Goal: Task Accomplishment & Management: Use online tool/utility

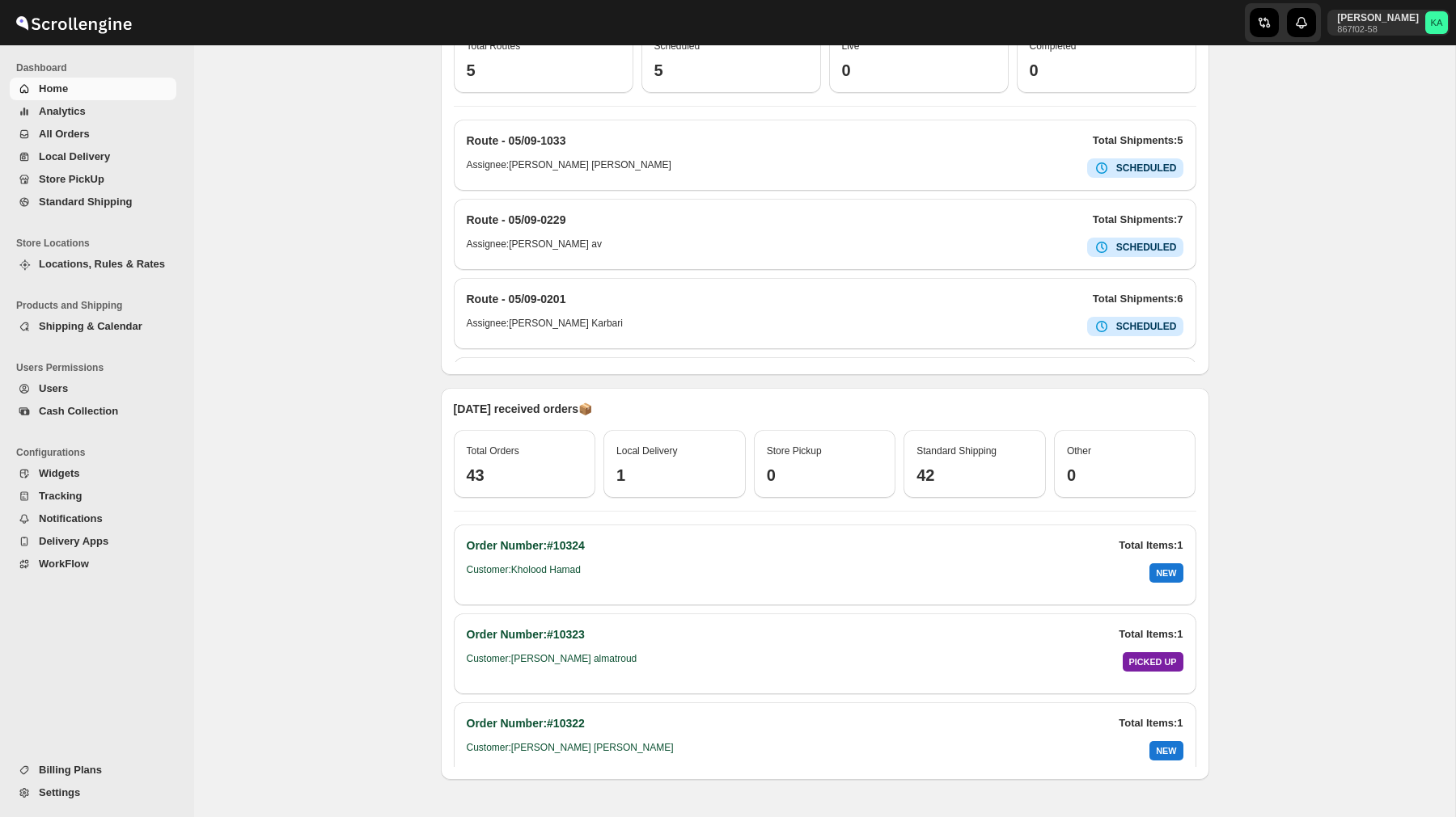
scroll to position [520, 0]
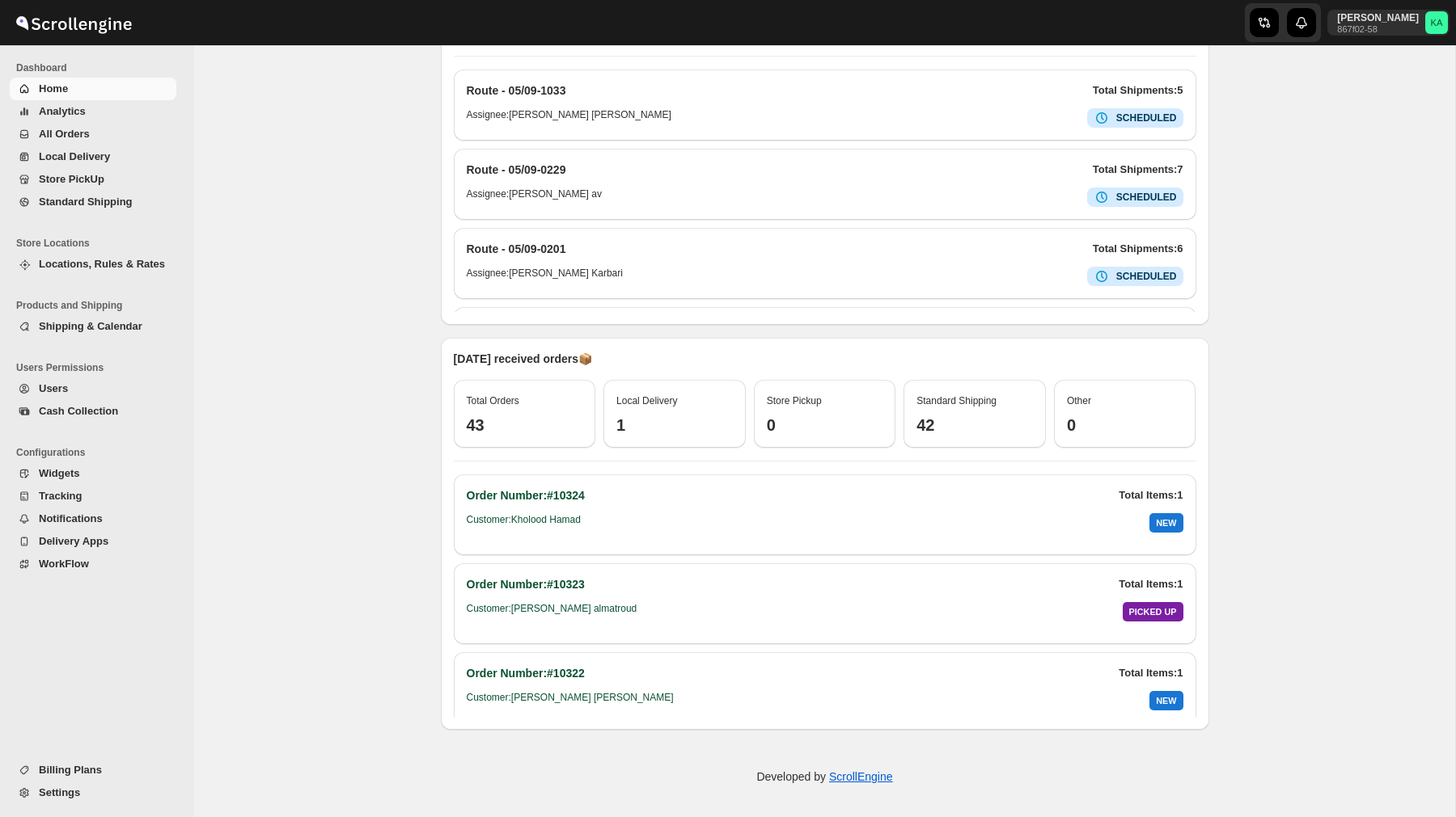
click at [94, 793] on span "Settings" at bounding box center [105, 792] width 135 height 16
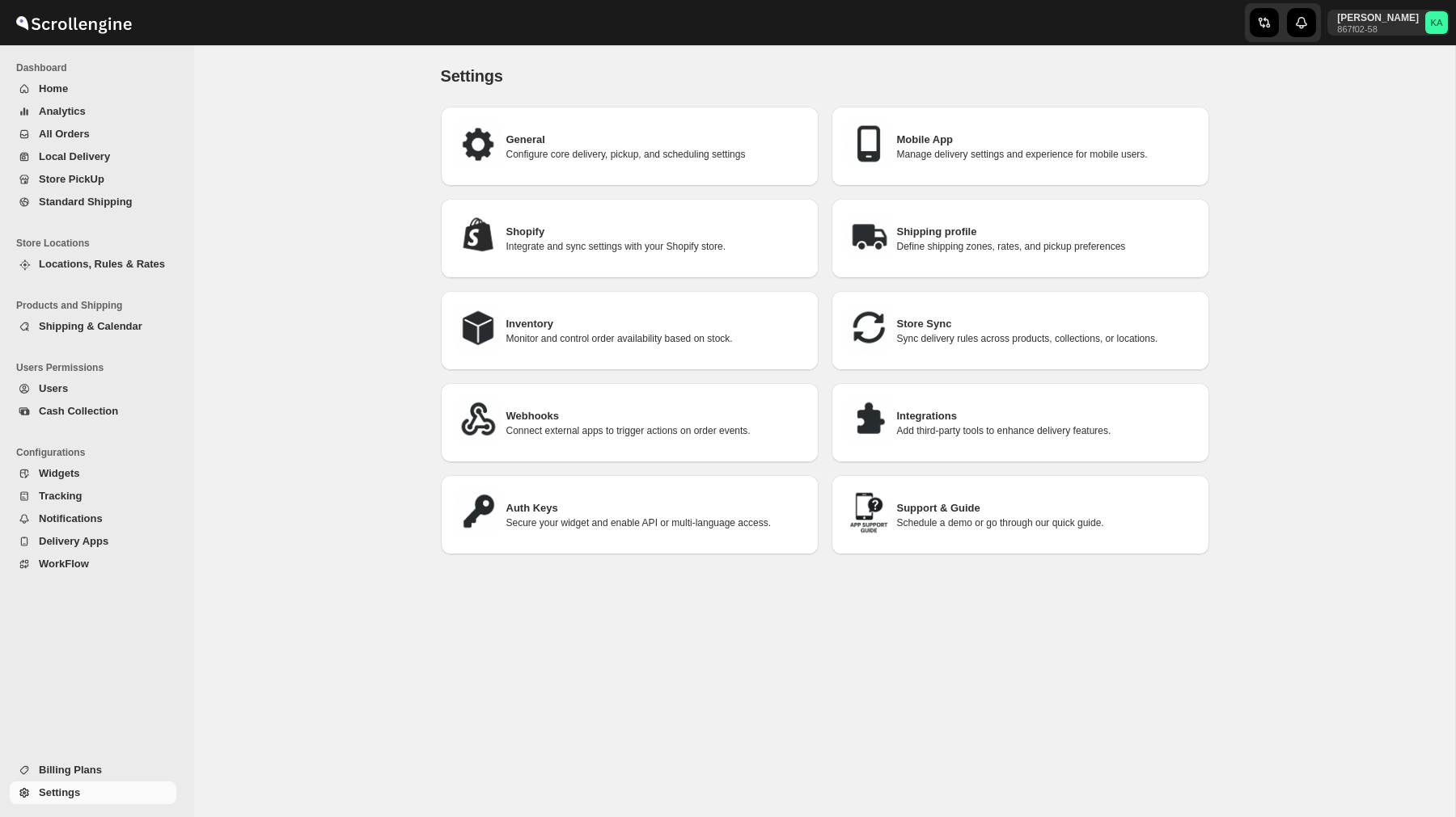
click at [603, 435] on div "Webhooks Connect external apps to trigger actions on order events." at bounding box center [629, 423] width 352 height 53
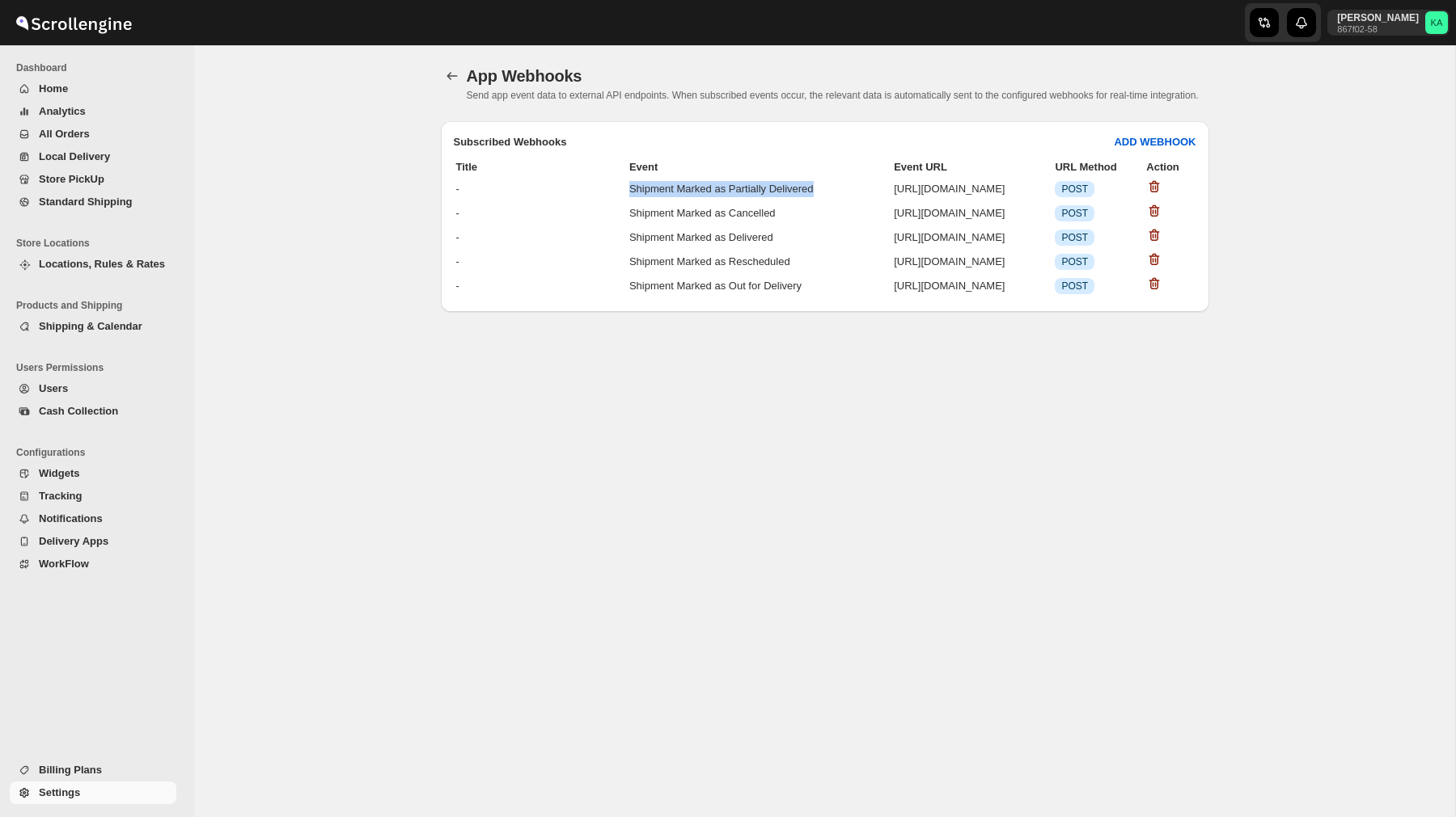
drag, startPoint x: 580, startPoint y: 216, endPoint x: 647, endPoint y: 235, distance: 69.6
click at [647, 200] on td "Shipment Marked as Partially Delivered" at bounding box center [760, 189] width 262 height 23
copy td "Shipment Marked as Partially Delivered"
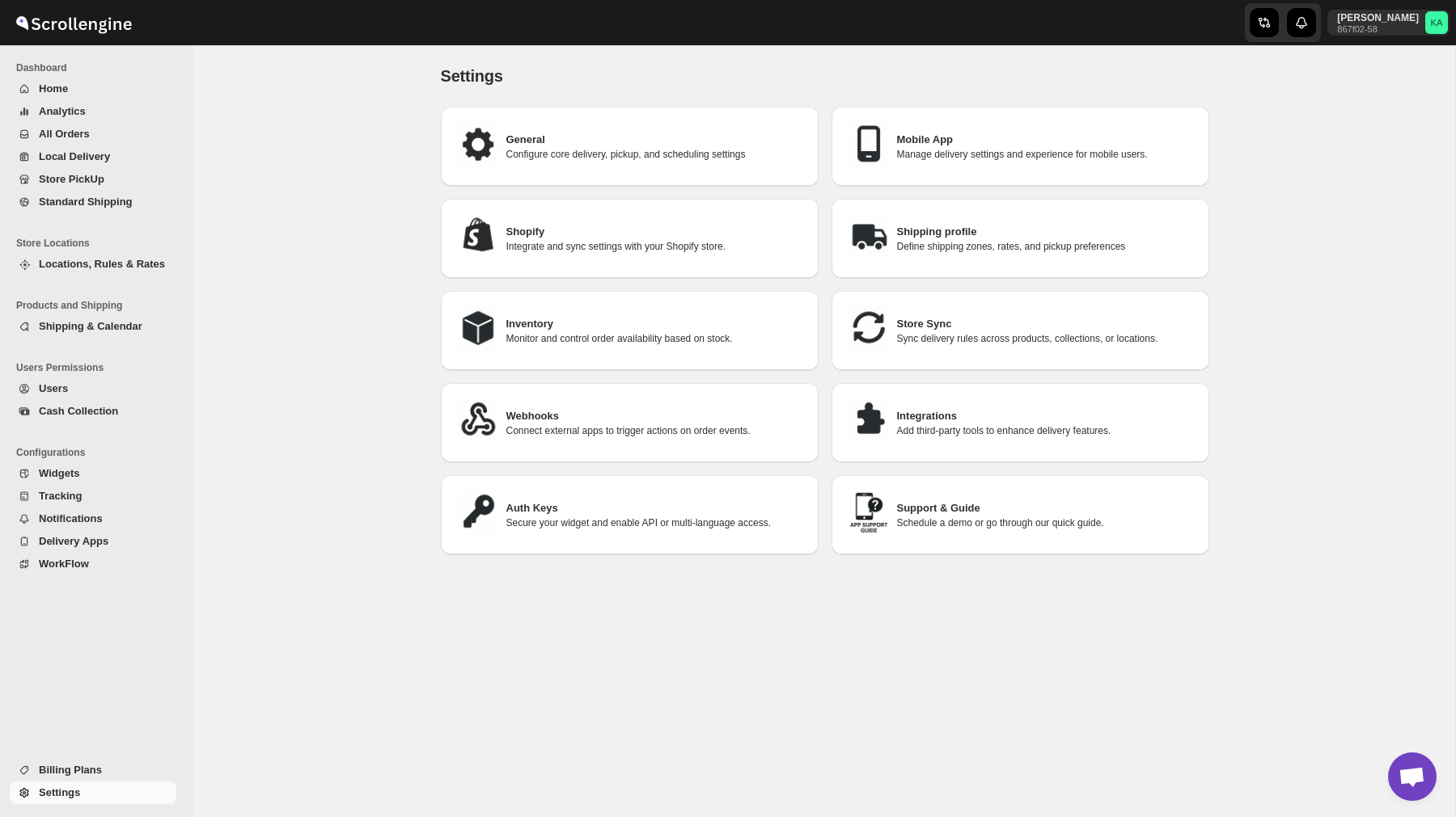
click at [92, 559] on span "WorkFlow" at bounding box center [105, 564] width 135 height 16
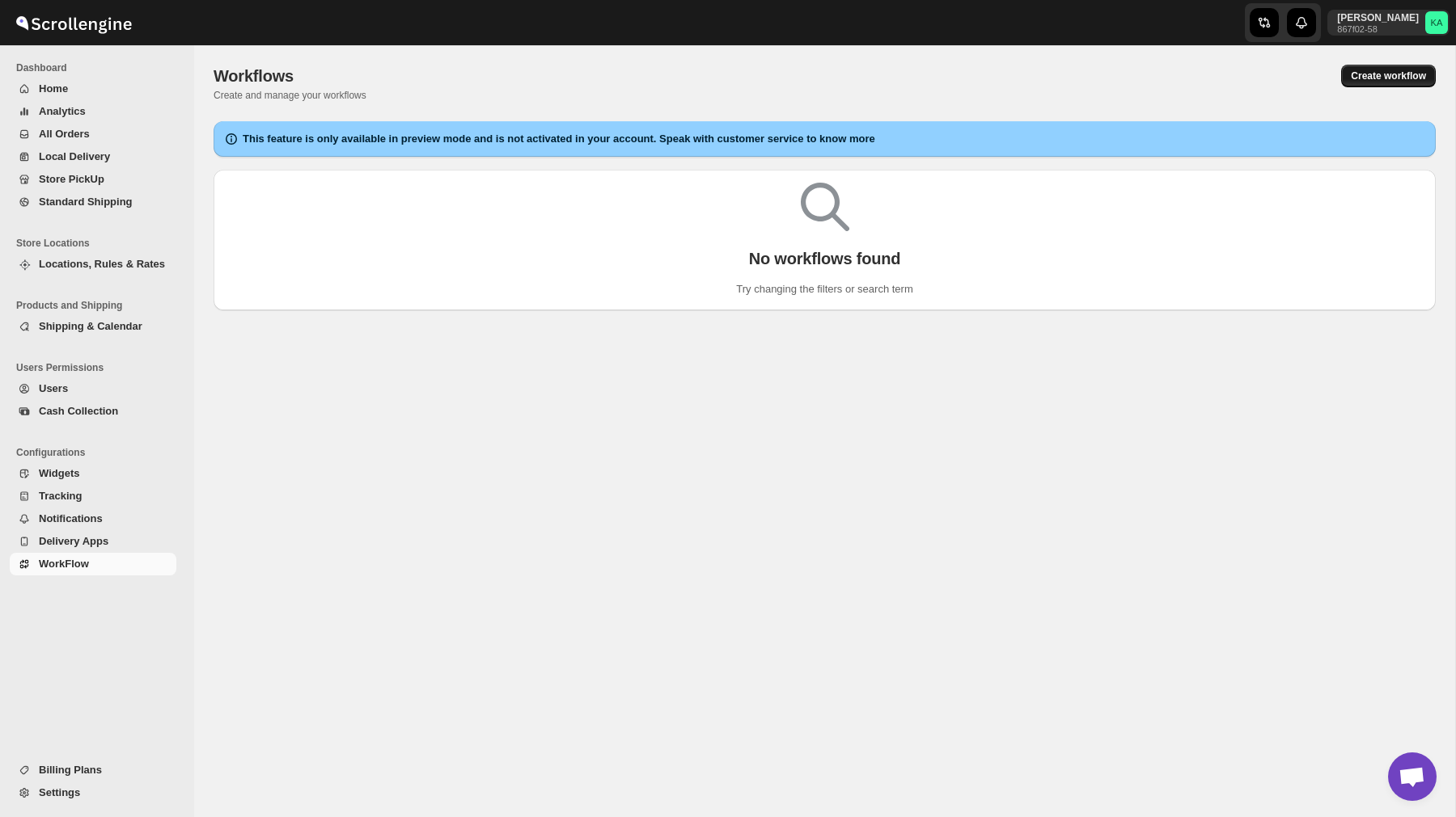
click at [1385, 82] on span "Create workflow" at bounding box center [1388, 75] width 75 height 13
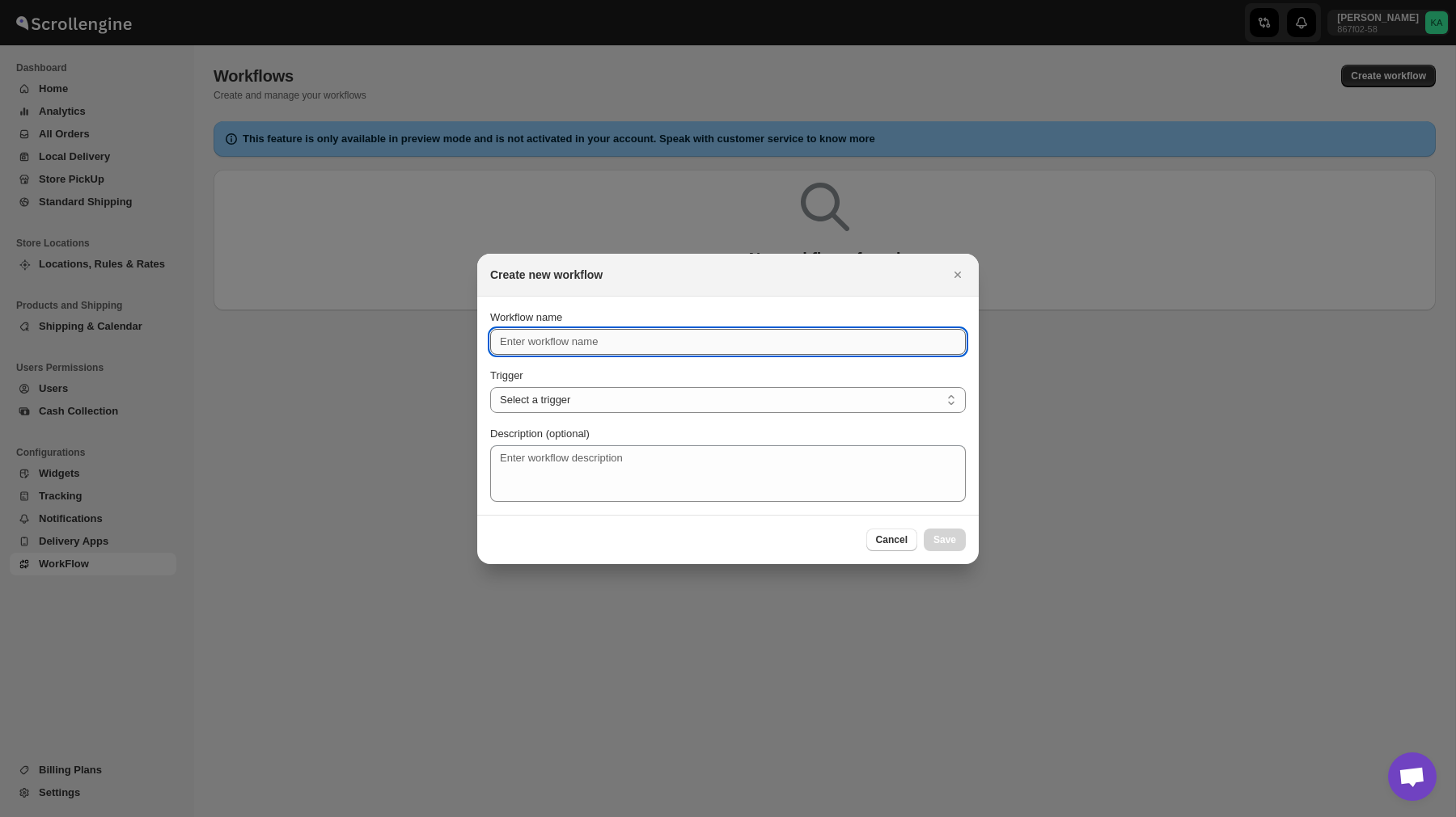
click at [611, 344] on input "Workflow name" at bounding box center [727, 342] width 476 height 26
type input "P"
type input "Out For Delivery Wati Message"
click at [624, 400] on select "Select a trigger Route Created Route Live Route Completed Shipment Created Ship…" at bounding box center [727, 399] width 476 height 26
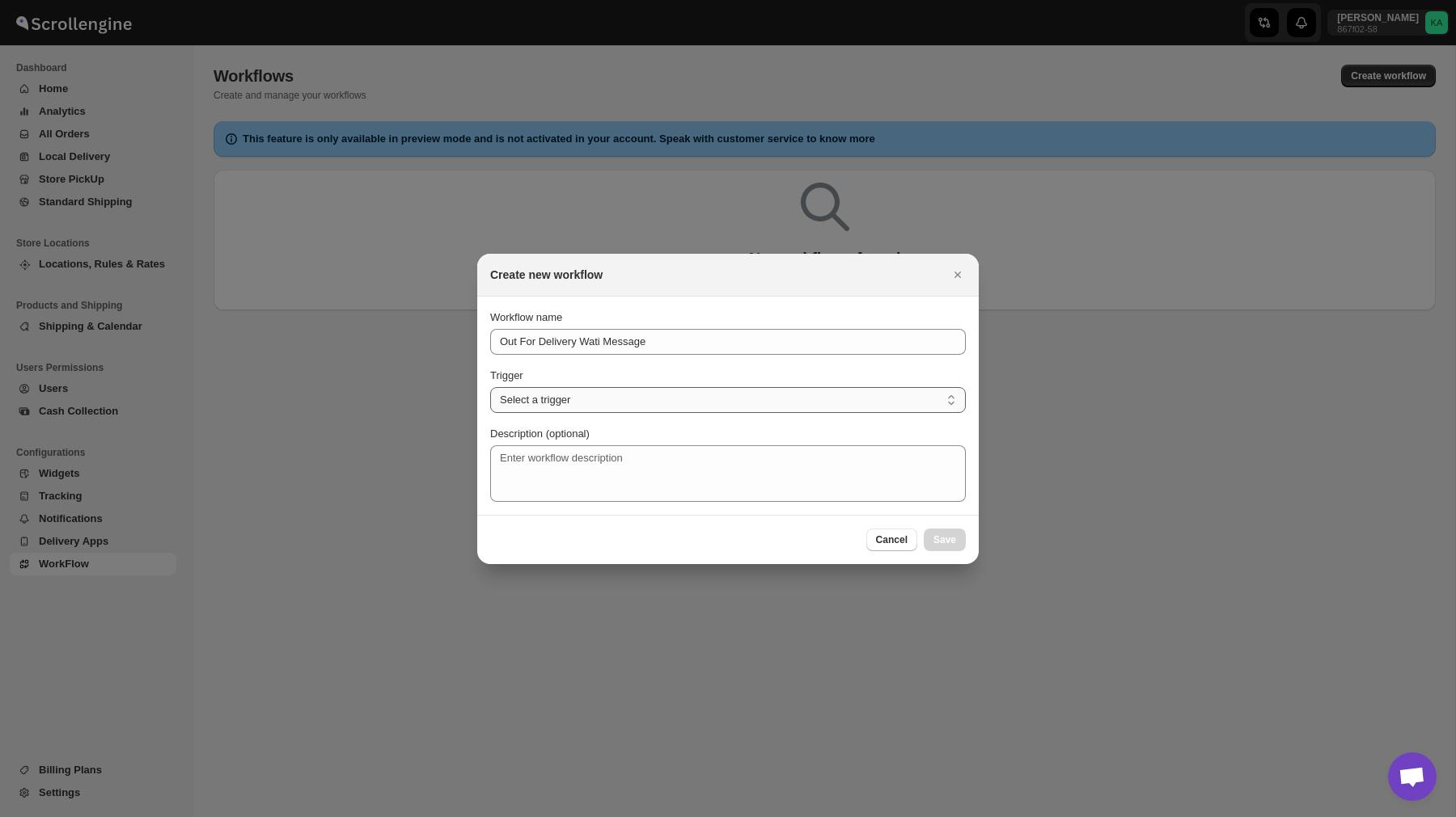
select select "SHIPMENT_OUT_FOR_DELIVERY"
click at [490, 387] on select "Select a trigger Route Created Route Live Route Completed Shipment Created Ship…" at bounding box center [727, 399] width 476 height 26
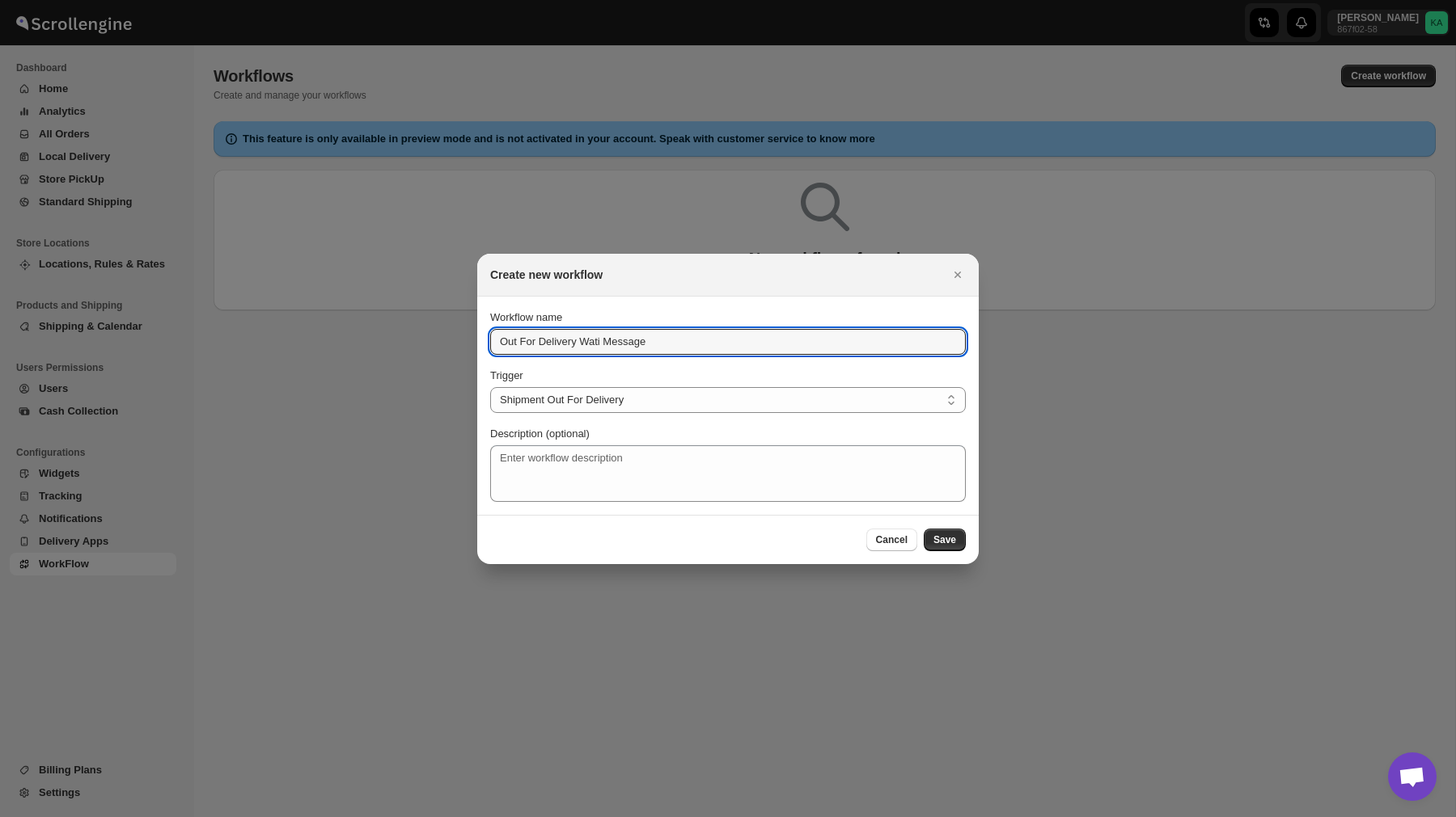
drag, startPoint x: 681, startPoint y: 339, endPoint x: 471, endPoint y: 340, distance: 210.0
click at [471, 816] on div "Create new workflow Submit Workflow name Out For Delivery Wati Message Trigger …" at bounding box center [728, 817] width 1456 height 0
click at [574, 459] on textarea "Description (optional)" at bounding box center [727, 474] width 476 height 57
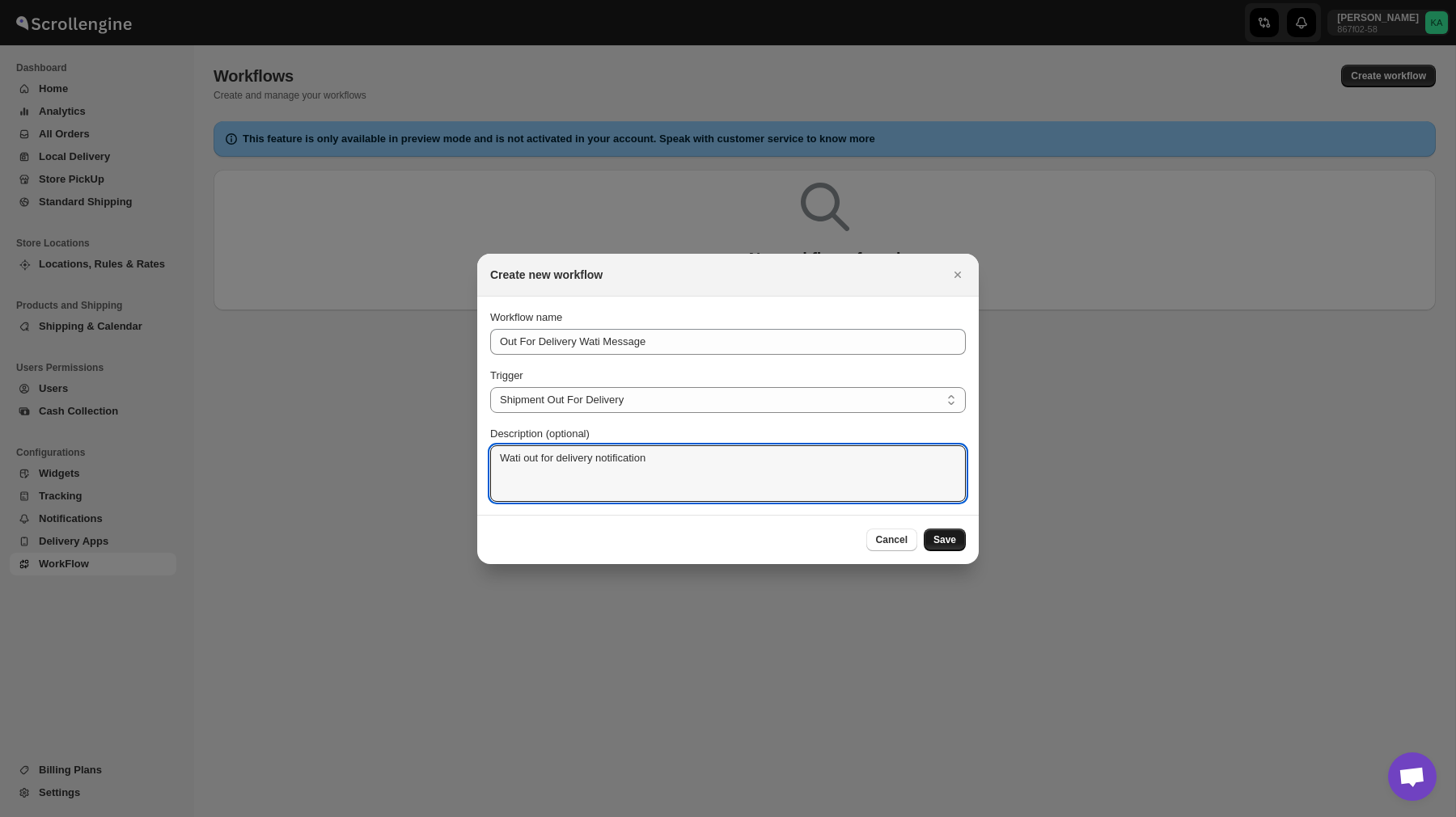
type textarea "Wati out for delivery notification"
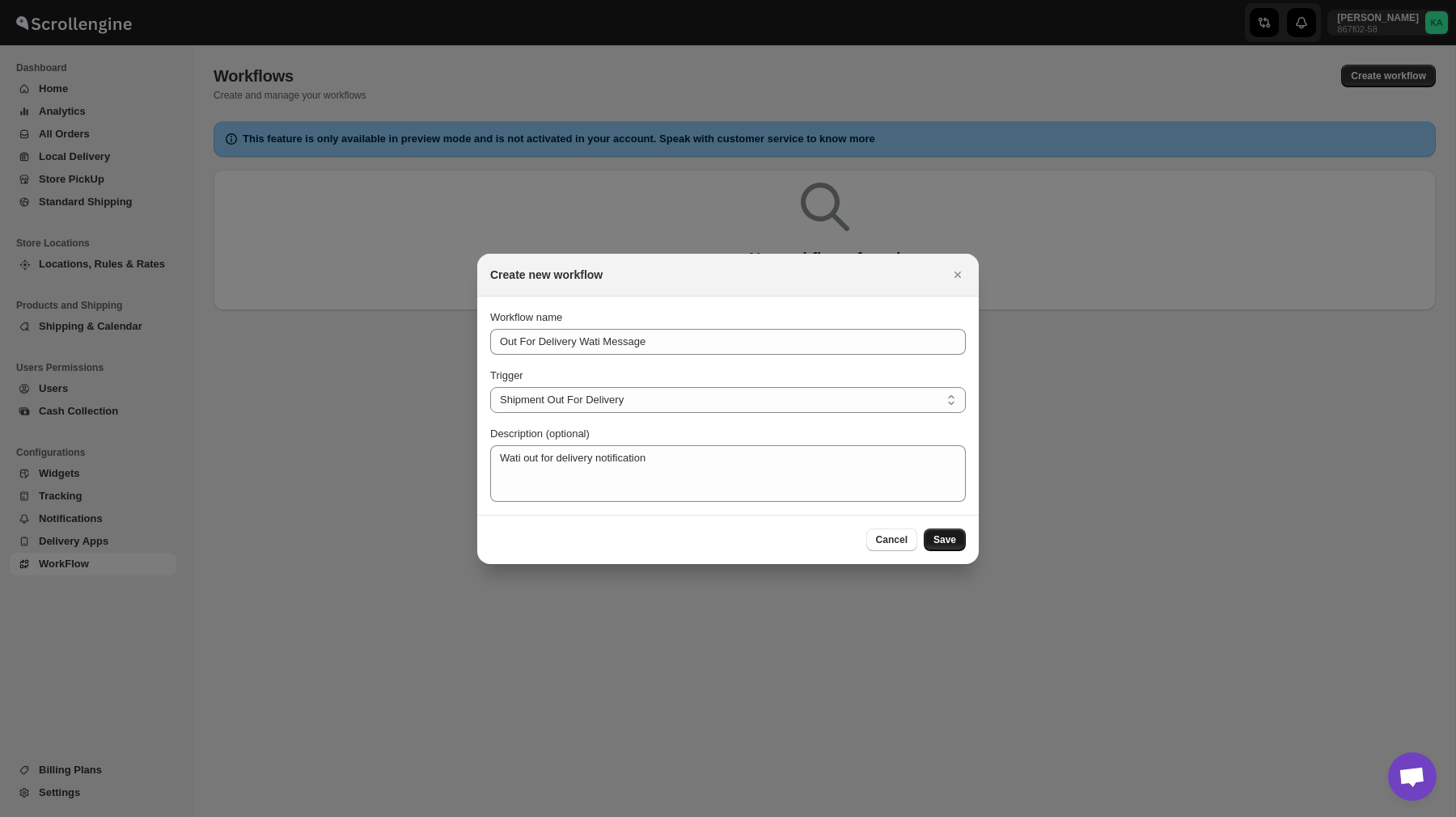
click at [952, 531] on button "Save" at bounding box center [944, 540] width 42 height 23
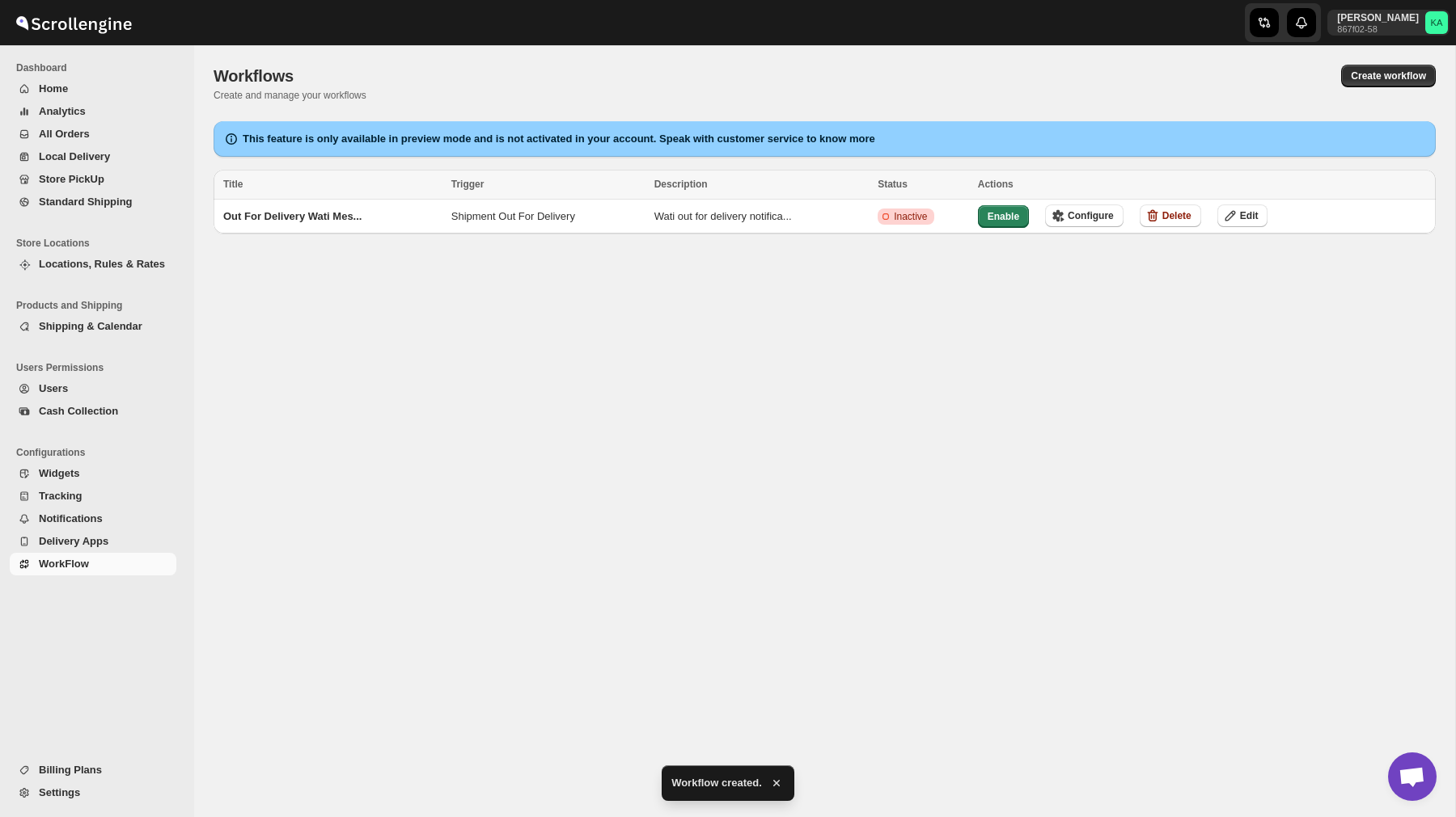
click at [929, 336] on div "Workflows. This page is ready Workflows Create and manage your workflows Create…" at bounding box center [824, 431] width 1260 height 772
click at [1366, 66] on button "Create workflow" at bounding box center [1387, 75] width 94 height 23
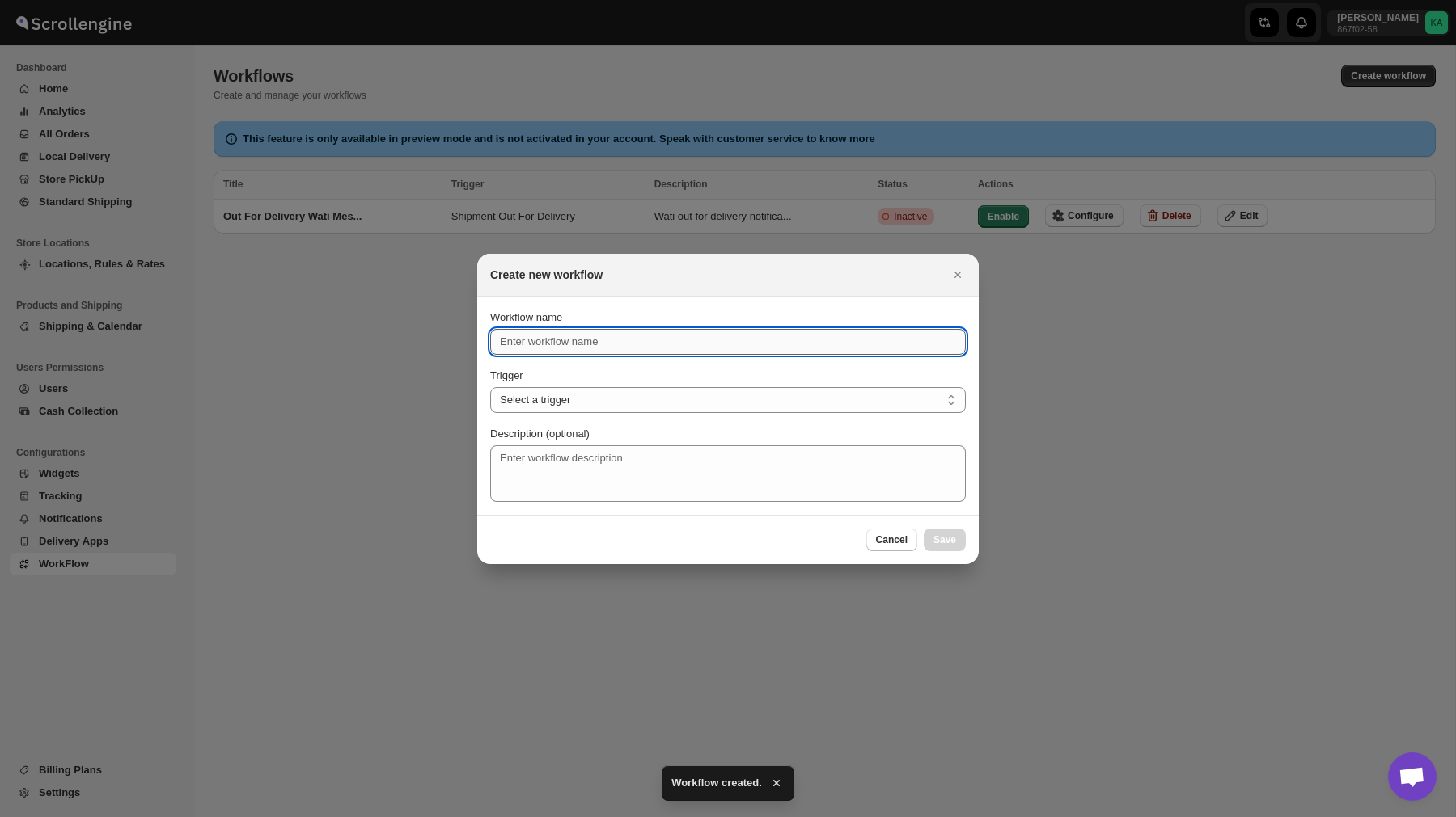
click at [598, 339] on input "Workflow name" at bounding box center [727, 342] width 476 height 26
type input "Delivered Wati Message"
click at [568, 388] on select "Select a trigger Route Created Route Live Route Completed Shipment Created Ship…" at bounding box center [727, 399] width 476 height 26
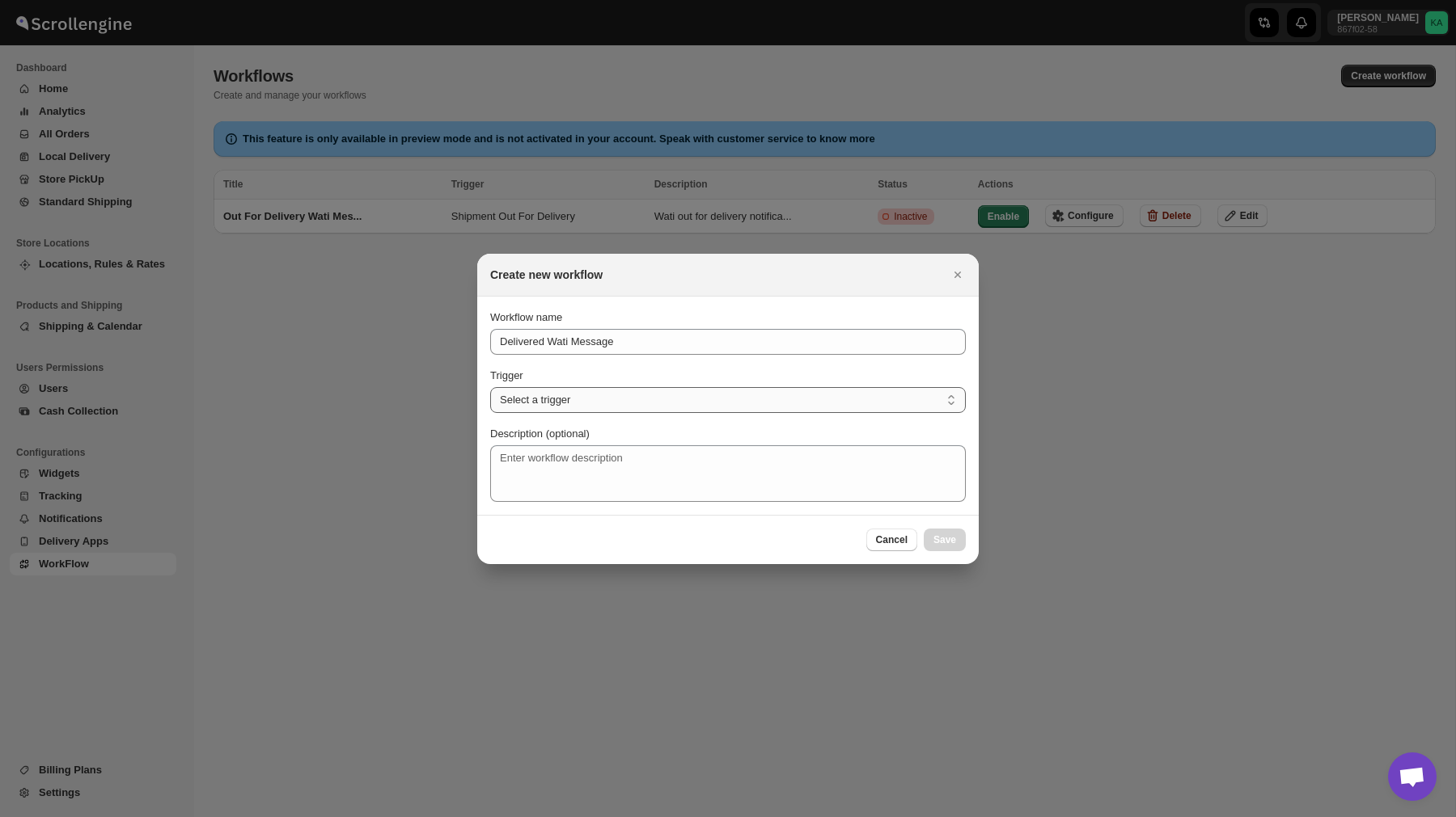
select select "SHIPMENT_DELIVERED"
click at [490, 387] on select "Select a trigger Route Created Route Live Route Completed Shipment Created Ship…" at bounding box center [727, 399] width 476 height 26
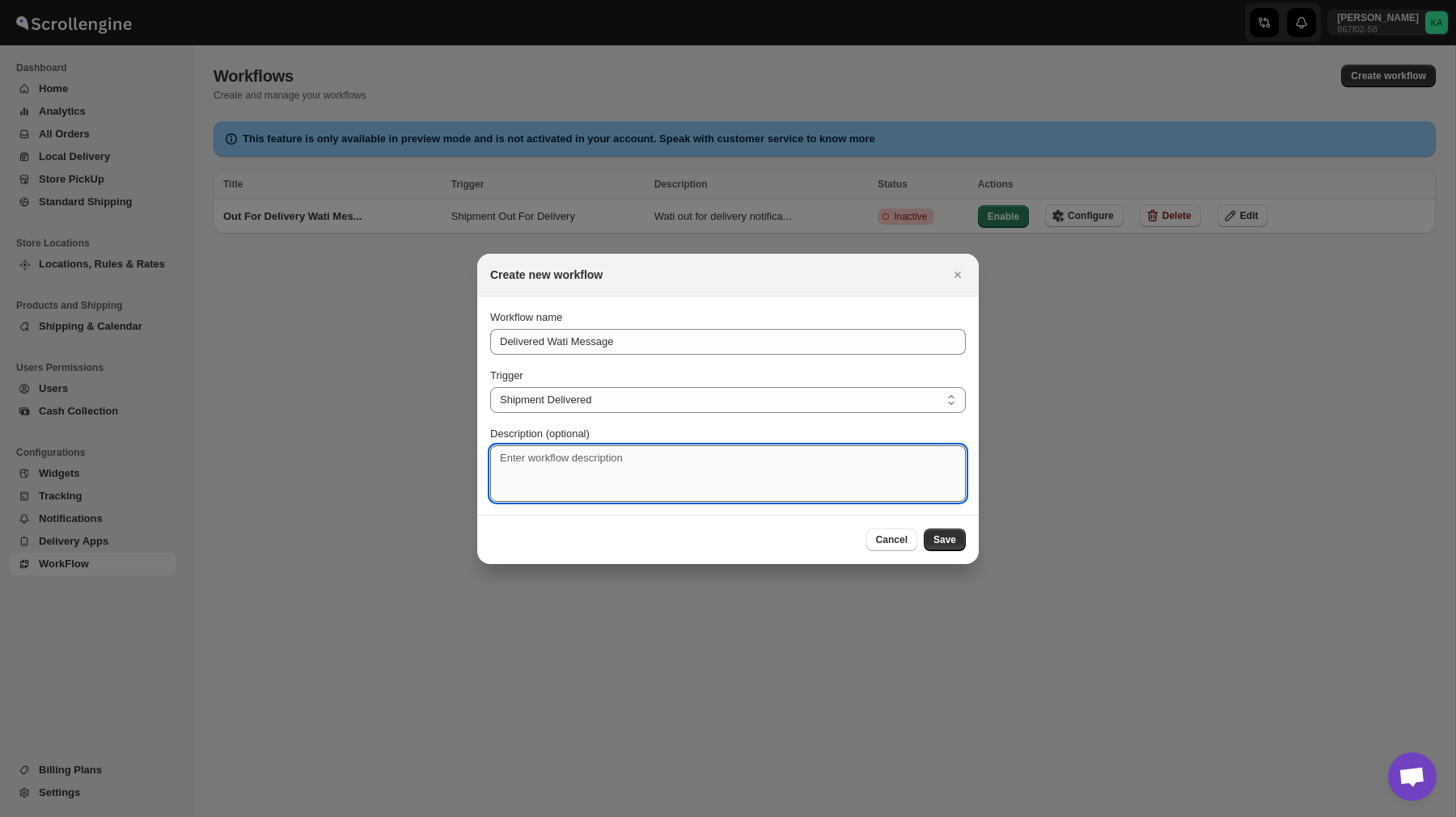
click at [615, 453] on textarea "Description (optional)" at bounding box center [727, 474] width 476 height 57
type textarea "Shipment"
type textarea "Wati delivered notification"
click at [948, 539] on span "Save" at bounding box center [944, 540] width 23 height 13
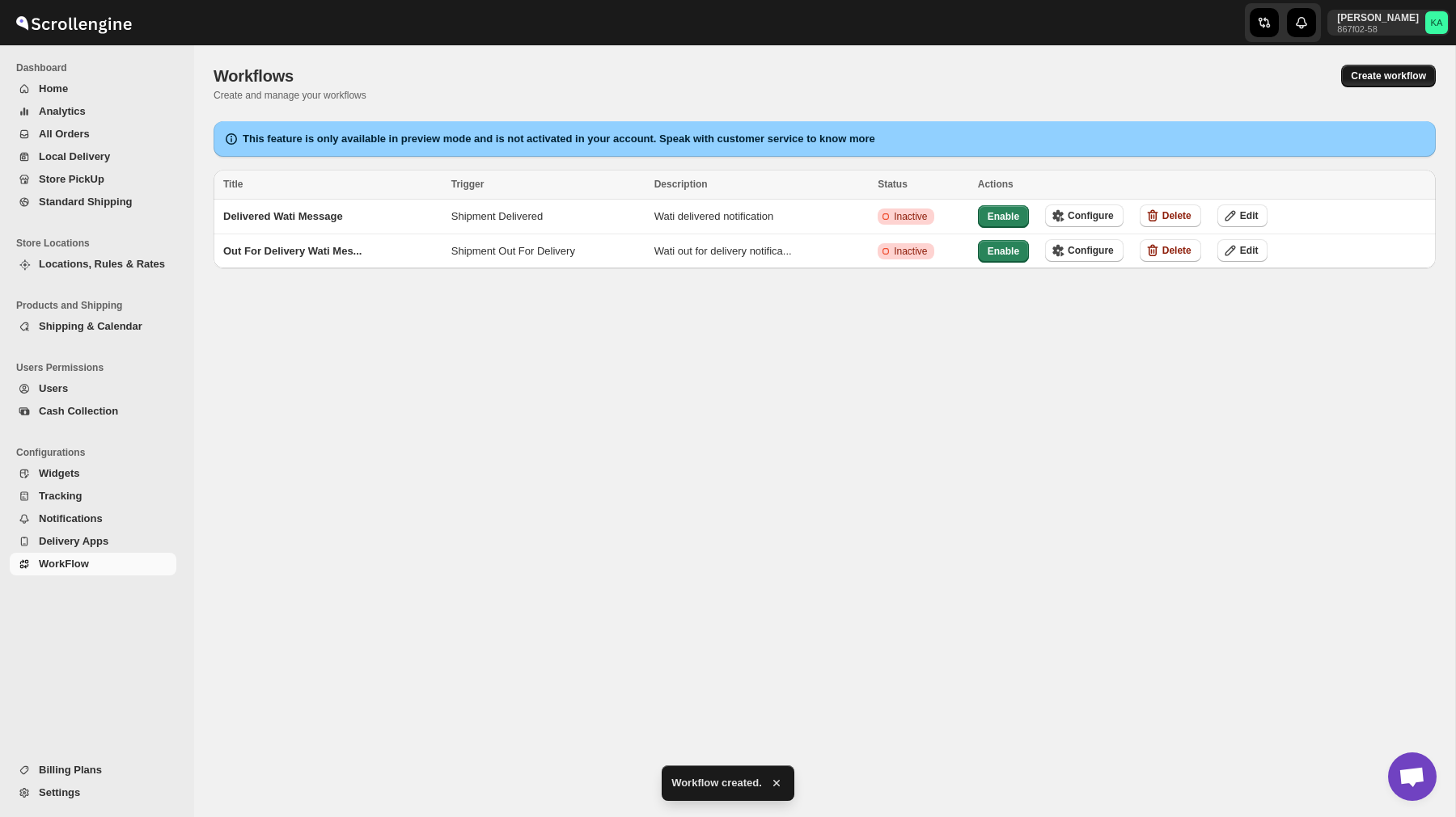
click at [1367, 82] on span "Create workflow" at bounding box center [1388, 75] width 75 height 13
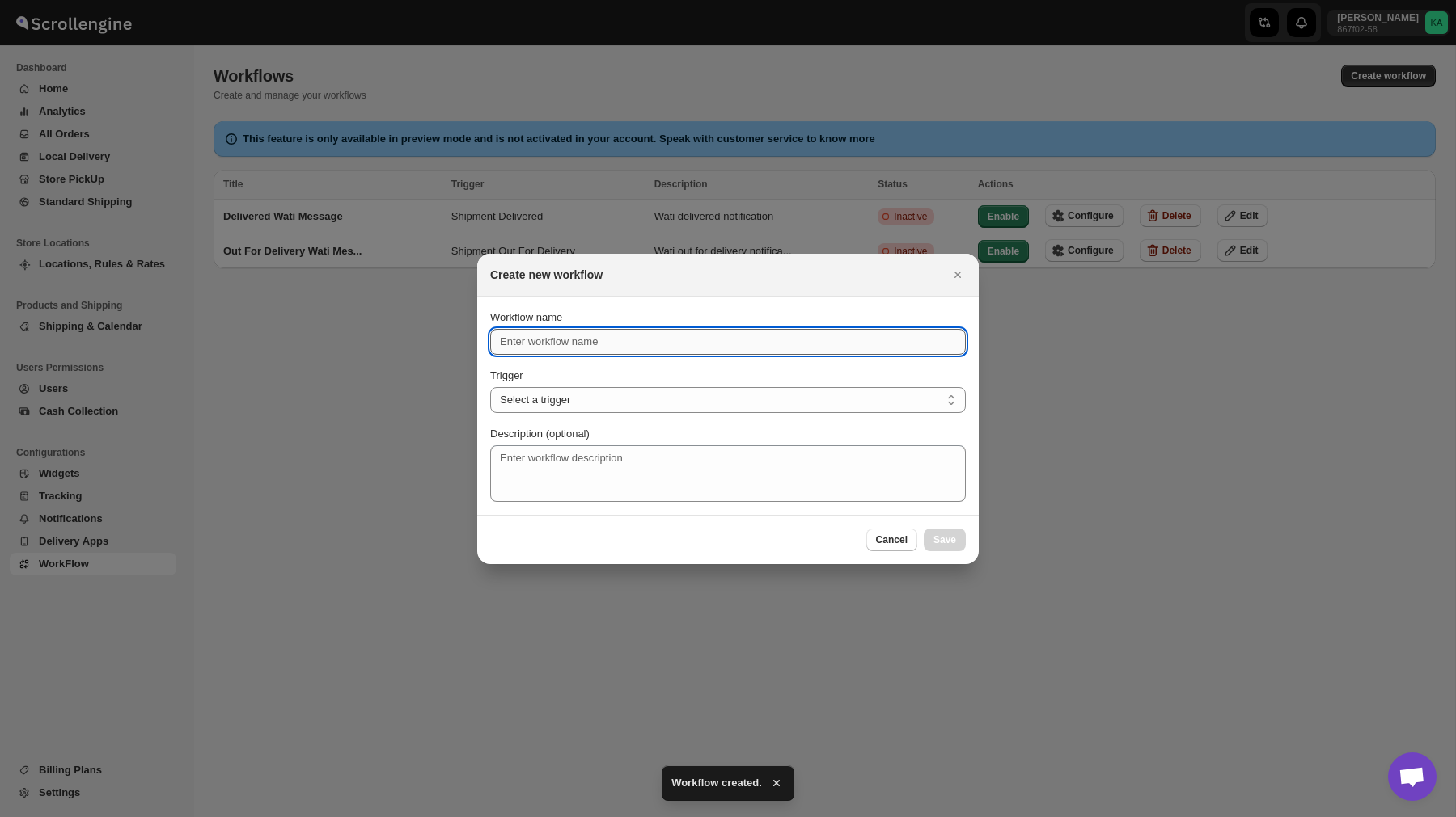
click at [598, 340] on input "Workflow name" at bounding box center [727, 342] width 476 height 26
type input "Partial Delivered Wati Message"
click at [582, 398] on select "Select a trigger Route Created Route Live Route Completed Shipment Created Ship…" at bounding box center [727, 399] width 476 height 26
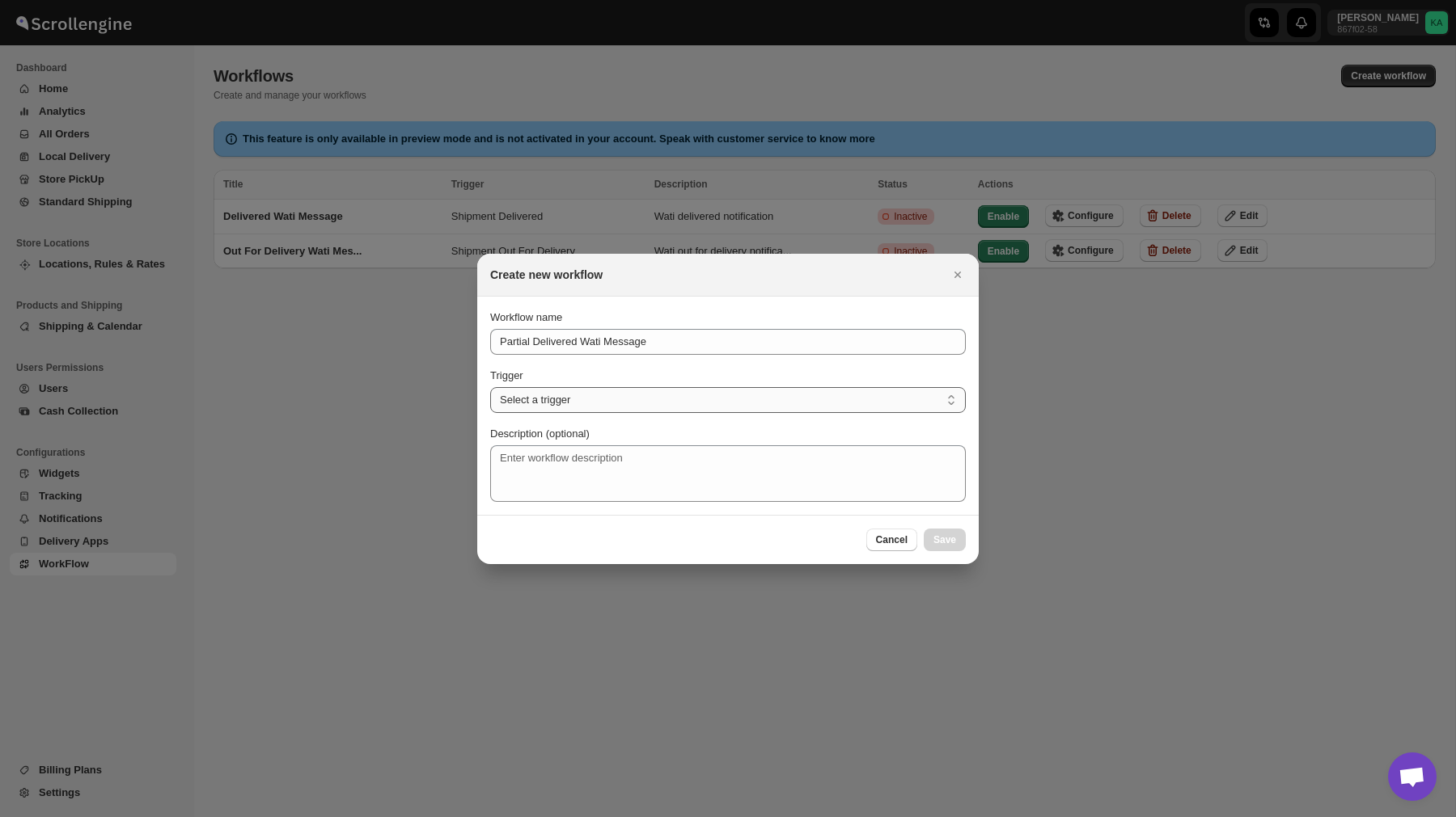
select select "SHIPMENT_PARTIAL_DELIVERED"
click at [490, 387] on select "Select a trigger Route Created Route Live Route Completed Shipment Created Ship…" at bounding box center [727, 399] width 476 height 26
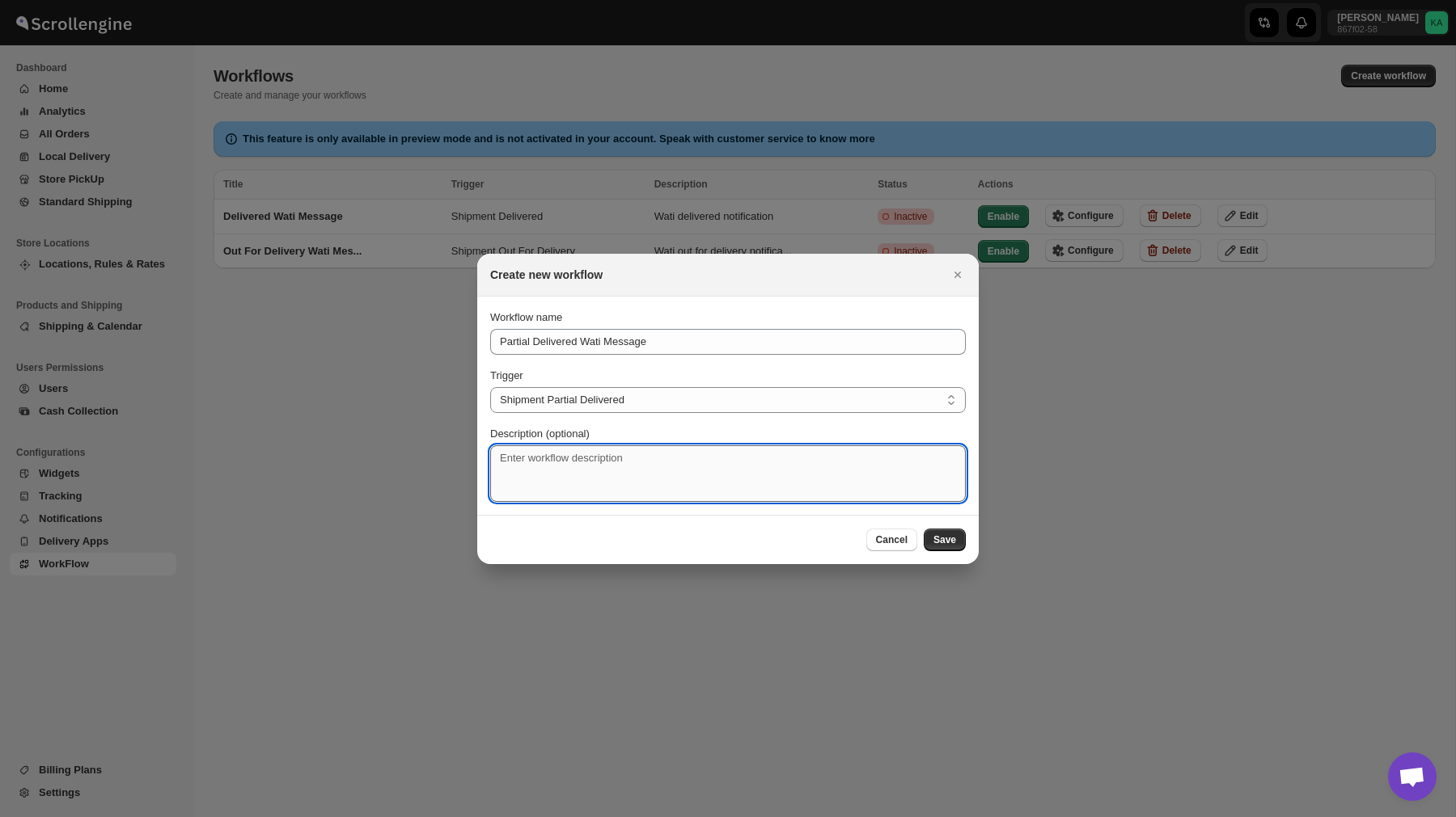
drag, startPoint x: 604, startPoint y: 510, endPoint x: 604, endPoint y: 482, distance: 28.0
click at [604, 482] on textarea "Description (optional)" at bounding box center [727, 474] width 476 height 57
type textarea "Triggers whe"
type textarea "wati partial Delivered Notification"
click at [945, 535] on span "Save" at bounding box center [944, 540] width 23 height 13
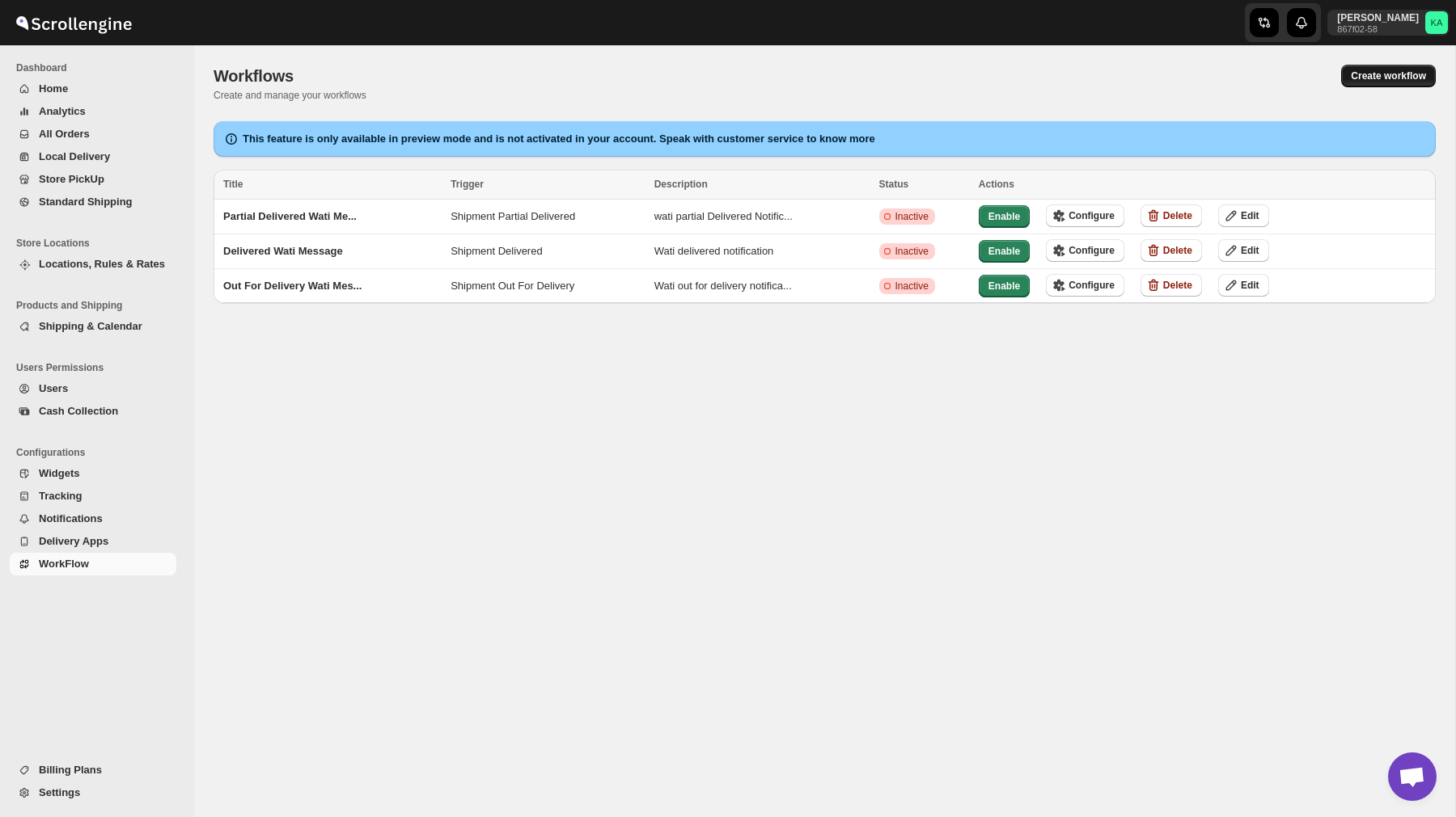
click at [1360, 77] on span "Create workflow" at bounding box center [1388, 75] width 75 height 13
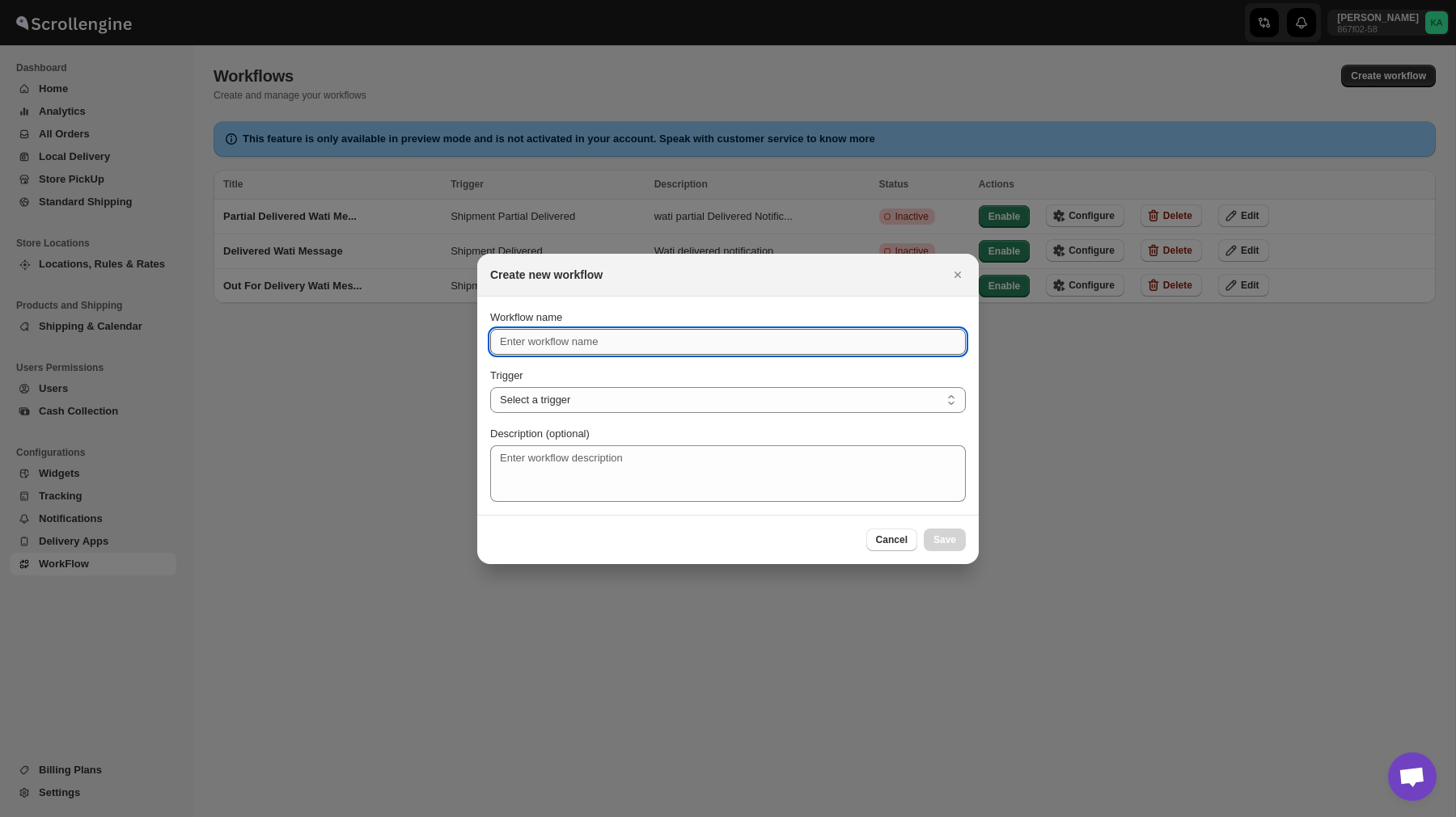
click at [567, 344] on input "Workflow name" at bounding box center [727, 342] width 476 height 26
type input "Cancelled Wati Message"
click at [532, 403] on select "Select a trigger Route Created Route Live Route Completed Shipment Created Ship…" at bounding box center [727, 399] width 476 height 26
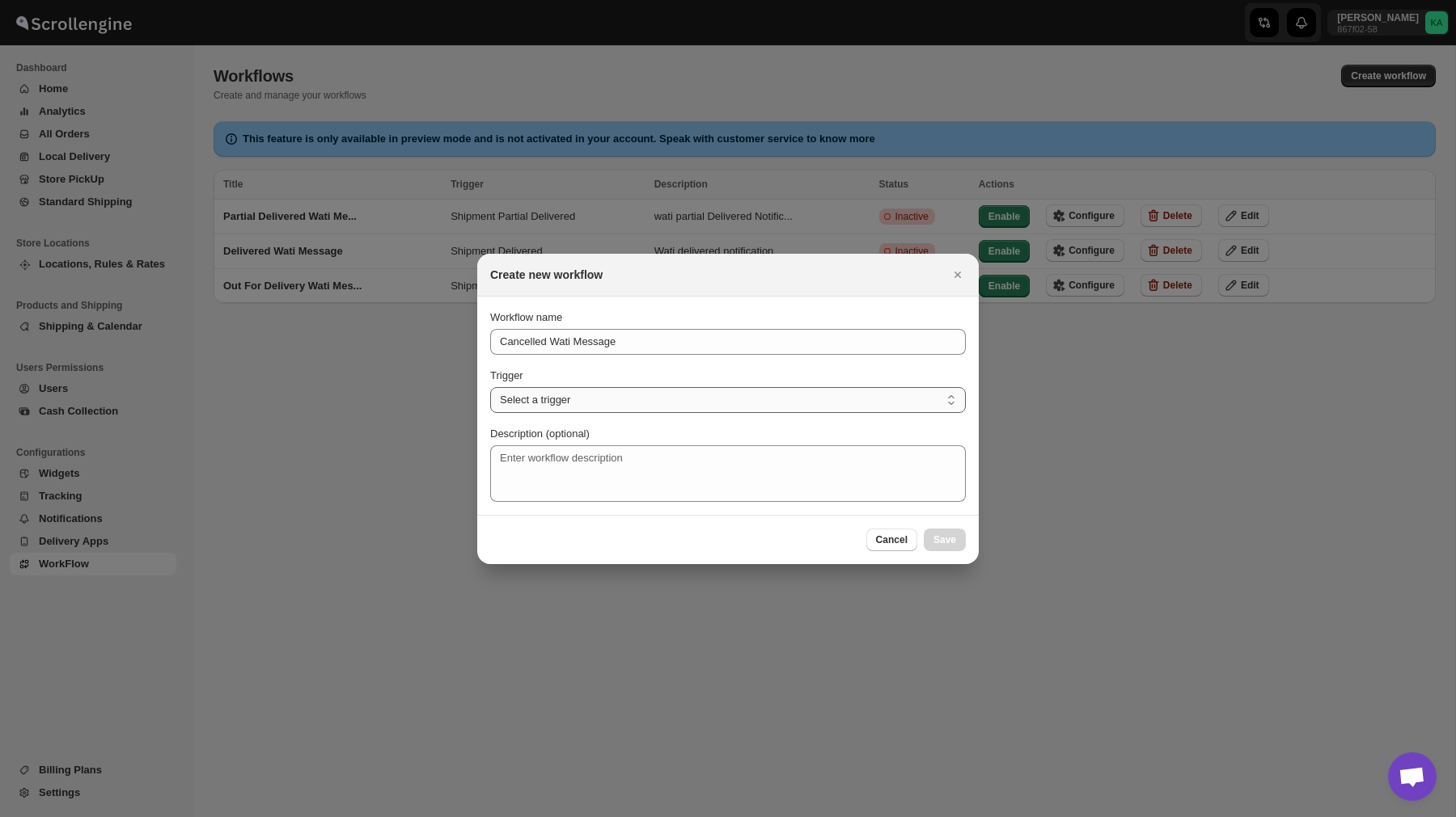
select select "SHIPMENT_CANCELLED"
click at [490, 387] on select "Select a trigger Route Created Route Live Route Completed Shipment Created Ship…" at bounding box center [727, 399] width 476 height 26
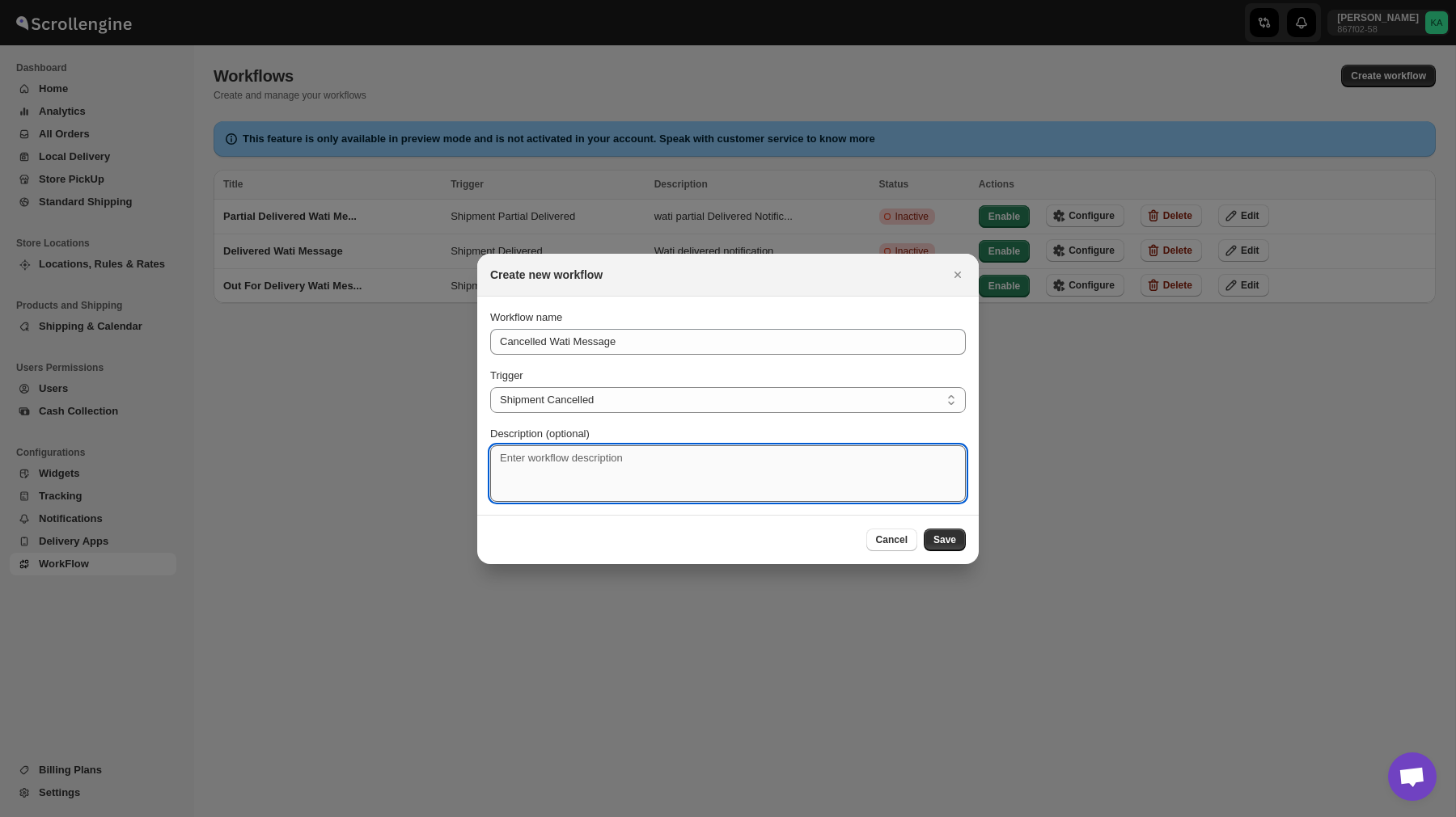
click at [557, 482] on textarea "Description (optional)" at bounding box center [727, 474] width 476 height 57
type textarea "S"
type textarea "Wati Order Cancelled Notification"
click at [951, 550] on button "Save" at bounding box center [944, 540] width 42 height 23
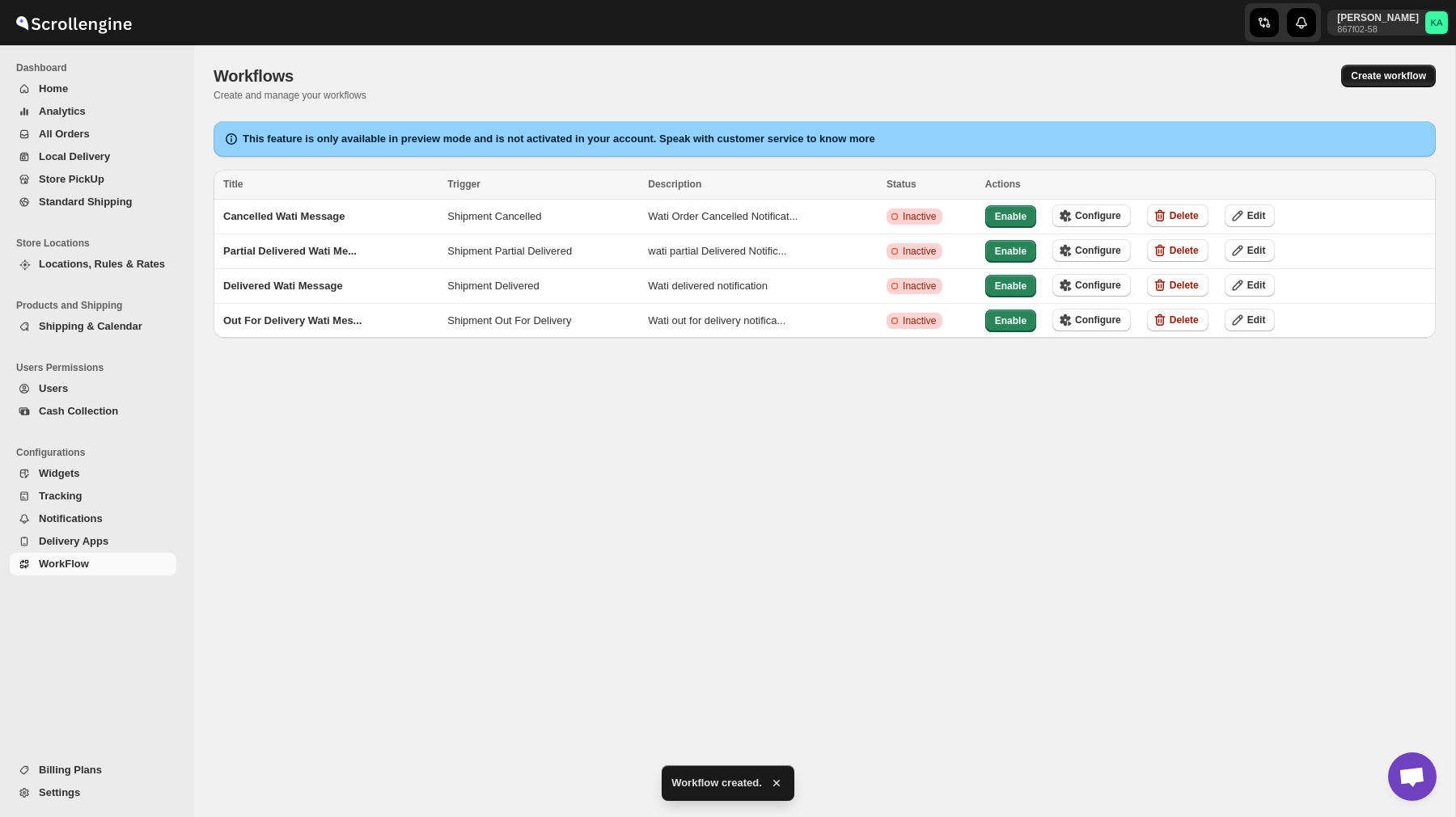
click at [1397, 75] on span "Create workflow" at bounding box center [1388, 75] width 75 height 13
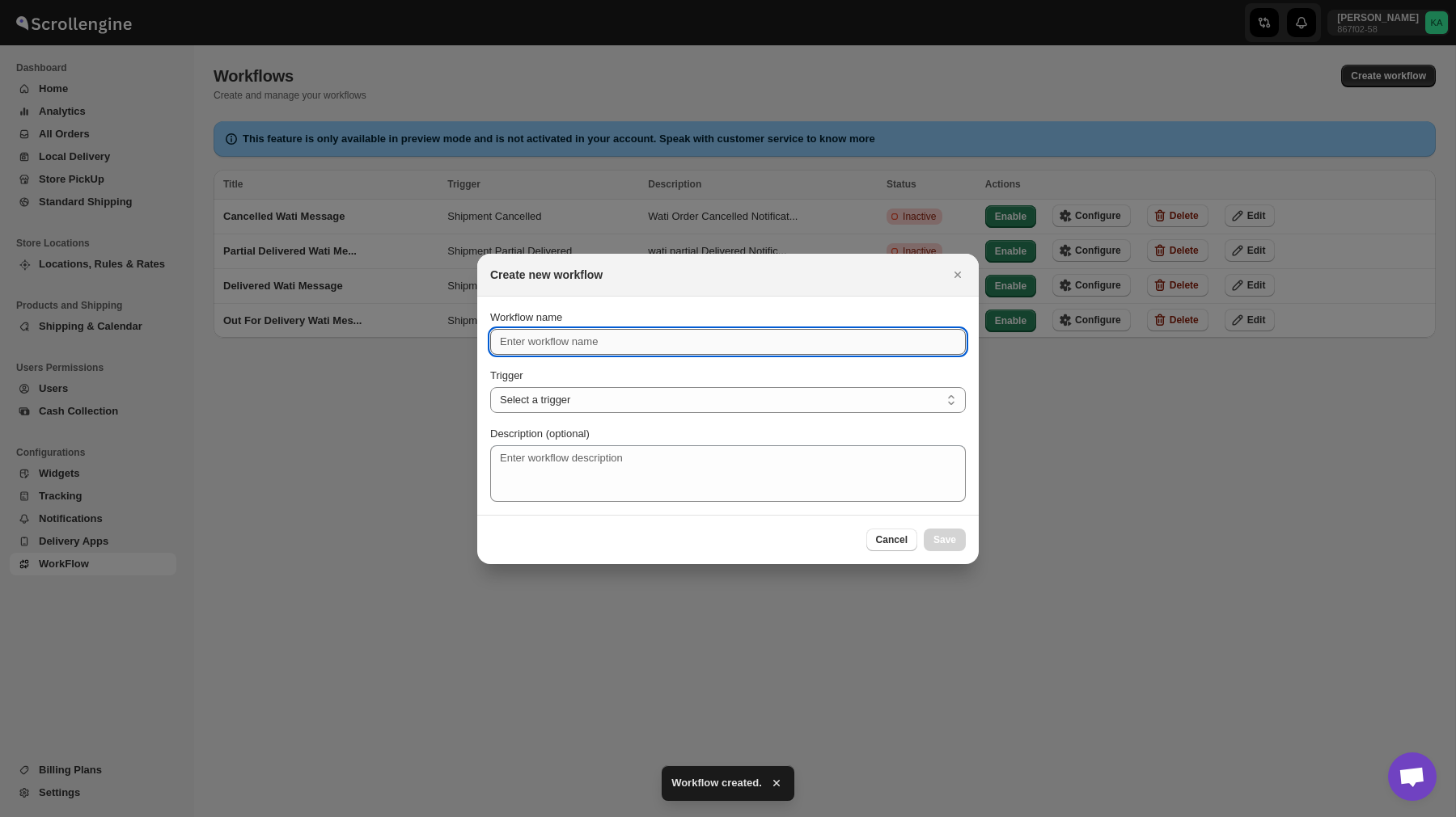
click at [621, 331] on input "Workflow name" at bounding box center [727, 342] width 476 height 26
type input "W"
type input "Reschedule Wati Message"
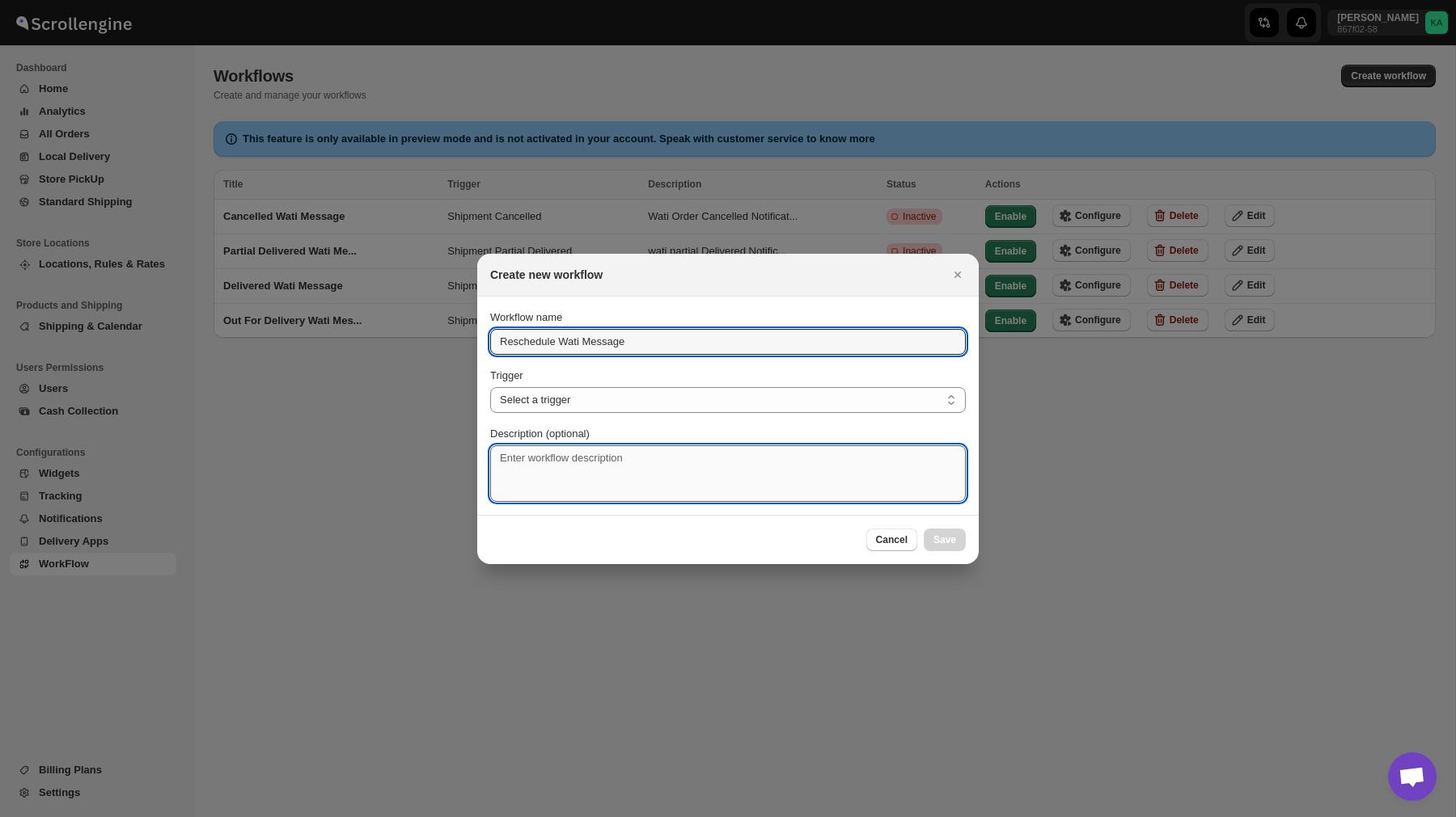
click at [610, 468] on textarea "Description (optional)" at bounding box center [727, 474] width 476 height 57
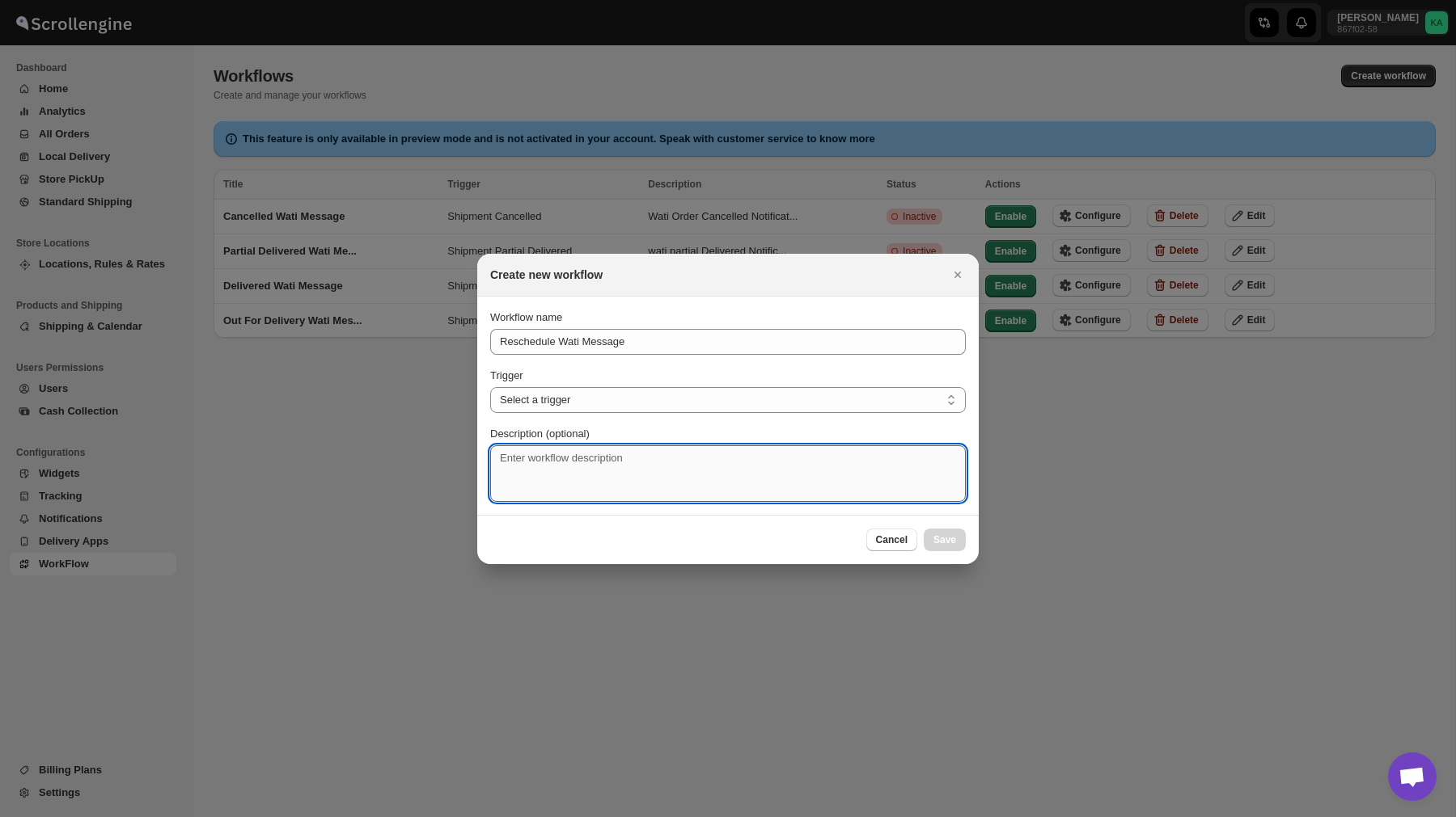
type textarea "S"
type textarea "Wati Notification for Cancelled"
click at [792, 403] on select "Select a trigger Route Created Route Live Route Completed Shipment Created Ship…" at bounding box center [727, 399] width 476 height 26
select select "SHIPMENT_RESCHEDULE"
click at [490, 387] on select "Select a trigger Route Created Route Live Route Completed Shipment Created Ship…" at bounding box center [727, 399] width 476 height 26
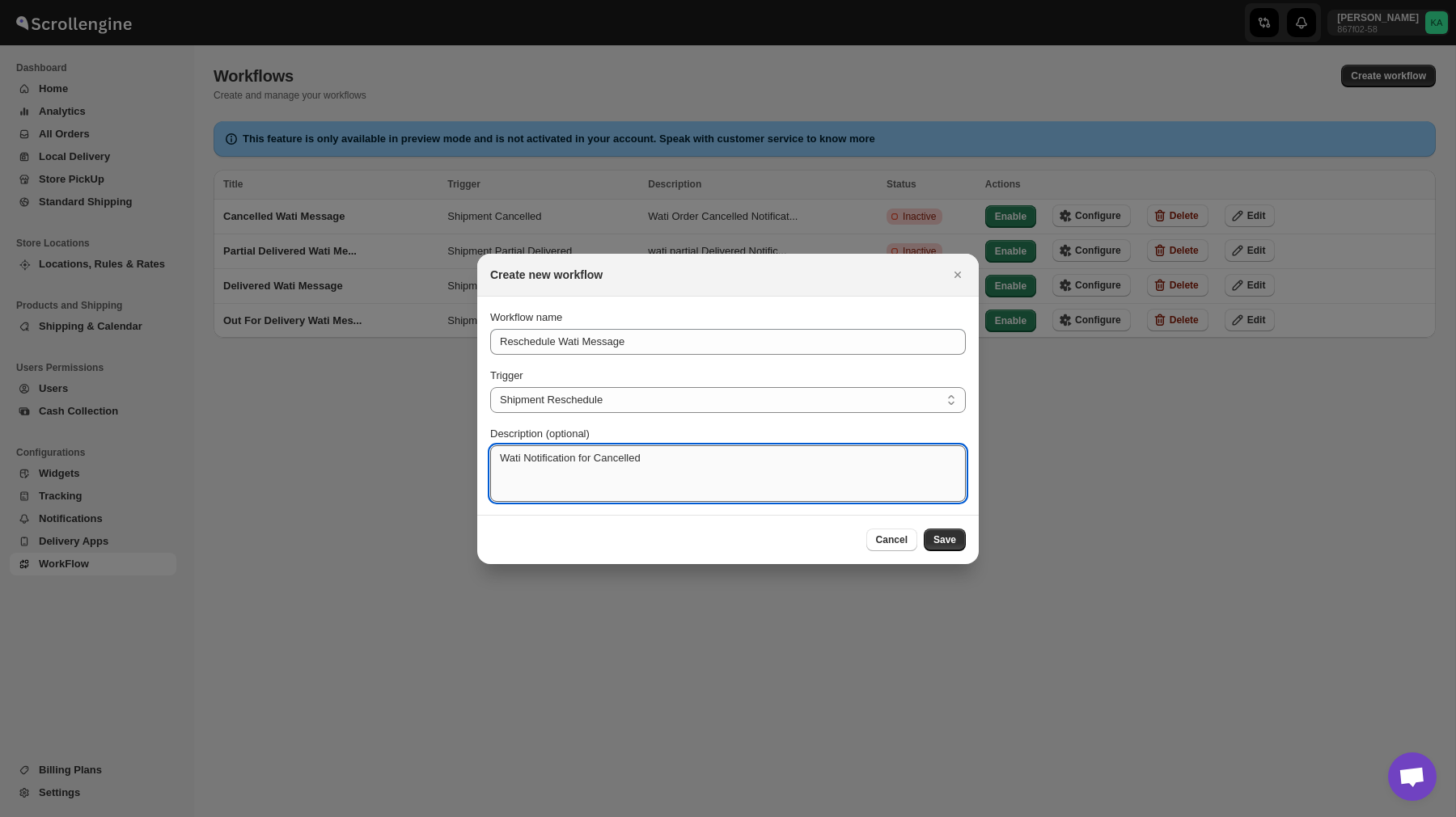
click at [632, 459] on textarea "Wati Notification for Cancelled" at bounding box center [727, 474] width 476 height 57
type textarea "Wati Notification for Reschedule"
click at [955, 543] on span "Save" at bounding box center [944, 540] width 23 height 13
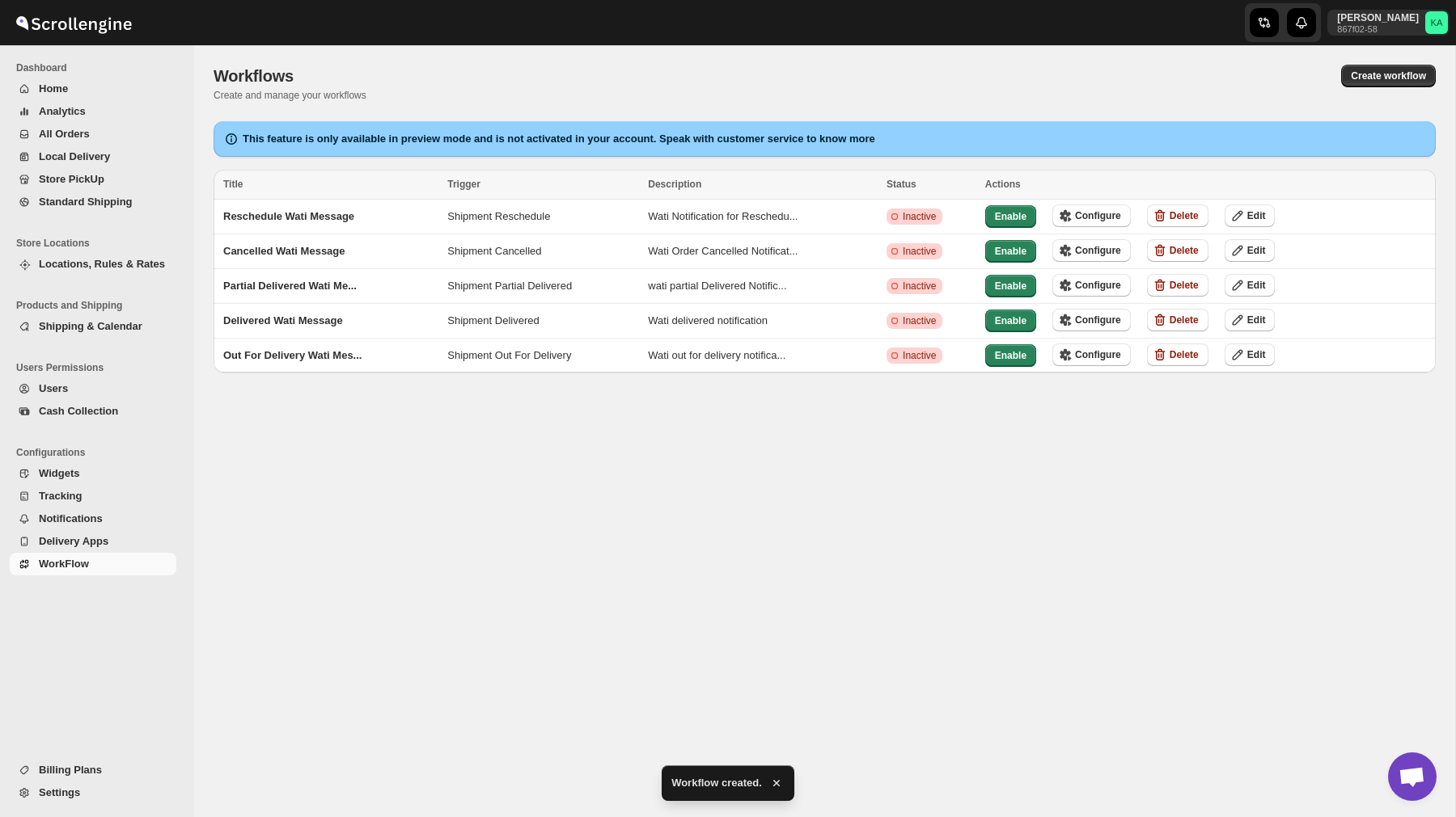
click at [955, 450] on div "Workflows. This page is ready Workflows Create and manage your workflows Create…" at bounding box center [824, 431] width 1260 height 772
click at [1112, 357] on span "Configure" at bounding box center [1097, 354] width 46 height 13
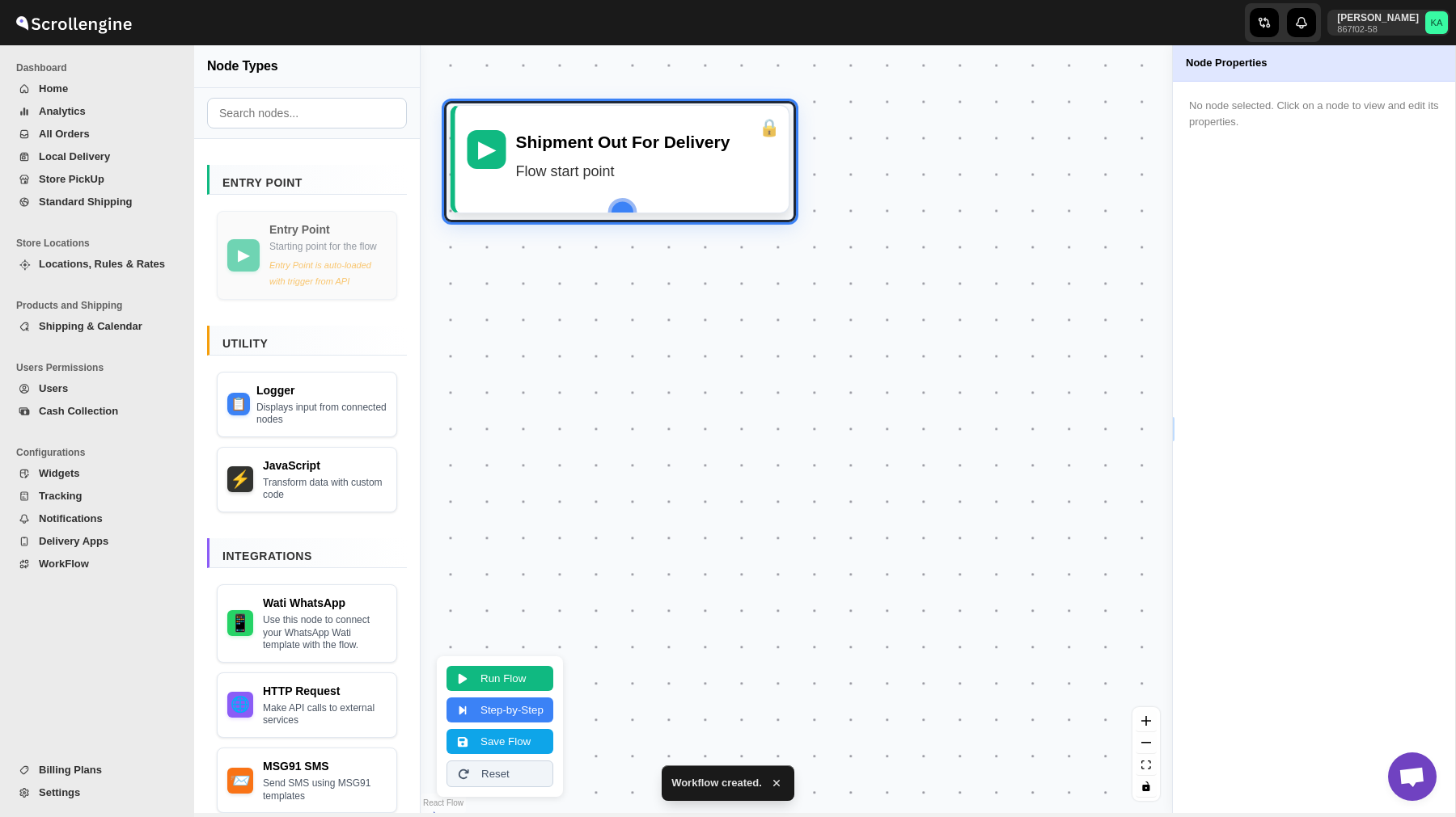
drag, startPoint x: 752, startPoint y: 475, endPoint x: 576, endPoint y: 205, distance: 322.3
click at [576, 205] on div "▶ Shipment Out For Delivery Flow start point" at bounding box center [620, 159] width 339 height 109
click at [576, 205] on div "▶ Shipment Out For Delivery Flow start point" at bounding box center [620, 156] width 339 height 109
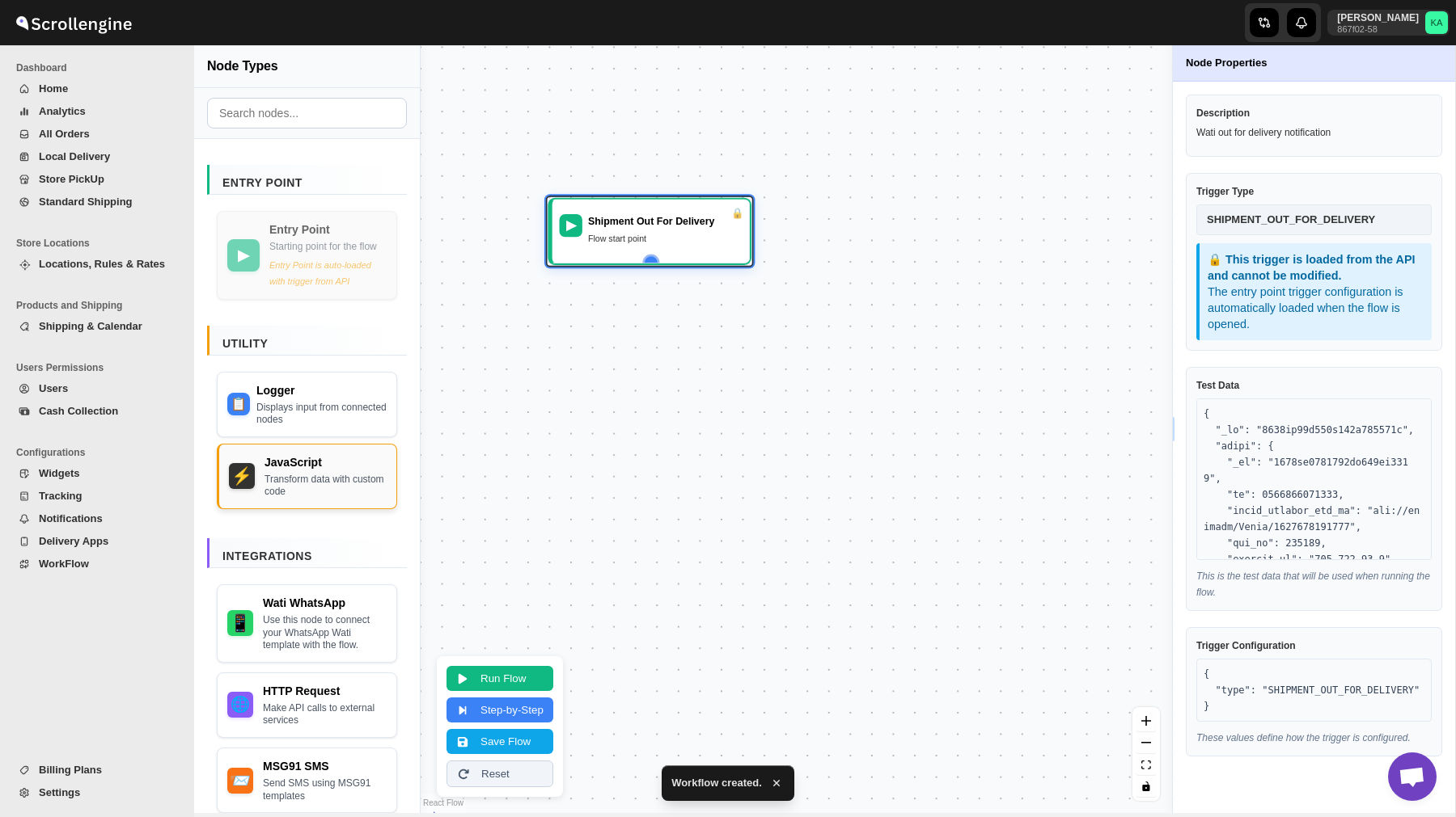
click at [297, 499] on div "Transform data with custom code" at bounding box center [325, 486] width 122 height 25
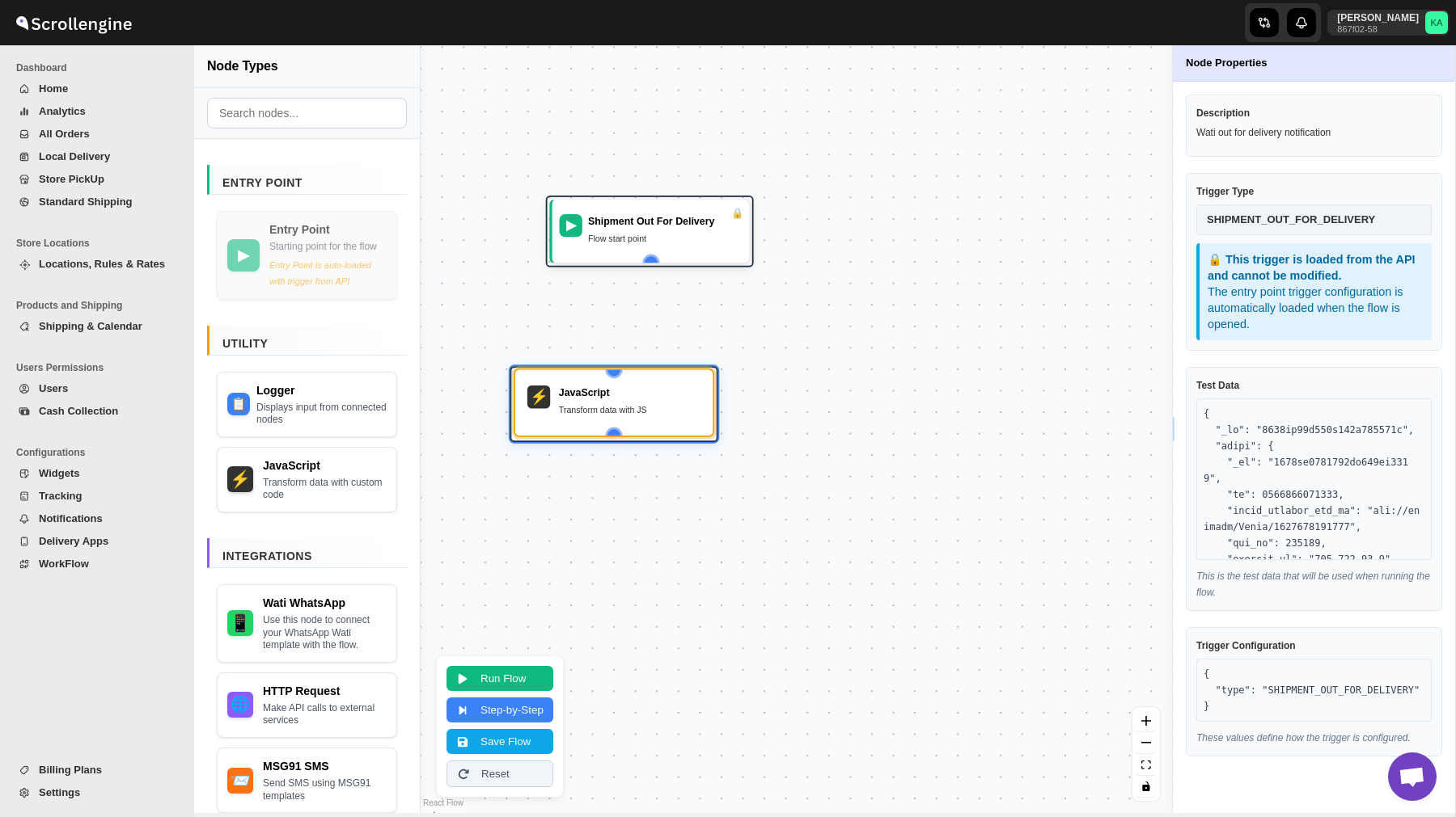
drag, startPoint x: 819, startPoint y: 566, endPoint x: 661, endPoint y: 408, distance: 223.4
click at [661, 408] on div "Transform data with JS" at bounding box center [629, 409] width 141 height 14
drag, startPoint x: 649, startPoint y: 257, endPoint x: 618, endPoint y: 371, distance: 118.1
click at [618, 371] on div "▶ Shipment Out For Delivery Flow start point ⚡ JavaScript Transform data with JS" at bounding box center [410, 624] width 665 height 681
drag, startPoint x: 641, startPoint y: 398, endPoint x: 687, endPoint y: 400, distance: 46.0
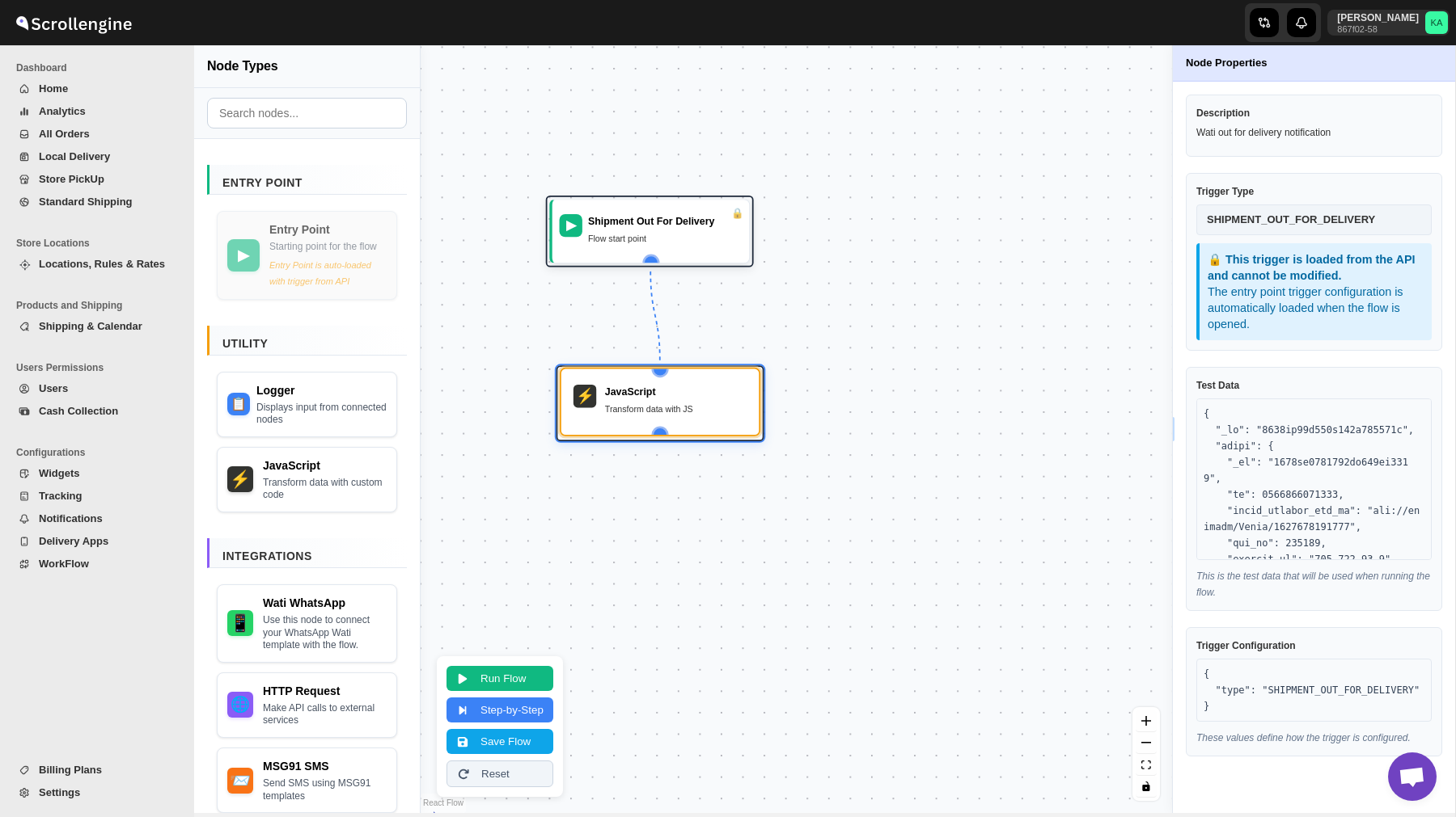
click at [687, 399] on div "JavaScript" at bounding box center [675, 392] width 141 height 14
click at [511, 749] on button "Save Flow" at bounding box center [500, 740] width 107 height 25
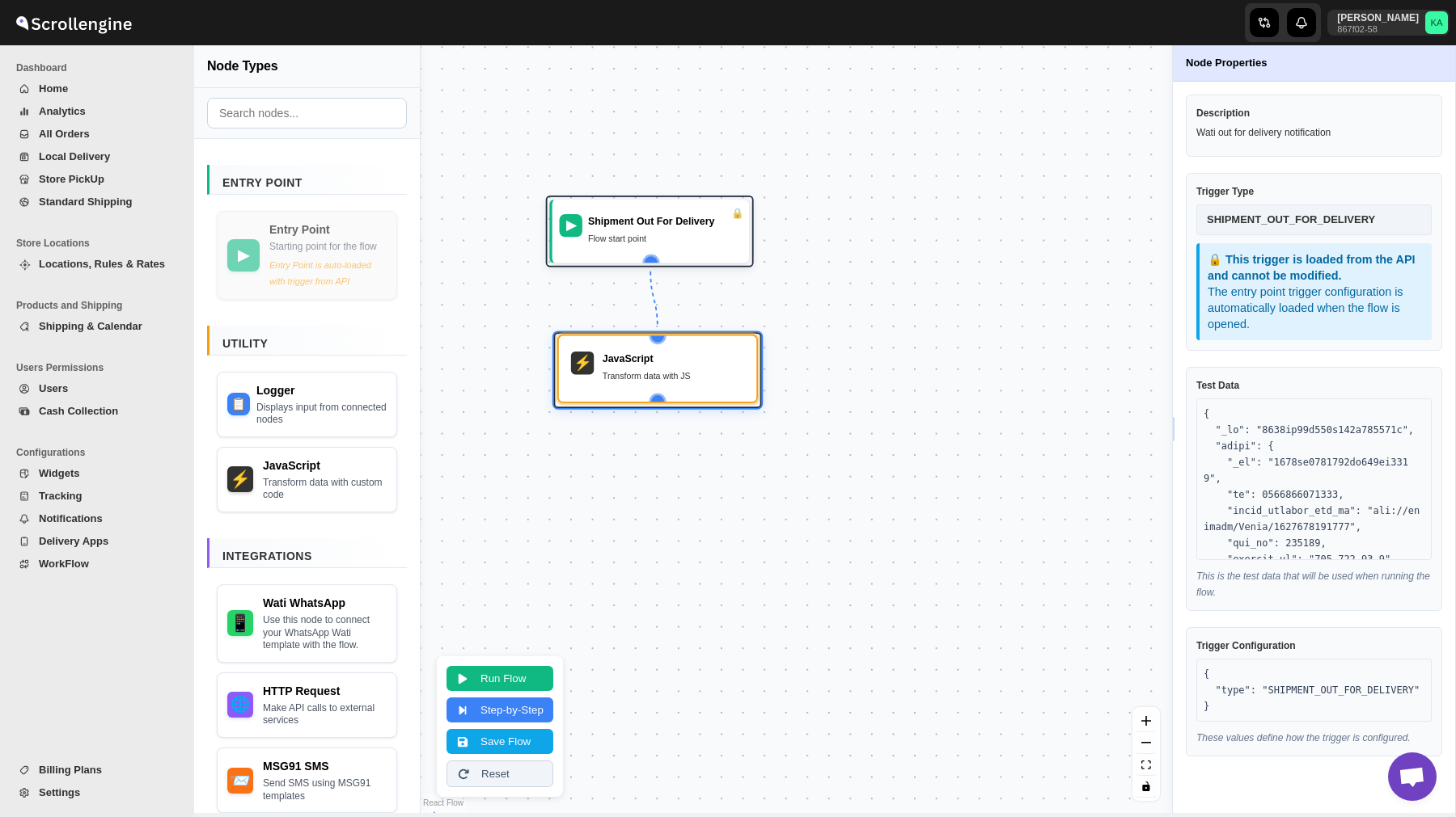
drag, startPoint x: 681, startPoint y: 413, endPoint x: 679, endPoint y: 377, distance: 36.1
click at [679, 377] on div "Transform data with JS" at bounding box center [673, 375] width 141 height 14
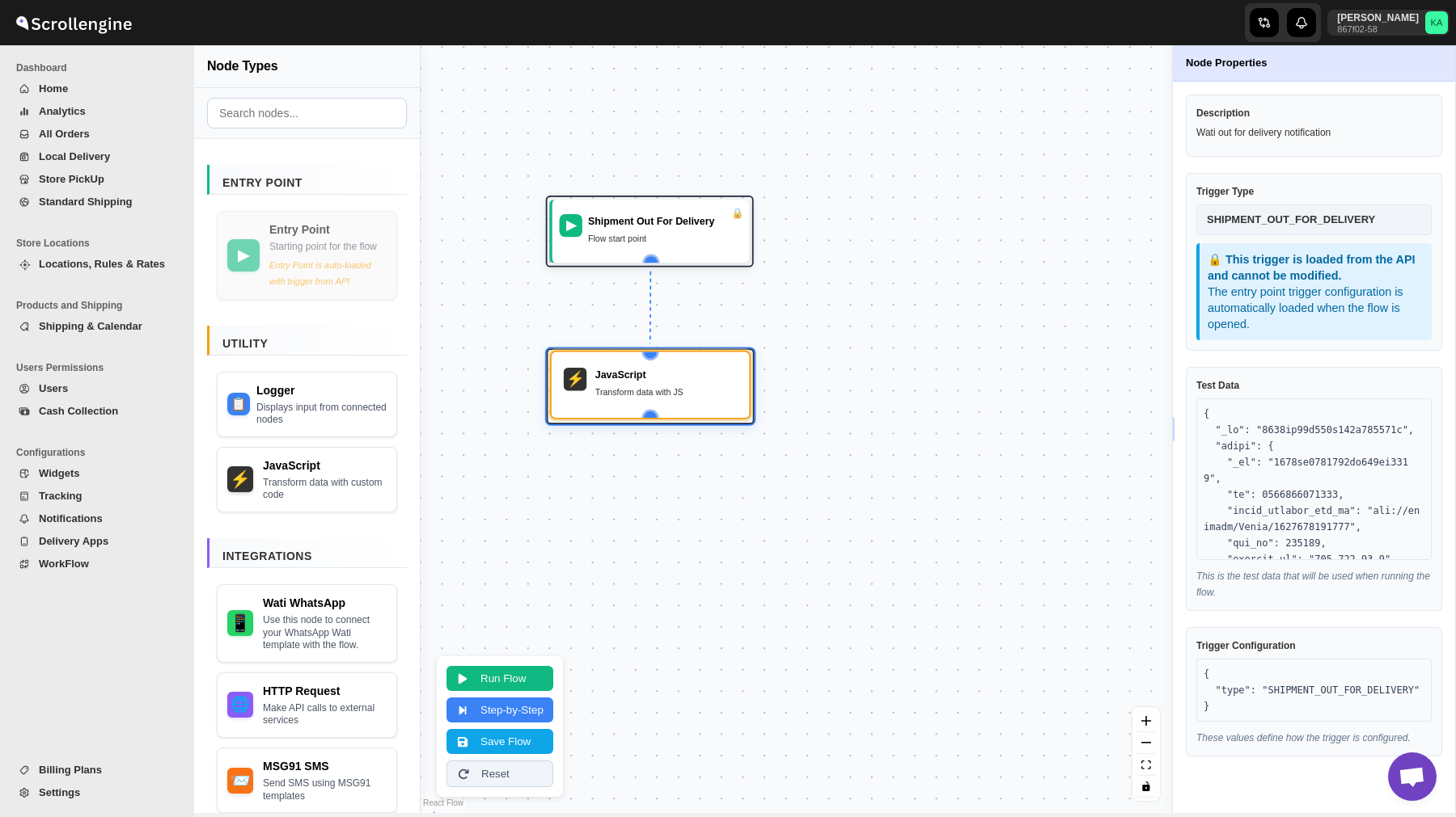
drag, startPoint x: 679, startPoint y: 377, endPoint x: 671, endPoint y: 393, distance: 17.9
click at [671, 393] on div "Transform data with JS" at bounding box center [665, 392] width 141 height 14
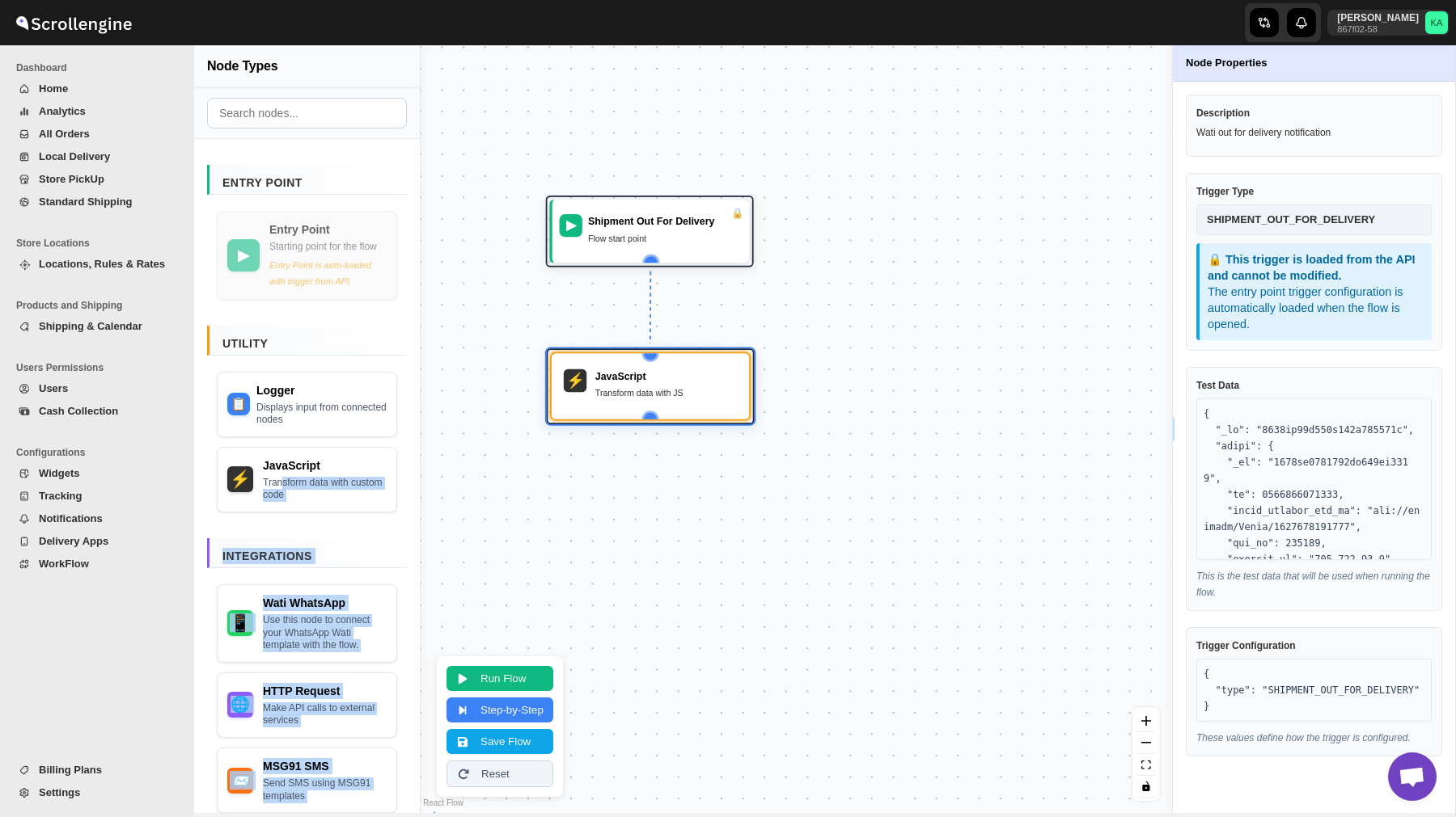
drag, startPoint x: 286, startPoint y: 488, endPoint x: 615, endPoint y: 507, distance: 329.5
click at [615, 507] on div "Node Types Entry Point ▶ Entry Point Starting point for the flow Entry Point is…" at bounding box center [824, 429] width 1260 height 768
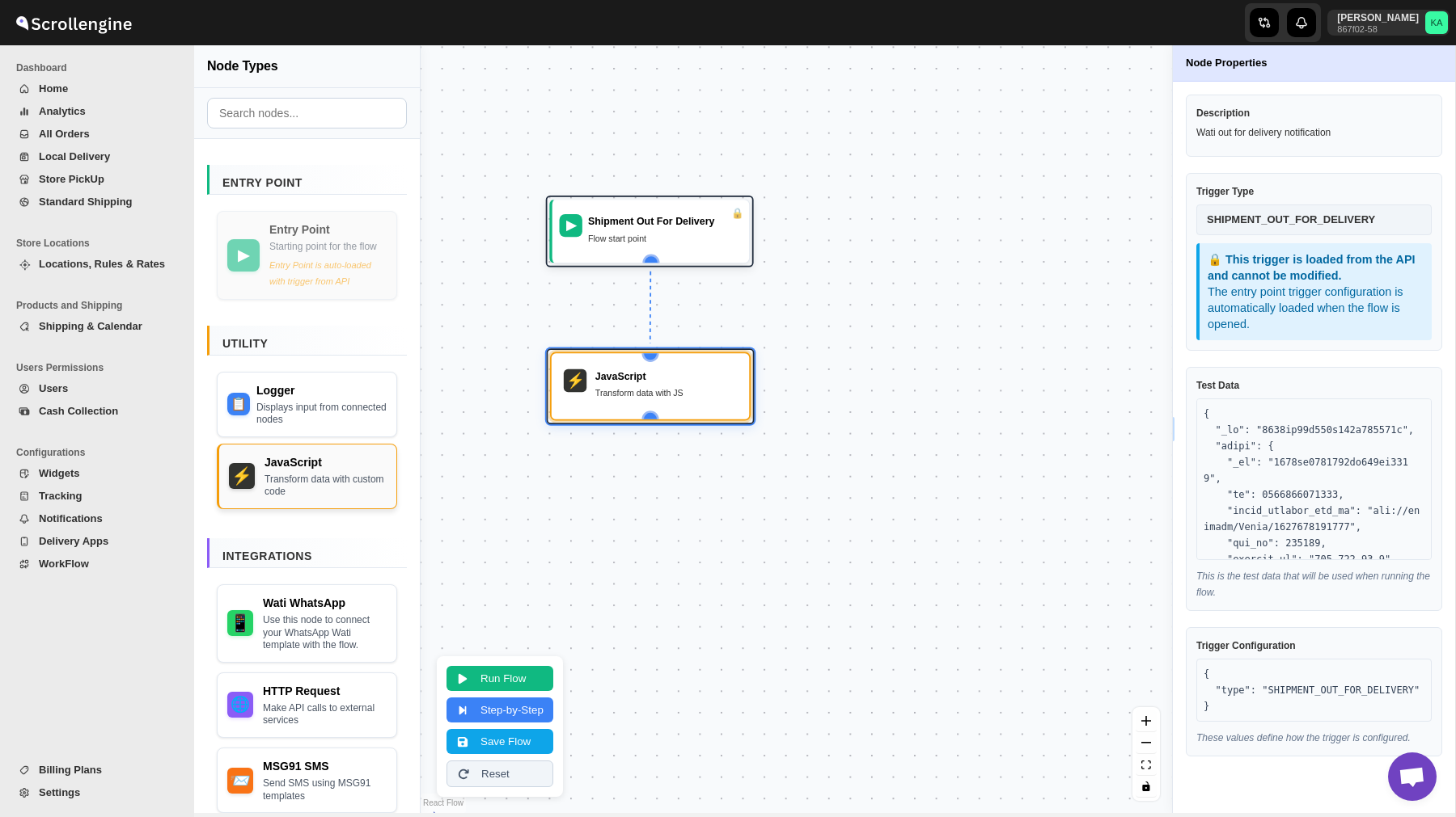
click at [313, 485] on div "JavaScript Transform data with custom code" at bounding box center [325, 476] width 122 height 44
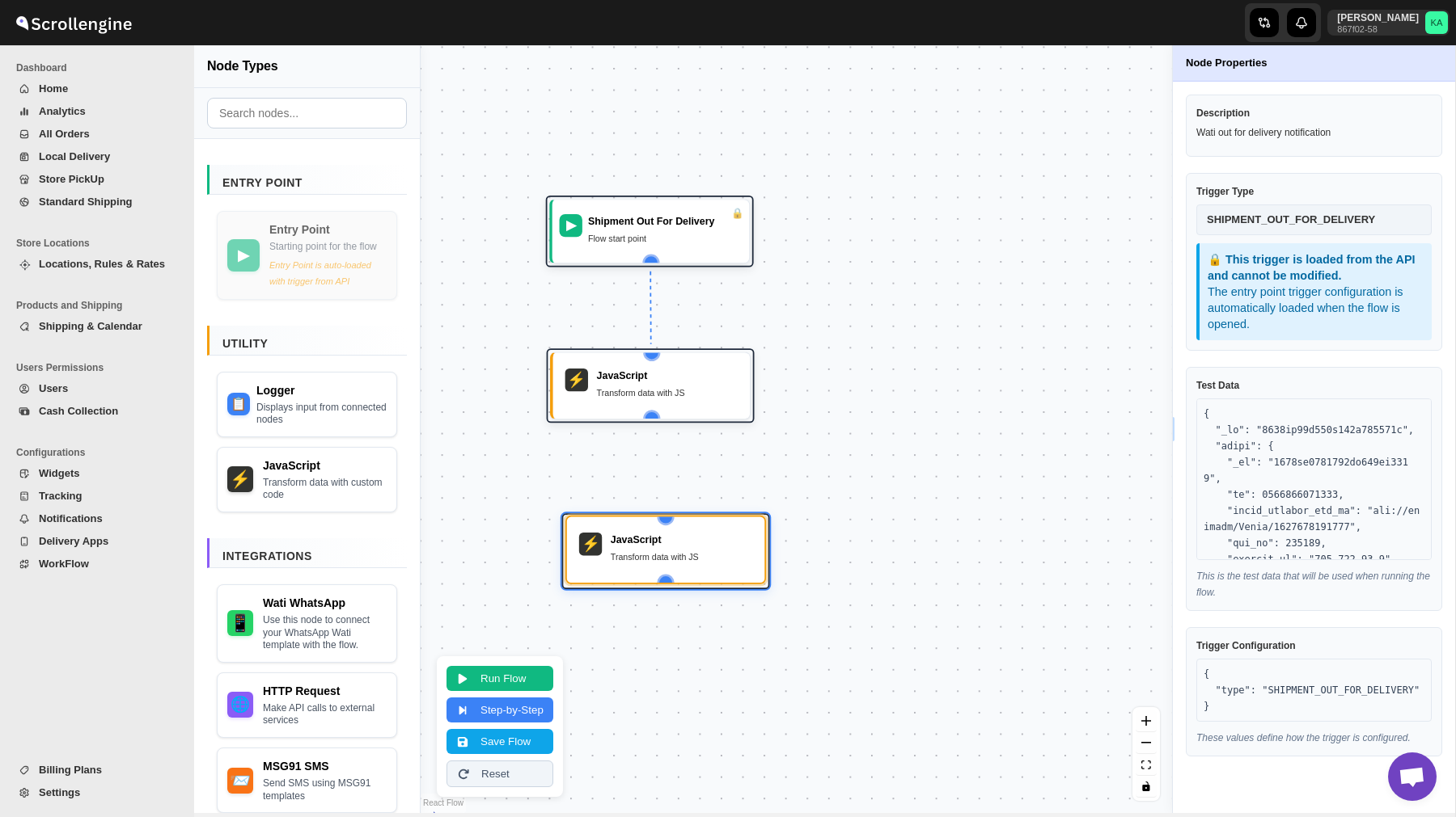
drag, startPoint x: 812, startPoint y: 556, endPoint x: 713, endPoint y: 545, distance: 99.6
click at [713, 545] on div "JavaScript" at bounding box center [681, 540] width 141 height 14
drag, startPoint x: 649, startPoint y: 416, endPoint x: 670, endPoint y: 523, distance: 109.0
click at [670, 524] on div "▶ Shipment Out For Delivery Flow start point ⚡ JavaScript Transform data with J…" at bounding box center [410, 624] width 665 height 681
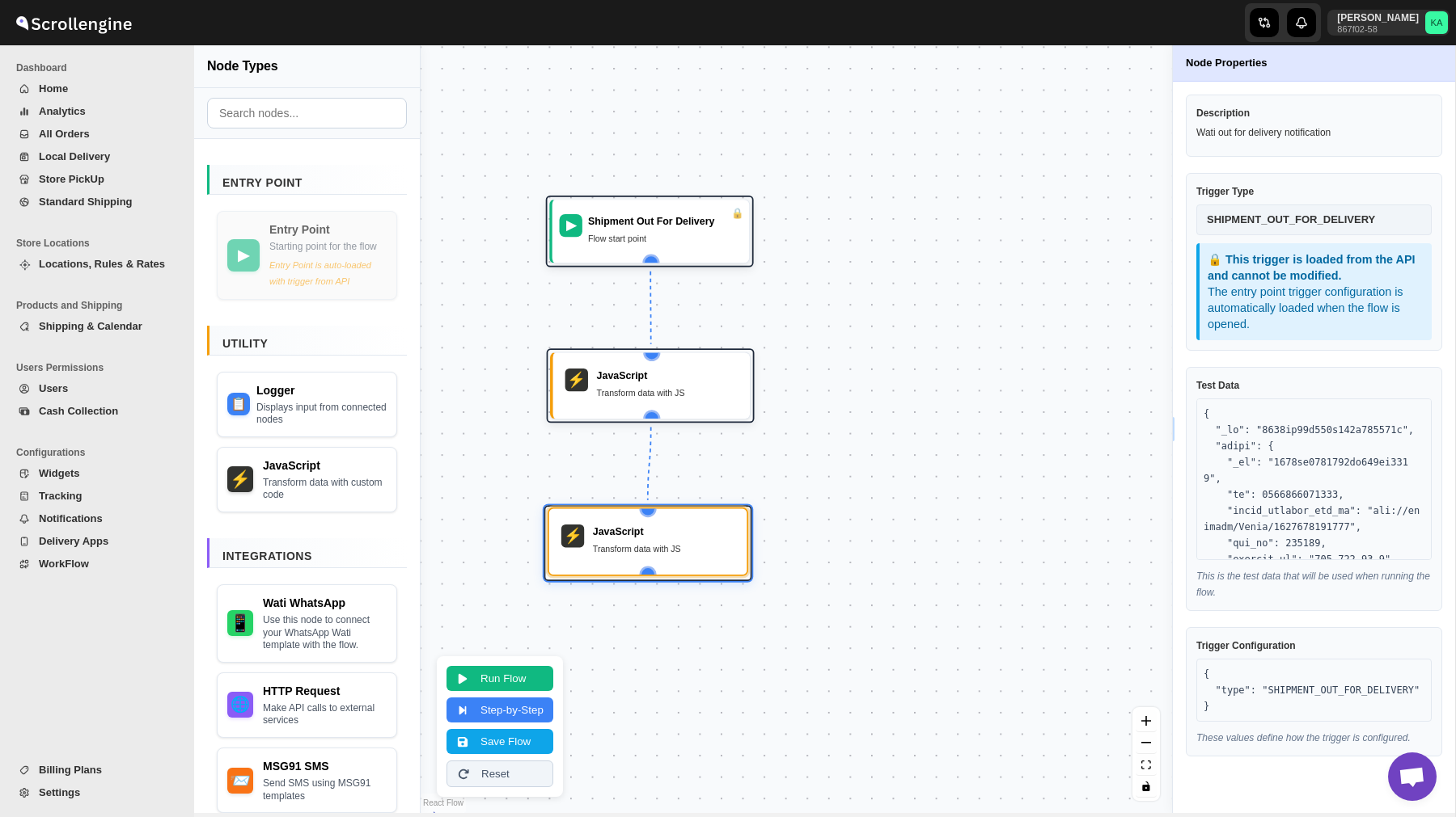
drag, startPoint x: 684, startPoint y: 546, endPoint x: 663, endPoint y: 537, distance: 22.8
click at [663, 537] on div "JavaScript" at bounding box center [663, 531] width 141 height 14
click at [342, 717] on div "Make API calls to external services" at bounding box center [325, 712] width 122 height 25
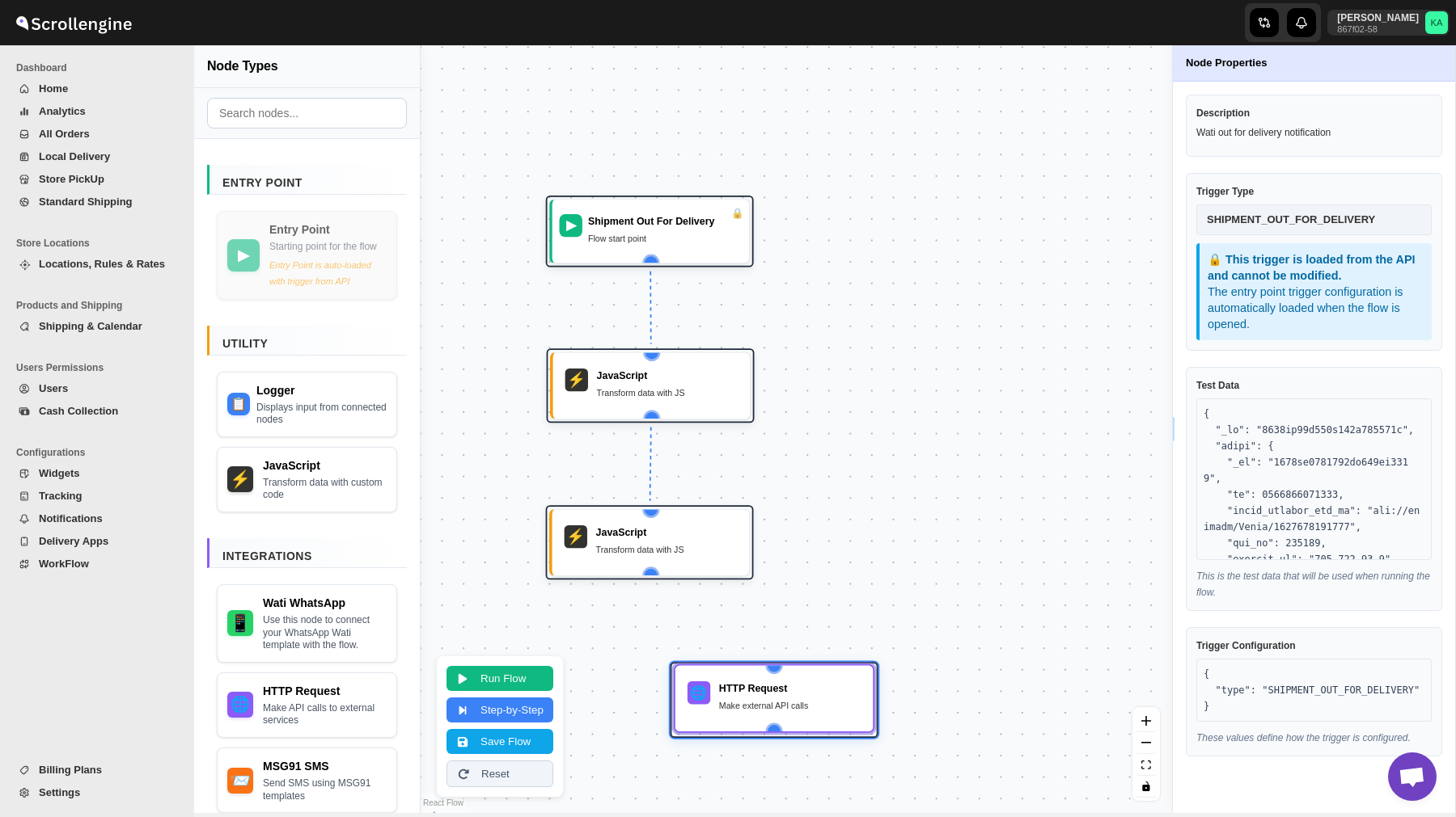
drag, startPoint x: 819, startPoint y: 561, endPoint x: 789, endPoint y: 691, distance: 133.4
click at [789, 698] on div "Make external API calls" at bounding box center [789, 705] width 141 height 14
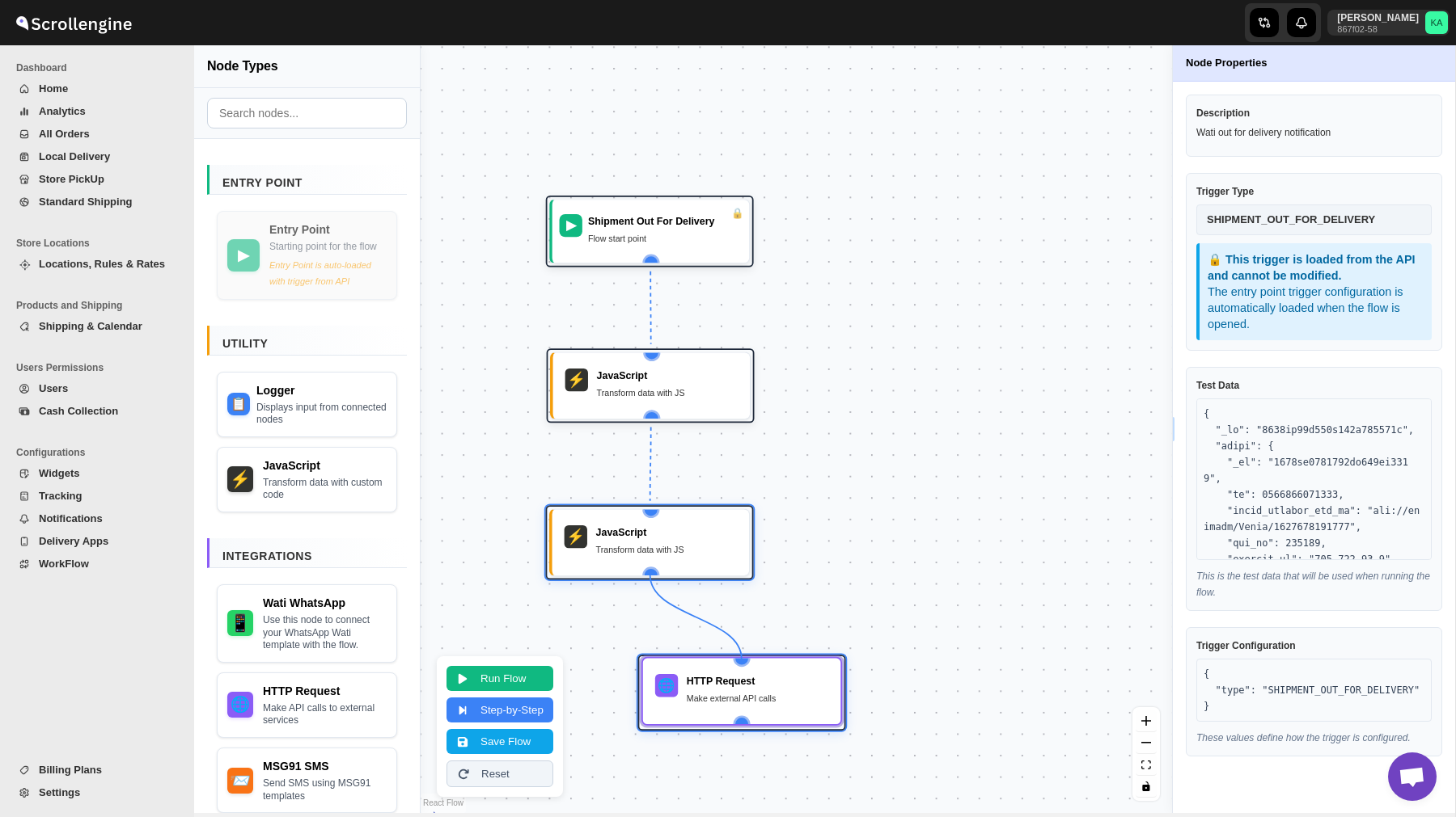
drag, startPoint x: 646, startPoint y: 571, endPoint x: 746, endPoint y: 670, distance: 140.7
click at [742, 670] on div "▶ Shipment Out For Delivery Flow start point ⚡ JavaScript Transform data with J…" at bounding box center [410, 624] width 665 height 681
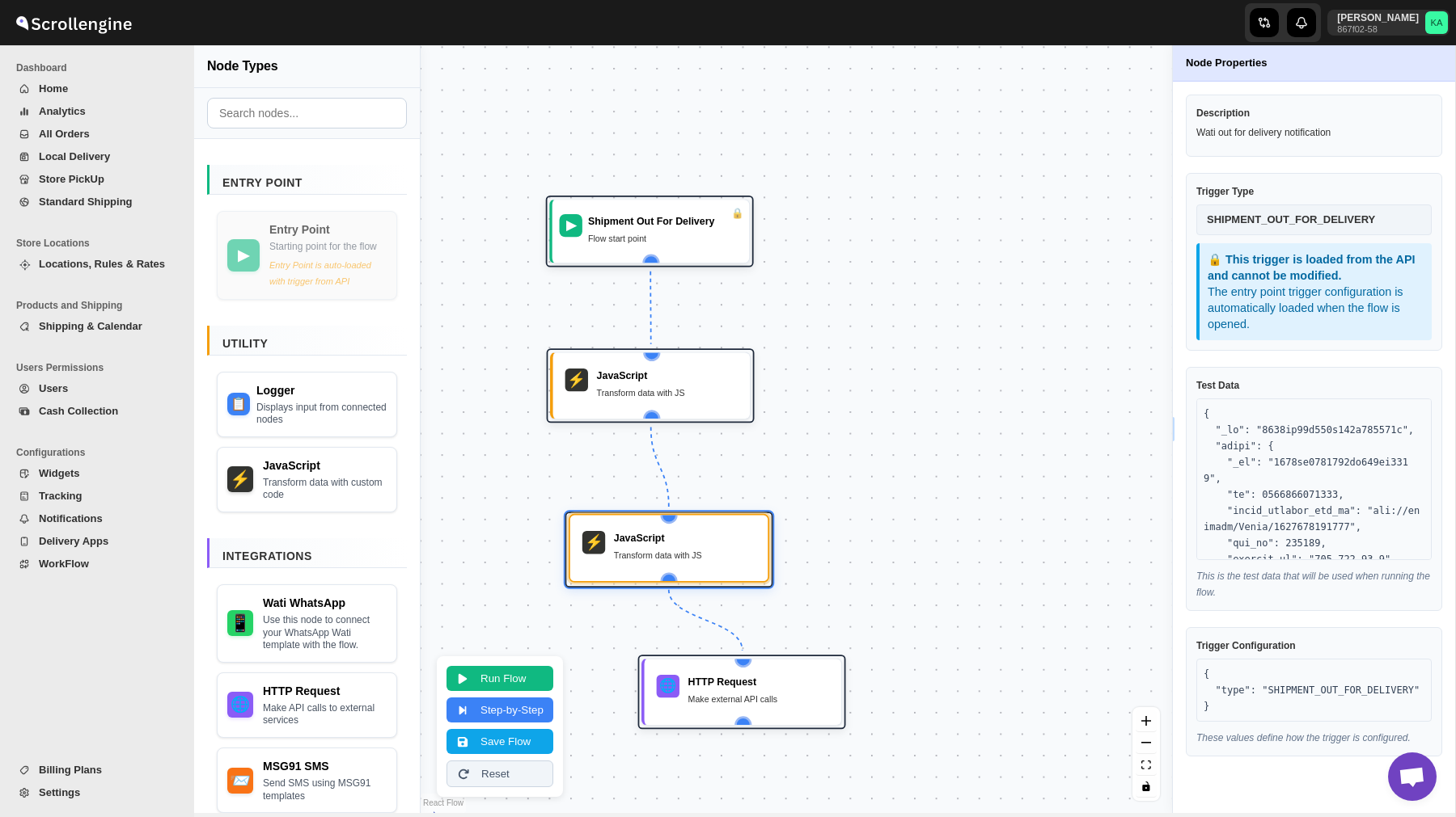
drag, startPoint x: 682, startPoint y: 533, endPoint x: 702, endPoint y: 539, distance: 20.9
click at [702, 539] on div "JavaScript" at bounding box center [684, 538] width 141 height 14
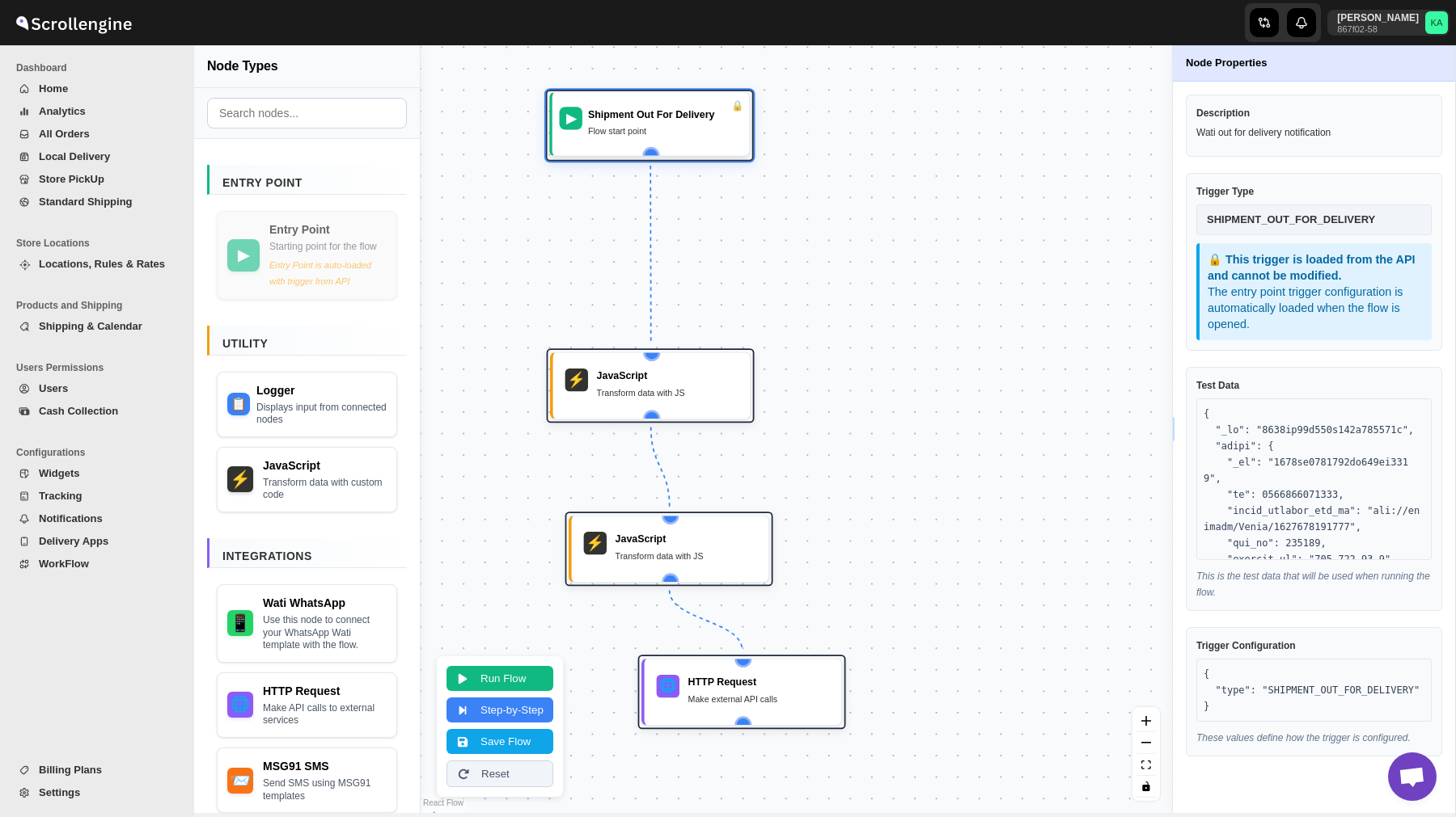
drag, startPoint x: 622, startPoint y: 231, endPoint x: 623, endPoint y: 121, distance: 110.0
click at [623, 121] on div "Shipment Out For Delivery Flow start point" at bounding box center [664, 124] width 154 height 35
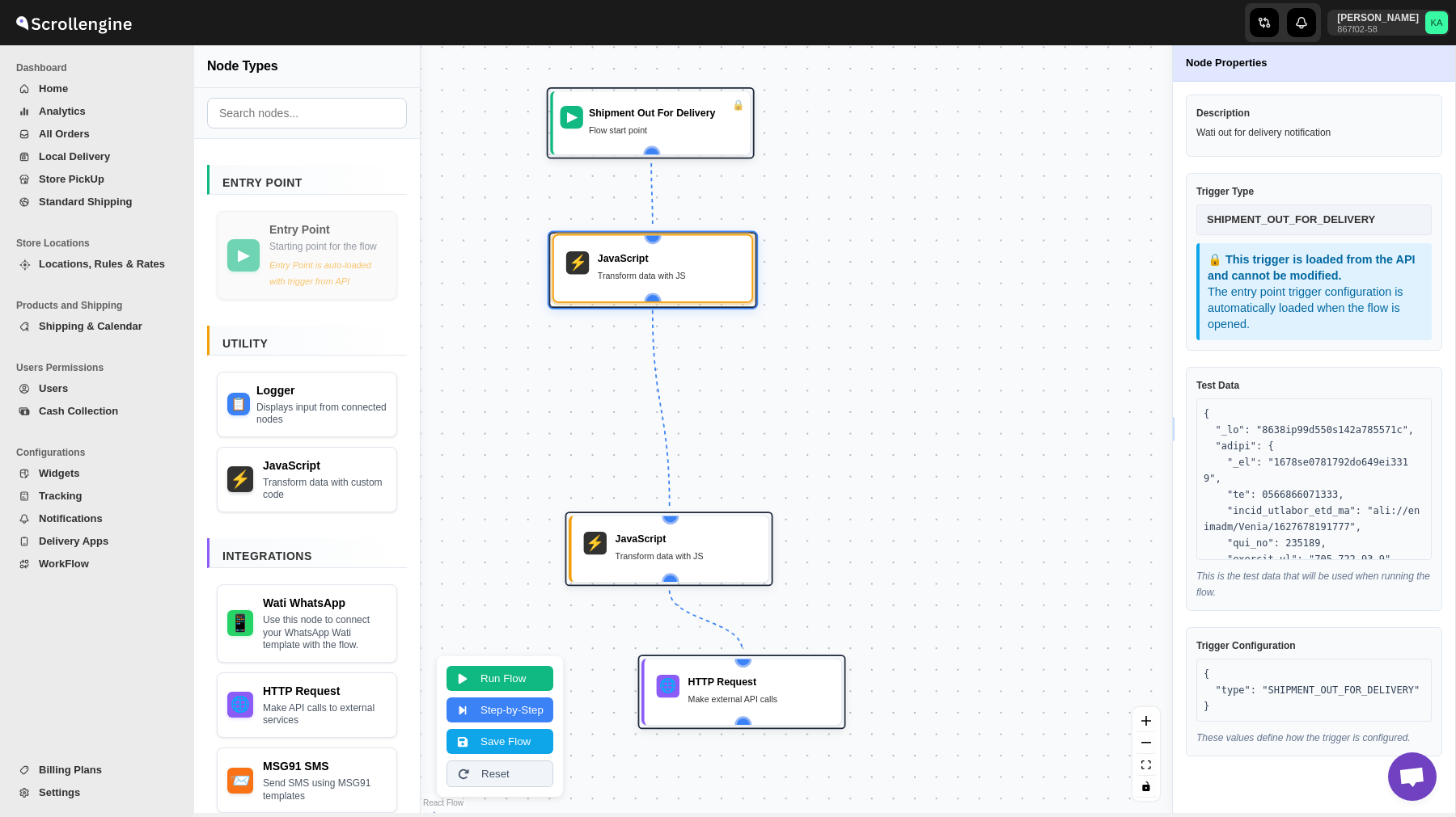
drag, startPoint x: 653, startPoint y: 376, endPoint x: 656, endPoint y: 249, distance: 127.0
click at [656, 251] on div "JavaScript" at bounding box center [668, 258] width 141 height 14
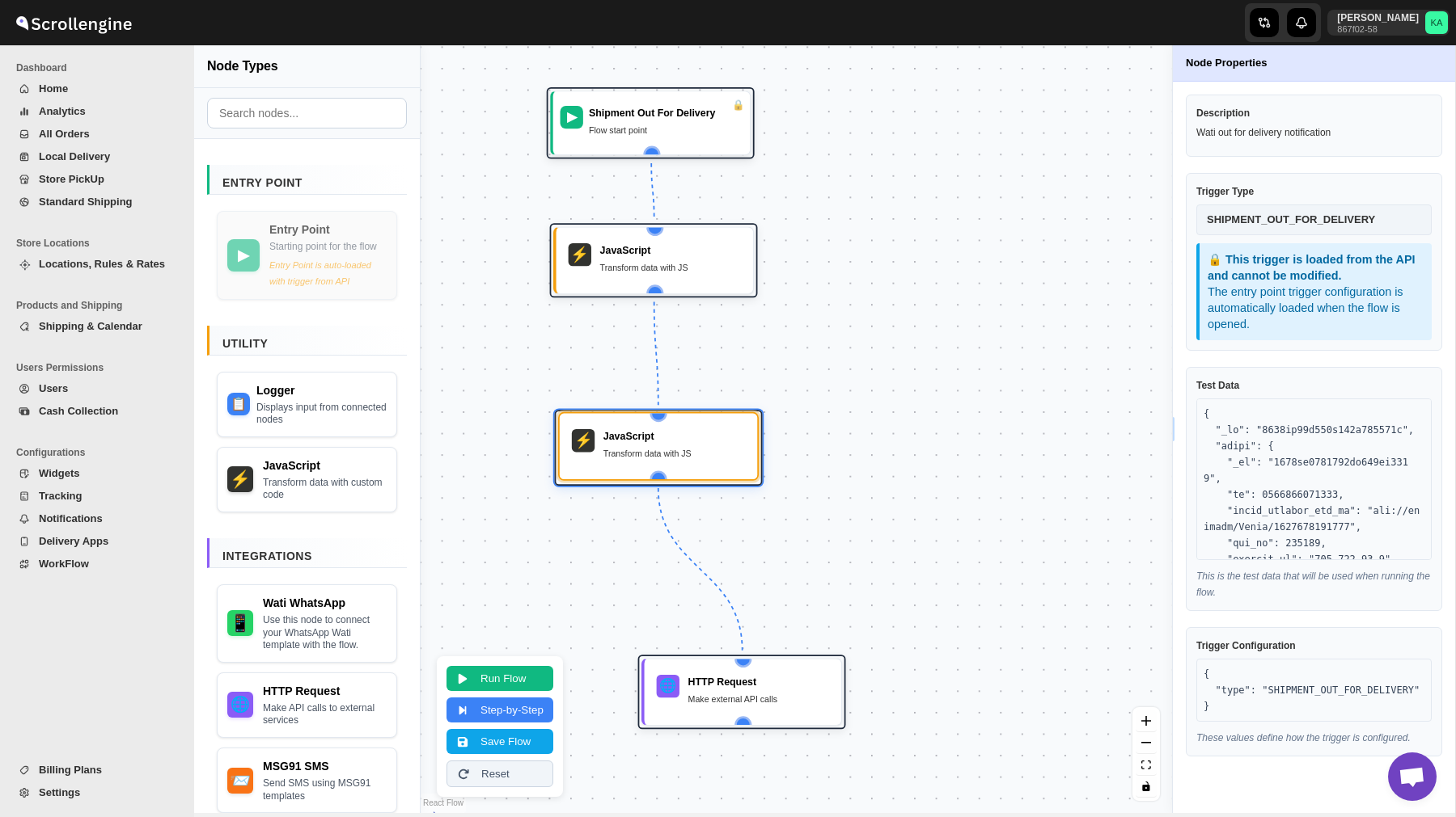
drag, startPoint x: 634, startPoint y: 530, endPoint x: 619, endPoint y: 420, distance: 111.0
click at [619, 422] on div "⚡ JavaScript Transform data with JS" at bounding box center [658, 446] width 181 height 48
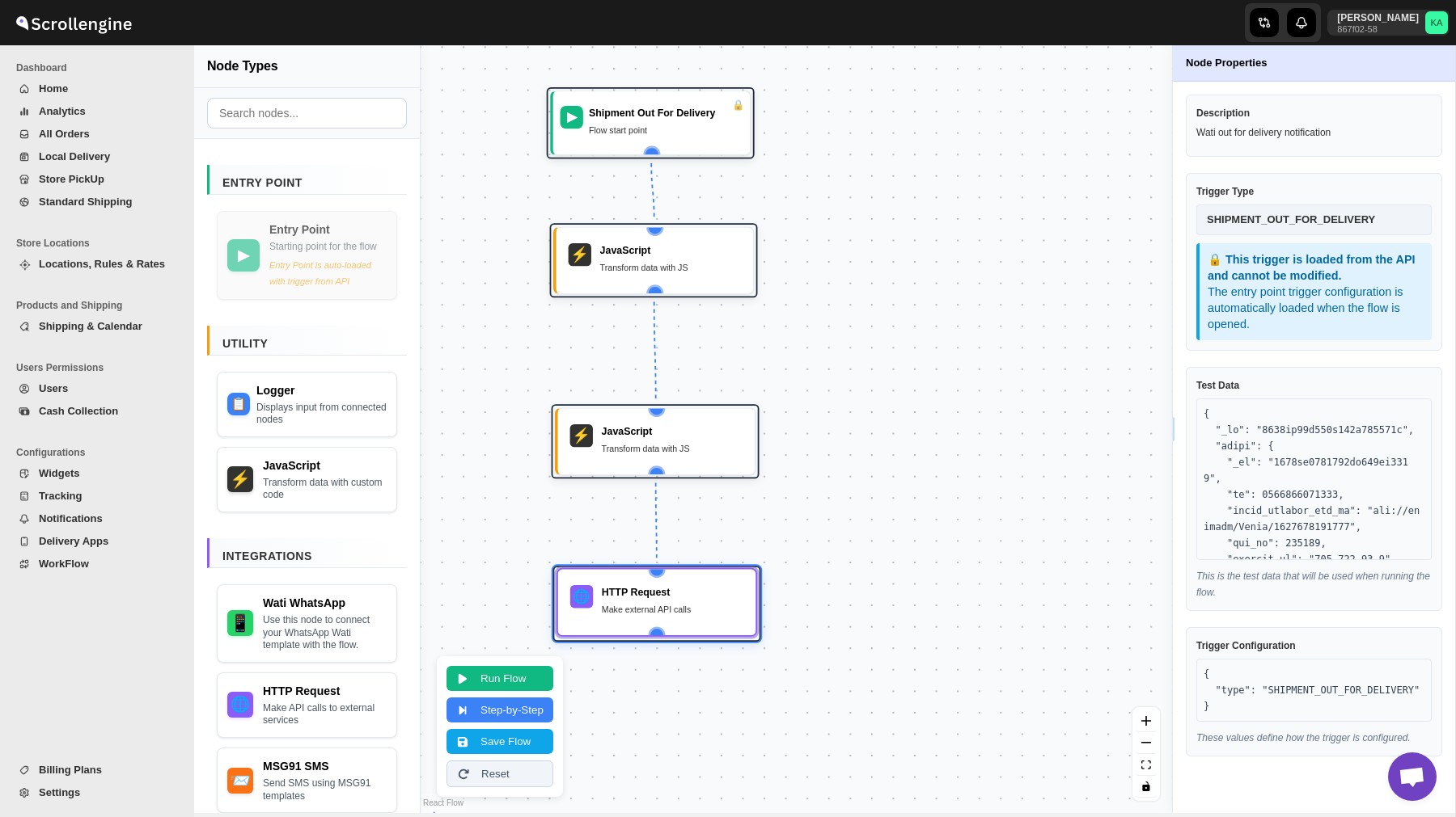
drag, startPoint x: 715, startPoint y: 687, endPoint x: 629, endPoint y: 598, distance: 123.8
click at [629, 598] on div "HTTP Request" at bounding box center [672, 592] width 141 height 14
click at [296, 420] on div "Displays input from connected nodes" at bounding box center [323, 411] width 129 height 25
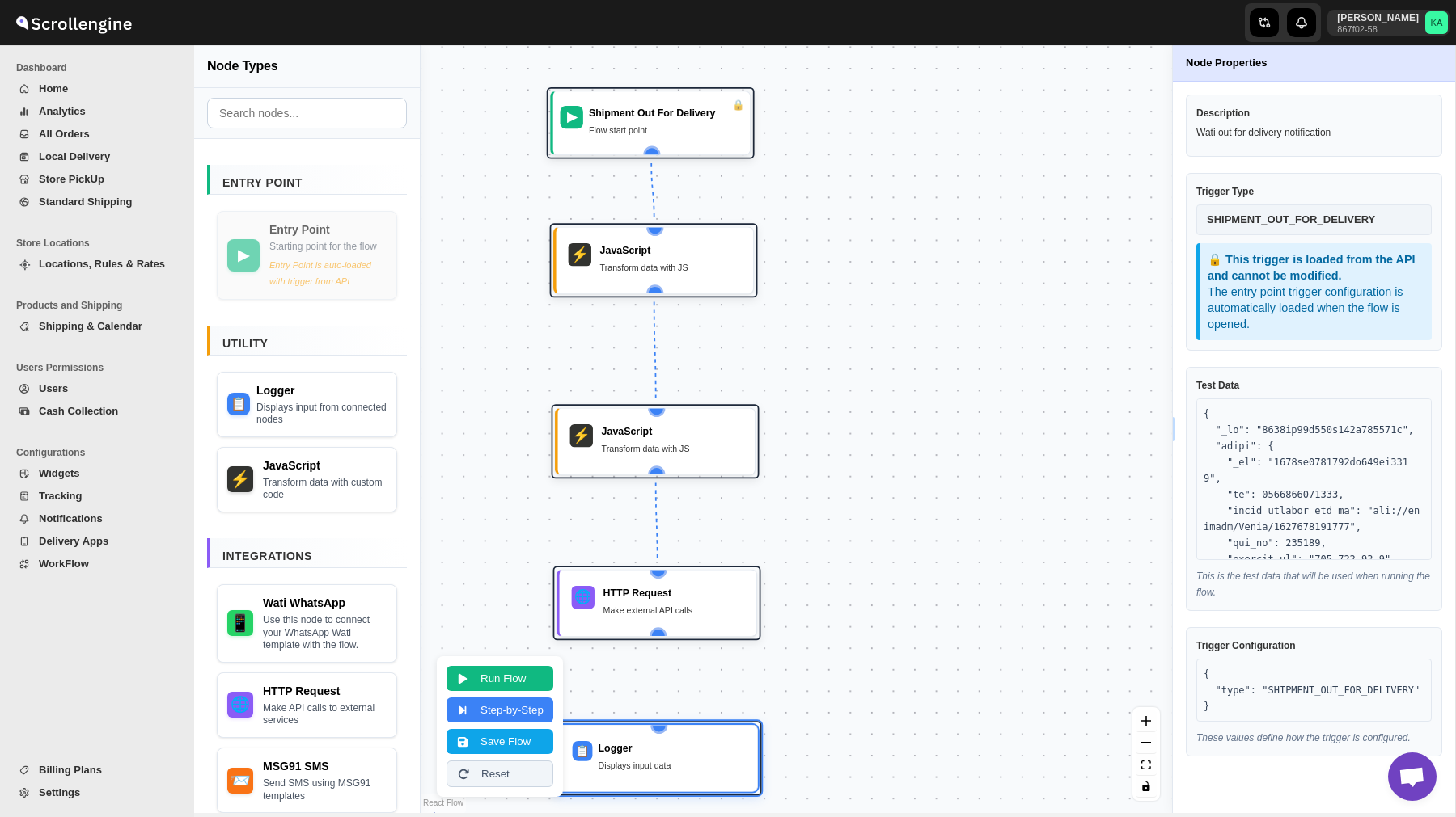
drag, startPoint x: 782, startPoint y: 547, endPoint x: 668, endPoint y: 744, distance: 227.6
click at [668, 744] on div "Logger" at bounding box center [672, 748] width 147 height 14
drag, startPoint x: 657, startPoint y: 632, endPoint x: 661, endPoint y: 727, distance: 95.1
click at [661, 727] on div "▶ Shipment Out For Delivery Flow start point ⚡ JavaScript Transform data with J…" at bounding box center [410, 624] width 665 height 681
click at [506, 738] on button "Save Flow" at bounding box center [500, 740] width 107 height 25
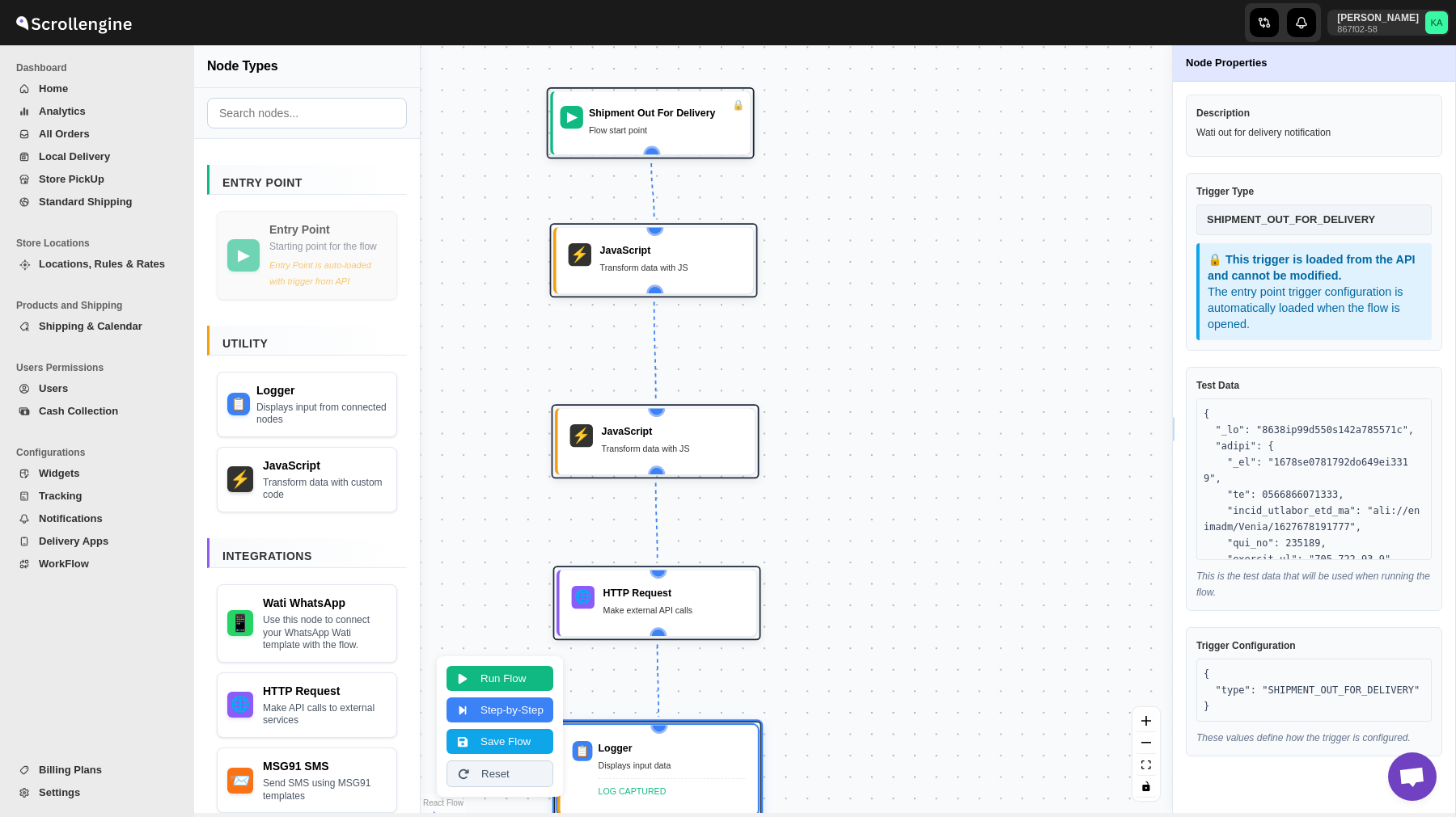
click at [74, 561] on span "WorkFlow" at bounding box center [64, 564] width 50 height 13
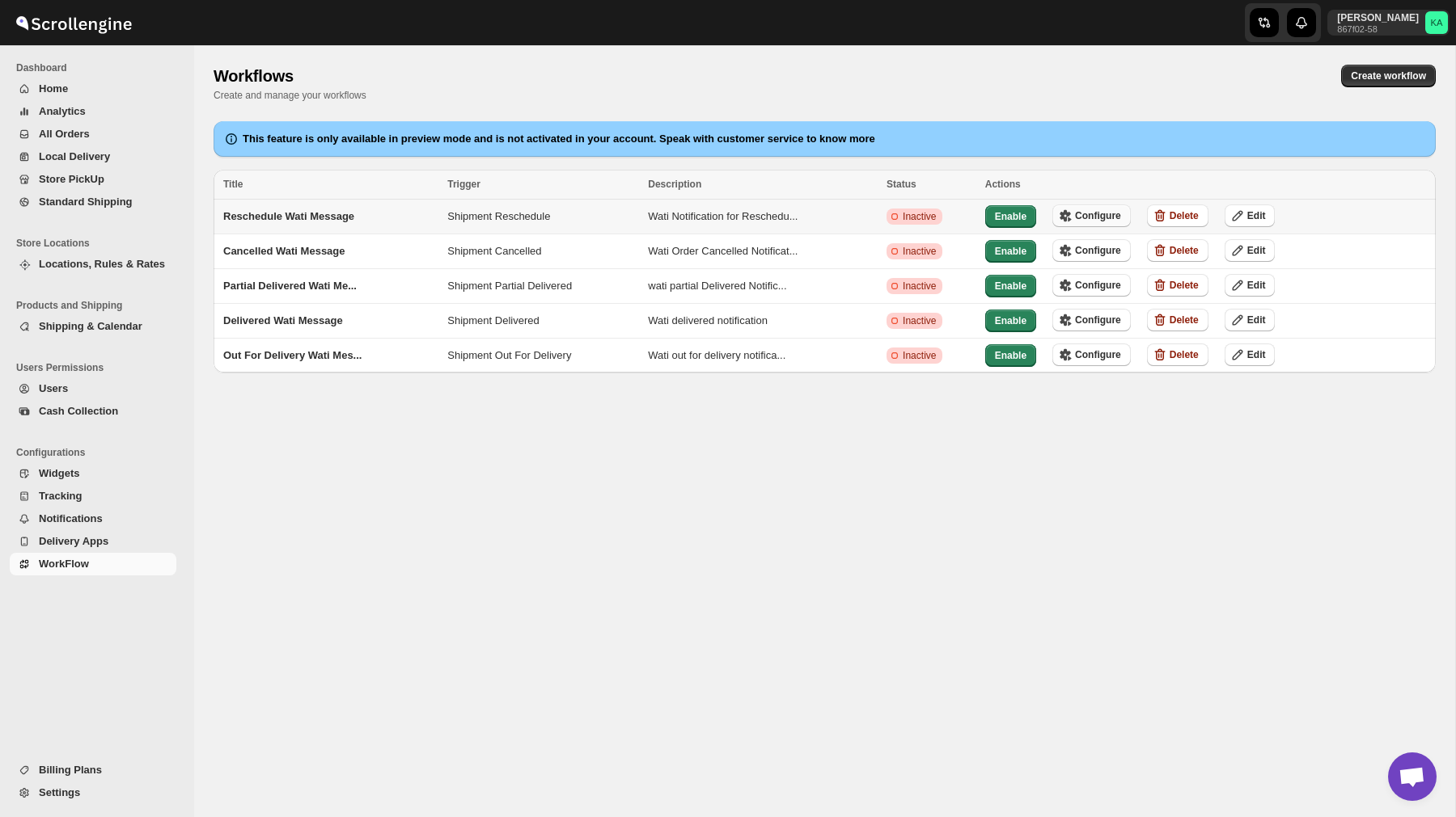
click at [1112, 211] on span "Configure" at bounding box center [1097, 216] width 46 height 13
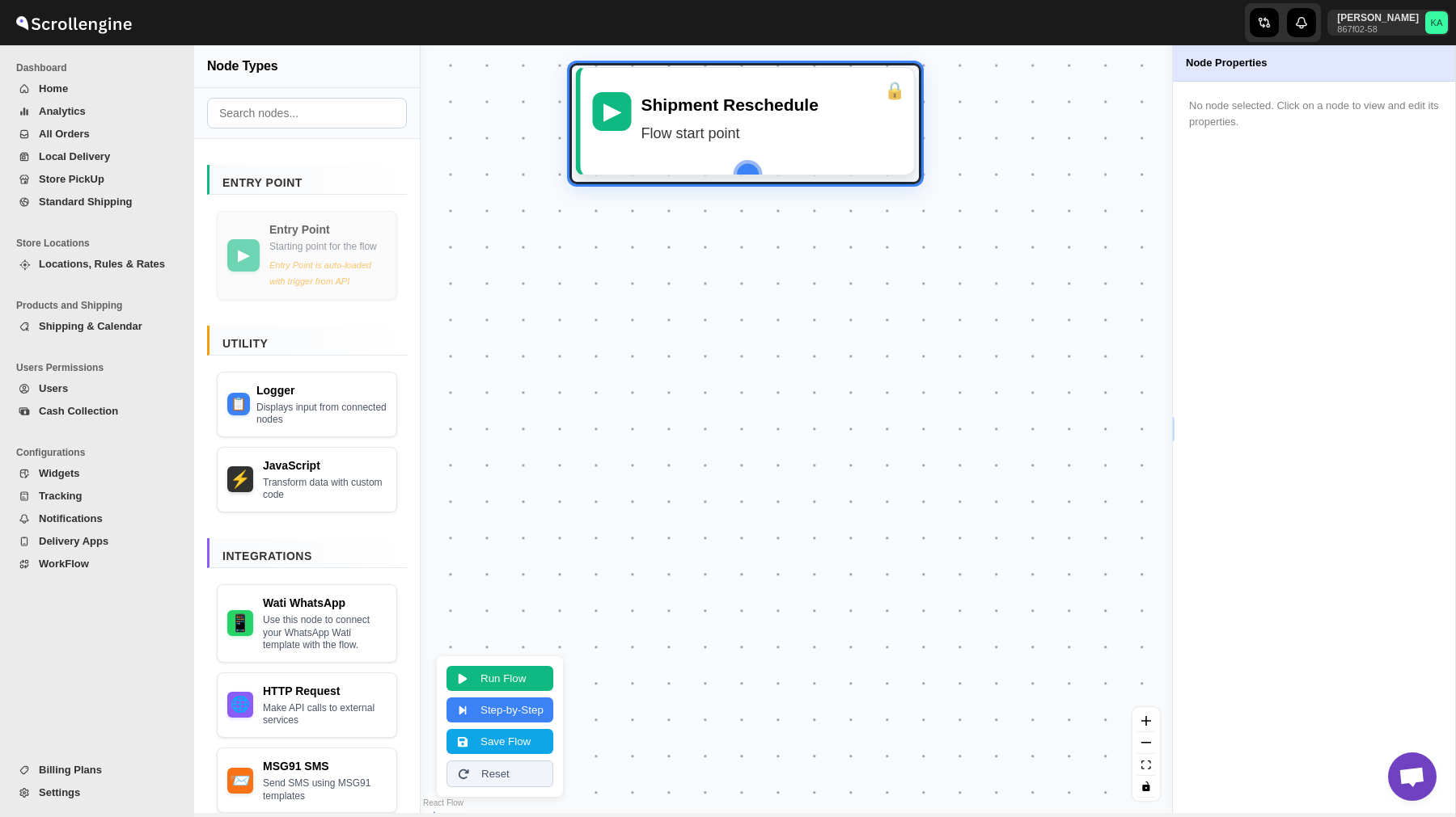
drag, startPoint x: 781, startPoint y: 471, endPoint x: 731, endPoint y: 165, distance: 310.1
click at [731, 165] on div "▶ Shipment Reschedule Flow start point" at bounding box center [746, 121] width 339 height 109
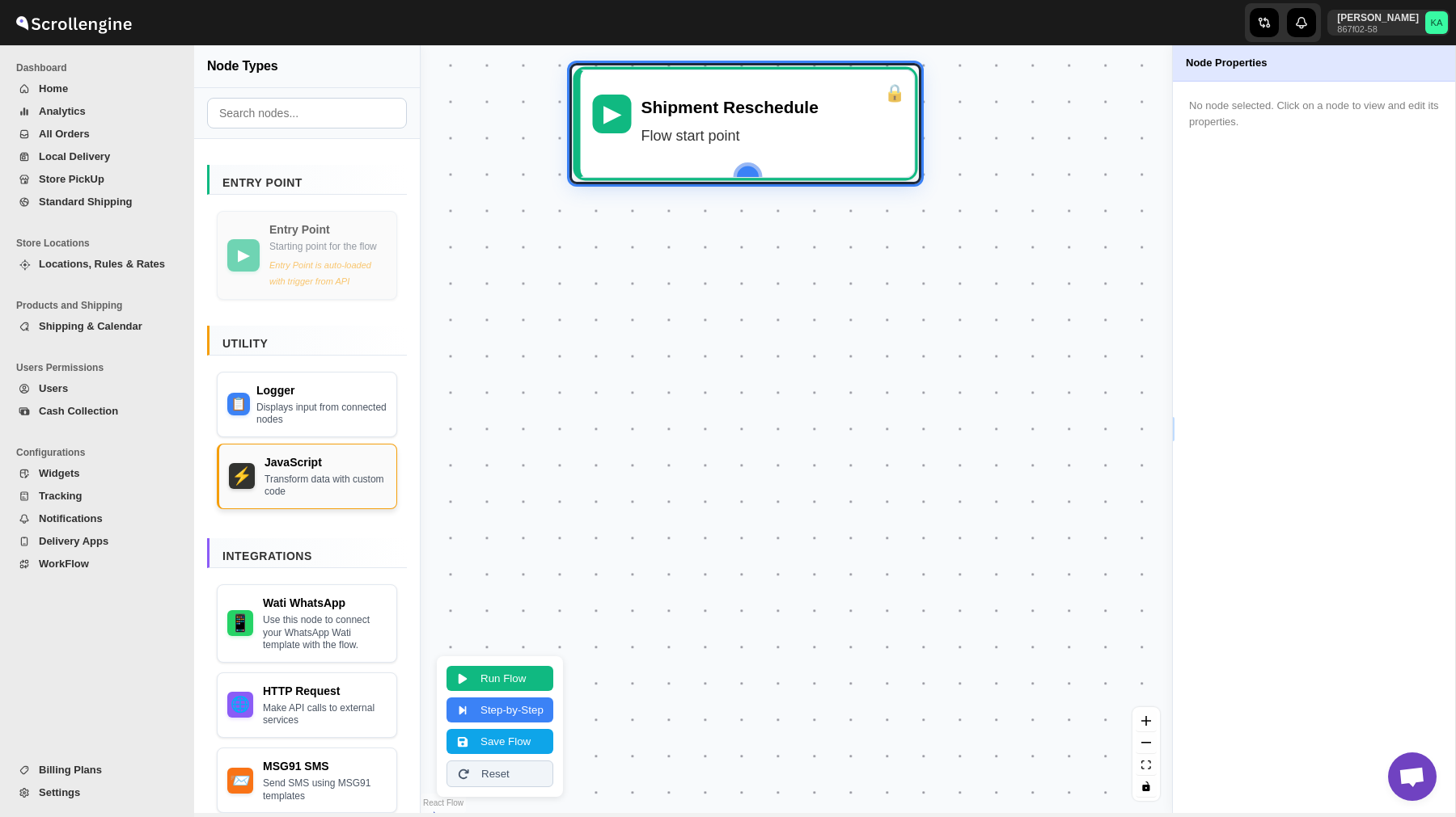
click at [308, 470] on div "JavaScript" at bounding box center [325, 462] width 122 height 16
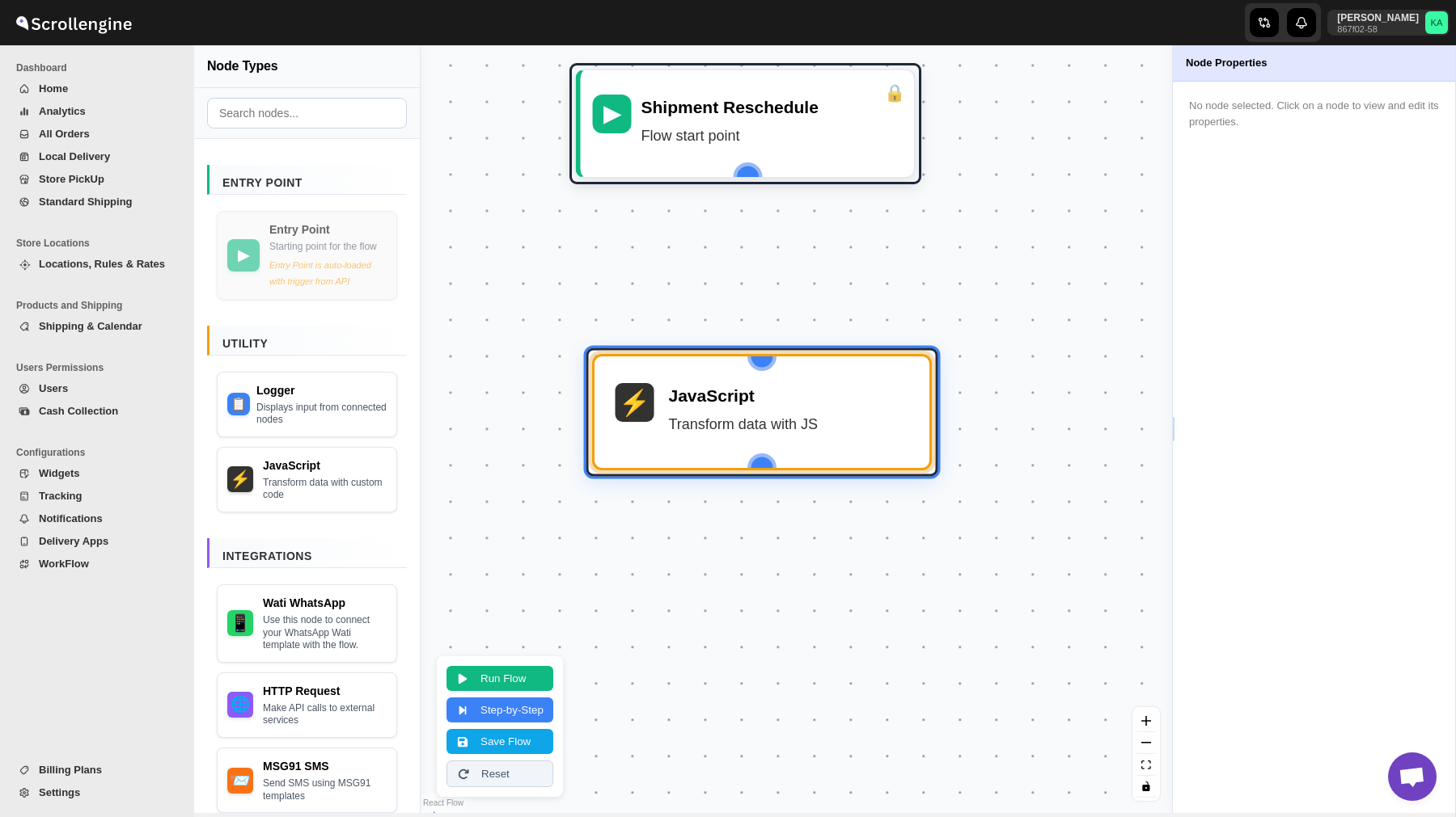
drag, startPoint x: 873, startPoint y: 677, endPoint x: 797, endPoint y: 337, distance: 348.4
click at [797, 338] on div "▶ Shipment Reschedule Flow start point ⚡ JavaScript Transform data with JS" at bounding box center [796, 429] width 751 height 768
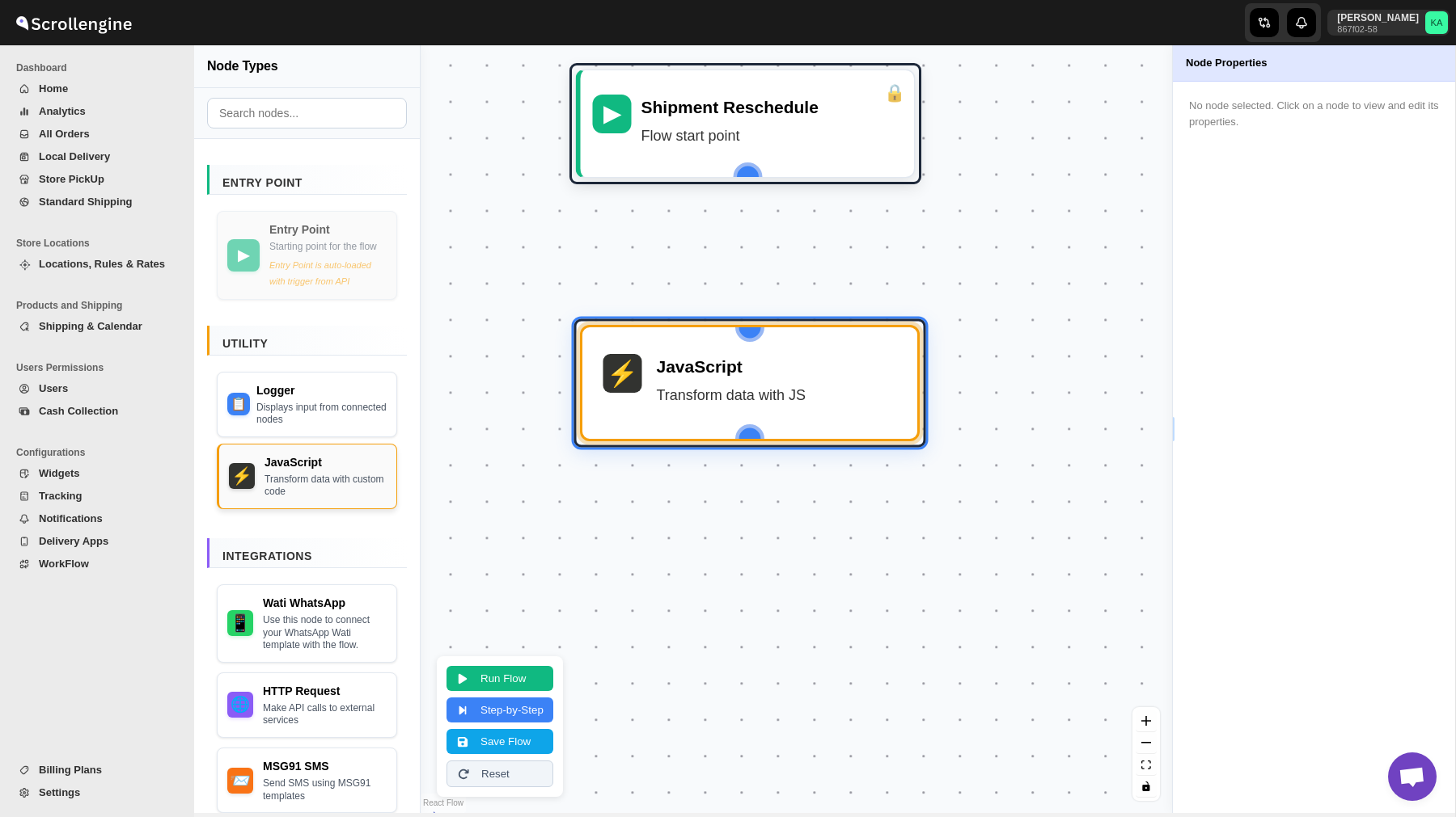
click at [344, 485] on div "JavaScript Transform data with custom code" at bounding box center [325, 476] width 122 height 44
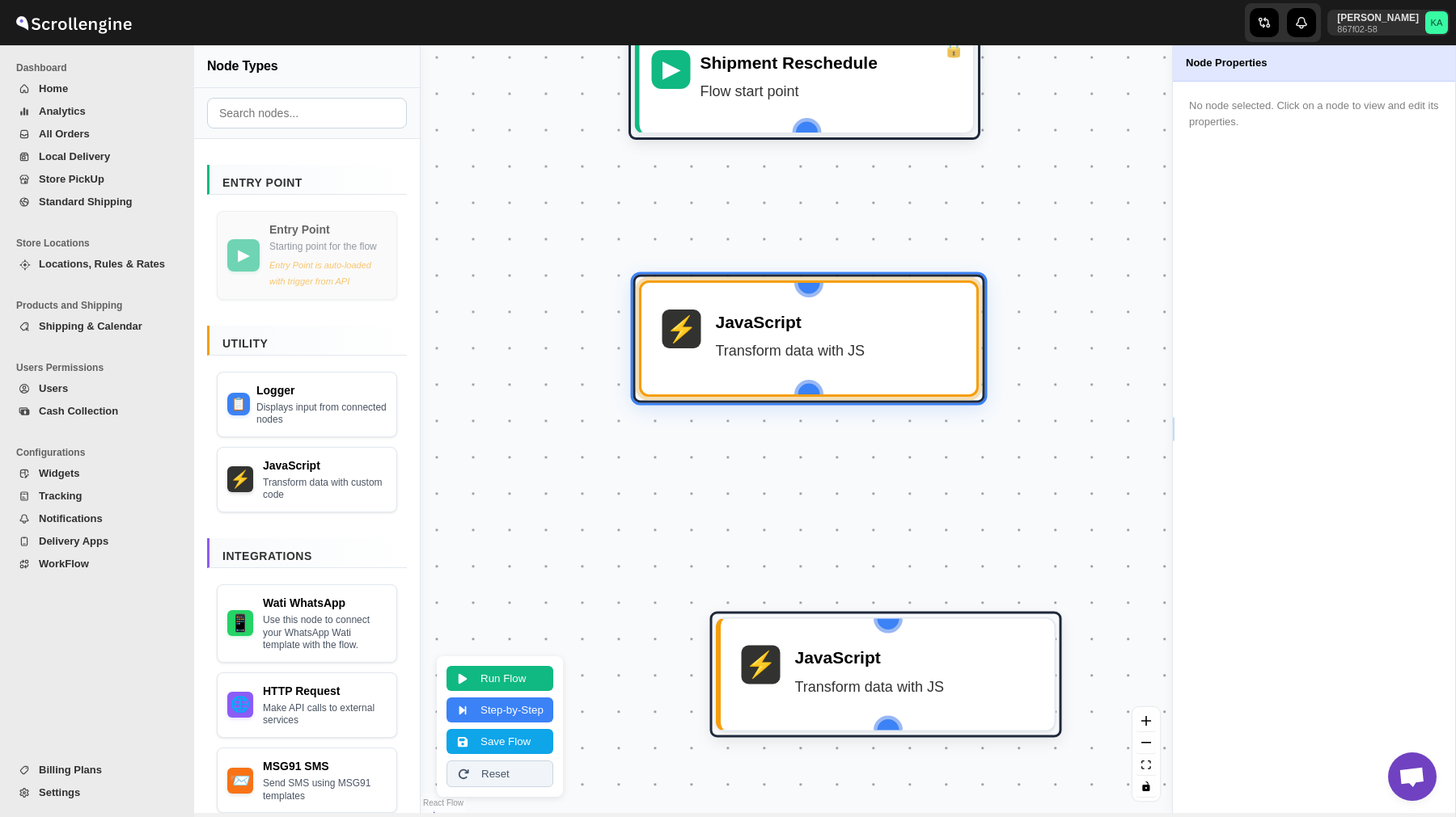
drag, startPoint x: 807, startPoint y: 784, endPoint x: 863, endPoint y: 739, distance: 71.8
click at [863, 741] on div "▶ Shipment Reschedule Flow start point ⚡ JavaScript Transform data with JS ⚡ Ja…" at bounding box center [796, 429] width 751 height 768
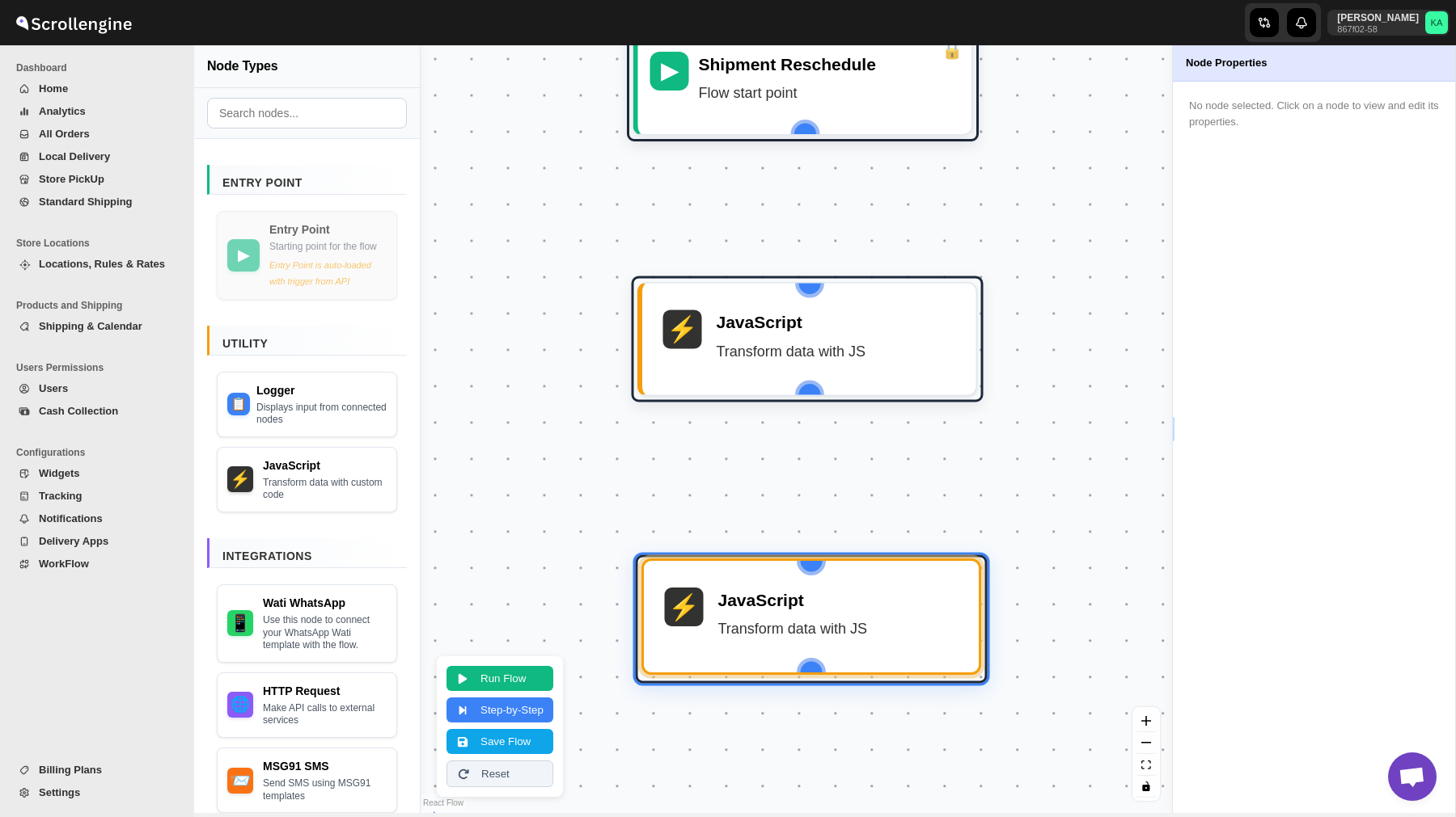
drag, startPoint x: 883, startPoint y: 673, endPoint x: 810, endPoint y: 615, distance: 93.2
click at [810, 615] on div "JavaScript Transform data with JS" at bounding box center [837, 617] width 240 height 58
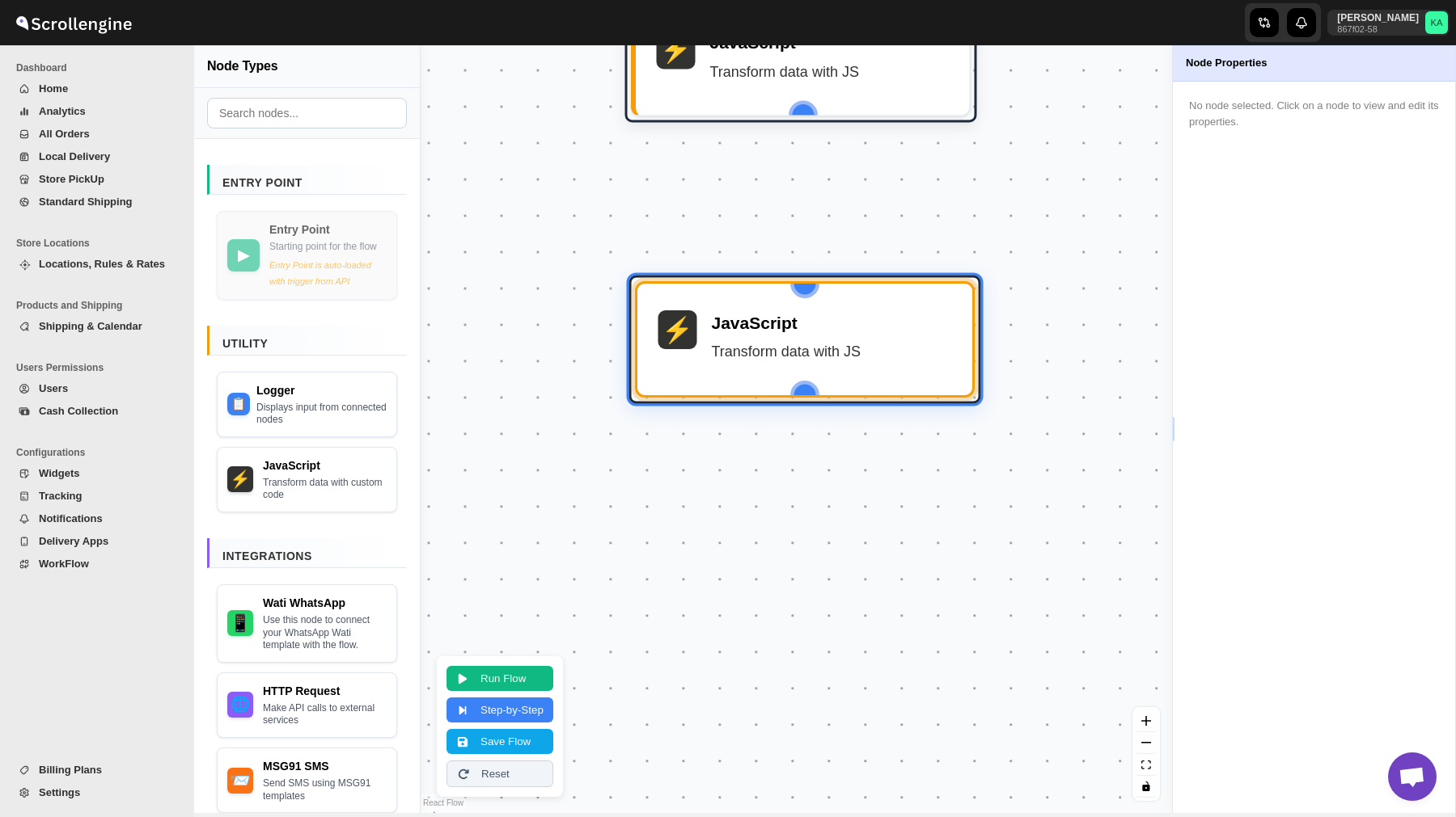
drag, startPoint x: 782, startPoint y: 777, endPoint x: 776, endPoint y: 497, distance: 280.1
click at [776, 497] on div "▶ Shipment Reschedule Flow start point ⚡ JavaScript Transform data with JS ⚡ Ja…" at bounding box center [796, 429] width 751 height 768
click at [305, 716] on div "Make API calls to external services" at bounding box center [325, 712] width 122 height 25
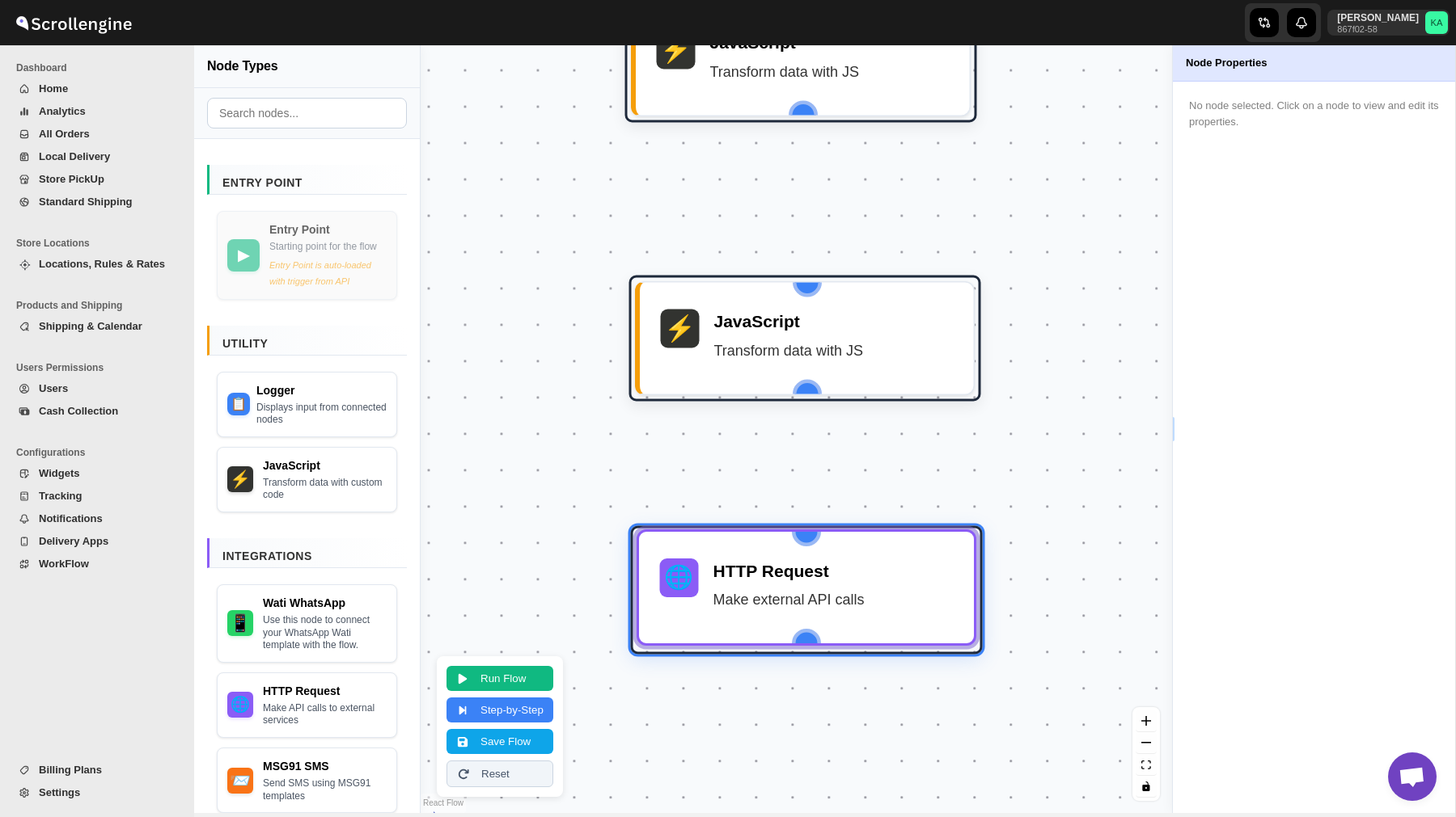
drag, startPoint x: 837, startPoint y: 437, endPoint x: 766, endPoint y: 629, distance: 204.7
click at [766, 630] on div "🌐 HTTP Request Make external API calls" at bounding box center [806, 587] width 339 height 116
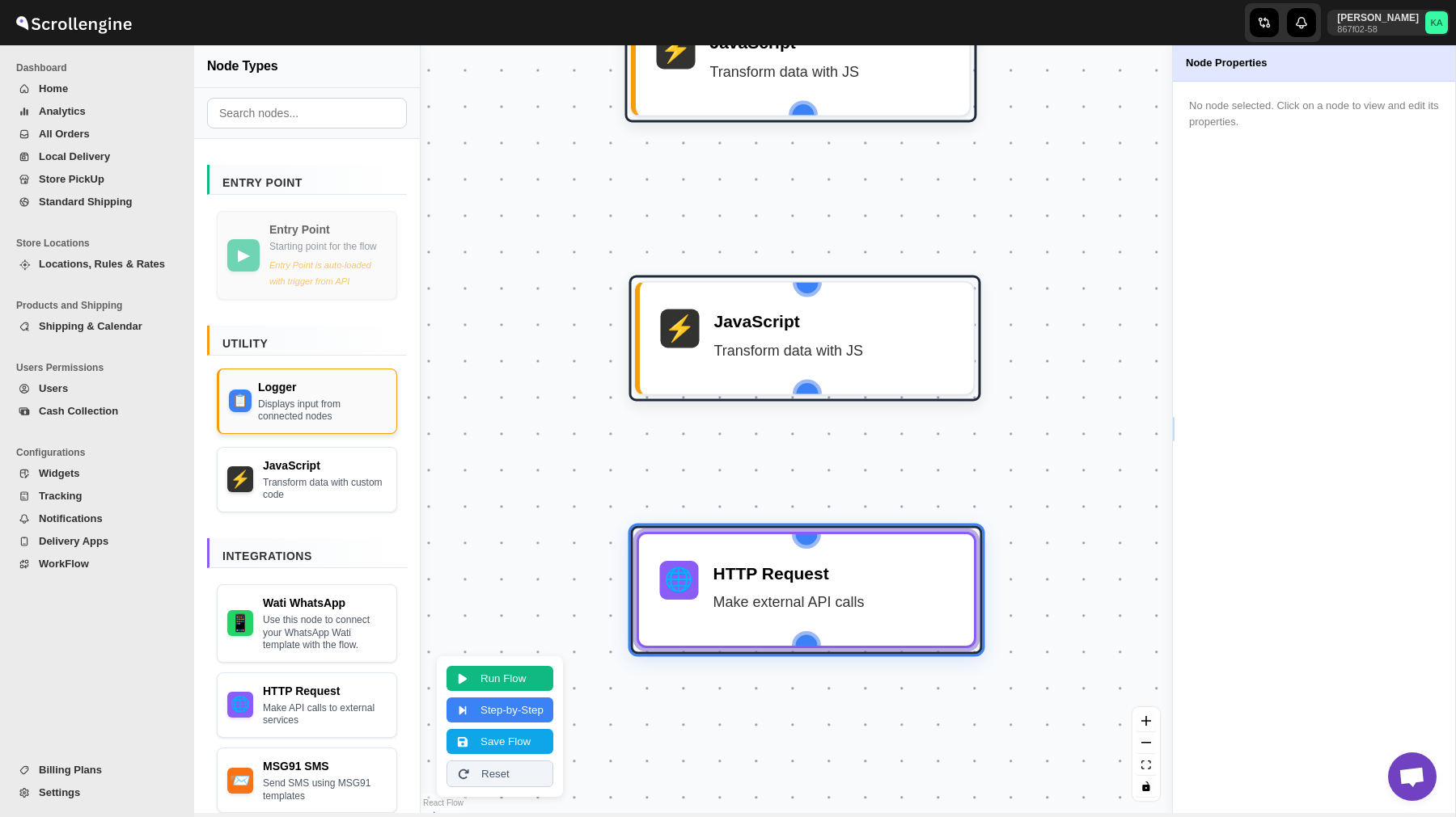
click at [301, 395] on div "Logger" at bounding box center [323, 387] width 129 height 16
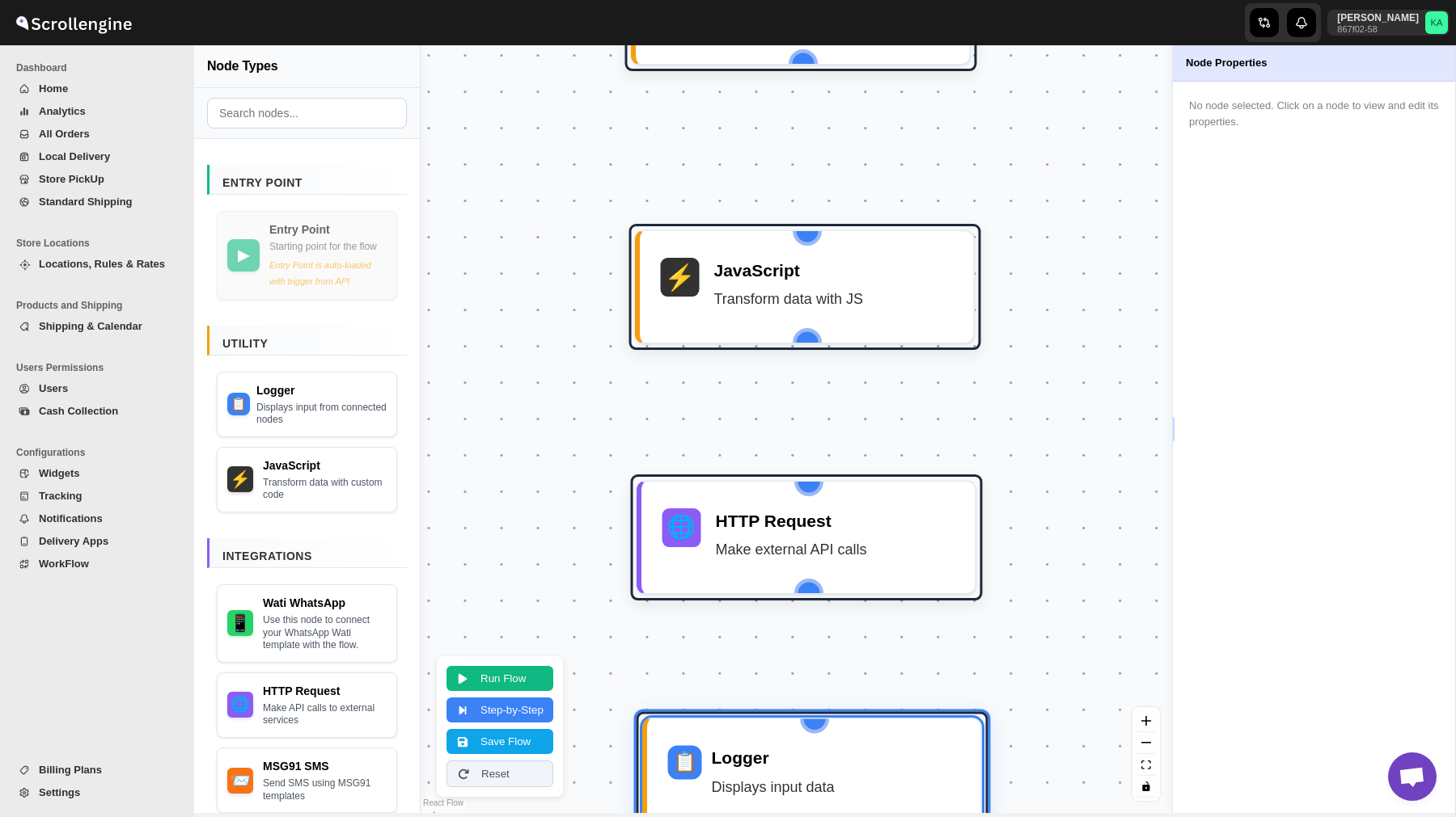
drag, startPoint x: 960, startPoint y: 393, endPoint x: 892, endPoint y: 773, distance: 386.0
click at [892, 773] on div "Logger Displays input data" at bounding box center [836, 775] width 249 height 58
click at [512, 728] on button "Save Flow" at bounding box center [500, 740] width 107 height 25
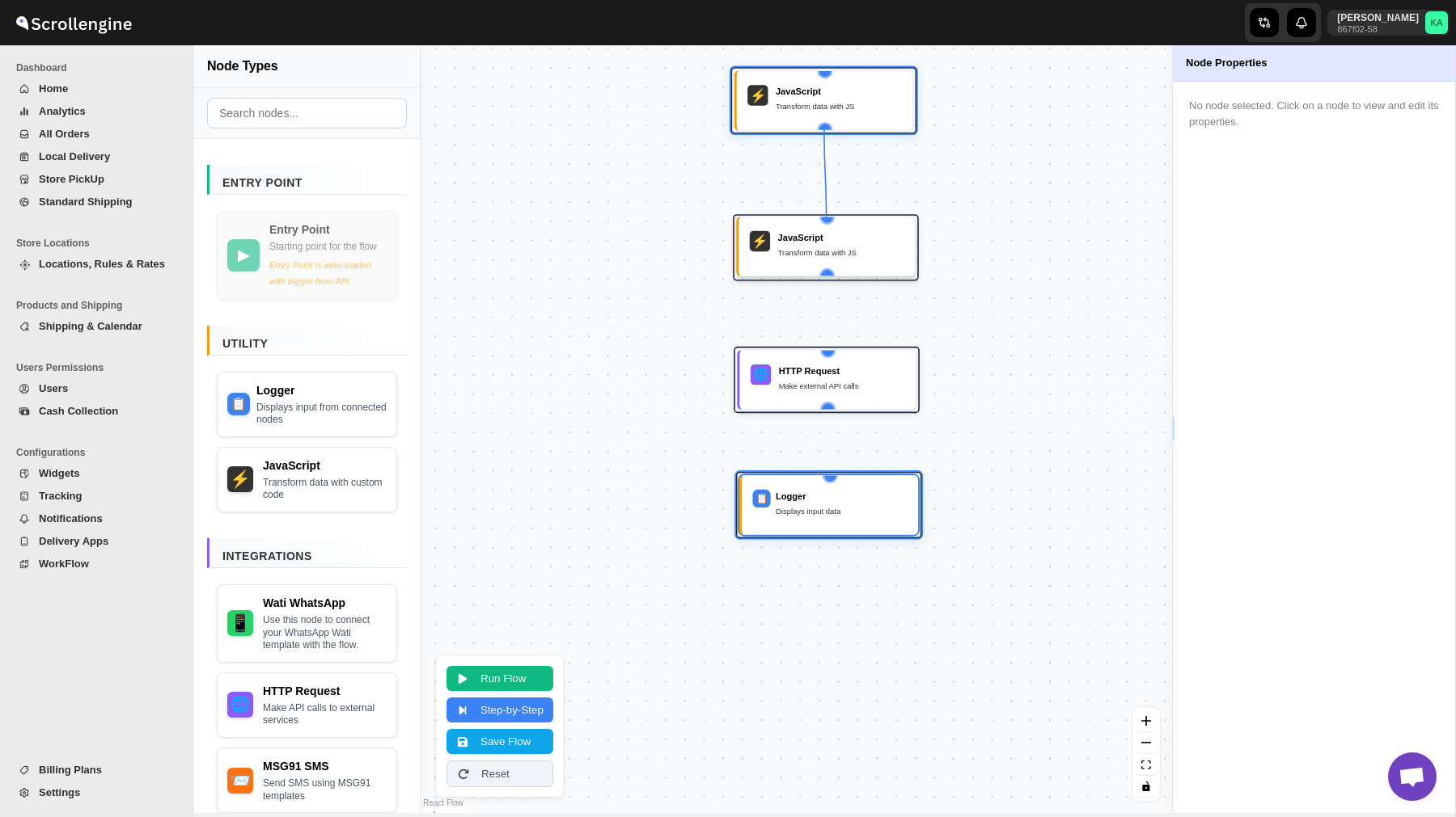
drag, startPoint x: 825, startPoint y: 121, endPoint x: 827, endPoint y: 216, distance: 95.0
click at [827, 216] on div "▶ Shipment Reschedule Flow start point ⚡ JavaScript Transform data with JS ⚡ Ja…" at bounding box center [540, 333] width 594 height 608
drag, startPoint x: 827, startPoint y: 271, endPoint x: 828, endPoint y: 351, distance: 80.0
click at [828, 351] on div "▶ Shipment Reschedule Flow start point ⚡ JavaScript Transform data with JS ⚡ Ja…" at bounding box center [540, 333] width 594 height 608
drag, startPoint x: 827, startPoint y: 406, endPoint x: 828, endPoint y: 481, distance: 75.0
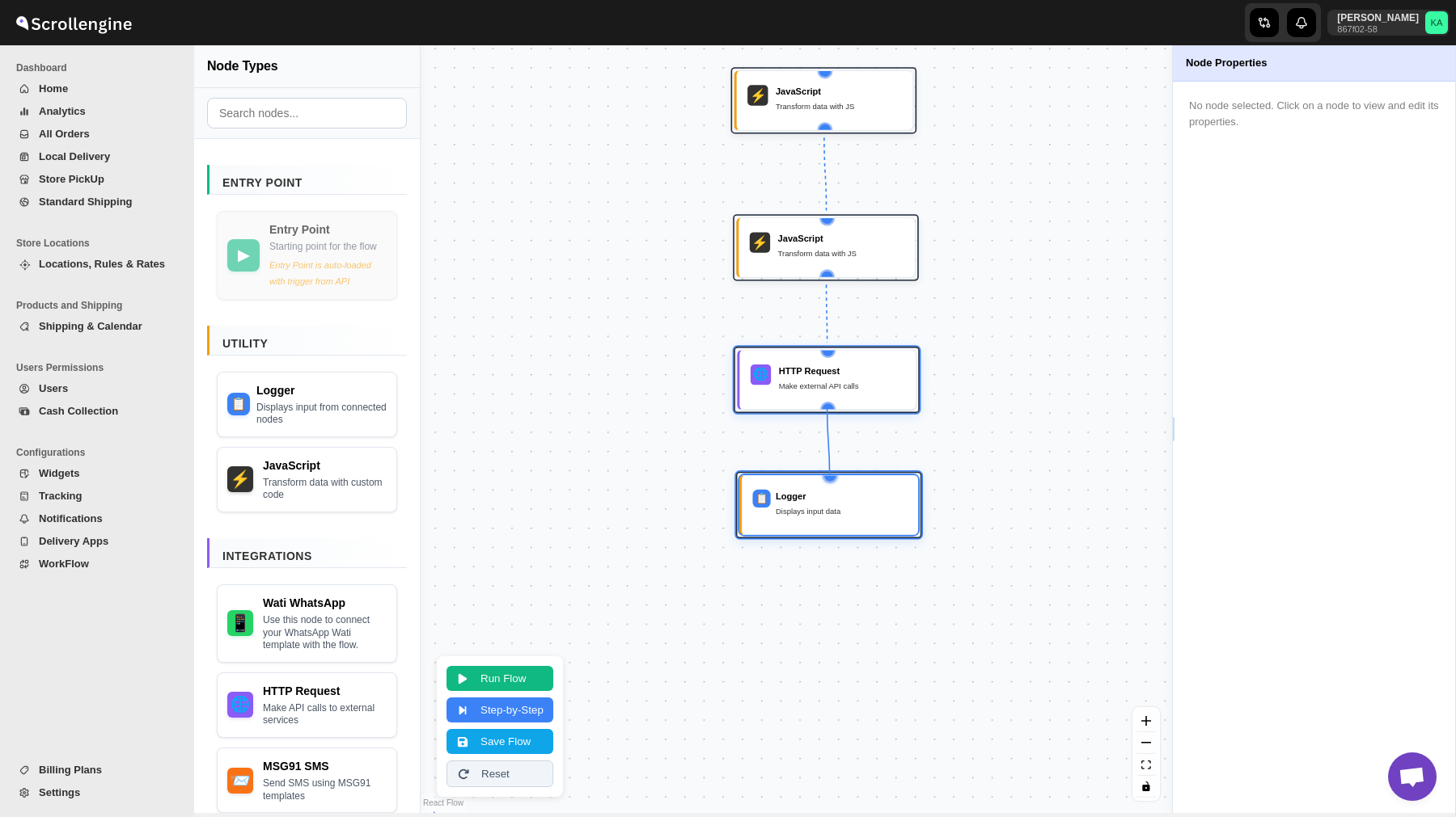
click at [828, 481] on div "▶ Shipment Reschedule Flow start point ⚡ JavaScript Transform data with JS ⚡ Ja…" at bounding box center [540, 333] width 594 height 608
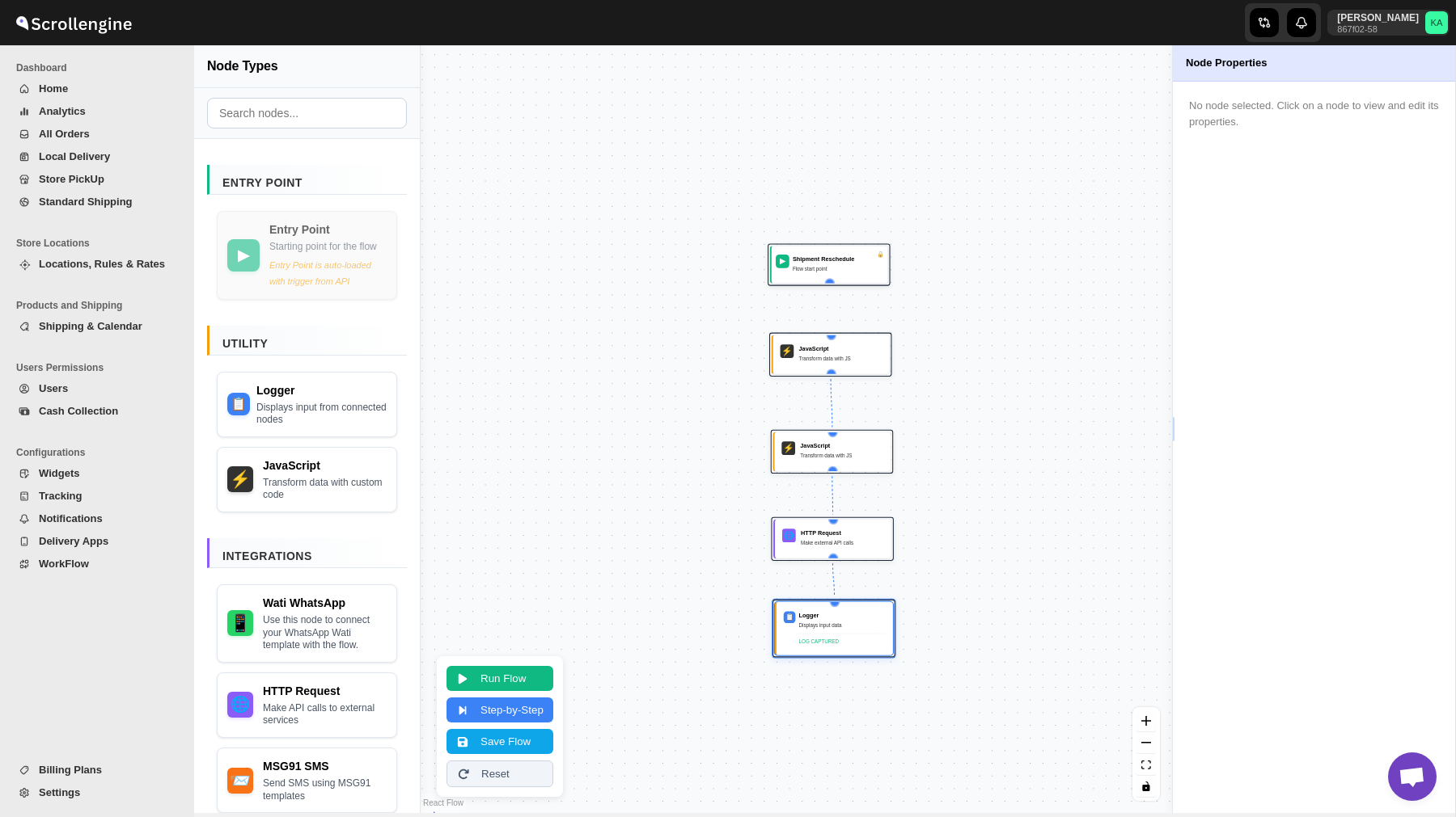
drag, startPoint x: 973, startPoint y: 146, endPoint x: 971, endPoint y: 322, distance: 176.0
click at [971, 322] on div "▶ Shipment Reschedule Flow start point ⚡ JavaScript Transform data with JS ⚡ Ja…" at bounding box center [796, 429] width 751 height 768
drag, startPoint x: 828, startPoint y: 278, endPoint x: 830, endPoint y: 335, distance: 57.0
click at [830, 335] on div "▶ Shipment Reschedule Flow start point ⚡ JavaScript Transform data with JS ⚡ Ja…" at bounding box center [641, 505] width 392 height 401
click at [502, 740] on button "Save Flow" at bounding box center [500, 740] width 107 height 25
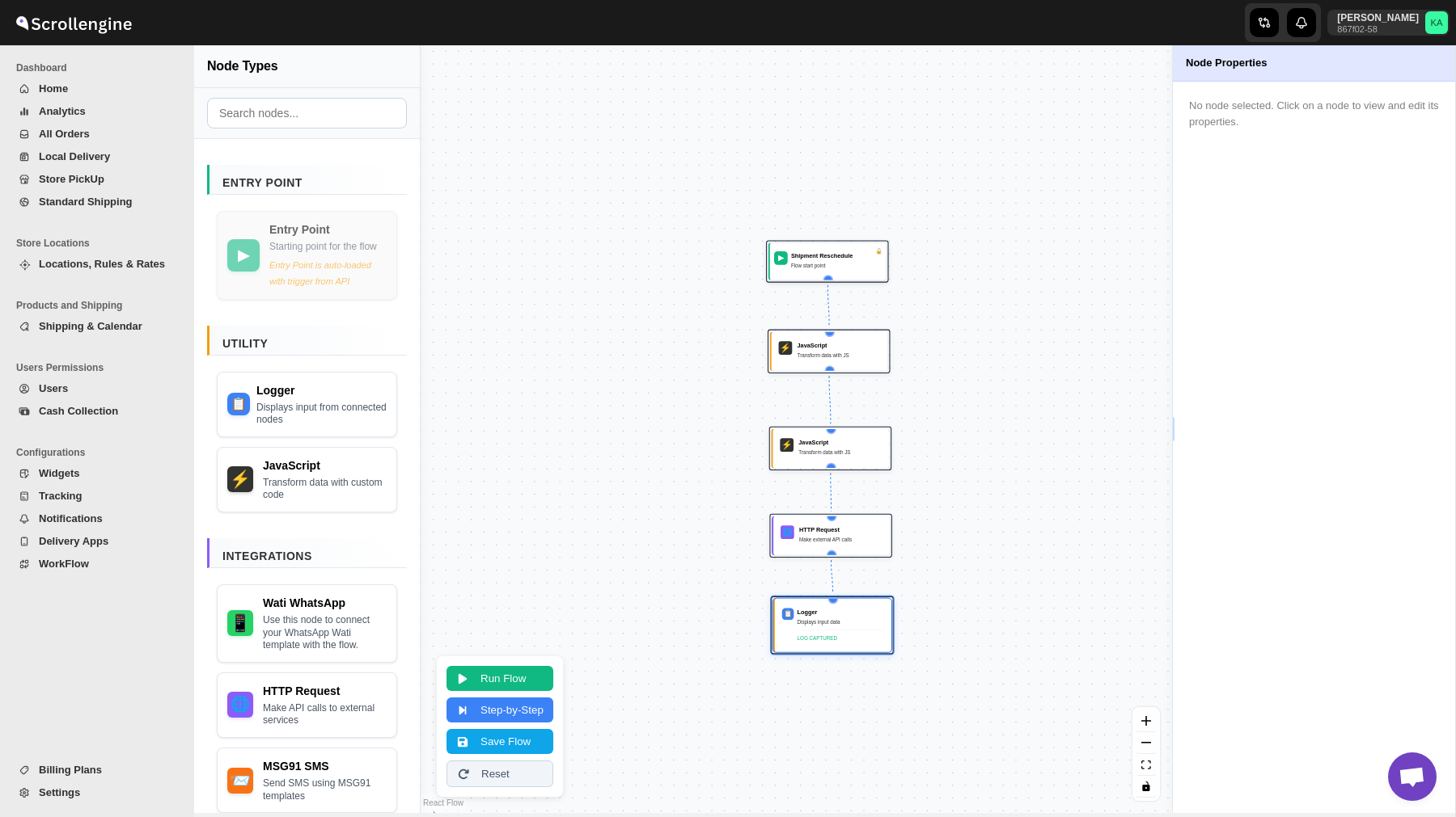
click at [79, 563] on span "WorkFlow" at bounding box center [64, 564] width 50 height 13
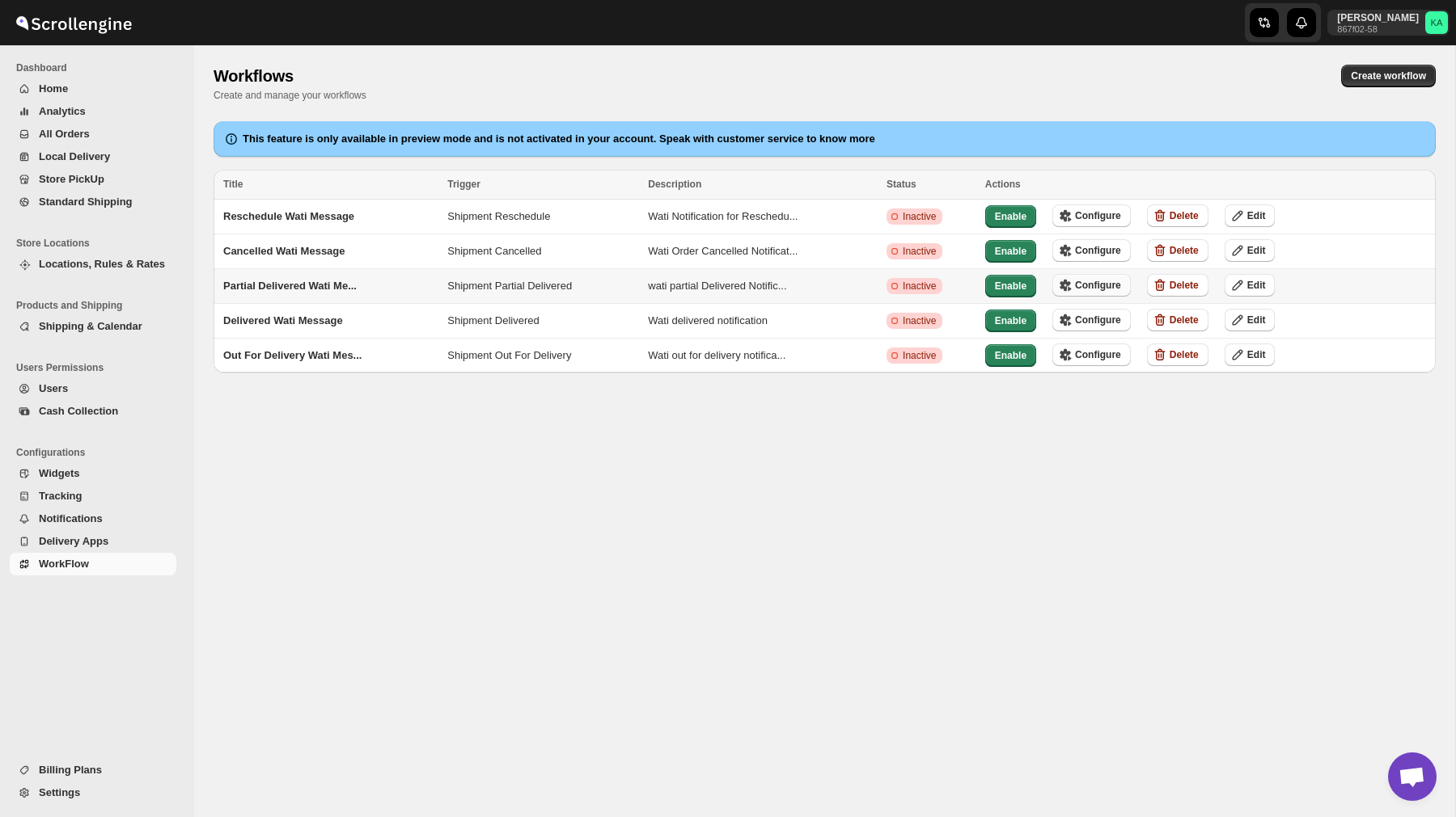
click at [1088, 282] on span "Configure" at bounding box center [1097, 285] width 46 height 13
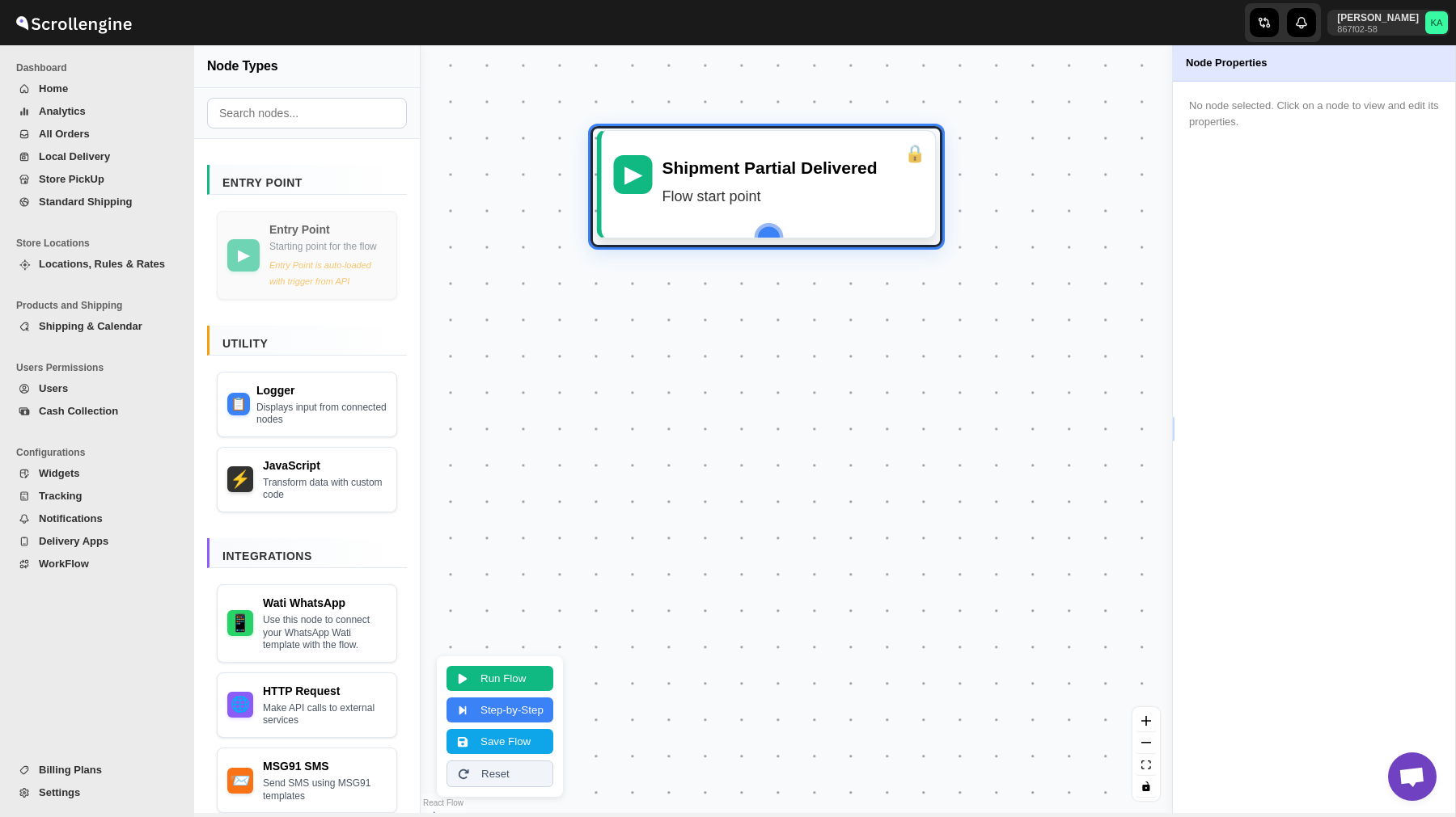
drag, startPoint x: 763, startPoint y: 459, endPoint x: 733, endPoint y: 213, distance: 247.8
click at [733, 213] on div "▶ Shipment Partial Delivered Flow start point" at bounding box center [768, 184] width 322 height 83
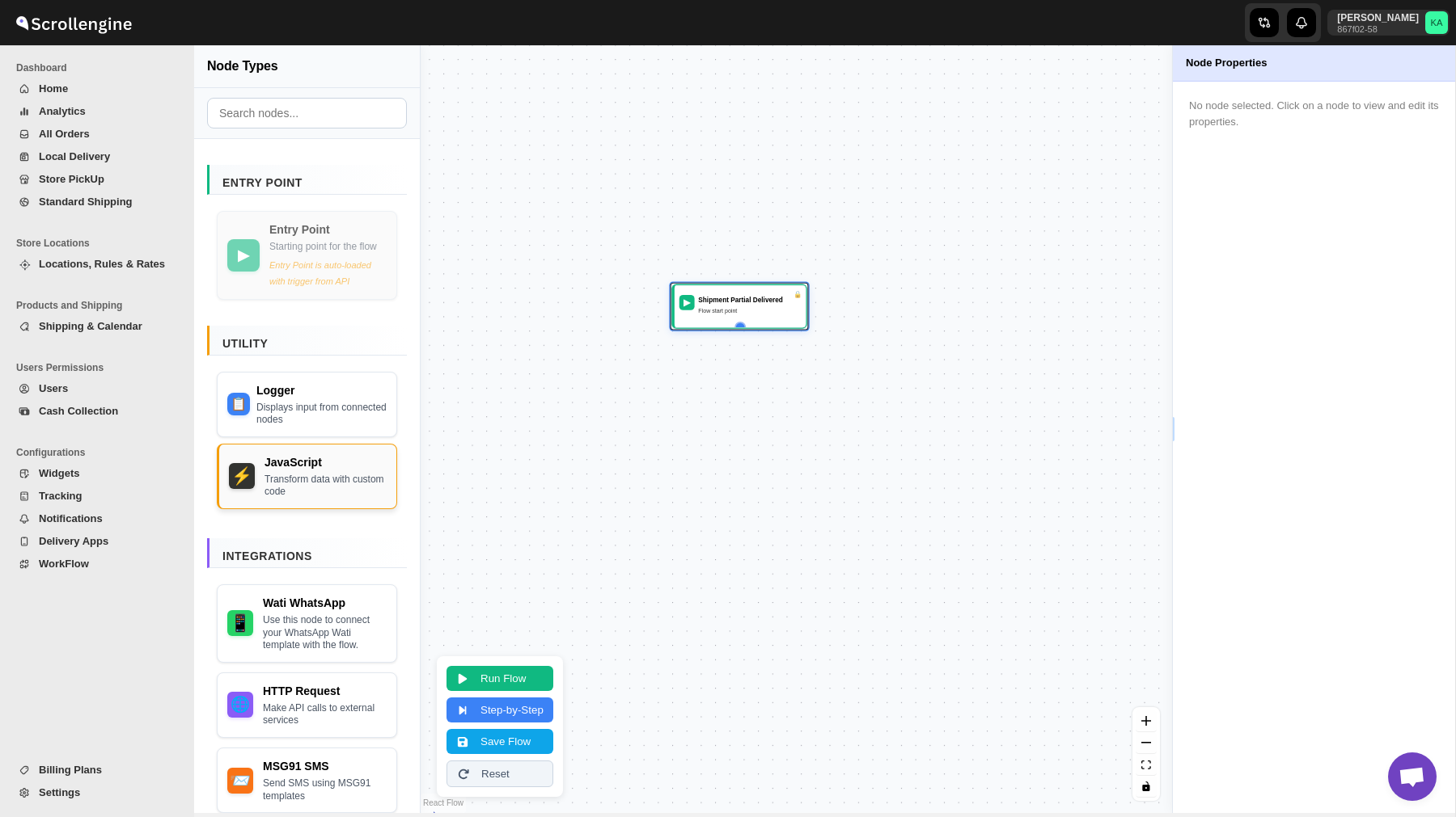
click at [298, 470] on div "JavaScript" at bounding box center [325, 462] width 122 height 16
click at [315, 486] on div "Transform data with custom code" at bounding box center [325, 486] width 122 height 25
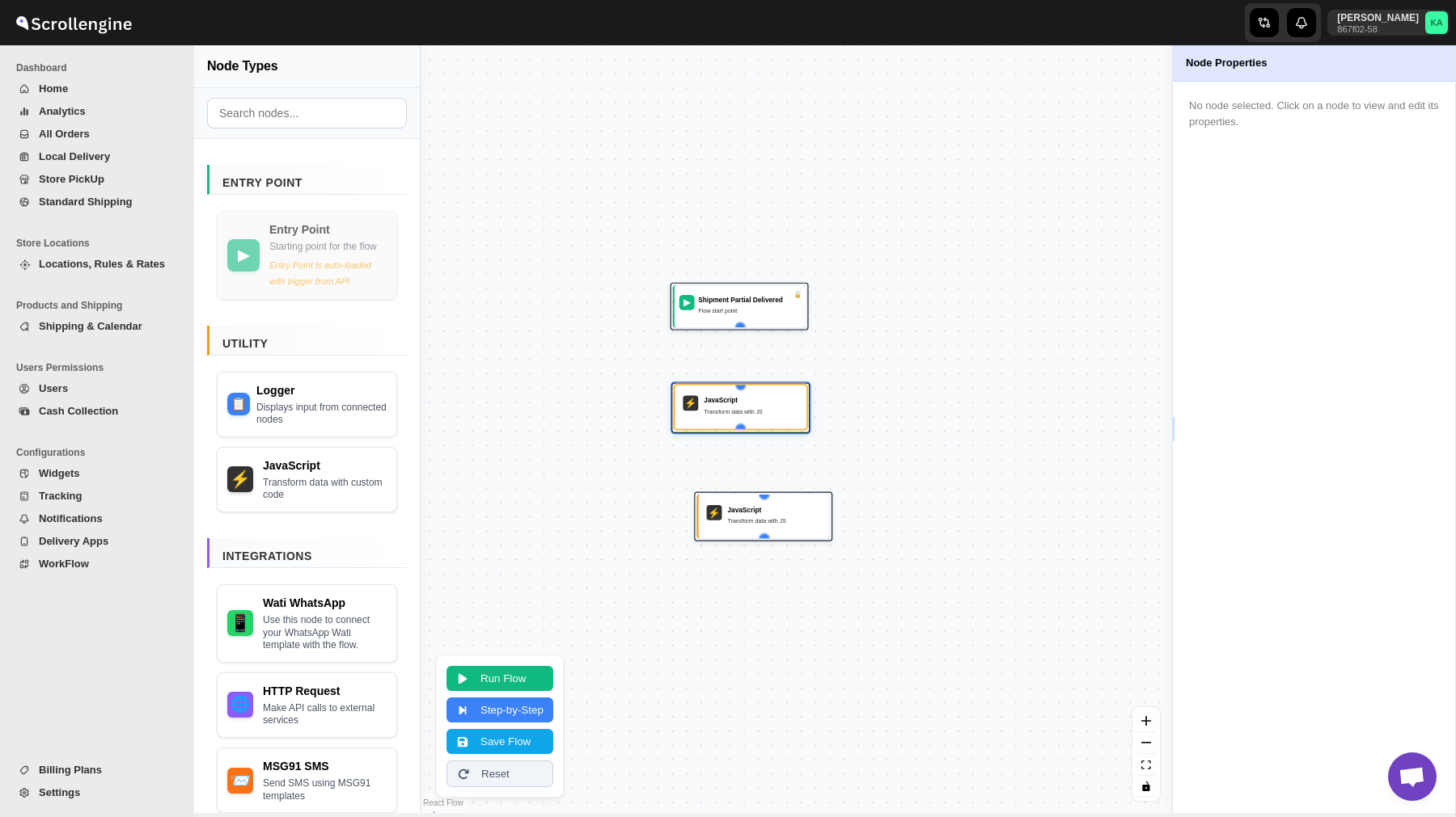
drag, startPoint x: 731, startPoint y: 515, endPoint x: 710, endPoint y: 405, distance: 112.0
click at [710, 405] on div "JavaScript Transform data with JS" at bounding box center [751, 406] width 94 height 23
drag, startPoint x: 739, startPoint y: 322, endPoint x: 740, endPoint y: 384, distance: 62.0
click at [740, 384] on div "▶ Shipment Partial Delivered Flow start point ⚡ JavaScript Transform data with …" at bounding box center [522, 558] width 443 height 453
drag, startPoint x: 739, startPoint y: 426, endPoint x: 763, endPoint y: 502, distance: 79.7
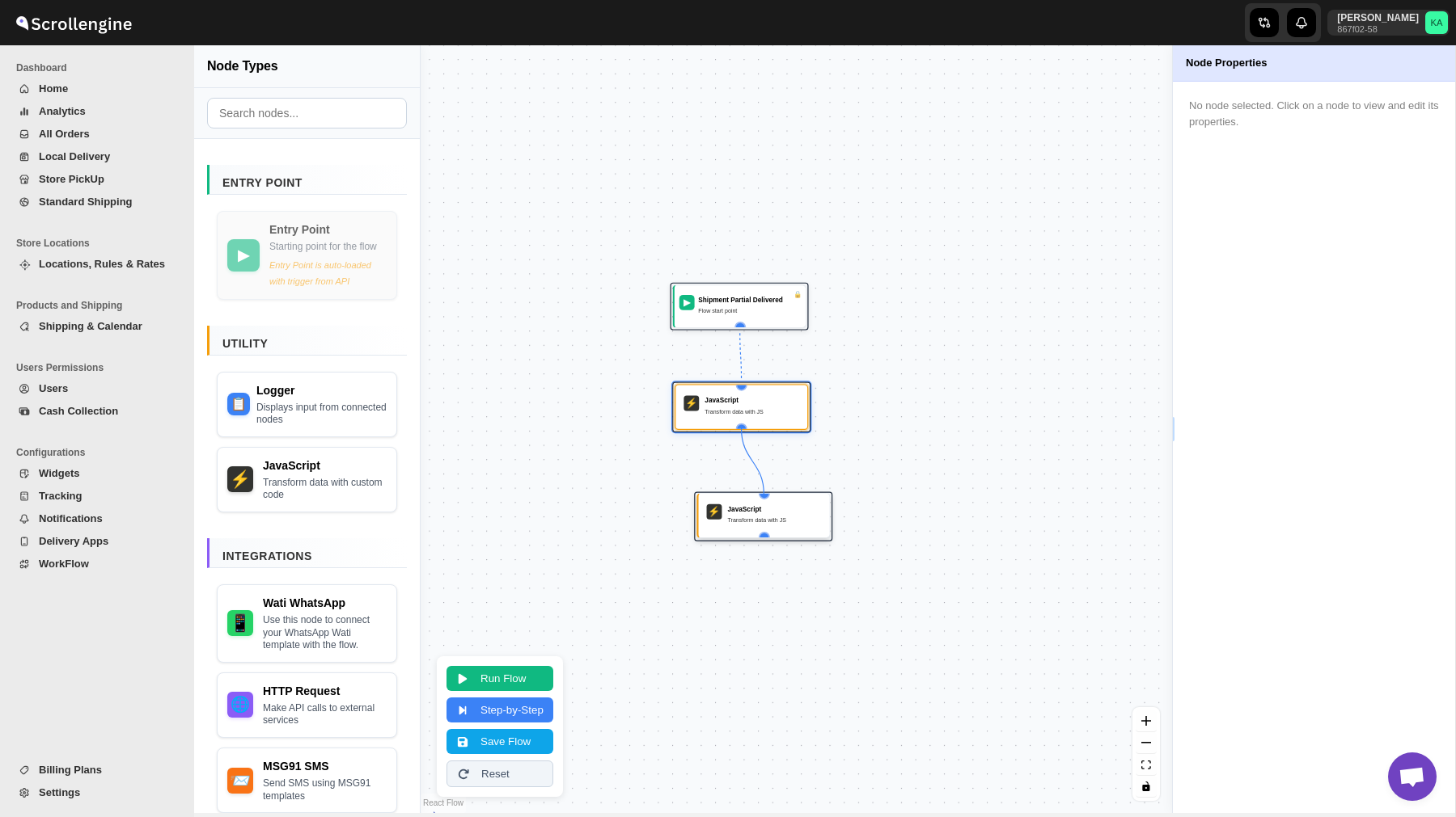
click at [744, 502] on div "▶ Shipment Partial Delivered Flow start point ⚡ JavaScript Transform data with …" at bounding box center [522, 558] width 443 height 453
drag, startPoint x: 785, startPoint y: 511, endPoint x: 764, endPoint y: 513, distance: 21.1
click at [764, 513] on div "JavaScript" at bounding box center [753, 511] width 94 height 10
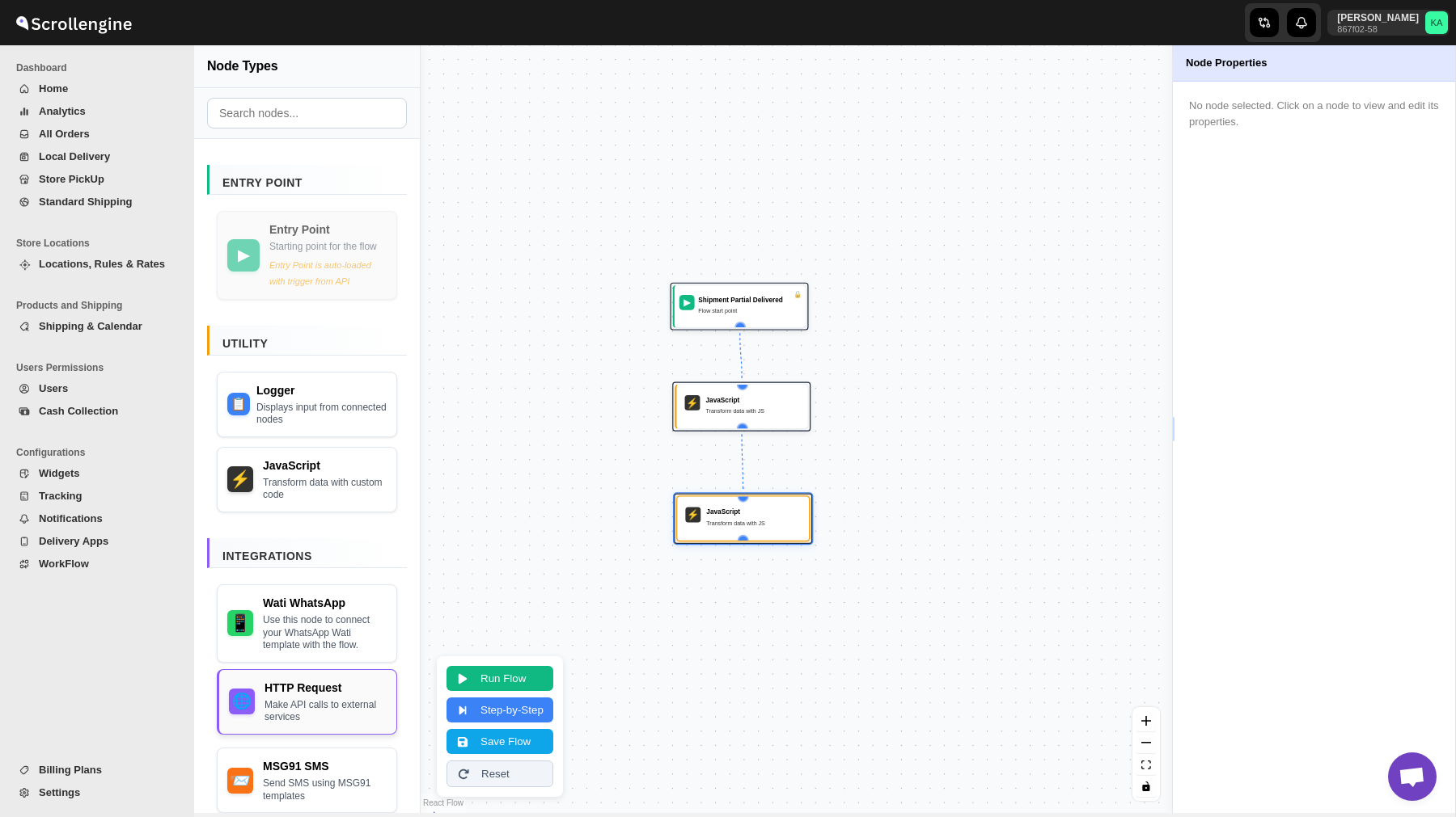
click at [325, 720] on div "Make API calls to external services" at bounding box center [325, 712] width 122 height 25
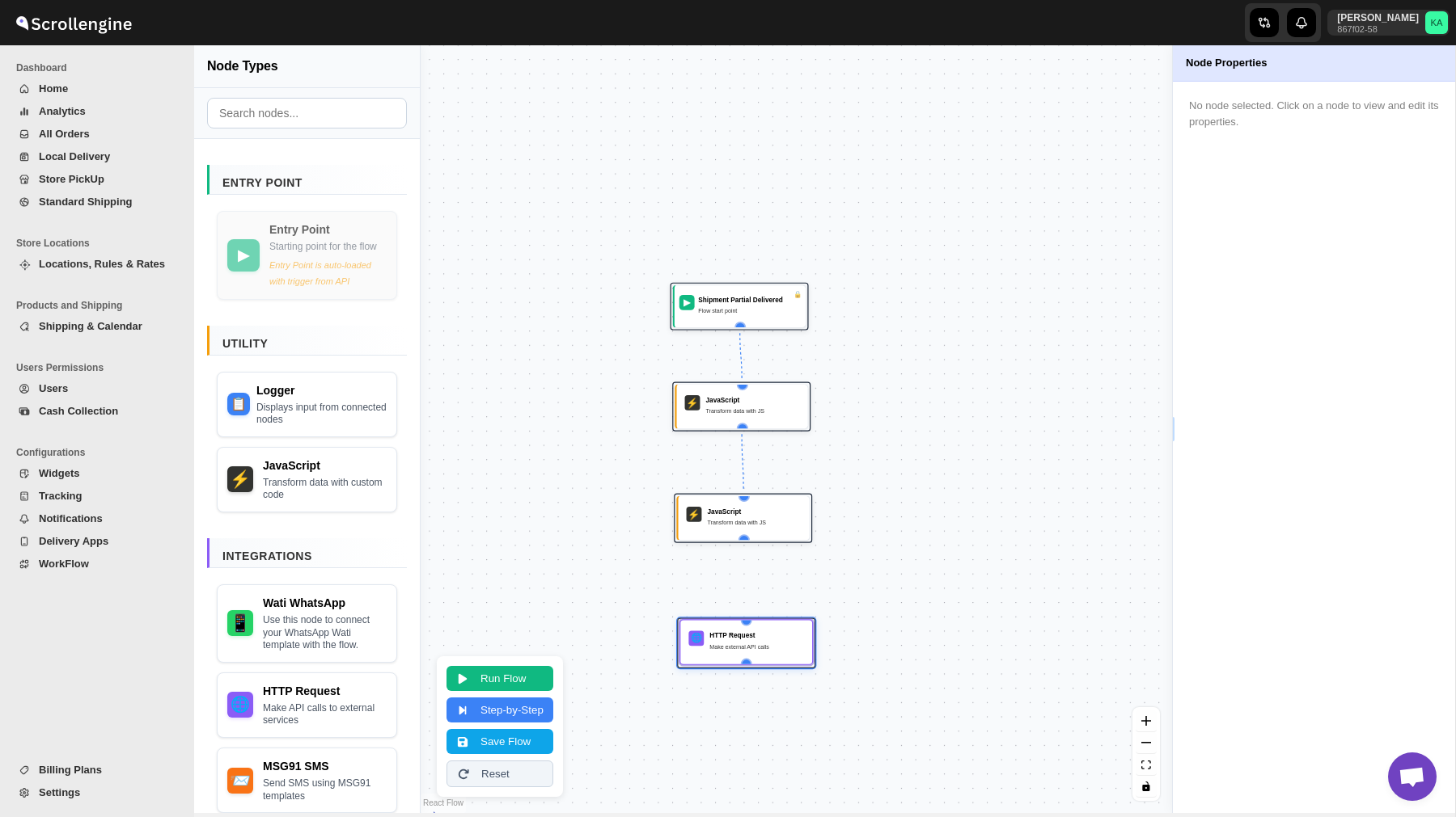
drag, startPoint x: 823, startPoint y: 510, endPoint x: 807, endPoint y: 635, distance: 126.0
click at [807, 636] on div "🌐 HTTP Request Make external API calls" at bounding box center [746, 642] width 134 height 46
click at [745, 539] on div "⚡ JavaScript Transform data with JS" at bounding box center [742, 517] width 138 height 49
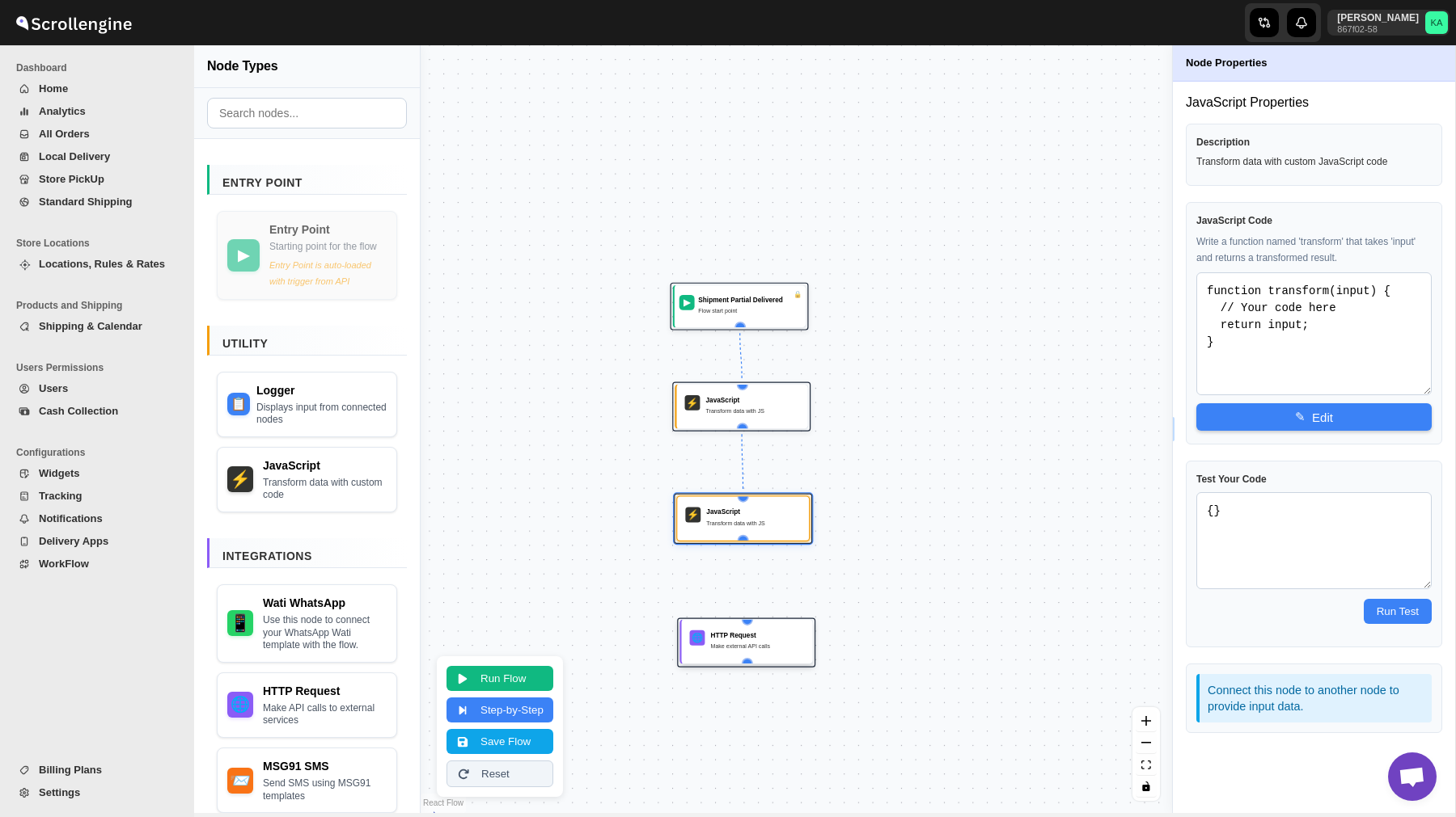
drag, startPoint x: 743, startPoint y: 534, endPoint x: 749, endPoint y: 627, distance: 93.2
click at [744, 627] on div "▶ Shipment Partial Delivered Flow start point ⚡ JavaScript Transform data with …" at bounding box center [522, 558] width 443 height 453
drag, startPoint x: 743, startPoint y: 537, endPoint x: 749, endPoint y: 623, distance: 86.2
click at [744, 623] on div "▶ Shipment Partial Delivered Flow start point ⚡ JavaScript Transform data with …" at bounding box center [522, 558] width 443 height 453
click at [755, 635] on div "HTTP Request Make external API calls" at bounding box center [756, 637] width 94 height 23
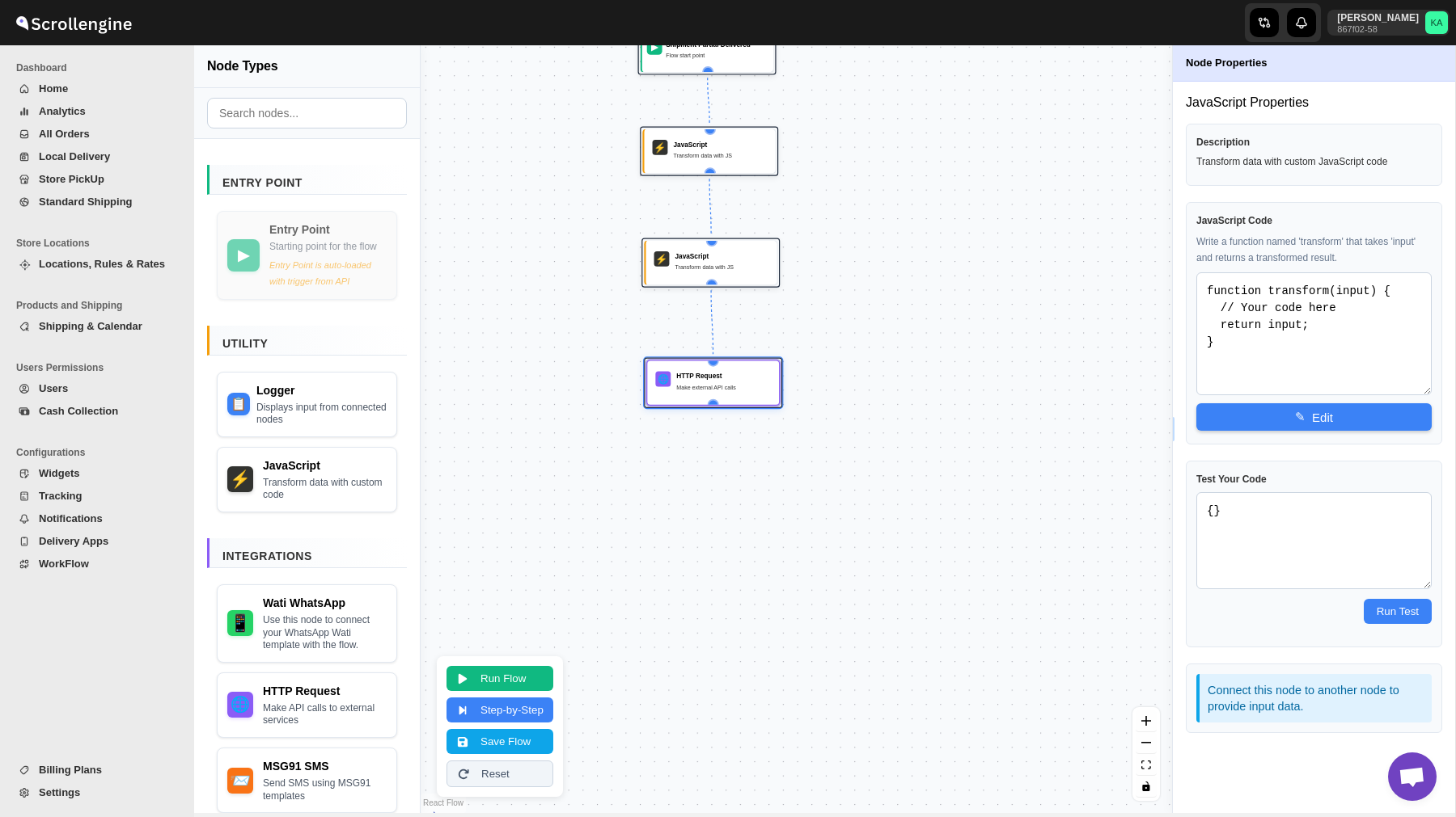
drag, startPoint x: 925, startPoint y: 576, endPoint x: 908, endPoint y: 317, distance: 259.6
click at [908, 317] on div "▶ Shipment Partial Delivered Flow start point ⚡ JavaScript Transform data with …" at bounding box center [796, 429] width 751 height 768
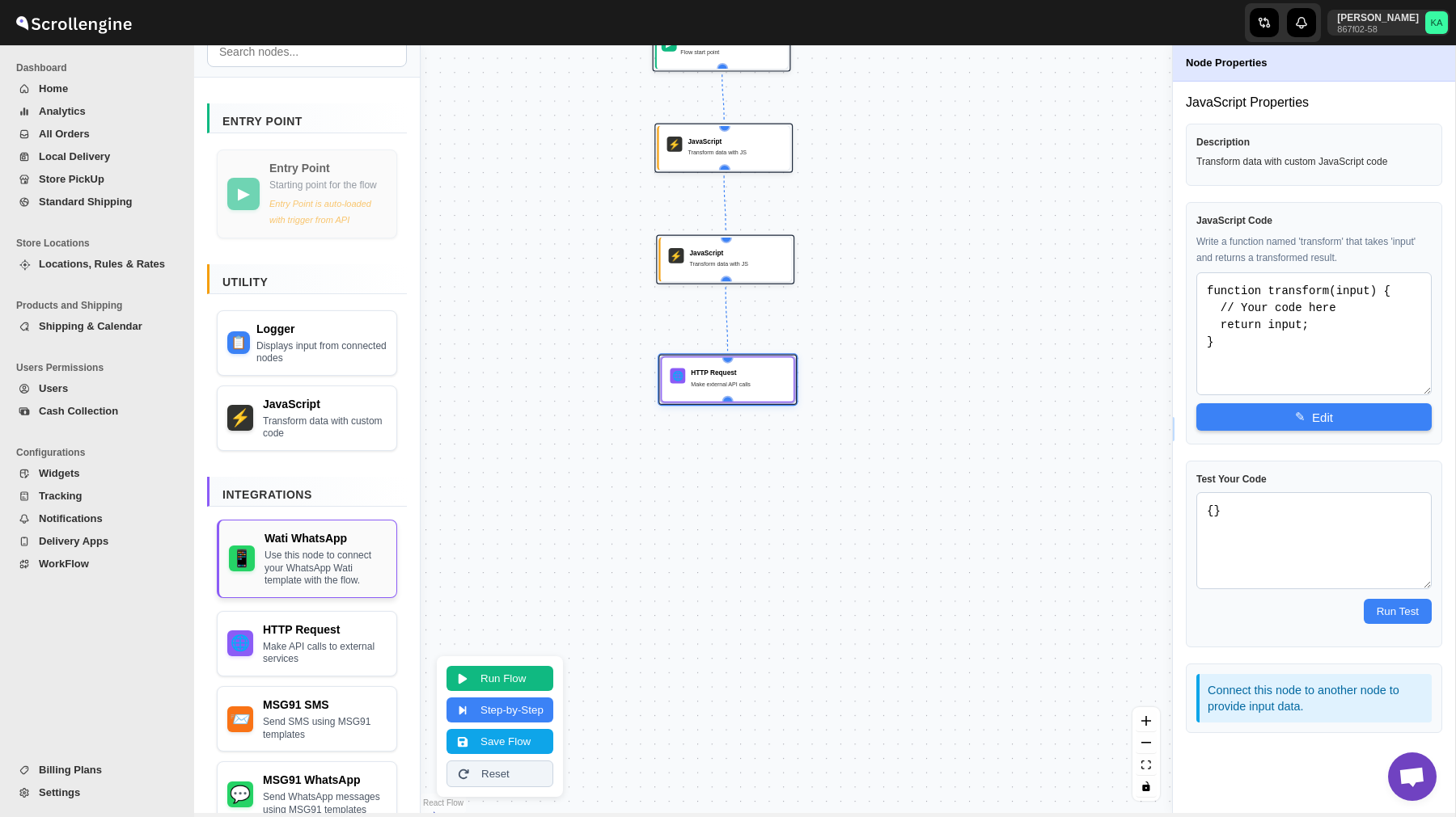
scroll to position [126, 0]
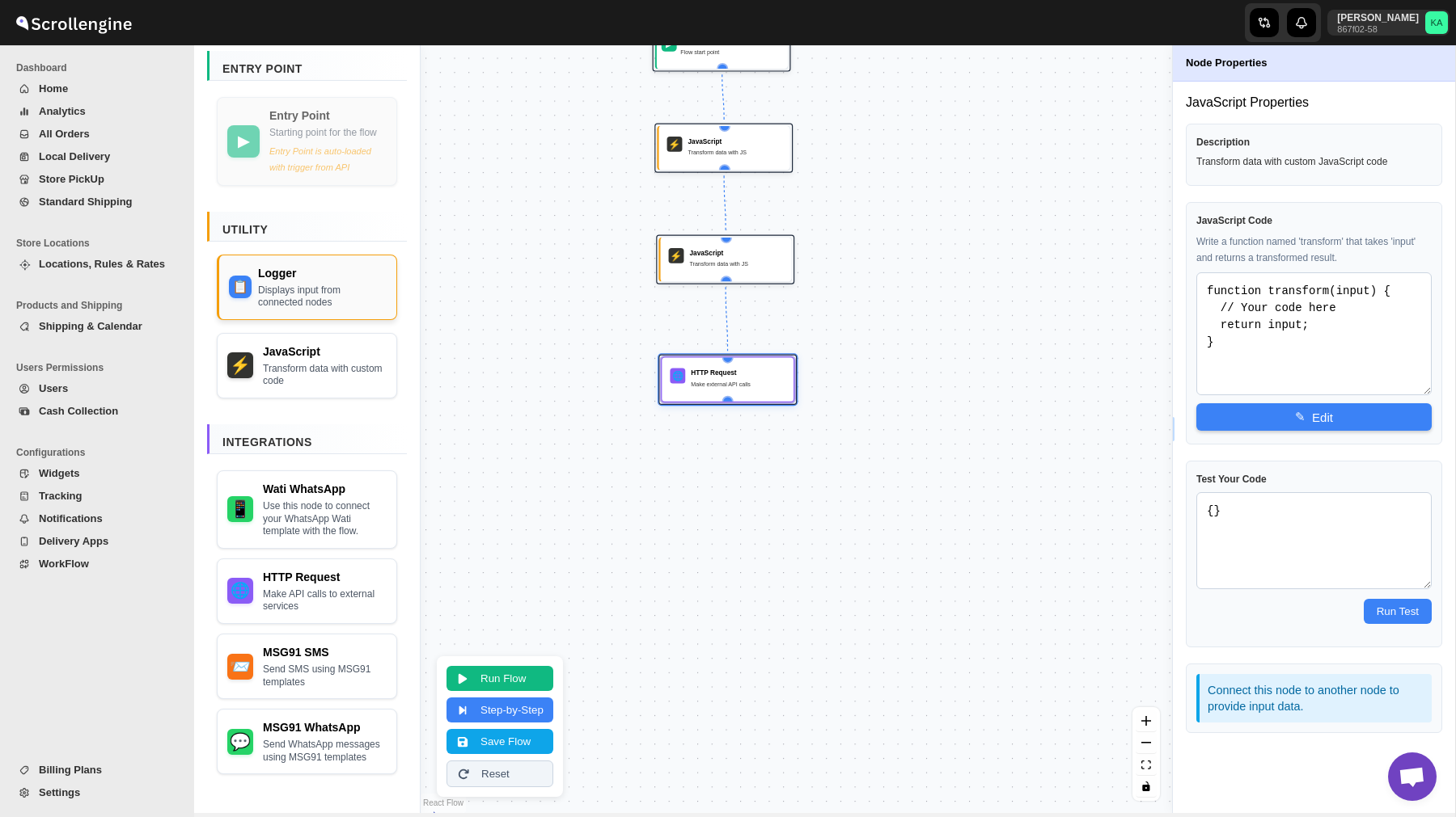
click at [308, 294] on div "Displays input from connected nodes" at bounding box center [323, 297] width 129 height 25
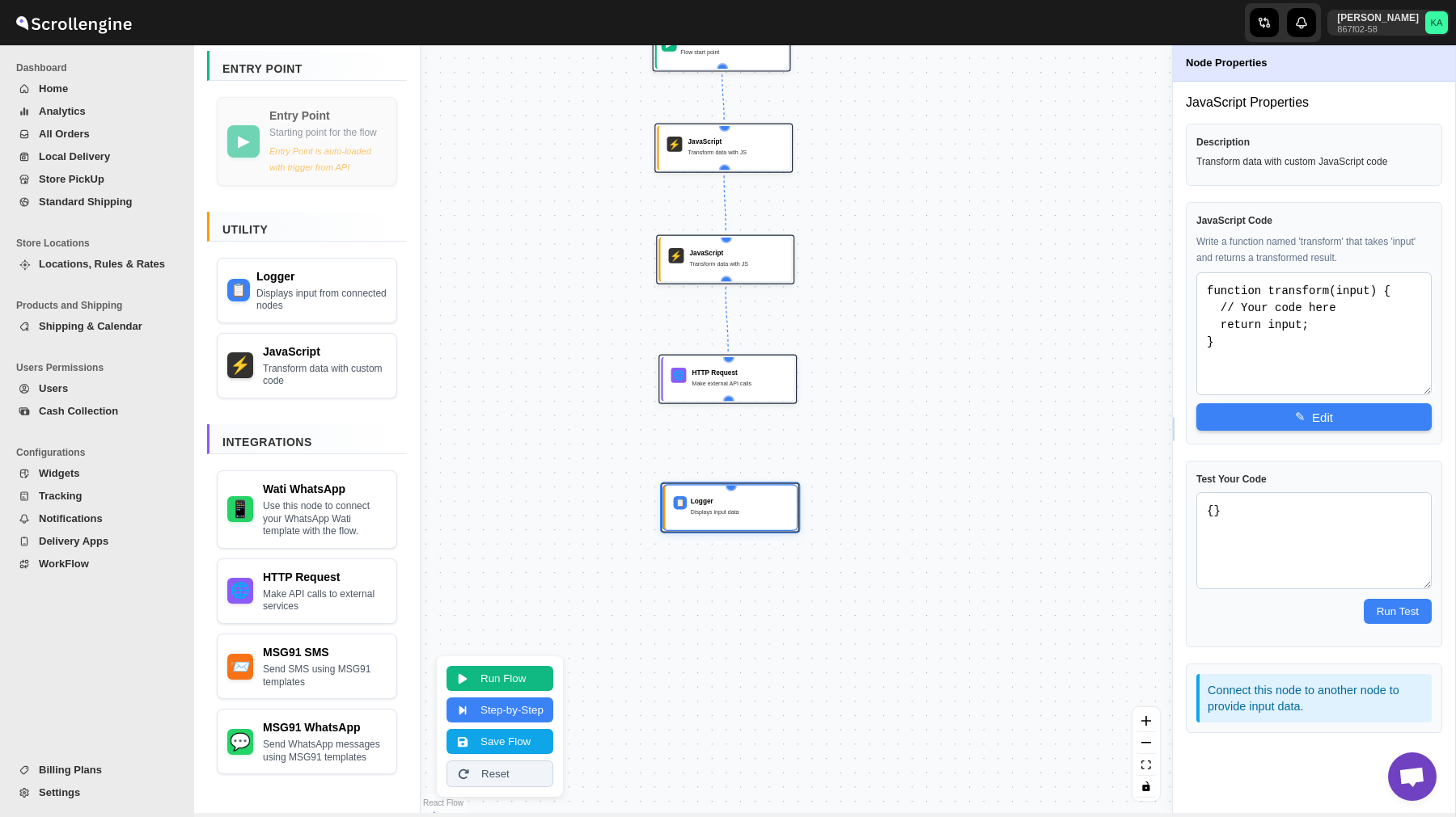
drag, startPoint x: 728, startPoint y: 246, endPoint x: 714, endPoint y: 498, distance: 252.4
click at [713, 500] on div "Logger" at bounding box center [739, 501] width 98 height 10
drag, startPoint x: 728, startPoint y: 398, endPoint x: 734, endPoint y: 488, distance: 90.2
click at [726, 488] on div "▶ Shipment Partial Delivered Flow start point ⚡ JavaScript Transform data with …" at bounding box center [505, 299] width 443 height 453
click at [505, 735] on button "Save Flow" at bounding box center [500, 740] width 107 height 25
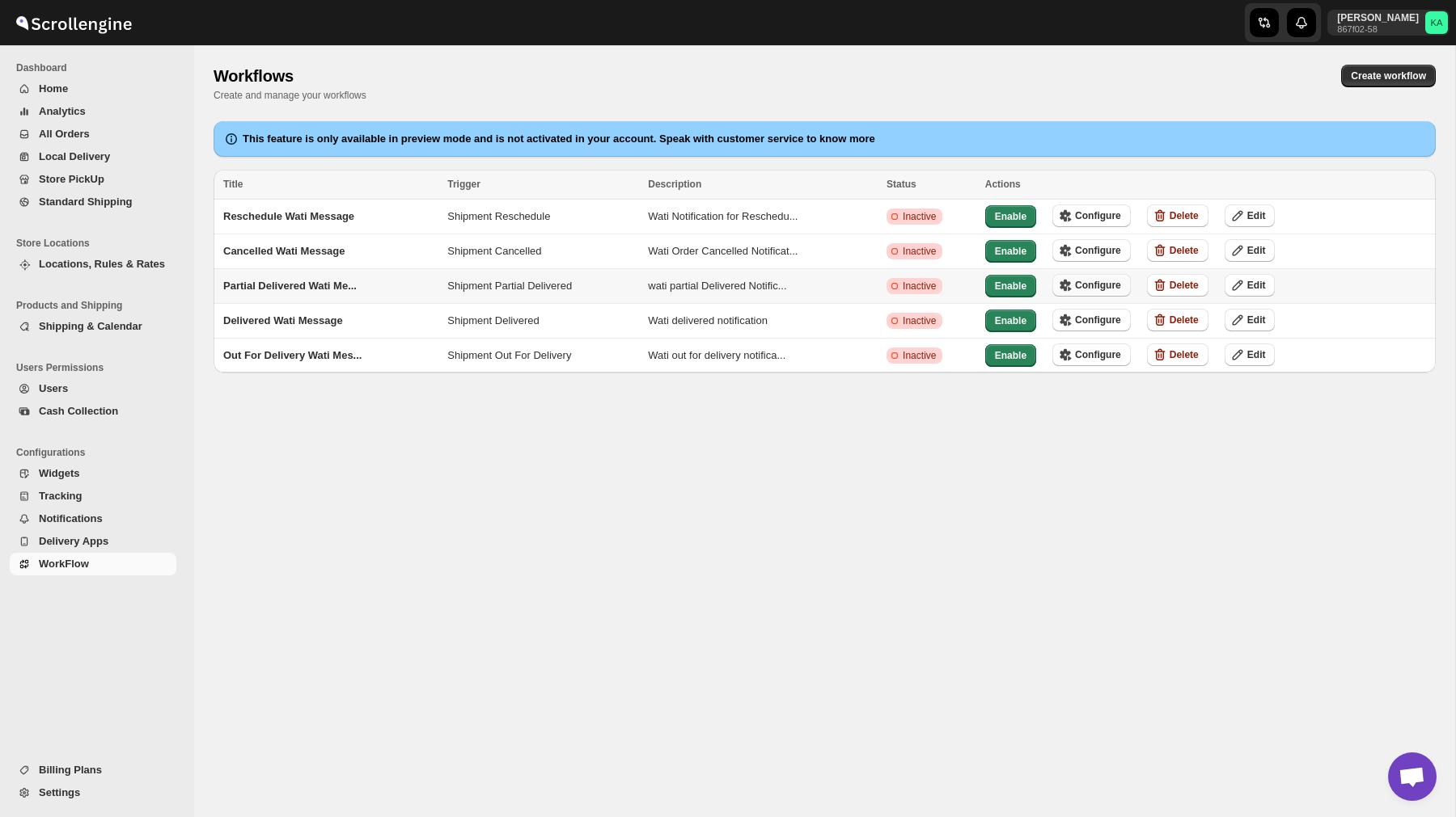
click at [1104, 277] on button "Configure" at bounding box center [1092, 285] width 79 height 23
click at [1090, 313] on span "Configure" at bounding box center [1097, 319] width 46 height 13
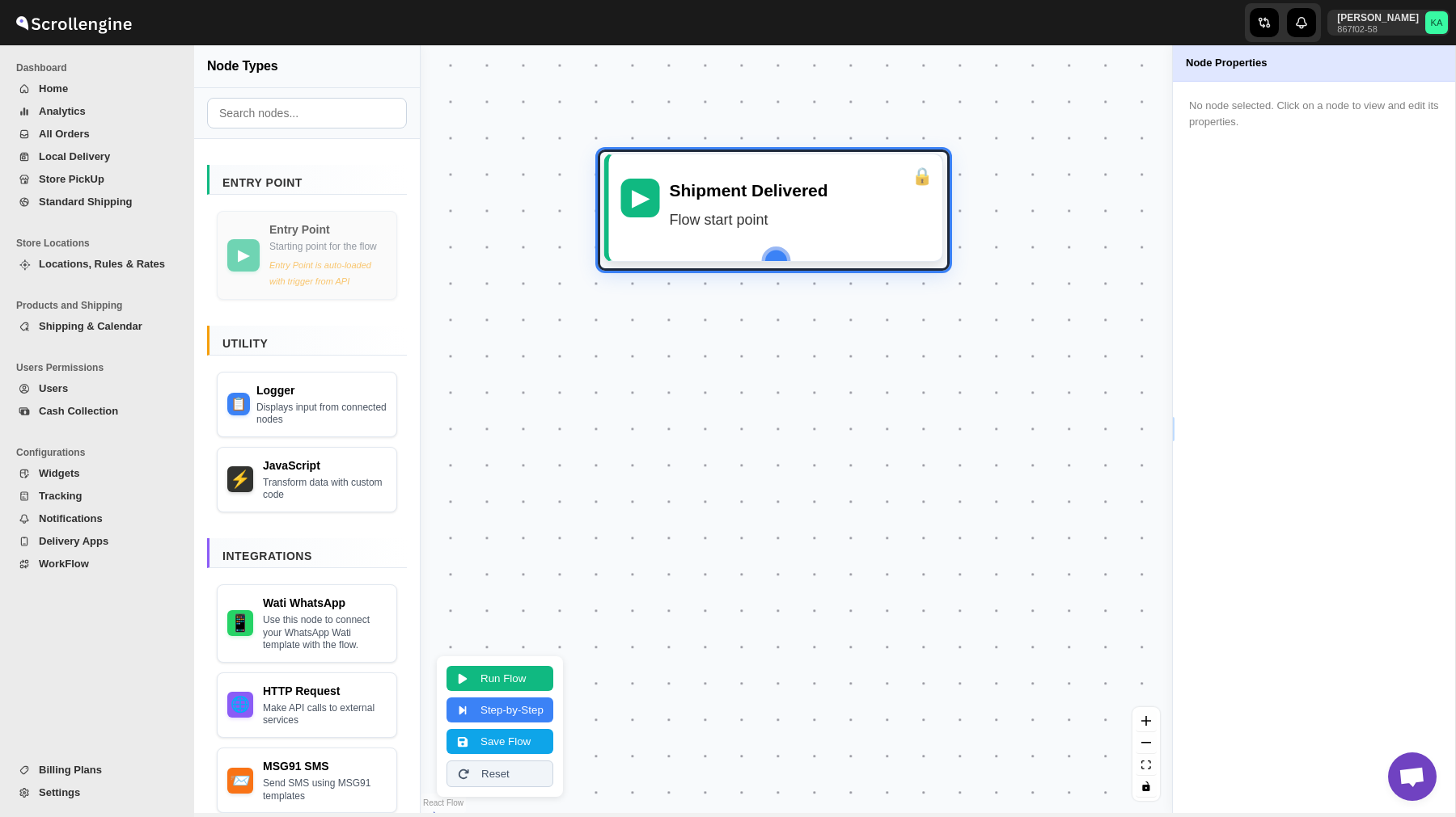
drag, startPoint x: 821, startPoint y: 435, endPoint x: 797, endPoint y: 214, distance: 222.3
click at [797, 214] on div "Flow start point" at bounding box center [799, 220] width 262 height 24
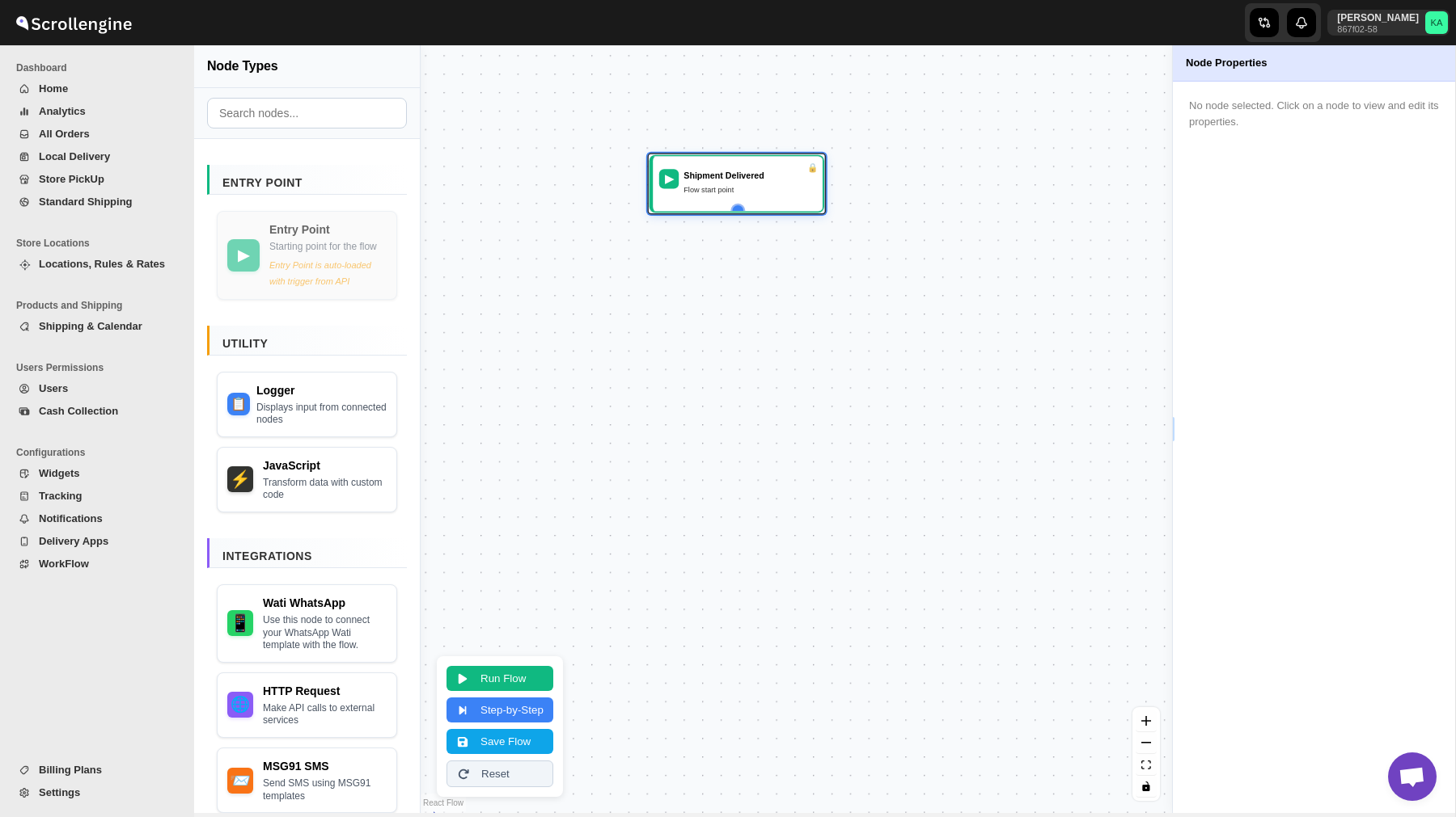
drag, startPoint x: 779, startPoint y: 433, endPoint x: 744, endPoint y: 299, distance: 138.5
click at [744, 299] on div "▶ Shipment Delivered Flow start point" at bounding box center [796, 429] width 751 height 768
click at [327, 484] on div "JavaScript Transform data with custom code" at bounding box center [325, 476] width 122 height 44
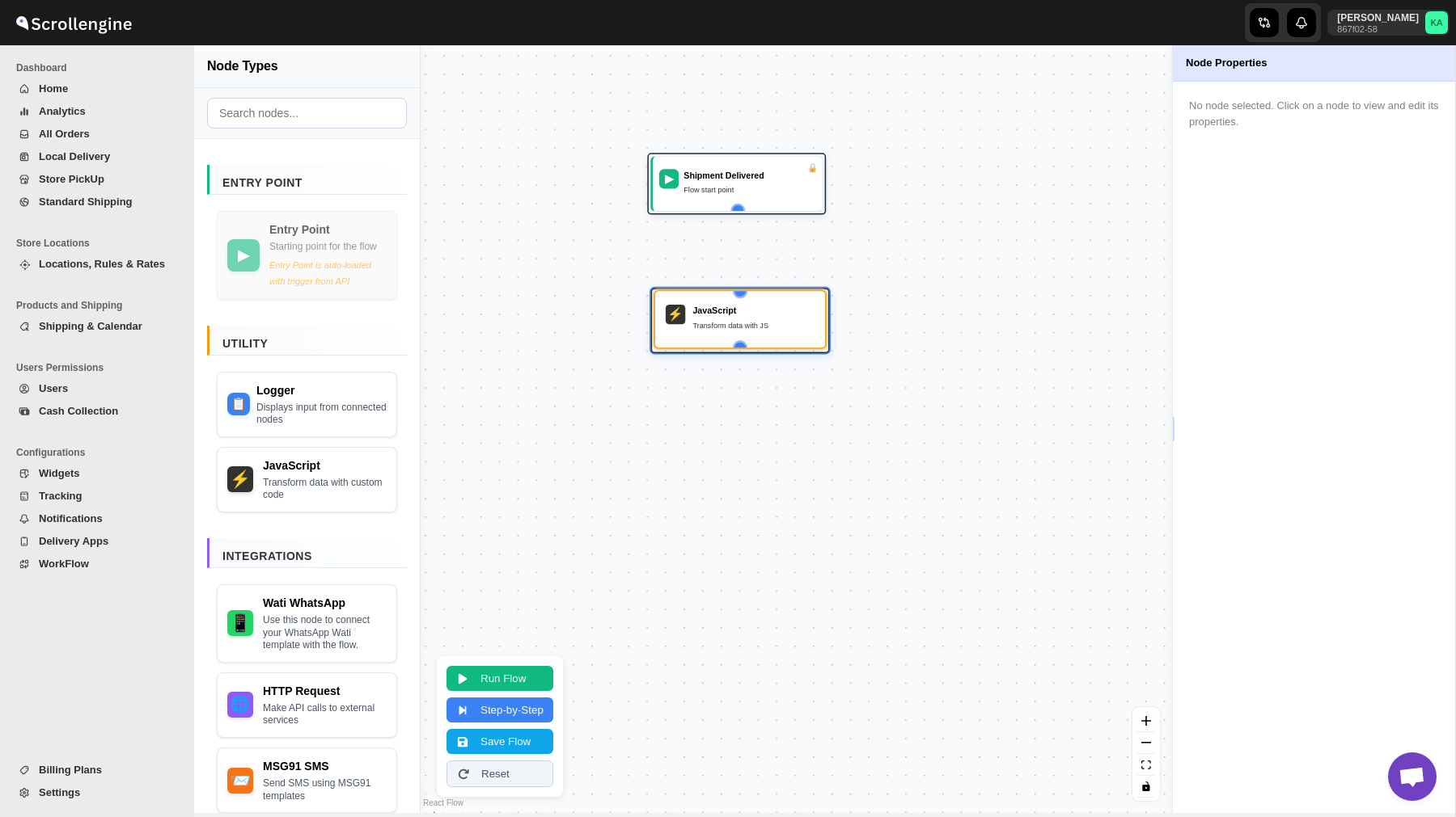
drag, startPoint x: 793, startPoint y: 449, endPoint x: 770, endPoint y: 325, distance: 126.1
click at [770, 325] on div "Transform data with JS" at bounding box center [753, 325] width 122 height 13
click at [345, 470] on div "JavaScript" at bounding box center [325, 462] width 122 height 16
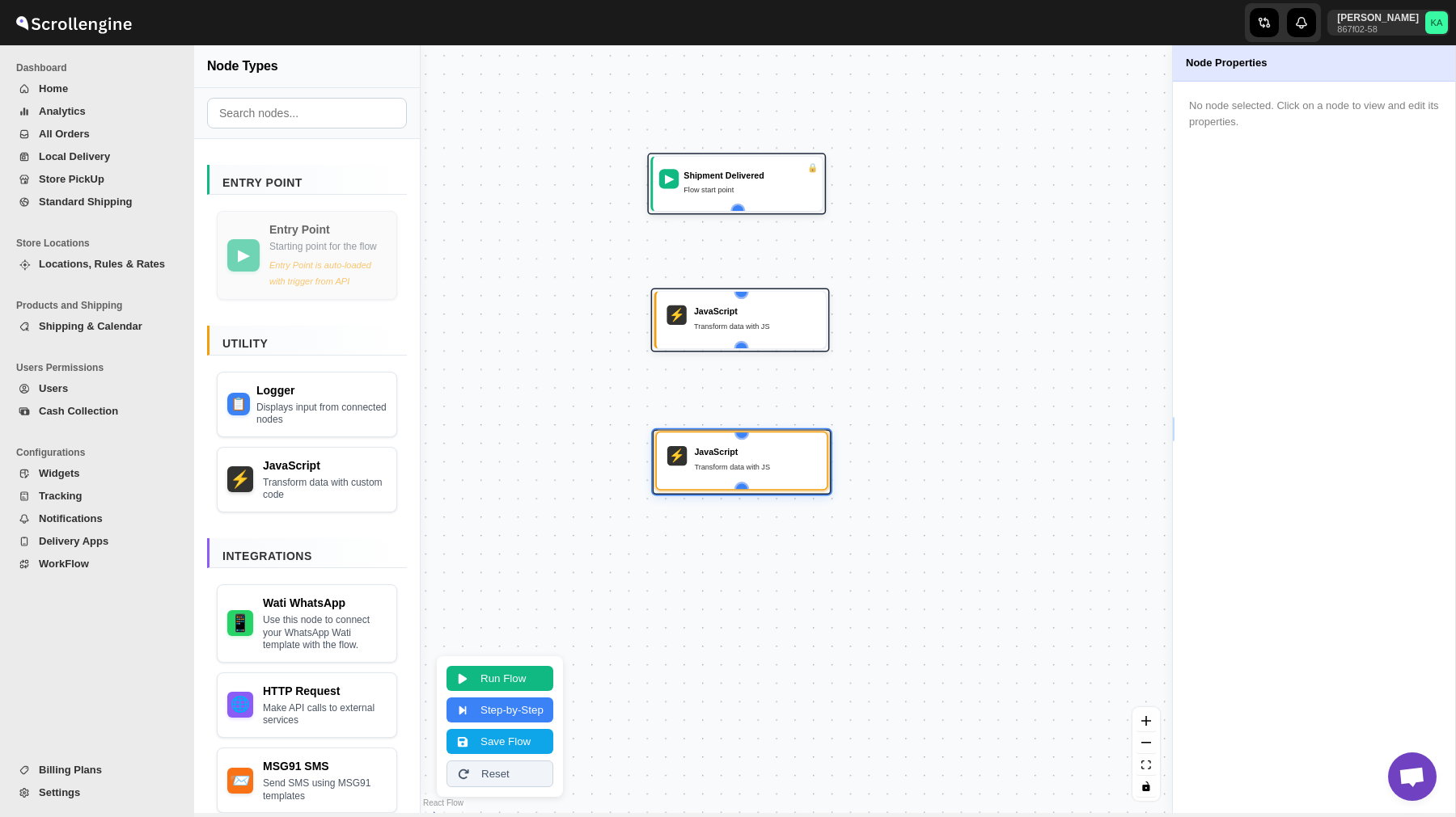
drag, startPoint x: 792, startPoint y: 449, endPoint x: 768, endPoint y: 467, distance: 30.0
click at [768, 467] on div "Transform data with JS" at bounding box center [755, 467] width 122 height 13
drag, startPoint x: 736, startPoint y: 206, endPoint x: 744, endPoint y: 297, distance: 91.4
click at [738, 297] on div "▶ Shipment Delivered Flow start point ⚡ JavaScript Transform data with JS ⚡ Jav…" at bounding box center [452, 496] width 572 height 586
drag, startPoint x: 740, startPoint y: 339, endPoint x: 751, endPoint y: 441, distance: 102.6
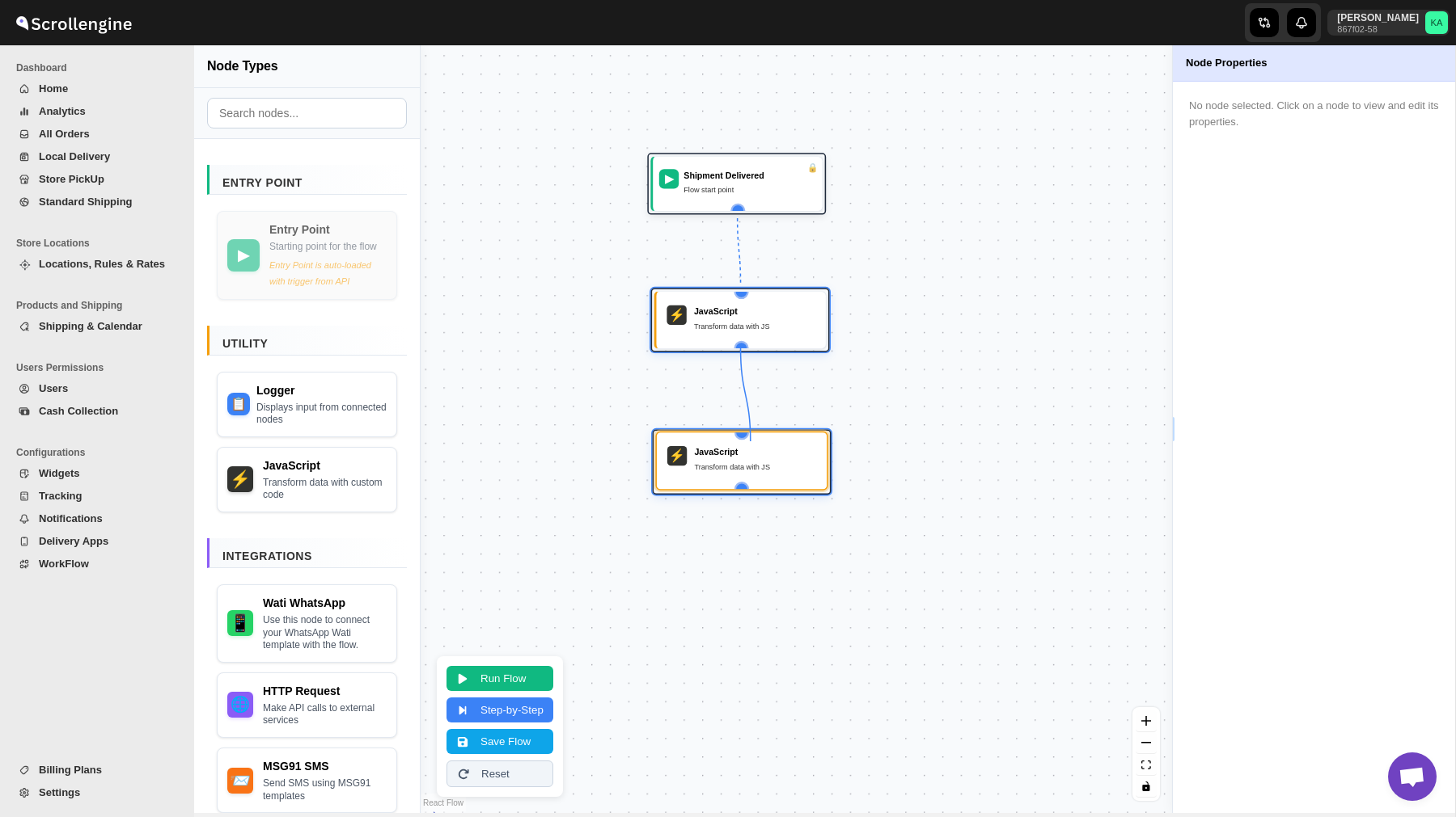
click at [738, 441] on div "▶ Shipment Delivered Flow start point ⚡ JavaScript Transform data with JS ⚡ Jav…" at bounding box center [452, 496] width 572 height 586
drag, startPoint x: 741, startPoint y: 344, endPoint x: 744, endPoint y: 439, distance: 95.0
click at [738, 439] on div "▶ Shipment Delivered Flow start point ⚡ JavaScript Transform data with JS ⚡ Jav…" at bounding box center [452, 496] width 572 height 586
click at [318, 713] on div "Make API calls to external services" at bounding box center [325, 712] width 122 height 25
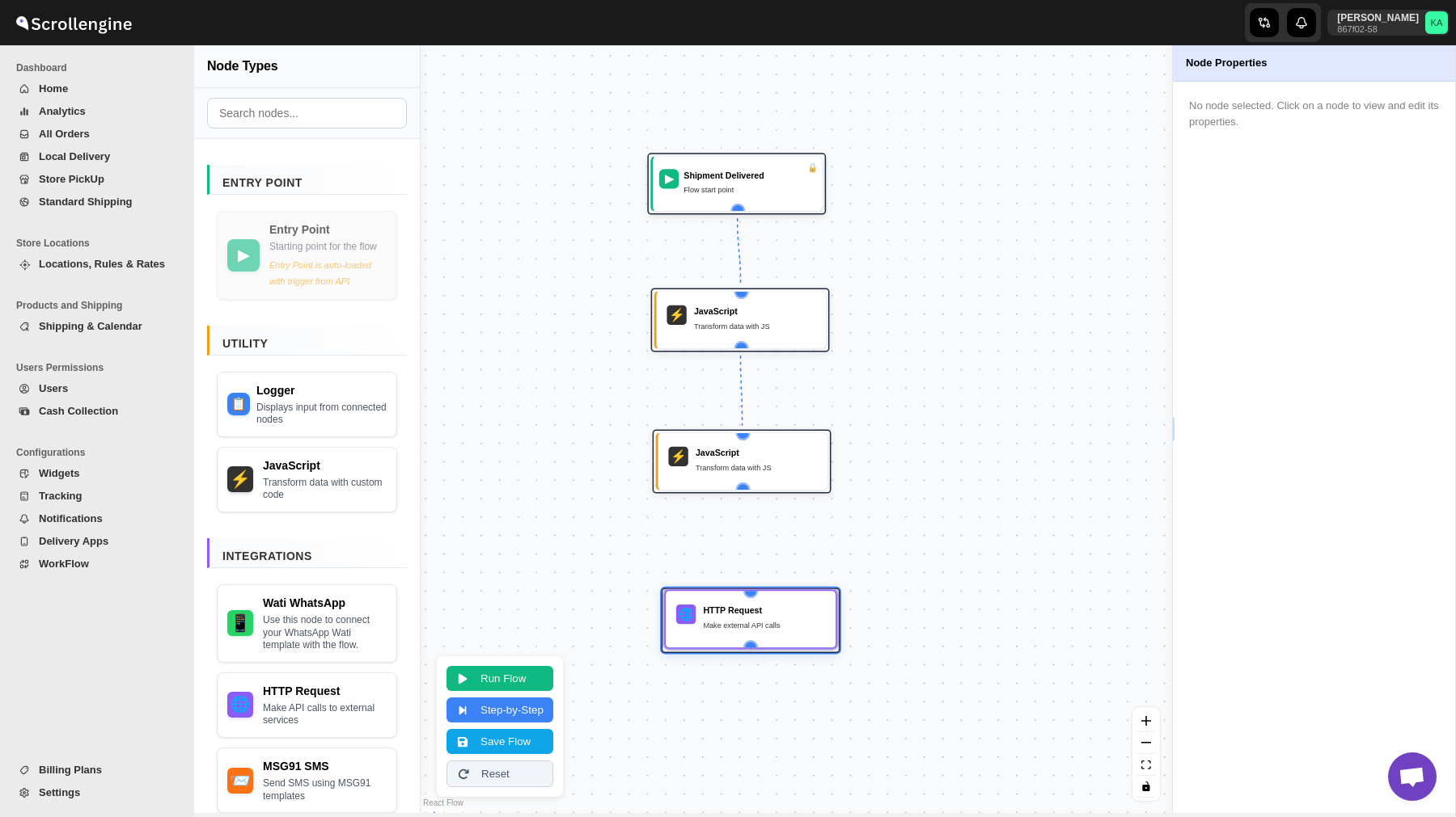
drag, startPoint x: 841, startPoint y: 428, endPoint x: 826, endPoint y: 605, distance: 177.6
click at [827, 605] on div "🌐 HTTP Request Make external API calls" at bounding box center [751, 619] width 155 height 42
drag, startPoint x: 741, startPoint y: 486, endPoint x: 755, endPoint y: 591, distance: 105.9
click at [738, 591] on div "▶ Shipment Delivered Flow start point ⚡ JavaScript Transform data with JS ⚡ Jav…" at bounding box center [452, 496] width 572 height 586
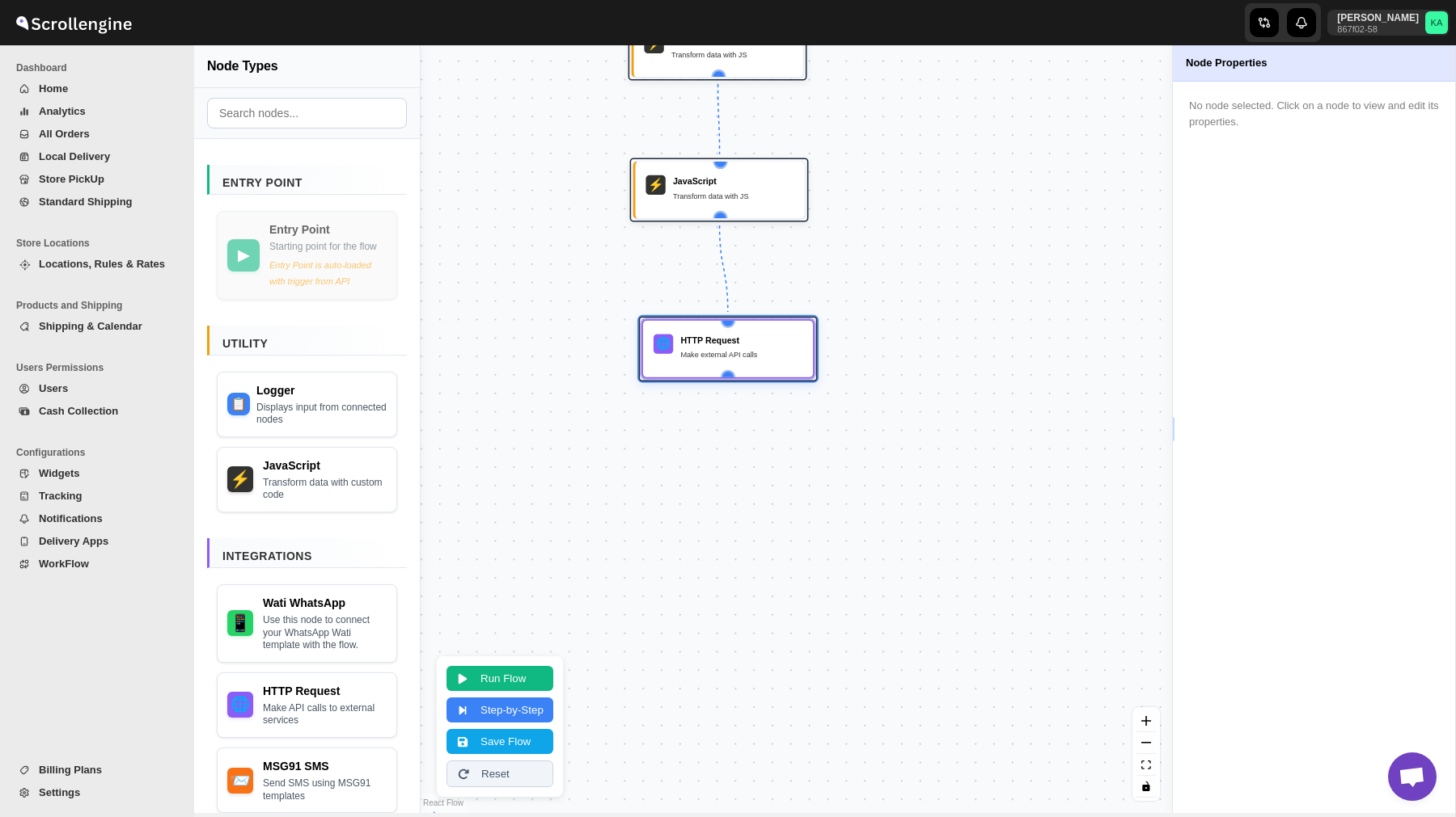
drag, startPoint x: 569, startPoint y: 615, endPoint x: 548, endPoint y: 359, distance: 256.9
click at [548, 359] on div "▶ Shipment Delivered Flow start point ⚡ JavaScript Transform data with JS ⚡ Jav…" at bounding box center [796, 429] width 751 height 768
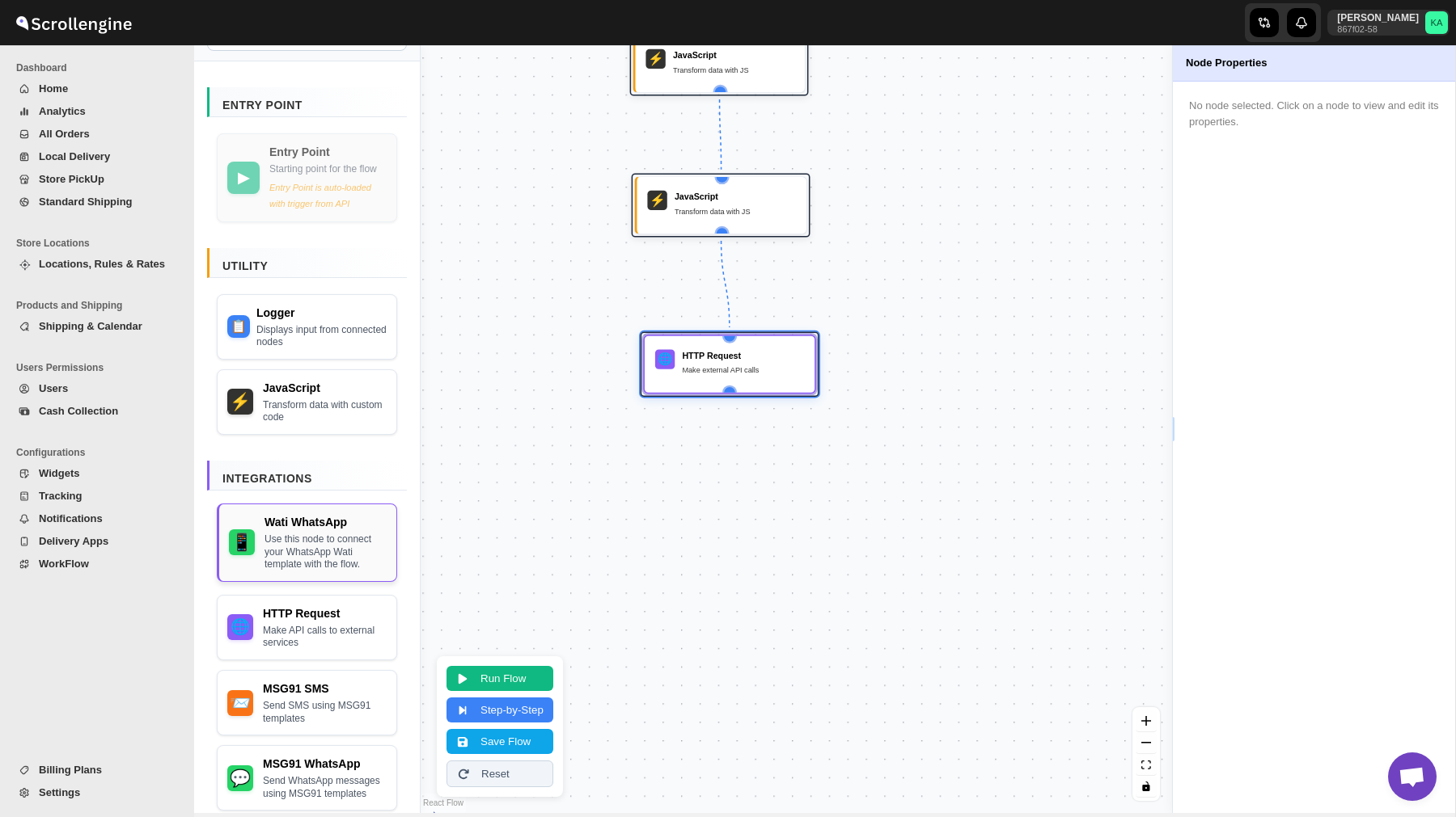
scroll to position [126, 0]
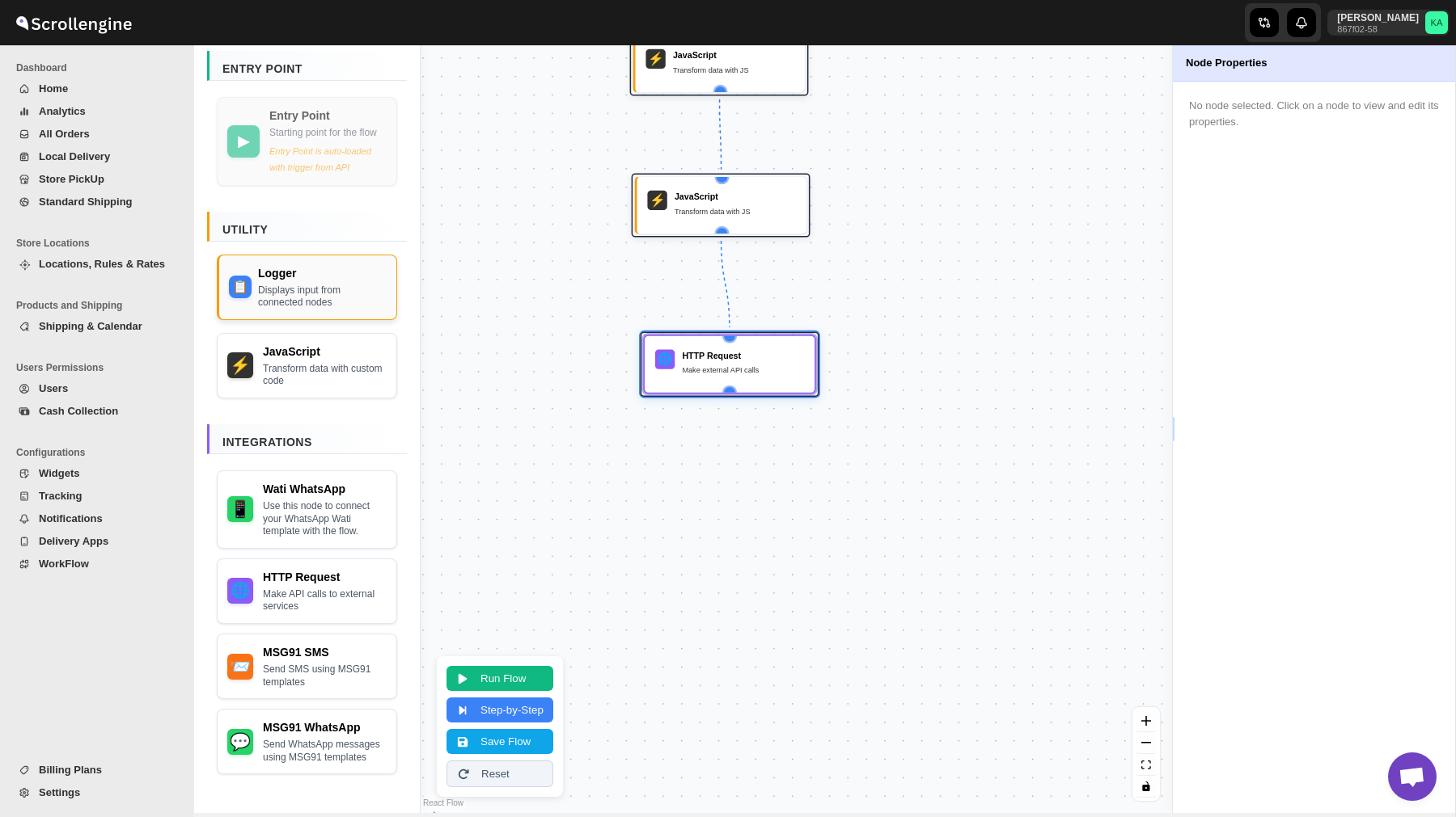
click at [298, 287] on div "Displays input from connected nodes" at bounding box center [323, 297] width 129 height 25
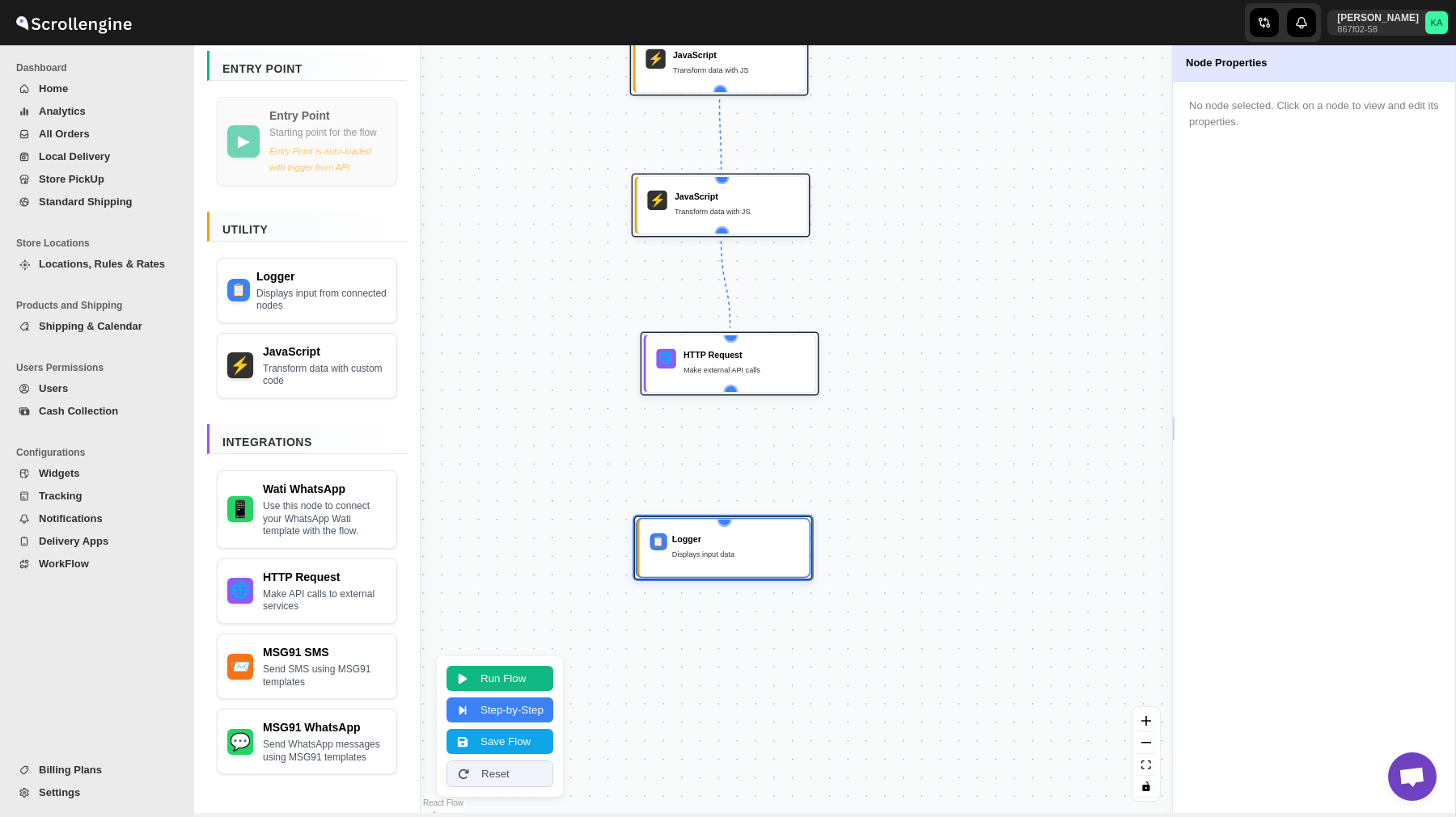
drag, startPoint x: 769, startPoint y: 196, endPoint x: 750, endPoint y: 557, distance: 361.5
click at [750, 557] on div "Displays input data" at bounding box center [735, 554] width 126 height 13
drag, startPoint x: 730, startPoint y: 385, endPoint x: 720, endPoint y: 517, distance: 132.4
click at [717, 517] on div "▶ Shipment Delivered Flow start point ⚡ JavaScript Transform data with JS ⚡ Jav…" at bounding box center [431, 240] width 572 height 586
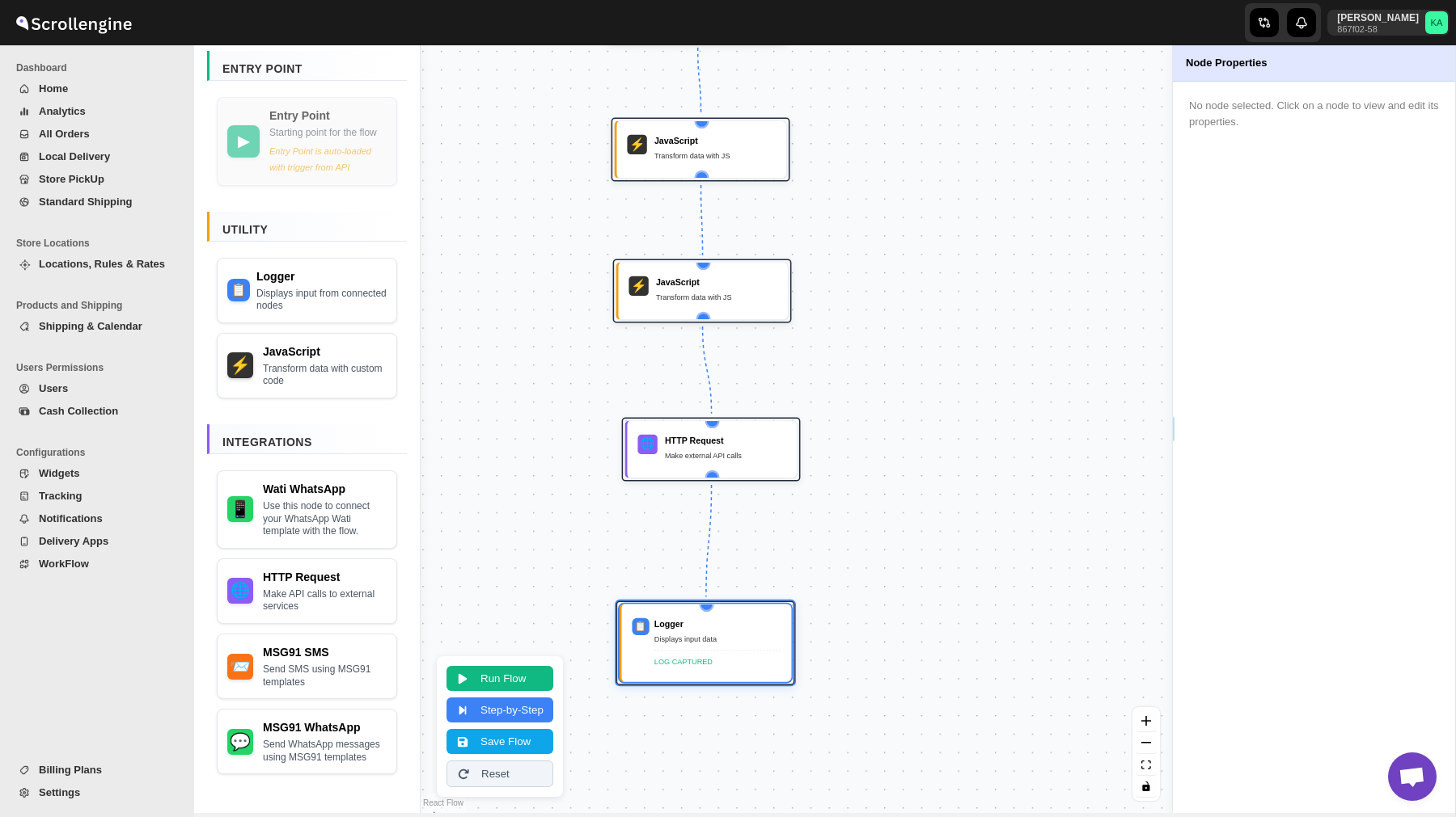
drag, startPoint x: 895, startPoint y: 398, endPoint x: 877, endPoint y: 481, distance: 84.9
click at [877, 482] on div "▶ Shipment Delivered Flow start point ⚡ JavaScript Transform data with JS ⚡ Jav…" at bounding box center [796, 429] width 751 height 768
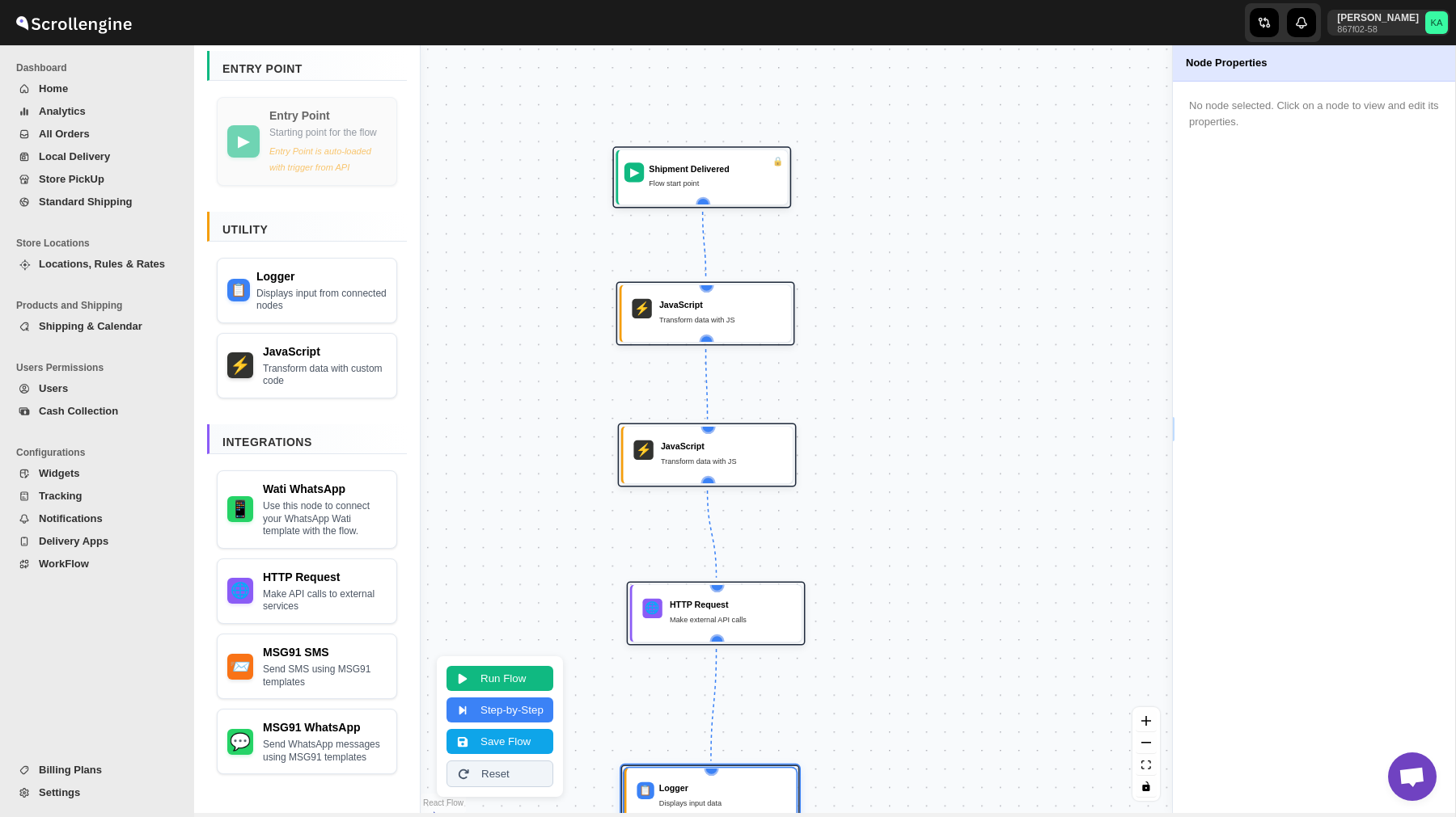
drag, startPoint x: 877, startPoint y: 481, endPoint x: 881, endPoint y: 570, distance: 89.1
click at [881, 570] on div "▶ Shipment Delivered Flow start point ⚡ JavaScript Transform data with JS ⚡ Jav…" at bounding box center [796, 429] width 751 height 768
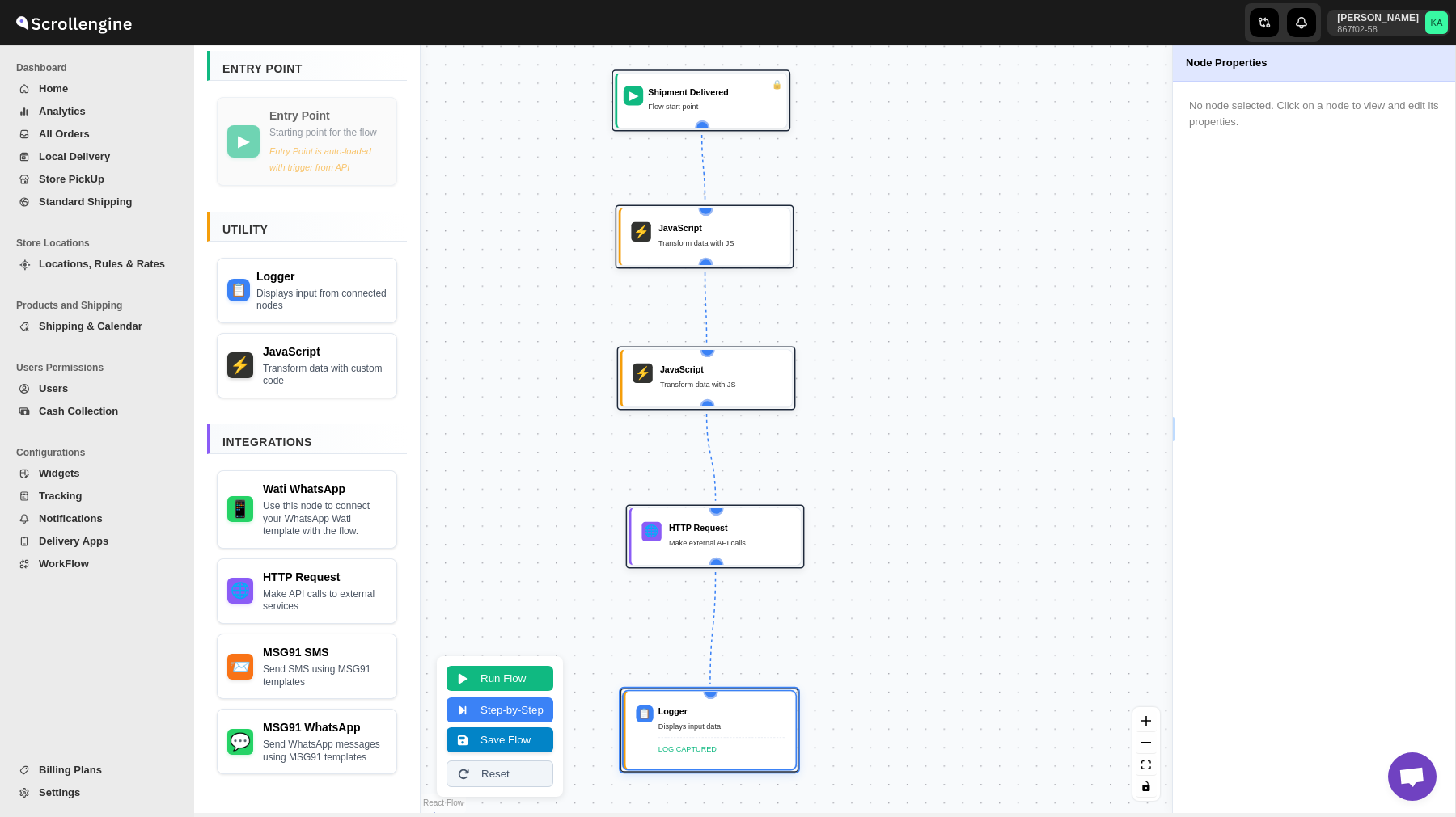
click at [496, 737] on button "Save Flow" at bounding box center [500, 740] width 107 height 25
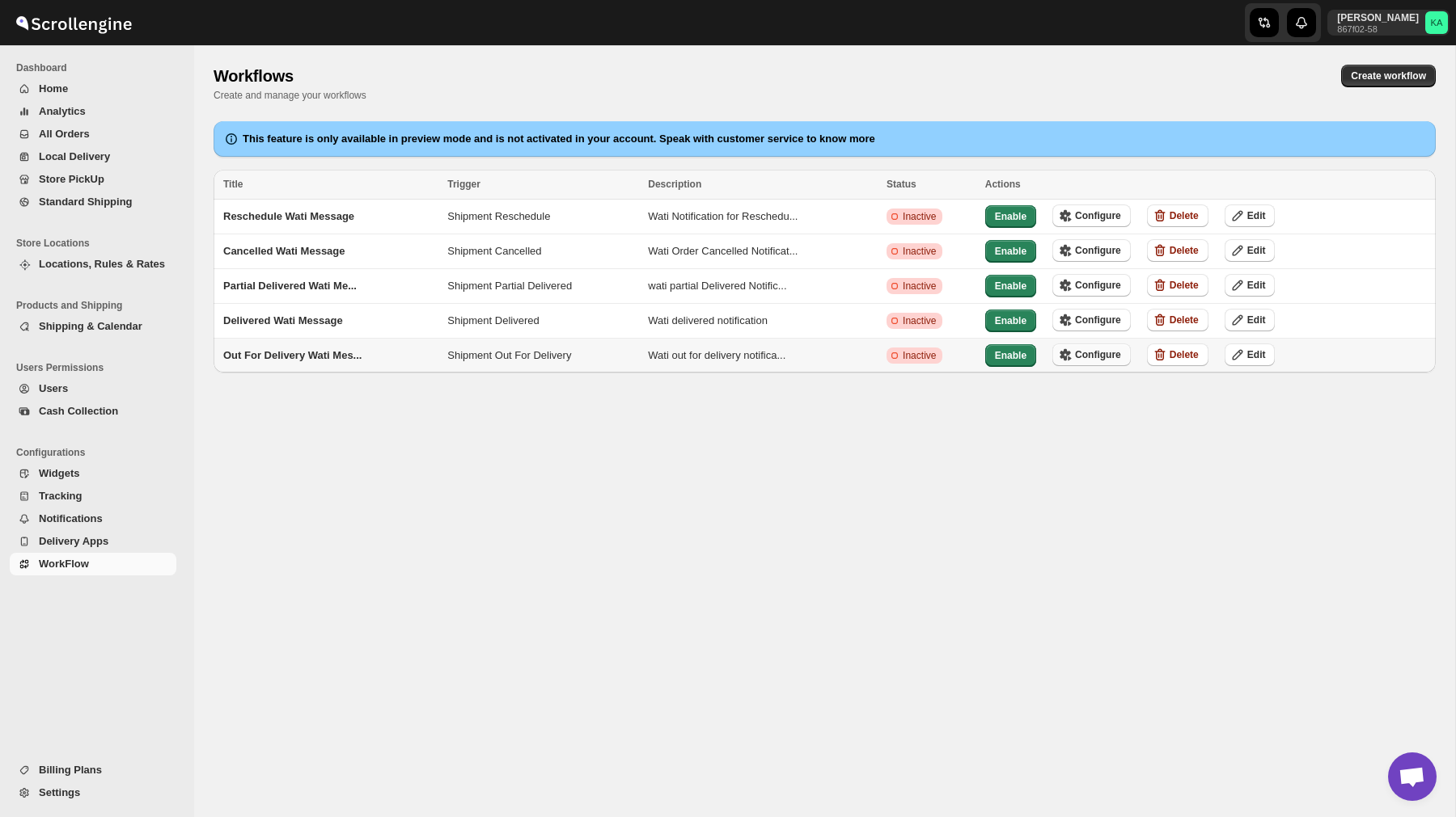
click at [1099, 350] on span "Configure" at bounding box center [1097, 354] width 46 height 13
click at [1092, 208] on button "Configure" at bounding box center [1092, 216] width 79 height 23
click at [1121, 247] on span "Configure" at bounding box center [1097, 250] width 46 height 13
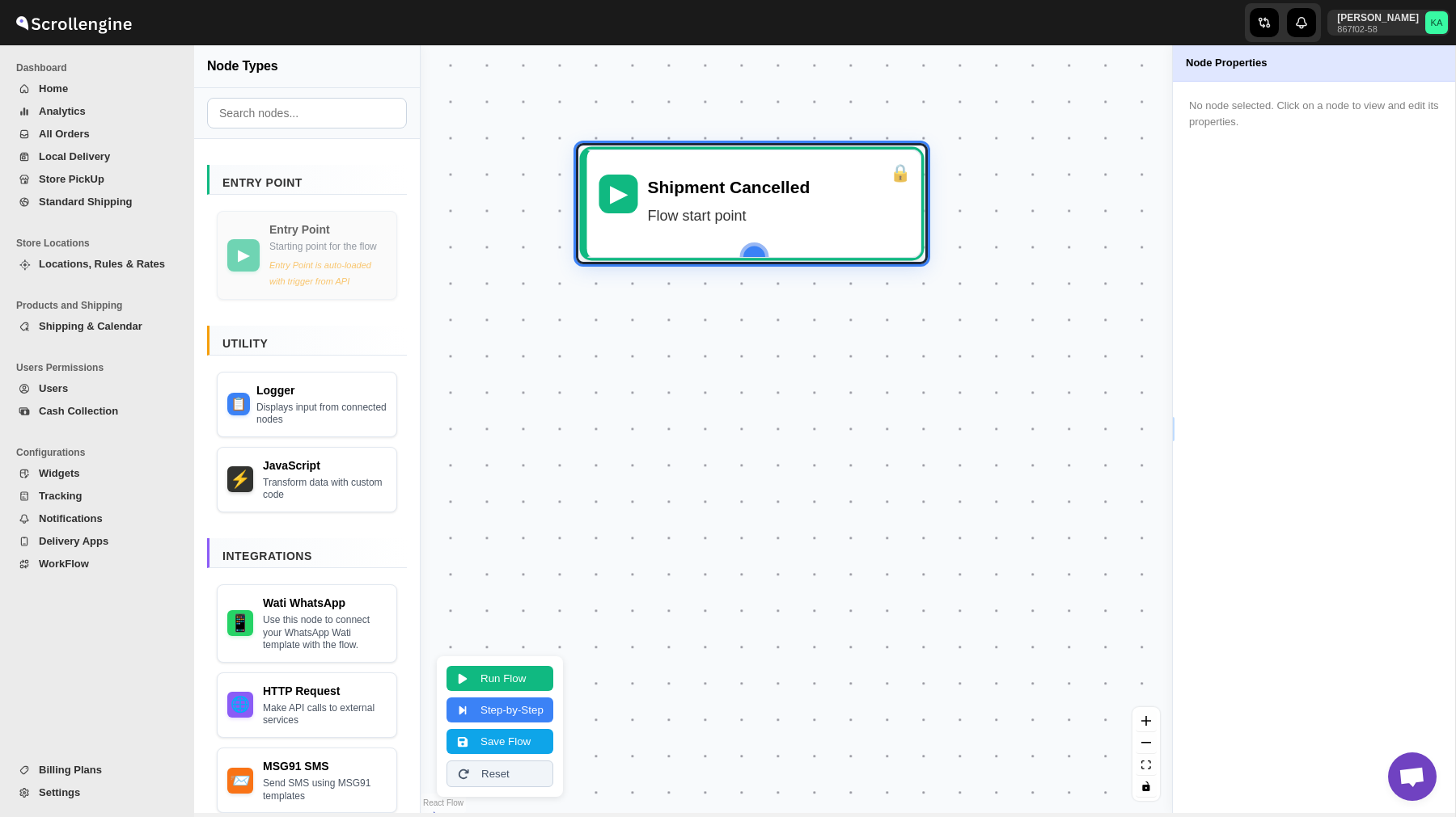
drag, startPoint x: 786, startPoint y: 403, endPoint x: 741, endPoint y: 149, distance: 258.0
click at [741, 149] on div "▶ Shipment Cancelled Flow start point" at bounding box center [796, 429] width 751 height 768
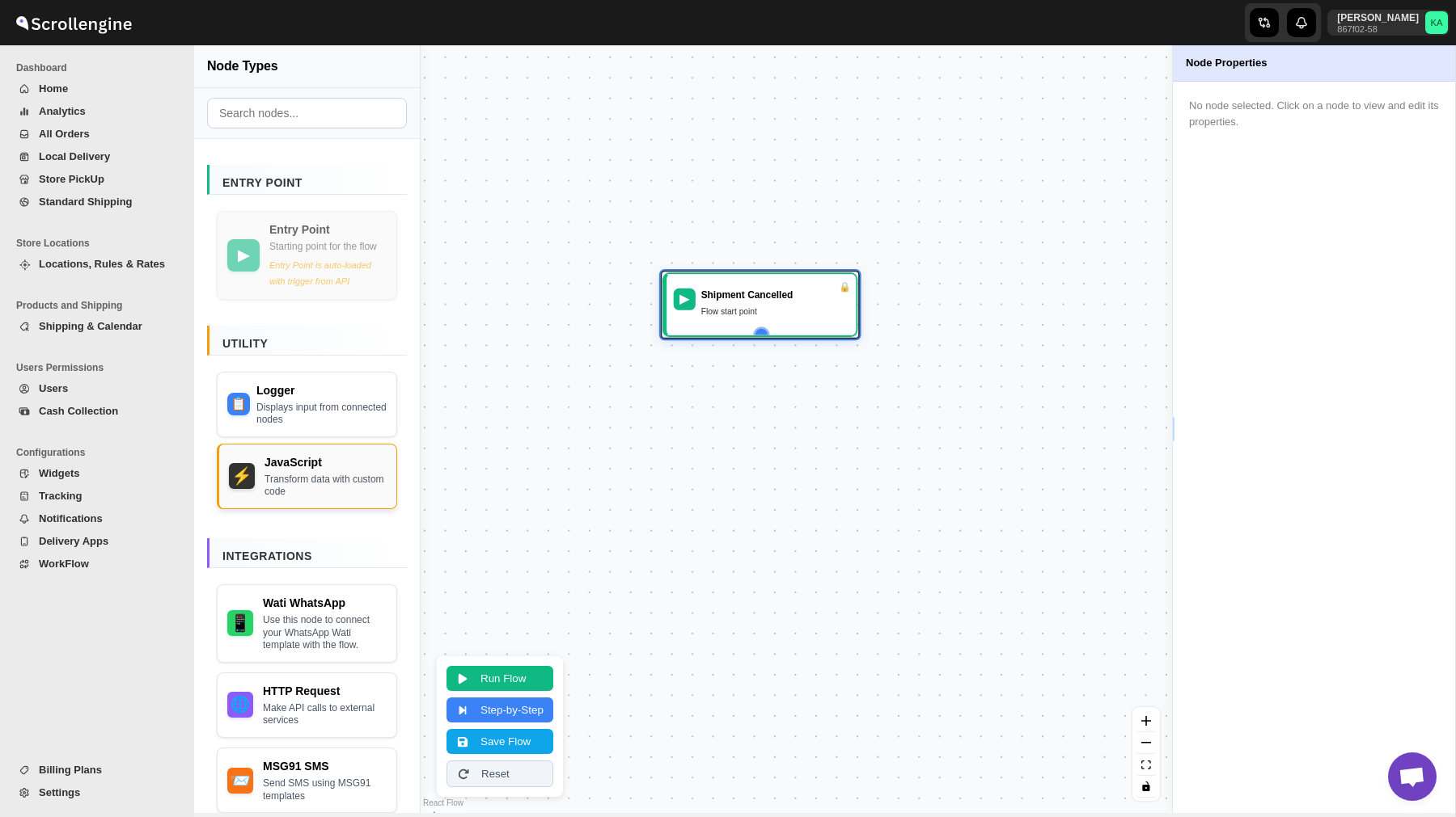
click at [343, 470] on div "JavaScript" at bounding box center [325, 462] width 122 height 16
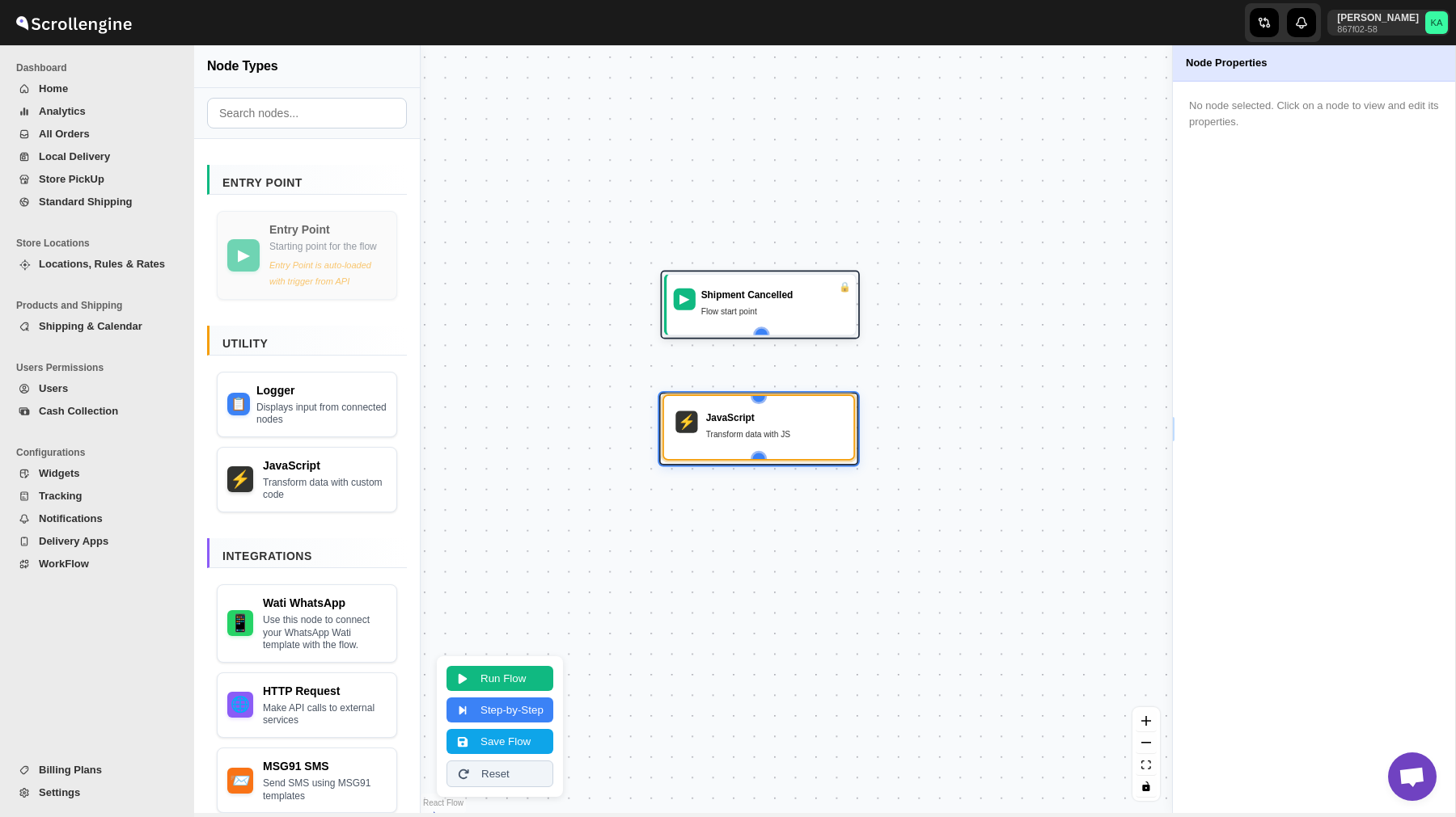
drag, startPoint x: 817, startPoint y: 626, endPoint x: 774, endPoint y: 448, distance: 183.1
click at [774, 444] on div "JavaScript Transform data with JS" at bounding box center [774, 428] width 136 height 33
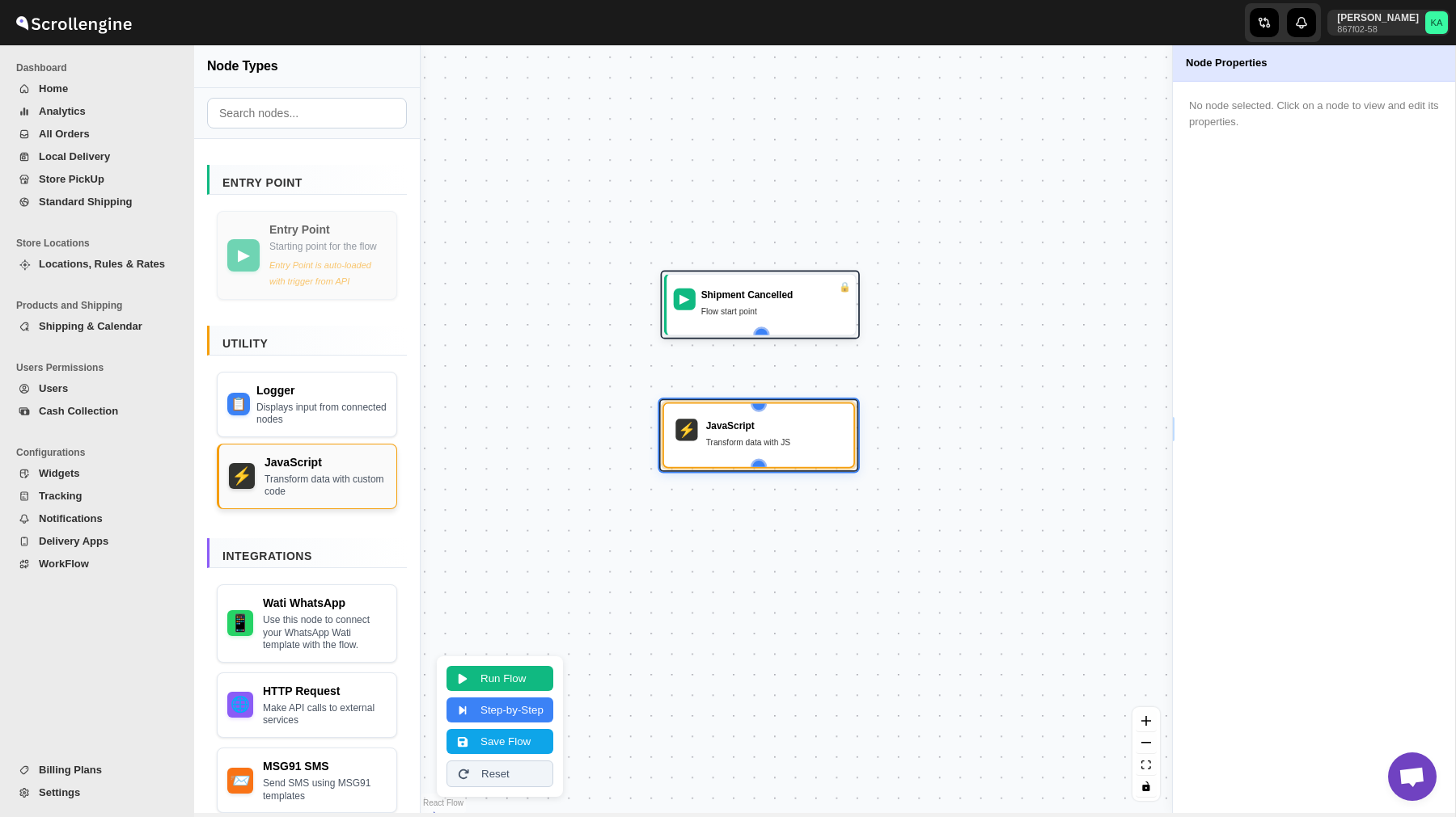
click at [287, 470] on div "JavaScript" at bounding box center [325, 462] width 122 height 16
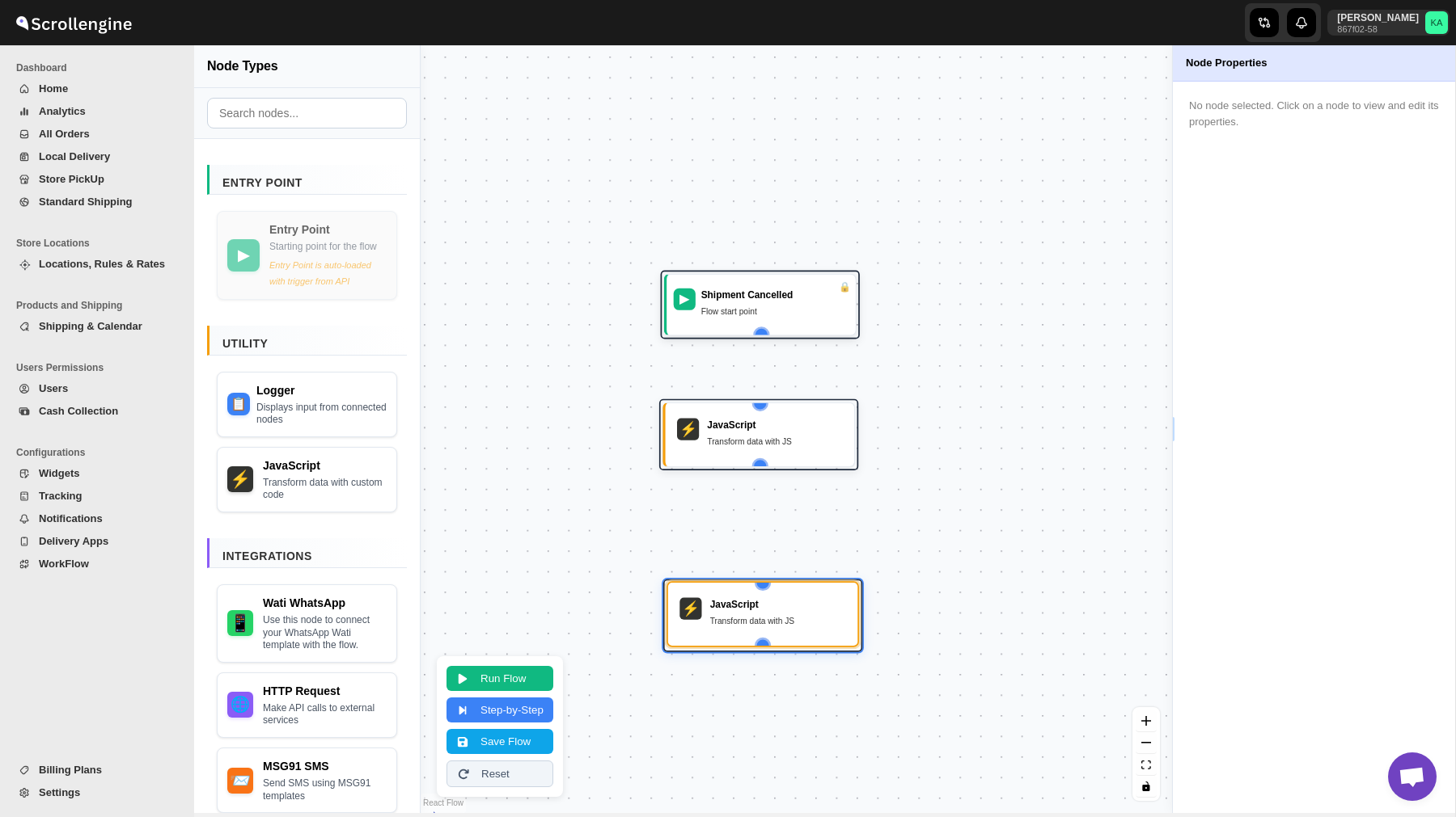
drag, startPoint x: 843, startPoint y: 599, endPoint x: 804, endPoint y: 601, distance: 39.1
click at [804, 601] on div "JavaScript" at bounding box center [778, 605] width 136 height 13
drag, startPoint x: 758, startPoint y: 332, endPoint x: 761, endPoint y: 403, distance: 71.1
click at [761, 403] on div "▶ Shipment Cancelled Flow start point ⚡ JavaScript Transform data with JS ⚡ Jav…" at bounding box center [455, 671] width 638 height 652
drag, startPoint x: 761, startPoint y: 459, endPoint x: 765, endPoint y: 586, distance: 127.1
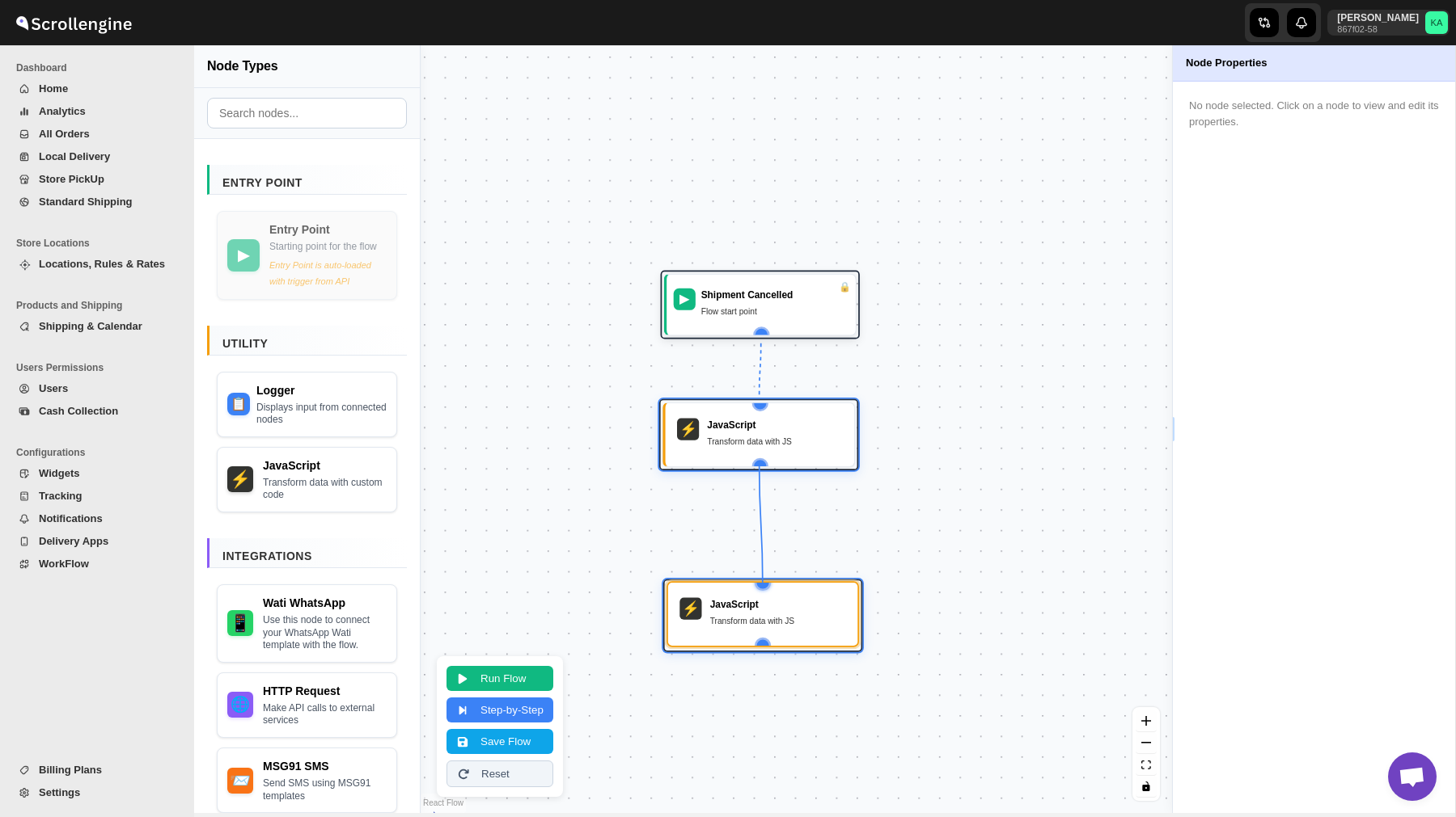
click at [765, 586] on div "▶ Shipment Cancelled Flow start point ⚡ JavaScript Transform data with JS ⚡ Jav…" at bounding box center [455, 671] width 638 height 652
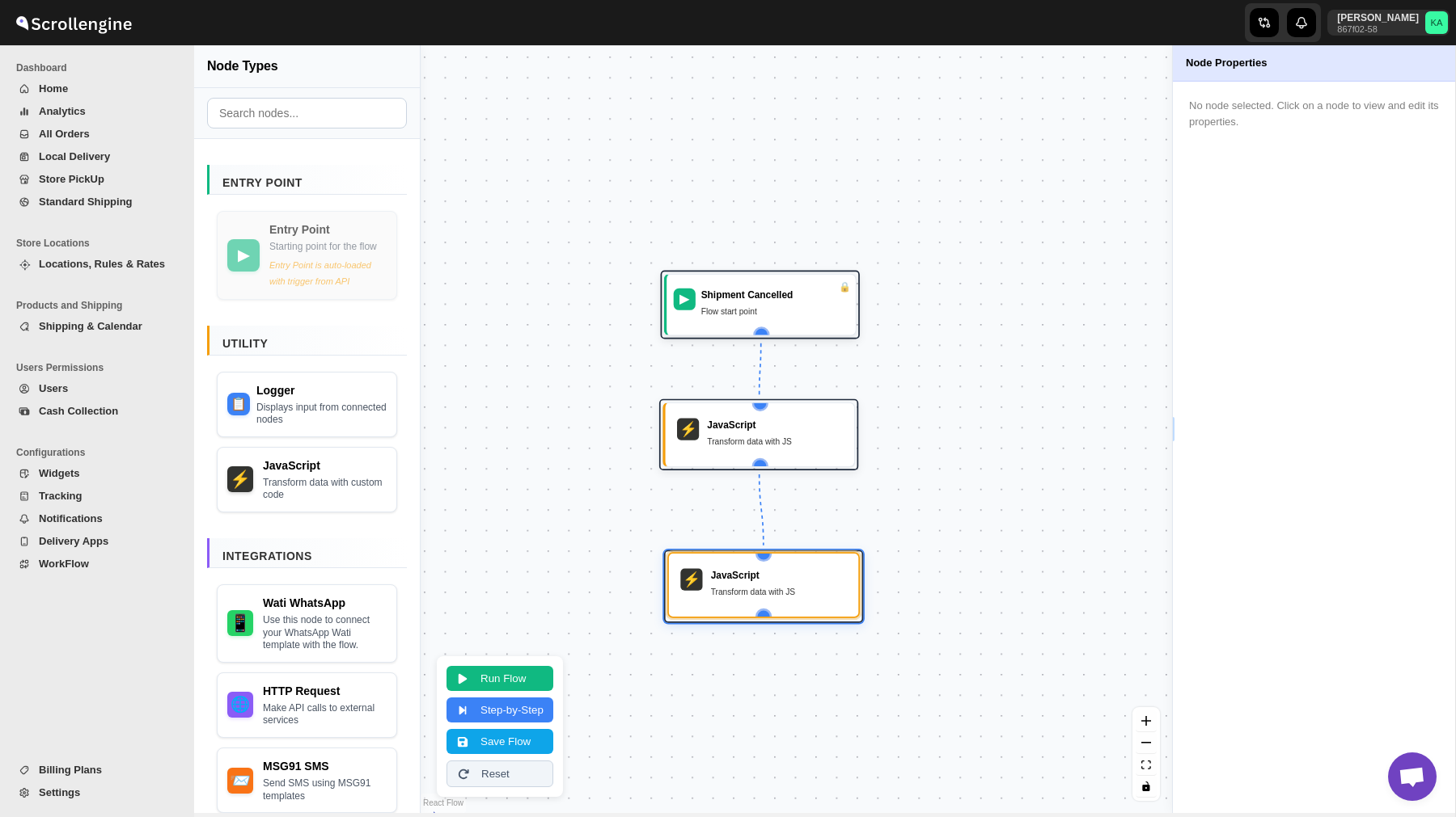
drag, startPoint x: 776, startPoint y: 613, endPoint x: 777, endPoint y: 585, distance: 28.0
click at [777, 585] on div "JavaScript Transform data with JS" at bounding box center [778, 586] width 136 height 33
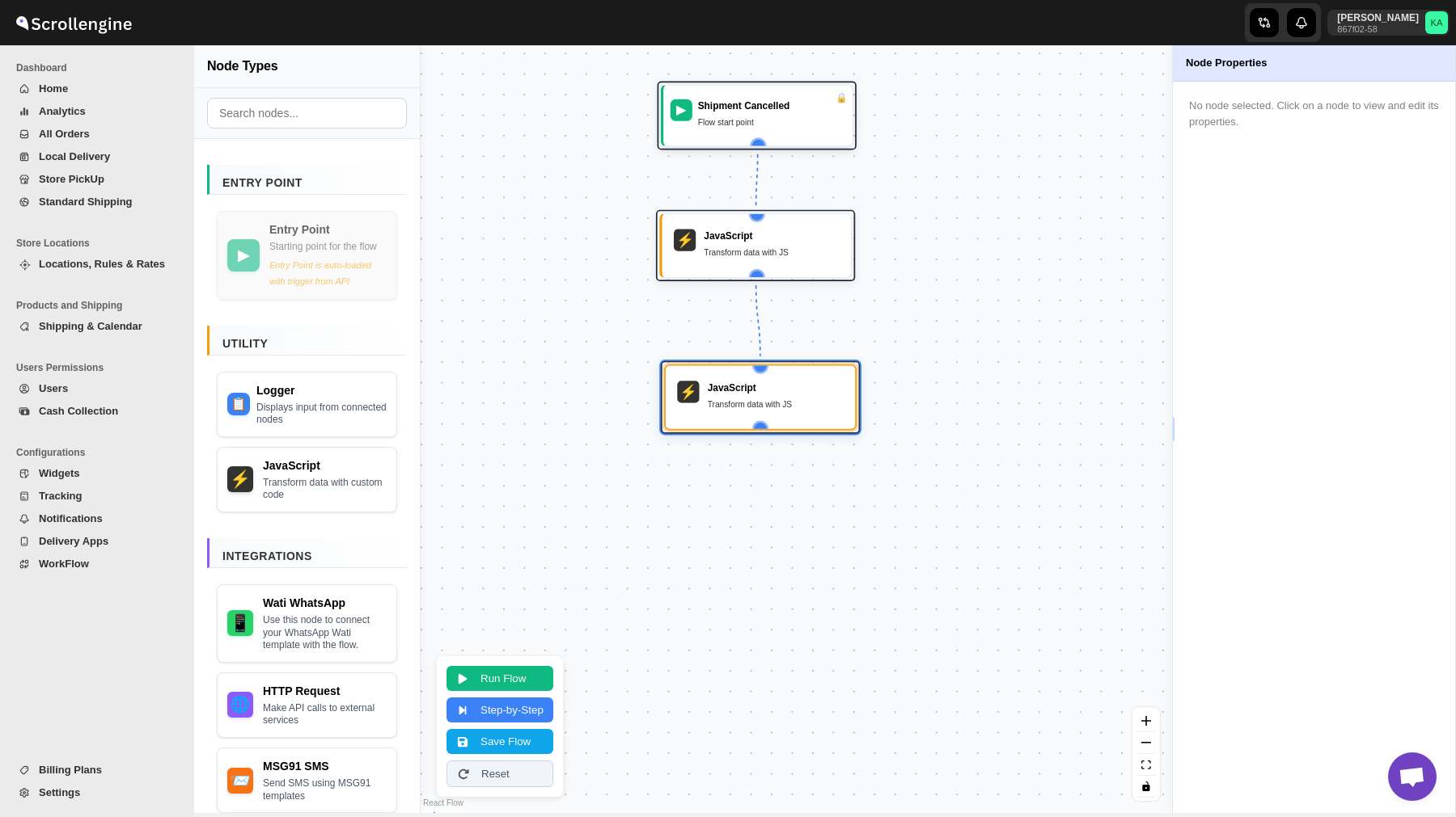
drag, startPoint x: 555, startPoint y: 512, endPoint x: 546, endPoint y: 320, distance: 192.2
click at [547, 322] on div "▶ Shipment Cancelled Flow start point ⚡ JavaScript Transform data with JS ⚡ Jav…" at bounding box center [796, 429] width 751 height 768
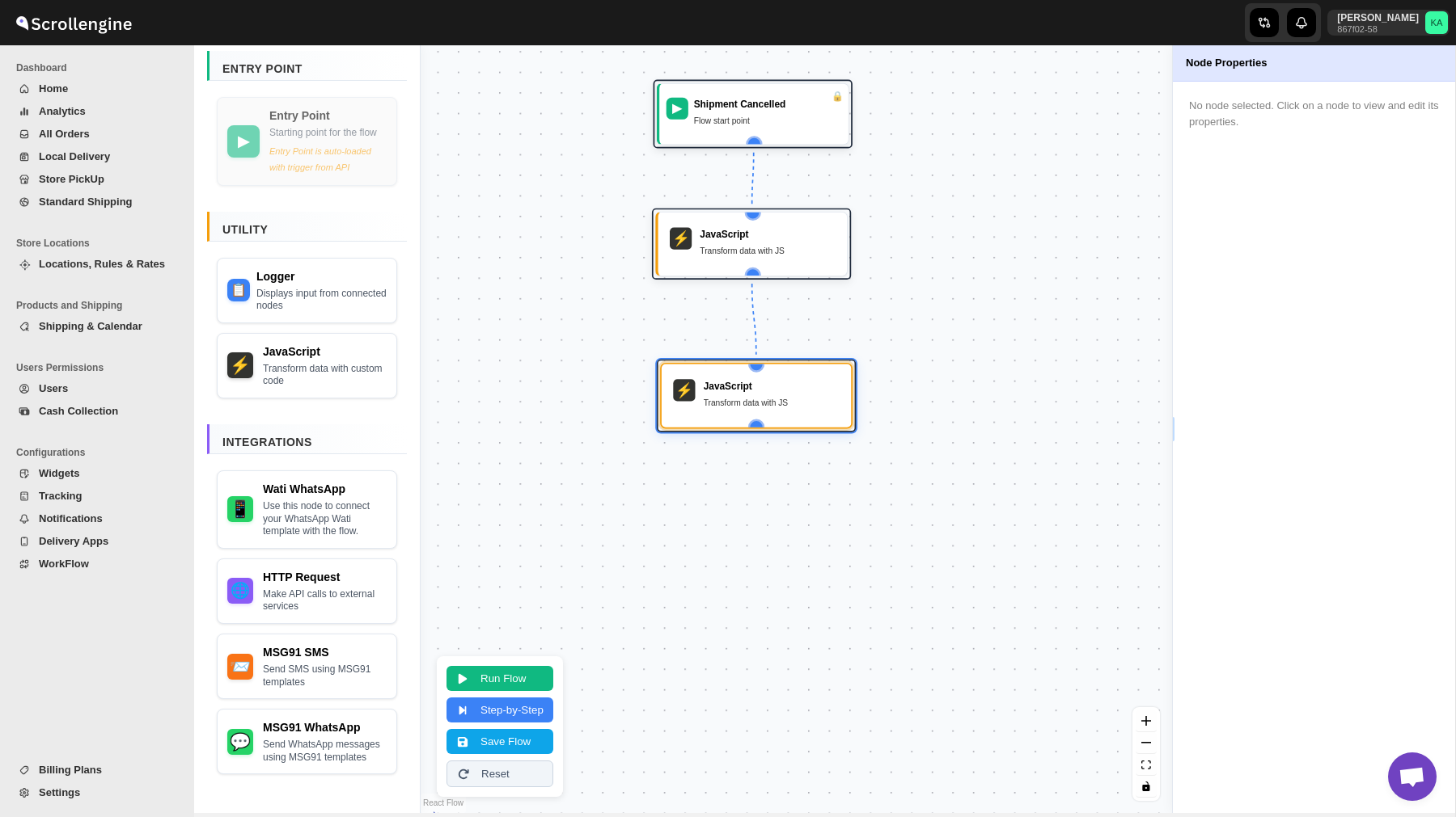
scroll to position [126, 0]
click at [304, 606] on div "Make API calls to external services" at bounding box center [325, 598] width 122 height 25
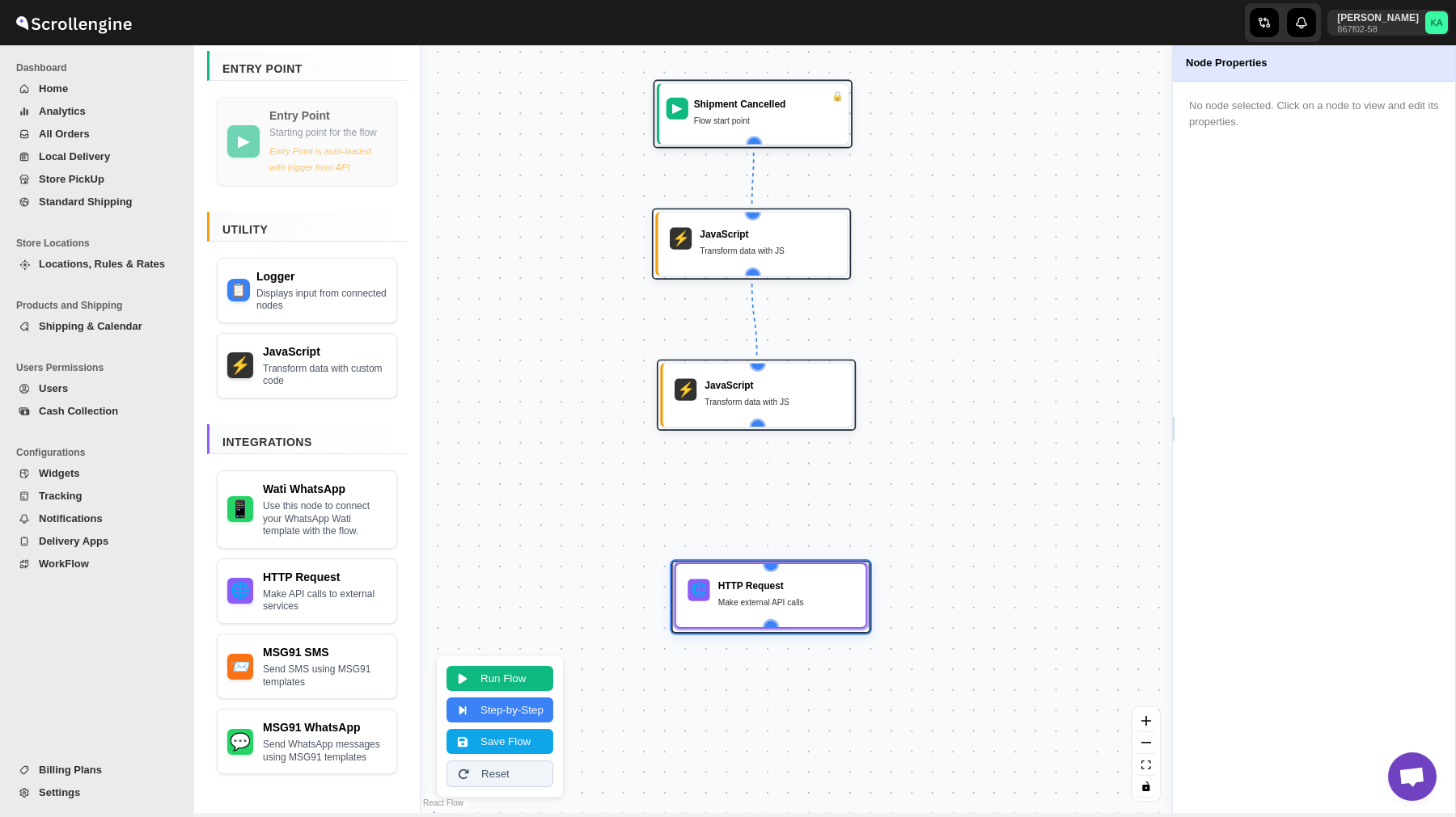
drag, startPoint x: 882, startPoint y: 415, endPoint x: 858, endPoint y: 590, distance: 176.6
click at [858, 590] on div "🌐 HTTP Request Make external API calls" at bounding box center [771, 595] width 192 height 66
drag, startPoint x: 756, startPoint y: 423, endPoint x: 771, endPoint y: 563, distance: 140.8
click at [766, 563] on div "▶ Shipment Cancelled Flow start point ⚡ JavaScript Transform data with JS ⚡ Jav…" at bounding box center [447, 480] width 638 height 652
drag, startPoint x: 784, startPoint y: 611, endPoint x: 777, endPoint y: 605, distance: 9.2
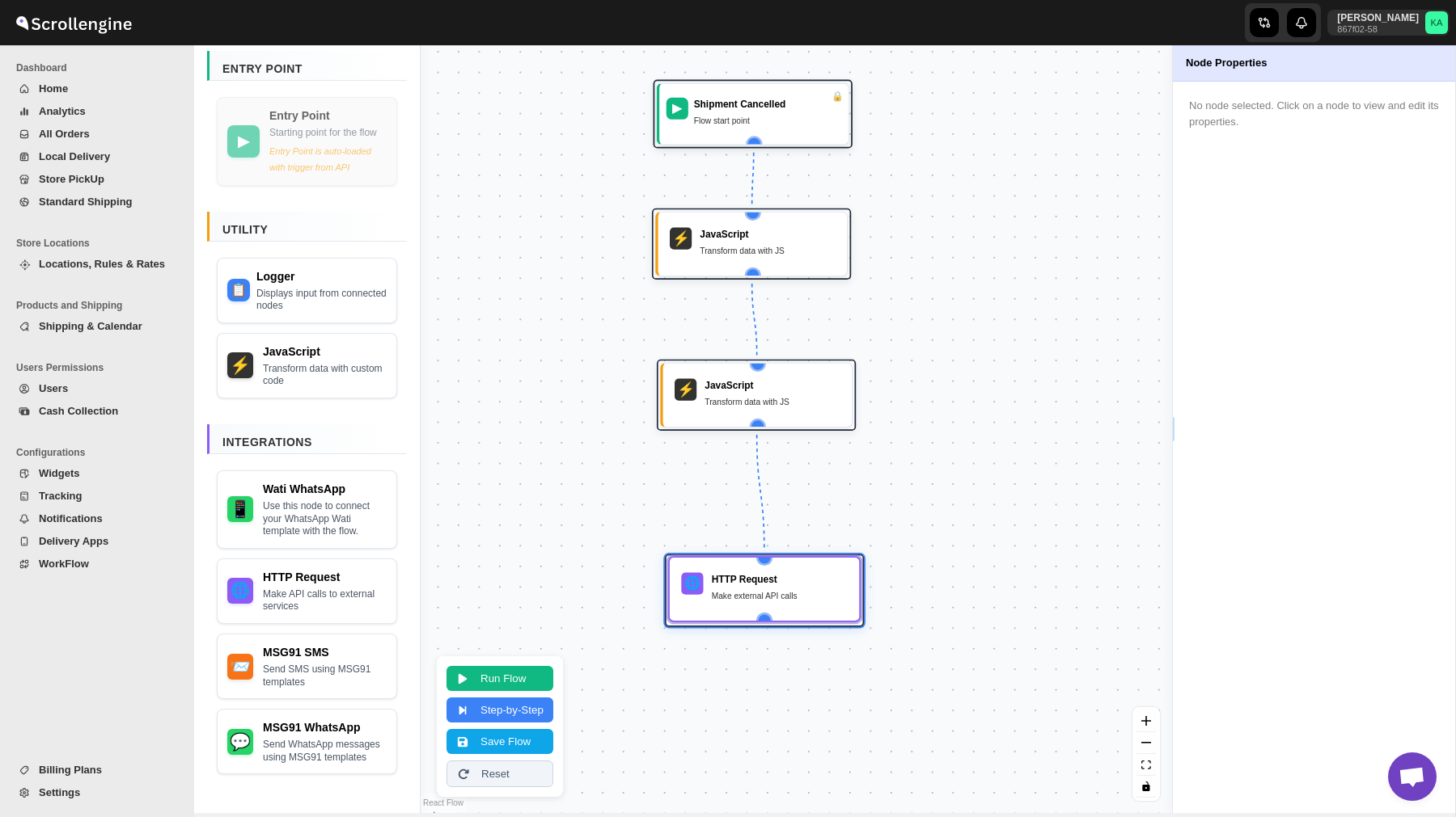
click at [777, 605] on div "HTTP Request Make external API calls" at bounding box center [779, 590] width 136 height 33
click at [630, 583] on div "▶ Shipment Cancelled Flow start point ⚡ JavaScript Transform data with JS ⚡ Jav…" at bounding box center [796, 429] width 751 height 768
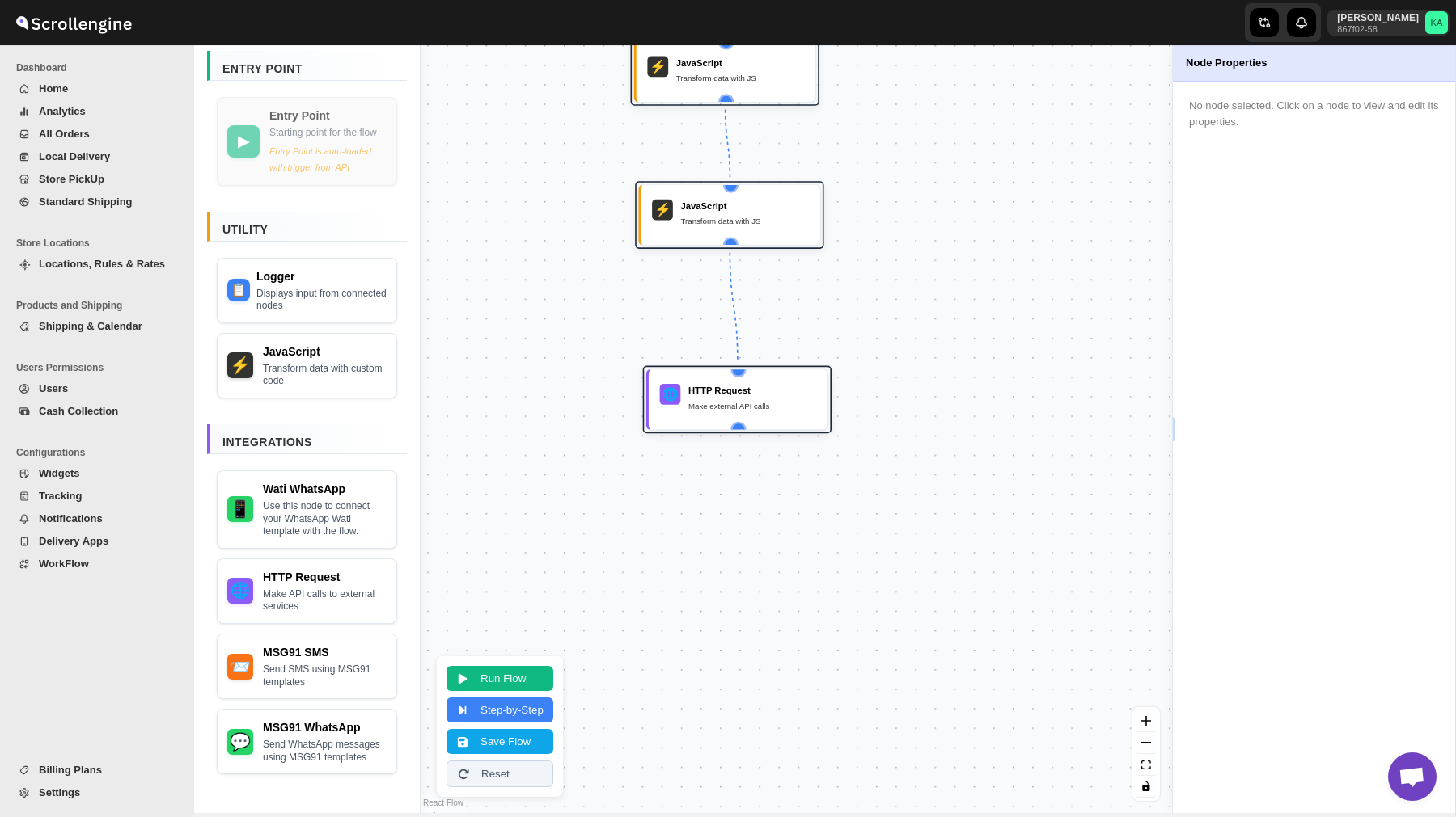
drag, startPoint x: 630, startPoint y: 583, endPoint x: 610, endPoint y: 393, distance: 191.0
click at [610, 393] on div "▶ Shipment Cancelled Flow start point ⚡ JavaScript Transform data with JS ⚡ Jav…" at bounding box center [796, 429] width 751 height 768
click at [321, 285] on div "Displays input from connected nodes" at bounding box center [323, 297] width 129 height 25
drag, startPoint x: 776, startPoint y: 257, endPoint x: 740, endPoint y: 623, distance: 367.8
click at [740, 623] on div "📋 Logger Displays input data" at bounding box center [731, 606] width 163 height 44
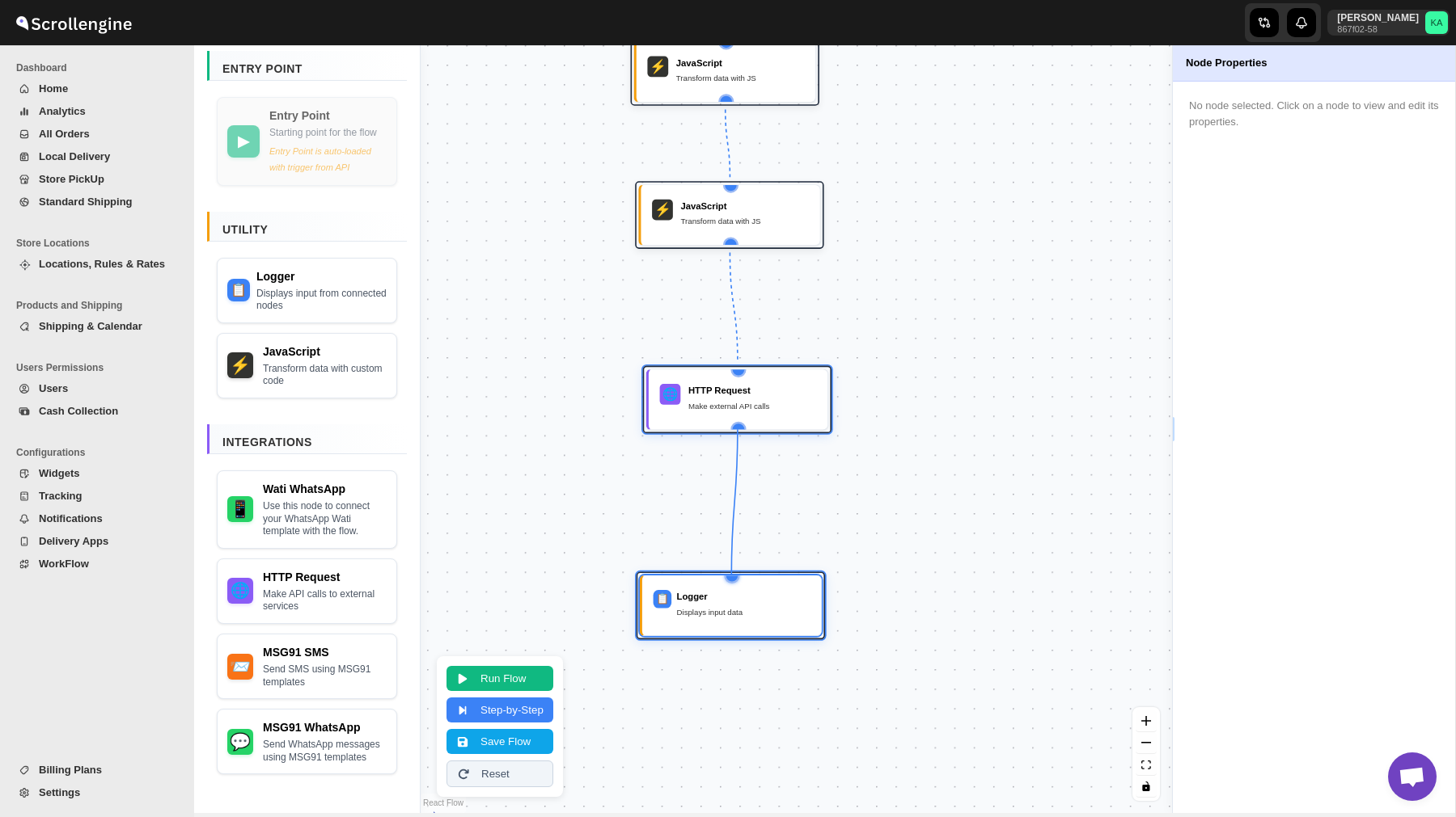
drag, startPoint x: 741, startPoint y: 427, endPoint x: 731, endPoint y: 581, distance: 154.3
click at [731, 581] on div "▶ Shipment Cancelled Flow start point ⚡ JavaScript Transform data with JS ⚡ Jav…" at bounding box center [437, 297] width 604 height 618
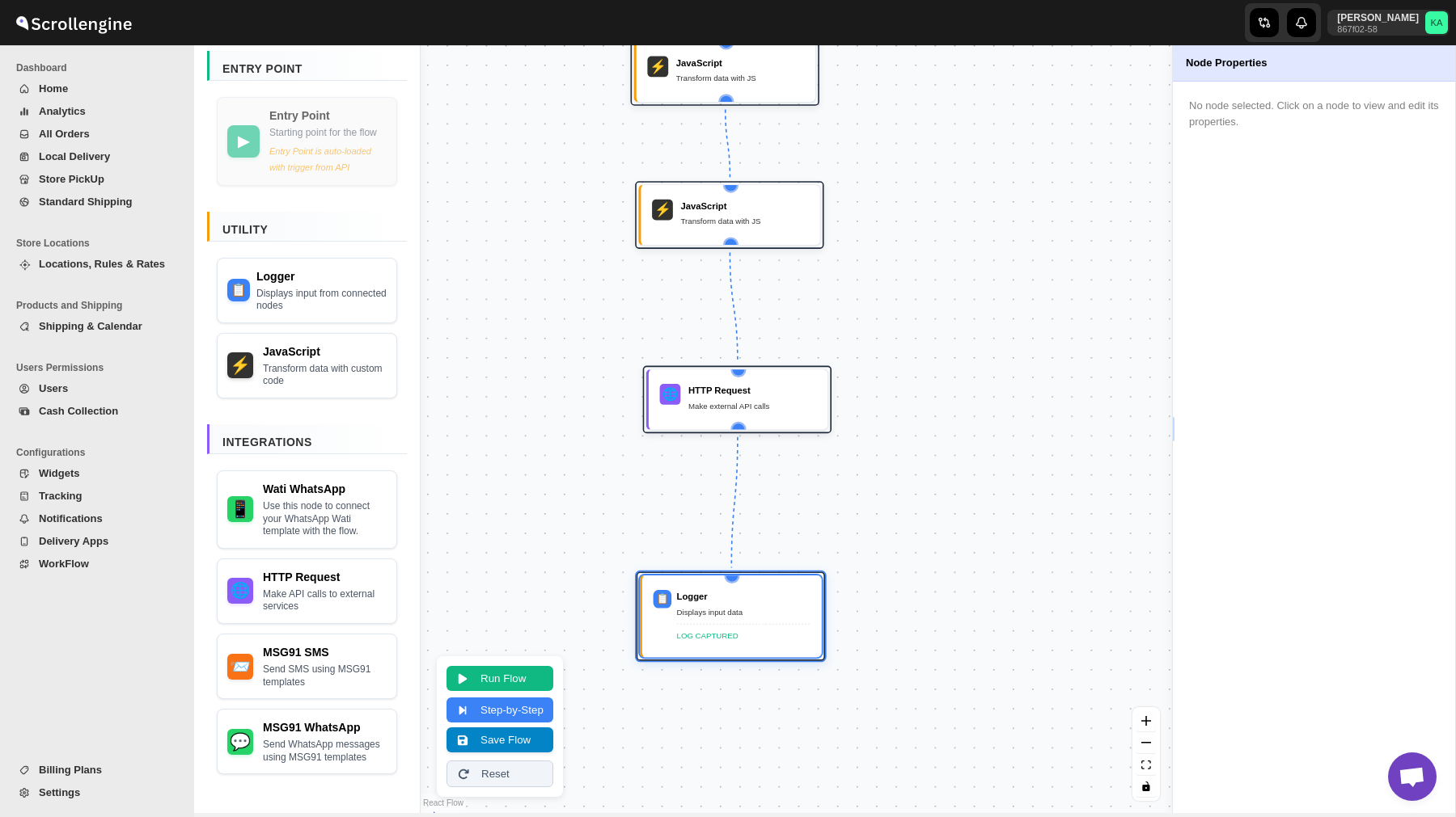
click at [523, 738] on button "Save Flow" at bounding box center [500, 740] width 107 height 25
click at [81, 561] on span "WorkFlow" at bounding box center [64, 564] width 50 height 13
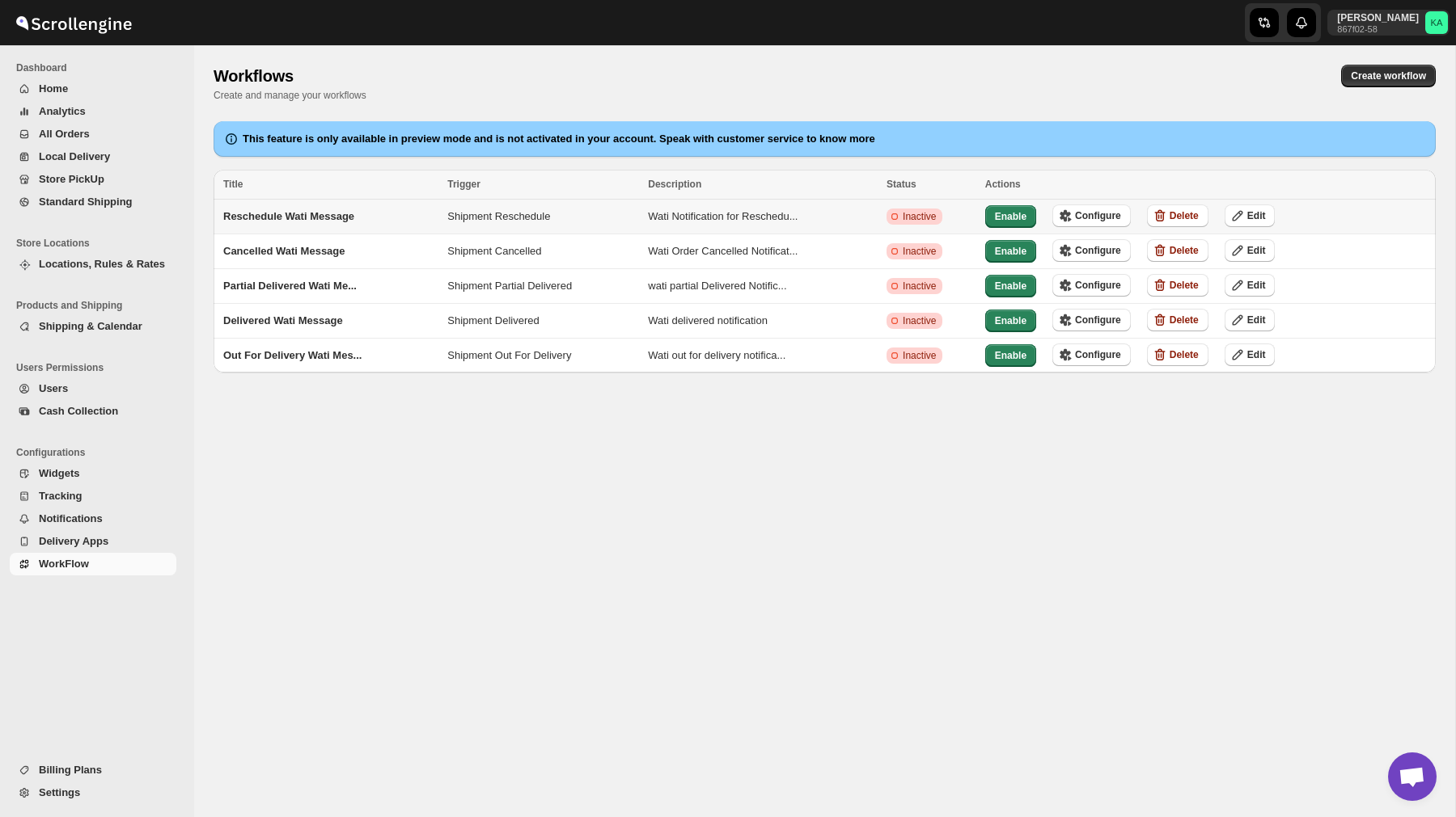
click at [1102, 200] on div "Enable Configure Delete Edit" at bounding box center [1197, 208] width 457 height 40
click at [1102, 212] on span "Configure" at bounding box center [1097, 216] width 46 height 13
click at [1109, 248] on span "Configure" at bounding box center [1097, 250] width 46 height 13
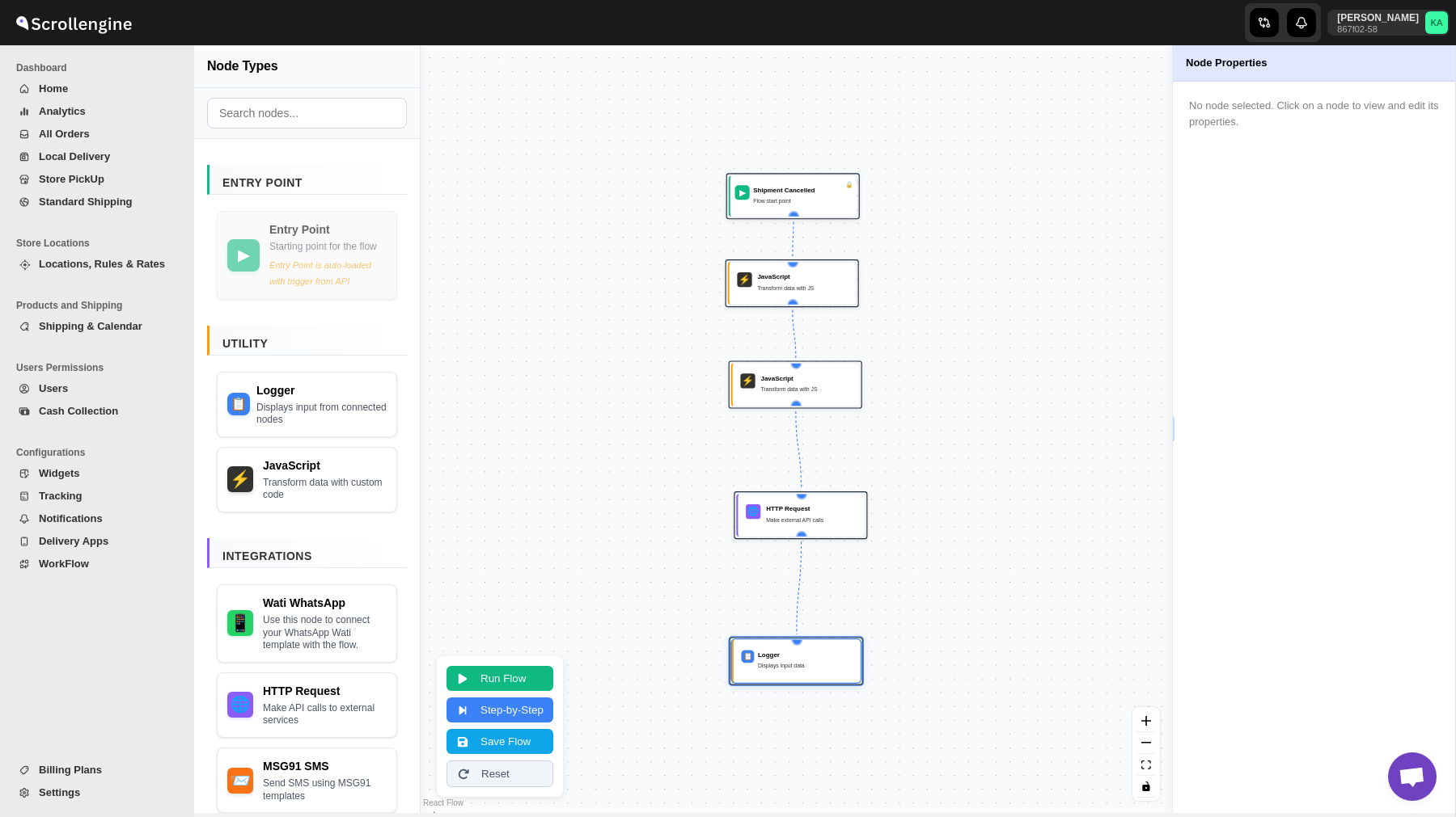
click at [94, 566] on span "WorkFlow" at bounding box center [105, 564] width 135 height 16
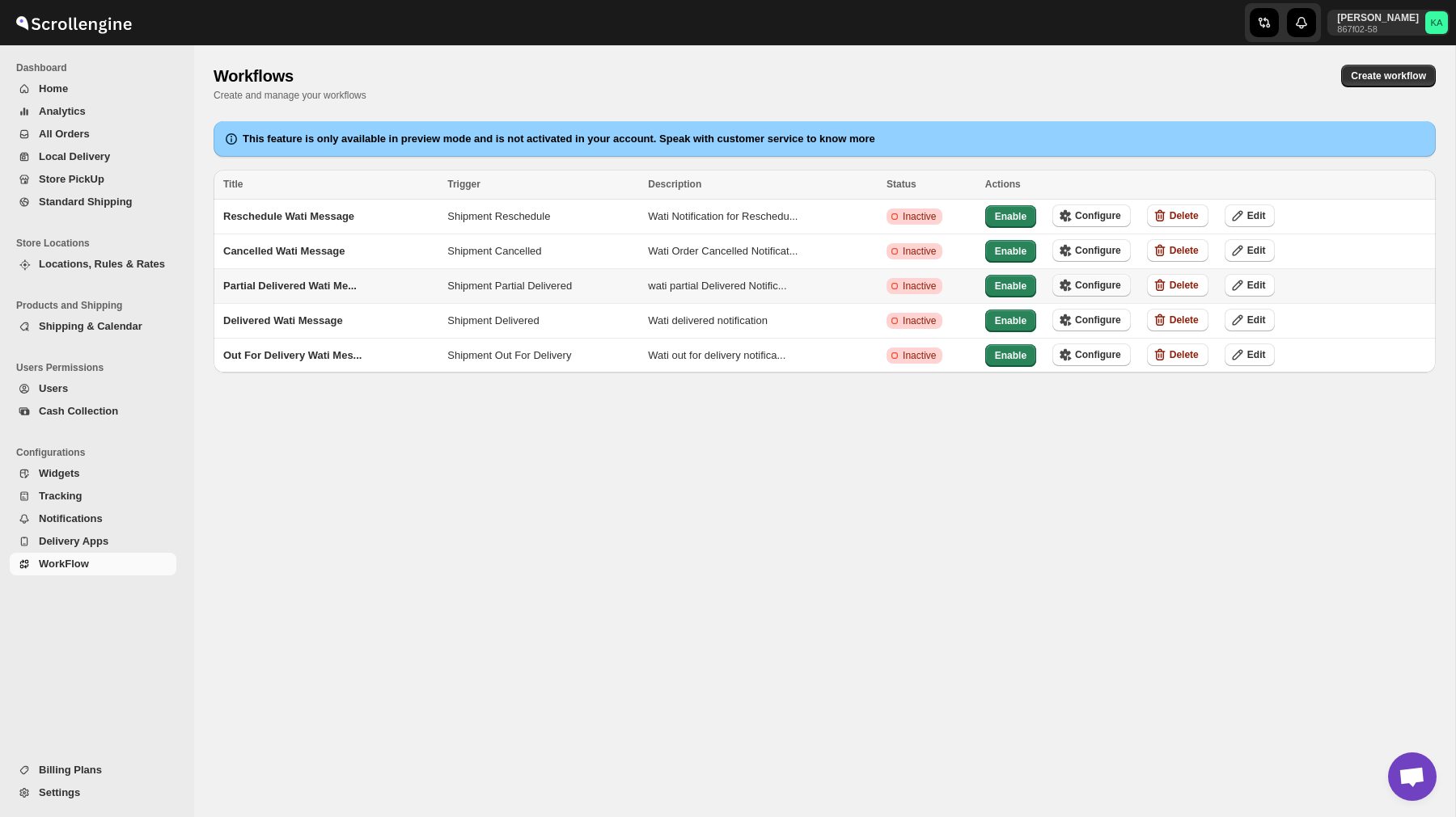
click at [1100, 282] on span "Configure" at bounding box center [1097, 285] width 46 height 13
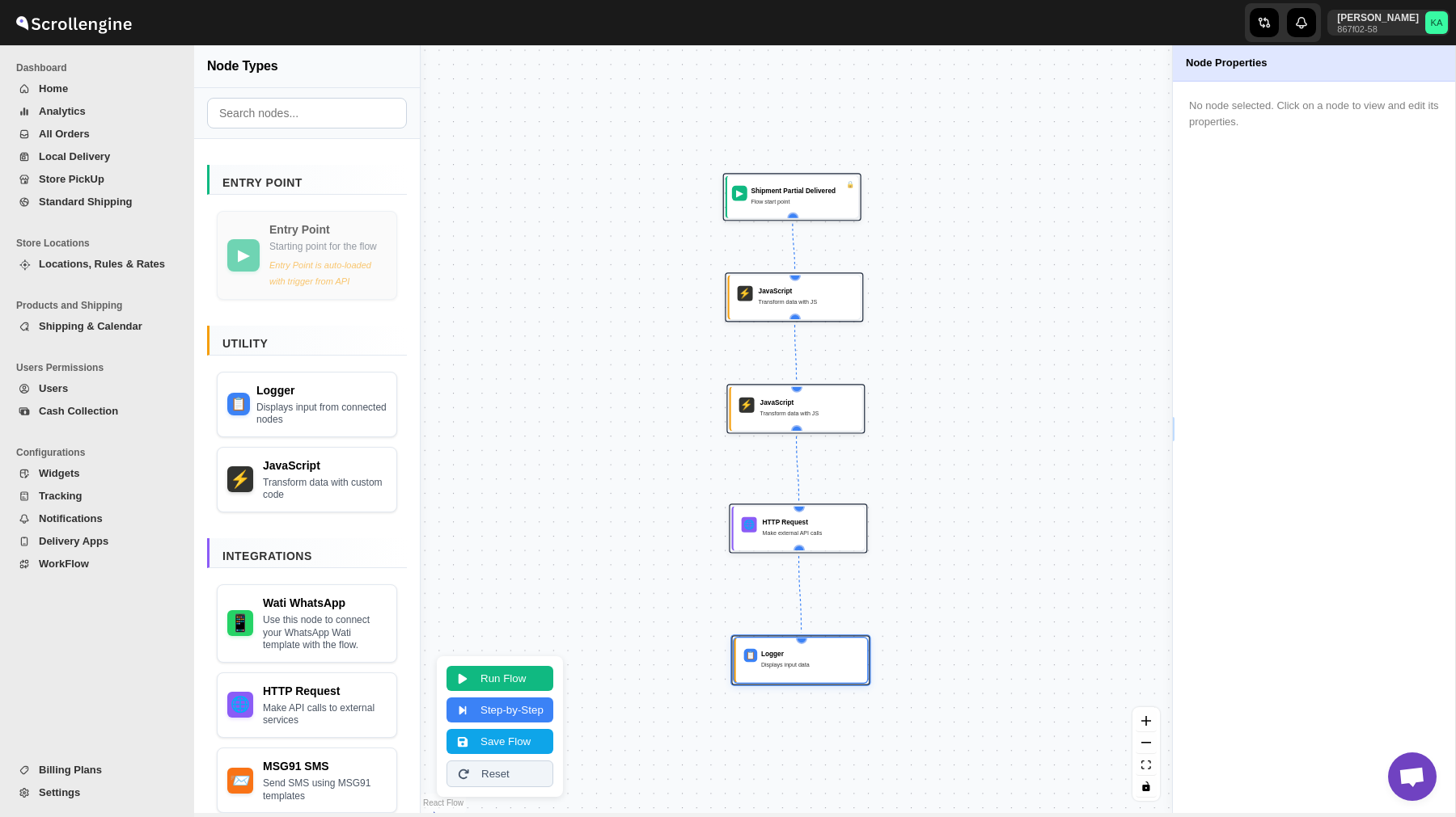
click at [79, 561] on span "WorkFlow" at bounding box center [64, 564] width 50 height 13
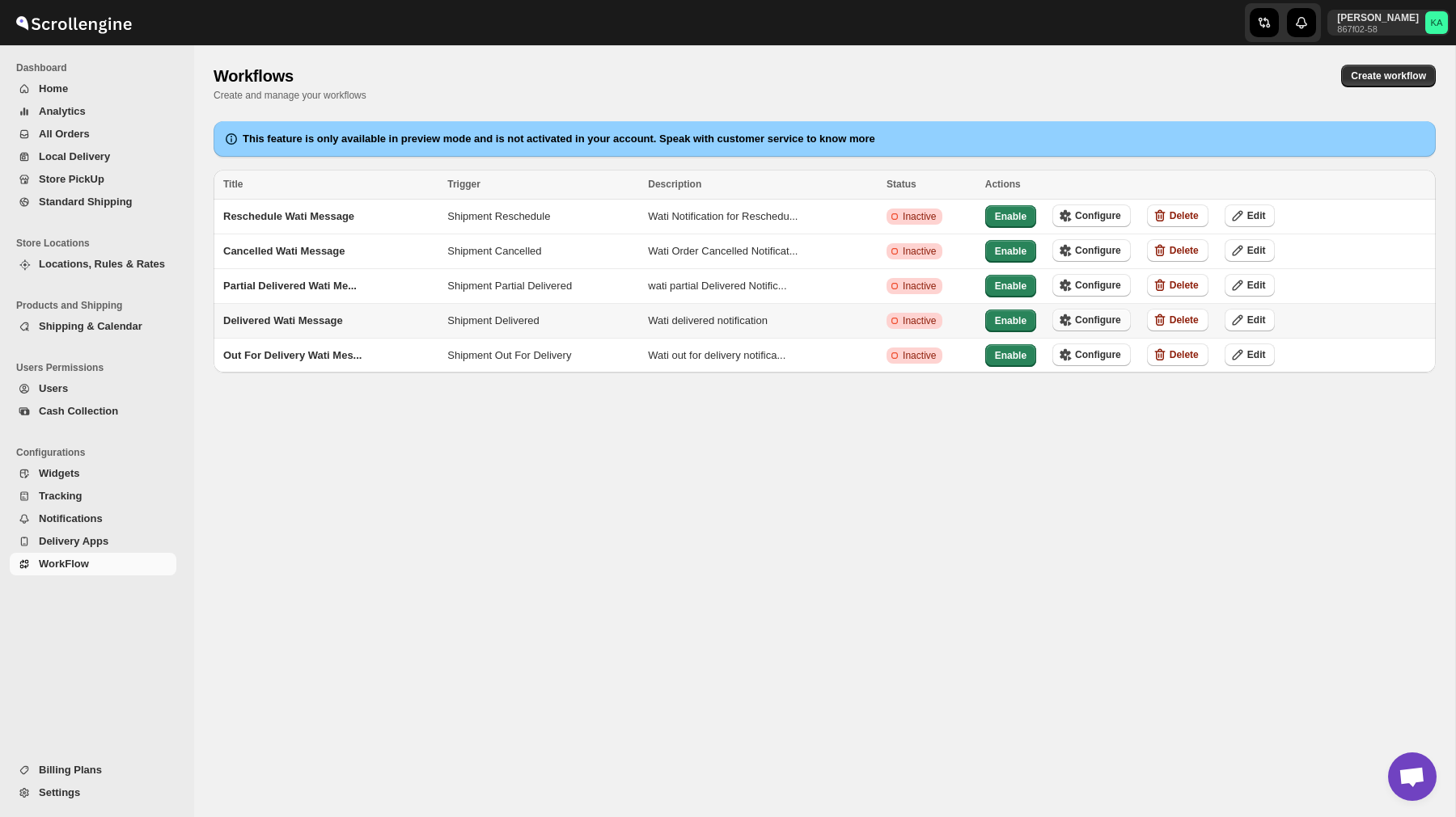
click at [1073, 325] on icon "button" at bounding box center [1065, 319] width 16 height 16
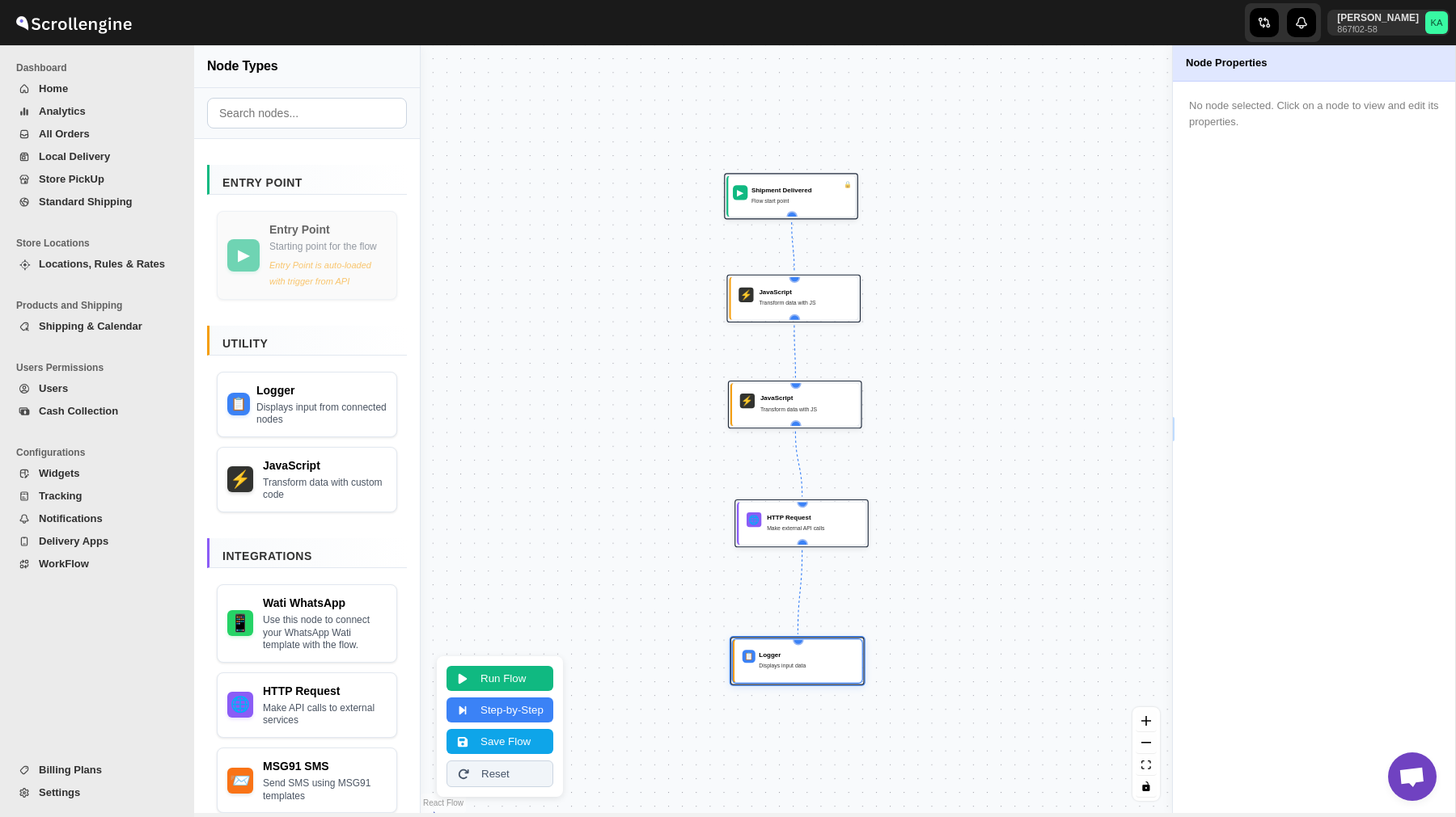
click at [79, 548] on span "Delivery Apps" at bounding box center [105, 541] width 135 height 16
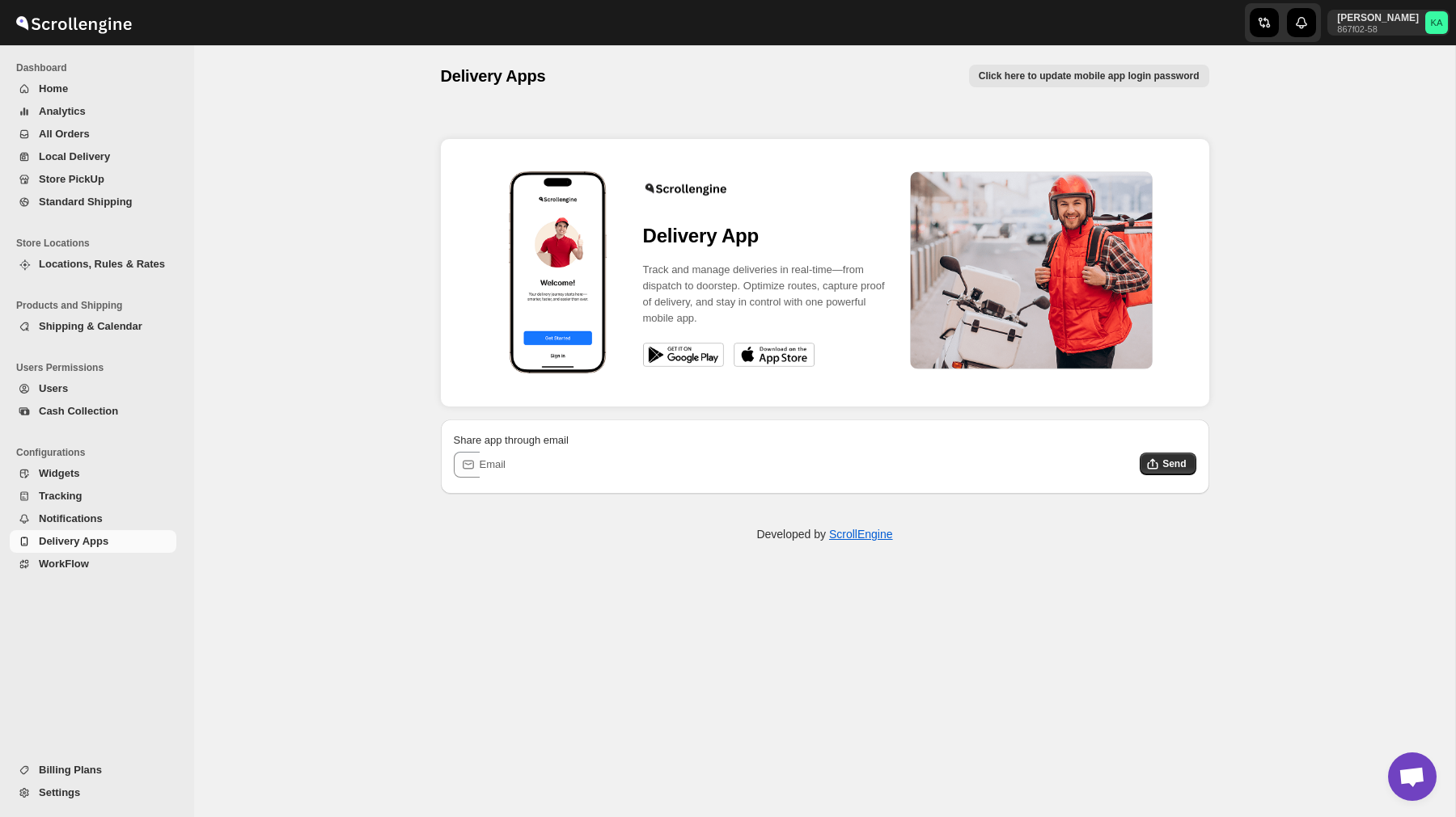
click at [76, 566] on span "WorkFlow" at bounding box center [64, 564] width 50 height 13
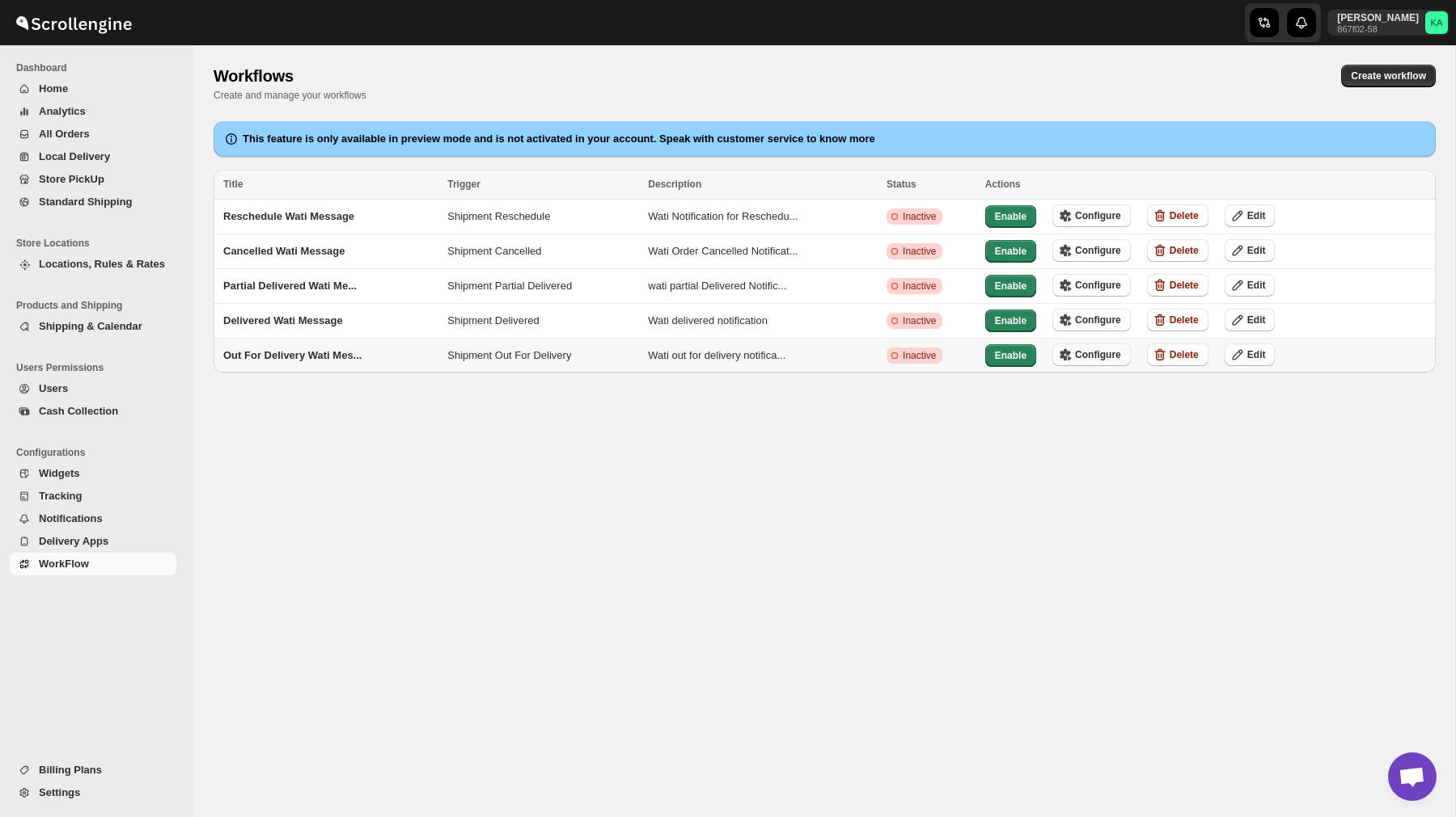
click at [1111, 351] on span "Configure" at bounding box center [1097, 354] width 46 height 13
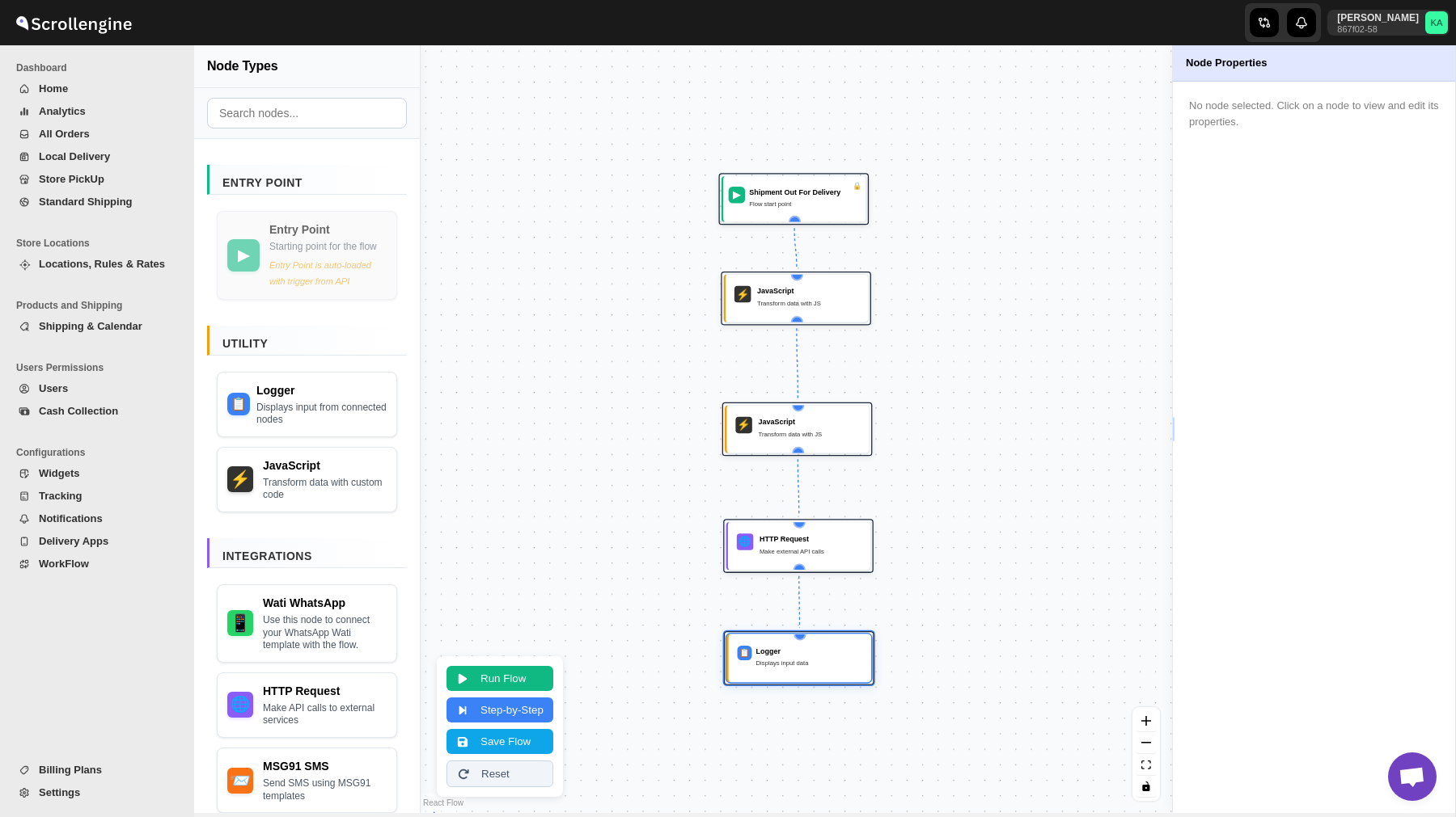
click at [92, 568] on span "WorkFlow" at bounding box center [105, 564] width 135 height 16
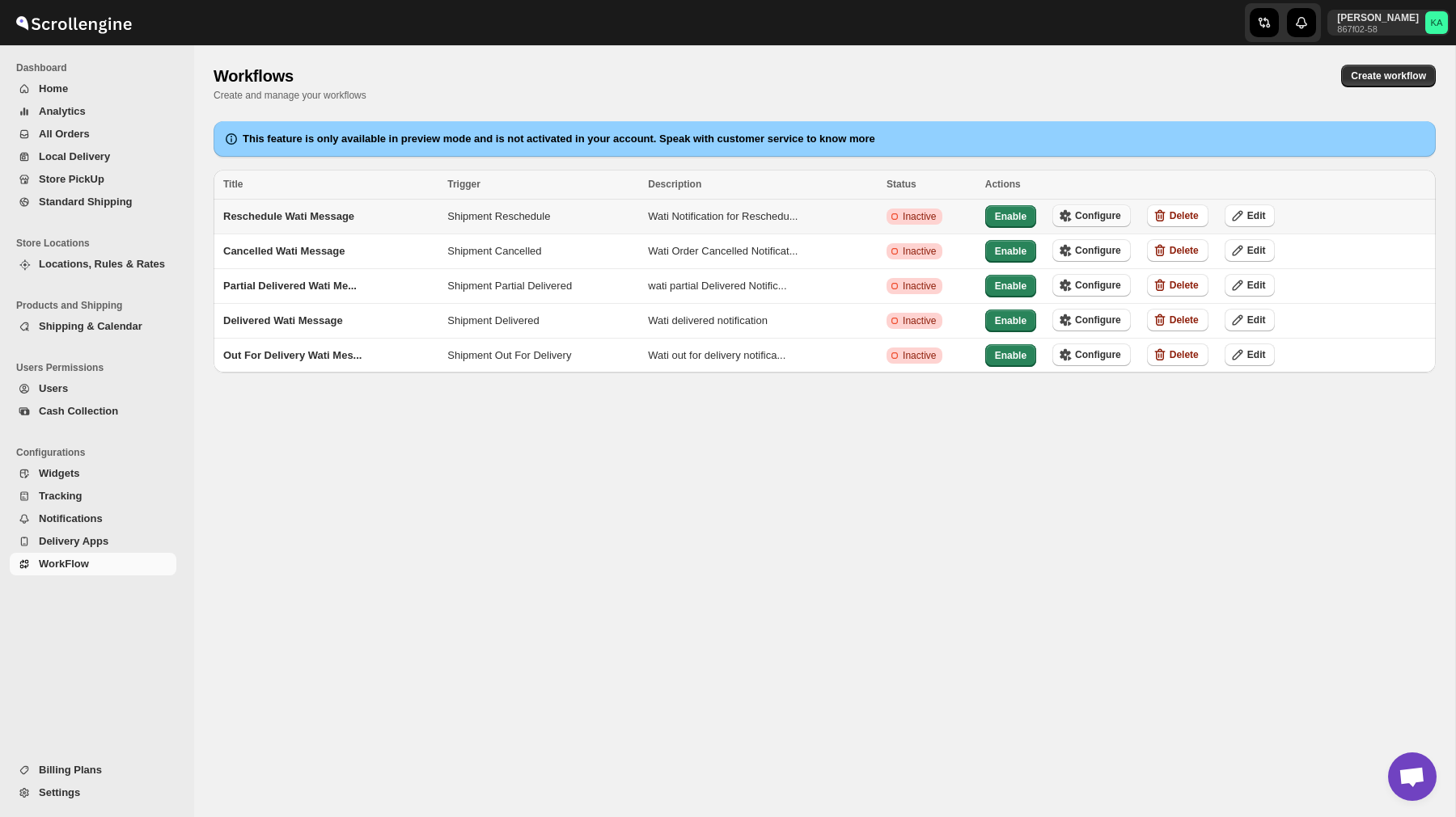
click at [1109, 212] on span "Configure" at bounding box center [1097, 216] width 46 height 13
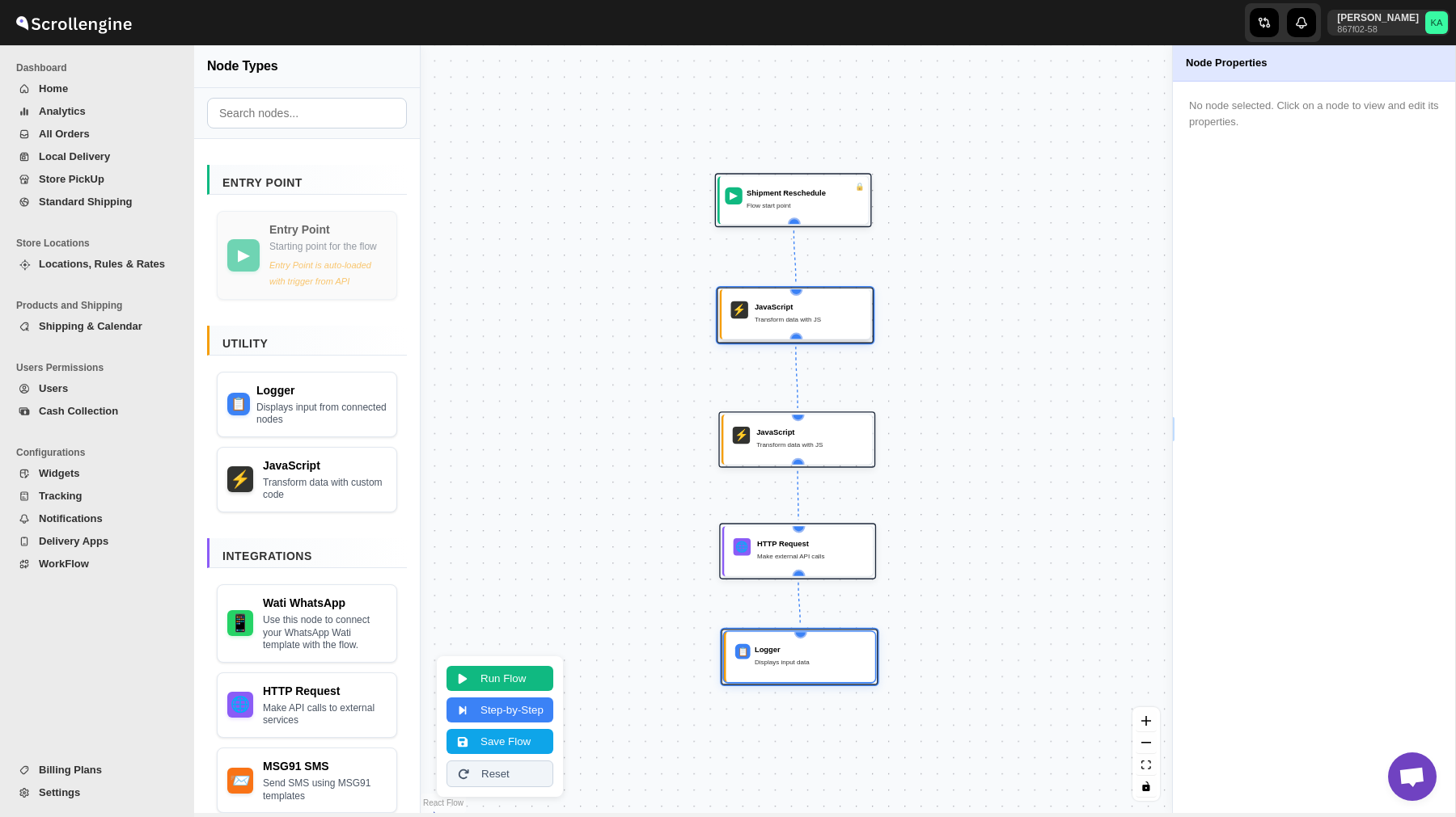
click at [784, 305] on div "JavaScript" at bounding box center [808, 307] width 107 height 11
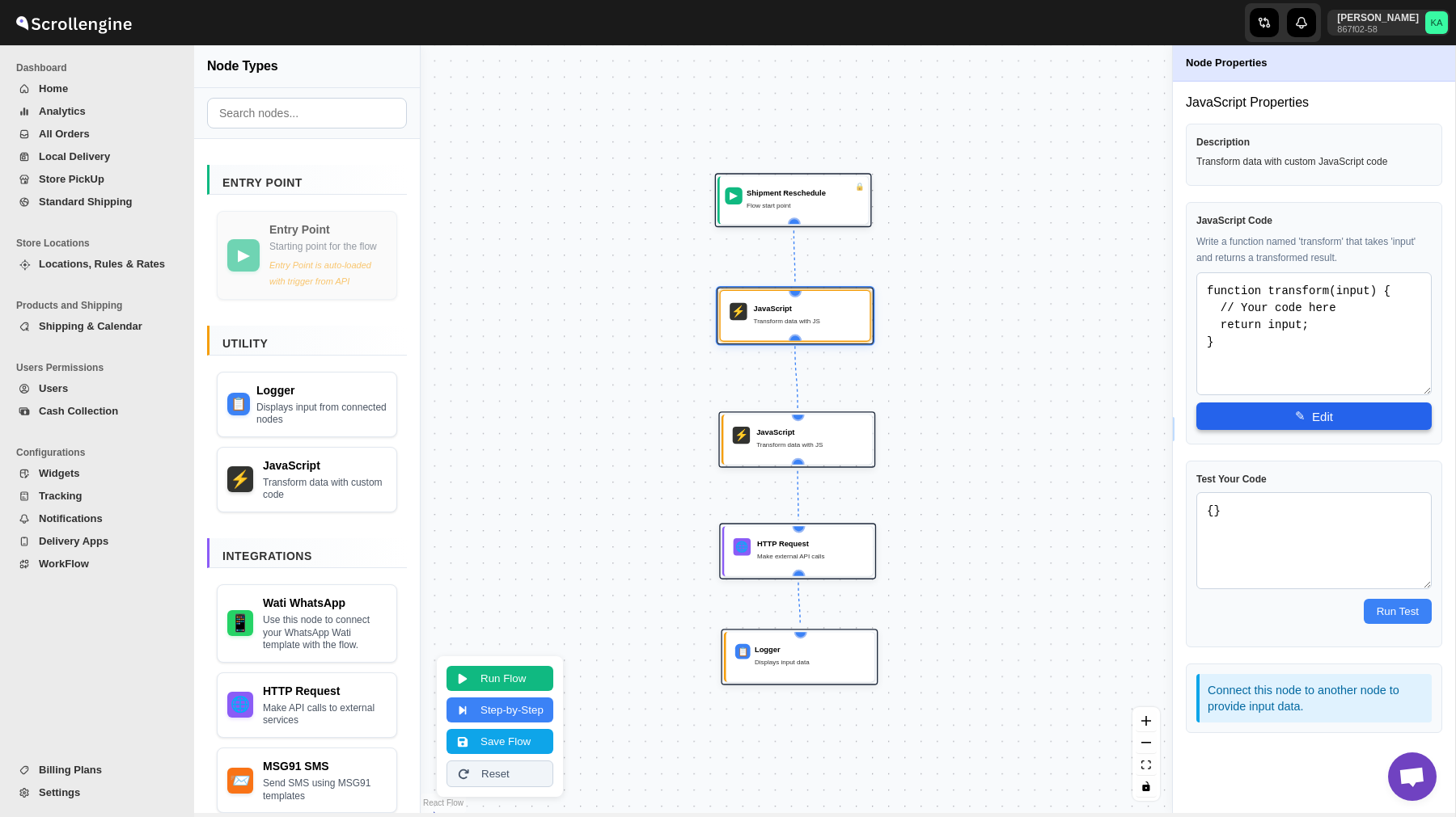
click at [1280, 412] on button "✎ Edit" at bounding box center [1314, 416] width 236 height 28
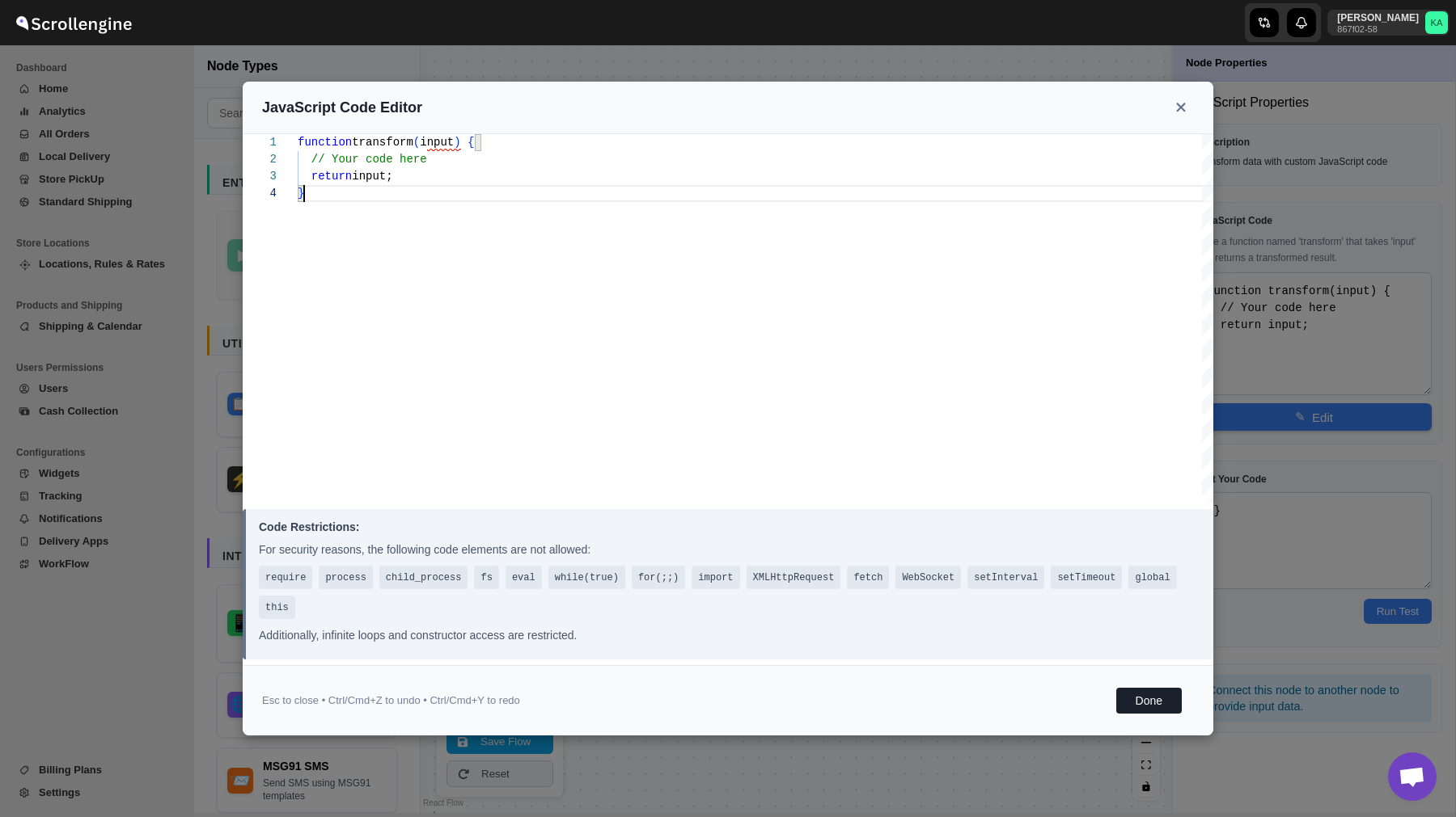
click at [408, 278] on div "function transform ( input ) { // Your code here return input; }" at bounding box center [755, 318] width 915 height 368
type textarea "}"
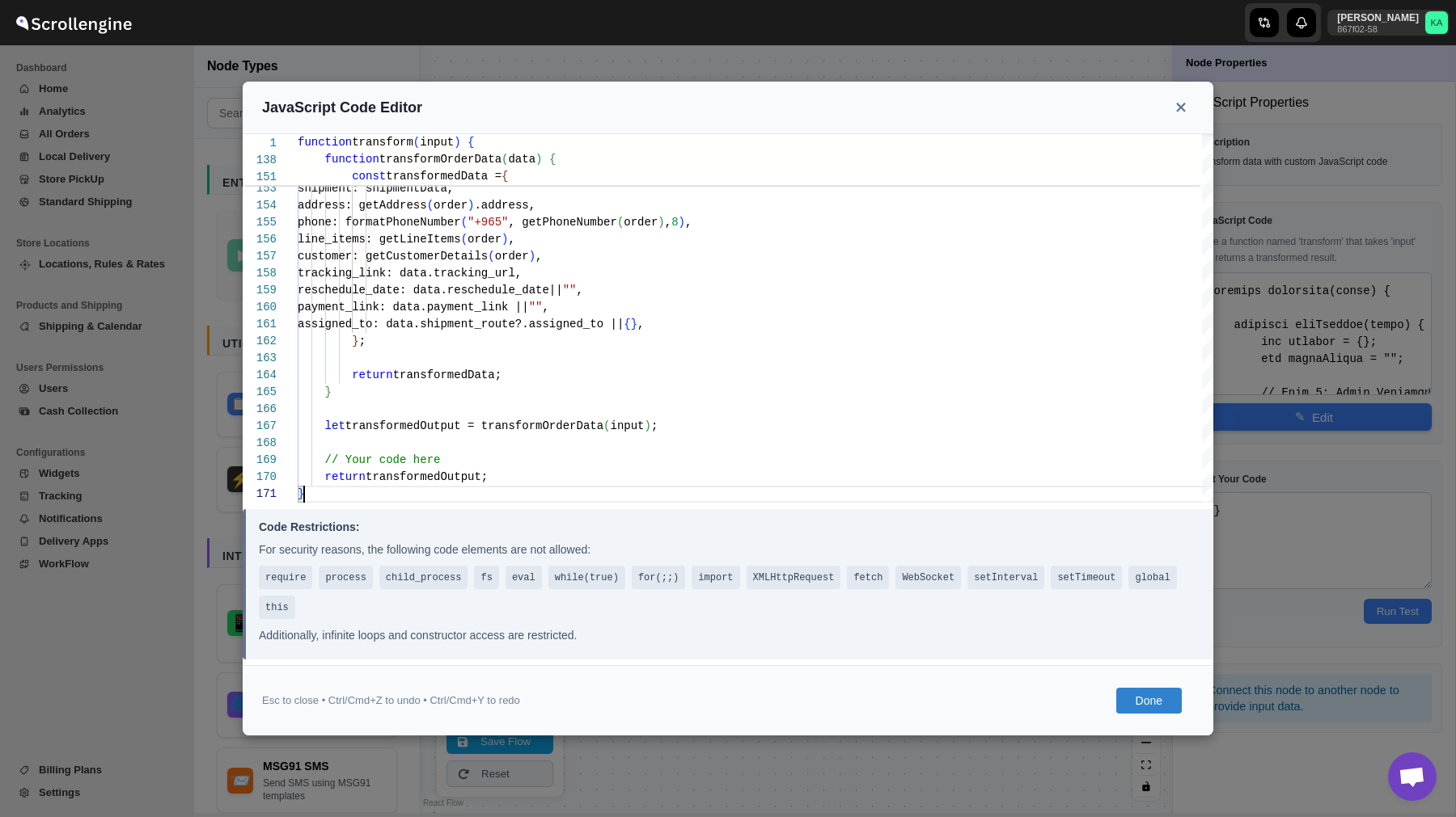
click at [1147, 697] on button "Done" at bounding box center [1148, 700] width 65 height 26
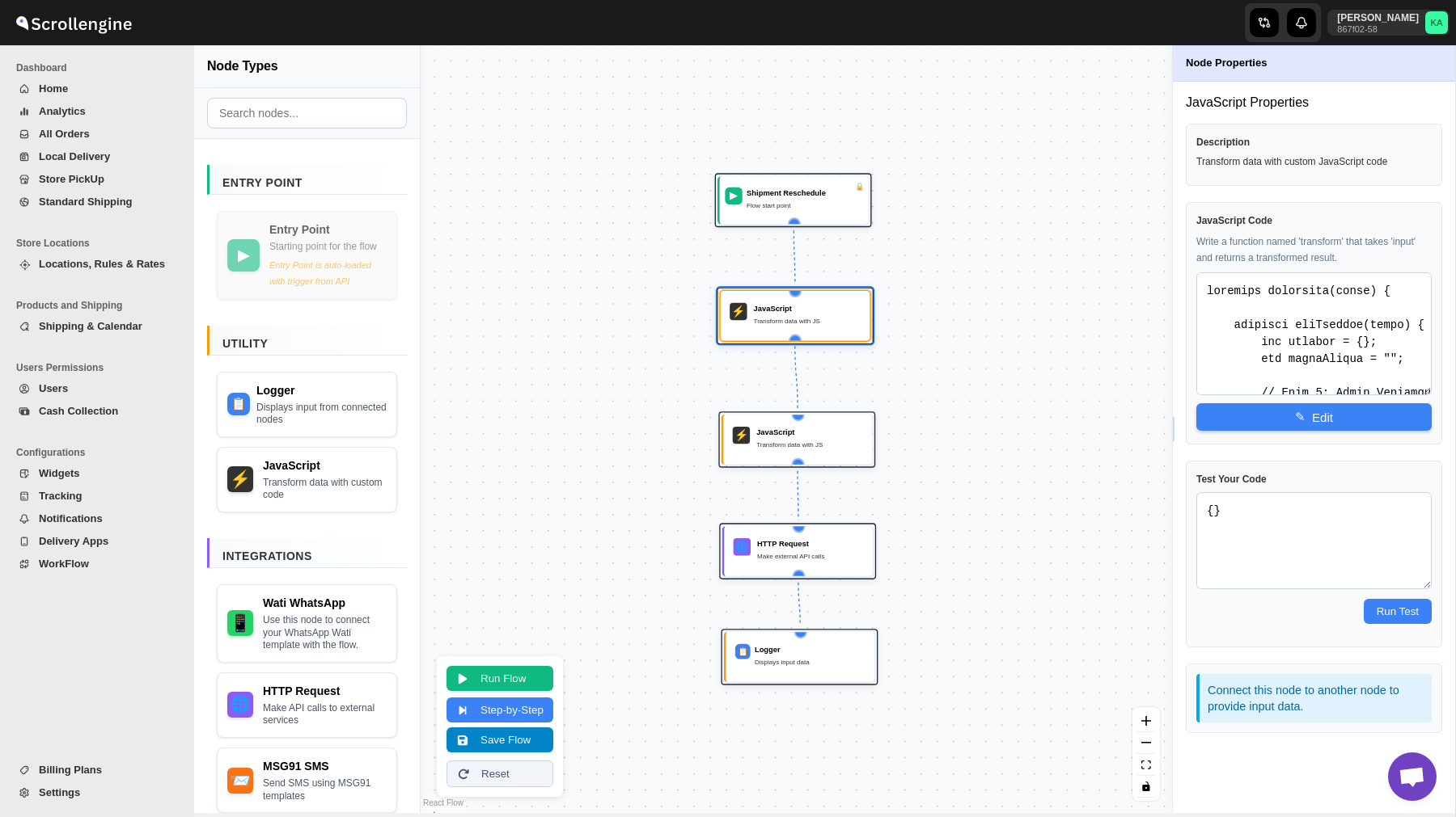
click at [522, 744] on button "Save Flow" at bounding box center [500, 740] width 107 height 25
click at [1298, 512] on textarea "{}" at bounding box center [1314, 540] width 236 height 97
click at [745, 424] on div "⚡ JavaScript Transform data with JS" at bounding box center [797, 439] width 136 height 37
type textarea "function transform(input) { // Your code here return input; }"
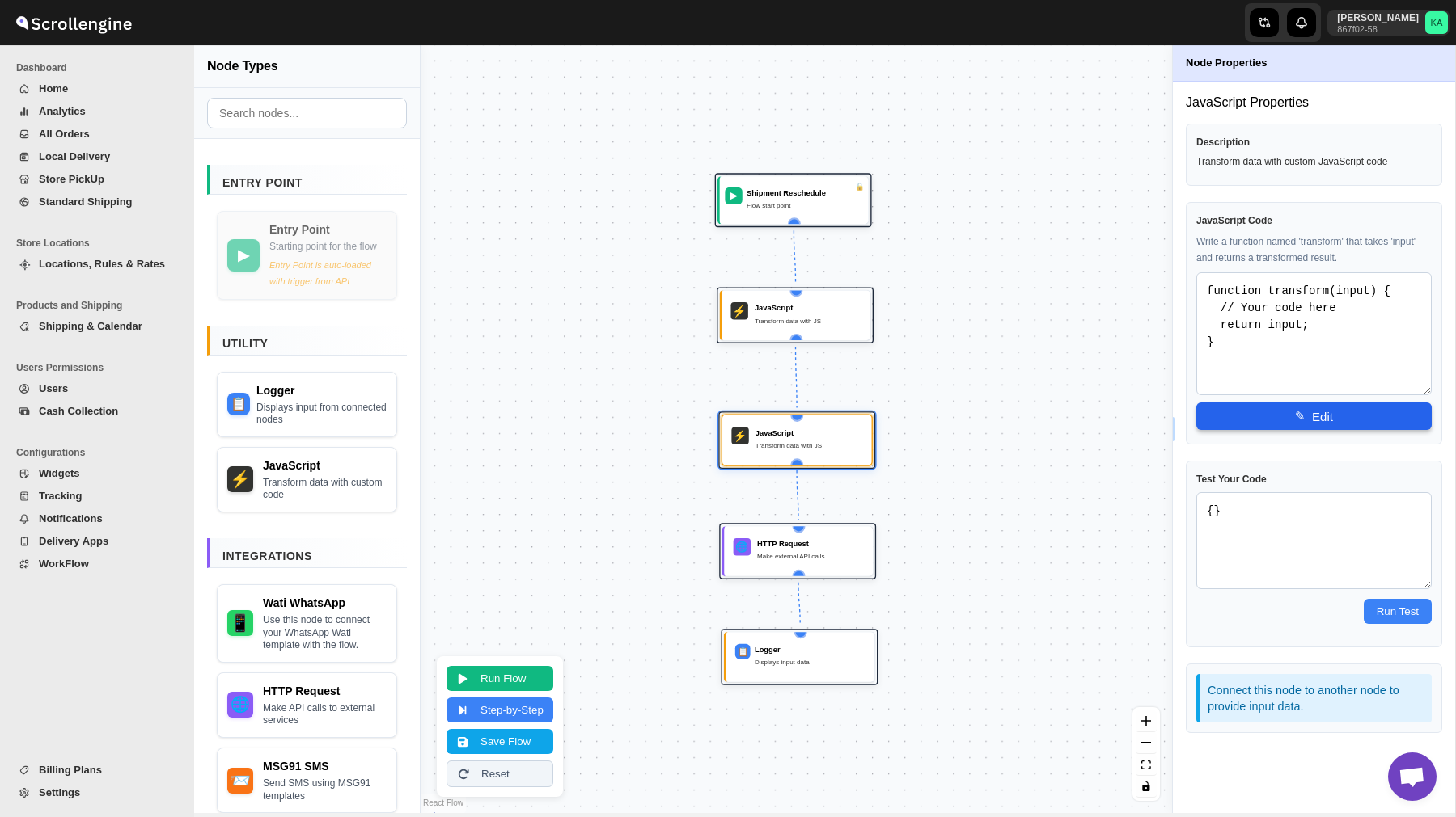
click at [1254, 409] on button "✎ Edit" at bounding box center [1314, 416] width 236 height 28
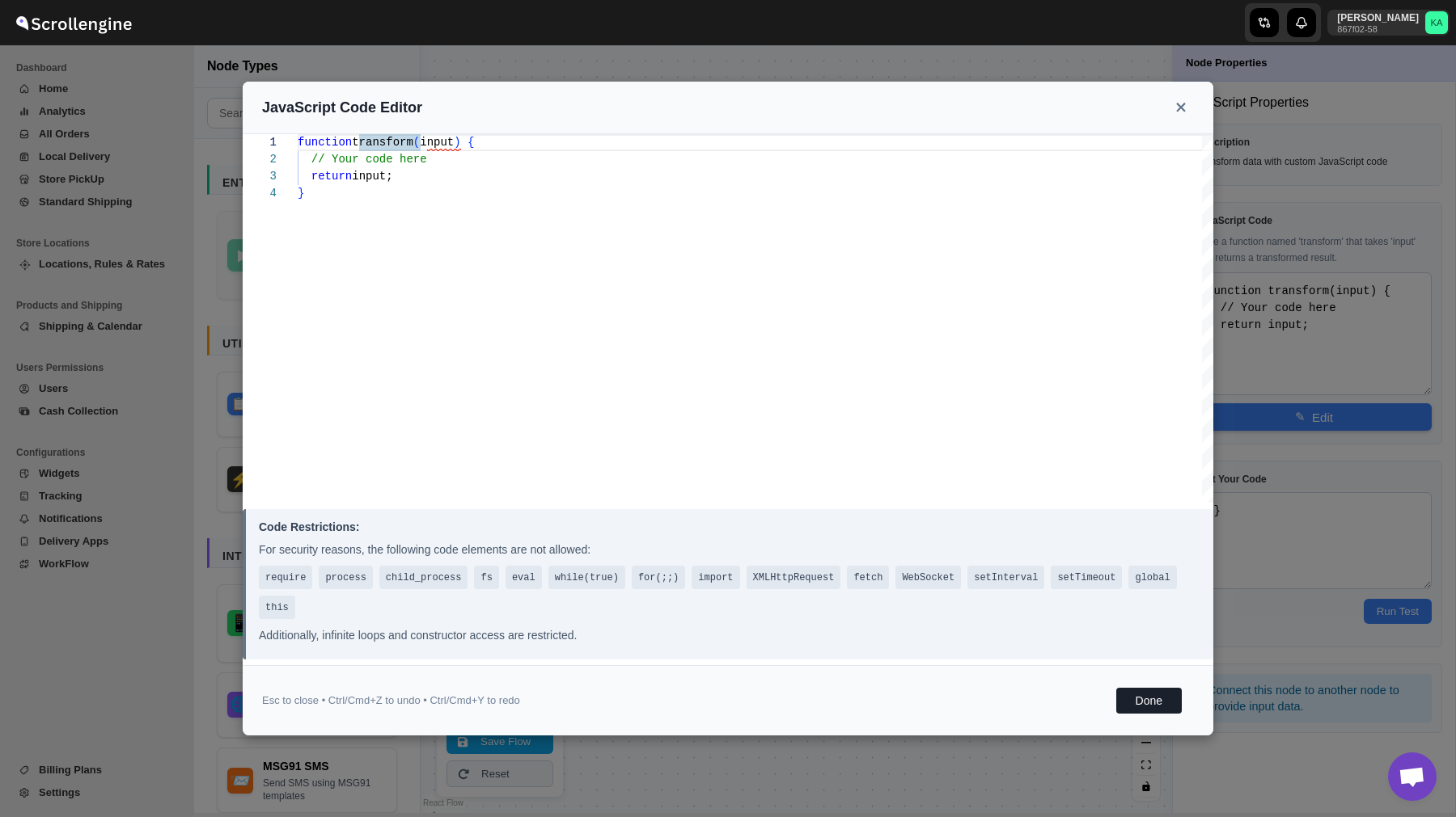
type textarea "function transform(input) { // Your code here return input; }"
click at [722, 257] on div "function transform ( input ) { // Your code here return input; }" at bounding box center [755, 318] width 915 height 368
type textarea "function transform(input) { // Extract fields from input const customerName = i…"
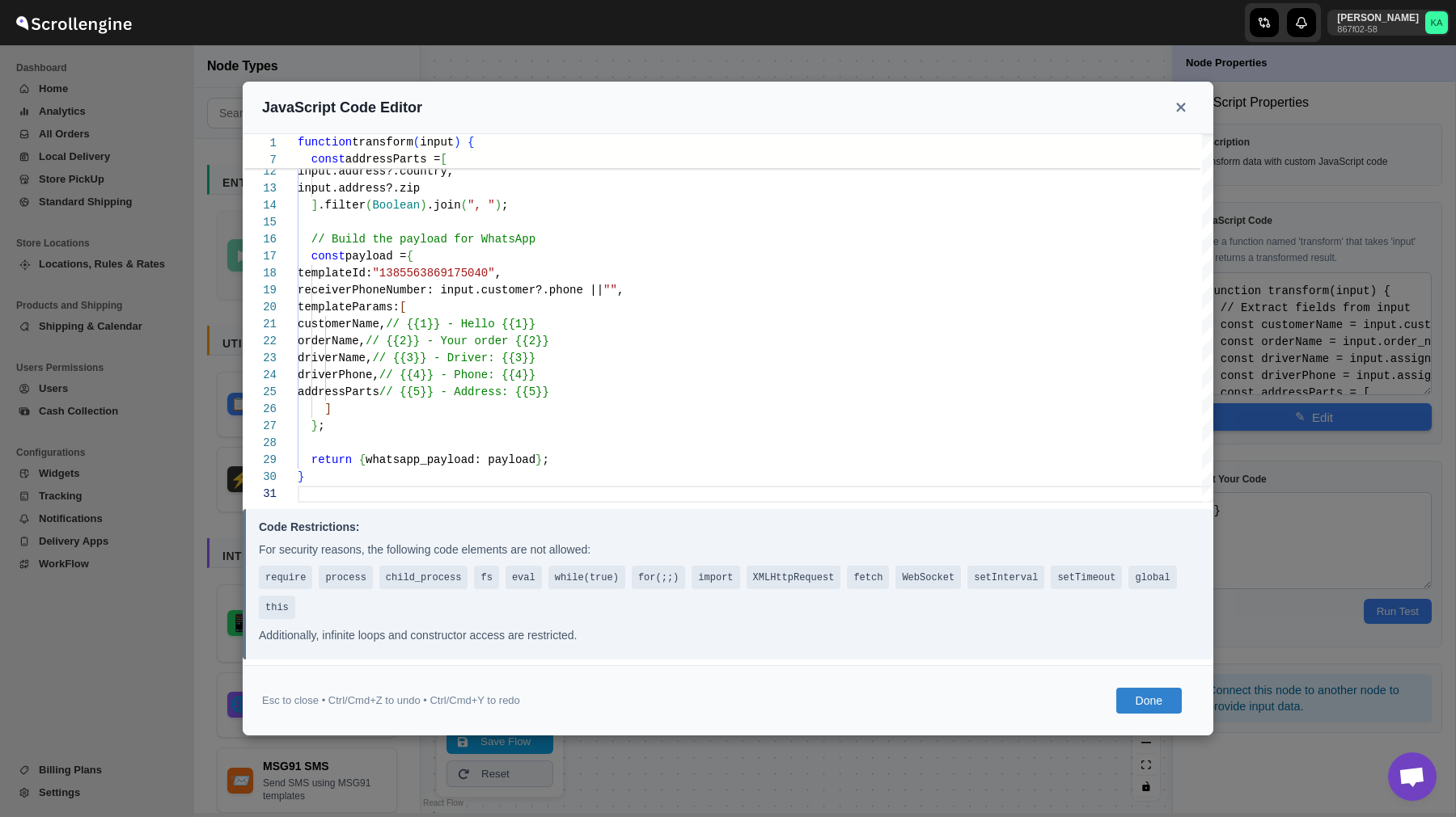
click at [1150, 699] on button "Done" at bounding box center [1148, 700] width 65 height 26
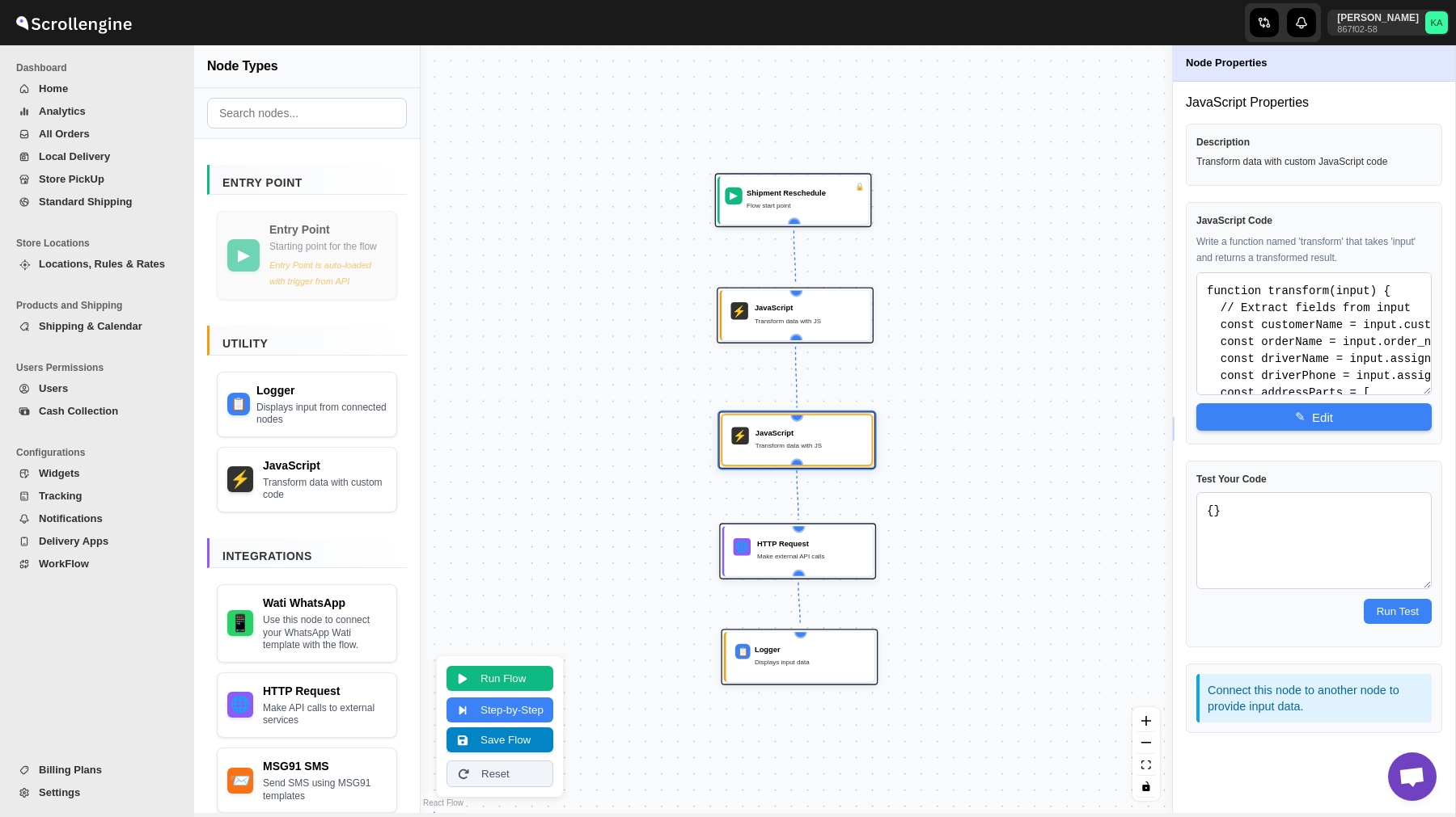
click at [511, 741] on button "Save Flow" at bounding box center [500, 740] width 107 height 25
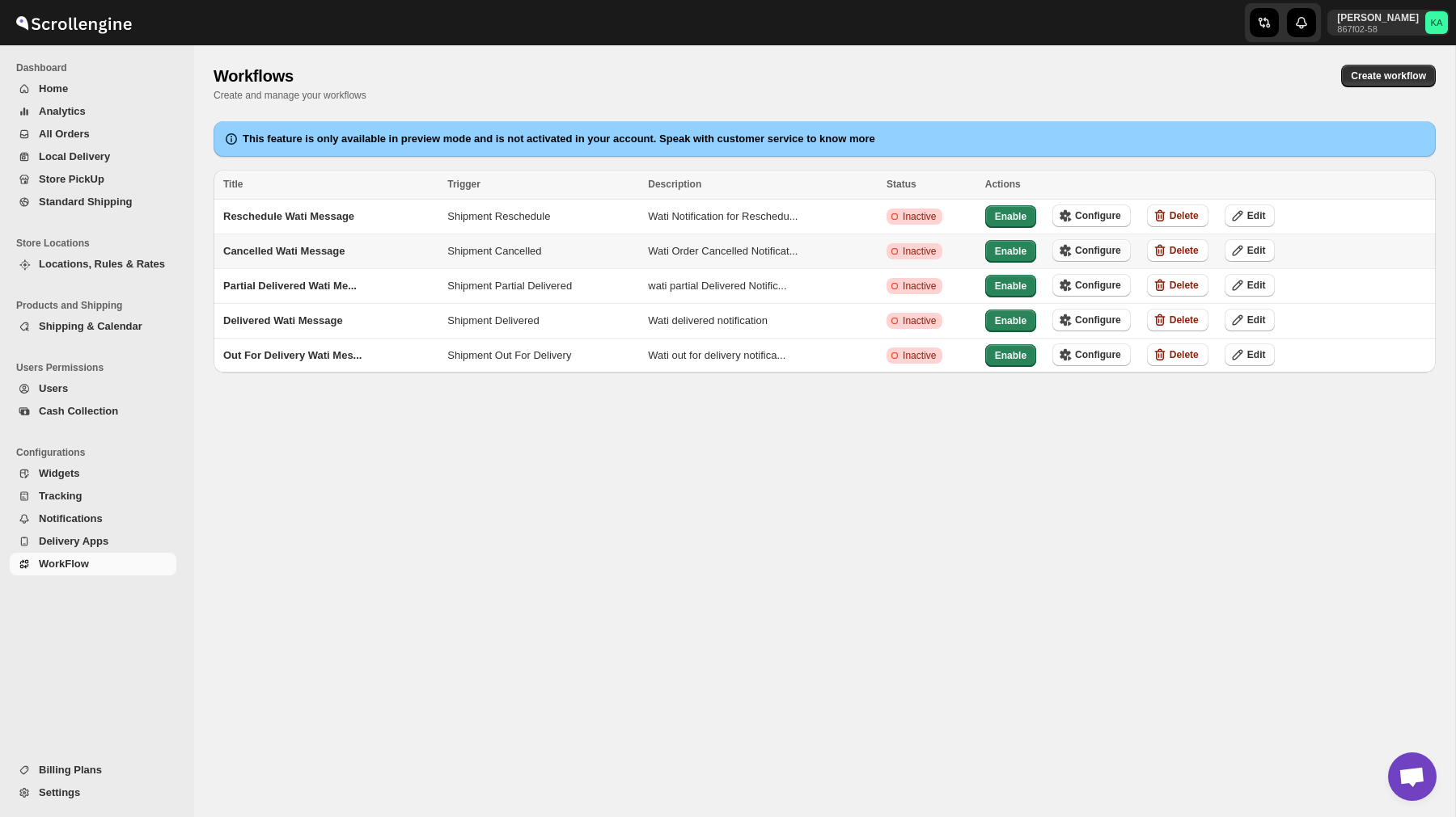
click at [1115, 248] on span "Configure" at bounding box center [1097, 250] width 46 height 13
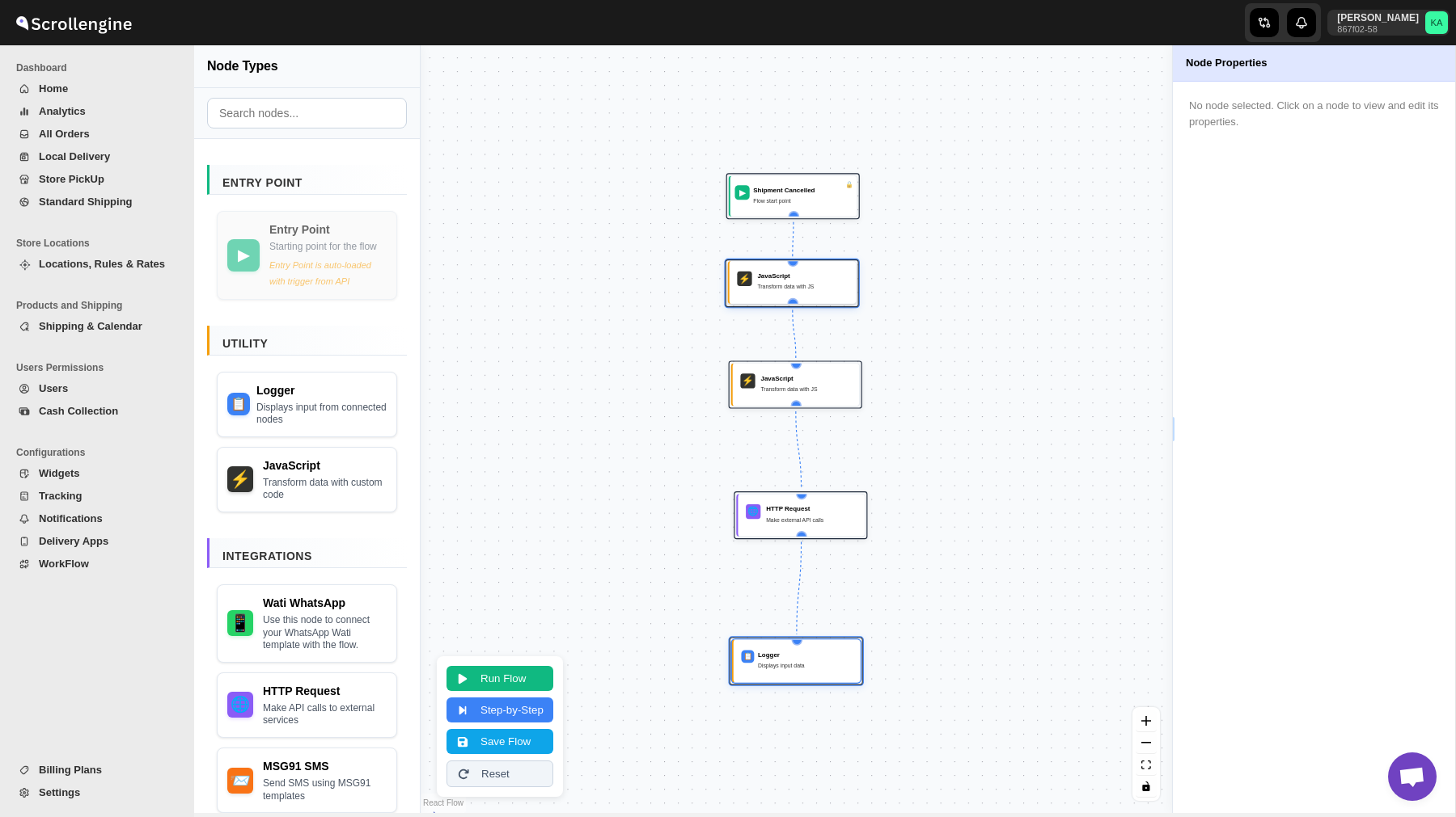
click at [775, 286] on div "Transform data with JS" at bounding box center [802, 287] width 90 height 9
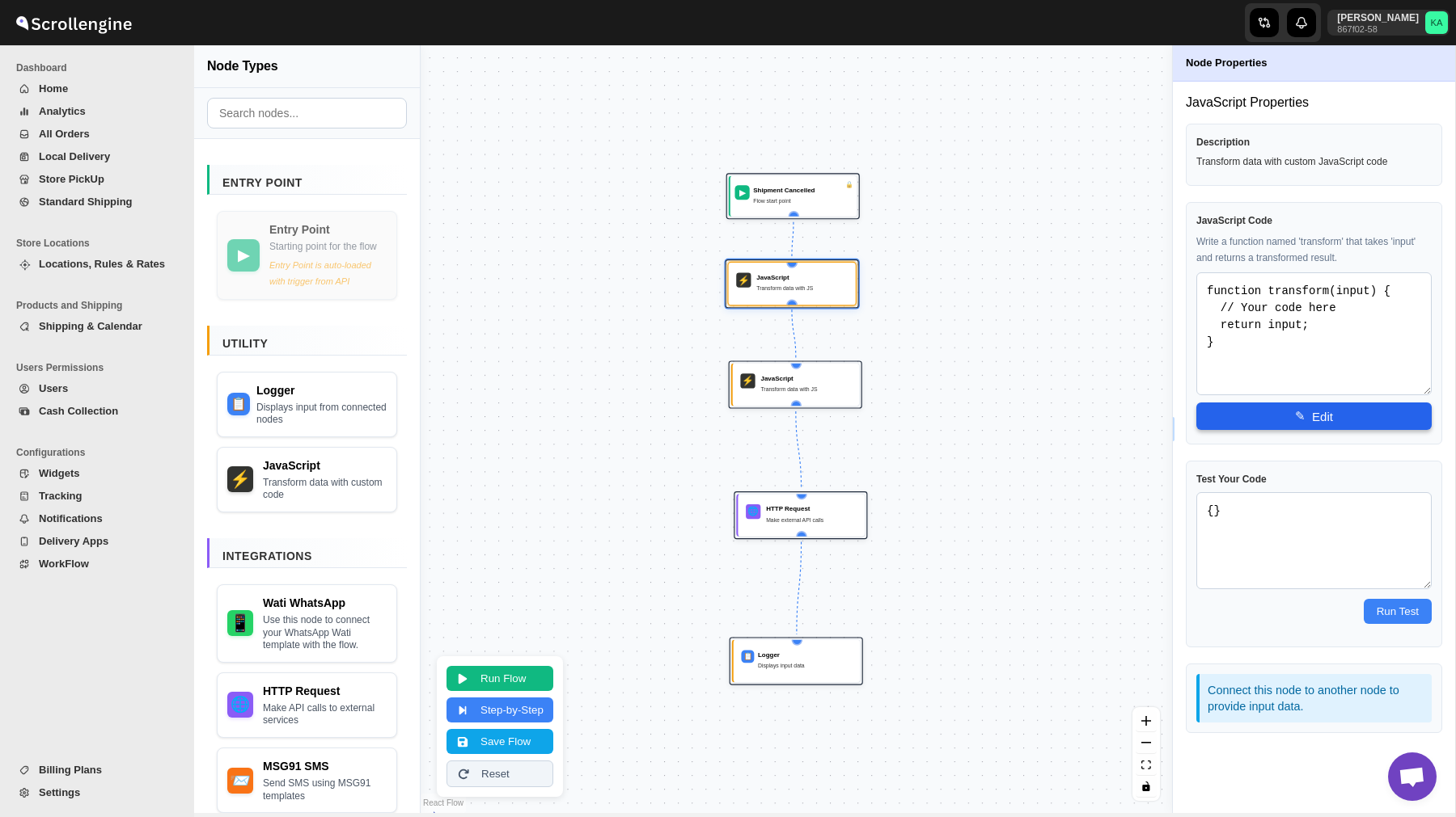
click at [1246, 404] on button "✎ Edit" at bounding box center [1314, 416] width 236 height 28
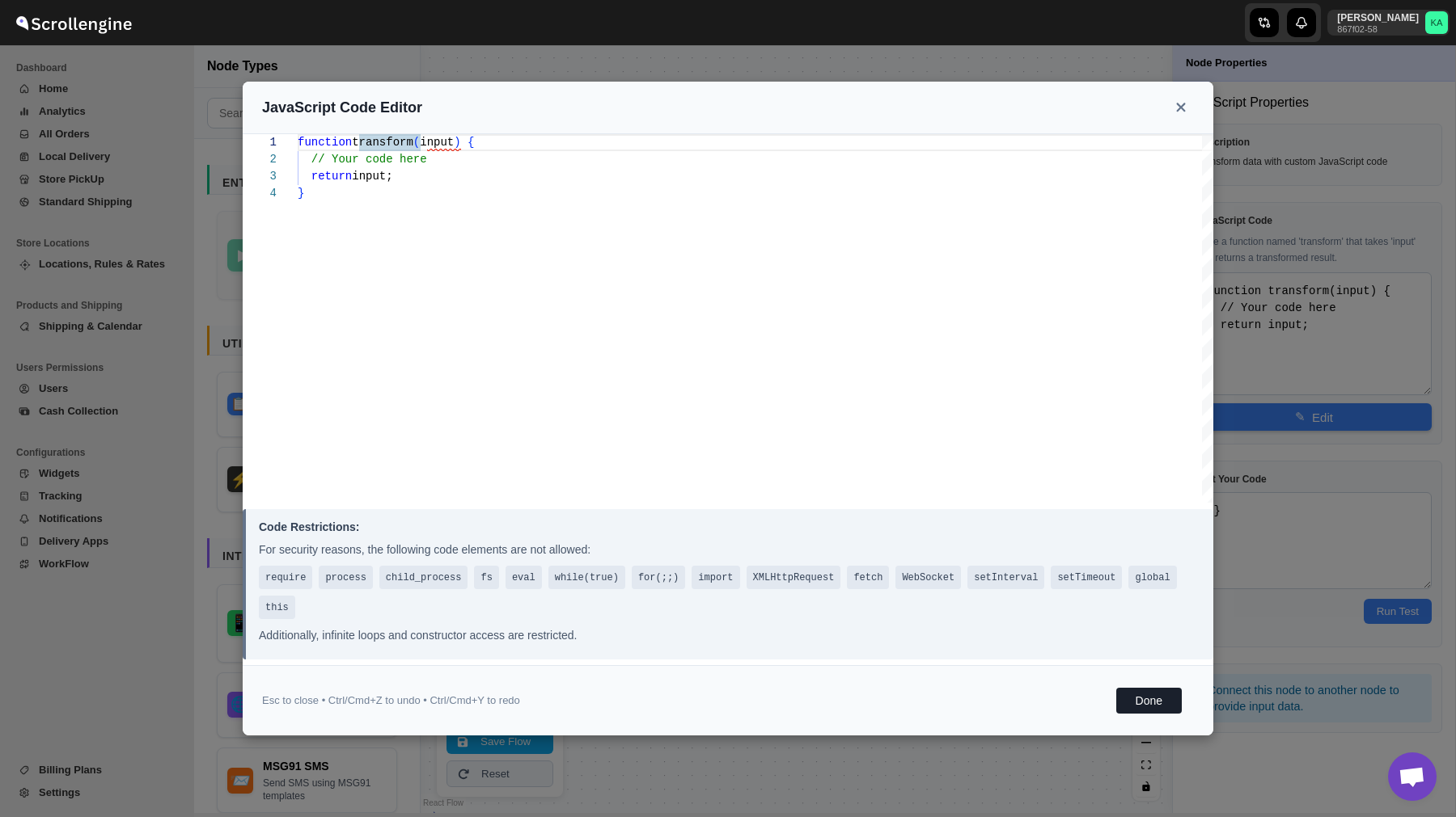
scroll to position [51, 0]
click at [586, 256] on div "function transform ( input ) { // Your code here return input; }" at bounding box center [755, 318] width 915 height 368
type textarea "}"
type textarea "function transform(input) { function getAddress(order) { let address = {}; let …"
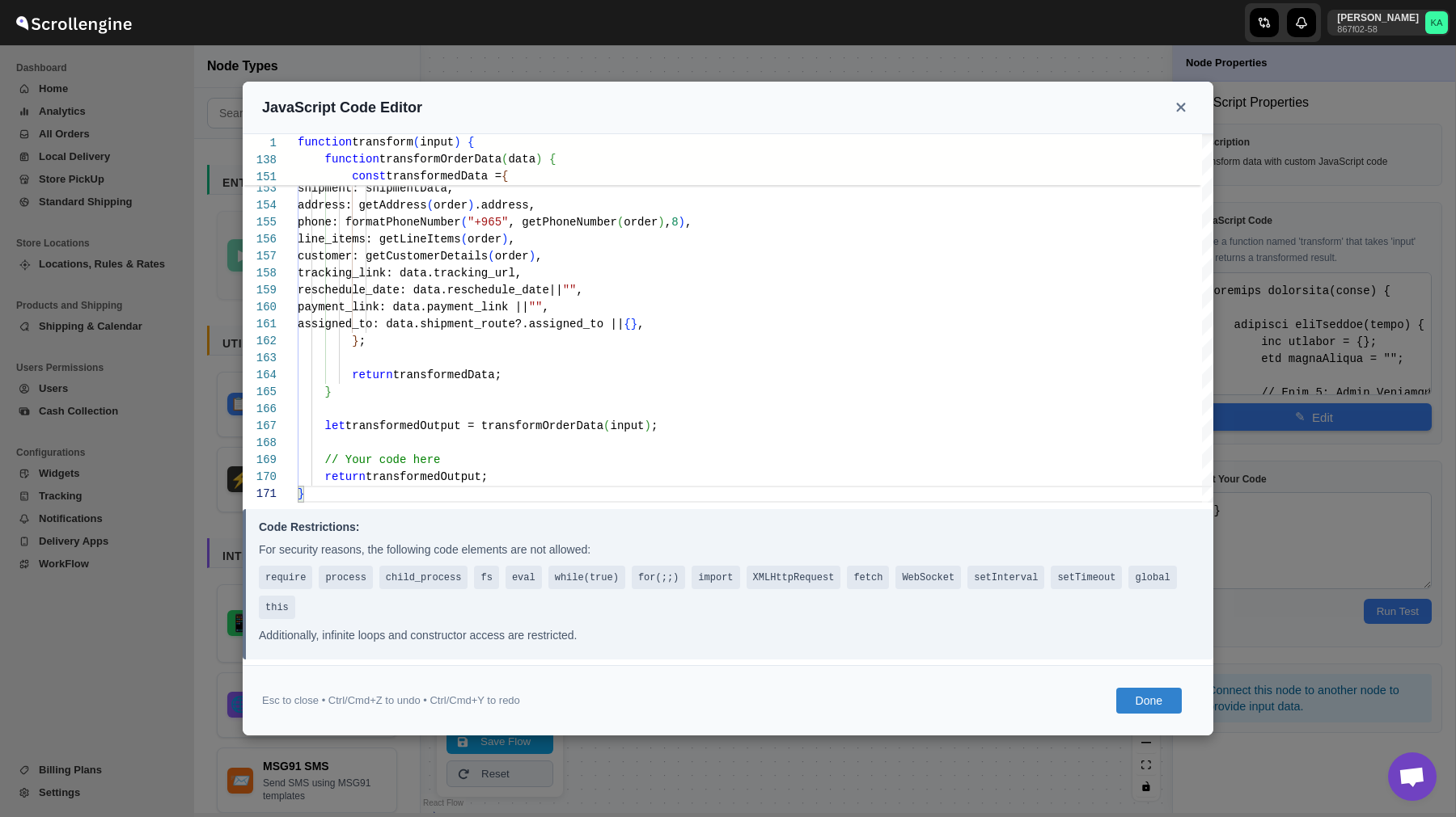
click at [1156, 703] on button "Done" at bounding box center [1148, 700] width 65 height 26
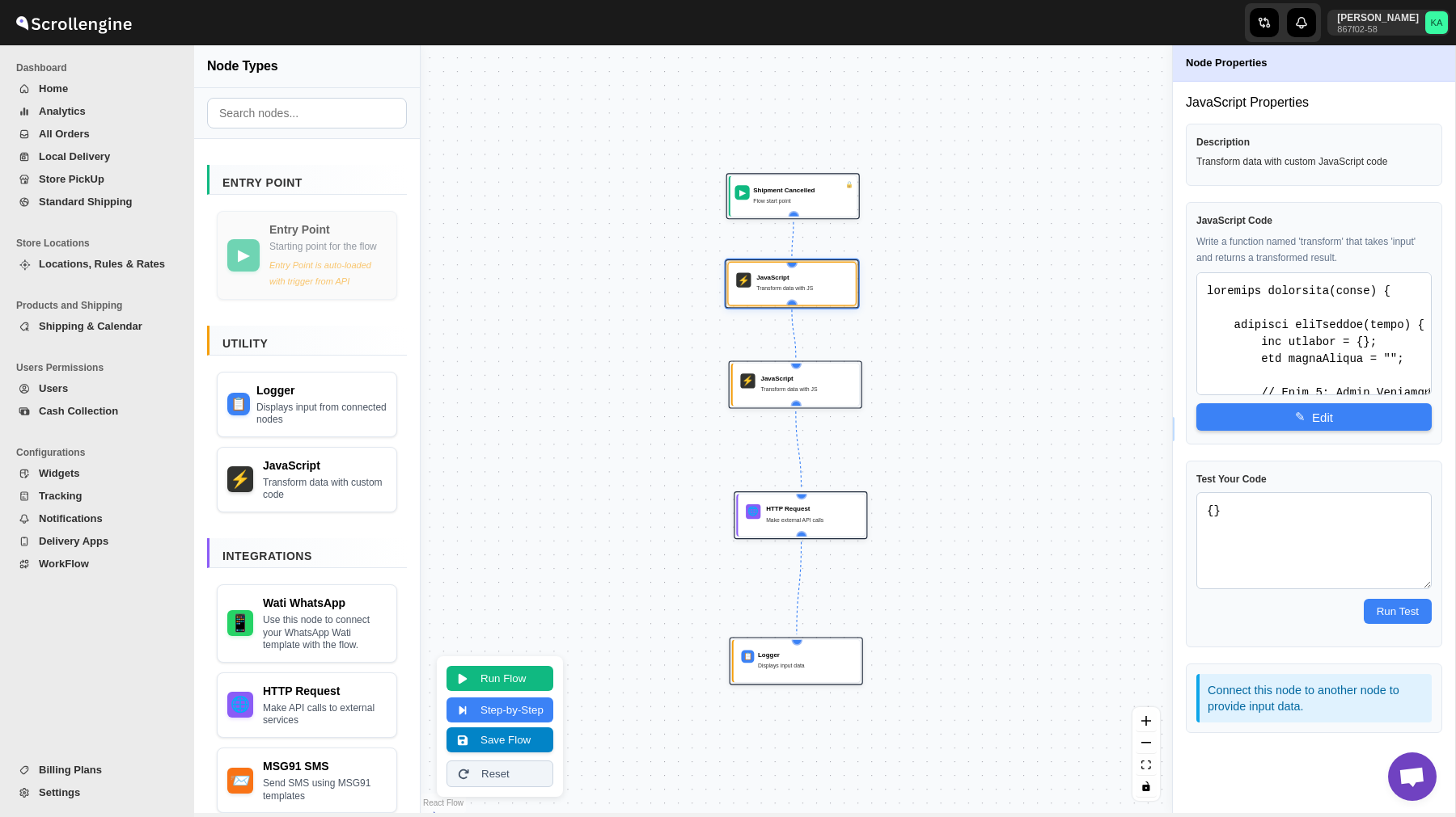
click at [508, 736] on button "Save Flow" at bounding box center [500, 740] width 107 height 25
click at [90, 571] on span "WorkFlow" at bounding box center [105, 564] width 135 height 16
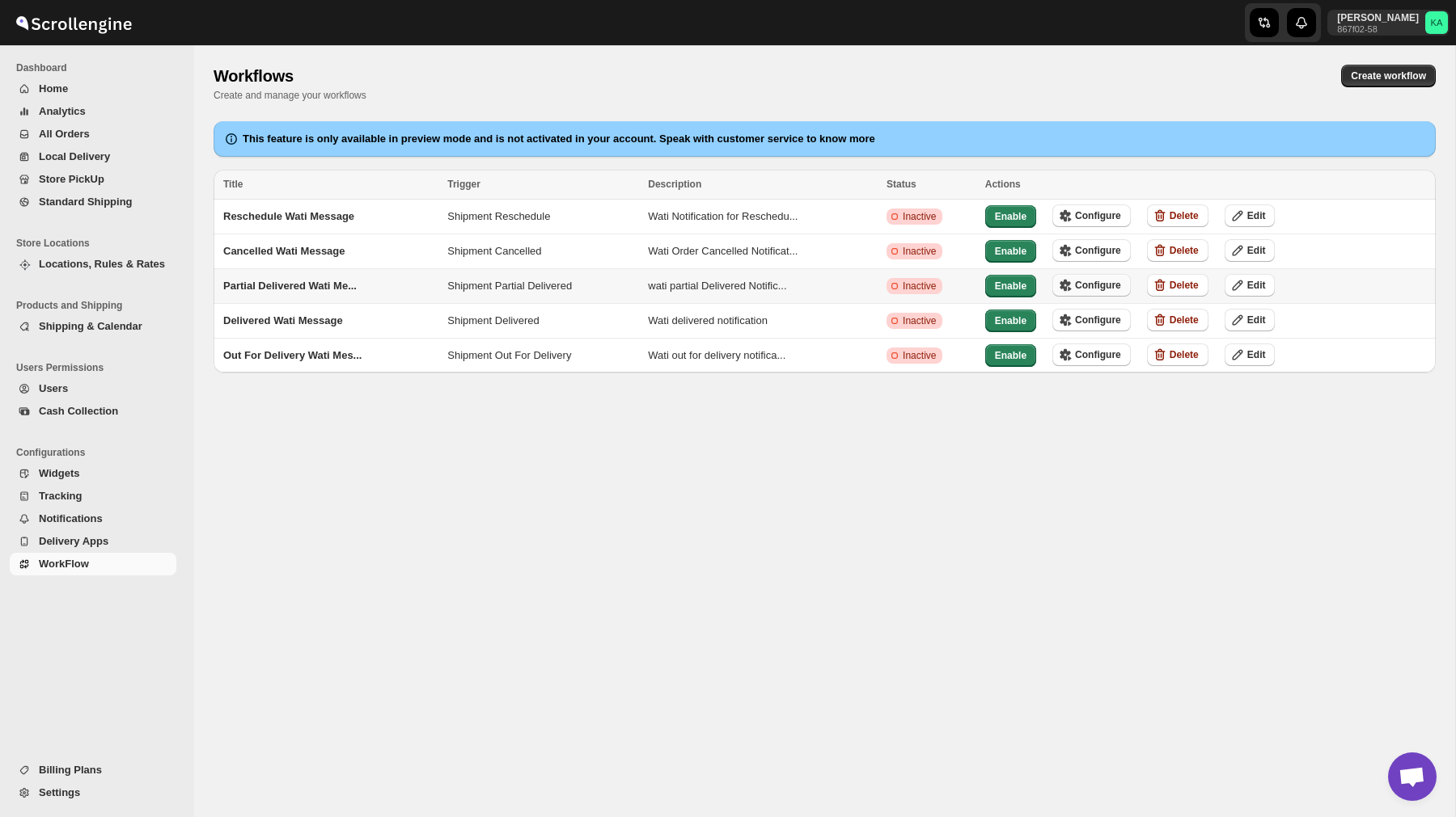
click at [1098, 287] on span "Configure" at bounding box center [1097, 285] width 46 height 13
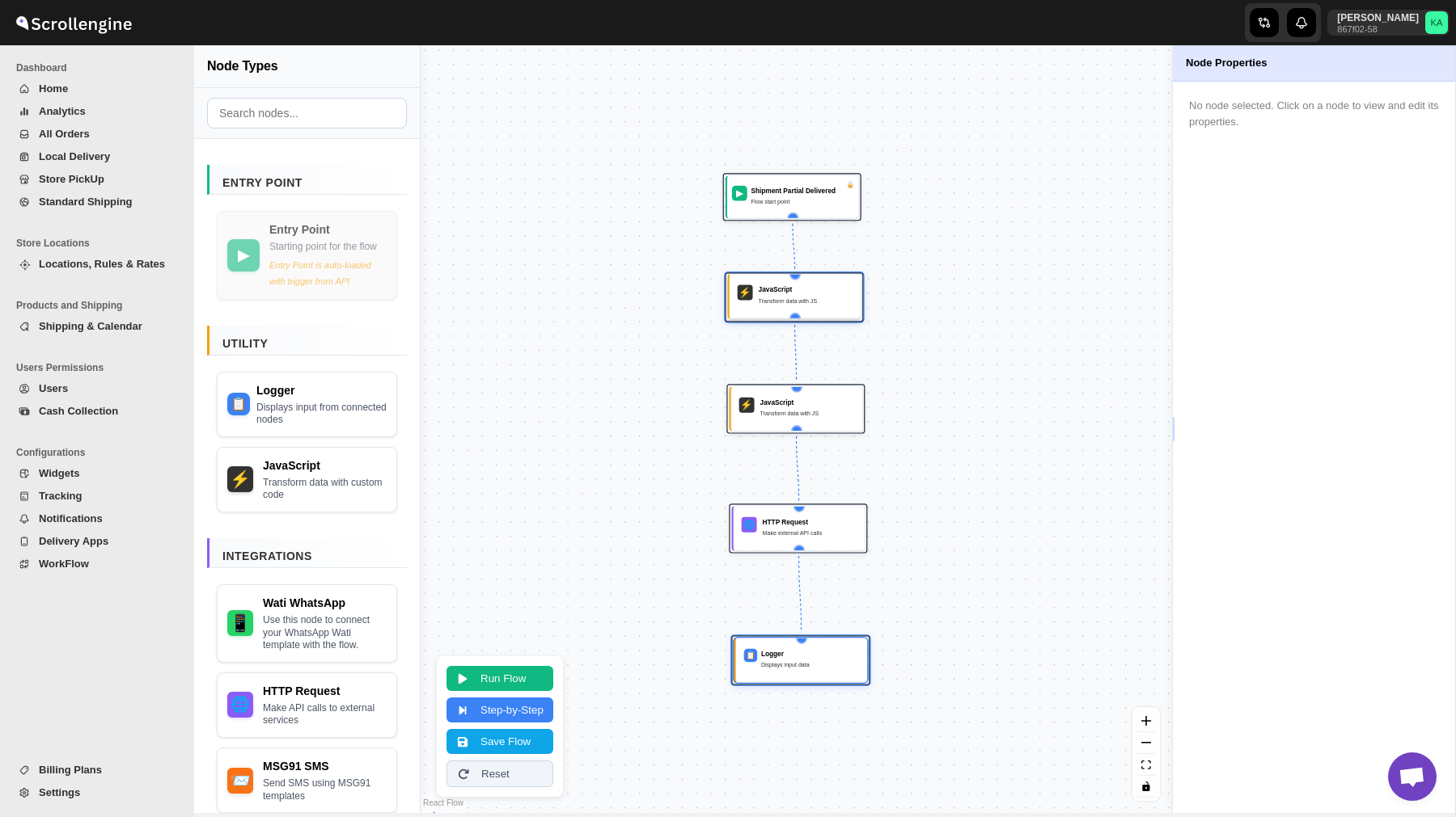
click at [781, 300] on div "Transform data with JS" at bounding box center [806, 302] width 94 height 10
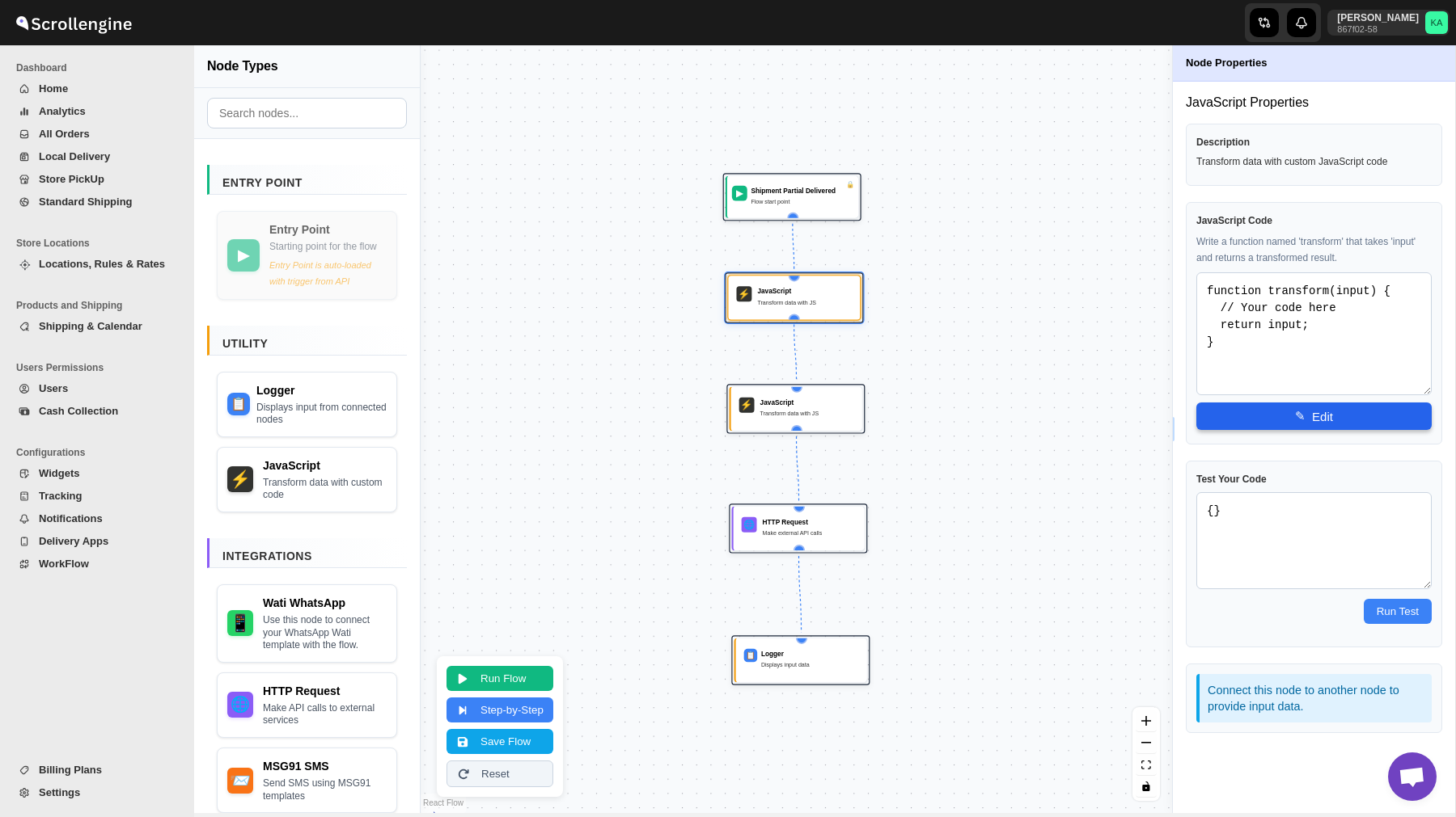
click at [1300, 425] on button "✎ Edit" at bounding box center [1314, 416] width 236 height 28
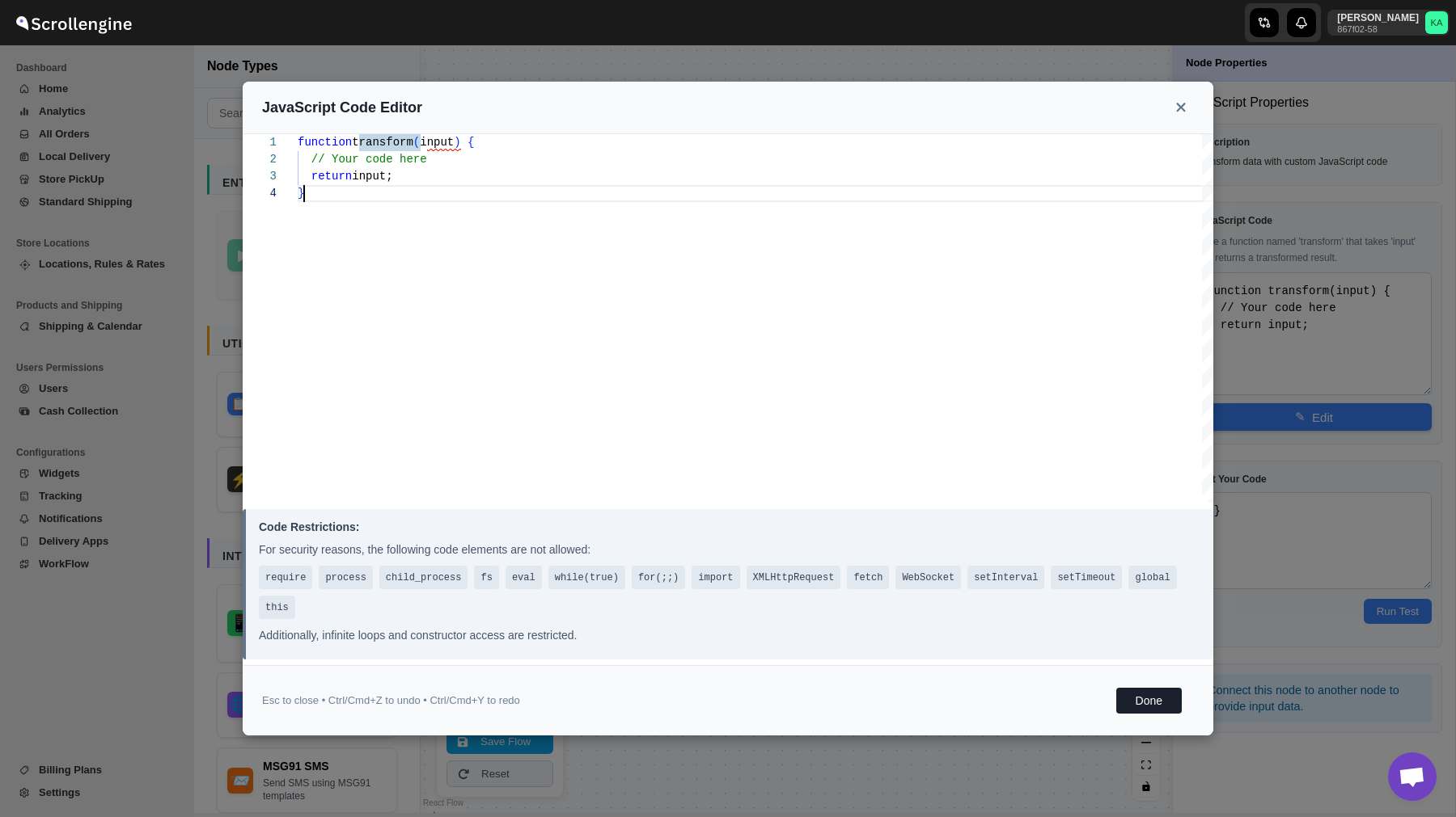
scroll to position [51, 0]
click at [695, 254] on div "function transform ( input ) { // Your code here return input; }" at bounding box center [755, 318] width 915 height 368
type textarea "}"
type textarea "function transform(input) { function getAddress(order) { let address = {}; let …"
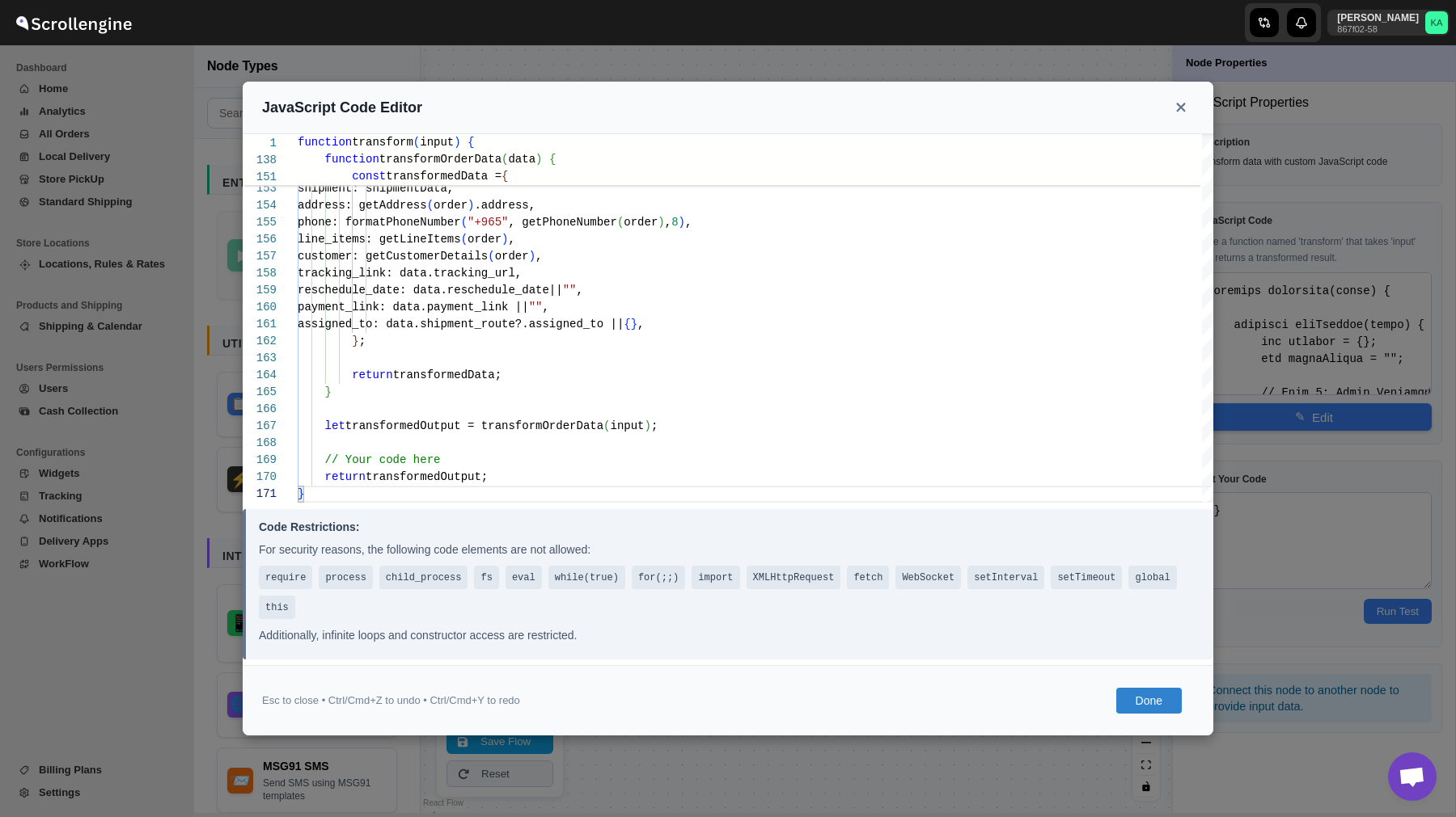
click at [1157, 697] on button "Done" at bounding box center [1148, 700] width 65 height 26
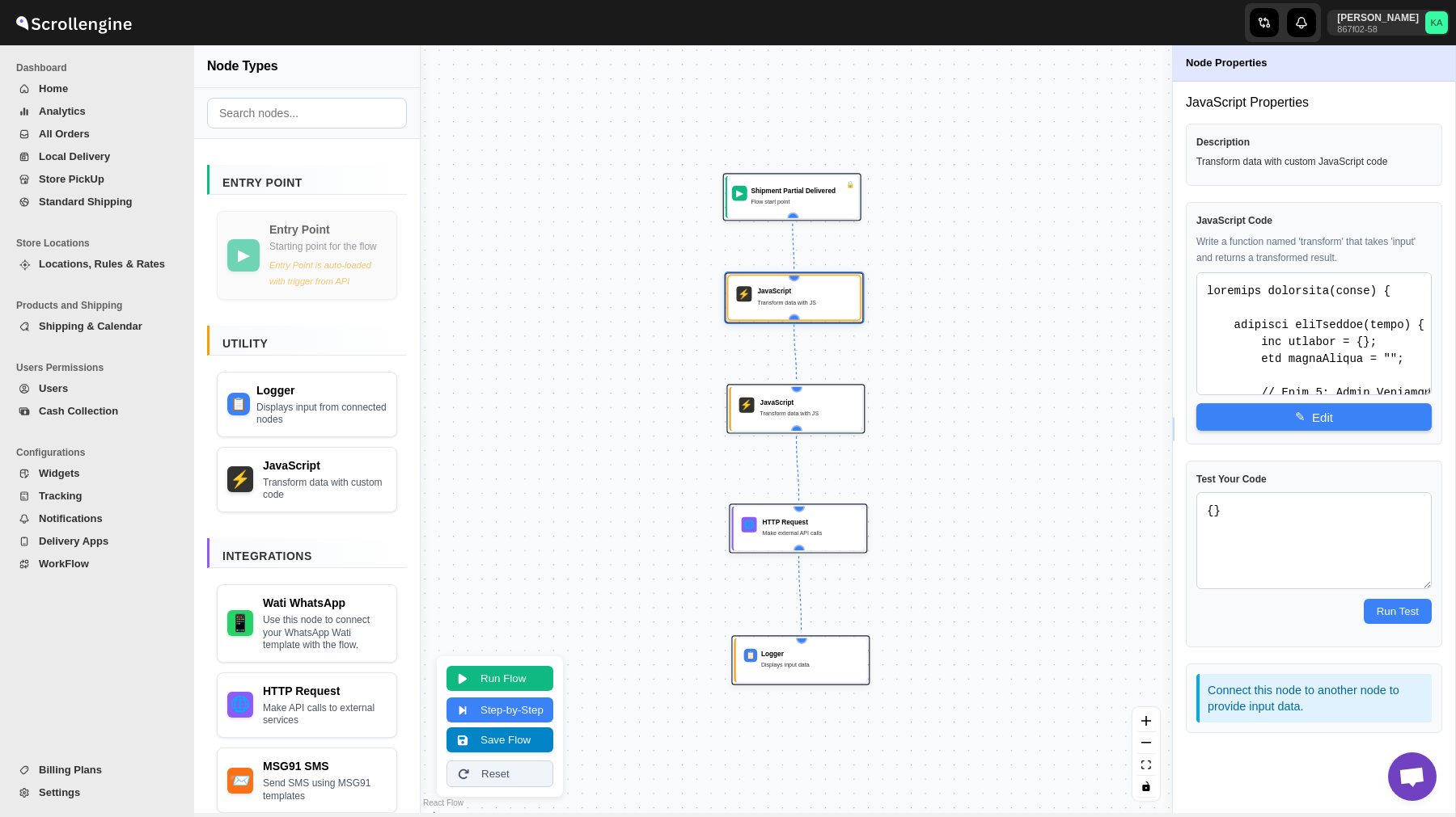
click at [476, 745] on button "Save Flow" at bounding box center [500, 740] width 107 height 25
click at [79, 568] on span "WorkFlow" at bounding box center [64, 564] width 50 height 13
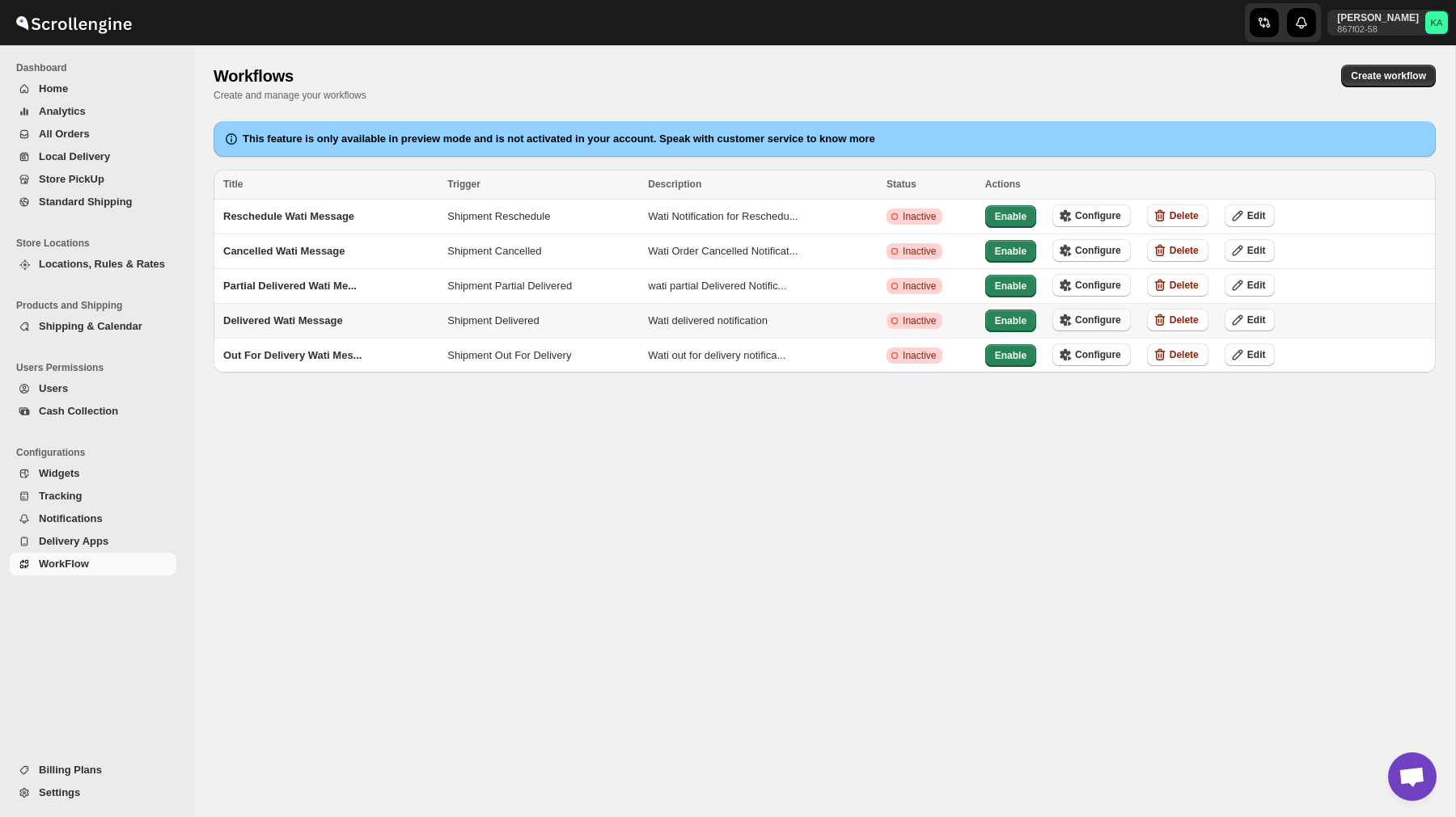
click at [1092, 313] on span "Configure" at bounding box center [1097, 319] width 46 height 13
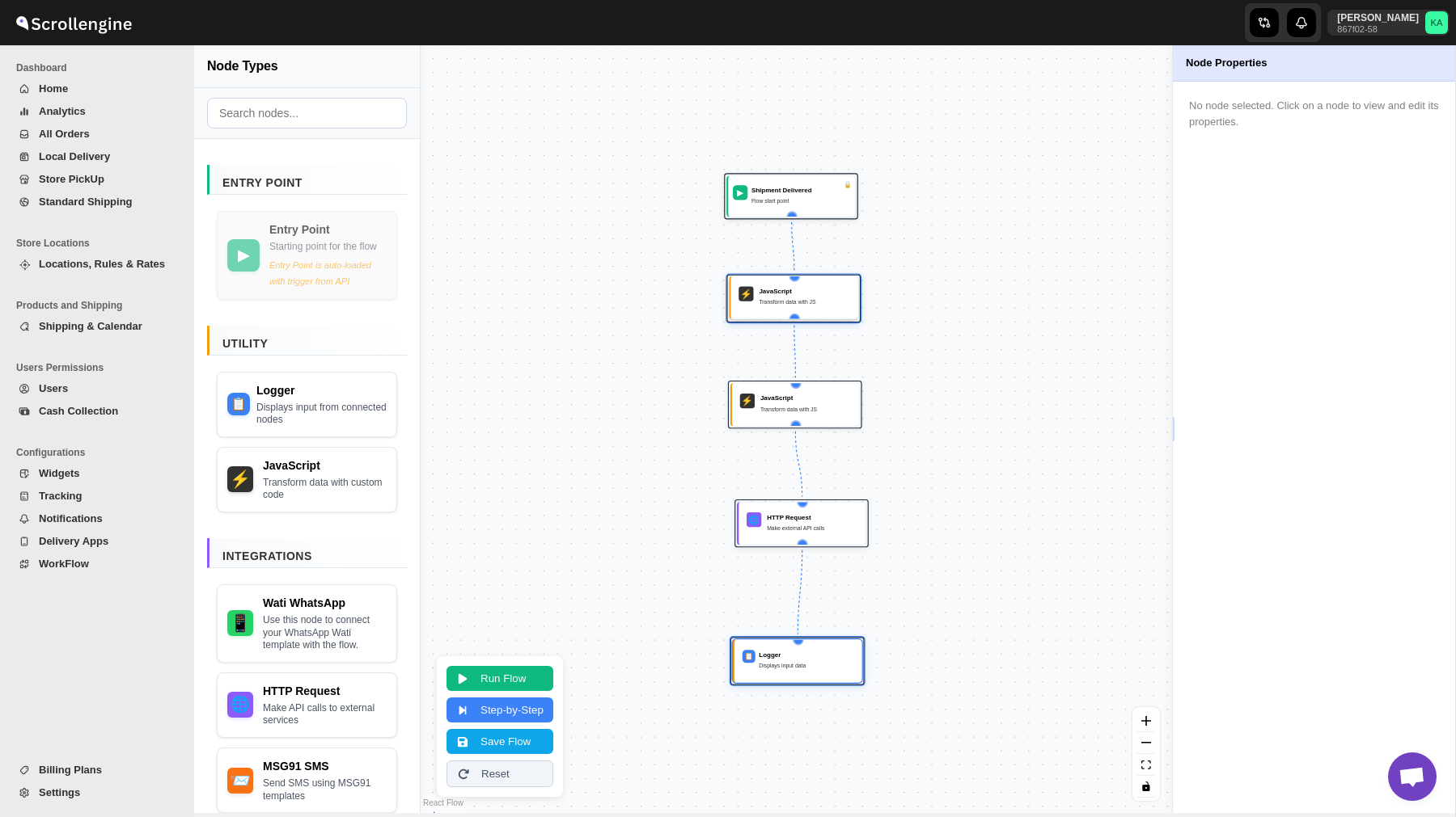
click at [770, 290] on div "JavaScript" at bounding box center [804, 291] width 91 height 9
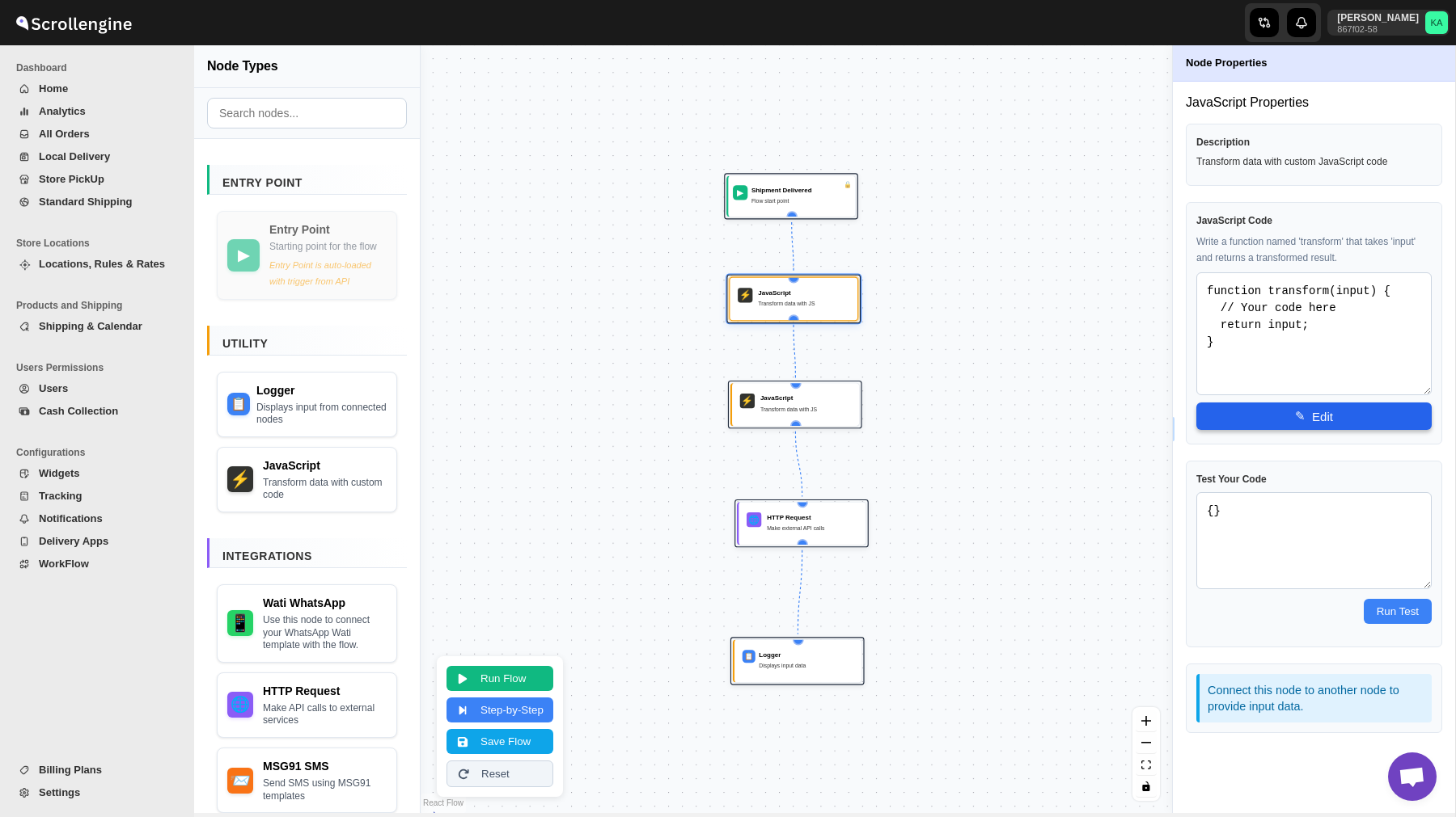
click at [1307, 413] on button "✎ Edit" at bounding box center [1314, 416] width 236 height 28
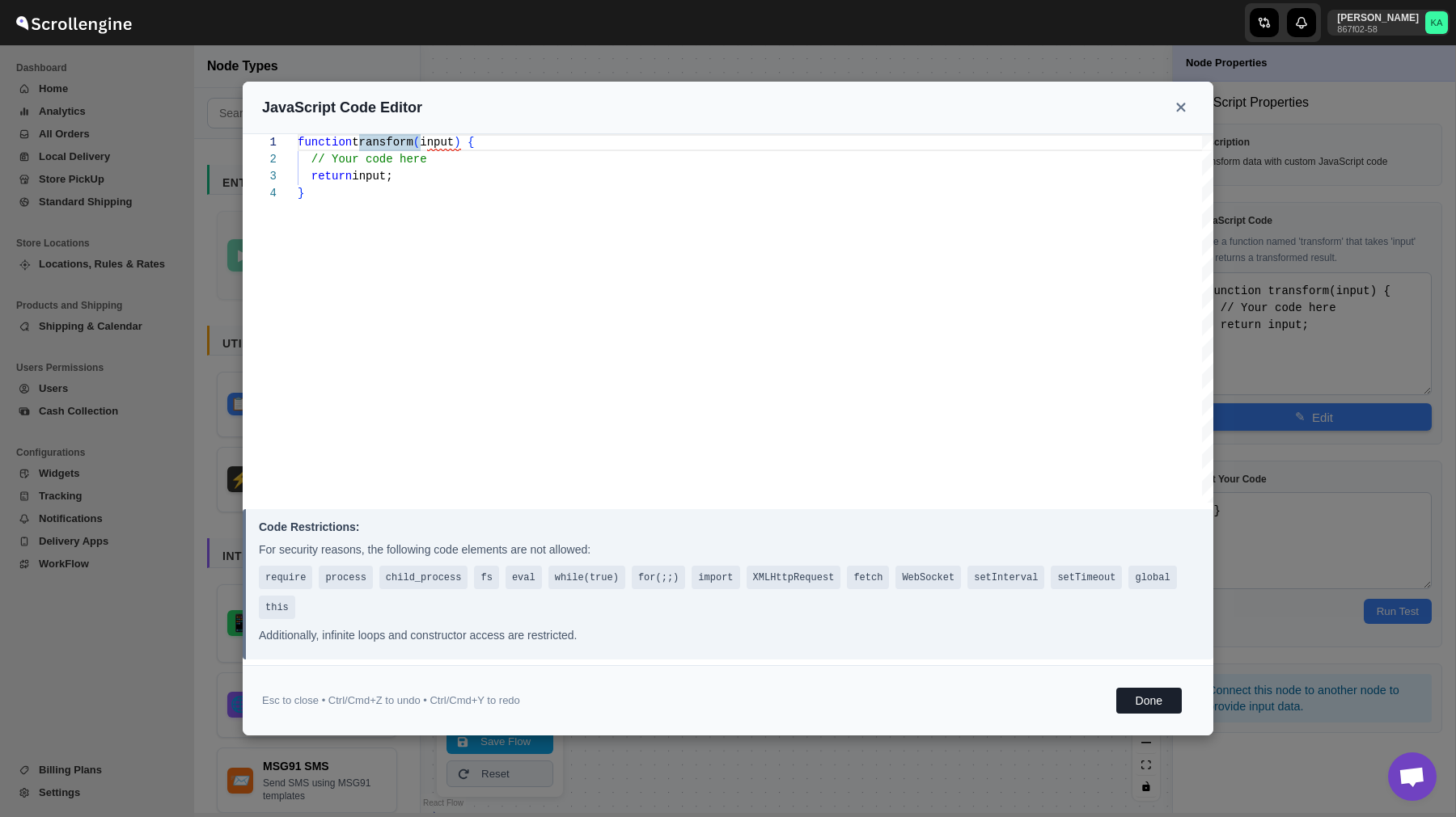
scroll to position [51, 0]
click at [863, 262] on div "function transform ( input ) { // Your code here return input; }" at bounding box center [755, 318] width 915 height 368
type textarea "}"
type textarea "function transform(input) { function getAddress(order) { let address = {}; let …"
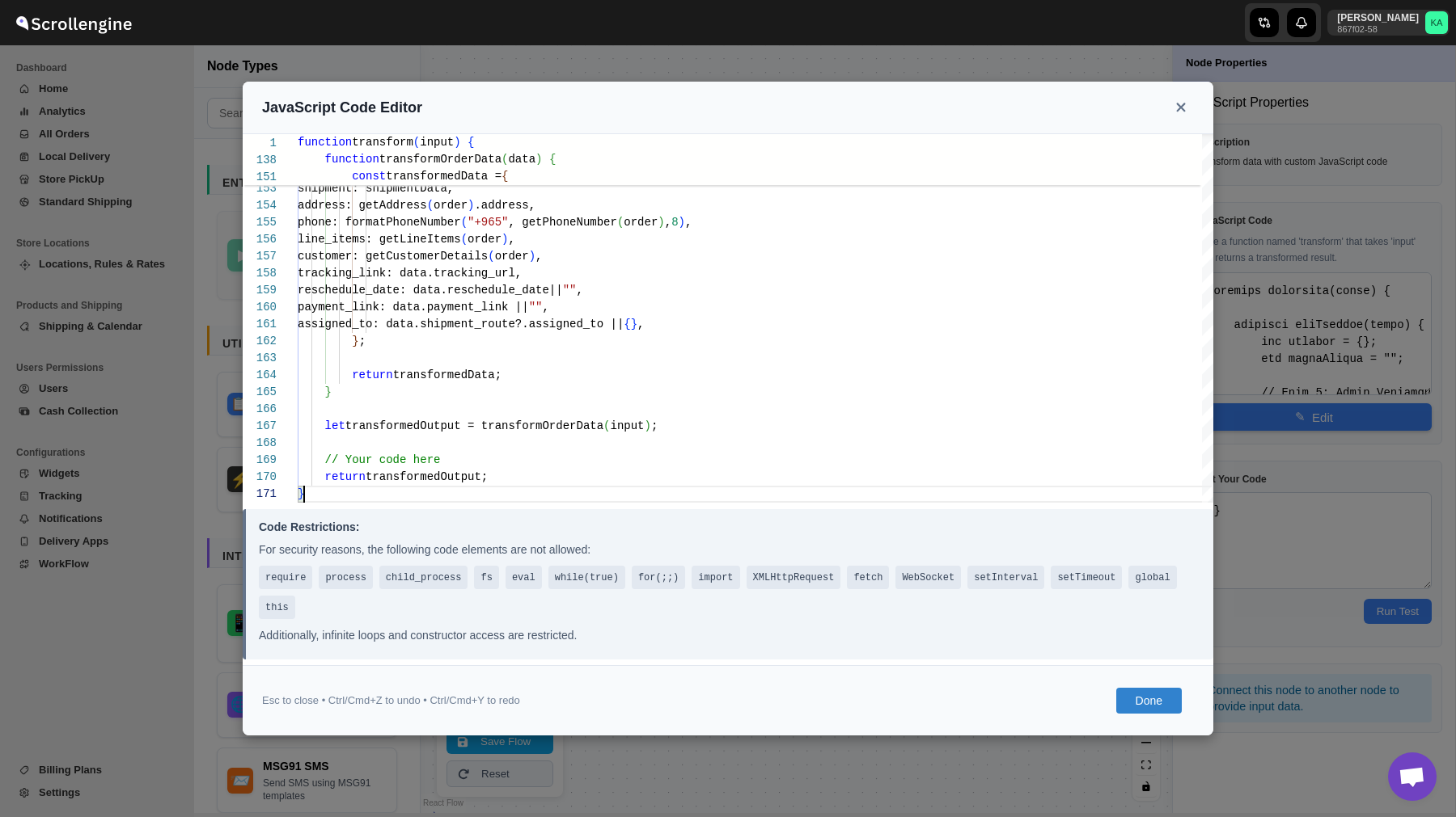
click at [1149, 698] on button "Done" at bounding box center [1148, 700] width 65 height 26
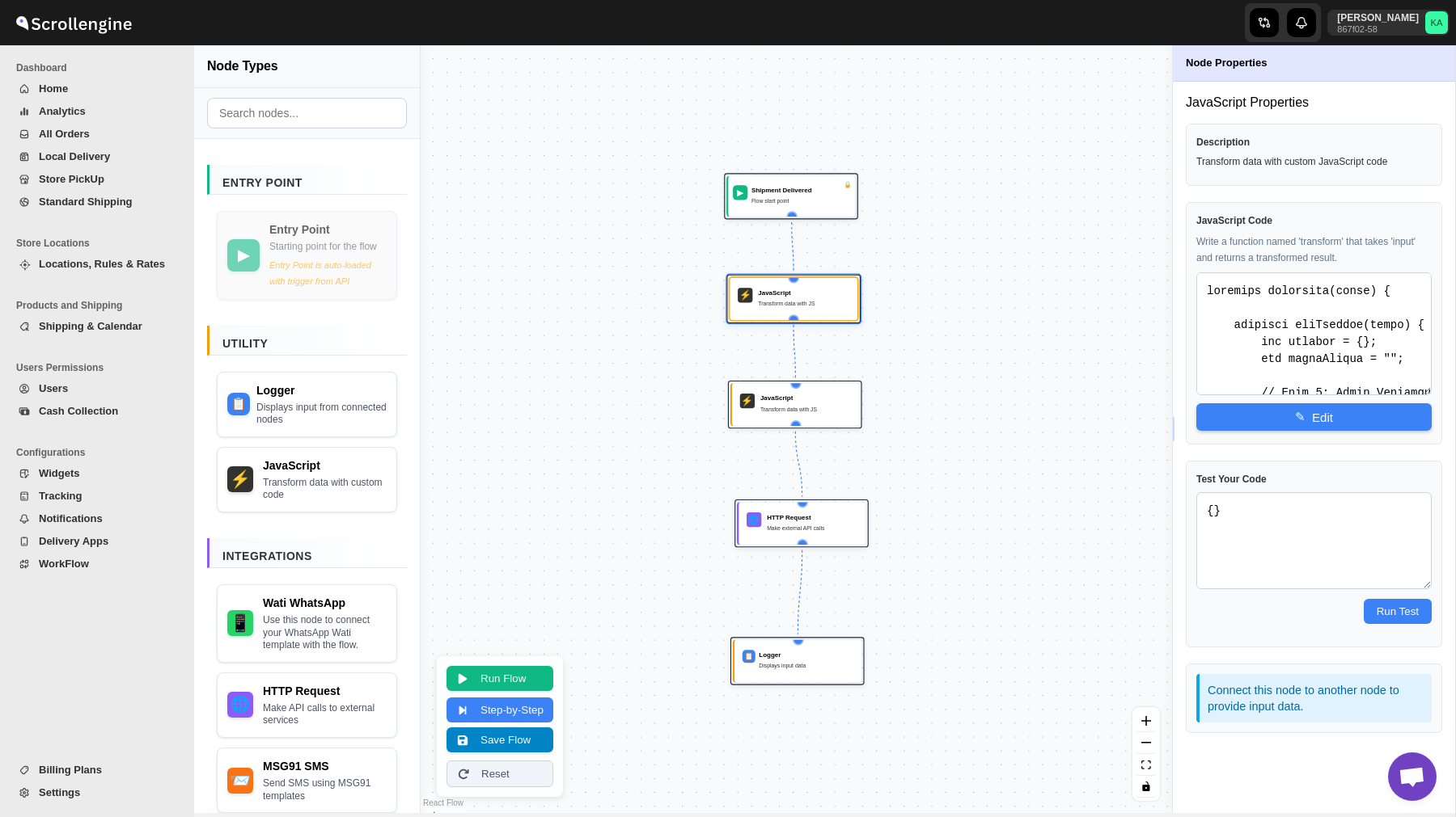
click at [507, 735] on button "Save Flow" at bounding box center [500, 740] width 107 height 25
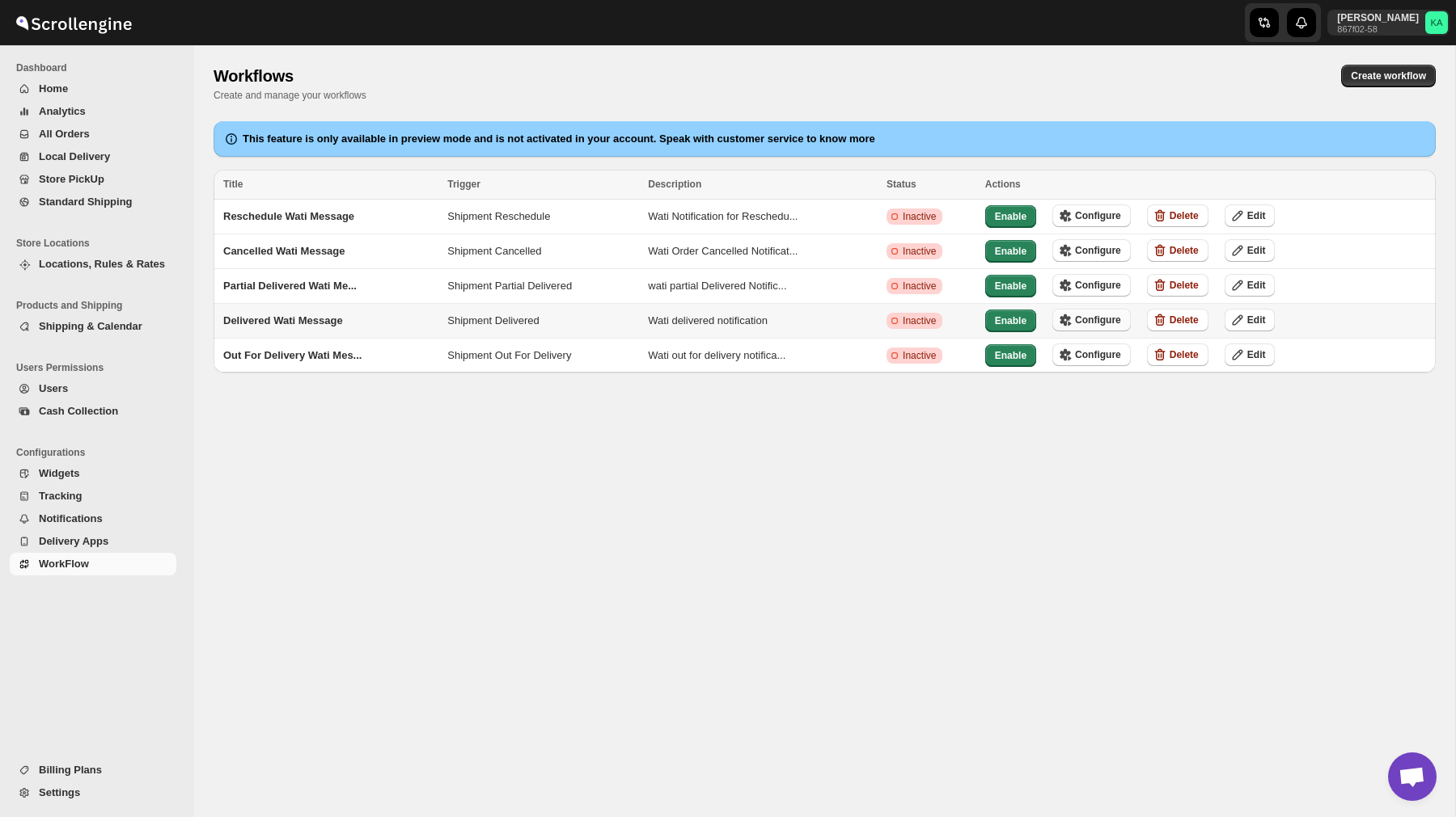
click at [1102, 313] on span "Configure" at bounding box center [1097, 319] width 46 height 13
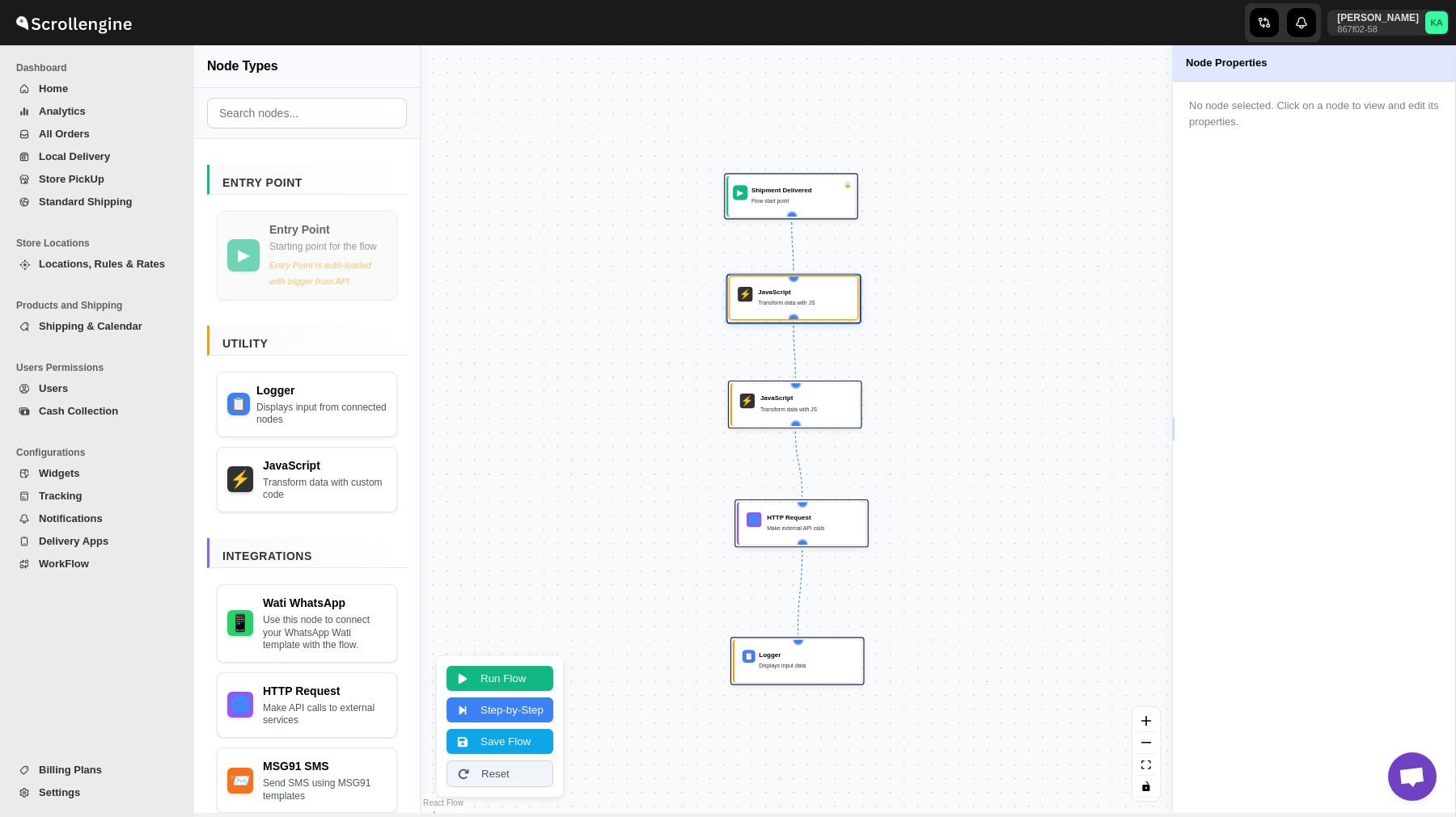
click at [789, 296] on div "JavaScript" at bounding box center [803, 291] width 91 height 9
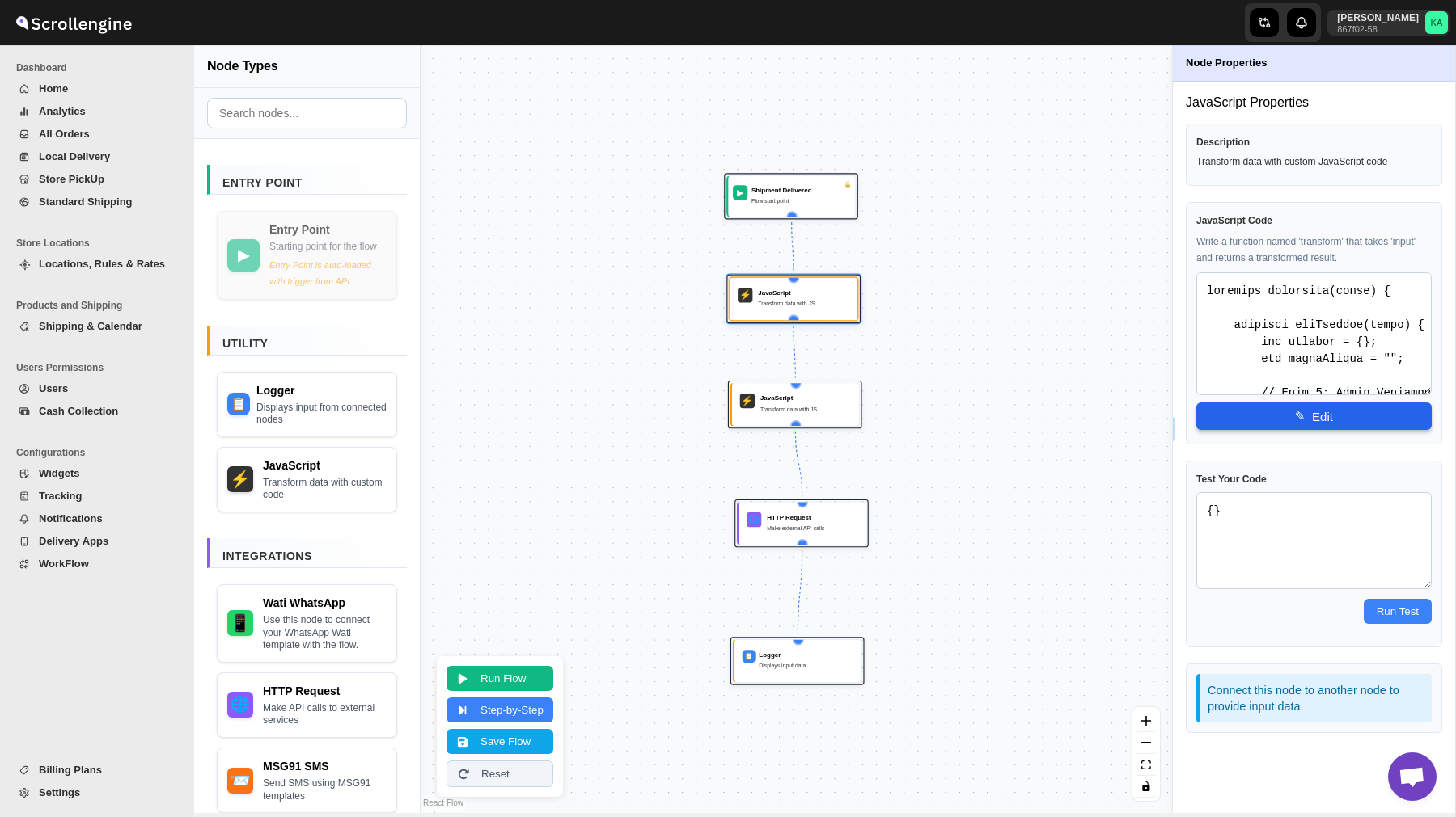
click at [1301, 414] on span "✎" at bounding box center [1300, 416] width 11 height 14
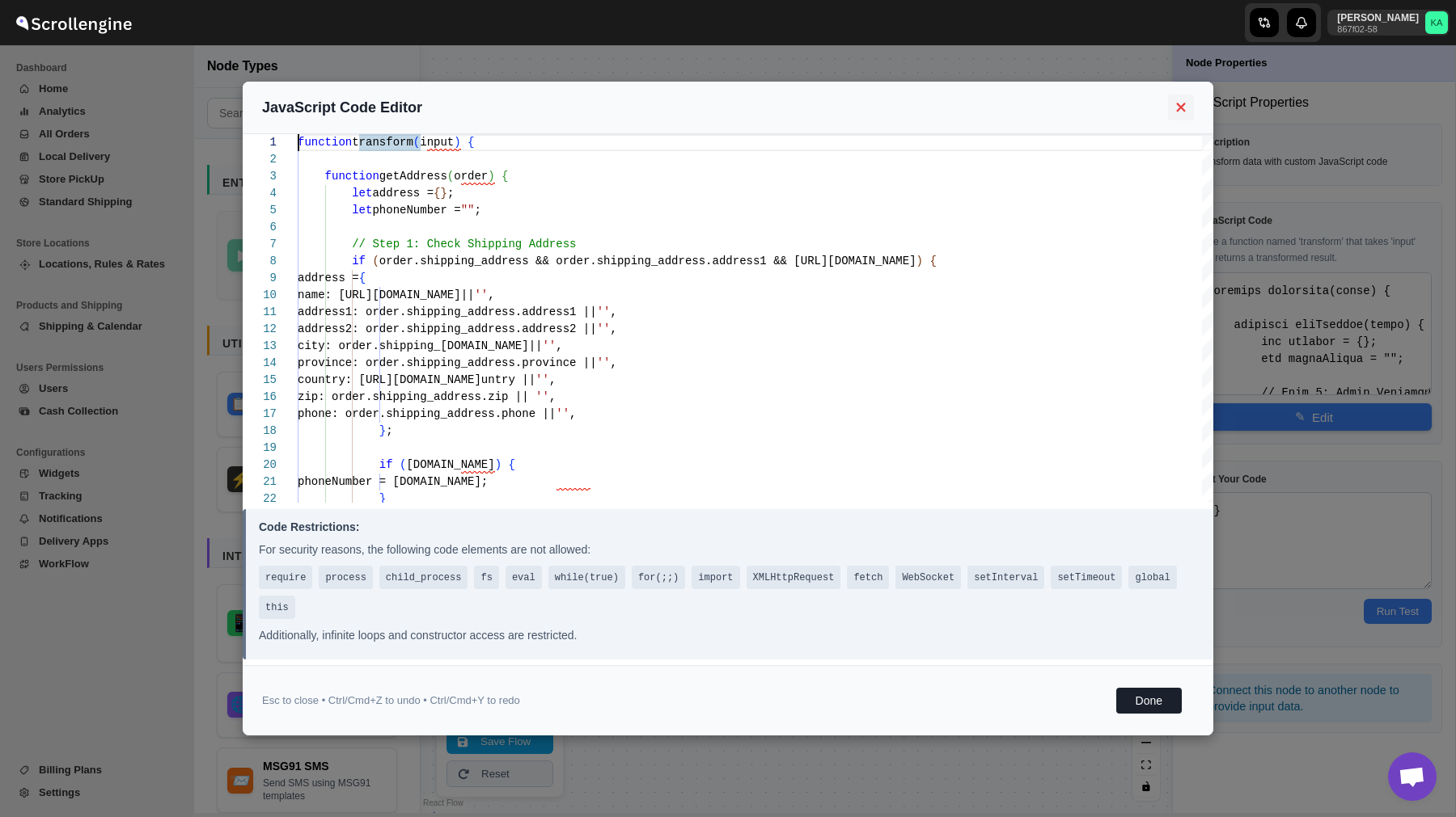
click at [1176, 96] on button at bounding box center [1180, 107] width 26 height 26
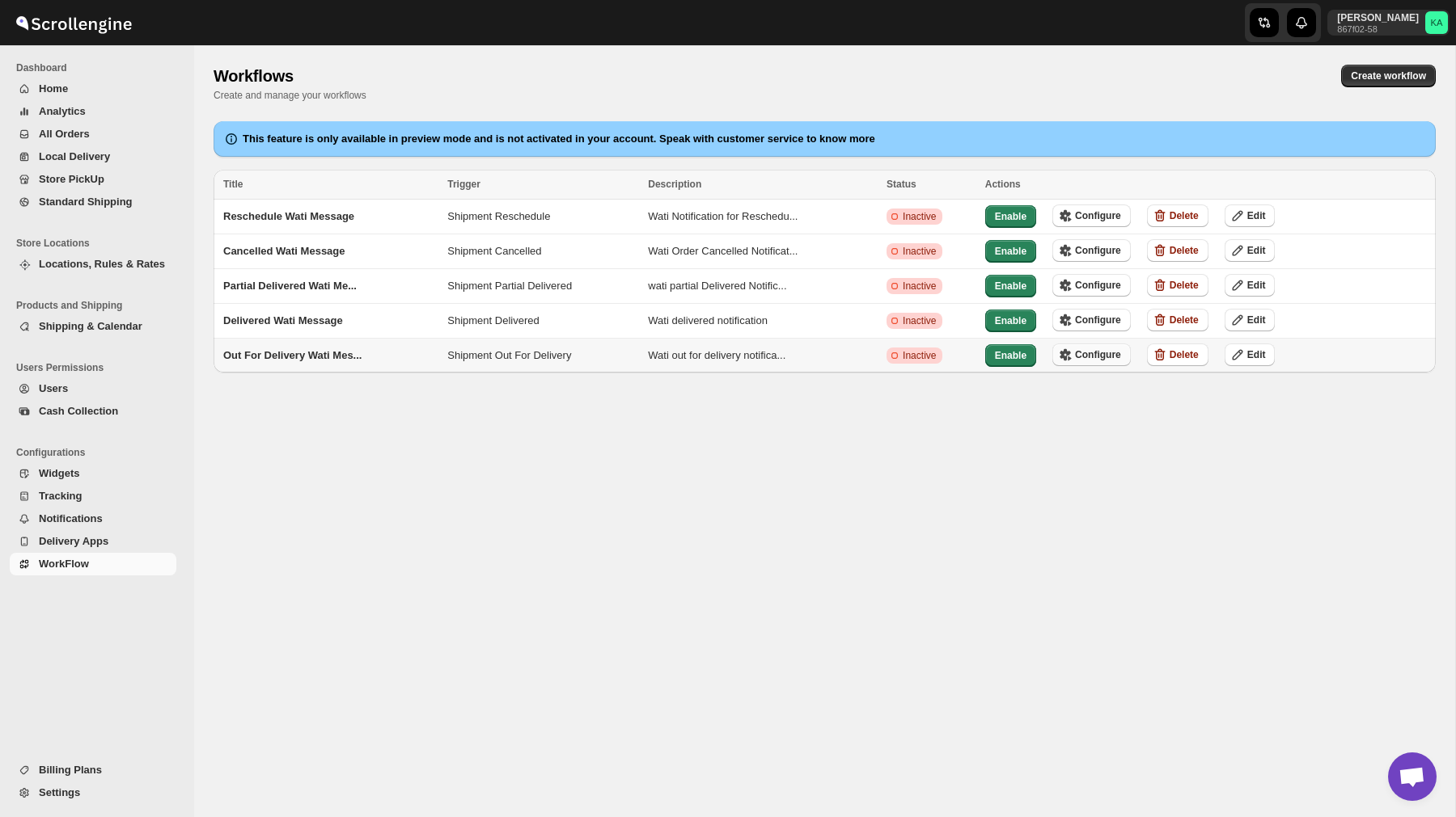
click at [1093, 350] on span "Configure" at bounding box center [1097, 354] width 46 height 13
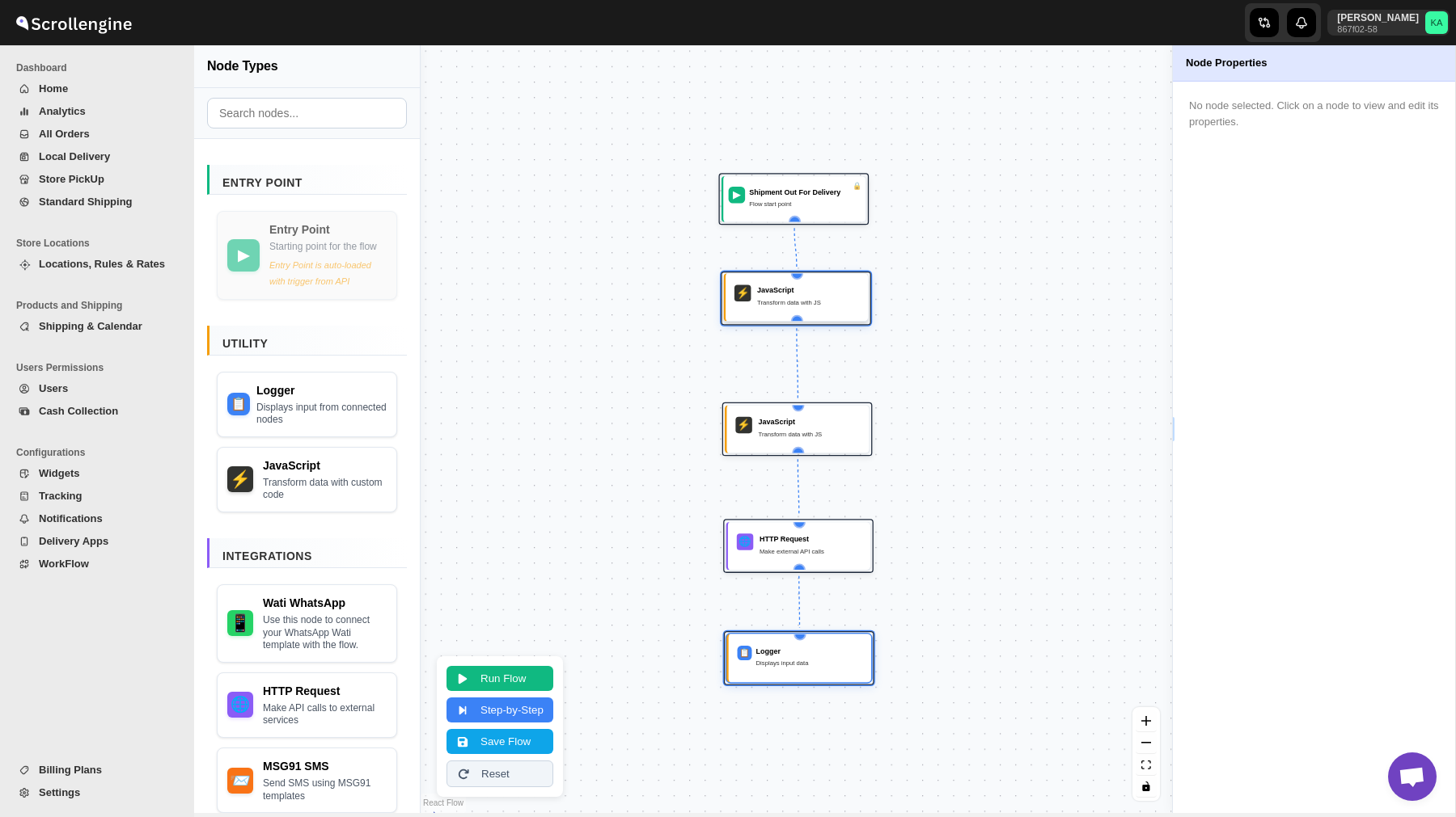
click at [814, 294] on div "JavaScript" at bounding box center [808, 291] width 102 height 11
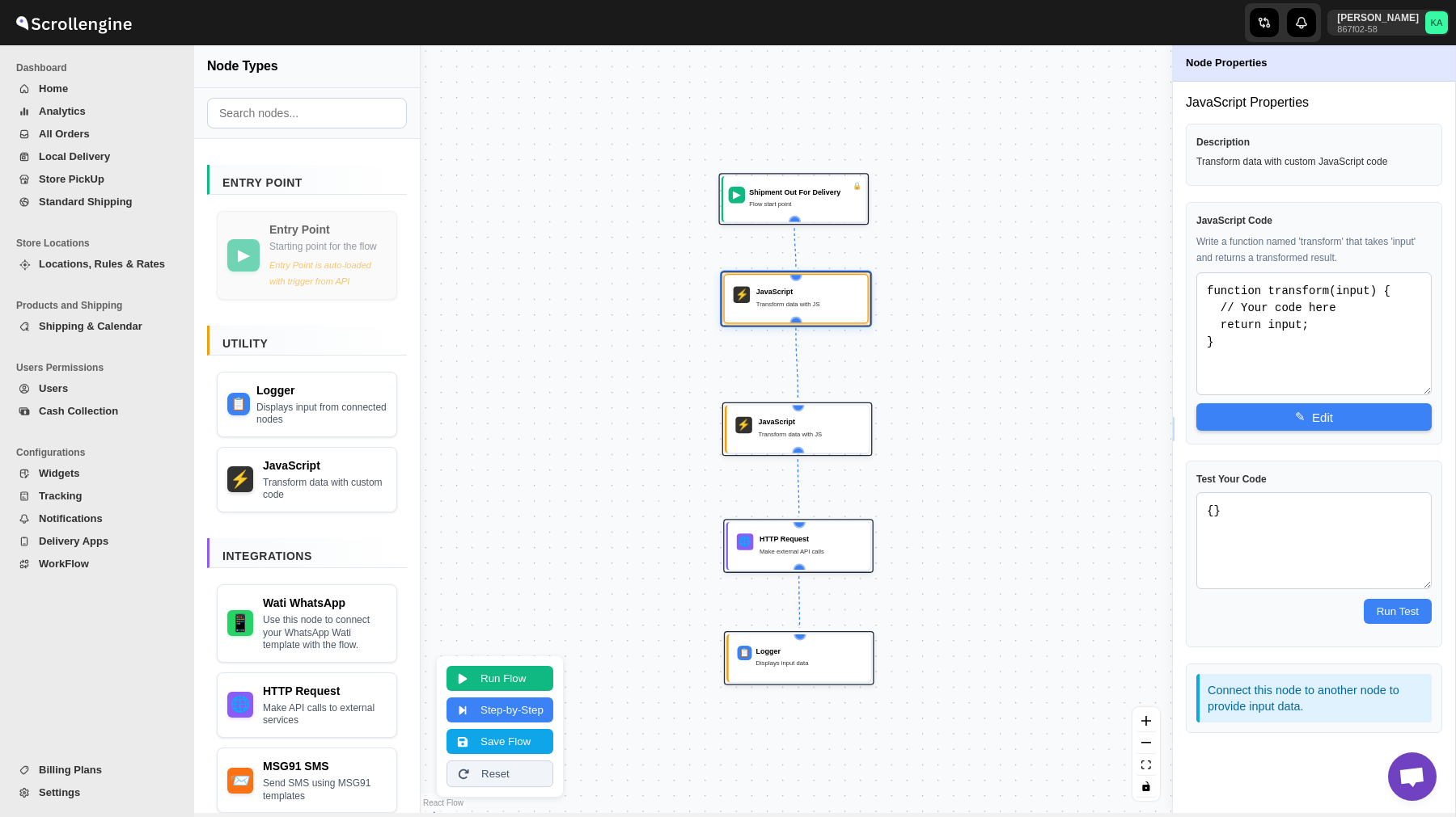
click at [1309, 436] on div "JavaScript Code Write a function named 'transform' that takes 'input' and retur…" at bounding box center [1313, 323] width 257 height 242
click at [1310, 416] on button "✎ Edit" at bounding box center [1314, 416] width 236 height 28
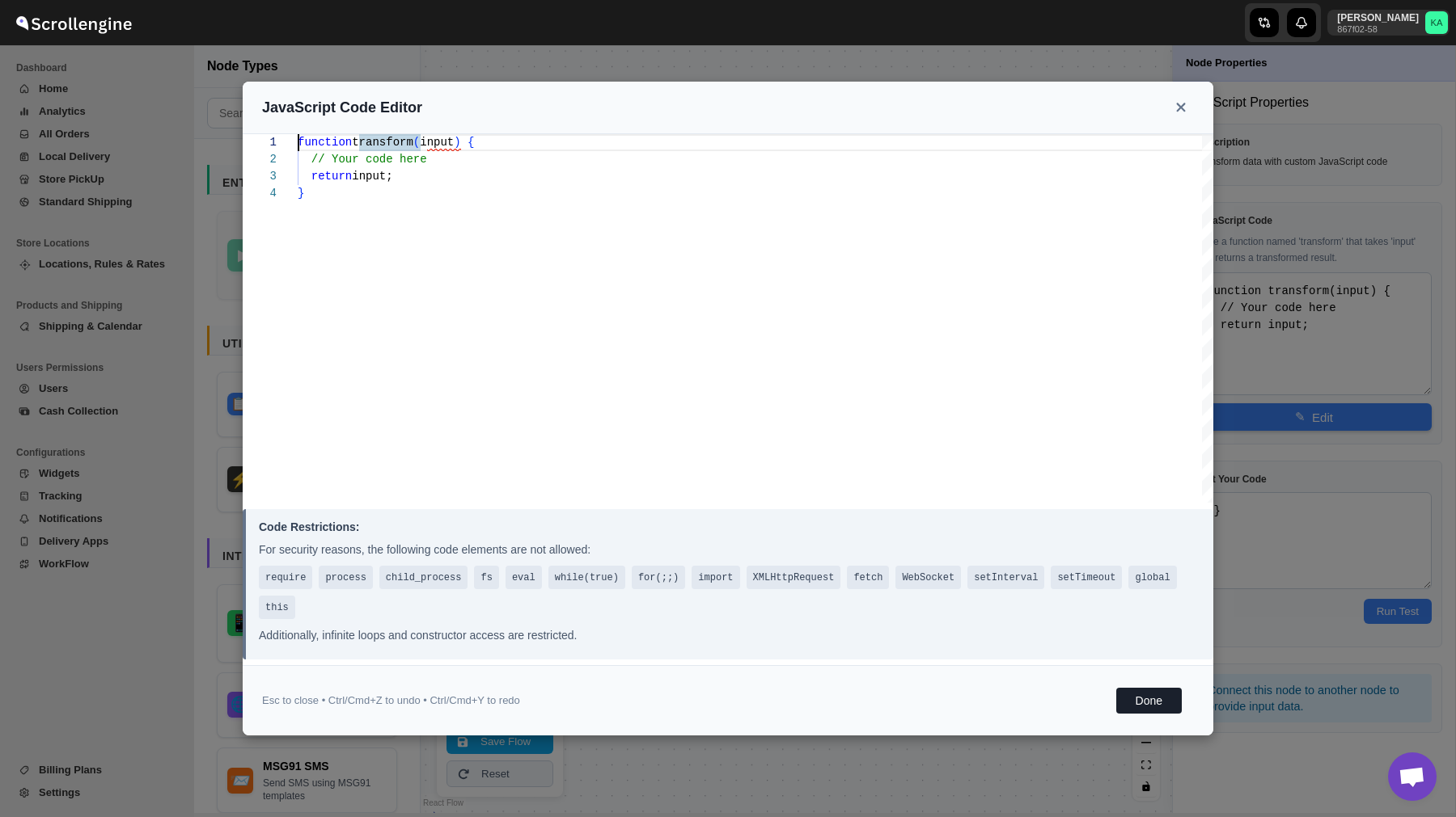
scroll to position [51, 0]
click at [844, 337] on div "function transform ( input ) { // Your code here return input; }" at bounding box center [755, 318] width 915 height 368
type textarea "}"
type textarea "function transform(input) { function getAddress(order) { let address = {}; let …"
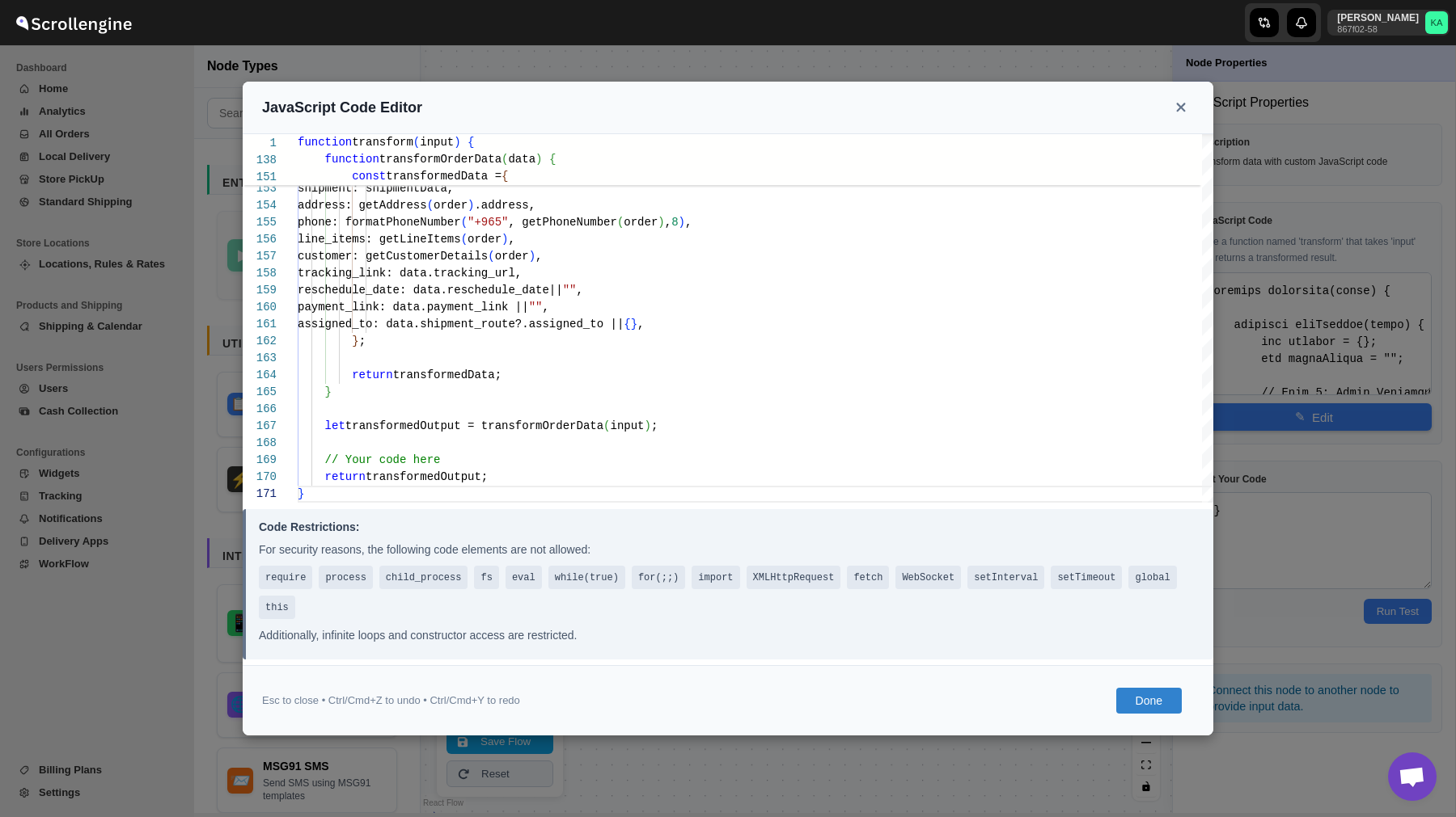
click at [1145, 699] on button "Done" at bounding box center [1148, 700] width 65 height 26
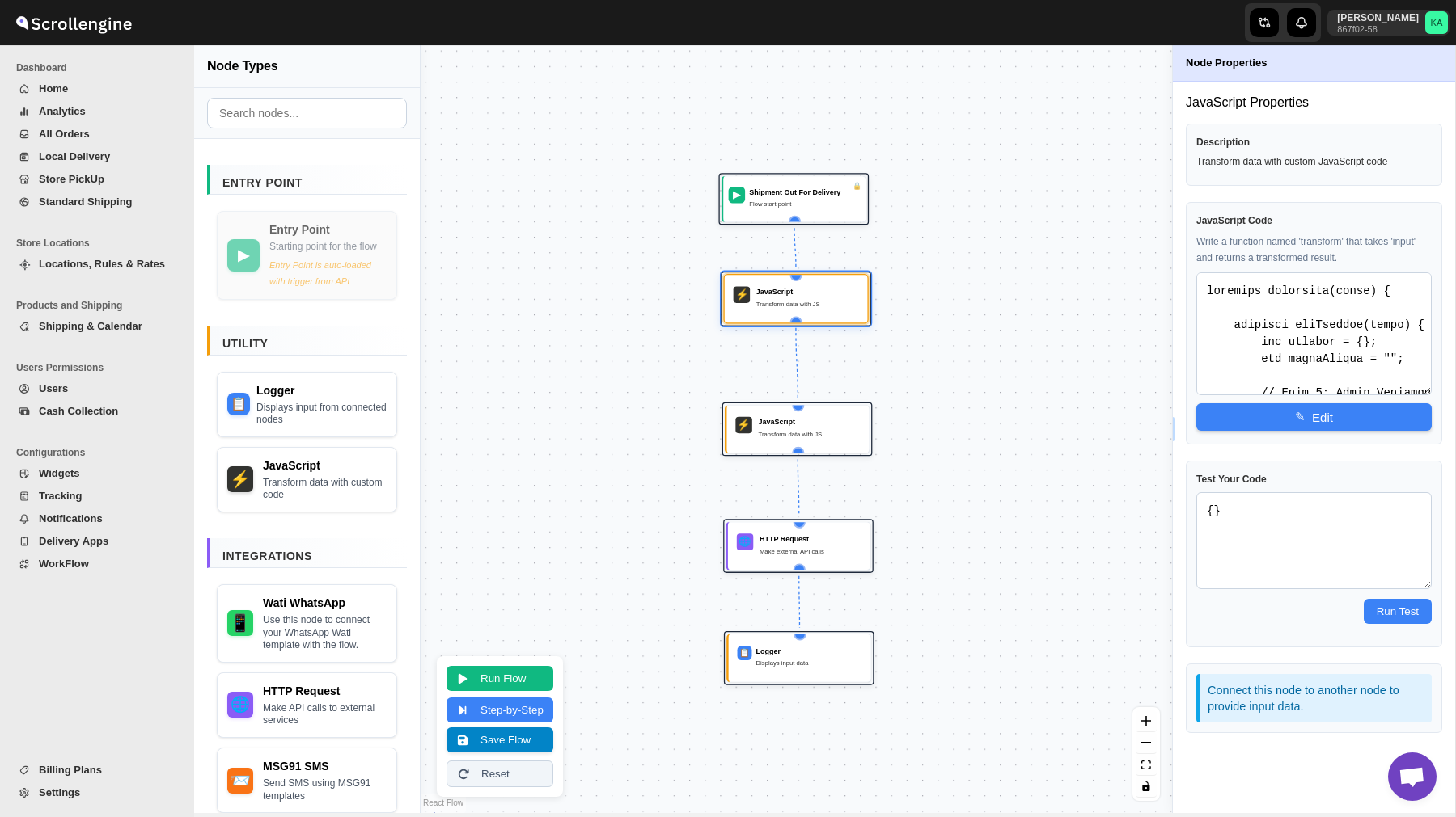
click at [516, 734] on button "Save Flow" at bounding box center [500, 740] width 107 height 25
click at [87, 563] on span "WorkFlow" at bounding box center [64, 564] width 50 height 13
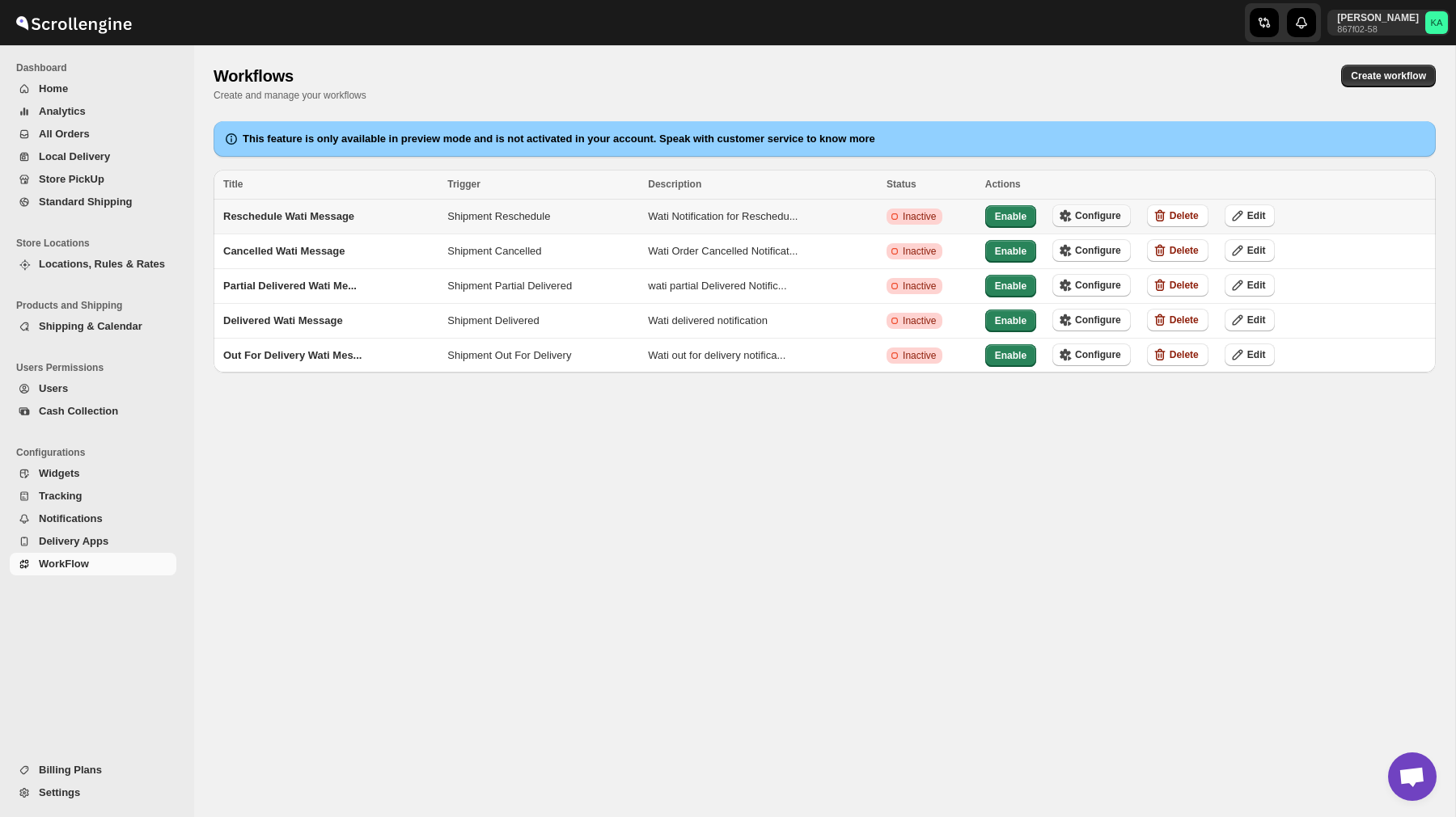
click at [1109, 210] on span "Configure" at bounding box center [1097, 216] width 46 height 13
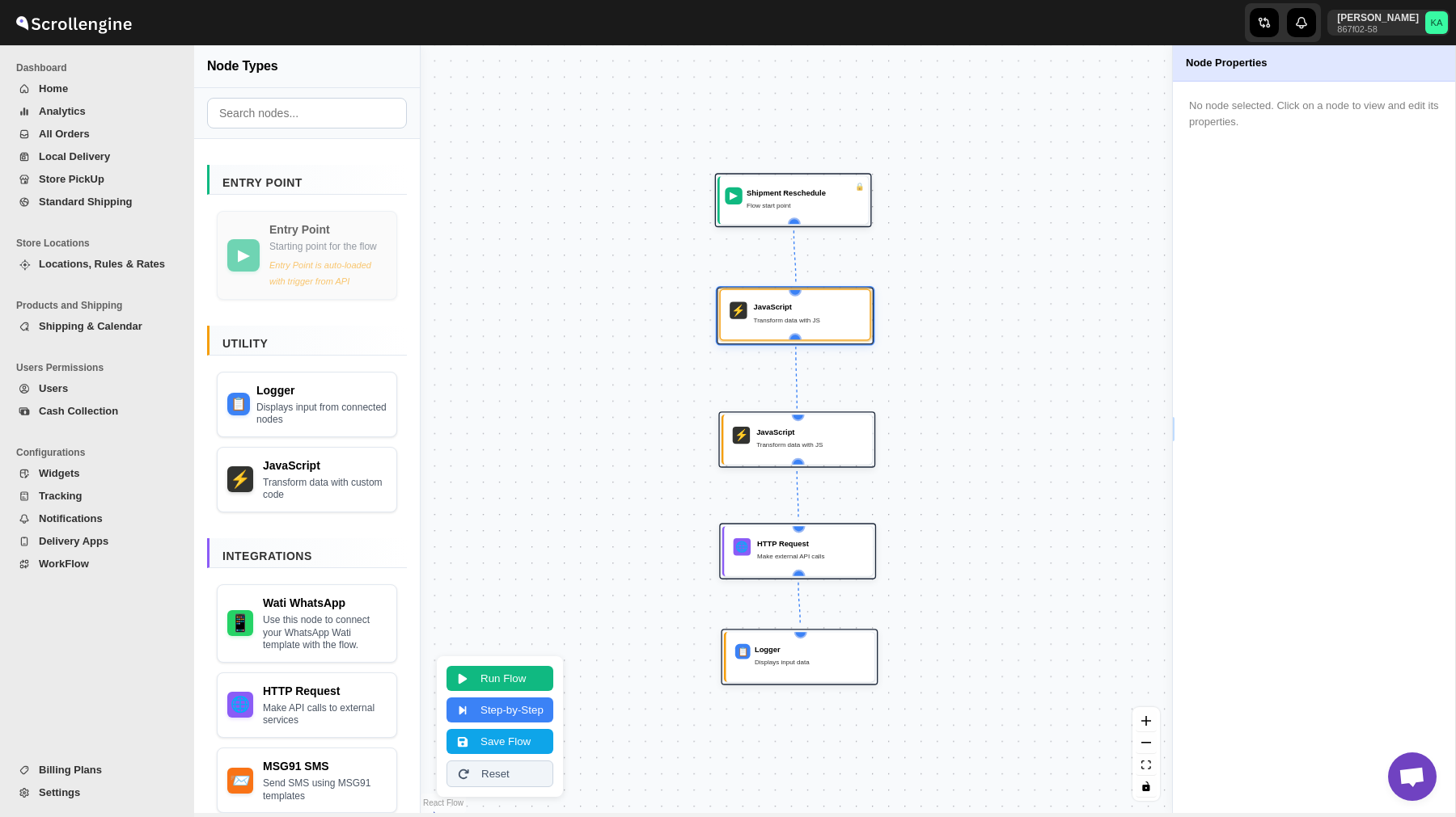
click at [837, 298] on div "⚡ JavaScript Transform data with JS" at bounding box center [795, 315] width 136 height 37
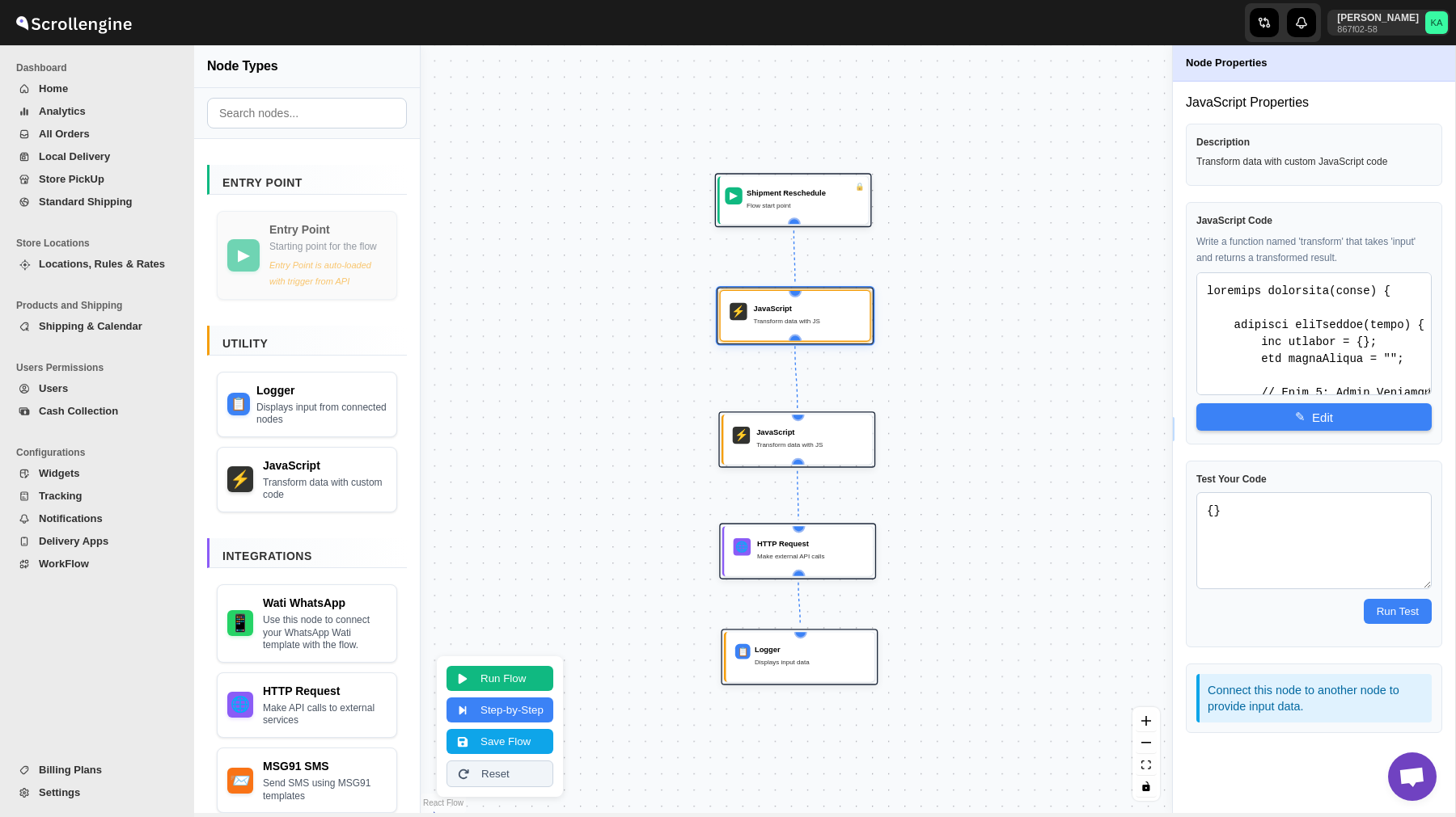
click at [66, 568] on span "WorkFlow" at bounding box center [64, 564] width 50 height 13
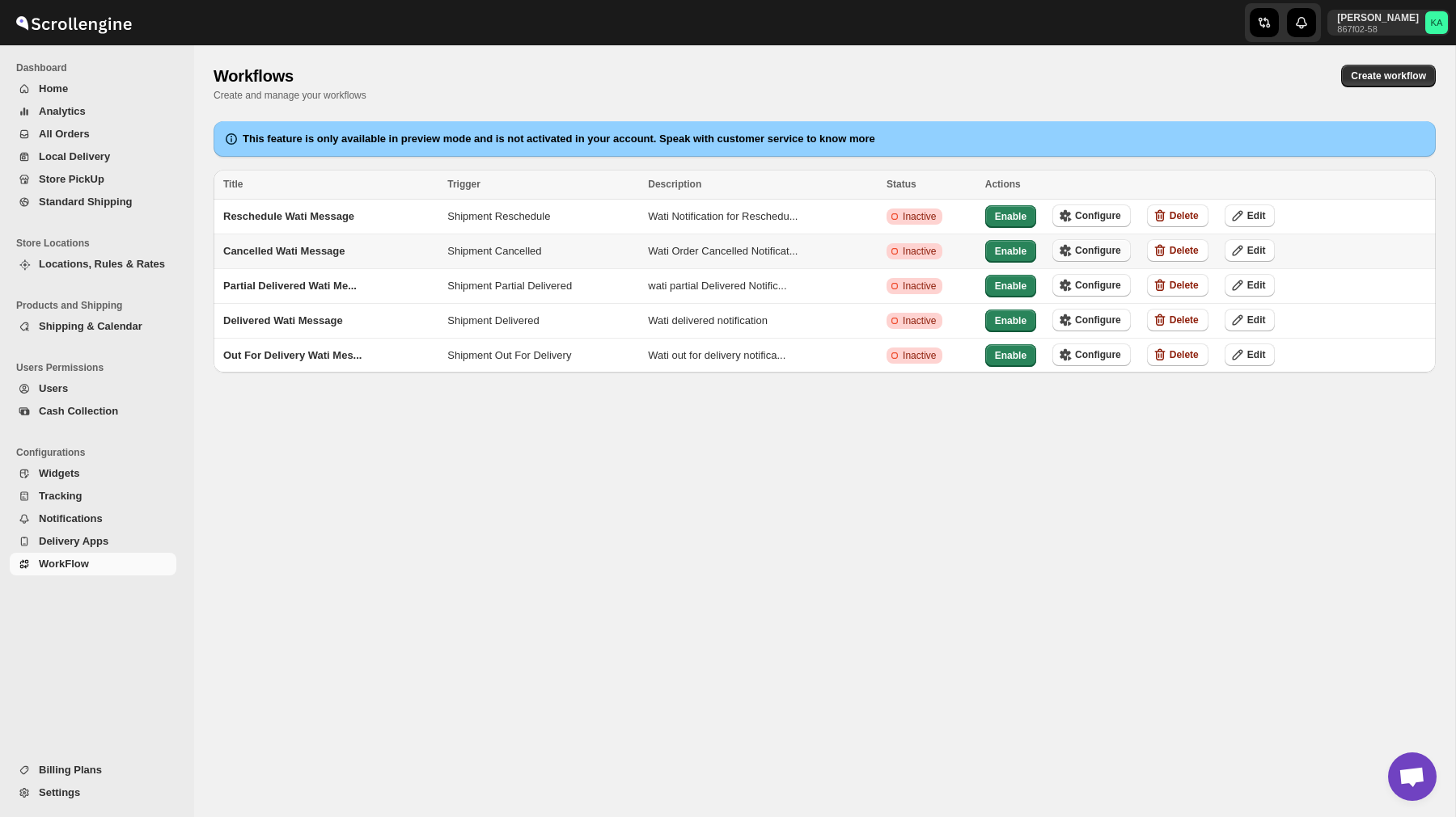
click at [1089, 252] on span "Configure" at bounding box center [1097, 250] width 46 height 13
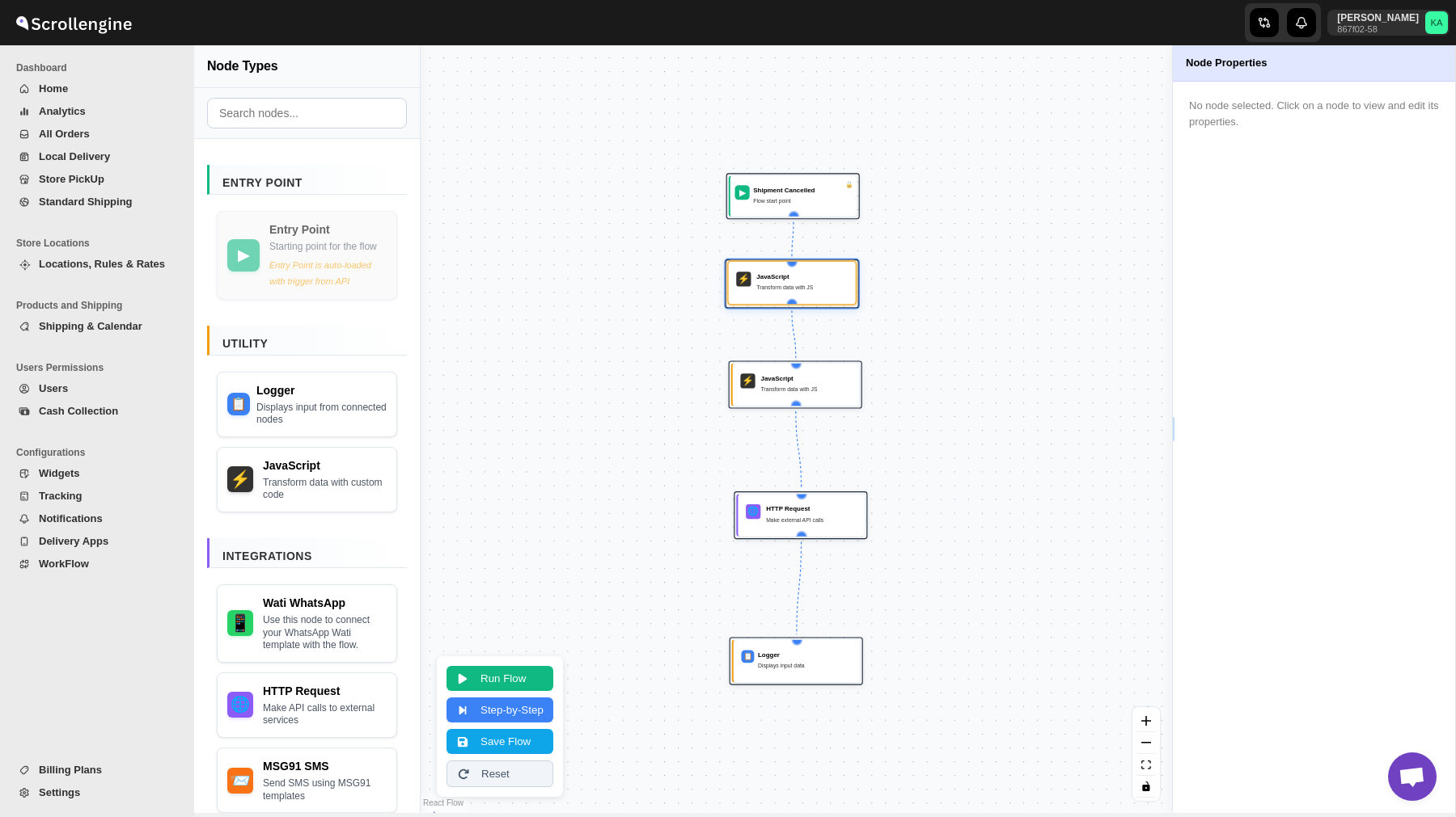
click at [798, 290] on div "Transform data with JS" at bounding box center [802, 287] width 91 height 9
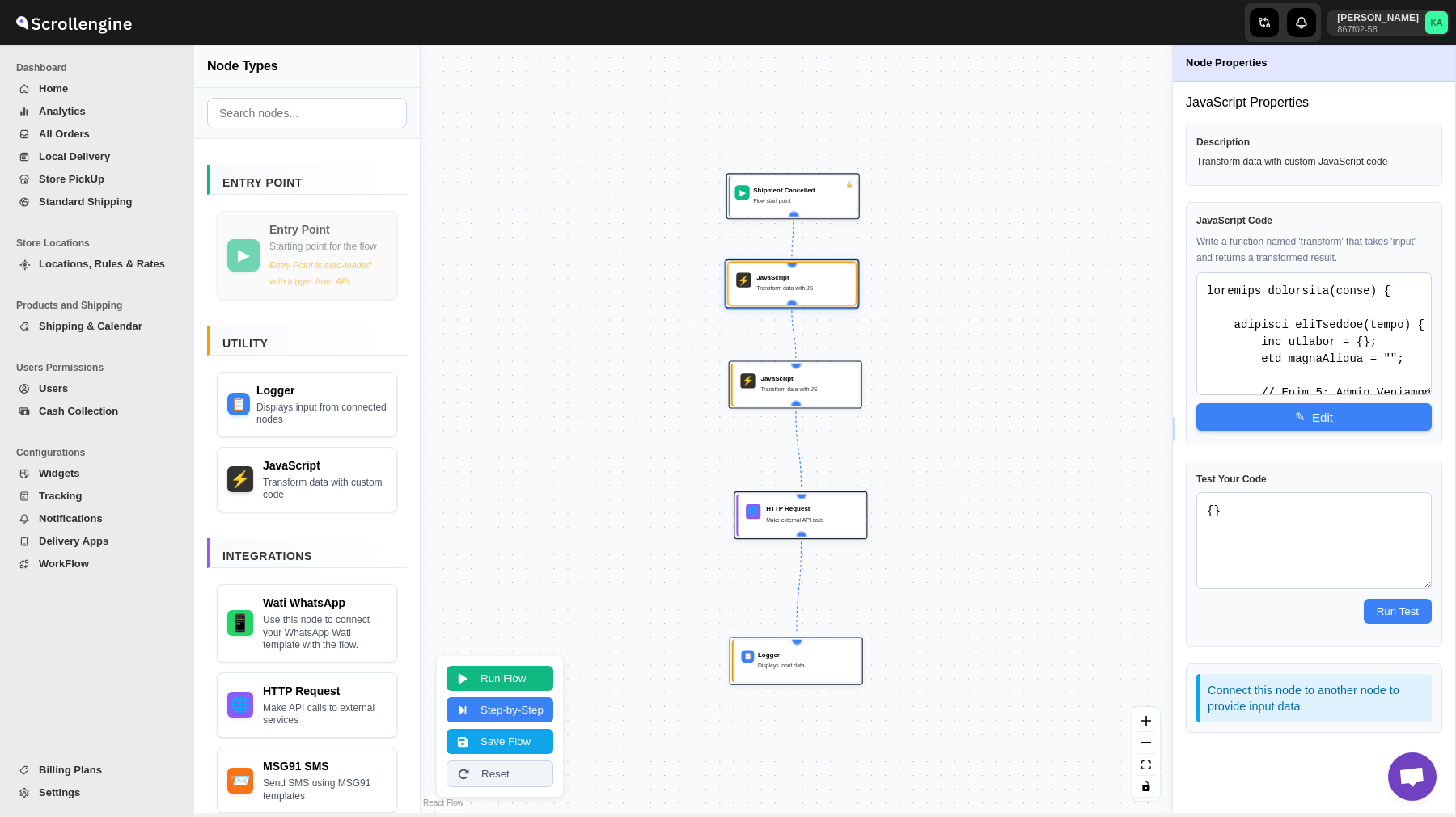
click at [81, 565] on span "WorkFlow" at bounding box center [64, 564] width 50 height 13
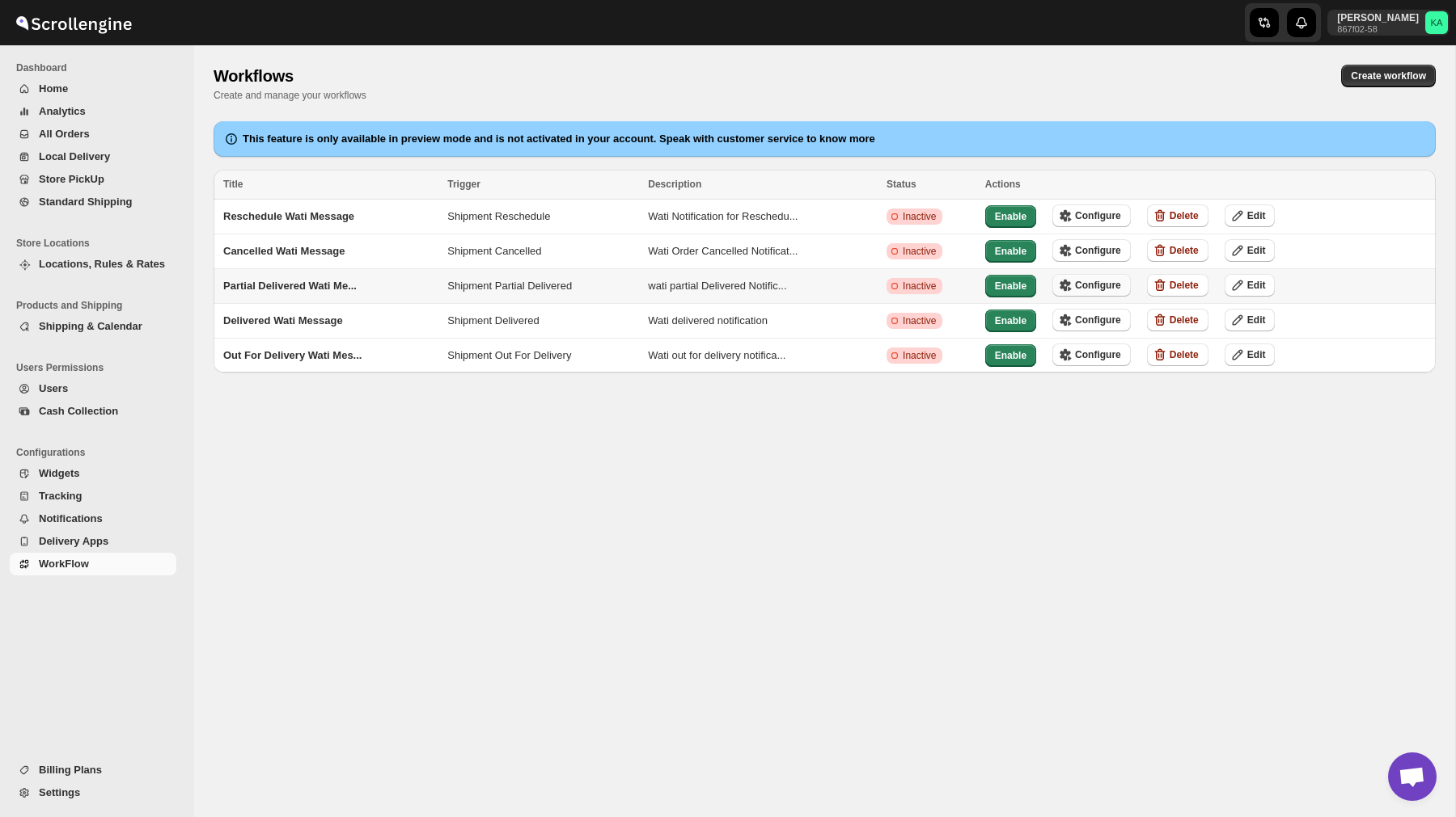
click at [1107, 285] on span "Configure" at bounding box center [1097, 285] width 46 height 13
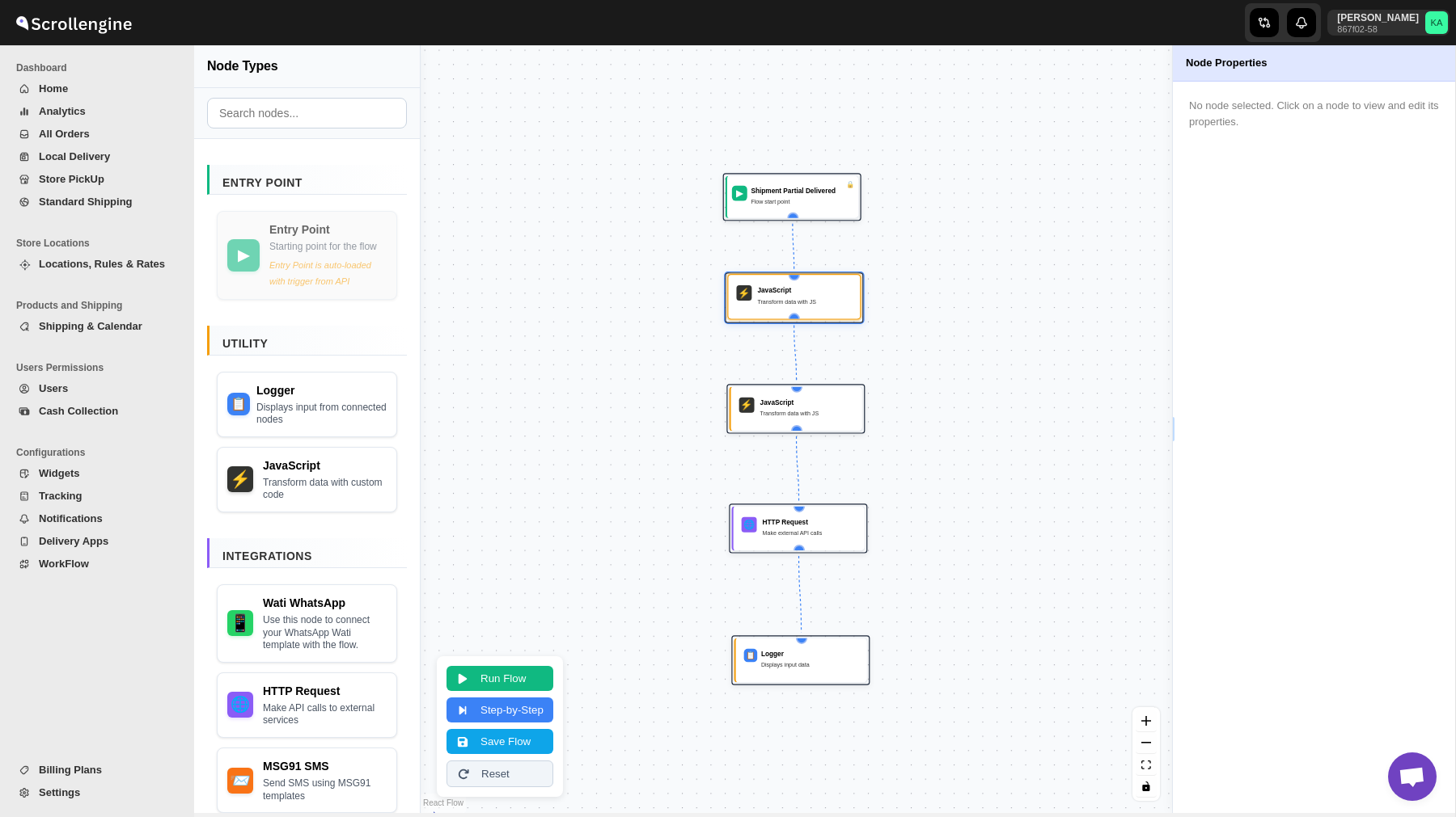
click at [810, 312] on div "⚡ JavaScript Transform data with JS" at bounding box center [795, 297] width 120 height 33
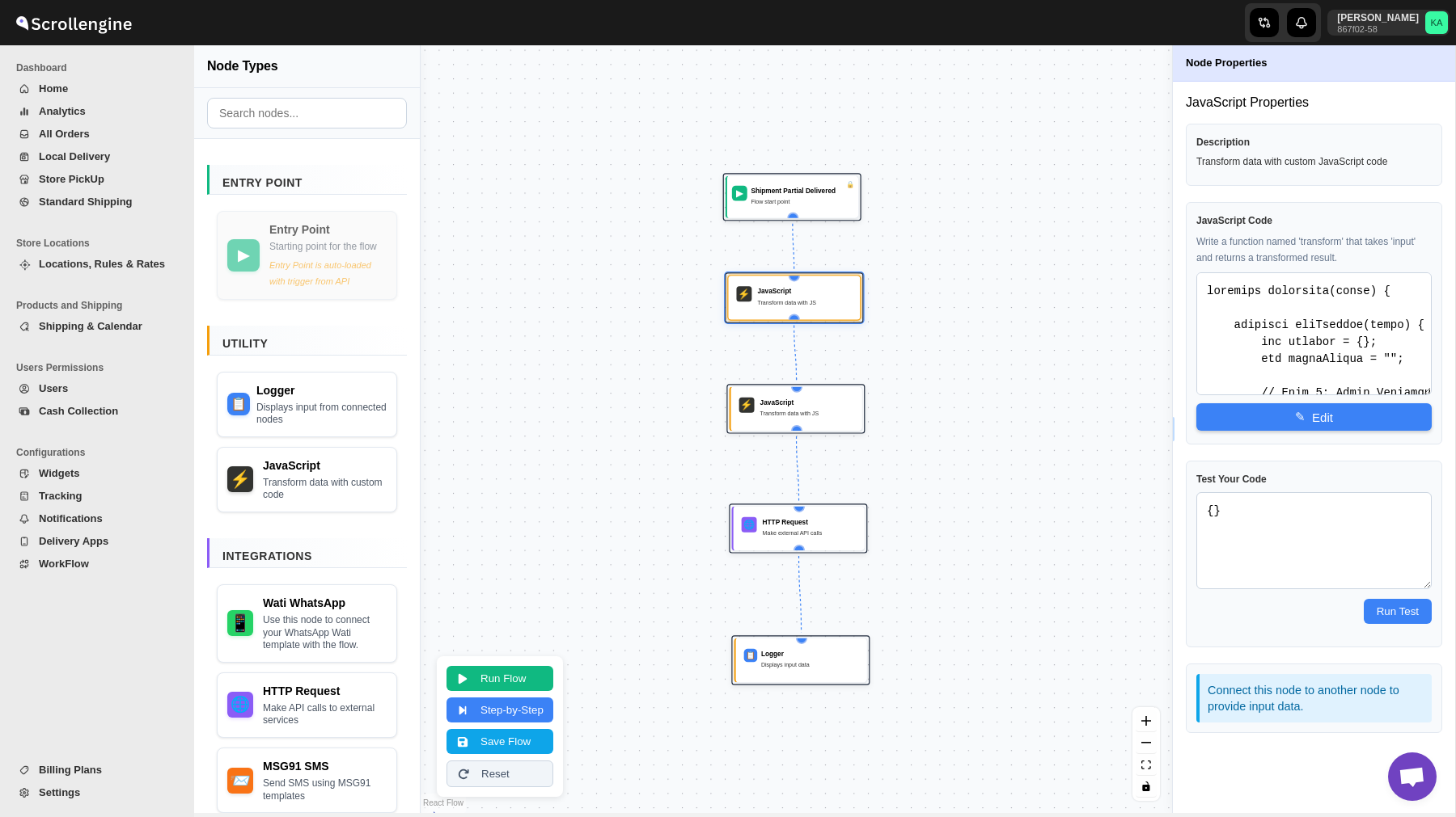
click at [76, 564] on span "WorkFlow" at bounding box center [64, 564] width 50 height 13
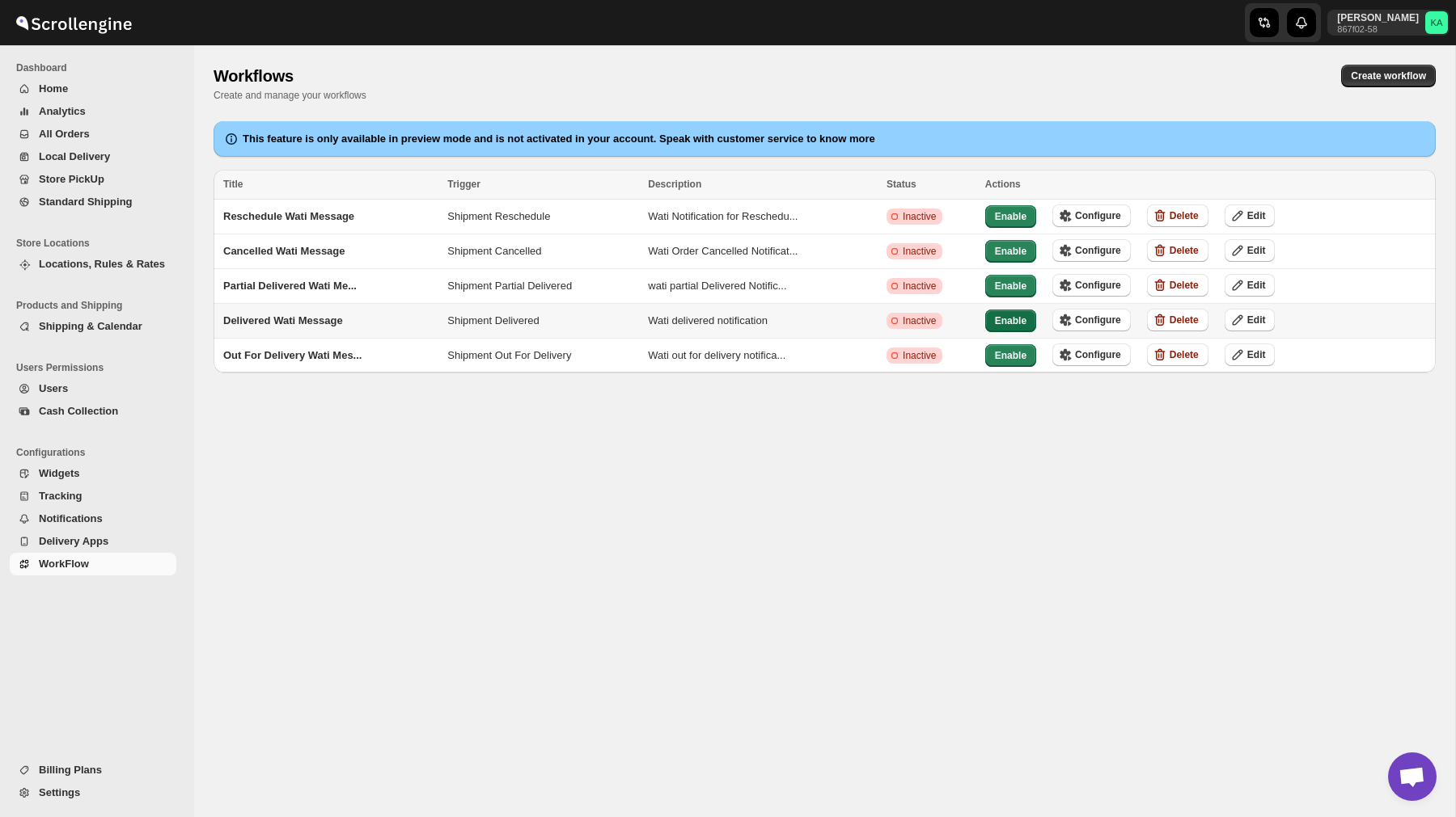
click at [1021, 317] on span "Enable" at bounding box center [1011, 320] width 32 height 13
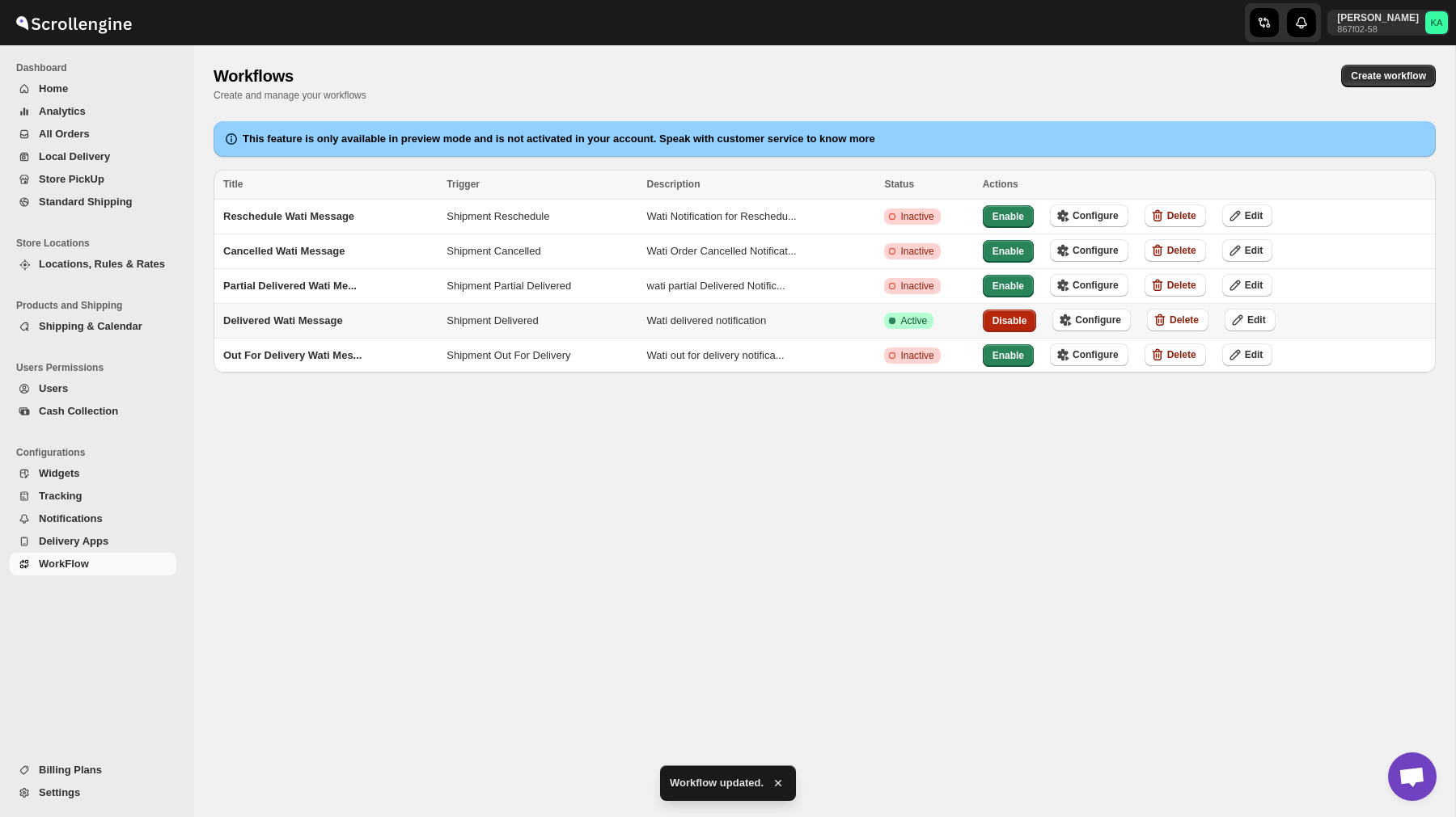
click at [1012, 314] on span "Disable" at bounding box center [1010, 320] width 35 height 13
click at [1117, 316] on span "Configure" at bounding box center [1097, 319] width 46 height 13
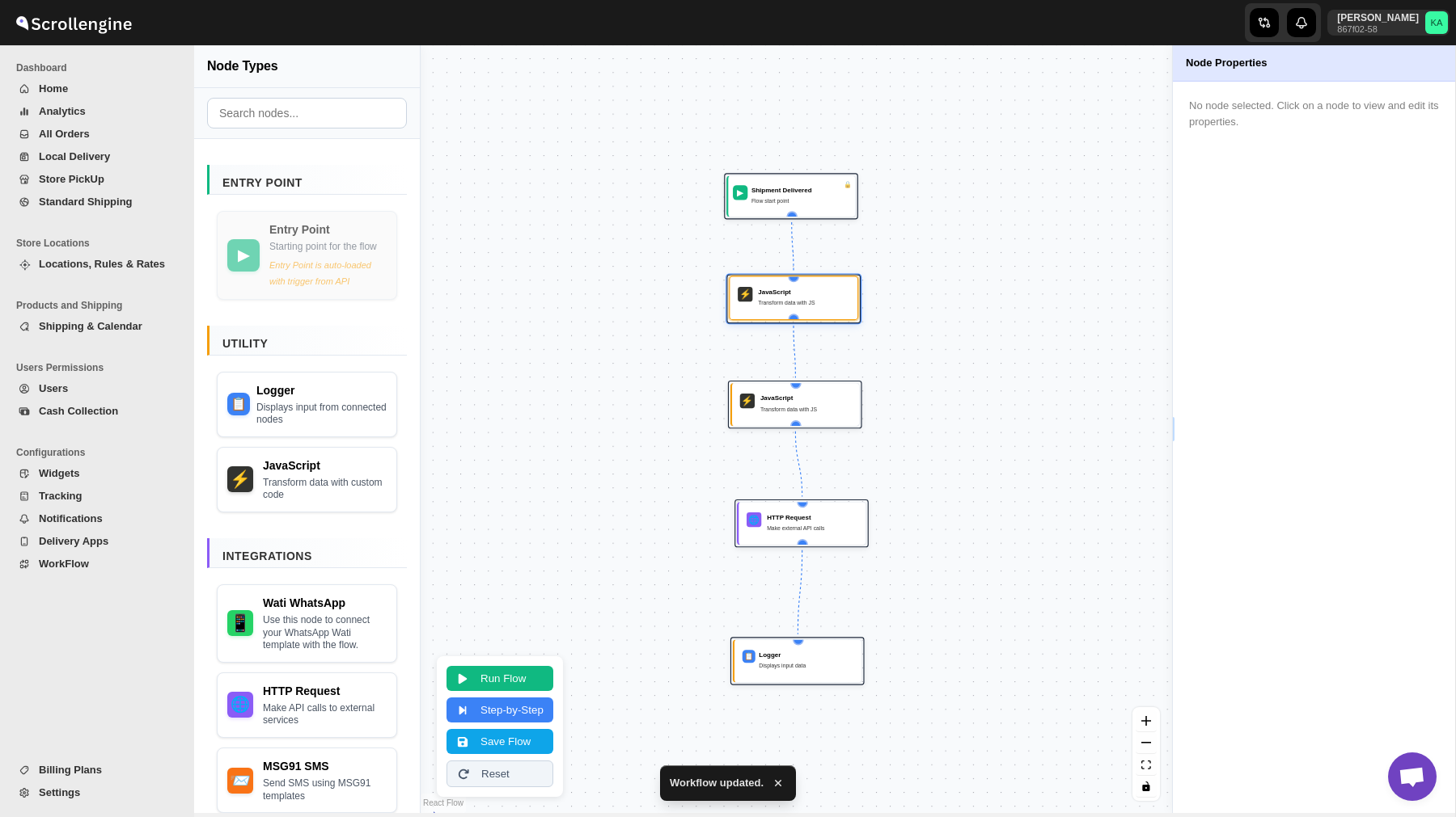
click at [815, 302] on div "Transform data with JS" at bounding box center [803, 302] width 91 height 9
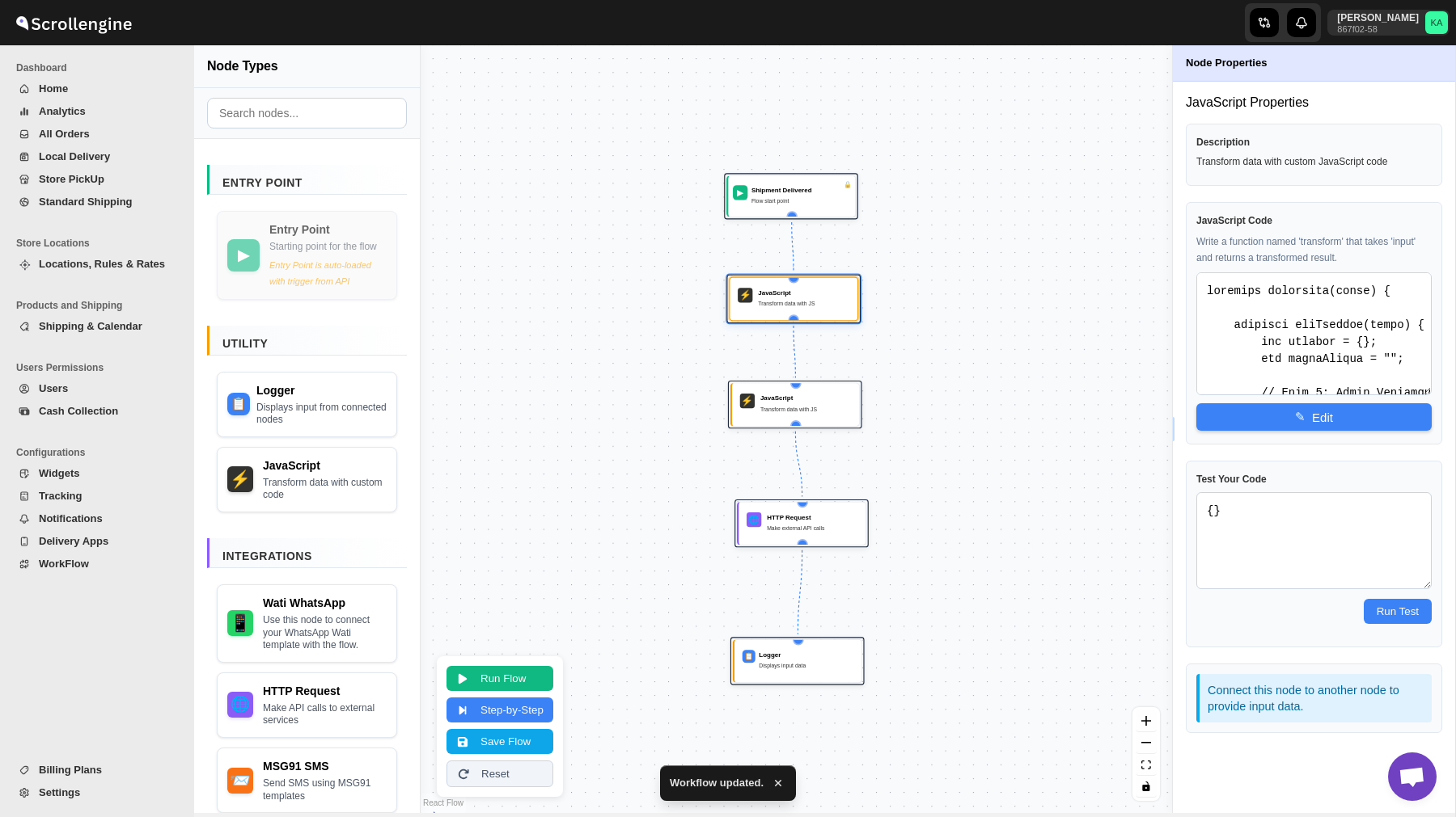
click at [53, 567] on span "WorkFlow" at bounding box center [64, 564] width 50 height 13
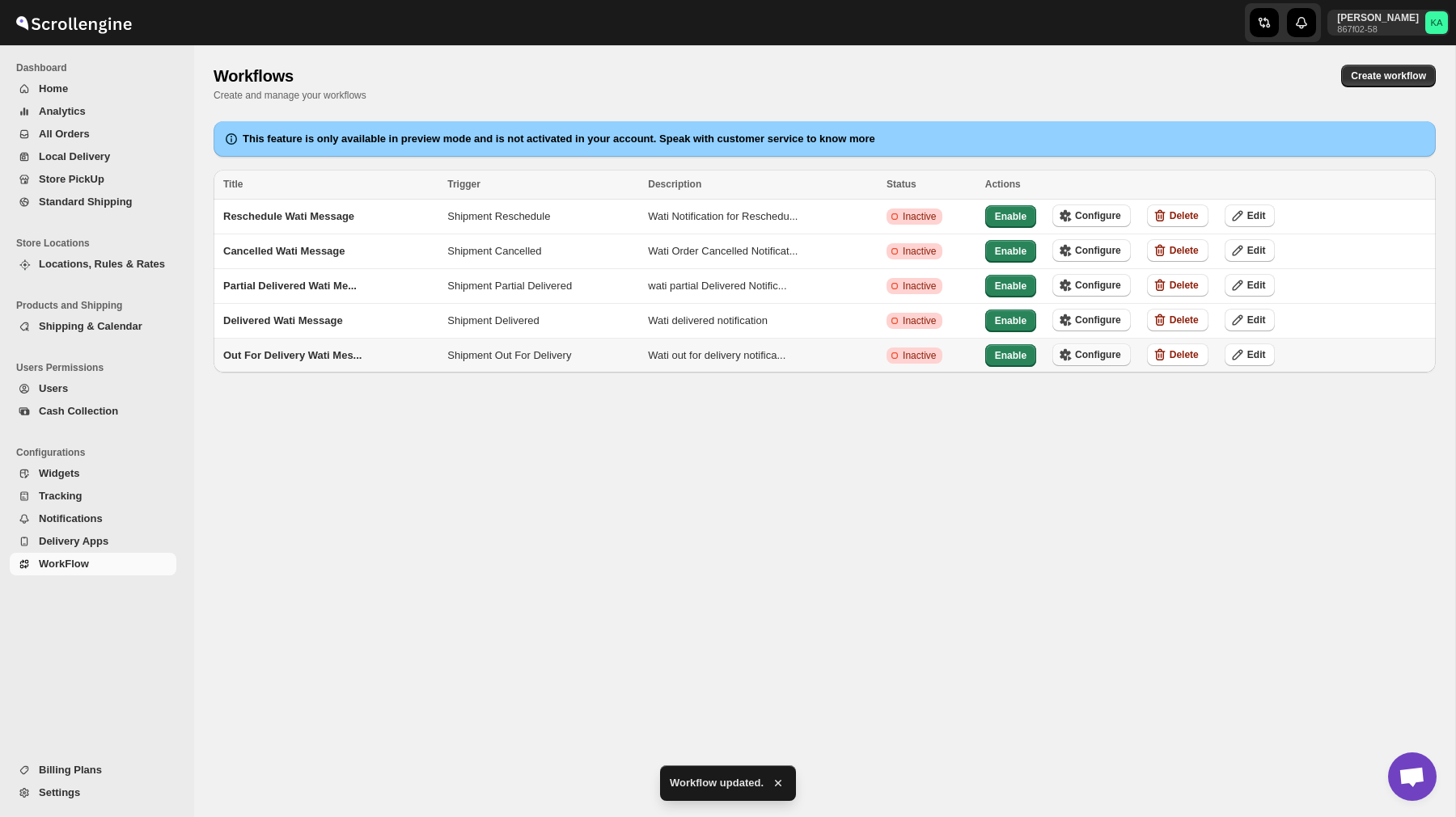
click at [1097, 349] on span "Configure" at bounding box center [1097, 354] width 46 height 13
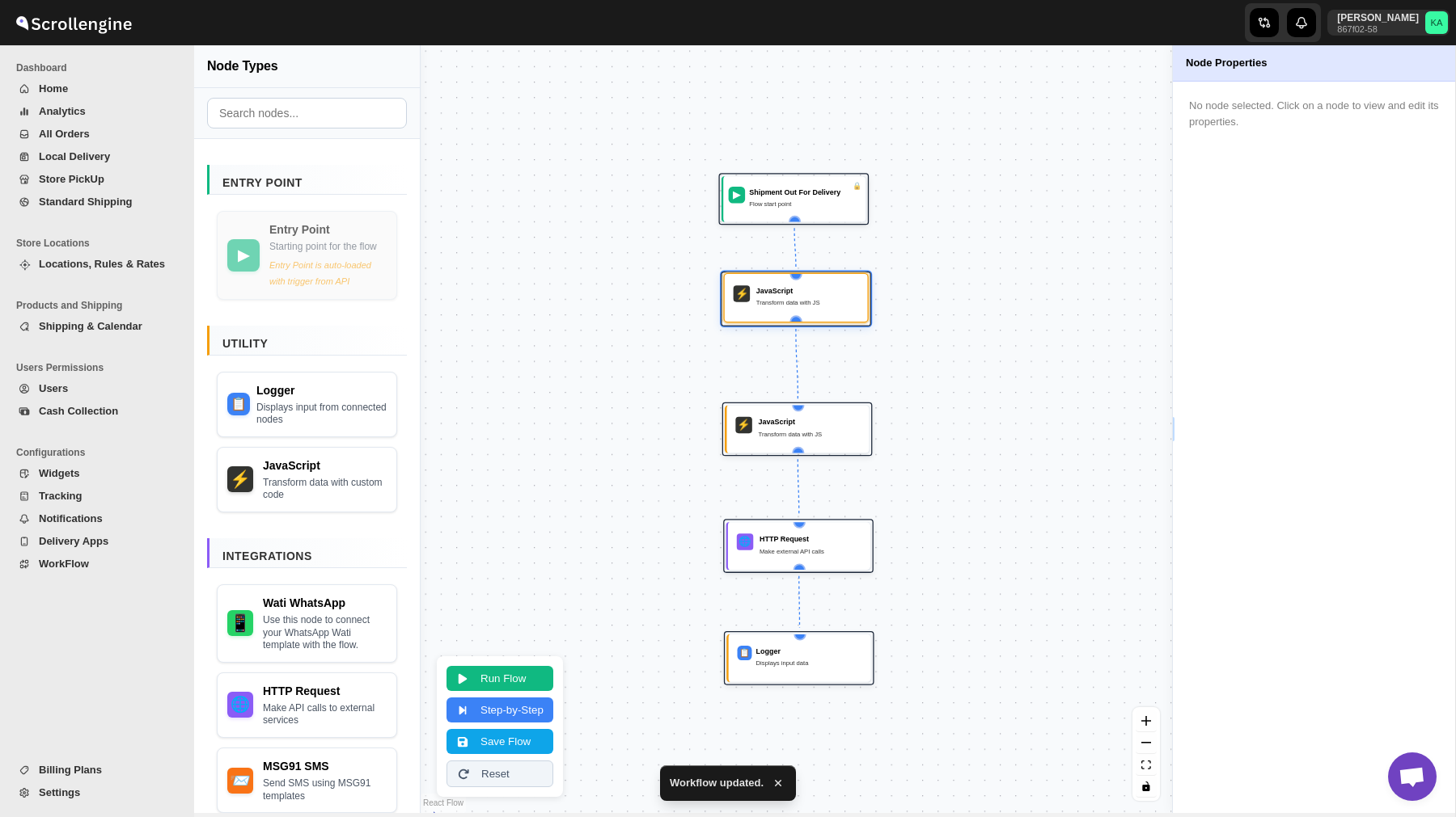
click at [829, 302] on div "Transform data with JS" at bounding box center [807, 303] width 103 height 11
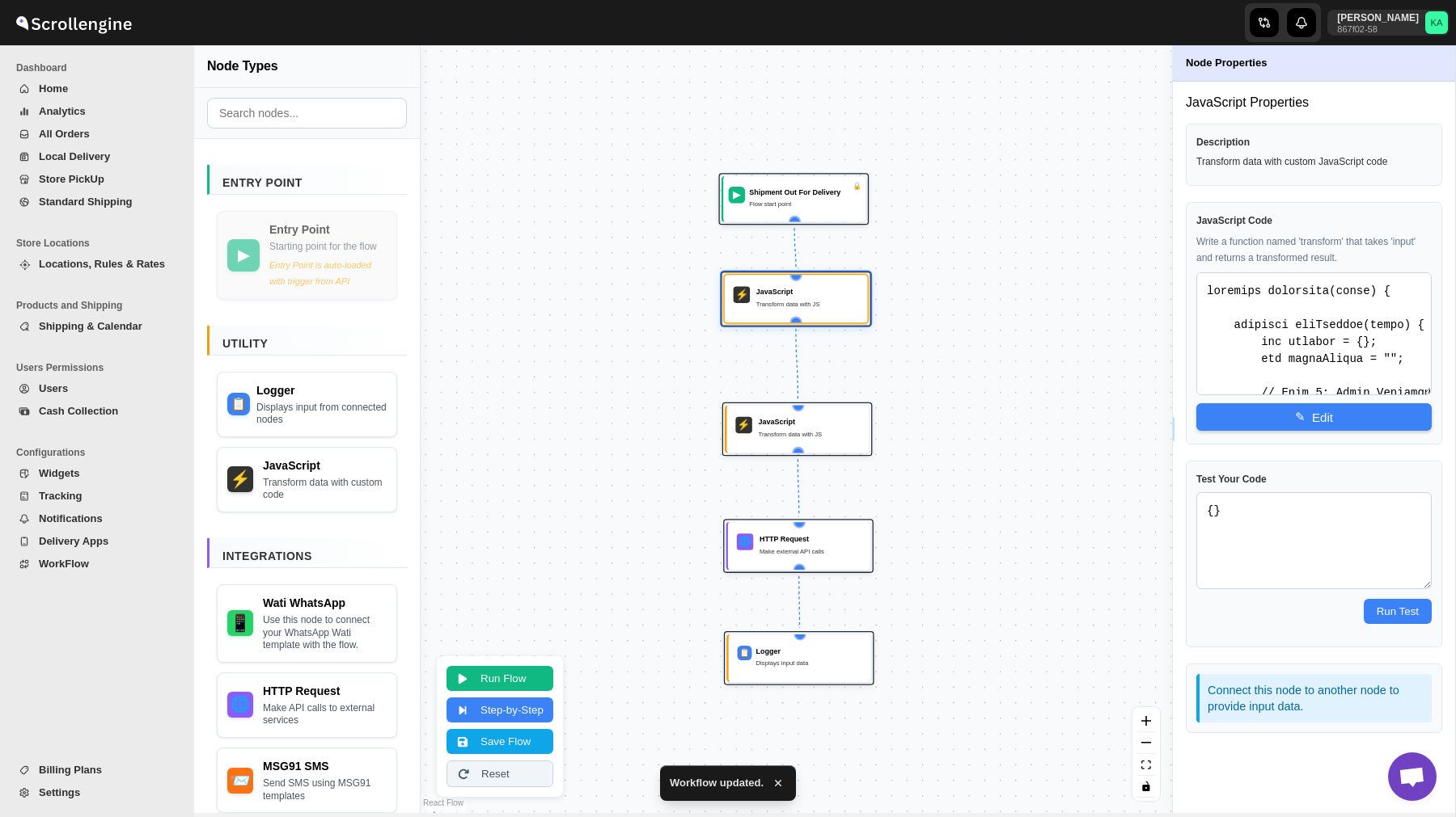
click at [62, 563] on span "WorkFlow" at bounding box center [64, 564] width 50 height 13
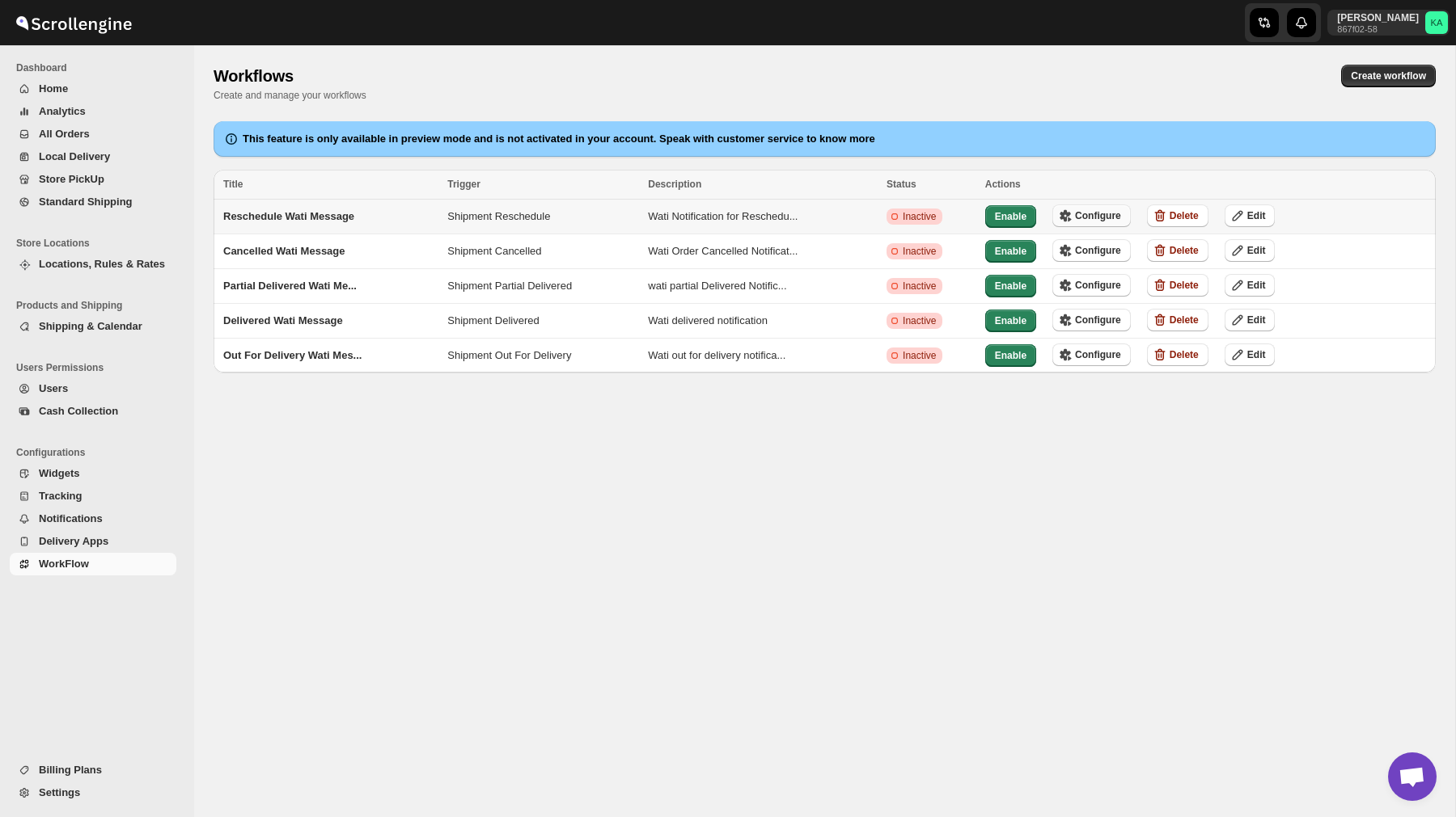
click at [1109, 211] on span "Configure" at bounding box center [1097, 216] width 46 height 13
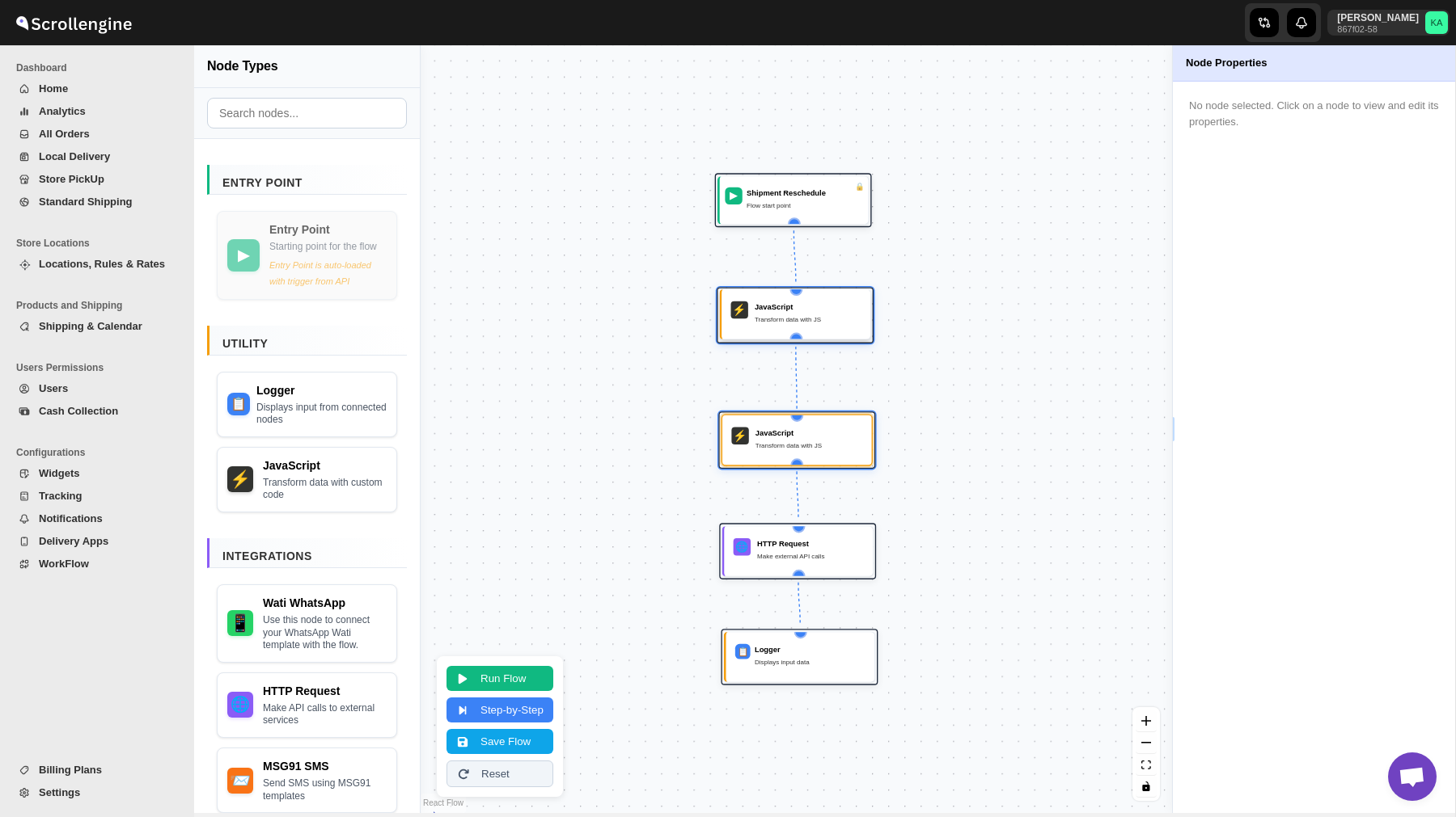
click at [776, 327] on div "⚡ JavaScript Transform data with JS" at bounding box center [796, 314] width 136 height 37
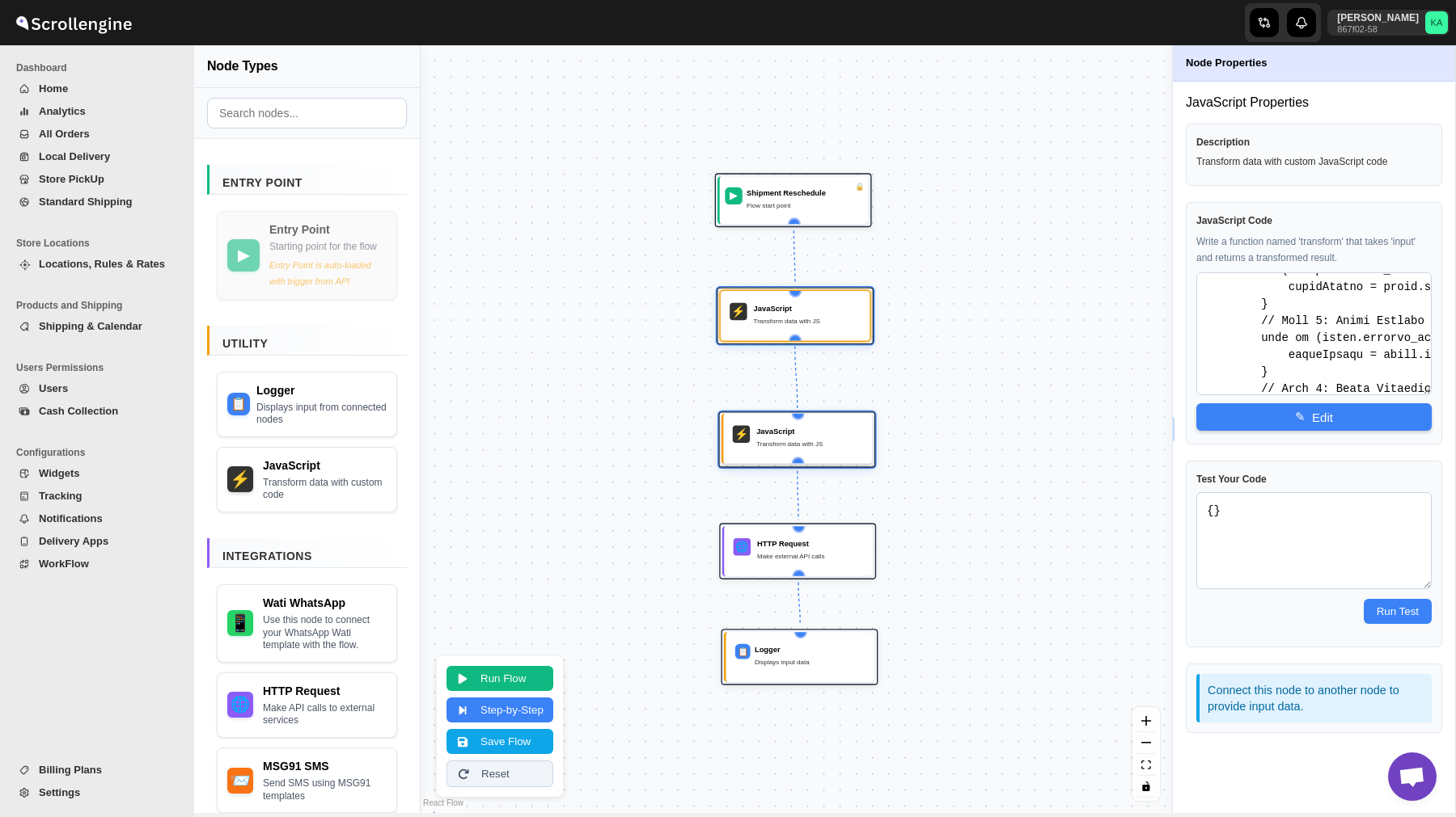
click at [793, 443] on div "Transform data with JS" at bounding box center [810, 444] width 107 height 11
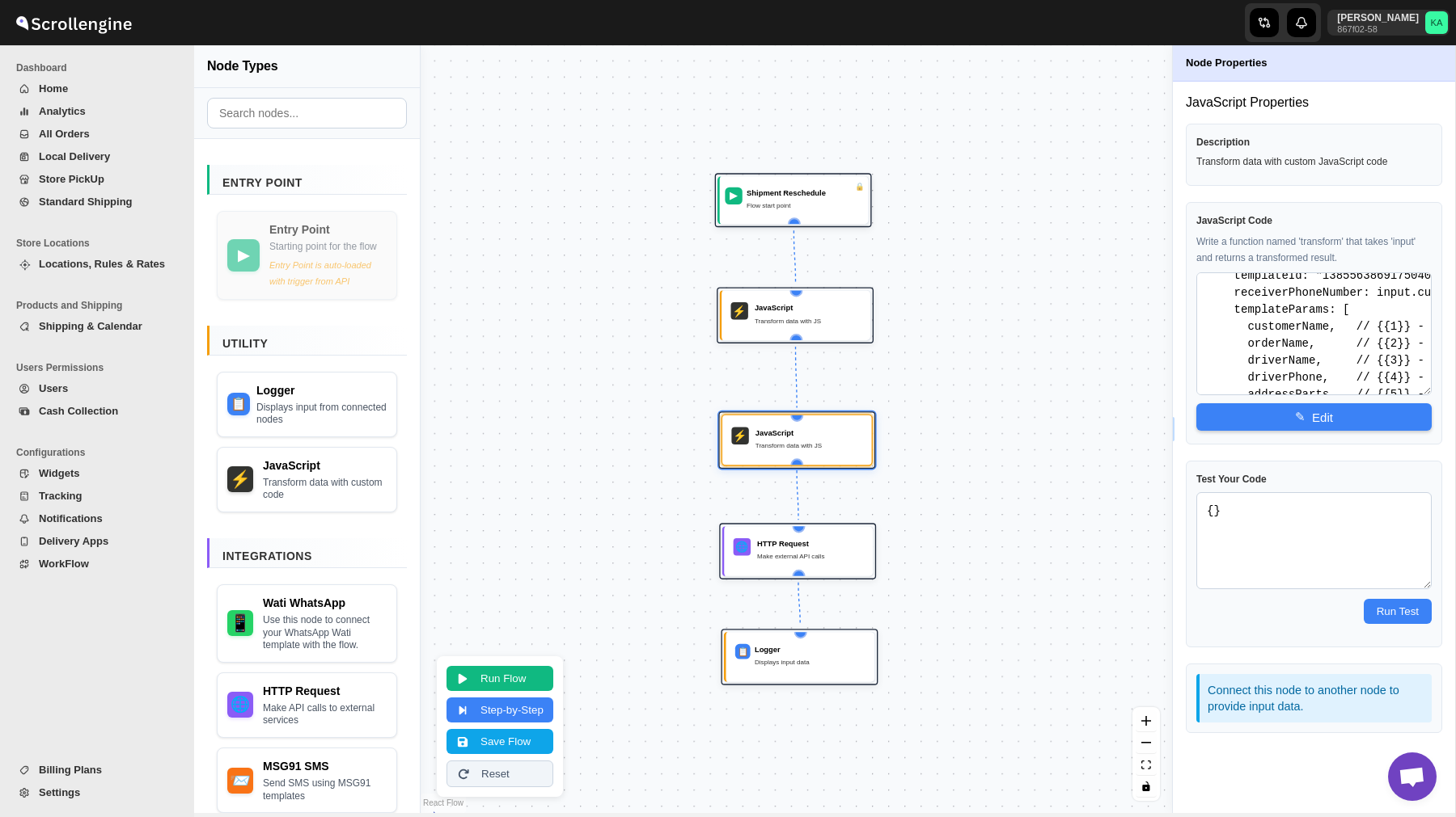
scroll to position [424, 0]
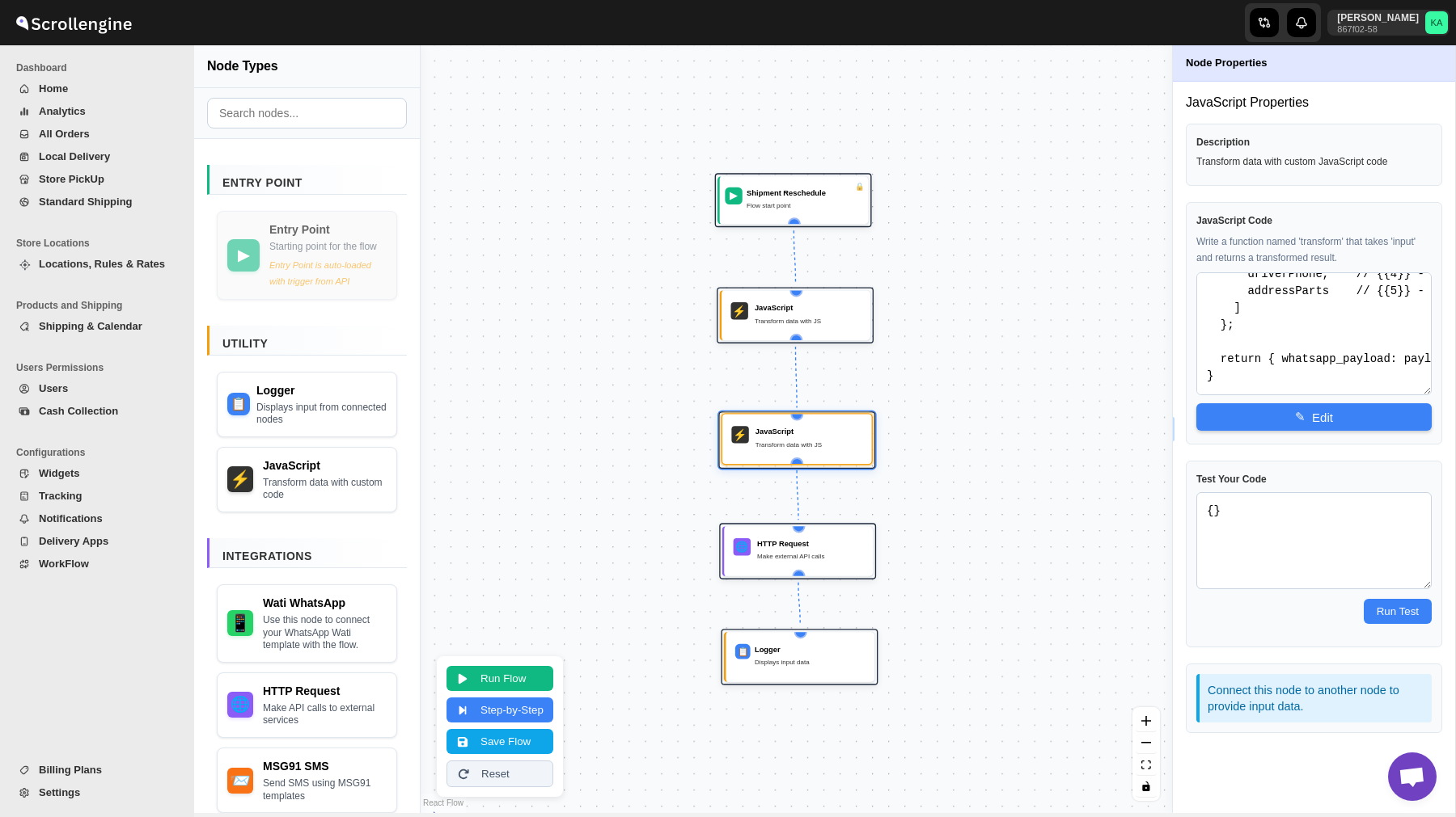
click at [786, 444] on div "Transform data with JS" at bounding box center [809, 444] width 107 height 11
click at [819, 433] on div "JavaScript" at bounding box center [809, 431] width 107 height 11
click at [1361, 423] on button "✎ Edit" at bounding box center [1314, 416] width 236 height 28
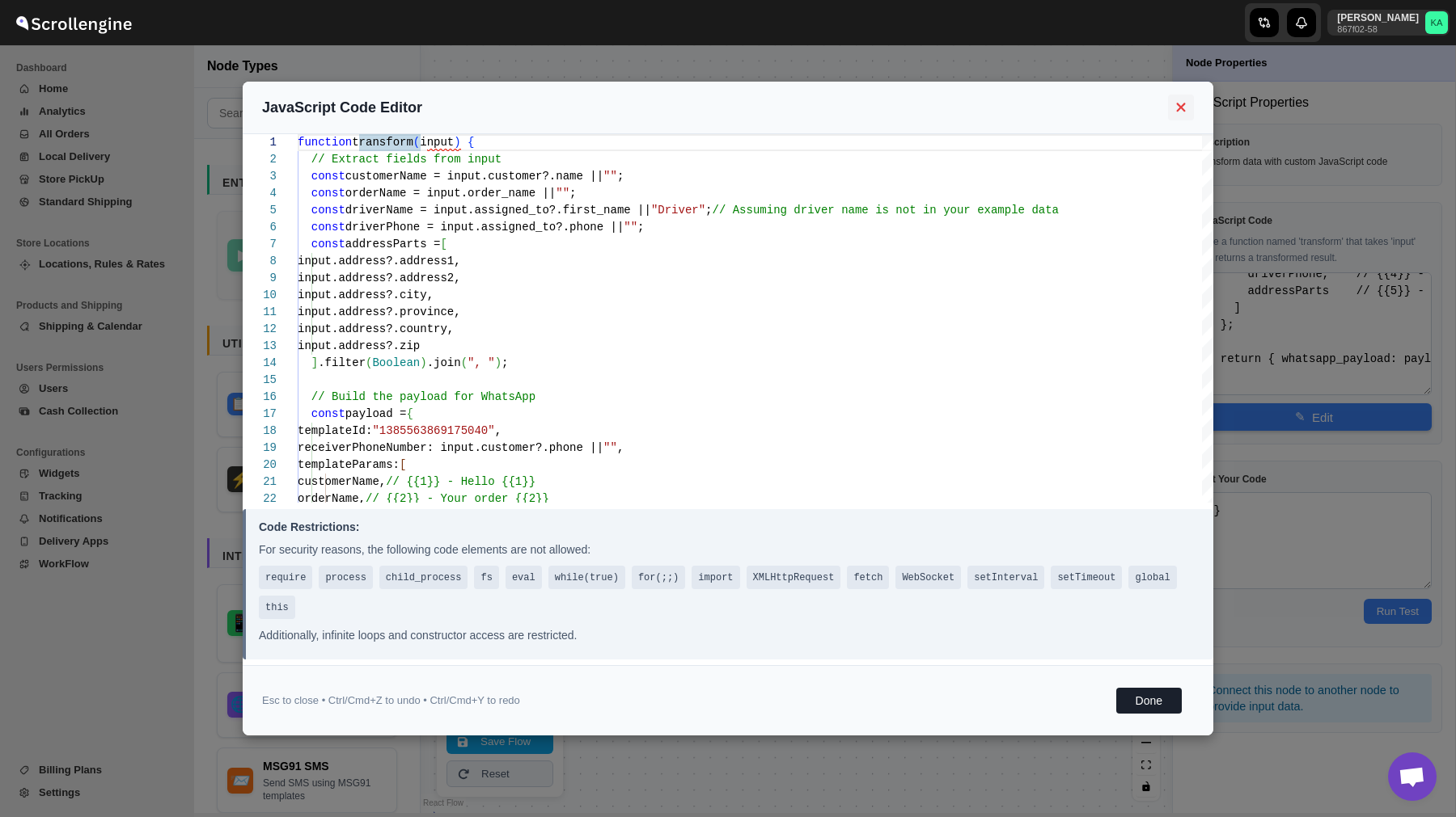
click at [1180, 109] on icon at bounding box center [1181, 107] width 18 height 14
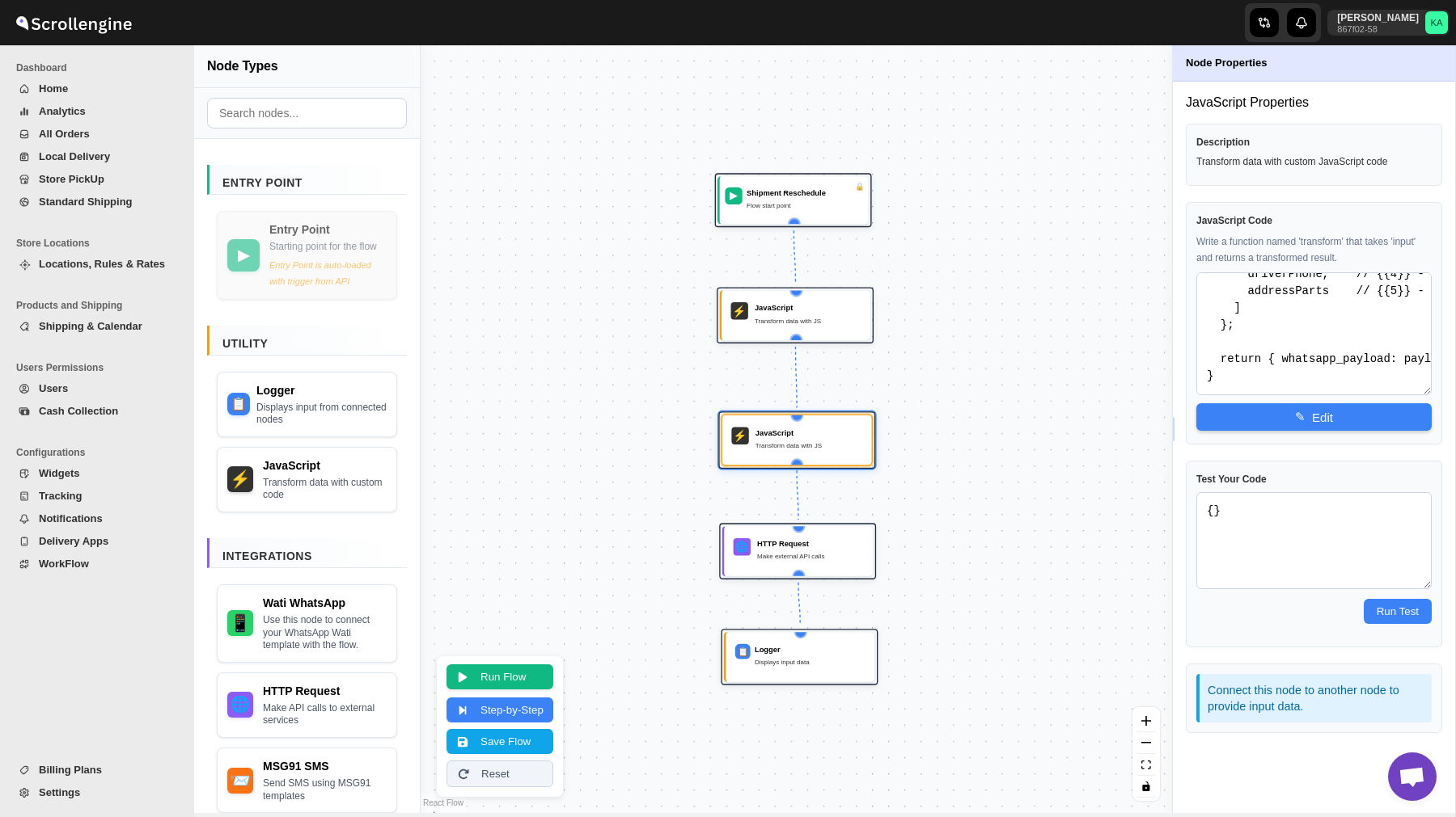
click at [501, 677] on button "Run Flow" at bounding box center [500, 677] width 107 height 25
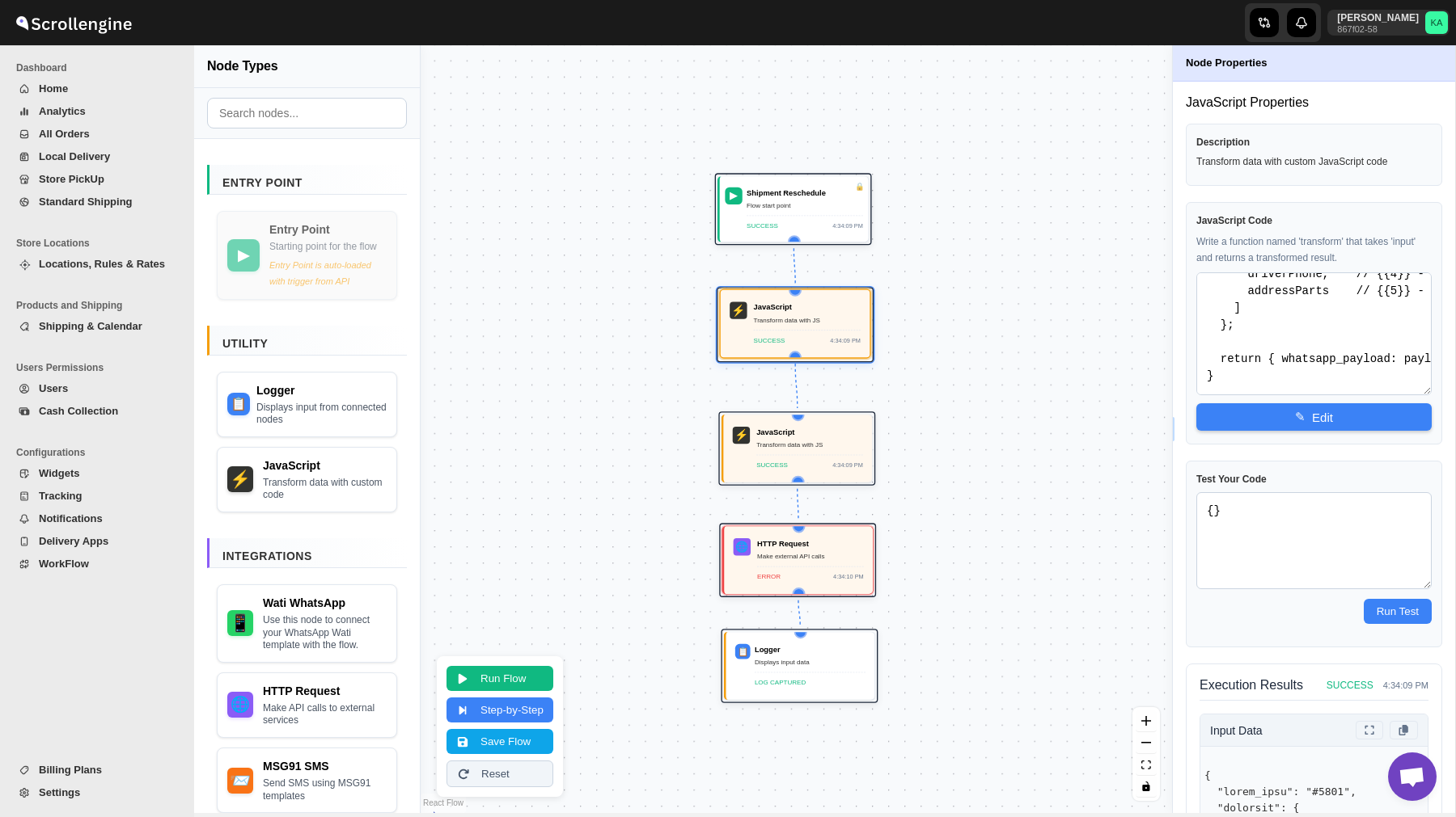
click at [833, 318] on div "Transform data with JS" at bounding box center [807, 320] width 107 height 11
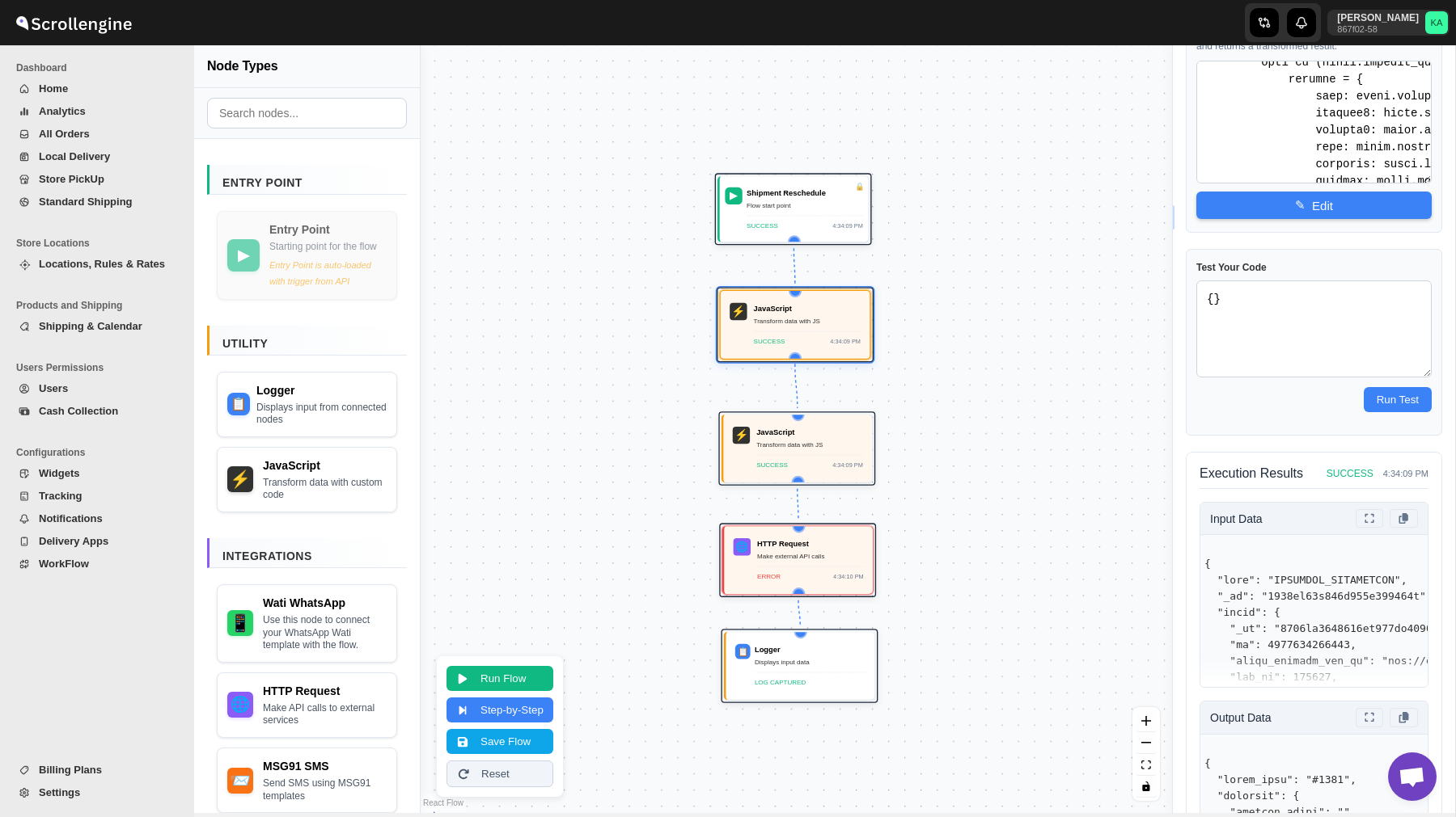
scroll to position [320, 0]
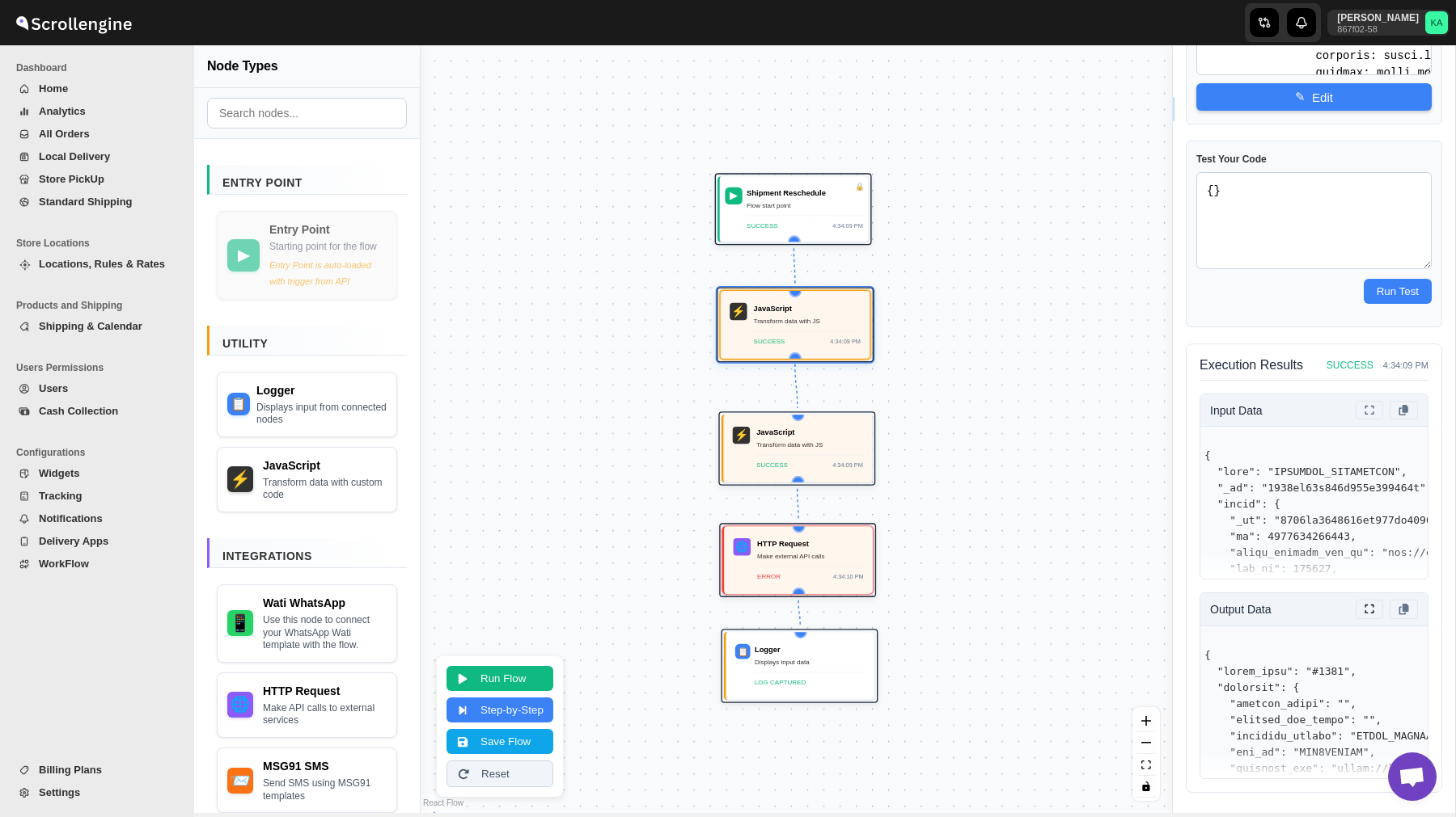
click at [1367, 615] on button at bounding box center [1370, 609] width 28 height 18
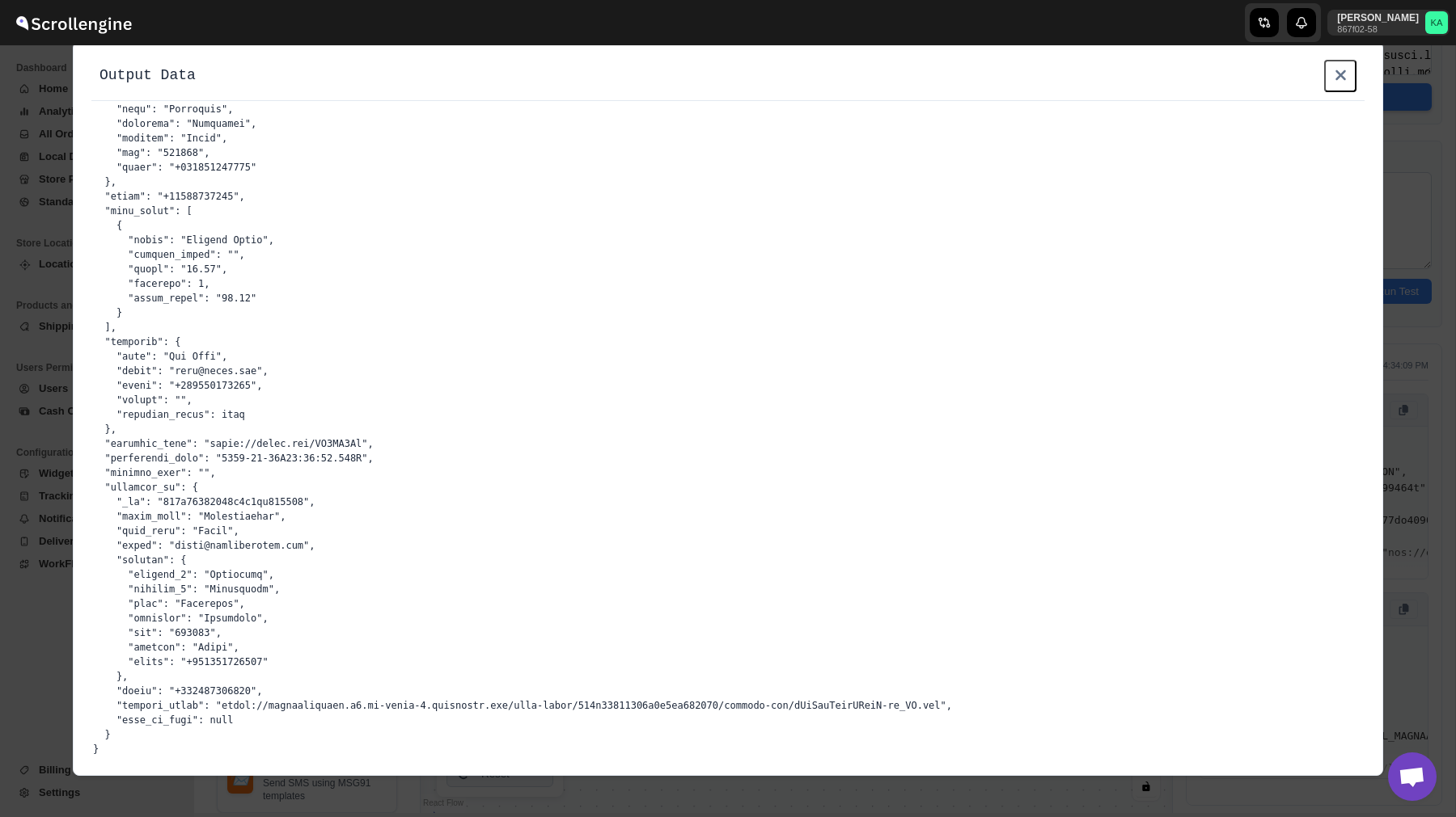
scroll to position [0, 0]
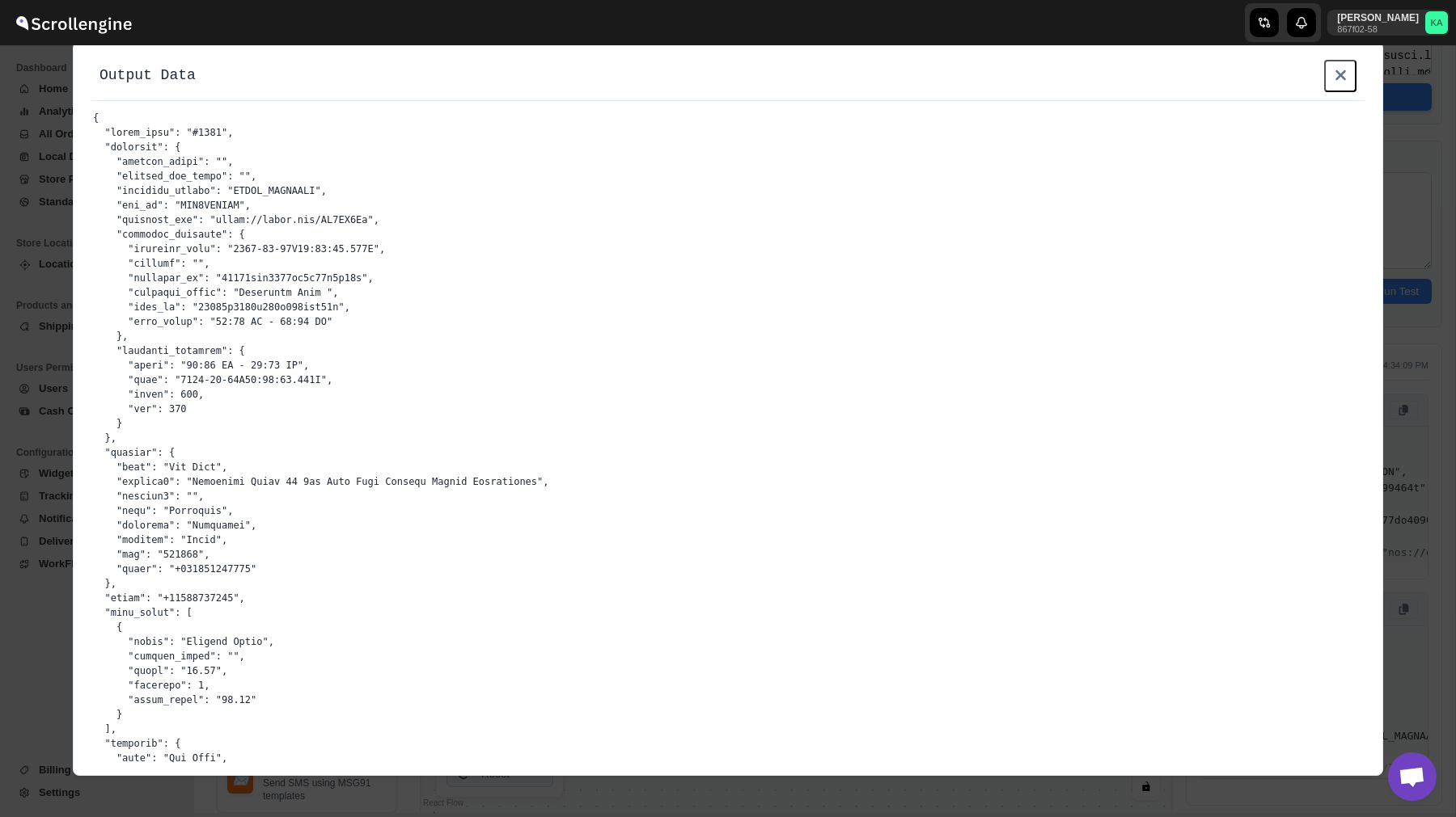
click at [1036, 348] on pre at bounding box center [728, 634] width 1289 height 1067
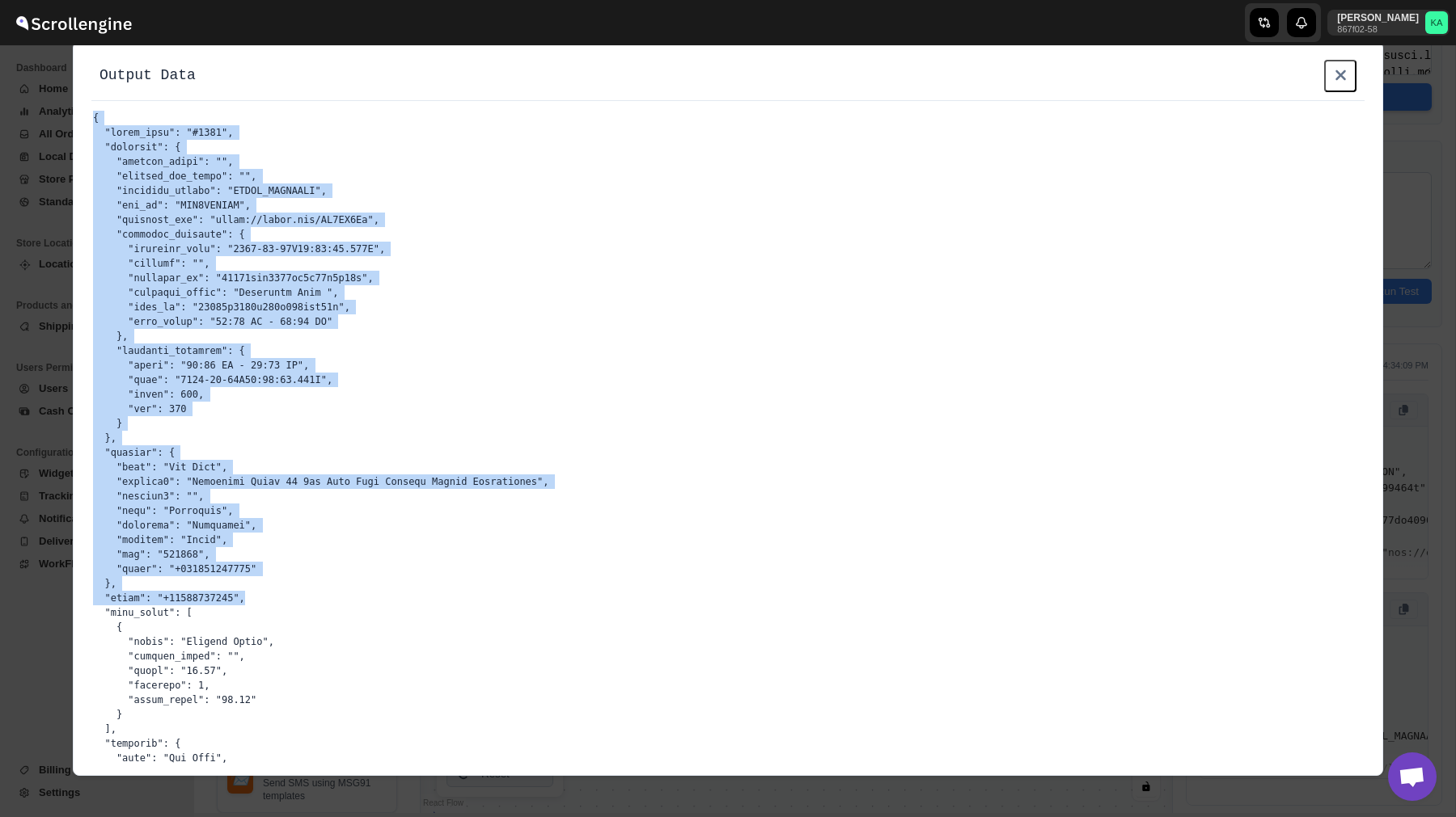
drag, startPoint x: 94, startPoint y: 115, endPoint x: 428, endPoint y: 603, distance: 591.4
click at [428, 601] on pre at bounding box center [728, 634] width 1289 height 1067
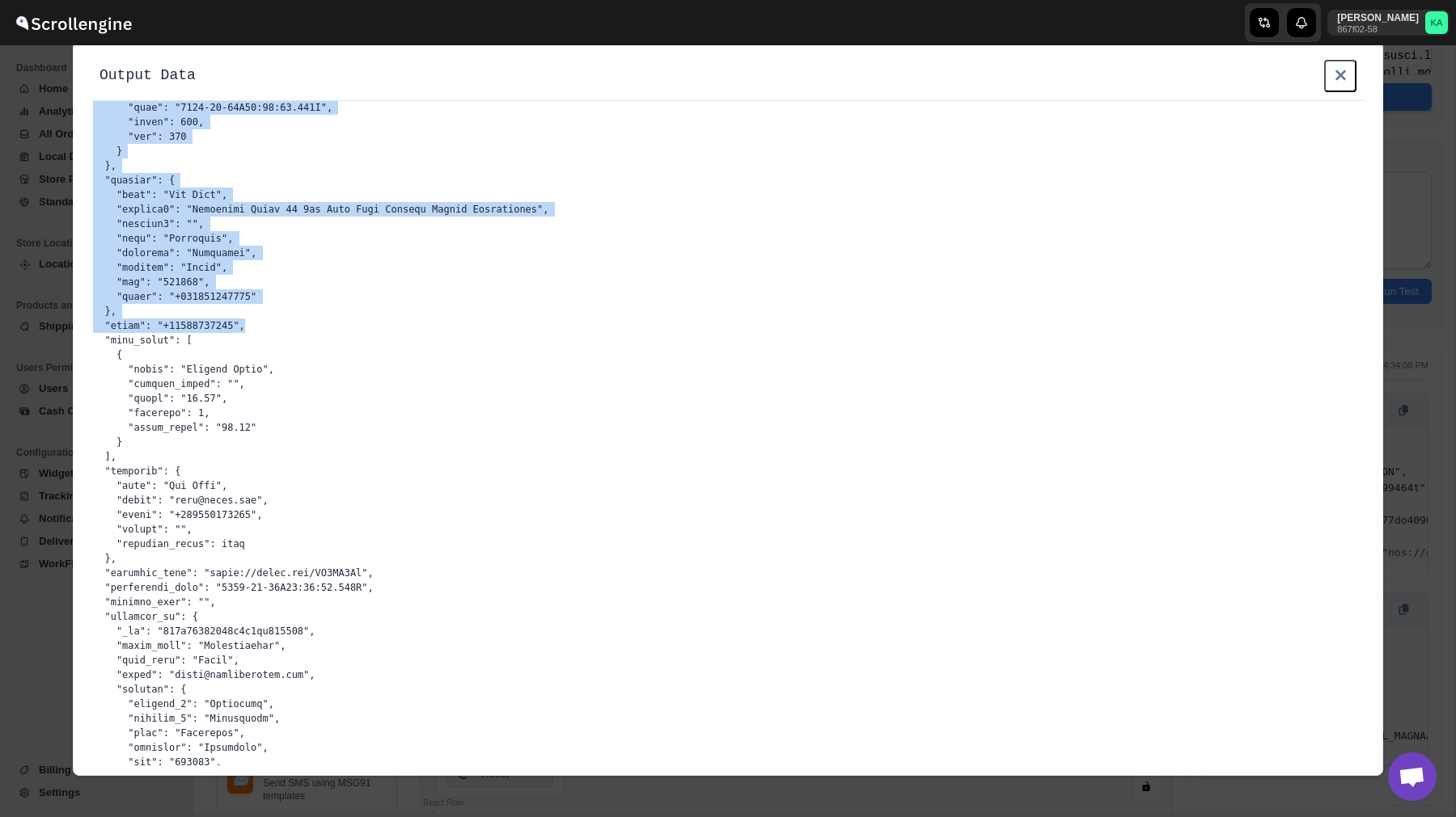
scroll to position [402, 0]
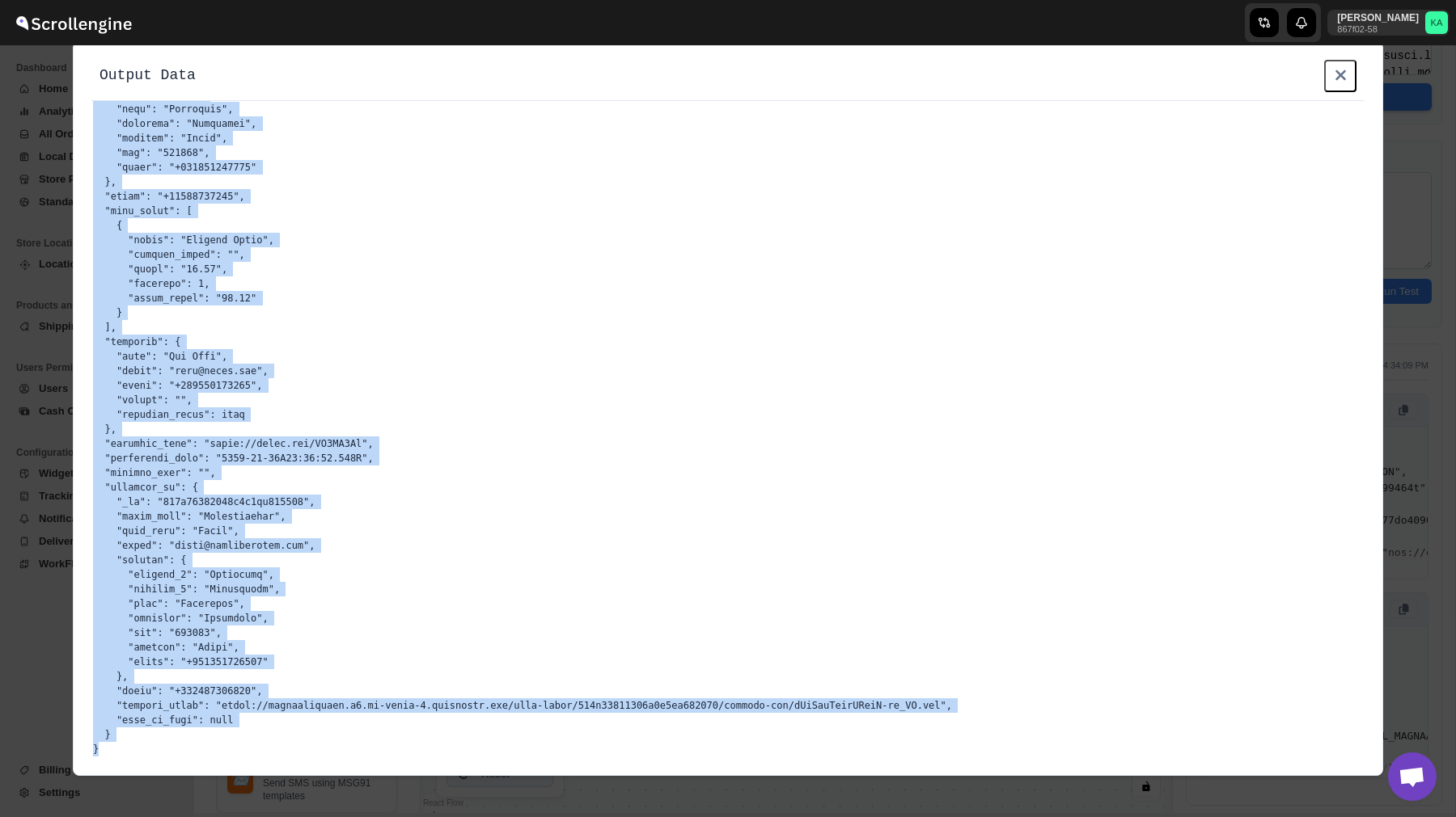
click at [122, 746] on pre at bounding box center [728, 232] width 1289 height 1067
copy pre "{ "order_name": "#1751", "shipment": { "webhook_topic": "", "webhook_sub_topic"…"
click at [1345, 80] on icon at bounding box center [1341, 74] width 20 height 16
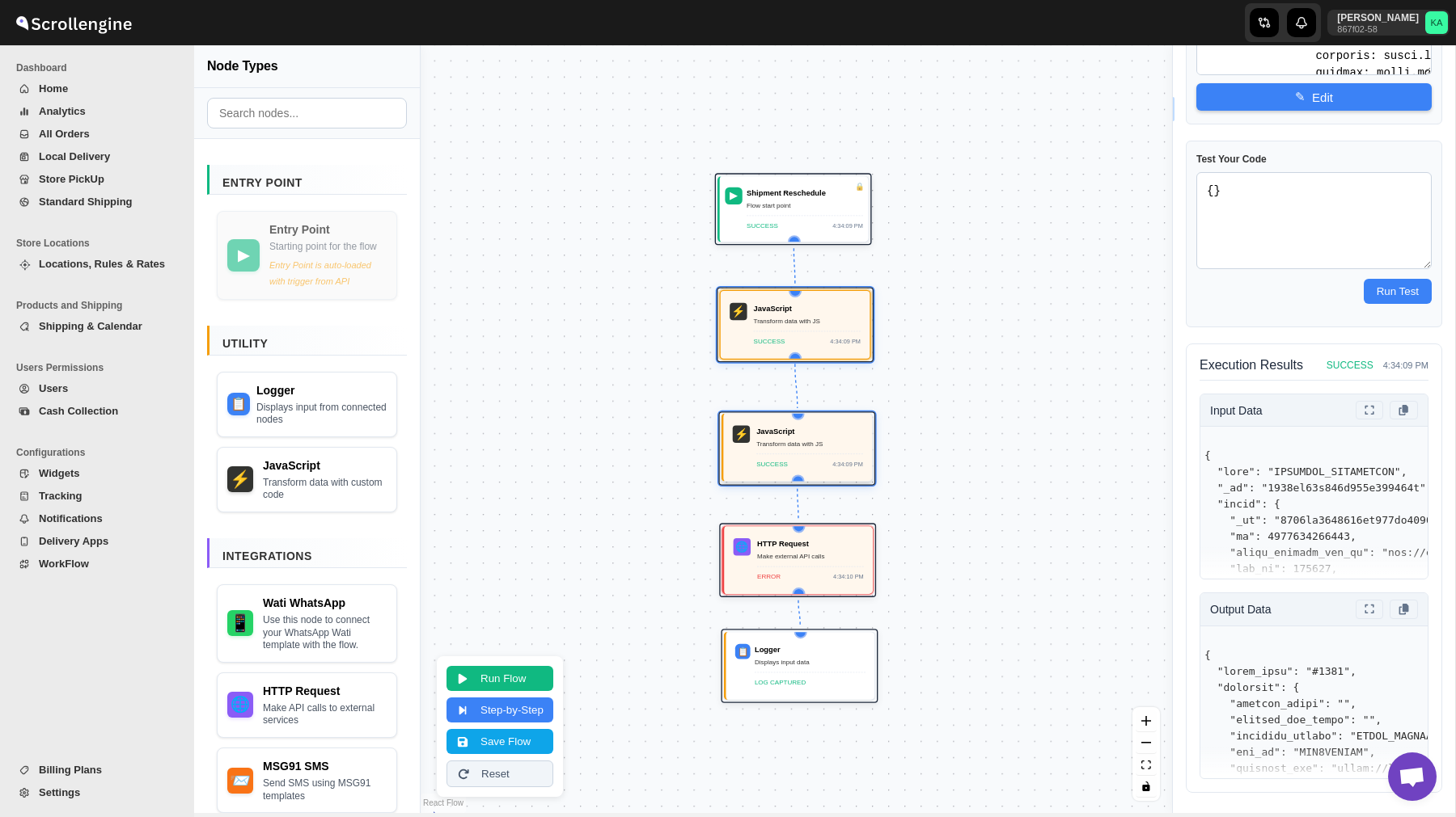
click at [783, 464] on div "SUCCESS" at bounding box center [772, 464] width 32 height 11
type textarea "function transform(input) { // Extract fields from input const customerName = i…"
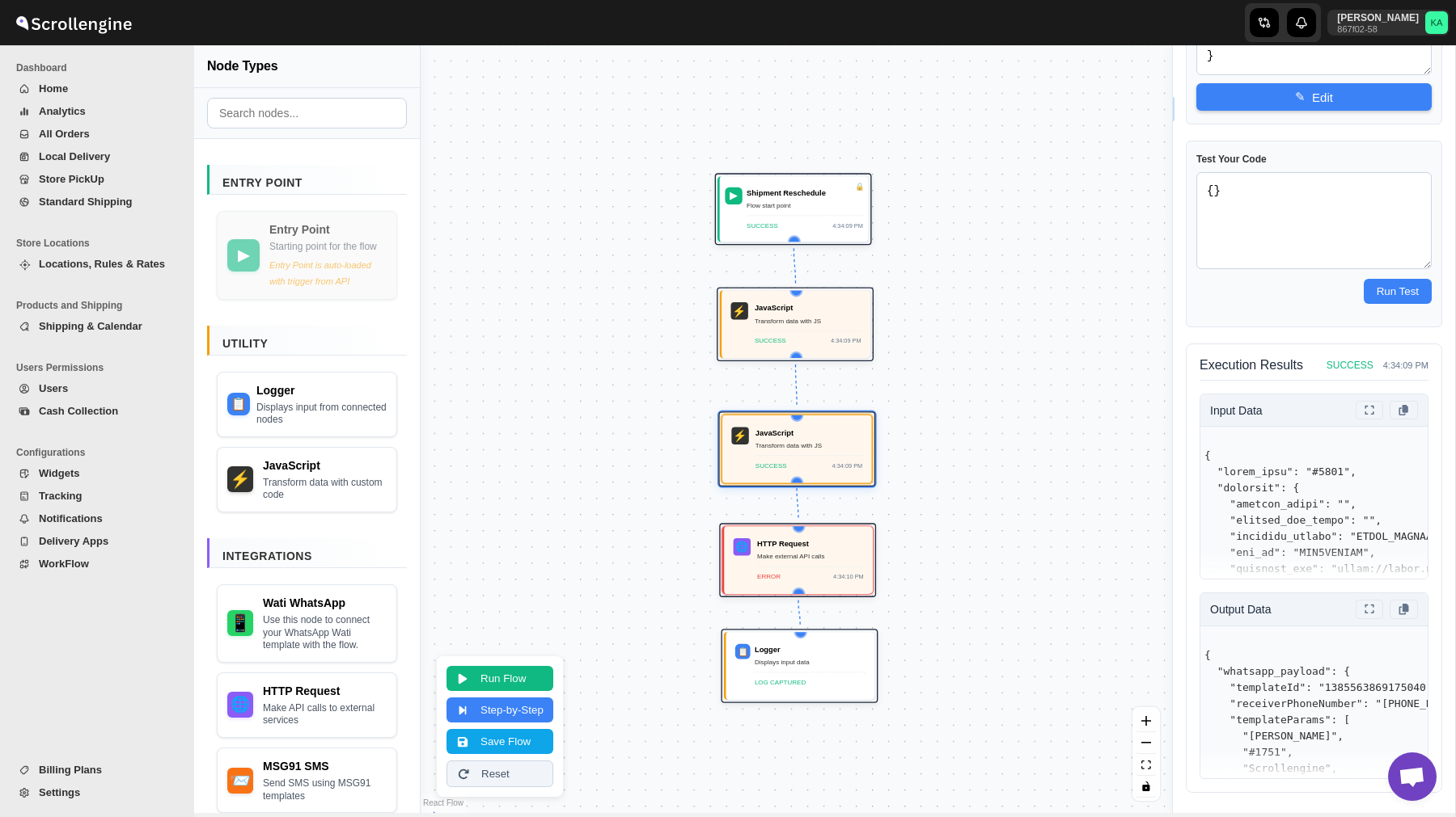
click at [1279, 205] on textarea "{}" at bounding box center [1314, 221] width 236 height 97
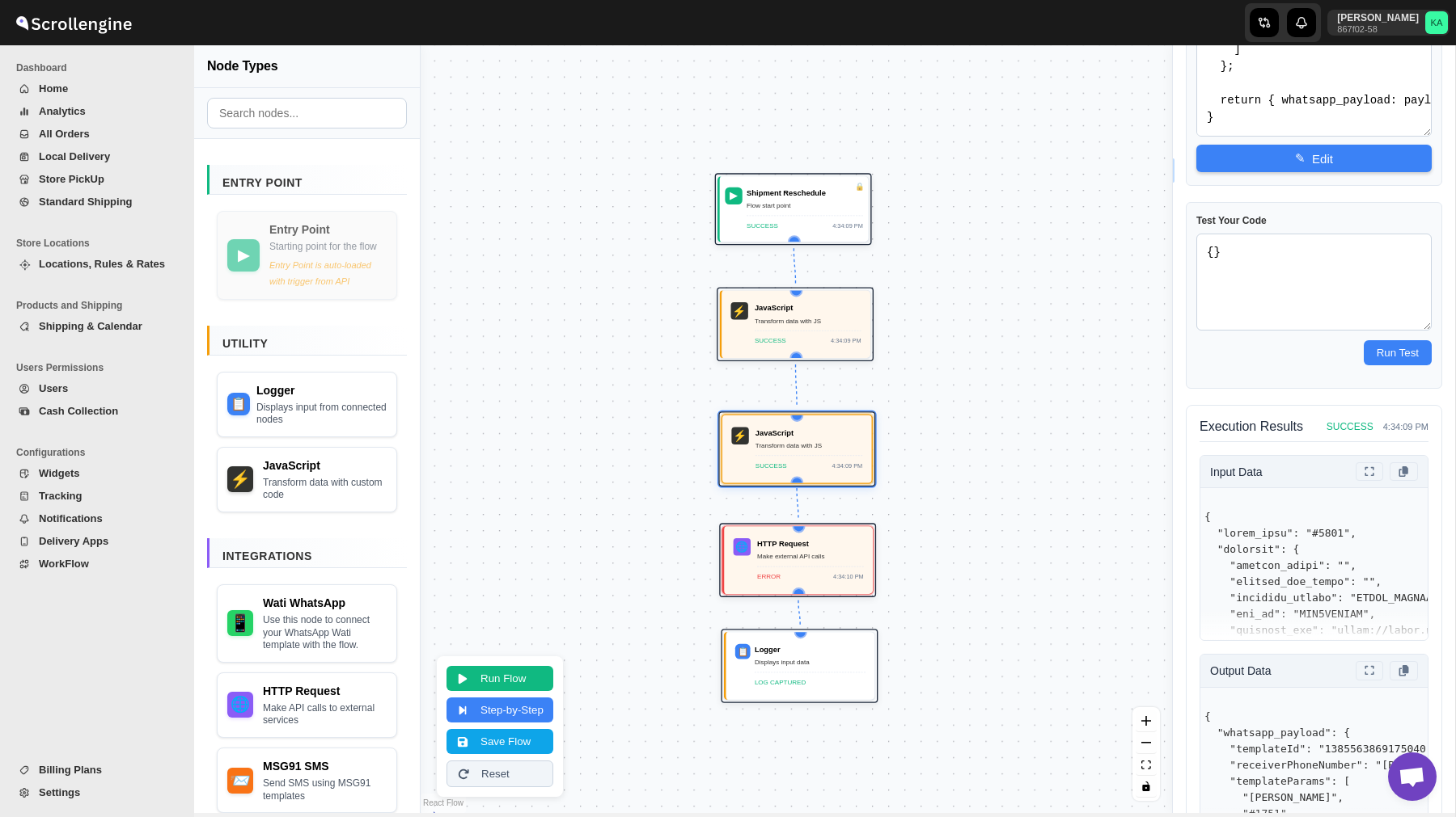
scroll to position [236, 0]
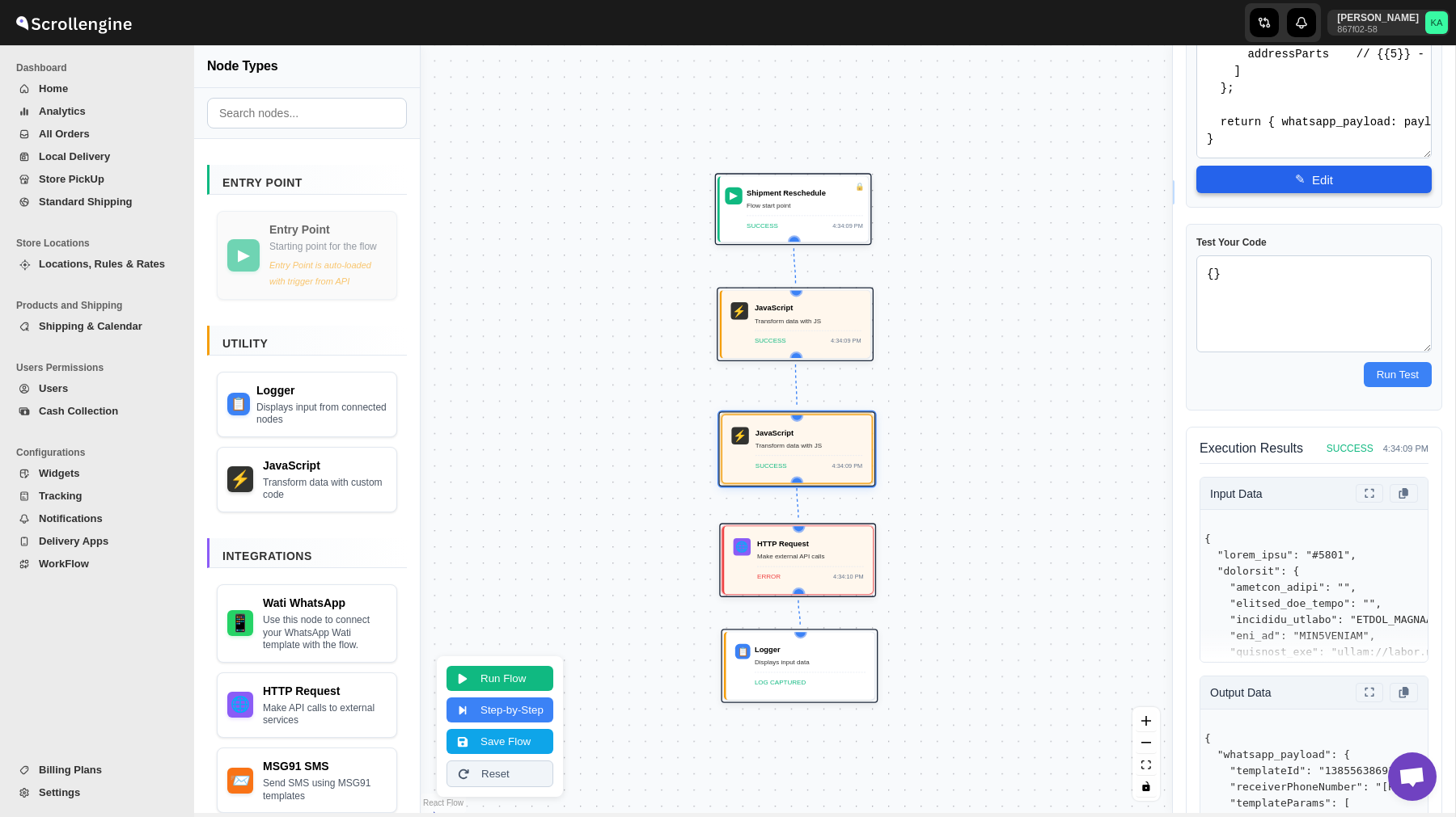
click at [1311, 171] on button "✎ Edit" at bounding box center [1314, 179] width 236 height 28
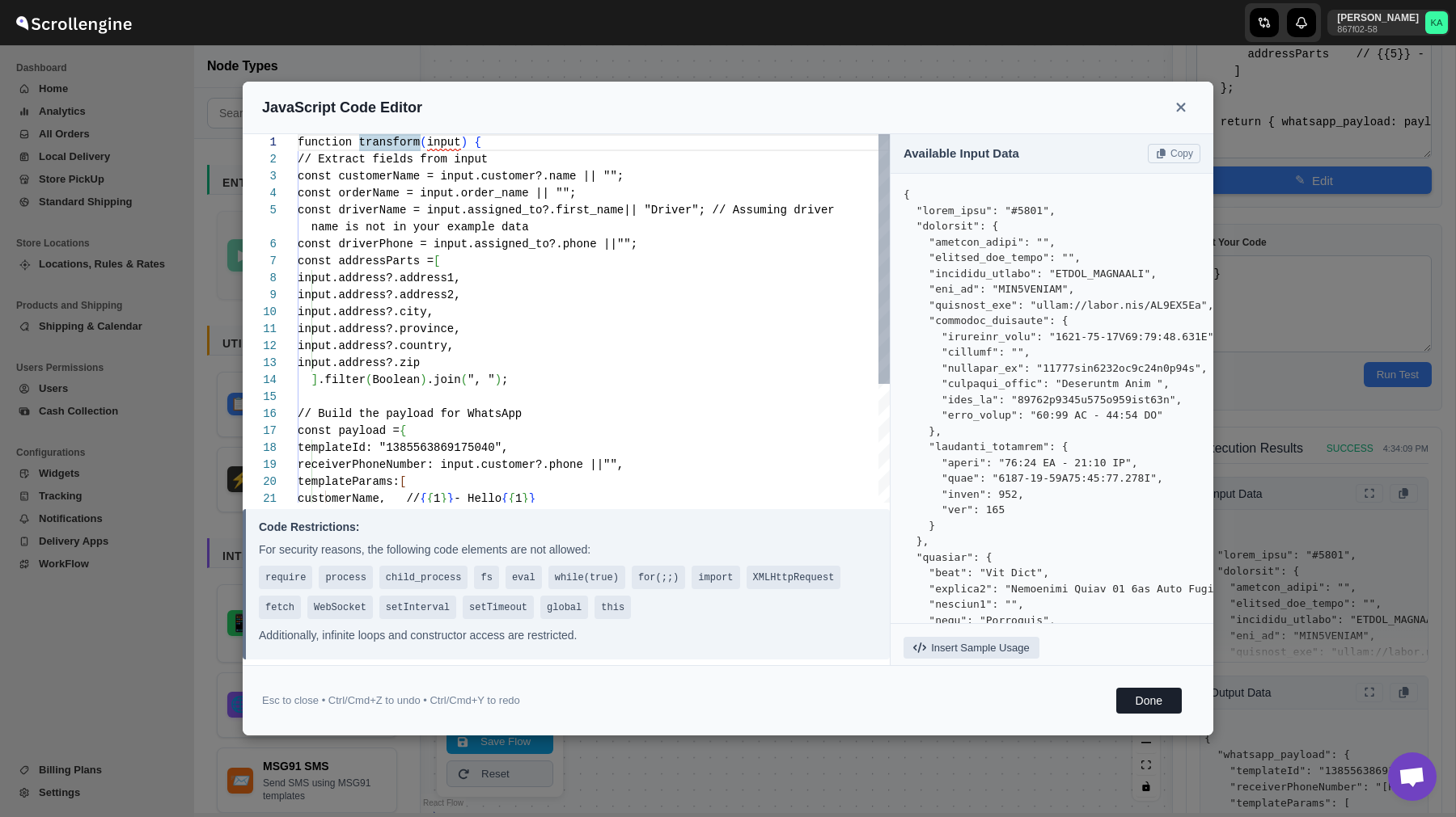
scroll to position [136, 0]
click at [686, 450] on div "function transform ( input ) { // Extract fields from input const customerName …" at bounding box center [593, 406] width 592 height 543
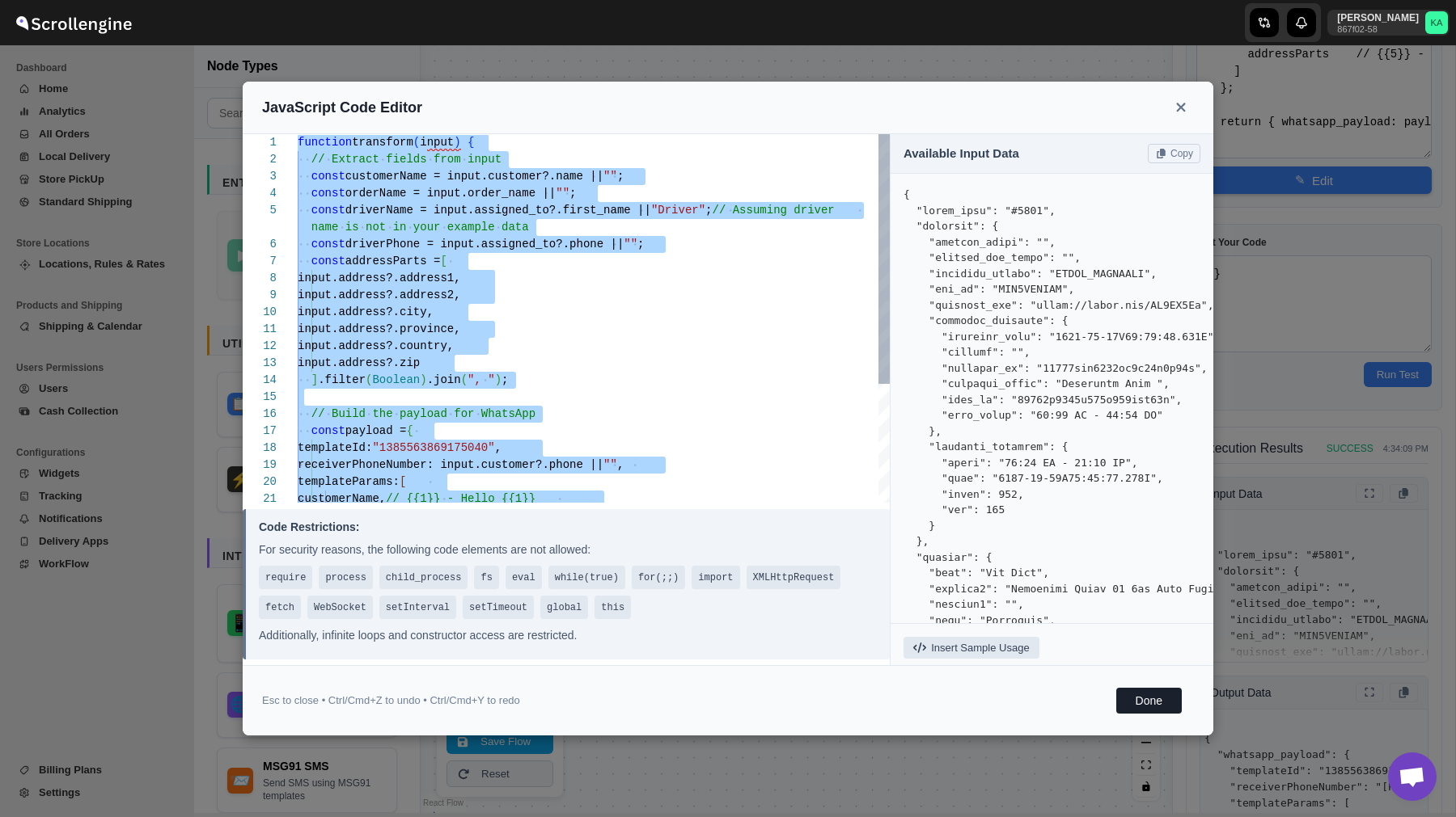
scroll to position [0, 0]
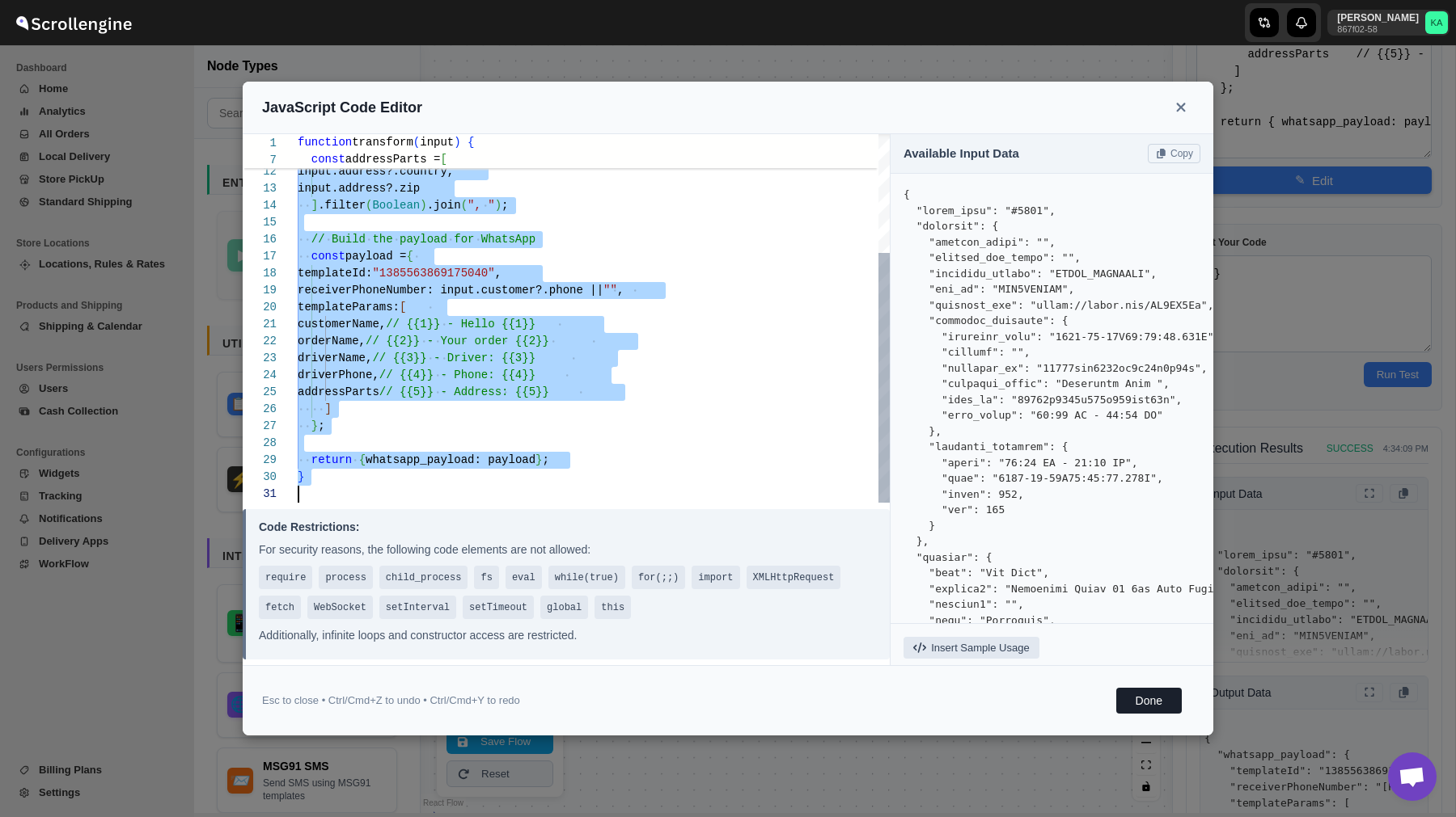
type textarea "}"
type textarea "function transform(input) { // Extract fields from input const addressName = in…"
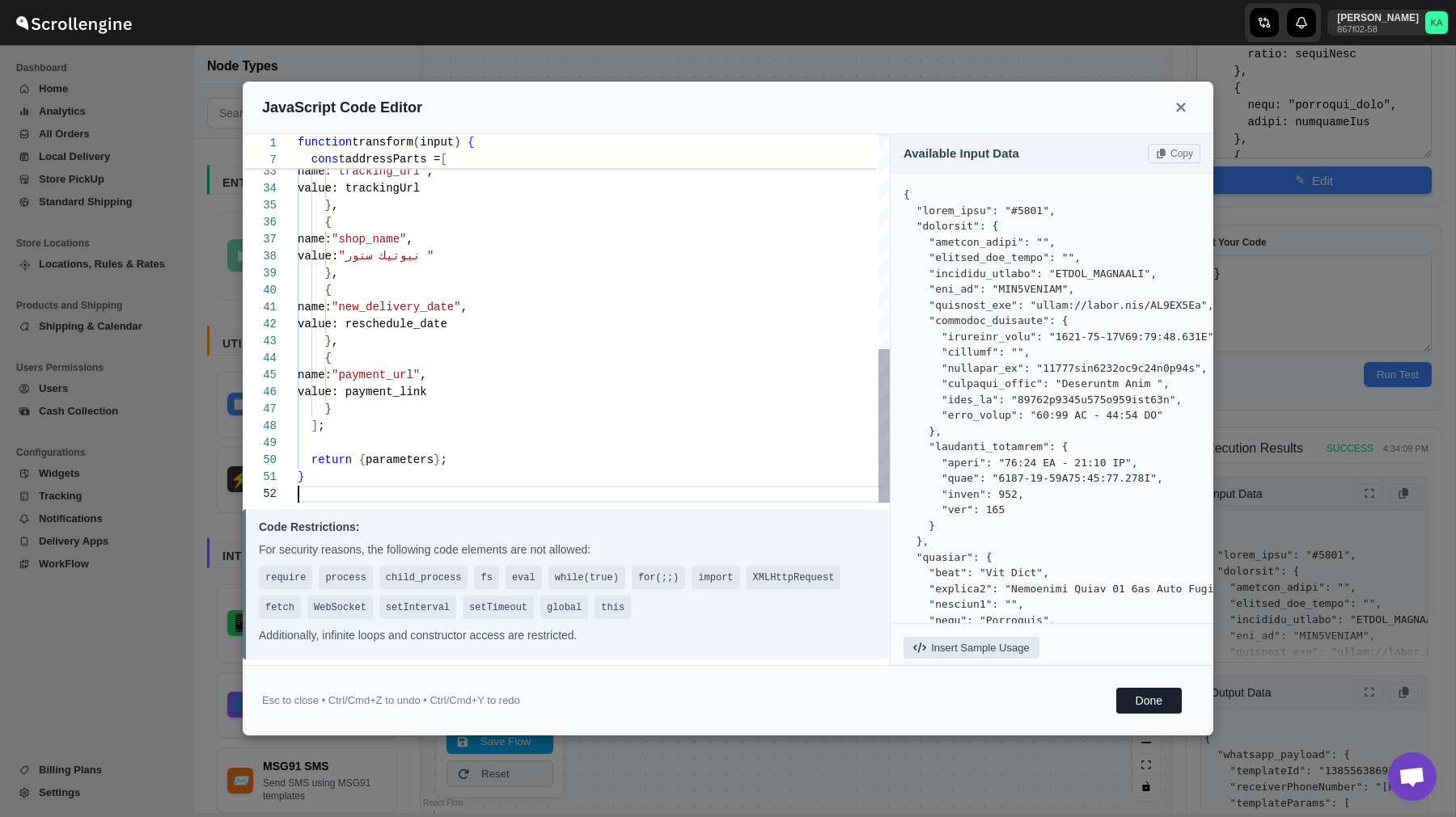
scroll to position [17, 0]
click at [1145, 703] on button "Done" at bounding box center [1148, 700] width 65 height 26
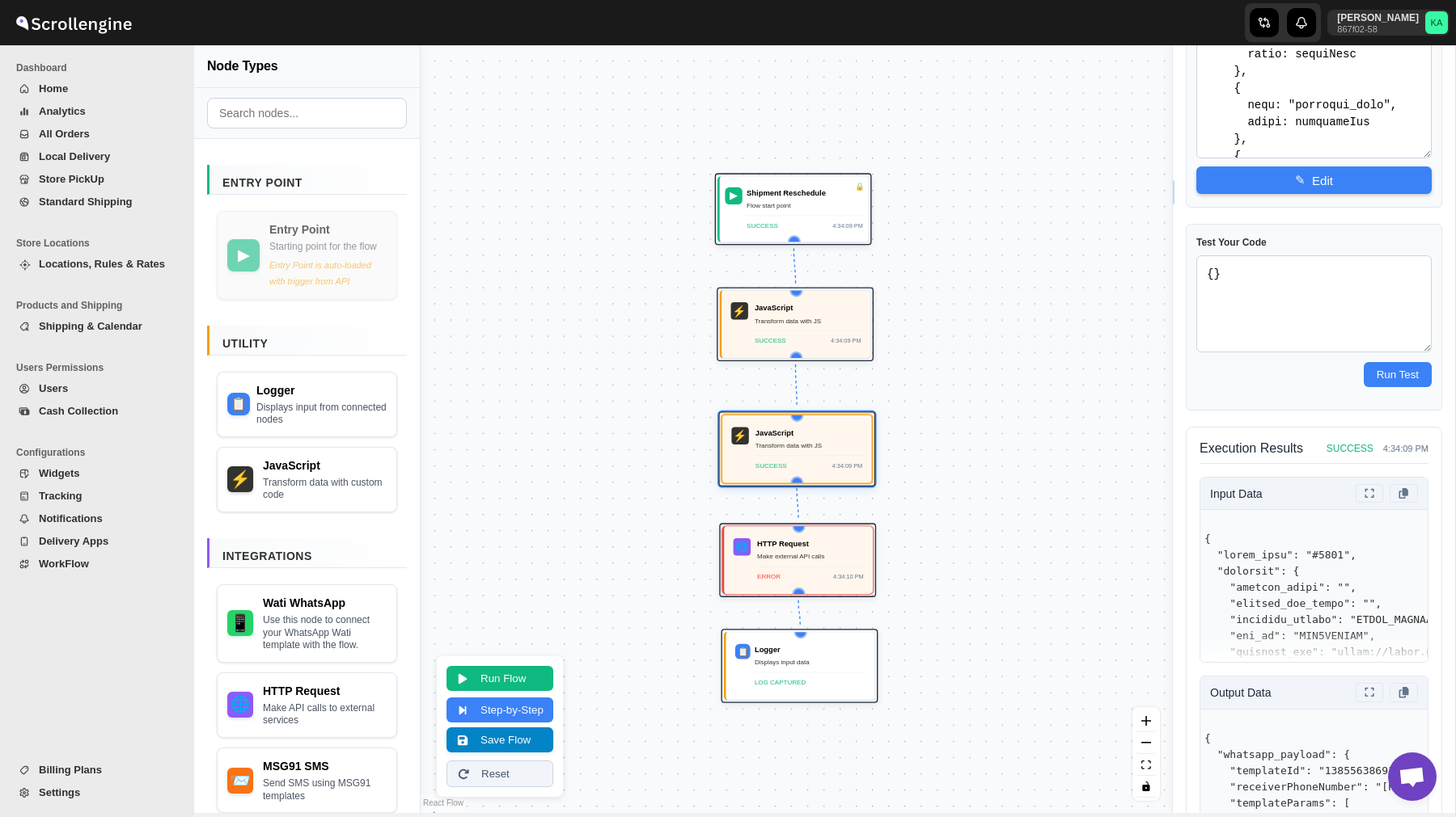
click at [520, 744] on button "Save Flow" at bounding box center [500, 740] width 107 height 25
click at [500, 671] on button "Run Flow" at bounding box center [500, 677] width 107 height 25
click at [791, 461] on div "SUCCESS 4:42:49 PM" at bounding box center [809, 462] width 107 height 15
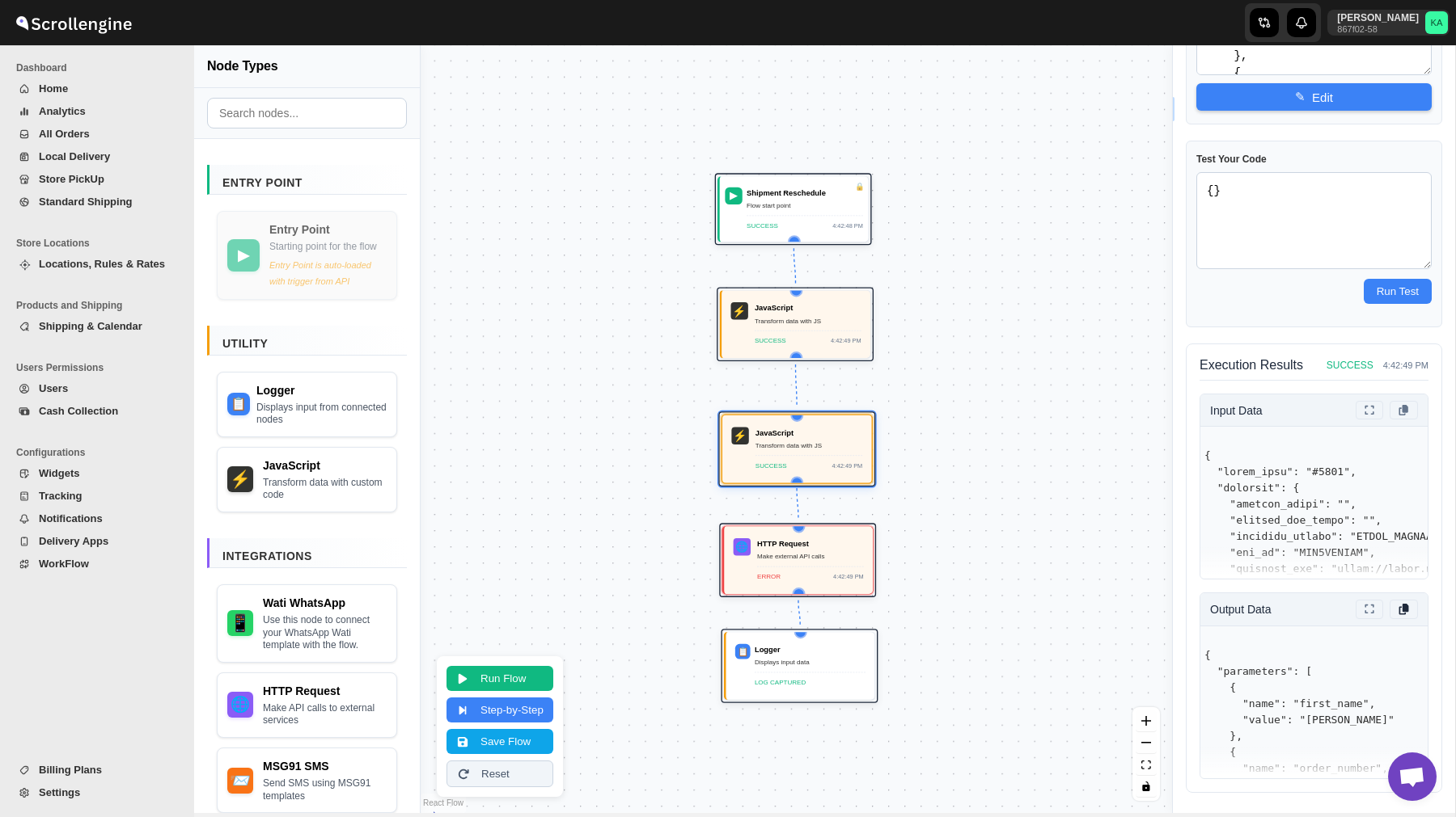
click at [1403, 609] on icon at bounding box center [1404, 609] width 10 height 11
click at [1372, 609] on icon at bounding box center [1369, 609] width 13 height 11
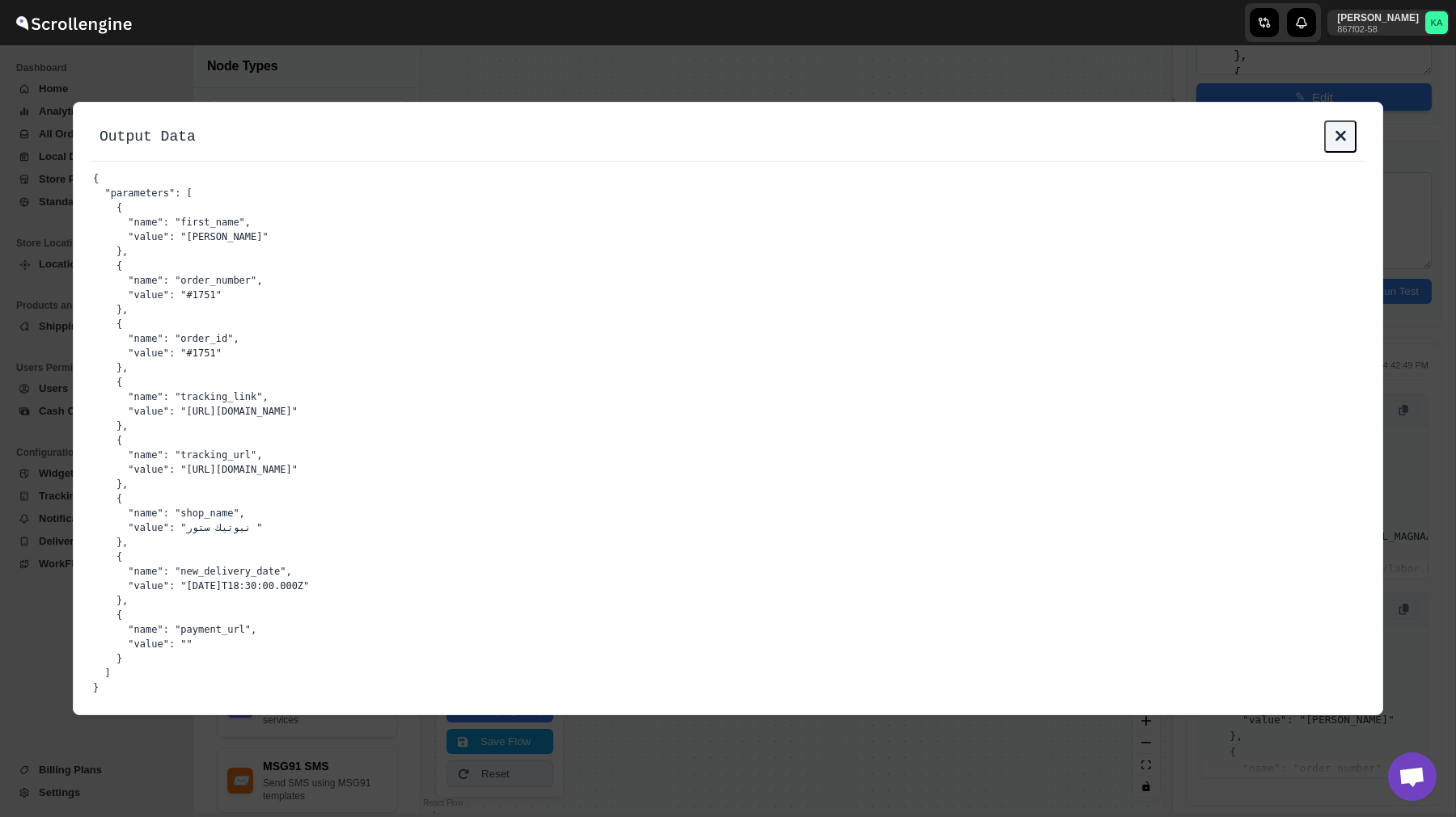
click at [1336, 128] on button at bounding box center [1340, 136] width 33 height 33
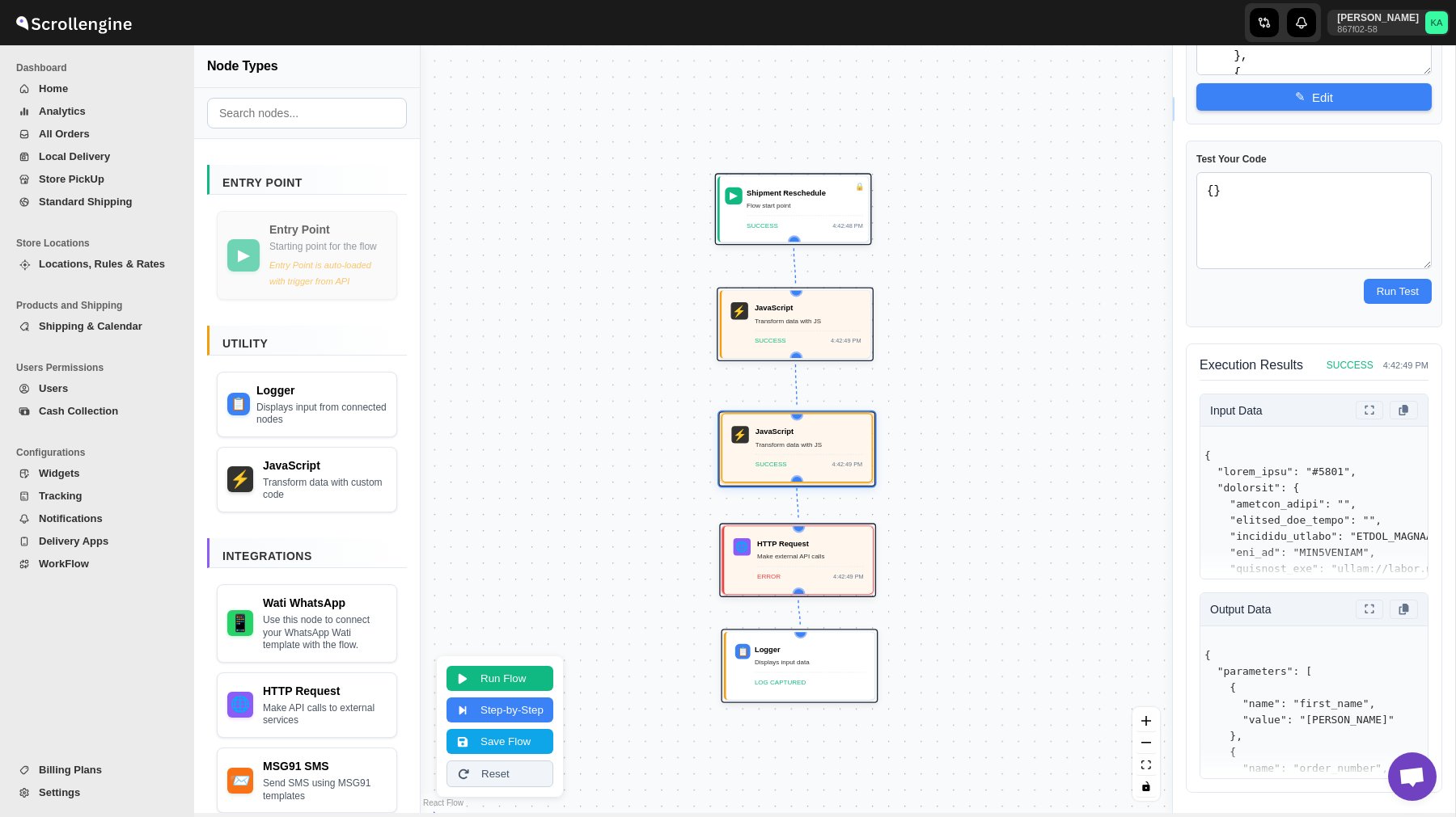
click at [782, 449] on div "JavaScript Transform data with JS SUCCESS 4:42:49 PM" at bounding box center [809, 448] width 107 height 43
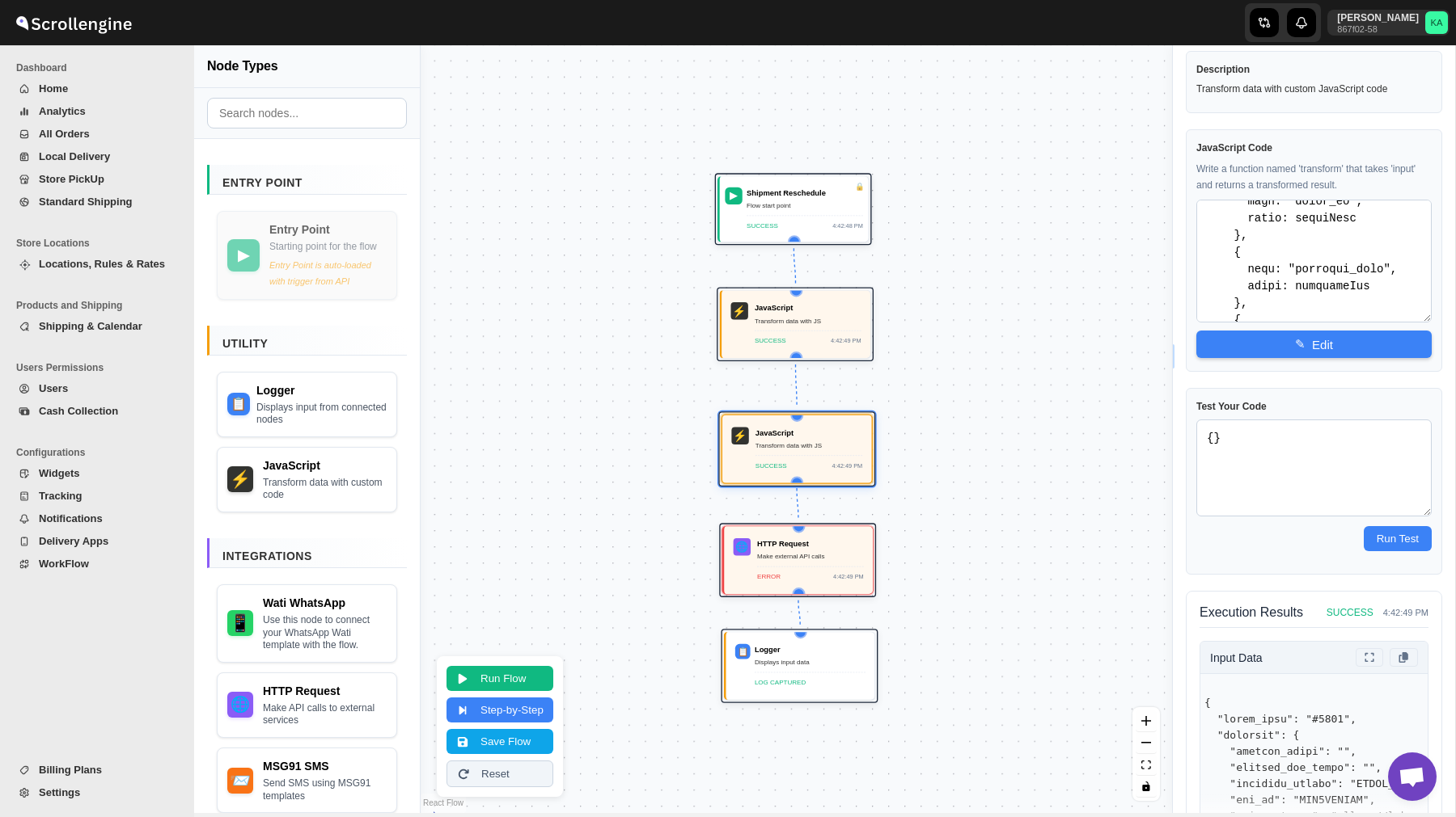
scroll to position [0, 0]
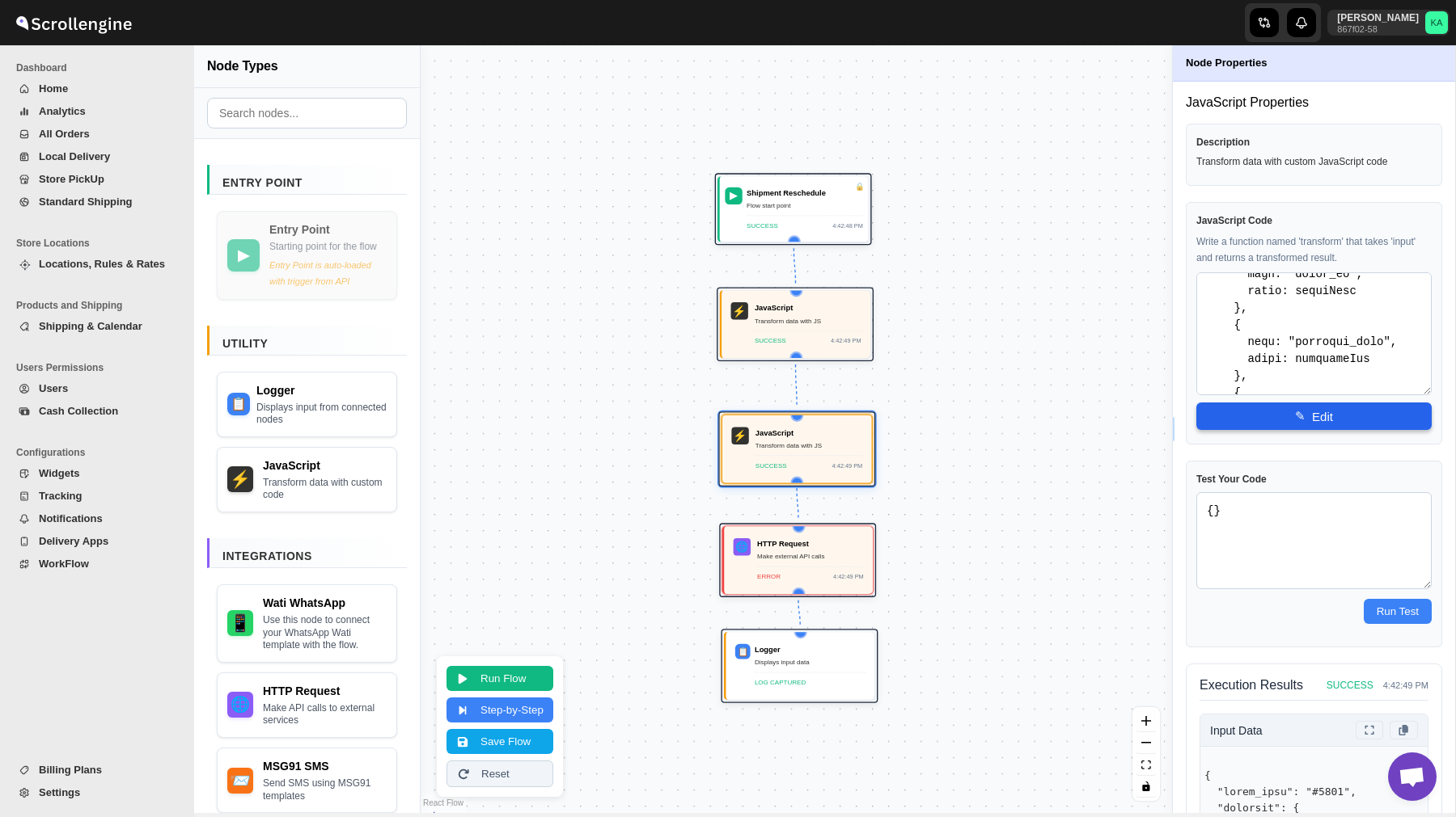
click at [1309, 409] on button "✎ Edit" at bounding box center [1314, 416] width 236 height 28
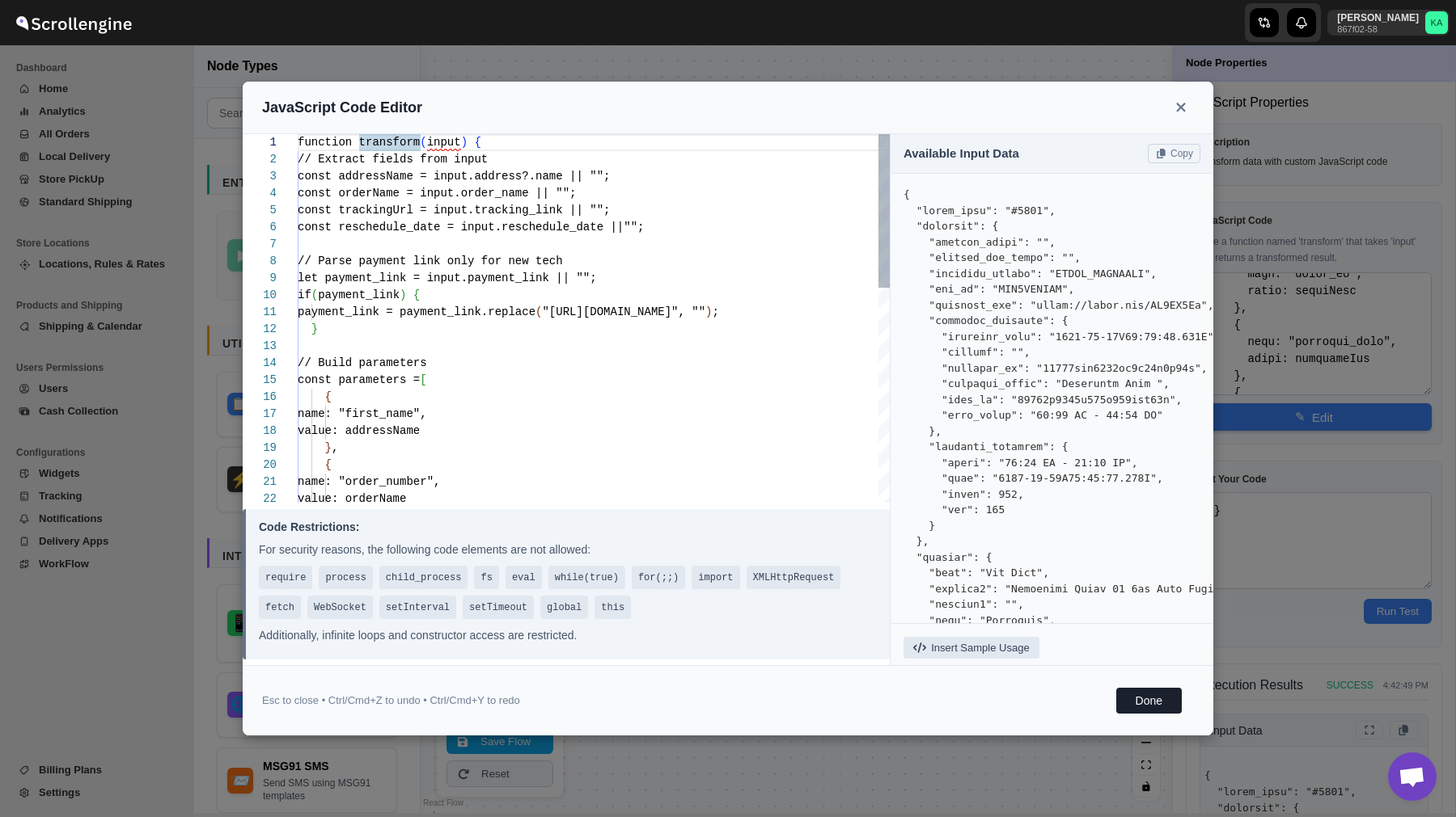
click at [572, 437] on div "function transform ( input ) { // Extract fields from input const addressName =…" at bounding box center [593, 576] width 592 height 883
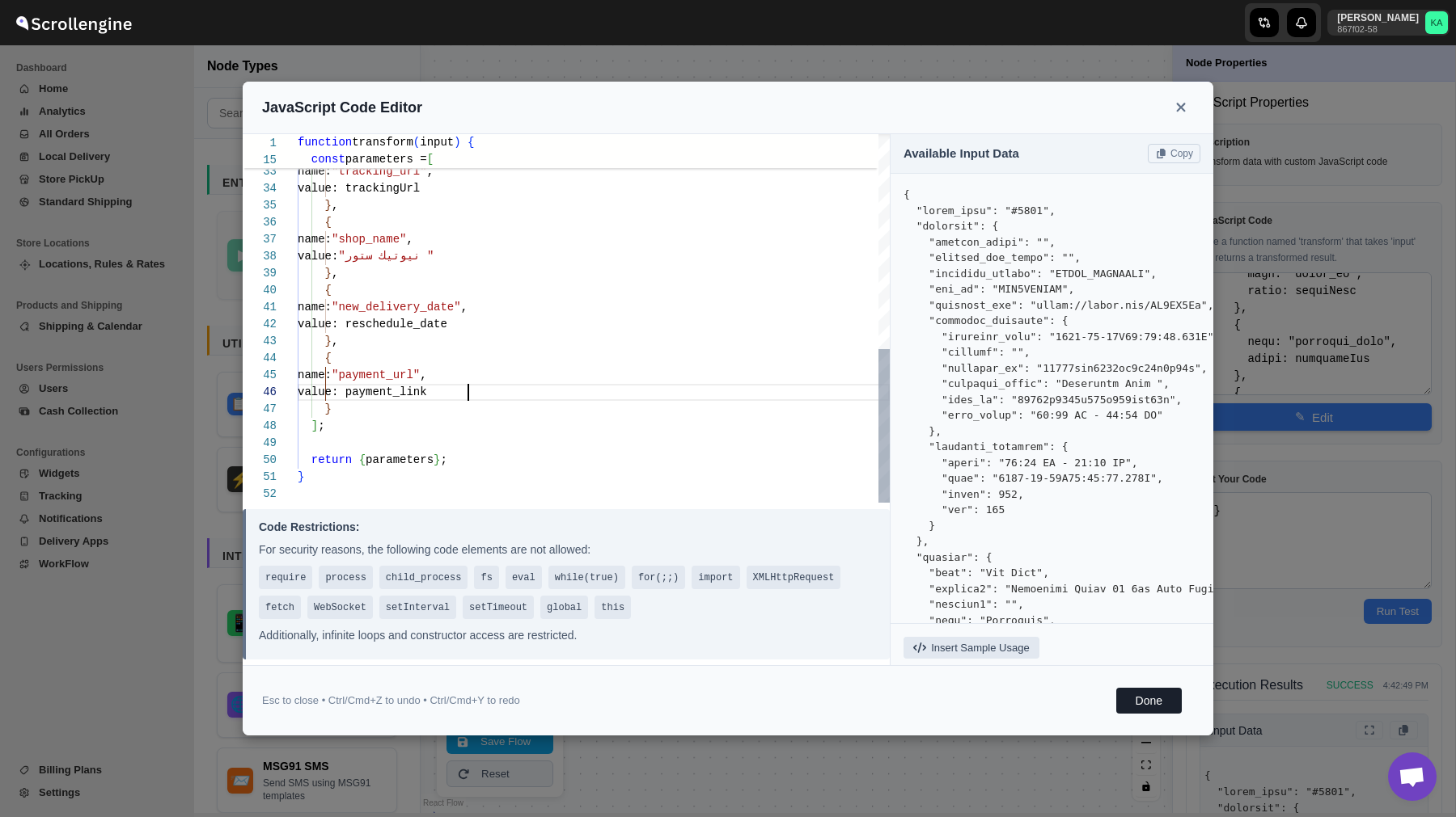
scroll to position [85, 0]
click at [624, 387] on div "} , { name: "tracking_url" , value: trackingUrl } , { name: "shop_name" , value…" at bounding box center [593, 61] width 592 height 883
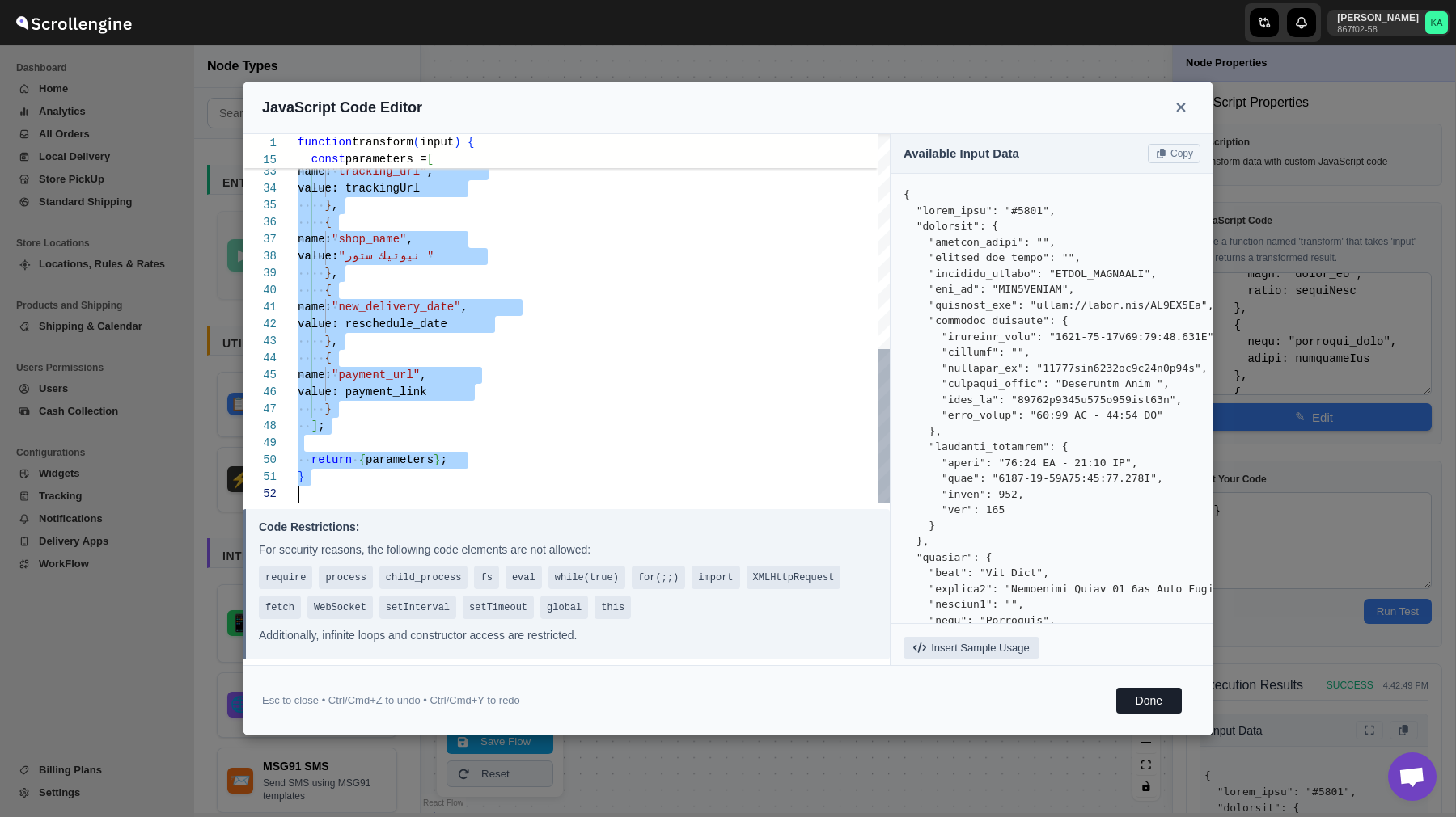
type textarea "const template_name = "order_update_template"; const broadcast_name = "order_up…"
type textarea "function transform(input) { // Extract fields from input const addressName = in…"
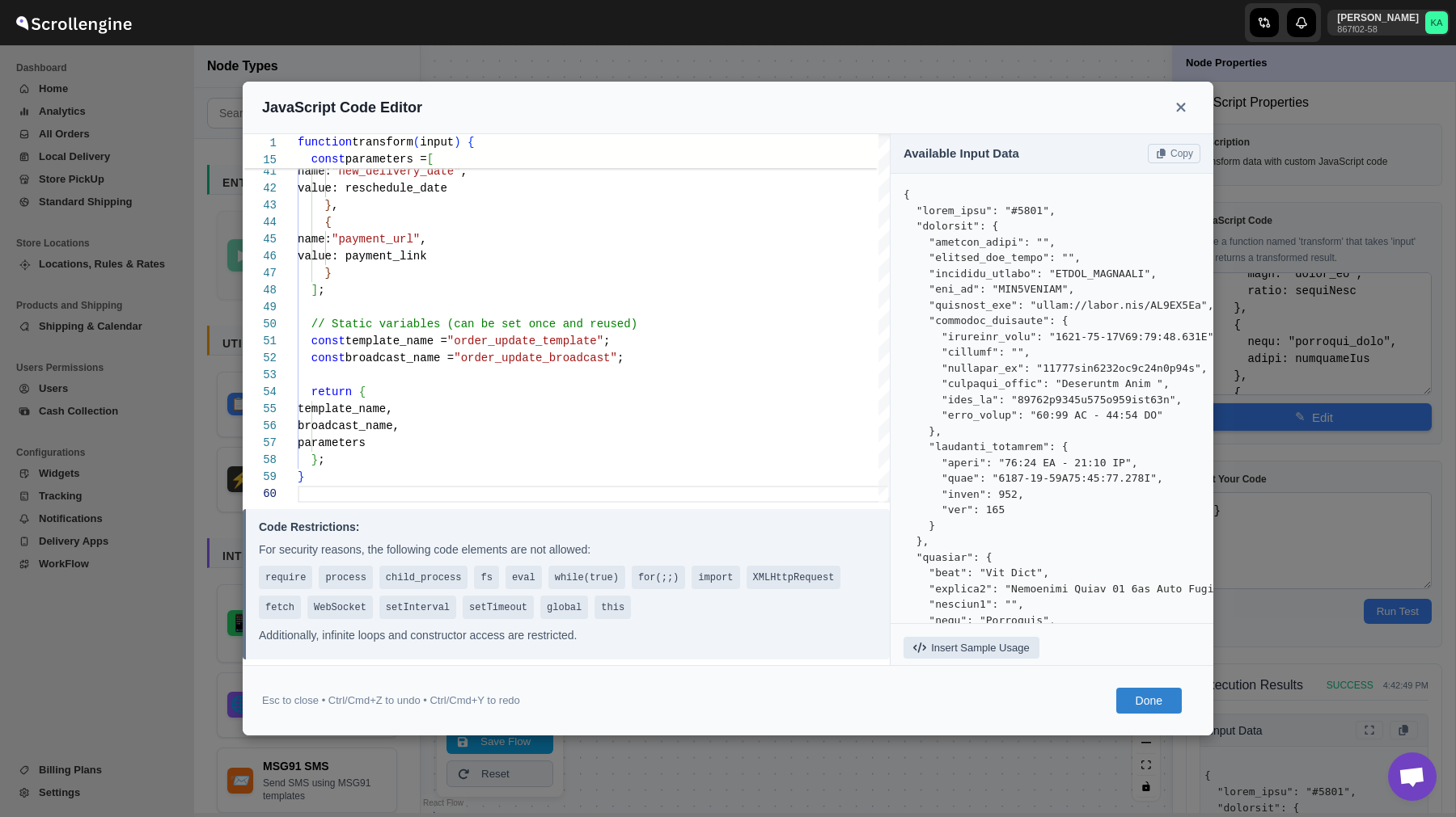
click at [1156, 690] on button "Done" at bounding box center [1148, 700] width 65 height 26
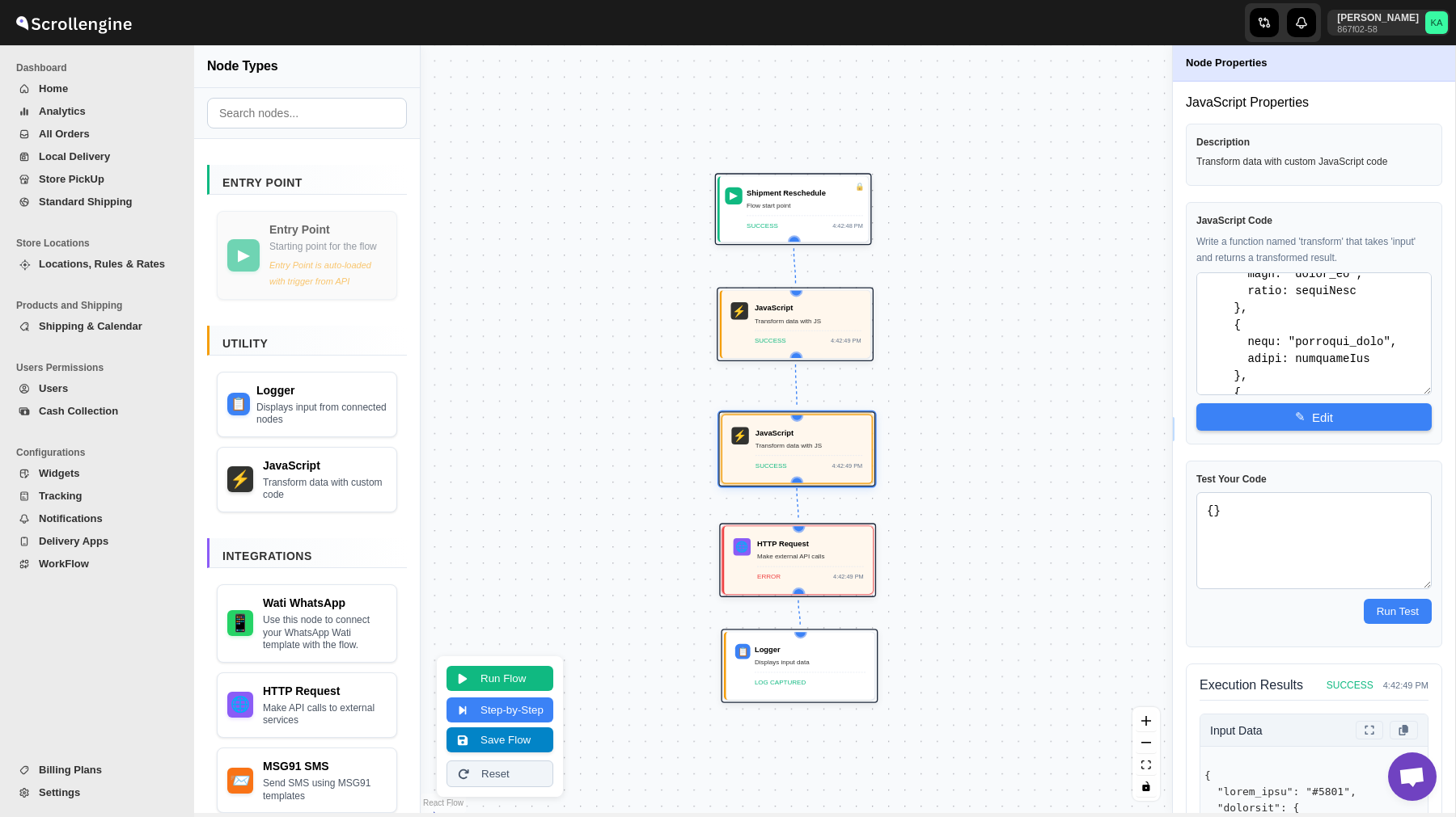
click at [501, 743] on button "Save Flow" at bounding box center [500, 740] width 107 height 25
click at [519, 680] on button "Run Flow" at bounding box center [500, 677] width 107 height 25
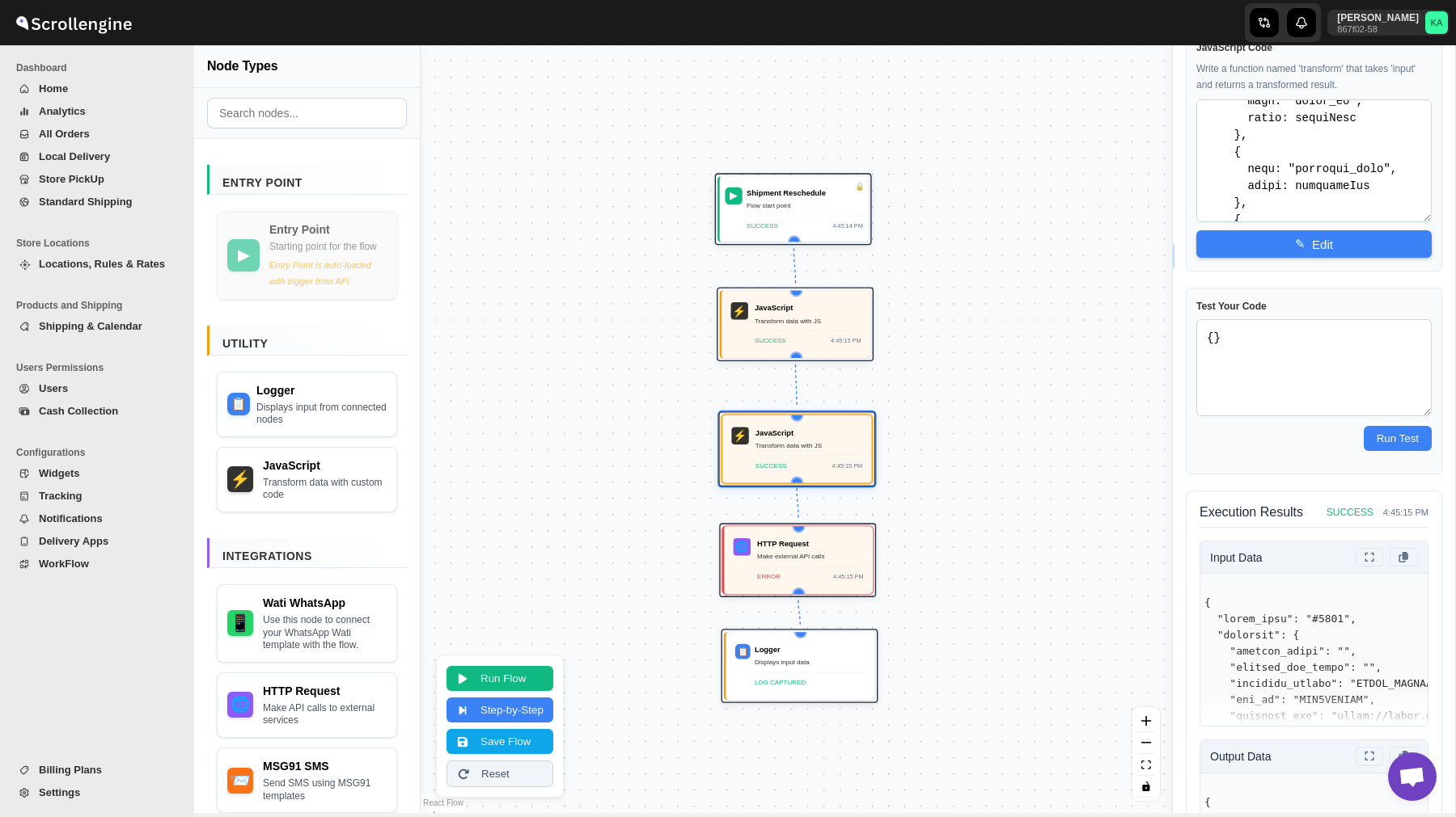
scroll to position [320, 0]
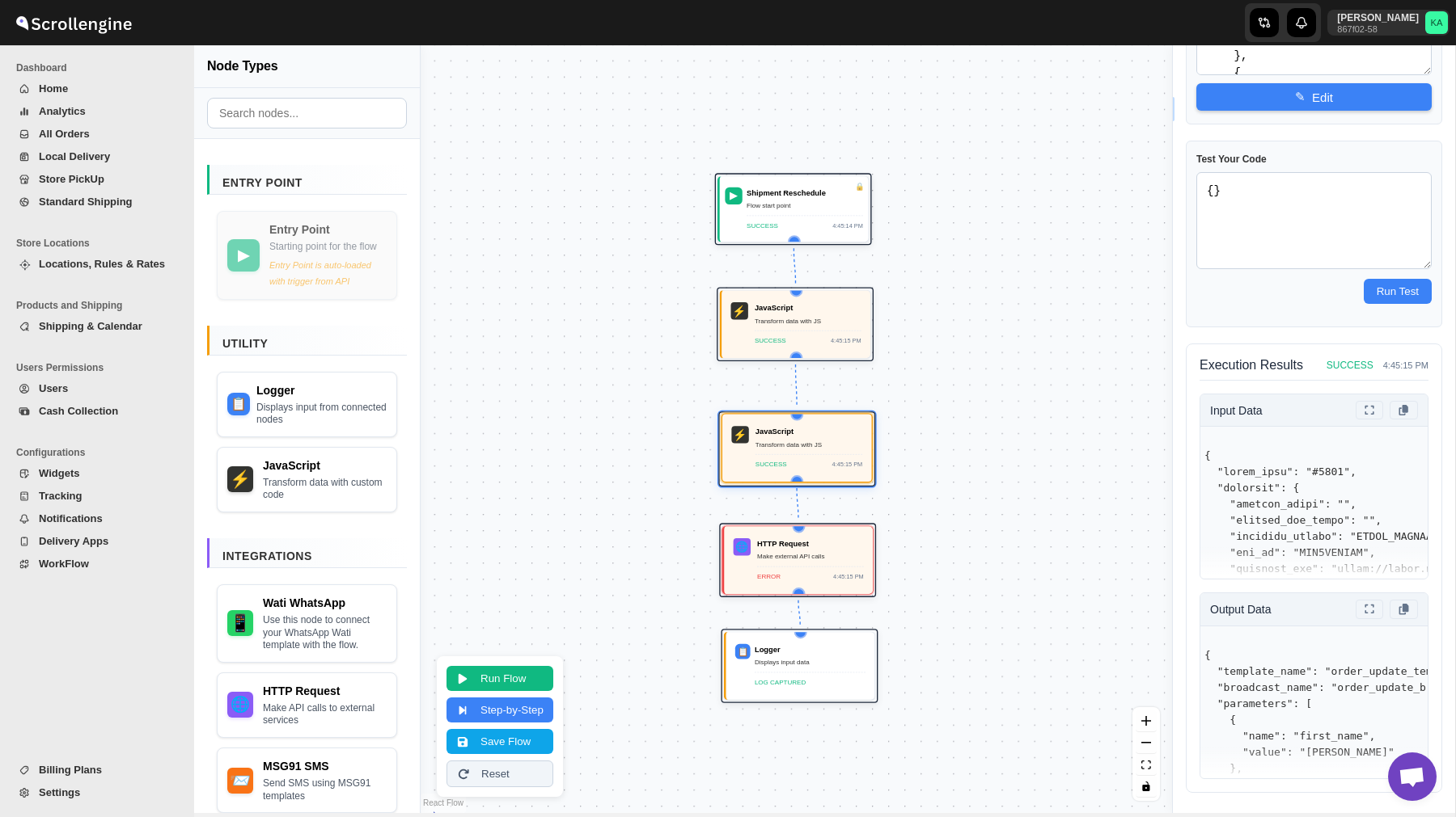
click at [830, 451] on div "JavaScript Transform data with JS SUCCESS 4:45:15 PM" at bounding box center [809, 448] width 107 height 43
click at [1362, 611] on icon at bounding box center [1369, 609] width 13 height 11
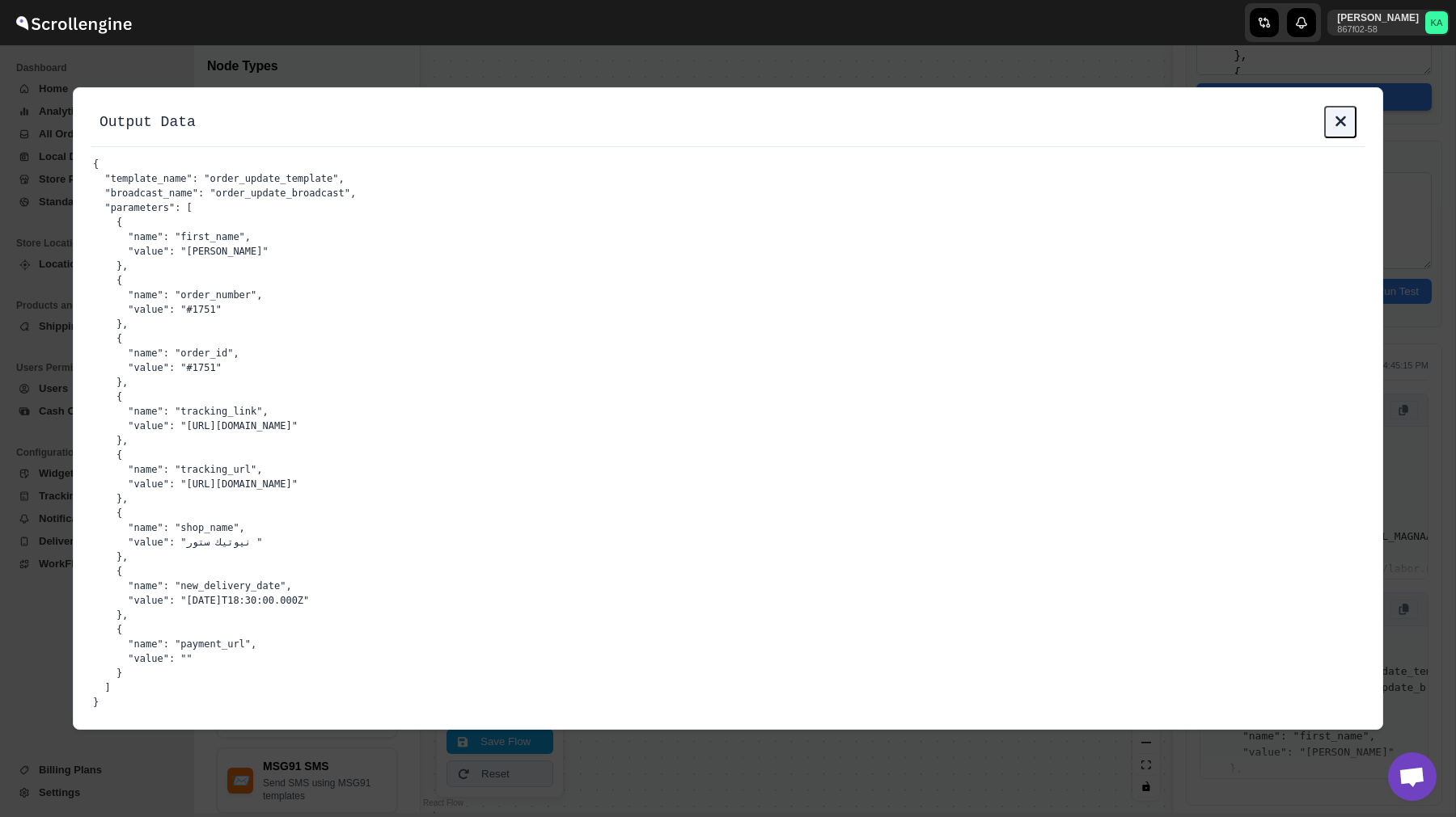
click at [1341, 115] on icon at bounding box center [1341, 120] width 20 height 16
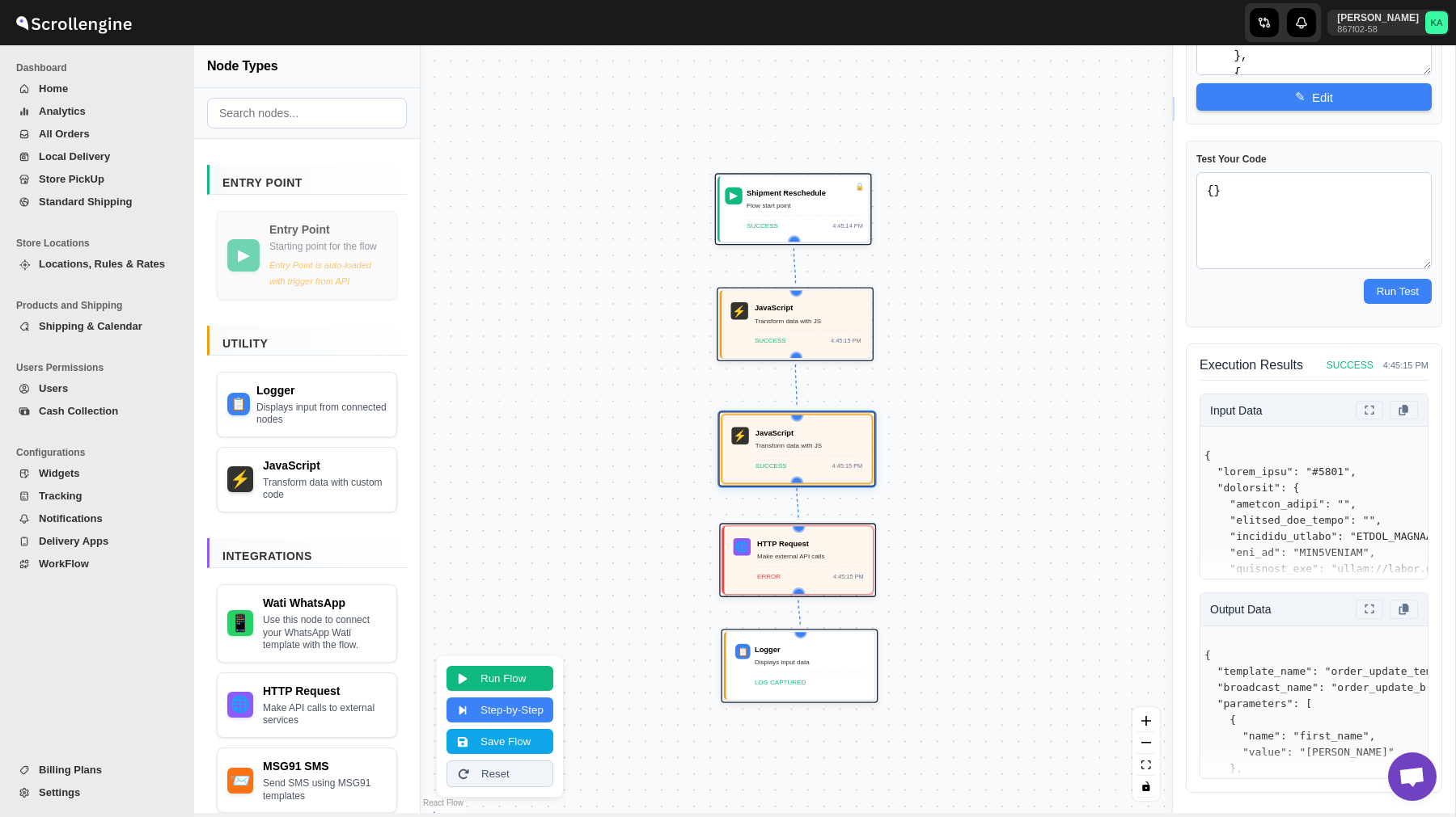
click at [78, 565] on span "WorkFlow" at bounding box center [64, 564] width 50 height 13
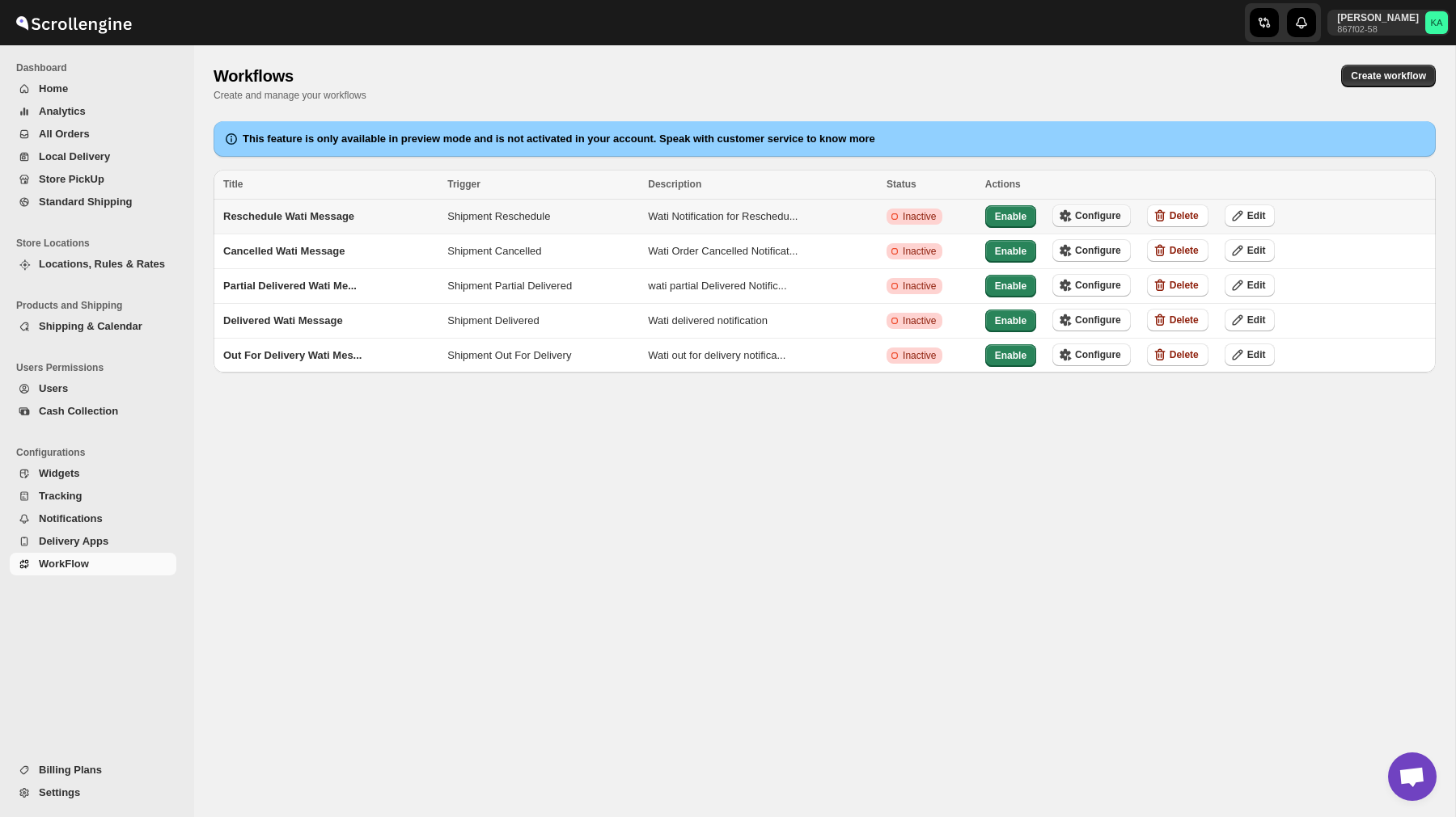
click at [1095, 219] on span "Configure" at bounding box center [1097, 216] width 46 height 13
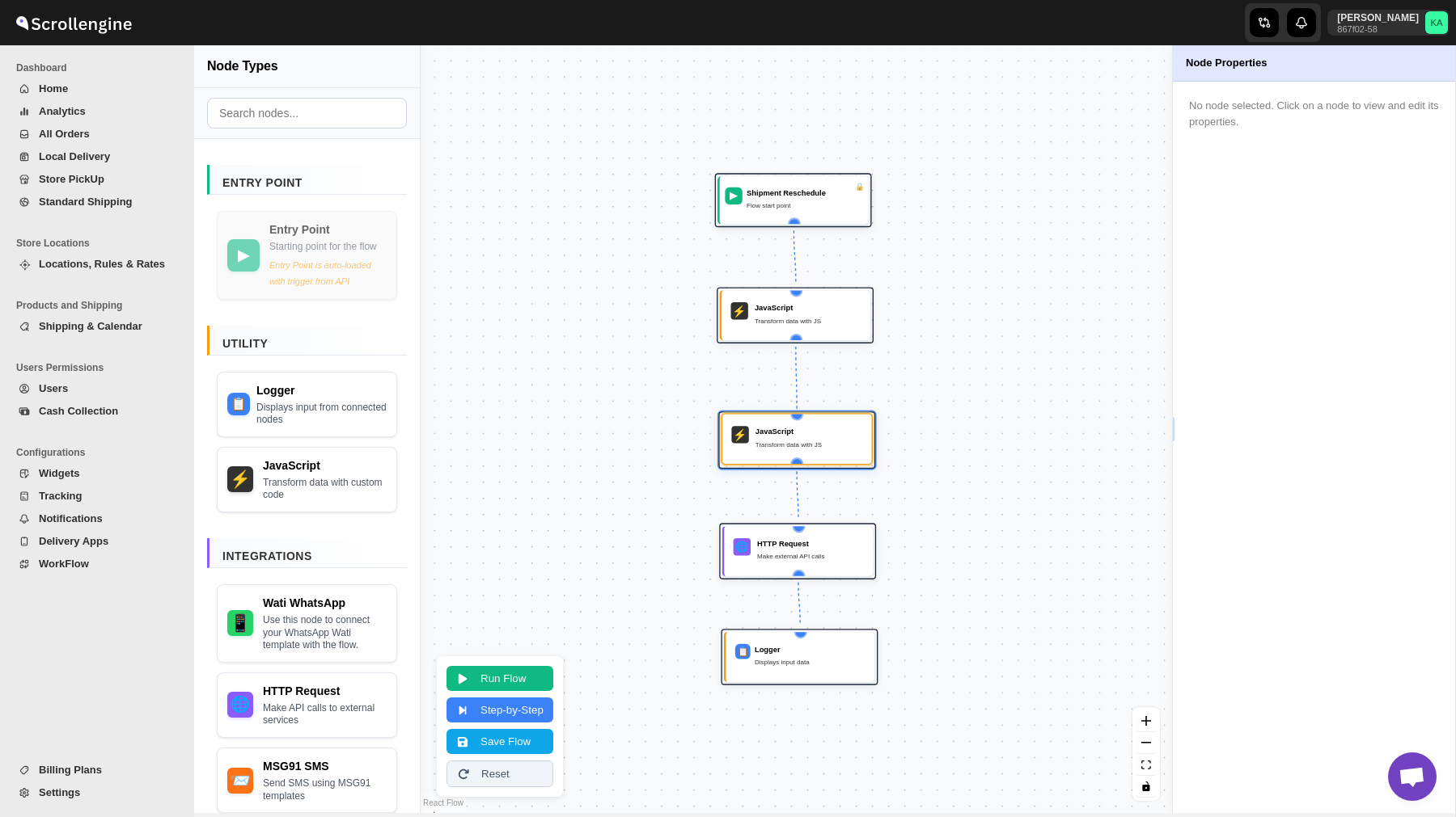
click at [799, 456] on div "⚡ JavaScript Transform data with JS" at bounding box center [797, 439] width 136 height 37
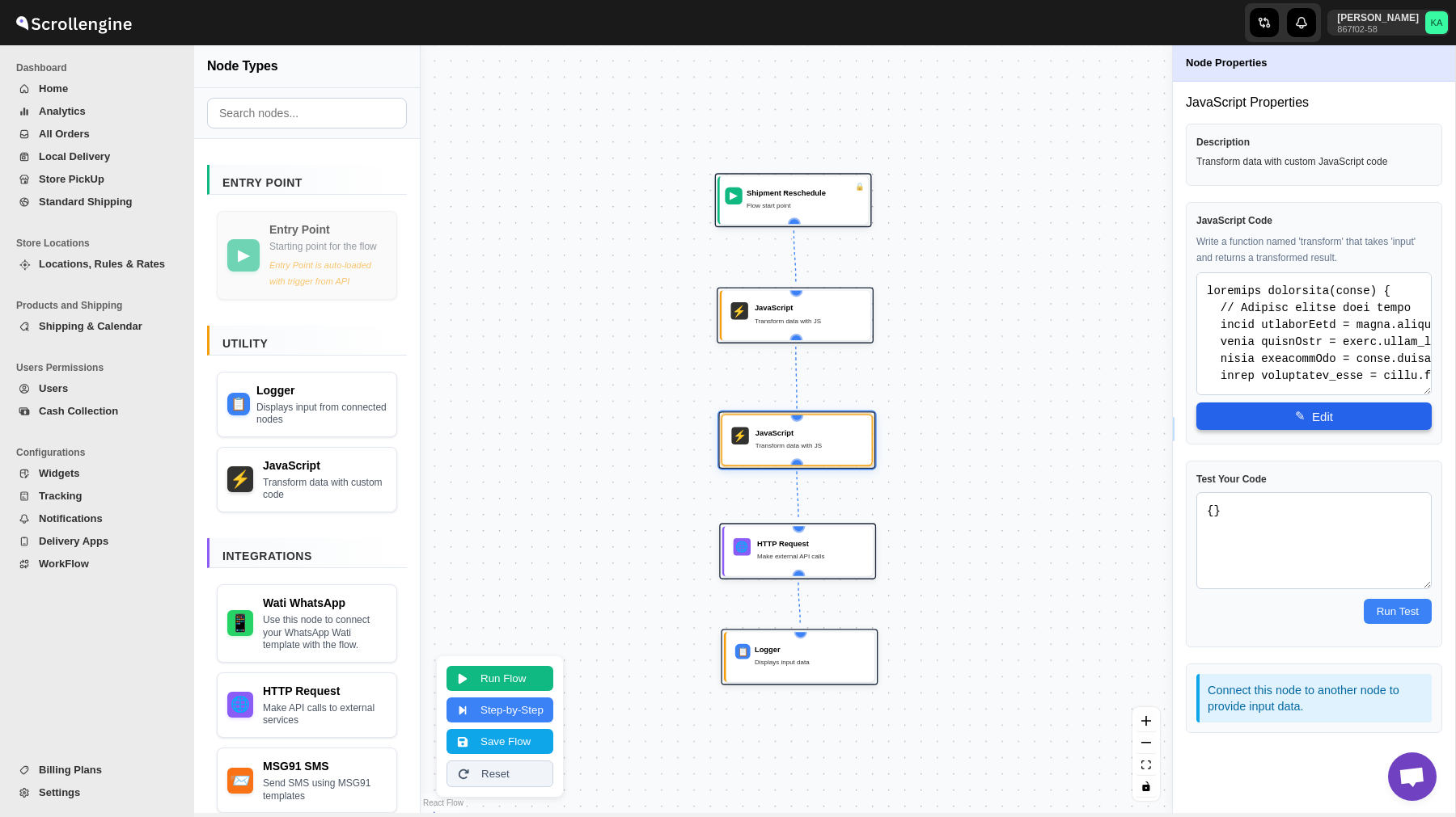
click at [1326, 417] on button "✎ Edit" at bounding box center [1314, 416] width 236 height 28
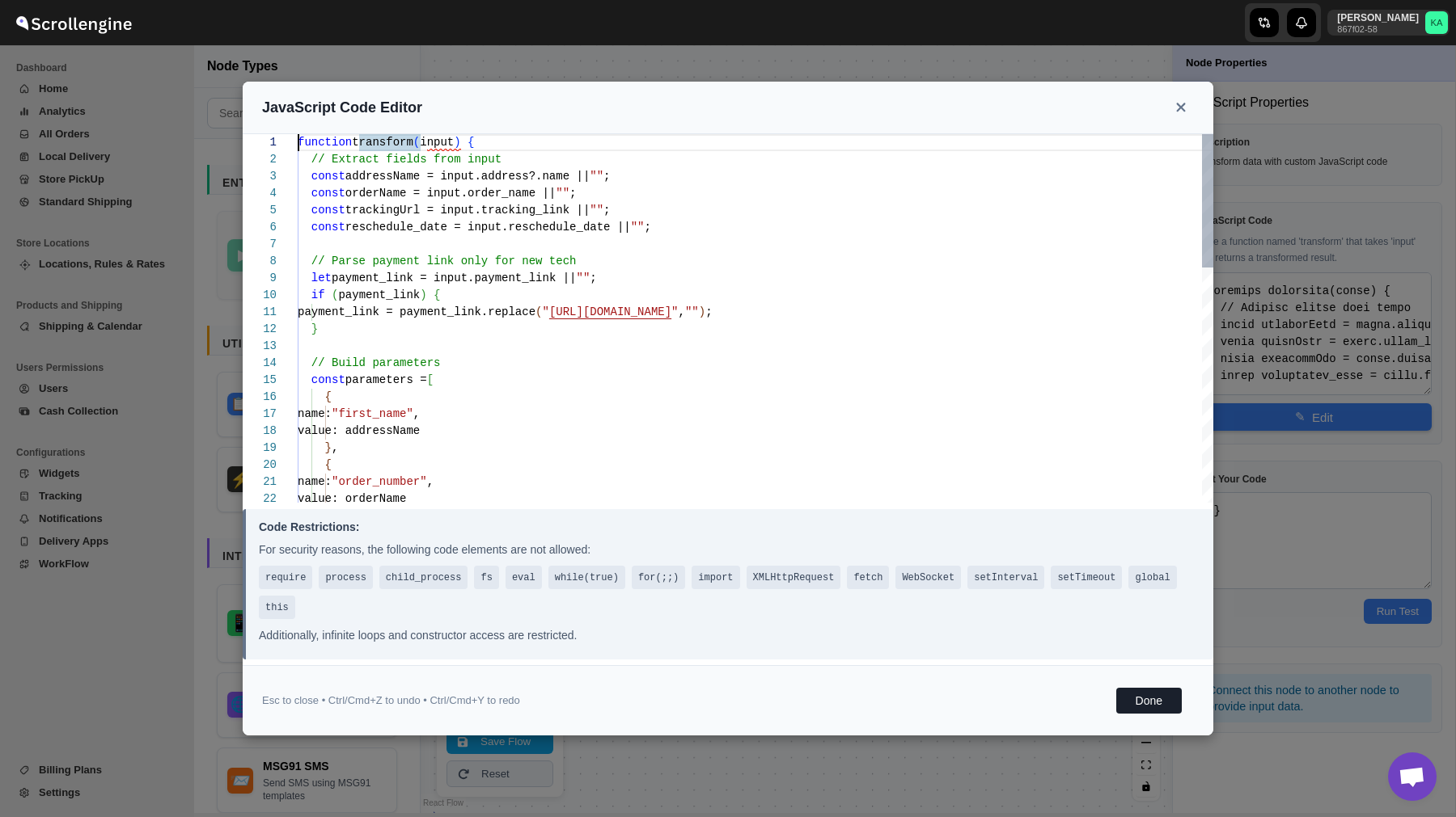
scroll to position [153, 0]
click at [550, 298] on div "function transform ( input ) { // Extract fields from input const addressName =…" at bounding box center [755, 643] width 915 height 1018
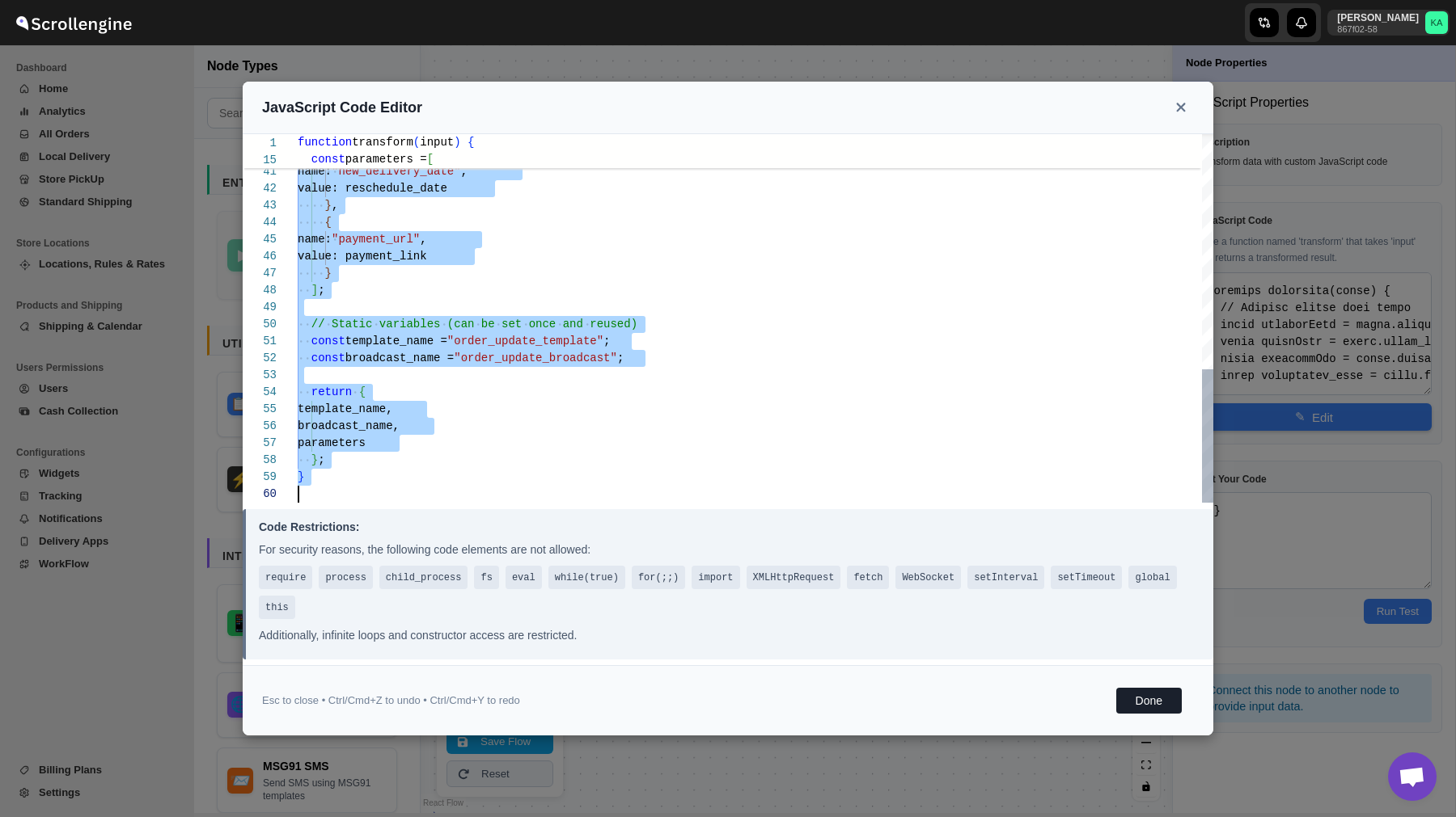
scroll to position [0, 0]
type textarea "const template_name = "order_update_template"; const broadcast_name = "order_up…"
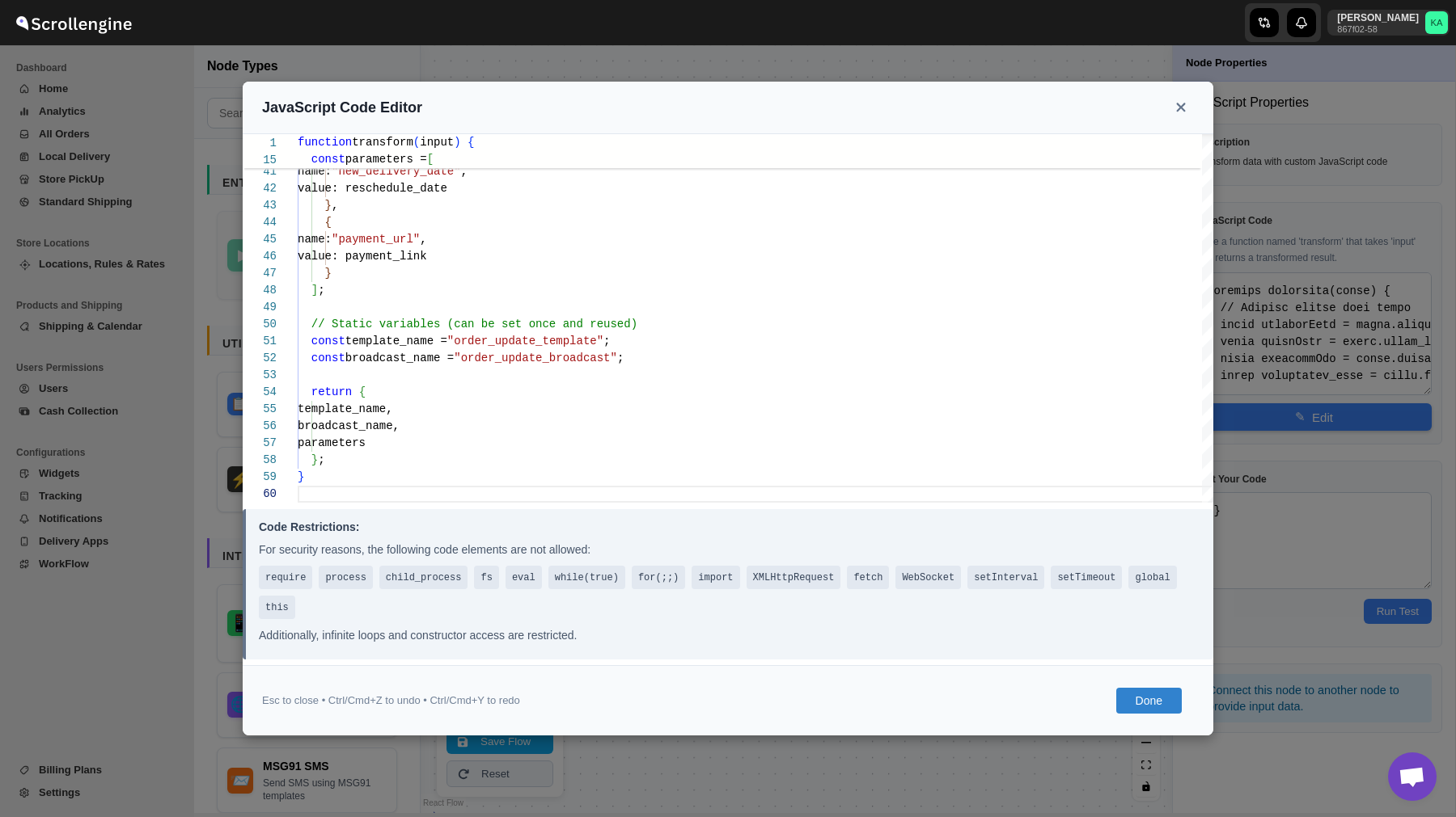
click at [1156, 713] on button "Done" at bounding box center [1148, 700] width 65 height 26
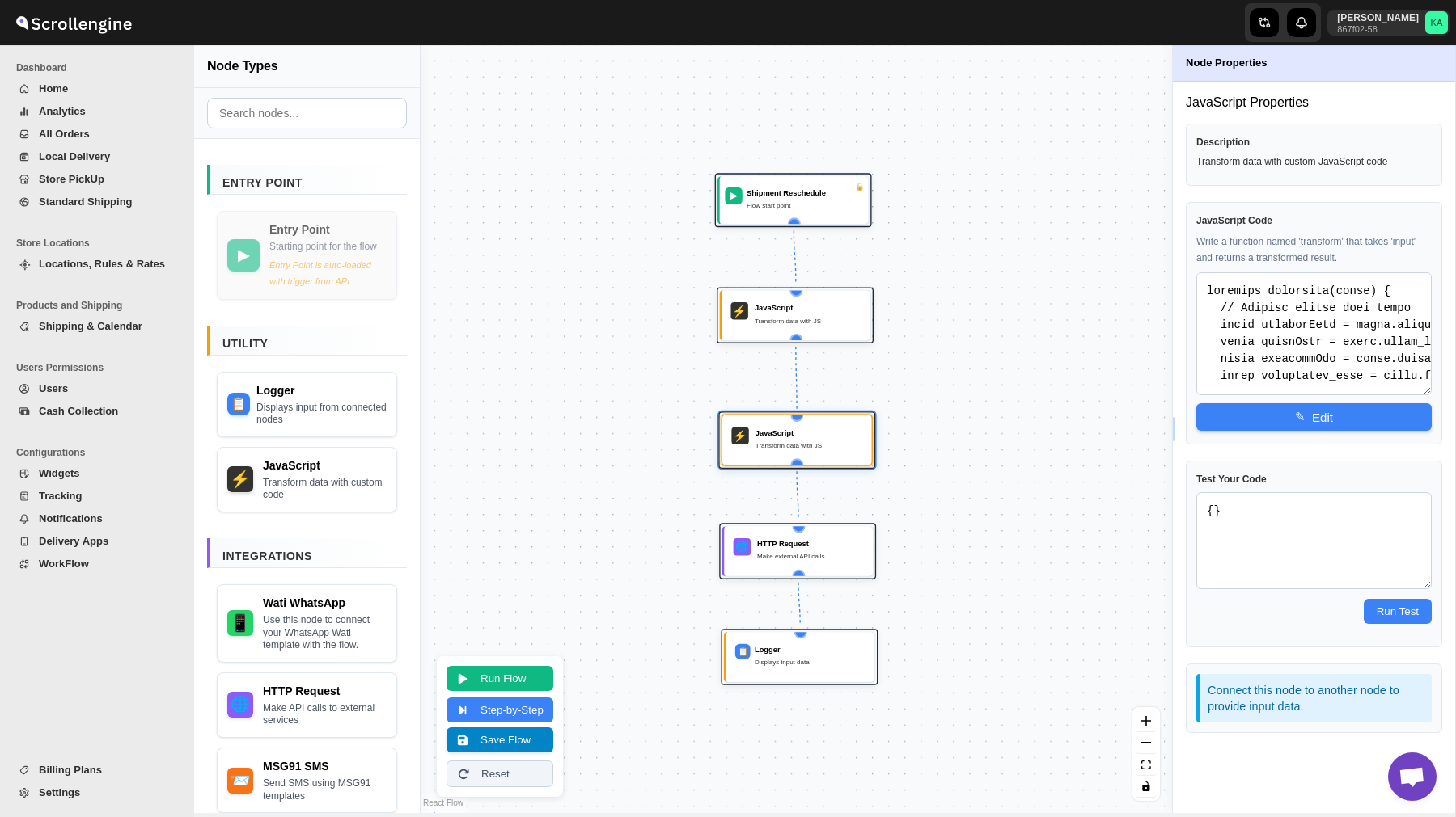
click at [511, 751] on button "Save Flow" at bounding box center [500, 740] width 107 height 25
click at [79, 571] on span "WorkFlow" at bounding box center [105, 564] width 135 height 16
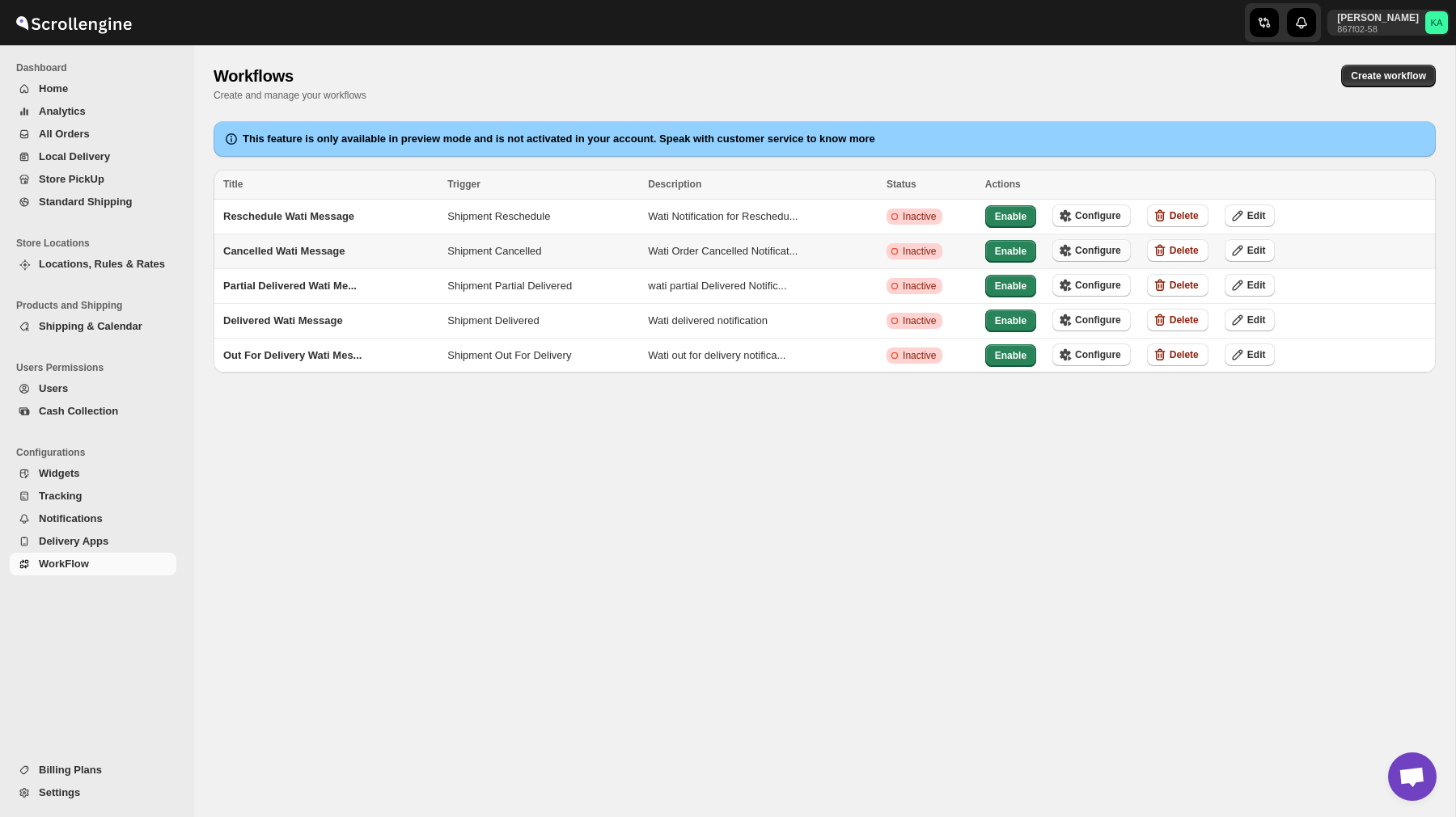
click at [1109, 252] on span "Configure" at bounding box center [1097, 250] width 46 height 13
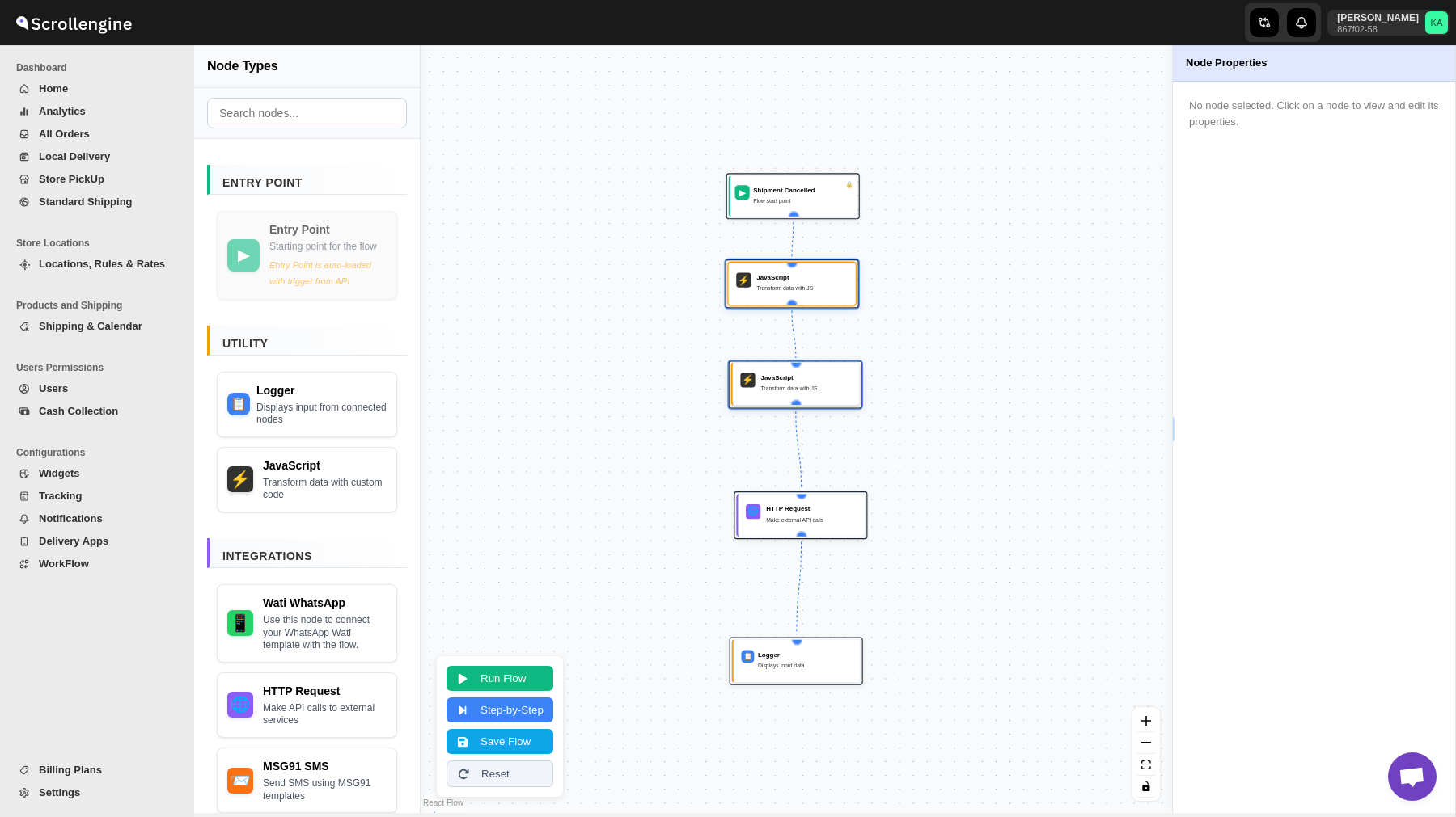
click at [768, 383] on div "JavaScript Transform data with JS" at bounding box center [806, 383] width 90 height 22
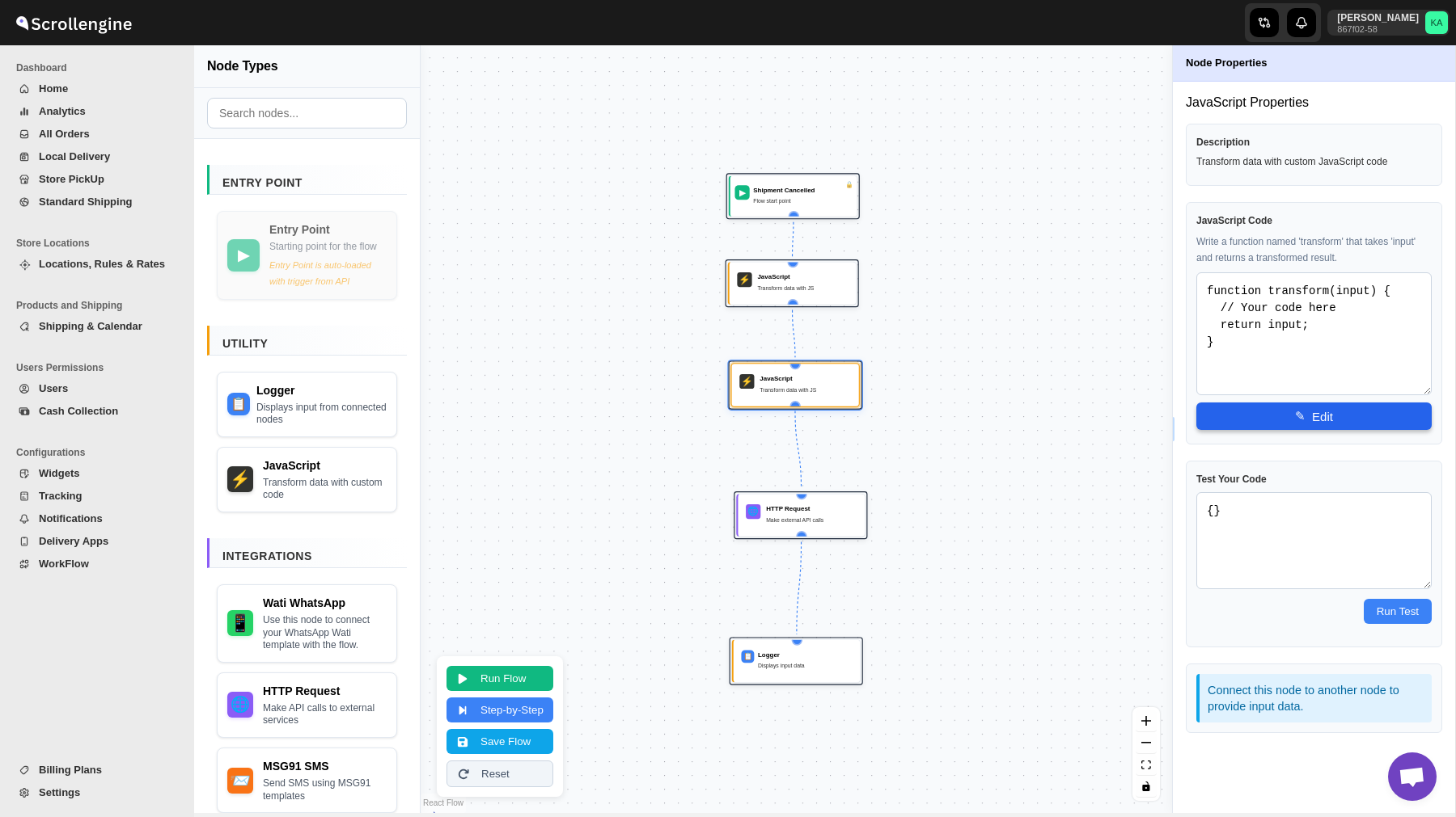
click at [1285, 429] on button "✎ Edit" at bounding box center [1314, 416] width 236 height 28
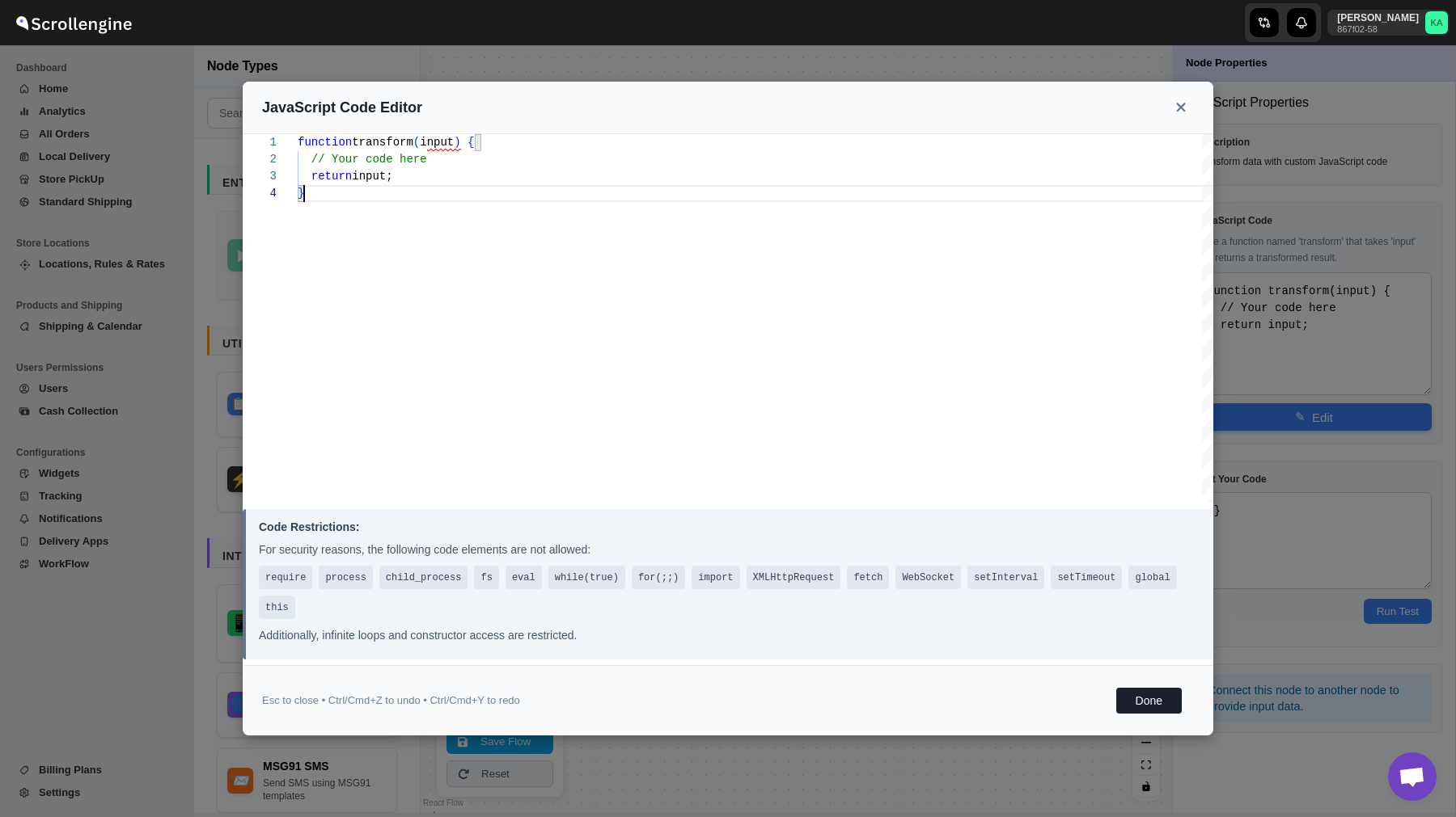
click at [588, 280] on div "function transform ( input ) { // Your code here return input; }" at bounding box center [755, 318] width 915 height 368
type textarea "const template_name = "order_update_template"; const broadcast_name = "order_up…"
type textarea "function transform(input) { // Extract fields from input const addressName = in…"
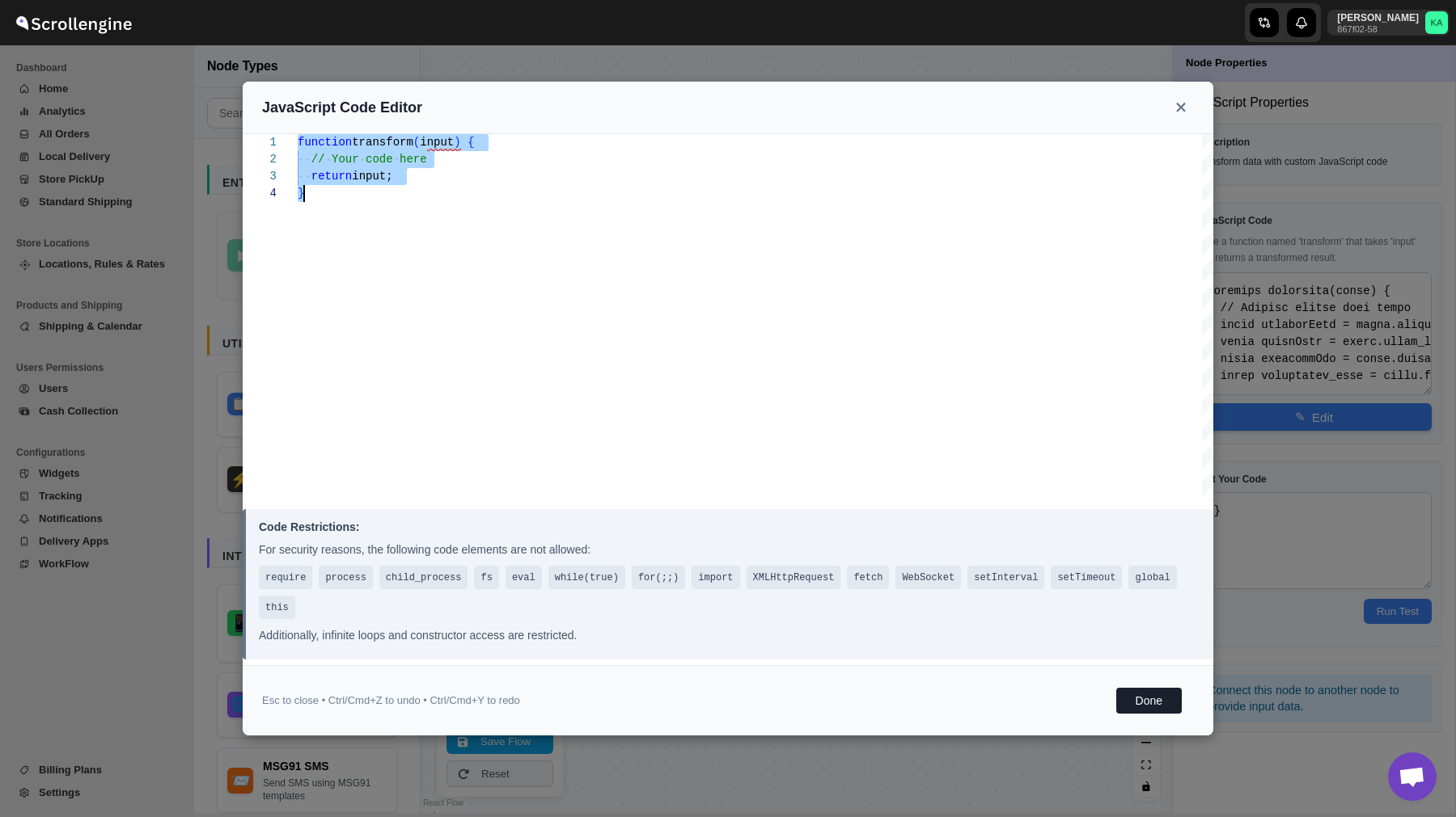
scroll to position [153, 0]
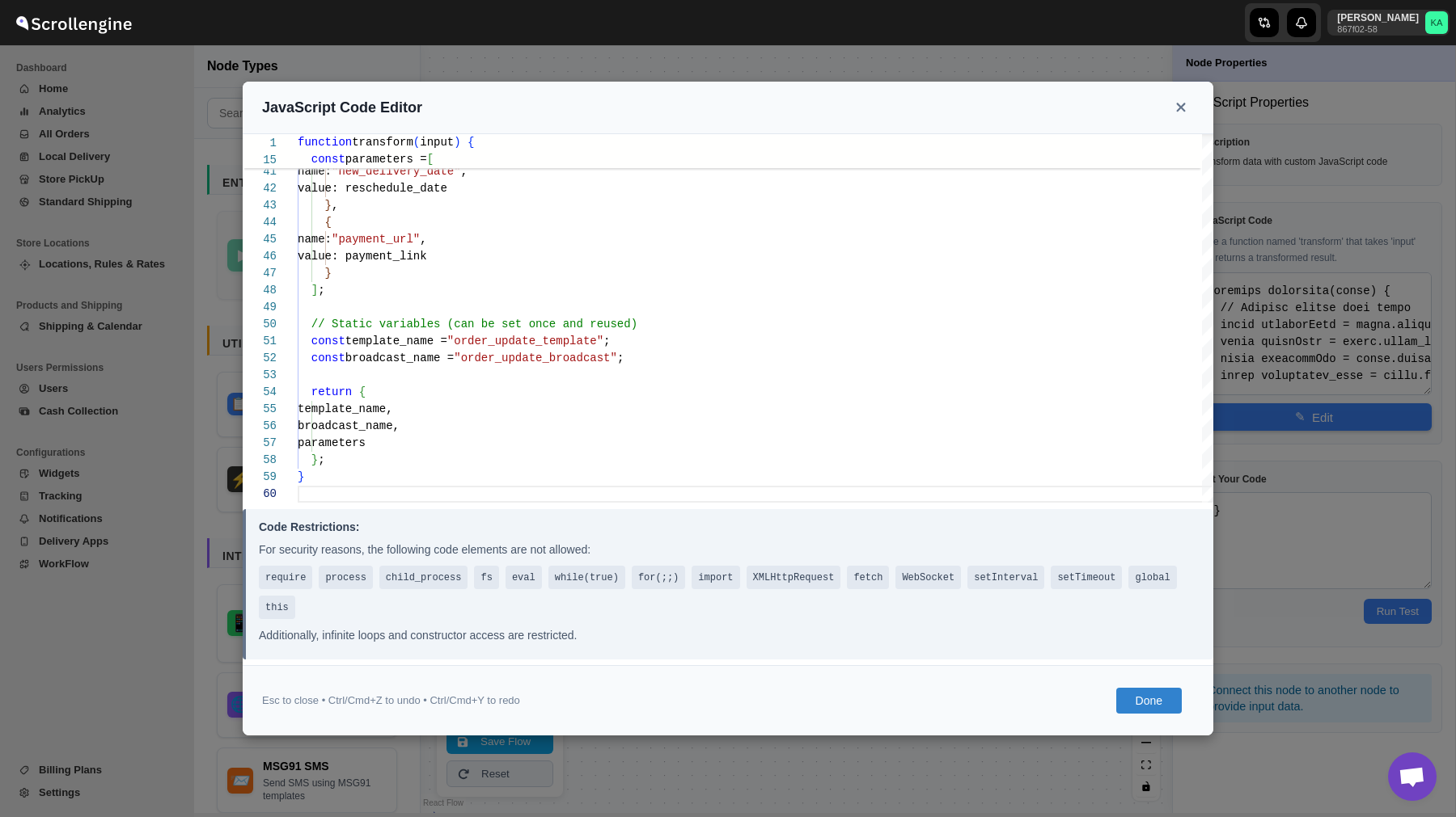
click at [1141, 702] on button "Done" at bounding box center [1148, 700] width 65 height 26
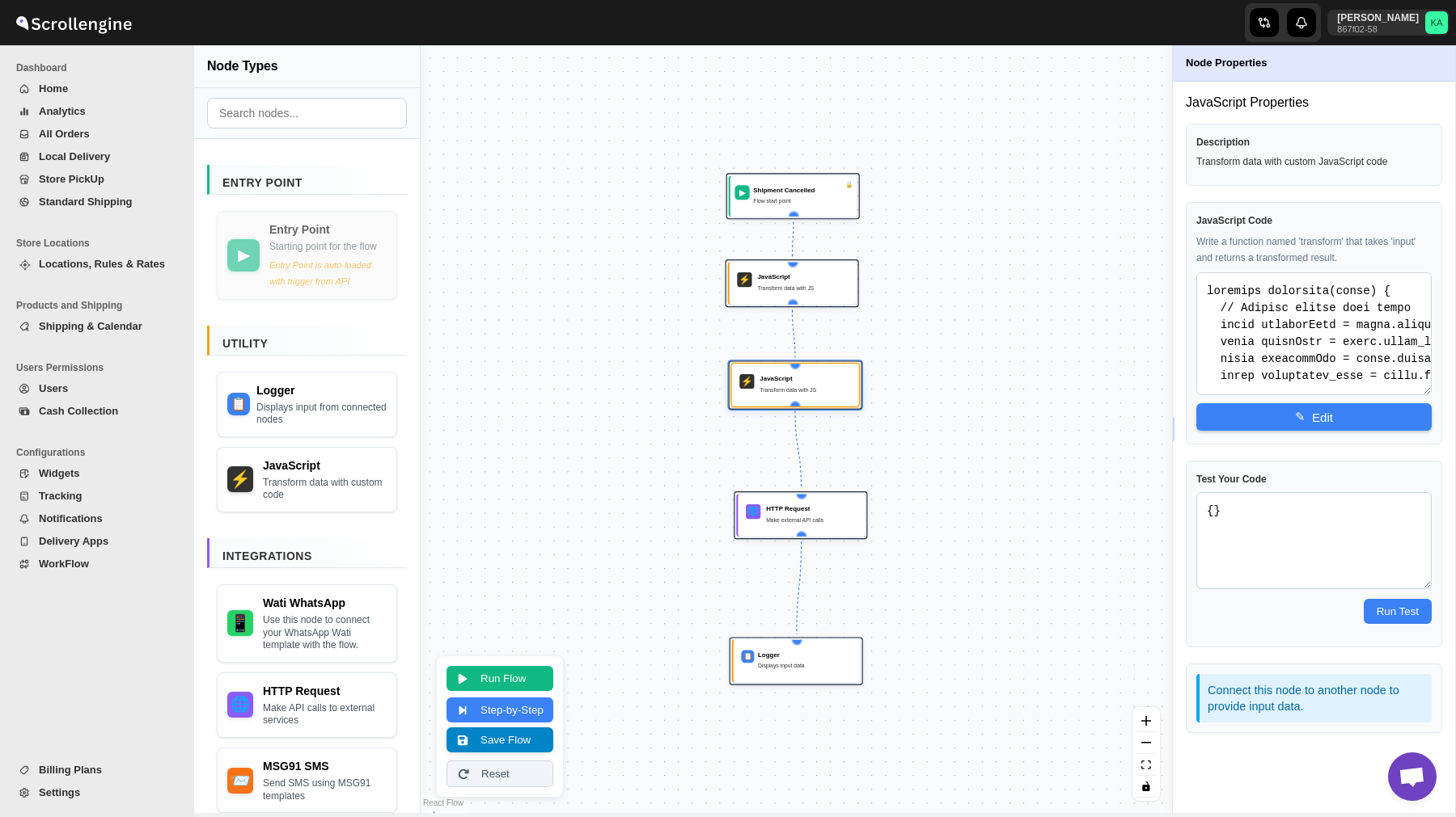
click at [490, 753] on div "Run Flow Step-by-Step Save Flow Reset" at bounding box center [500, 726] width 107 height 121
click at [509, 732] on button "Save Flow" at bounding box center [500, 740] width 107 height 25
click at [484, 665] on button "Run Flow" at bounding box center [500, 677] width 107 height 25
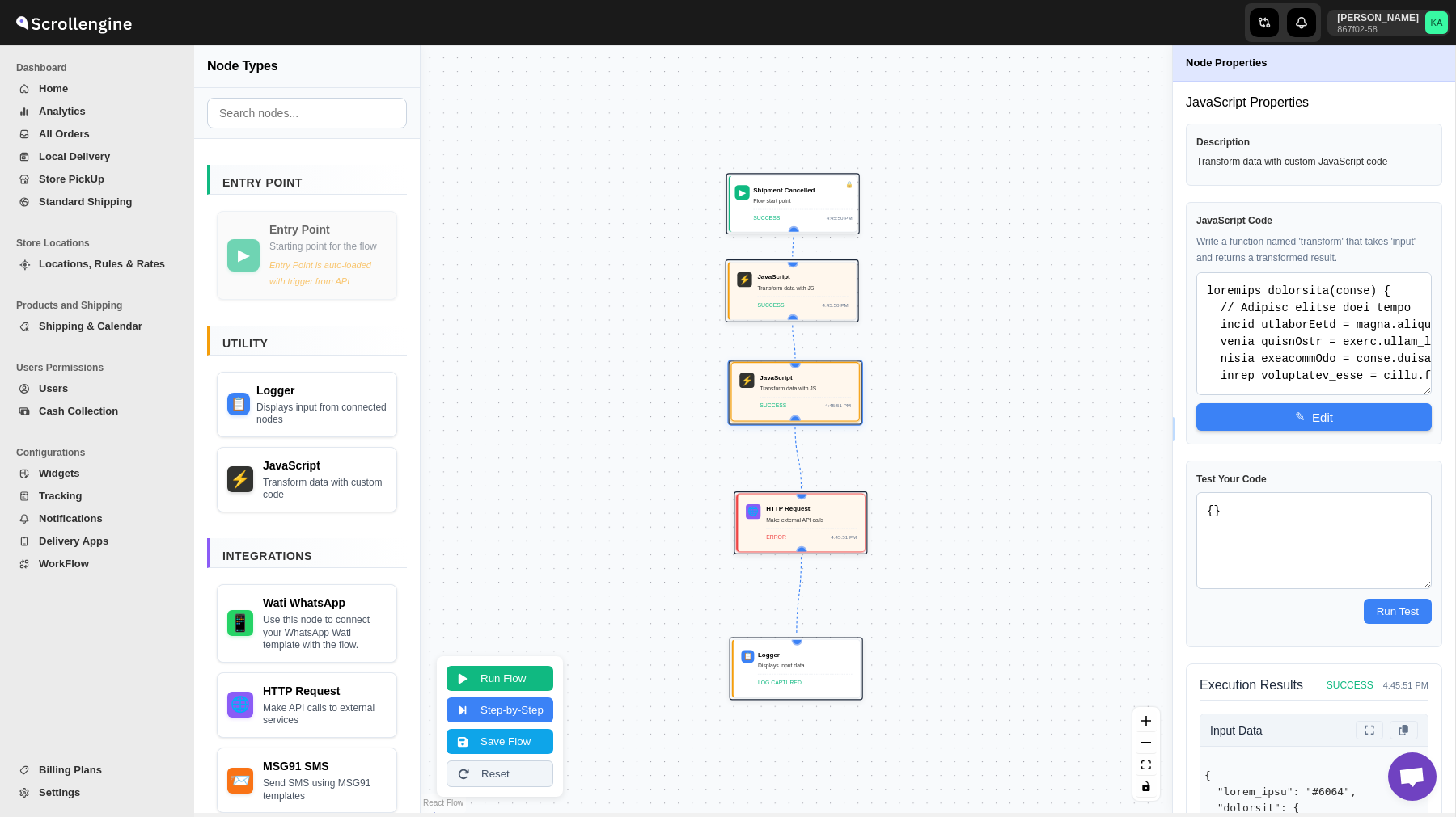
click at [807, 404] on div "SUCCESS 4:45:51 PM" at bounding box center [805, 403] width 91 height 13
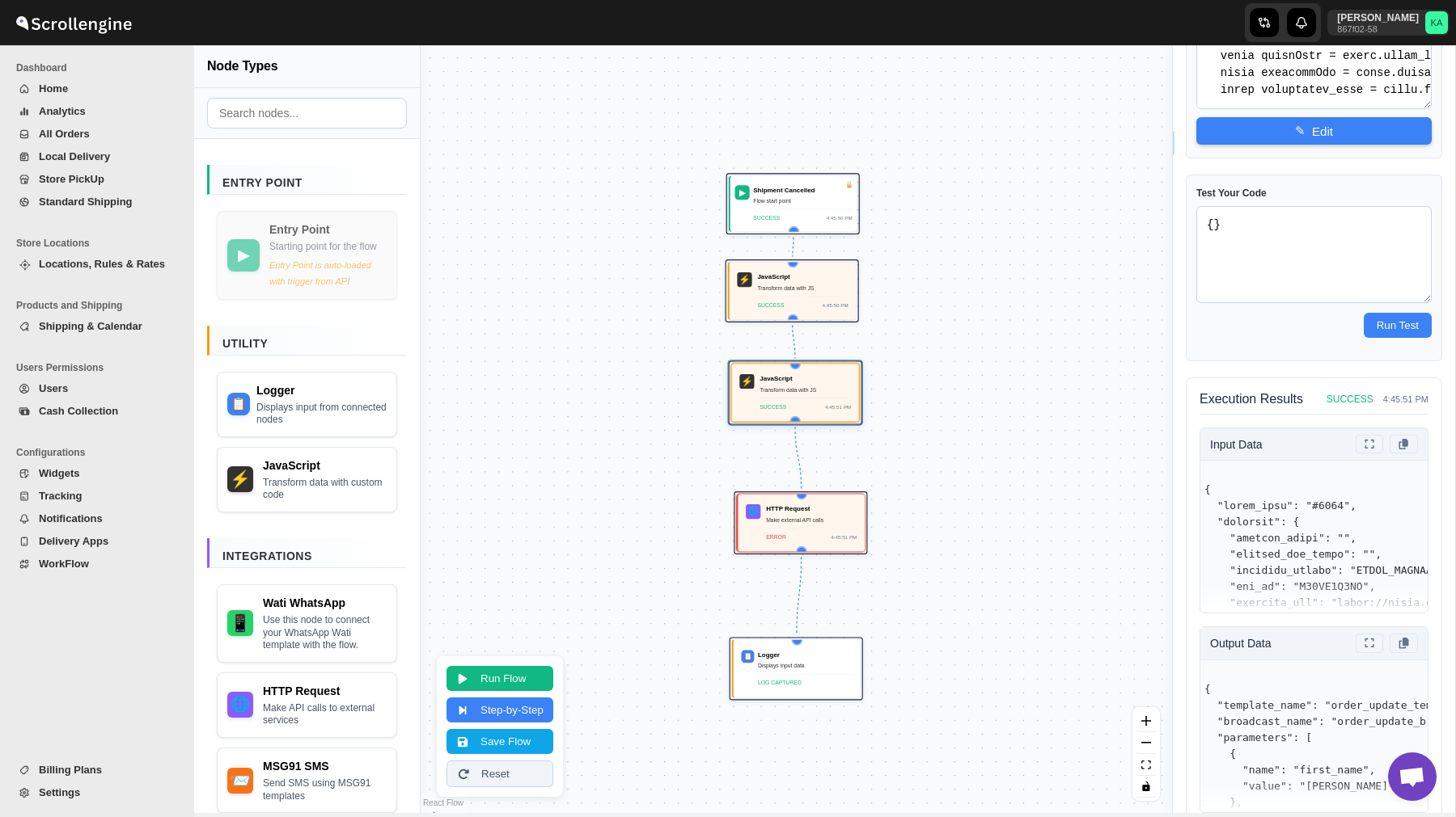
scroll to position [320, 0]
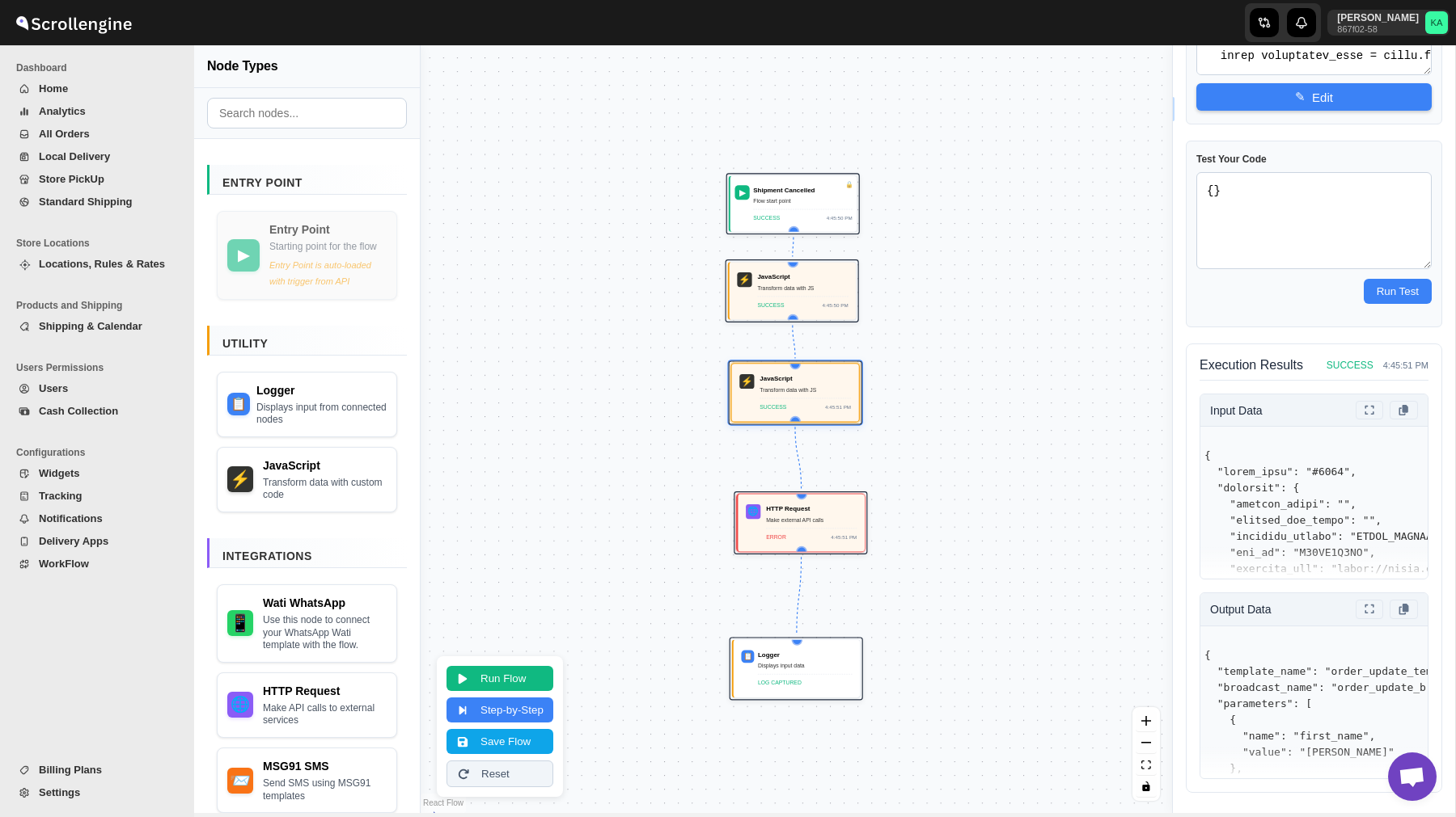
click at [65, 566] on span "WorkFlow" at bounding box center [64, 564] width 50 height 13
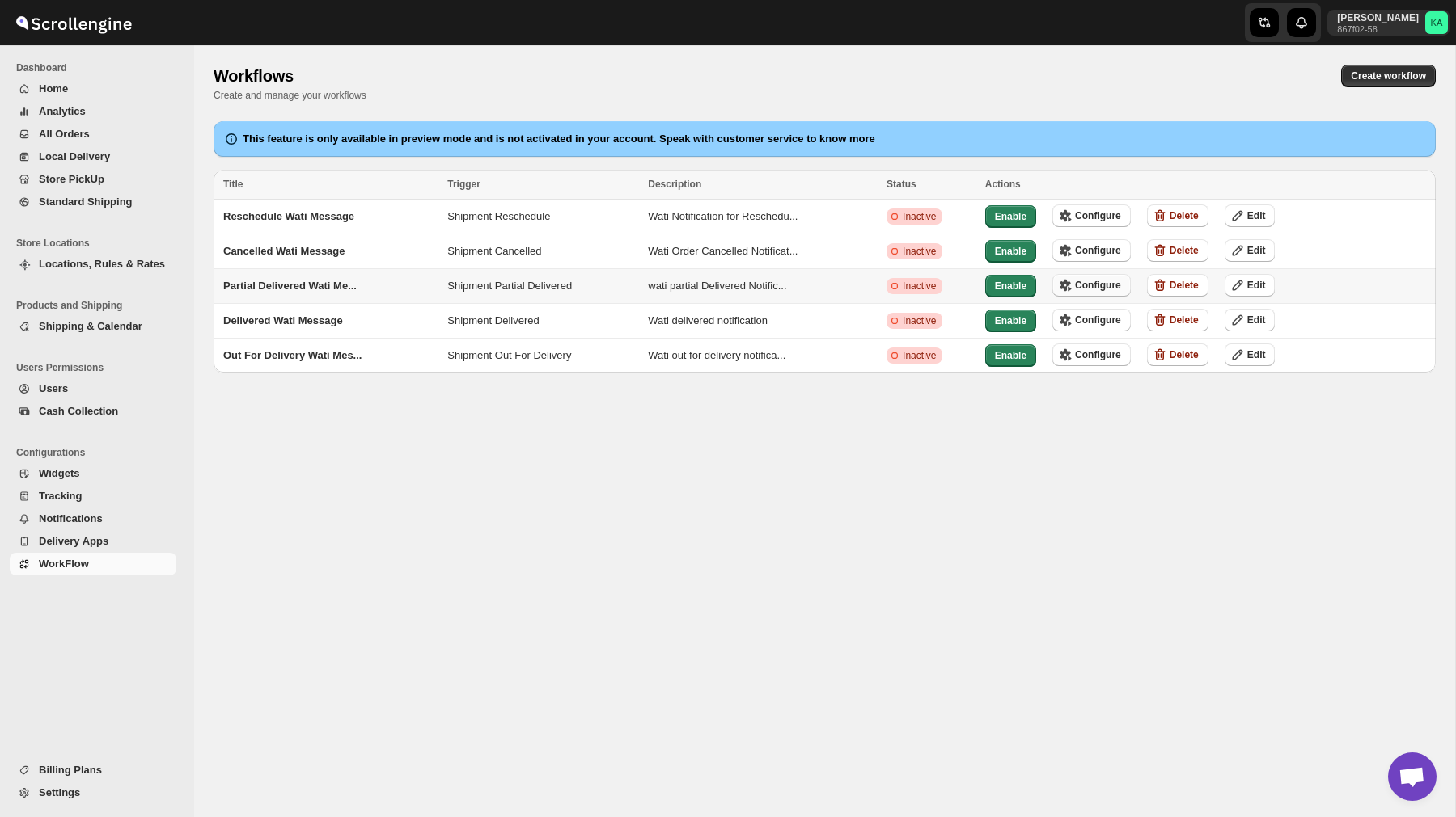
click at [1109, 287] on span "Configure" at bounding box center [1097, 285] width 46 height 13
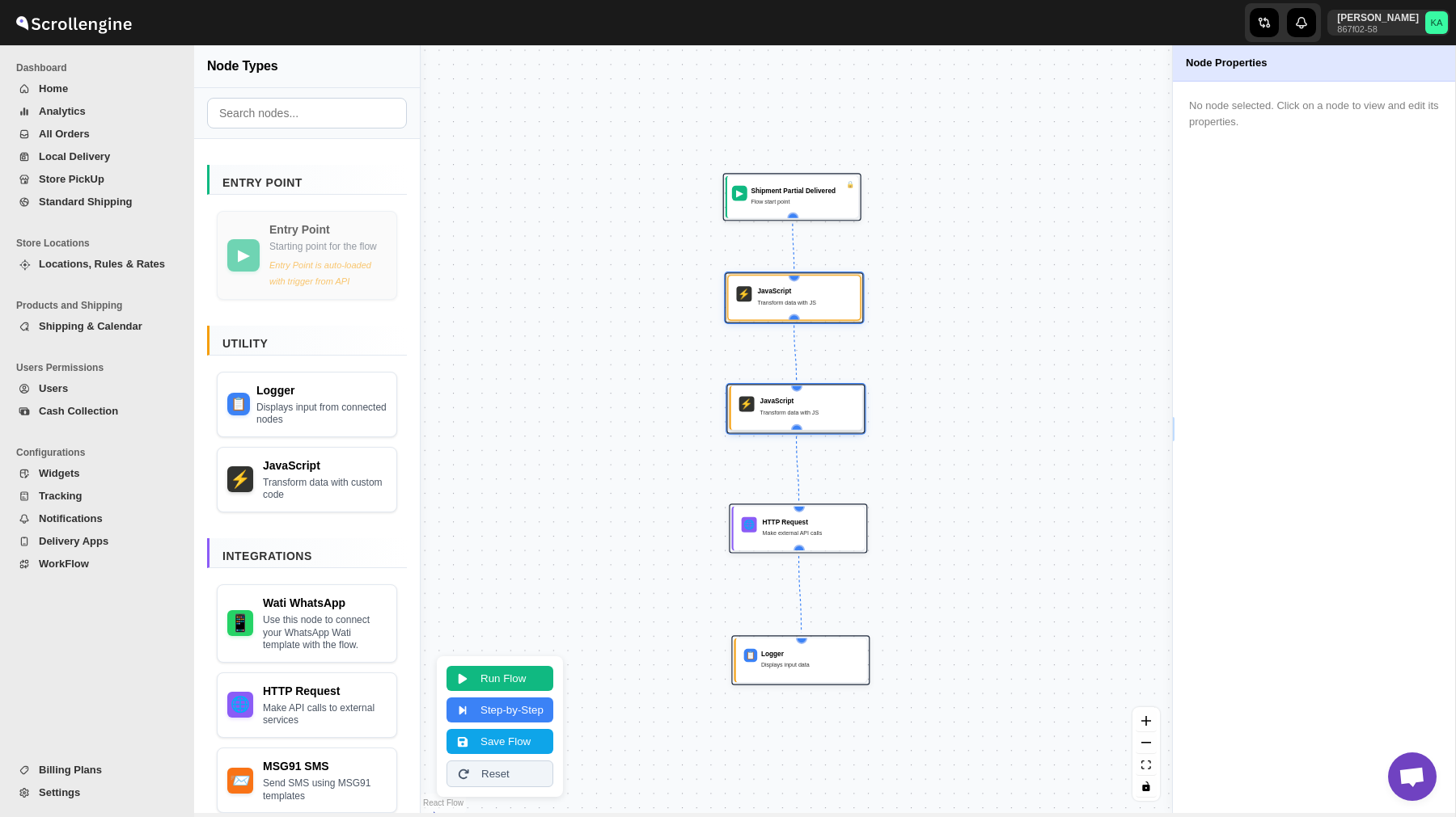
click at [803, 409] on div "Transform data with JS" at bounding box center [807, 414] width 94 height 10
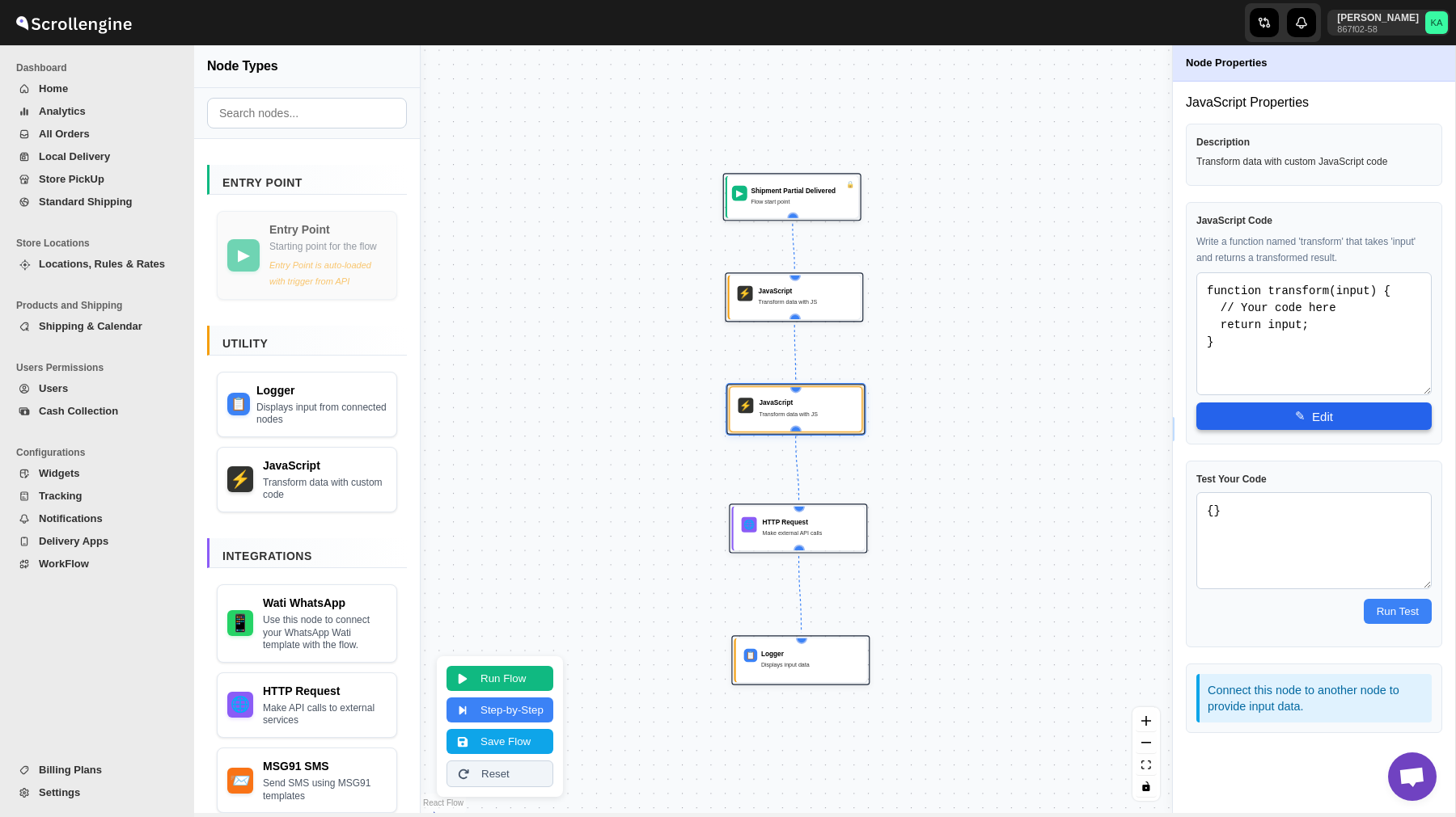
click at [1314, 408] on button "✎ Edit" at bounding box center [1314, 416] width 236 height 28
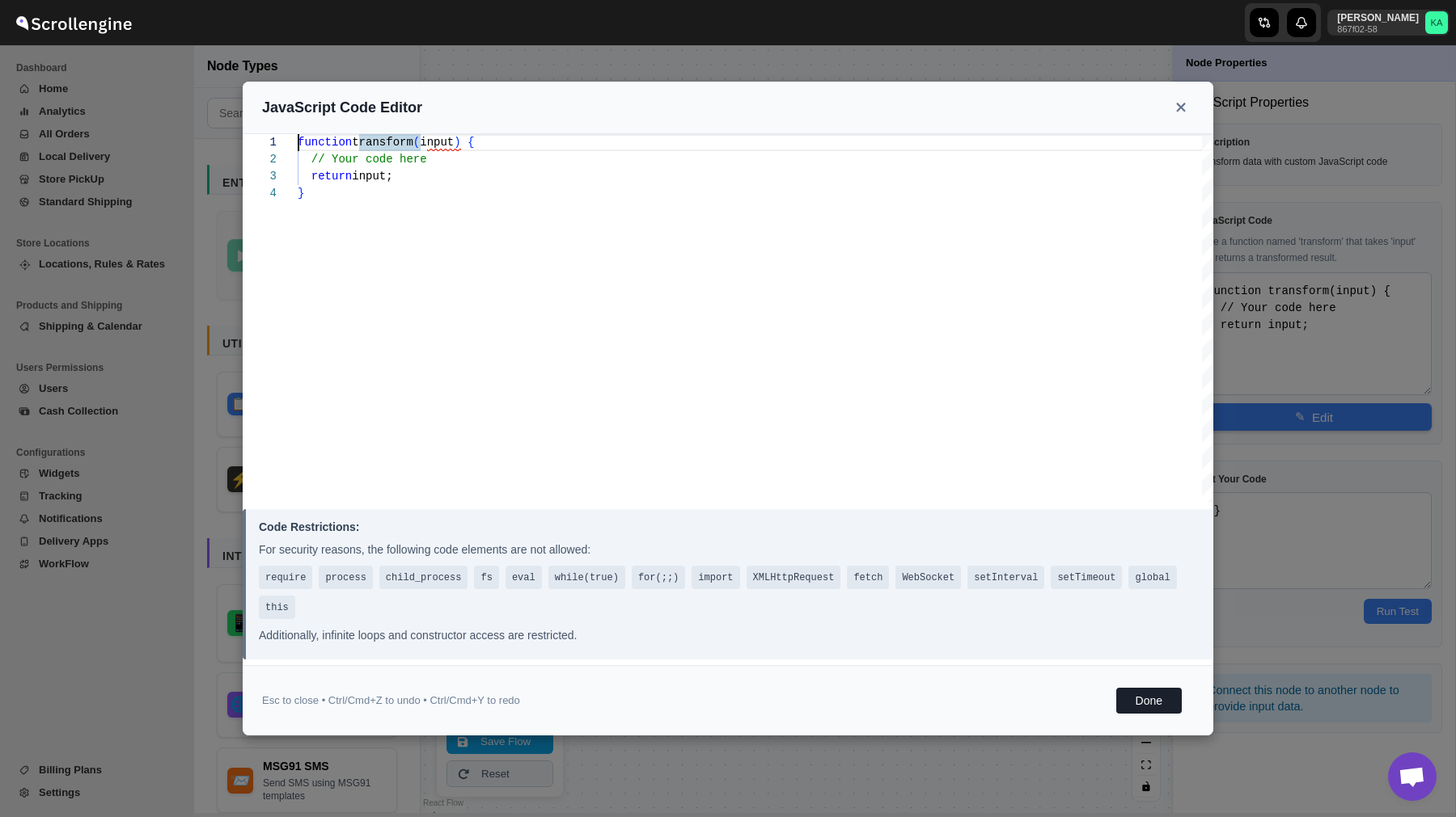
click at [747, 317] on div "function transform ( input ) { // Your code here return input; }" at bounding box center [755, 318] width 915 height 368
type textarea "const template_name = "order_update_template"; const broadcast_name = "order_up…"
type textarea "function transform(input) { // Extract fields from input const addressName = in…"
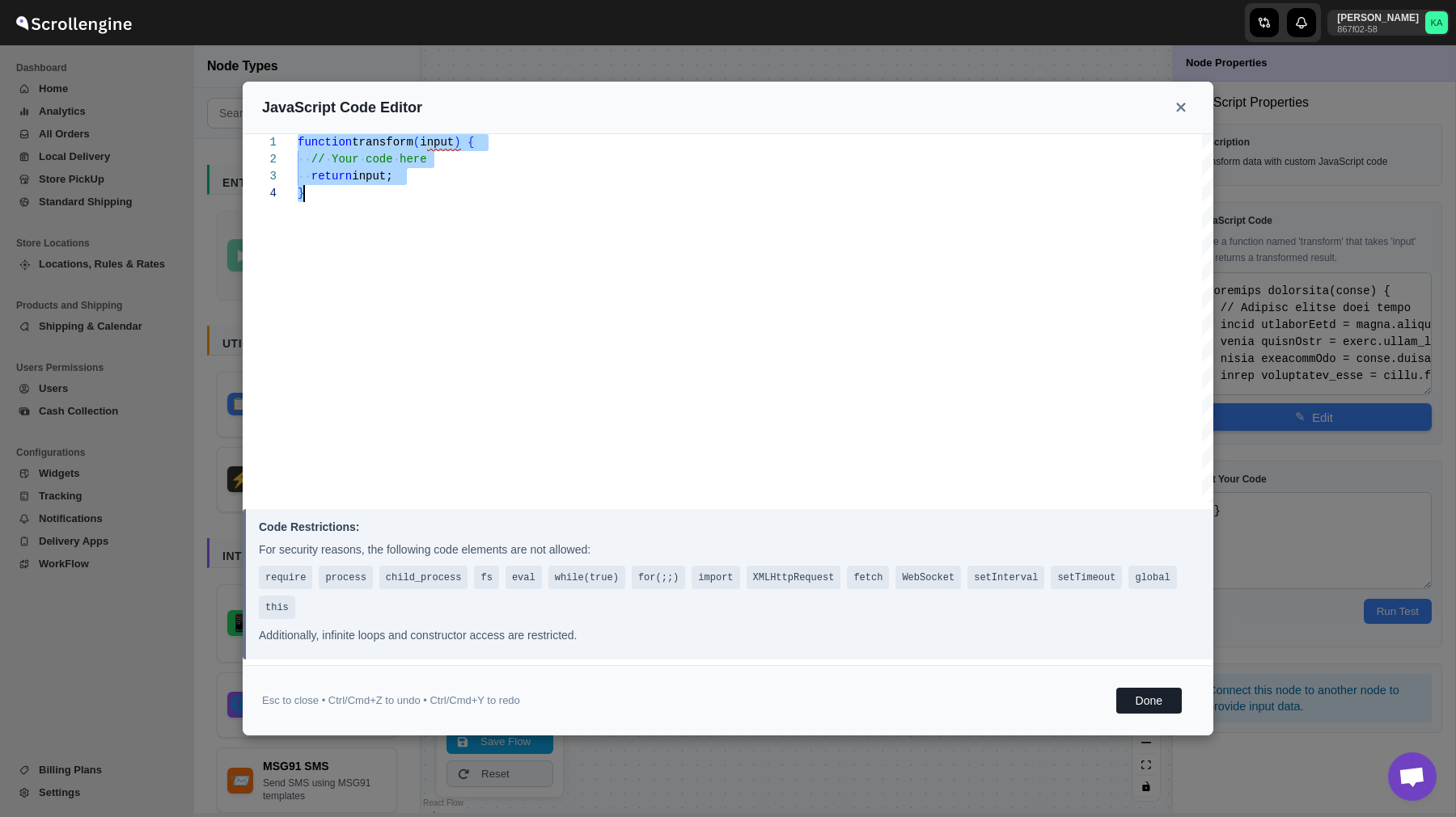
scroll to position [153, 0]
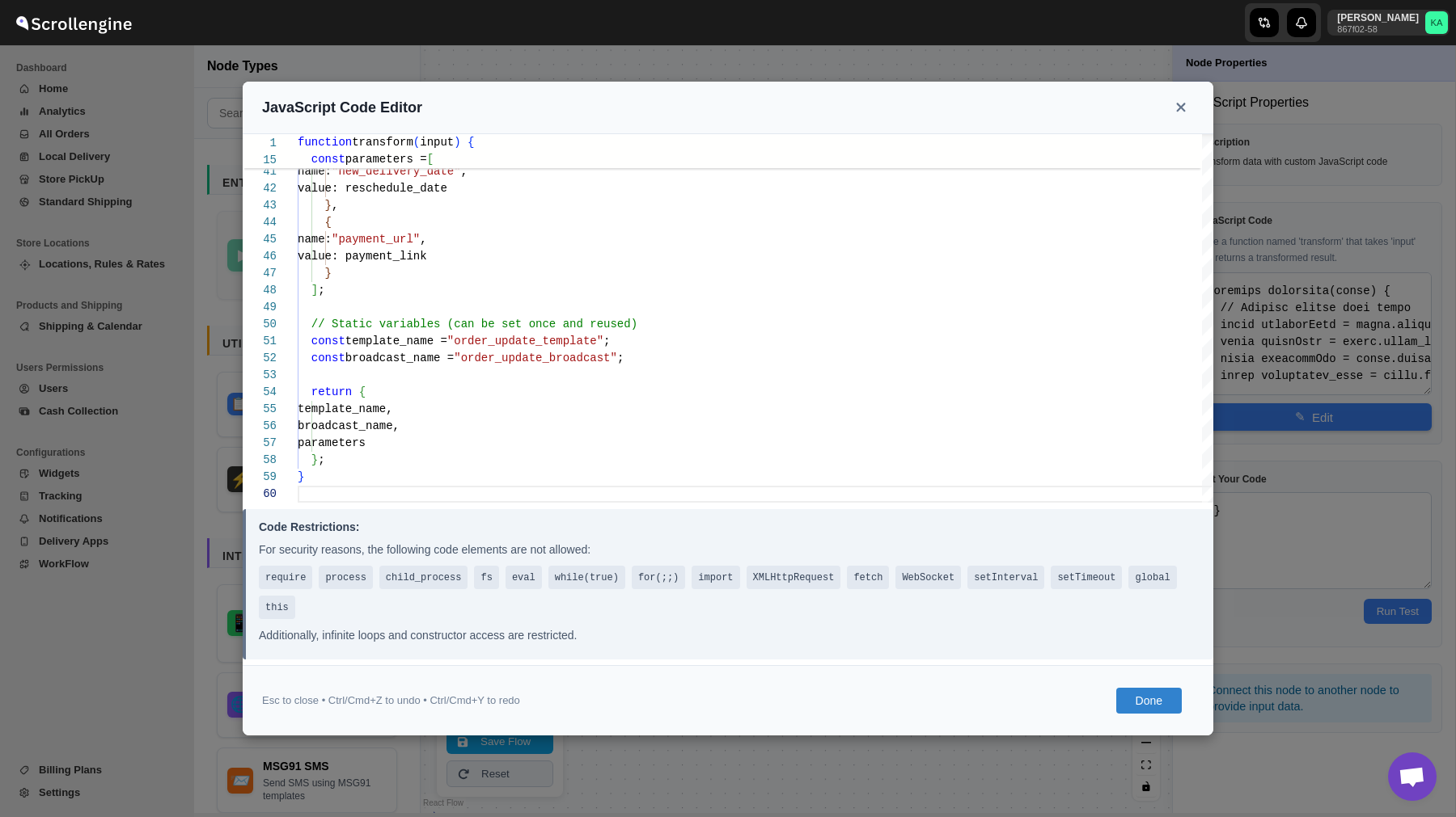
click at [1145, 710] on button "Done" at bounding box center [1148, 700] width 65 height 26
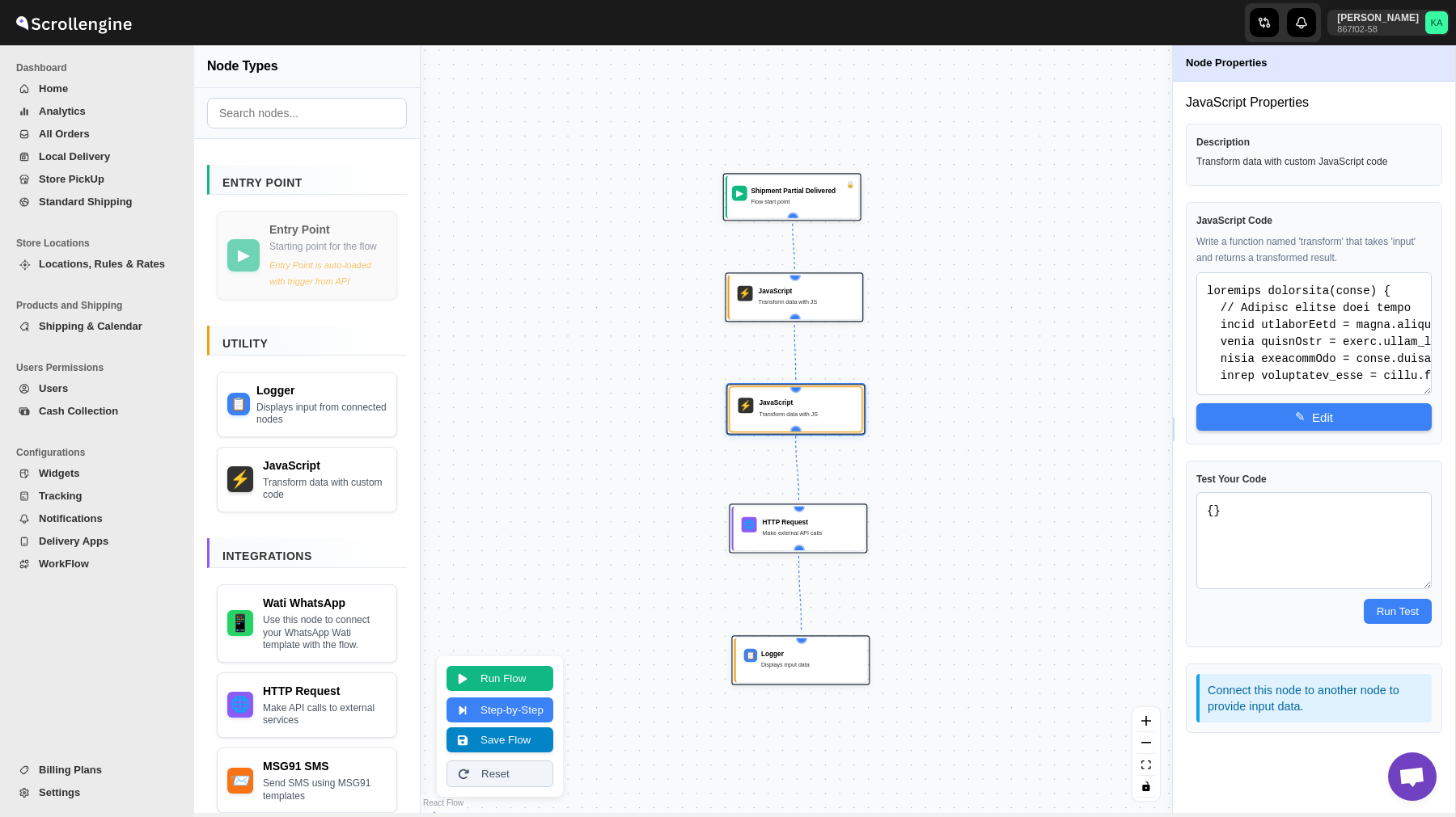
click at [503, 740] on button "Save Flow" at bounding box center [500, 740] width 107 height 25
click at [499, 752] on button "Save Flow" at bounding box center [500, 740] width 107 height 25
click at [94, 564] on span "WorkFlow" at bounding box center [105, 564] width 135 height 16
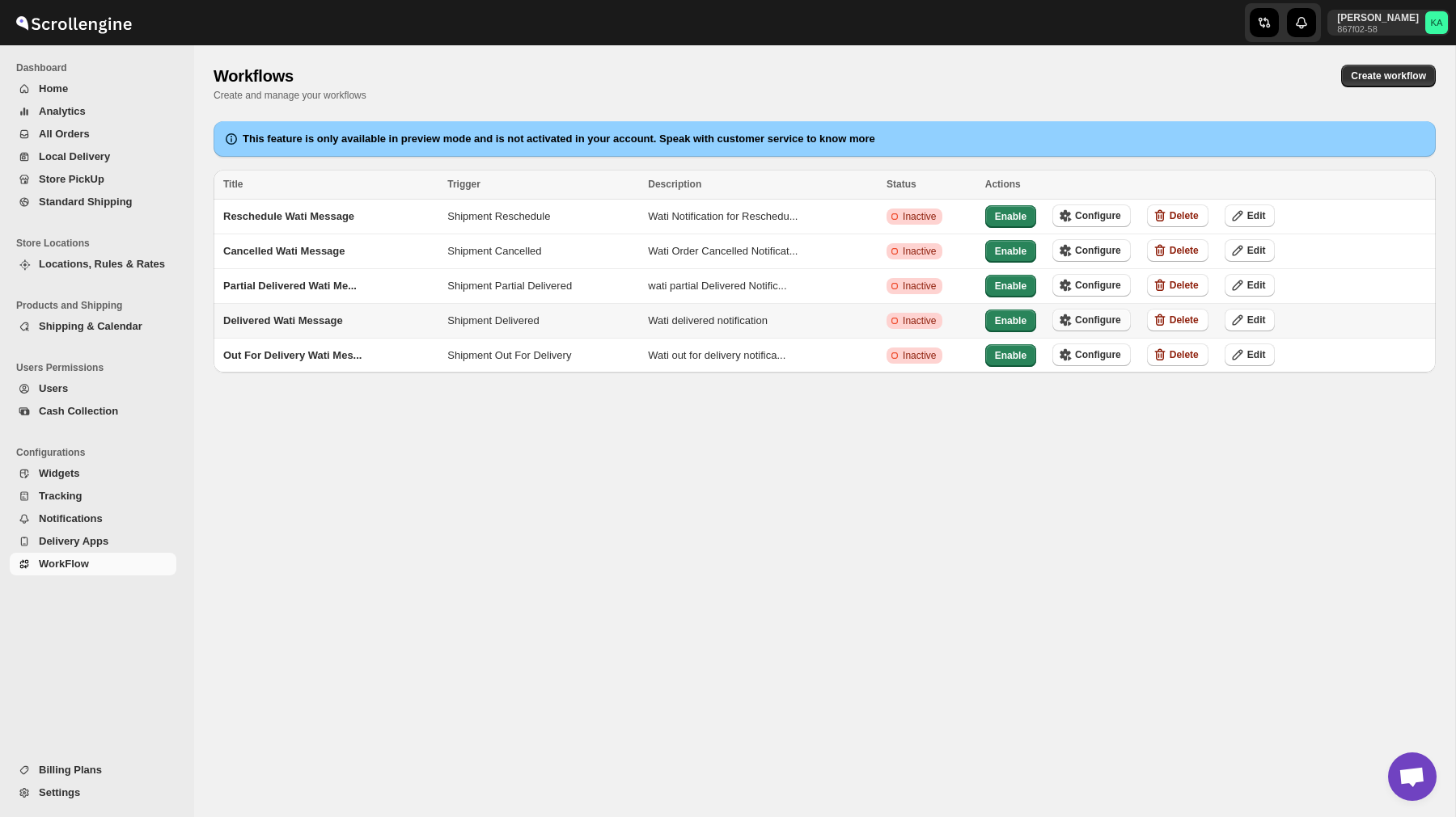
click at [1109, 313] on span "Configure" at bounding box center [1097, 319] width 46 height 13
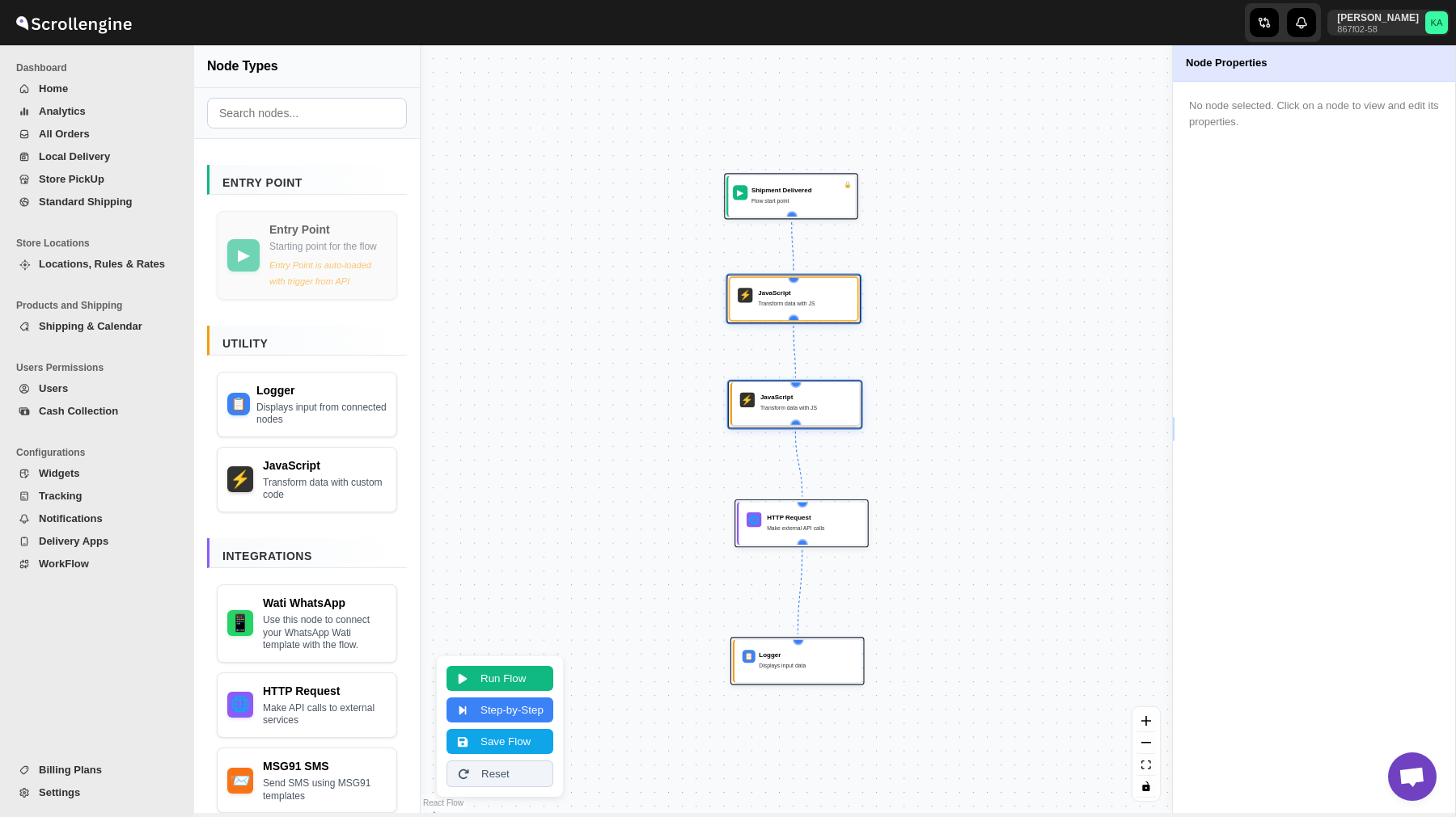
click at [784, 418] on div "⚡ JavaScript Transform data with JS" at bounding box center [795, 403] width 115 height 32
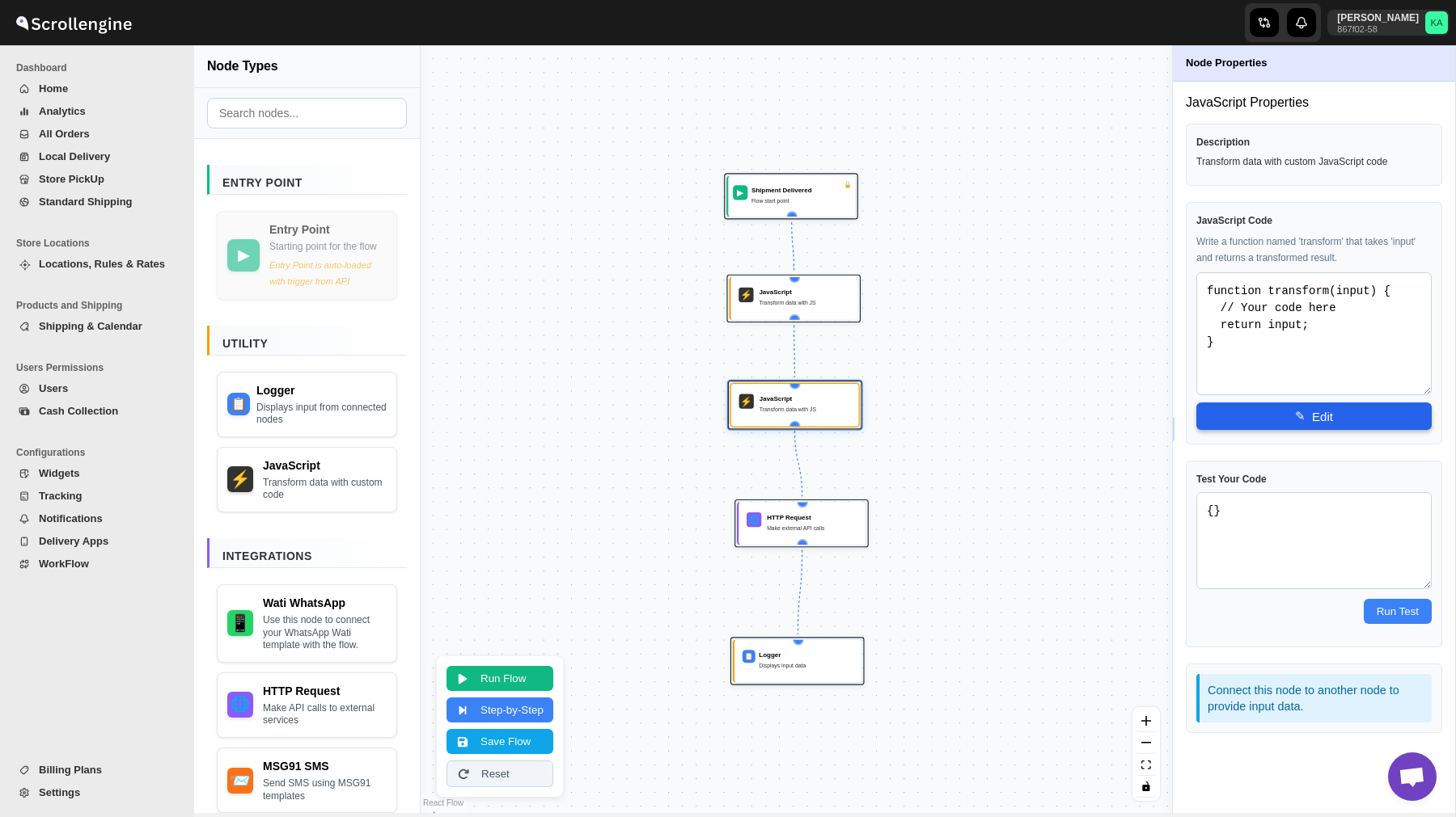
click at [1242, 417] on button "✎ Edit" at bounding box center [1314, 416] width 236 height 28
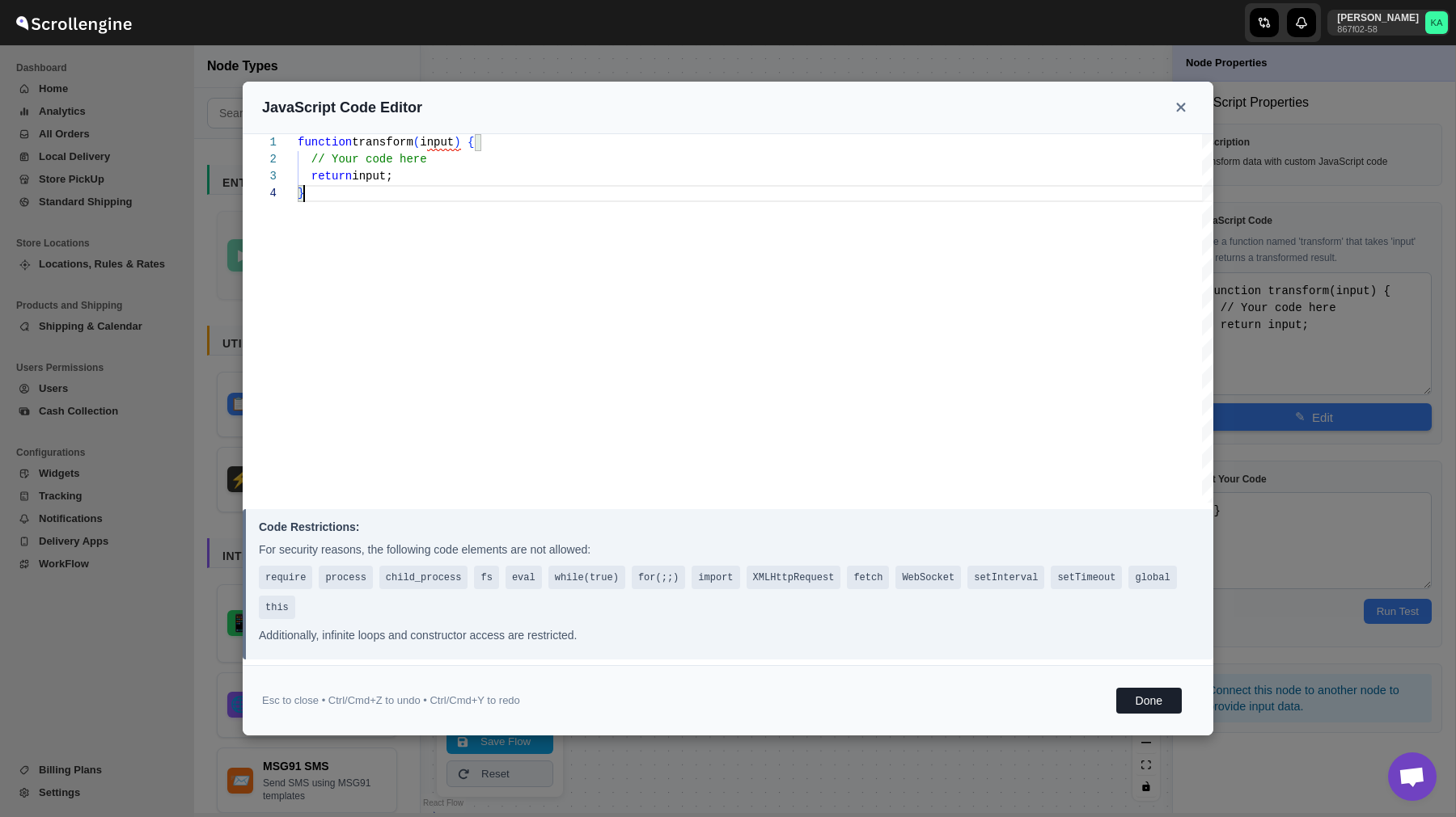
scroll to position [51, 0]
click at [635, 255] on div "function transform ( input ) { // Your code here return input; }" at bounding box center [755, 318] width 915 height 368
type textarea "const template_name = "order_update_template"; const broadcast_name = "order_up…"
type textarea "function transform(input) { // Extract fields from input const addressName = in…"
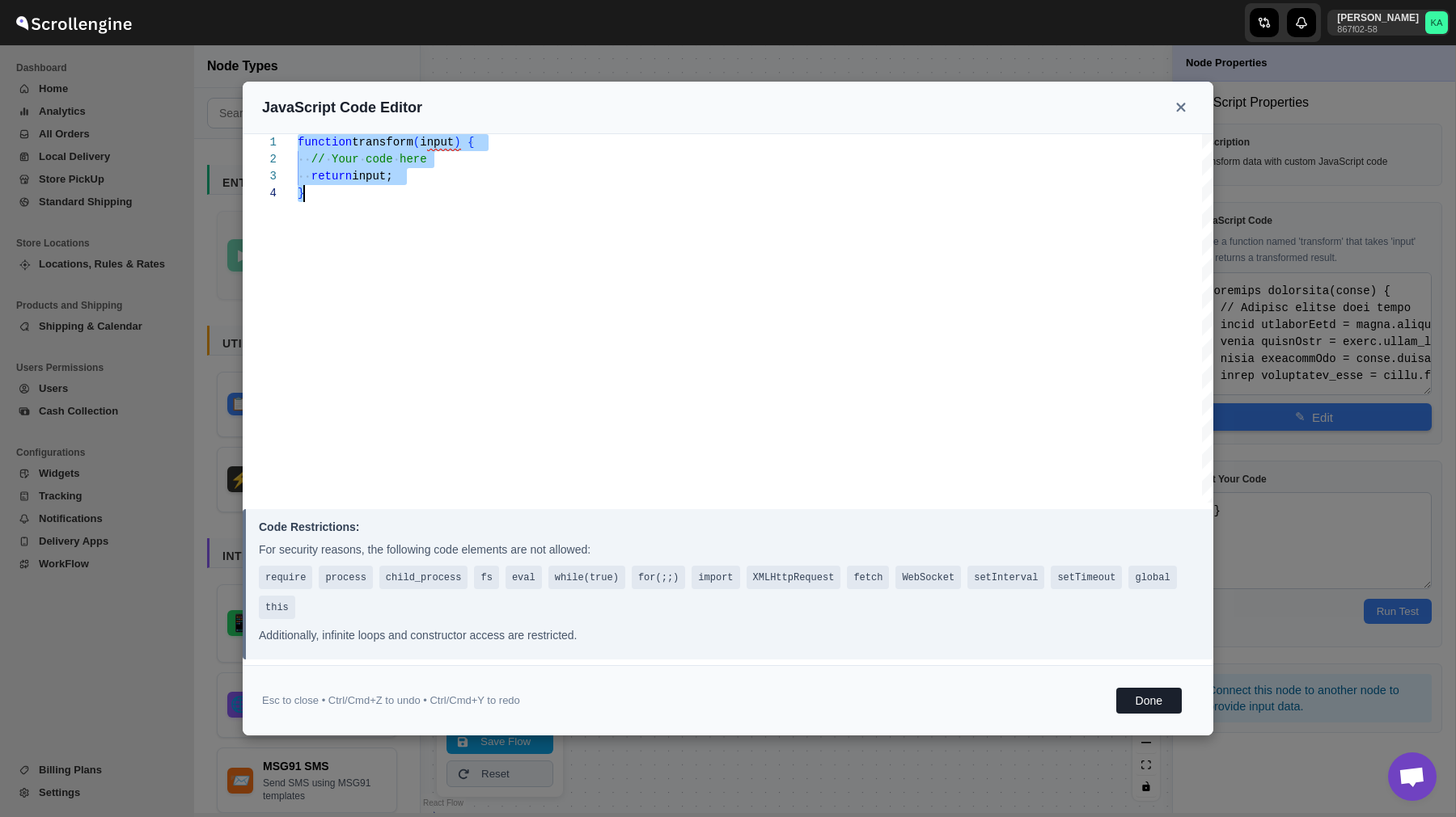
scroll to position [153, 0]
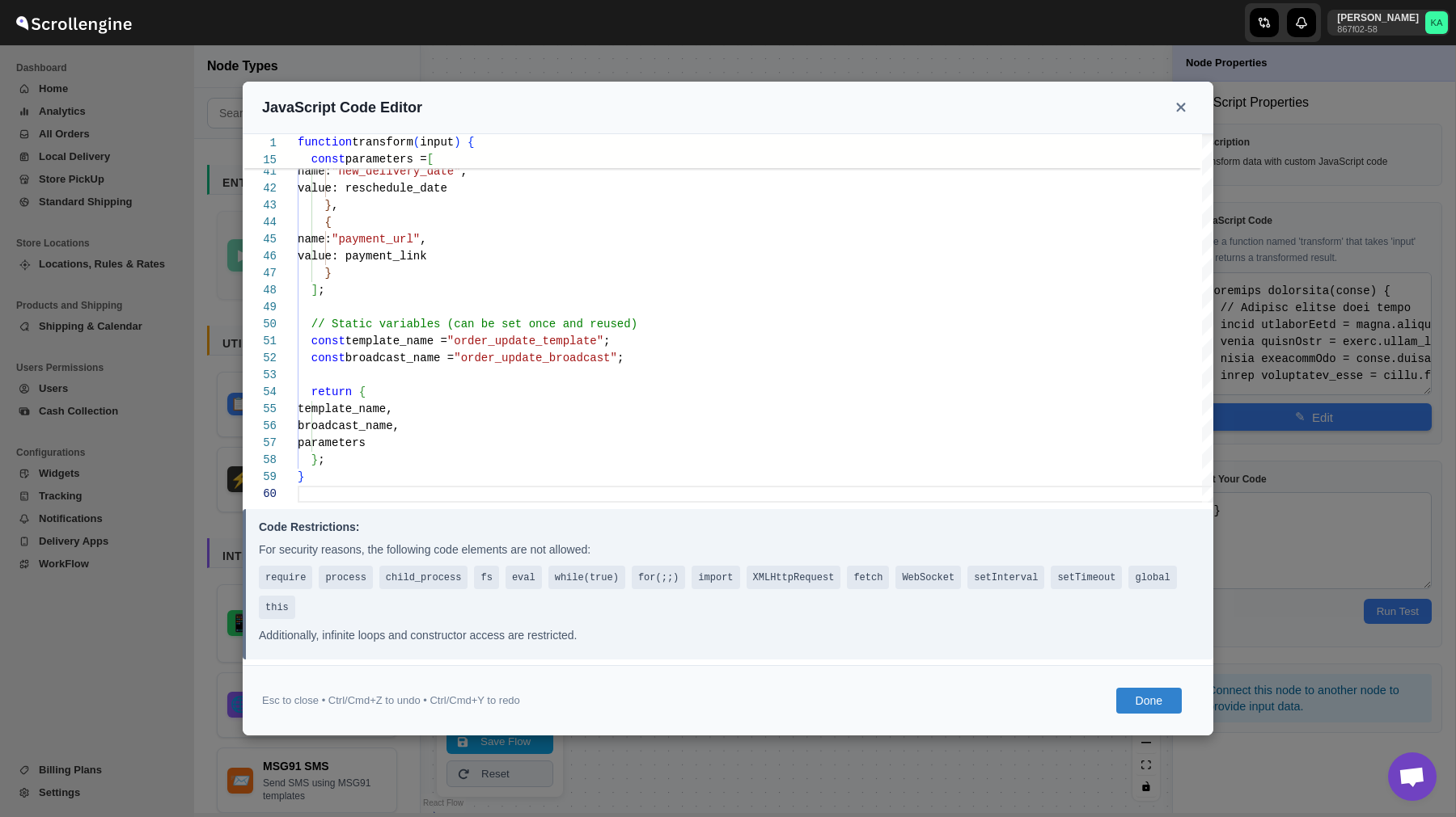
click at [1153, 698] on button "Done" at bounding box center [1148, 700] width 65 height 26
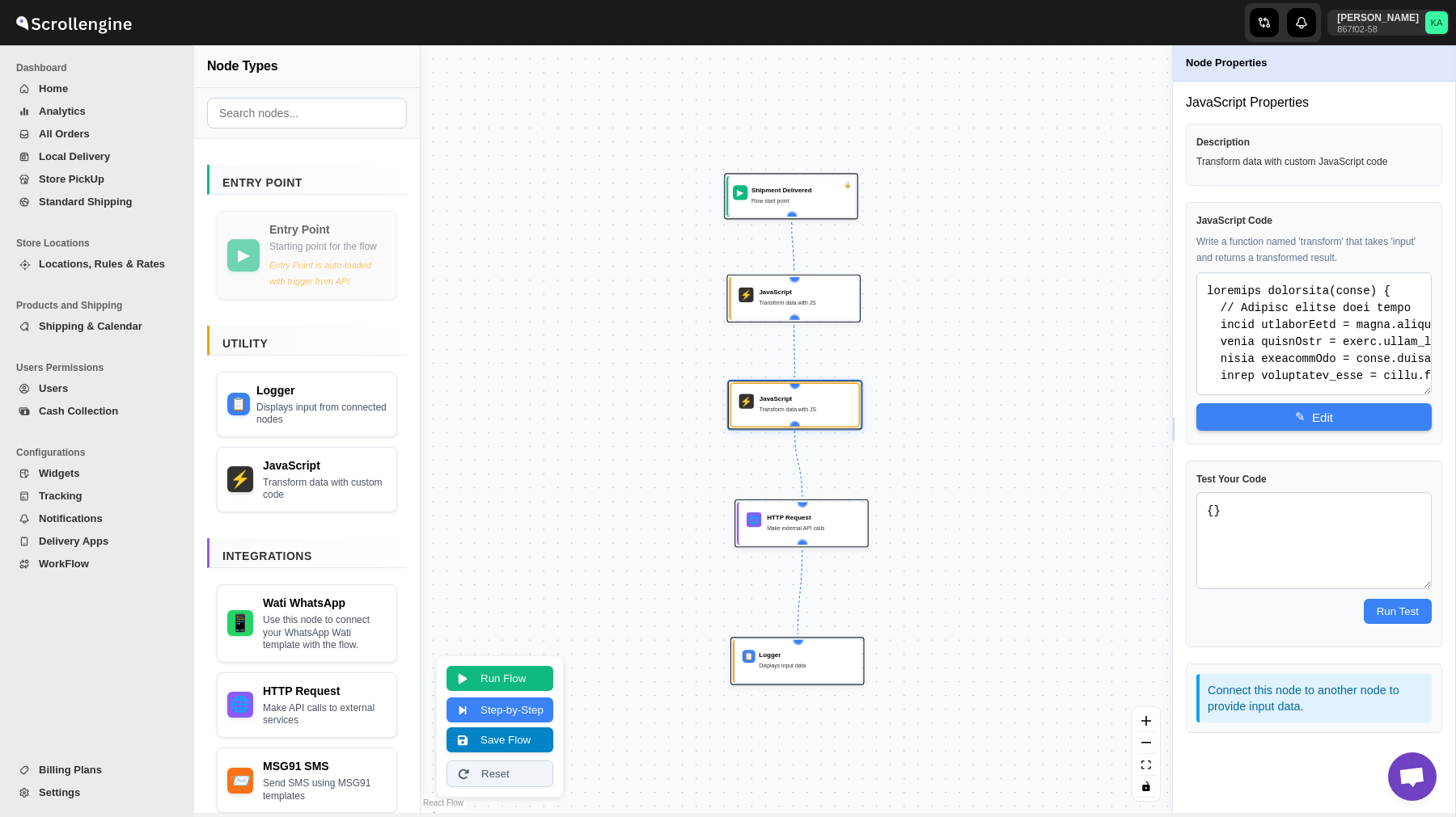
click at [517, 748] on button "Save Flow" at bounding box center [500, 740] width 107 height 25
click at [79, 571] on span "WorkFlow" at bounding box center [105, 564] width 135 height 16
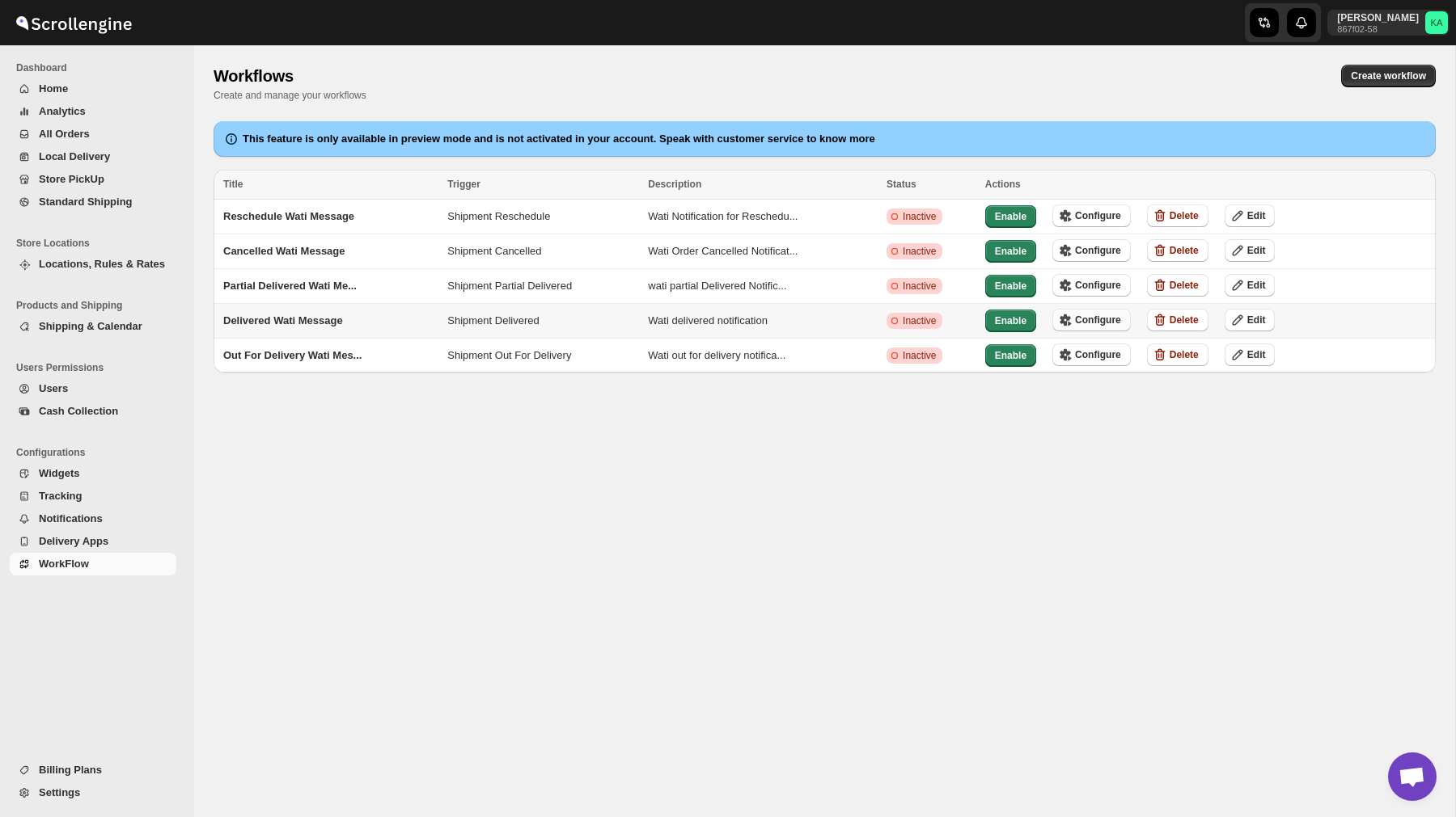
click at [1071, 322] on icon "button" at bounding box center [1069, 324] width 3 height 5
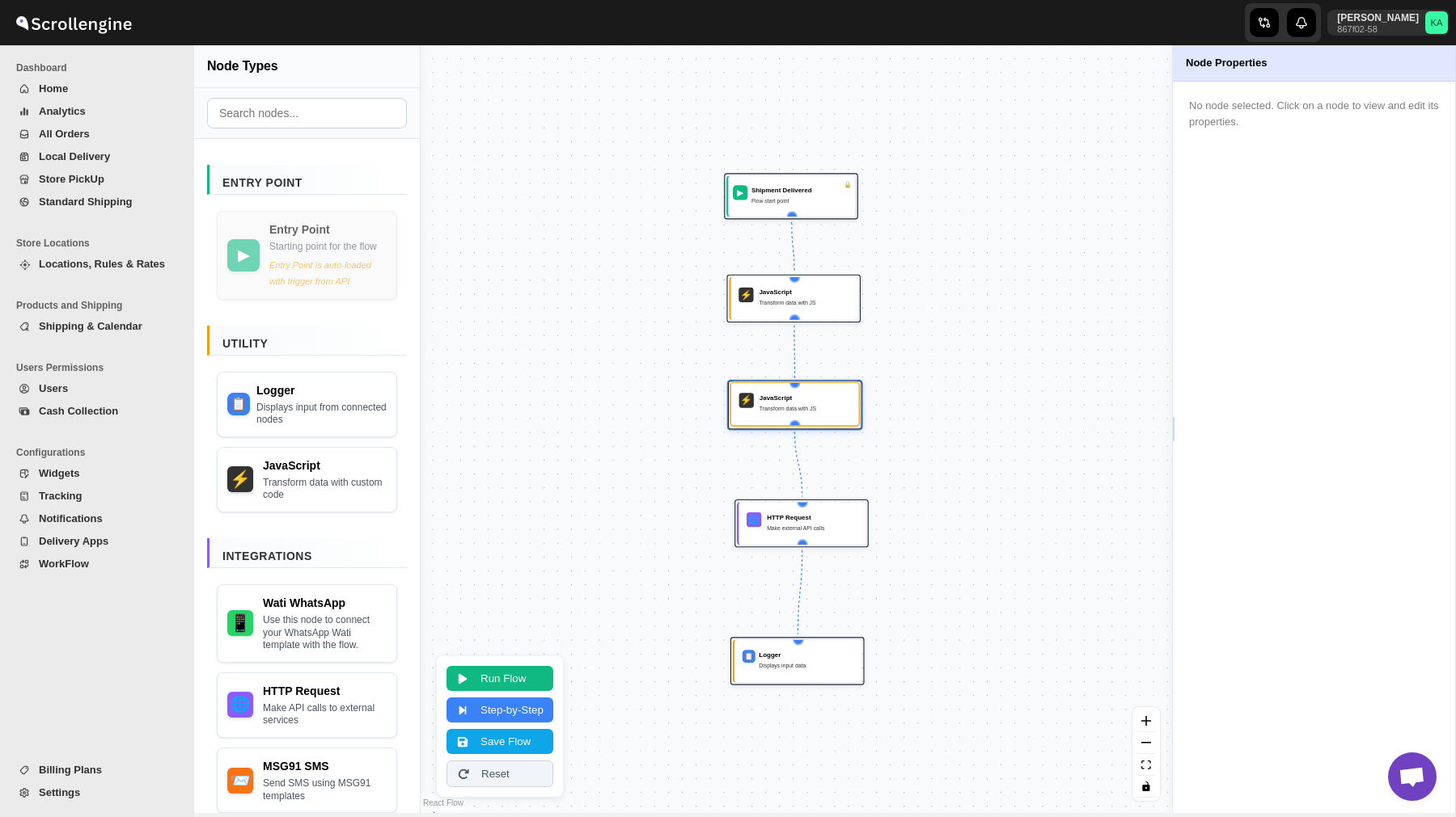
click at [780, 414] on div "JavaScript Transform data with JS" at bounding box center [805, 403] width 91 height 22
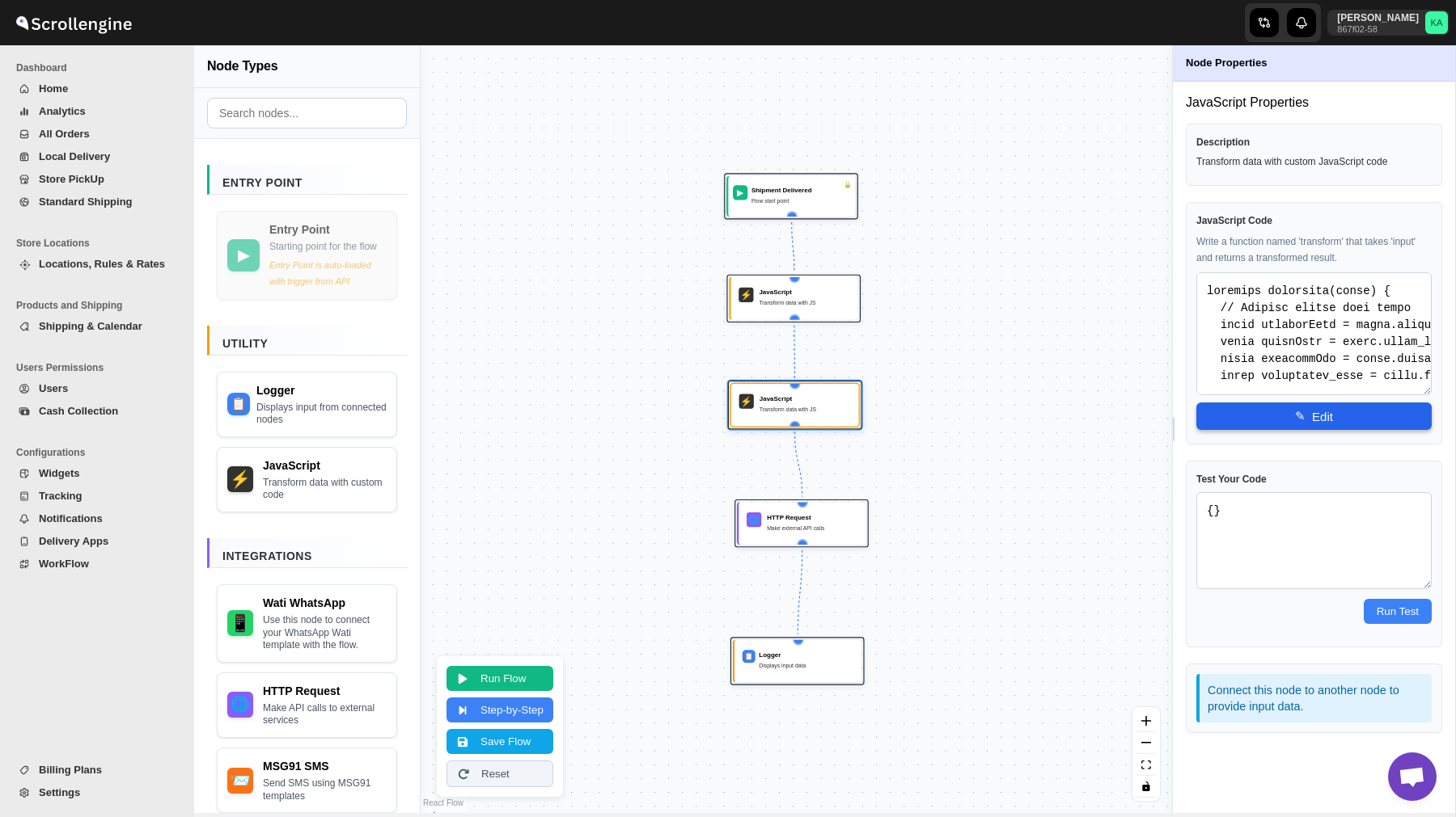
click at [1322, 416] on button "✎ Edit" at bounding box center [1314, 416] width 236 height 28
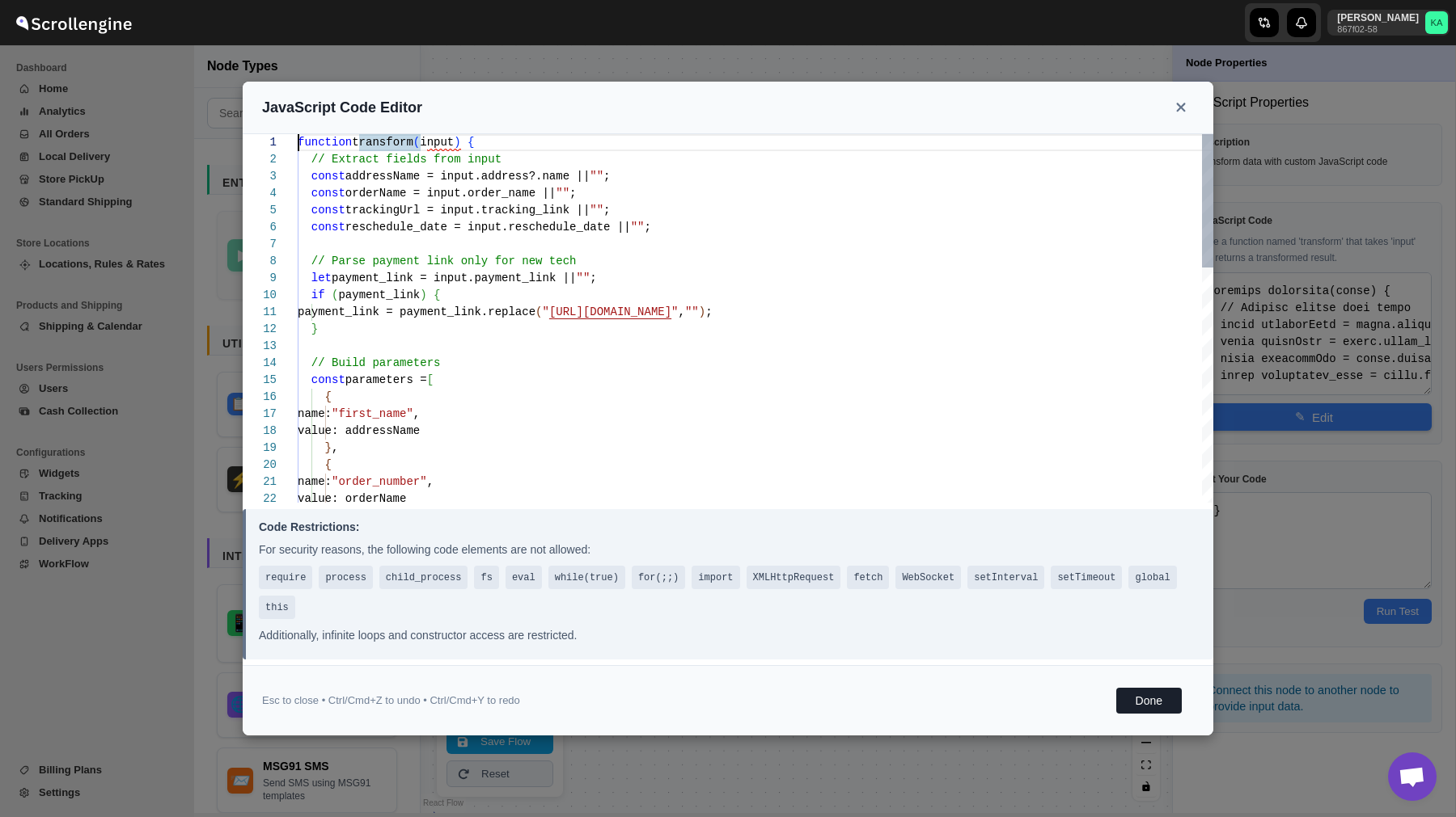
click at [664, 367] on div "function transform ( input ) { // Extract fields from input const addressName =…" at bounding box center [755, 643] width 915 height 1018
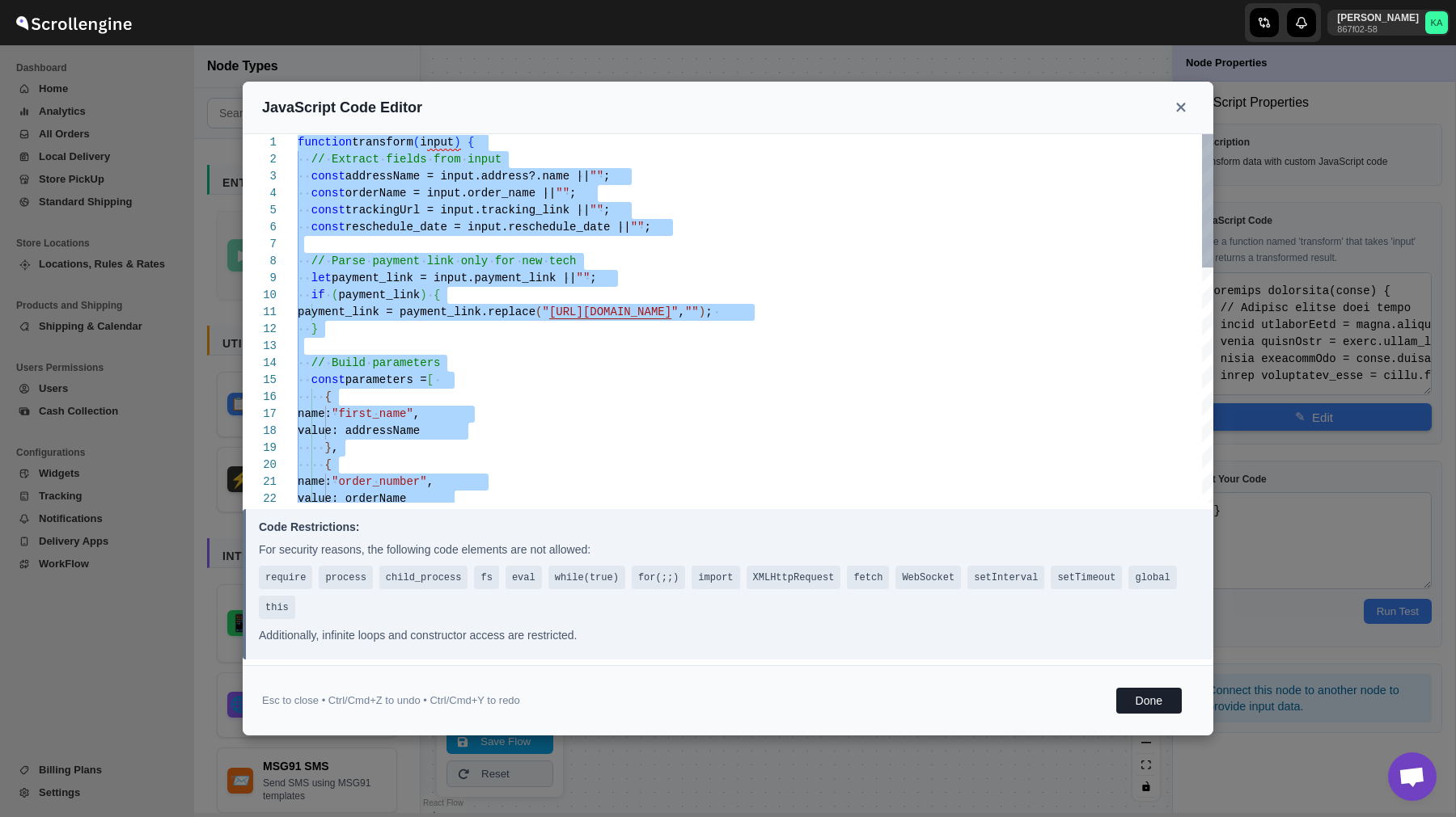
type textarea "const template_name = "order_update_template"; const broadcast_name = "order_up…"
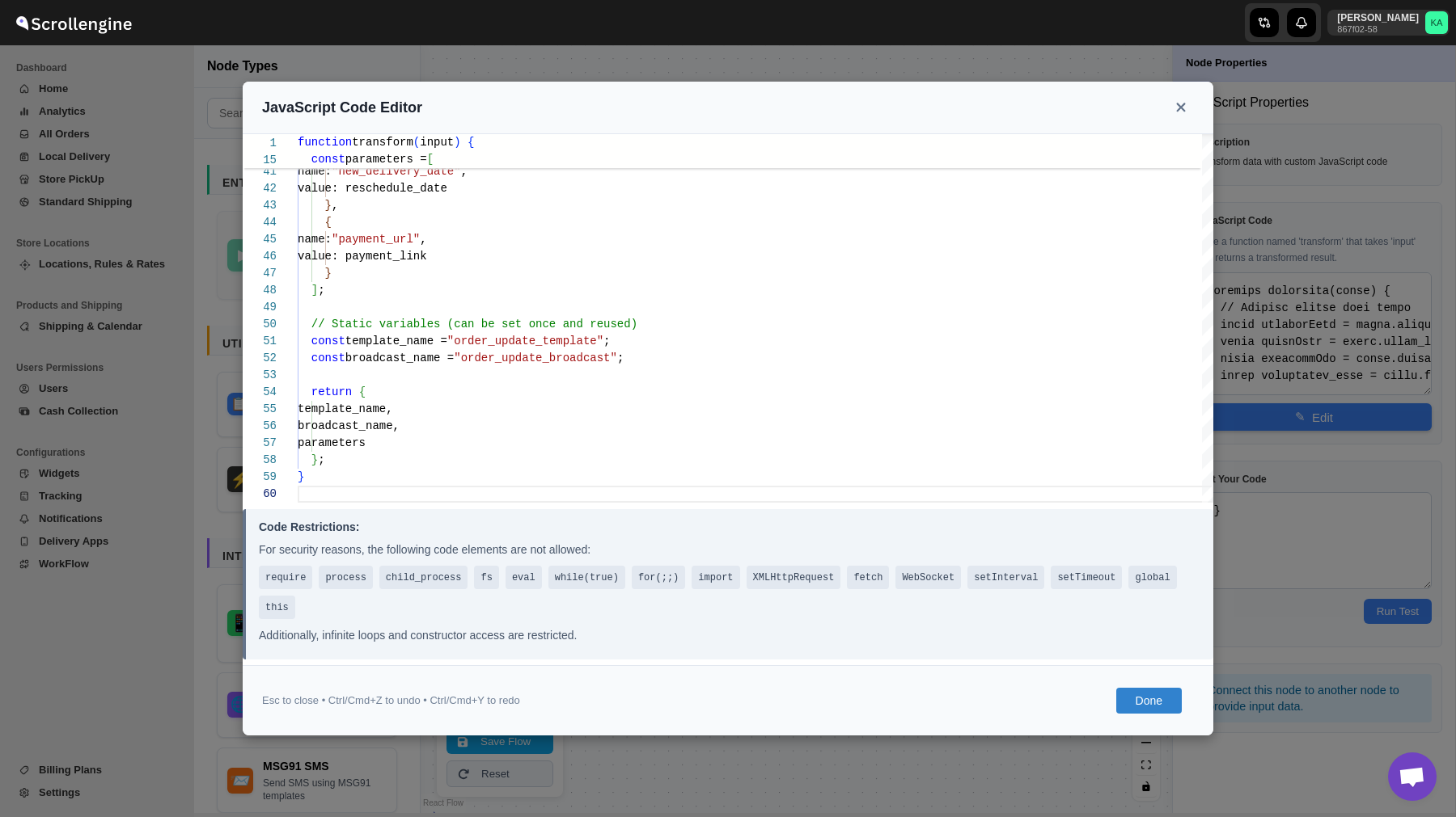
click at [1147, 706] on button "Done" at bounding box center [1148, 700] width 65 height 26
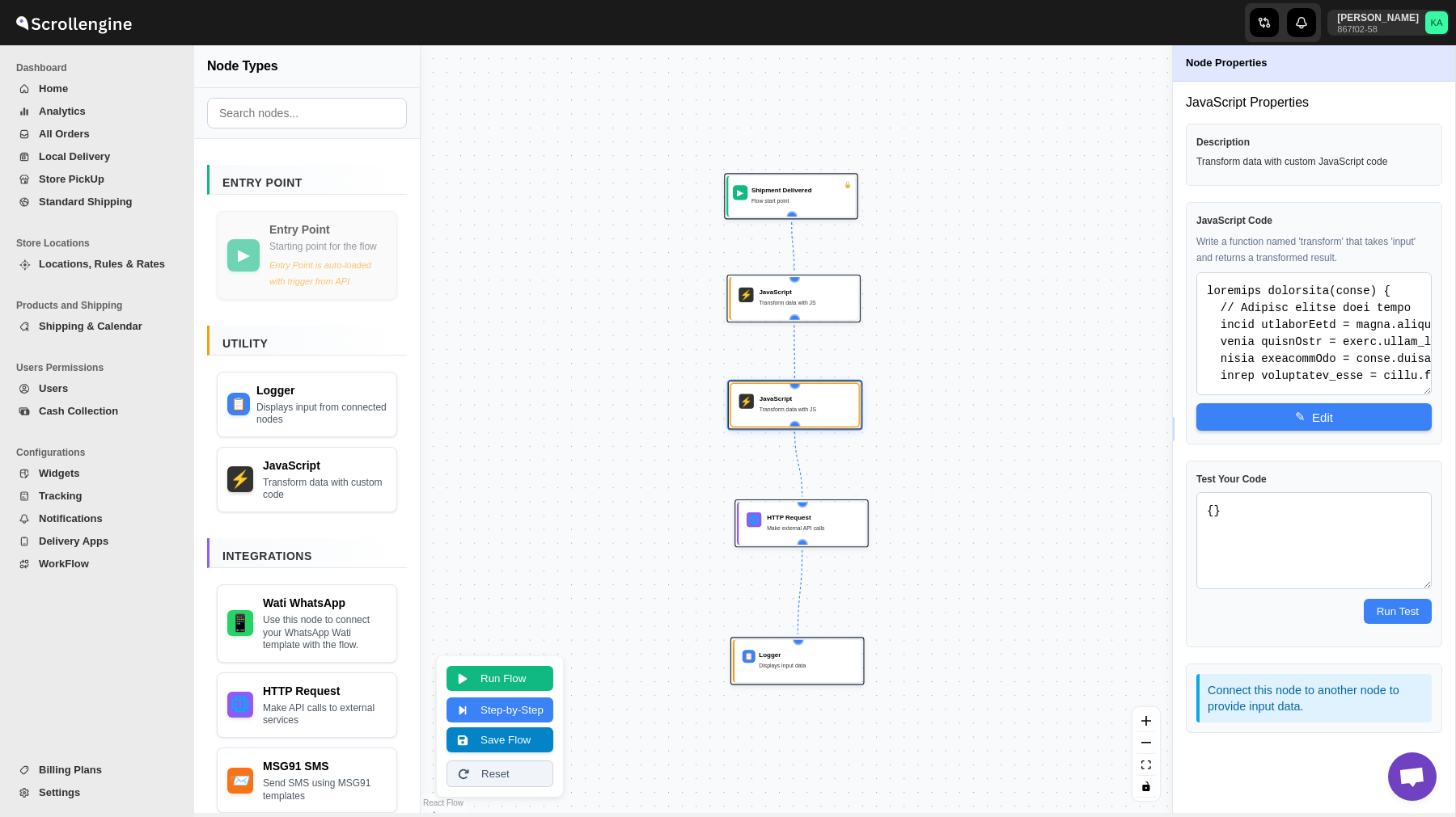
click at [508, 745] on button "Save Flow" at bounding box center [500, 740] width 107 height 25
click at [67, 565] on span "WorkFlow" at bounding box center [64, 564] width 50 height 13
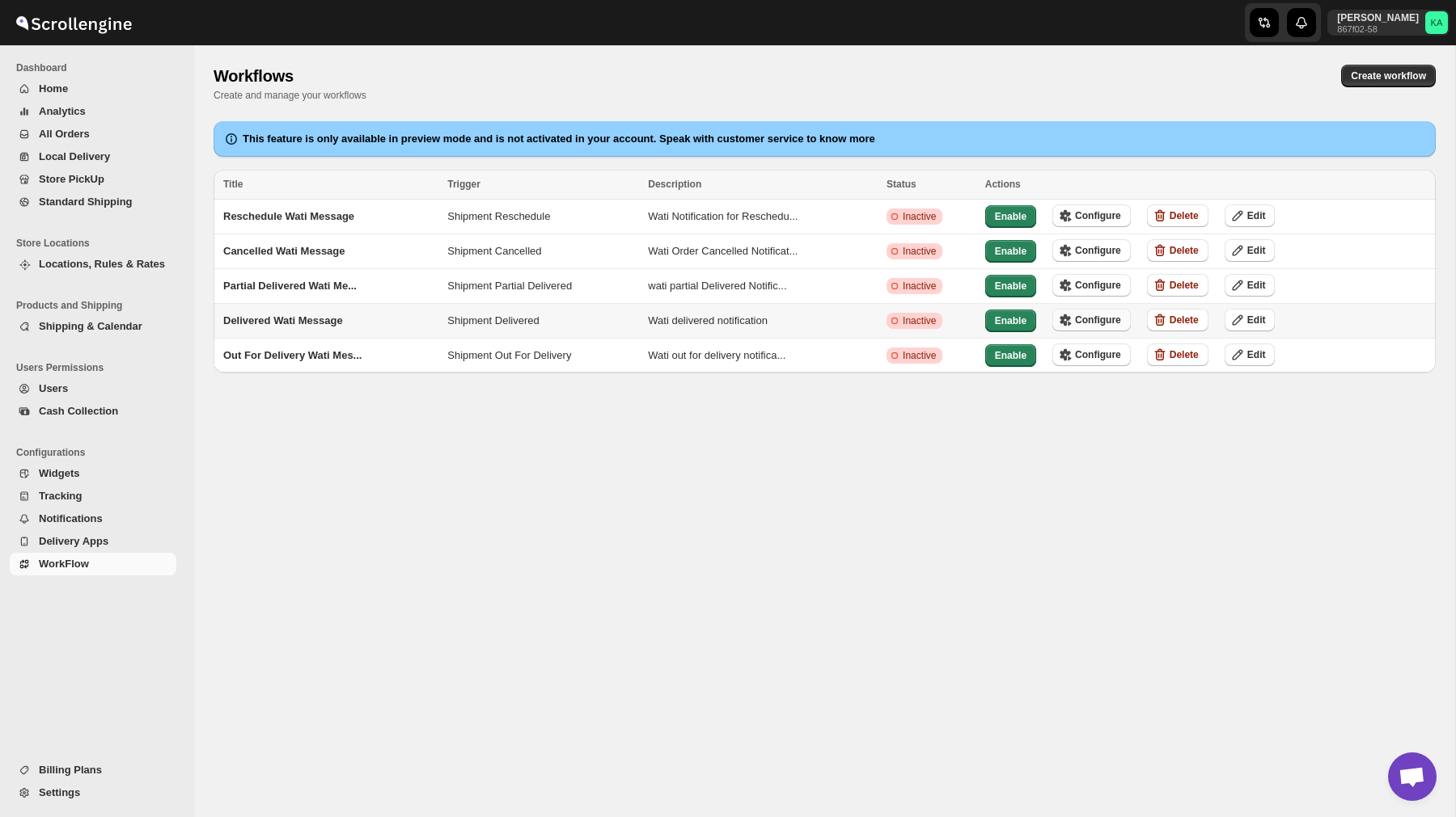
click at [1086, 309] on button "Configure" at bounding box center [1092, 320] width 79 height 23
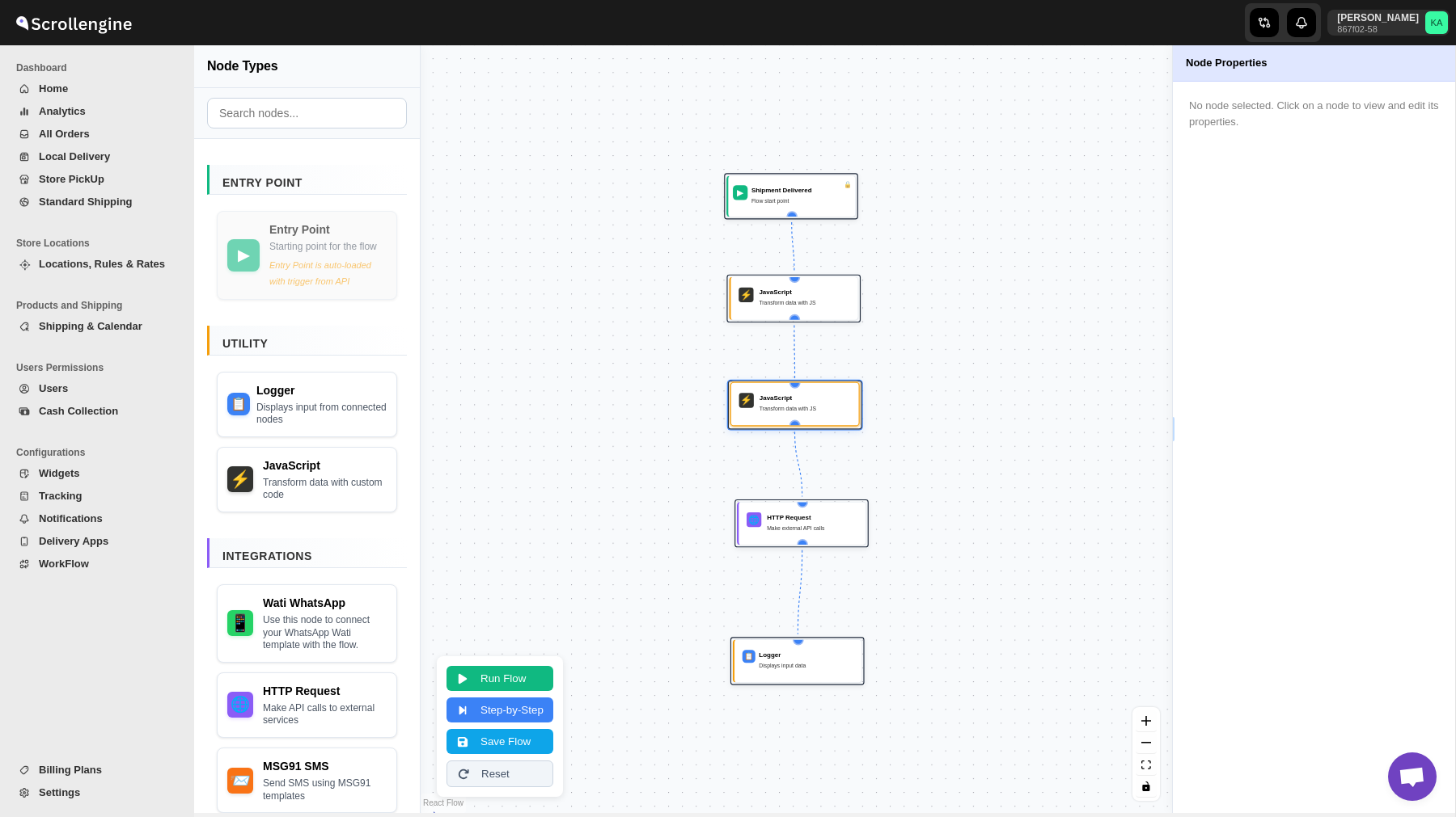
click at [789, 420] on div "⚡ JavaScript Transform data with JS" at bounding box center [795, 404] width 130 height 44
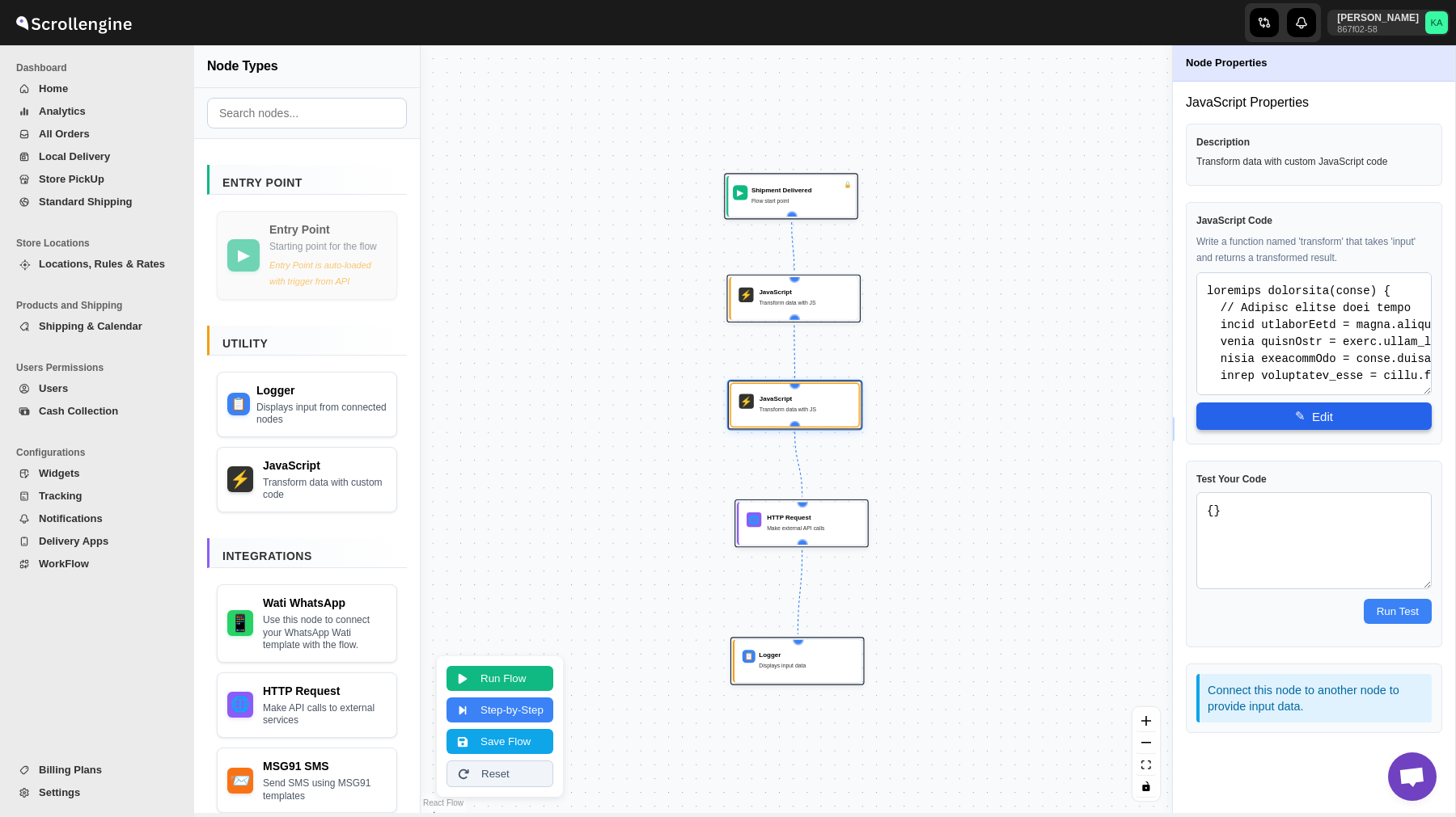
click at [1328, 424] on button "✎ Edit" at bounding box center [1314, 416] width 236 height 28
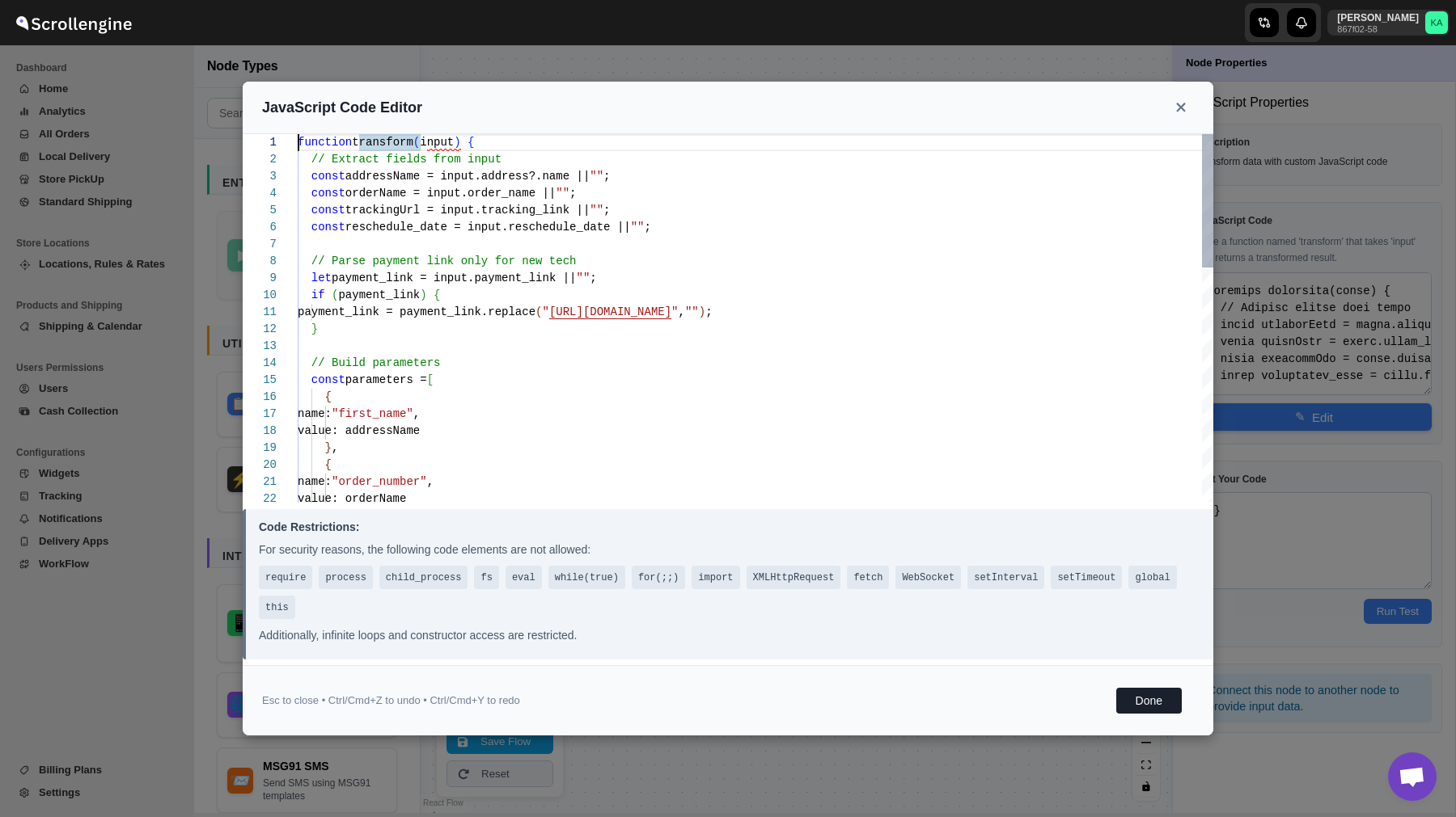
click at [611, 369] on div "function transform ( input ) { // Extract fields from input const addressName =…" at bounding box center [755, 643] width 915 height 1018
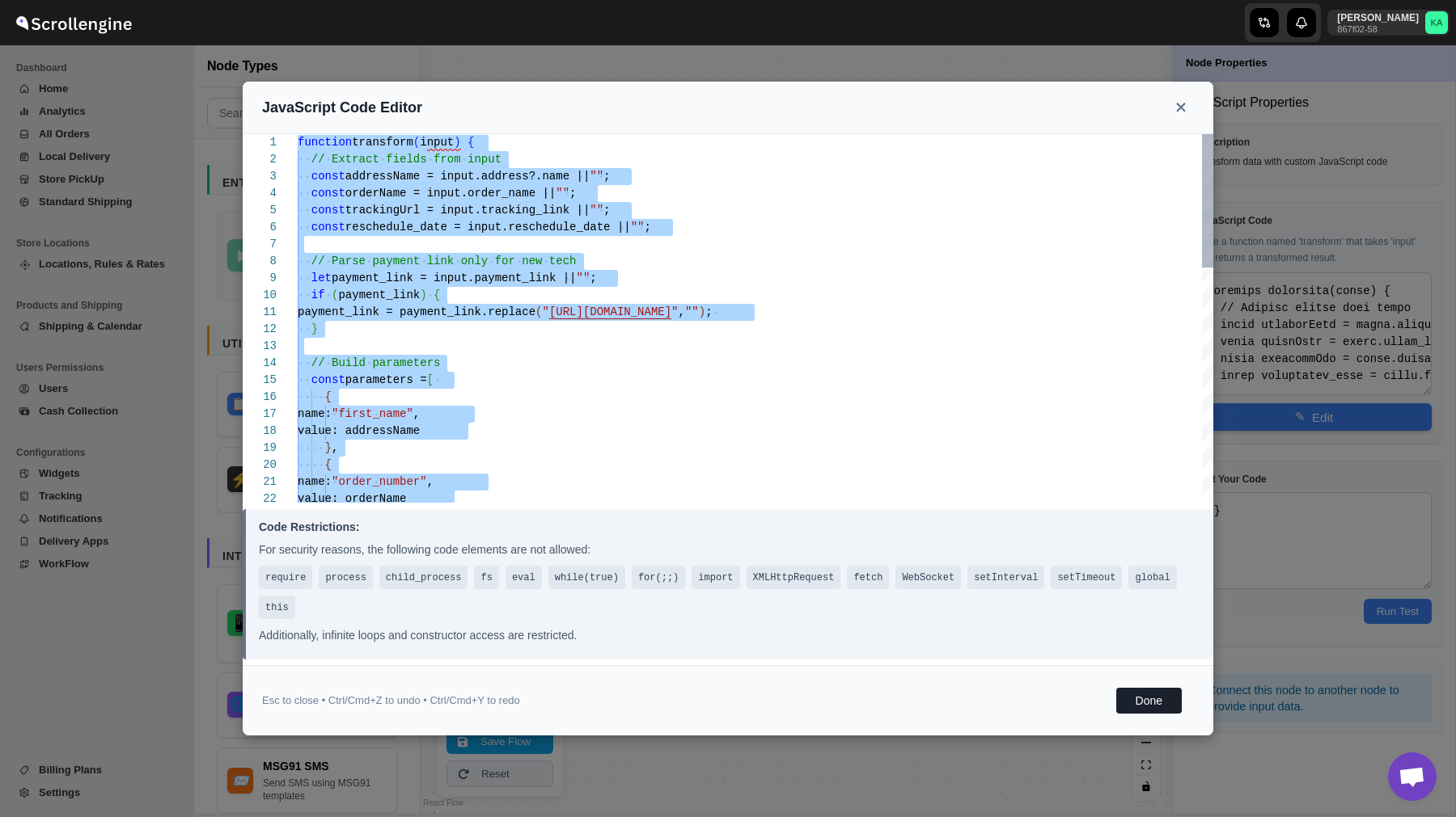
type textarea "const template_name = "order_update_template"; const broadcast_name = "order_up…"
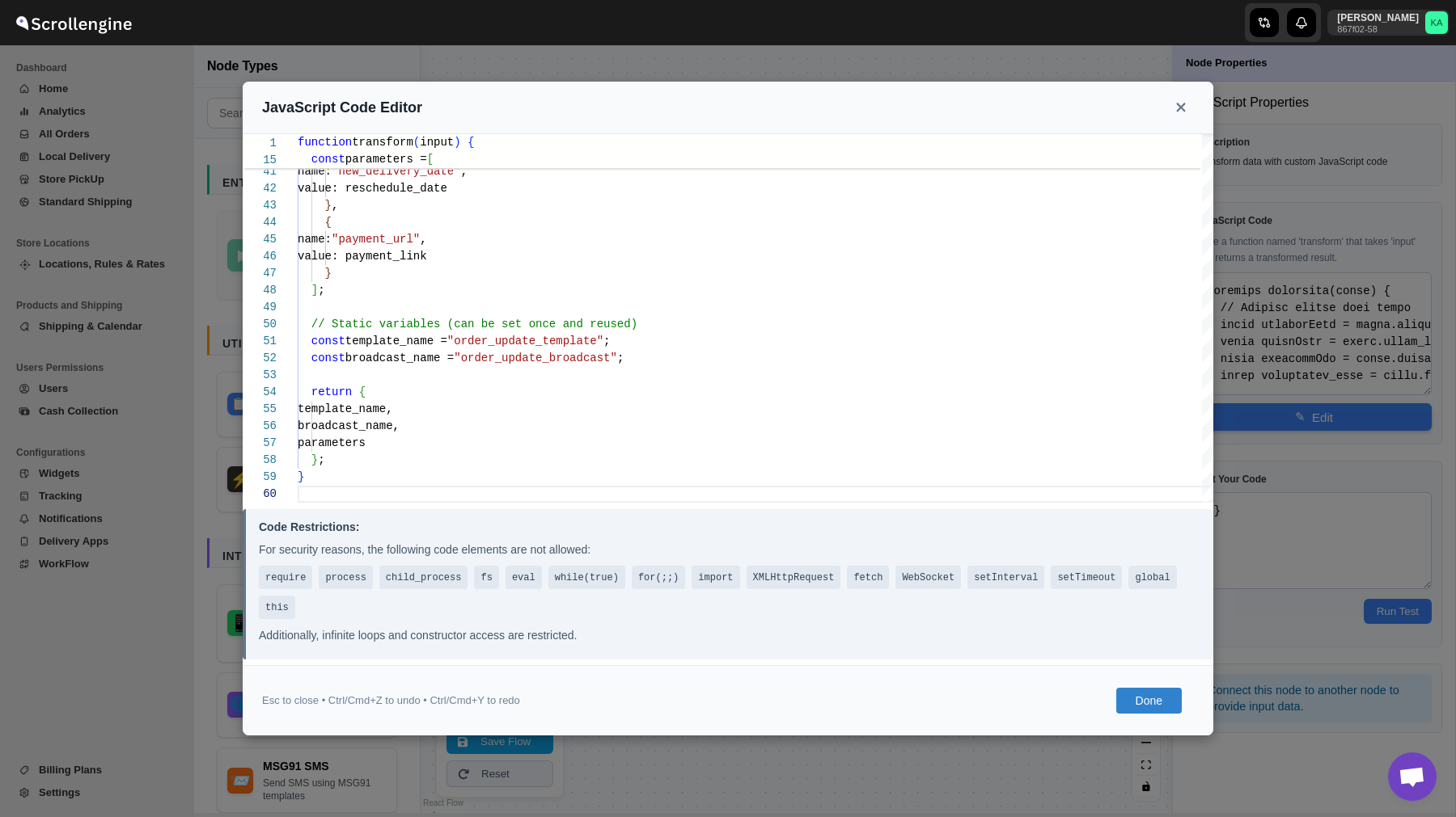
click at [1151, 700] on button "Done" at bounding box center [1148, 700] width 65 height 26
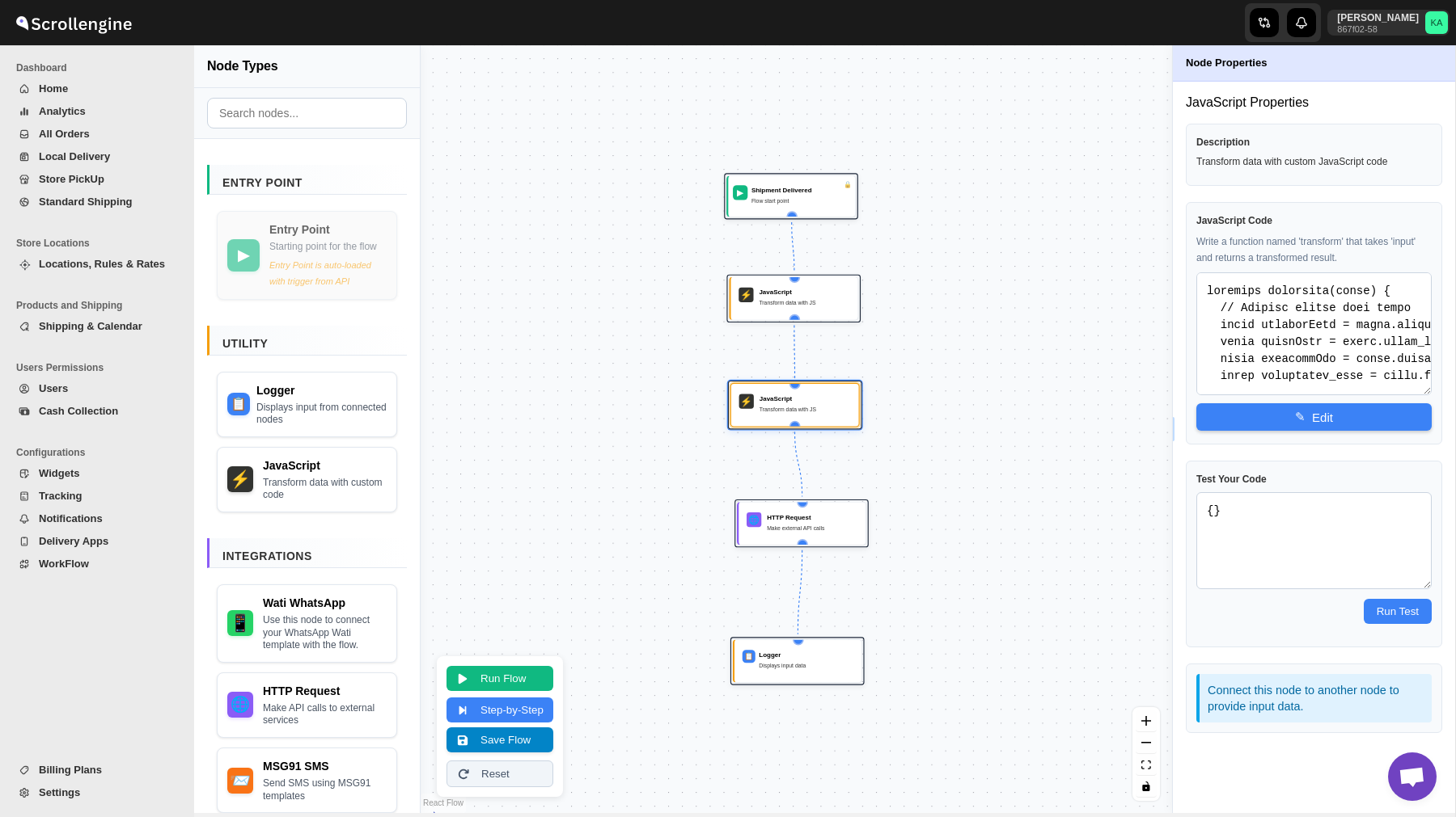
click at [532, 735] on button "Save Flow" at bounding box center [500, 740] width 107 height 25
click at [75, 560] on span "WorkFlow" at bounding box center [64, 564] width 50 height 13
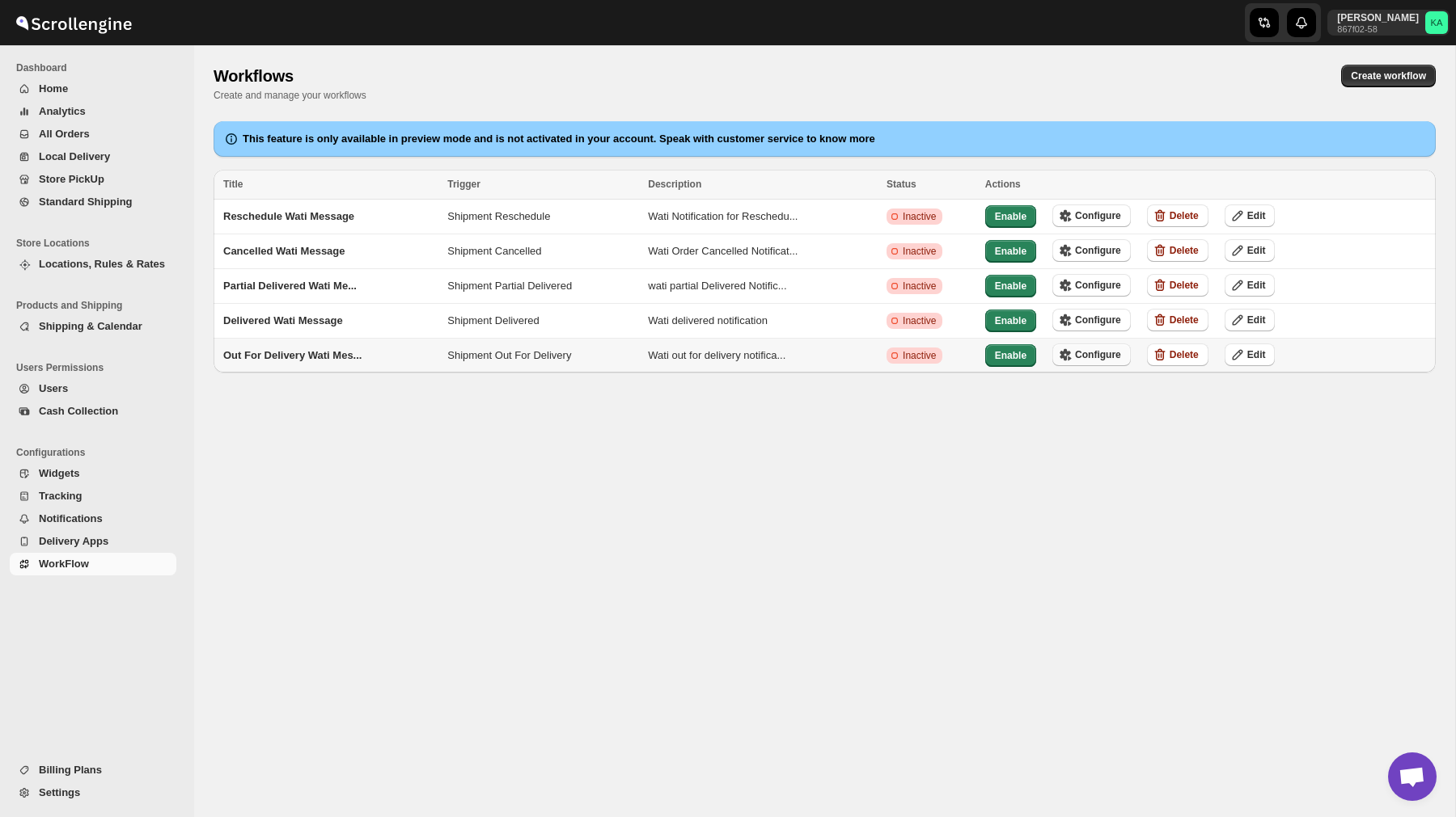
click at [1116, 356] on span "Configure" at bounding box center [1097, 354] width 46 height 13
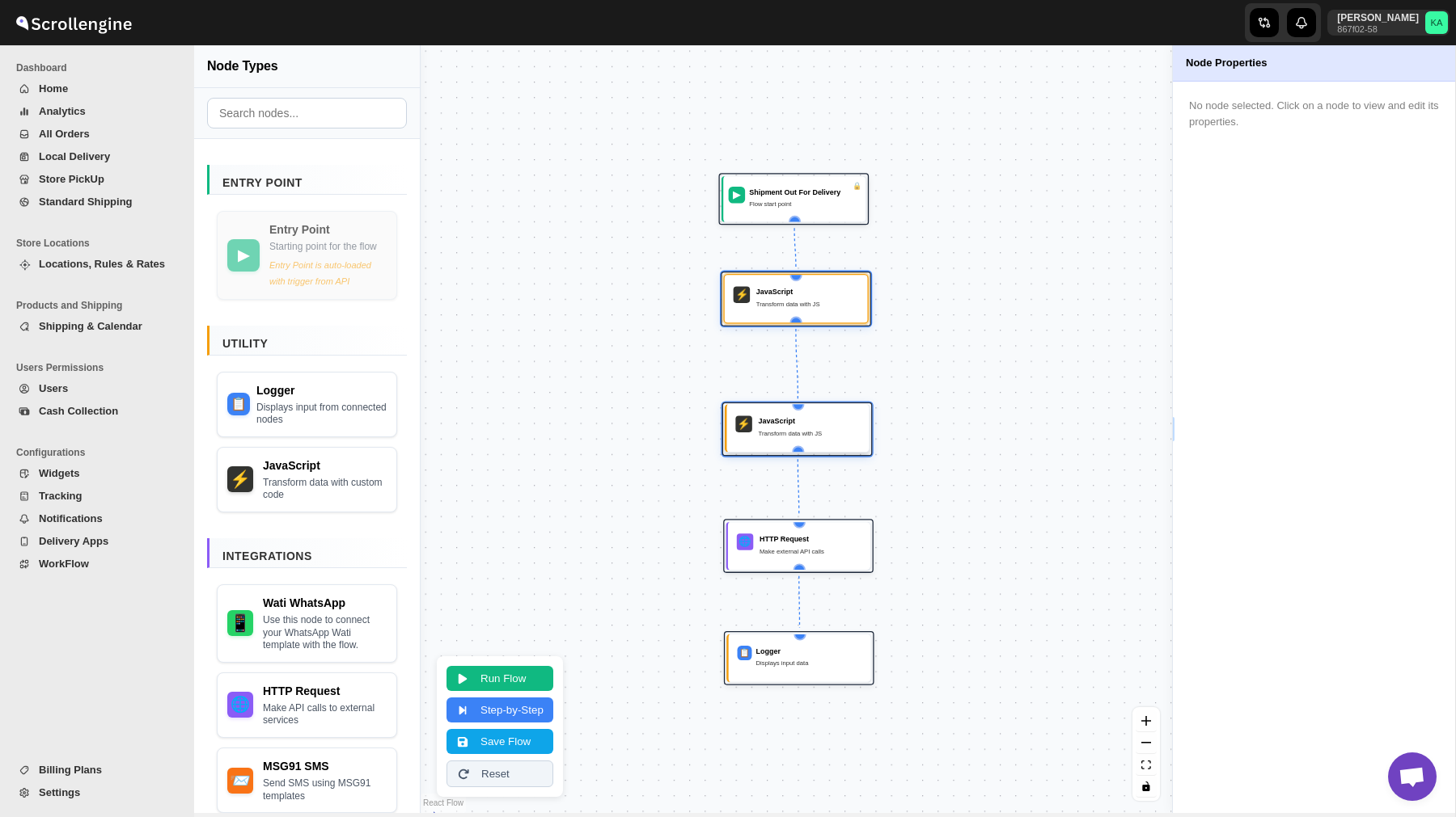
click at [784, 433] on div "Transform data with JS" at bounding box center [810, 434] width 102 height 11
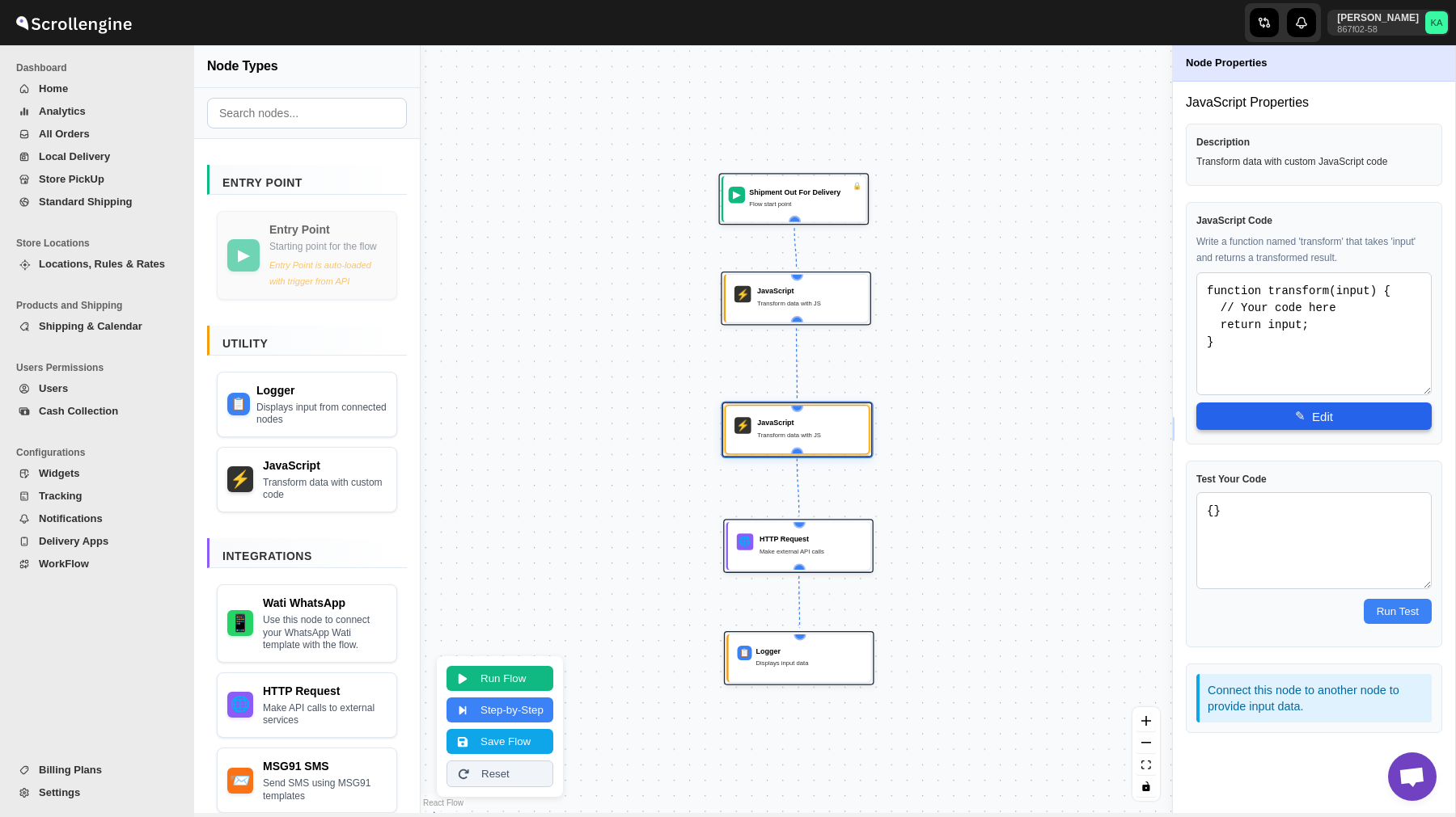
click at [1319, 417] on button "✎ Edit" at bounding box center [1314, 416] width 236 height 28
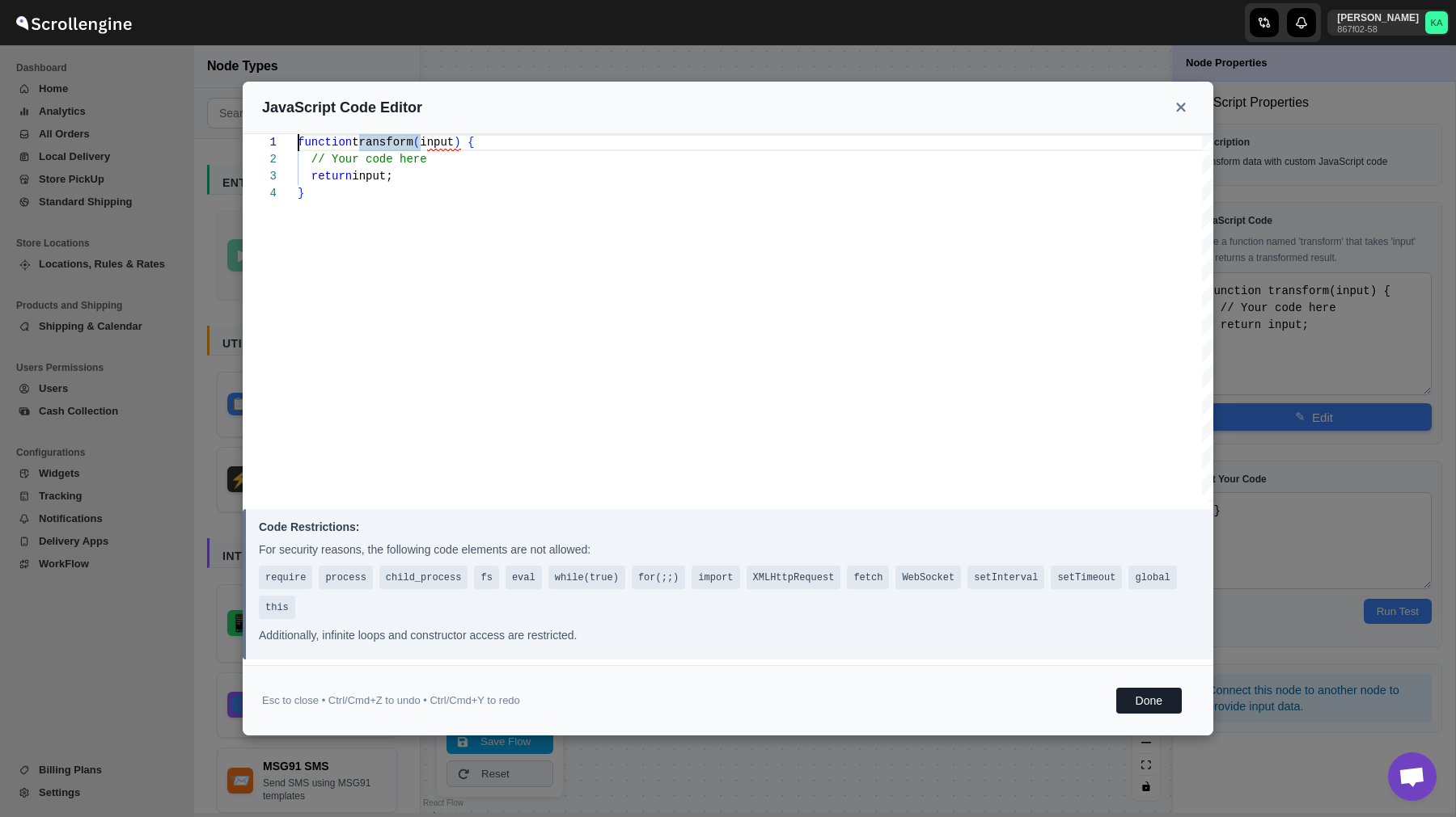
click at [726, 404] on div "function transform ( input ) { // Your code here return input; }" at bounding box center [755, 318] width 915 height 368
type textarea "const template_name = "order_update_template"; const broadcast_name = "order_up…"
type textarea "function transform(input) { // Extract fields from input const addressName = in…"
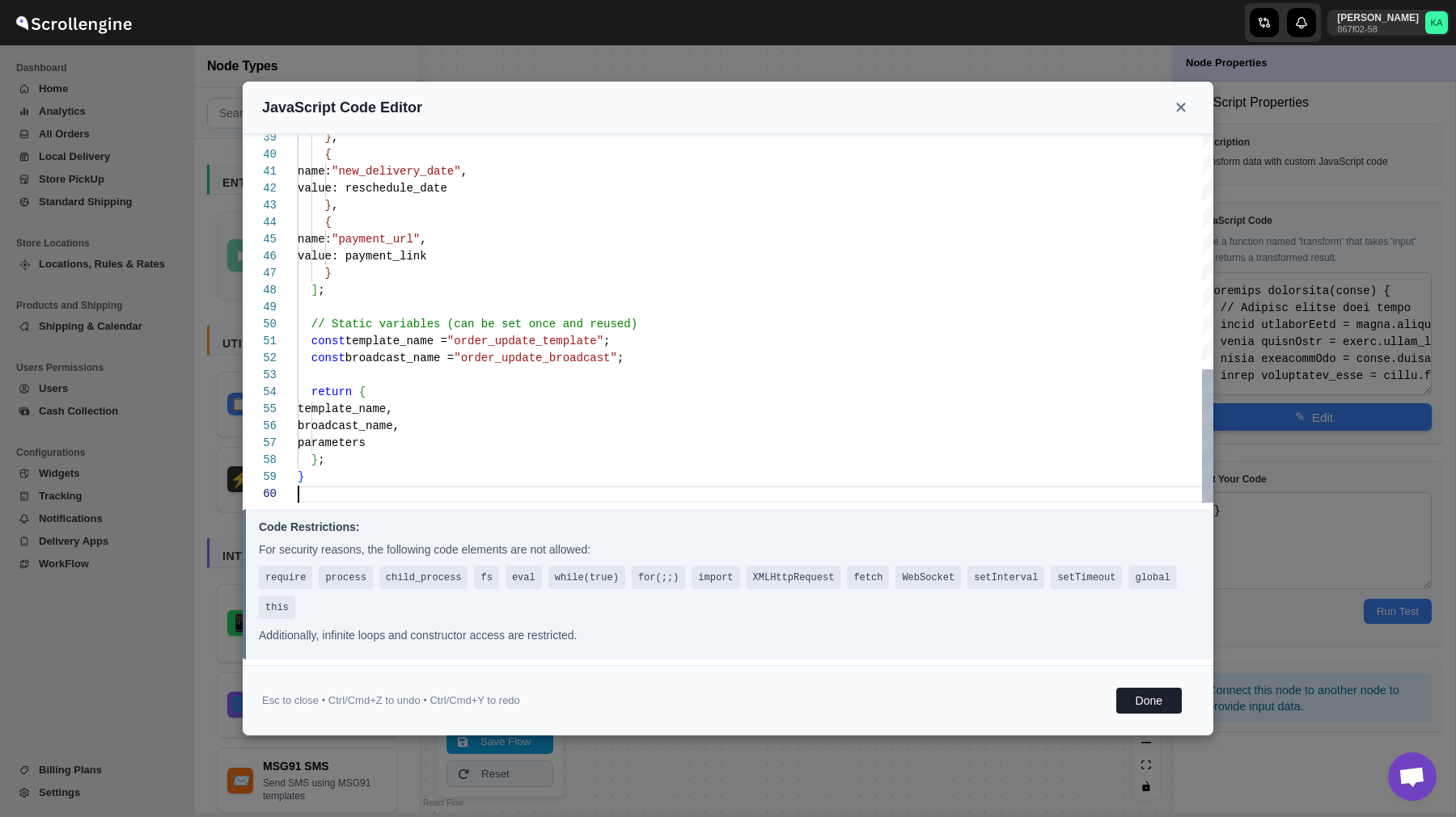
scroll to position [153, 0]
click at [1154, 708] on button "Done" at bounding box center [1148, 700] width 65 height 26
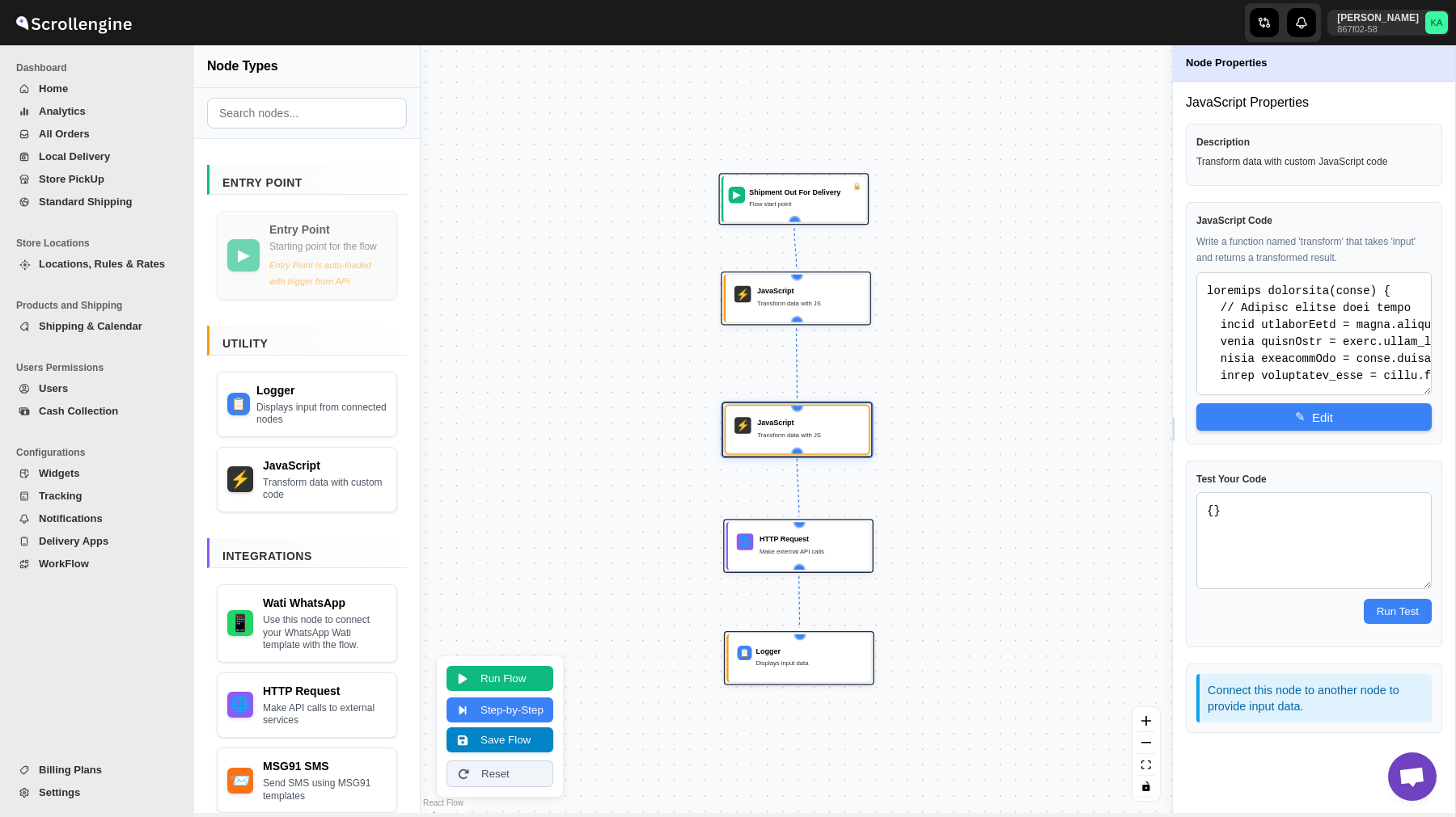
click at [531, 740] on button "Save Flow" at bounding box center [500, 740] width 107 height 25
click at [483, 672] on button "Run Flow" at bounding box center [500, 677] width 107 height 25
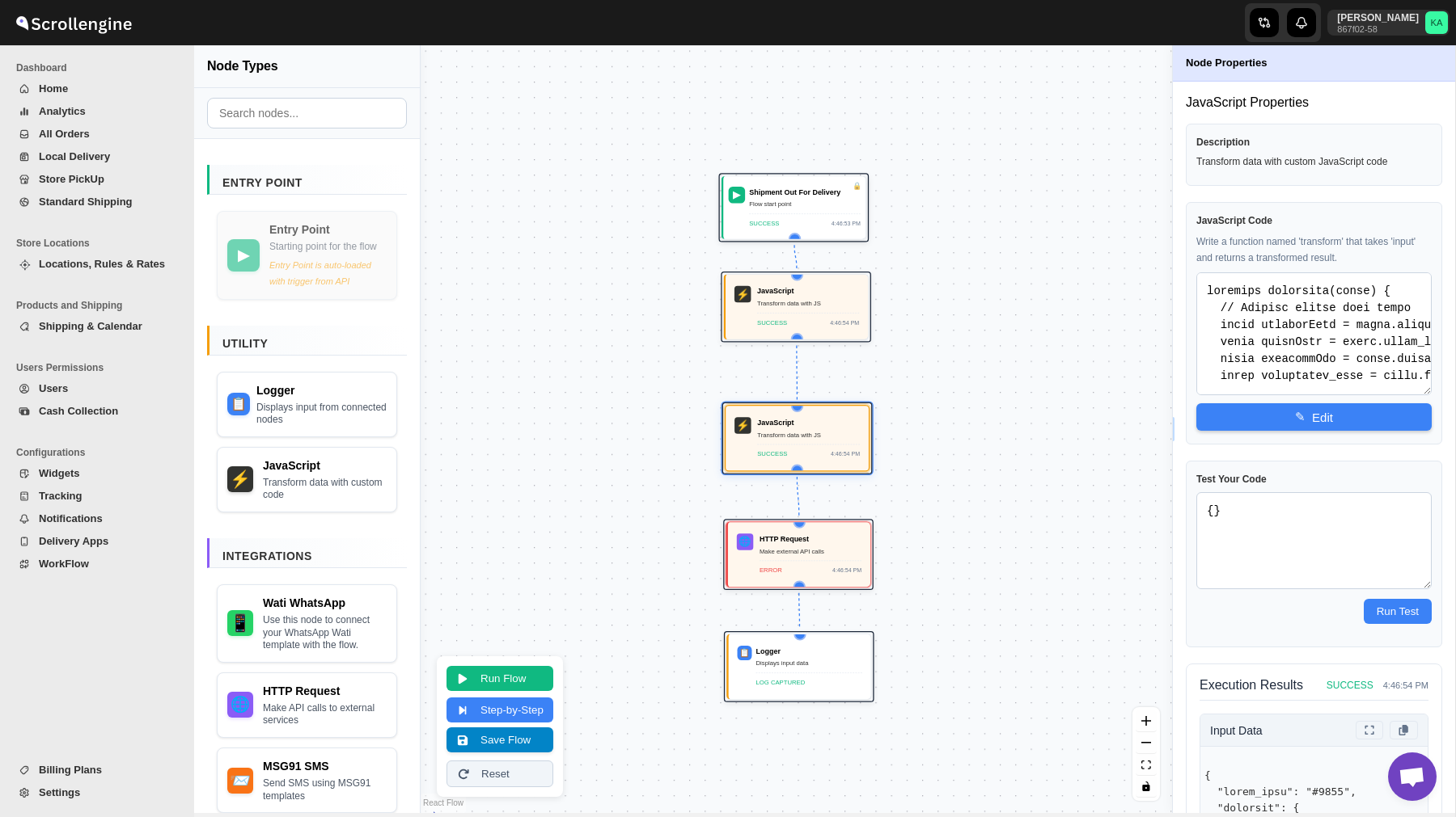
click at [507, 744] on button "Save Flow" at bounding box center [500, 740] width 107 height 25
click at [84, 556] on span "WorkFlow" at bounding box center [105, 564] width 135 height 16
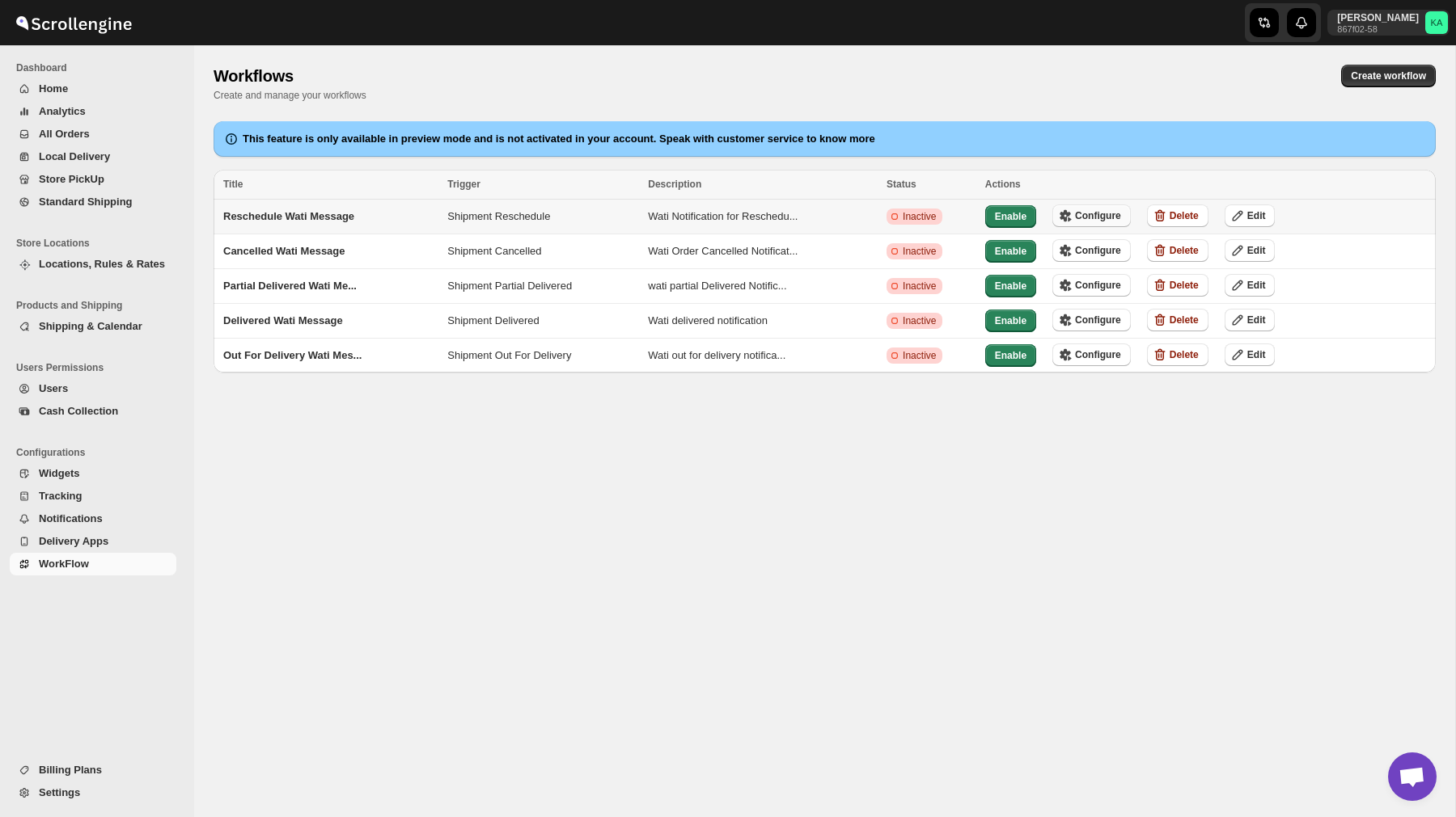
click at [1092, 216] on span "Configure" at bounding box center [1097, 216] width 46 height 13
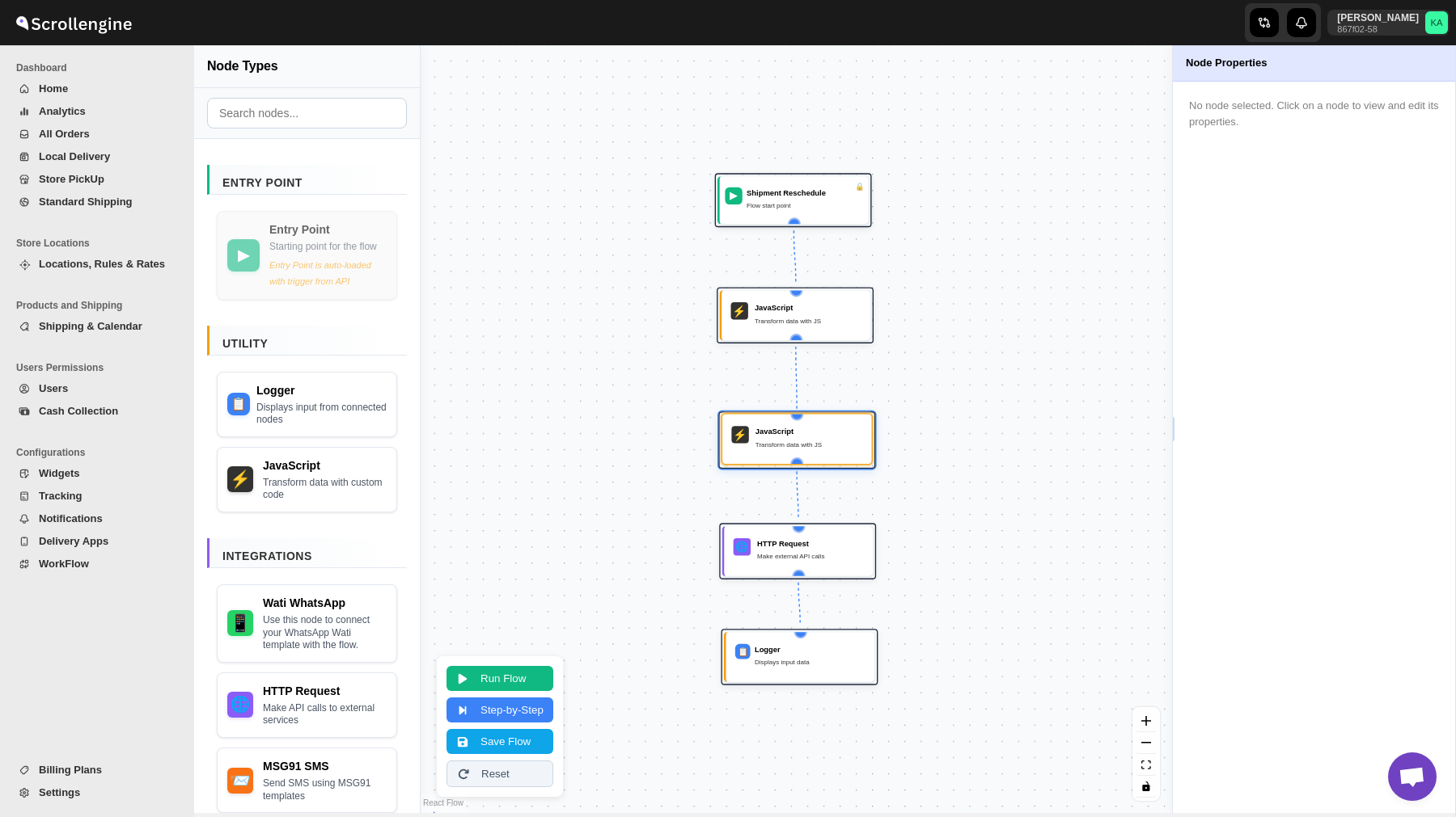
click at [827, 438] on div "JavaScript Transform data with JS" at bounding box center [809, 439] width 107 height 26
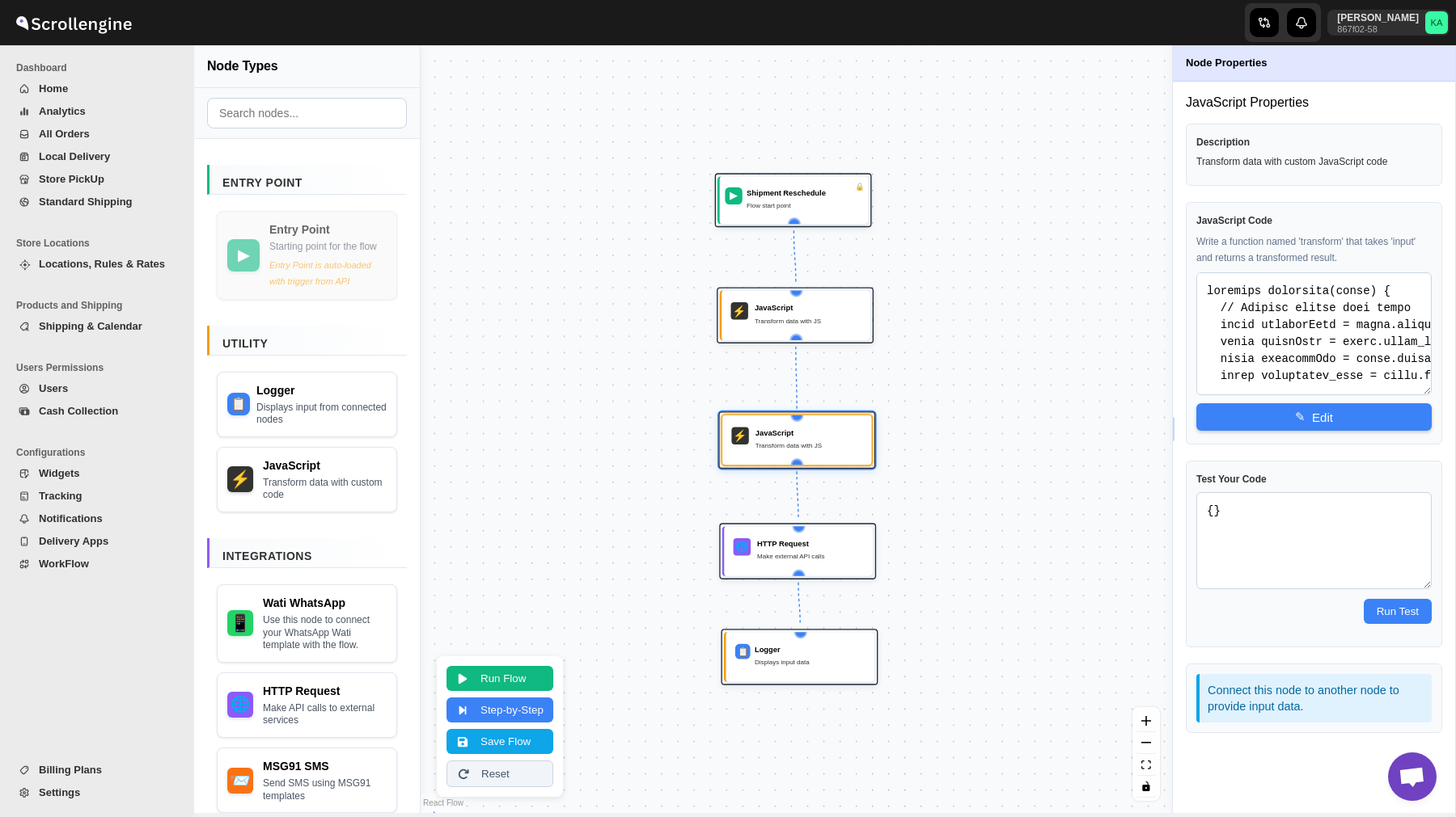
click at [54, 561] on span "WorkFlow" at bounding box center [64, 564] width 50 height 13
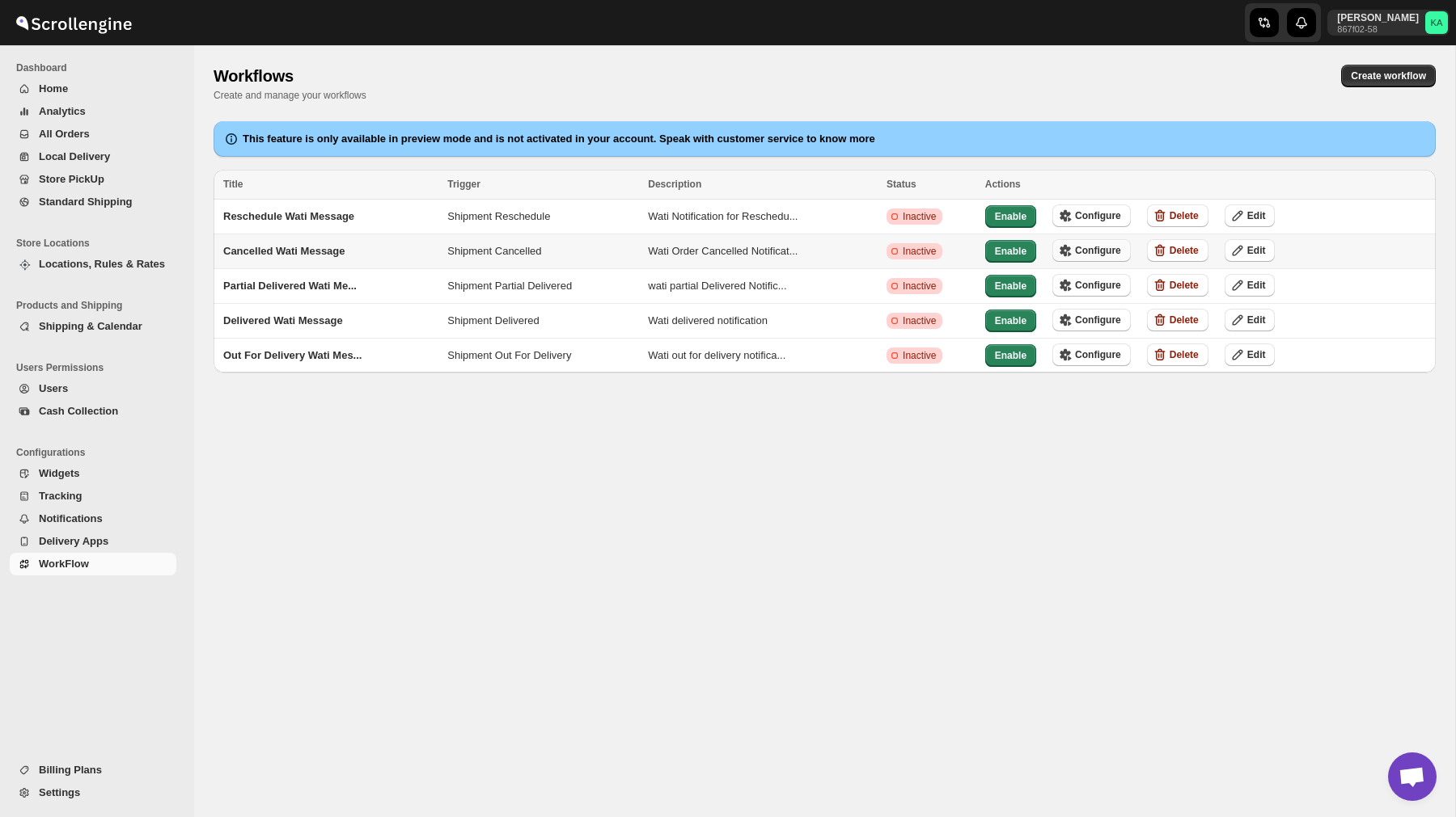
click at [1118, 249] on span "Configure" at bounding box center [1097, 250] width 46 height 13
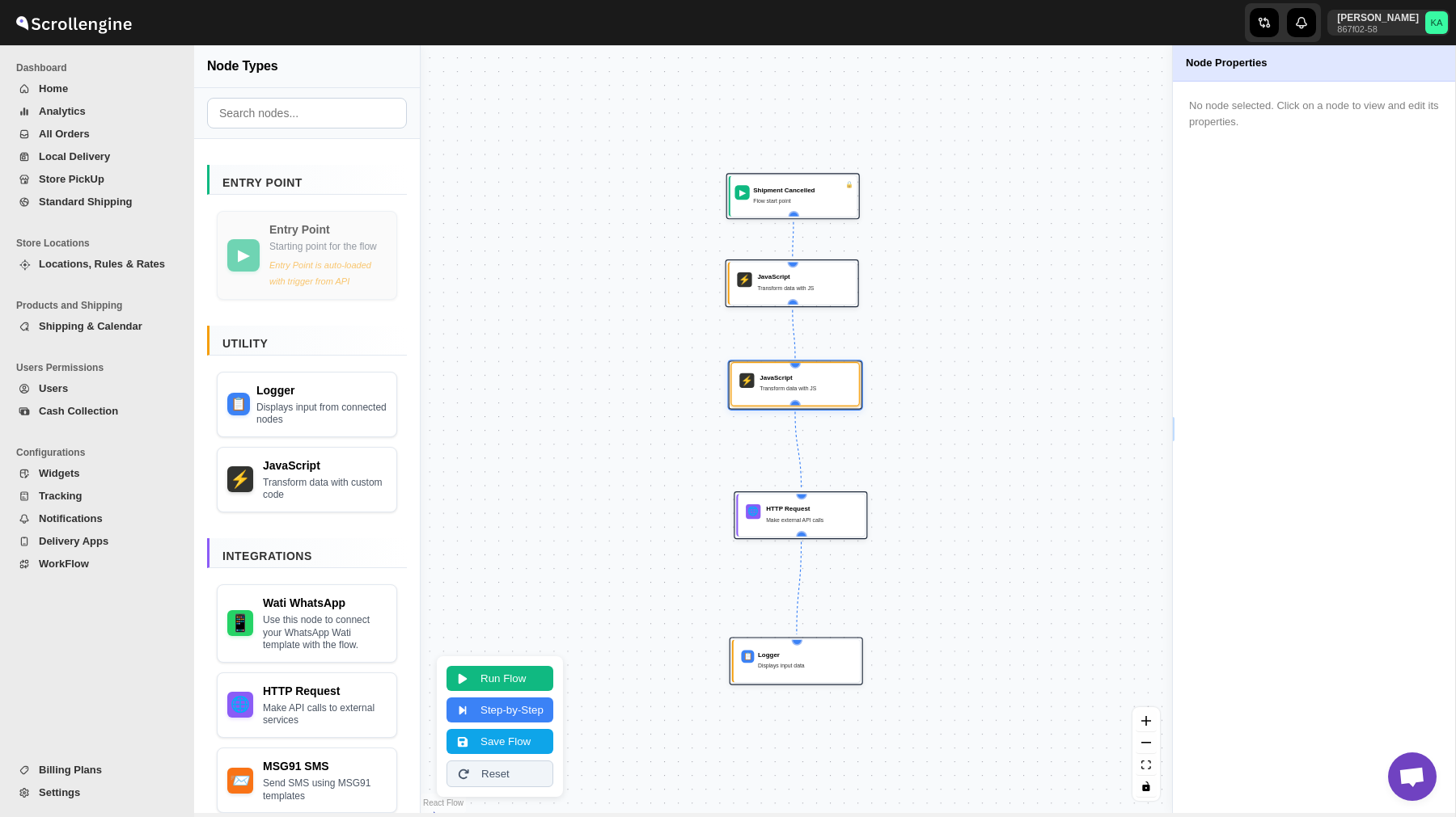
click at [792, 386] on div "Transform data with JS" at bounding box center [805, 388] width 91 height 9
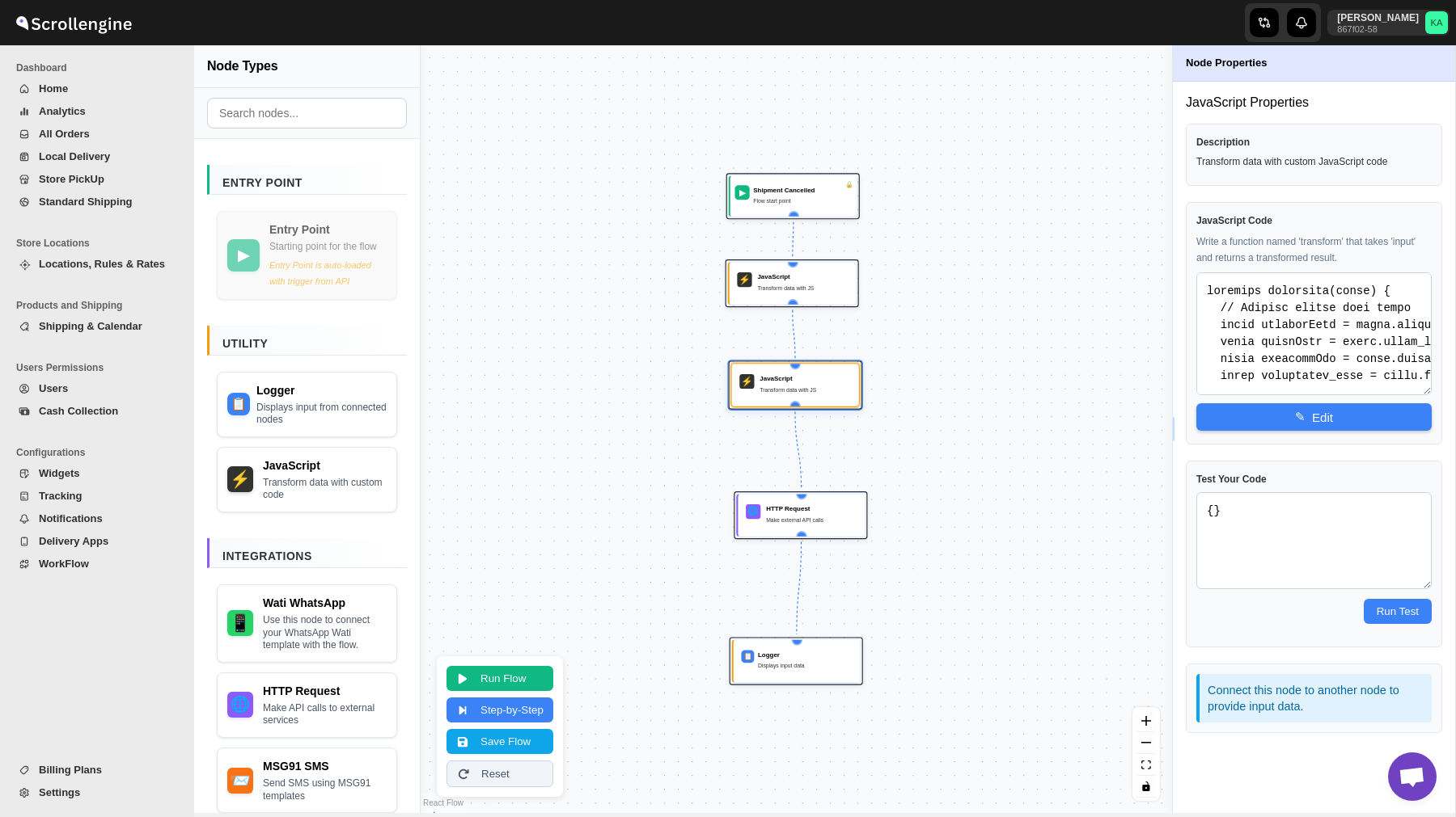
click at [84, 565] on span "WorkFlow" at bounding box center [64, 564] width 50 height 13
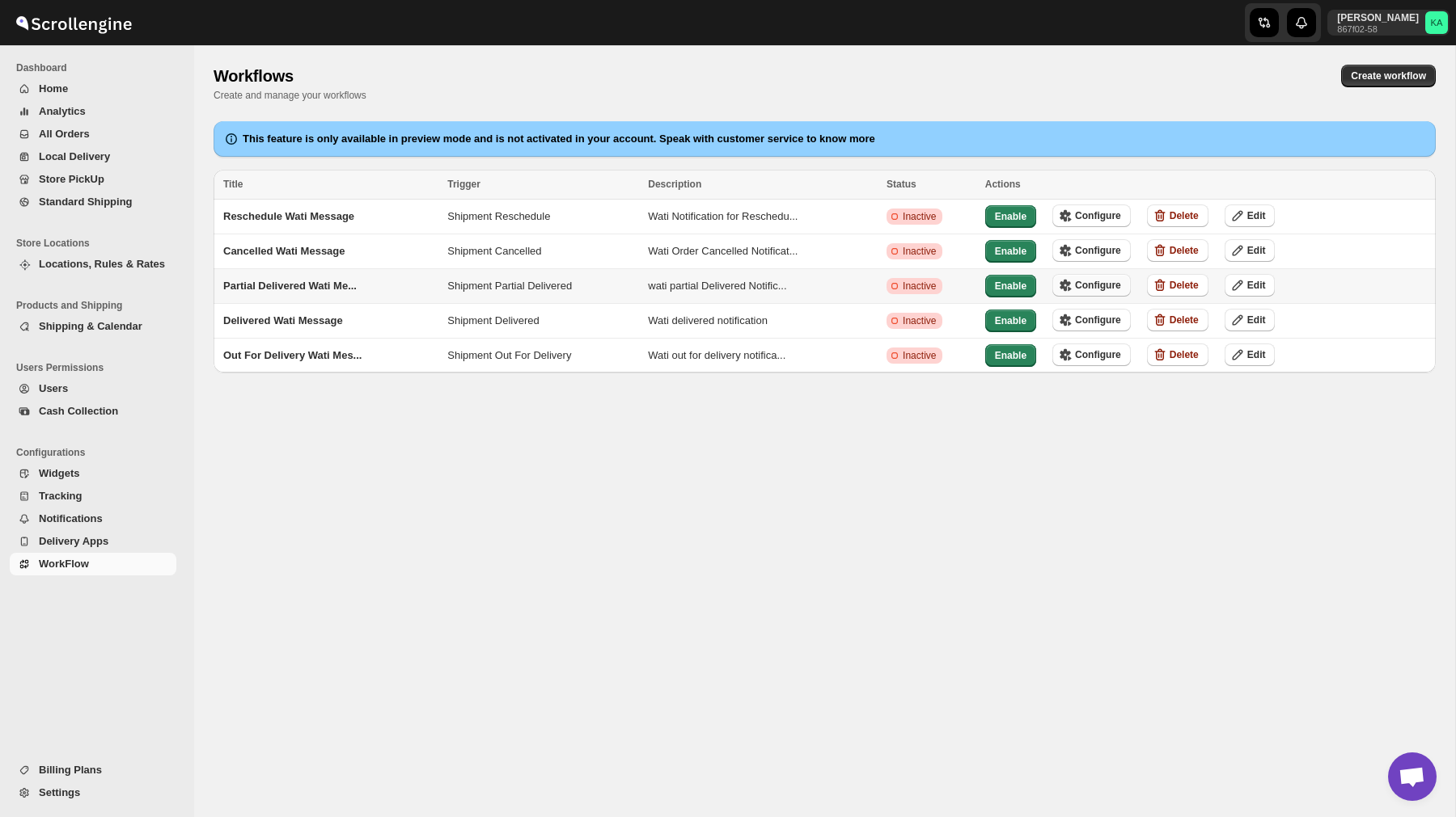
click at [1127, 274] on button "Configure" at bounding box center [1092, 285] width 79 height 23
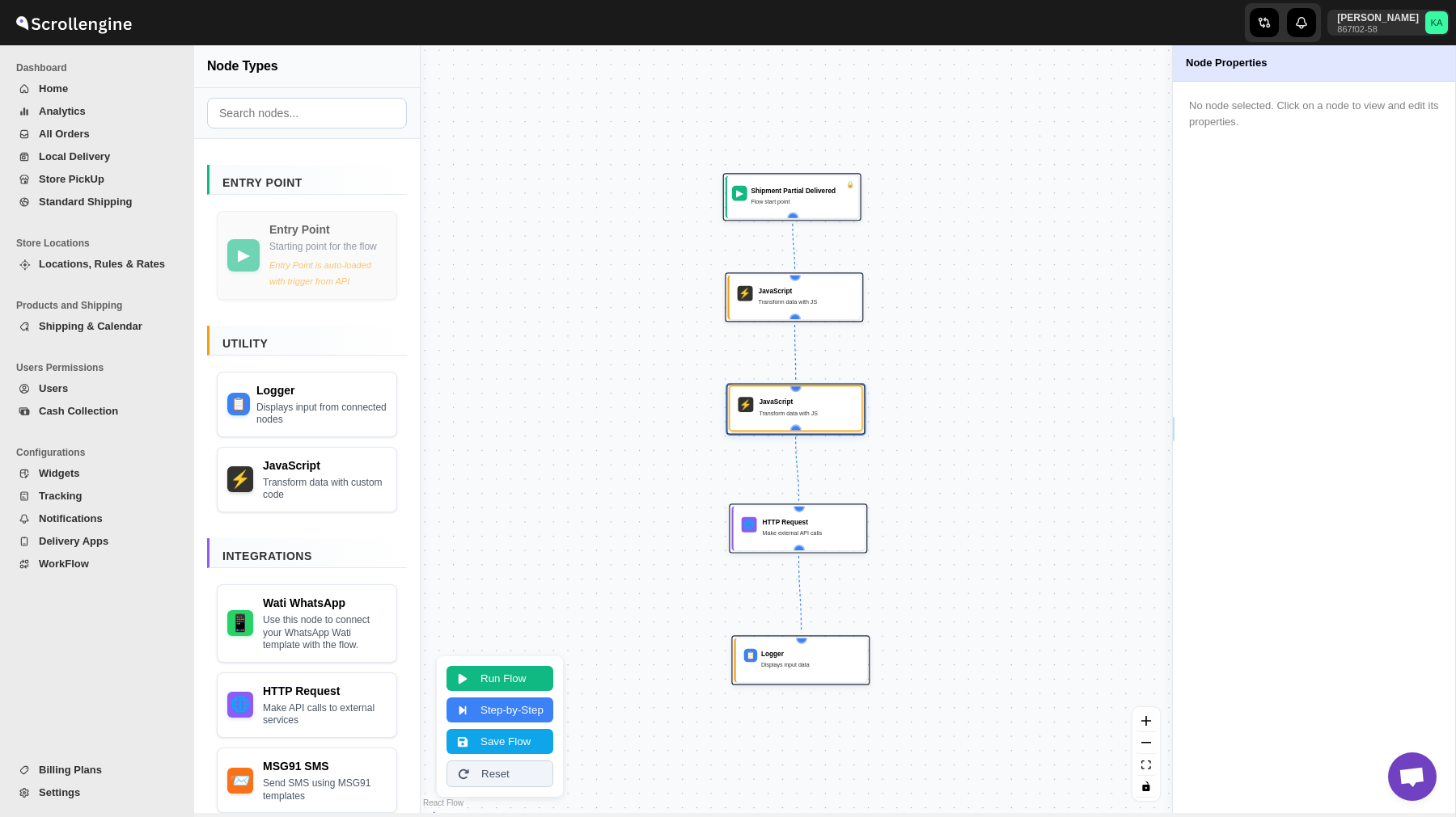
click at [792, 417] on div "Transform data with JS" at bounding box center [806, 414] width 94 height 10
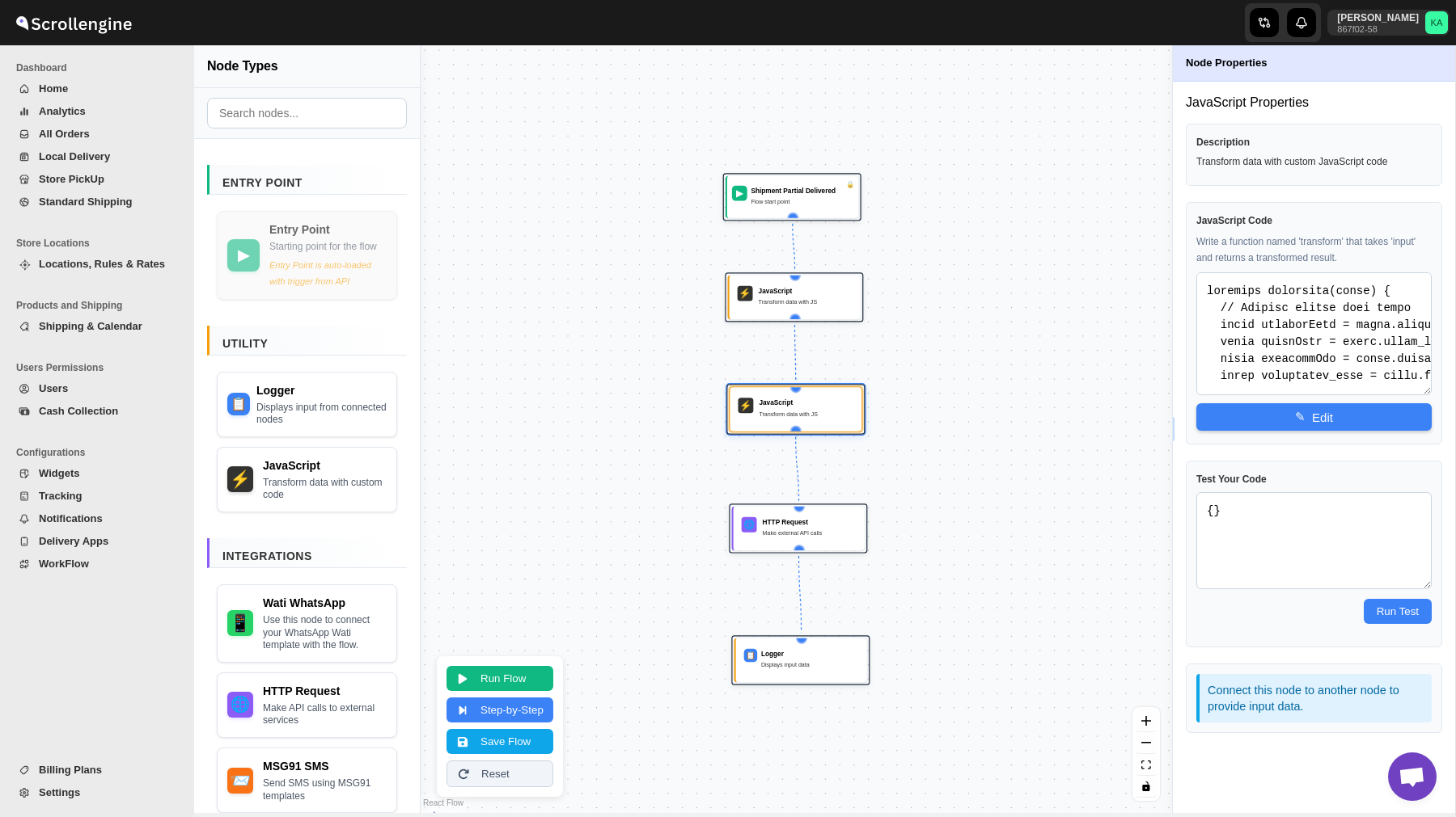
click at [63, 566] on span "WorkFlow" at bounding box center [64, 564] width 50 height 13
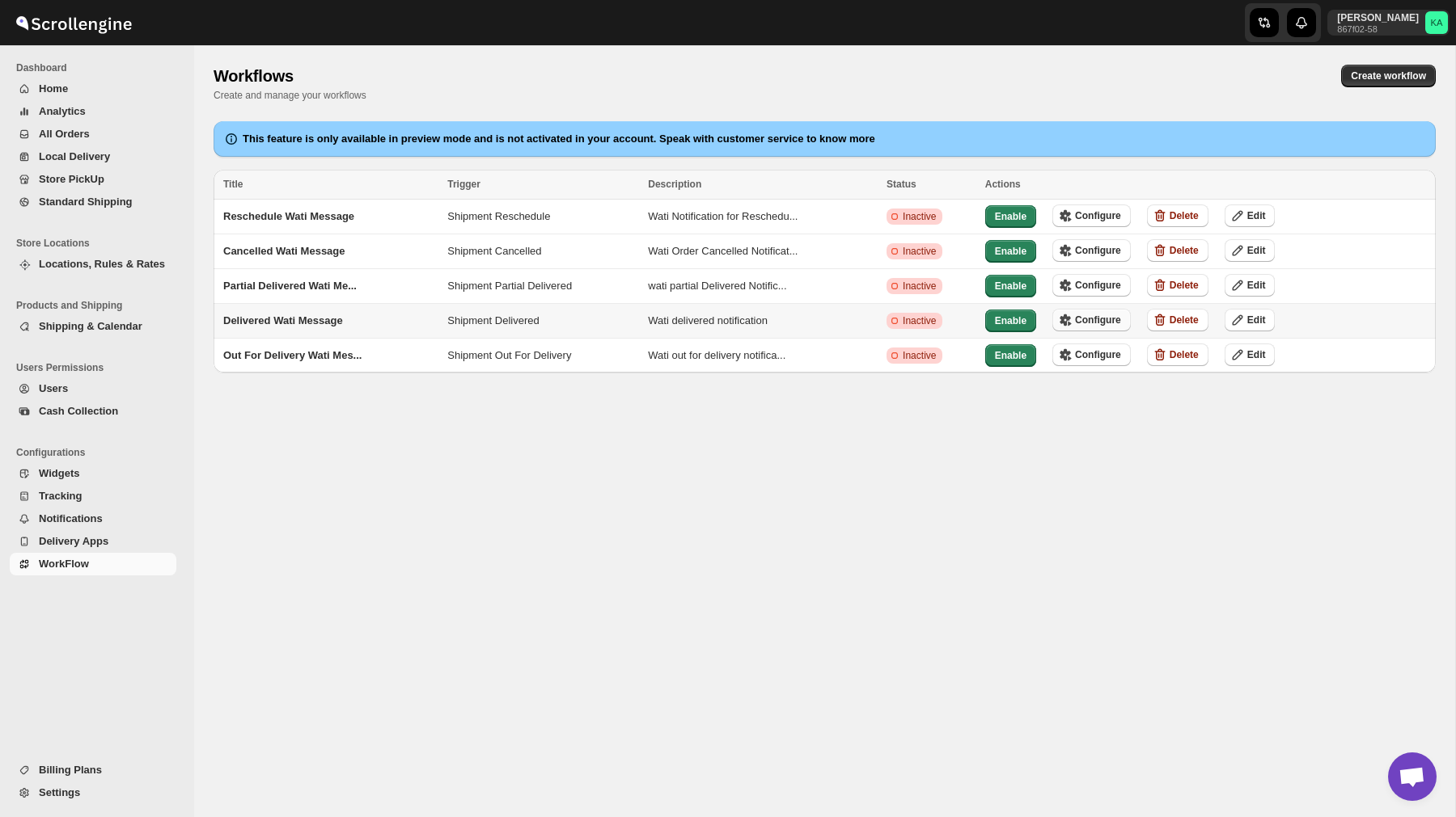
click at [1108, 313] on span "Configure" at bounding box center [1097, 319] width 46 height 13
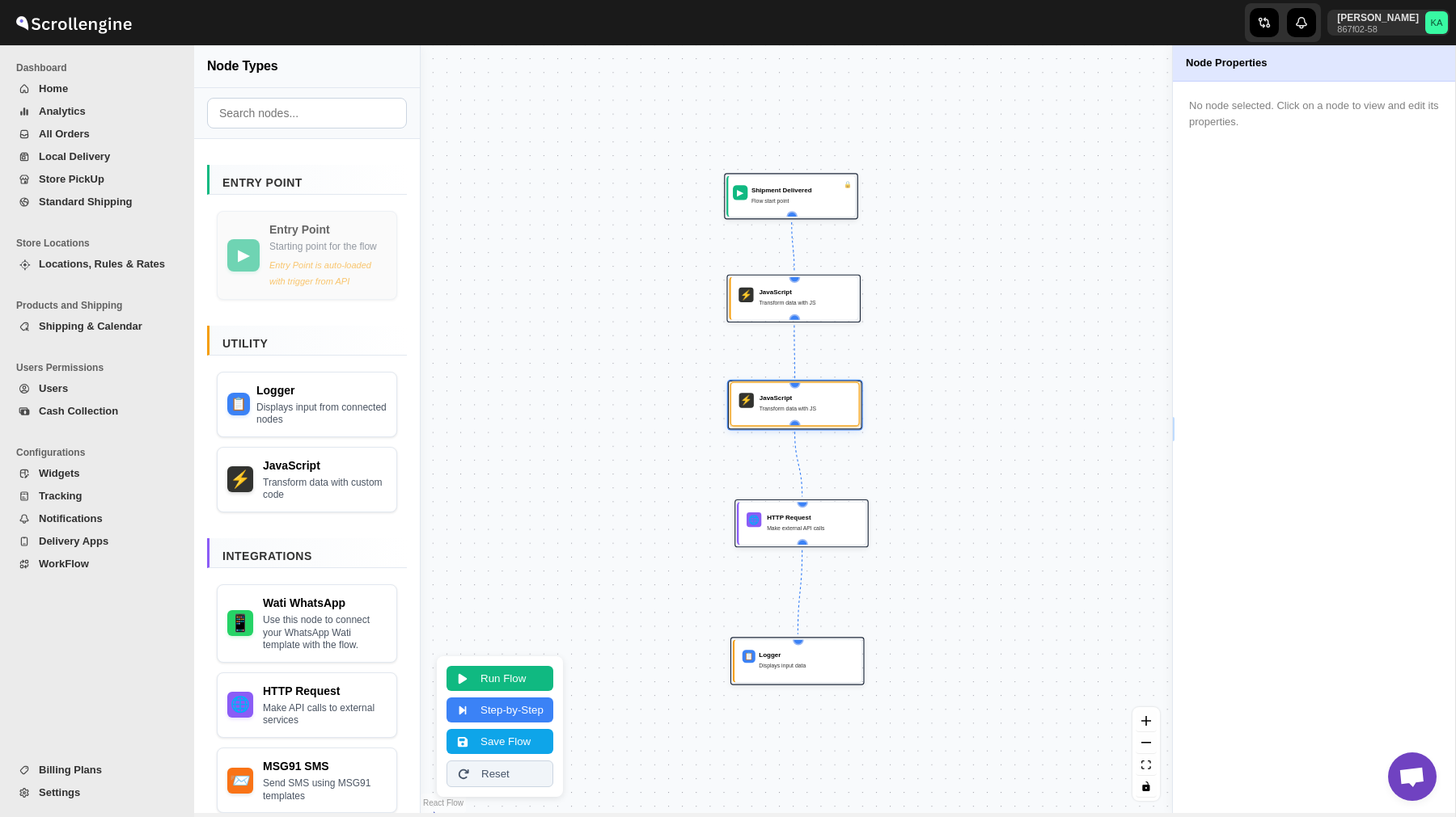
click at [796, 405] on div "Transform data with JS" at bounding box center [805, 408] width 91 height 9
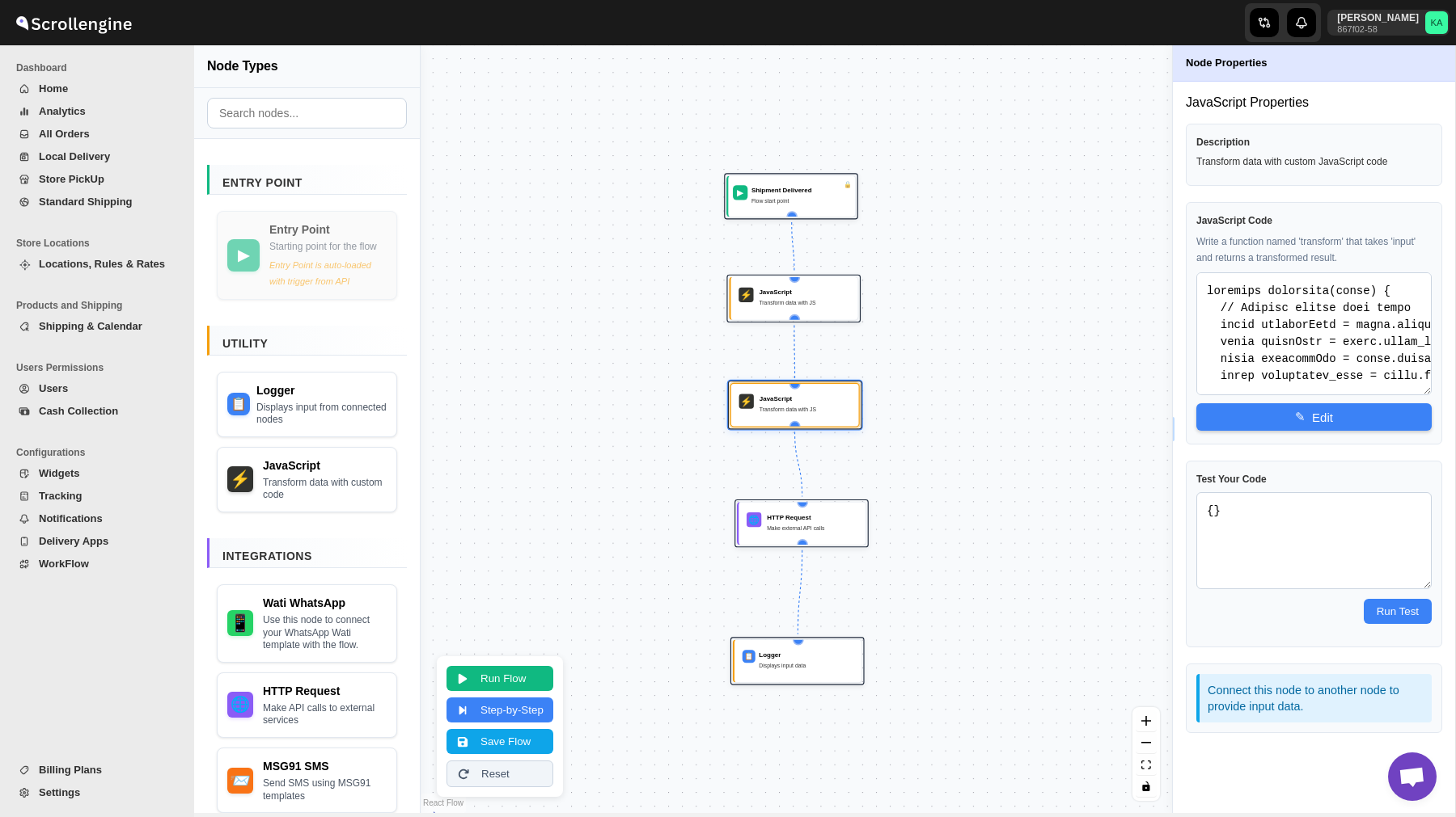
click at [58, 565] on span "WorkFlow" at bounding box center [64, 564] width 50 height 13
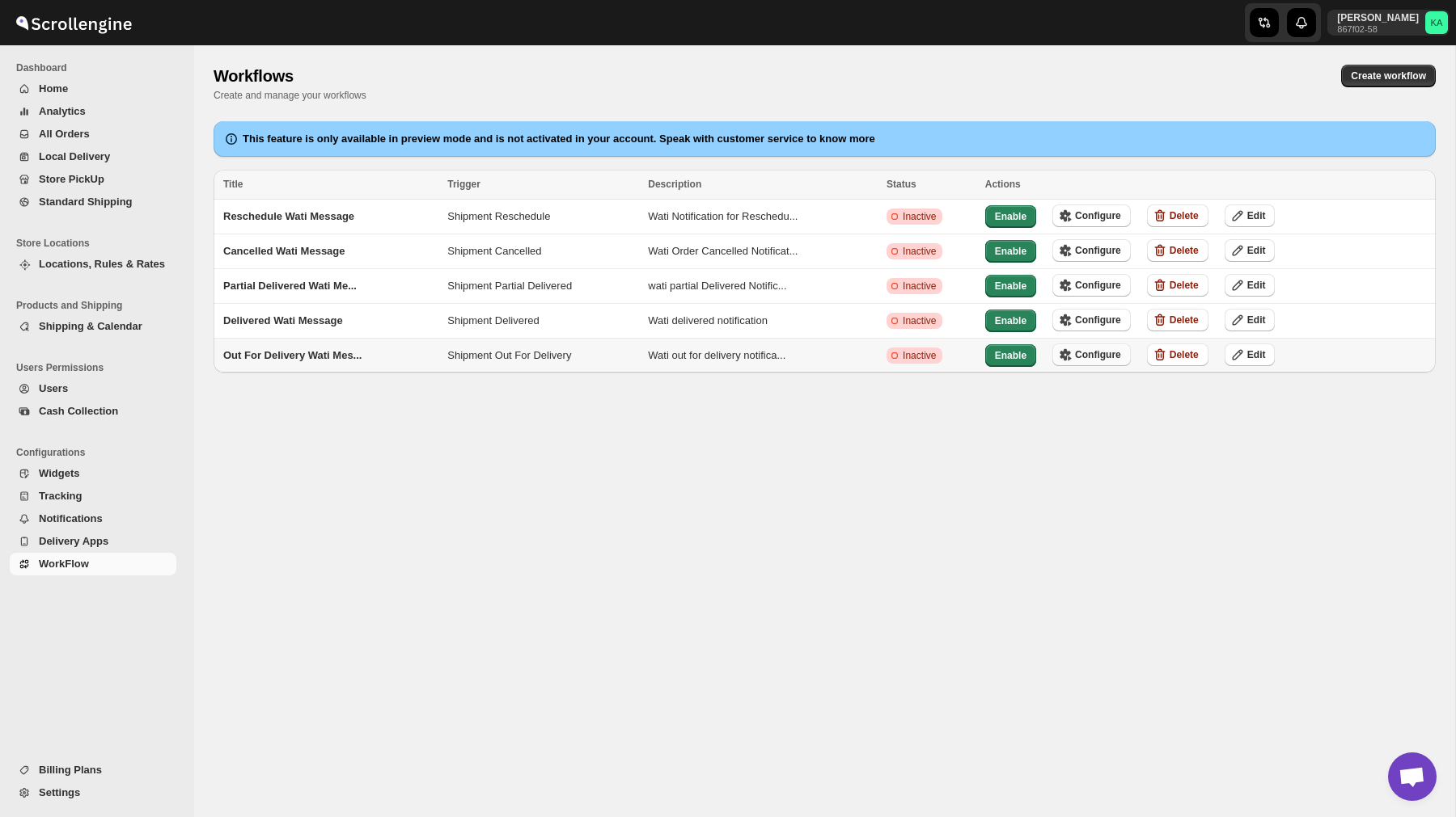
click at [1109, 348] on span "Configure" at bounding box center [1097, 354] width 46 height 13
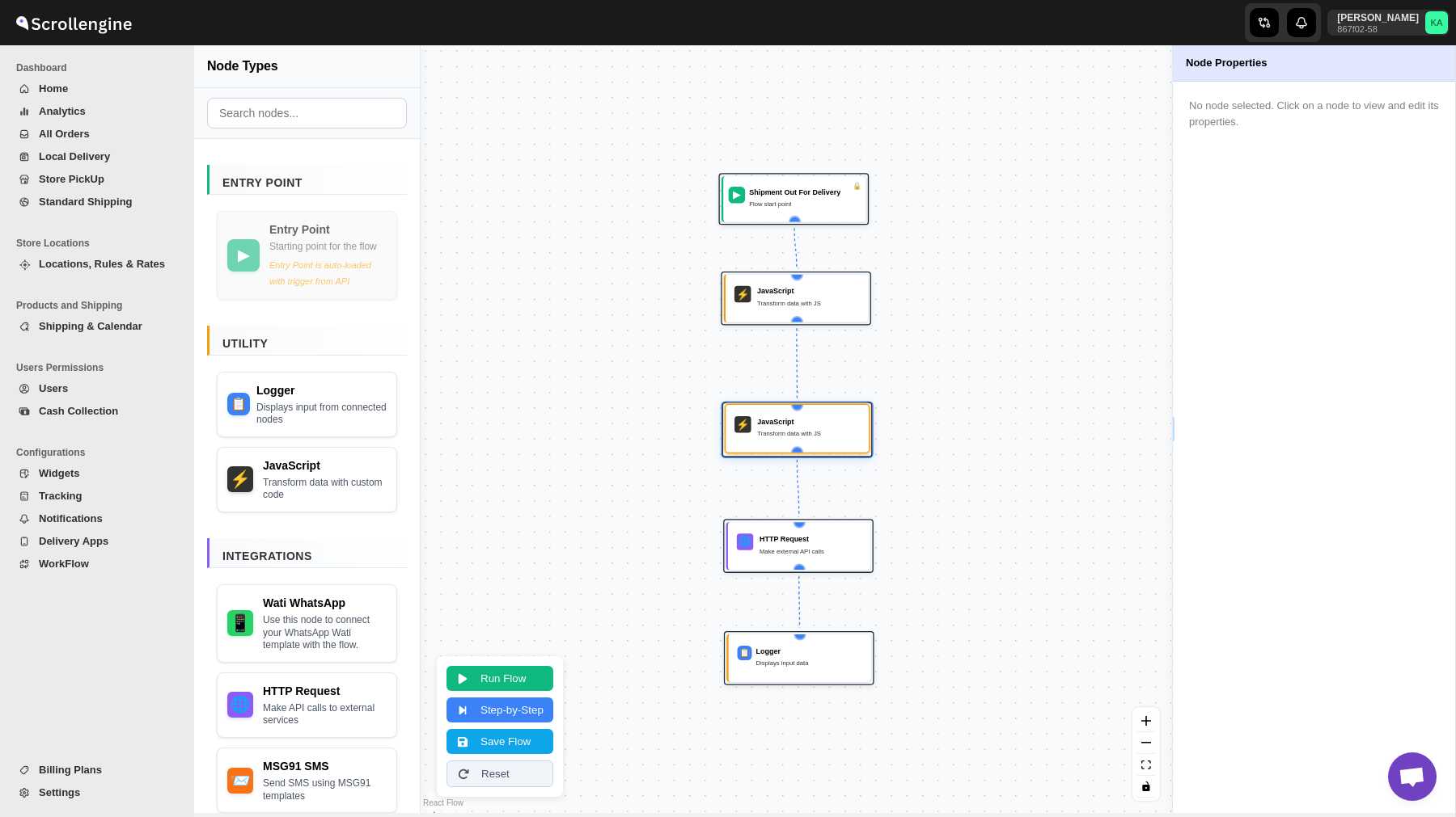
click at [776, 428] on div "JavaScript Transform data with JS" at bounding box center [808, 429] width 103 height 25
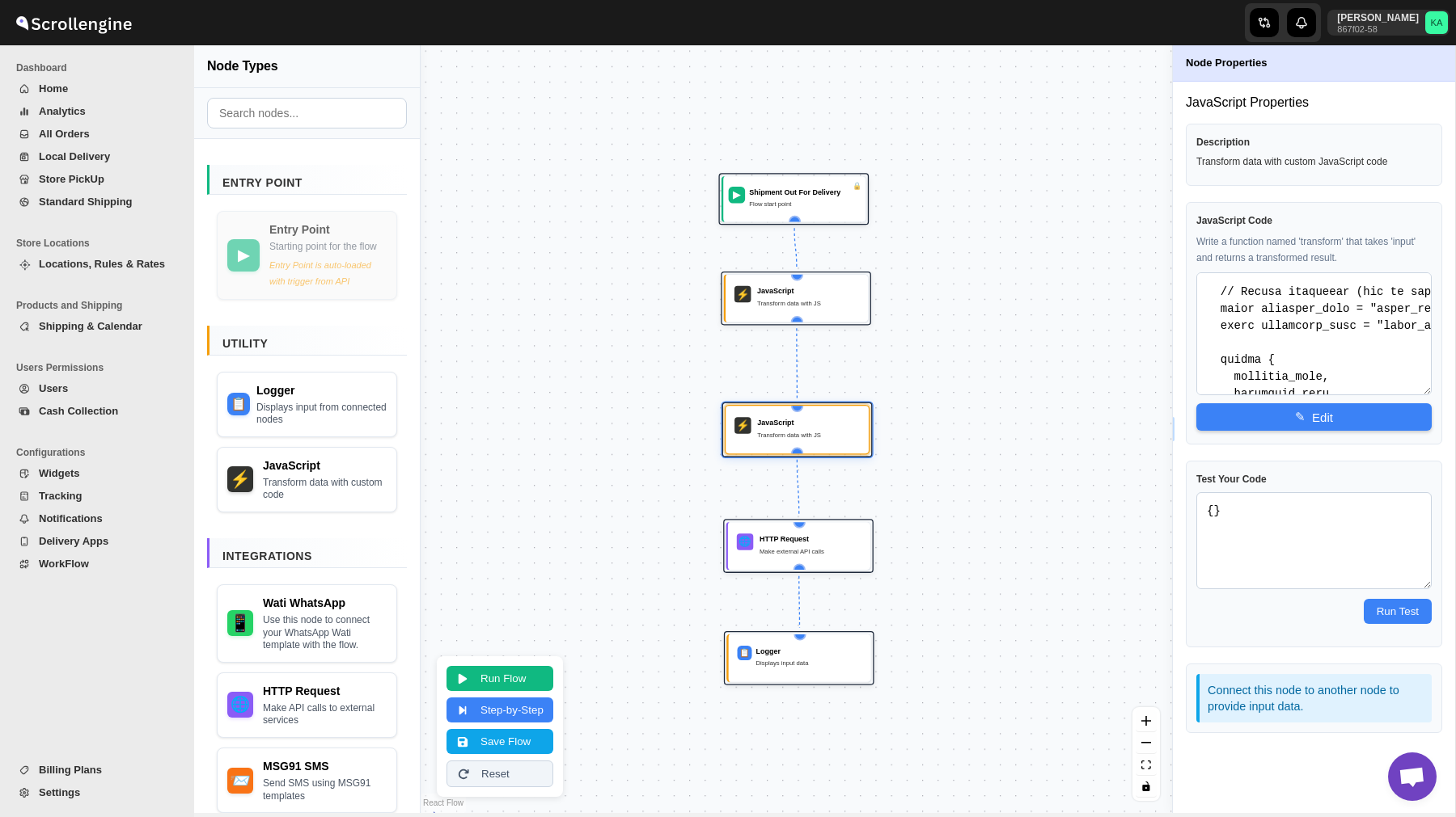
scroll to position [916, 0]
click at [57, 554] on button "WorkFlow" at bounding box center [93, 564] width 166 height 23
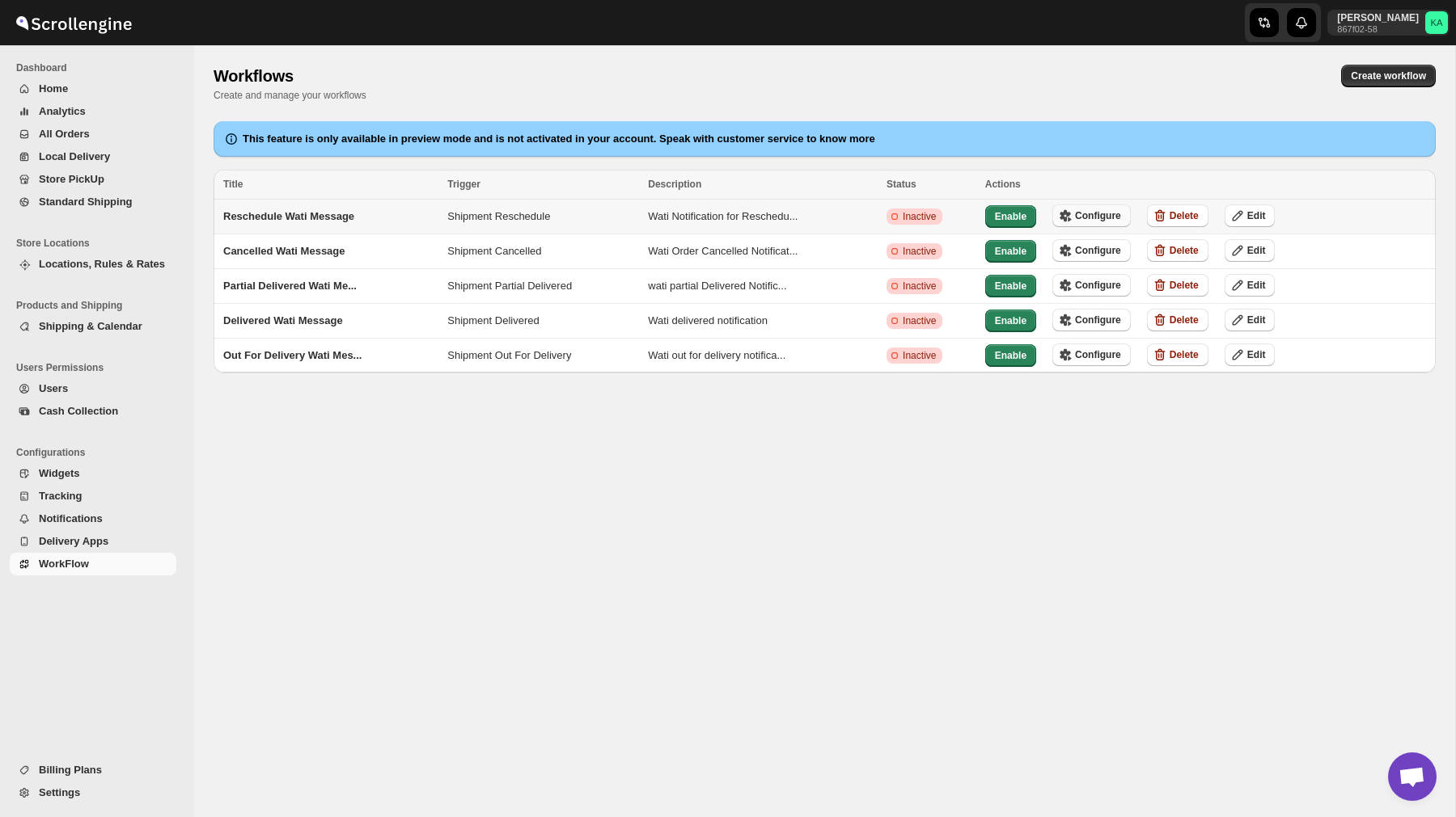
click at [1102, 211] on span "Configure" at bounding box center [1097, 216] width 46 height 13
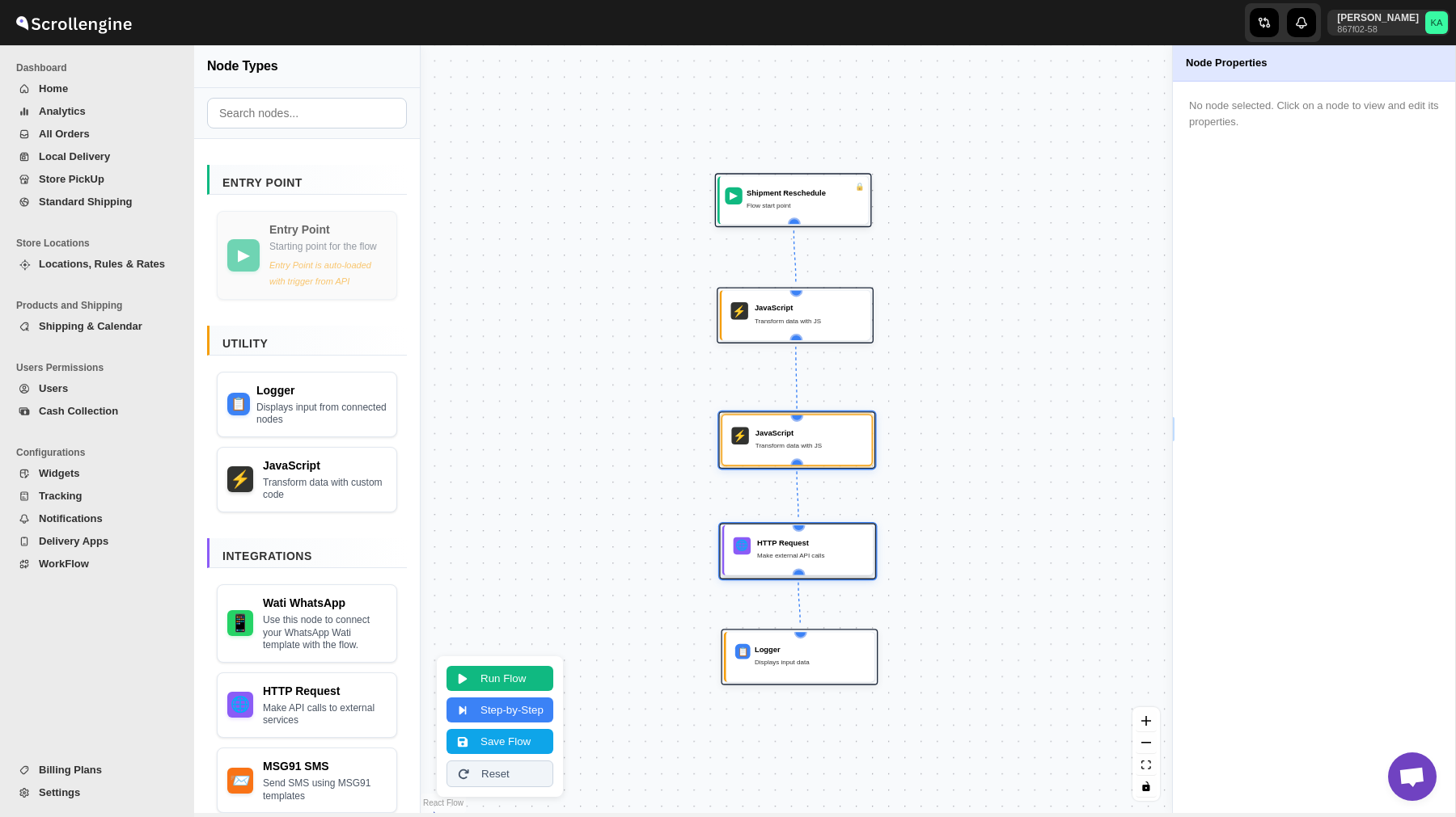
click at [781, 562] on div "HTTP Request Make external API calls" at bounding box center [811, 550] width 107 height 26
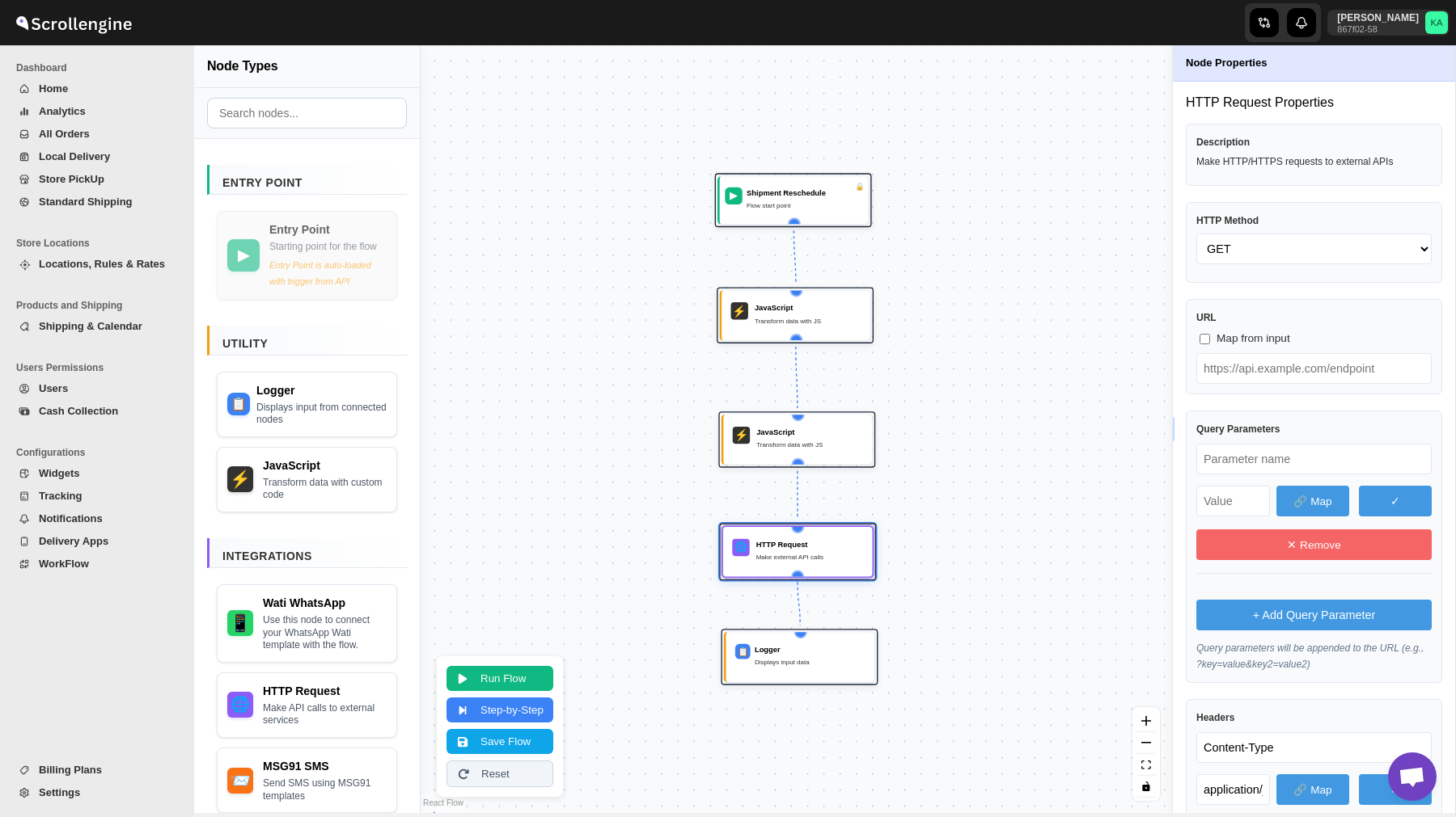
click at [64, 571] on span "WorkFlow" at bounding box center [105, 564] width 135 height 16
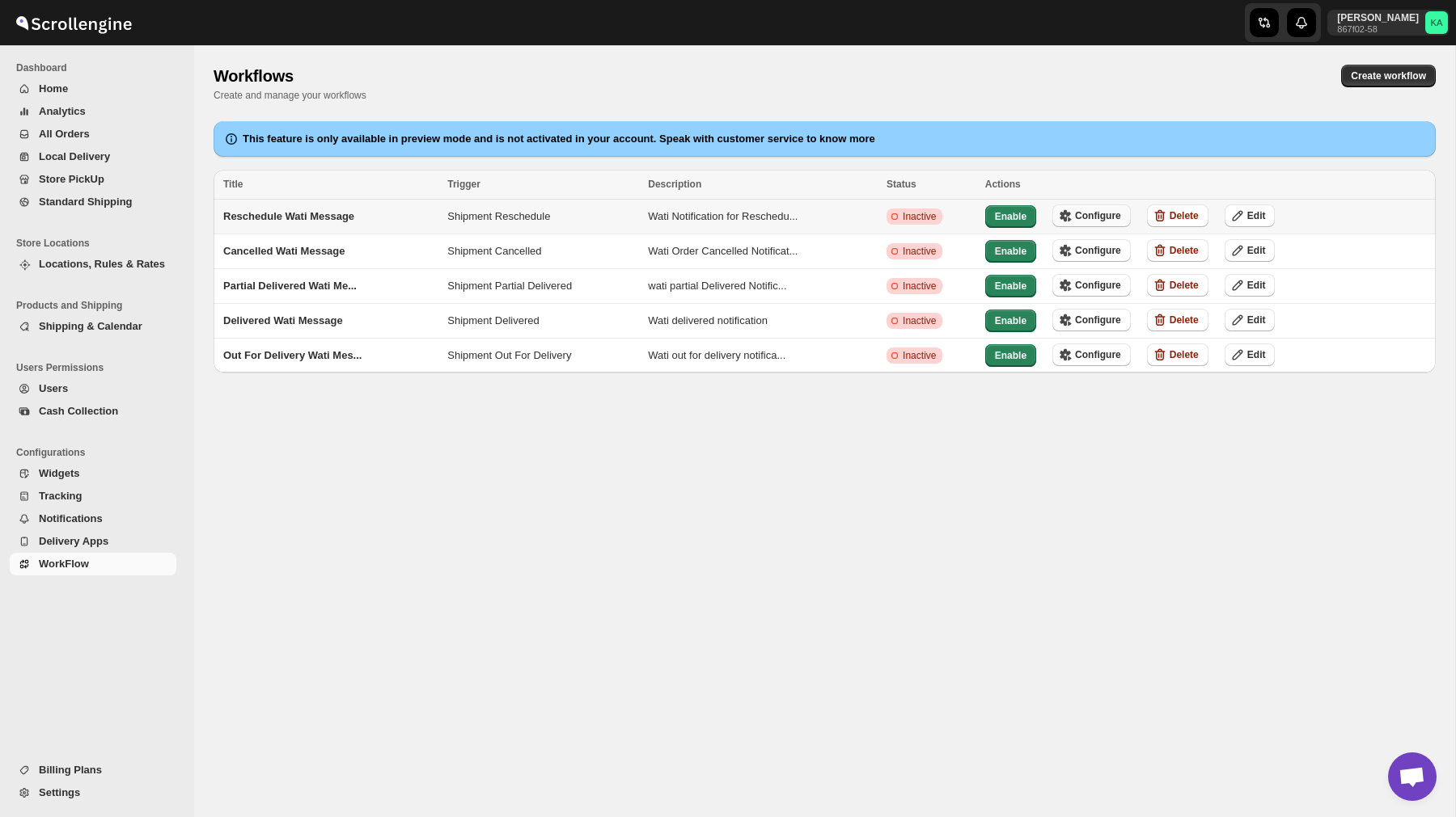
click at [1107, 216] on span "Configure" at bounding box center [1097, 216] width 46 height 13
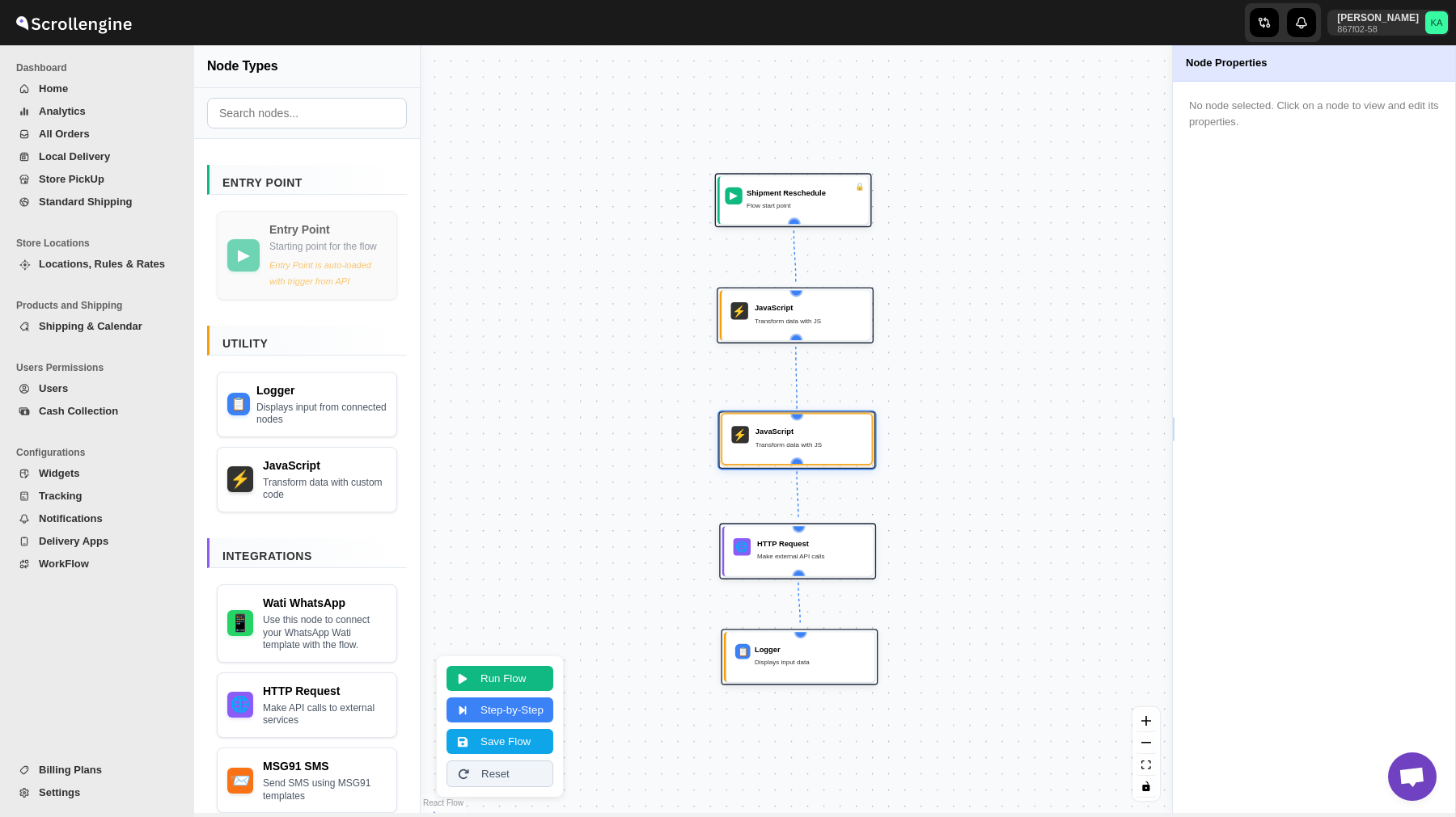
click at [813, 449] on div "Transform data with JS" at bounding box center [809, 444] width 107 height 11
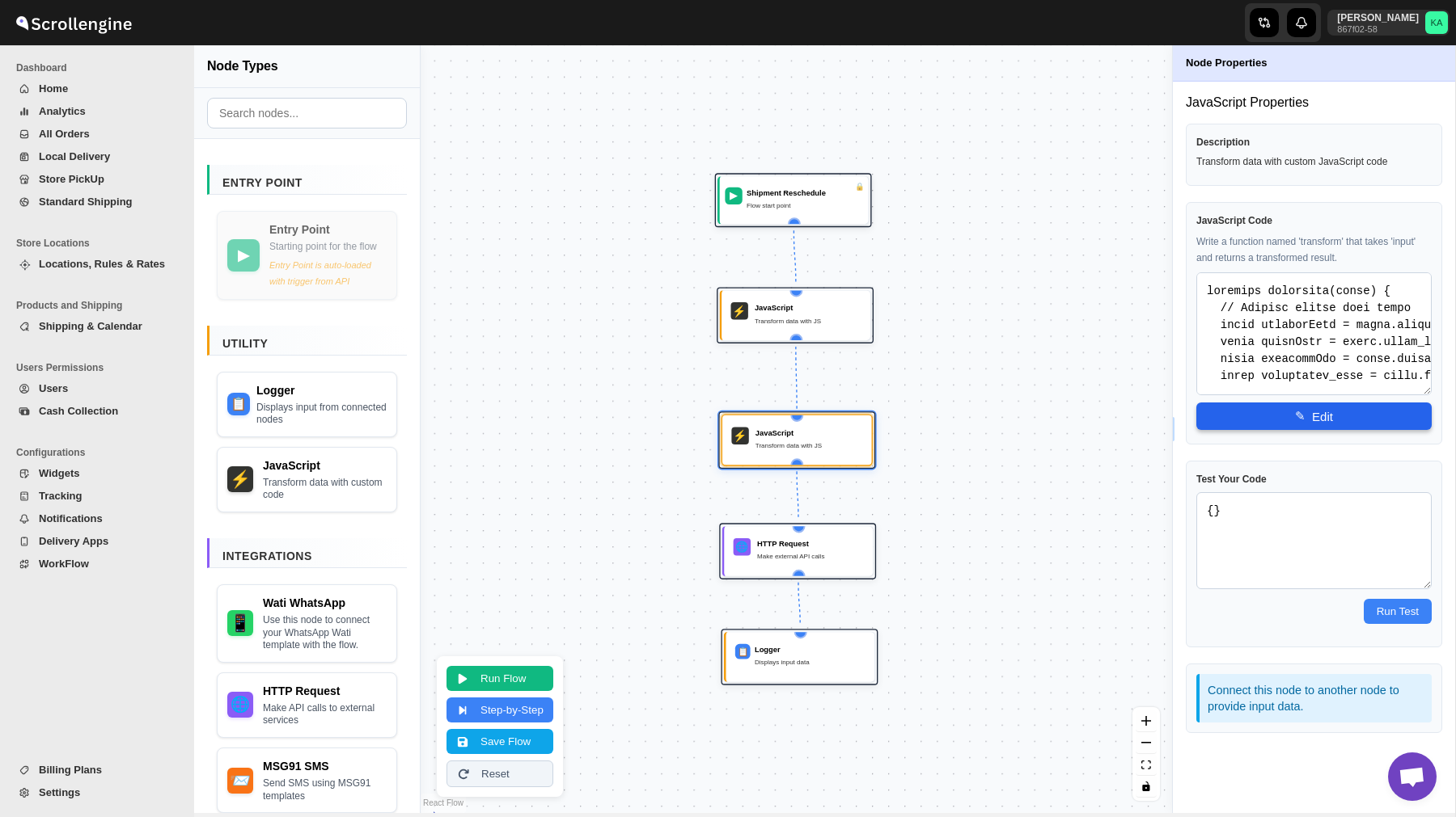
click at [1320, 419] on button "✎ Edit" at bounding box center [1314, 416] width 236 height 28
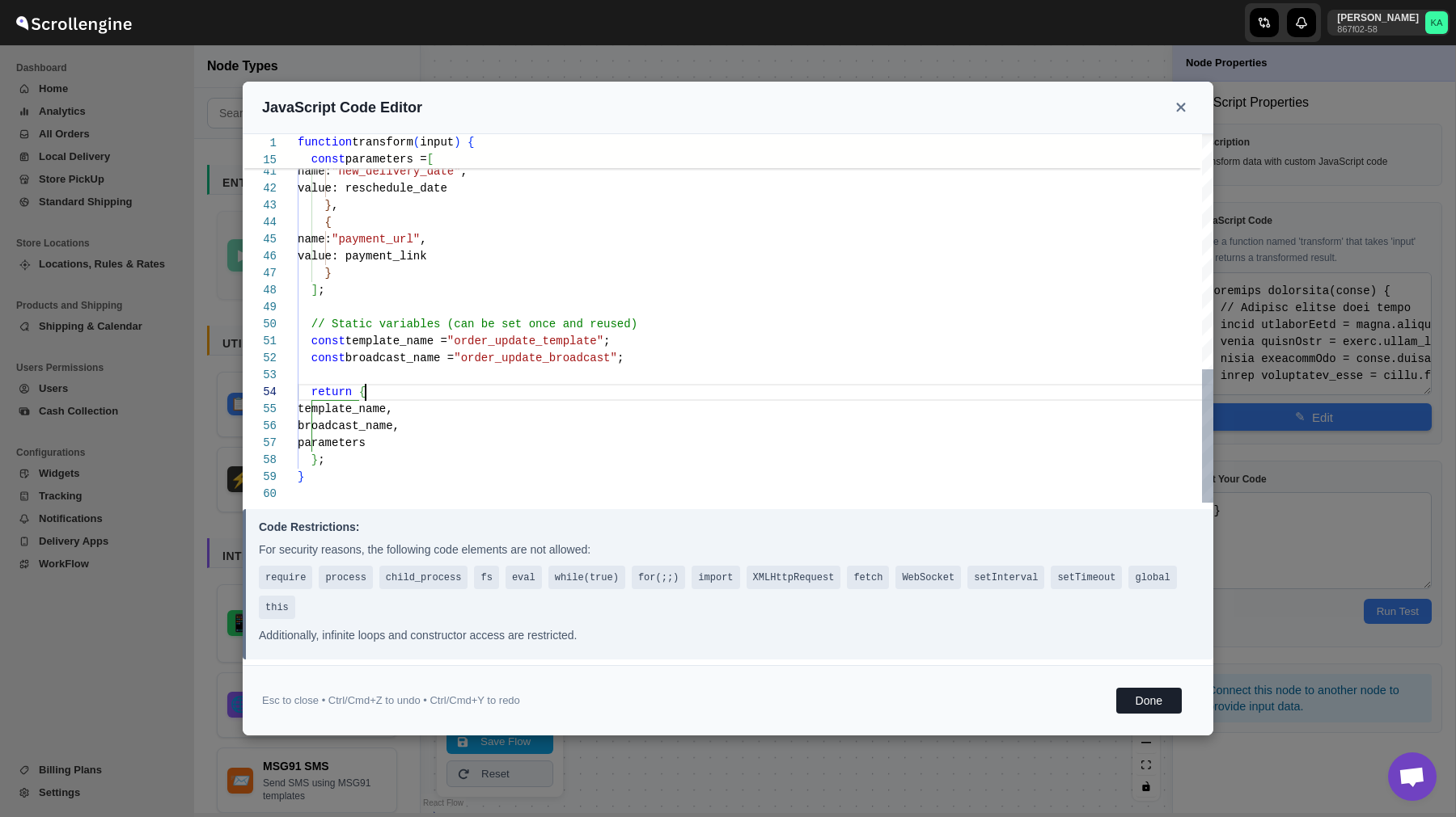
type textarea "const template_name = "order_update_template"; const broadcast_name = "order_up…"
type textarea "function transform(input) { // Extract fields from input const addressName = in…"
type textarea "const template_name = "order_update_template"; const broadcast_name = "order_up…"
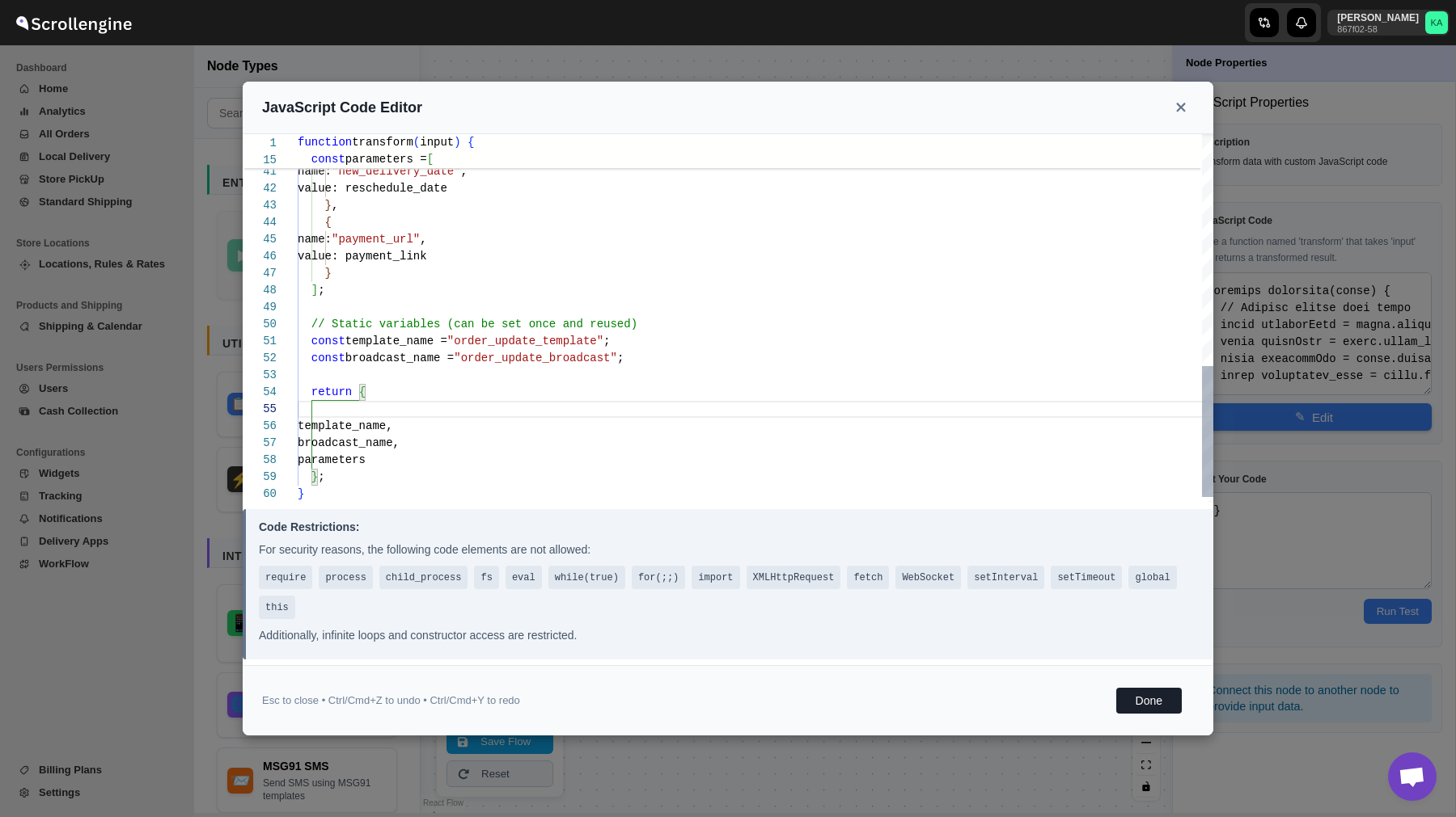
type textarea "function transform(input) { // Extract fields from input const addressName = in…"
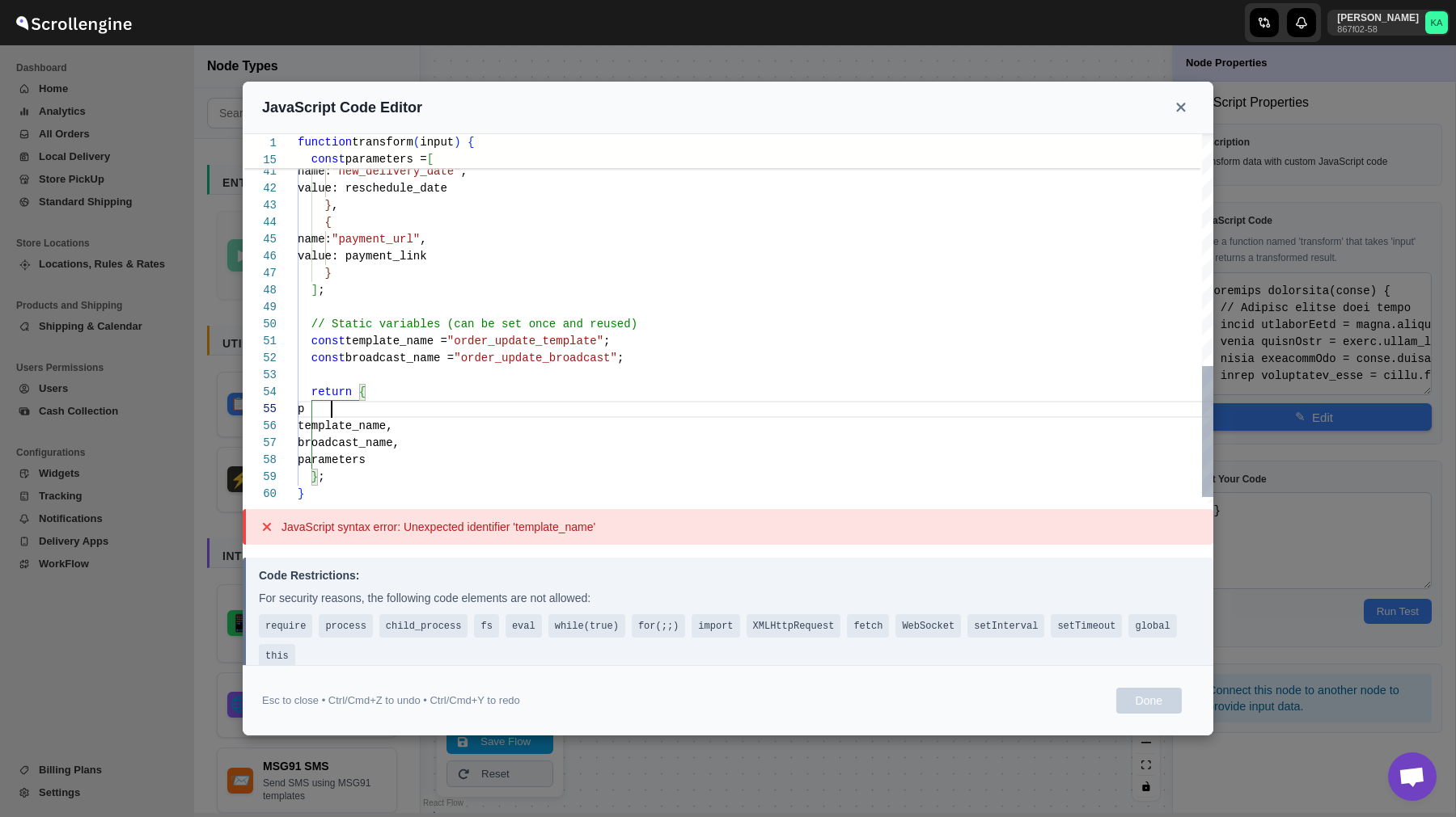
type textarea "const template_name = "order_update_template"; const broadcast_name = "order_up…"
type textarea "function transform(input) { // Extract fields from input const addressName = in…"
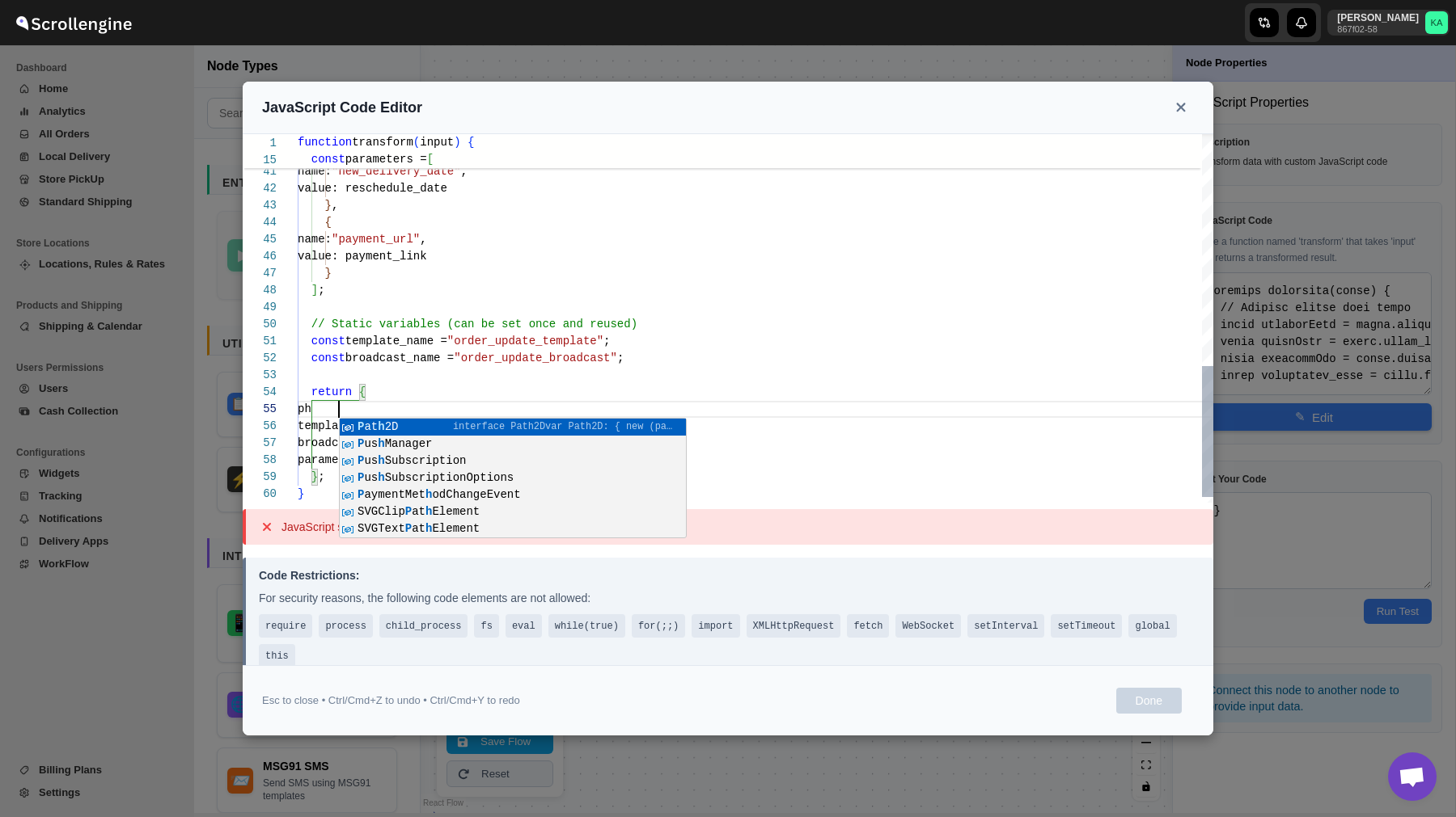
type textarea "const template_name = "order_update_template"; const broadcast_name = "order_up…"
type textarea "function transform(input) { // Extract fields from input const addressName = in…"
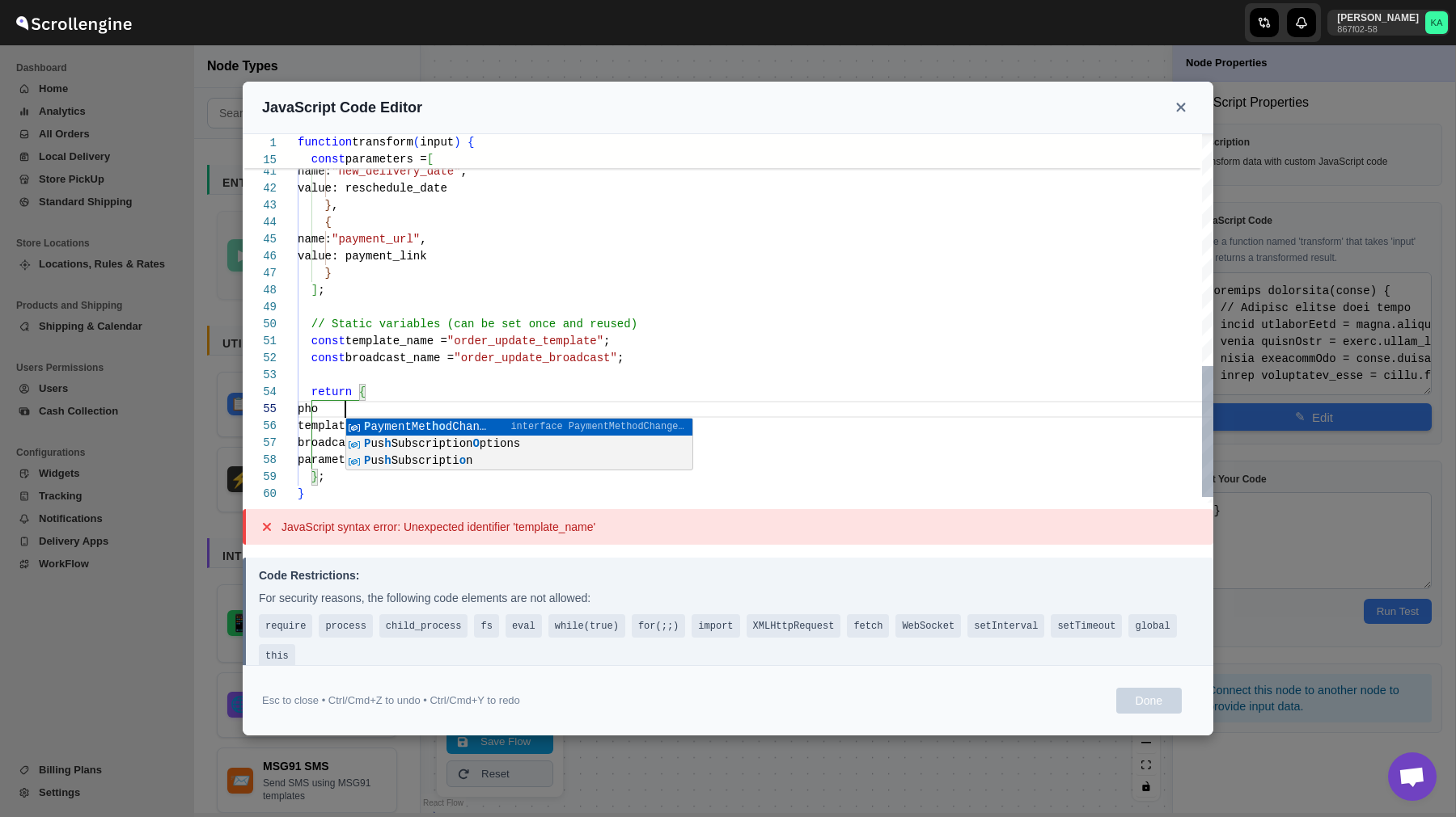
type textarea "const template_name = "order_update_template"; const broadcast_name = "order_up…"
type textarea "function transform(input) { // Extract fields from input const addressName = in…"
type textarea "const template_name = "order_update_template"; const broadcast_name = "order_up…"
type textarea "function transform(input) { // Extract fields from input const addressName = in…"
type textarea "const template_name = "order_update_template"; const broadcast_name = "order_up…"
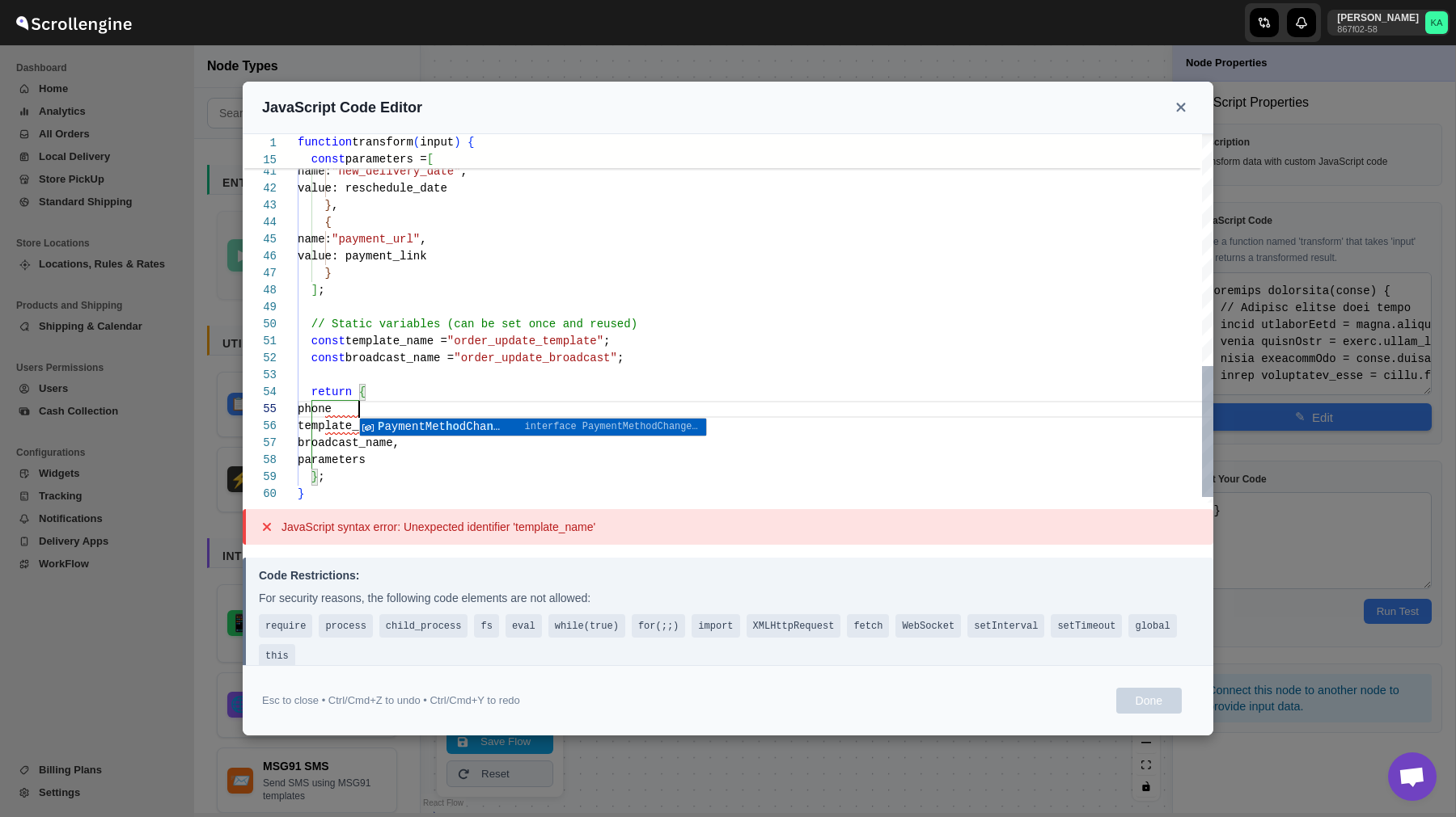
type textarea "function transform(input) { // Extract fields from input const addressName = in…"
type textarea "const template_name = "order_update_template"; const broadcast_name = "order_up…"
type textarea "function transform(input) { // Extract fields from input const addressName = in…"
type textarea "const template_name = "order_update_template"; const broadcast_name = "order_up…"
type textarea "function transform(input) { // Extract fields from input const addressName = in…"
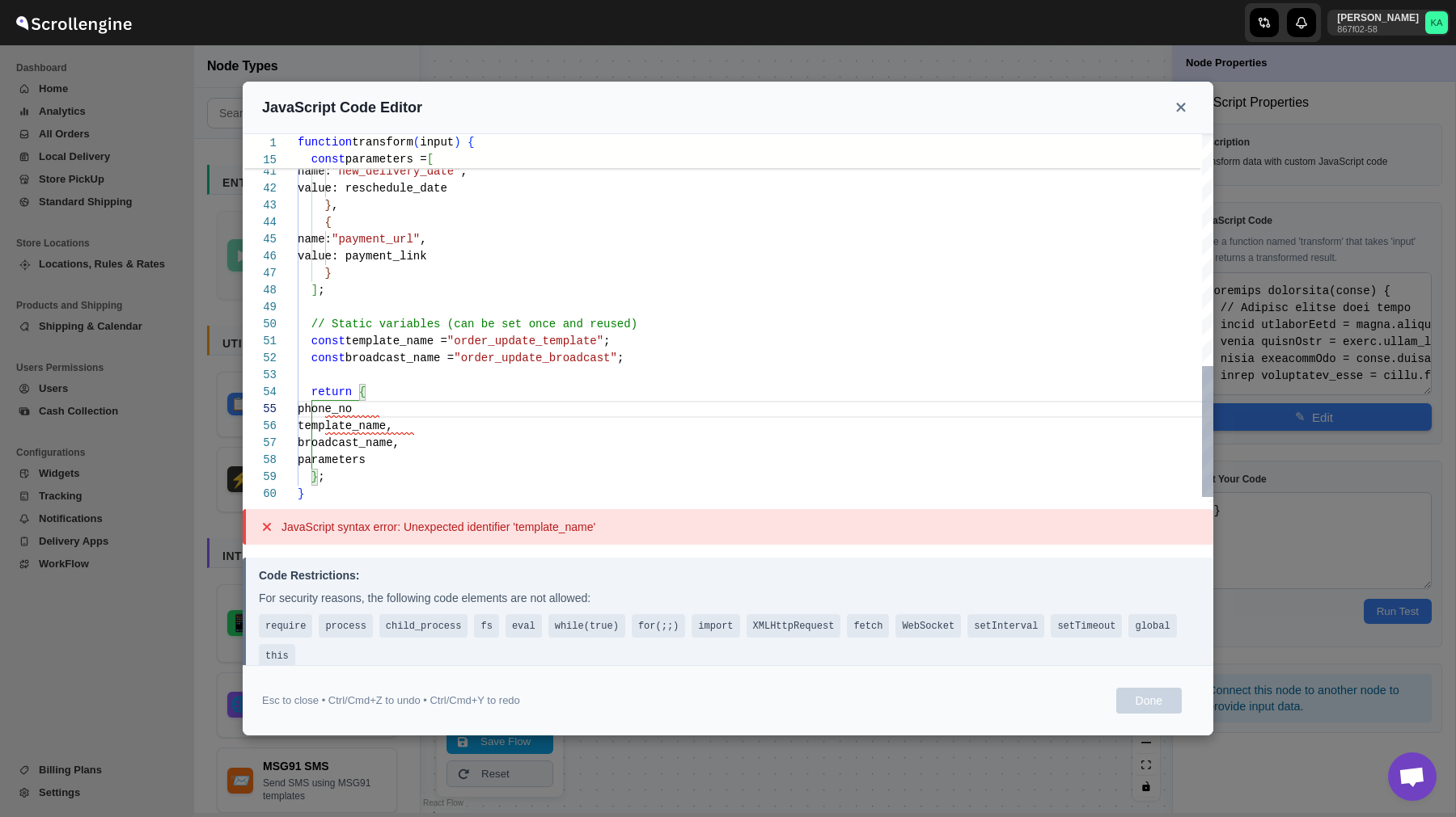
type textarea "const template_name = "order_update_template"; const broadcast_name = "order_up…"
type textarea "function transform(input) { // Extract fields from input const addressName = in…"
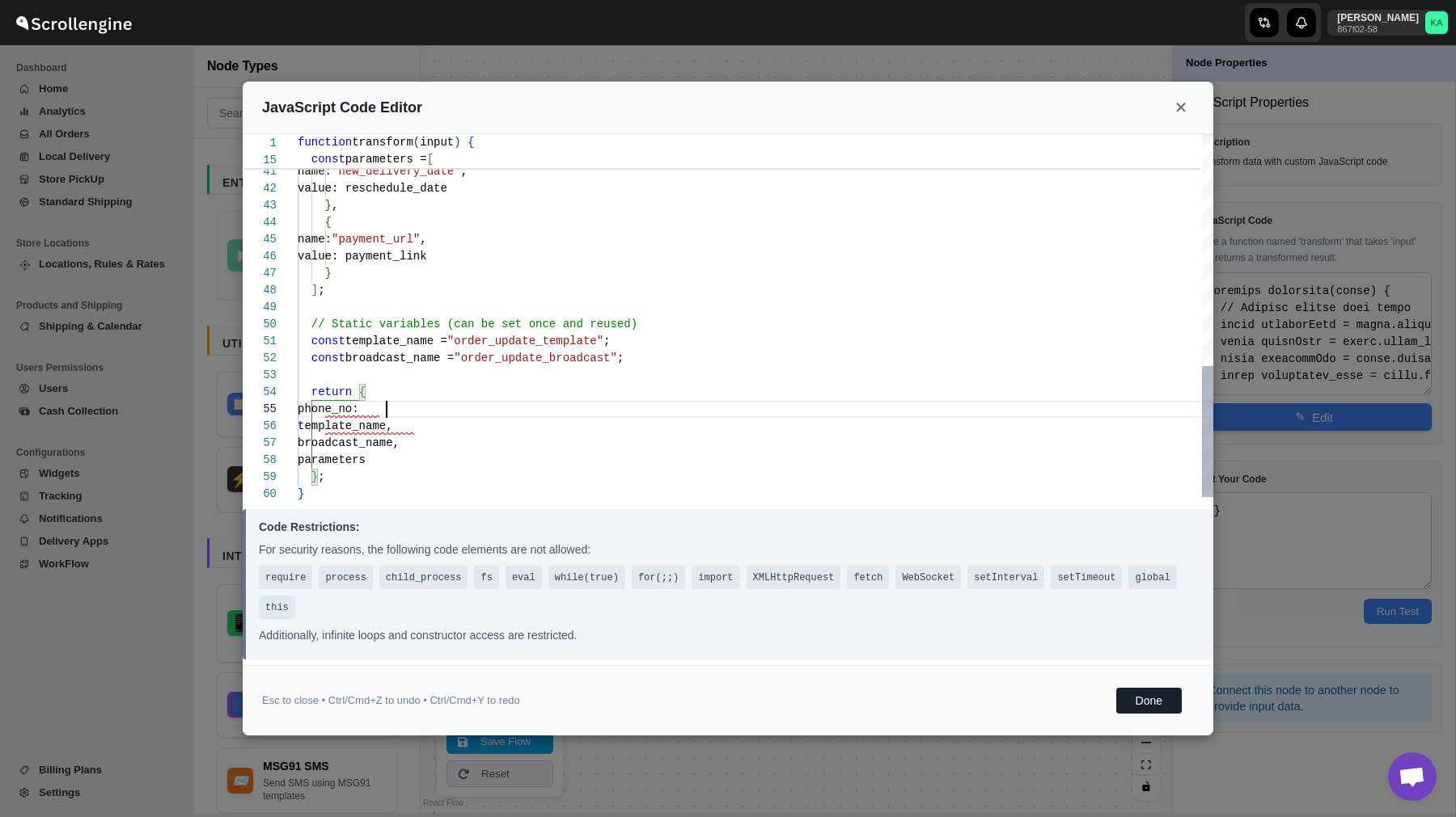
type textarea "const template_name = "order_update_template"; const broadcast_name = "order_up…"
type textarea "function transform(input) { // Extract fields from input const addressName = in…"
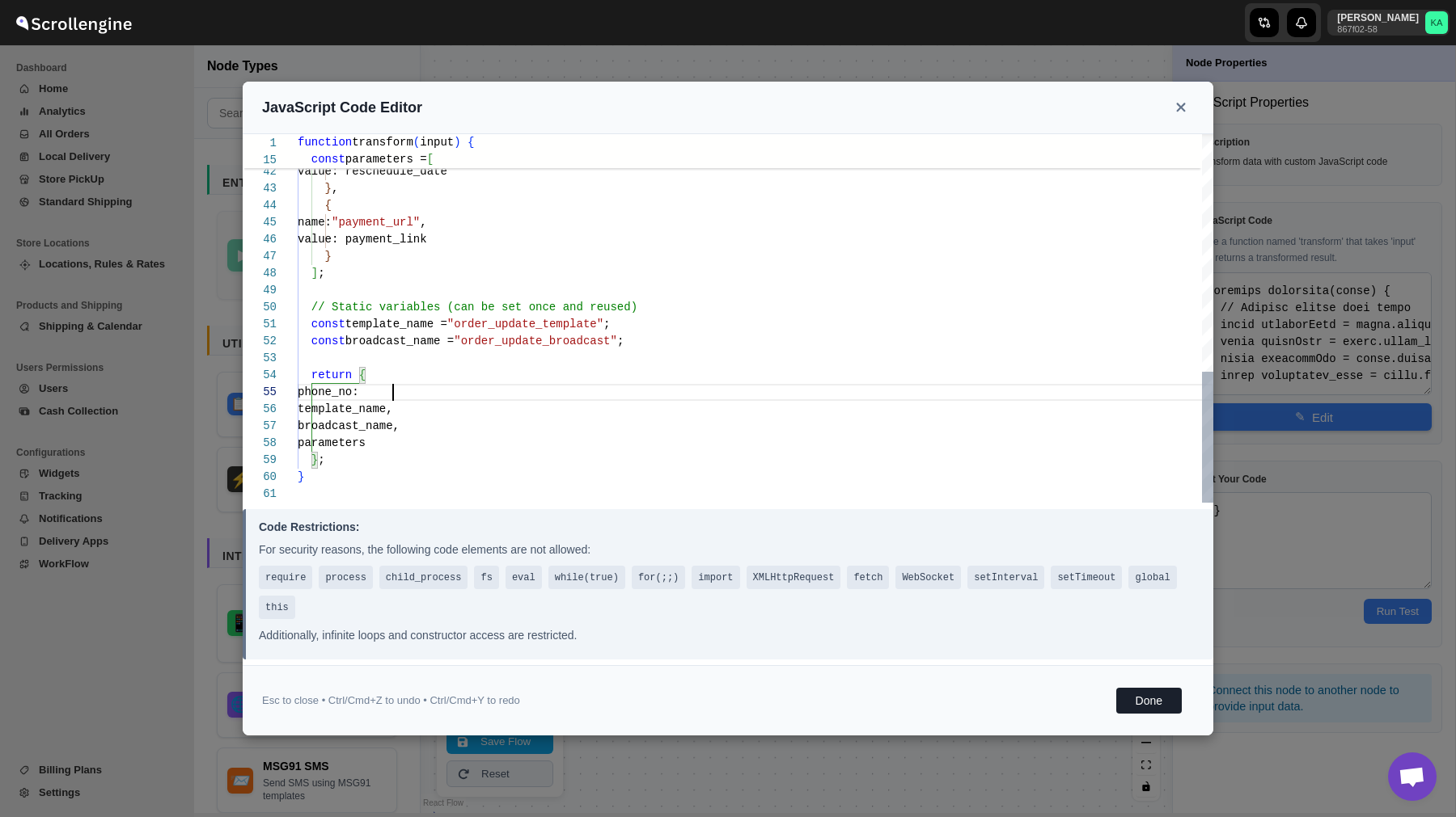
type textarea "const template_name = "order_update_template"; const broadcast_name = "order_up…"
type textarea "function transform(input) { // Extract fields from input const addressName = in…"
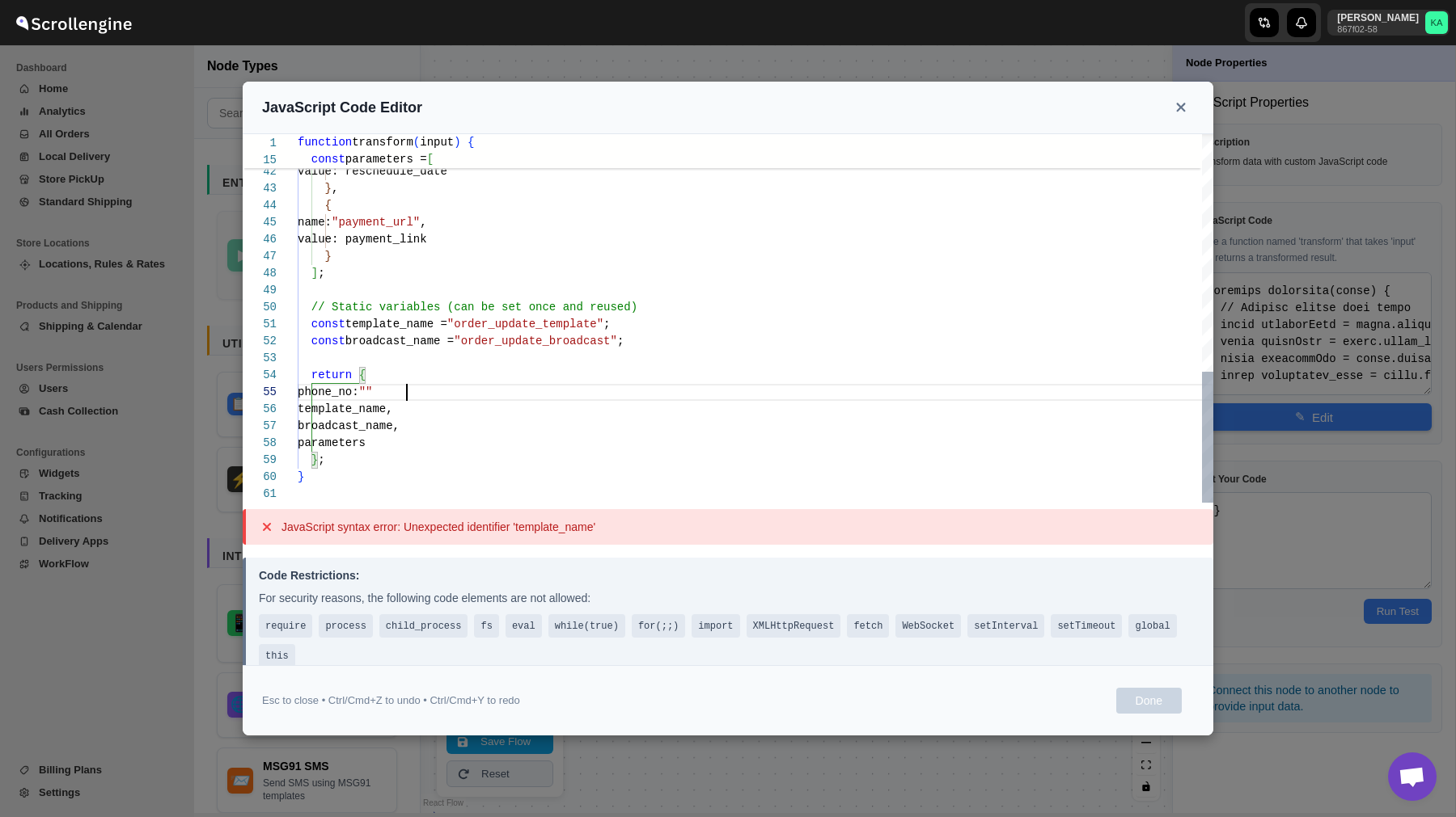
type textarea "const template_name = "order_update_template"; const broadcast_name = "order_up…"
type textarea "function transform(input) { // Extract fields from input const addressName = in…"
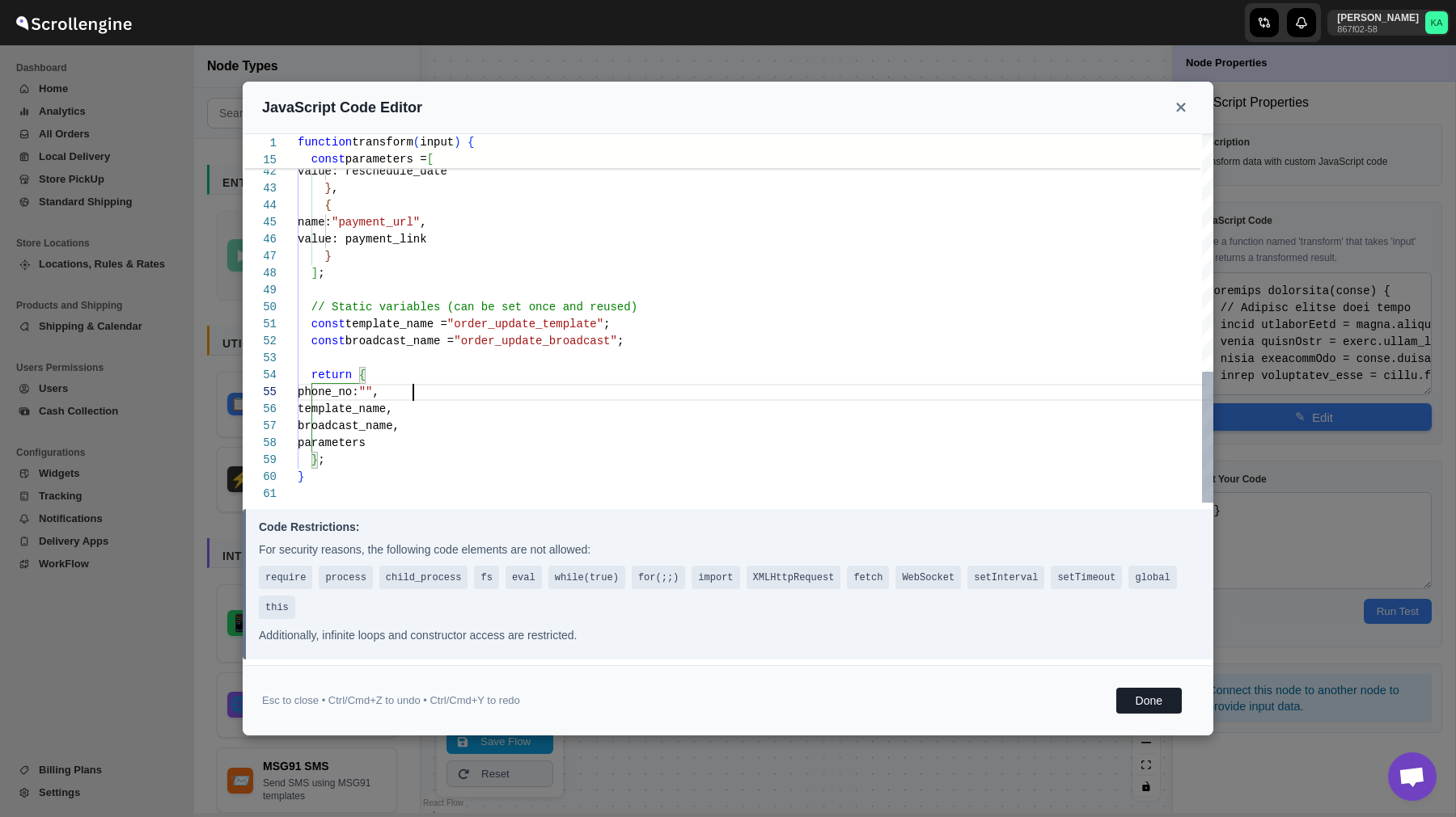
type textarea "const template_name = "order_update_template"; const broadcast_name = "order_up…"
type textarea "function transform(input) { // Extract fields from input const addressName = in…"
type textarea "const template_name = "order_update_template"; const broadcast_name = "order_up…"
type textarea "function transform(input) { // Extract fields from input const addressName = in…"
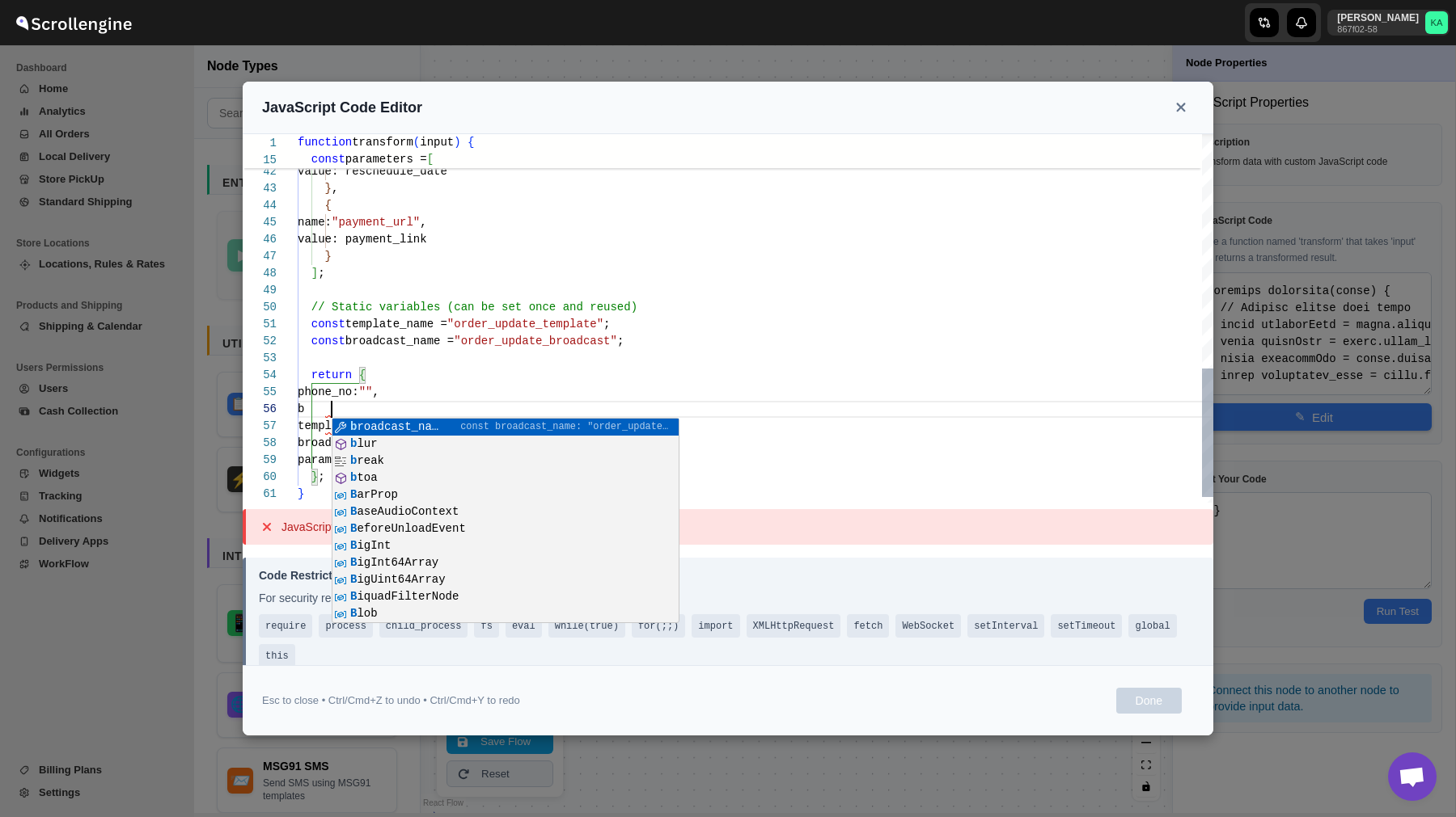
type textarea "const template_name = "order_update_template"; const broadcast_name = "order_up…"
type textarea "function transform(input) { // Extract fields from input const addressName = in…"
type textarea "const template_name = "order_update_template"; const broadcast_name = "order_up…"
type textarea "function transform(input) { // Extract fields from input const addressName = in…"
type textarea "const template_name = "order_update_template"; const broadcast_name = "order_up…"
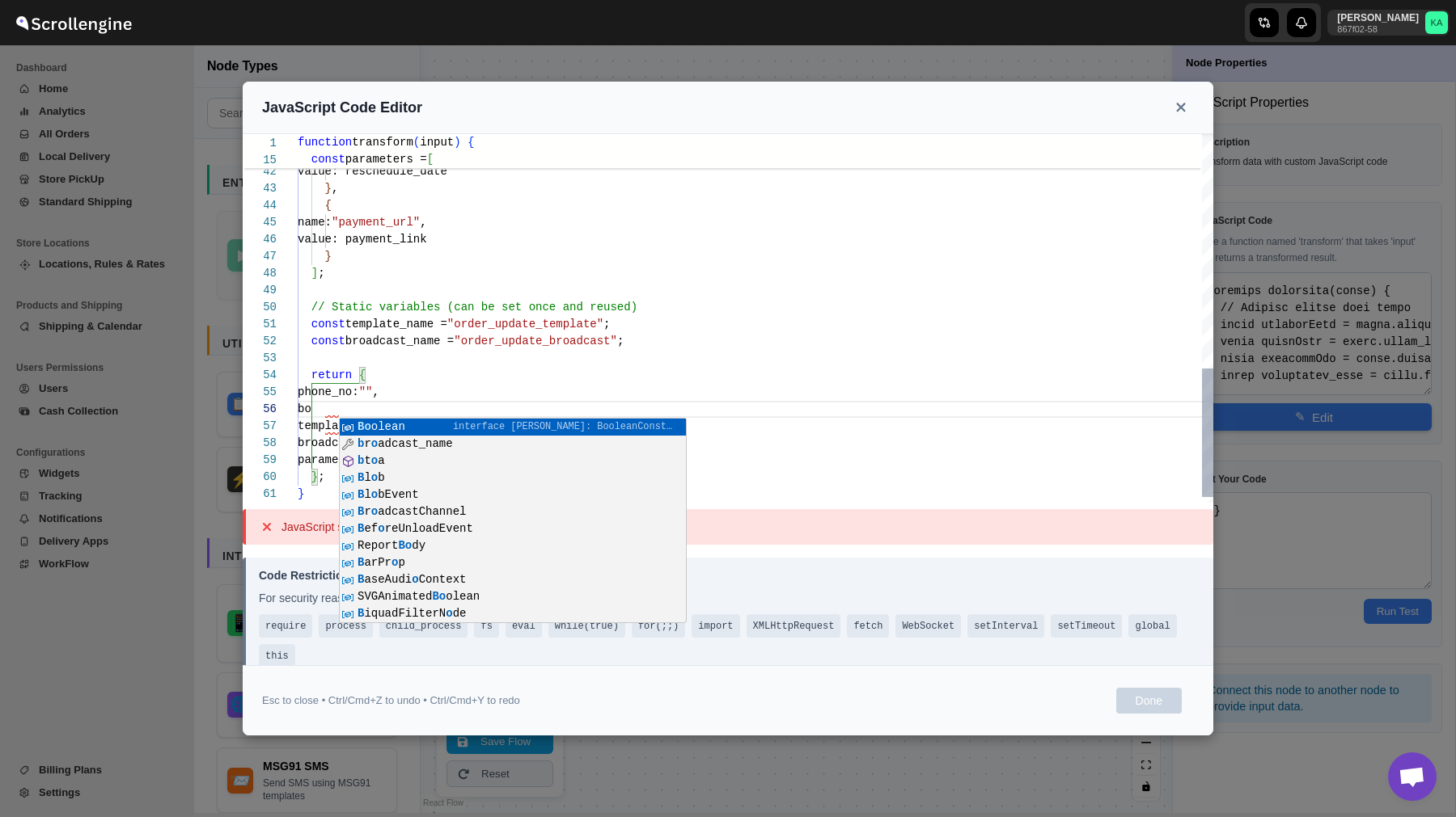
type textarea "function transform(input) { // Extract fields from input const addressName = in…"
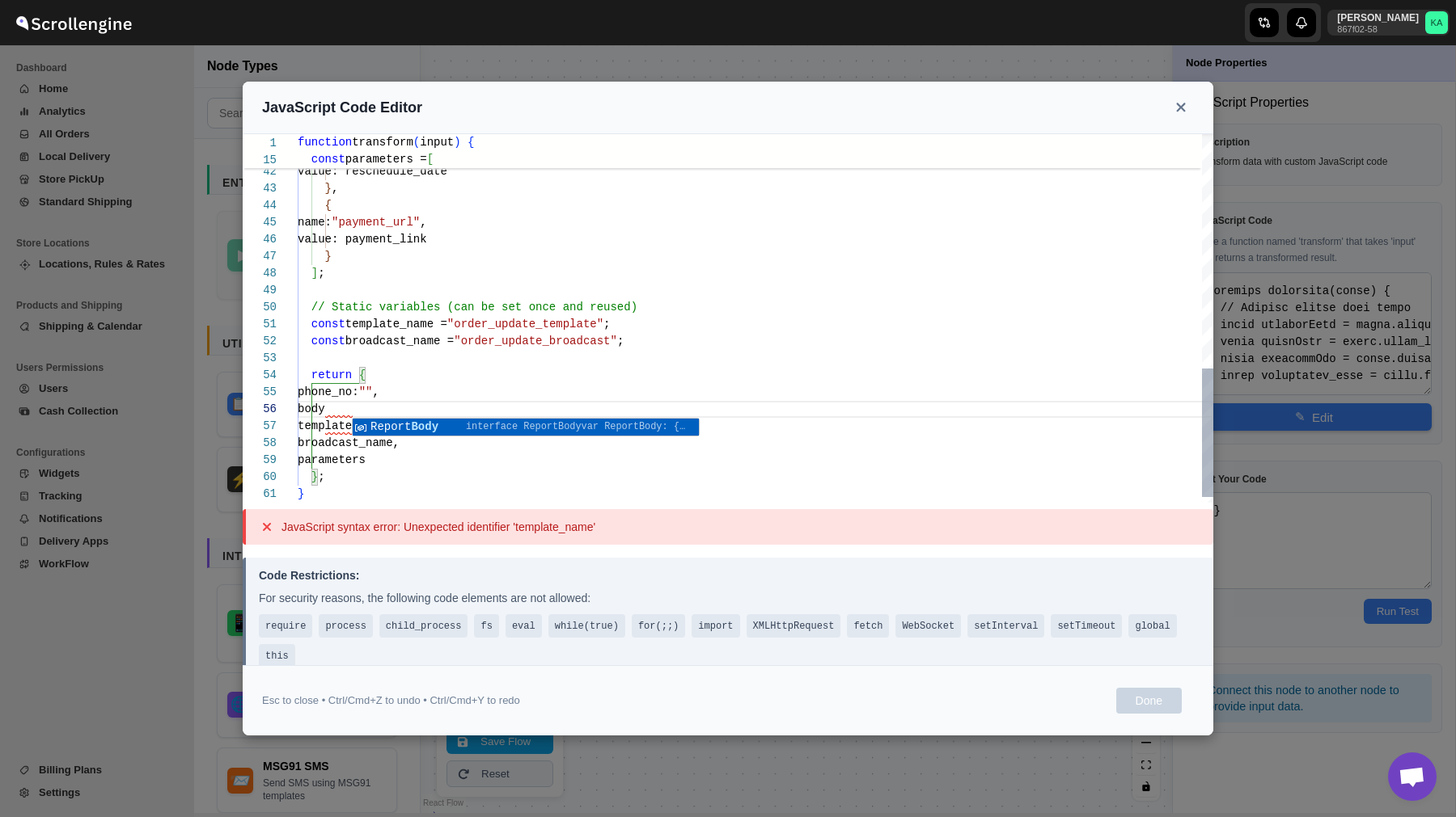
type textarea "const template_name = "order_update_template"; const broadcast_name = "order_up…"
type textarea "function transform(input) { // Extract fields from input const addressName = in…"
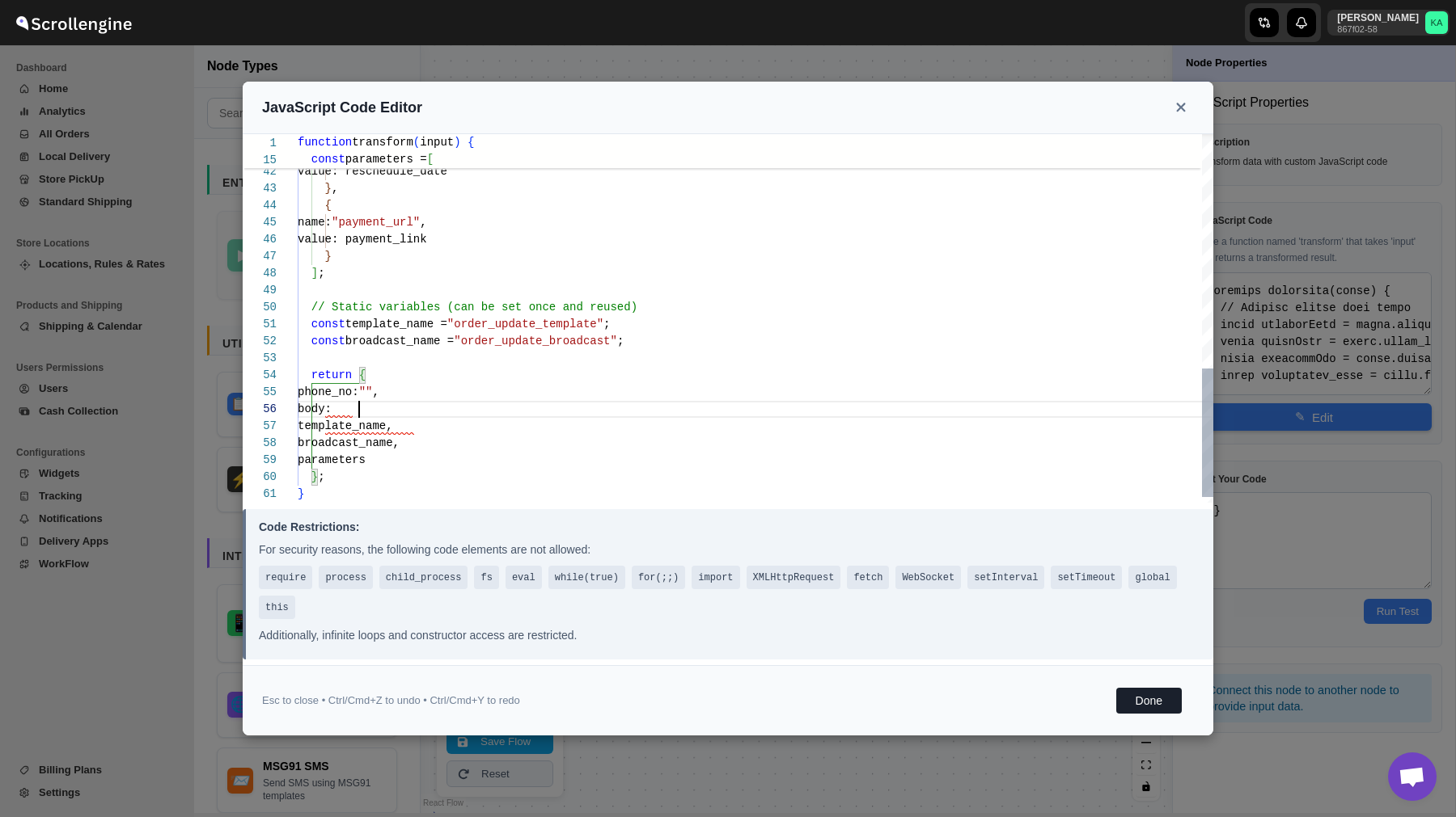
type textarea "const template_name = "order_update_template"; const broadcast_name = "order_up…"
type textarea "function transform(input) { // Extract fields from input const addressName = in…"
type textarea "const template_name = "order_update_template"; const broadcast_name = "order_up…"
type textarea "function transform(input) { // Extract fields from input const addressName = in…"
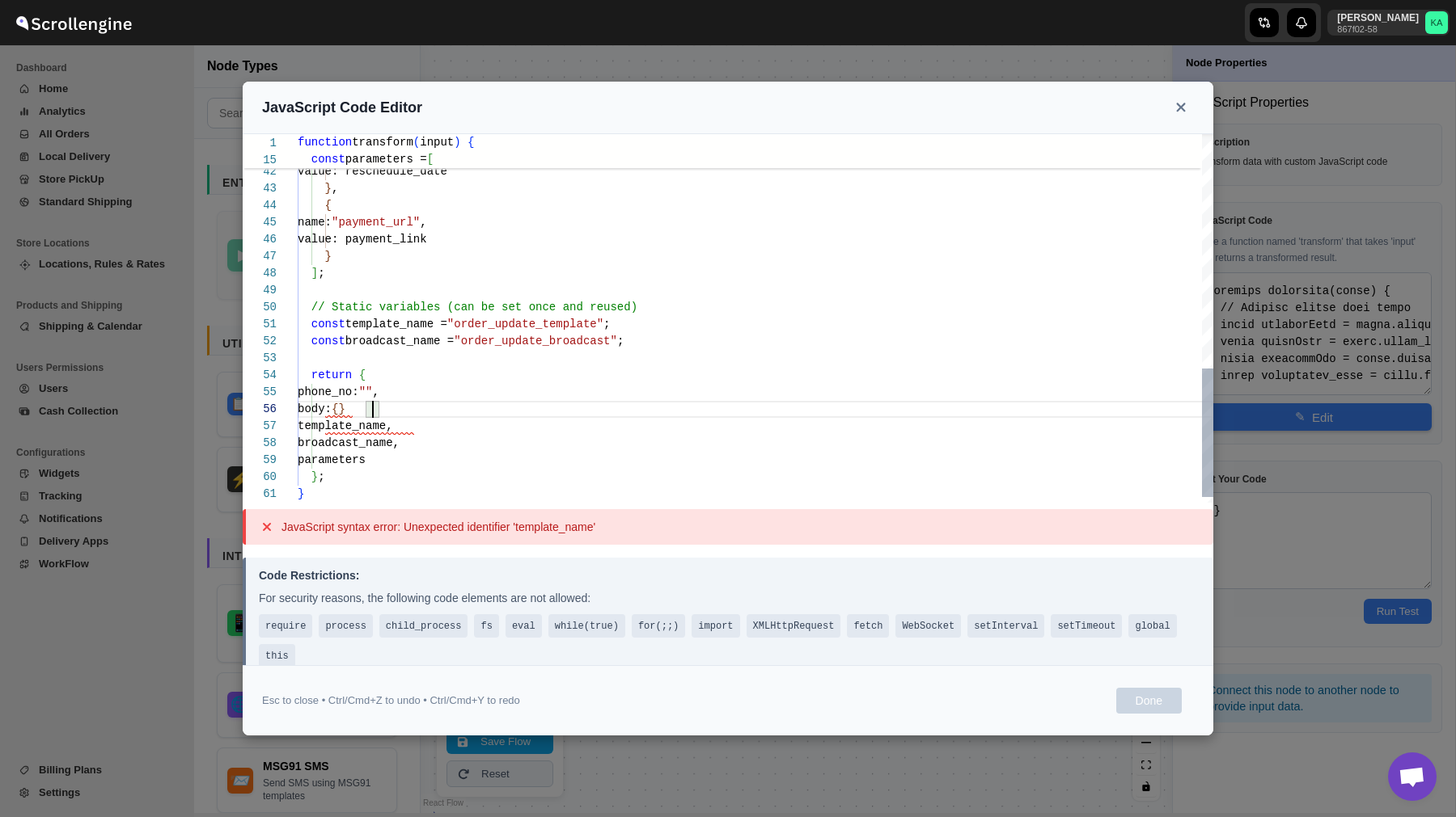
type textarea "const template_name = "order_update_template"; const broadcast_name = "order_up…"
type textarea "function transform(input) { // Extract fields from input const addressName = in…"
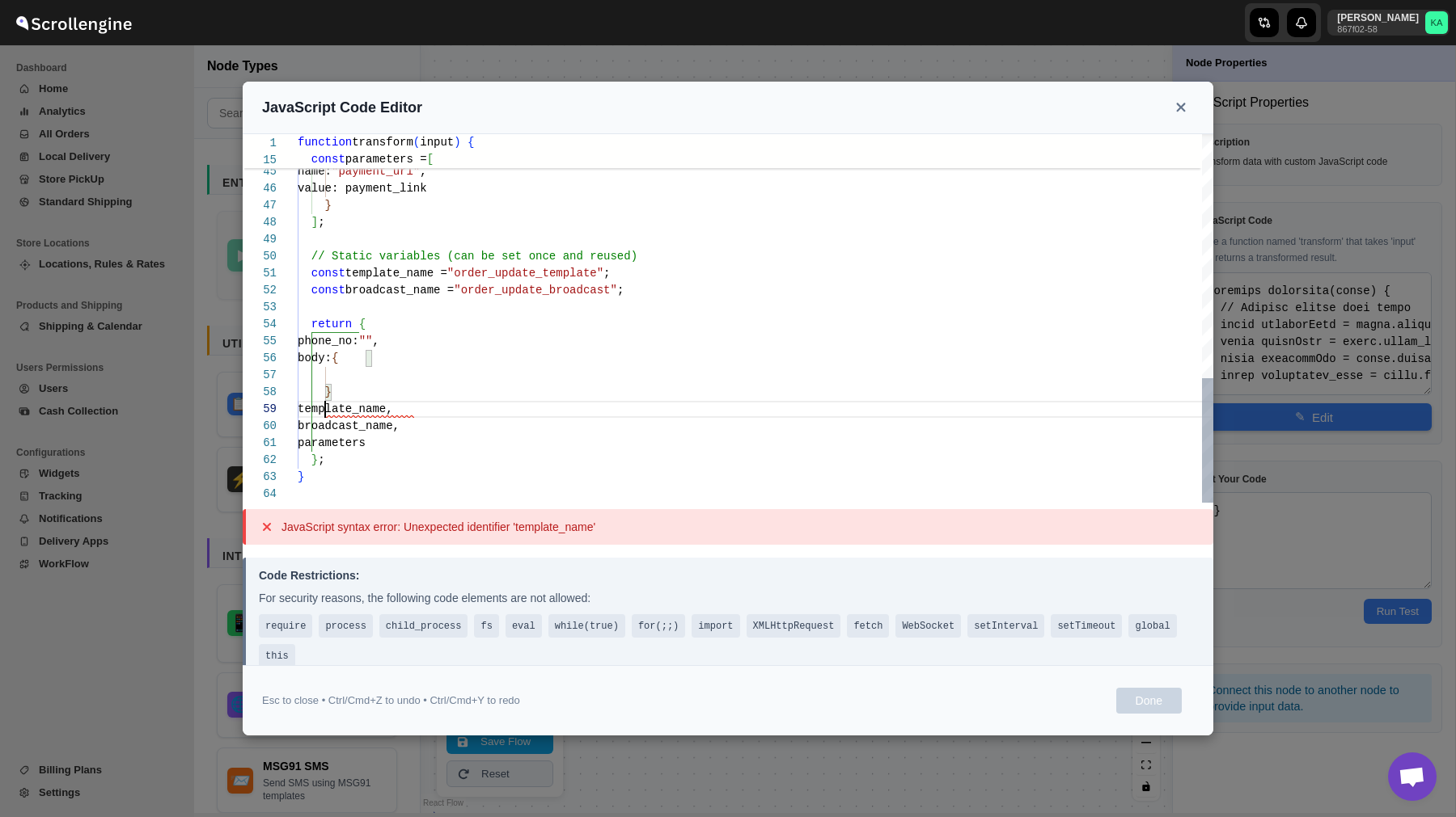
scroll to position [136, 0]
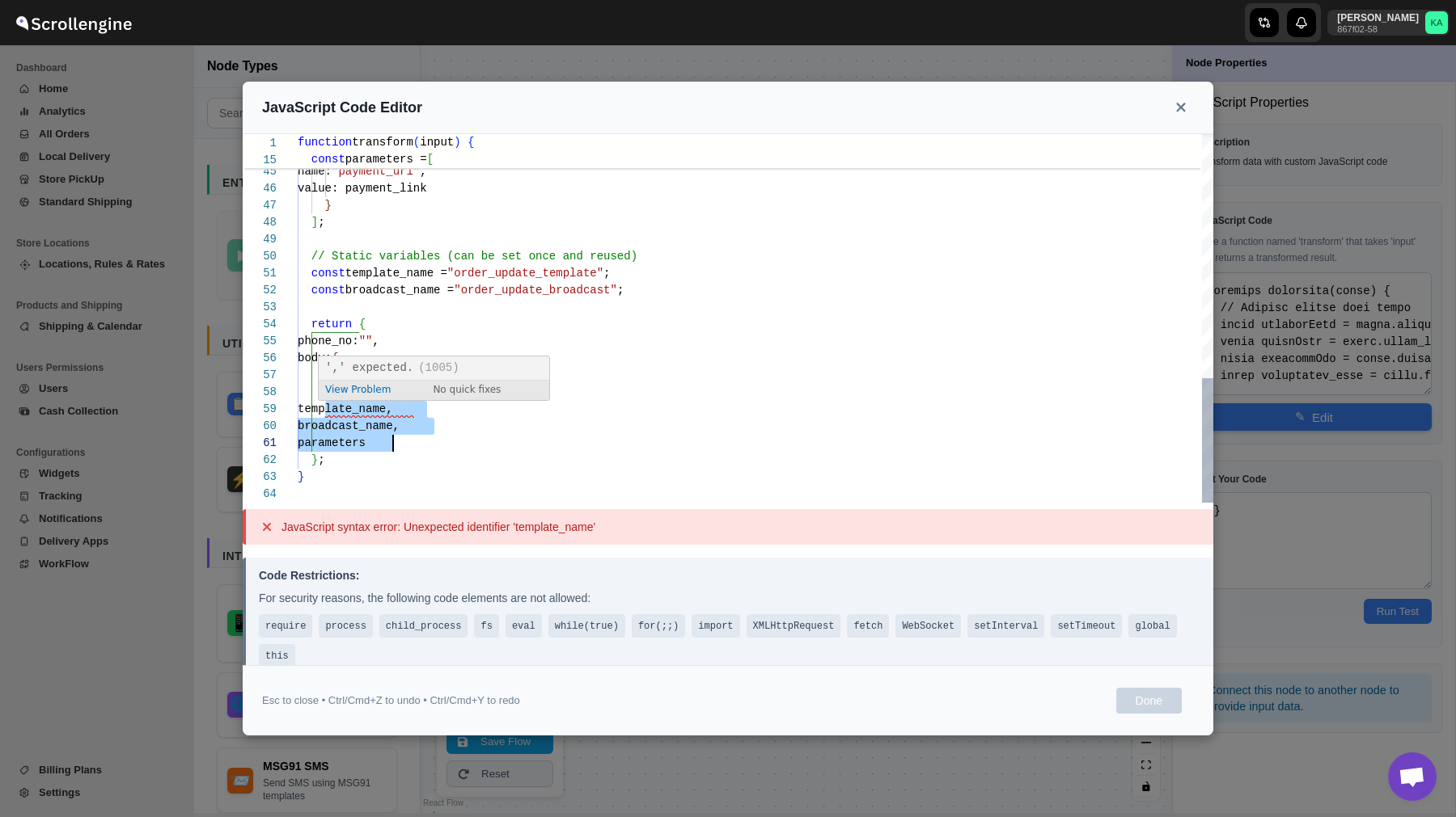
drag, startPoint x: 323, startPoint y: 404, endPoint x: 456, endPoint y: 439, distance: 137.5
type textarea "const template_name = "order_update_template"; const broadcast_name = "order_up…"
type textarea "function transform(input) { // Extract fields from input const addressName = in…"
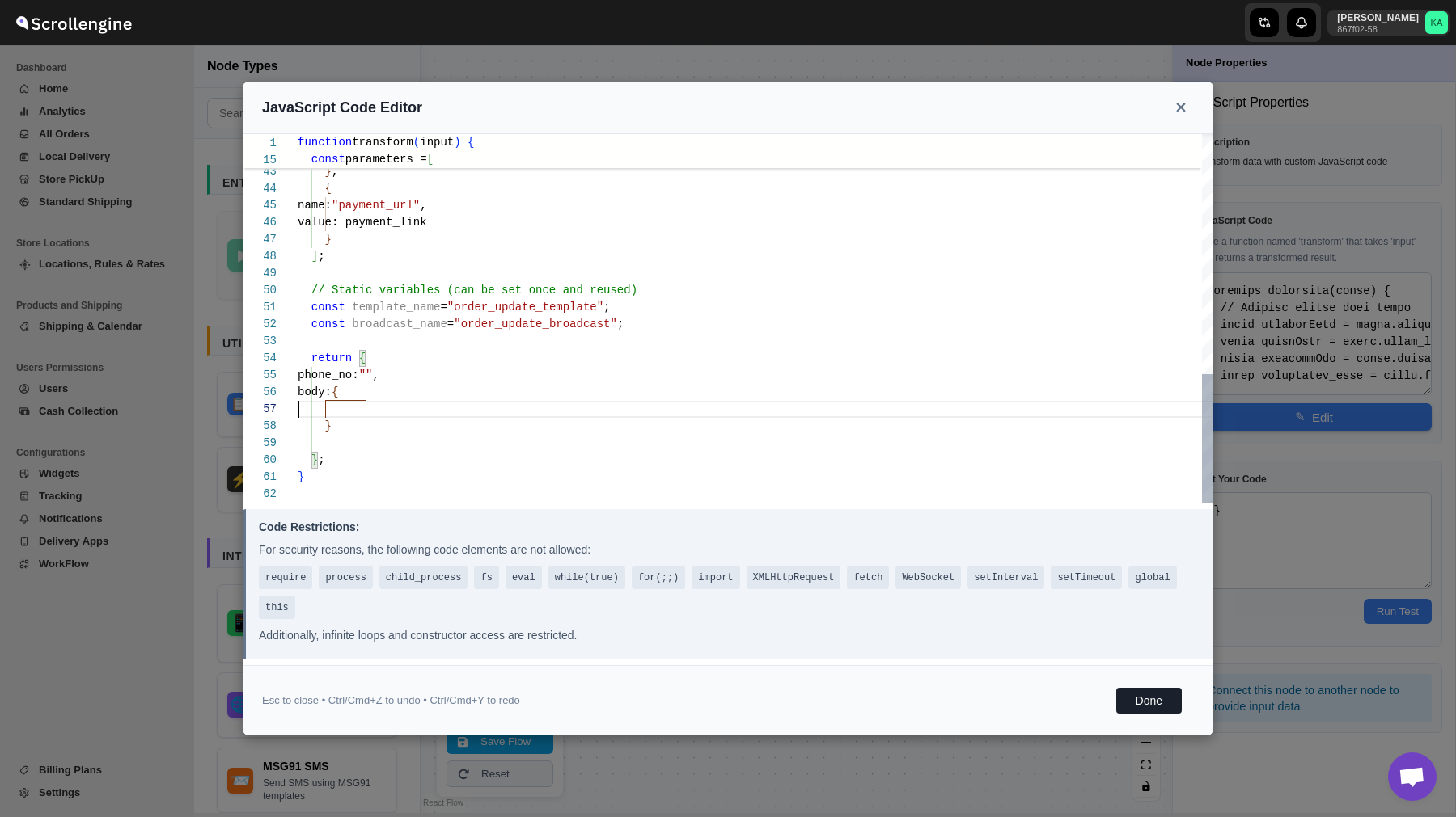
type textarea "const template_name = "order_update_template"; const broadcast_name = "order_up…"
type textarea "function transform(input) { // Extract fields from input const addressName = in…"
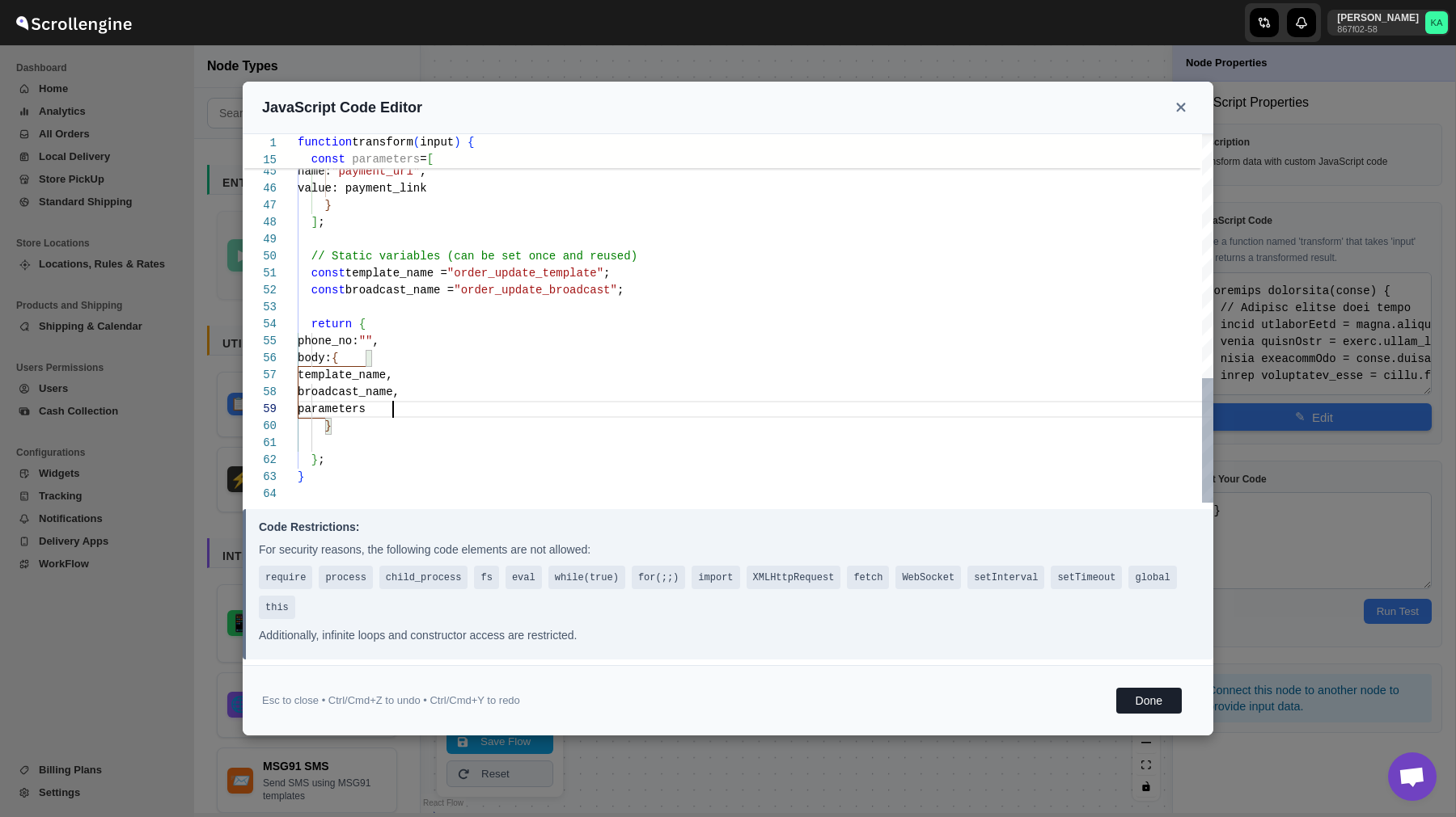
scroll to position [0, 0]
type textarea "}; }"
type textarea "function transform(input) { // Extract fields from input const addressName = in…"
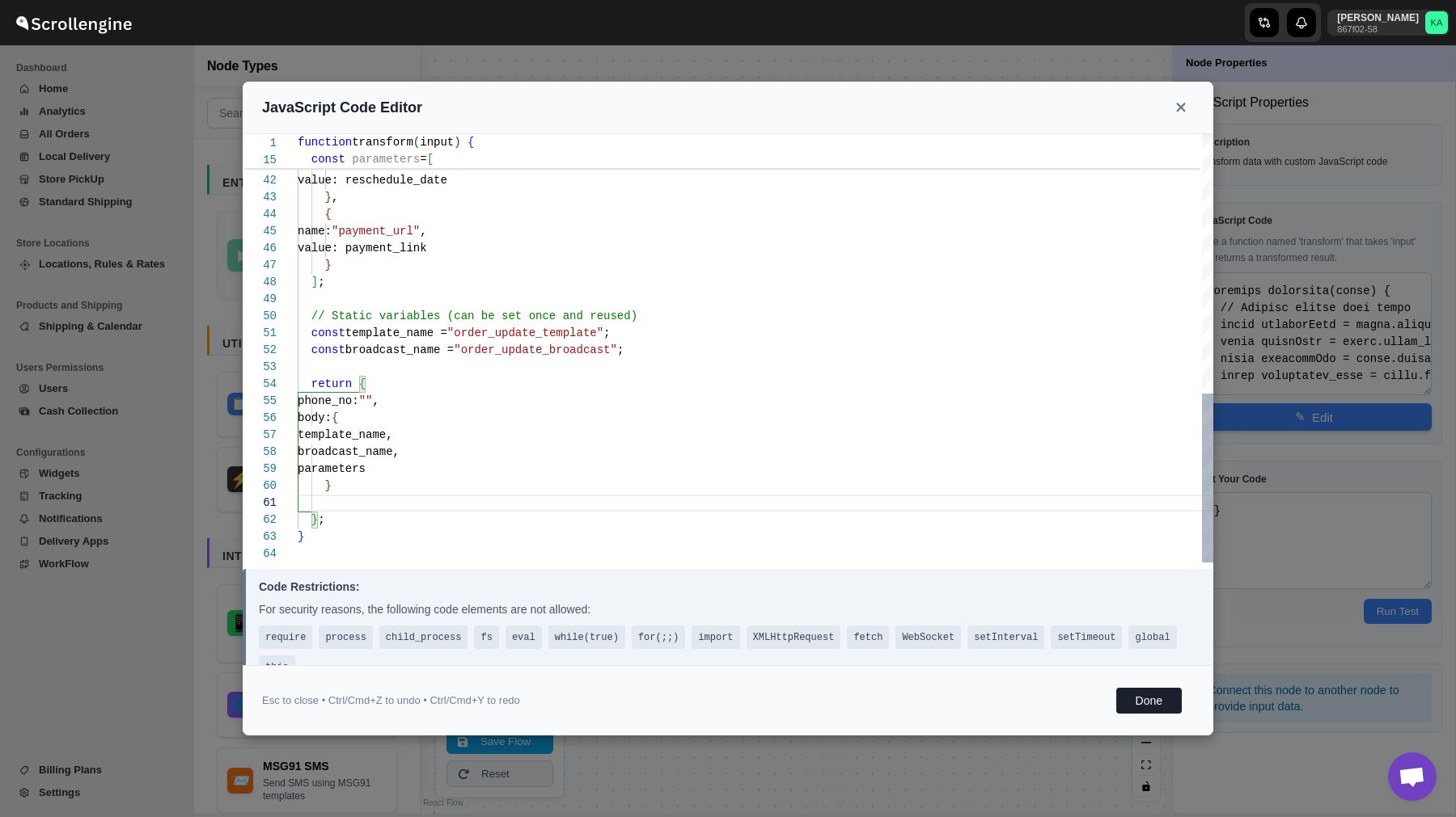
type textarea "}; }"
type textarea "function transform(input) { // Extract fields from input const addressName = in…"
type textarea "const template_name = "order_update_template"; const broadcast_name = "order_up…"
type textarea "function transform(input) { // Extract fields from input const addressName = in…"
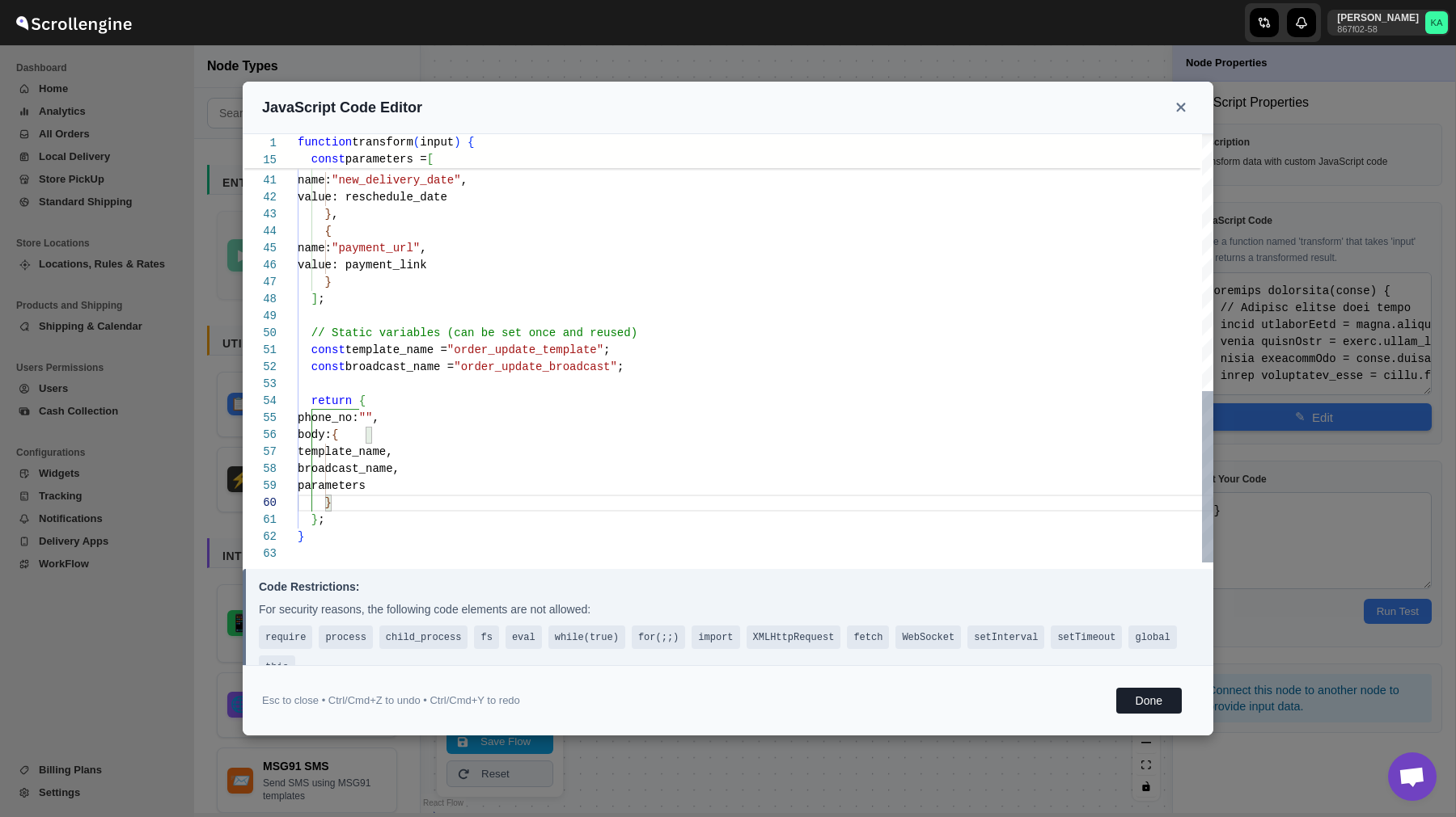
click at [428, 528] on div "} , { name: "payment_url" , value: payment_link } ] ; // Static variables (can …" at bounding box center [755, 28] width 915 height 1069
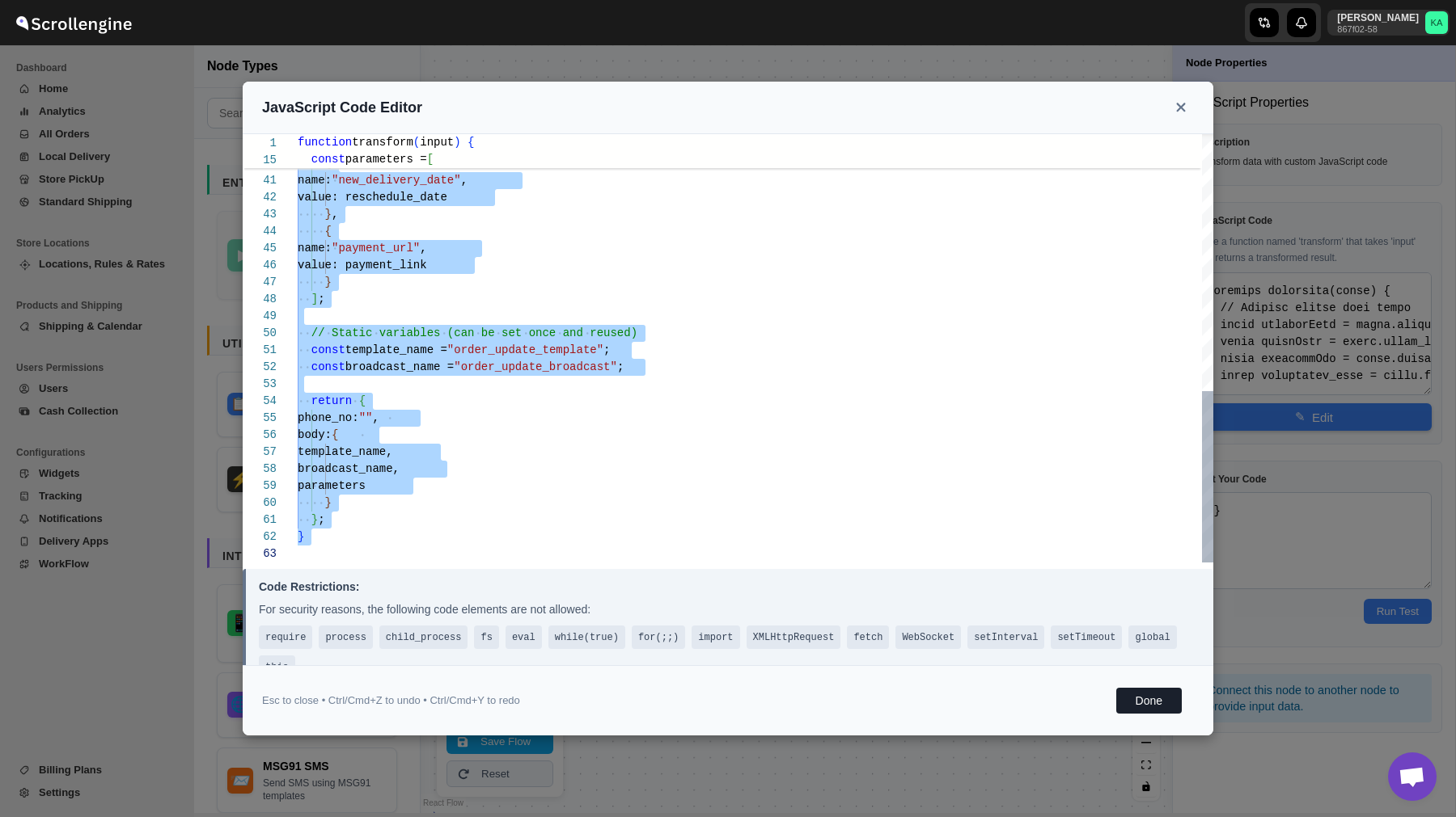
click at [446, 488] on div "} , { name: "payment_url" , value: payment_link } ] ; // Static variables (can …" at bounding box center [755, 28] width 915 height 1069
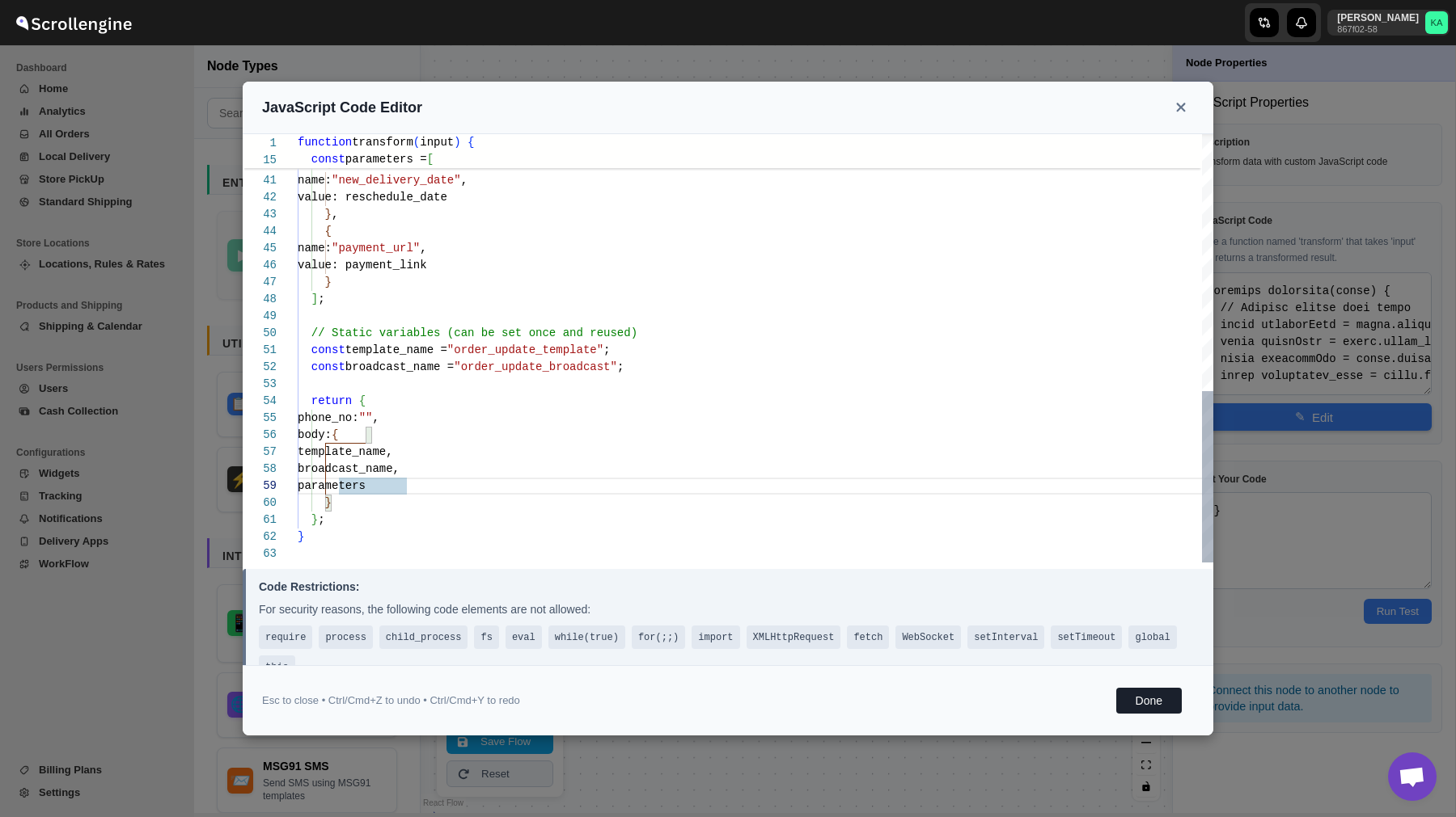
scroll to position [51, 0]
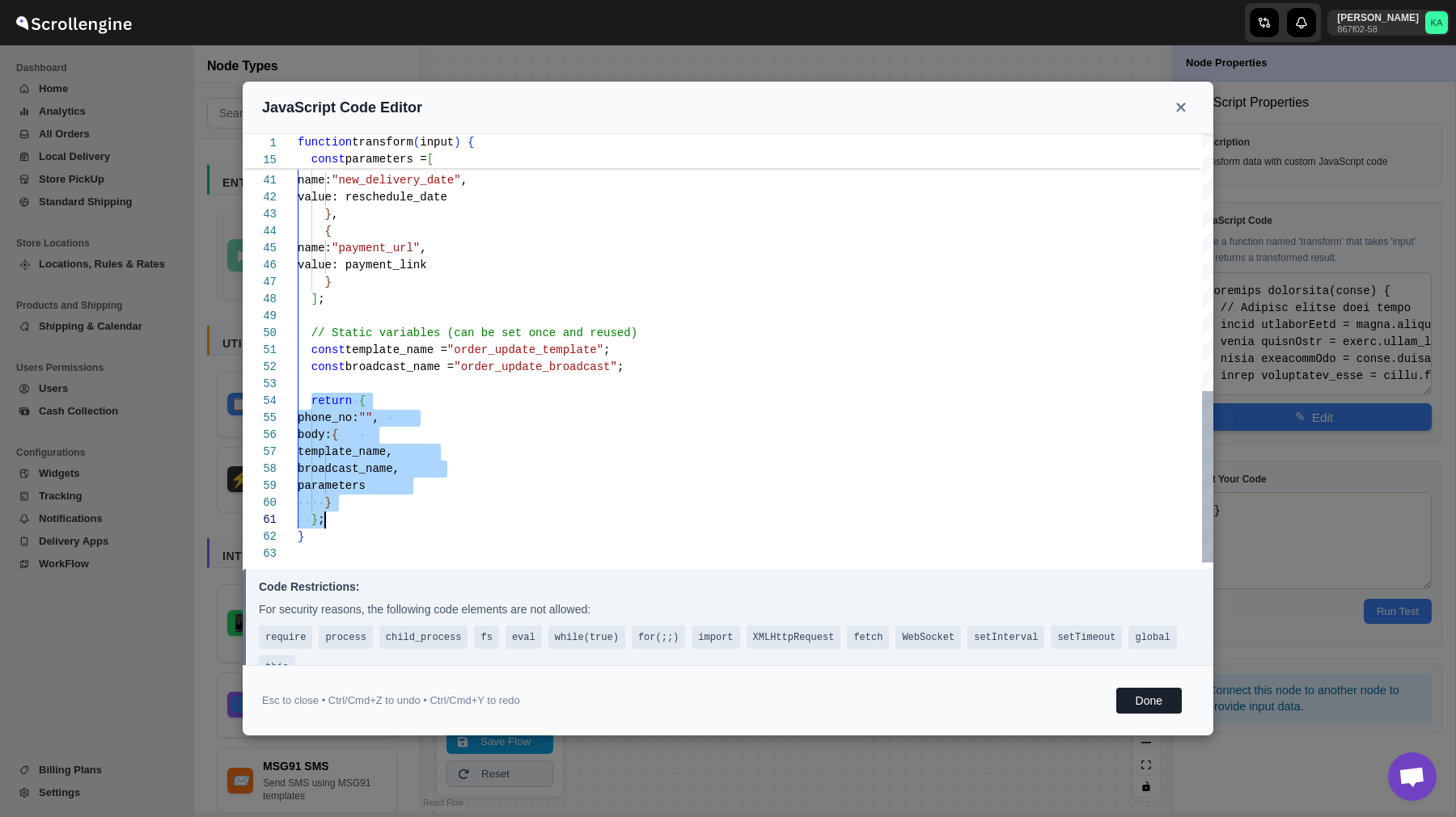
drag, startPoint x: 311, startPoint y: 404, endPoint x: 456, endPoint y: 524, distance: 188.2
click at [456, 524] on div "} , { name: "payment_url" , value: payment_link } ] ; // Static variables (can …" at bounding box center [755, 28] width 915 height 1069
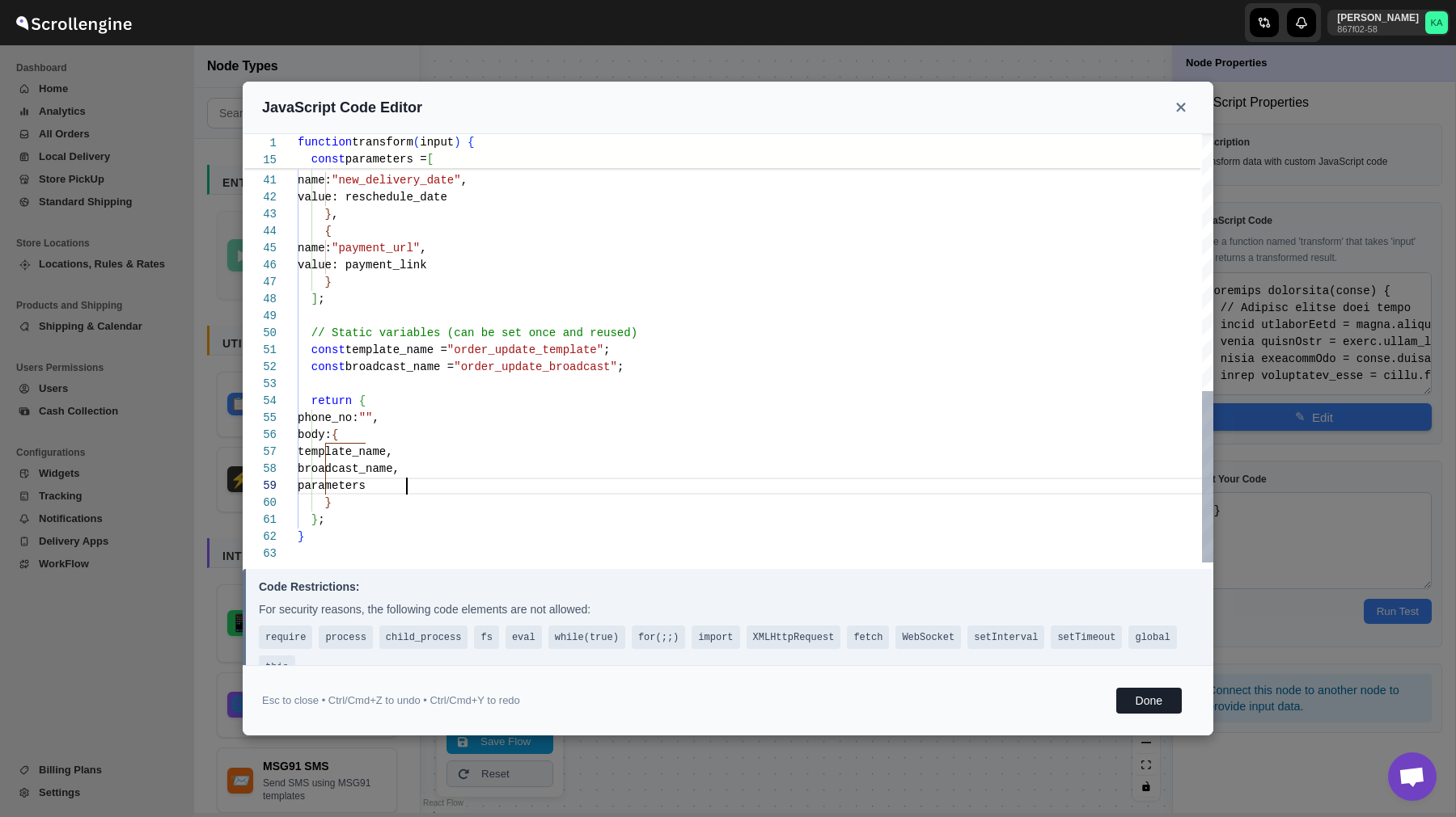
scroll to position [136, 0]
click at [588, 484] on div "} , { name: "payment_url" , value: payment_link } ] ; // Static variables (can …" at bounding box center [755, 28] width 915 height 1069
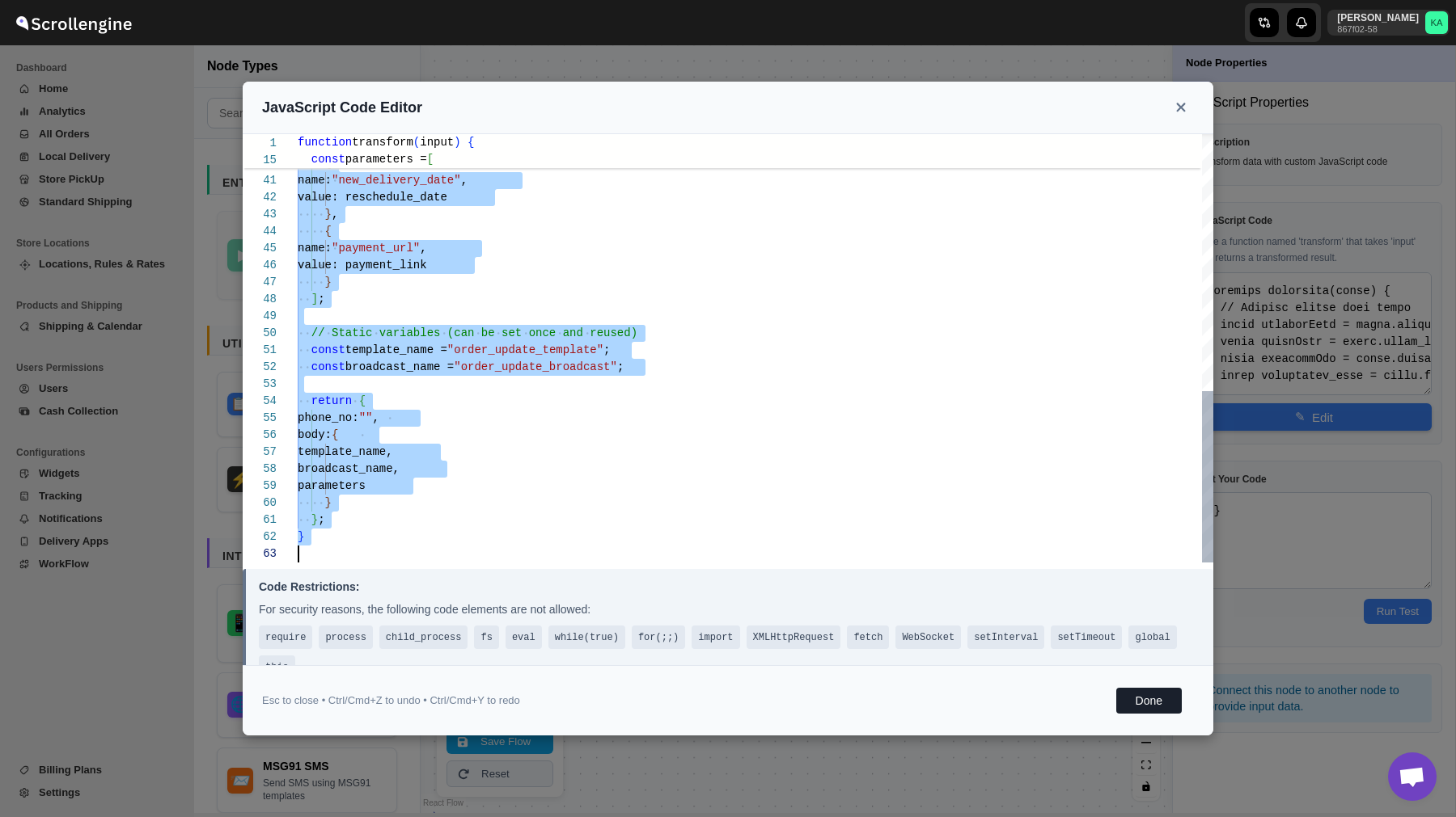
type textarea "}; }"
type textarea "function transform(input) { // Extract fields from input const addressName = in…"
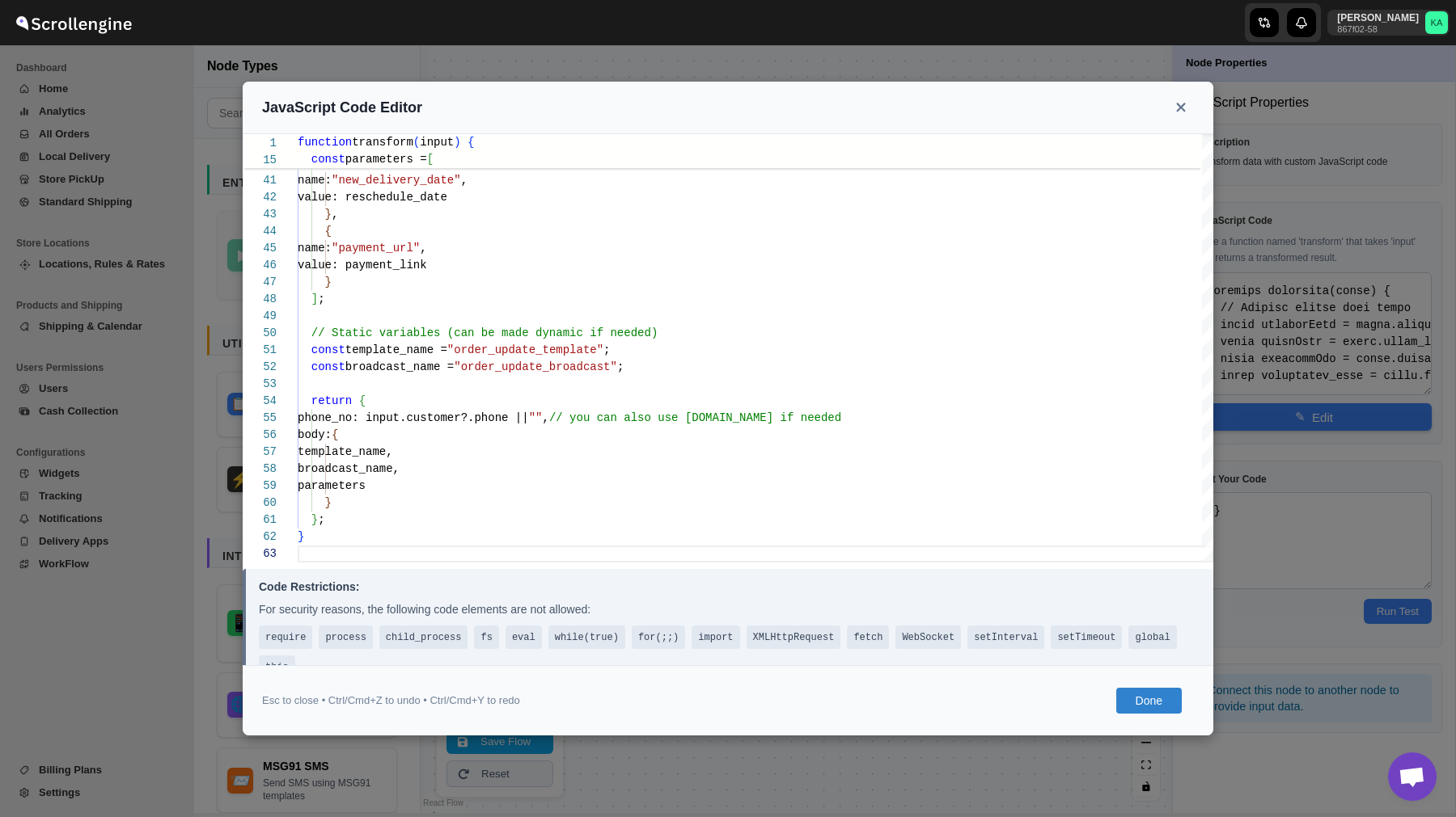
click at [1142, 698] on button "Done" at bounding box center [1148, 700] width 65 height 26
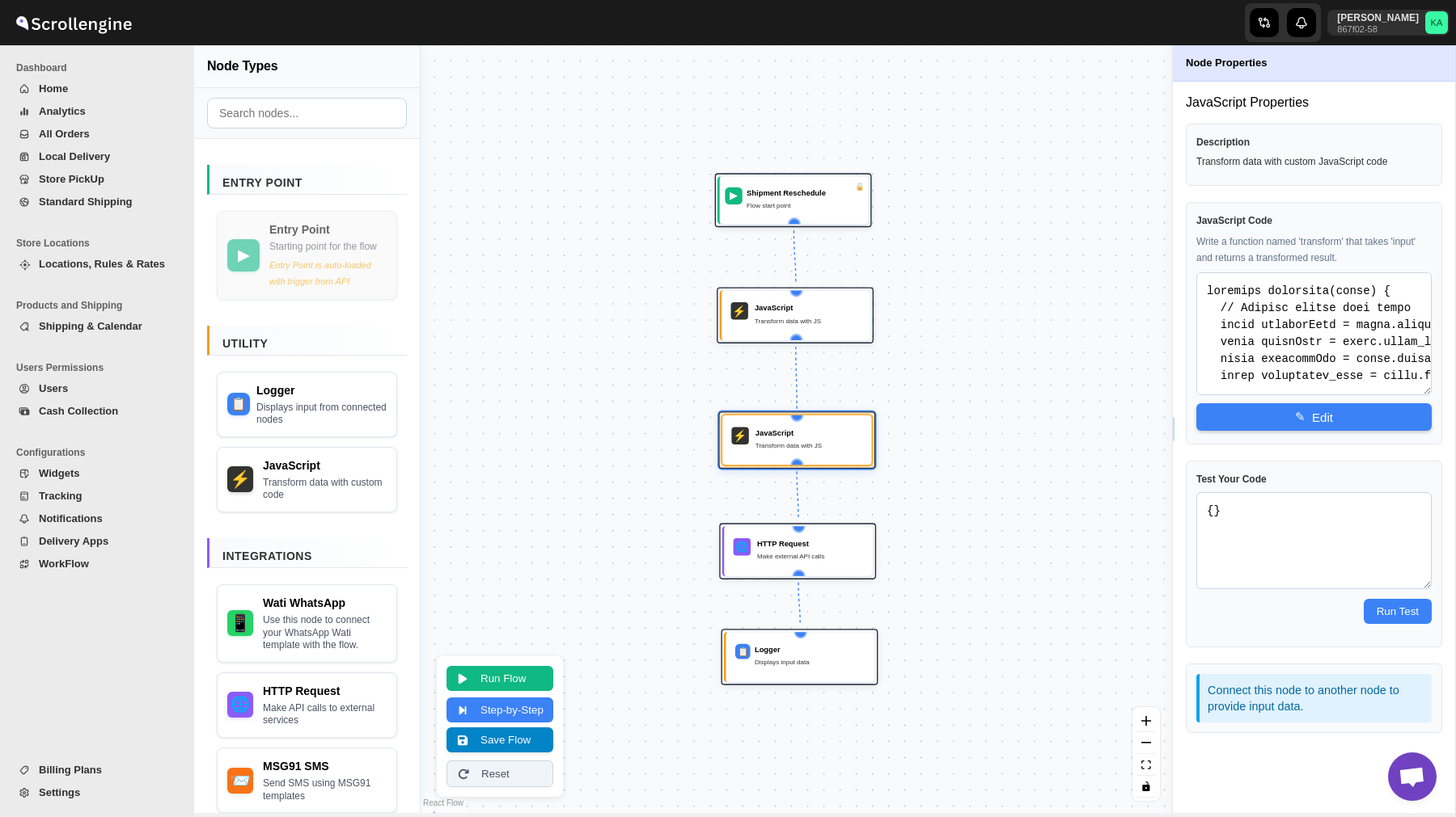
click at [518, 740] on button "Save Flow" at bounding box center [500, 740] width 107 height 25
click at [509, 679] on button "Run Flow" at bounding box center [500, 677] width 107 height 25
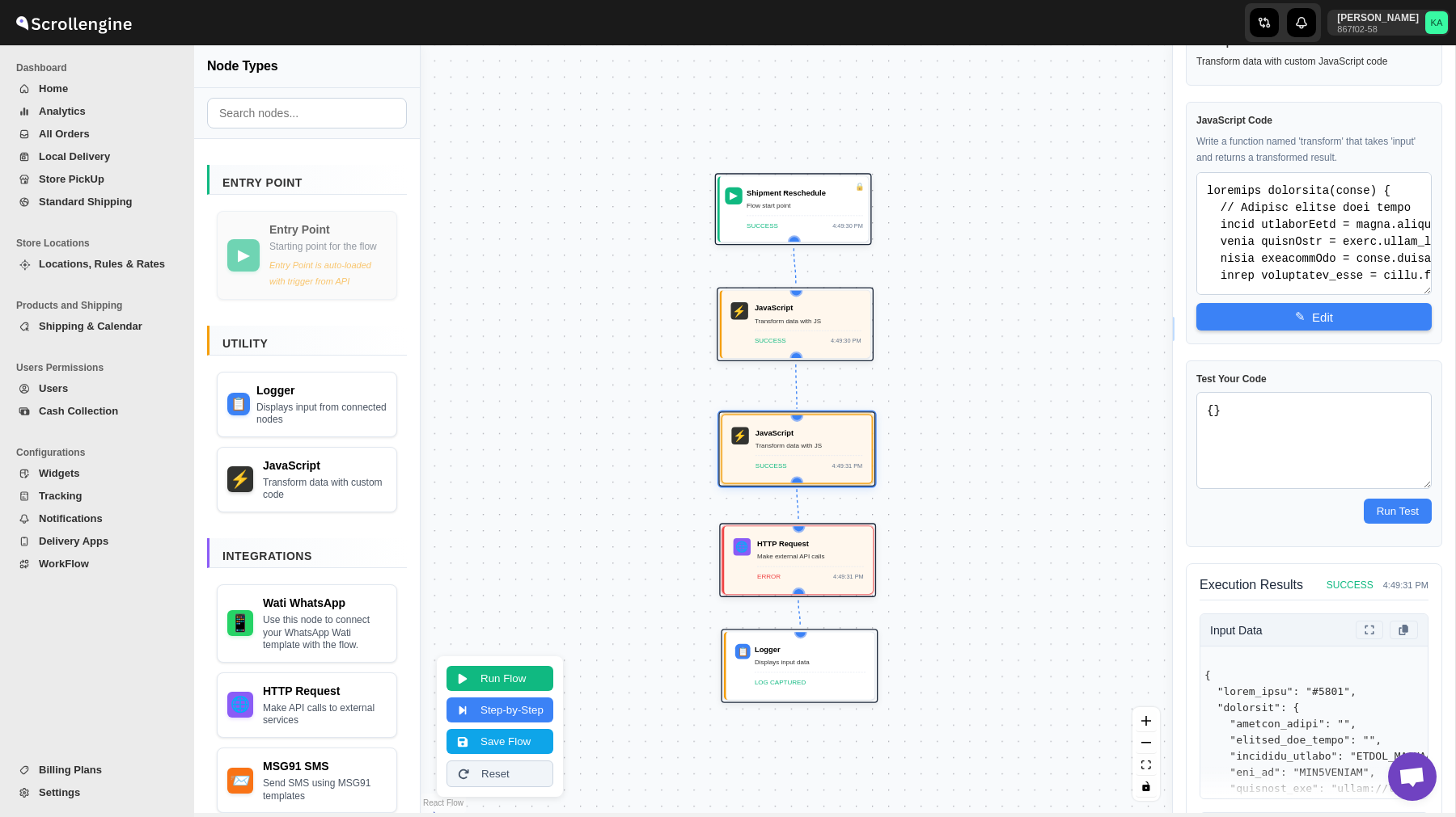
scroll to position [320, 0]
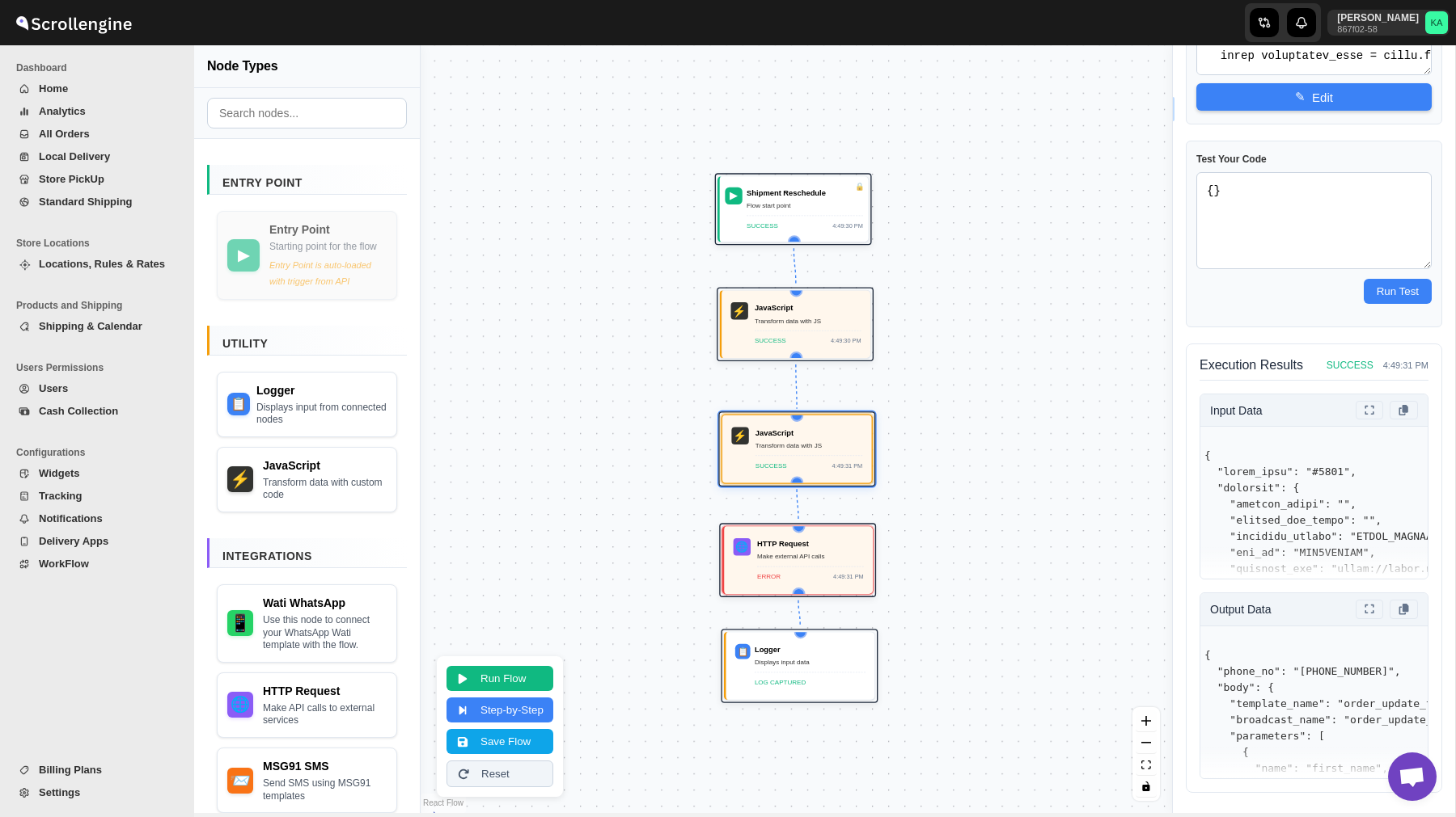
click at [74, 571] on span "WorkFlow" at bounding box center [105, 564] width 135 height 16
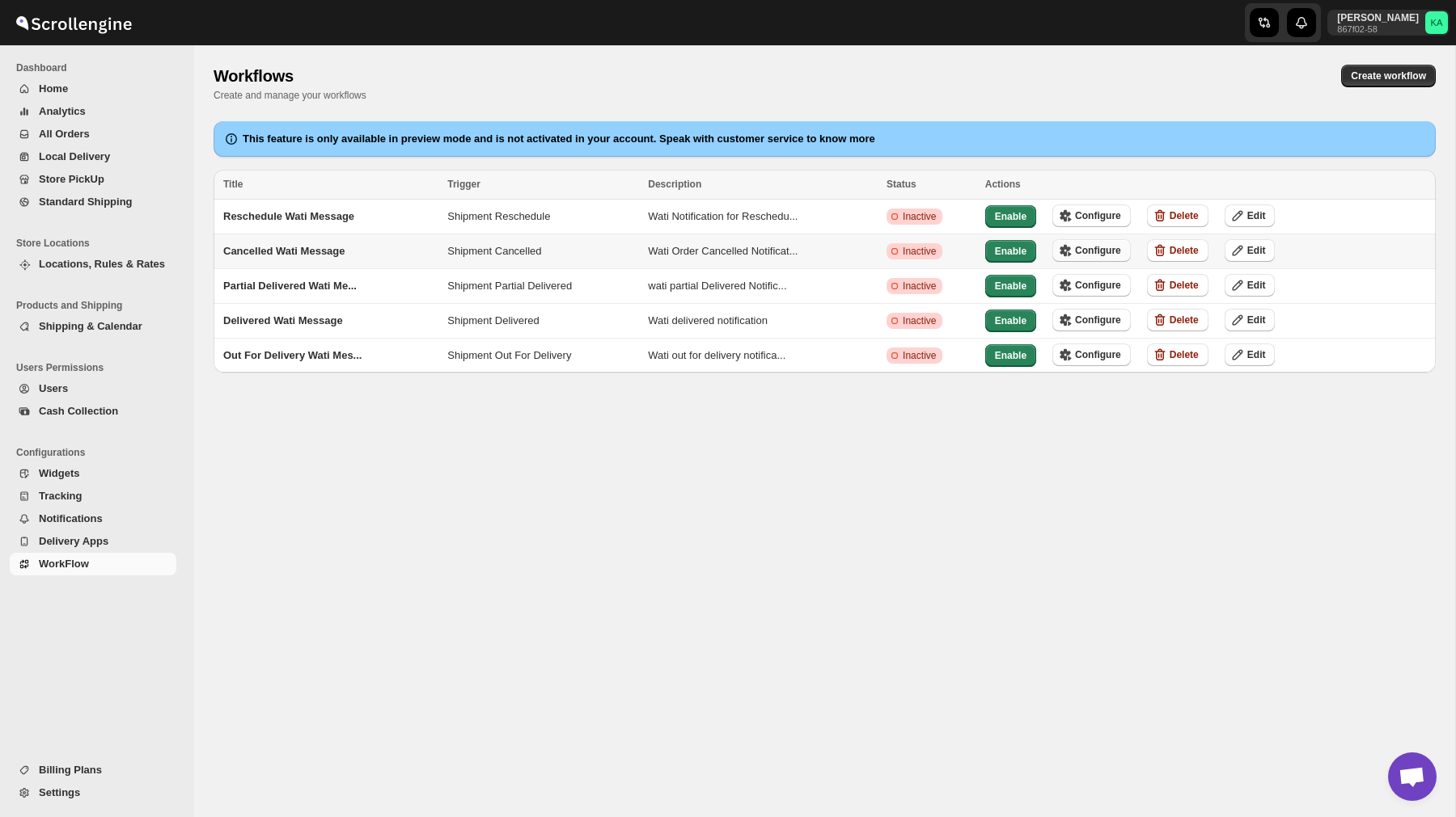
click at [1112, 249] on span "Configure" at bounding box center [1097, 250] width 46 height 13
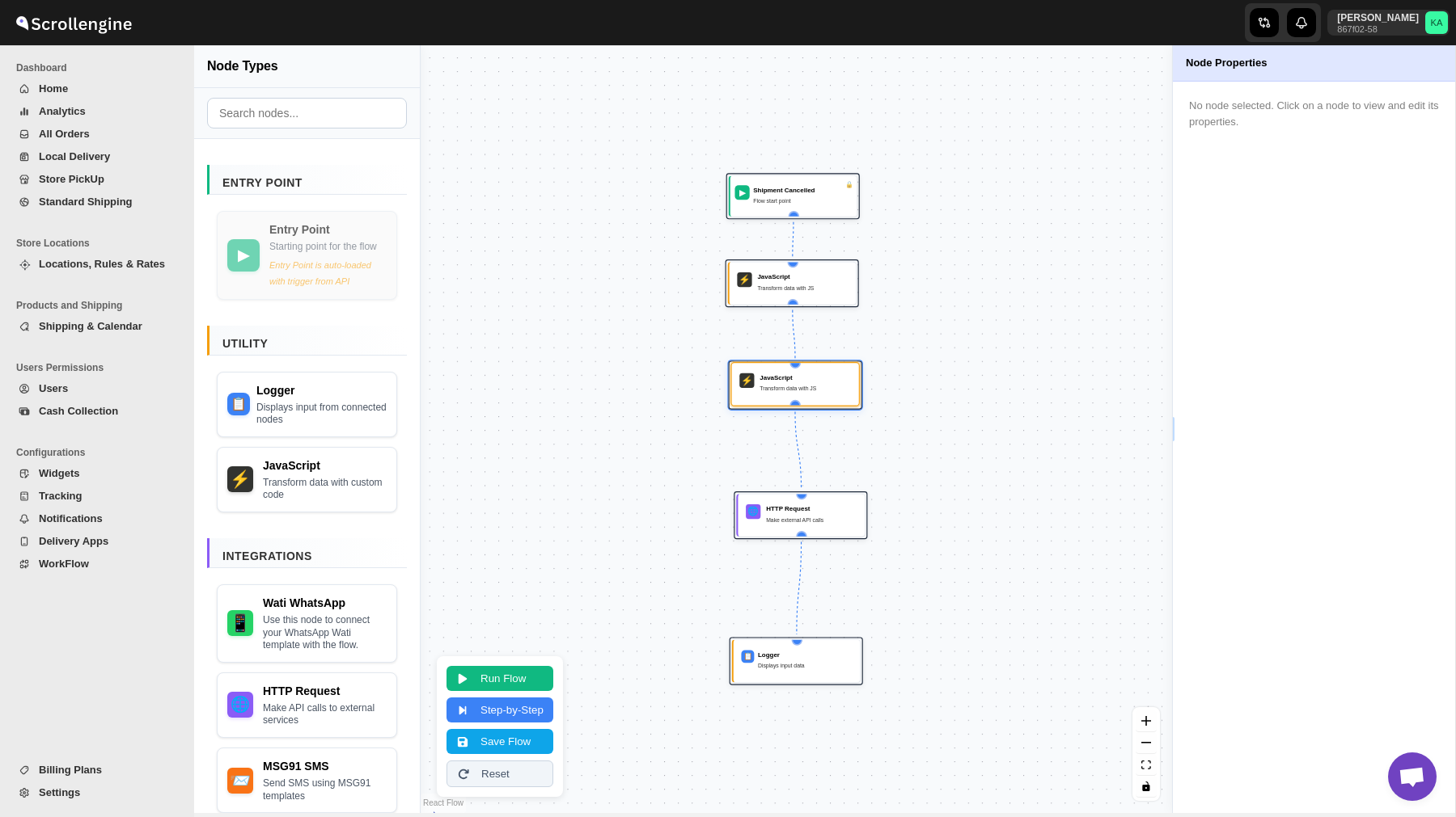
click at [775, 400] on div "⚡ JavaScript Transform data with JS" at bounding box center [795, 383] width 129 height 44
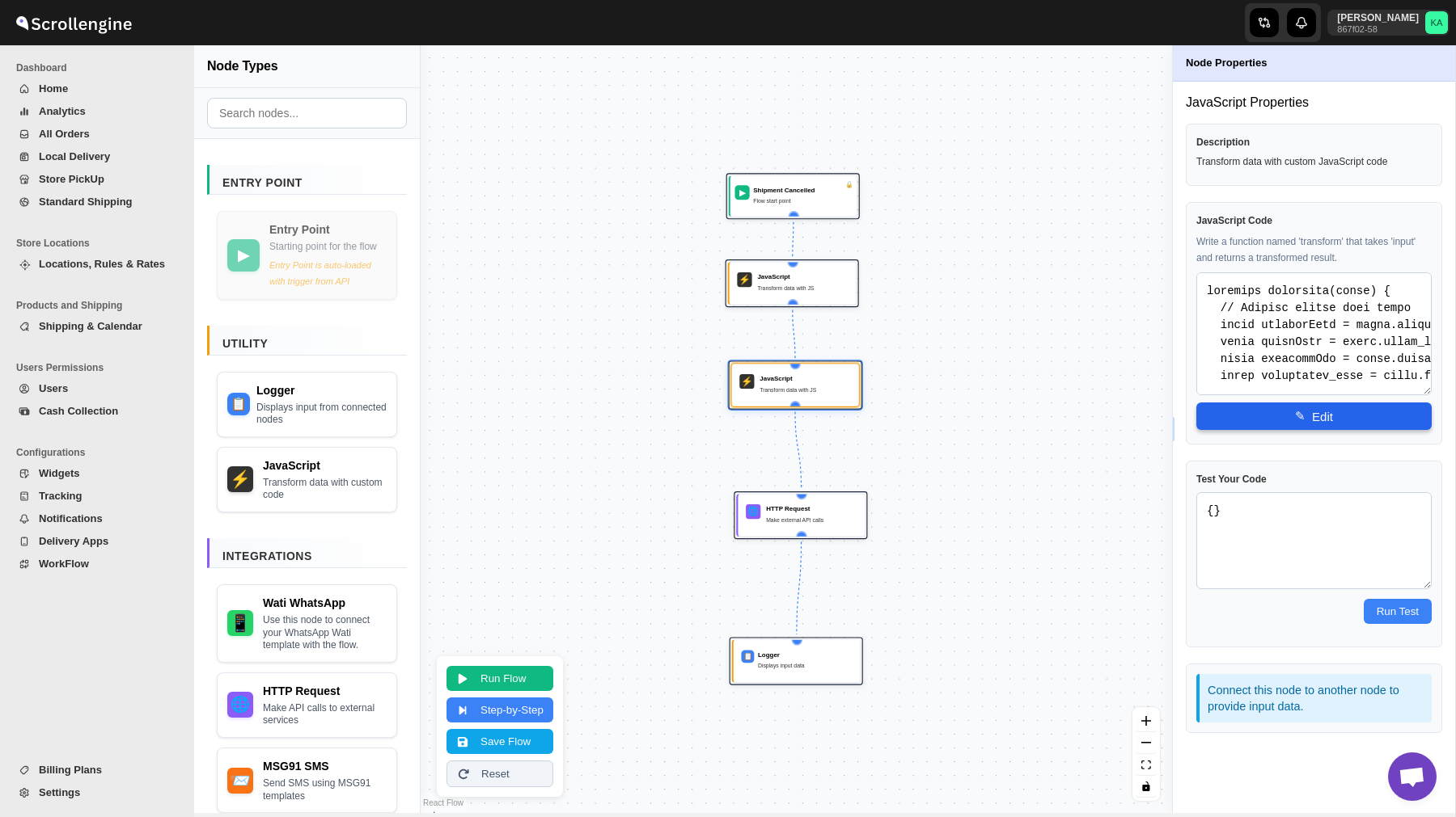
click at [1347, 420] on button "✎ Edit" at bounding box center [1314, 416] width 236 height 28
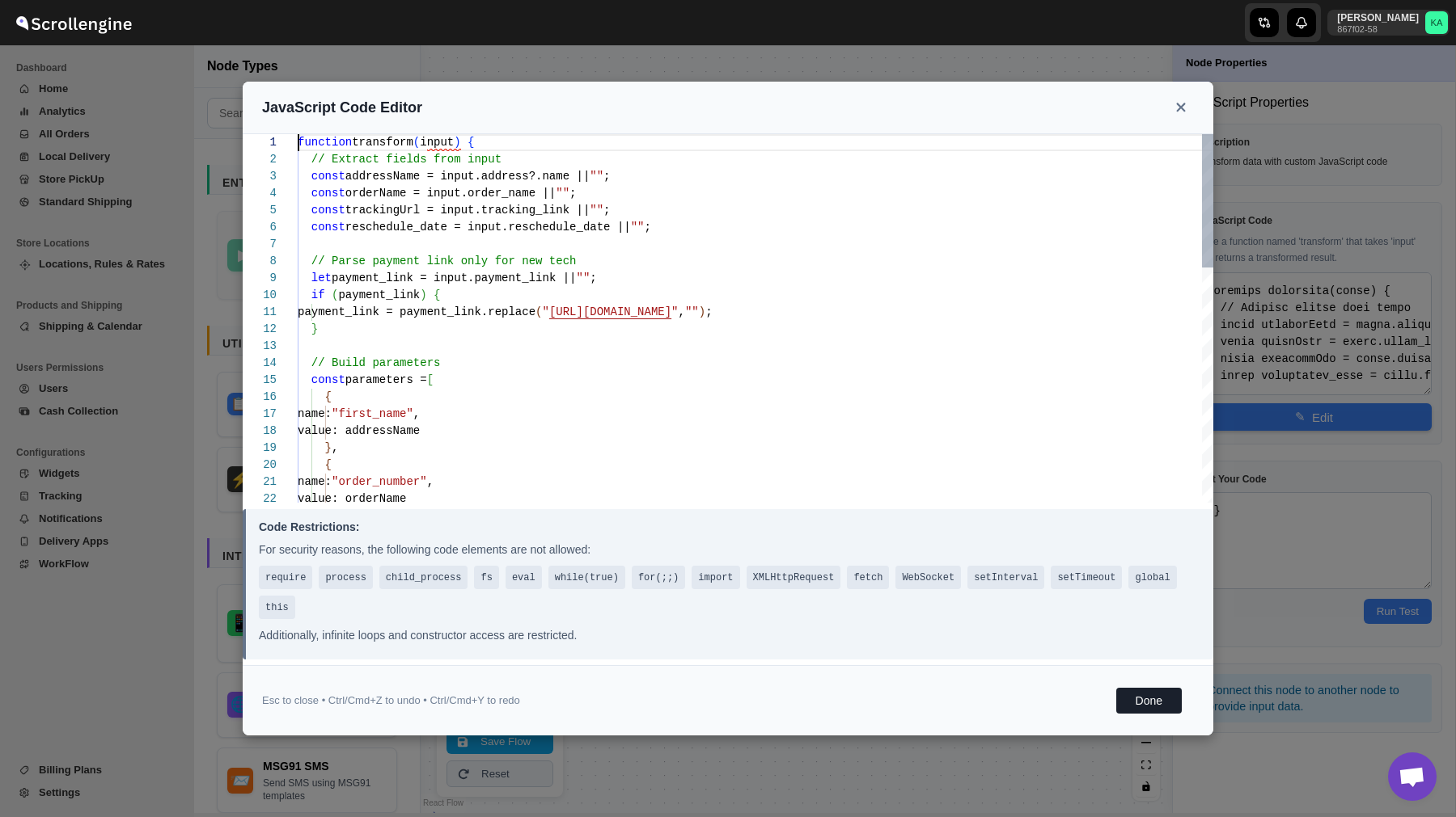
scroll to position [34, 0]
click at [712, 345] on div "function transform ( input ) { // Extract fields from input const addressName =…" at bounding box center [755, 643] width 915 height 1018
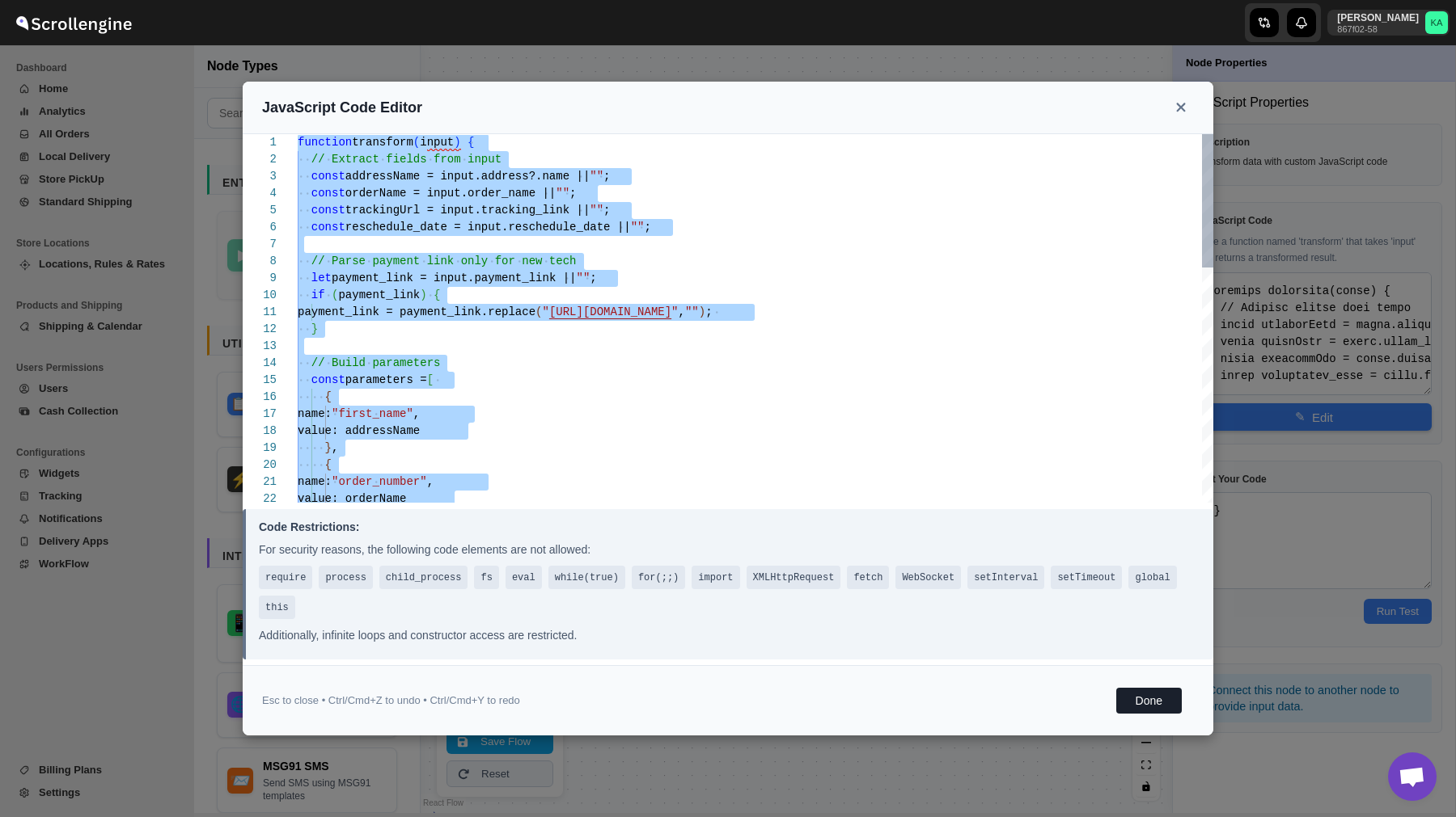
type textarea "}; }"
type textarea "function transform(input) { // Extract fields from input const addressName = in…"
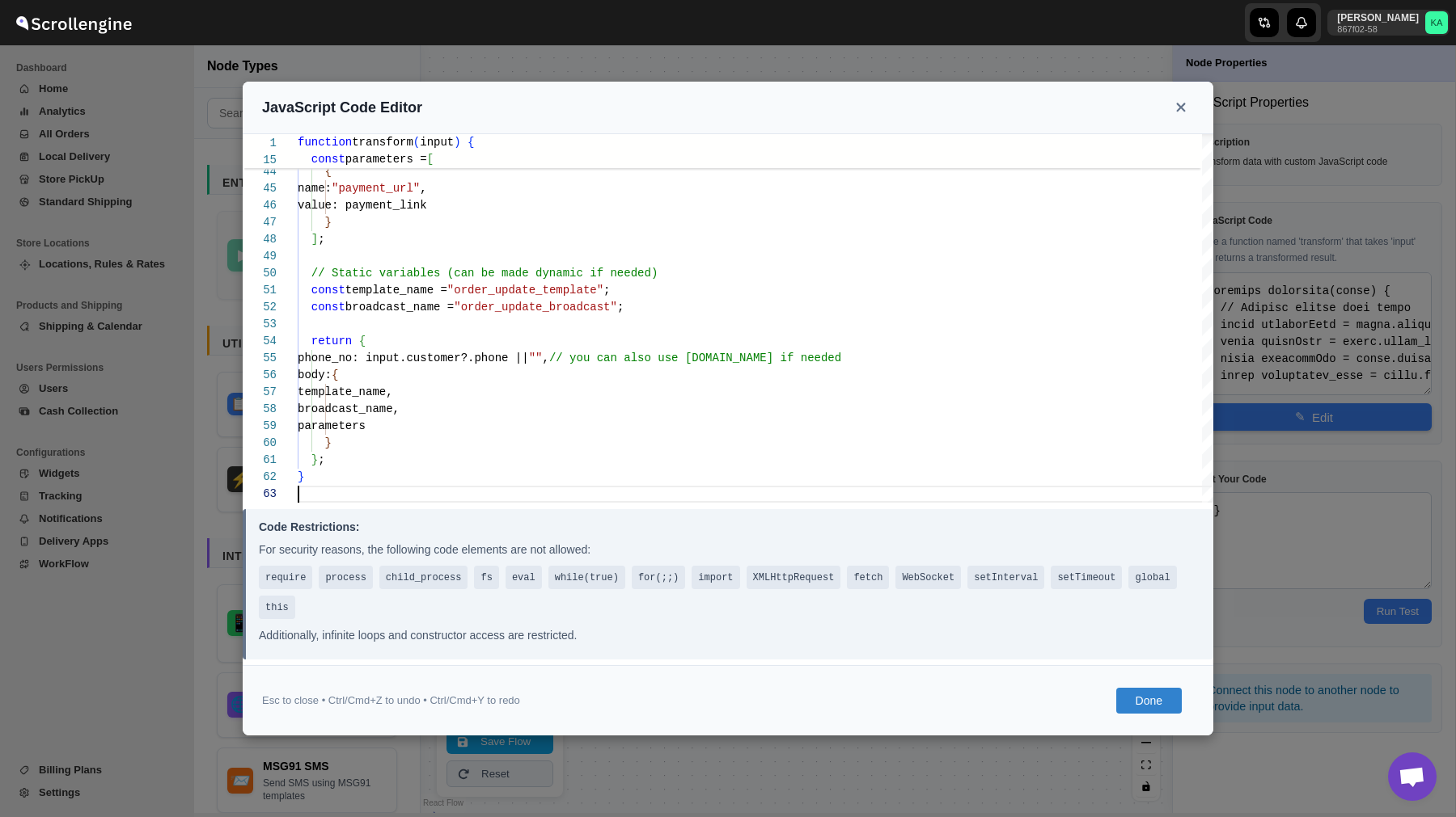
click at [1152, 700] on button "Done" at bounding box center [1148, 700] width 65 height 26
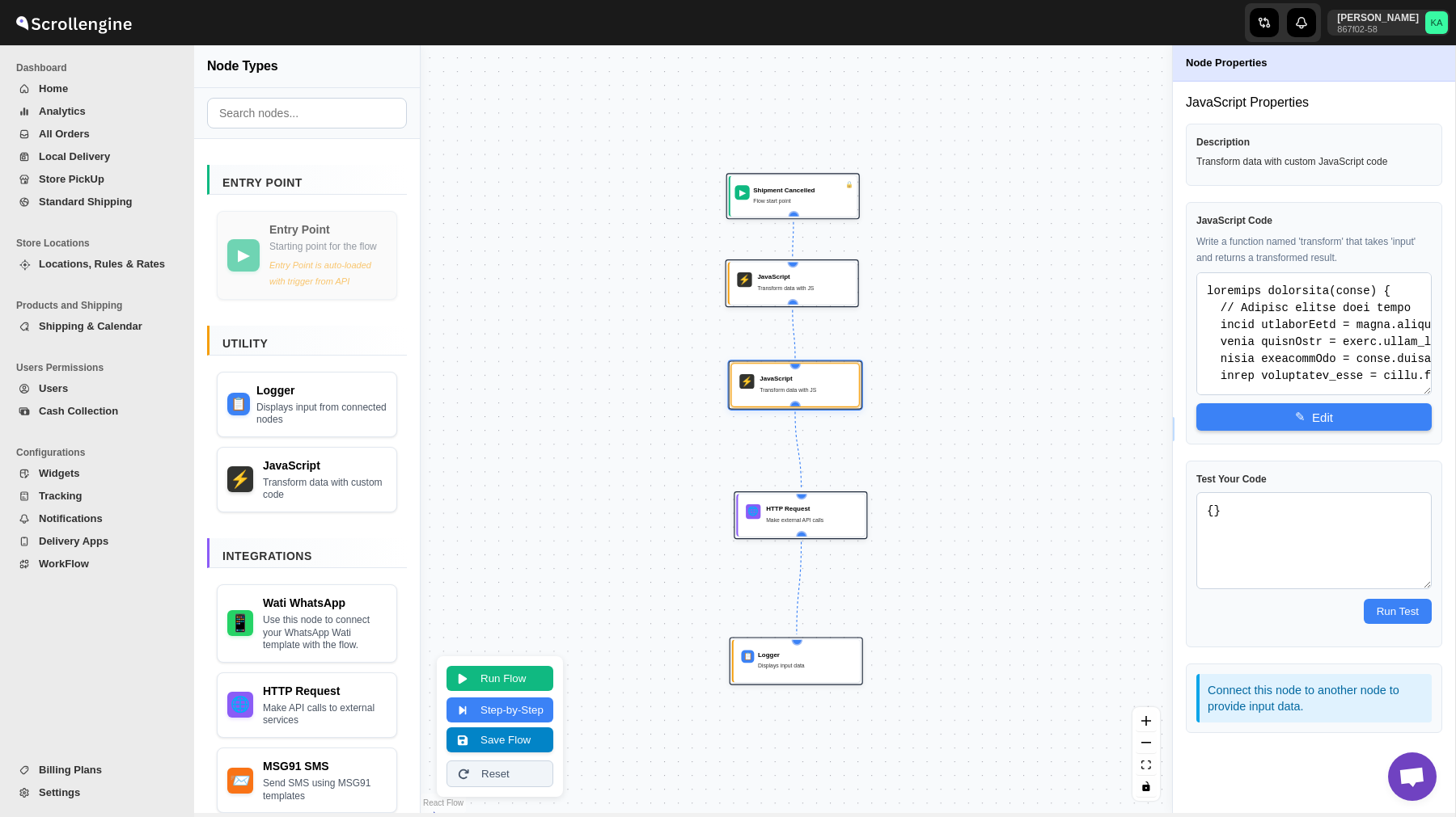
click at [480, 747] on button "Save Flow" at bounding box center [500, 740] width 107 height 25
click at [57, 564] on span "WorkFlow" at bounding box center [64, 564] width 50 height 13
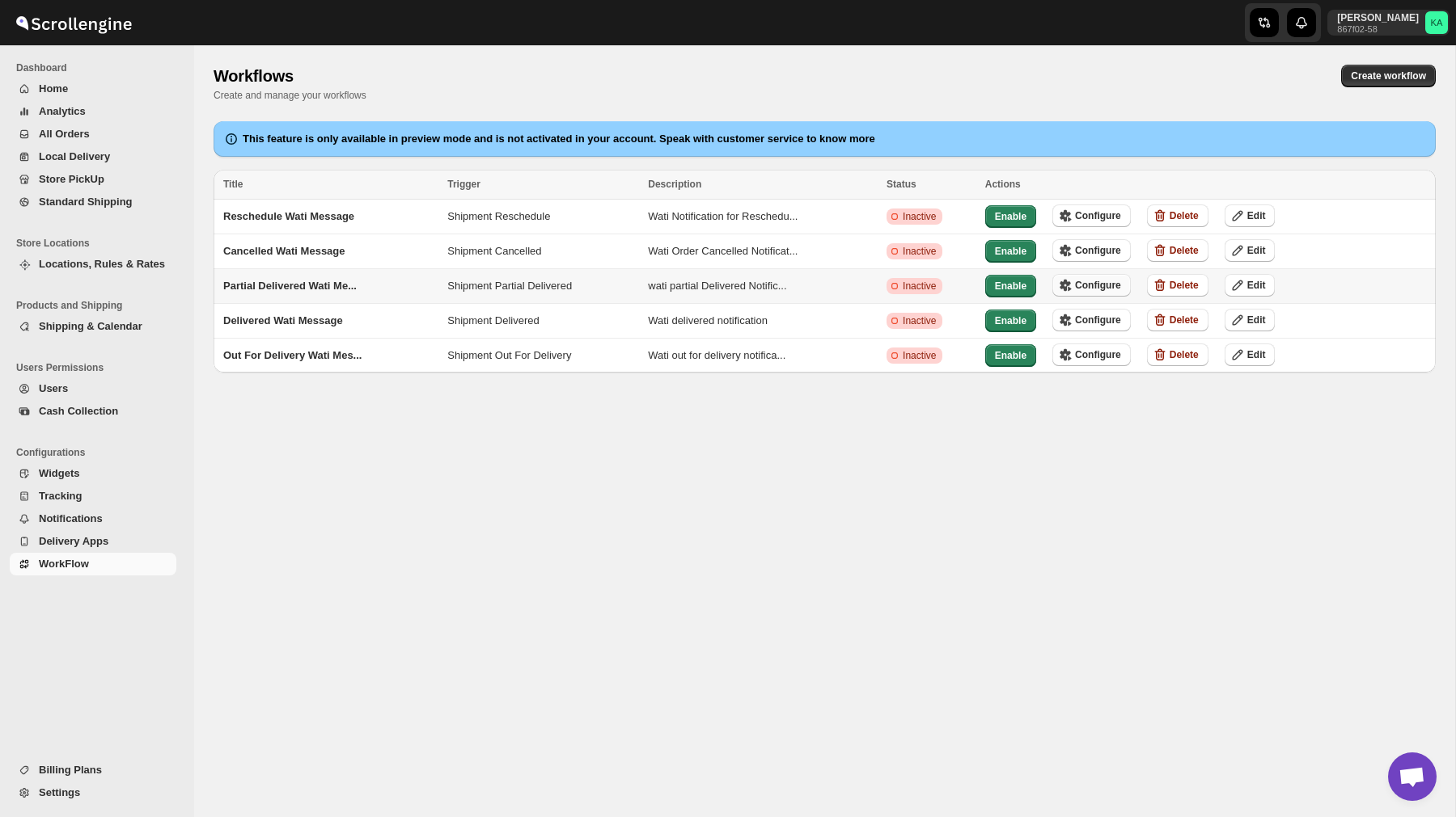
click at [1120, 282] on span "Configure" at bounding box center [1097, 285] width 46 height 13
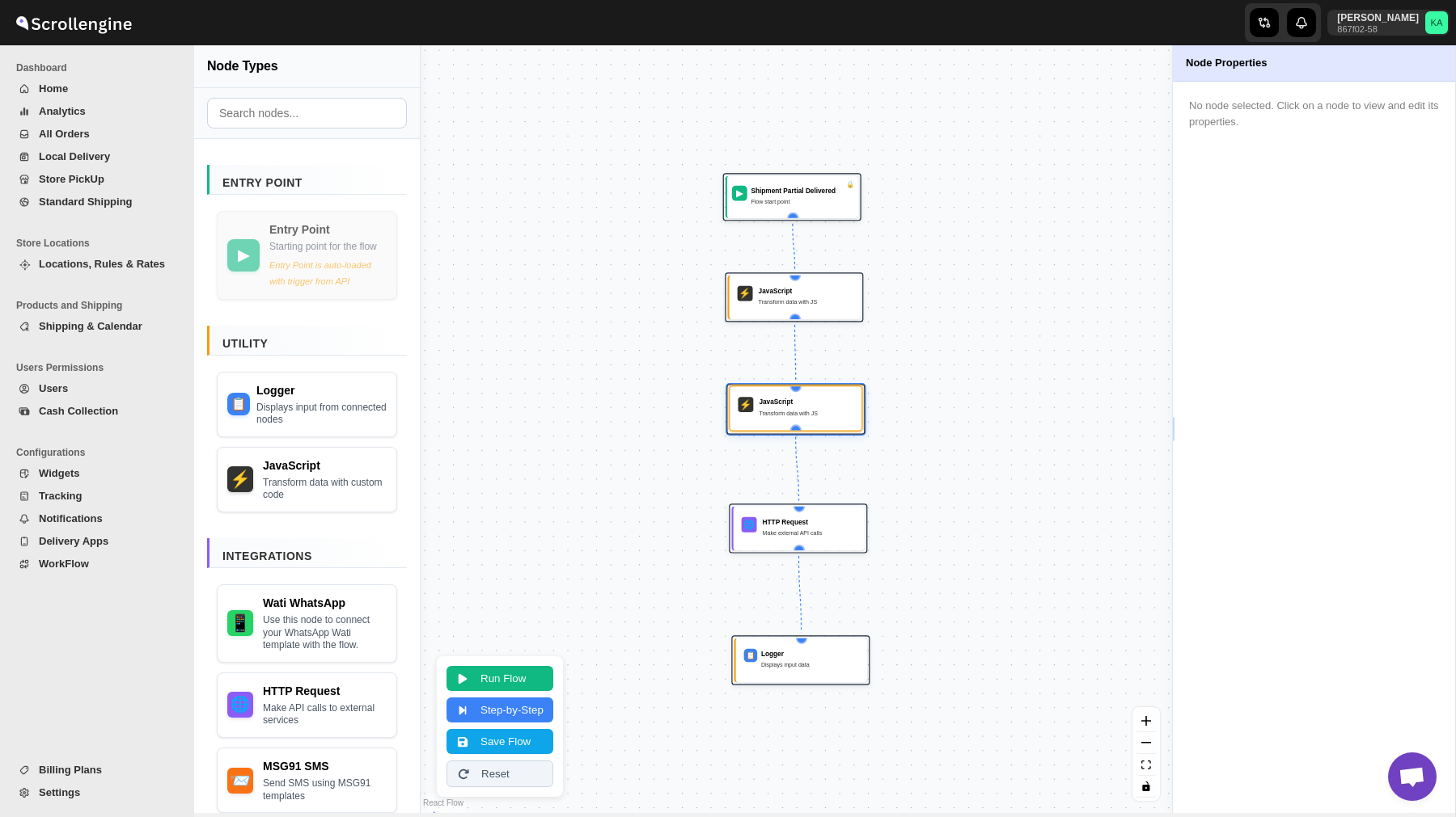
click at [776, 412] on div "Transform data with JS" at bounding box center [806, 414] width 94 height 10
click at [807, 400] on div "JavaScript" at bounding box center [806, 402] width 94 height 10
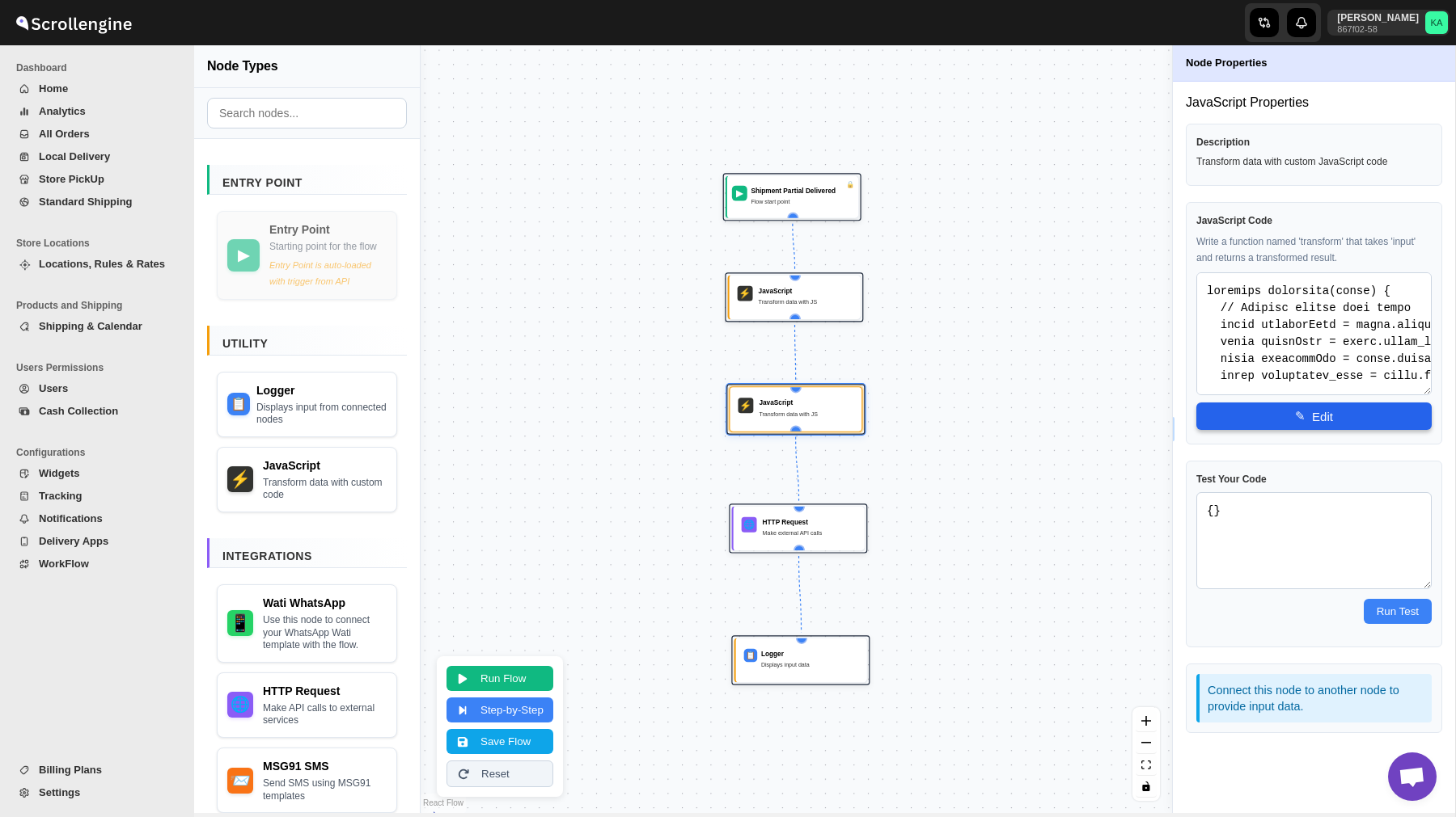
click at [1354, 419] on button "✎ Edit" at bounding box center [1314, 416] width 236 height 28
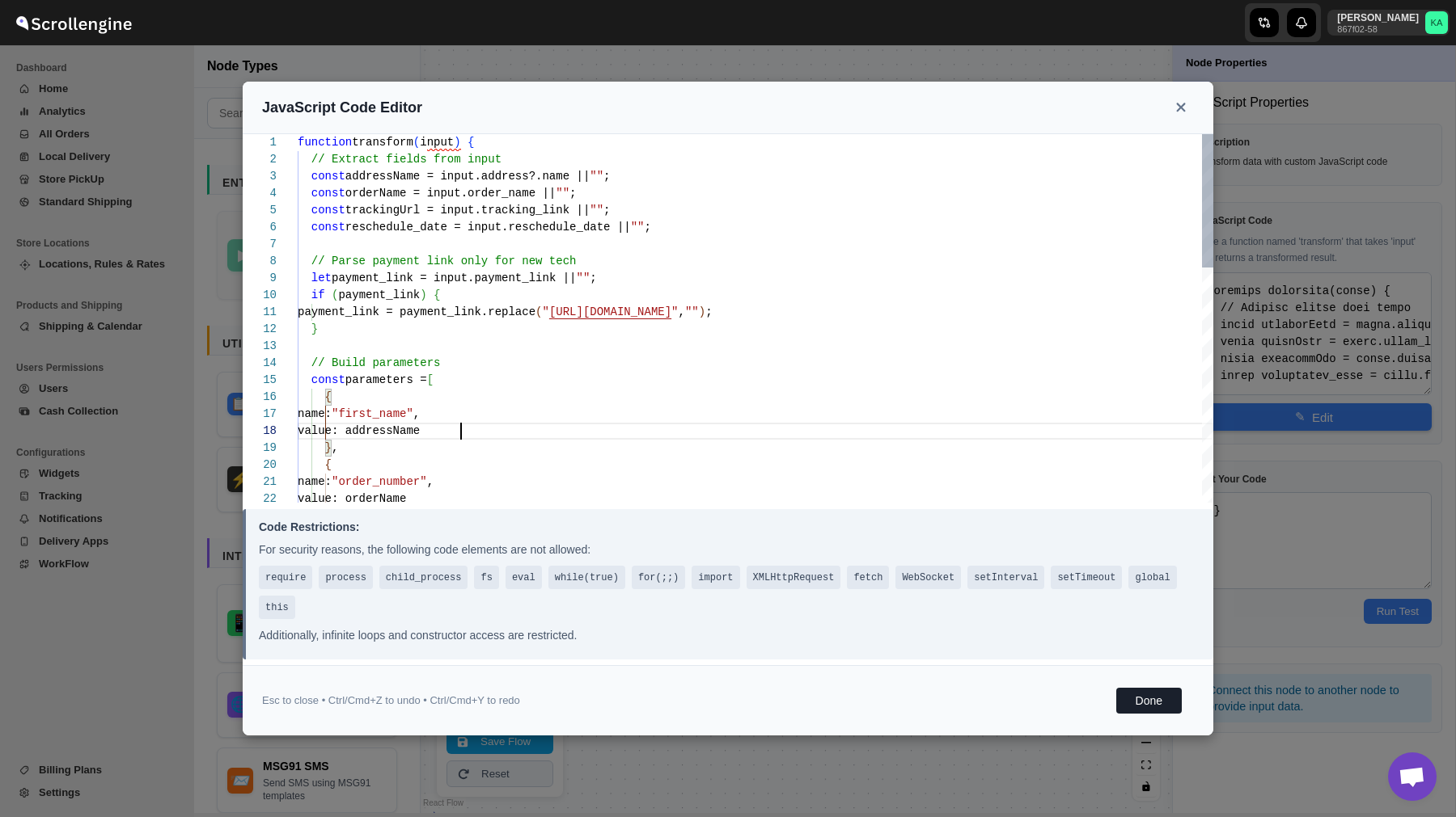
scroll to position [119, 0]
click at [653, 438] on div "function transform ( input ) { // Extract fields from input const addressName =…" at bounding box center [755, 643] width 915 height 1018
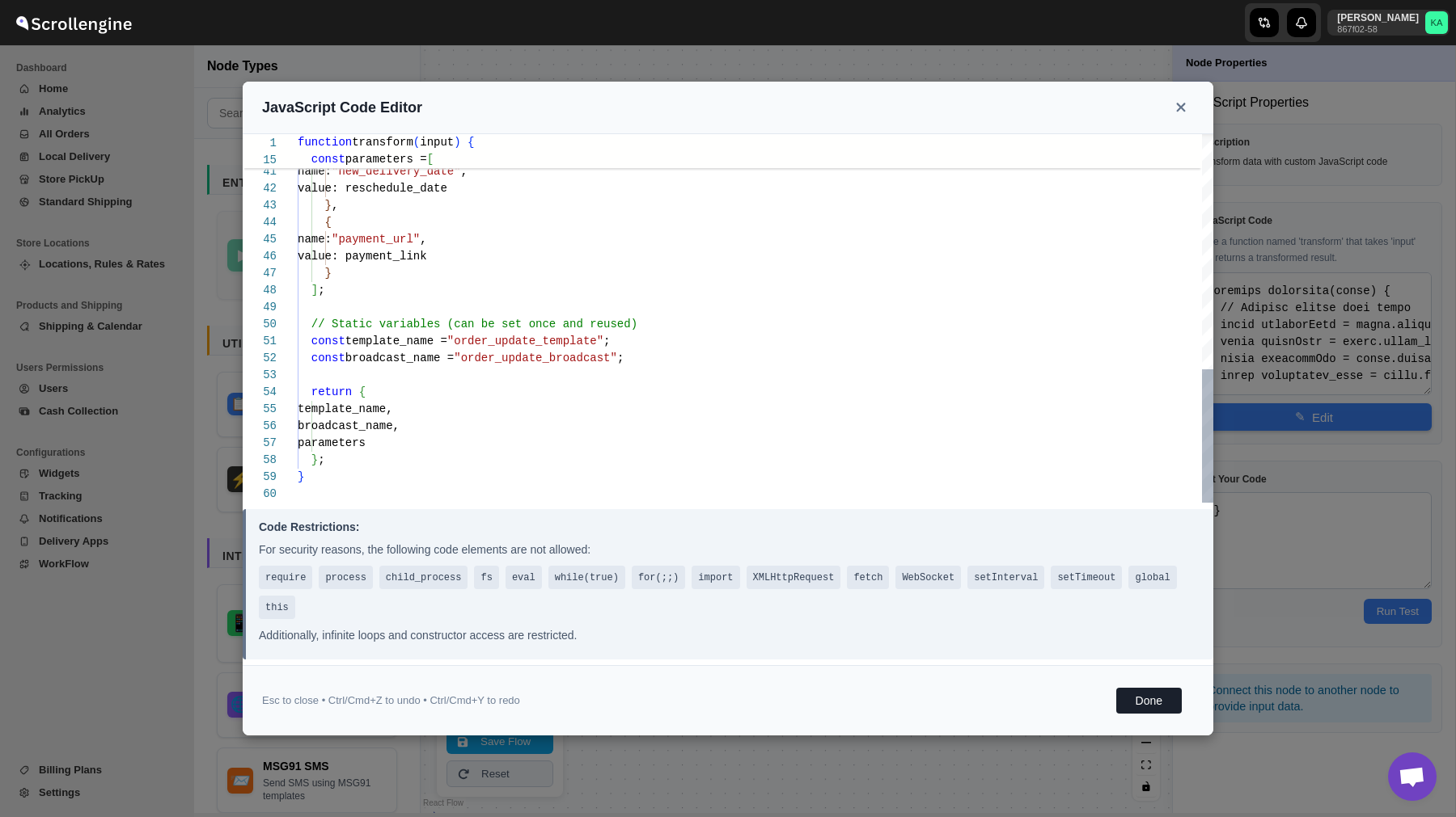
scroll to position [0, 0]
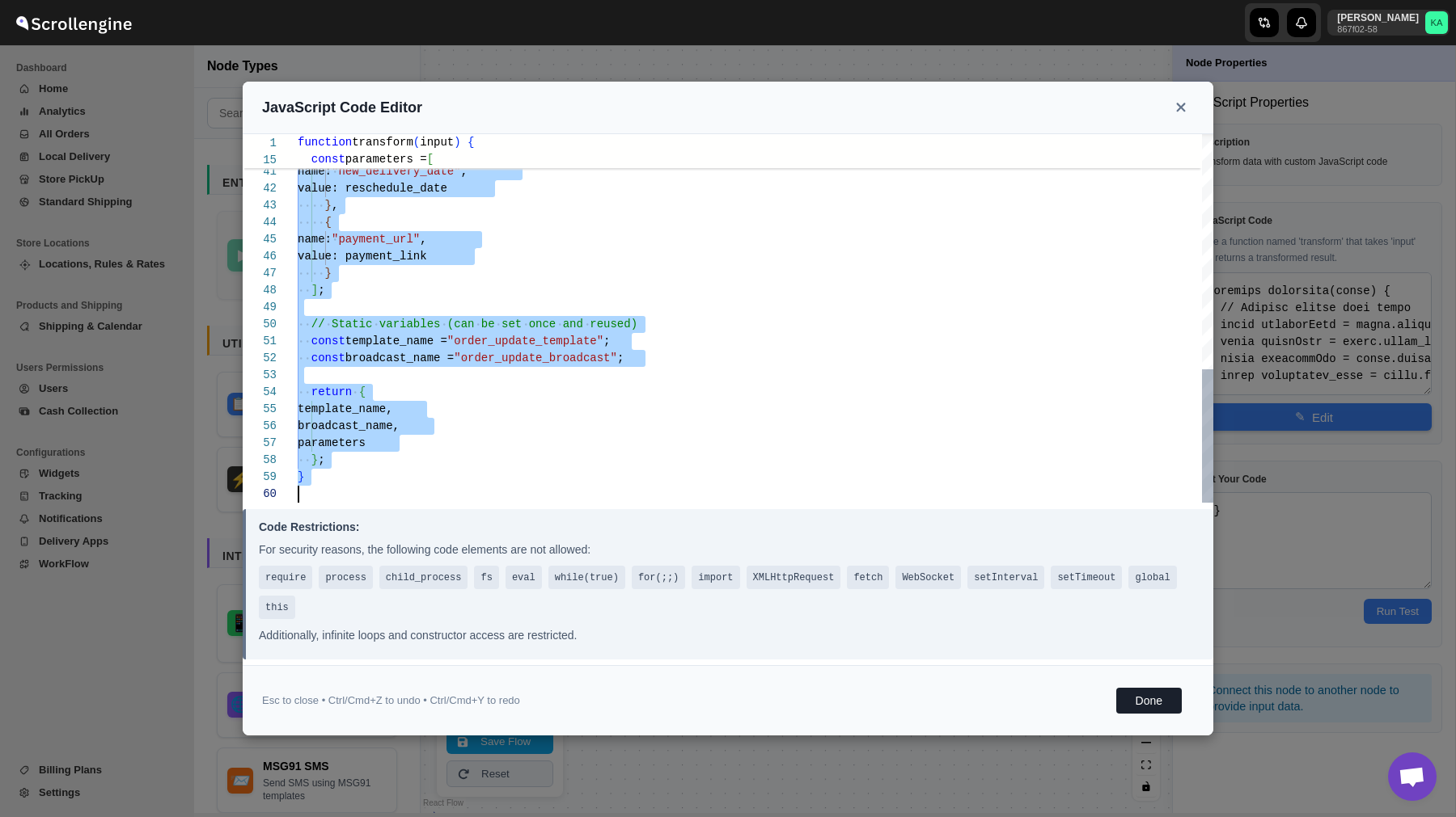
type textarea "}; }"
type textarea "function transform(input) { // Extract fields from input const addressName = in…"
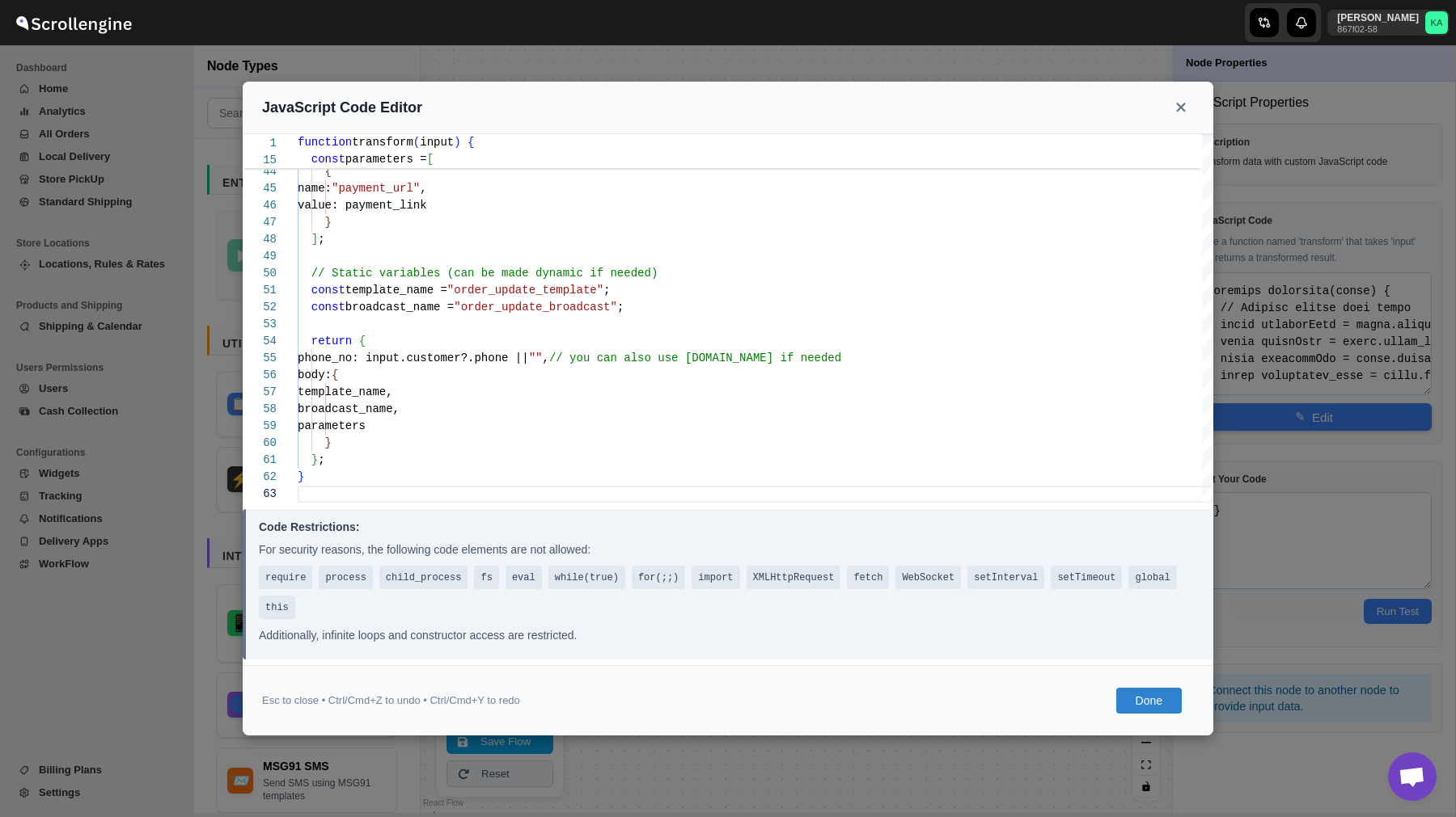
click at [1155, 698] on button "Done" at bounding box center [1148, 700] width 65 height 26
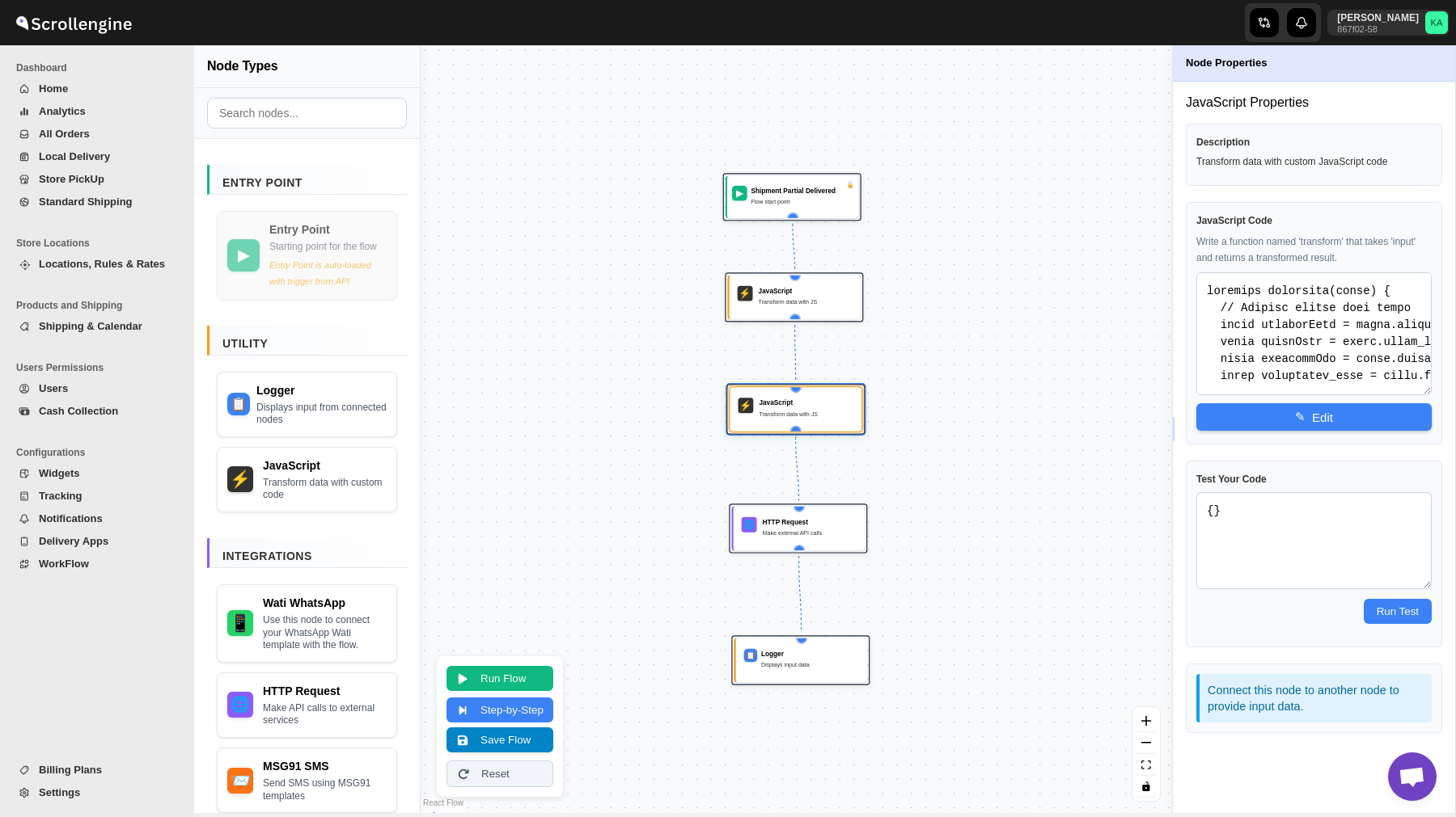
click at [533, 734] on button "Save Flow" at bounding box center [500, 740] width 107 height 25
click at [48, 564] on span "WorkFlow" at bounding box center [64, 564] width 50 height 13
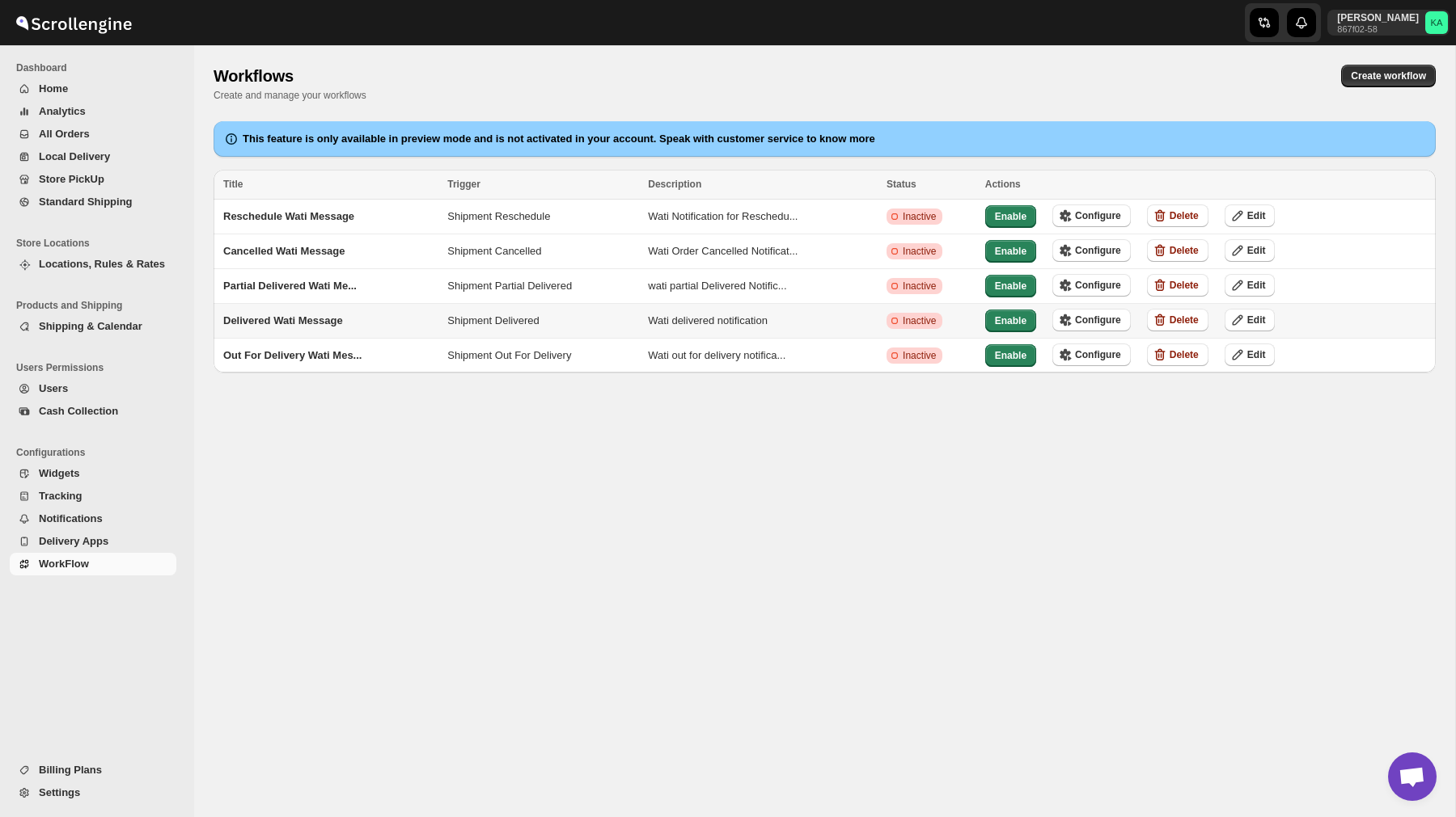
click at [1105, 304] on div "Enable Configure Delete Edit" at bounding box center [1197, 312] width 457 height 40
click at [1107, 322] on span "Configure" at bounding box center [1097, 319] width 46 height 13
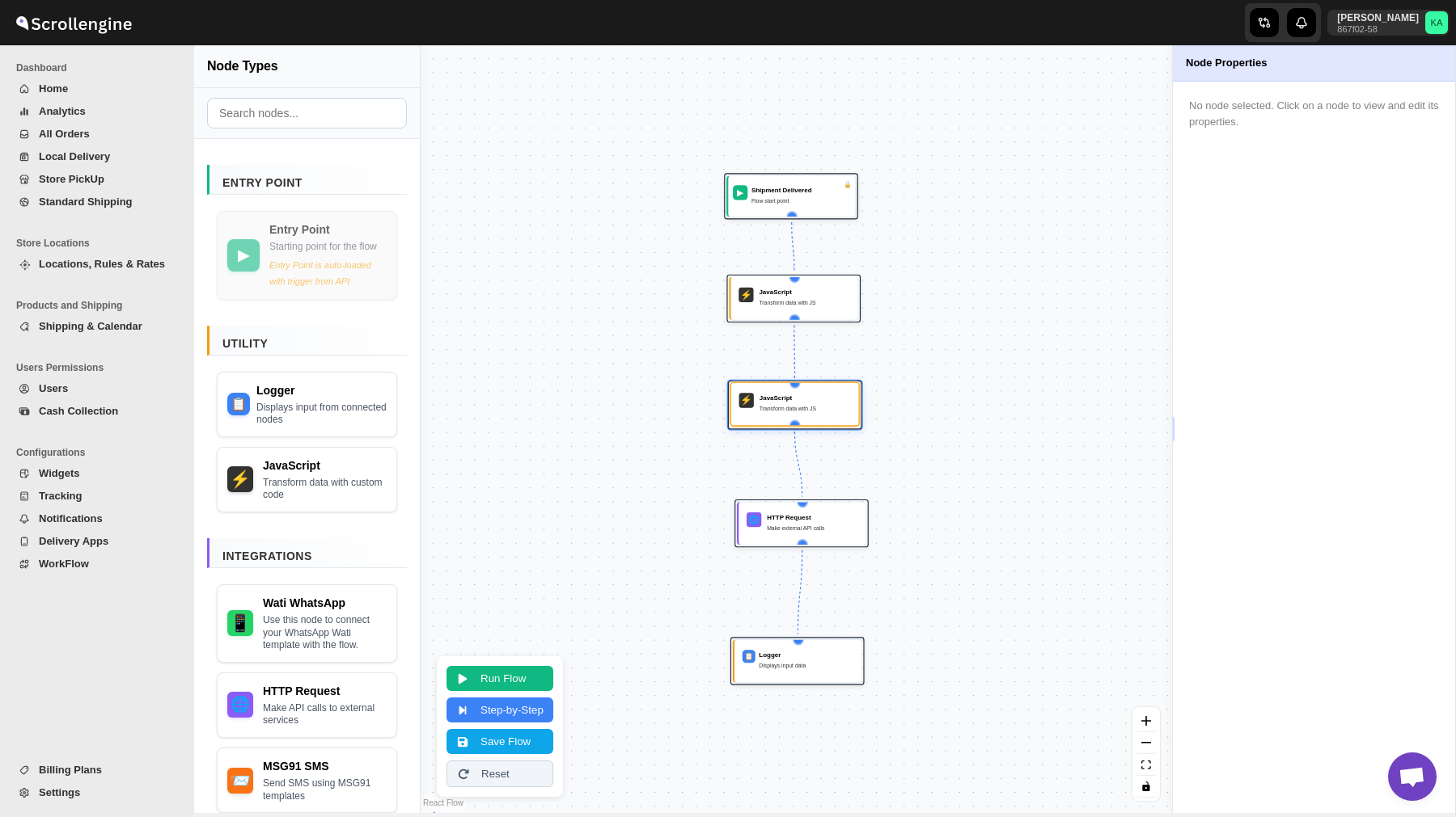
click at [767, 419] on div "⚡ JavaScript Transform data with JS" at bounding box center [794, 404] width 116 height 32
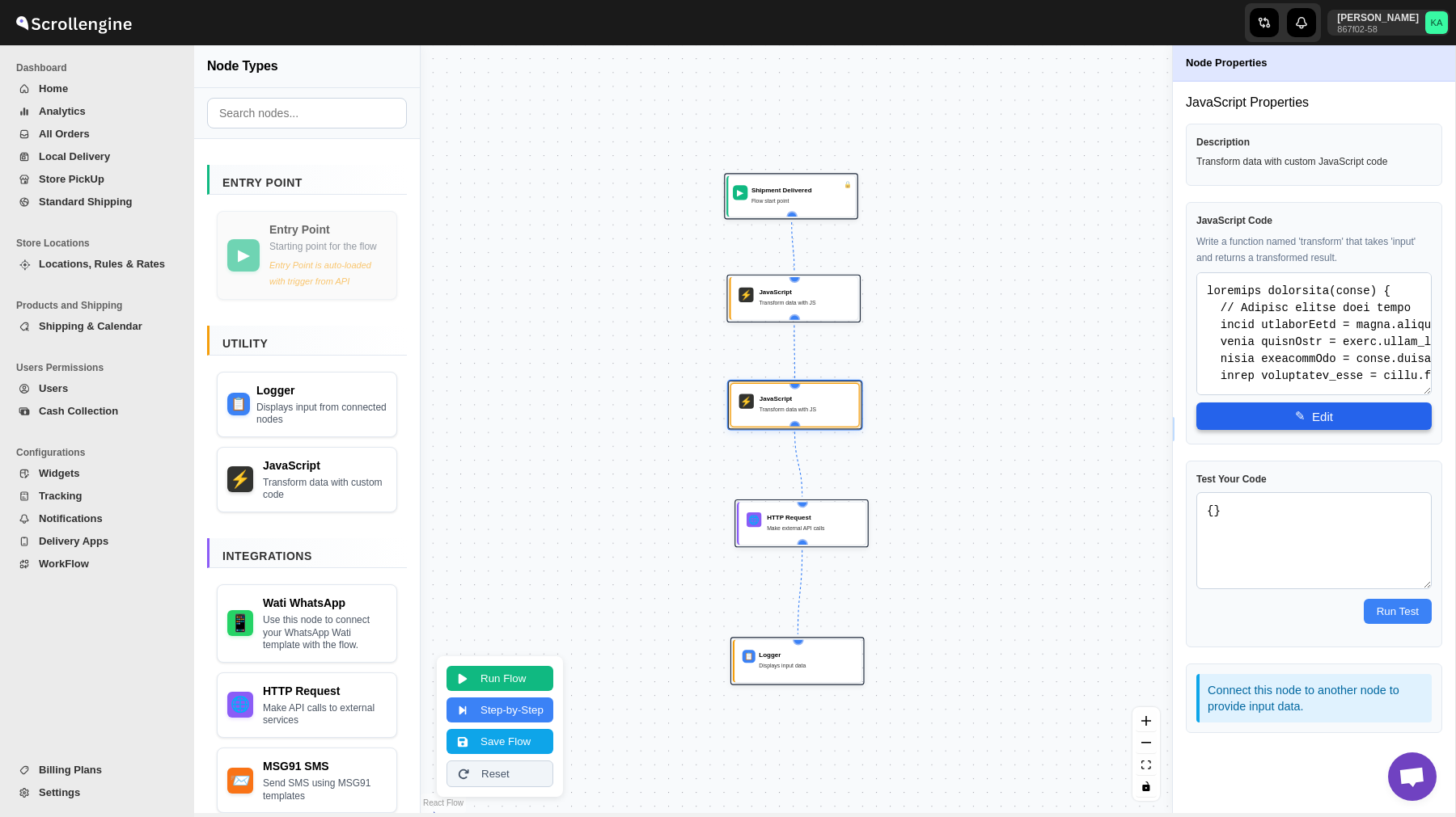
click at [1305, 423] on button "✎ Edit" at bounding box center [1314, 416] width 236 height 28
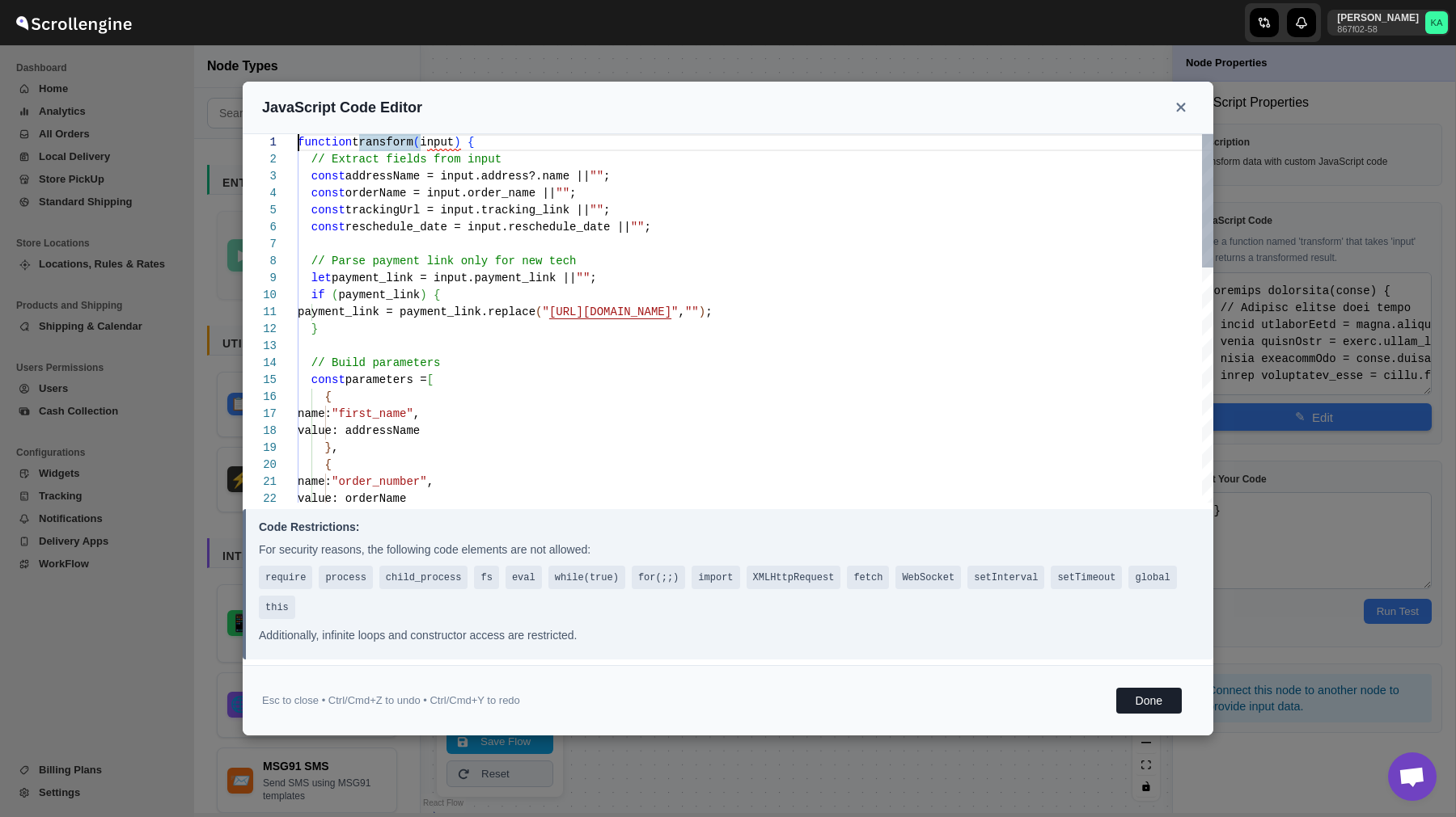
click at [806, 382] on div "function transform ( input ) { // Extract fields from input const addressName =…" at bounding box center [755, 643] width 915 height 1018
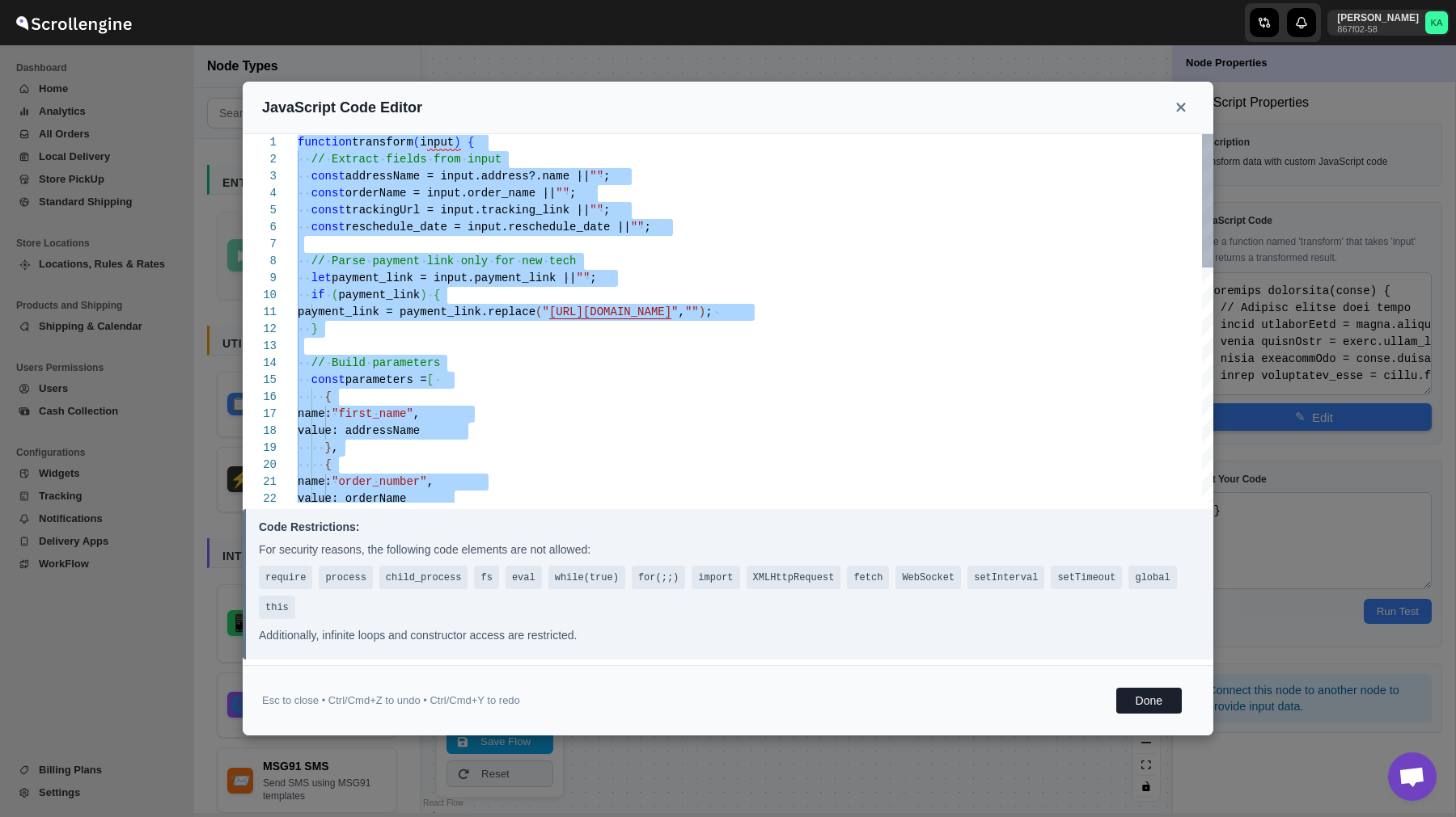
type textarea "}; }"
type textarea "function transform(input) { // Extract fields from input const addressName = in…"
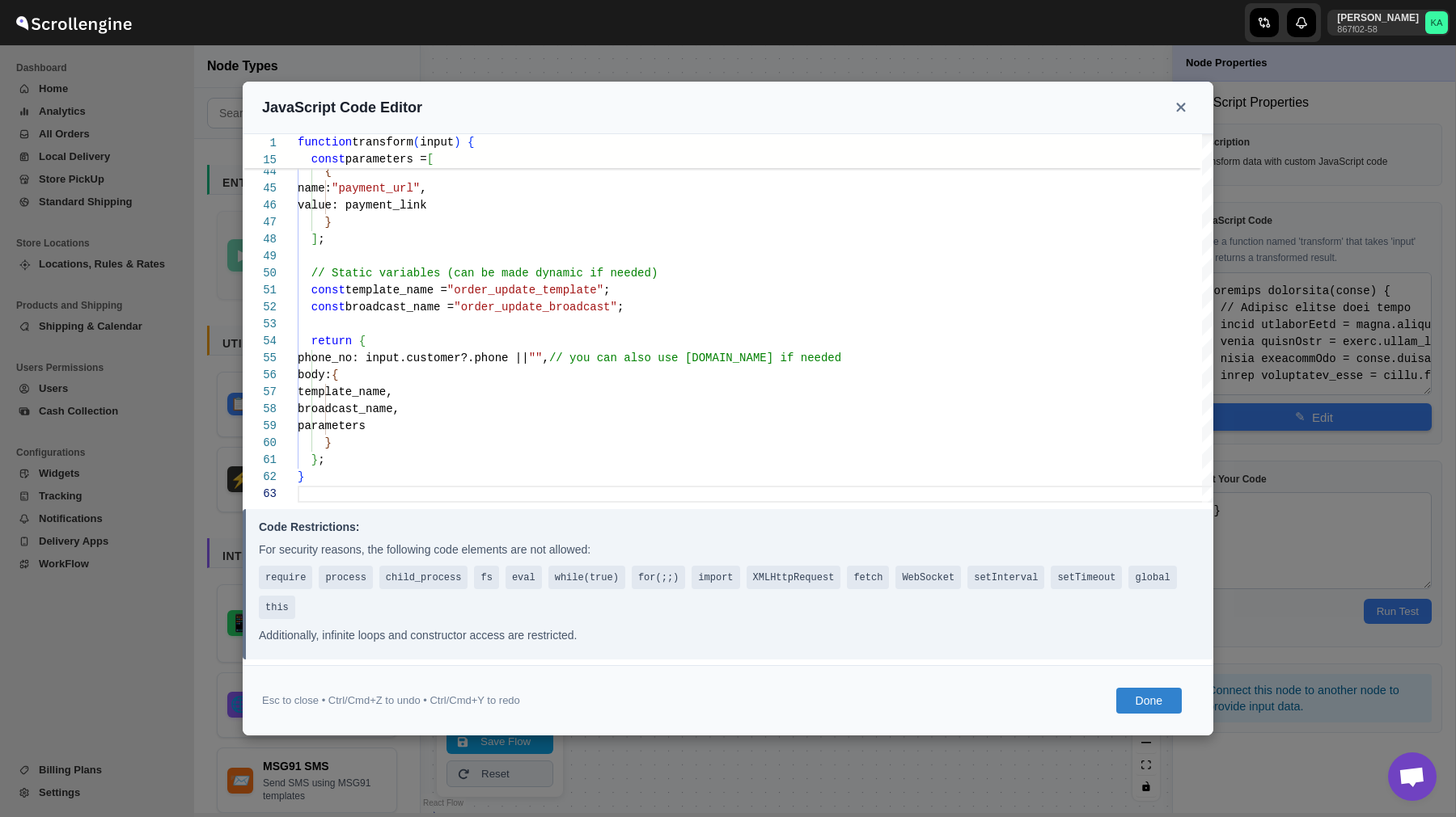
click at [1142, 704] on button "Done" at bounding box center [1148, 700] width 65 height 26
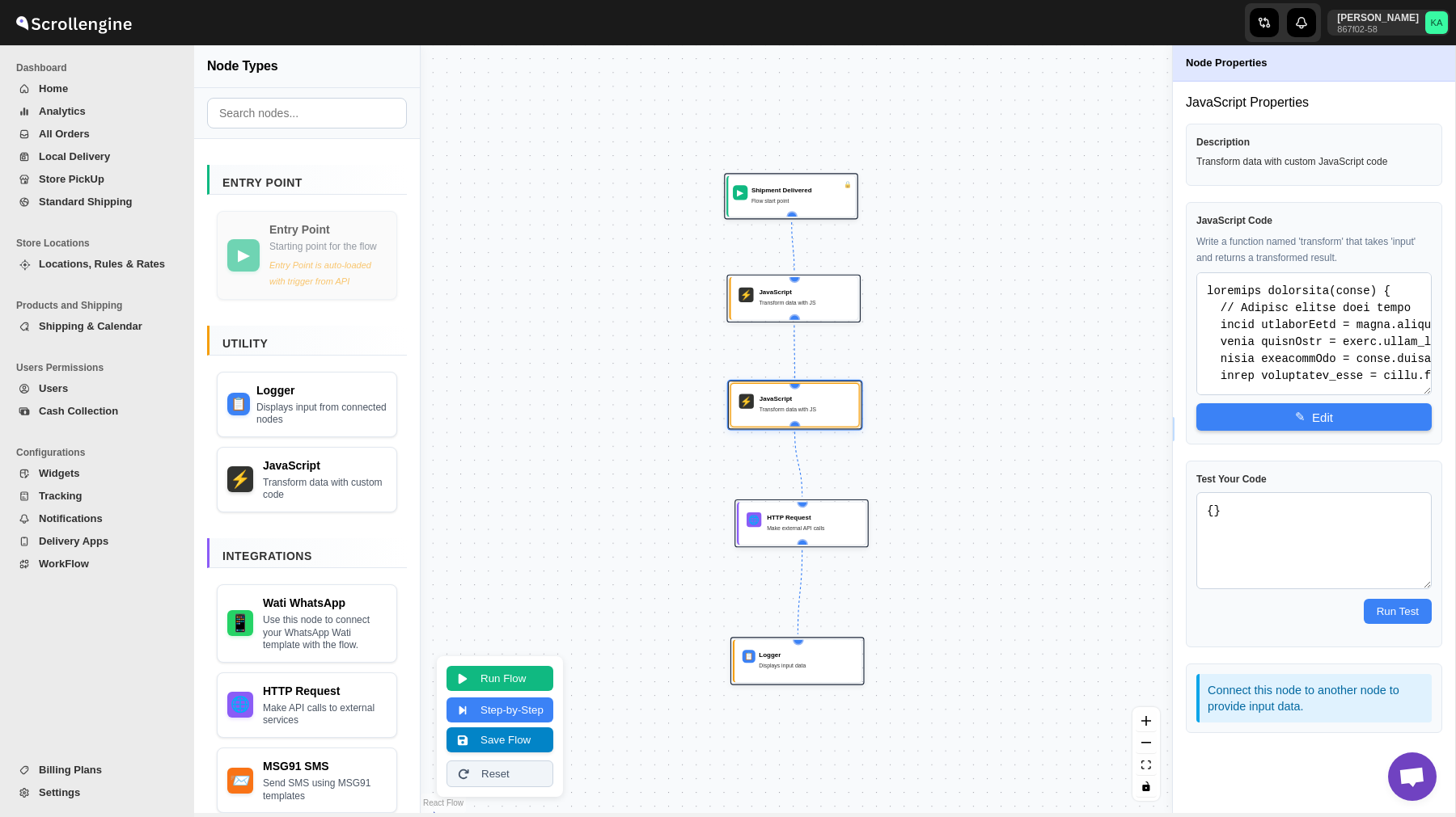
click at [514, 742] on button "Save Flow" at bounding box center [500, 740] width 107 height 25
click at [81, 571] on span "WorkFlow" at bounding box center [105, 564] width 135 height 16
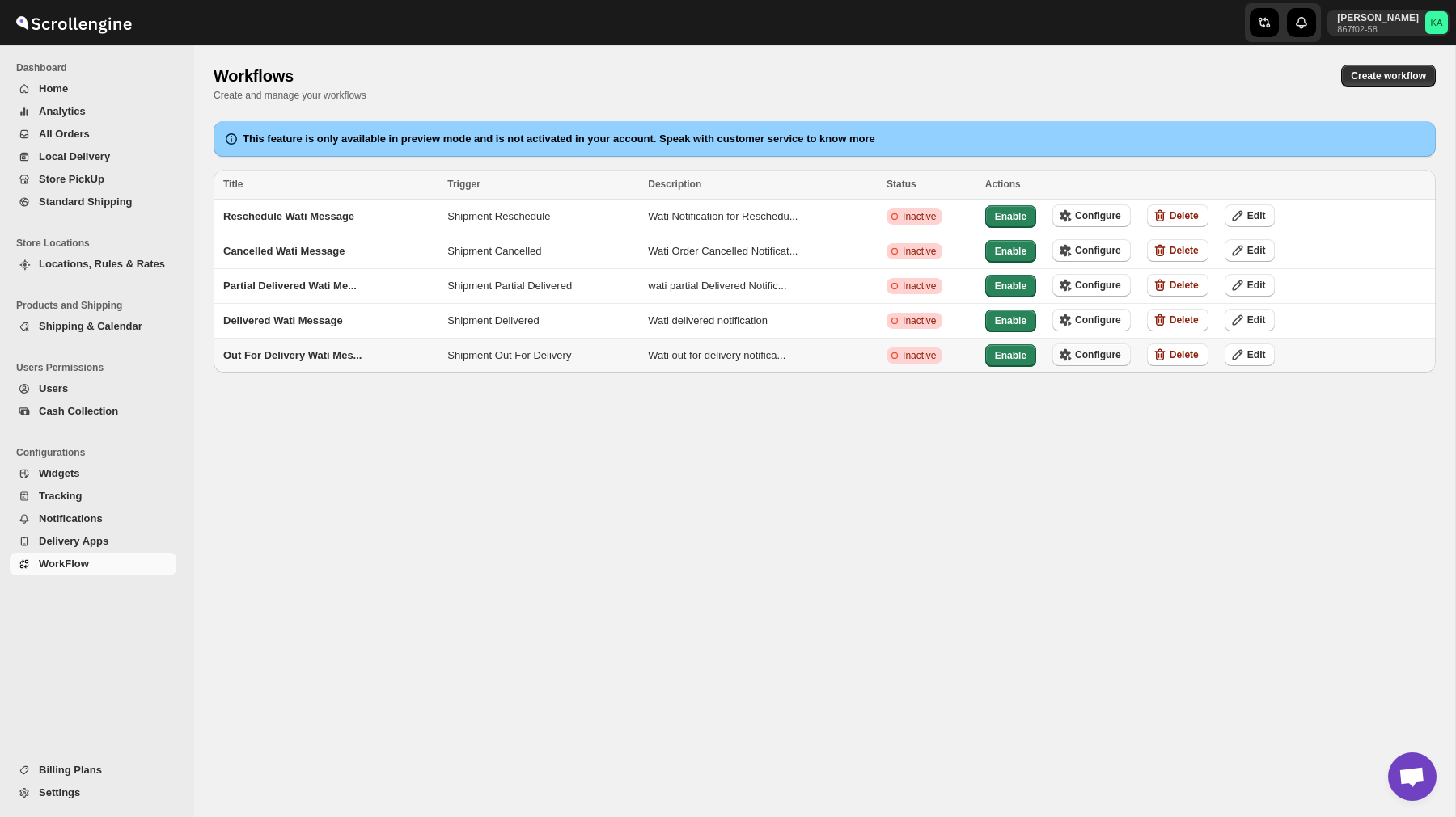
click at [1116, 353] on span "Configure" at bounding box center [1097, 354] width 46 height 13
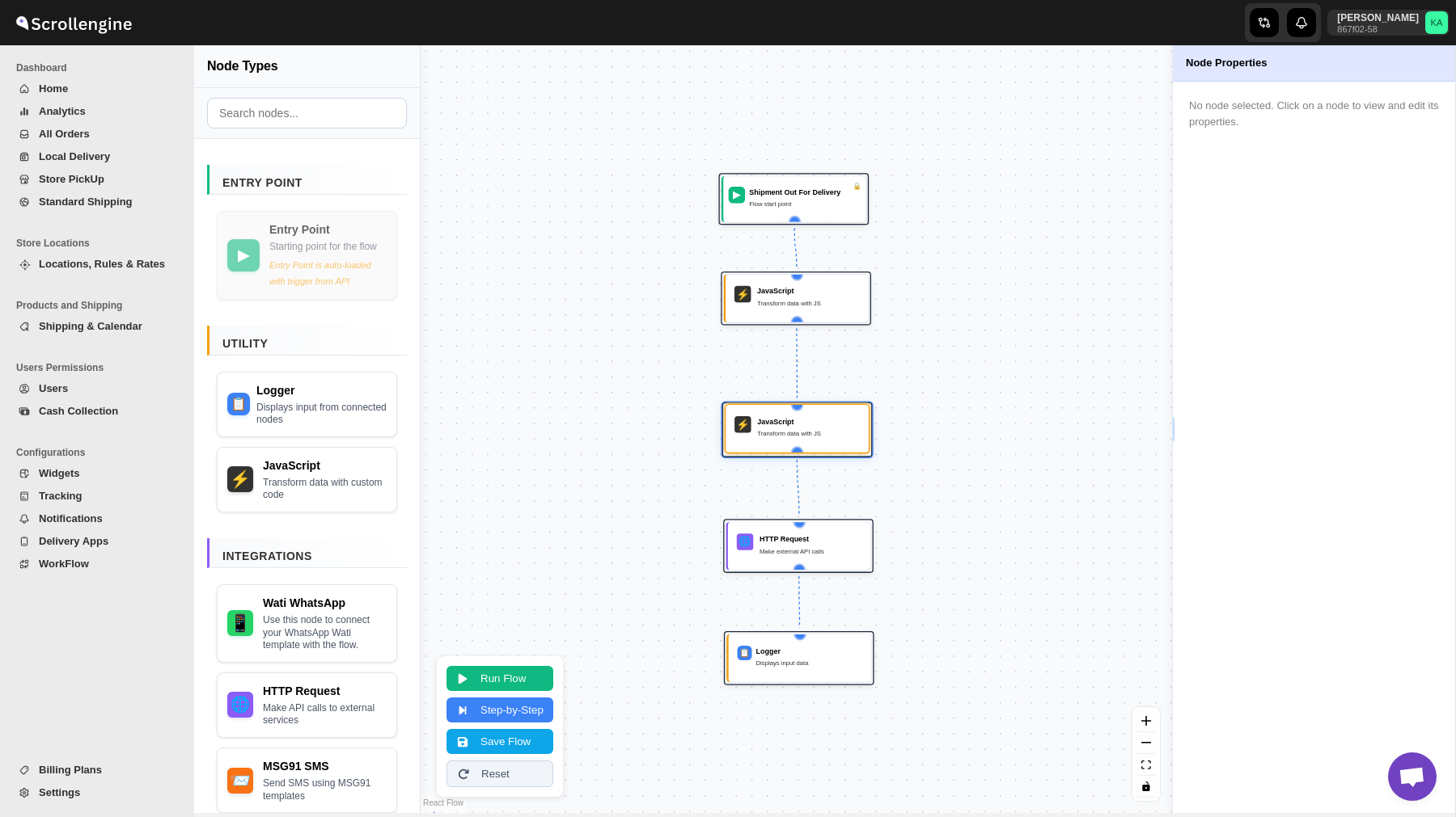
click at [810, 432] on div "Transform data with JS" at bounding box center [808, 434] width 103 height 11
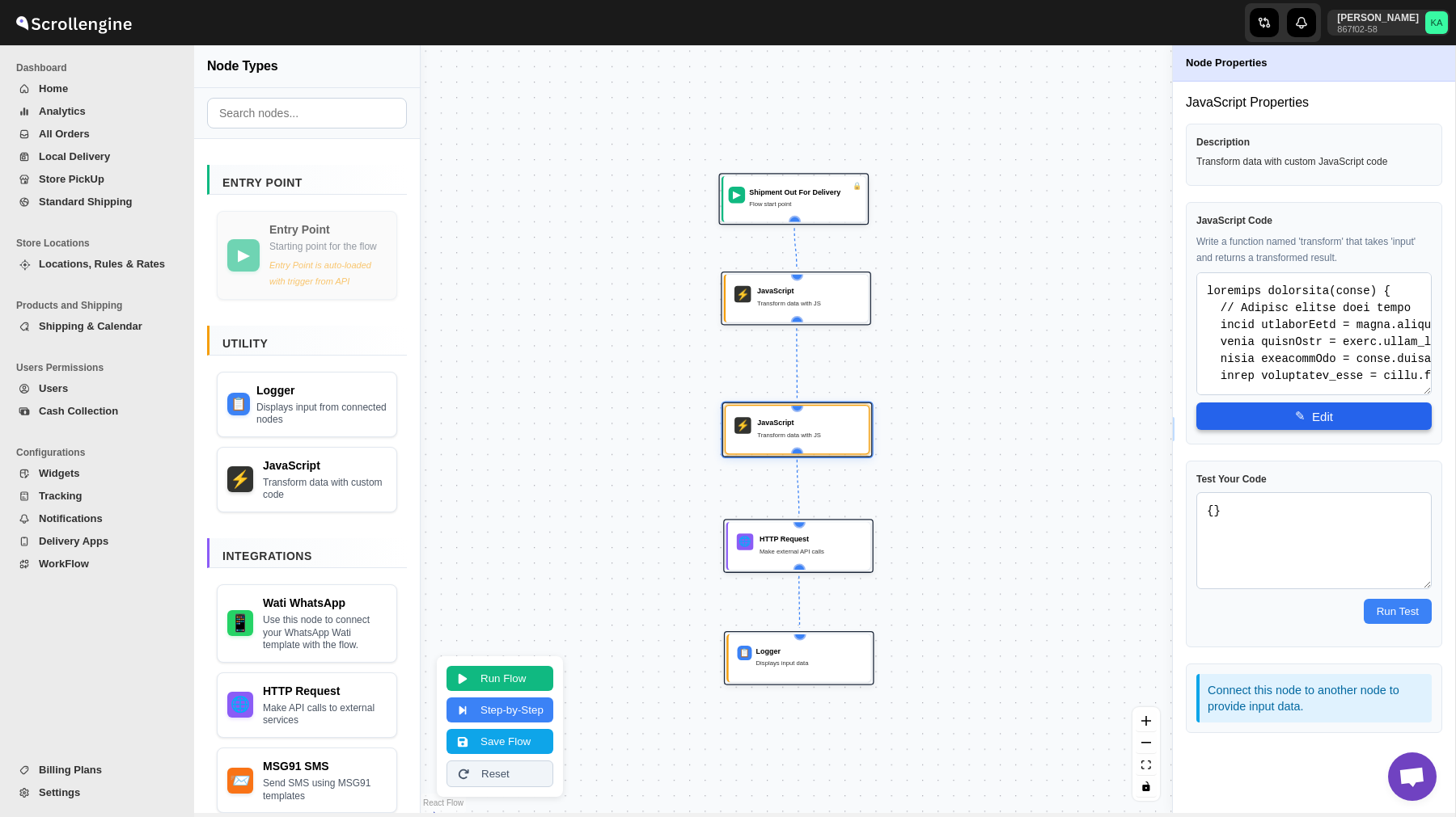
click at [1290, 414] on button "✎ Edit" at bounding box center [1314, 416] width 236 height 28
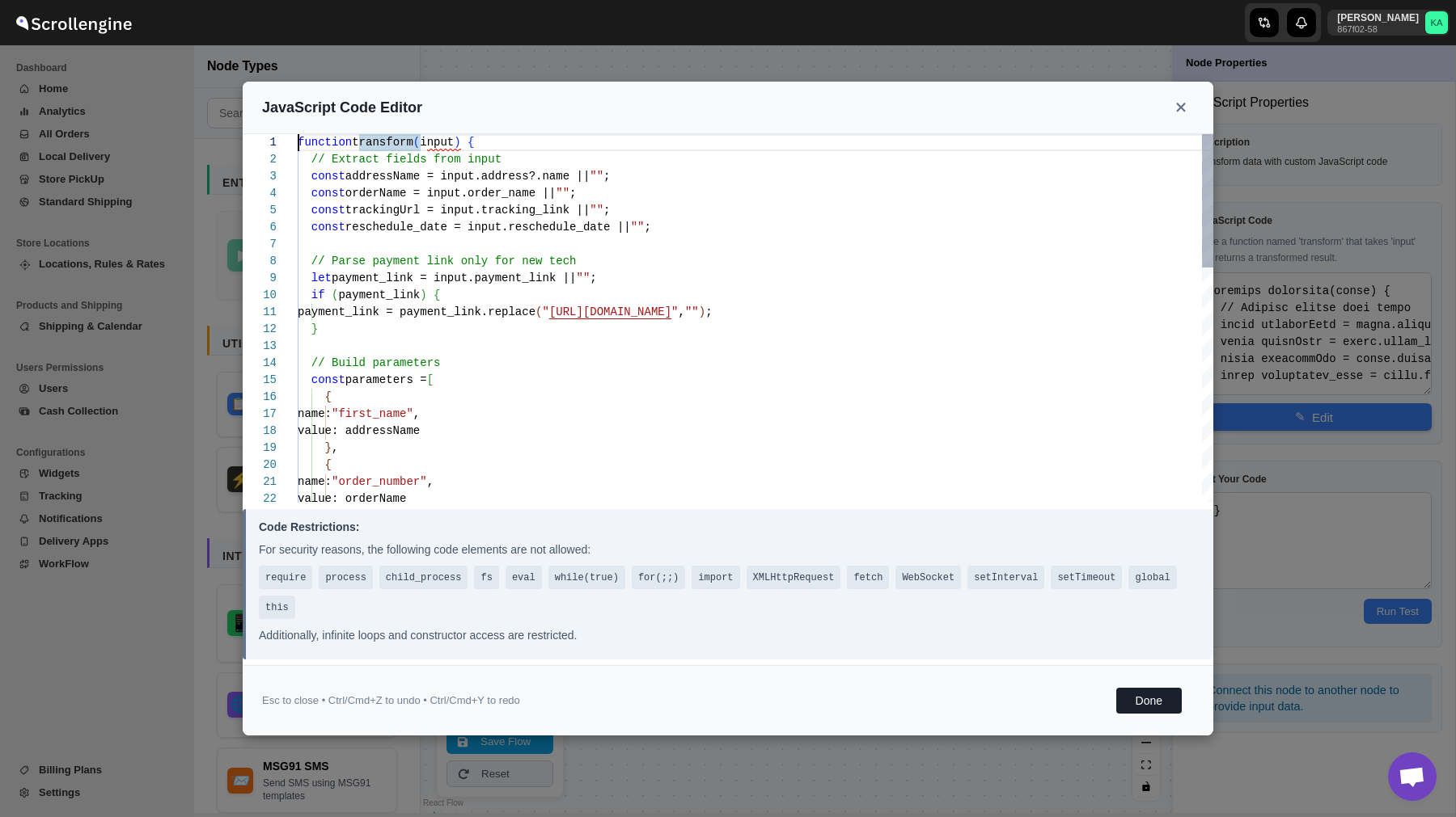
click at [740, 313] on div "function transform ( input ) { // Extract fields from input const addressName =…" at bounding box center [755, 643] width 915 height 1018
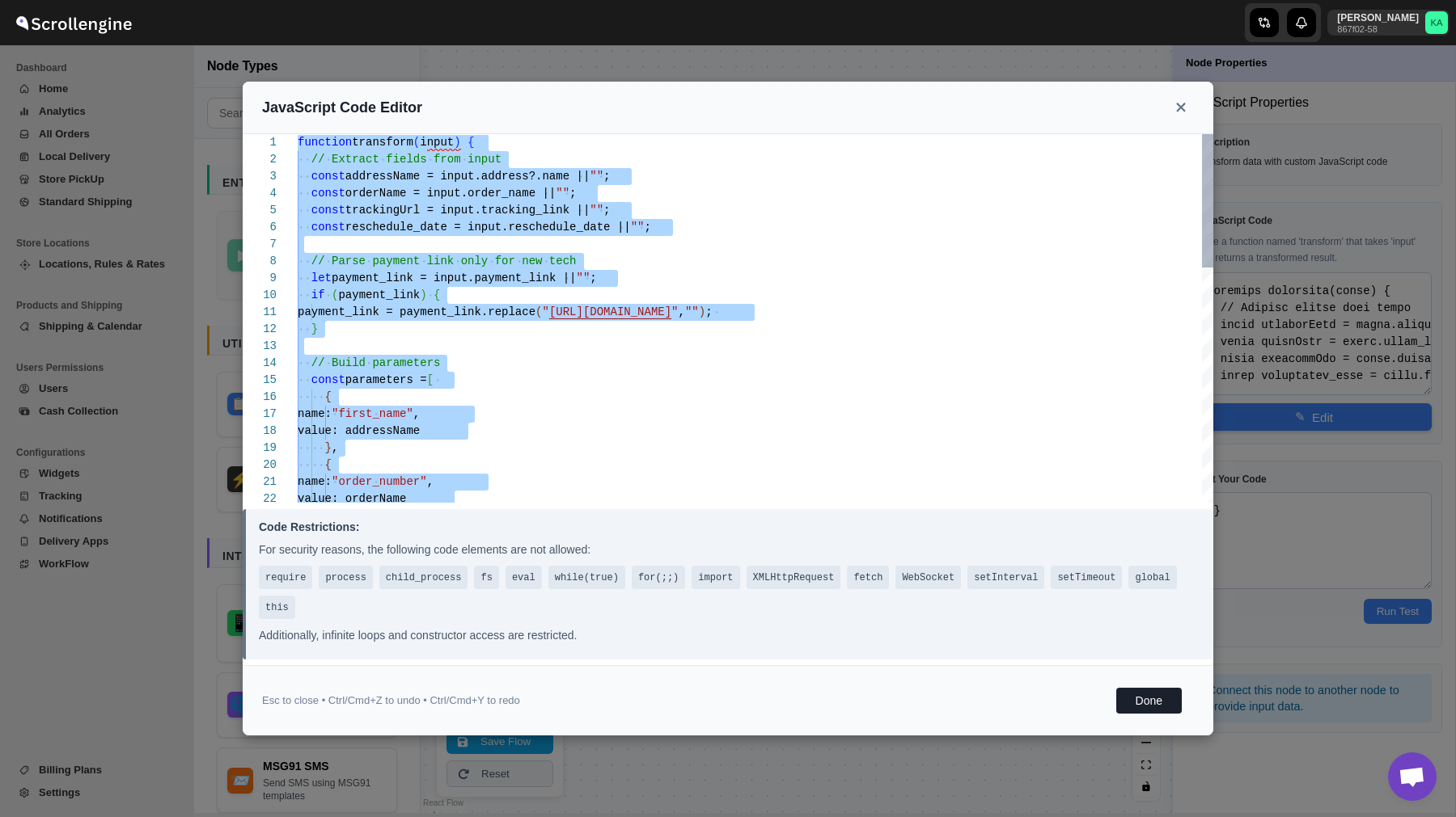
type textarea "}; }"
type textarea "function transform(input) { // Extract fields from input const addressName = in…"
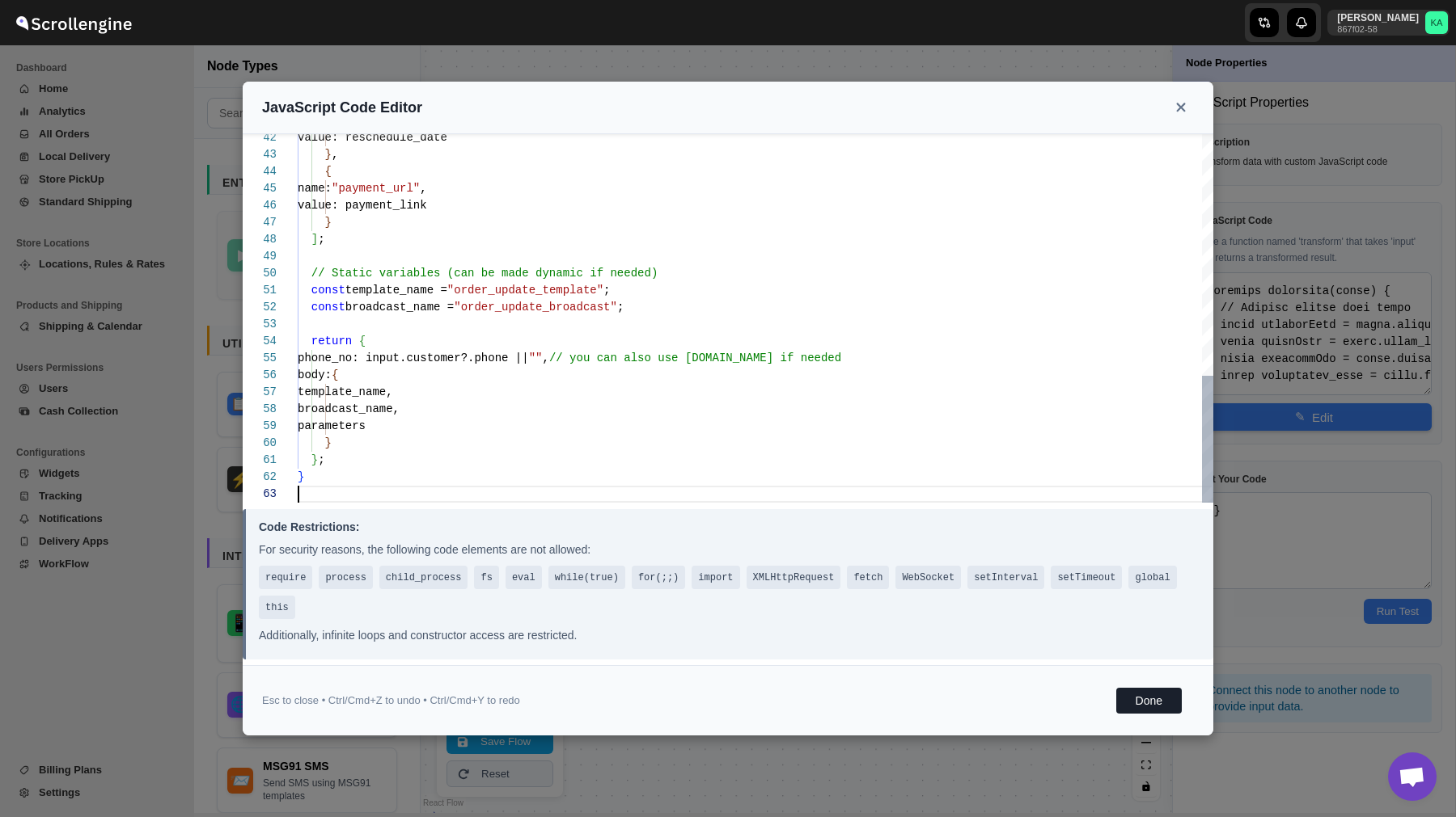
scroll to position [34, 0]
click at [1158, 694] on button "Done" at bounding box center [1148, 700] width 65 height 26
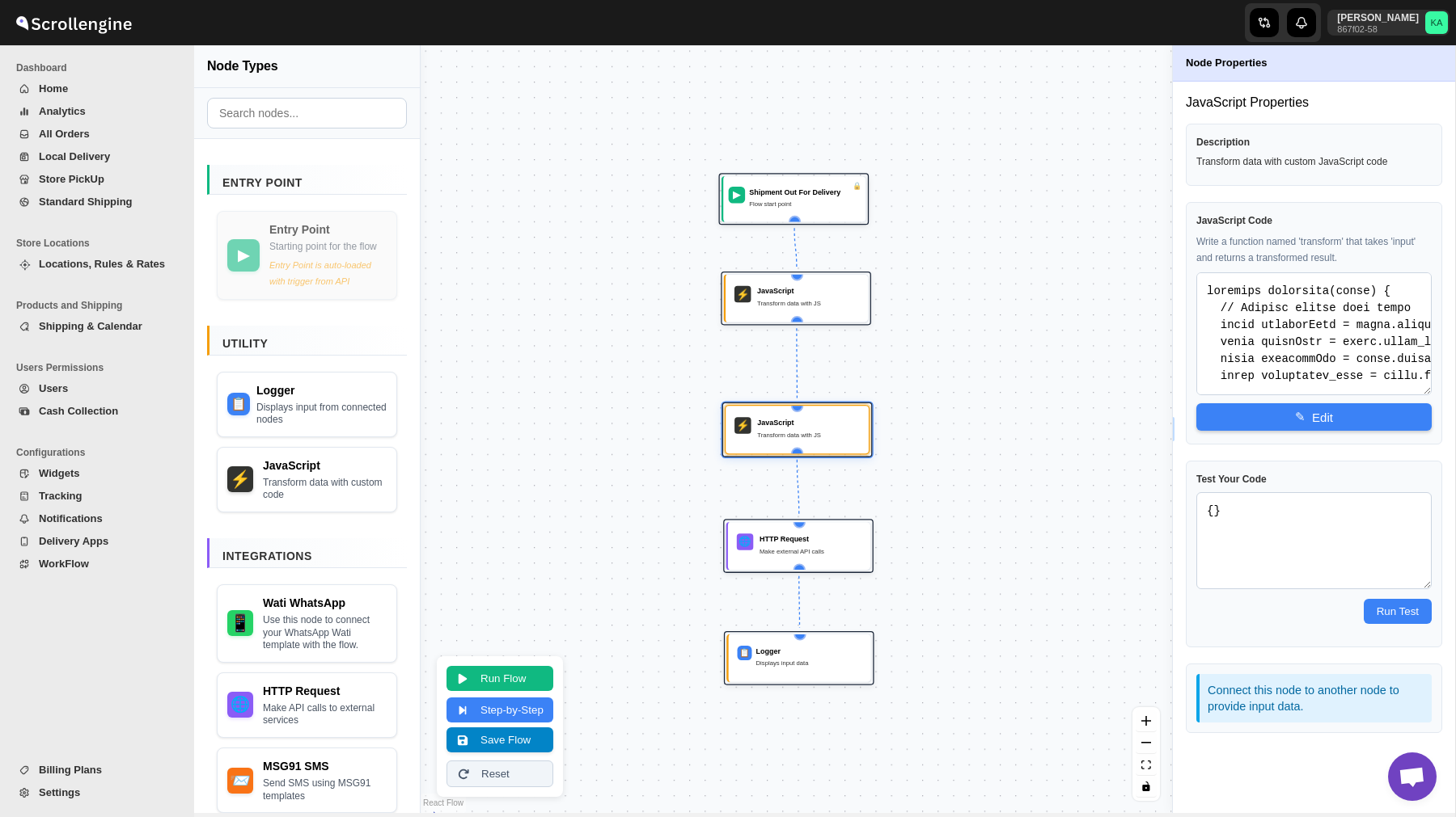
click at [537, 740] on button "Save Flow" at bounding box center [500, 740] width 107 height 25
click at [78, 562] on span "WorkFlow" at bounding box center [64, 564] width 50 height 13
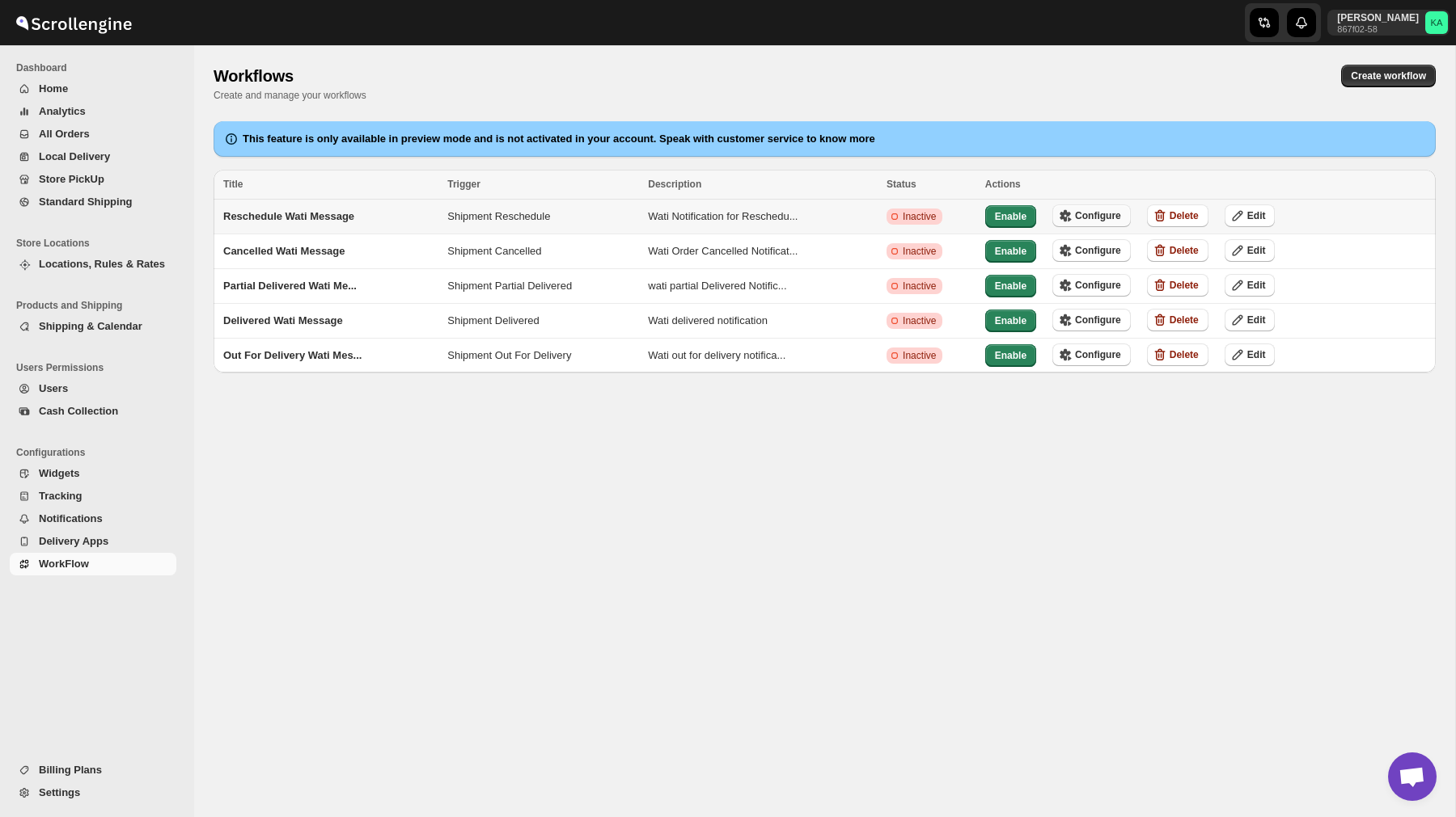
click at [1109, 216] on span "Configure" at bounding box center [1097, 216] width 46 height 13
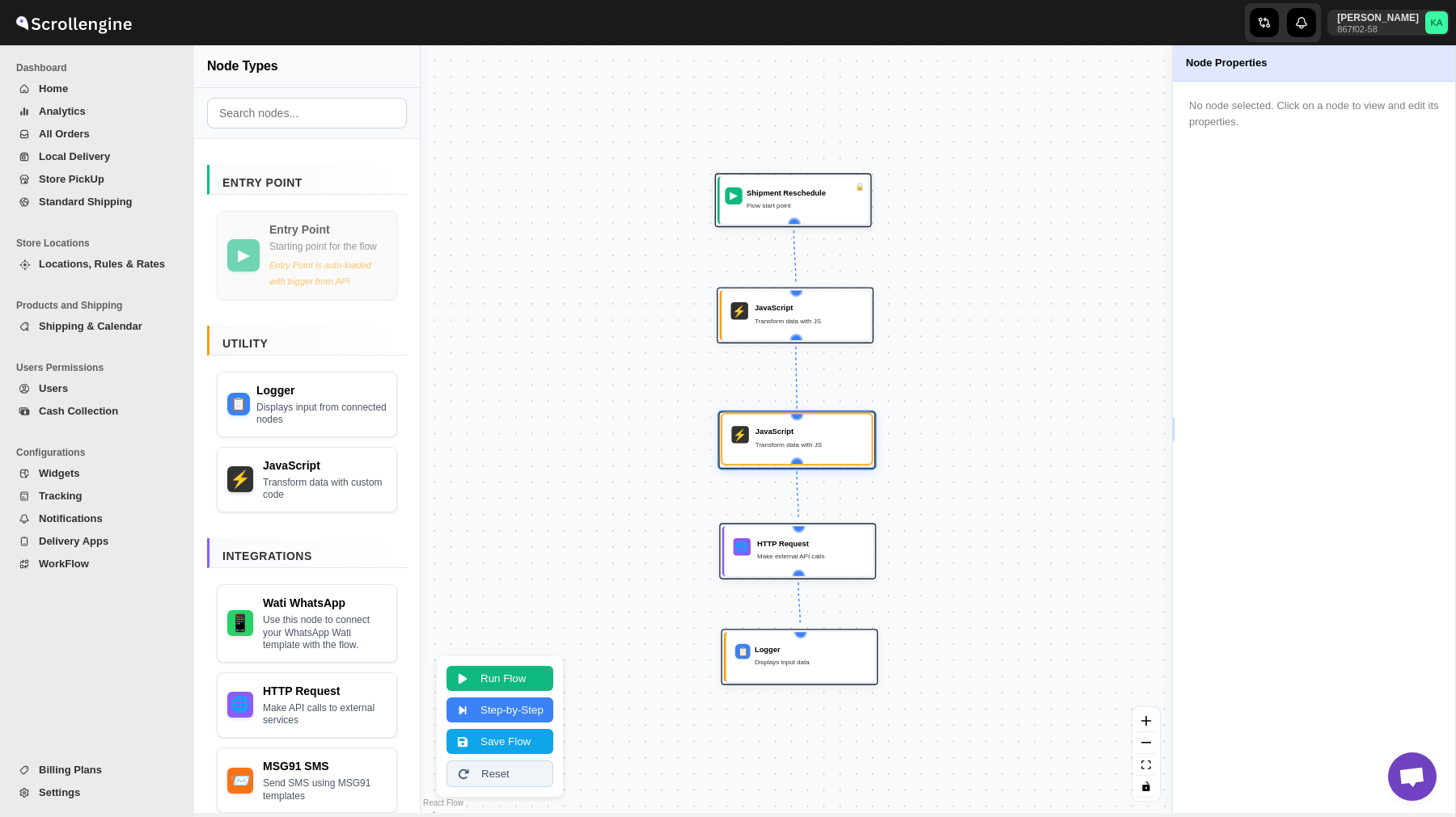
click at [822, 441] on div "Transform data with JS" at bounding box center [809, 444] width 107 height 11
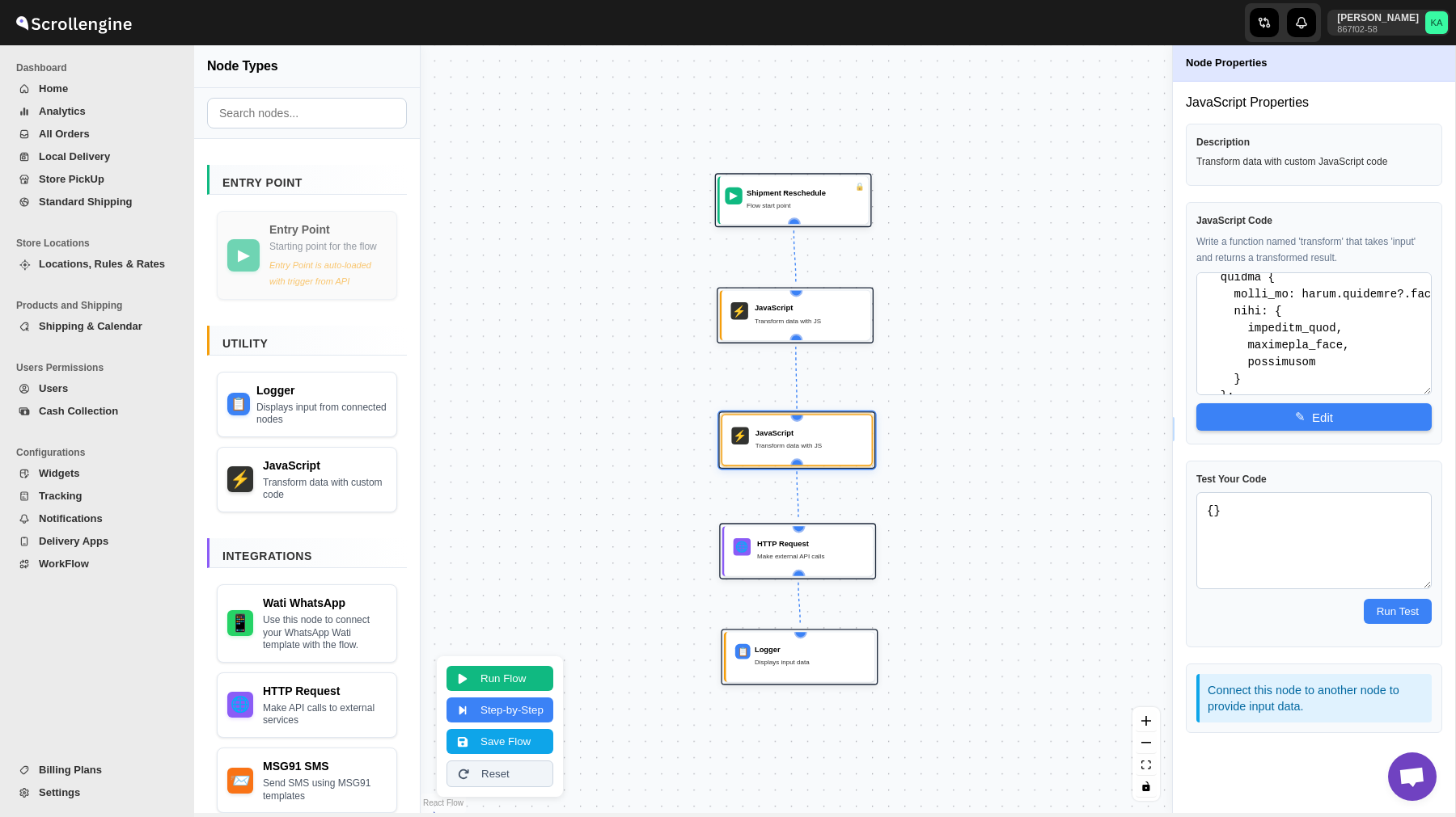
scroll to position [887, 0]
click at [61, 561] on span "WorkFlow" at bounding box center [64, 564] width 50 height 13
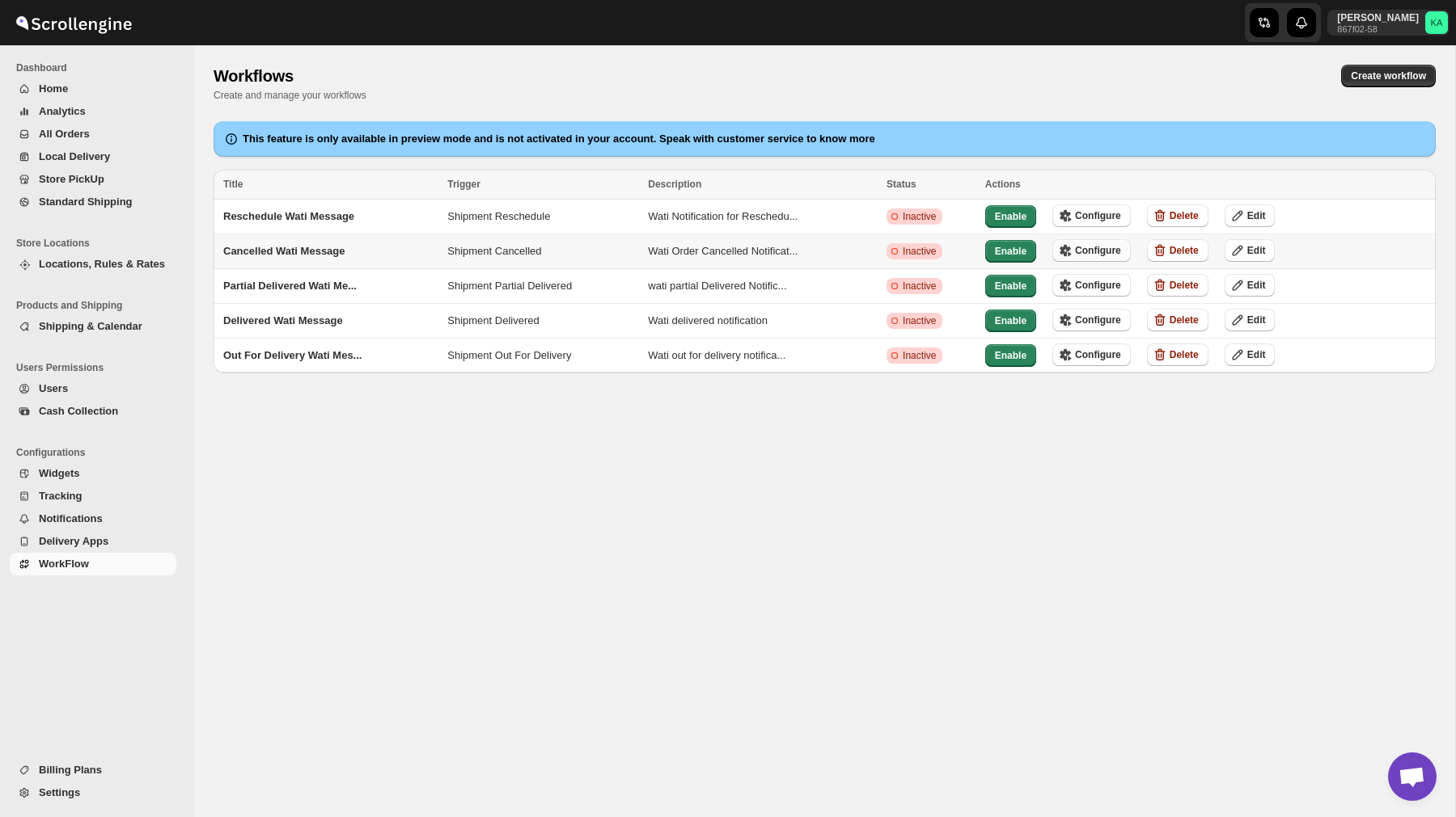
click at [1112, 252] on span "Configure" at bounding box center [1097, 250] width 46 height 13
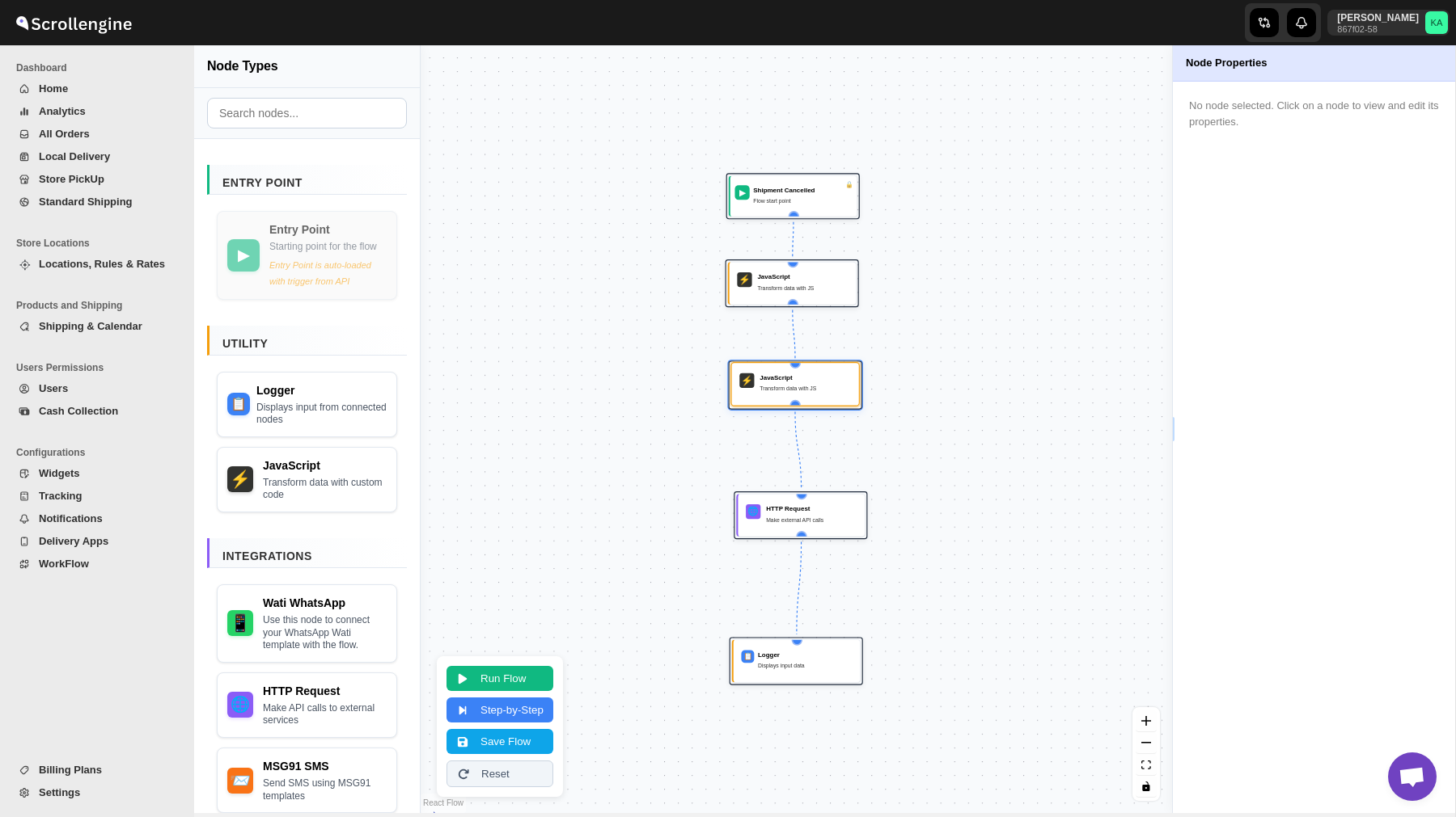
click at [806, 393] on div "Transform data with JS" at bounding box center [805, 388] width 91 height 9
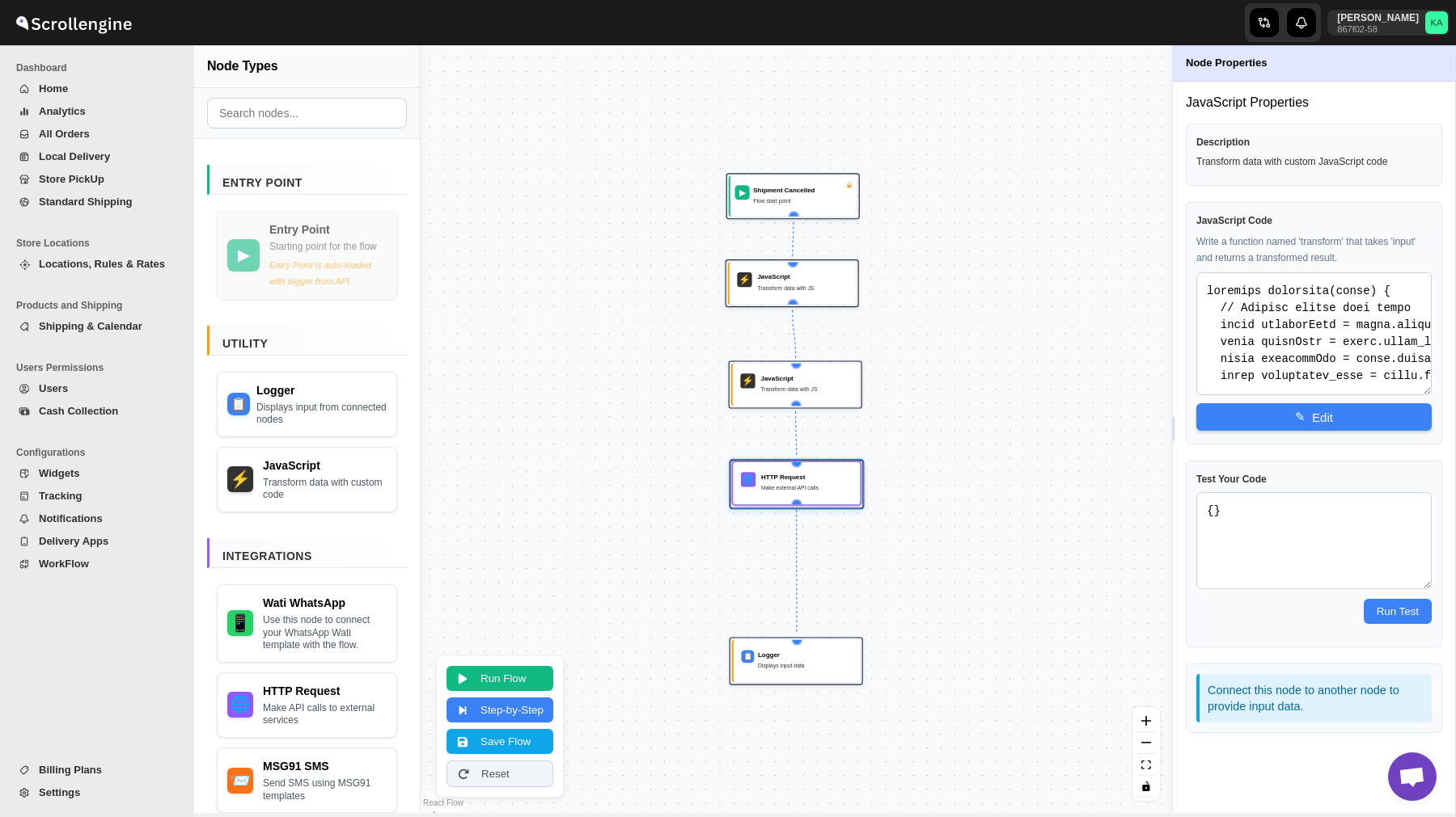
drag, startPoint x: 822, startPoint y: 510, endPoint x: 817, endPoint y: 478, distance: 32.4
click at [817, 478] on div "HTTP Request" at bounding box center [806, 476] width 91 height 9
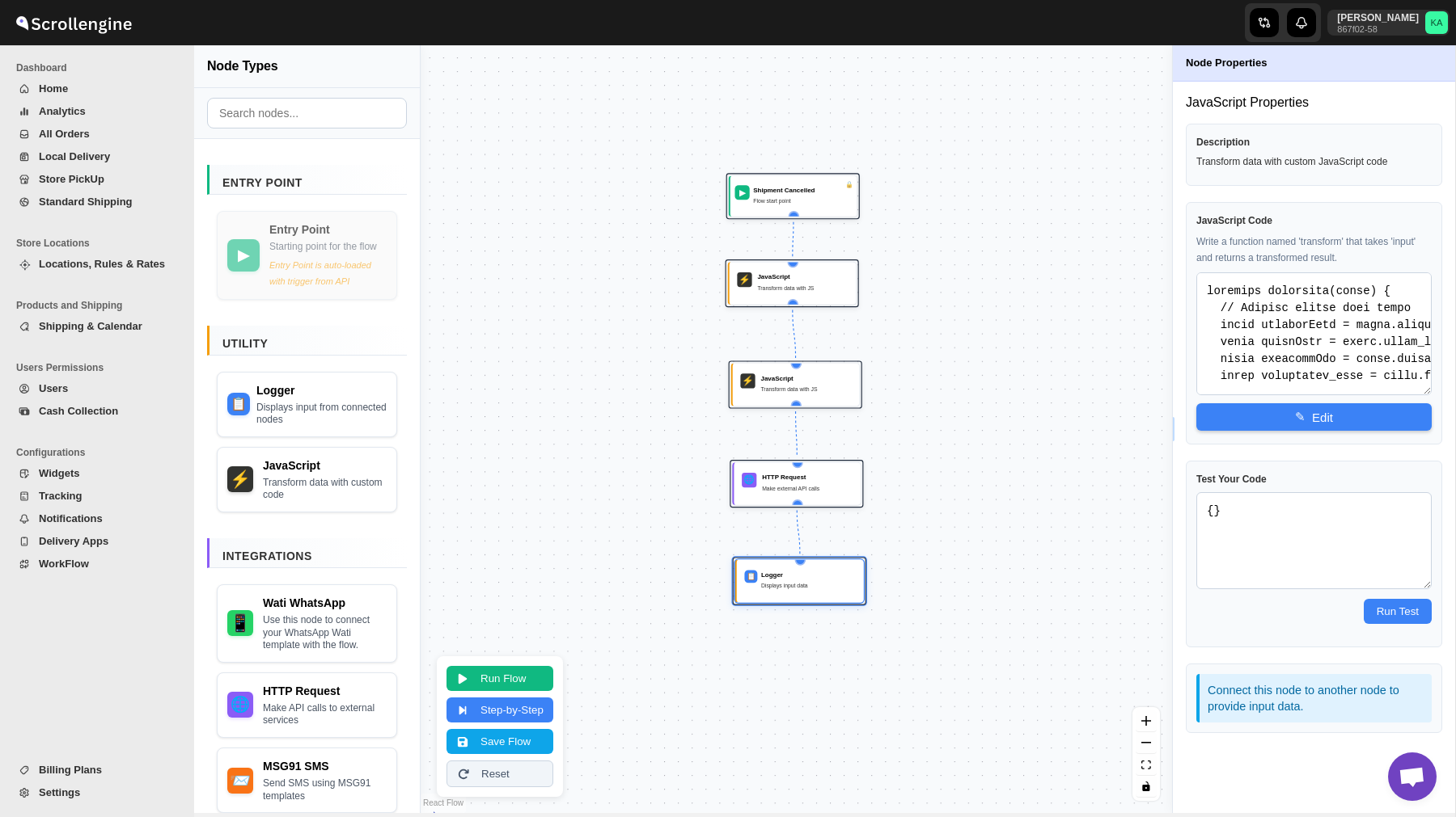
drag, startPoint x: 815, startPoint y: 661, endPoint x: 818, endPoint y: 581, distance: 80.1
click at [818, 581] on div "Displays input data" at bounding box center [807, 586] width 94 height 9
click at [491, 739] on button "Save Flow" at bounding box center [500, 740] width 107 height 25
click at [776, 391] on div "Transform data with JS" at bounding box center [806, 388] width 90 height 9
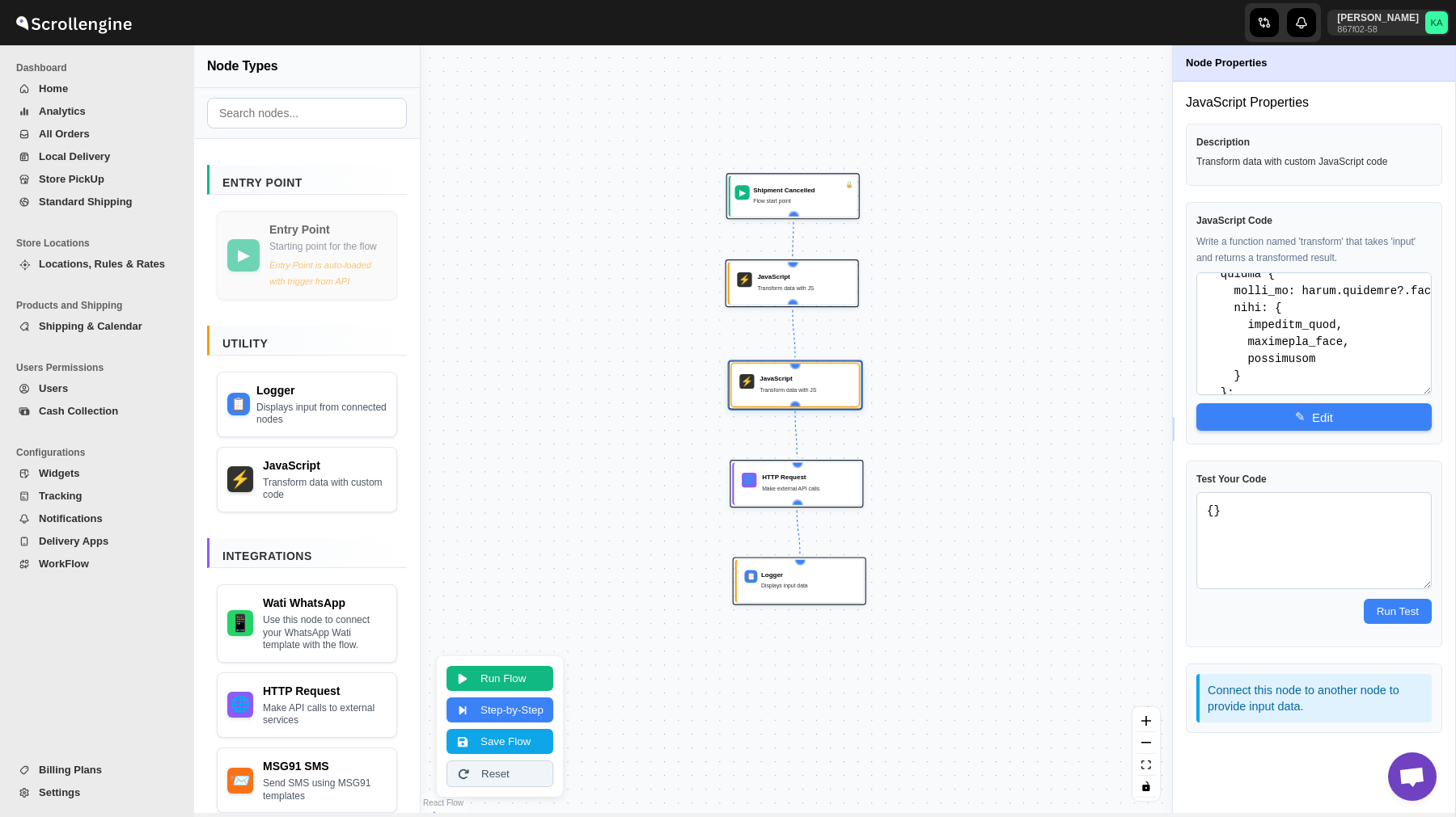
scroll to position [906, 0]
click at [65, 563] on span "WorkFlow" at bounding box center [64, 564] width 50 height 13
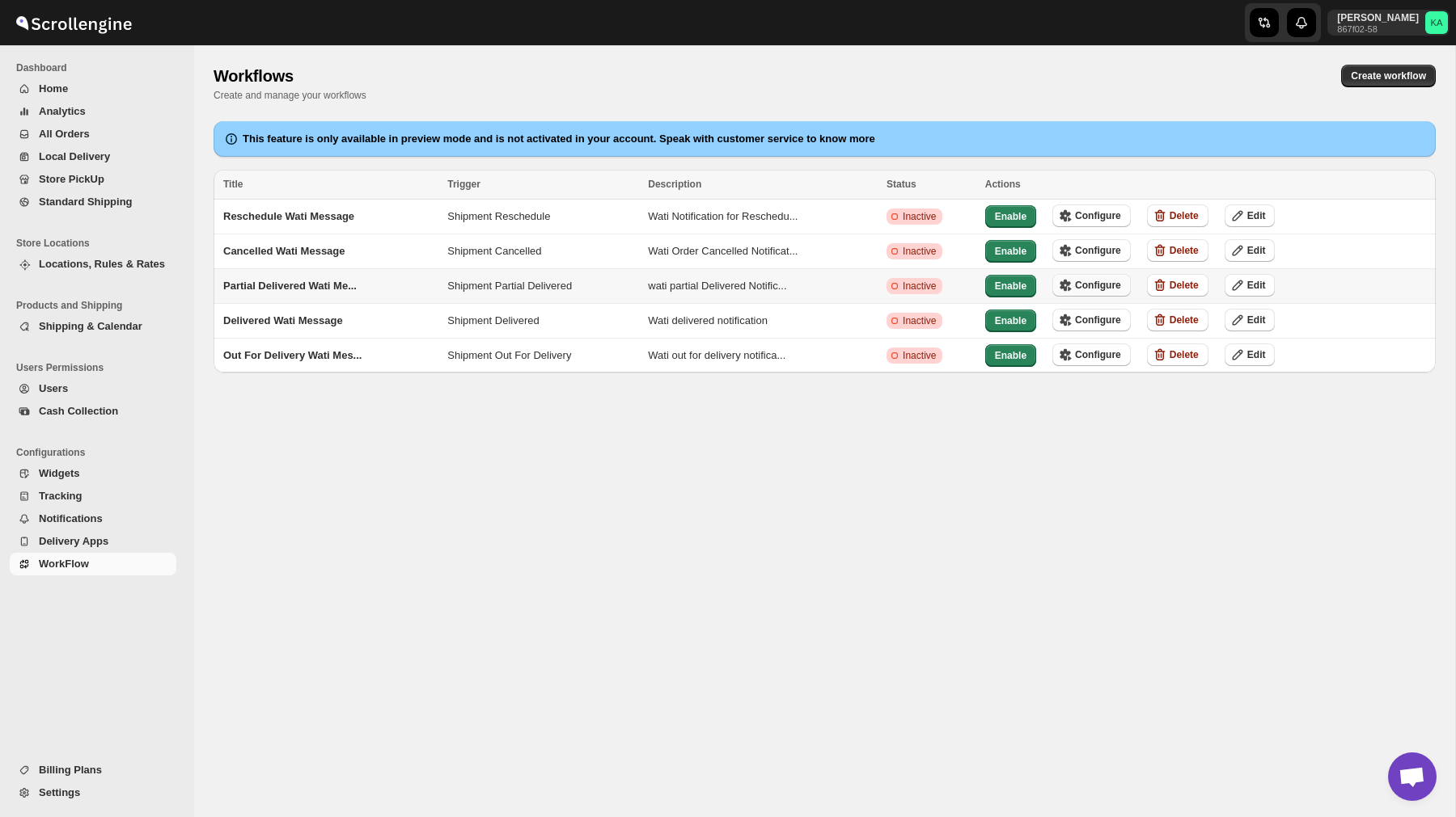
click at [1097, 282] on span "Configure" at bounding box center [1097, 285] width 46 height 13
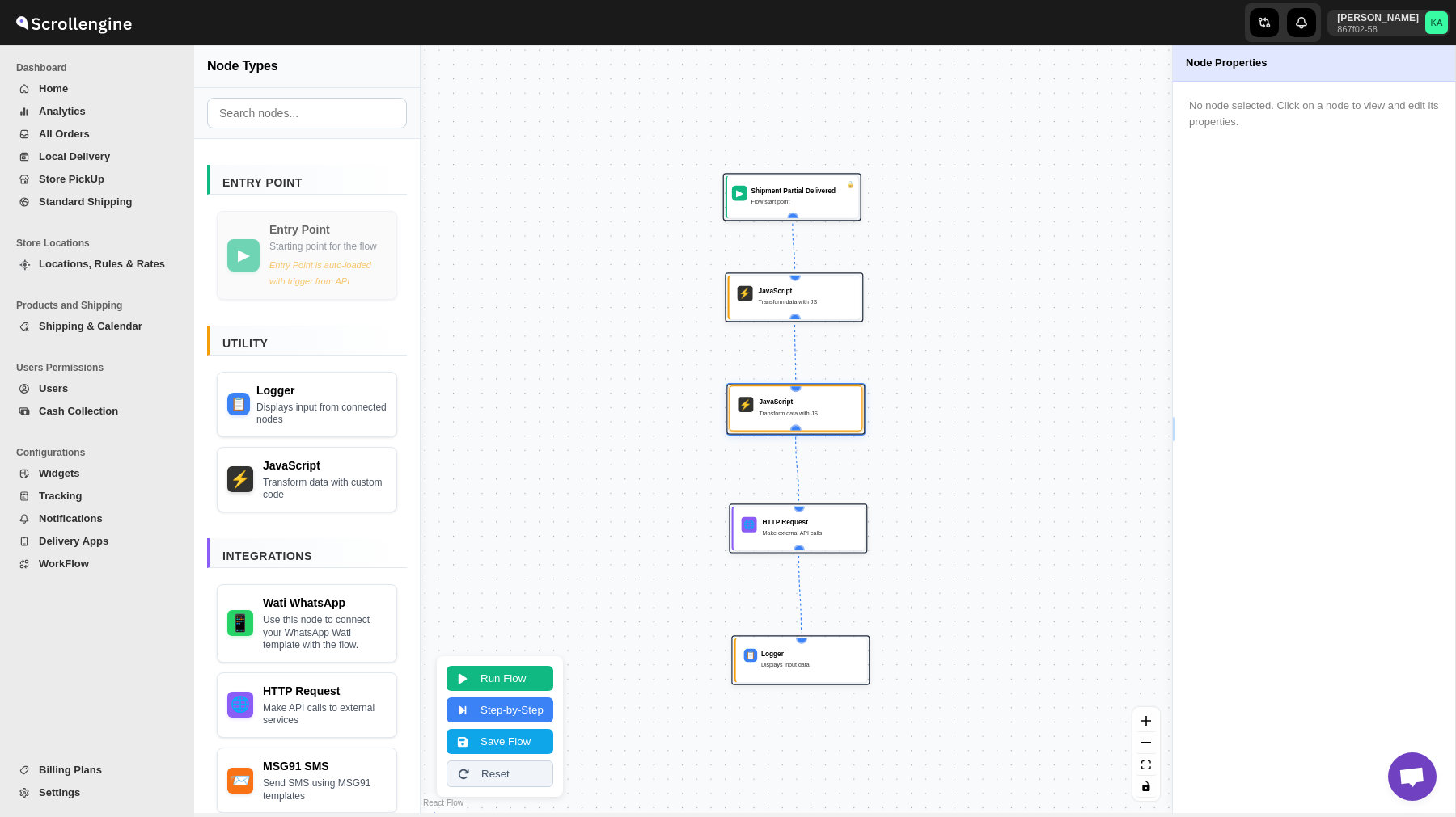
click at [774, 411] on div "Transform data with JS" at bounding box center [806, 414] width 94 height 10
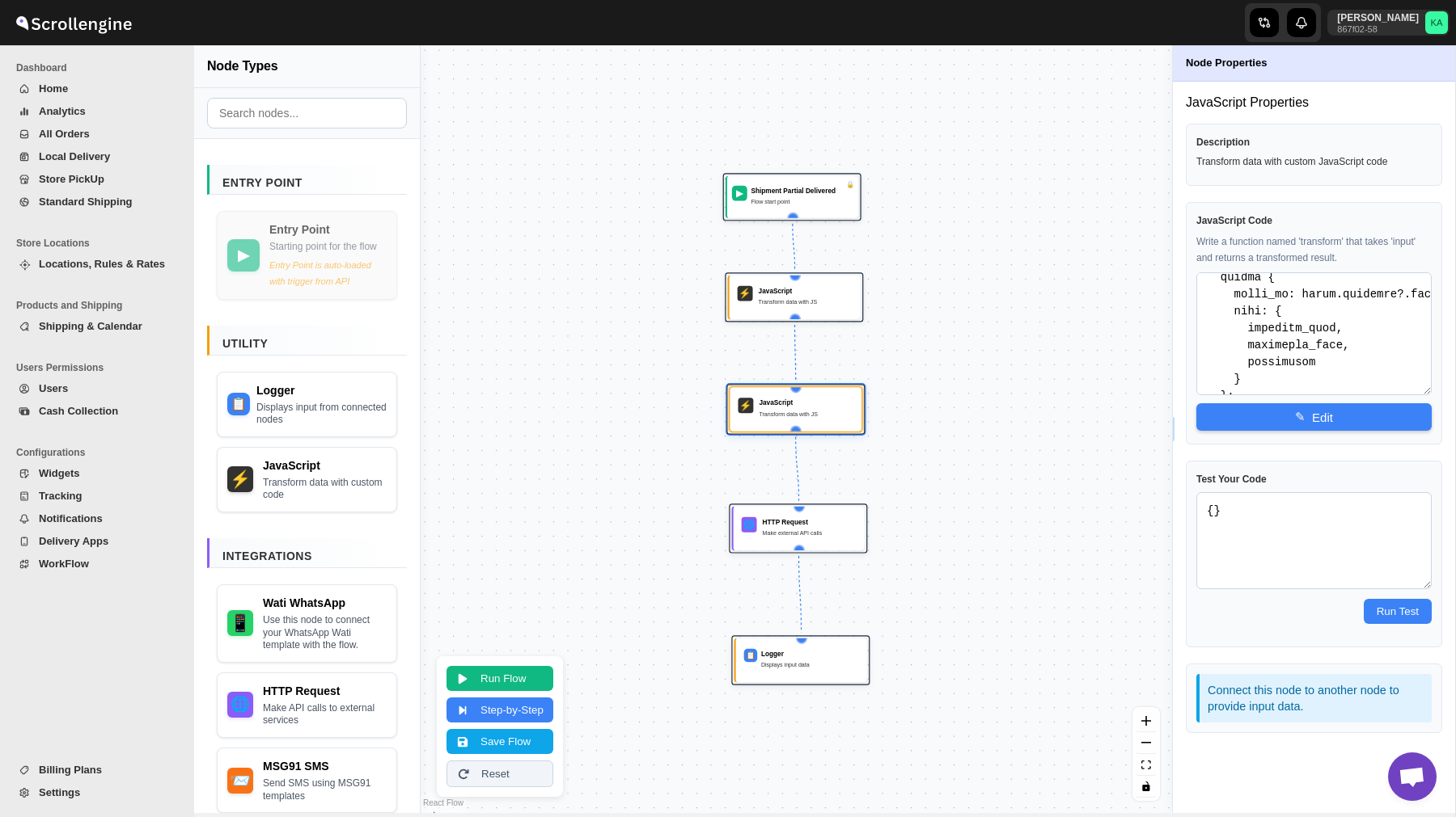
scroll to position [911, 0]
click at [70, 556] on span "WorkFlow" at bounding box center [105, 564] width 135 height 16
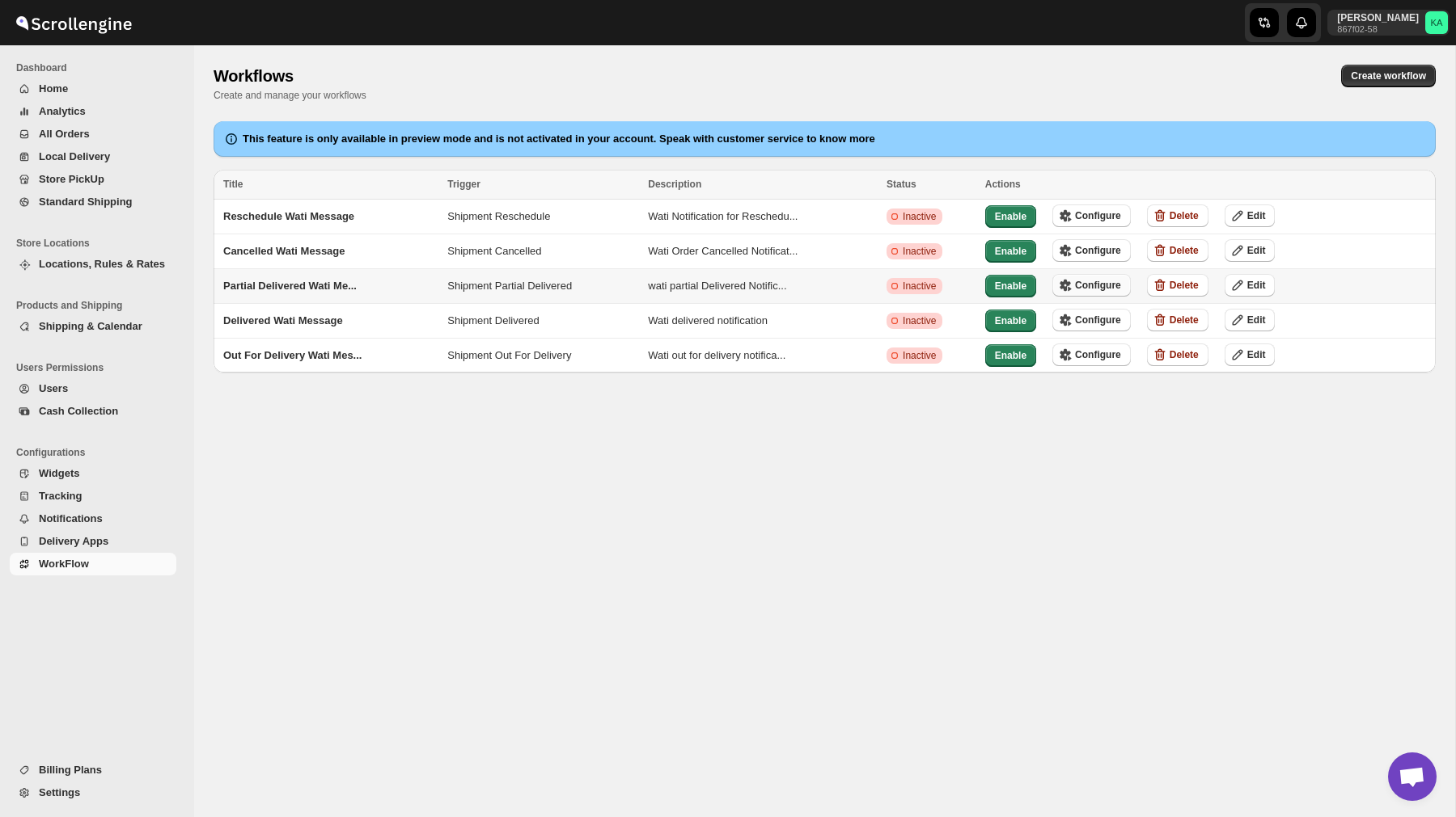
click at [1097, 287] on span "Configure" at bounding box center [1097, 285] width 46 height 13
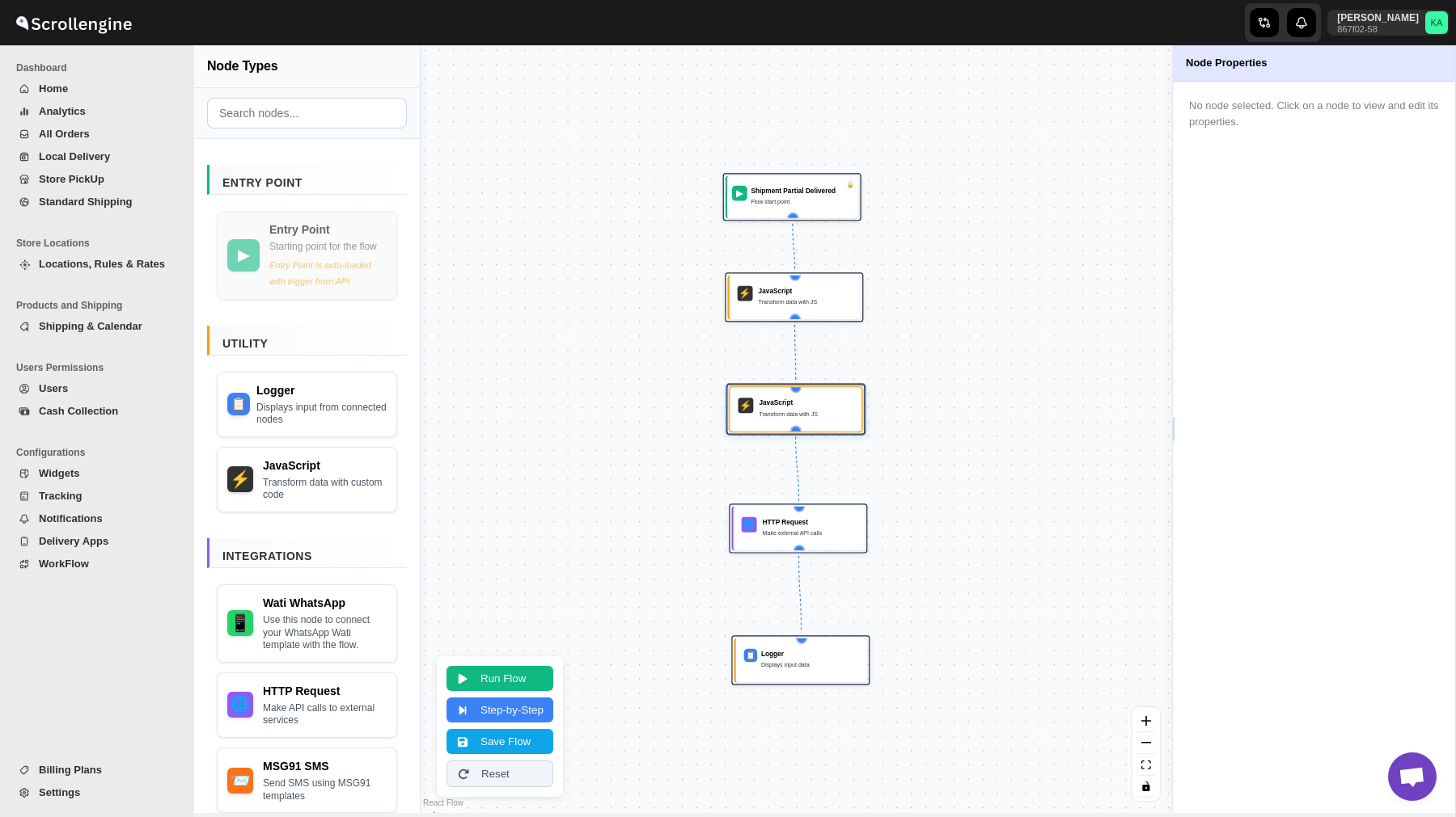
click at [74, 570] on span "WorkFlow" at bounding box center [64, 564] width 50 height 13
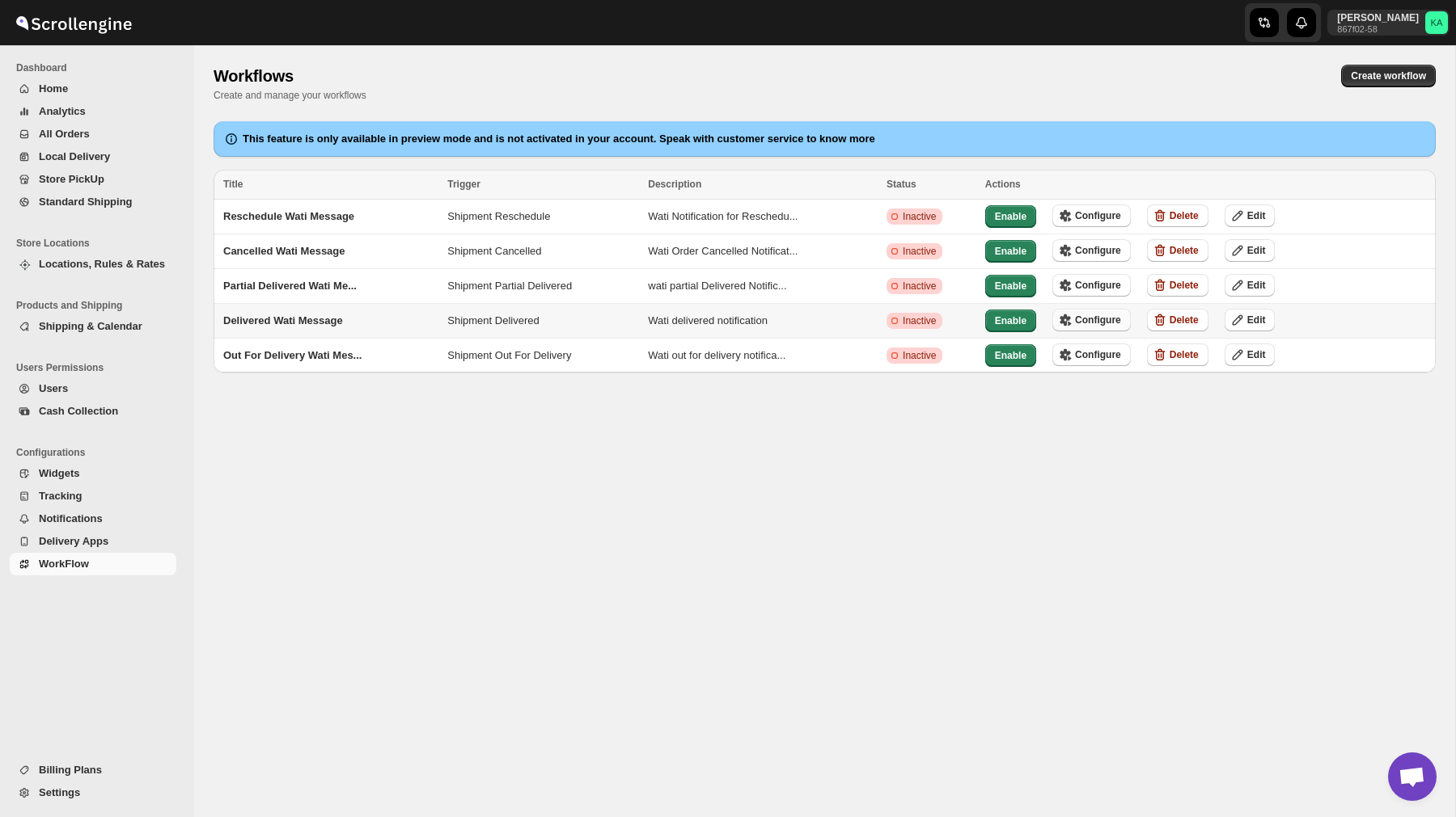
click at [1091, 319] on span "Configure" at bounding box center [1097, 319] width 46 height 13
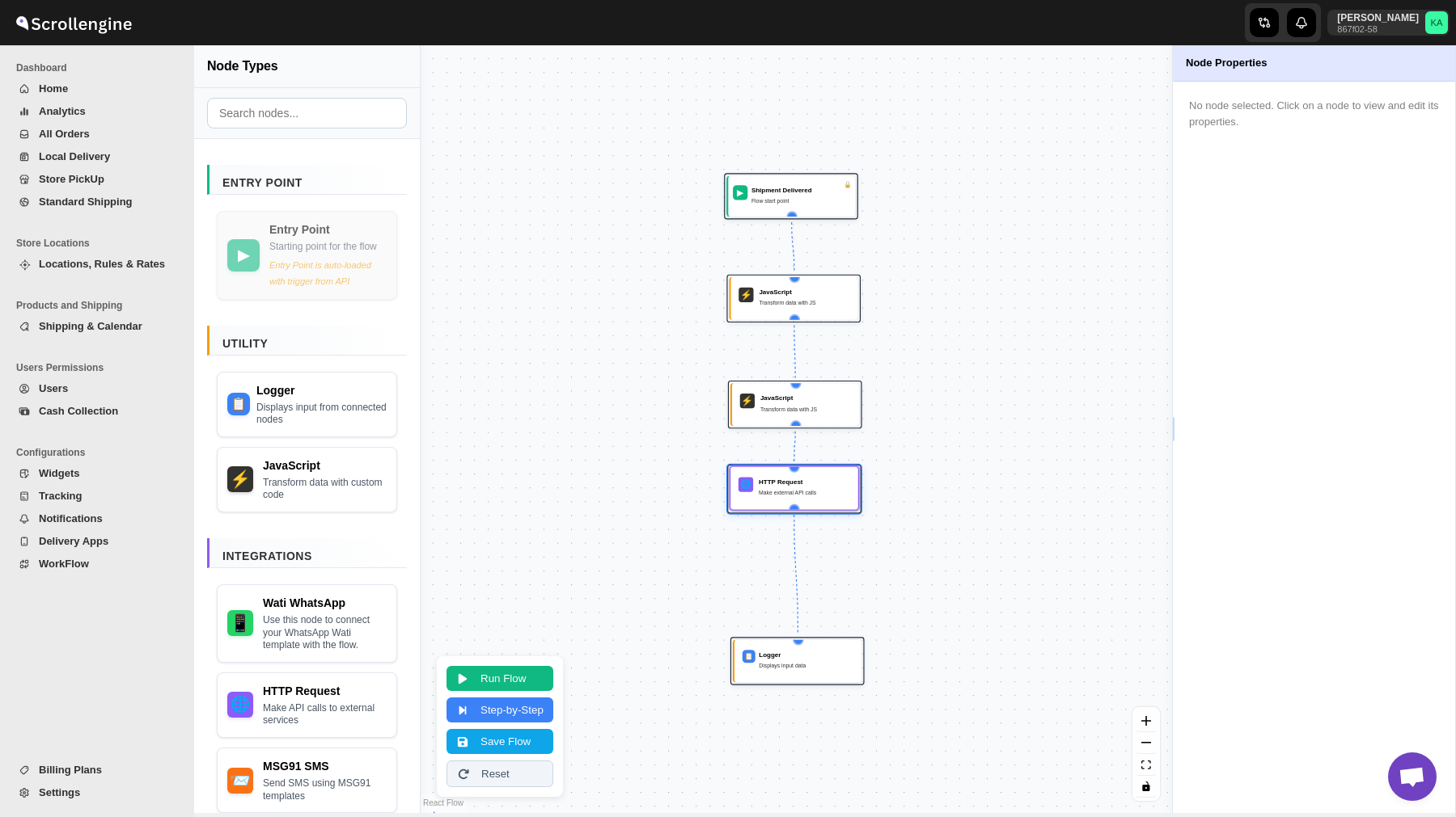
drag, startPoint x: 804, startPoint y: 524, endPoint x: 797, endPoint y: 489, distance: 35.7
click at [797, 489] on div "Make external API calls" at bounding box center [804, 492] width 91 height 9
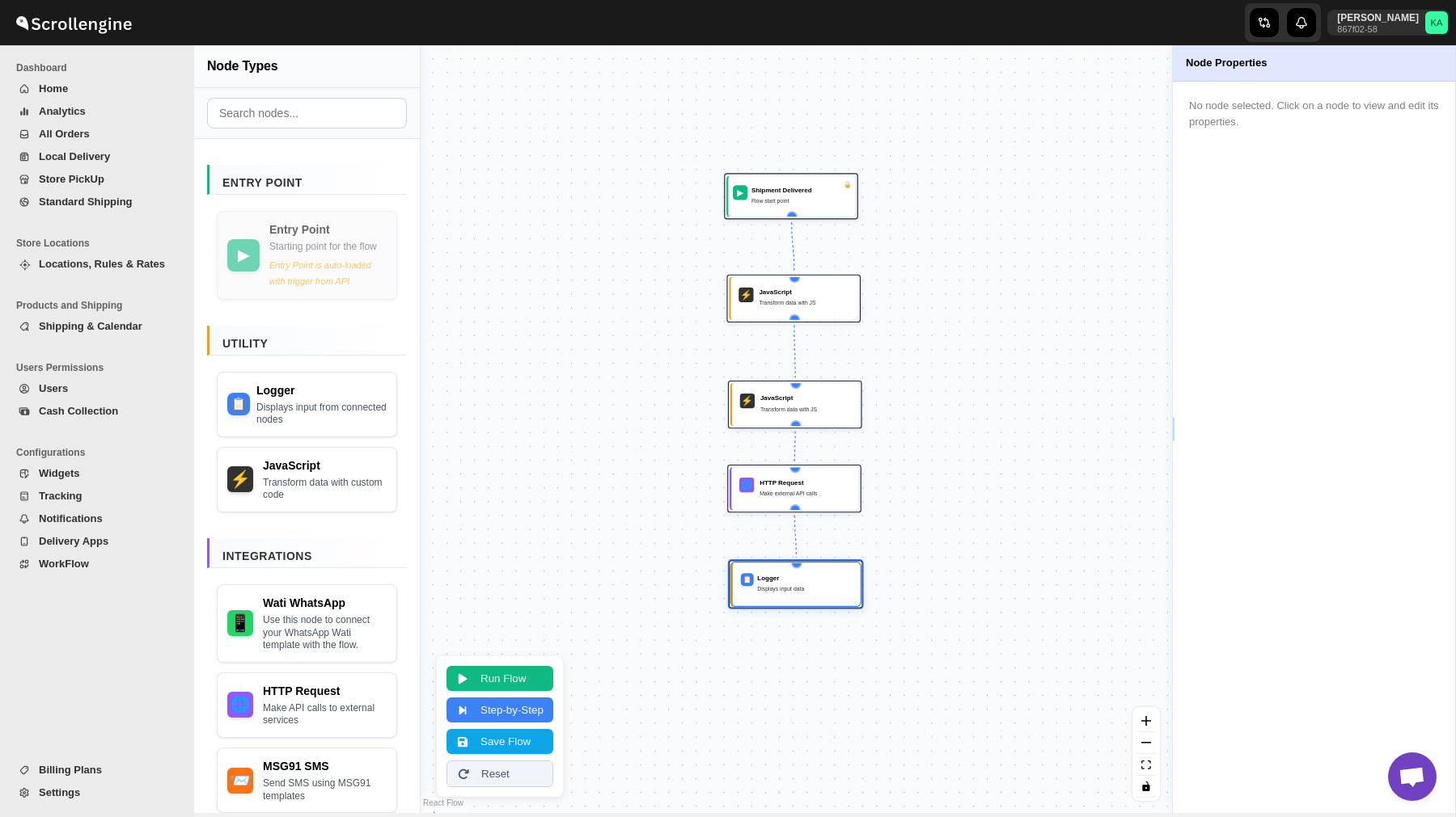
drag, startPoint x: 813, startPoint y: 664, endPoint x: 811, endPoint y: 587, distance: 77.0
click at [811, 587] on div "Displays input data" at bounding box center [804, 589] width 94 height 9
click at [807, 502] on div "🌐 HTTP Request Make external API calls" at bounding box center [793, 490] width 116 height 32
click at [792, 297] on div "JavaScript Transform data with JS" at bounding box center [801, 298] width 91 height 22
click at [797, 409] on div "Transform data with JS" at bounding box center [805, 408] width 91 height 9
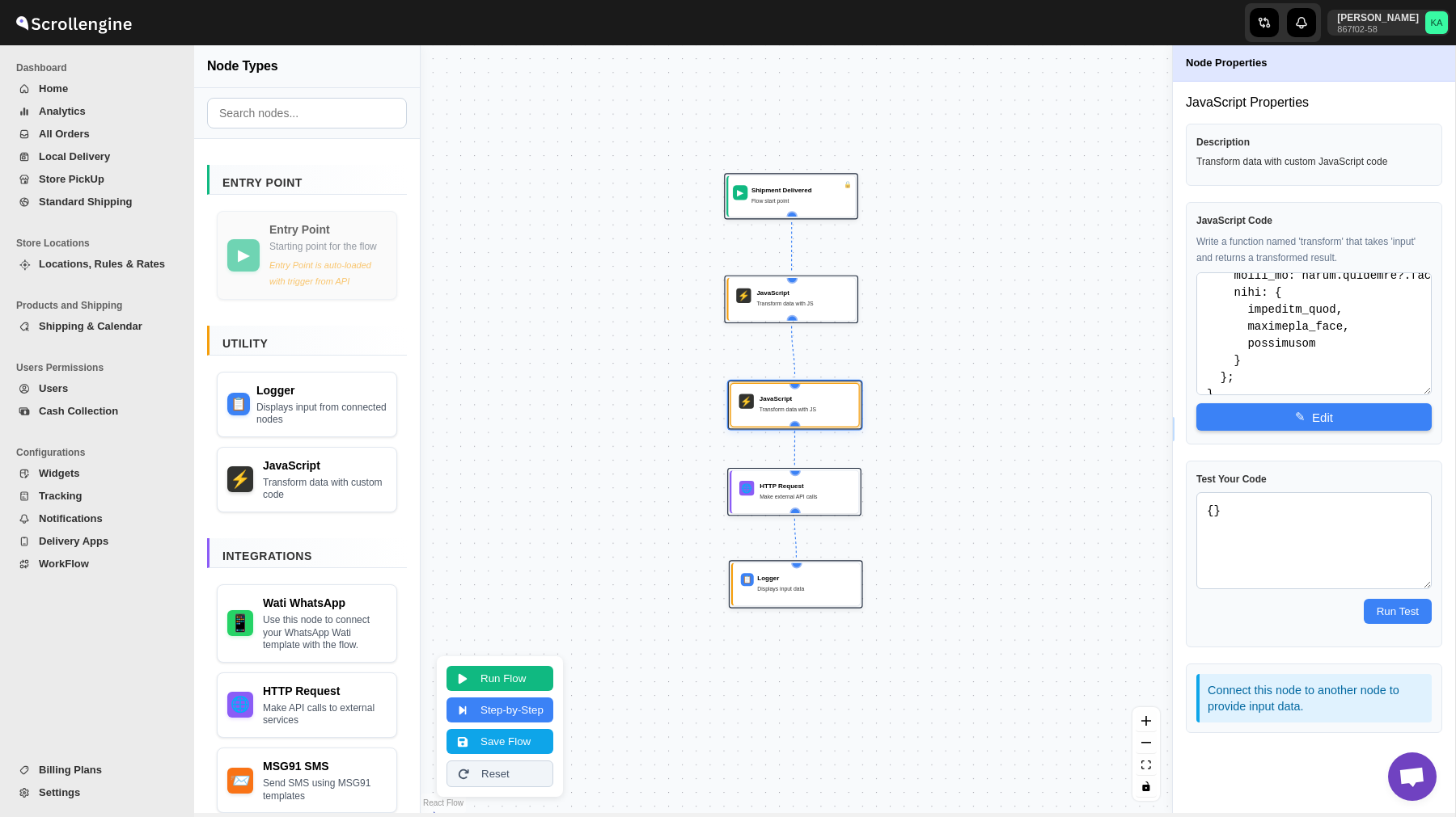
scroll to position [920, 0]
click at [511, 738] on button "Save Flow" at bounding box center [500, 740] width 107 height 25
click at [57, 572] on button "WorkFlow" at bounding box center [93, 564] width 166 height 23
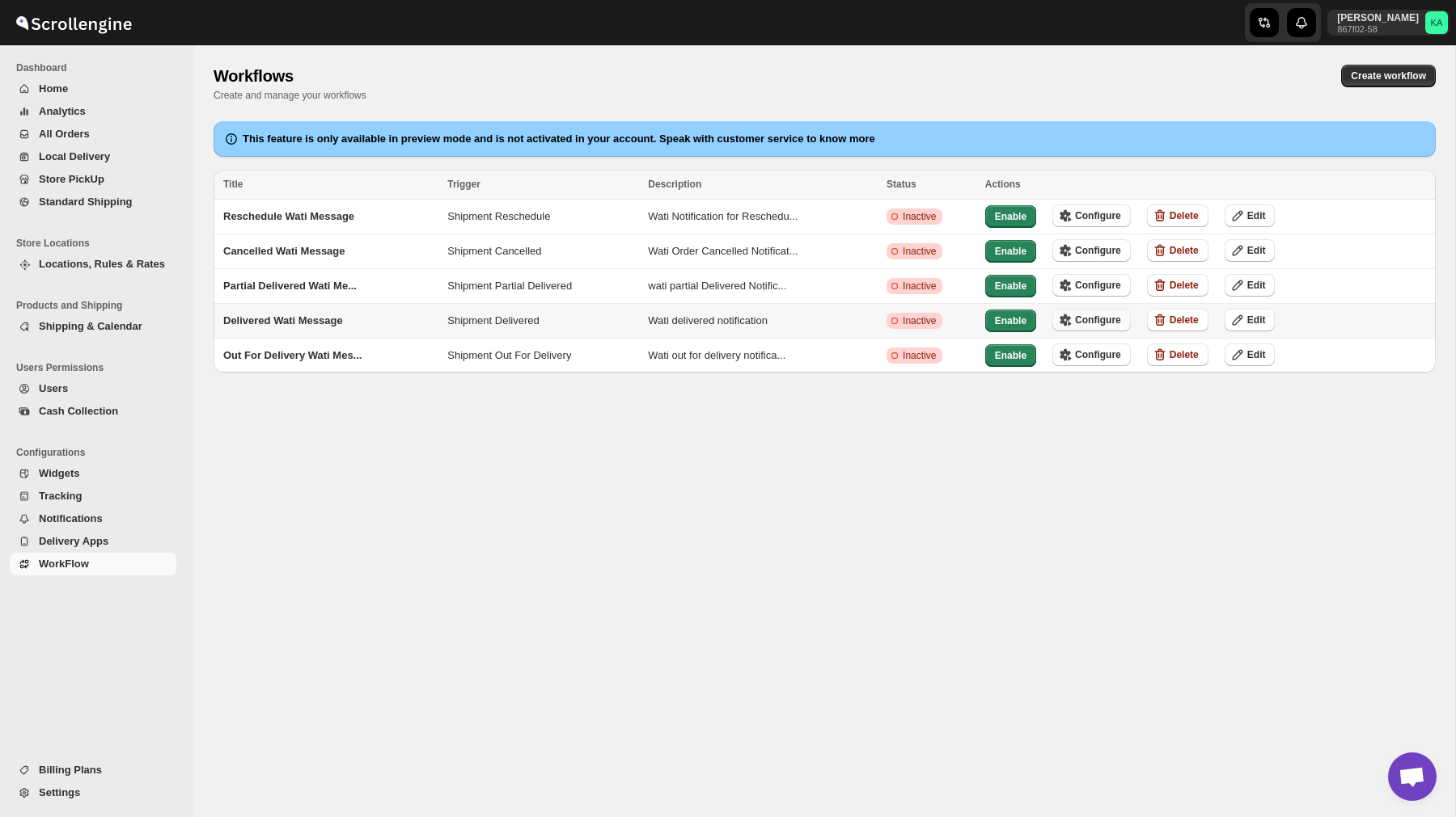
click at [1108, 318] on span "Configure" at bounding box center [1097, 319] width 46 height 13
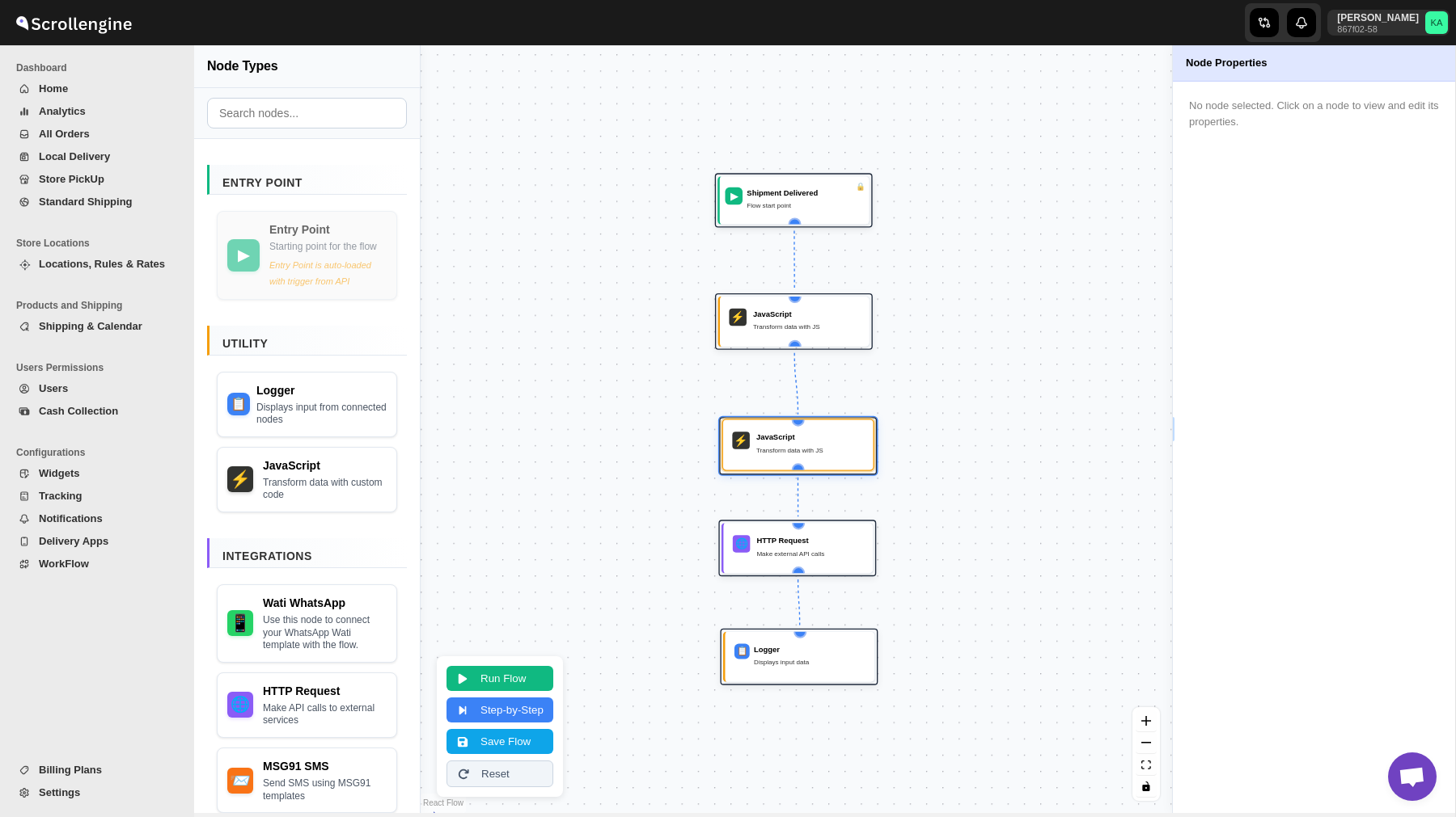
click at [787, 440] on div "JavaScript" at bounding box center [810, 437] width 108 height 11
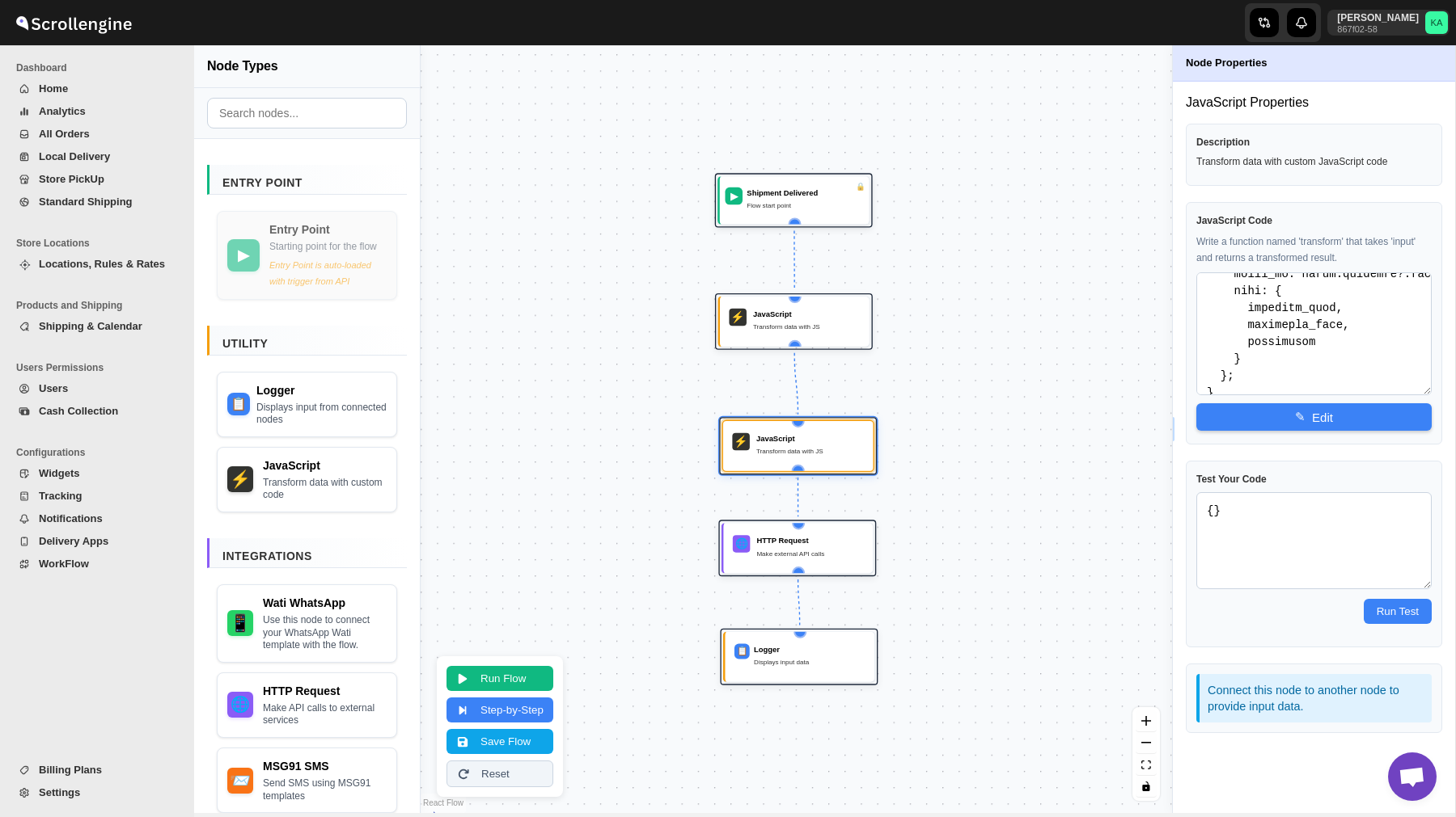
scroll to position [920, 0]
click at [79, 560] on span "WorkFlow" at bounding box center [64, 564] width 50 height 13
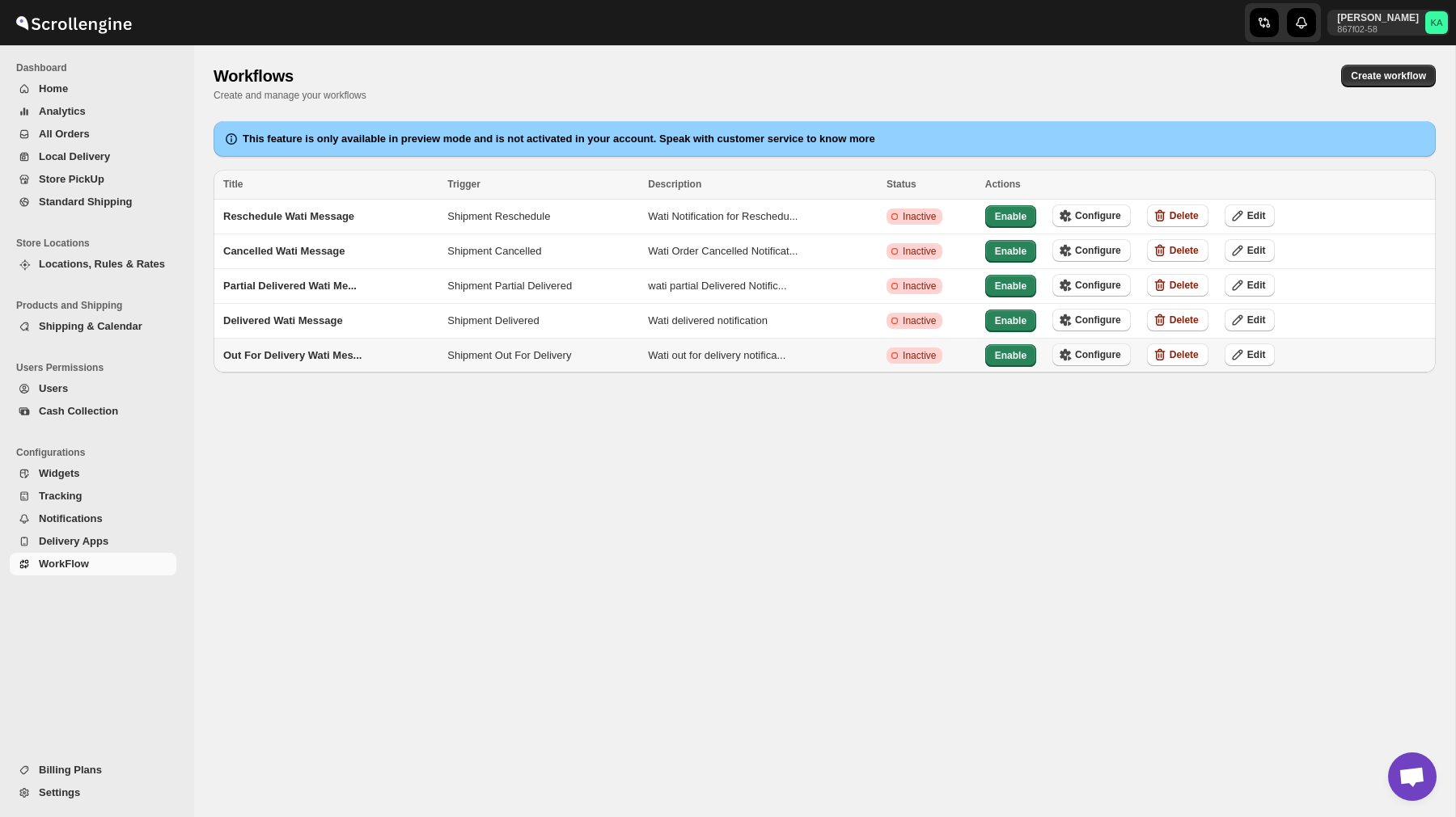
click at [1100, 356] on span "Configure" at bounding box center [1097, 354] width 46 height 13
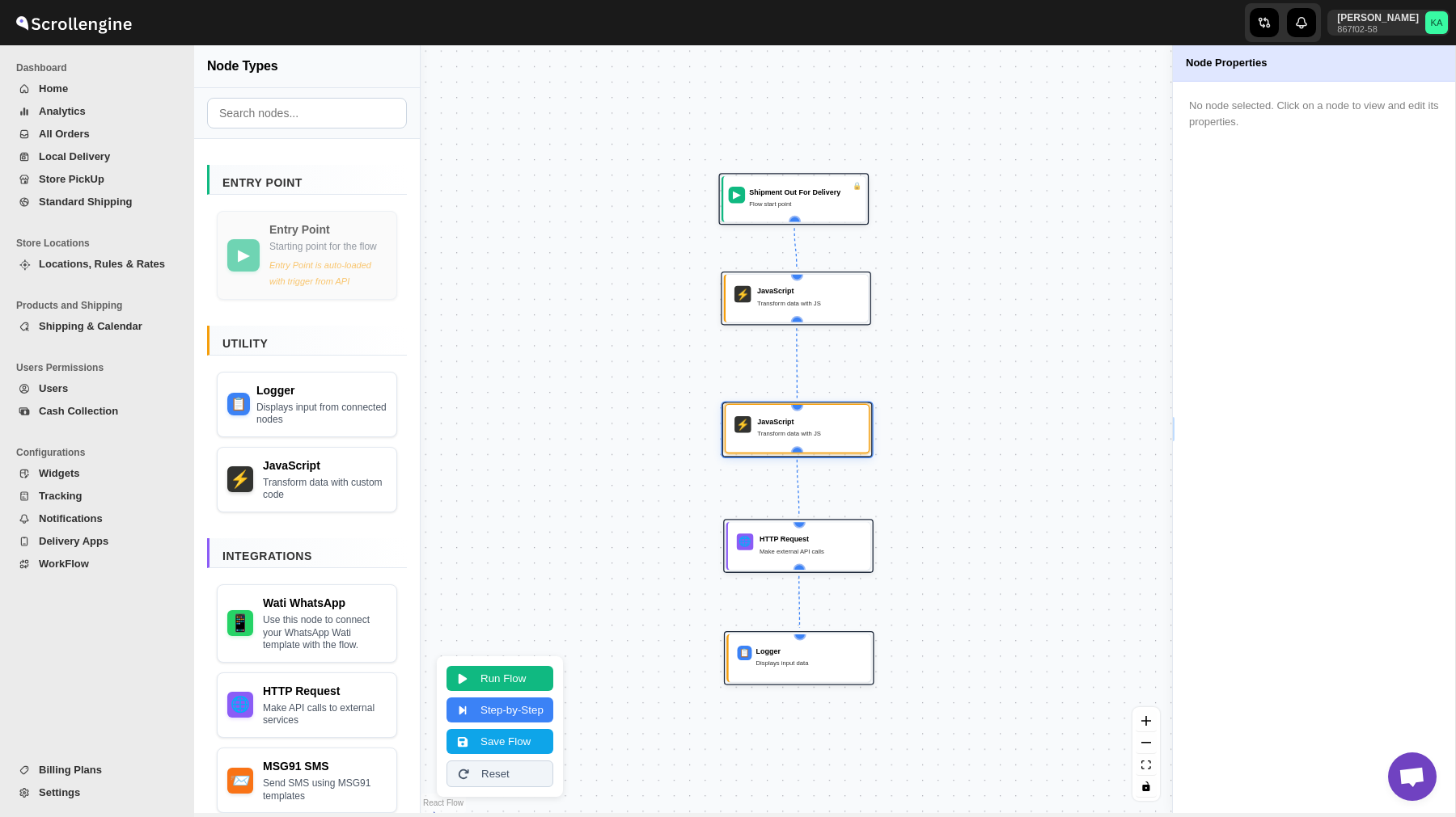
click at [782, 438] on div "Transform data with JS" at bounding box center [808, 434] width 103 height 11
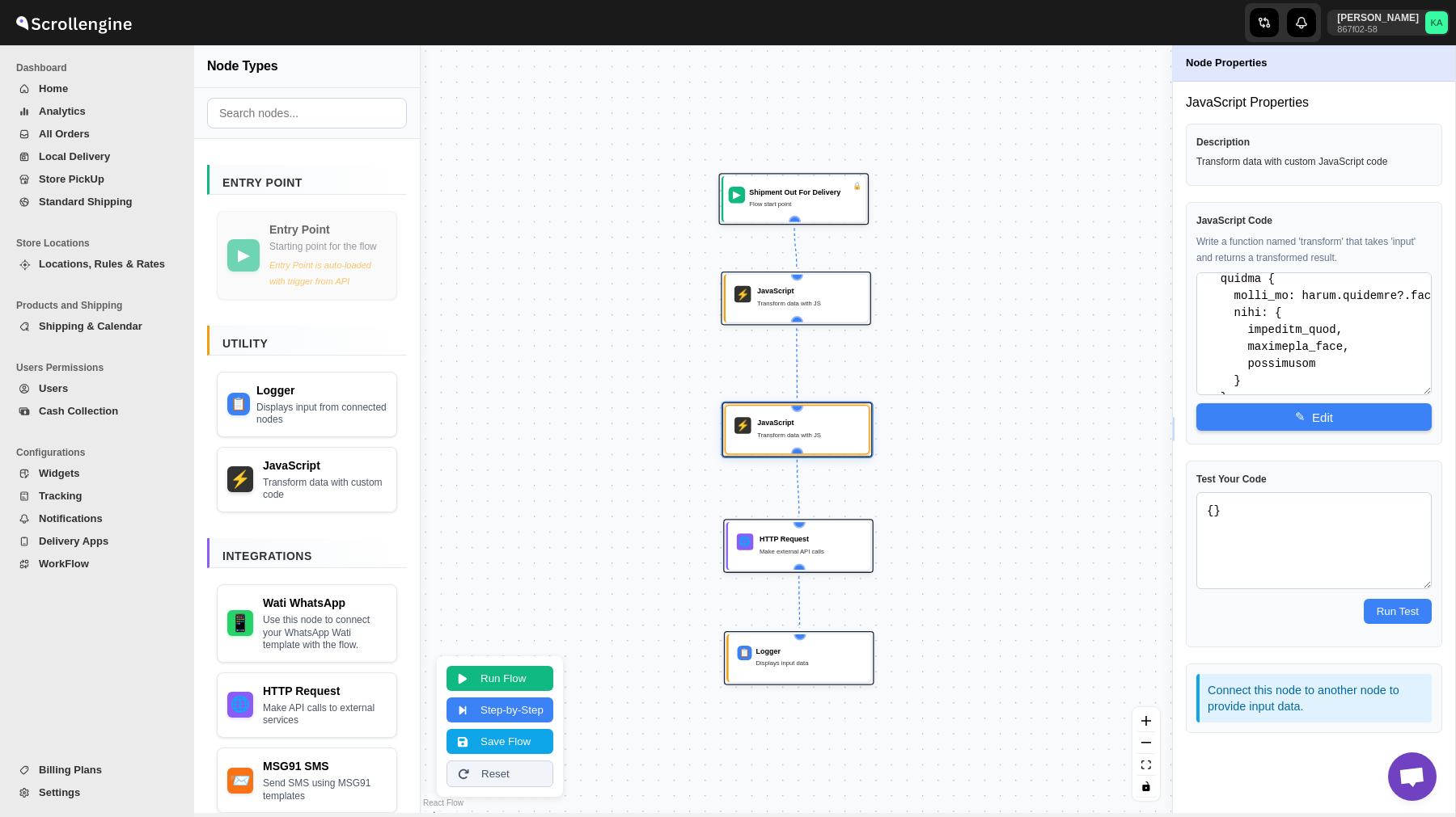
scroll to position [967, 0]
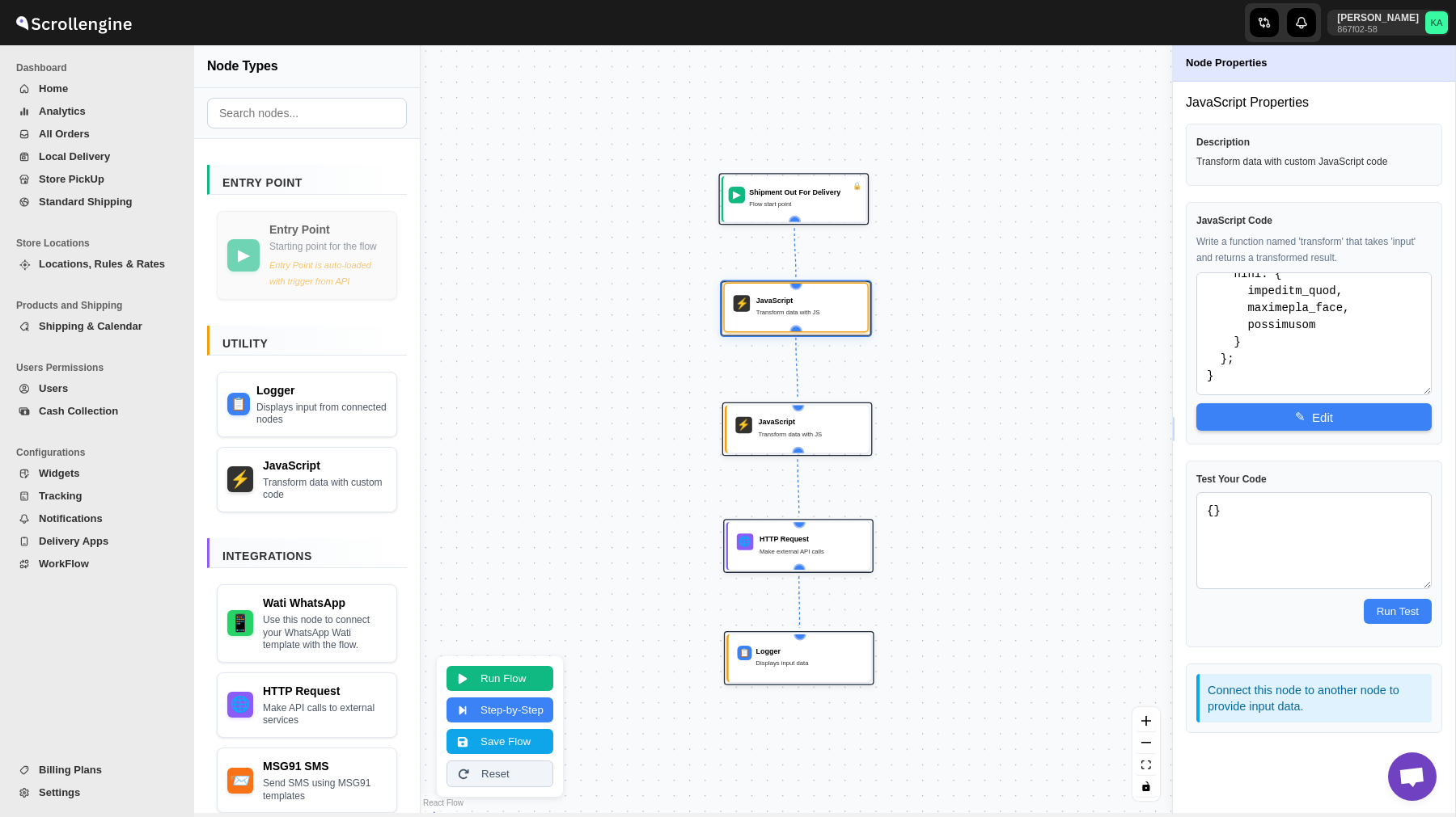
drag, startPoint x: 822, startPoint y: 292, endPoint x: 822, endPoint y: 302, distance: 10.0
click at [822, 302] on div "JavaScript" at bounding box center [807, 300] width 103 height 11
click at [830, 565] on div "🌐 HTTP Request Make external API calls" at bounding box center [797, 544] width 145 height 49
click at [507, 739] on button "Save Flow" at bounding box center [500, 740] width 107 height 25
click at [82, 559] on span "WorkFlow" at bounding box center [64, 564] width 50 height 13
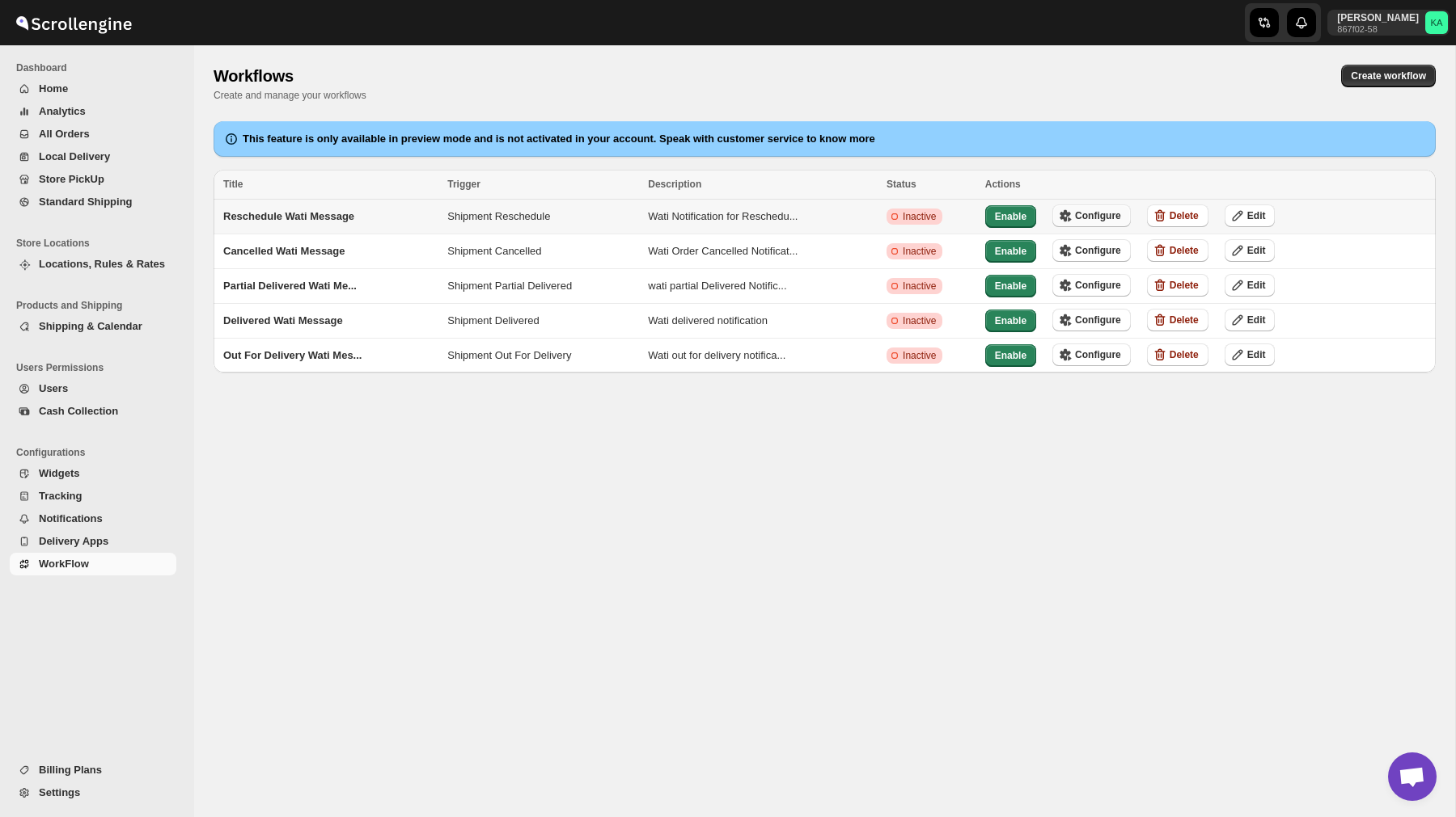
click at [1094, 212] on span "Configure" at bounding box center [1097, 216] width 46 height 13
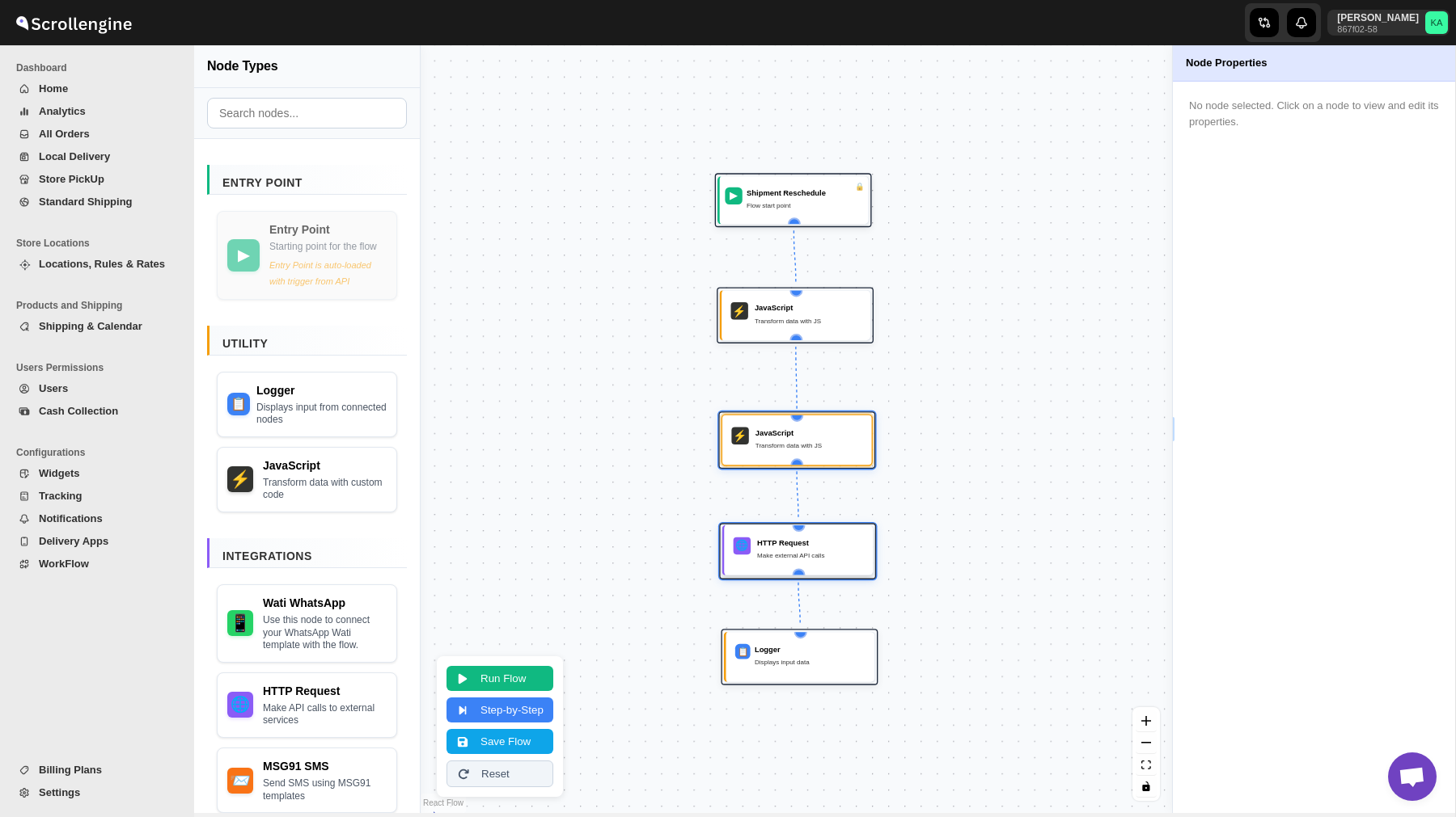
click at [806, 568] on div "🌐 HTTP Request Make external API calls" at bounding box center [798, 551] width 136 height 37
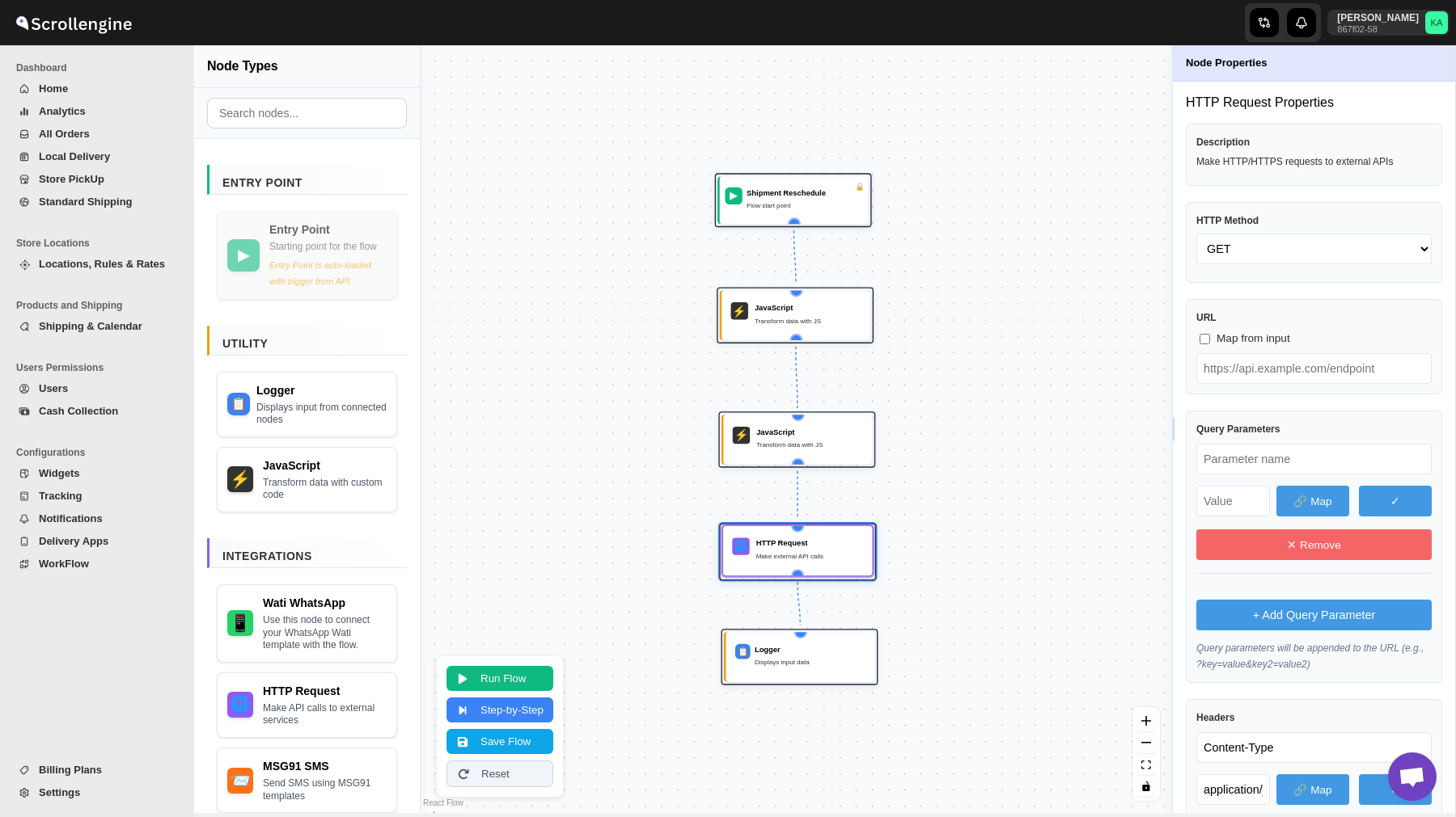
click at [845, 546] on div "HTTP Request" at bounding box center [810, 542] width 107 height 11
click at [1279, 250] on select "GET POST PUT PATCH DELETE HEAD OPTIONS" at bounding box center [1314, 249] width 236 height 31
click at [1196, 234] on select "GET POST PUT PATCH DELETE HEAD OPTIONS" at bounding box center [1314, 249] width 236 height 31
select select "POST"
click at [1257, 369] on input "text" at bounding box center [1314, 368] width 236 height 31
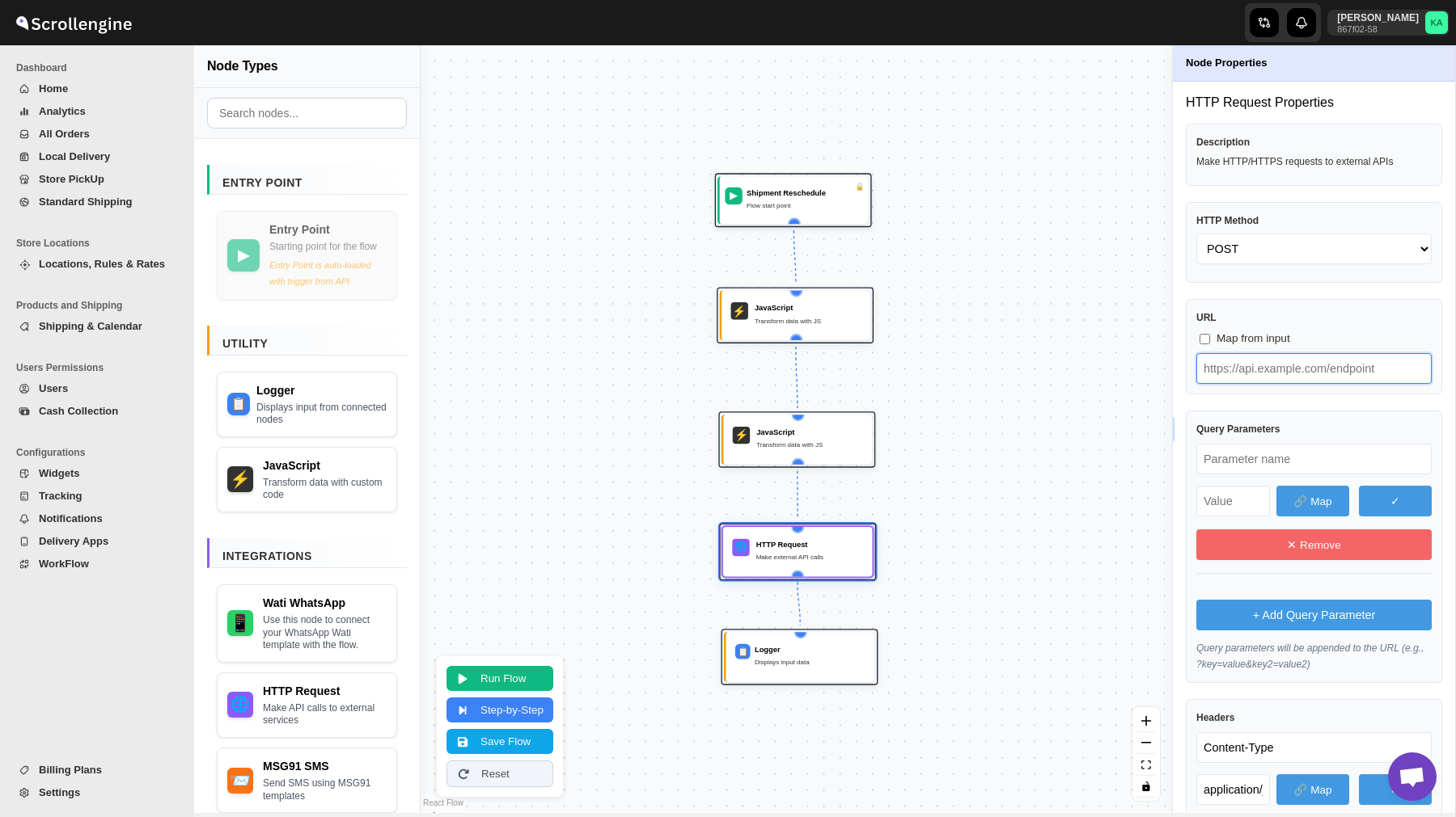
paste input "text"
type input "https://live-mt-server.wati.io/385134/api/v1/sendTemplateMessage"
click at [521, 741] on button "Save Flow" at bounding box center [500, 740] width 107 height 25
click at [75, 554] on button "WorkFlow" at bounding box center [93, 564] width 166 height 23
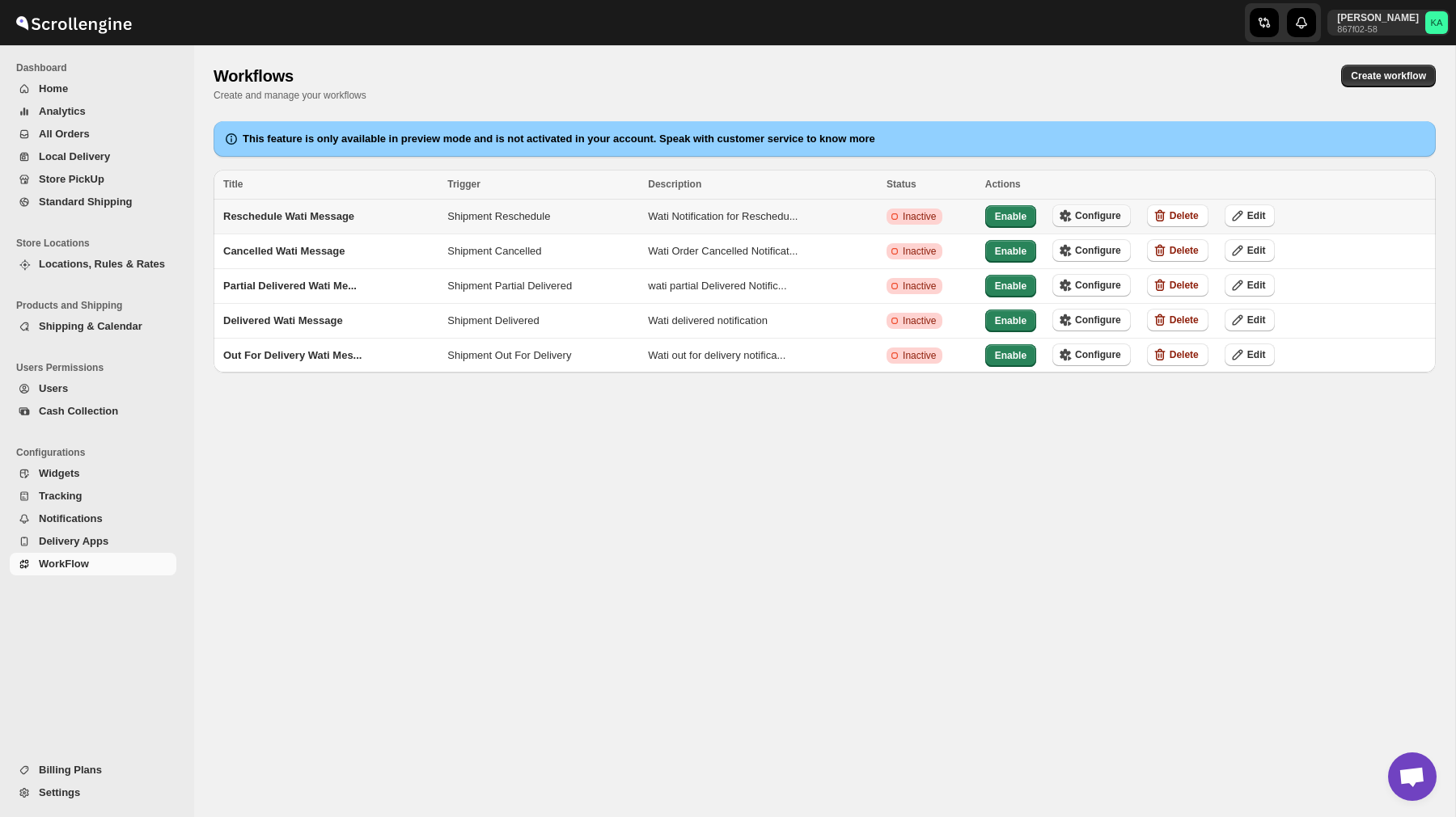
click at [1102, 221] on span "Configure" at bounding box center [1097, 216] width 46 height 13
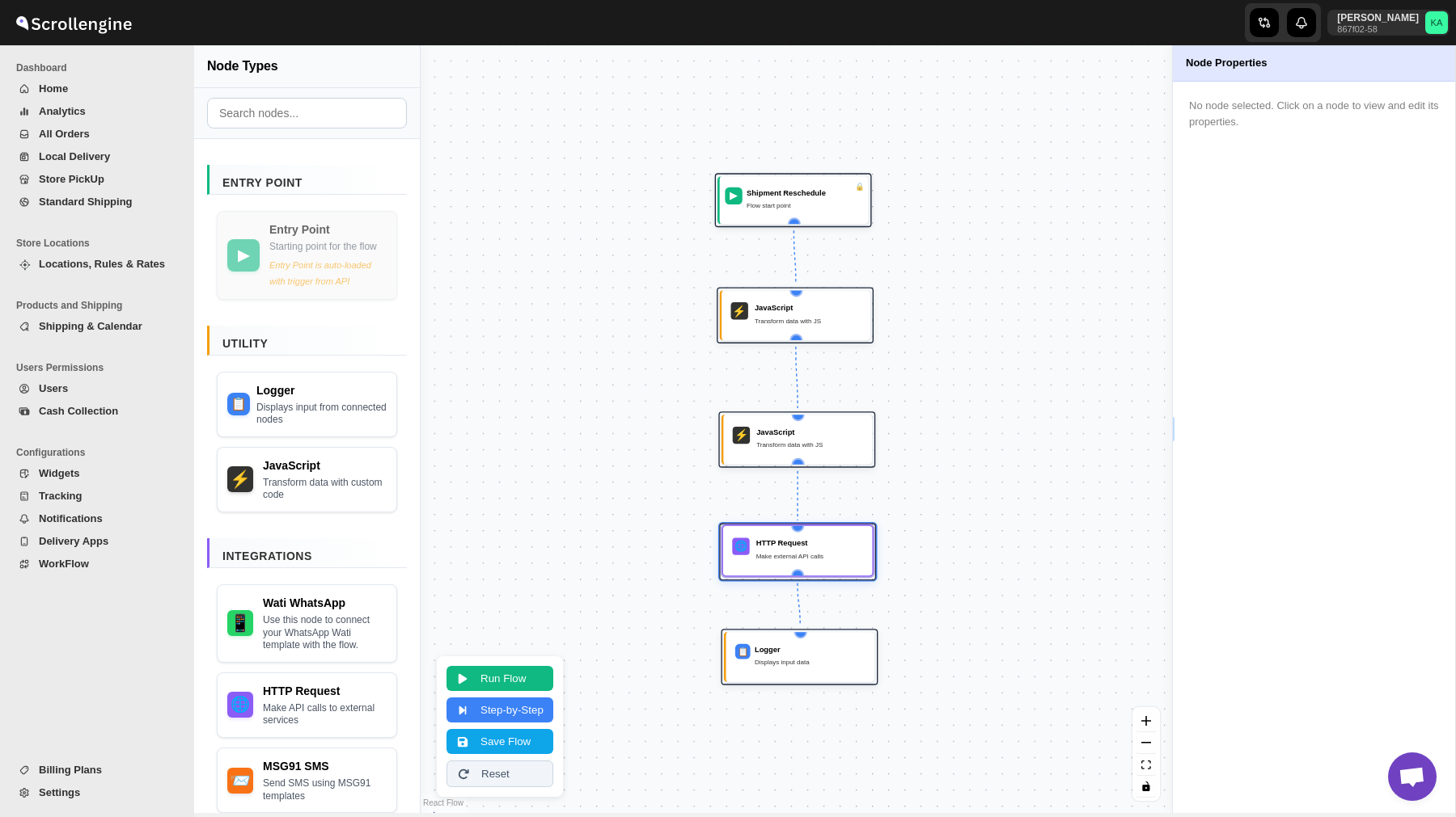
click at [774, 565] on div "🌐 HTTP Request Make external API calls" at bounding box center [797, 551] width 136 height 37
select select "POST"
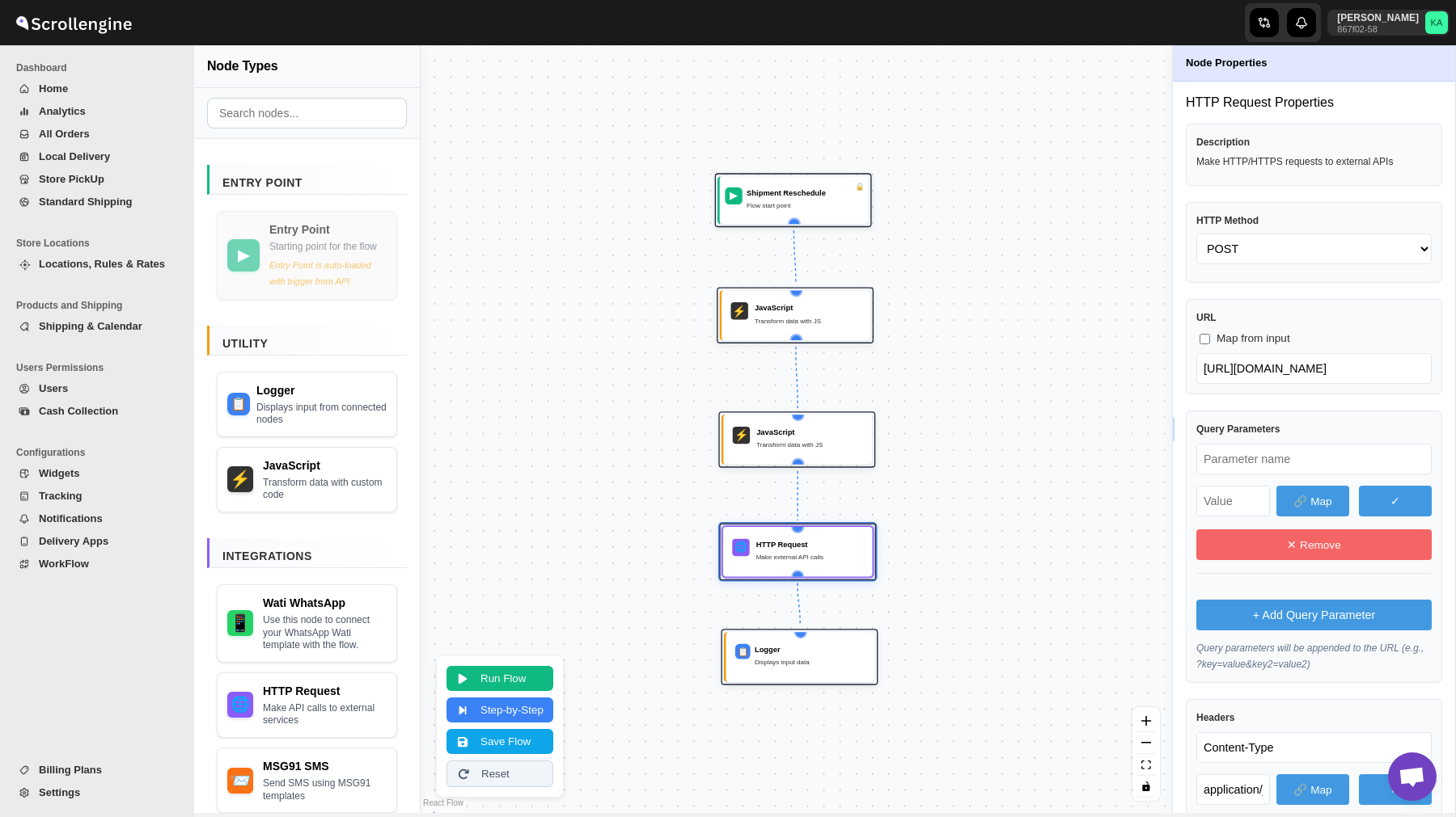
click at [76, 563] on span "WorkFlow" at bounding box center [64, 564] width 50 height 13
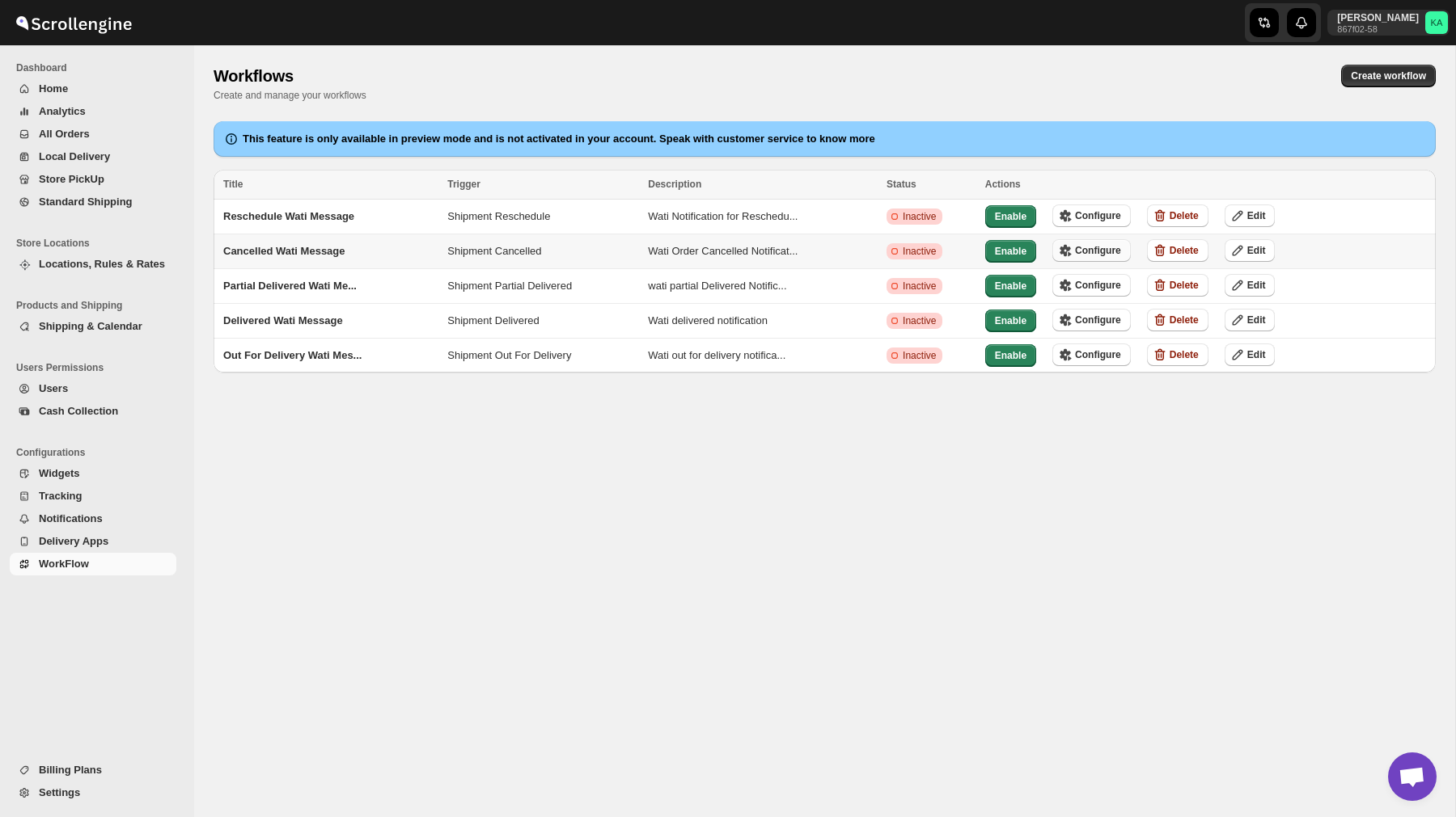
click at [1107, 250] on span "Configure" at bounding box center [1097, 250] width 46 height 13
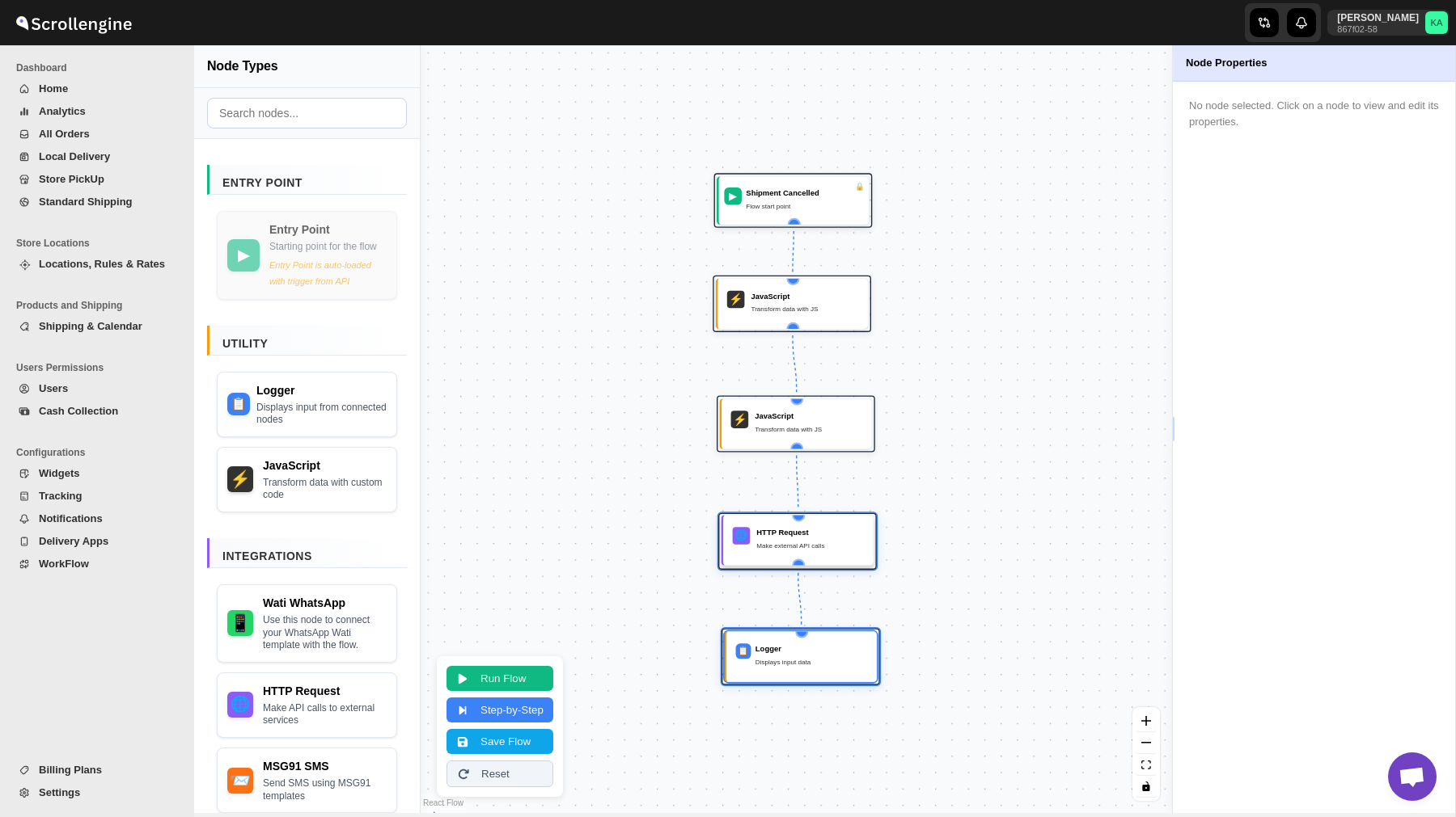
click at [811, 529] on div "HTTP Request" at bounding box center [810, 532] width 108 height 11
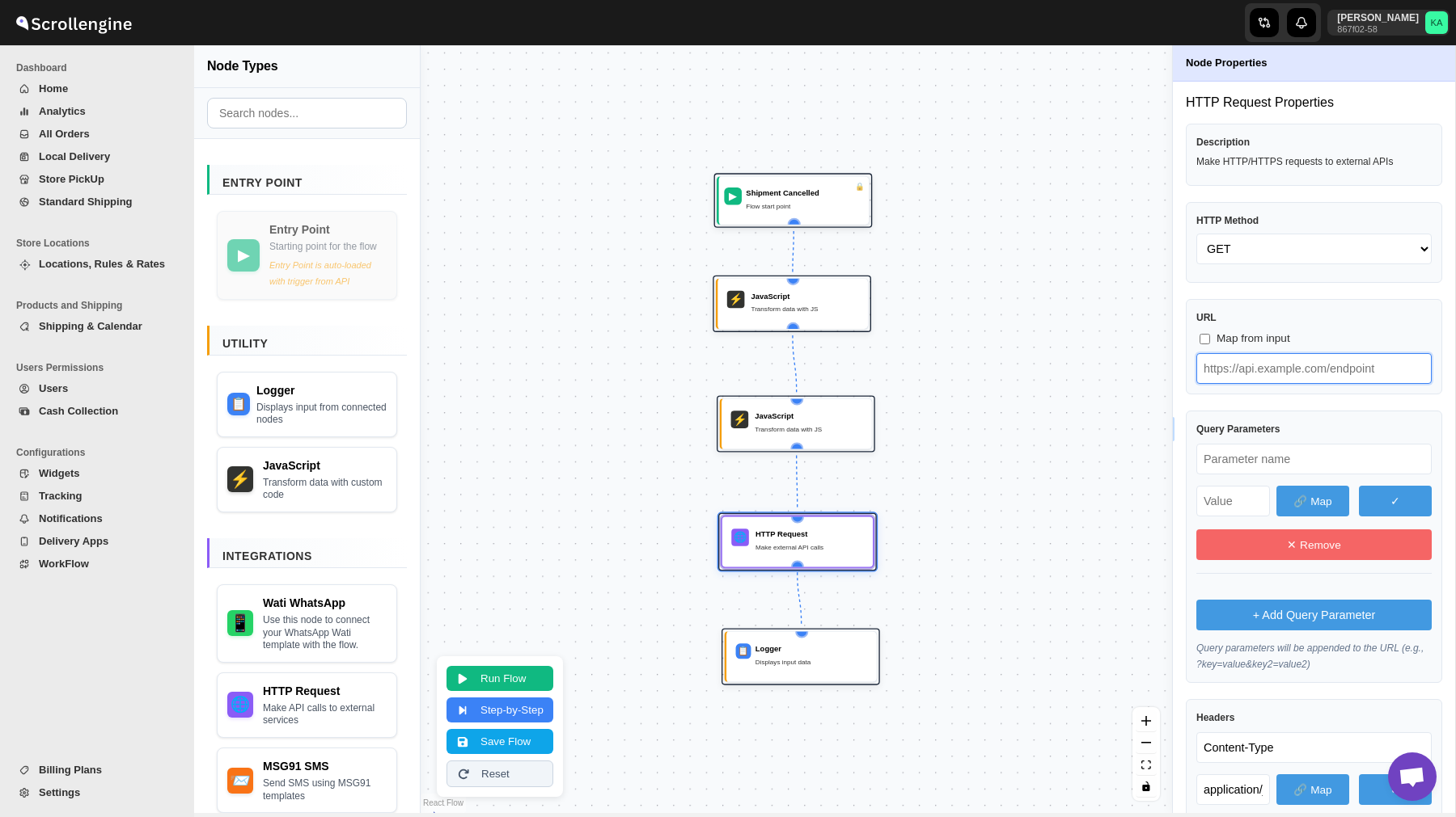
click at [1294, 374] on input "text" at bounding box center [1314, 368] width 236 height 31
paste input "text"
type input "https://live-mt-server.wati.io/385134/api/v1/sendTemplateMessage"
click at [509, 738] on button "Save Flow" at bounding box center [500, 740] width 107 height 25
click at [97, 572] on button "WorkFlow" at bounding box center [93, 564] width 166 height 23
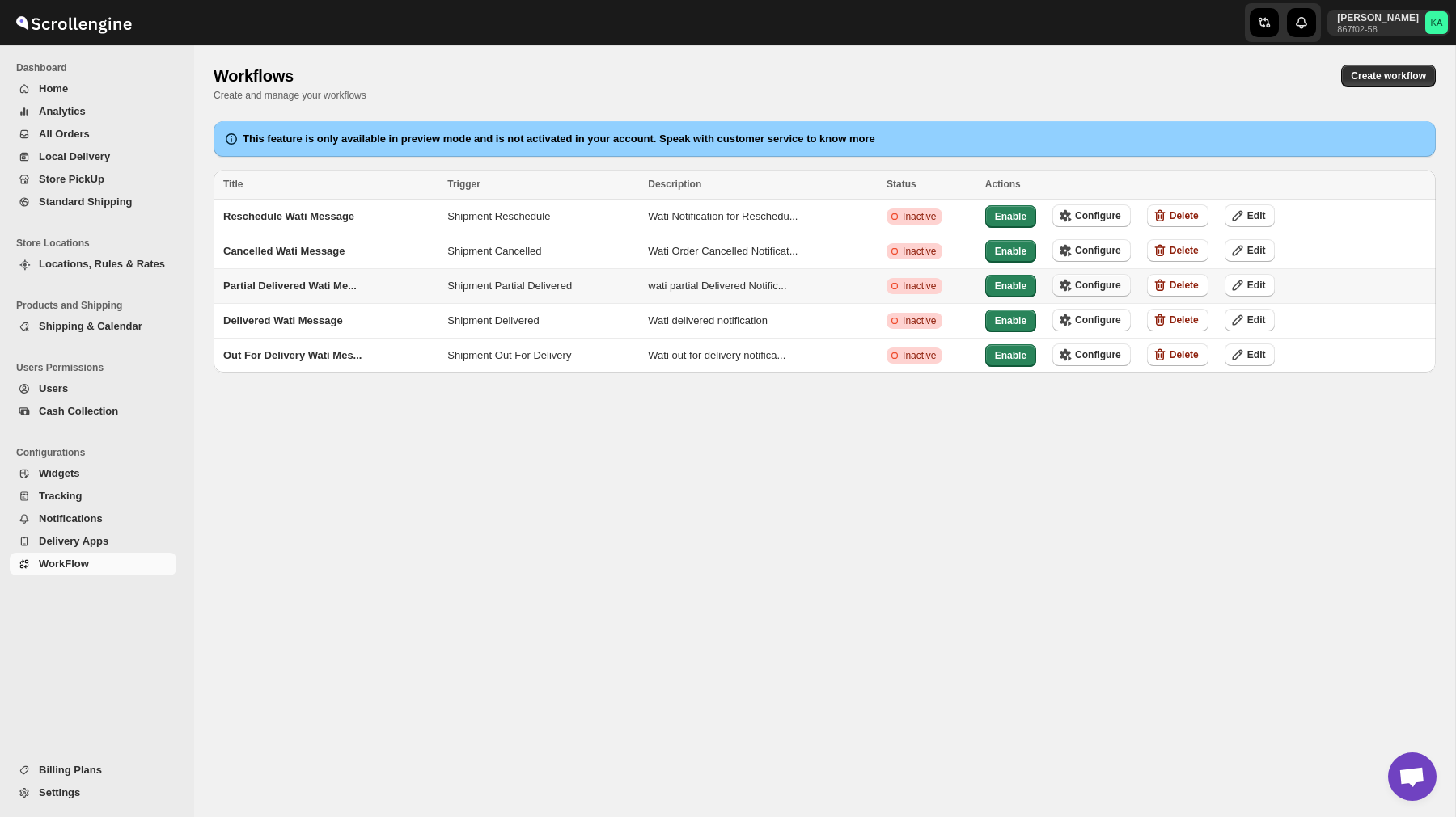
click at [1088, 287] on span "Configure" at bounding box center [1097, 285] width 46 height 13
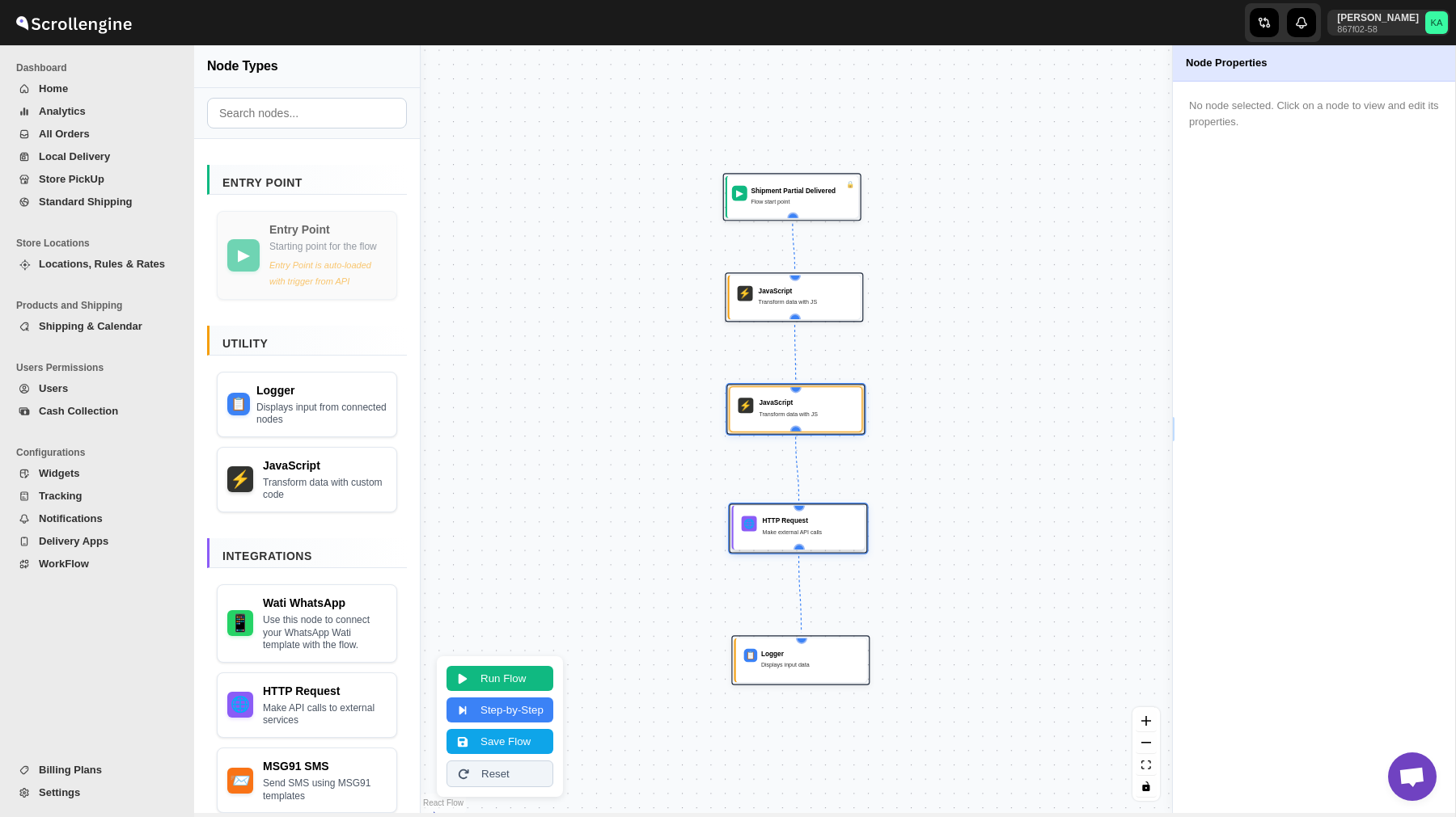
click at [823, 529] on div "Make external API calls" at bounding box center [809, 533] width 94 height 10
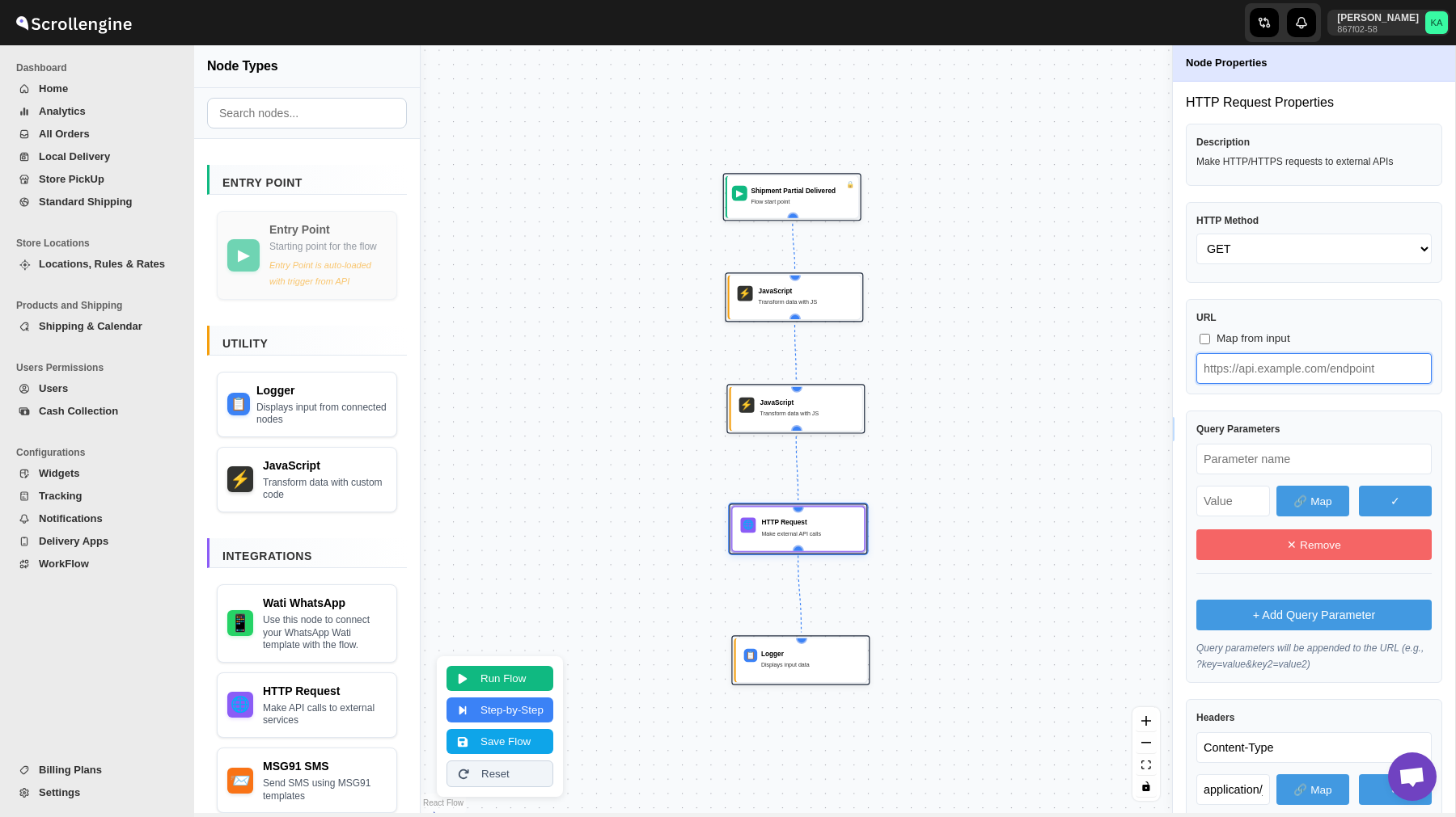
click at [1299, 364] on input "text" at bounding box center [1314, 368] width 236 height 31
paste input "text"
type input "https://live-mt-server.wati.io/385134/api/v1/sendTemplateMessage"
click at [527, 732] on button "Save Flow" at bounding box center [500, 740] width 107 height 25
click at [71, 559] on span "WorkFlow" at bounding box center [64, 564] width 50 height 13
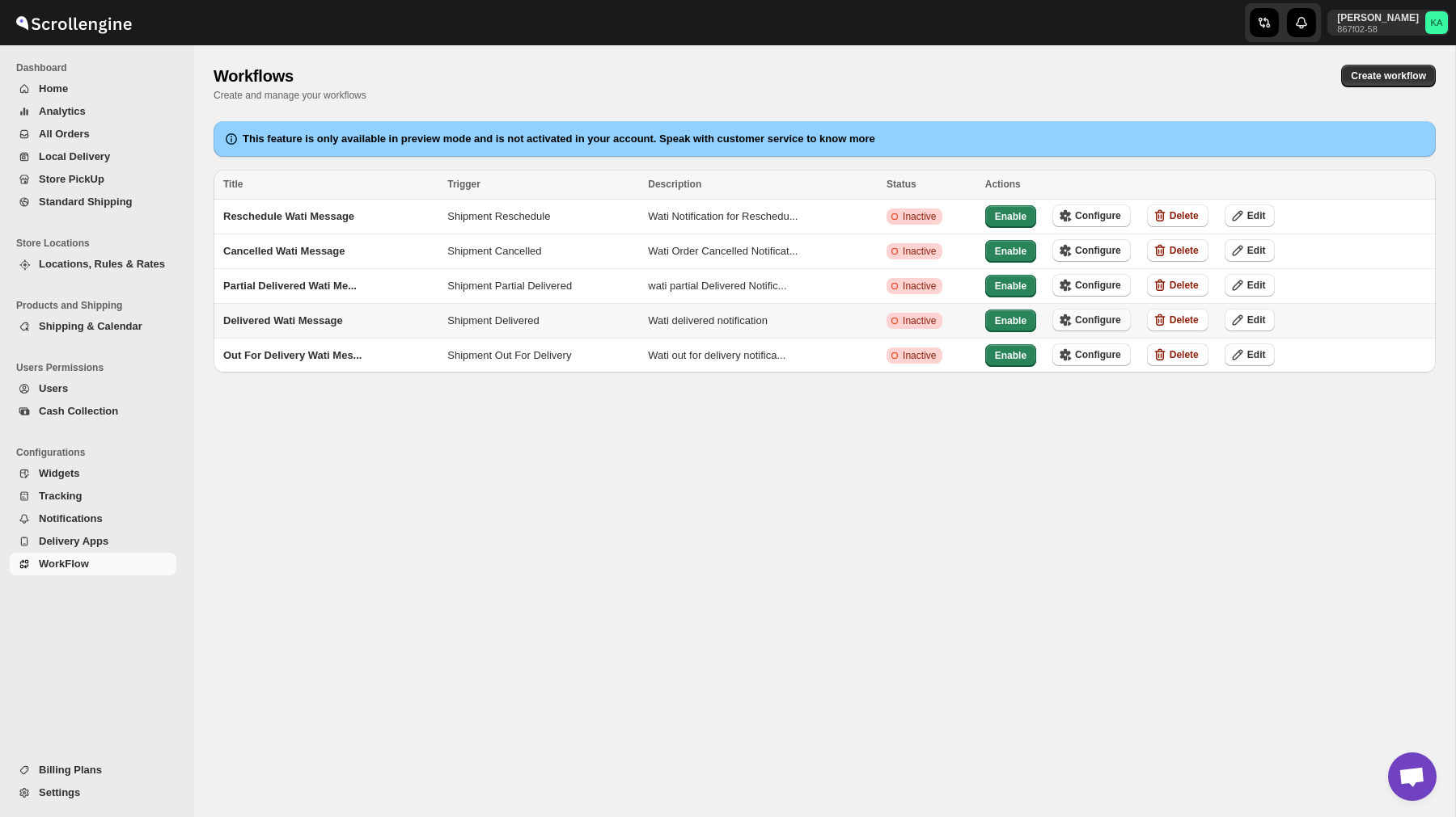
click at [1102, 317] on span "Configure" at bounding box center [1097, 319] width 46 height 13
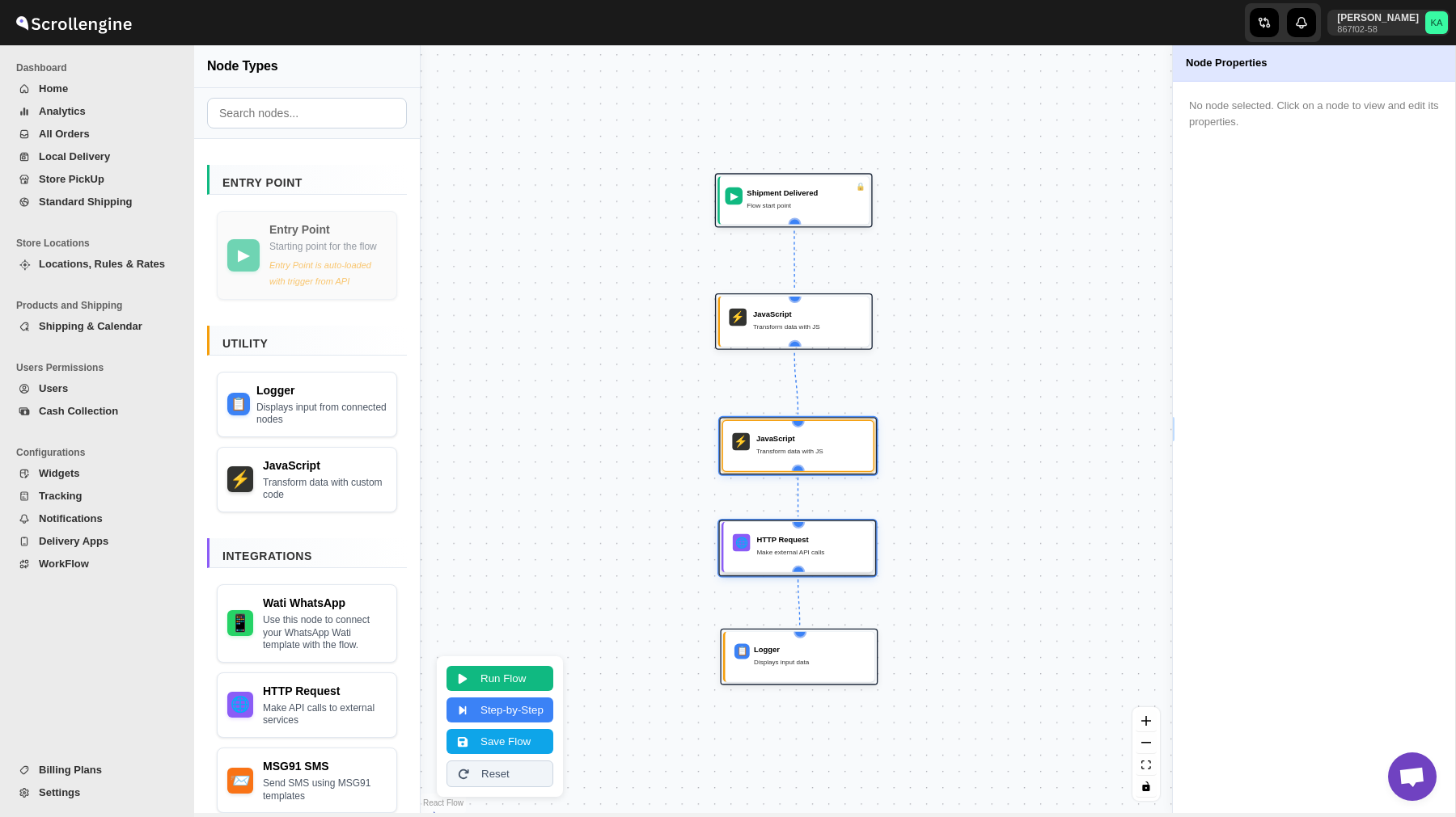
click at [776, 559] on div "HTTP Request Make external API calls" at bounding box center [810, 547] width 107 height 26
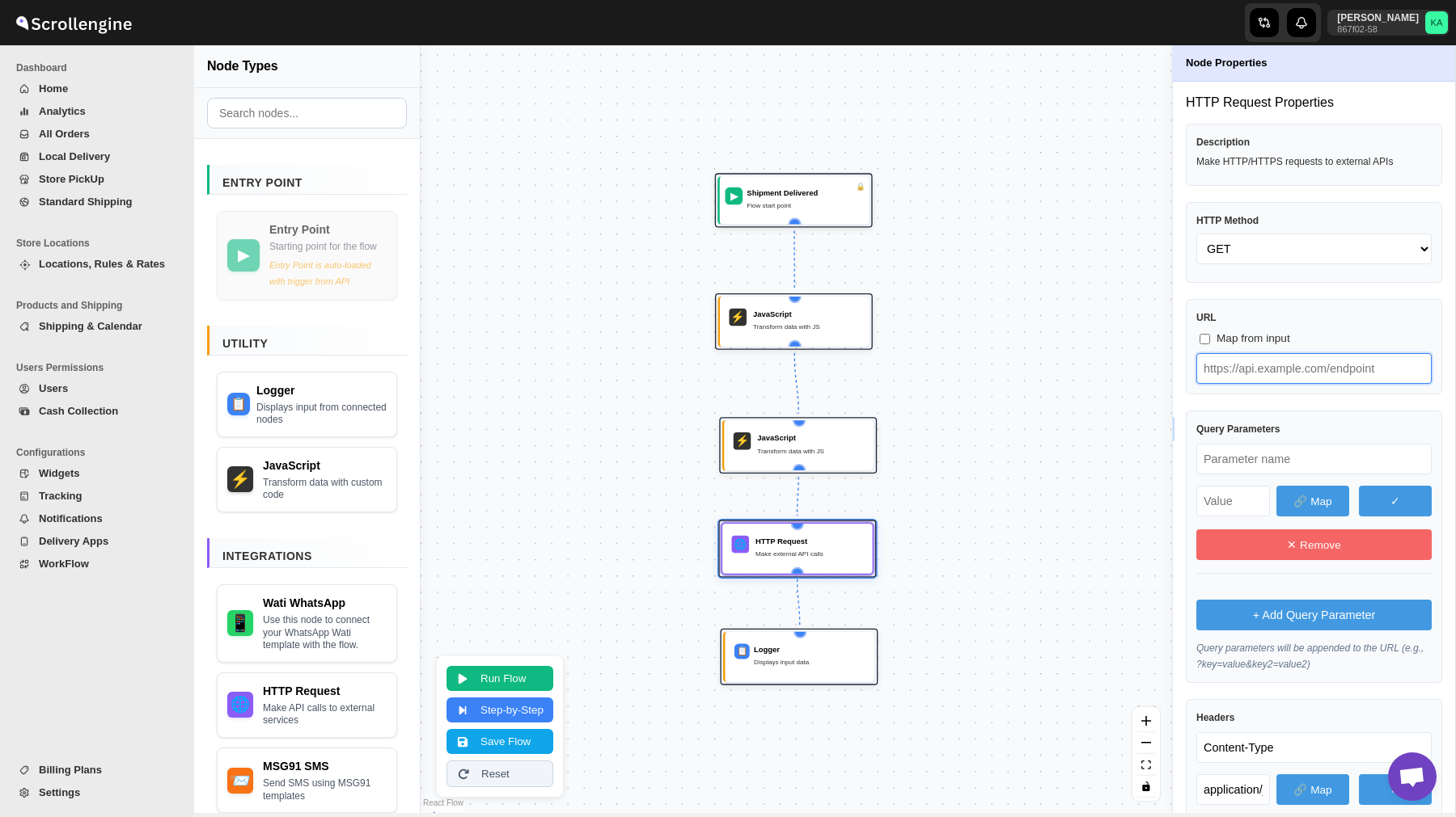
click at [1225, 361] on input "text" at bounding box center [1314, 368] width 236 height 31
paste input "text"
type input "https://live-mt-server.wati.io/385134/api/v1/sendTemplateMessage"
click at [532, 734] on button "Save Flow" at bounding box center [500, 740] width 107 height 25
click at [59, 566] on span "WorkFlow" at bounding box center [64, 564] width 50 height 13
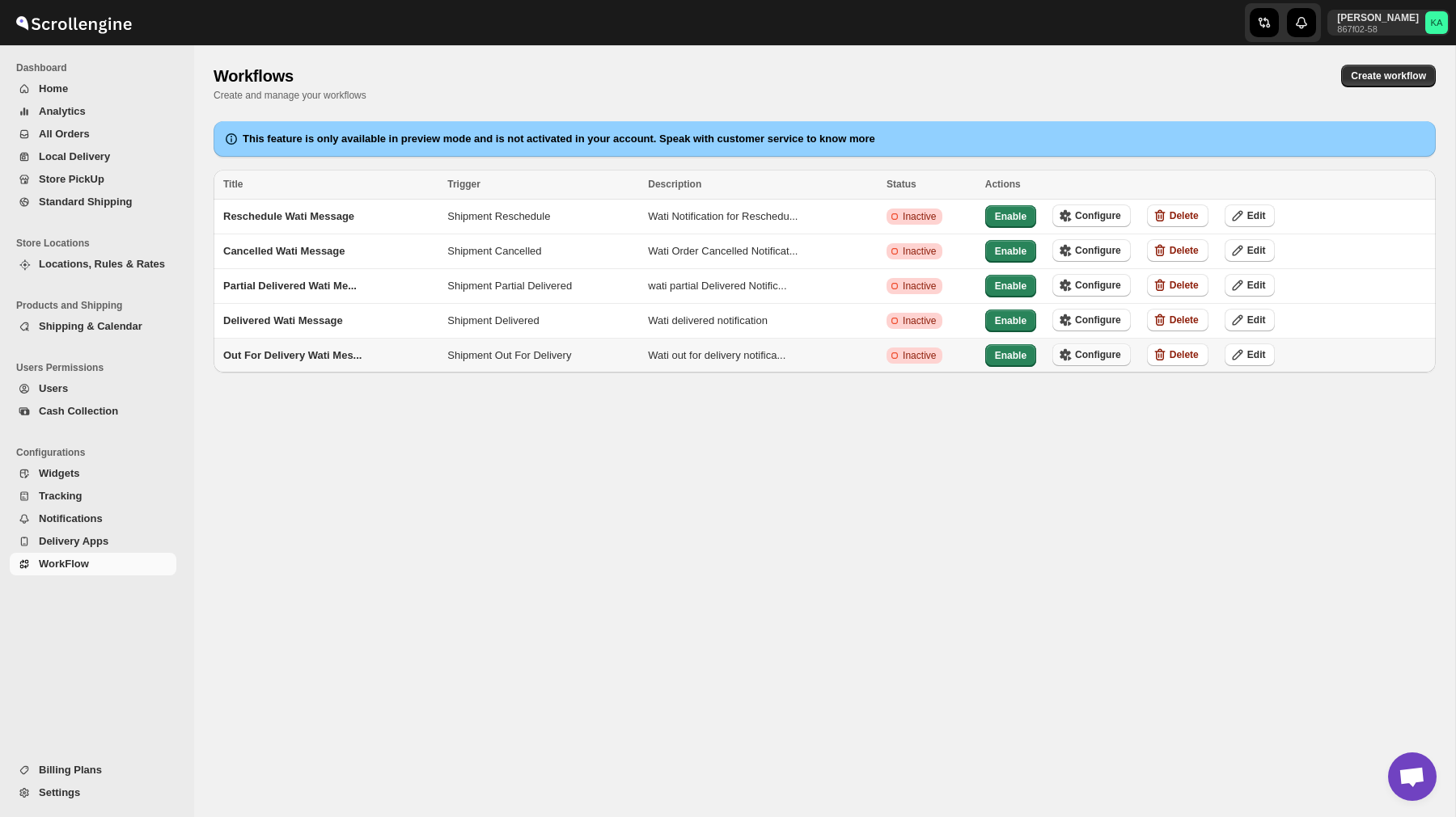
click at [1108, 351] on span "Configure" at bounding box center [1097, 354] width 46 height 13
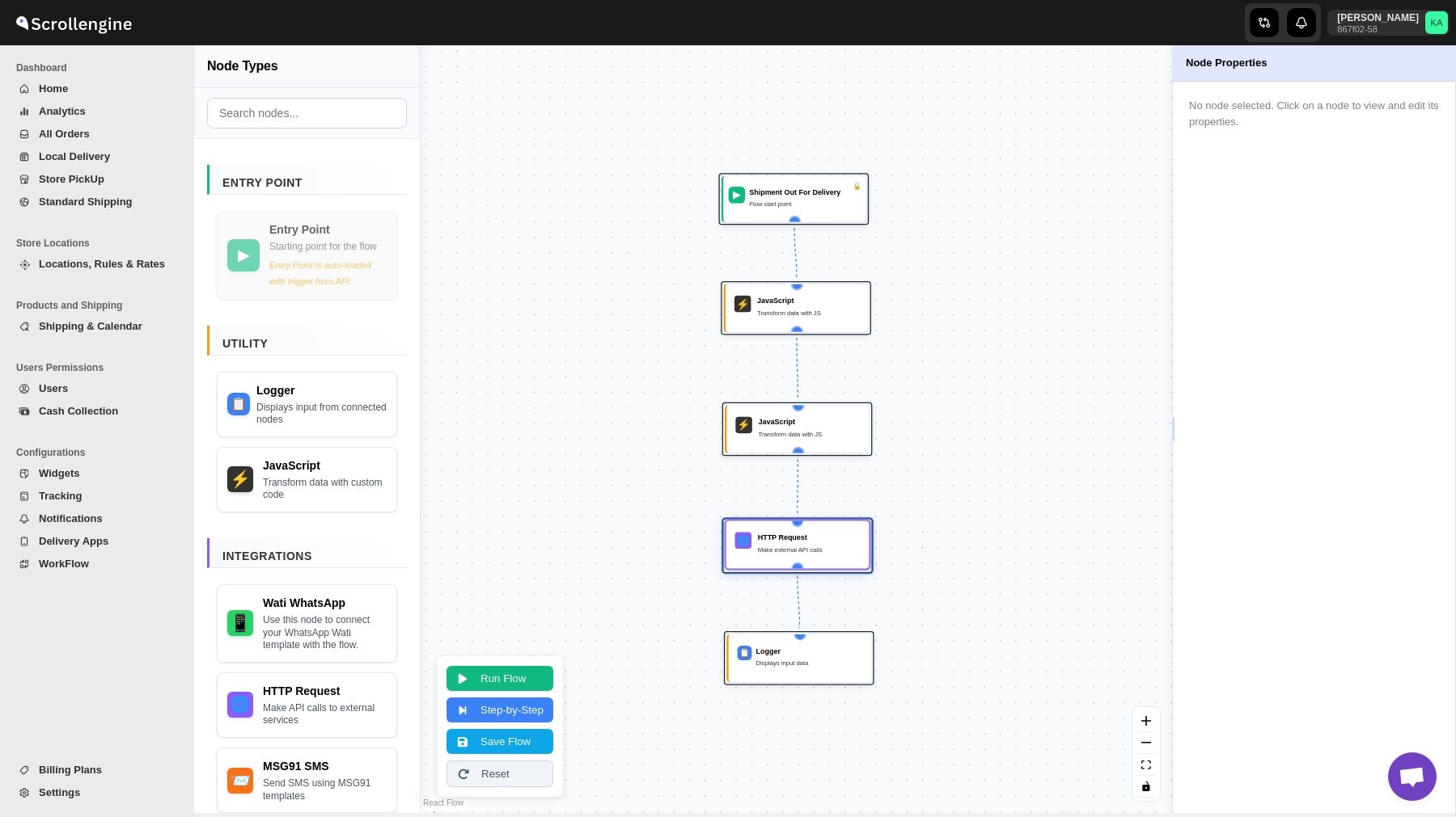
click at [775, 531] on div "🌐 HTTP Request Make external API calls" at bounding box center [797, 545] width 130 height 36
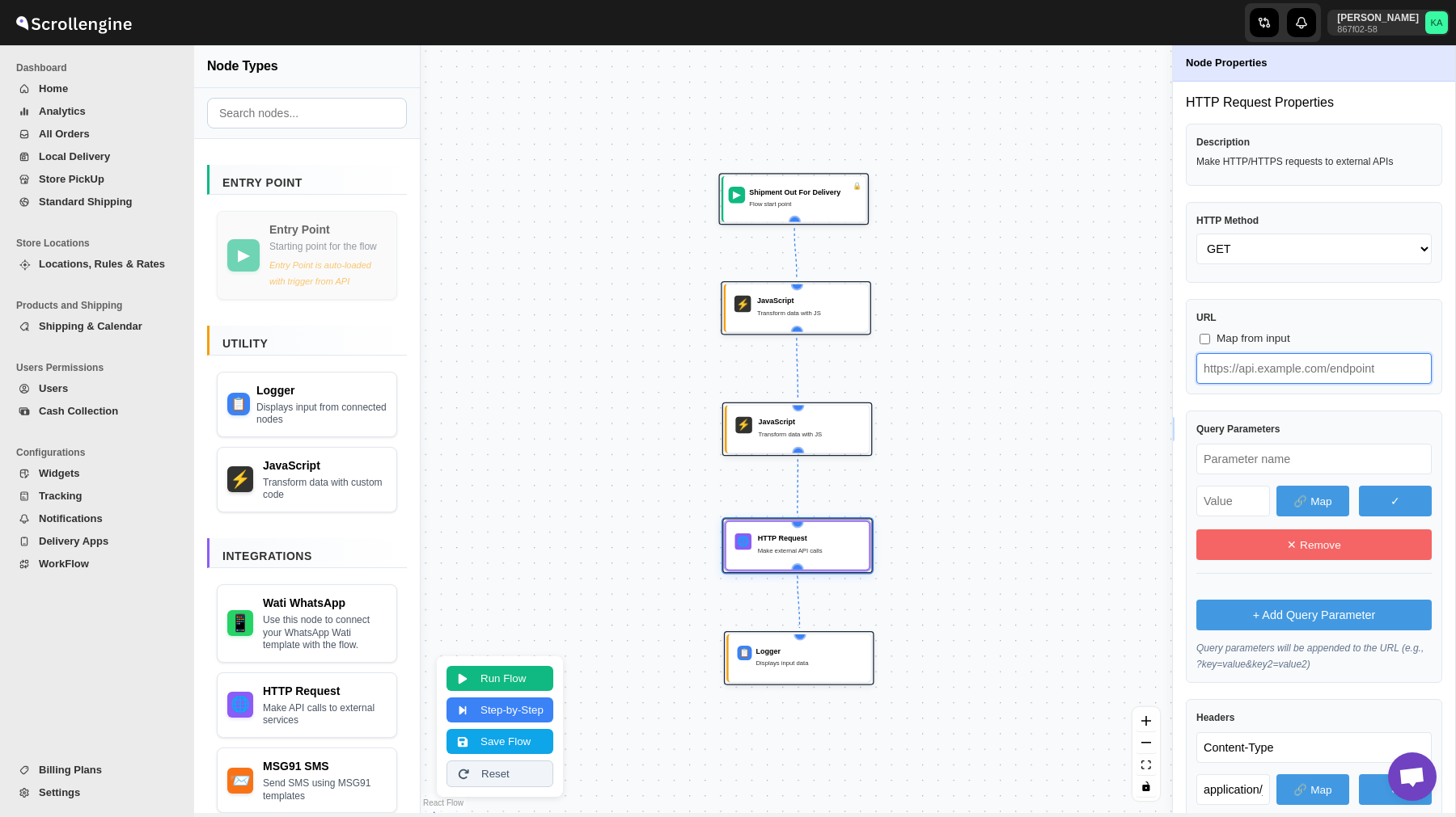
click at [1265, 363] on input "text" at bounding box center [1314, 368] width 236 height 31
paste input "text"
type input "https://live-mt-server.wati.io/385134/api/v1/sendTemplateMessage"
click at [511, 743] on button "Save Flow" at bounding box center [500, 740] width 107 height 25
click at [109, 554] on button "WorkFlow" at bounding box center [93, 564] width 166 height 23
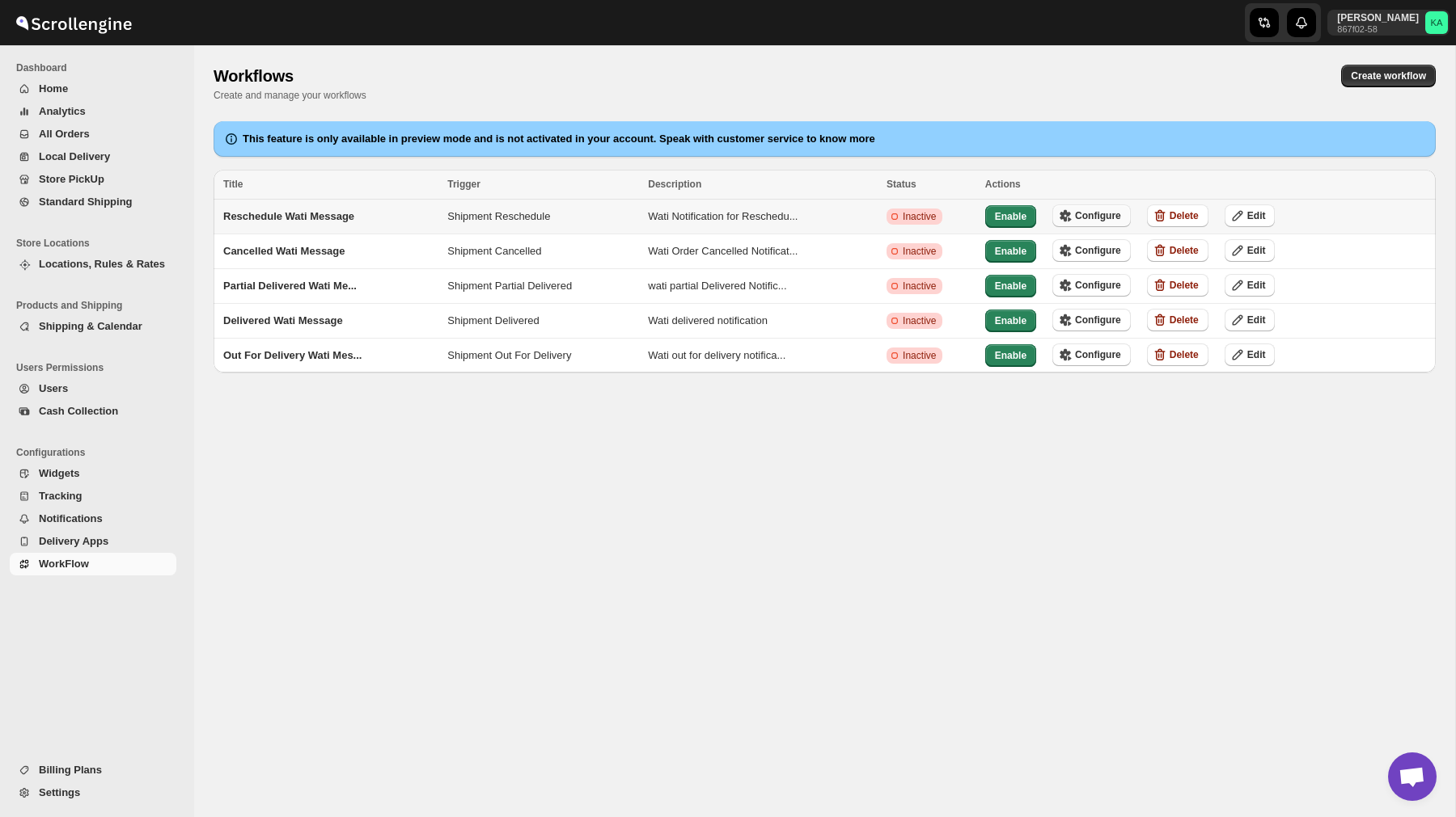
click at [1097, 216] on span "Configure" at bounding box center [1097, 216] width 46 height 13
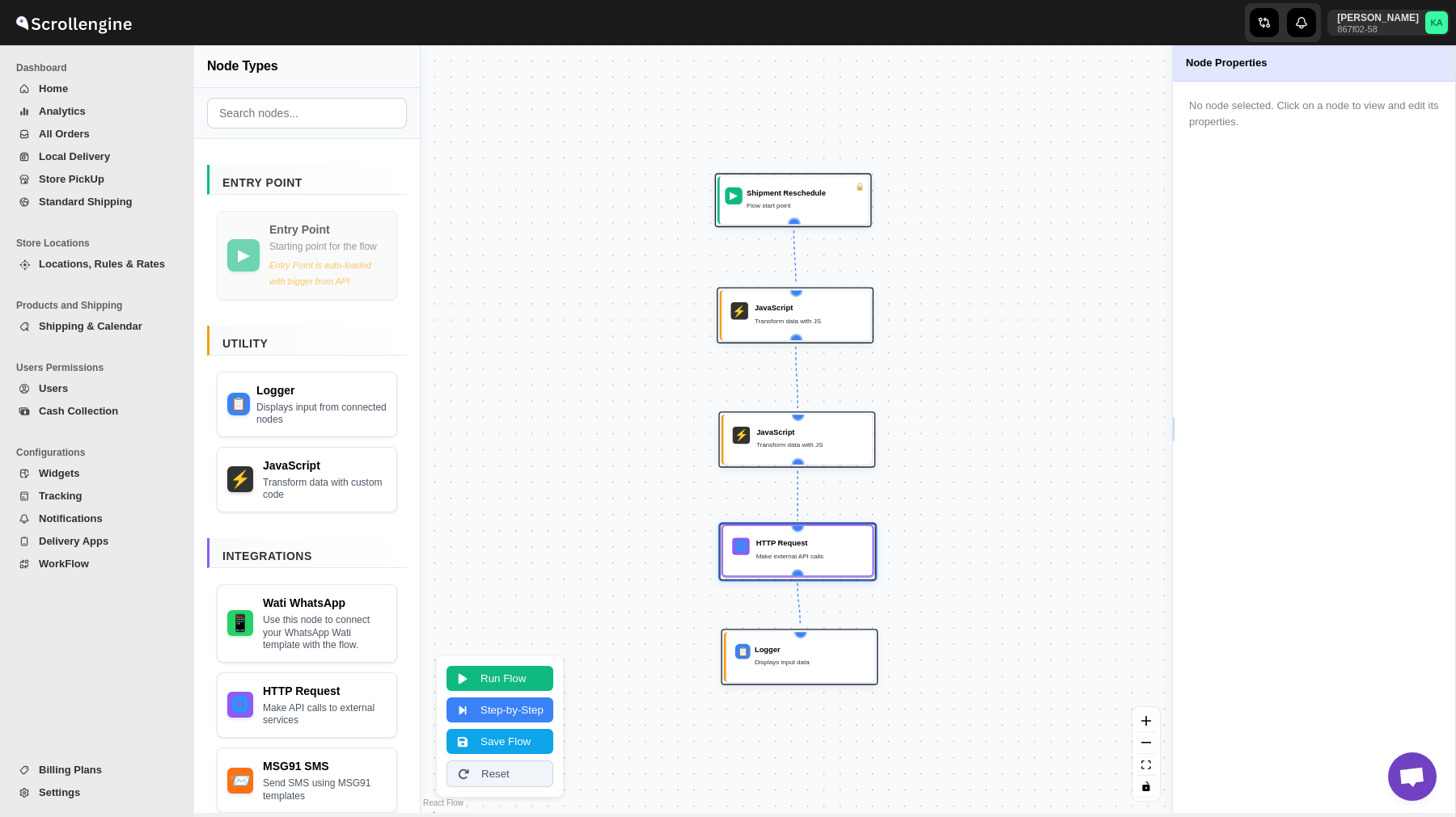
click at [762, 546] on div "HTTP Request" at bounding box center [810, 542] width 107 height 11
select select "POST"
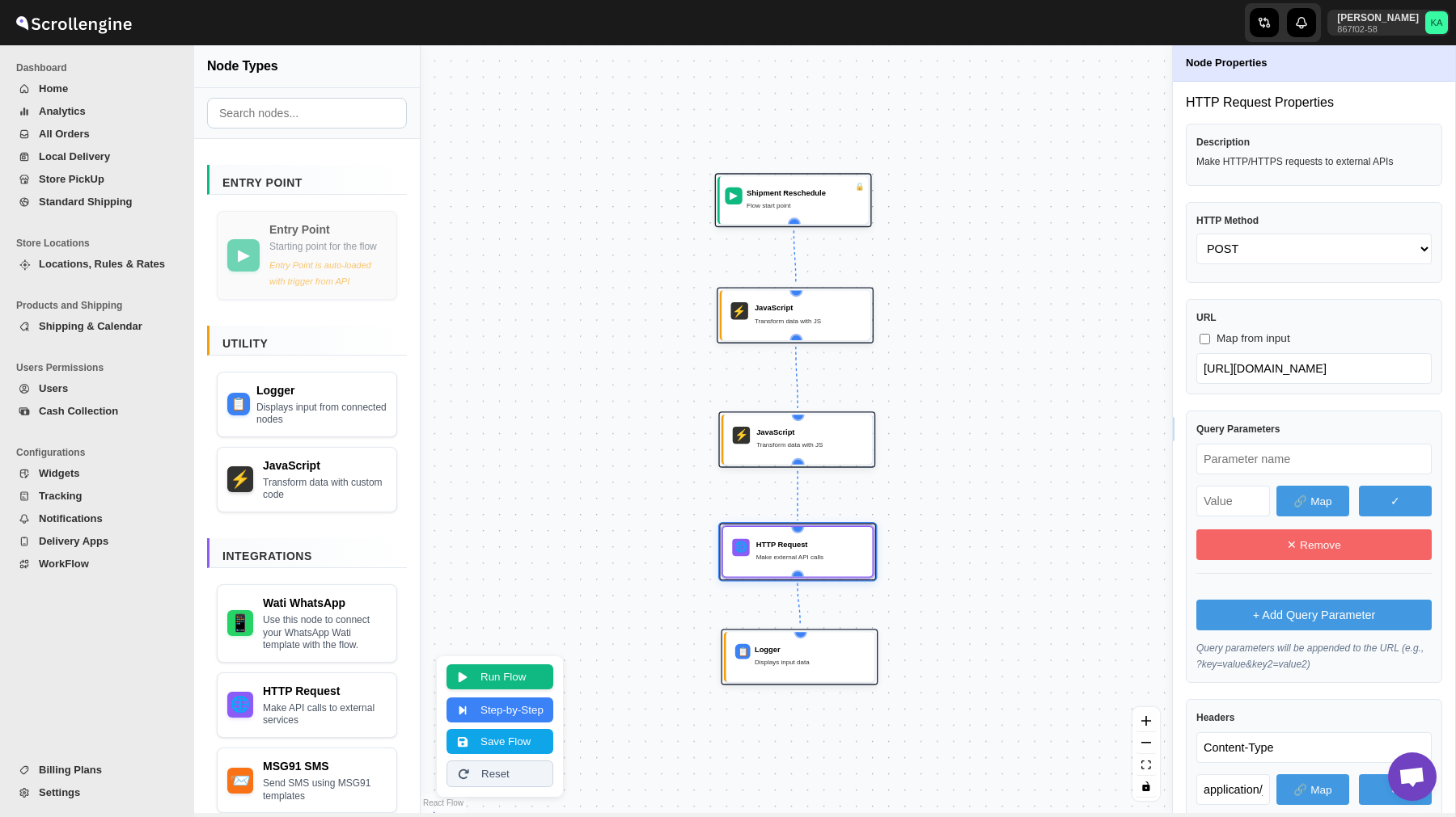
click at [501, 685] on button "Run Flow" at bounding box center [500, 677] width 107 height 25
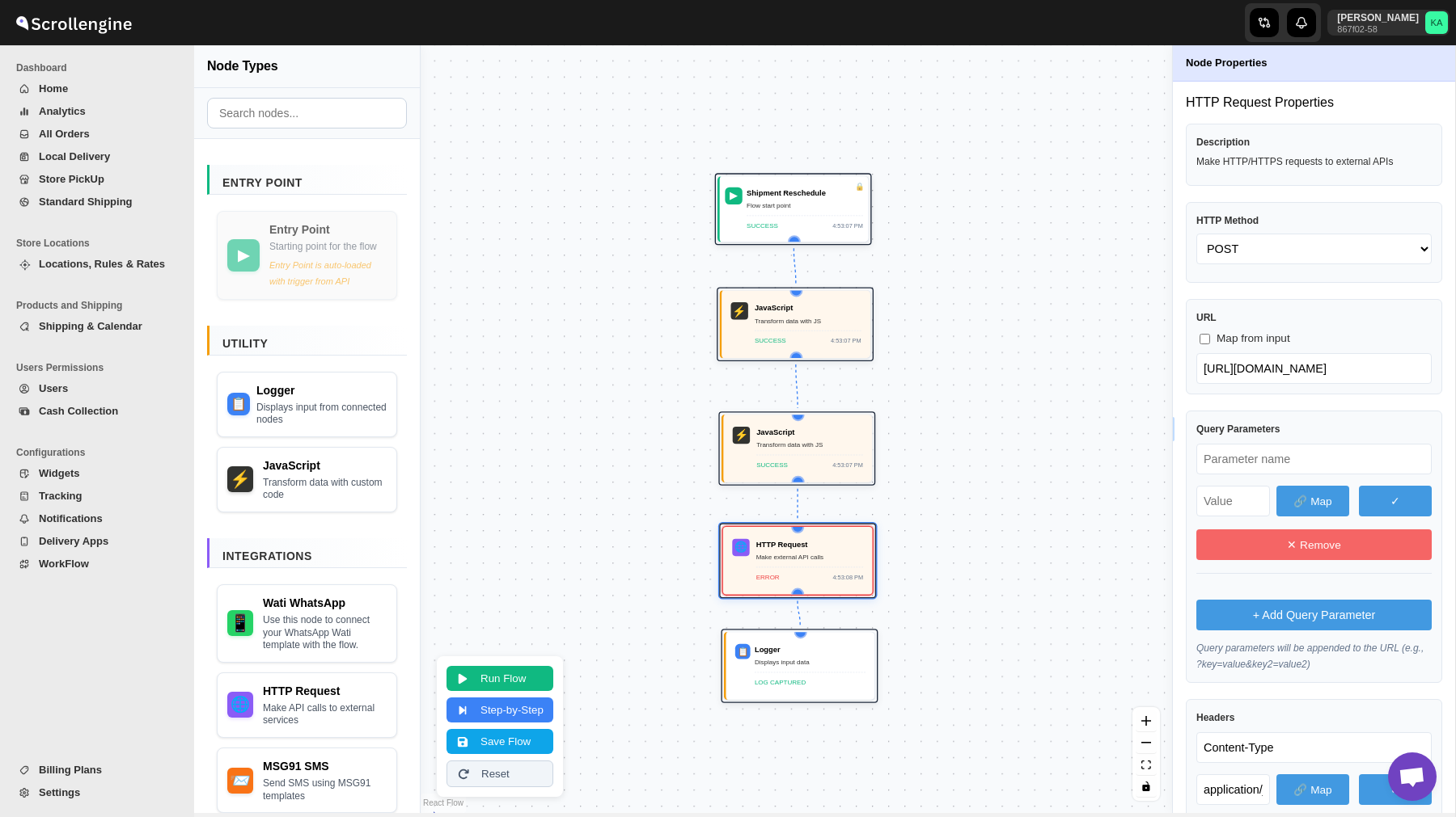
click at [1233, 454] on input "text" at bounding box center [1314, 459] width 236 height 31
paste input "text"
type input "whatsappNumber"
click at [1234, 500] on input "text" at bounding box center [1233, 501] width 74 height 31
click at [1321, 500] on button "🔗 Map" at bounding box center [1312, 501] width 73 height 31
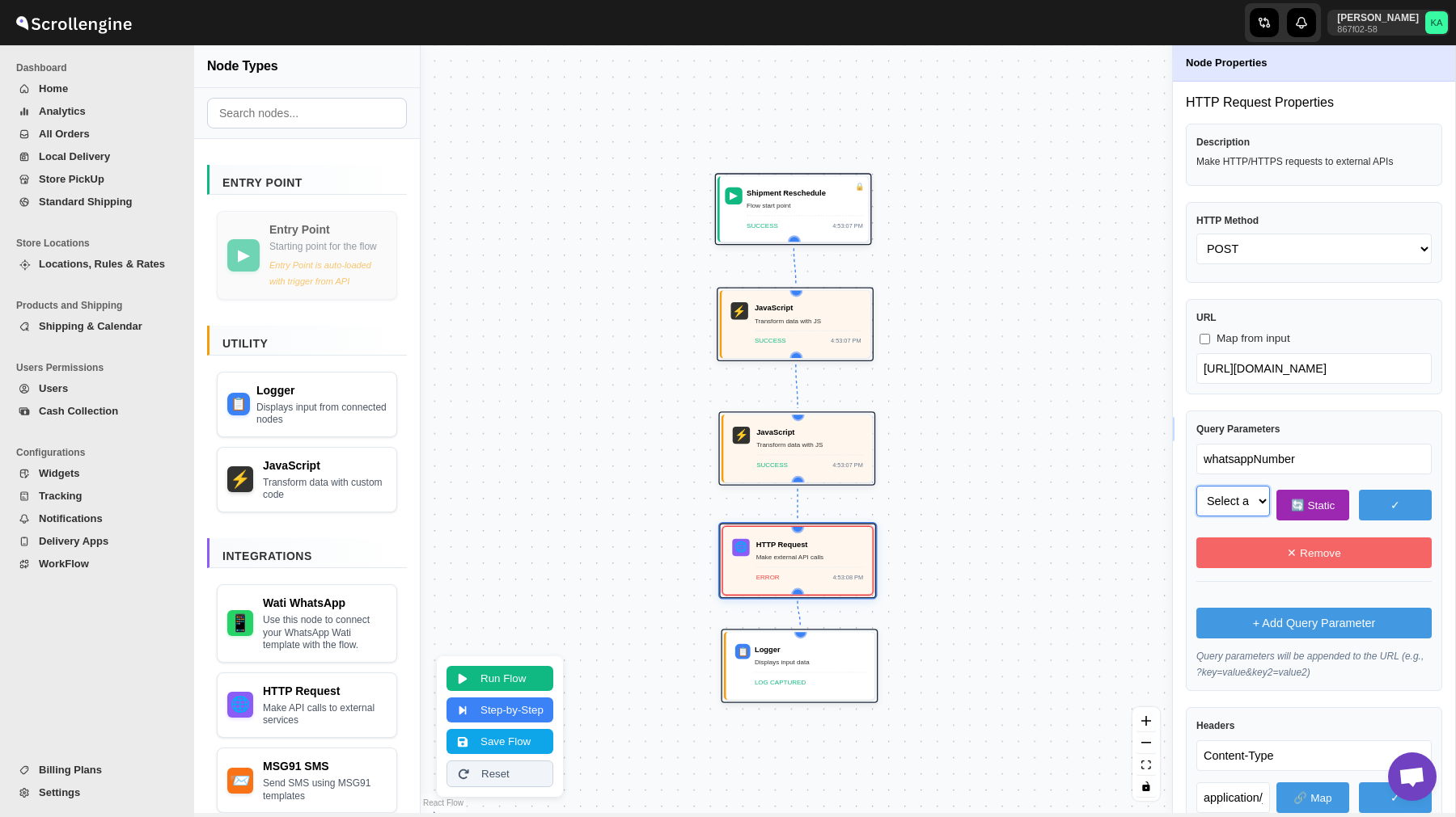
click at [1243, 503] on select "Select a field to map phone_no (string) body (object) body.template_name (strin…" at bounding box center [1233, 501] width 74 height 31
click at [513, 676] on button "Run Flow" at bounding box center [500, 677] width 107 height 25
click at [1245, 505] on select "Select a field to map phone_no (string) body (object) body.template_name (strin…" at bounding box center [1233, 501] width 74 height 31
select select "phone_no"
click at [1196, 486] on select "Select a field to map phone_no (string) body (object) body.template_name (strin…" at bounding box center [1233, 501] width 74 height 31
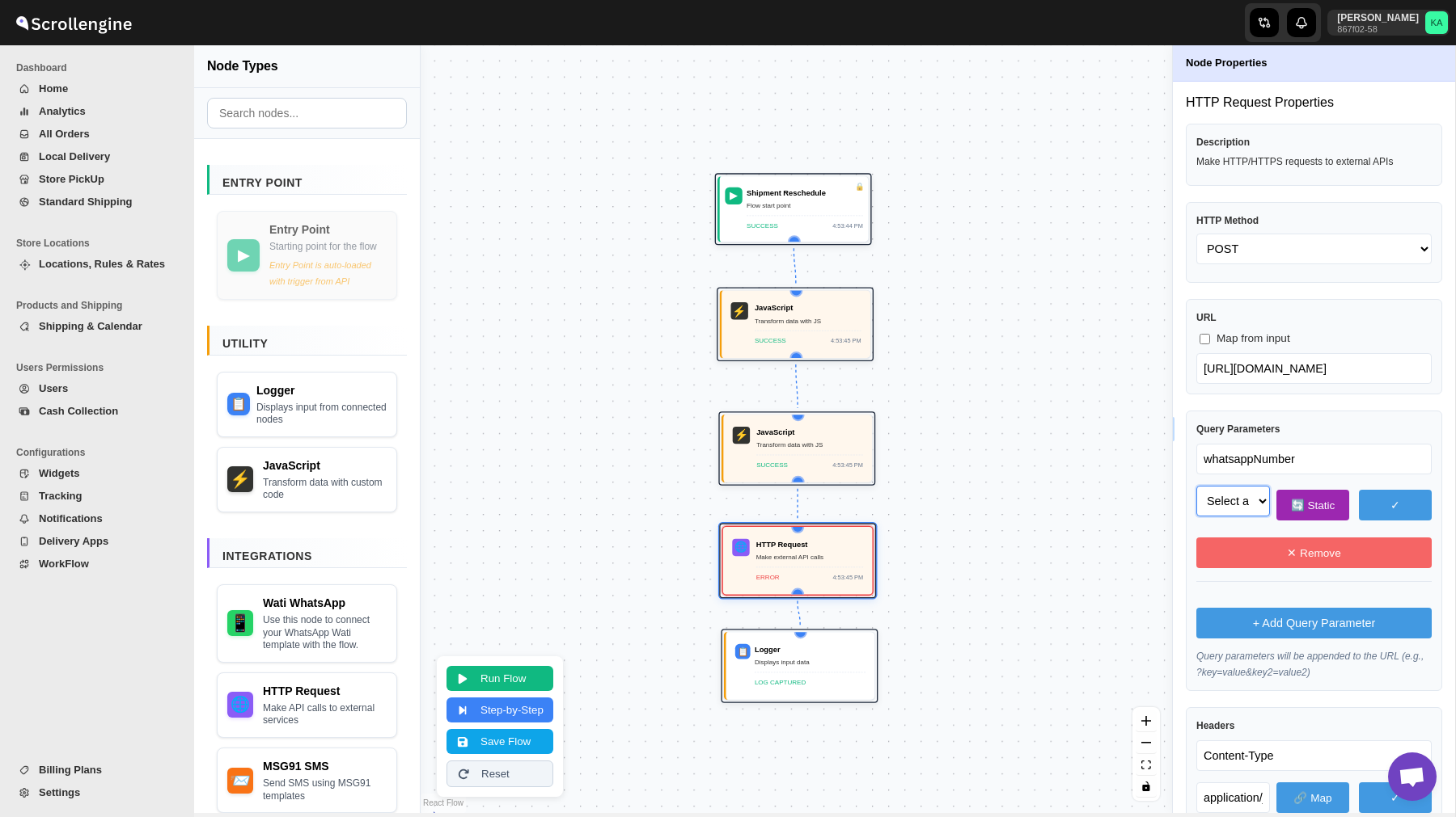
select select "phone_no"
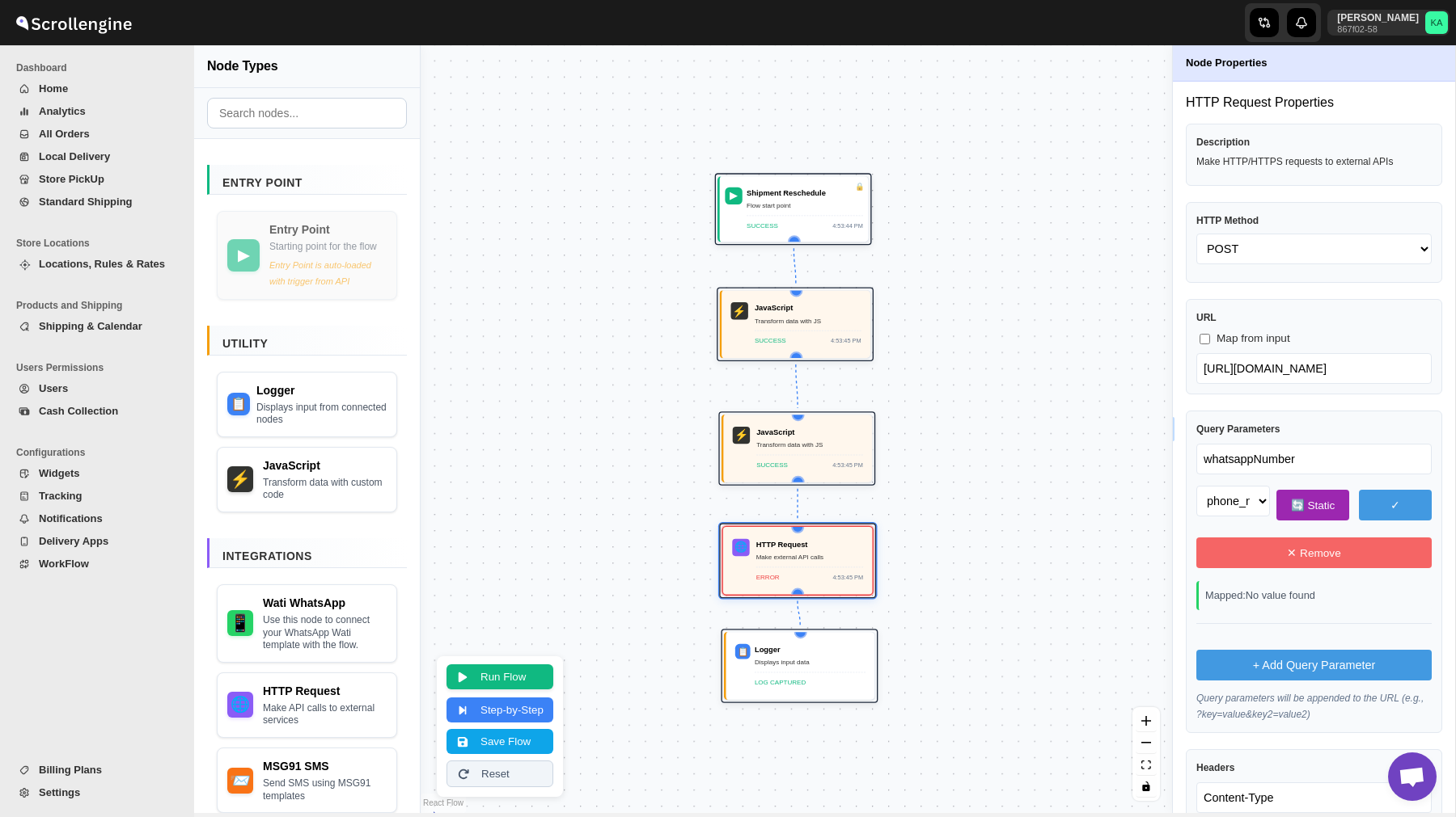
click at [512, 685] on button "Run Flow" at bounding box center [500, 677] width 107 height 25
select select "phone_no"
click at [1257, 597] on div "Mapped: No value found" at bounding box center [1314, 596] width 236 height 29
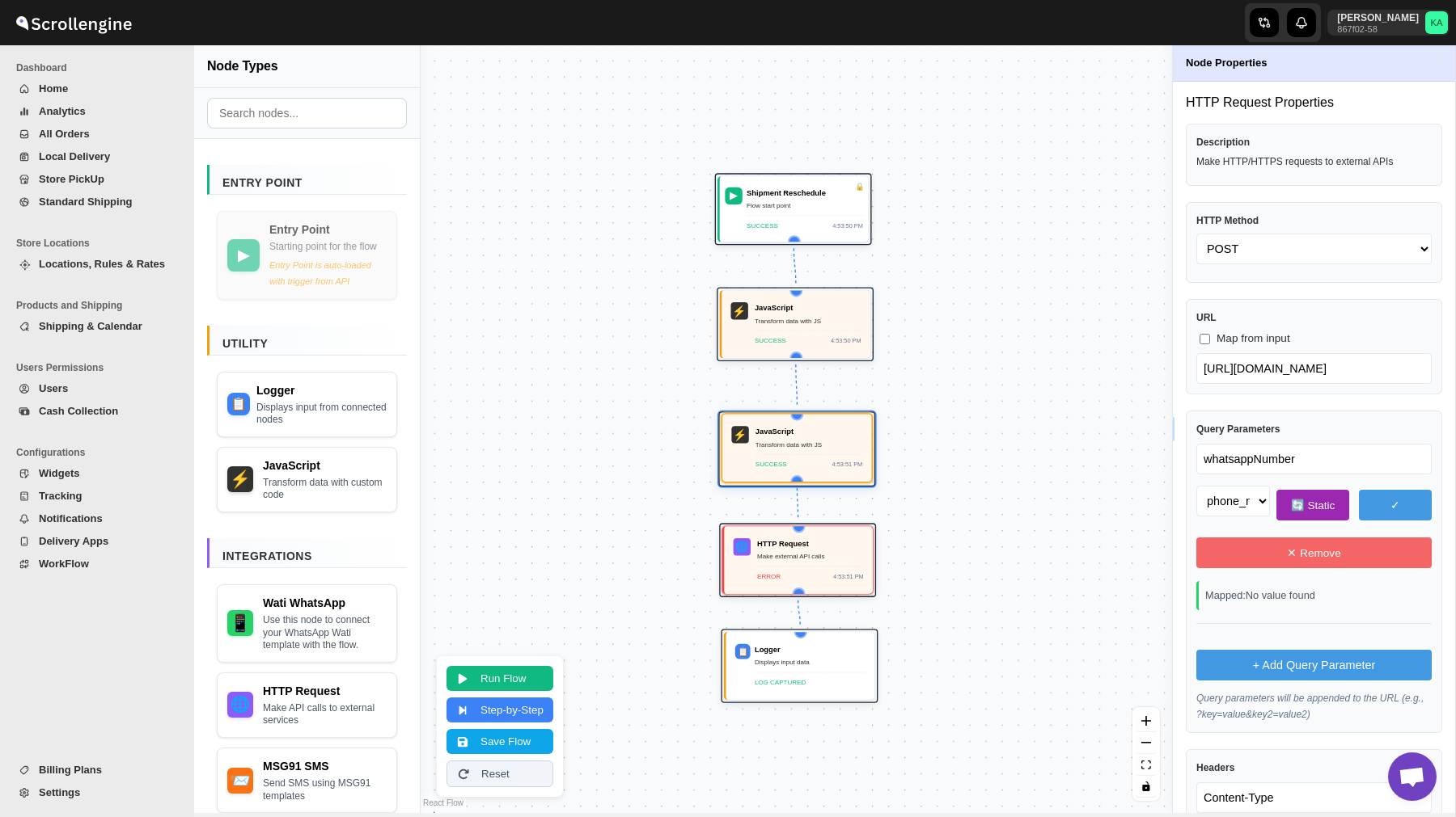
click at [786, 466] on div "SUCCESS 4:53:51 PM" at bounding box center [809, 462] width 107 height 15
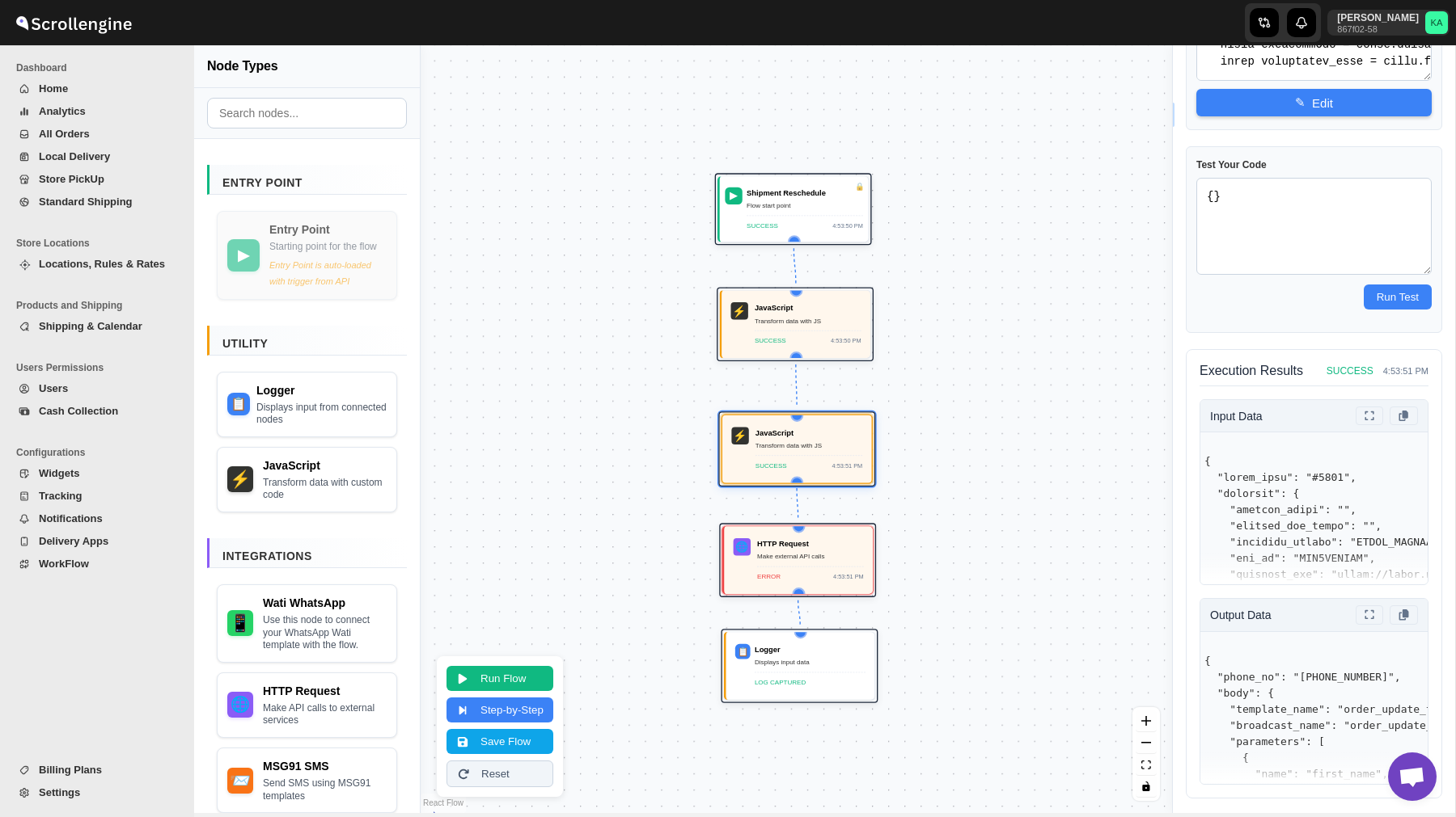
scroll to position [320, 0]
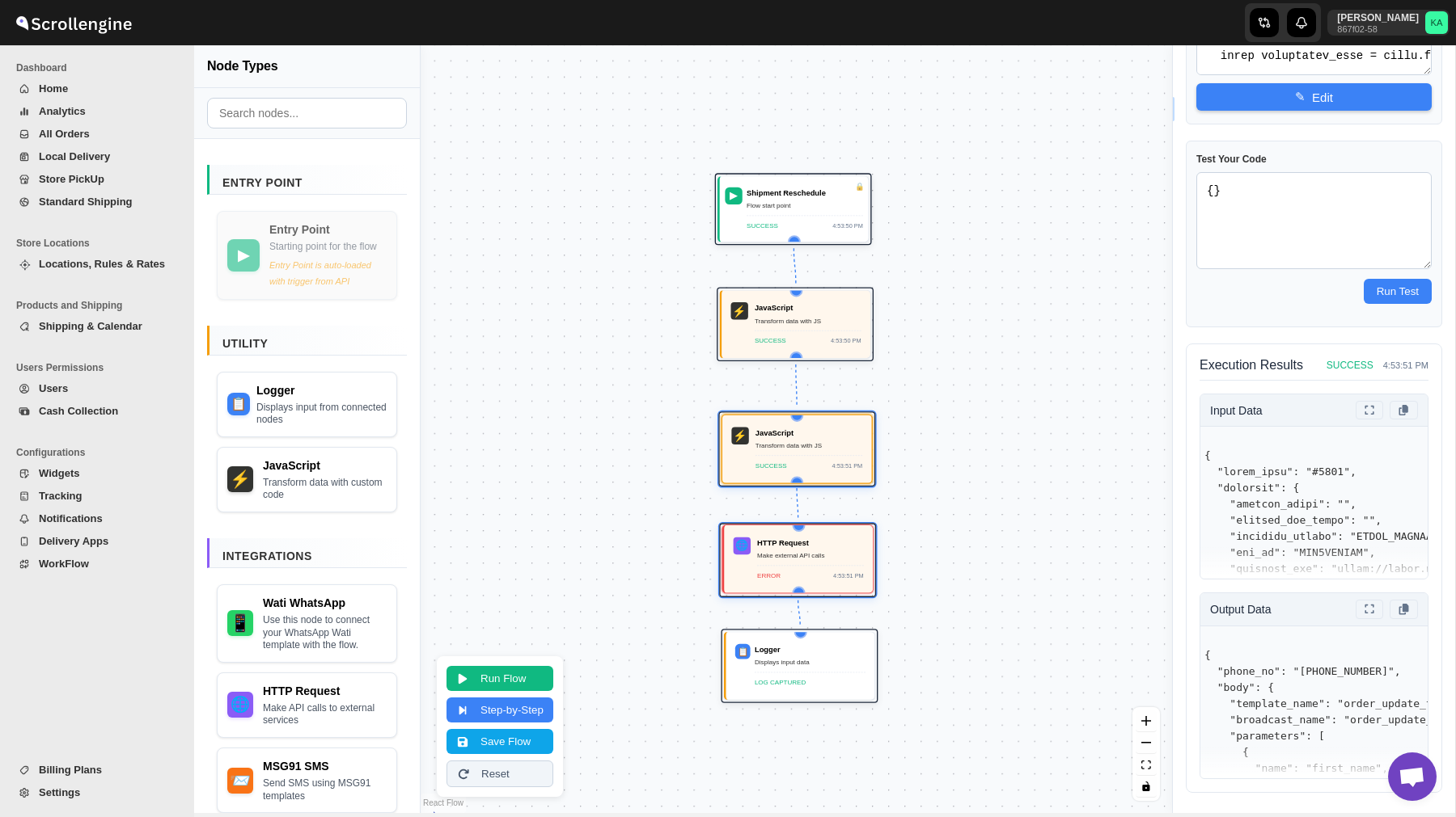
click at [833, 574] on div "4:53:51 PM" at bounding box center [848, 576] width 31 height 11
select select "POST"
select select "phone_no"
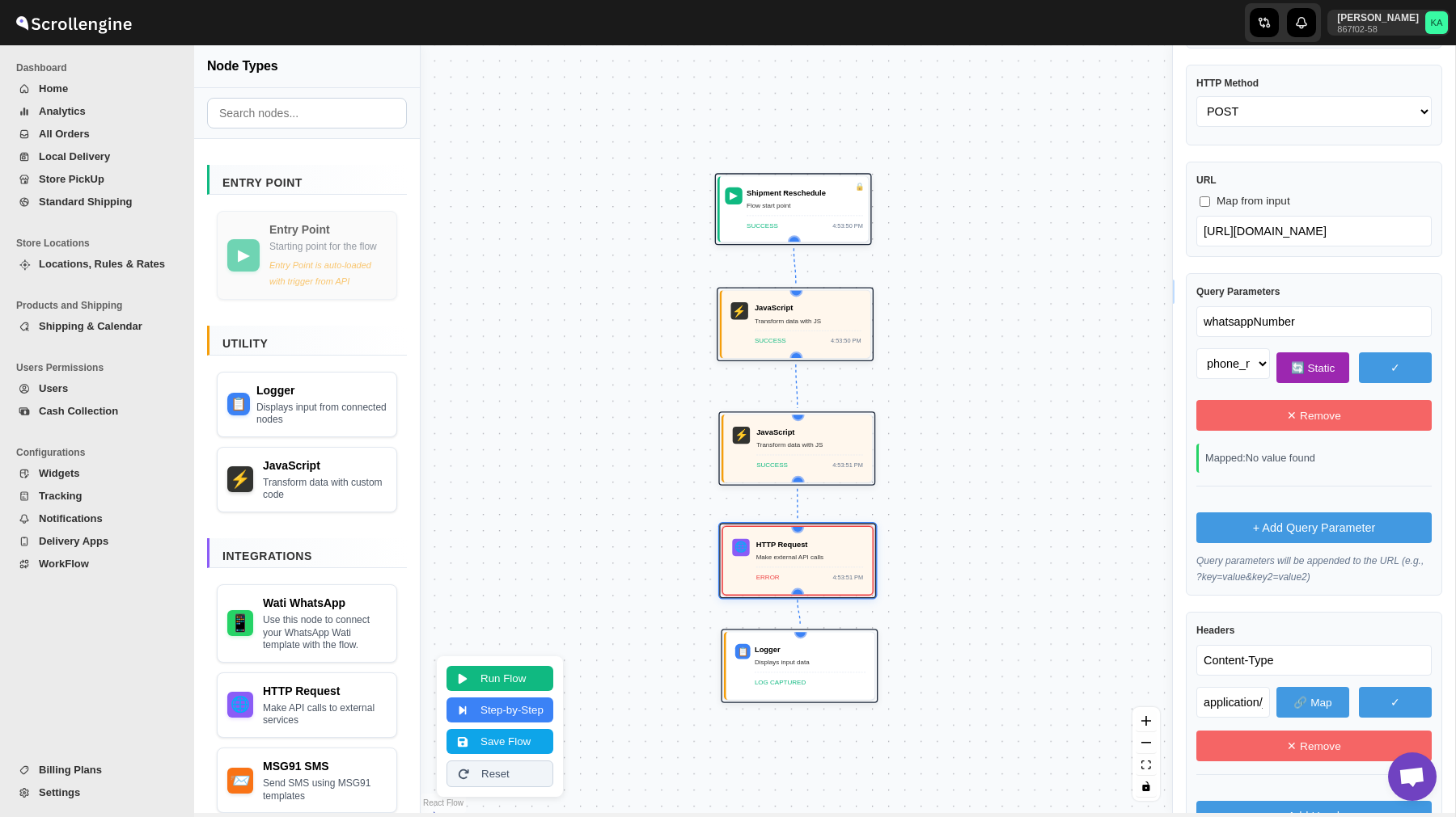
scroll to position [127, 0]
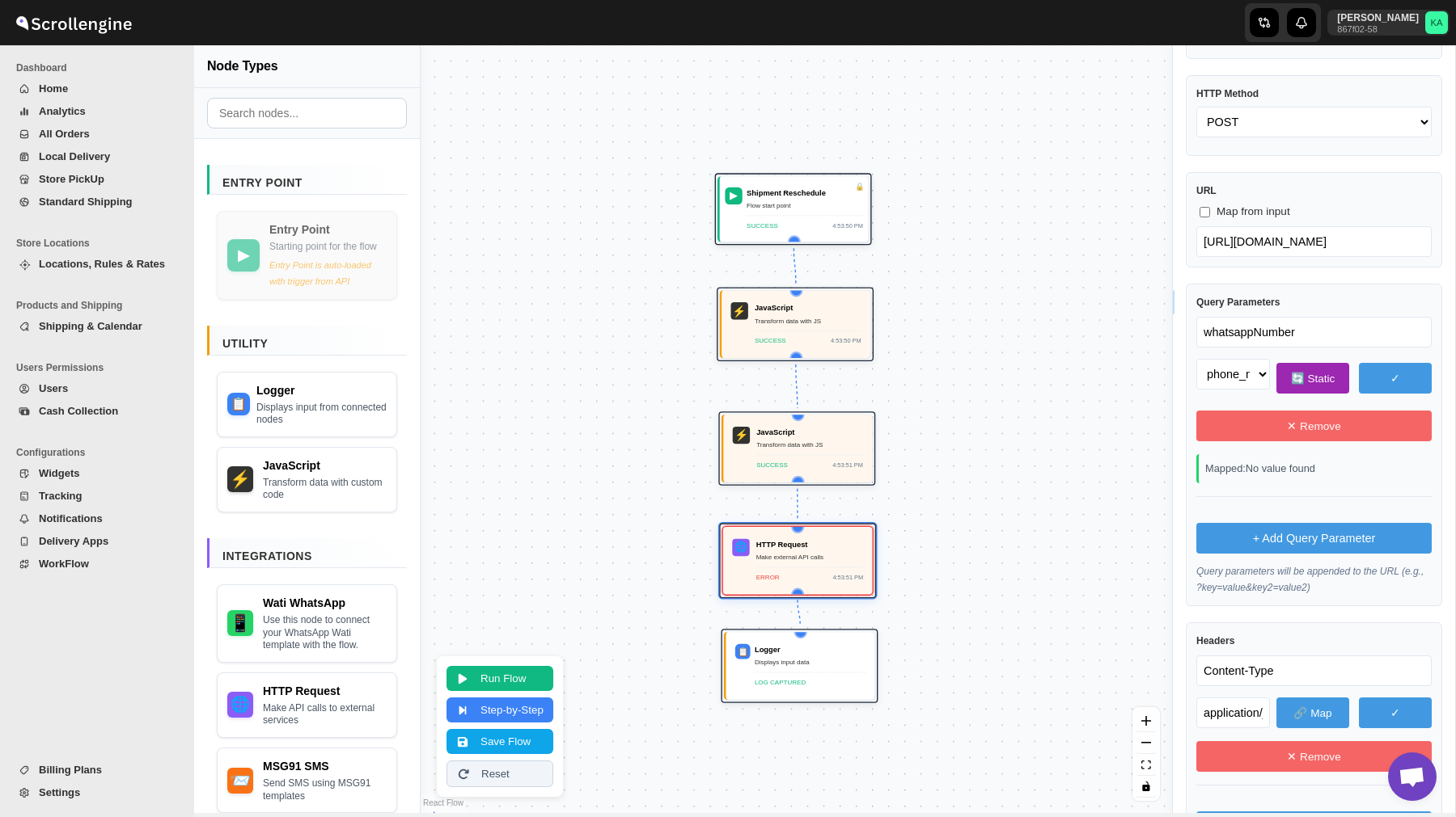
click at [1396, 377] on button "✓" at bounding box center [1394, 378] width 73 height 31
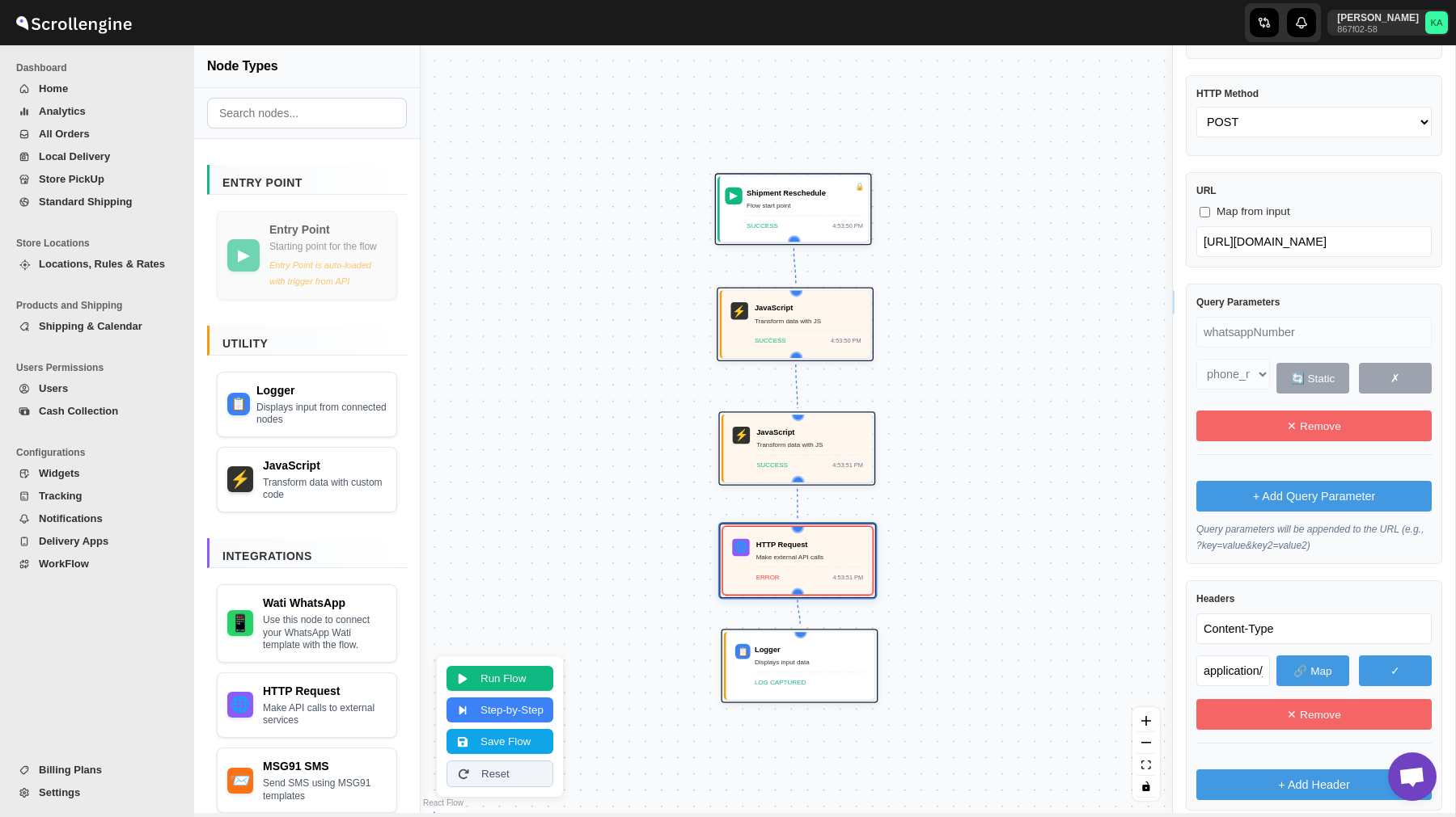
click at [1396, 377] on button "✗" at bounding box center [1394, 378] width 73 height 31
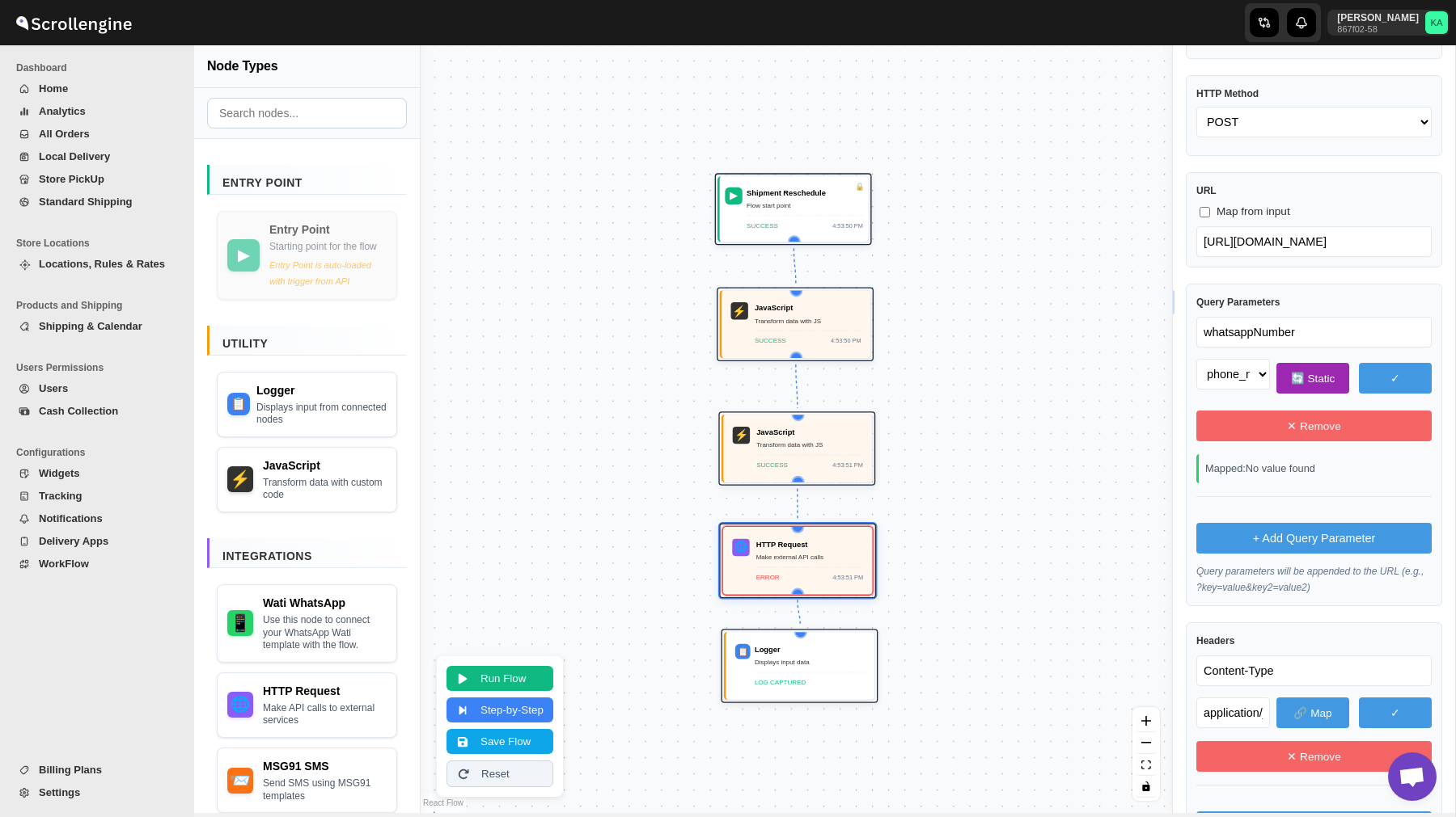
click at [1307, 378] on button "🔄 Static" at bounding box center [1312, 378] width 73 height 31
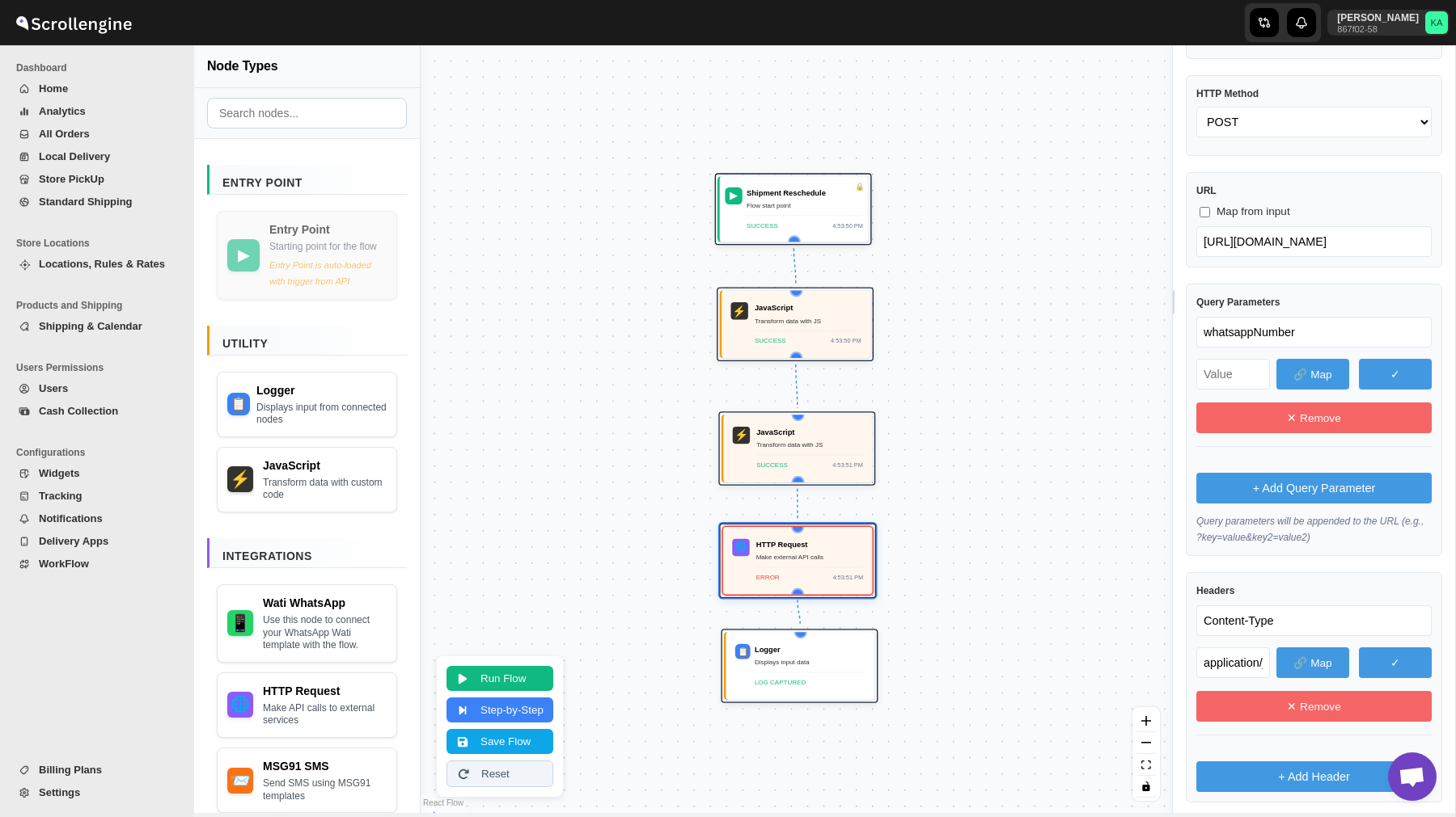
click at [1307, 378] on button "🔗 Map" at bounding box center [1312, 374] width 73 height 31
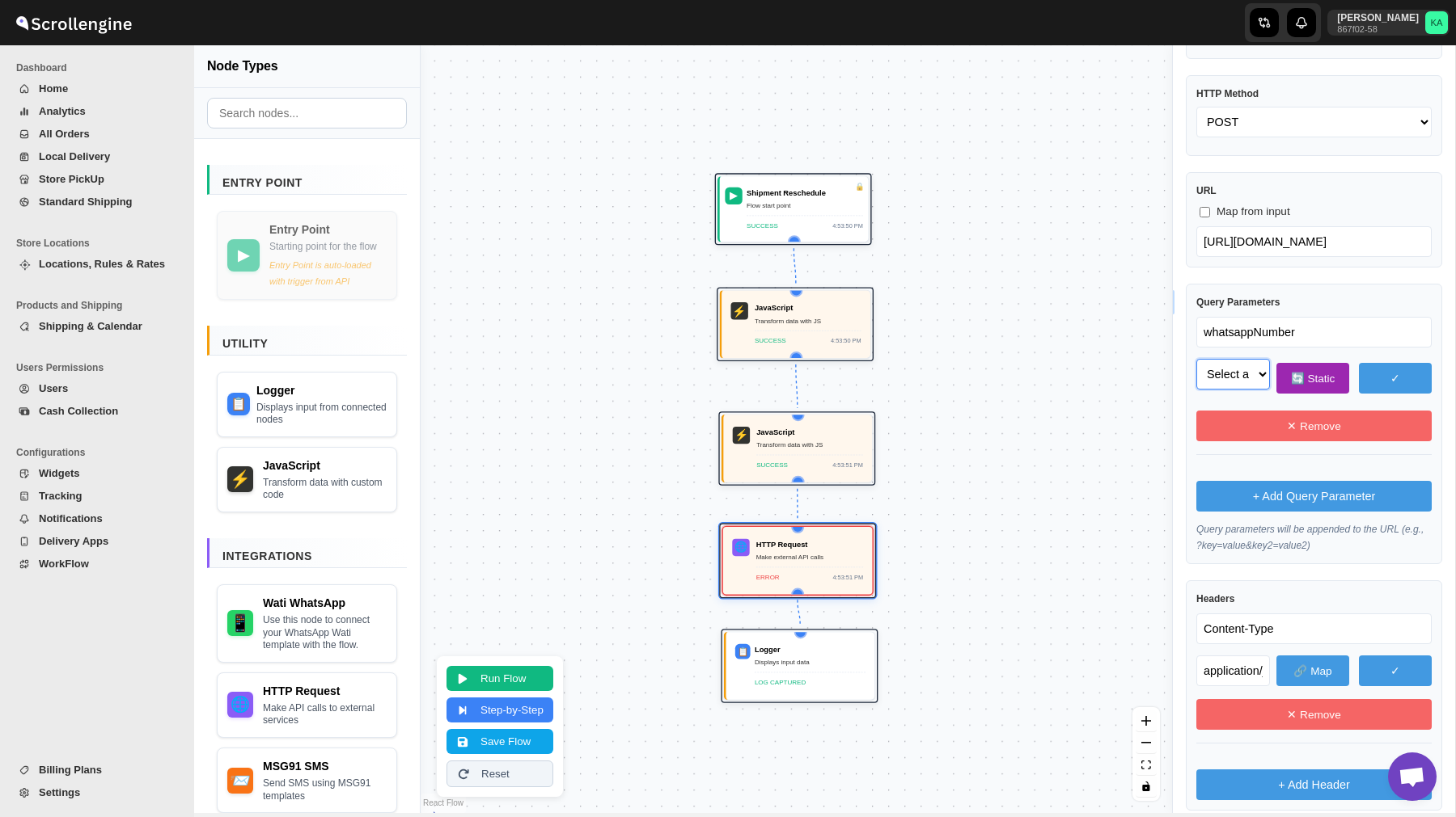
click at [1239, 376] on select "Select a field to map phone_no (string) body (object) body.template_name (strin…" at bounding box center [1233, 374] width 74 height 31
select select "phone_no"
click at [1196, 359] on select "Select a field to map phone_no (string) body (object) body.template_name (strin…" at bounding box center [1233, 374] width 74 height 31
select select "phone_no"
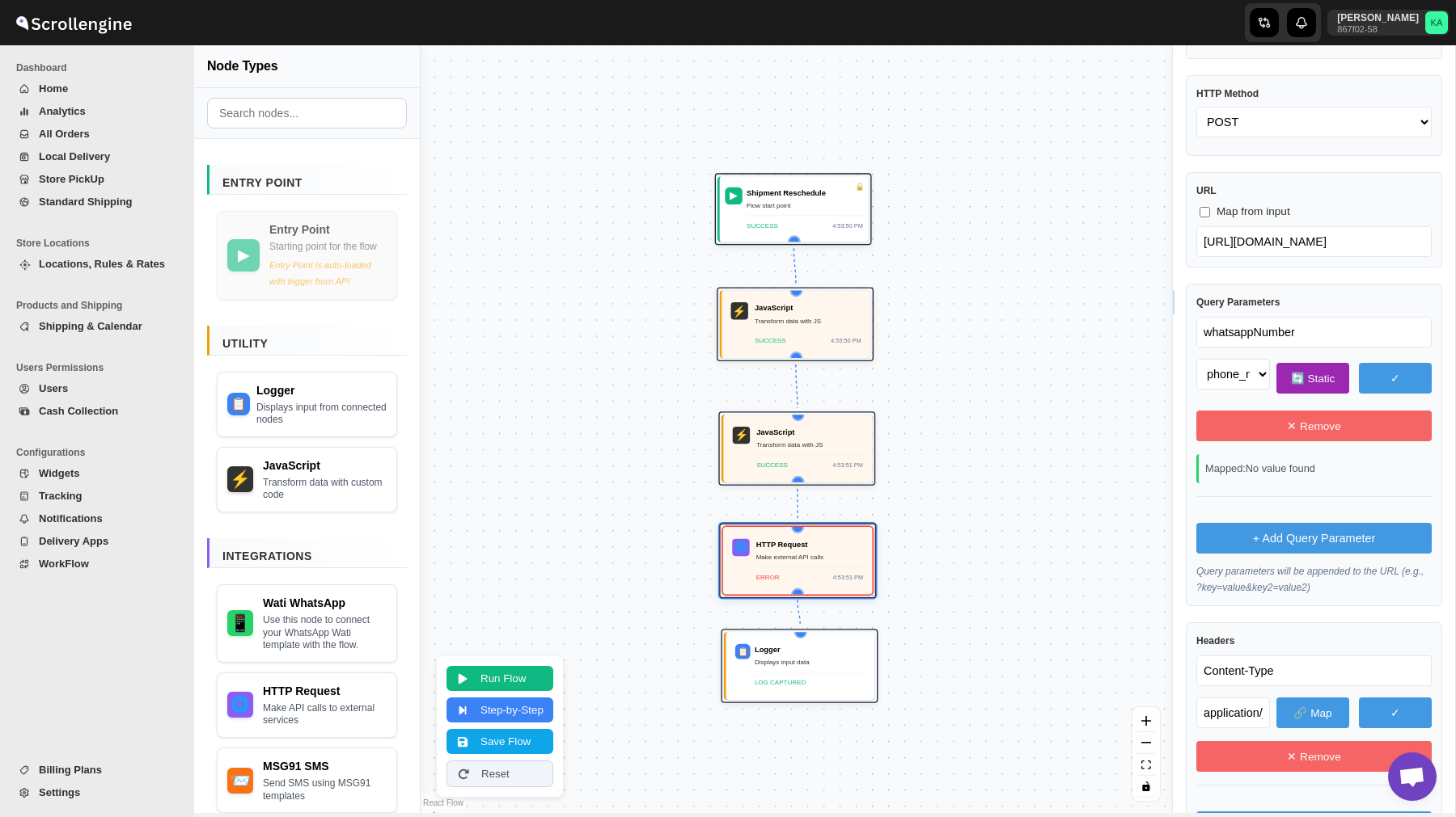
click at [1300, 477] on div "Mapped: No value found" at bounding box center [1314, 469] width 236 height 29
click at [1245, 332] on input "whatsappNumber" at bounding box center [1314, 332] width 236 height 31
click at [494, 735] on button "Save Flow" at bounding box center [500, 740] width 107 height 25
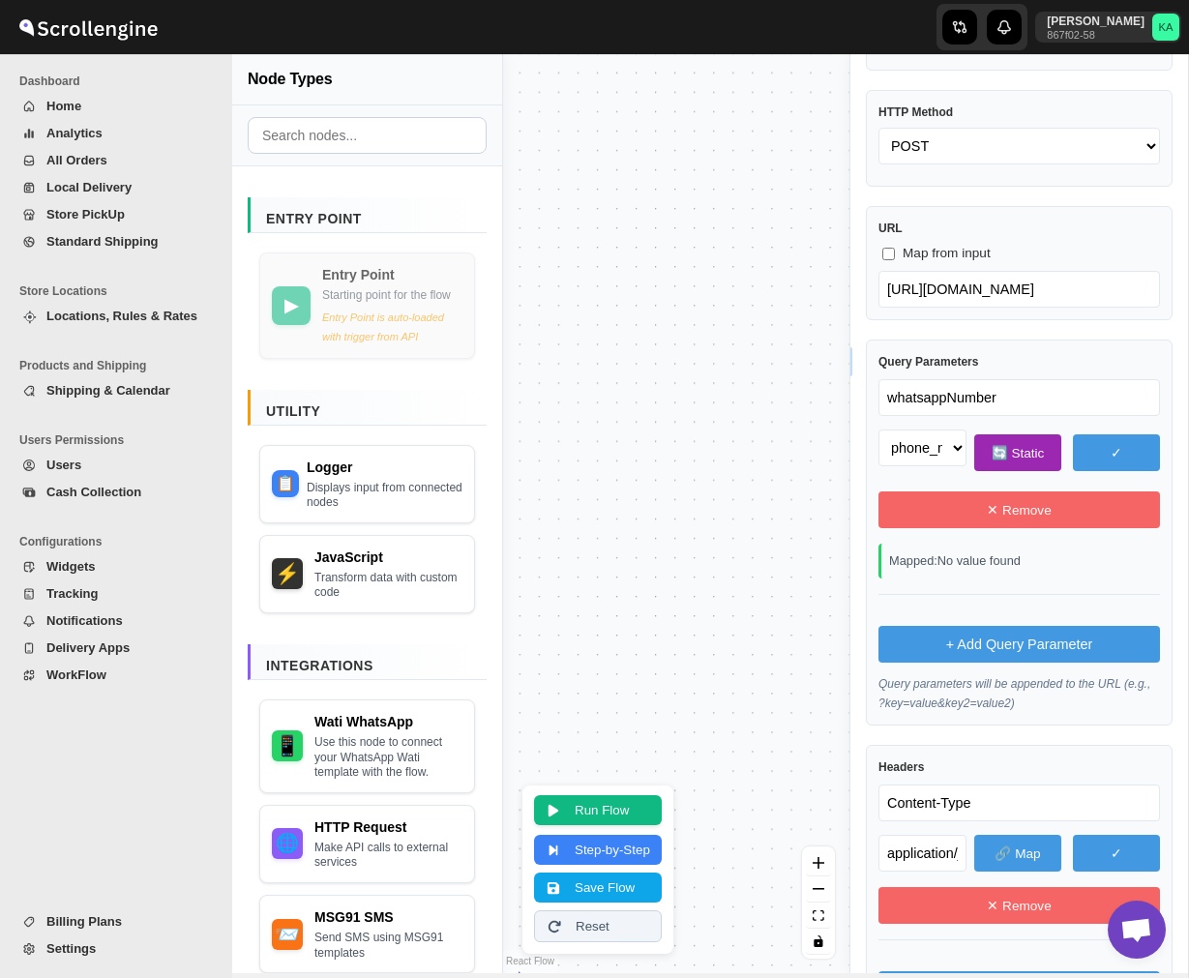
click at [618, 802] on button "Run Flow" at bounding box center [598, 810] width 128 height 30
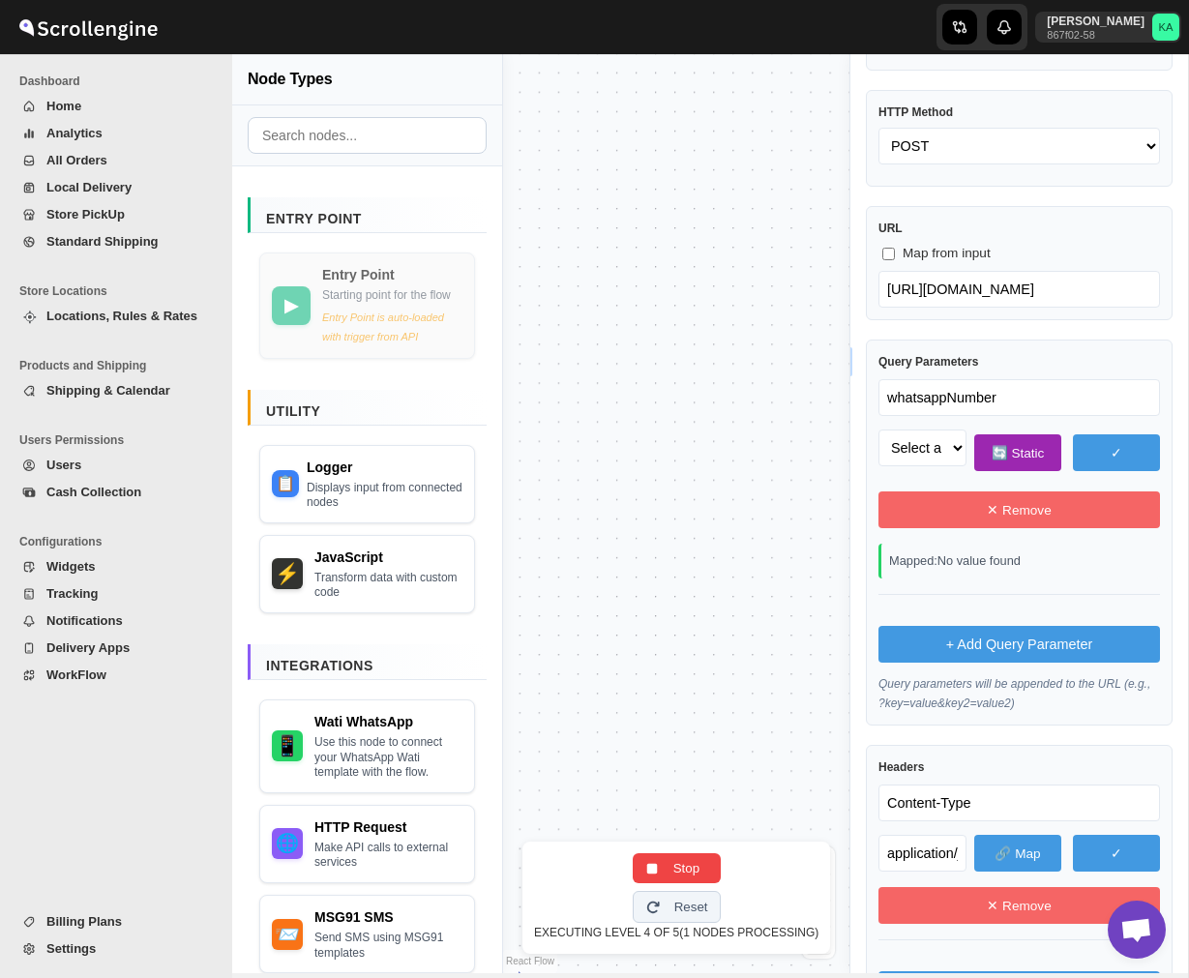
select select "phone_no"
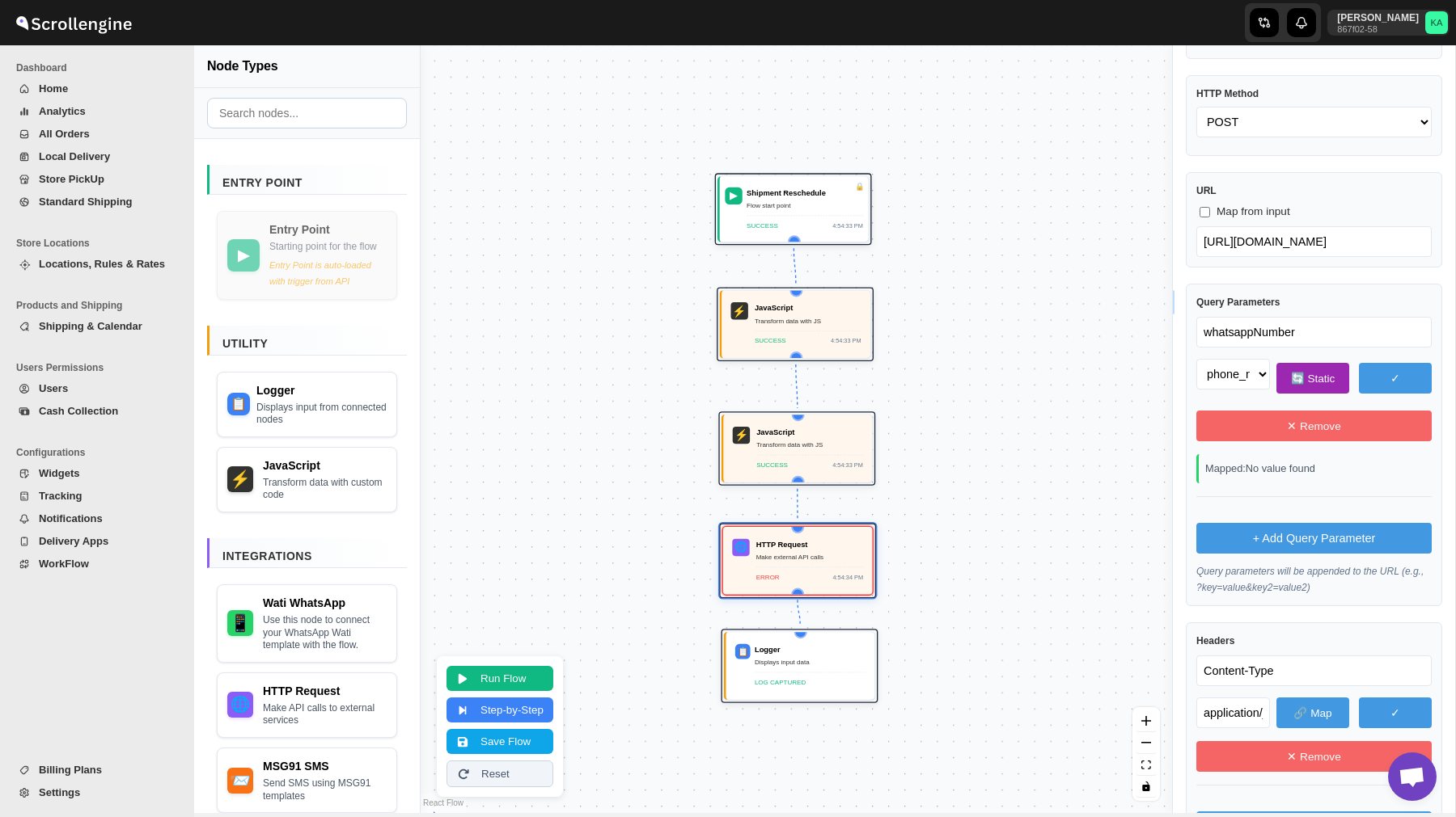
click at [1258, 335] on input "whatsappNumber" at bounding box center [1314, 332] width 236 height 31
click at [79, 561] on span "WorkFlow" at bounding box center [64, 564] width 50 height 13
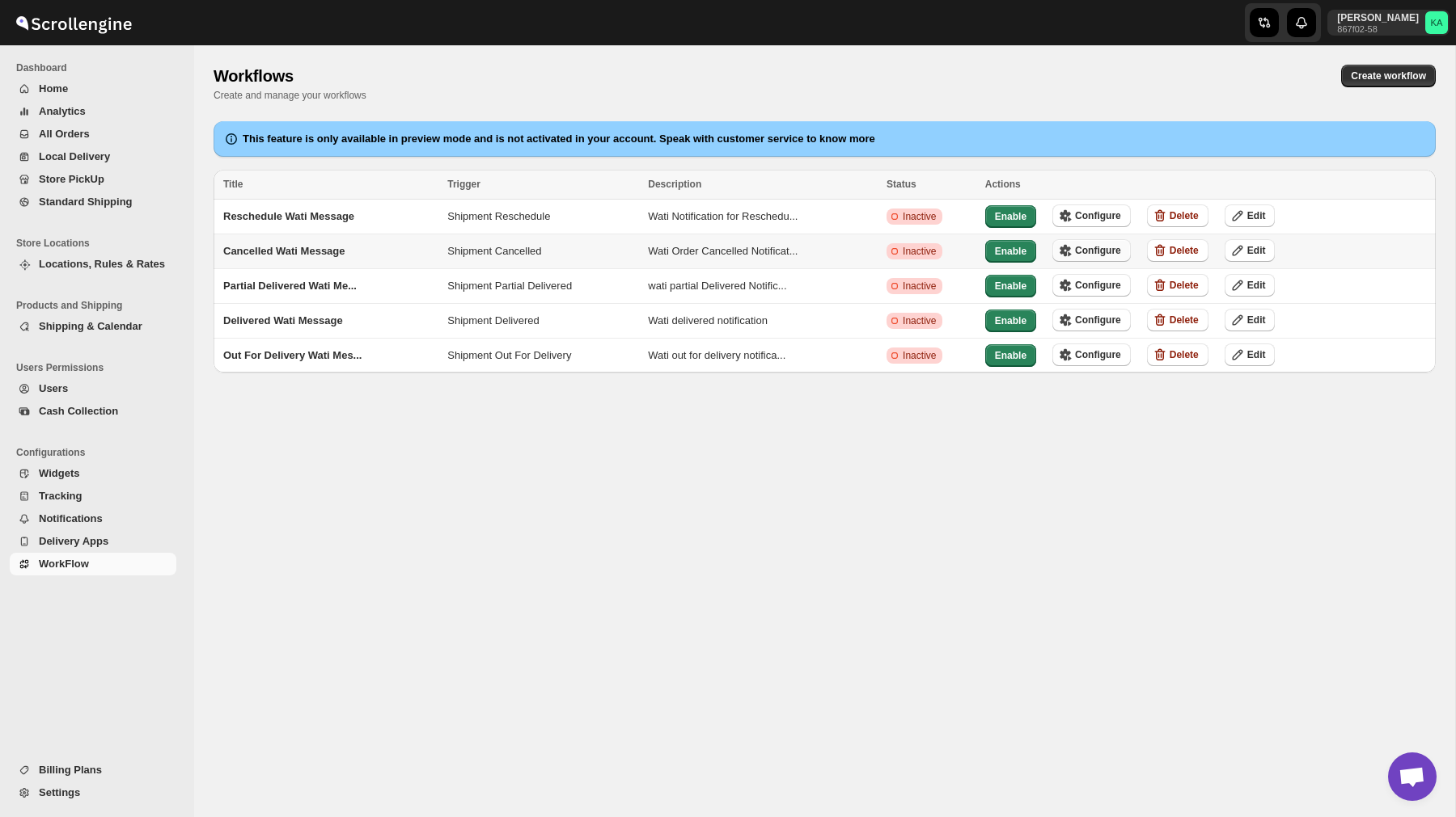
click at [1101, 246] on span "Configure" at bounding box center [1097, 250] width 46 height 13
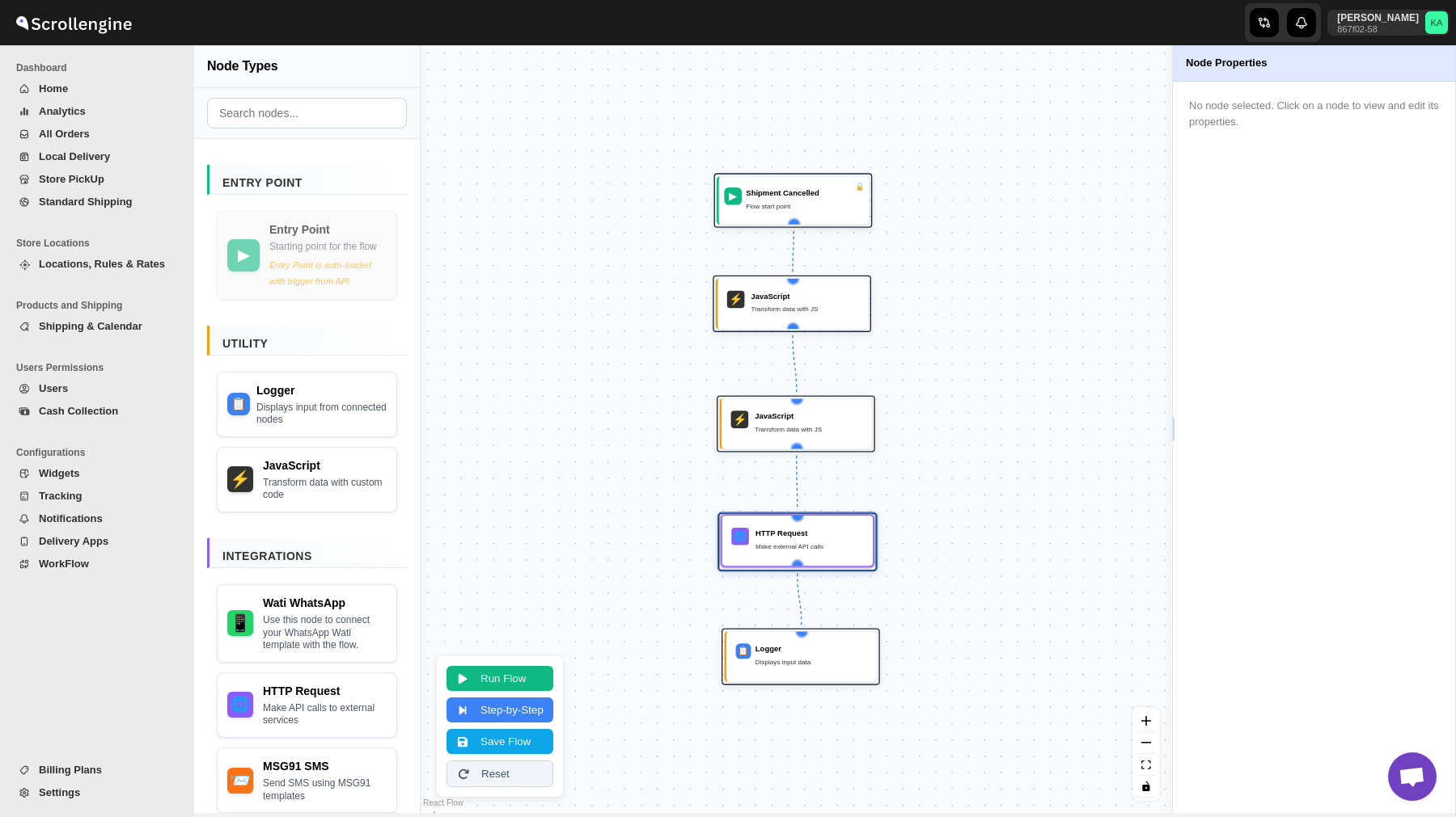
click at [786, 540] on div "Make external API calls" at bounding box center [810, 546] width 109 height 12
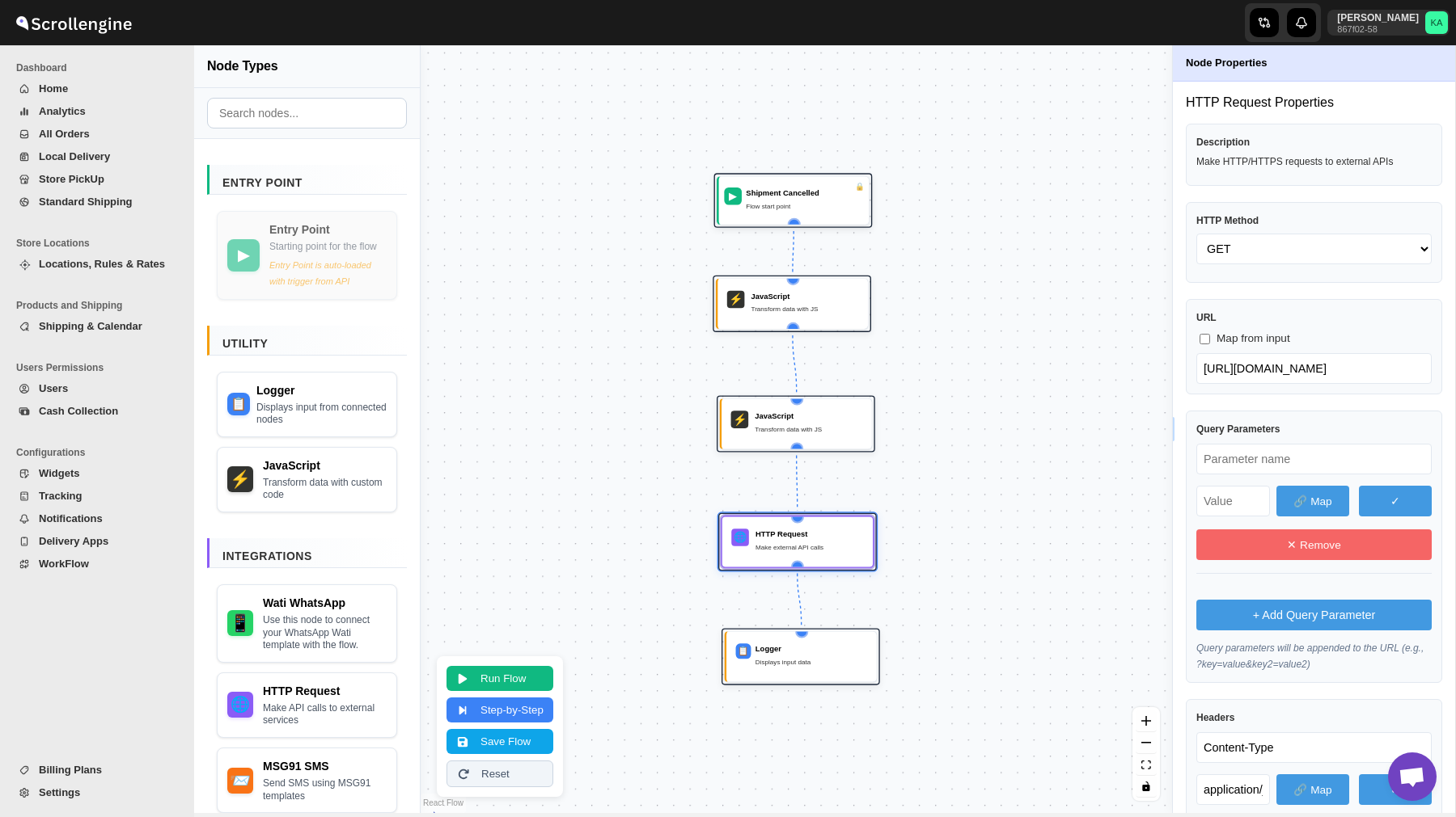
click at [1248, 459] on input "text" at bounding box center [1314, 459] width 236 height 31
paste input "text"
type input "whatsappNumber"
click at [1306, 491] on button "🔗 Map" at bounding box center [1312, 501] width 73 height 31
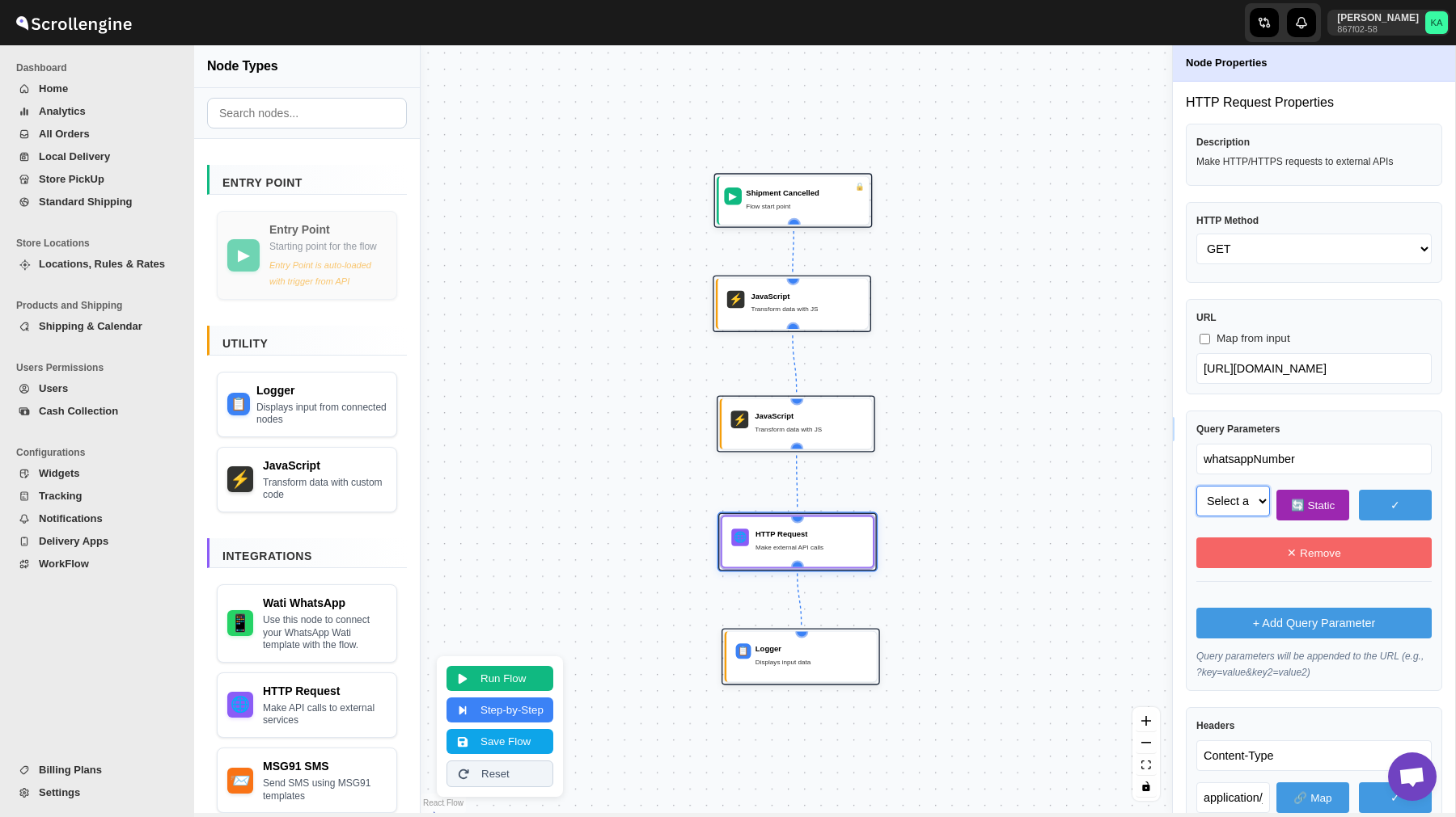
click at [1245, 500] on select "Select a field to map" at bounding box center [1233, 501] width 74 height 31
click at [514, 670] on button "Run Flow" at bounding box center [500, 677] width 107 height 25
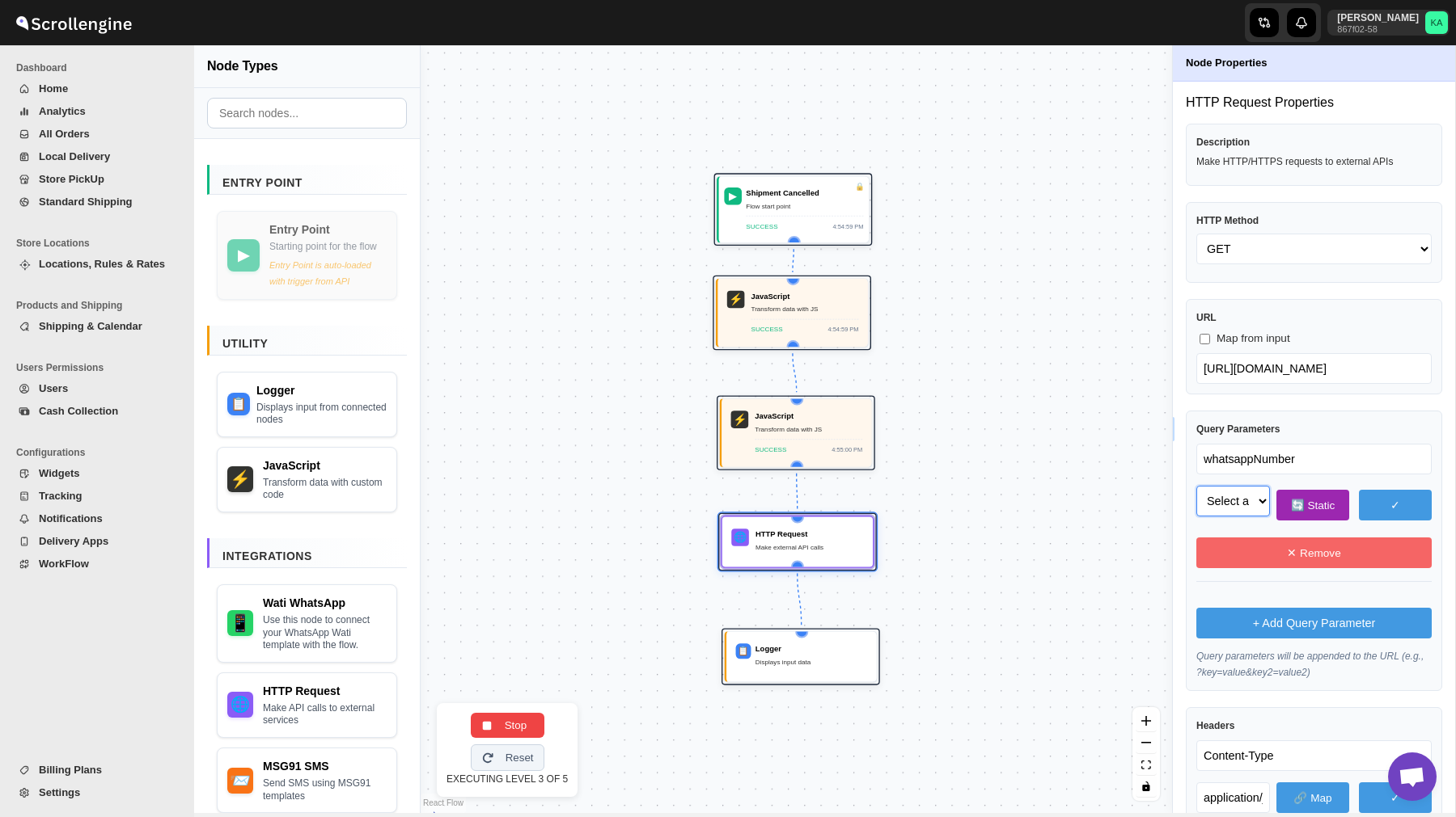
click at [1231, 498] on select "Select a field to map order_name (string) shipment (object) shipment.webhook_to…" at bounding box center [1233, 501] width 74 height 31
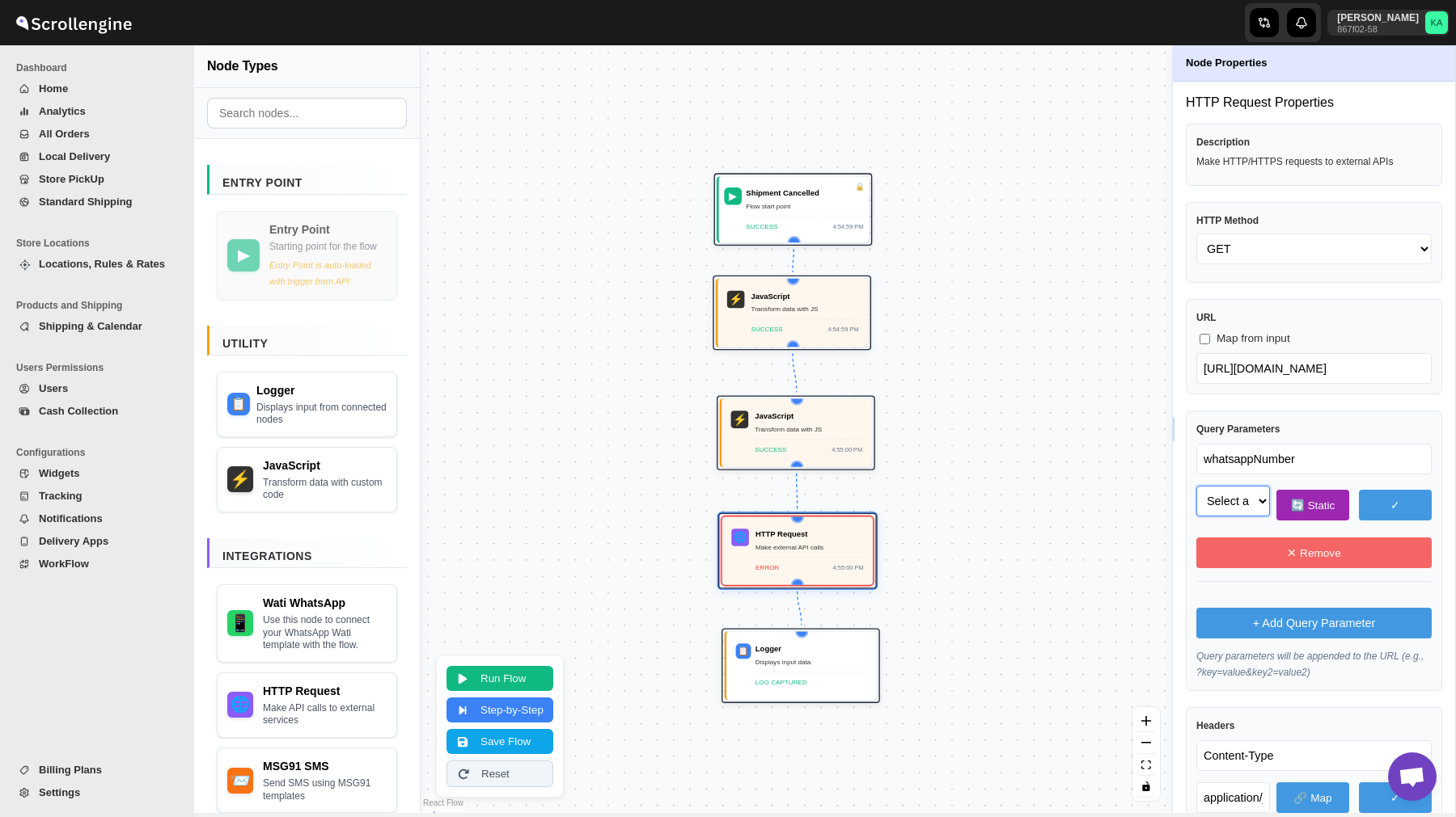
select select "phone_no"
click at [1196, 486] on select "Select a field to map phone_no (string) body (object) body.template_name (strin…" at bounding box center [1233, 501] width 74 height 31
select select "phone_no"
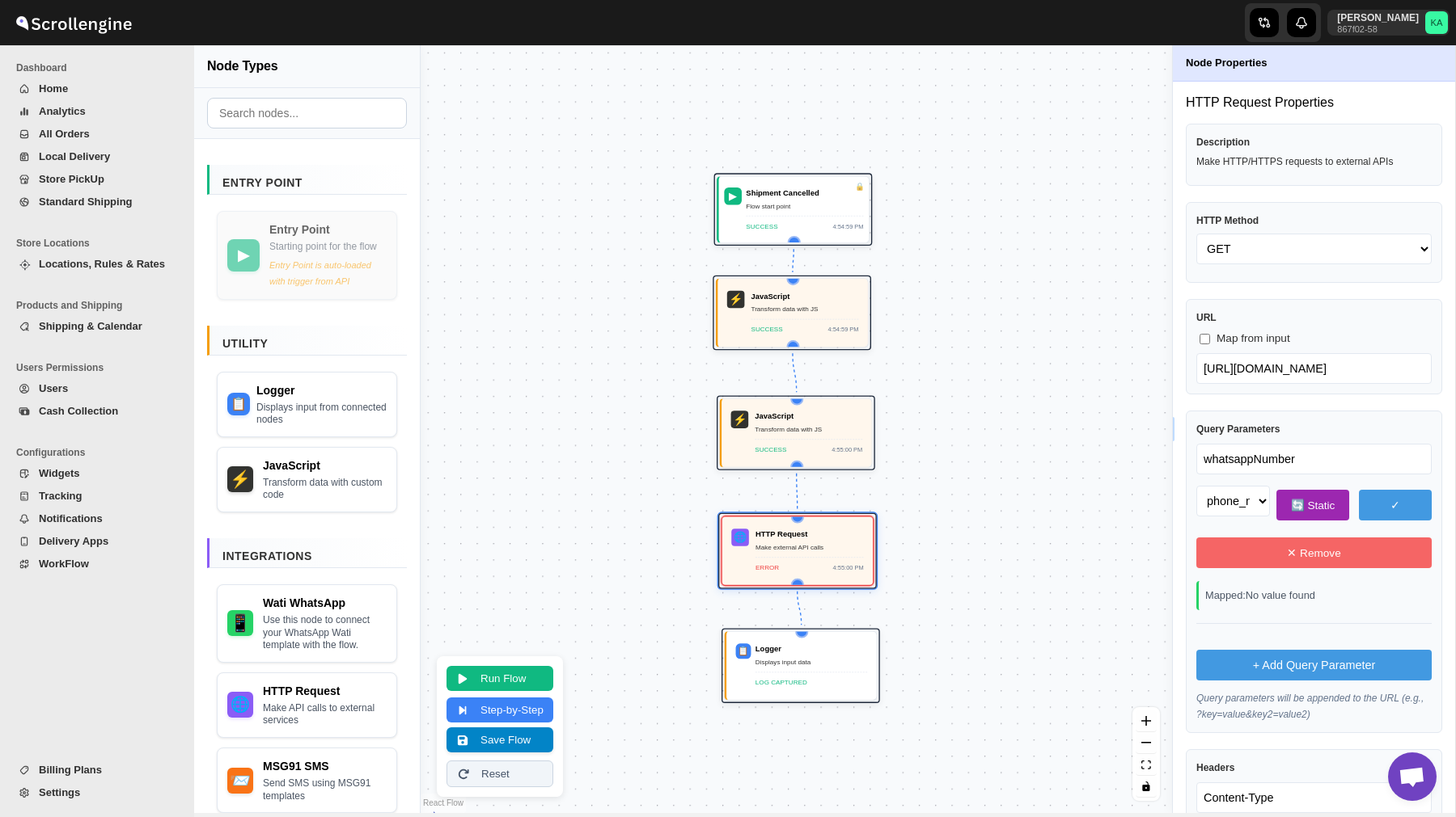
click at [511, 742] on button "Save Flow" at bounding box center [500, 740] width 107 height 25
click at [120, 560] on span "WorkFlow" at bounding box center [105, 564] width 135 height 16
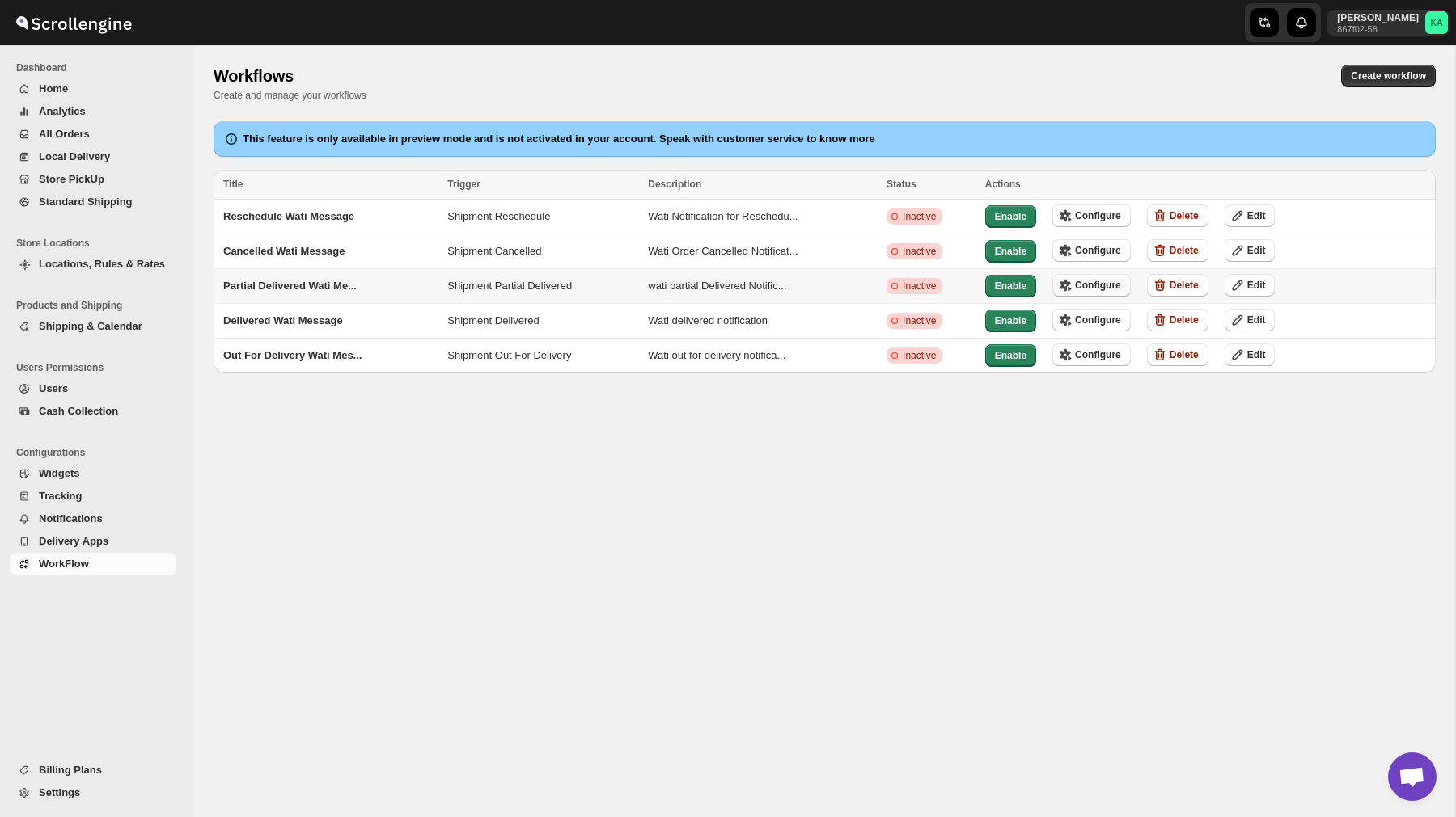
click at [1102, 283] on span "Configure" at bounding box center [1097, 285] width 46 height 13
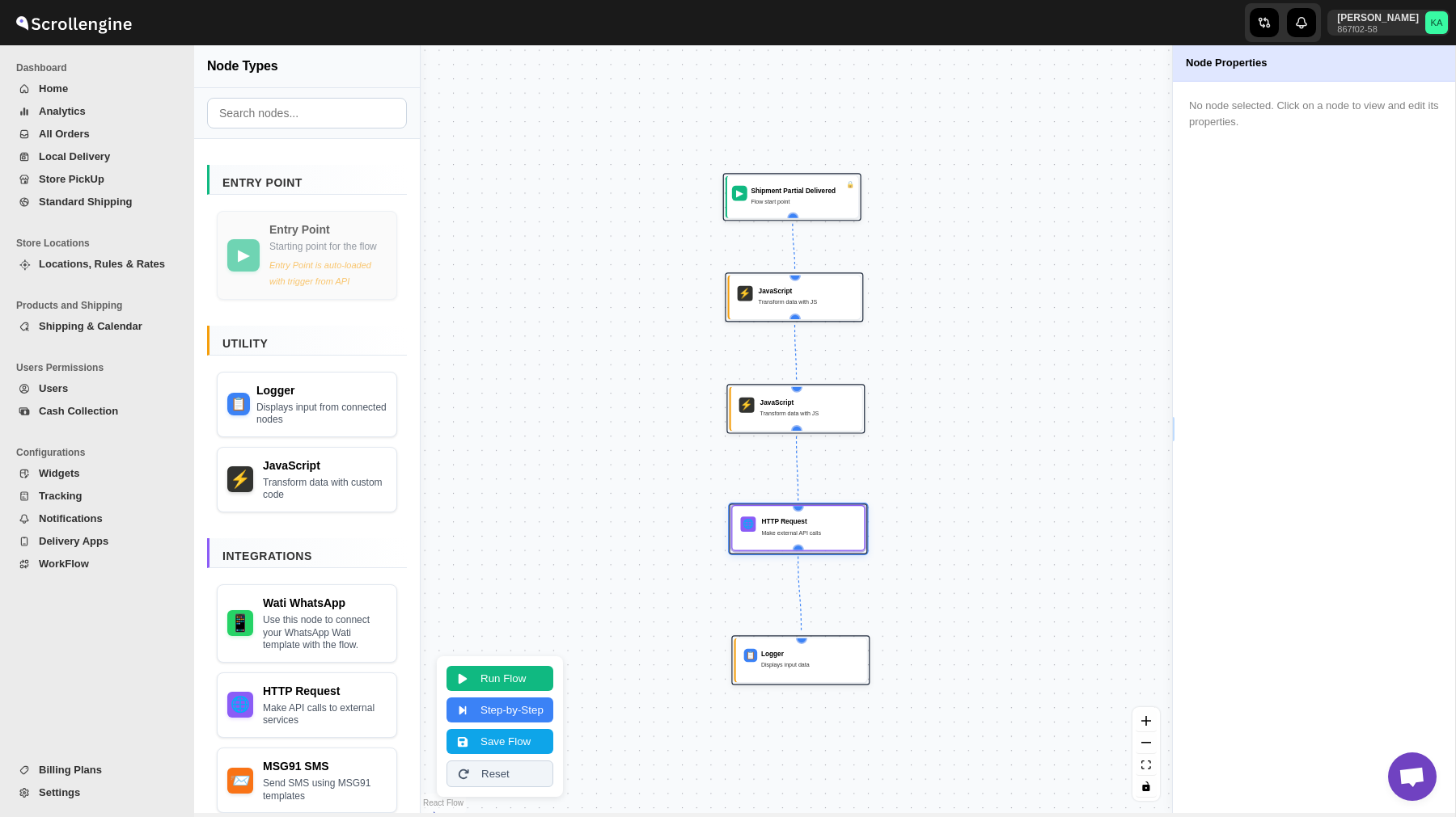
click at [777, 538] on div "HTTP Request Make external API calls" at bounding box center [807, 527] width 94 height 23
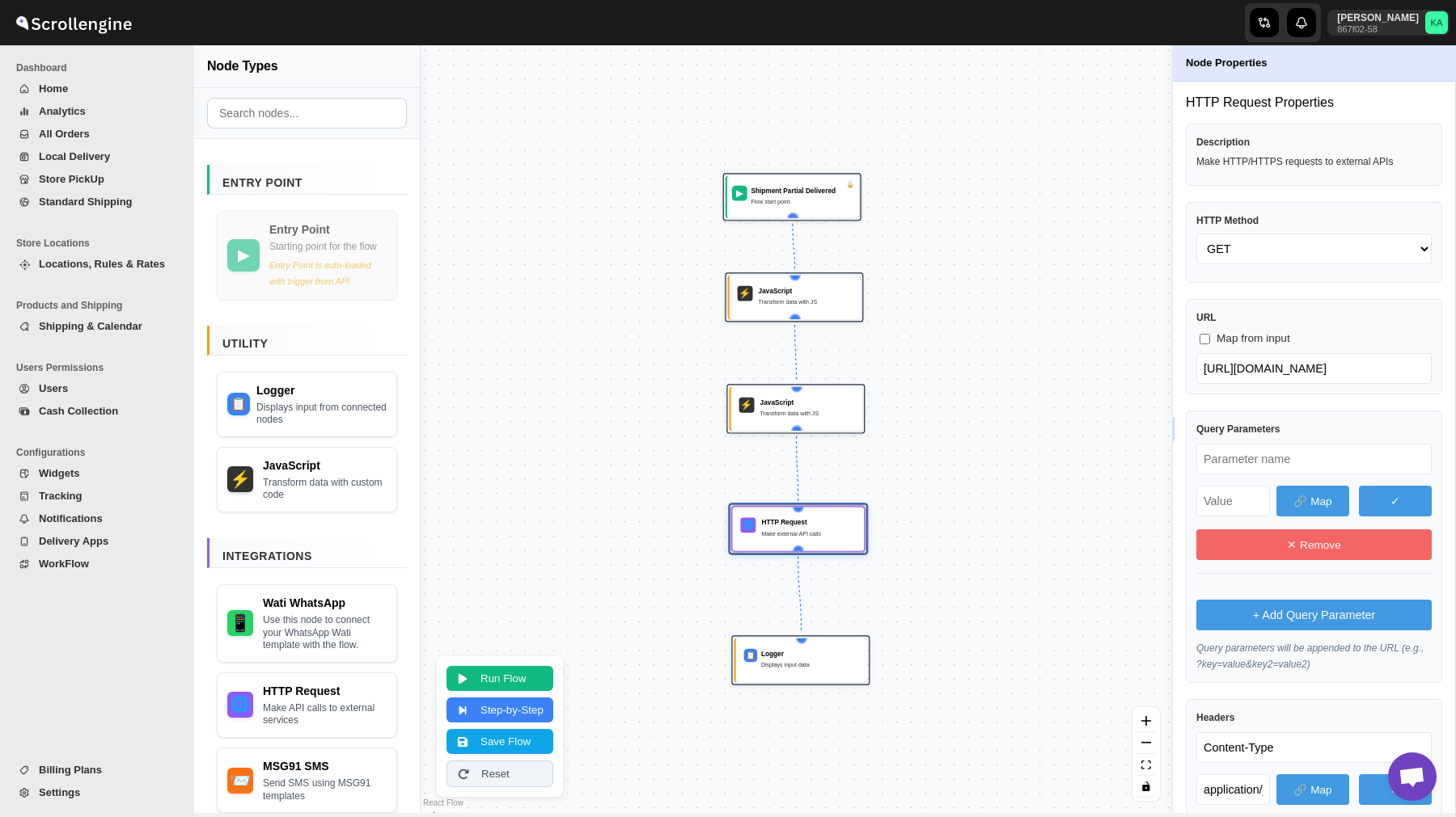
click at [1238, 453] on input "text" at bounding box center [1314, 459] width 236 height 31
paste input "text"
type input "whatsappNumber"
click at [1302, 498] on button "🔗 Map" at bounding box center [1312, 501] width 73 height 31
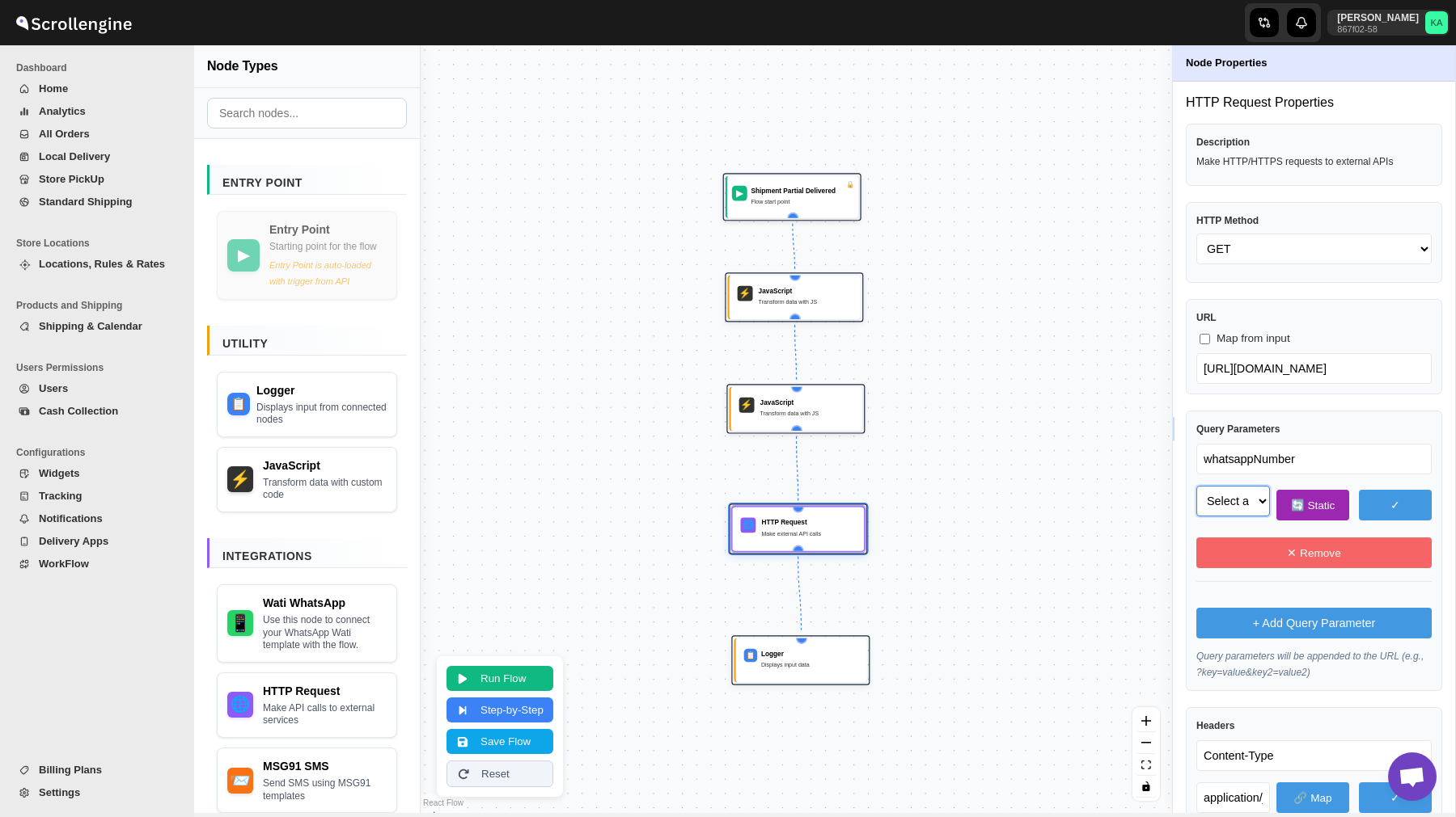
click at [1242, 501] on select "Select a field to map" at bounding box center [1233, 501] width 74 height 31
click at [461, 686] on button "Run Flow" at bounding box center [500, 677] width 107 height 25
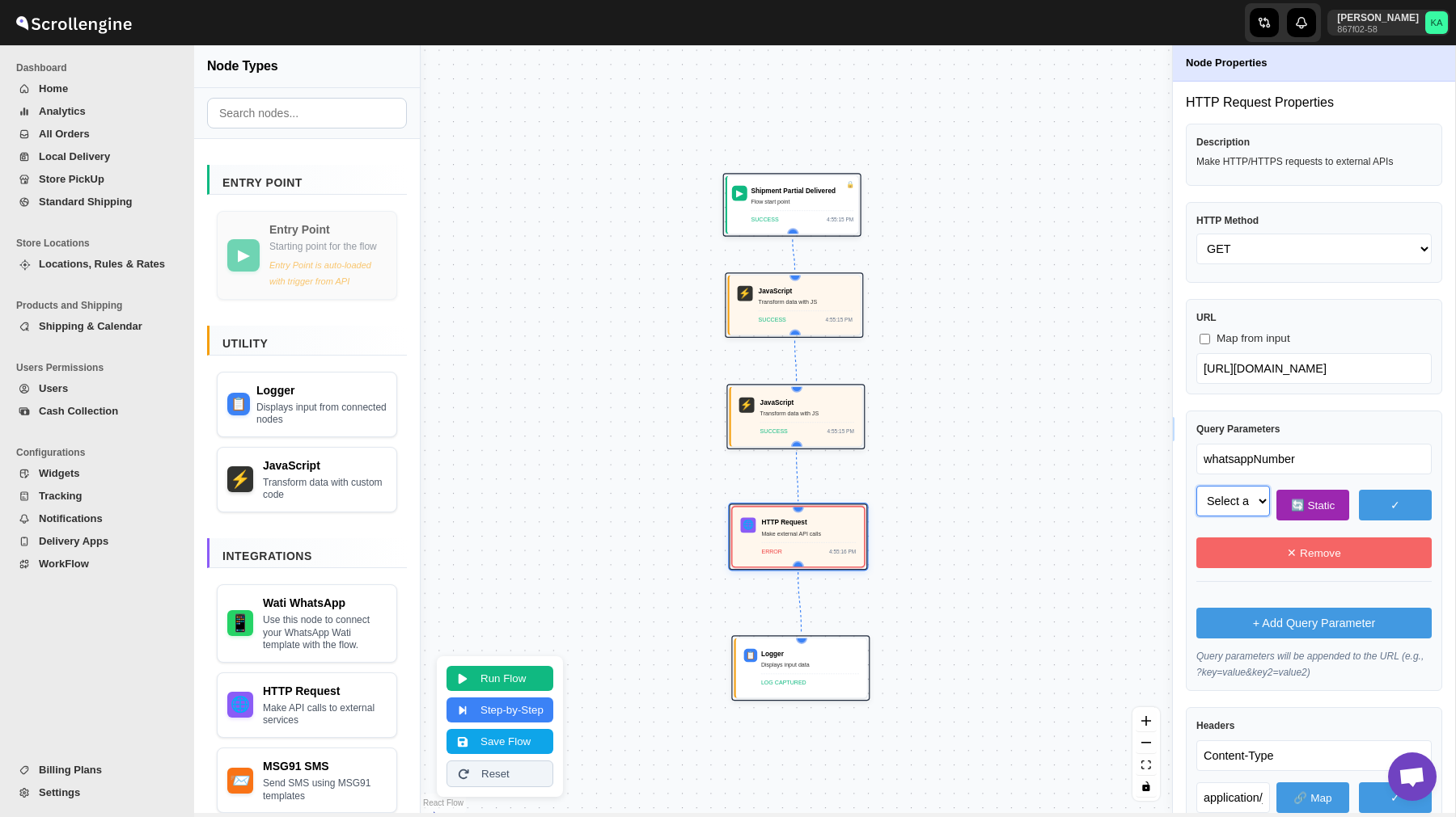
click at [1235, 497] on select "Select a field to map phone_no (string) body (object) body.template_name (strin…" at bounding box center [1233, 501] width 74 height 31
select select "phone_no"
click at [1196, 486] on select "Select a field to map phone_no (string) body (object) body.template_name (strin…" at bounding box center [1233, 501] width 74 height 31
select select "phone_no"
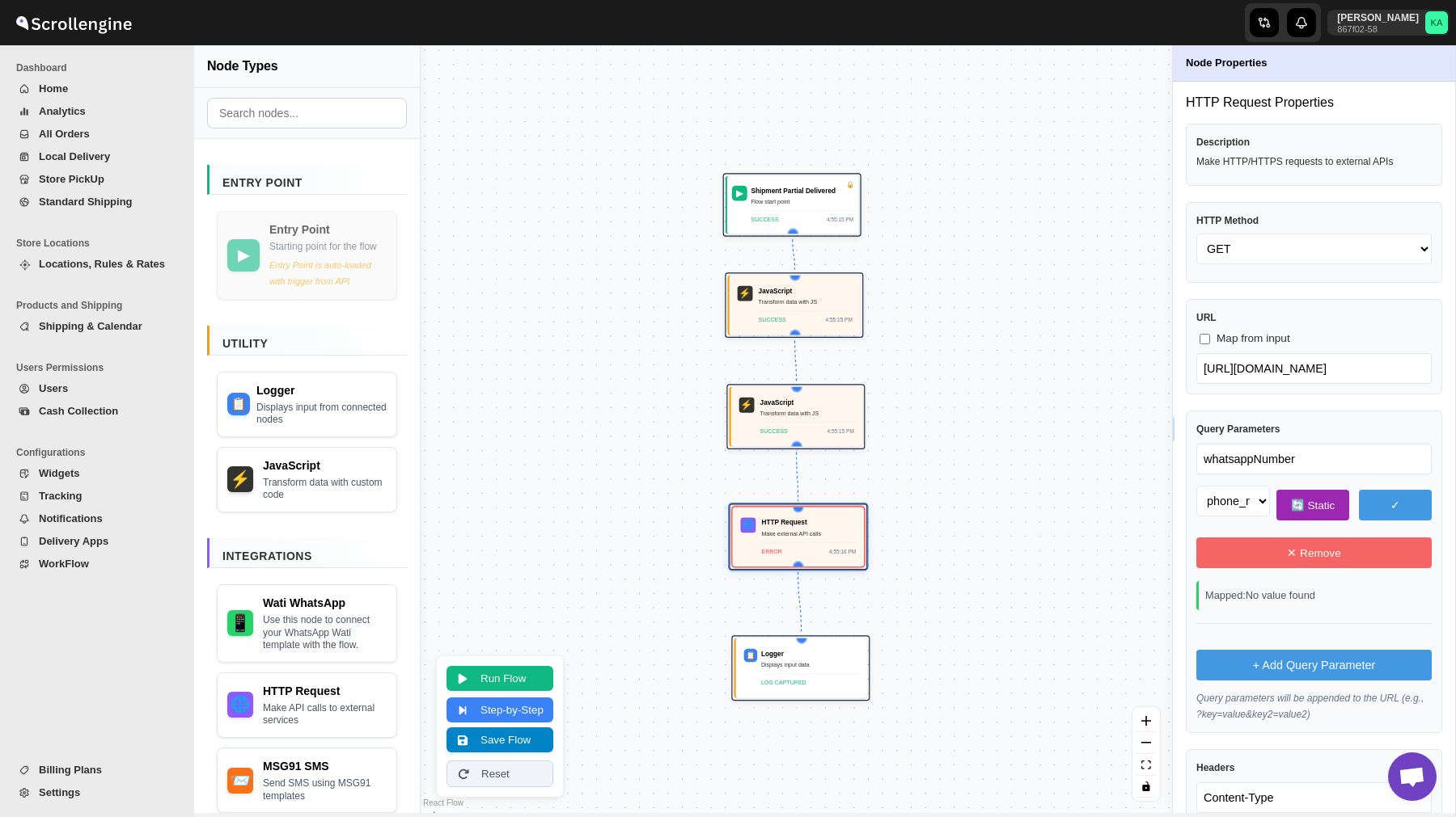
click at [508, 738] on button "Save Flow" at bounding box center [500, 740] width 107 height 25
click at [72, 561] on span "WorkFlow" at bounding box center [64, 564] width 50 height 13
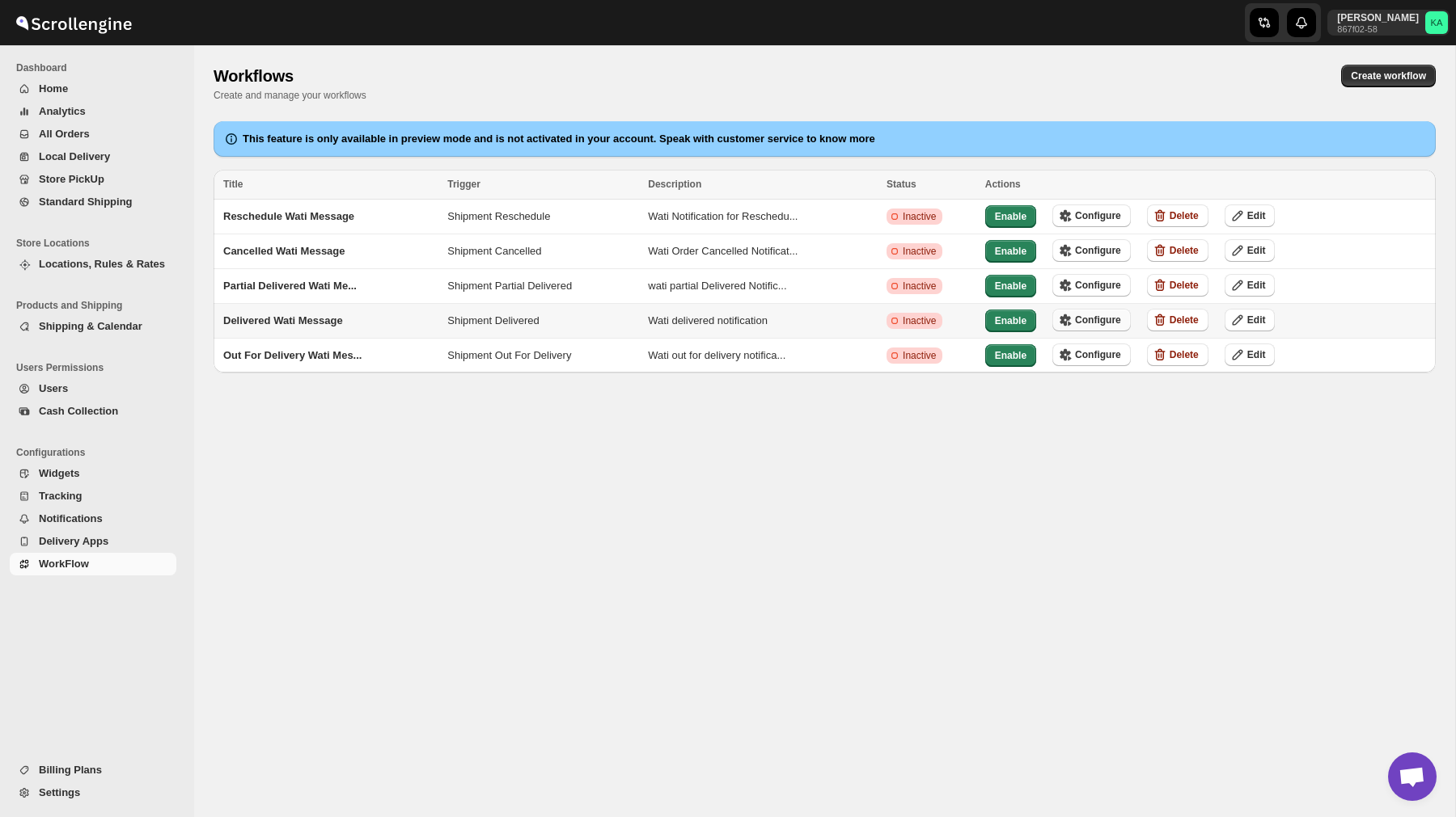
click at [1110, 314] on span "Configure" at bounding box center [1097, 319] width 46 height 13
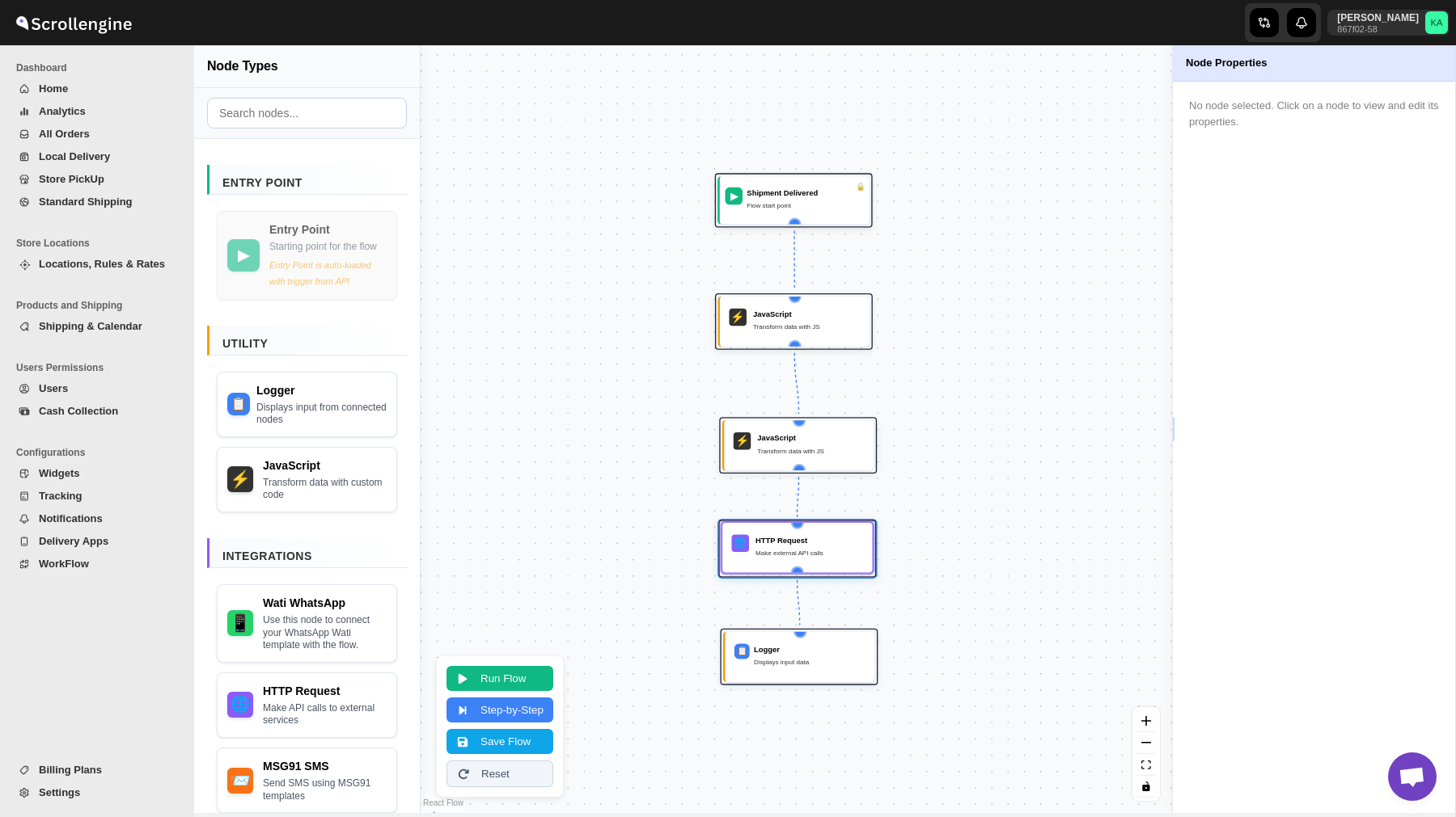
click at [777, 554] on div "Make external API calls" at bounding box center [809, 553] width 108 height 11
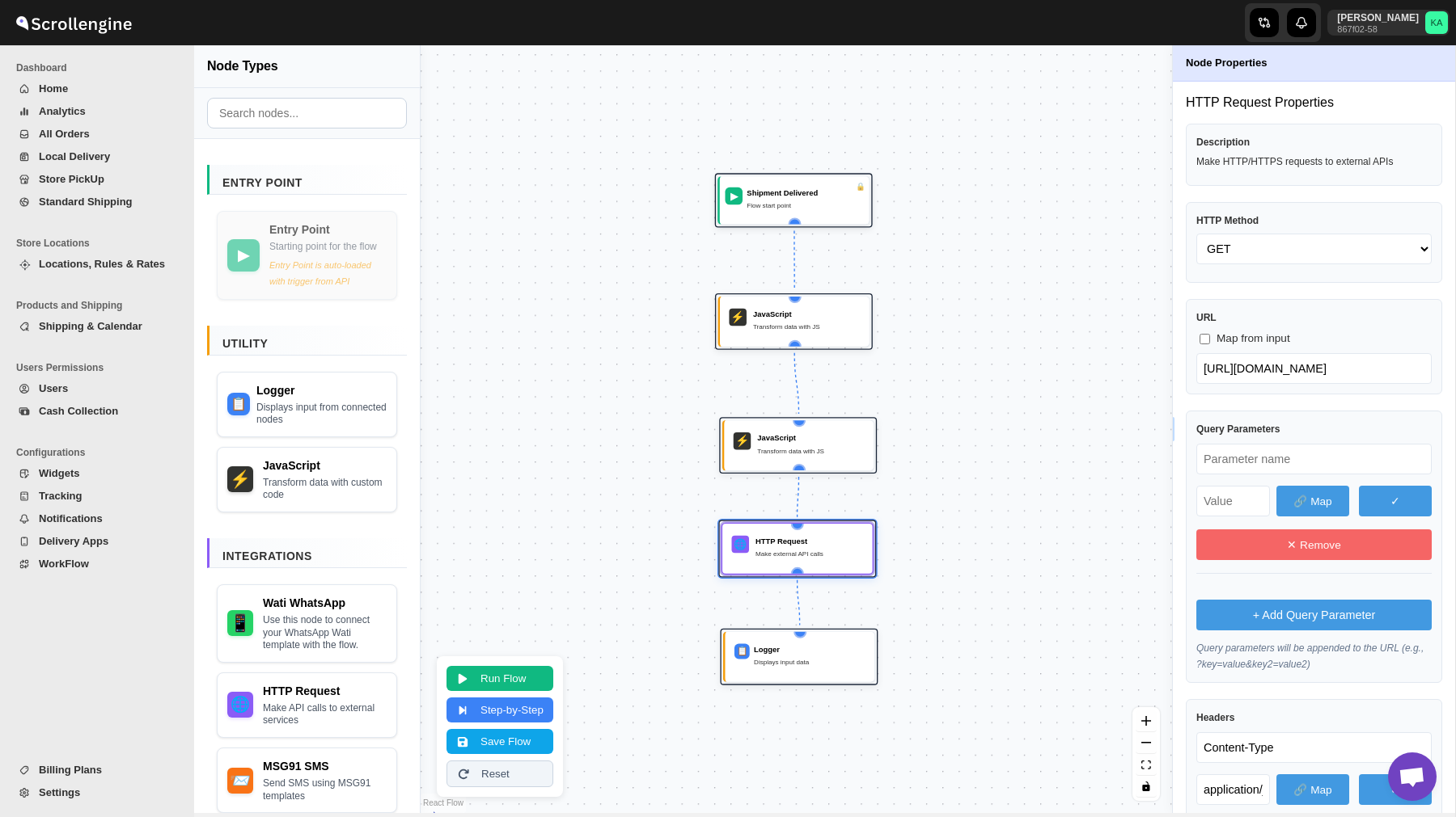
click at [1255, 459] on input "text" at bounding box center [1314, 459] width 236 height 31
paste input "text"
type input "whatsappNumber"
click at [1304, 500] on button "🔗 Map" at bounding box center [1312, 501] width 73 height 31
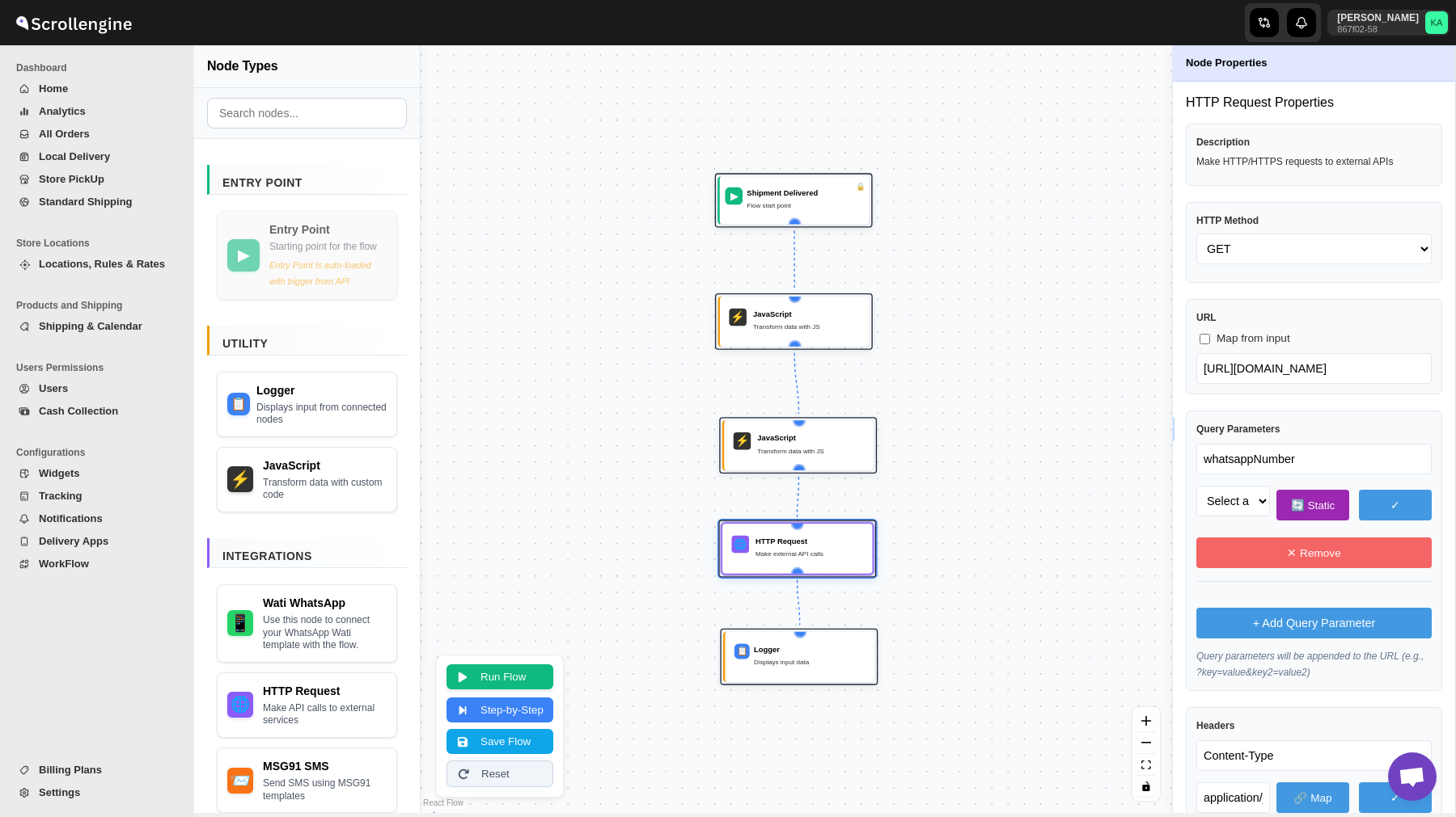
click at [524, 679] on button "Run Flow" at bounding box center [500, 677] width 107 height 25
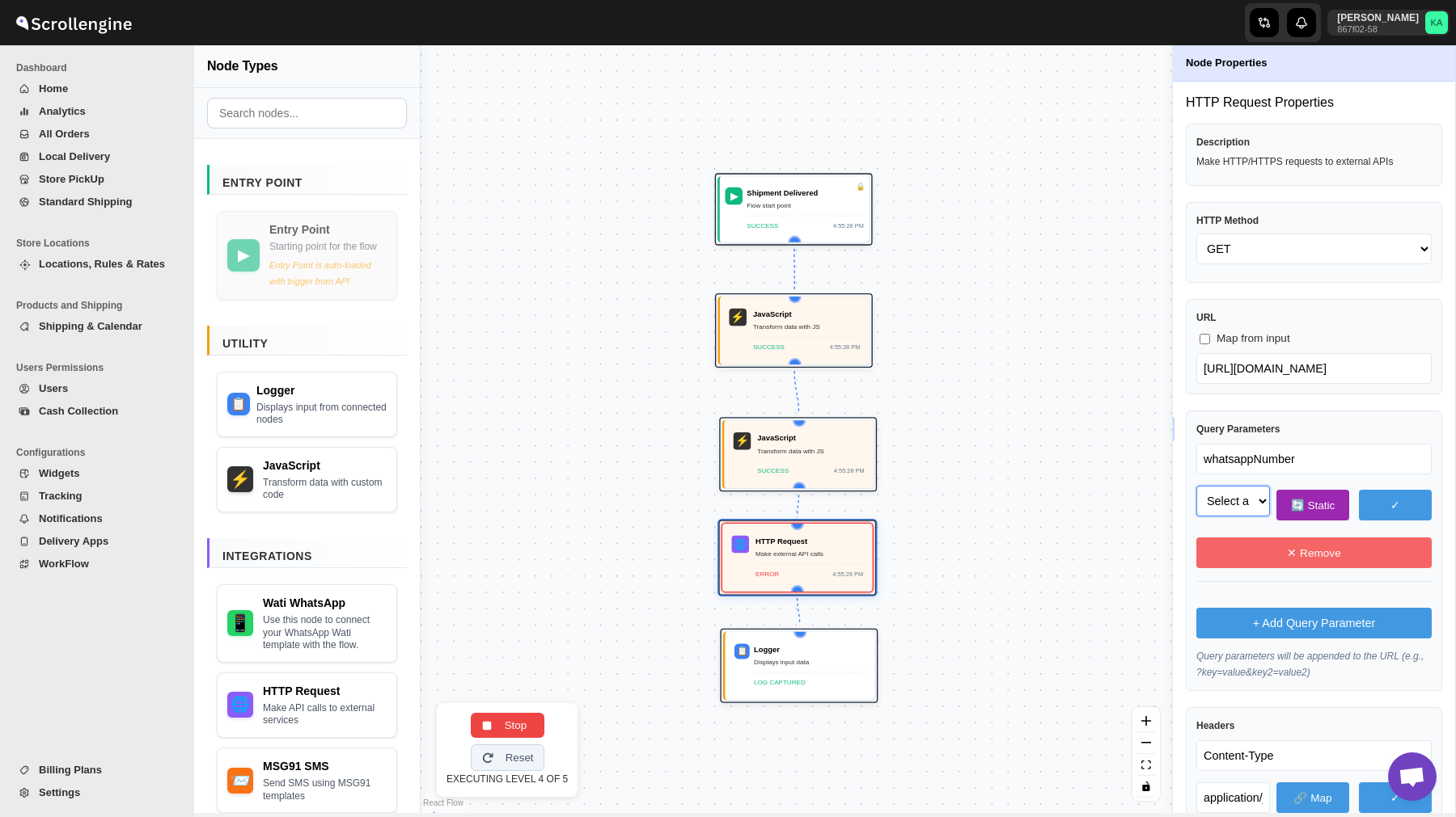
click at [1241, 501] on select "Select a field to map phone_no (string) body (object) body.template_name (strin…" at bounding box center [1233, 501] width 74 height 31
select select "phone_no"
click at [1196, 486] on select "Select a field to map phone_no (string) body (object) body.template_name (strin…" at bounding box center [1233, 501] width 74 height 31
select select "phone_no"
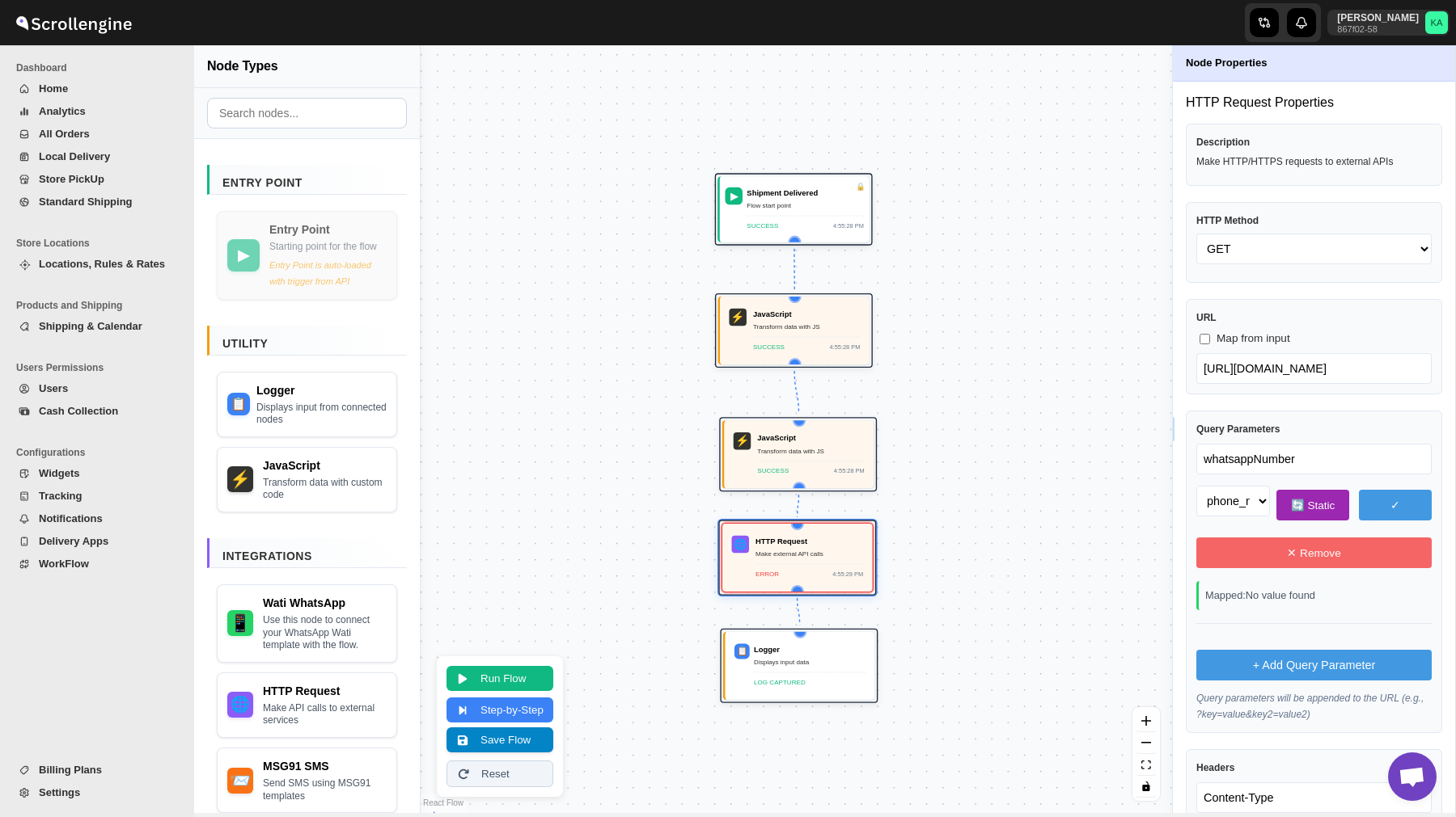
click at [502, 738] on button "Save Flow" at bounding box center [500, 740] width 107 height 25
click at [56, 563] on span "WorkFlow" at bounding box center [64, 564] width 50 height 13
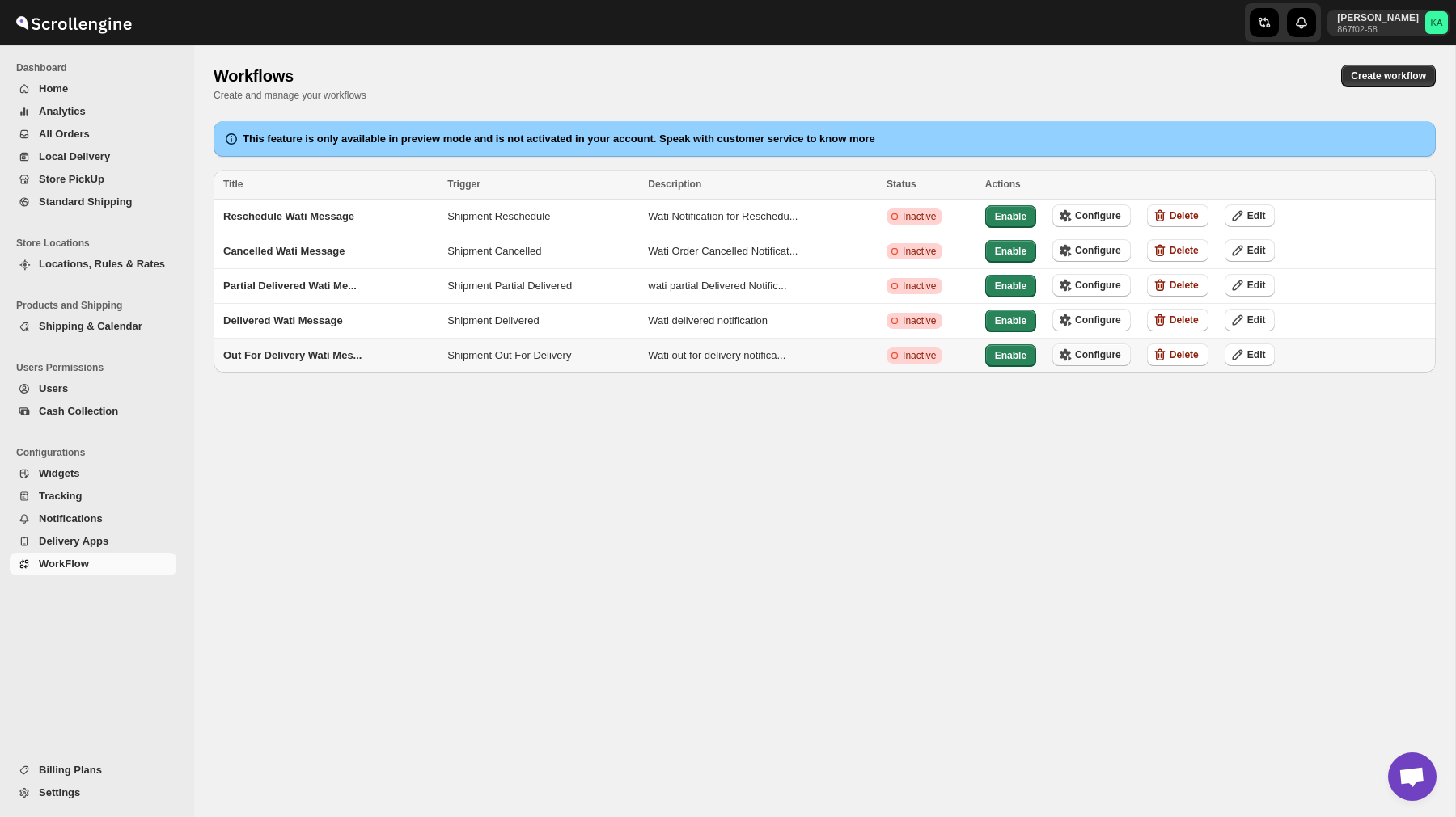
click at [1113, 348] on span "Configure" at bounding box center [1097, 354] width 46 height 13
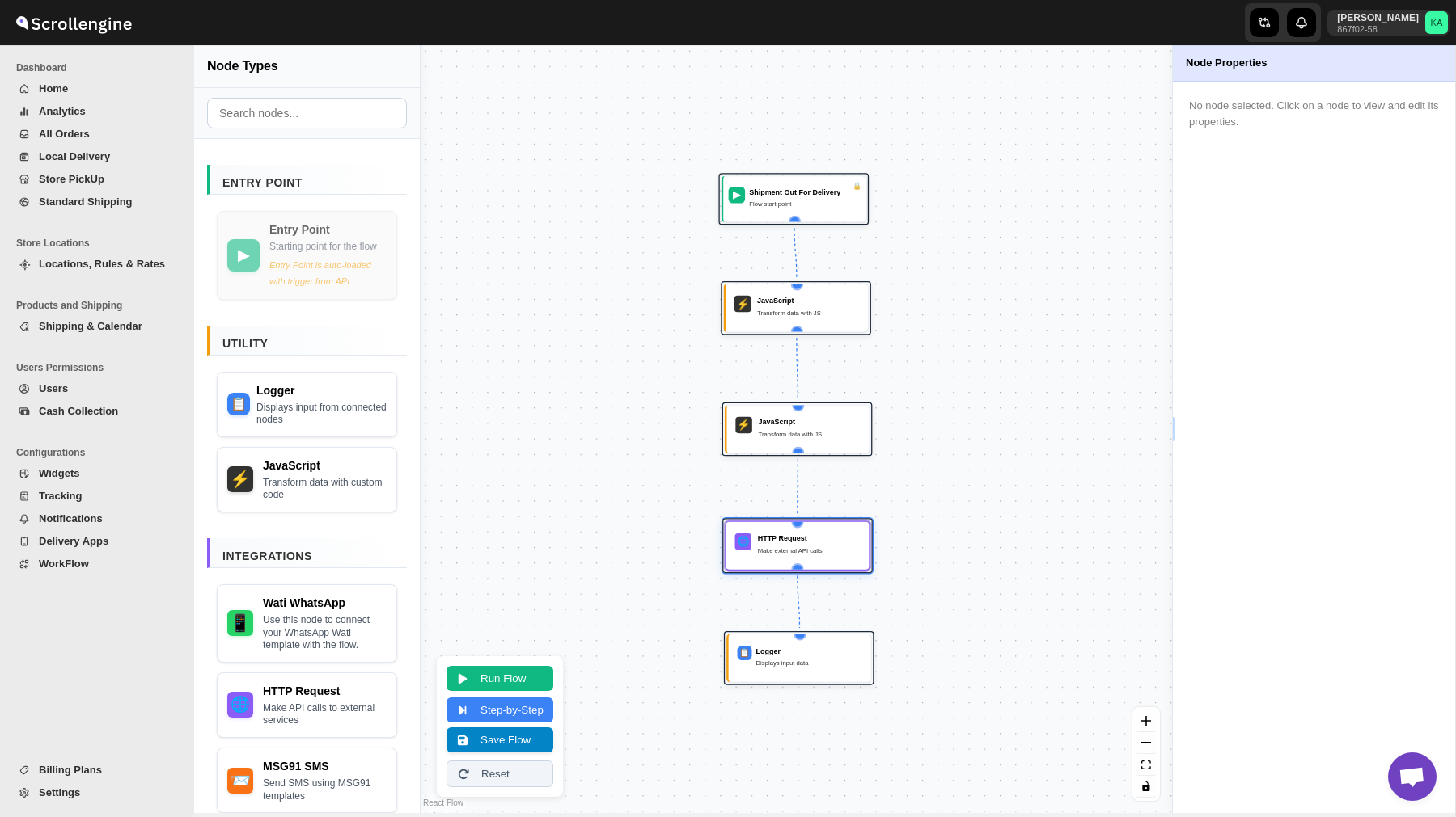
click at [476, 739] on button "Save Flow" at bounding box center [500, 740] width 107 height 25
click at [801, 540] on div "HTTP Request" at bounding box center [809, 538] width 103 height 11
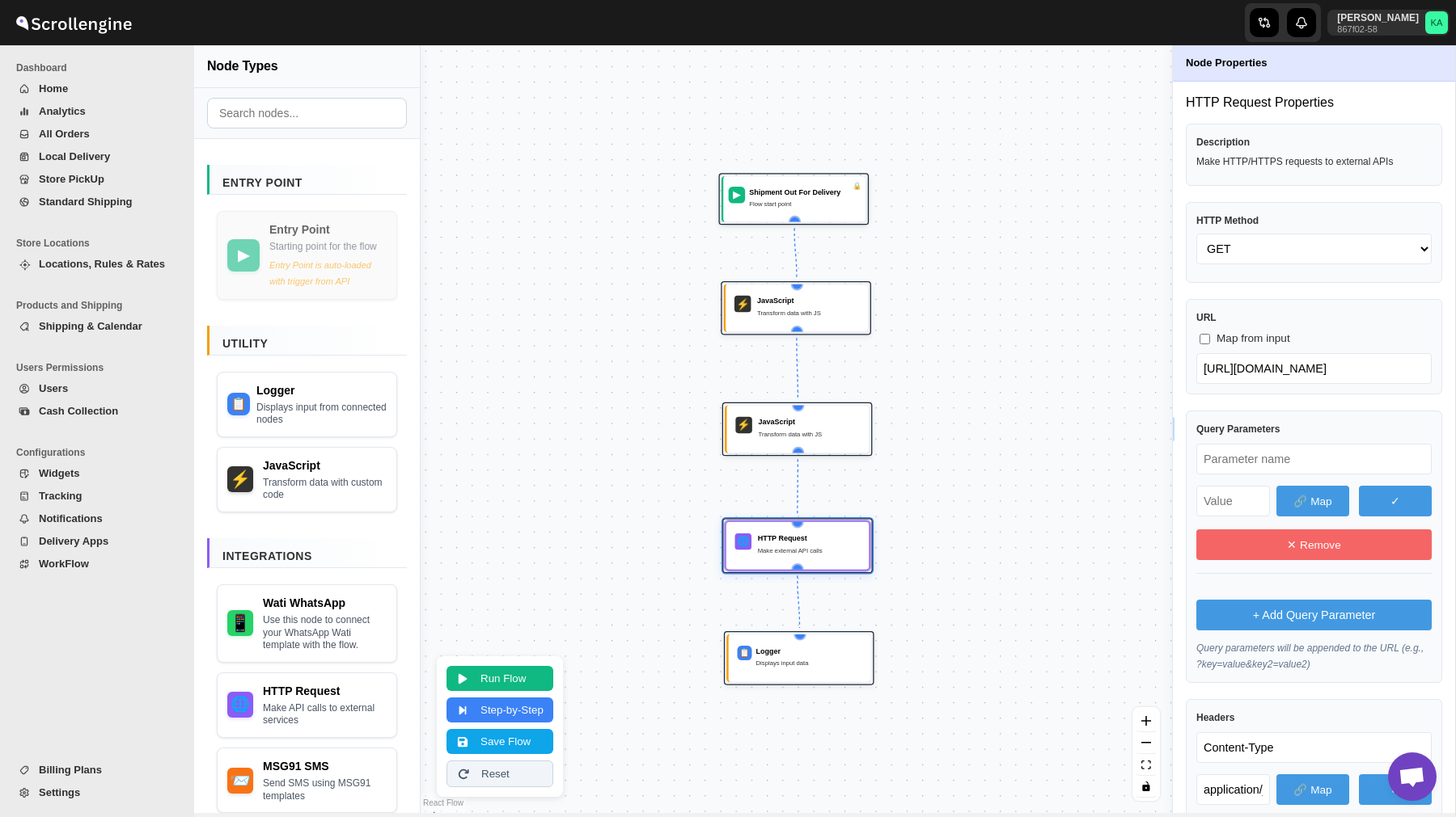
click at [1245, 464] on input "text" at bounding box center [1314, 459] width 236 height 31
paste input "text"
type input "whatsappNumber"
click at [490, 684] on button "Run Flow" at bounding box center [500, 677] width 107 height 25
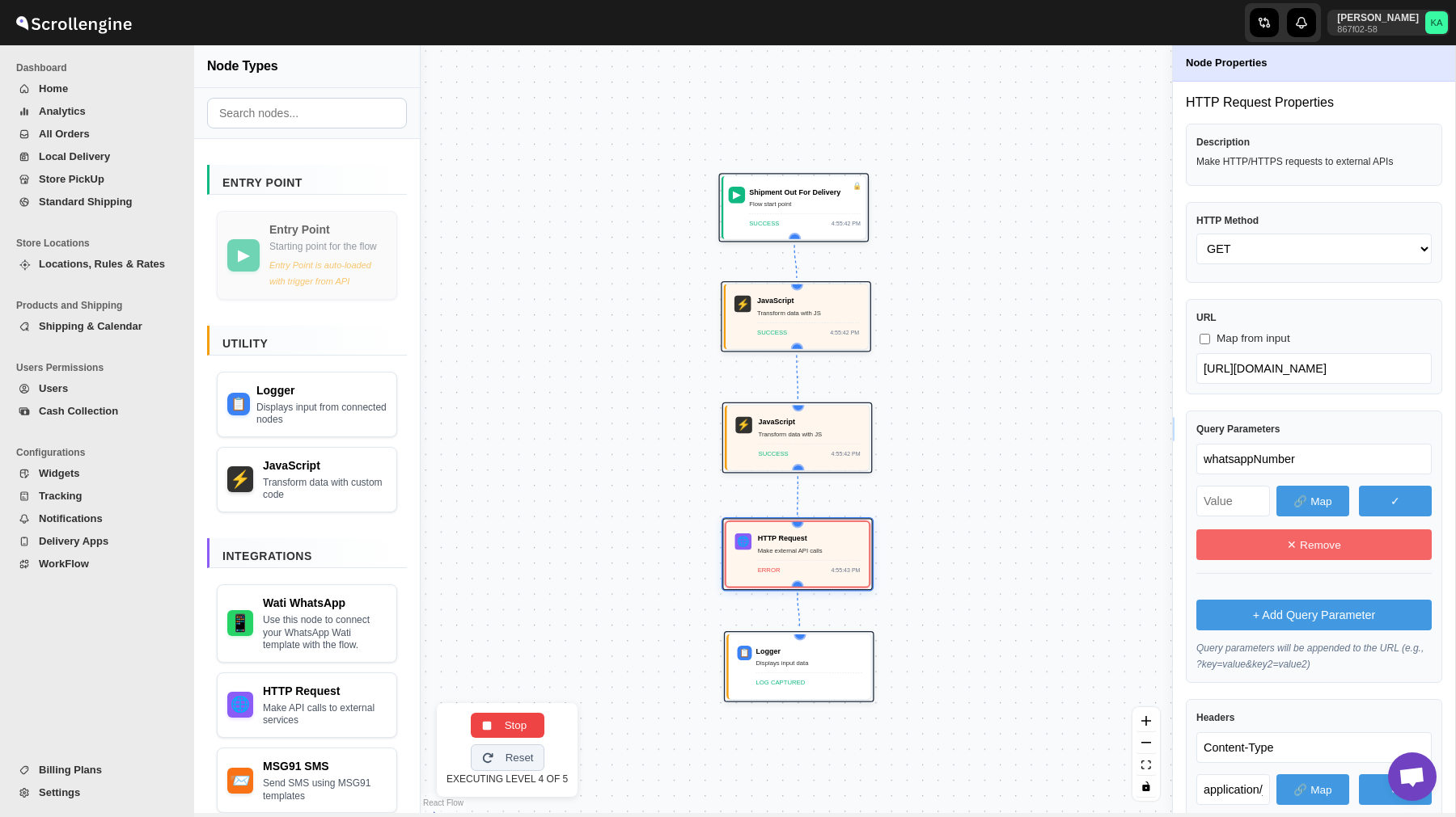
click at [1306, 503] on button "🔗 Map" at bounding box center [1312, 501] width 73 height 31
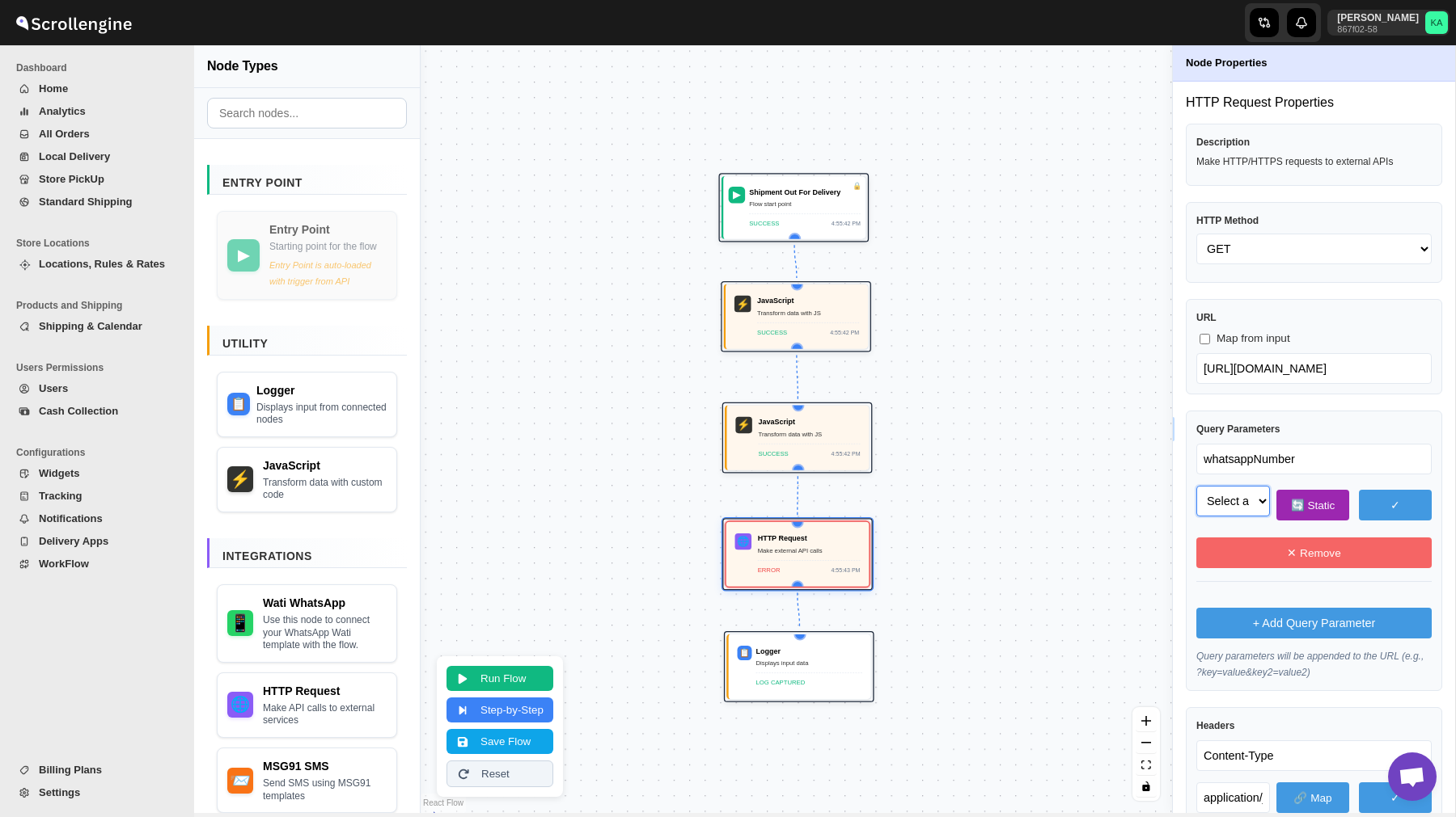
click at [1248, 505] on select "Select a field to map phone_no (string) body (object) body.template_name (strin…" at bounding box center [1233, 501] width 74 height 31
select select "phone_no"
click at [1196, 486] on select "Select a field to map phone_no (string) body (object) body.template_name (strin…" at bounding box center [1233, 501] width 74 height 31
select select "phone_no"
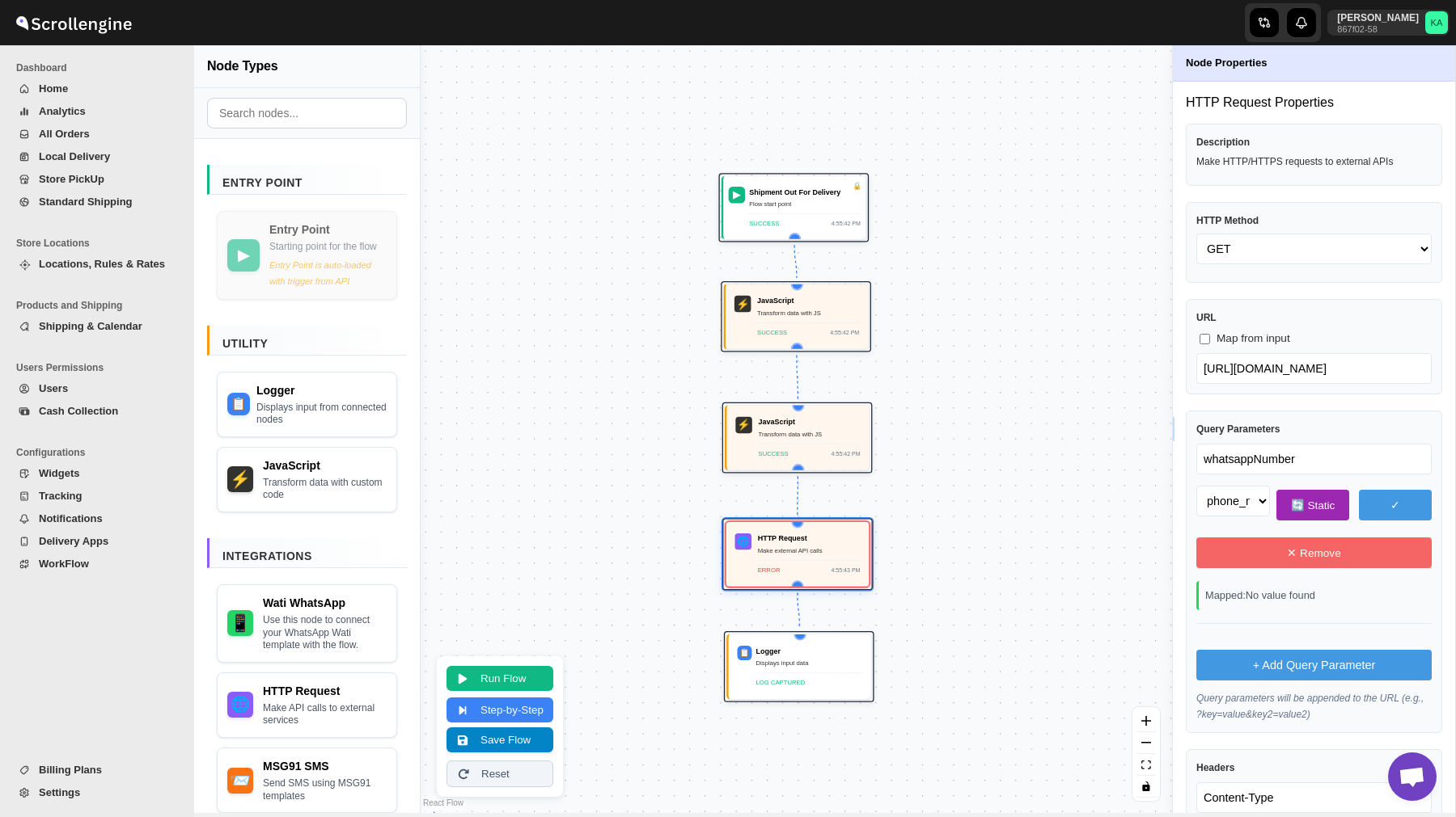
click at [476, 738] on button "Save Flow" at bounding box center [500, 740] width 107 height 25
click at [1253, 251] on select "GET POST PUT PATCH DELETE HEAD OPTIONS" at bounding box center [1314, 249] width 236 height 31
click at [1196, 234] on select "GET POST PUT PATCH DELETE HEAD OPTIONS" at bounding box center [1314, 249] width 236 height 31
select select "POST"
click at [522, 741] on button "Save Flow" at bounding box center [500, 740] width 107 height 25
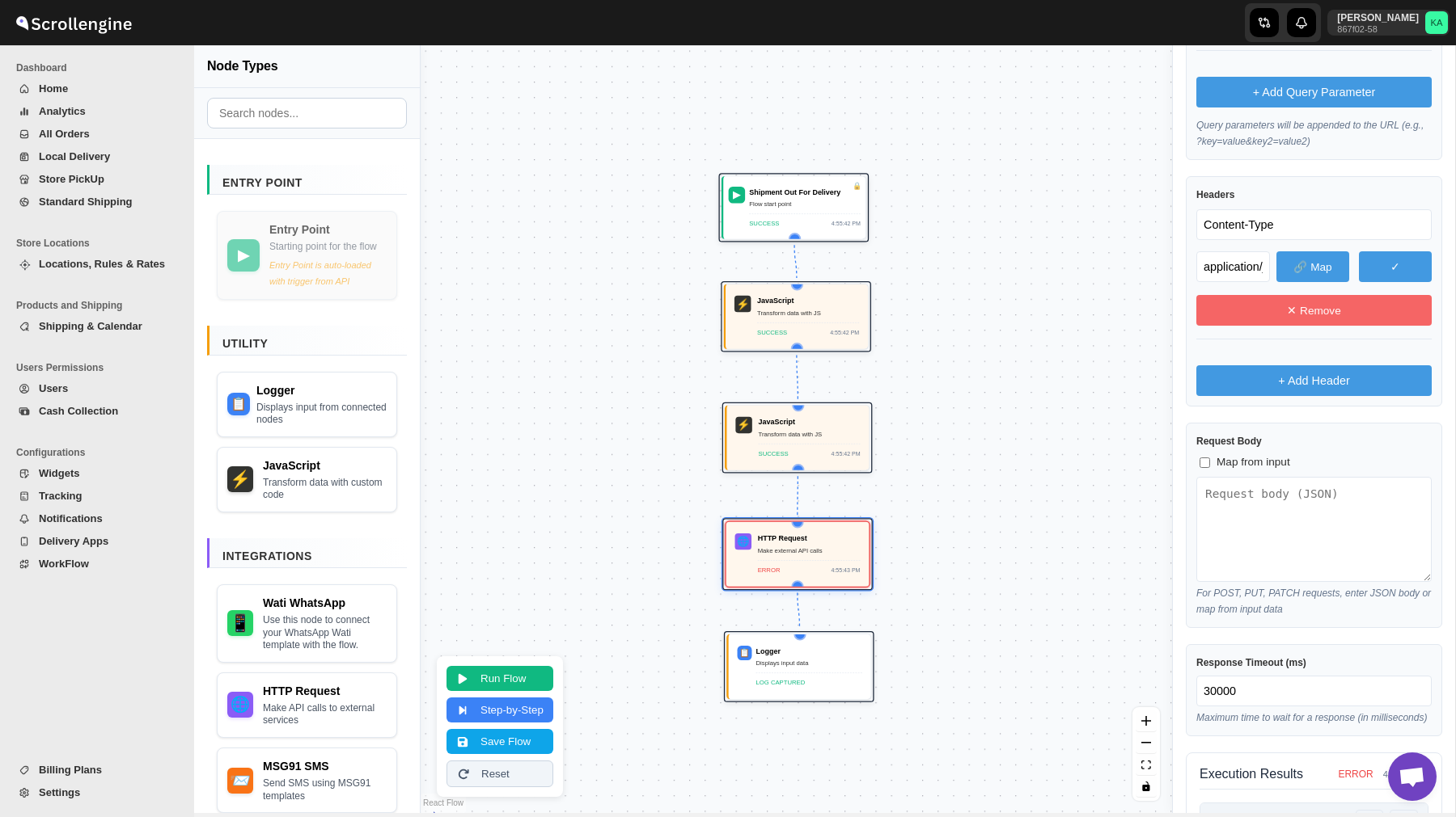
scroll to position [591, 0]
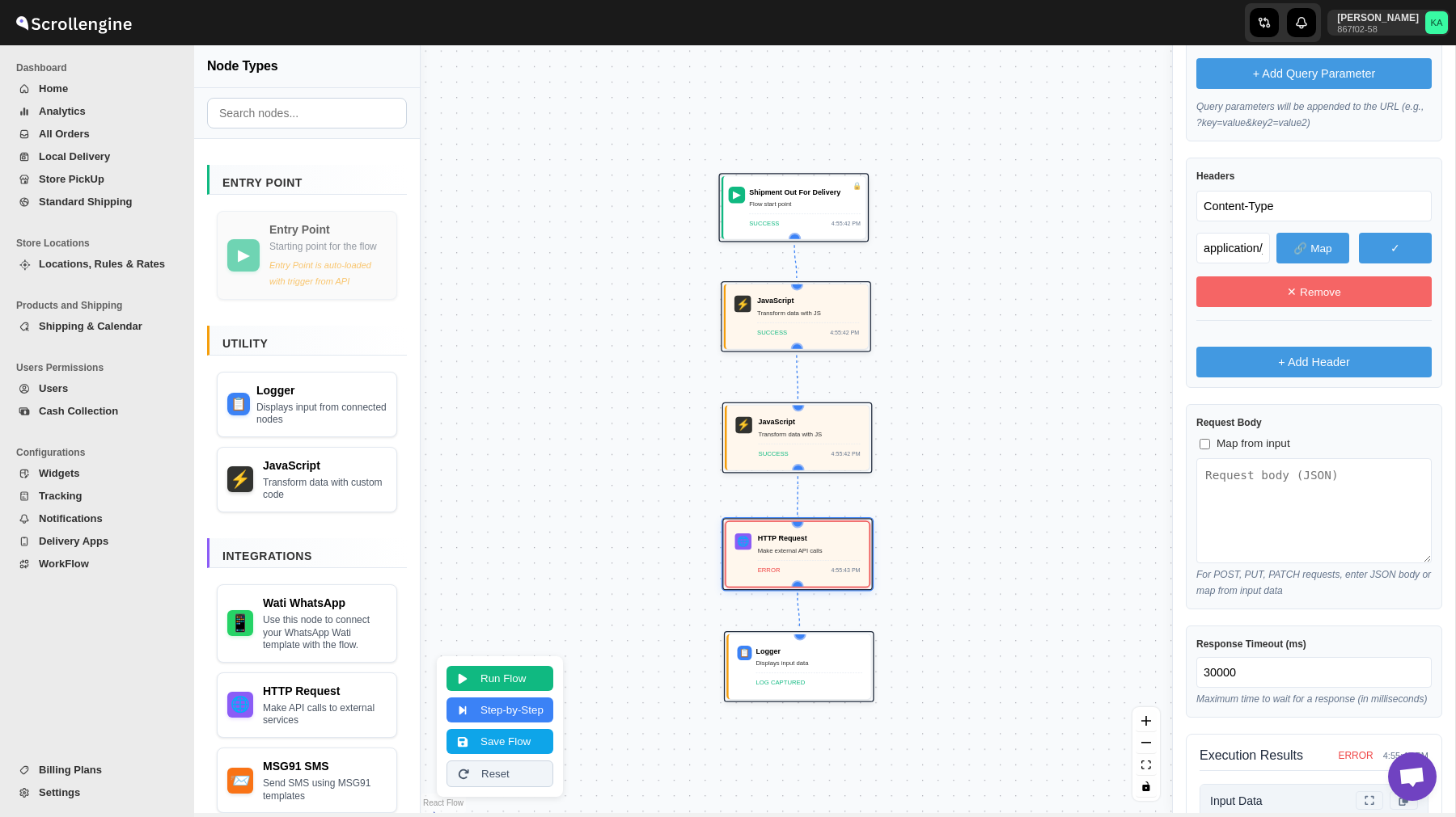
click at [1227, 447] on span "Map from input" at bounding box center [1253, 444] width 74 height 16
click at [1209, 447] on input "Map from input" at bounding box center [1204, 444] width 11 height 11
checkbox input "true"
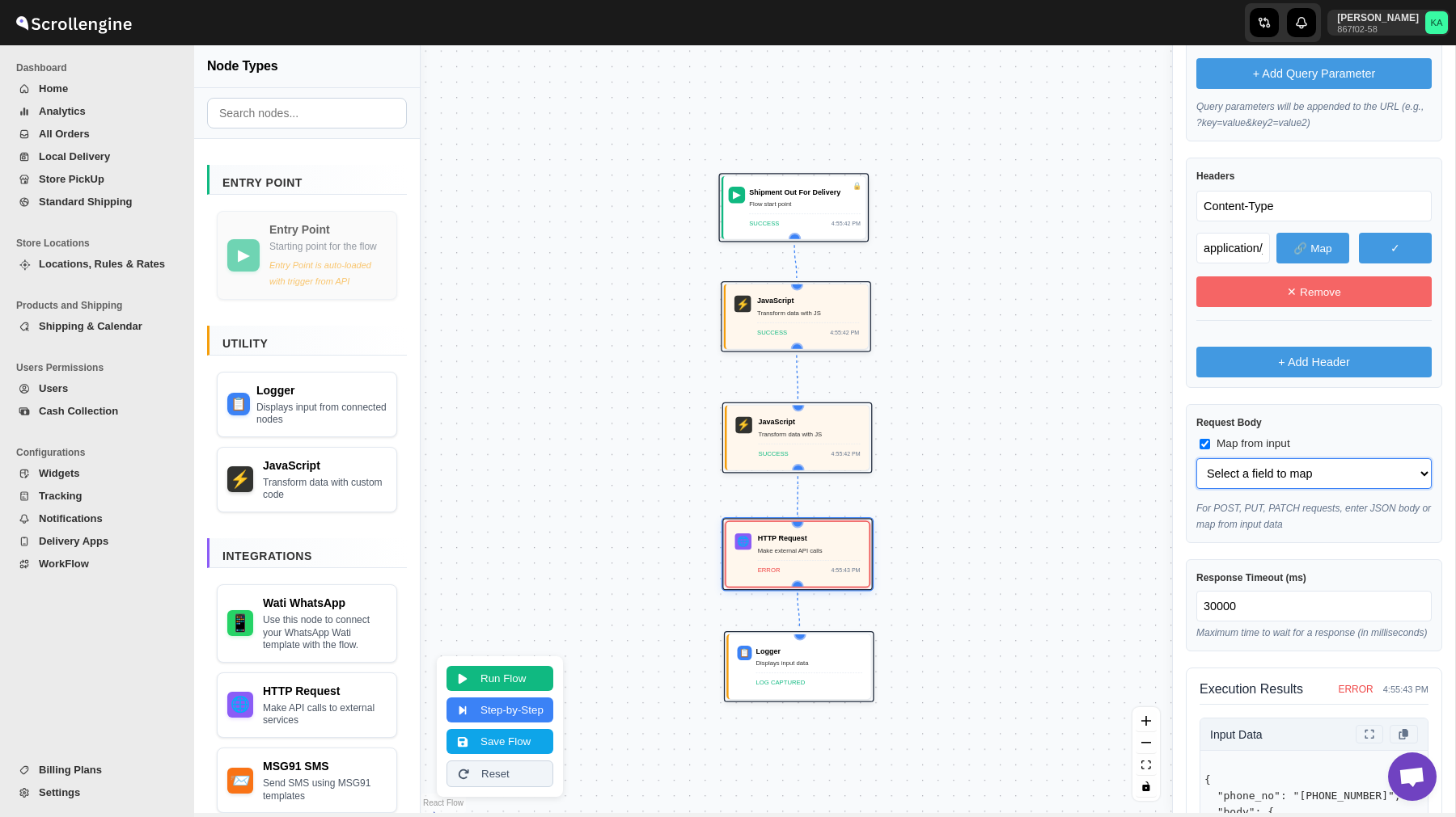
click at [1259, 476] on select "Select a field to map phone_no (string) body (object) body.template_name (strin…" at bounding box center [1314, 474] width 236 height 31
select select "body"
click at [1196, 459] on select "Select a field to map phone_no (string) body (object) body.template_name (strin…" at bounding box center [1314, 474] width 236 height 31
select select "body"
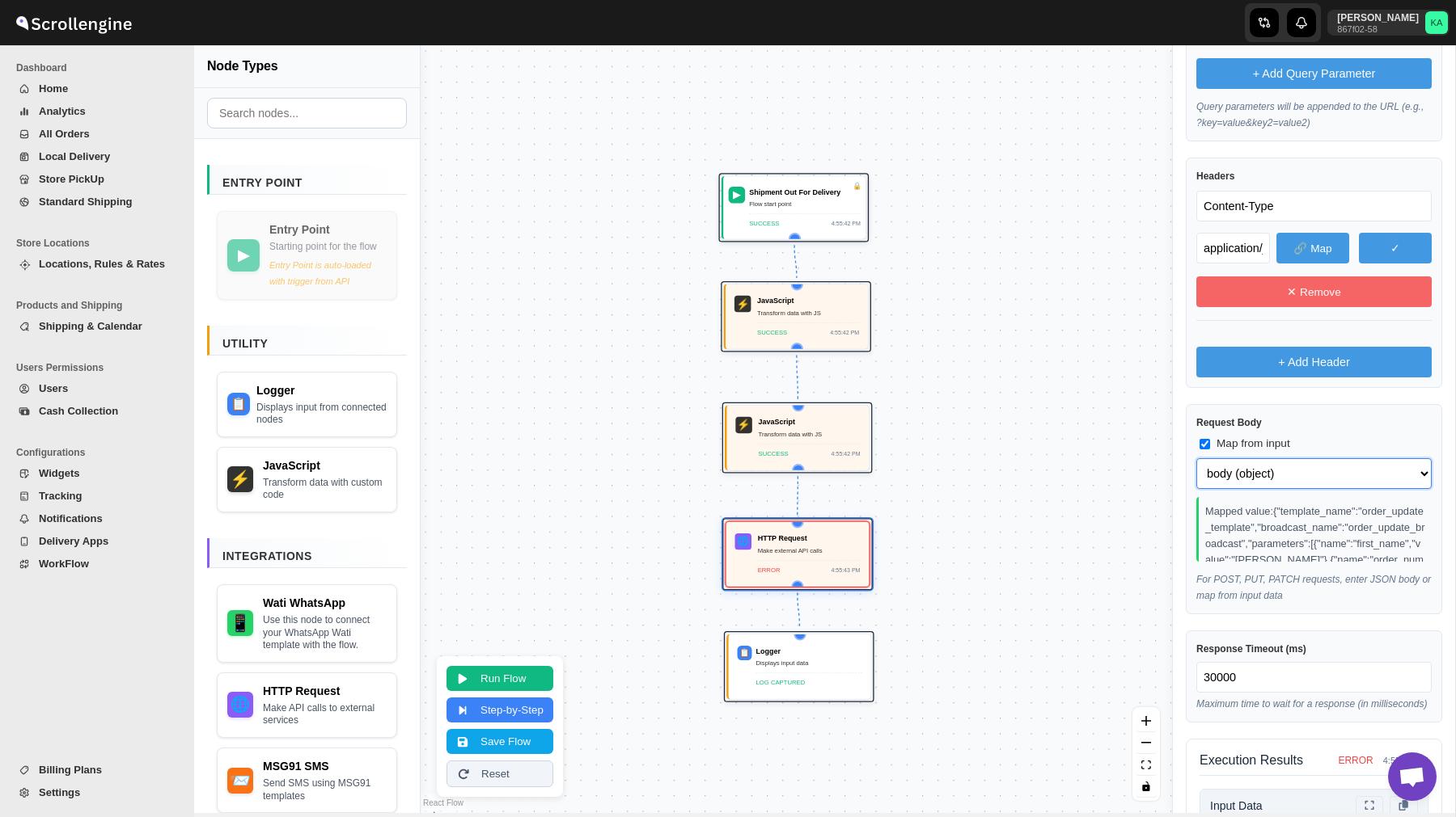
scroll to position [142, 0]
click at [517, 741] on button "Save Flow" at bounding box center [500, 740] width 107 height 25
click at [83, 551] on button "Delivery Apps" at bounding box center [93, 541] width 166 height 23
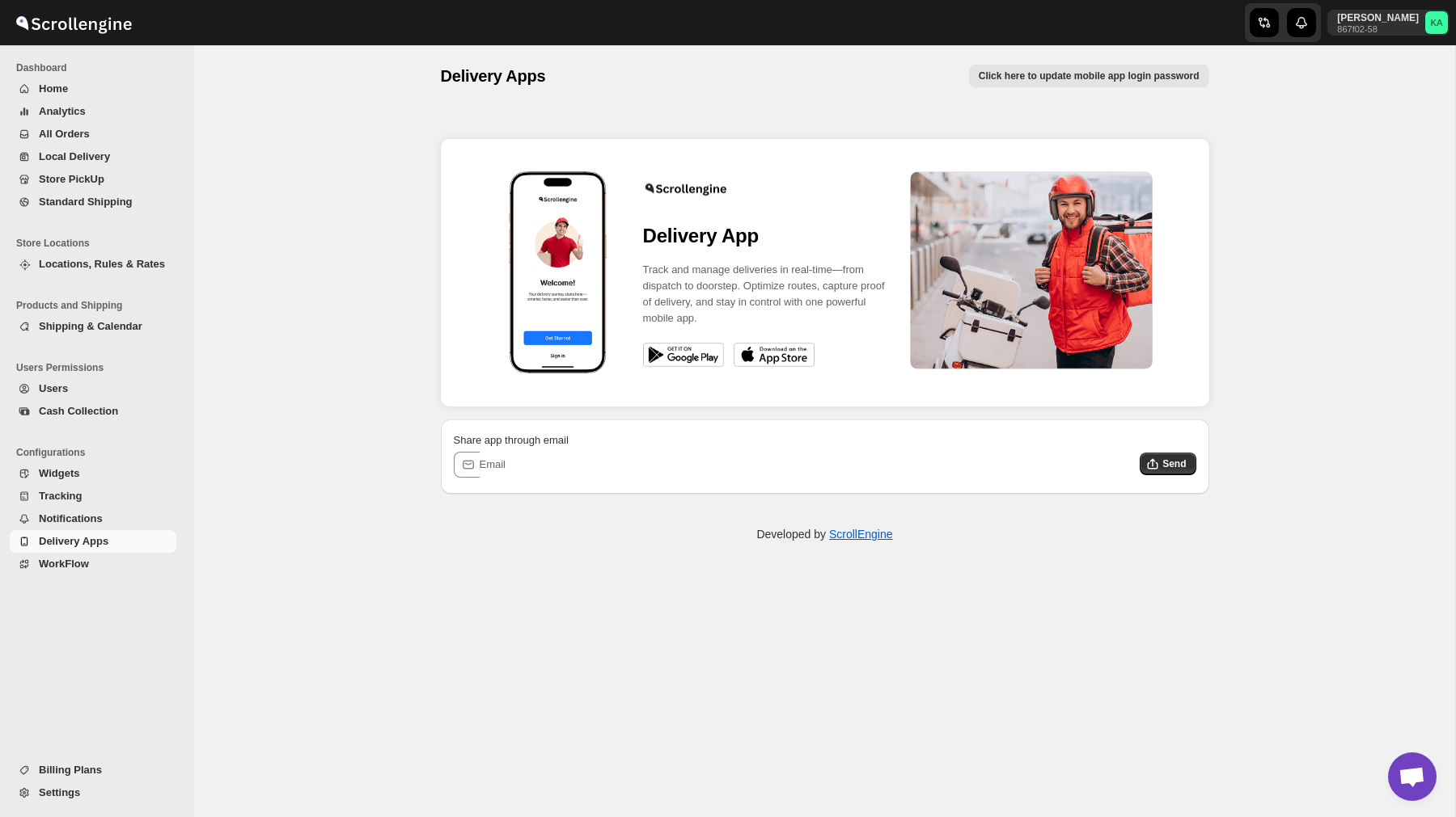
click at [92, 567] on span "WorkFlow" at bounding box center [105, 564] width 135 height 16
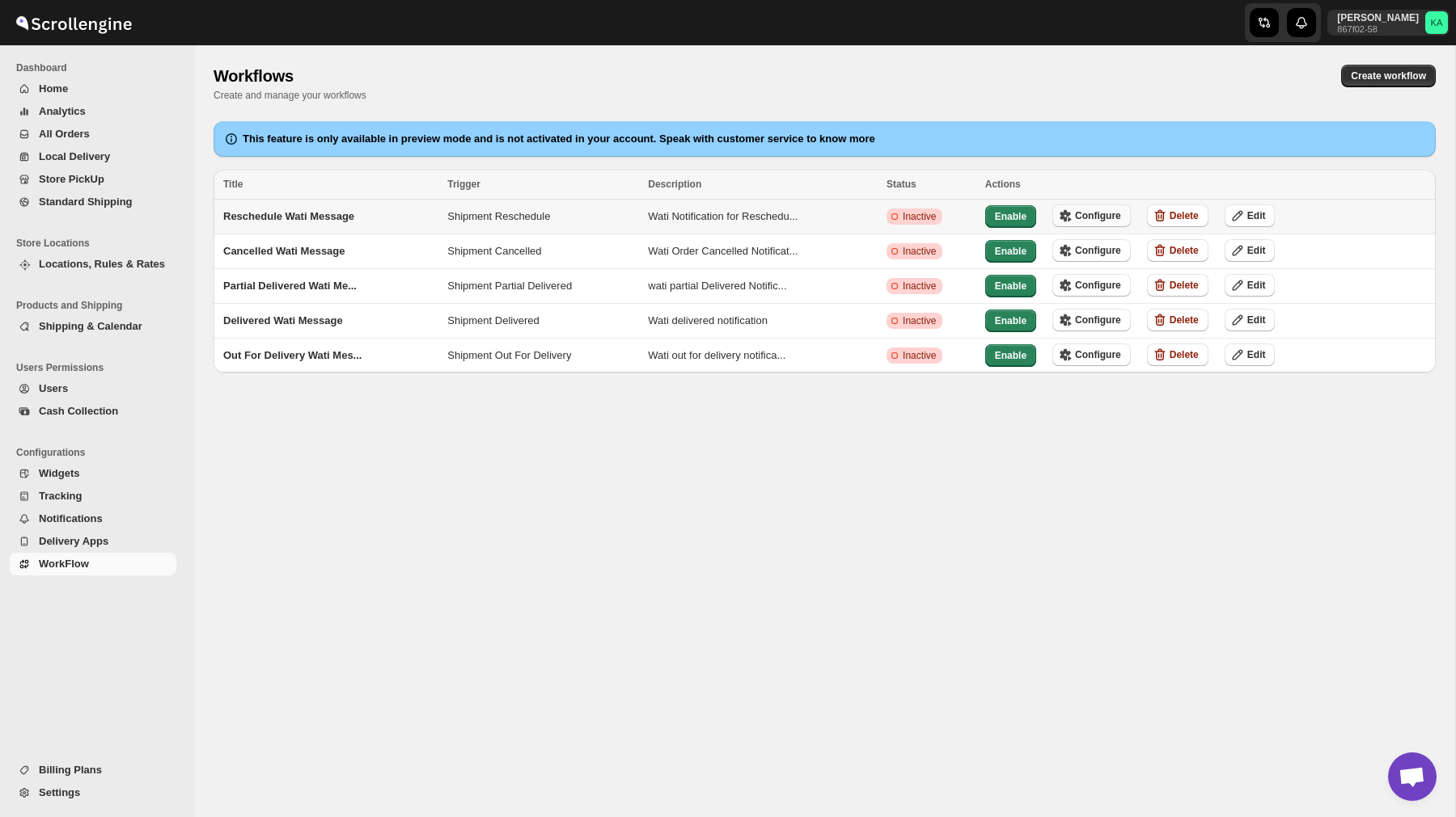
click at [1097, 217] on span "Configure" at bounding box center [1097, 216] width 46 height 13
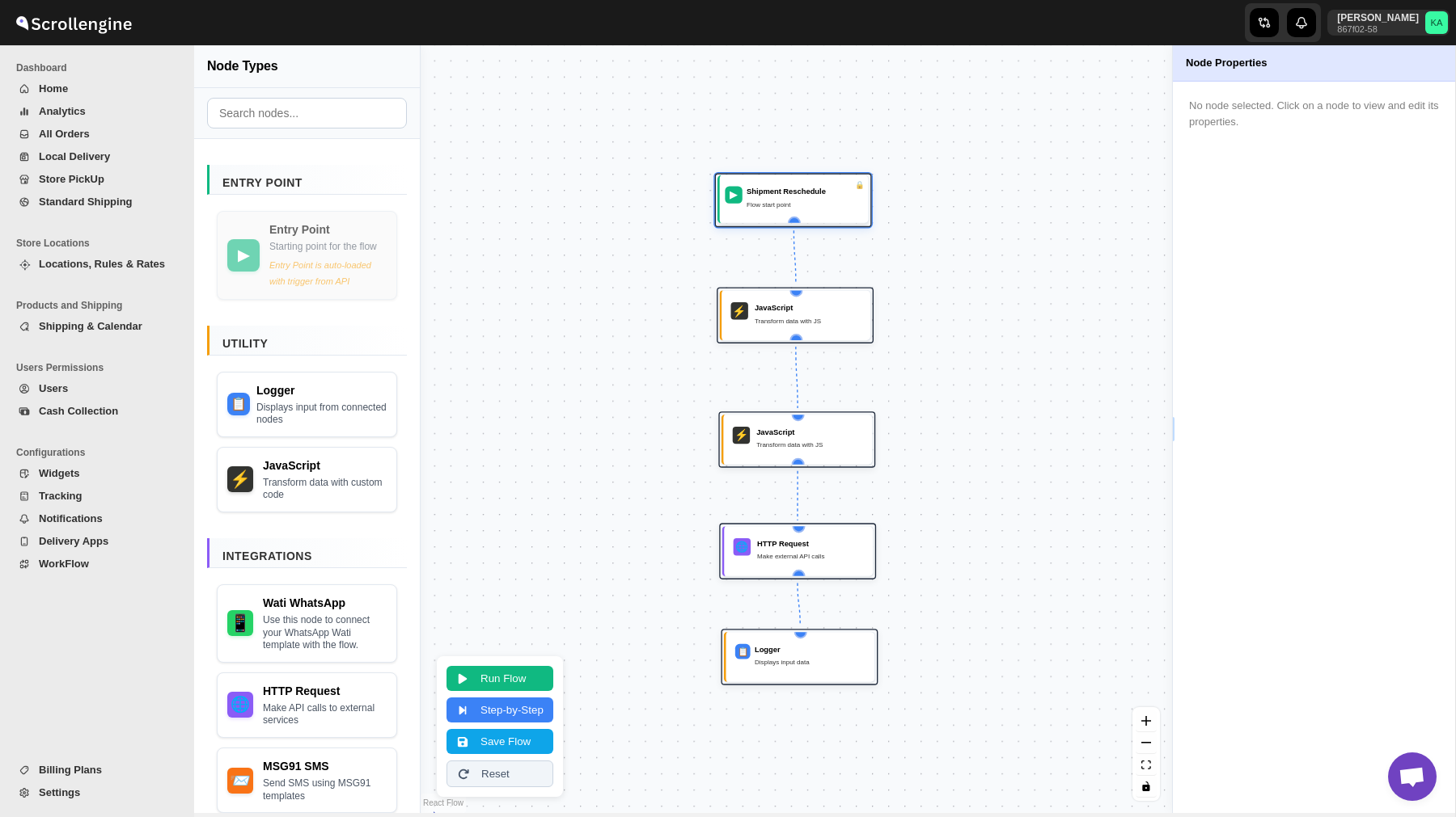
click at [809, 194] on div "Shipment Reschedule" at bounding box center [804, 191] width 116 height 11
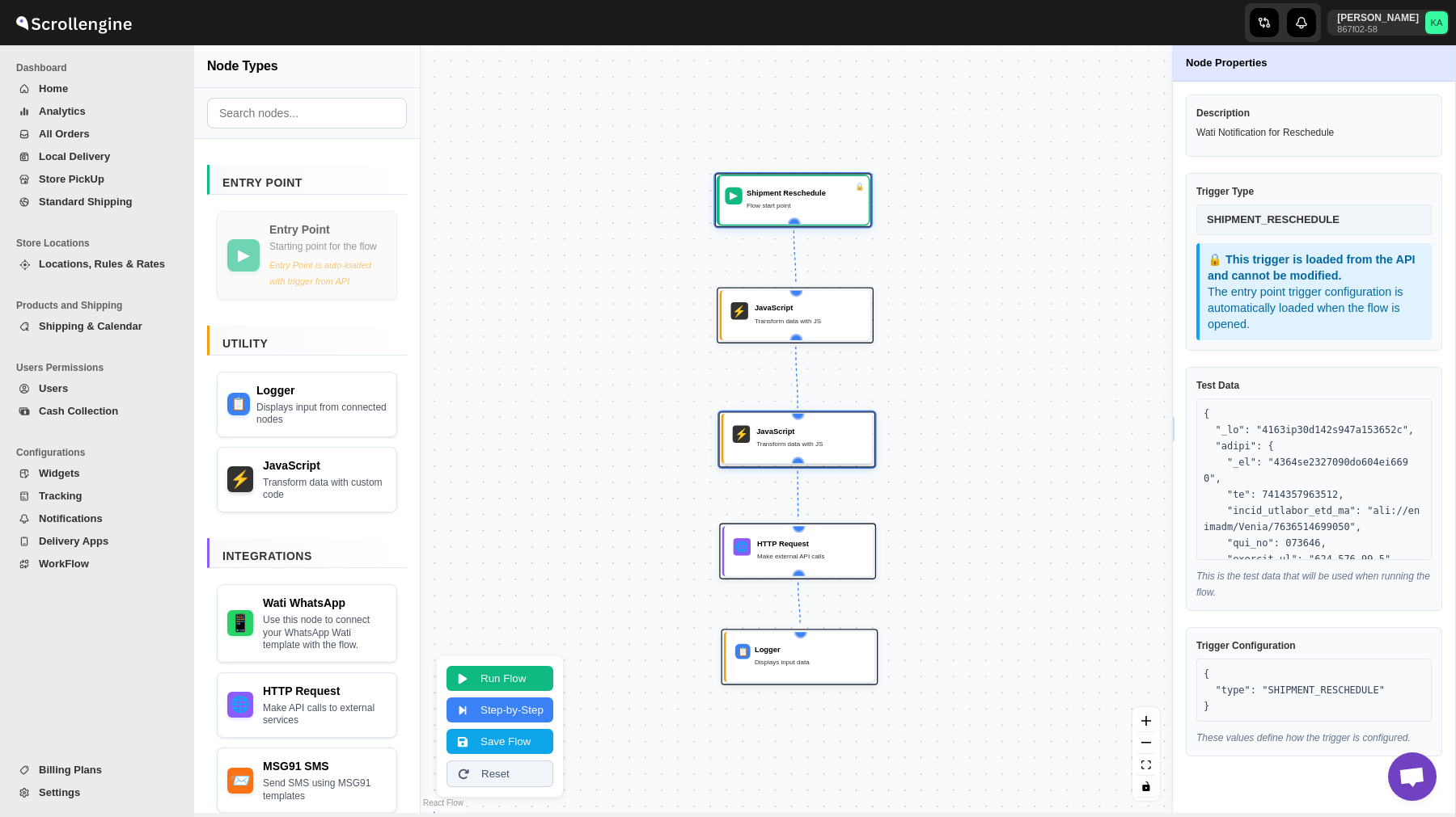
click at [799, 456] on div "⚡ JavaScript Transform data with JS" at bounding box center [797, 439] width 136 height 37
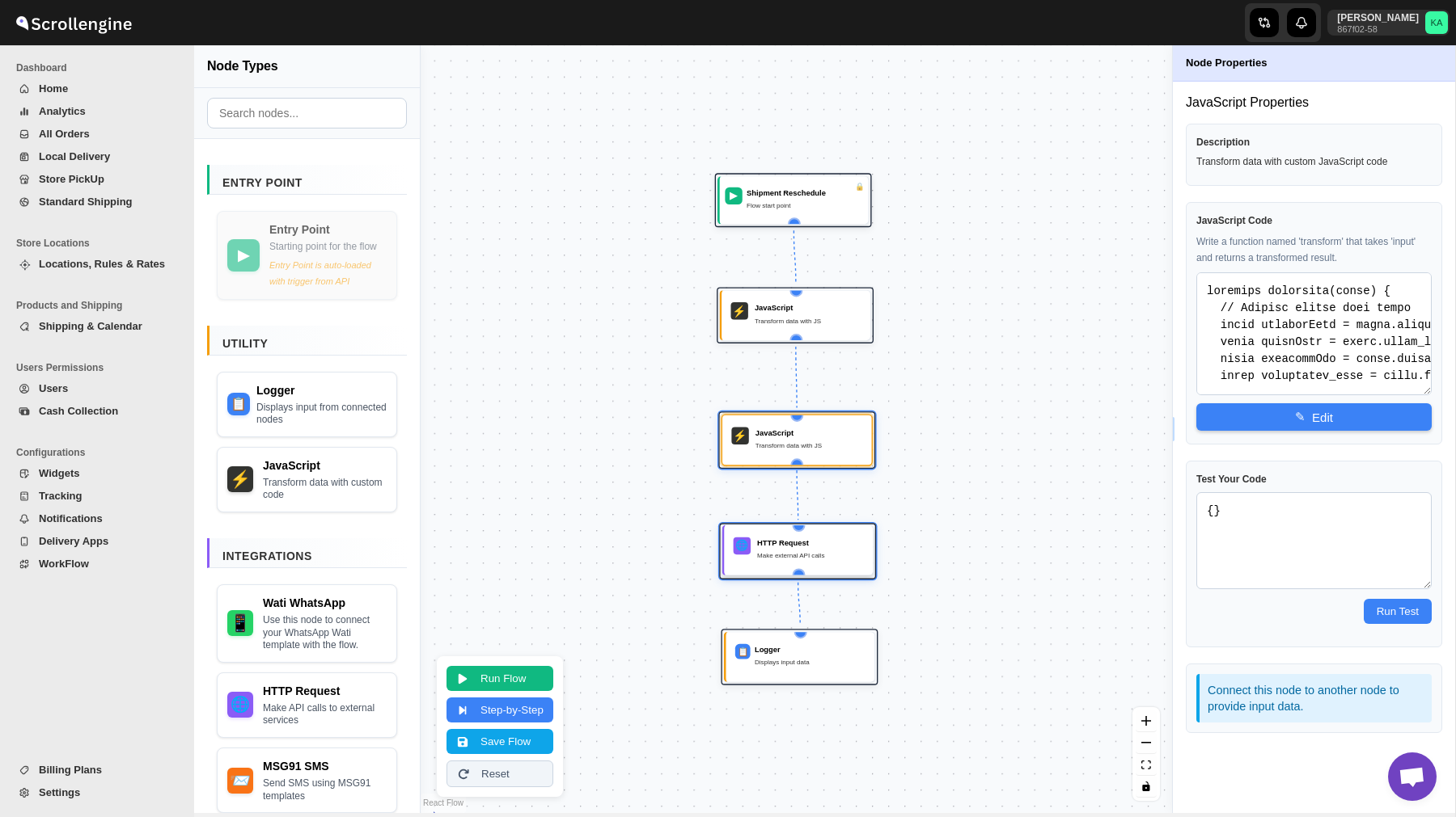
click at [831, 543] on div "HTTP Request" at bounding box center [811, 542] width 107 height 11
select select "POST"
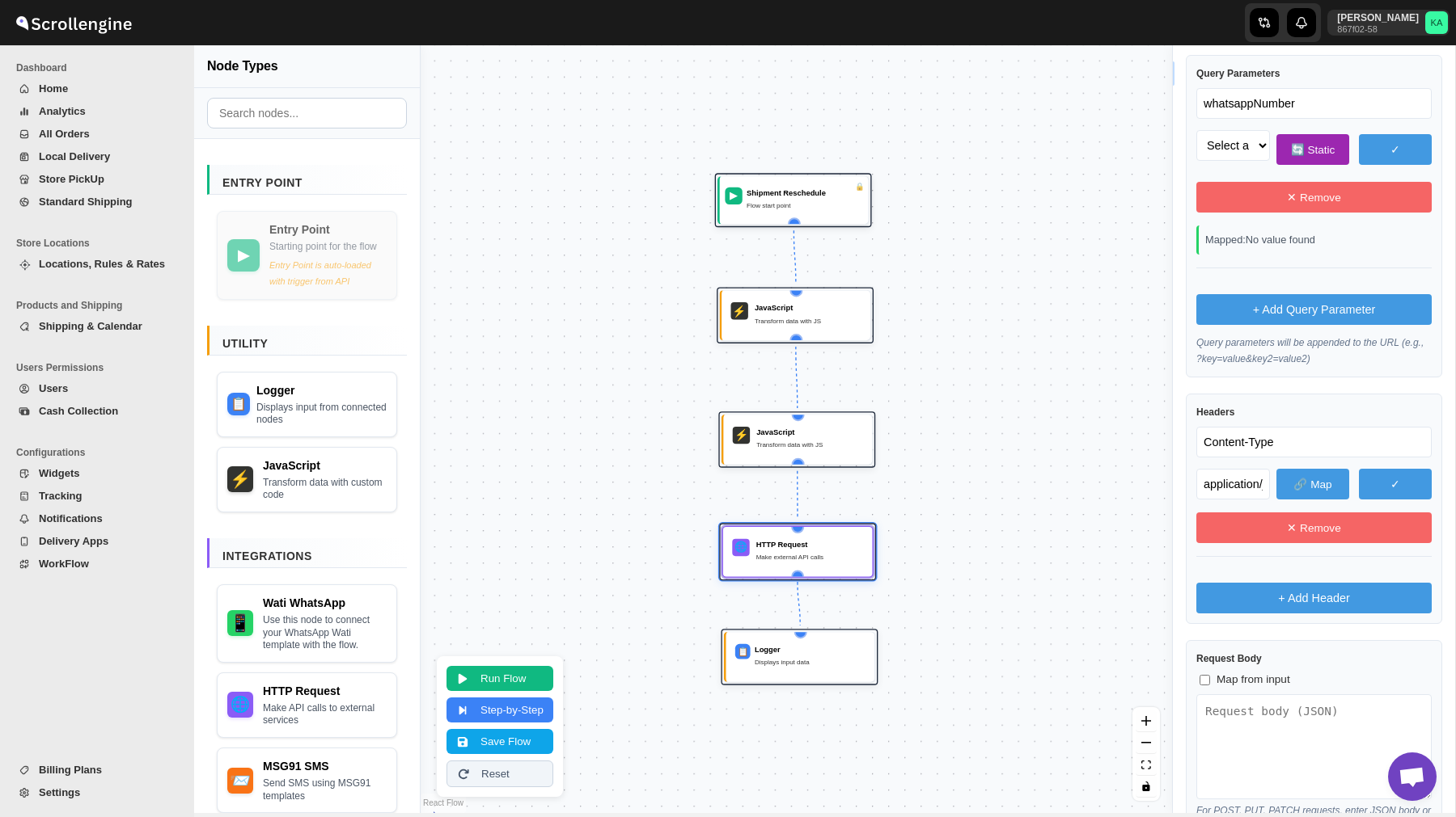
scroll to position [495, 0]
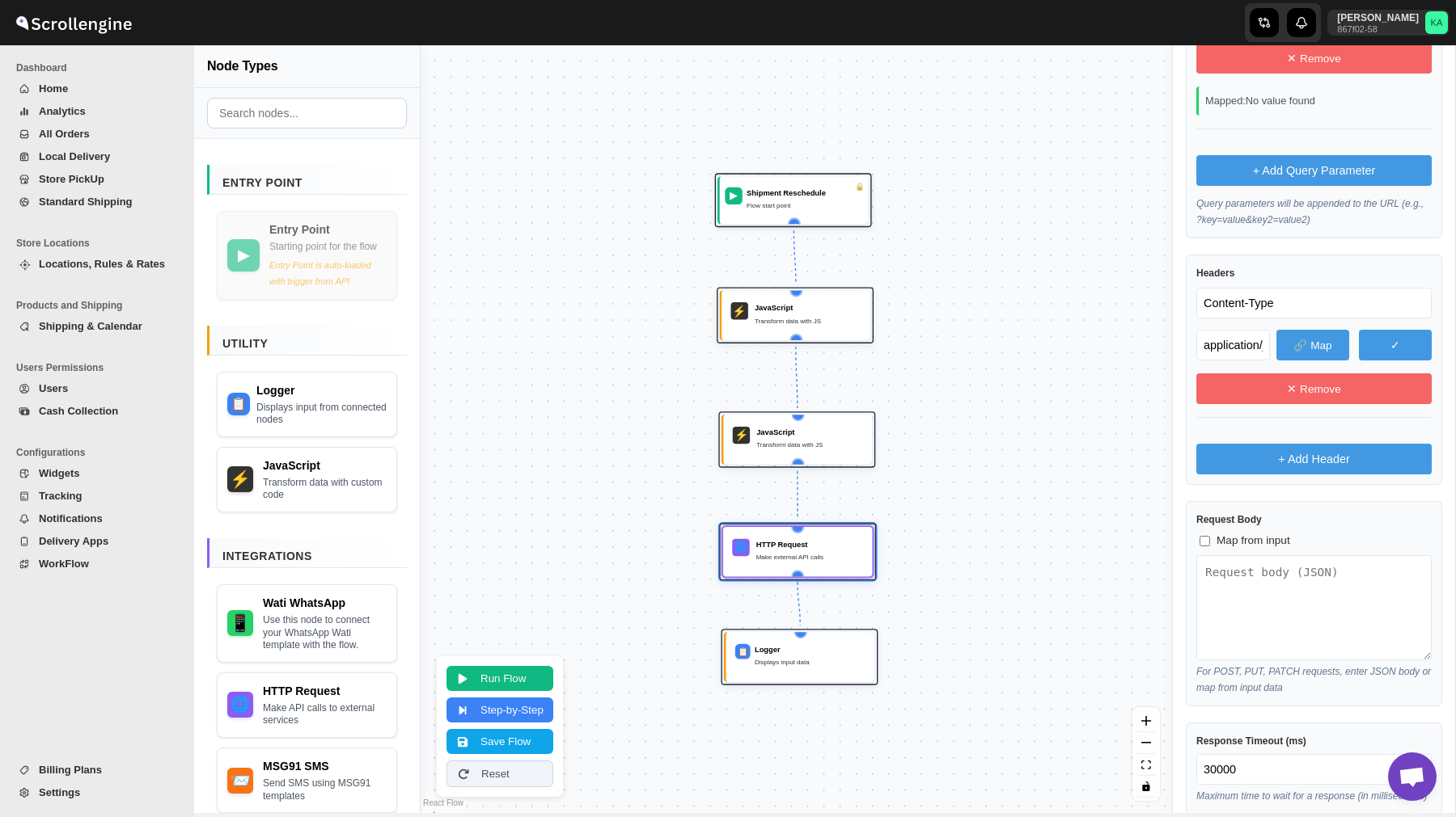
click at [1227, 525] on label "Request Body" at bounding box center [1314, 519] width 236 height 16
click at [1229, 544] on span "Map from input" at bounding box center [1253, 540] width 74 height 16
click at [1209, 544] on input "Map from input" at bounding box center [1204, 540] width 11 height 11
checkbox input "true"
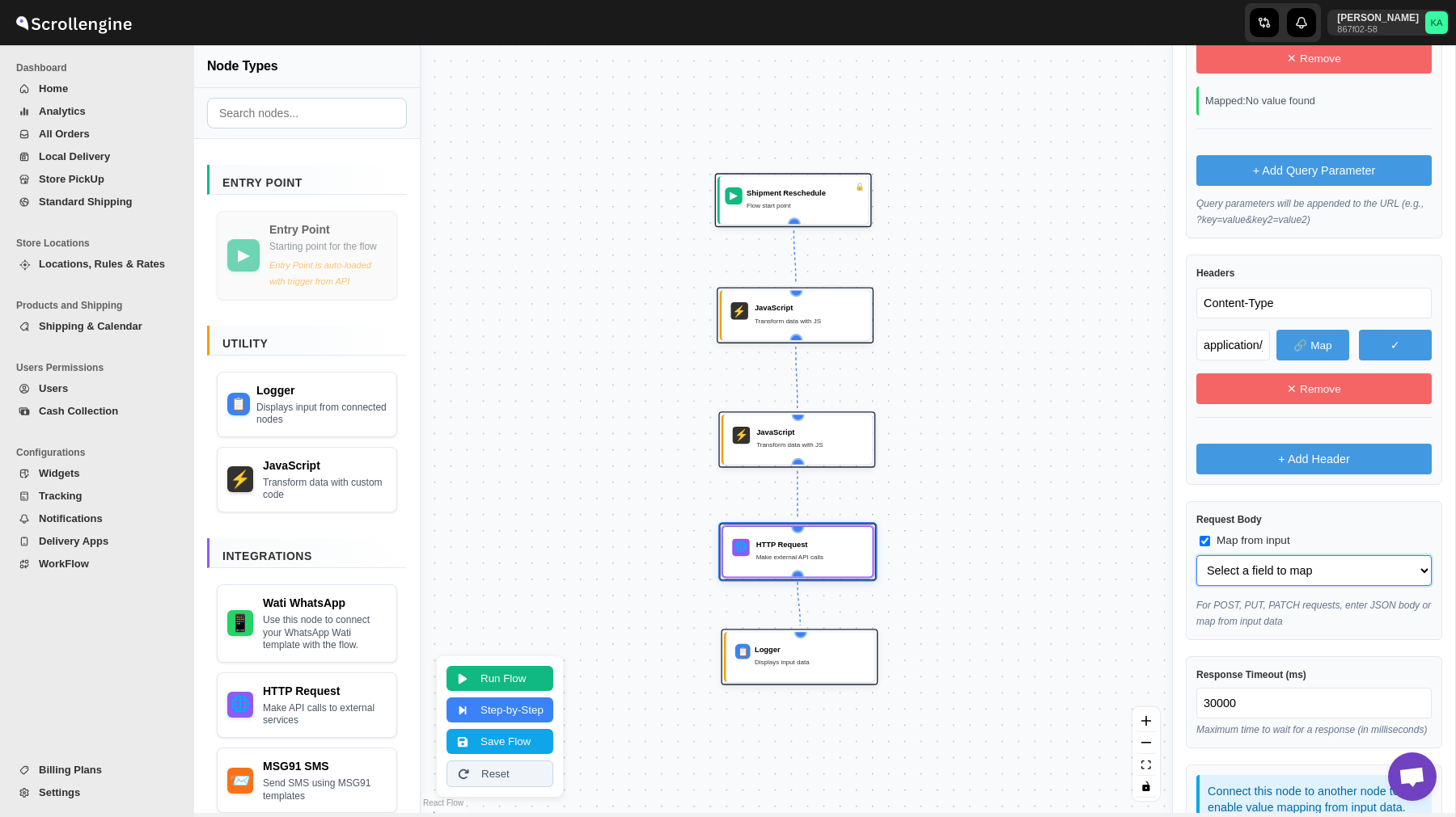
click at [1263, 579] on select "Select a field to map" at bounding box center [1314, 571] width 236 height 31
click at [491, 675] on button "Run Flow" at bounding box center [500, 678] width 107 height 25
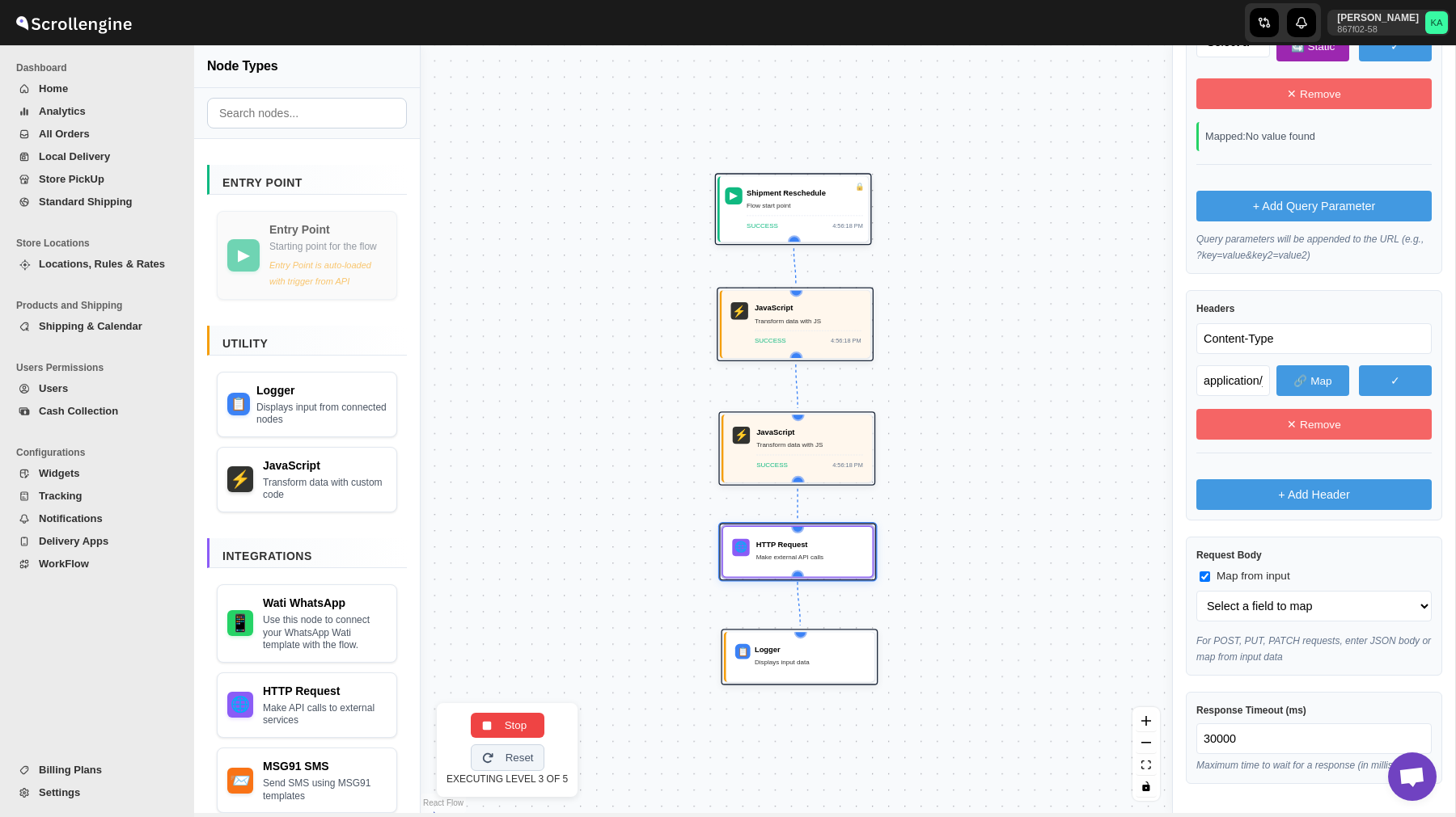
select select "phone_no"
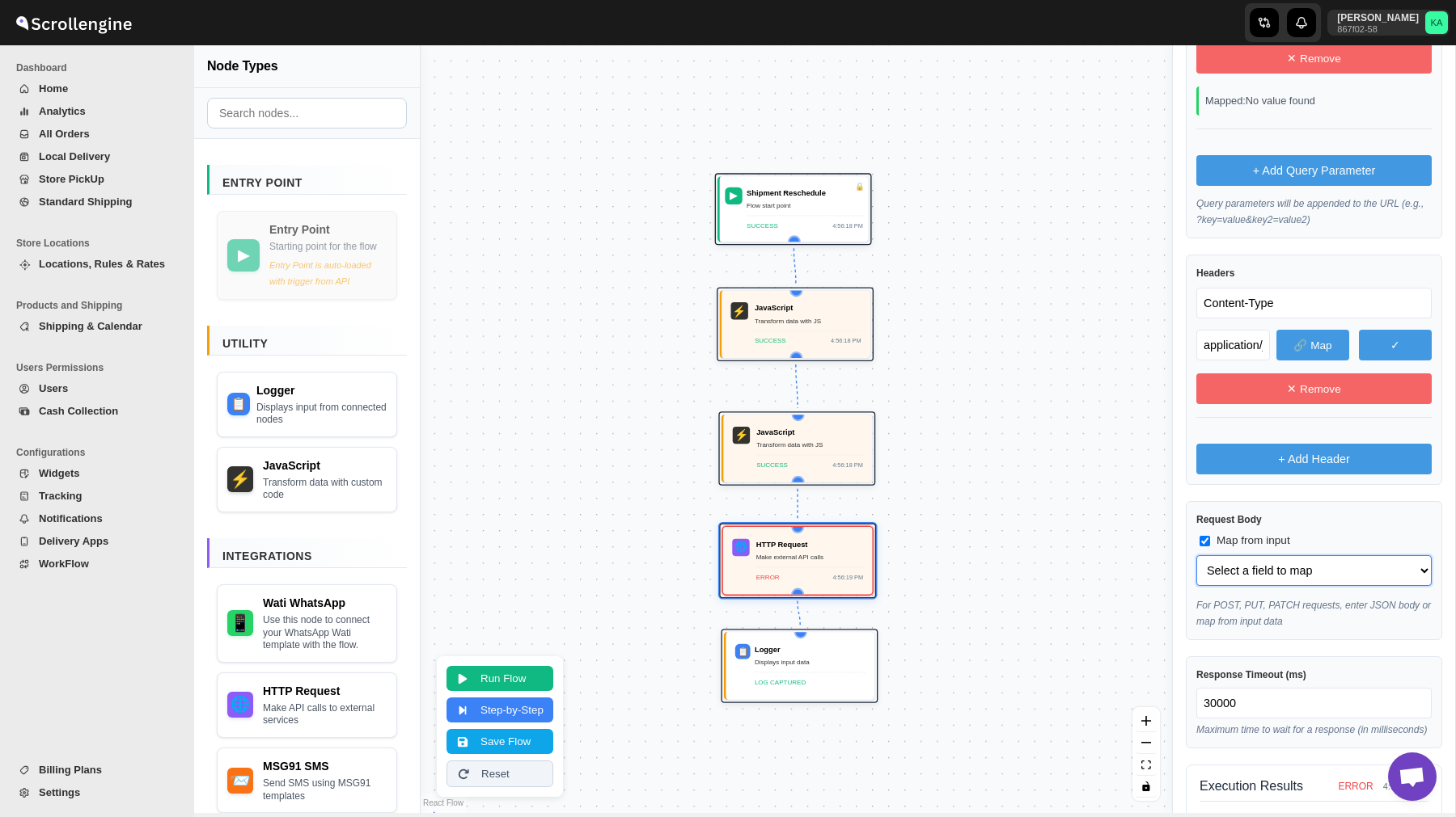
drag, startPoint x: 1263, startPoint y: 515, endPoint x: 1261, endPoint y: 569, distance: 54.0
click at [1261, 569] on select "Select a field to map phone_no (string) body (object) body.template_name (strin…" at bounding box center [1314, 571] width 236 height 31
select select "body"
click at [1196, 556] on select "Select a field to map phone_no (string) body (object) body.template_name (strin…" at bounding box center [1314, 571] width 236 height 31
select select "body"
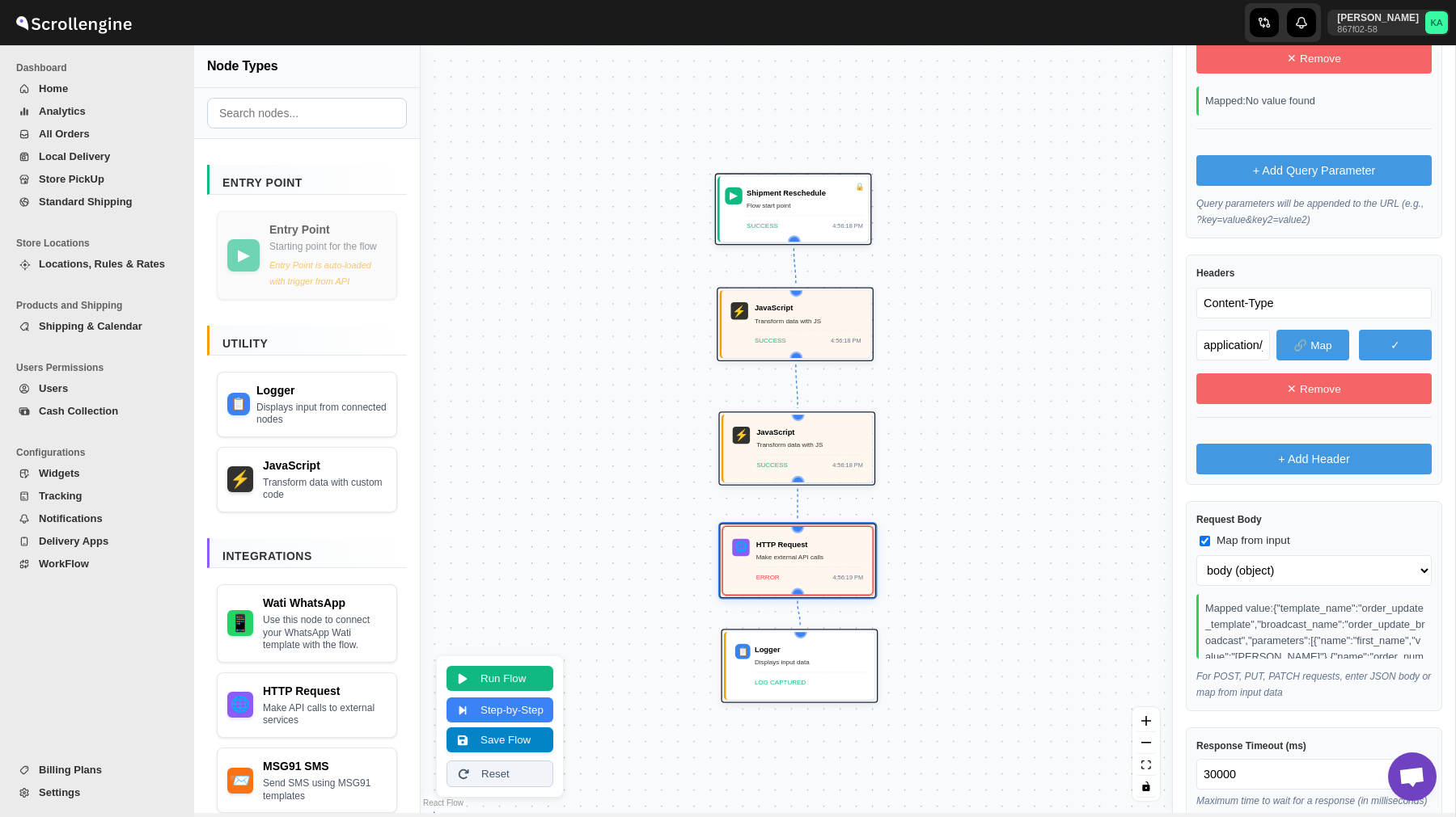
click at [490, 738] on button "Save Flow" at bounding box center [500, 740] width 107 height 25
click at [56, 560] on span "WorkFlow" at bounding box center [64, 564] width 50 height 13
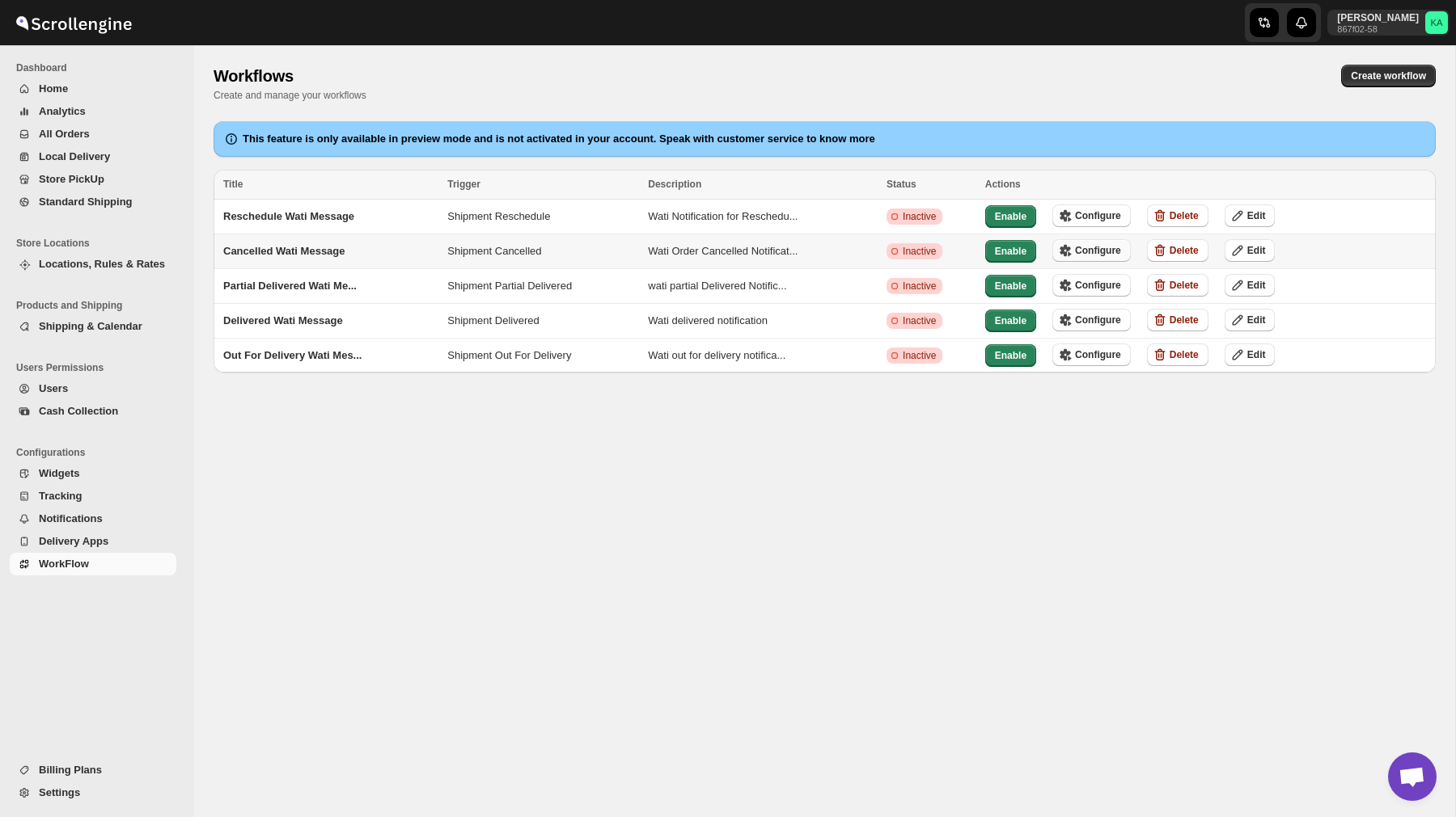
click at [1073, 251] on icon "button" at bounding box center [1065, 250] width 16 height 16
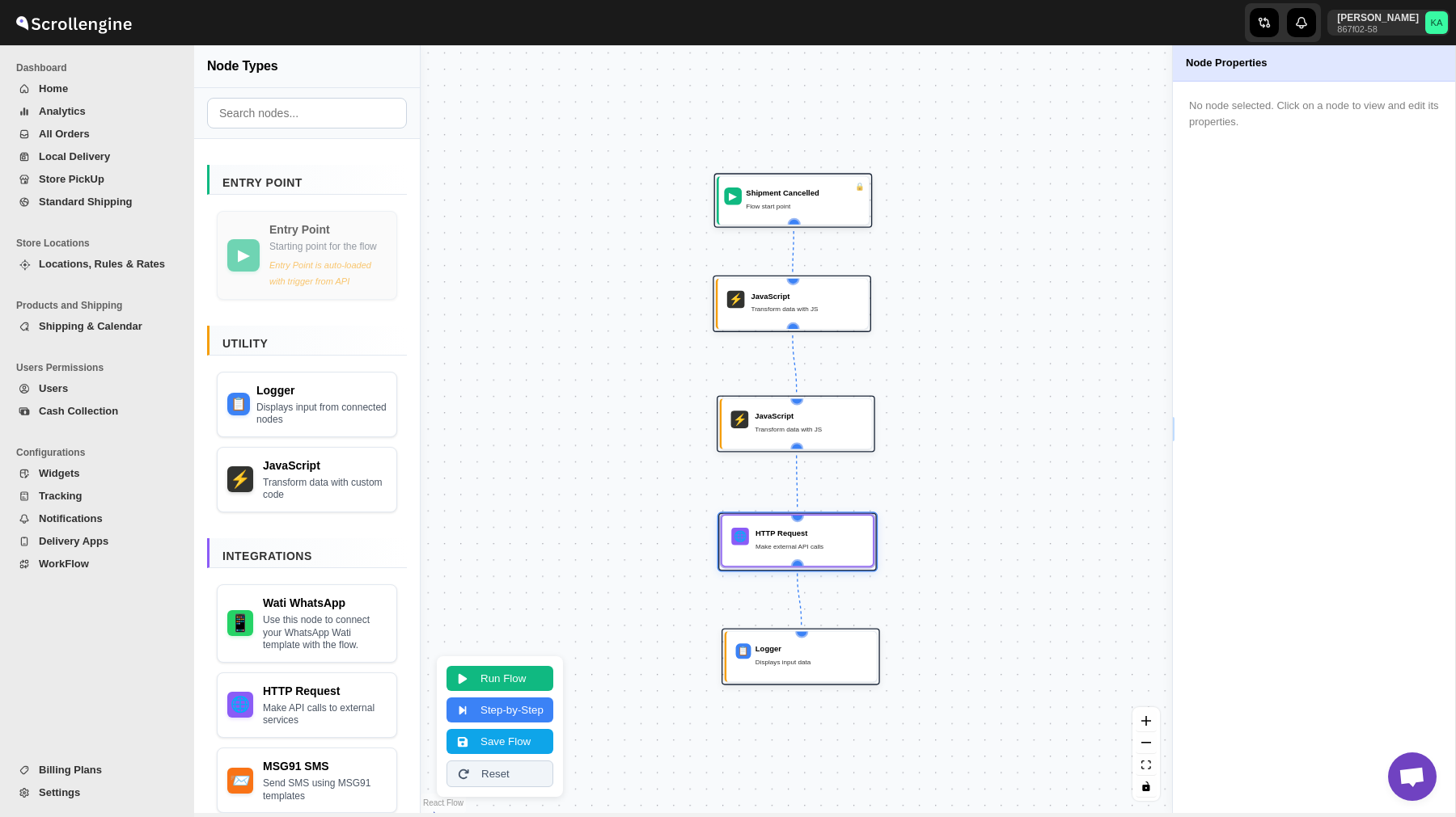
click at [834, 532] on div "HTTP Request" at bounding box center [810, 533] width 109 height 11
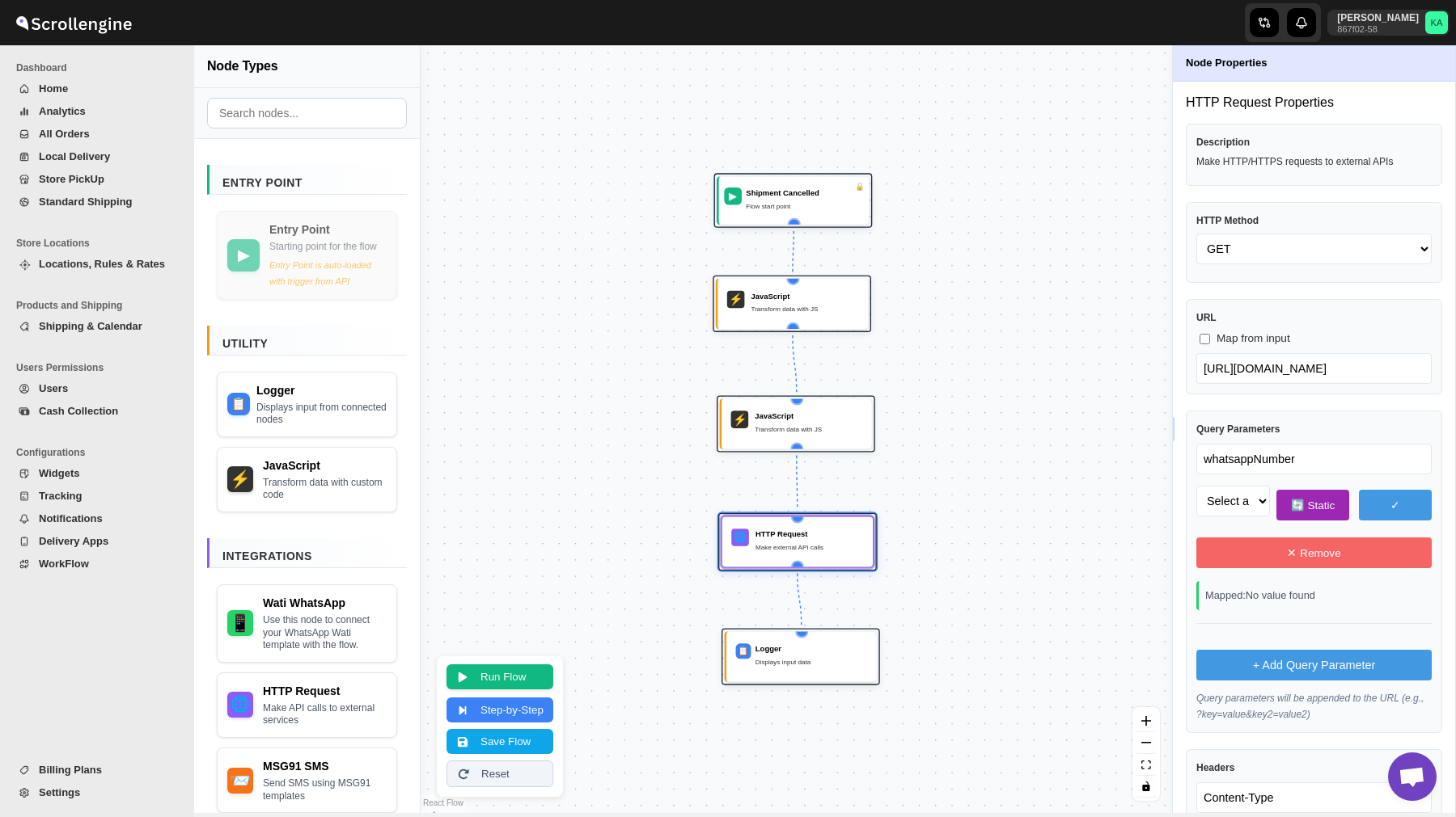
click at [526, 679] on button "Run Flow" at bounding box center [500, 677] width 107 height 25
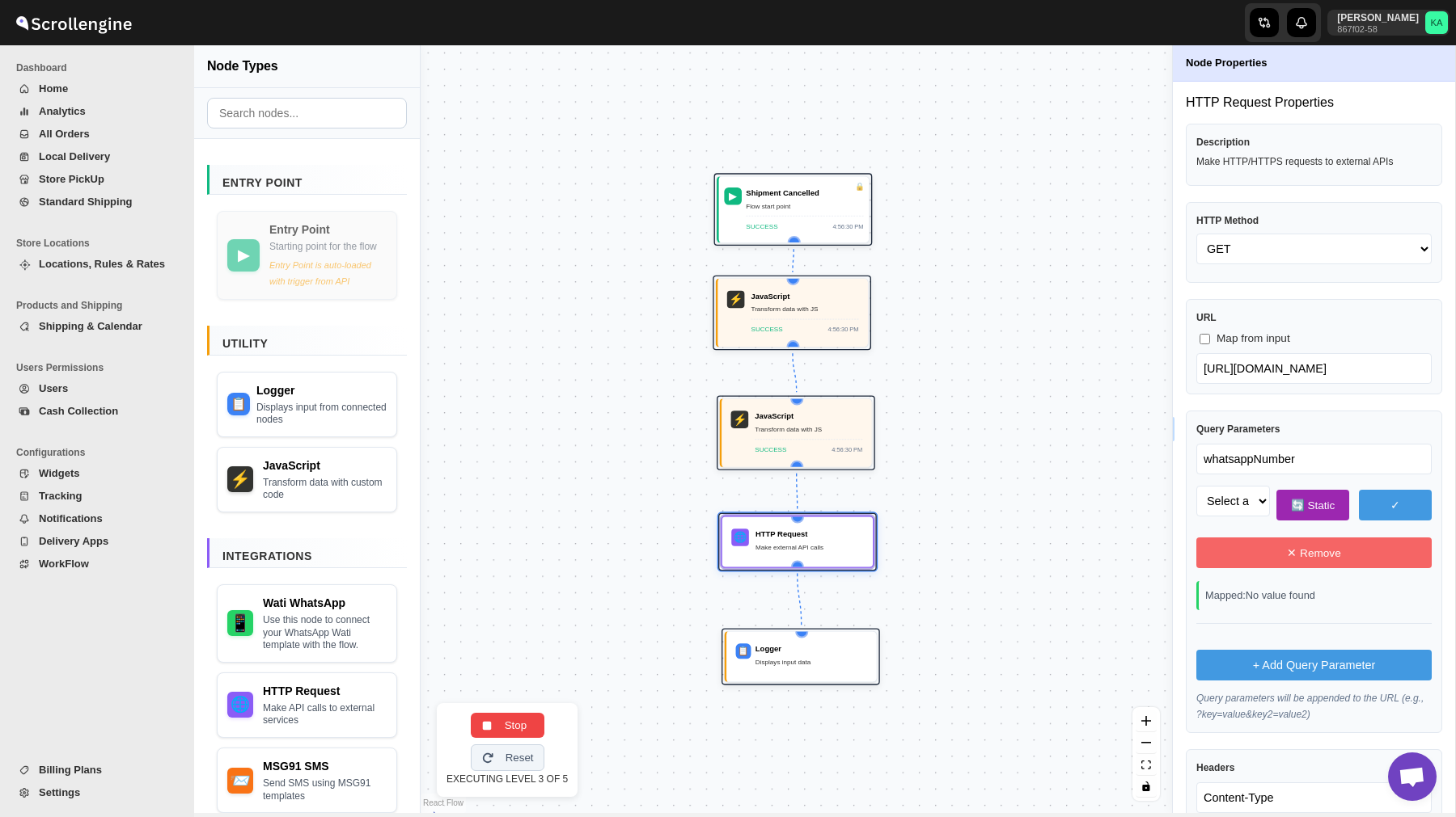
select select "phone_no"
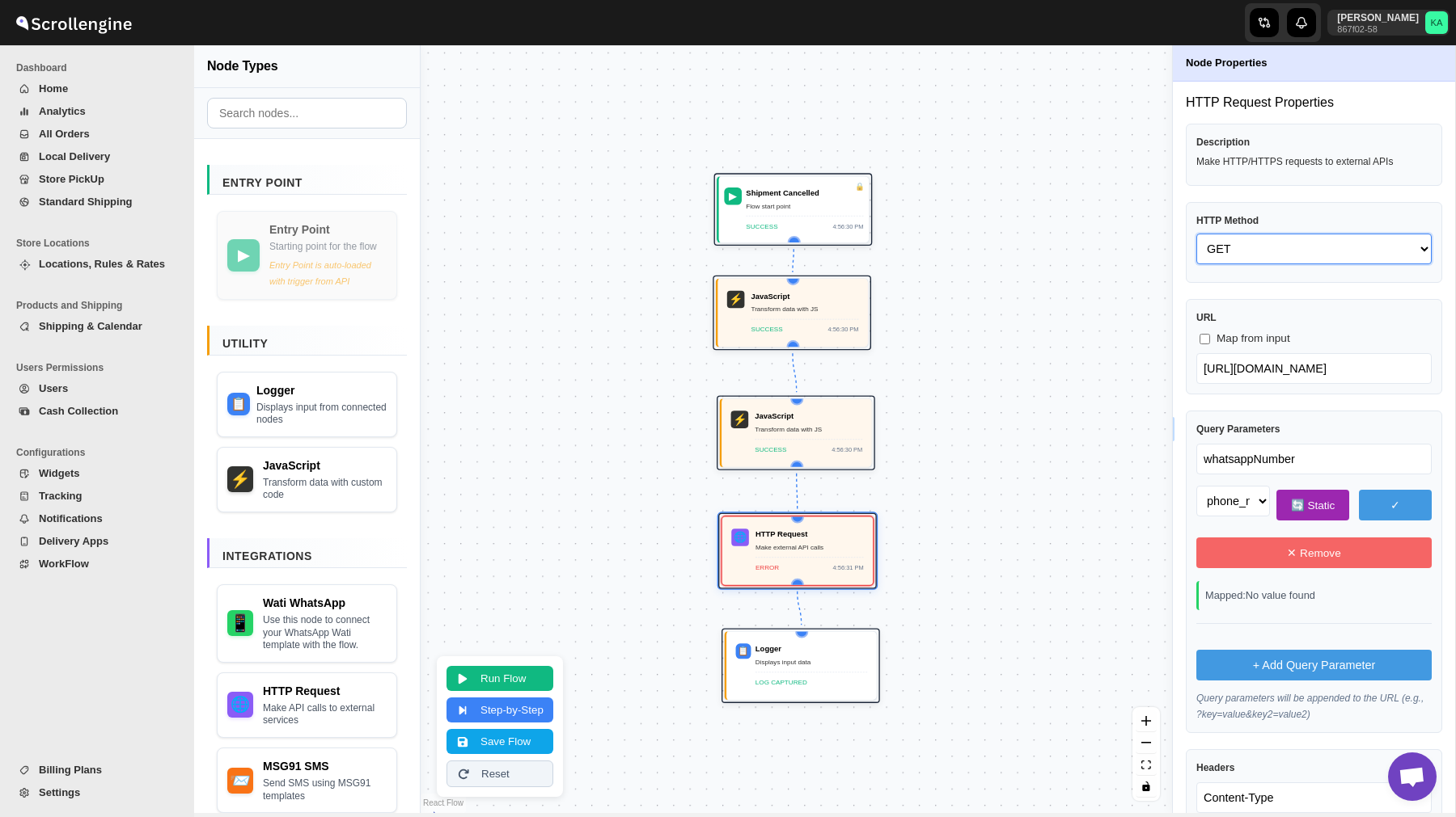
click at [1225, 250] on select "GET POST PUT PATCH DELETE HEAD OPTIONS" at bounding box center [1314, 249] width 236 height 31
click at [1196, 234] on select "GET POST PUT PATCH DELETE HEAD OPTIONS" at bounding box center [1314, 249] width 236 height 31
select select "POST"
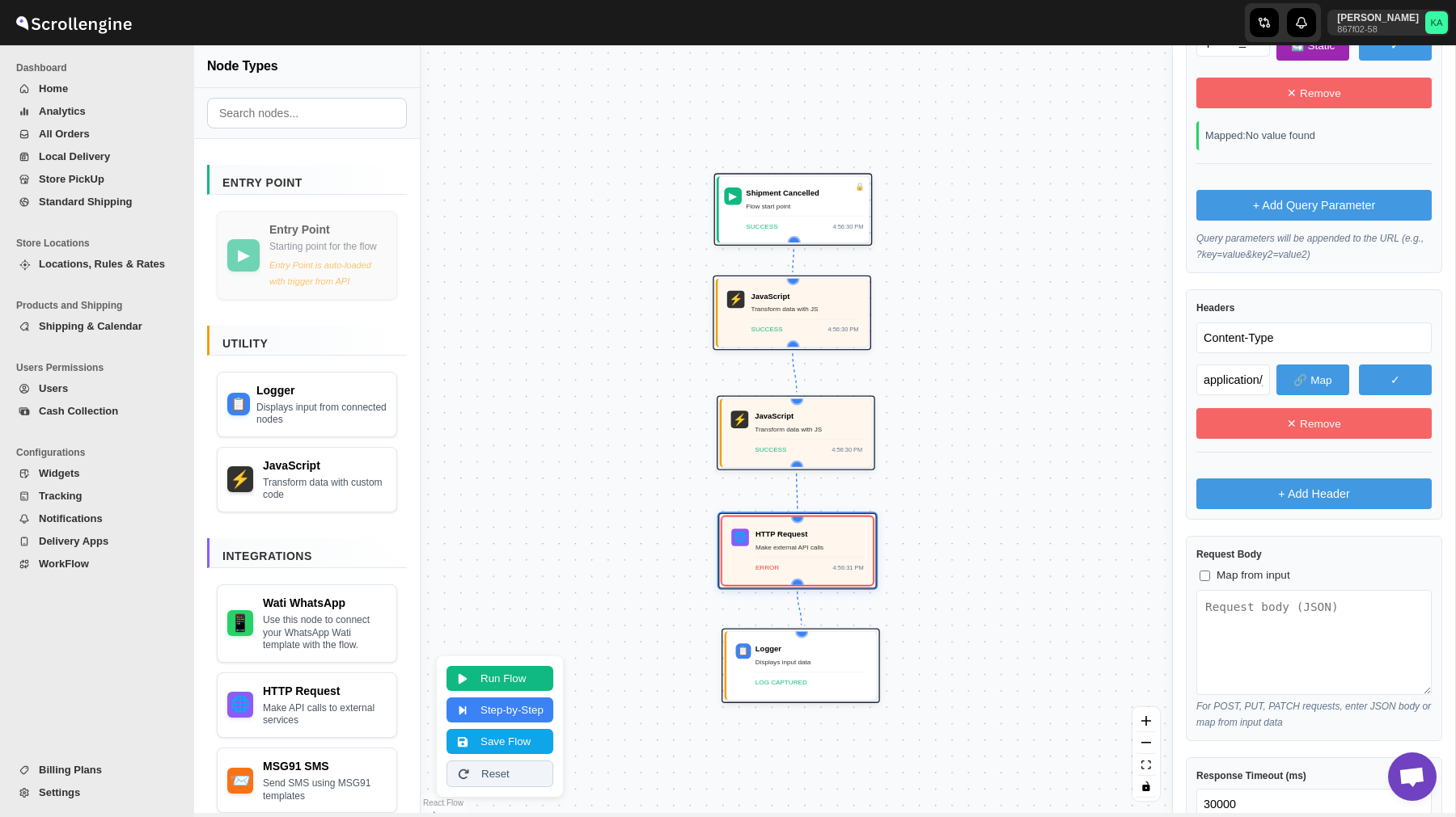
scroll to position [518, 0]
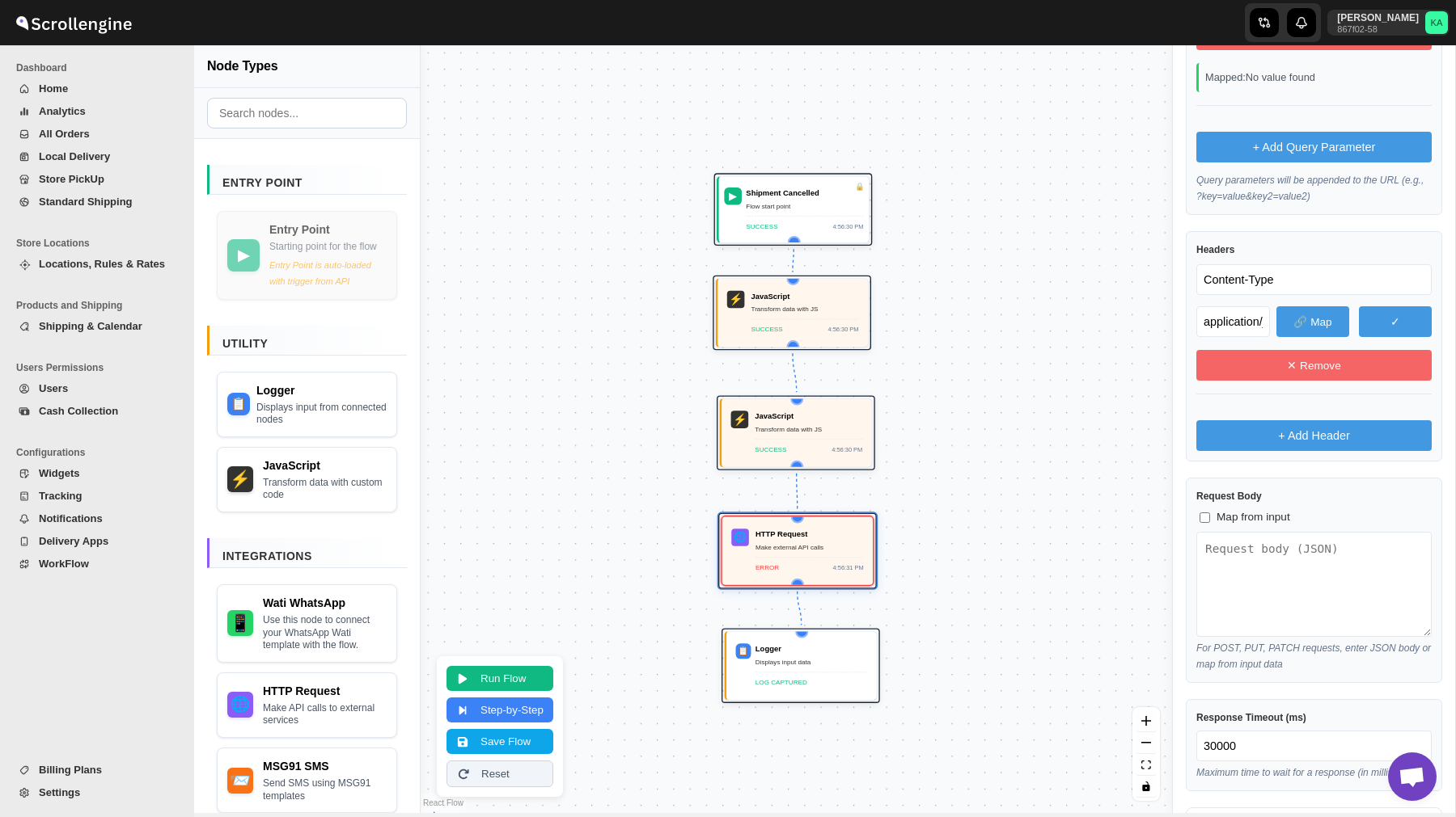
click at [1234, 516] on span "Map from input" at bounding box center [1253, 517] width 74 height 16
click at [1209, 516] on input "Map from input" at bounding box center [1204, 517] width 11 height 11
checkbox input "true"
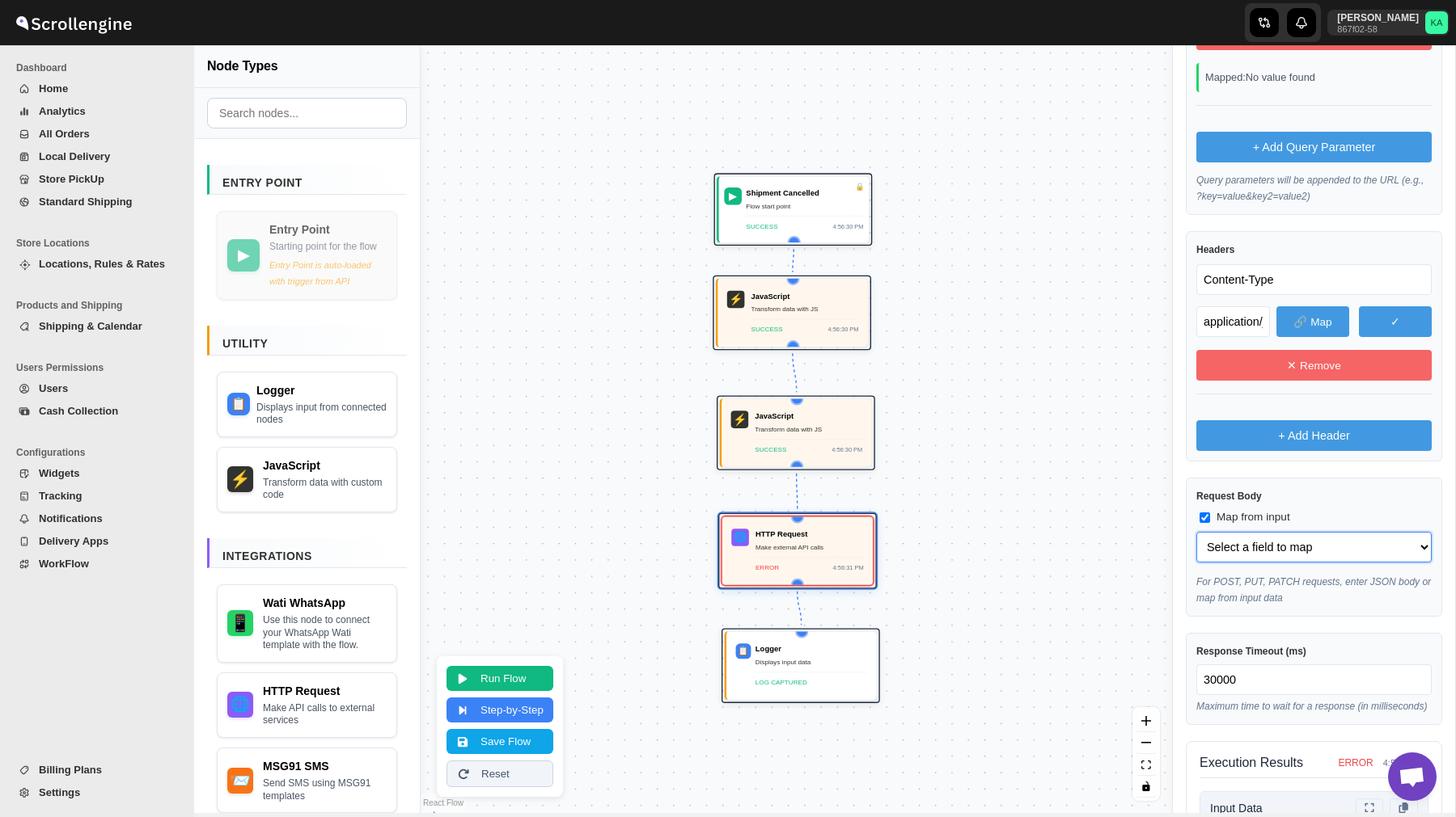
click at [1250, 545] on select "Select a field to map phone_no (string) body (object) body.template_name (strin…" at bounding box center [1314, 547] width 236 height 31
select select "phone_no"
click at [1196, 532] on select "Select a field to map phone_no (string) body (object) body.template_name (strin…" at bounding box center [1314, 547] width 236 height 31
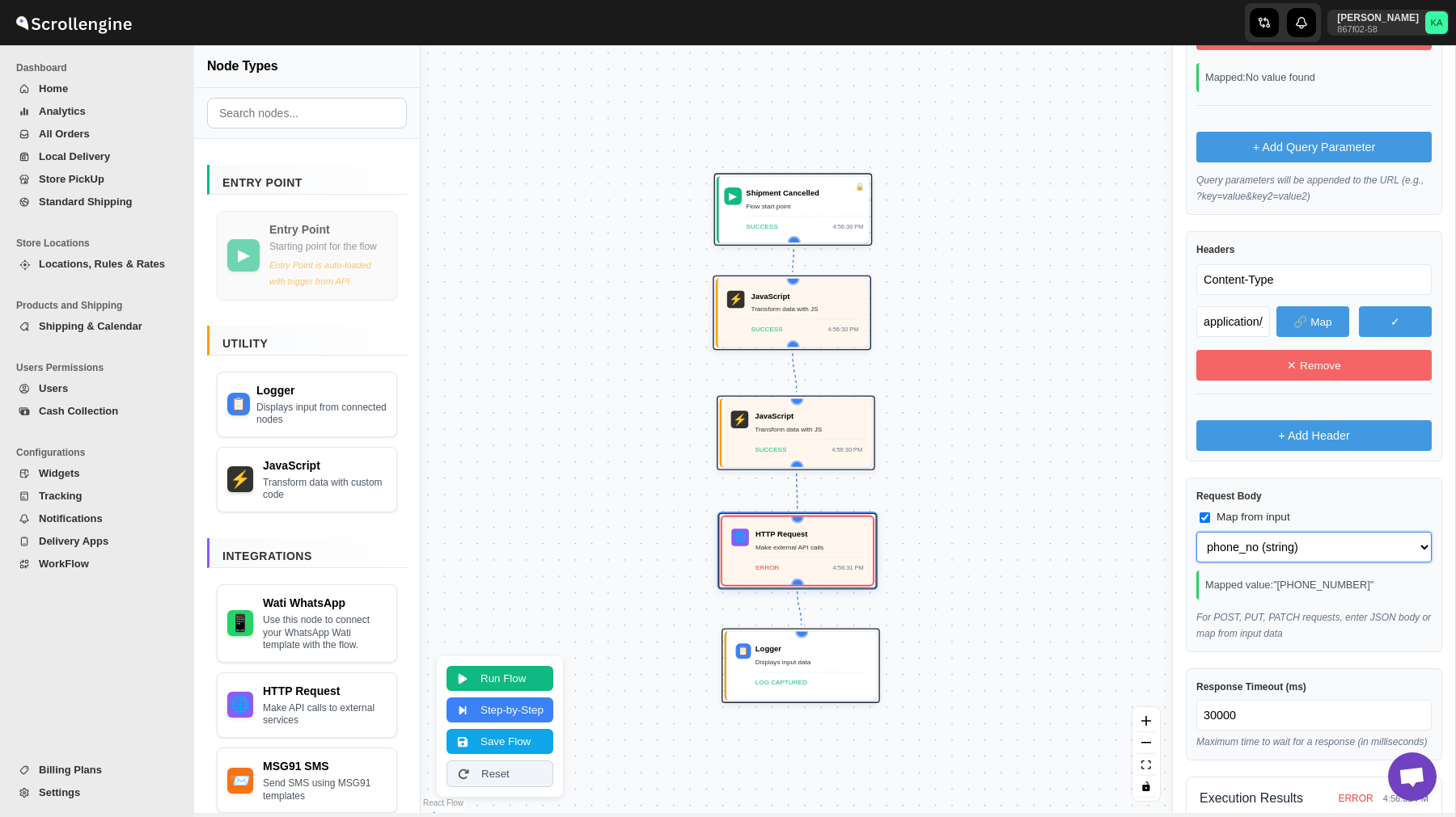
click at [1246, 539] on select "Select a field to map phone_no (string) body (object) body.template_name (strin…" at bounding box center [1314, 547] width 236 height 31
click at [1196, 532] on select "Select a field to map phone_no (string) body (object) body.template_name (strin…" at bounding box center [1314, 547] width 236 height 31
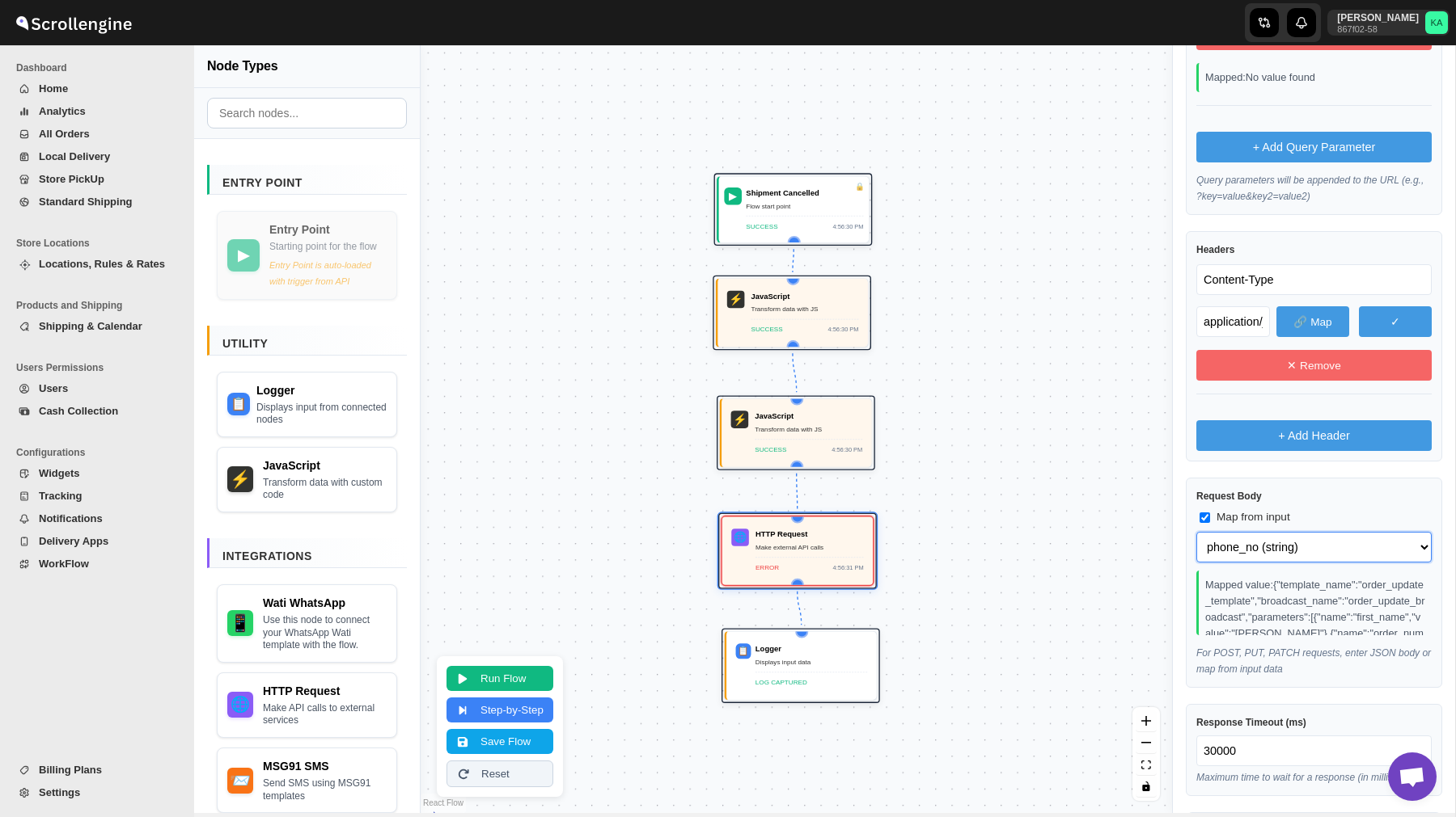
select select "body"
click at [531, 743] on button "Save Flow" at bounding box center [500, 740] width 107 height 25
click at [80, 561] on span "WorkFlow" at bounding box center [64, 564] width 50 height 13
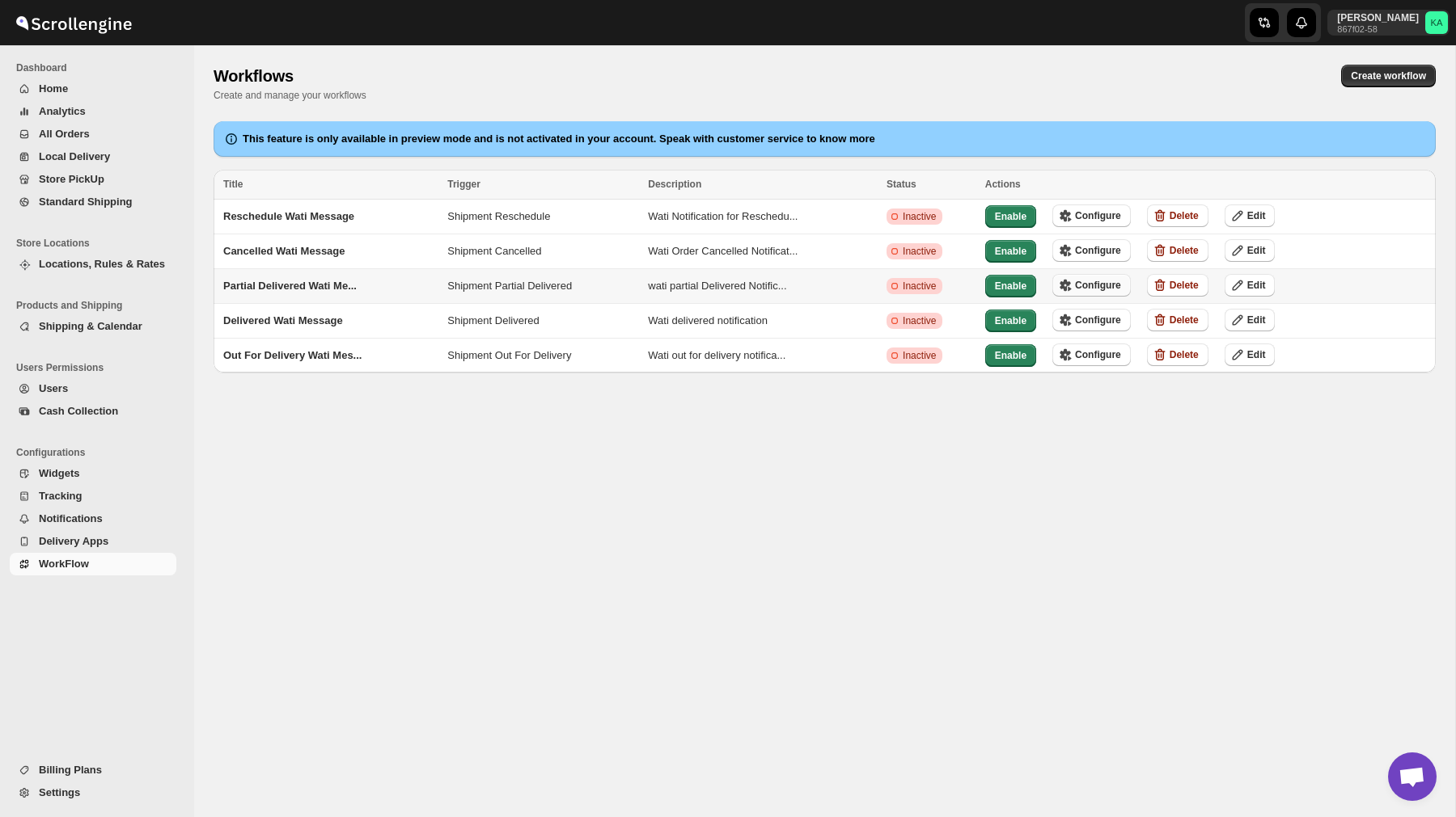
click at [1107, 279] on span "Configure" at bounding box center [1097, 285] width 46 height 13
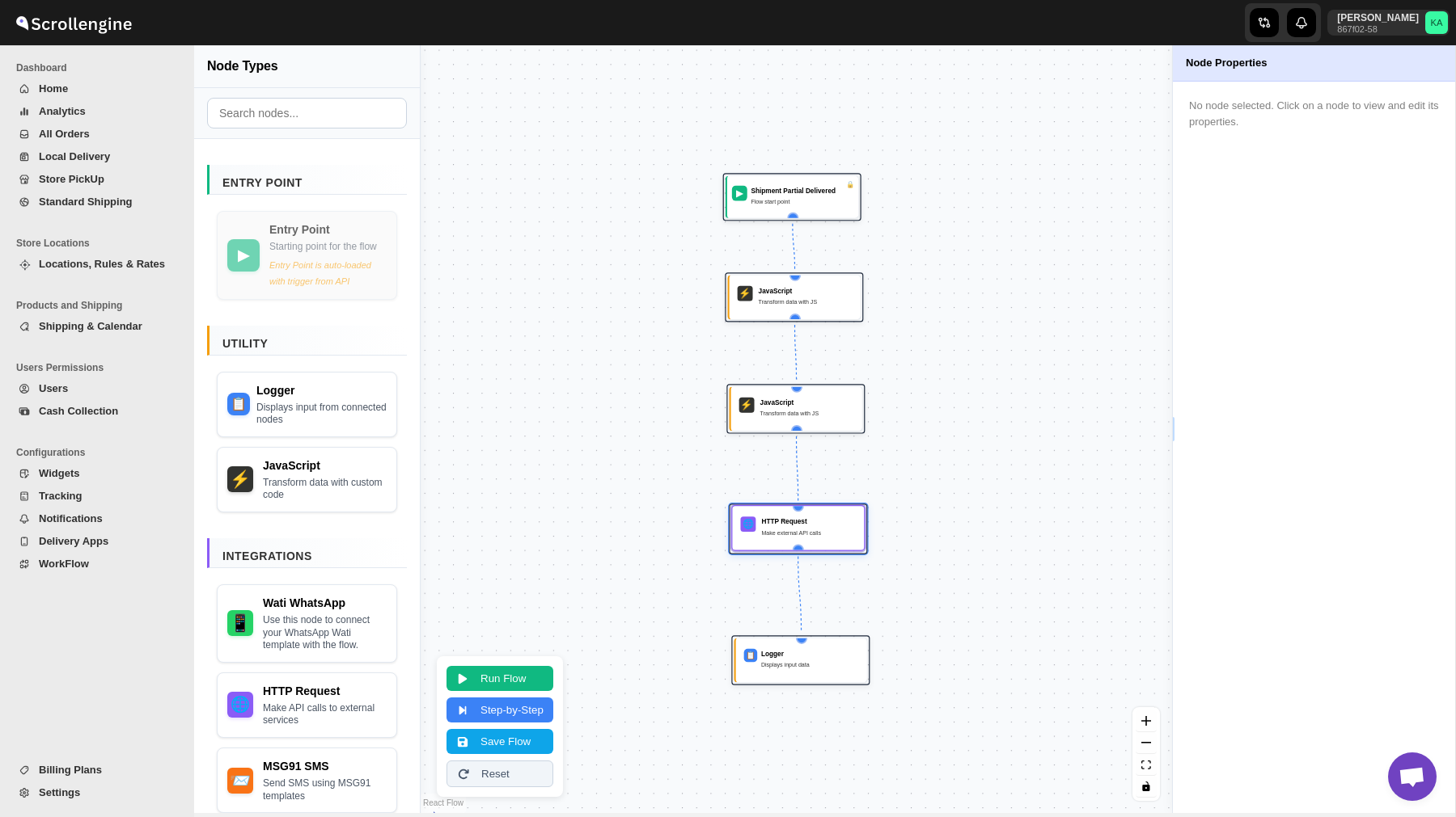
click at [785, 531] on div "Make external API calls" at bounding box center [807, 533] width 94 height 10
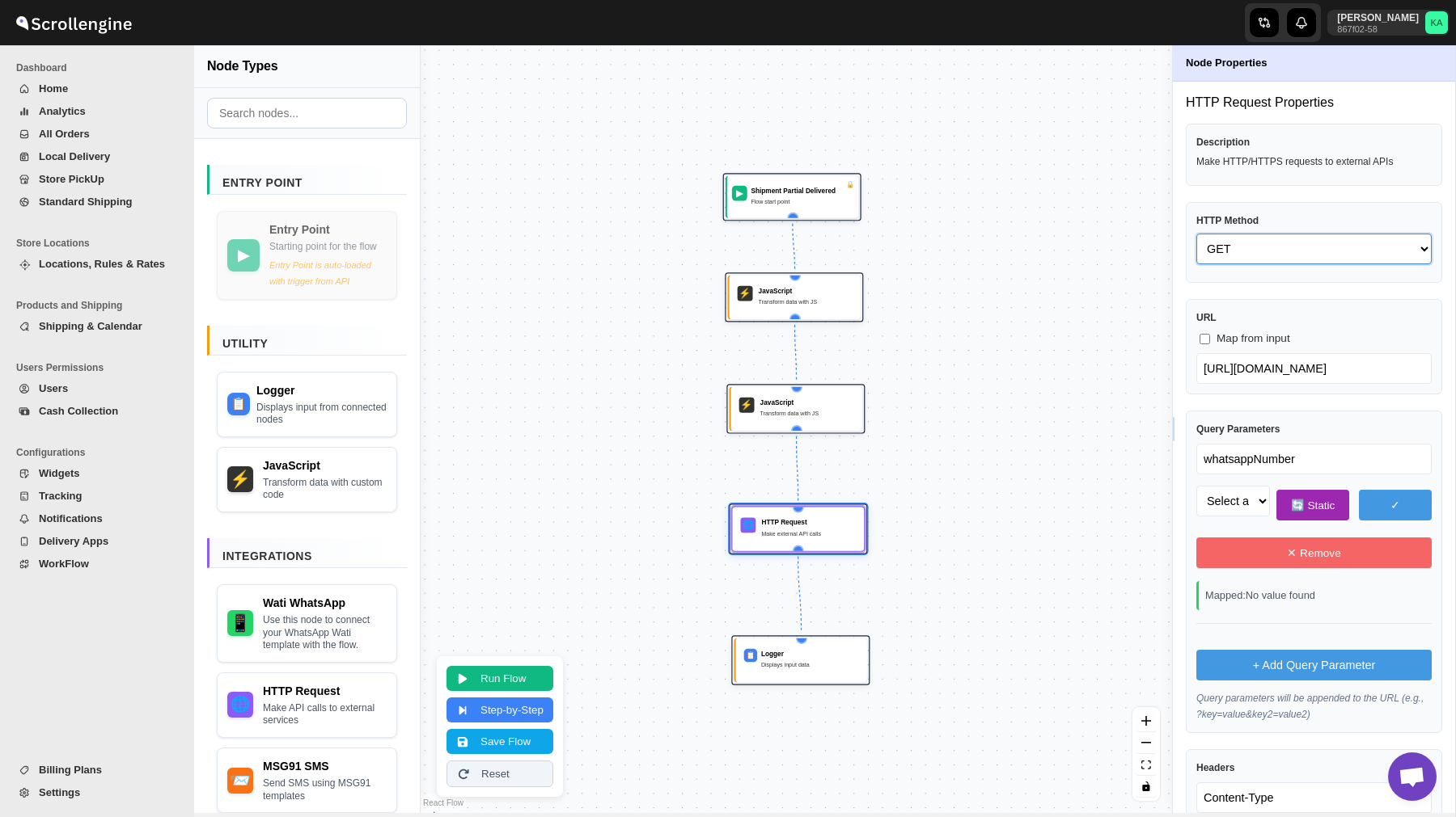
click at [1241, 245] on select "GET POST PUT PATCH DELETE HEAD OPTIONS" at bounding box center [1314, 249] width 236 height 31
click at [1196, 234] on select "GET POST PUT PATCH DELETE HEAD OPTIONS" at bounding box center [1314, 249] width 236 height 31
select select "POST"
click at [510, 744] on button "Save Flow" at bounding box center [500, 740] width 107 height 25
click at [529, 673] on button "Run Flow" at bounding box center [500, 677] width 107 height 25
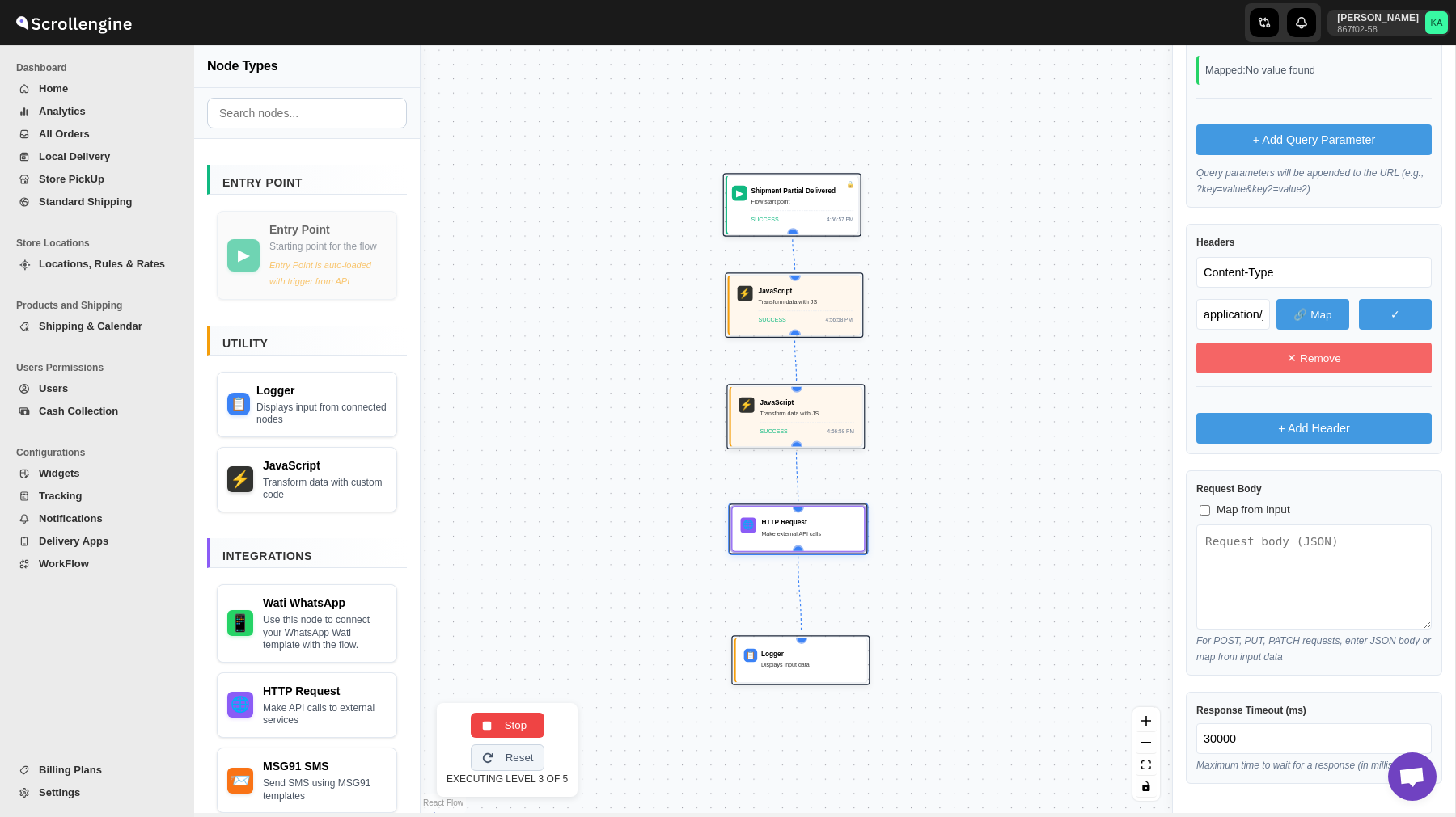
select select "phone_no"
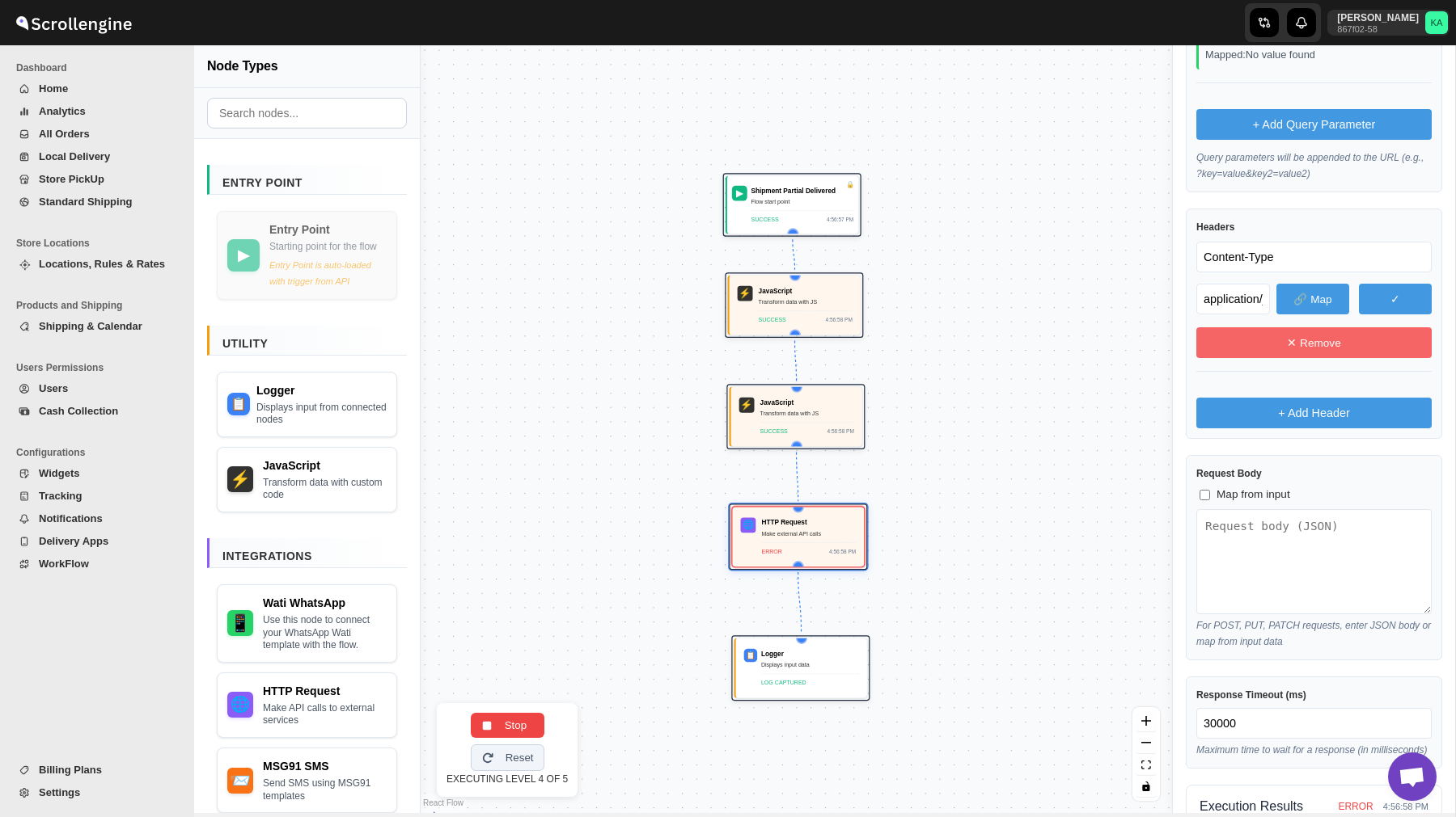
scroll to position [591, 0]
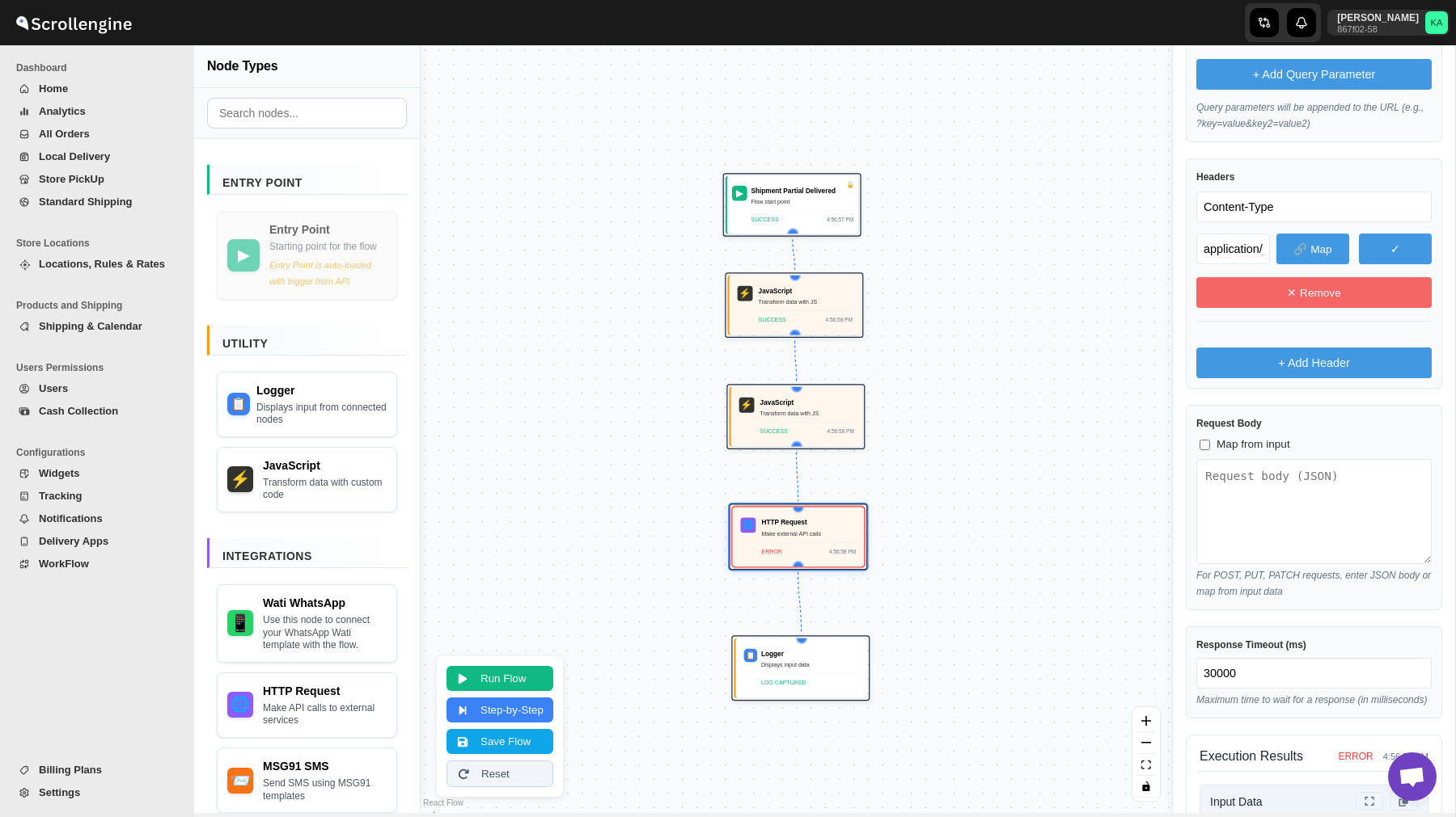
click at [1230, 451] on span "Map from input" at bounding box center [1253, 444] width 74 height 16
click at [1209, 450] on input "Map from input" at bounding box center [1204, 444] width 11 height 11
checkbox input "true"
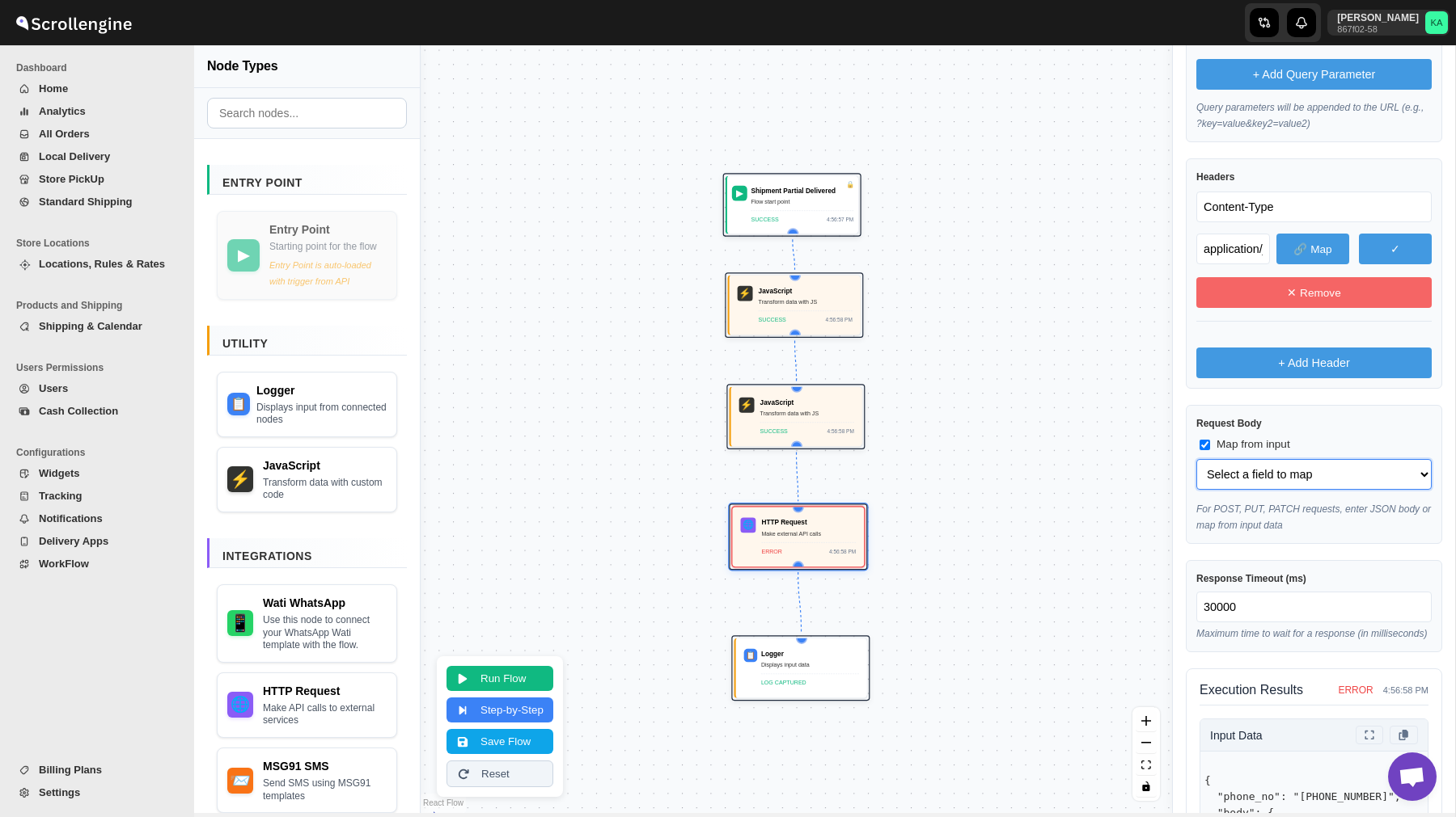
click at [1255, 482] on select "Select a field to map phone_no (string) body (object) body.template_name (strin…" at bounding box center [1314, 474] width 236 height 31
select select "body"
click at [1196, 459] on select "Select a field to map phone_no (string) body (object) body.template_name (strin…" at bounding box center [1314, 474] width 236 height 31
select select "body"
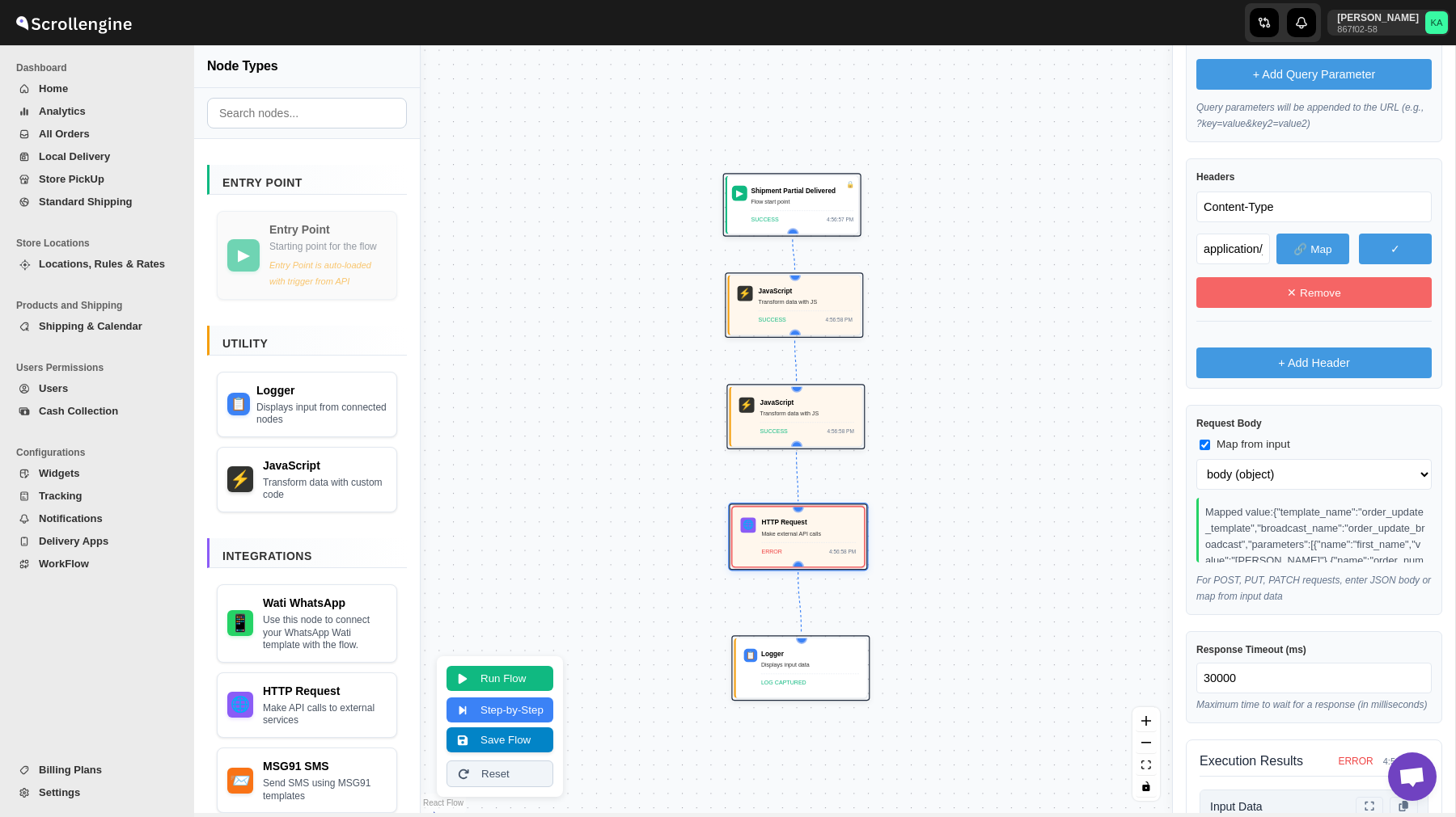
click at [494, 747] on button "Save Flow" at bounding box center [500, 740] width 107 height 25
click at [485, 733] on button "Save Flow" at bounding box center [500, 740] width 107 height 25
click at [81, 565] on span "WorkFlow" at bounding box center [64, 564] width 50 height 13
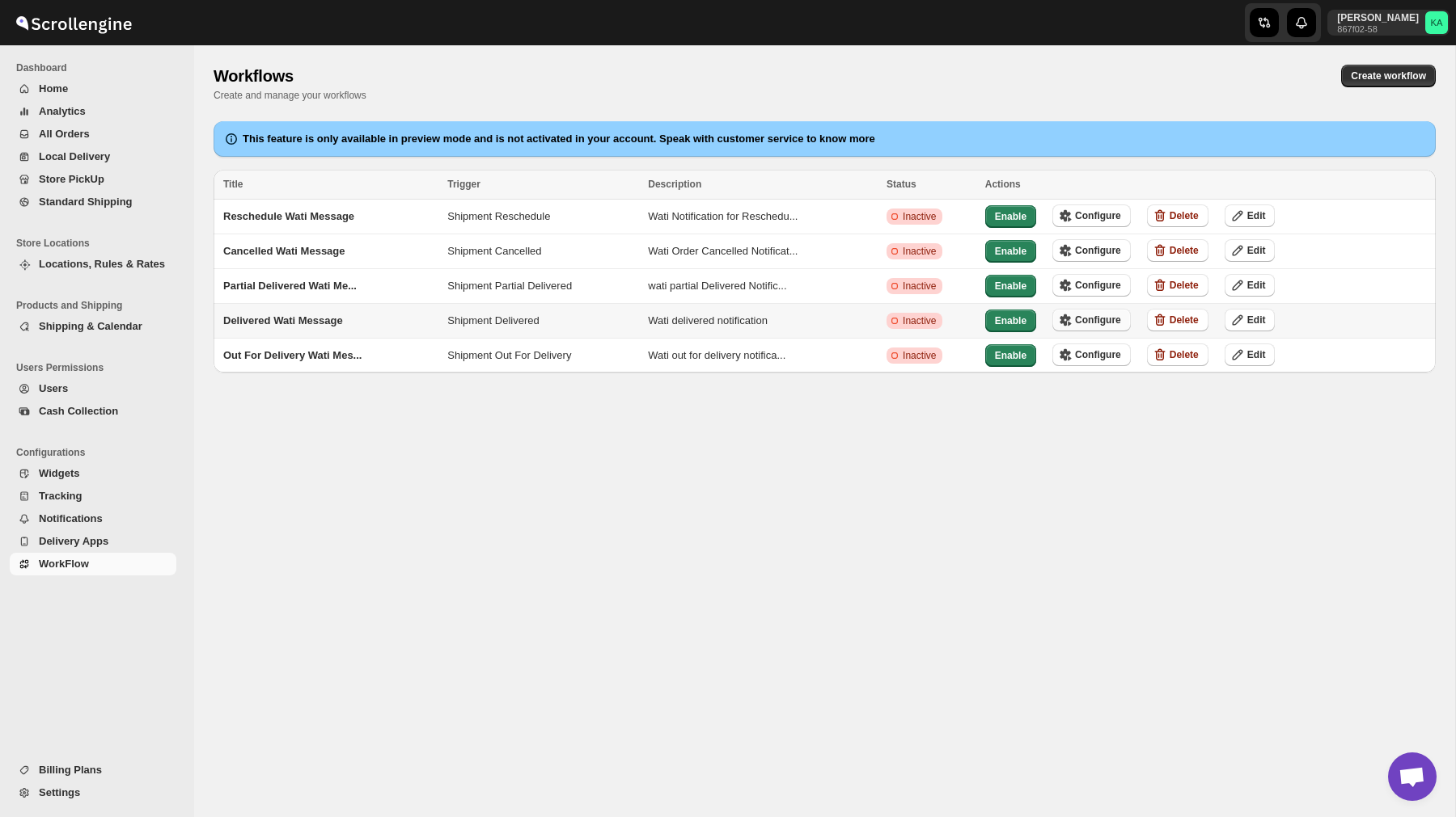
click at [1105, 317] on span "Configure" at bounding box center [1097, 319] width 46 height 13
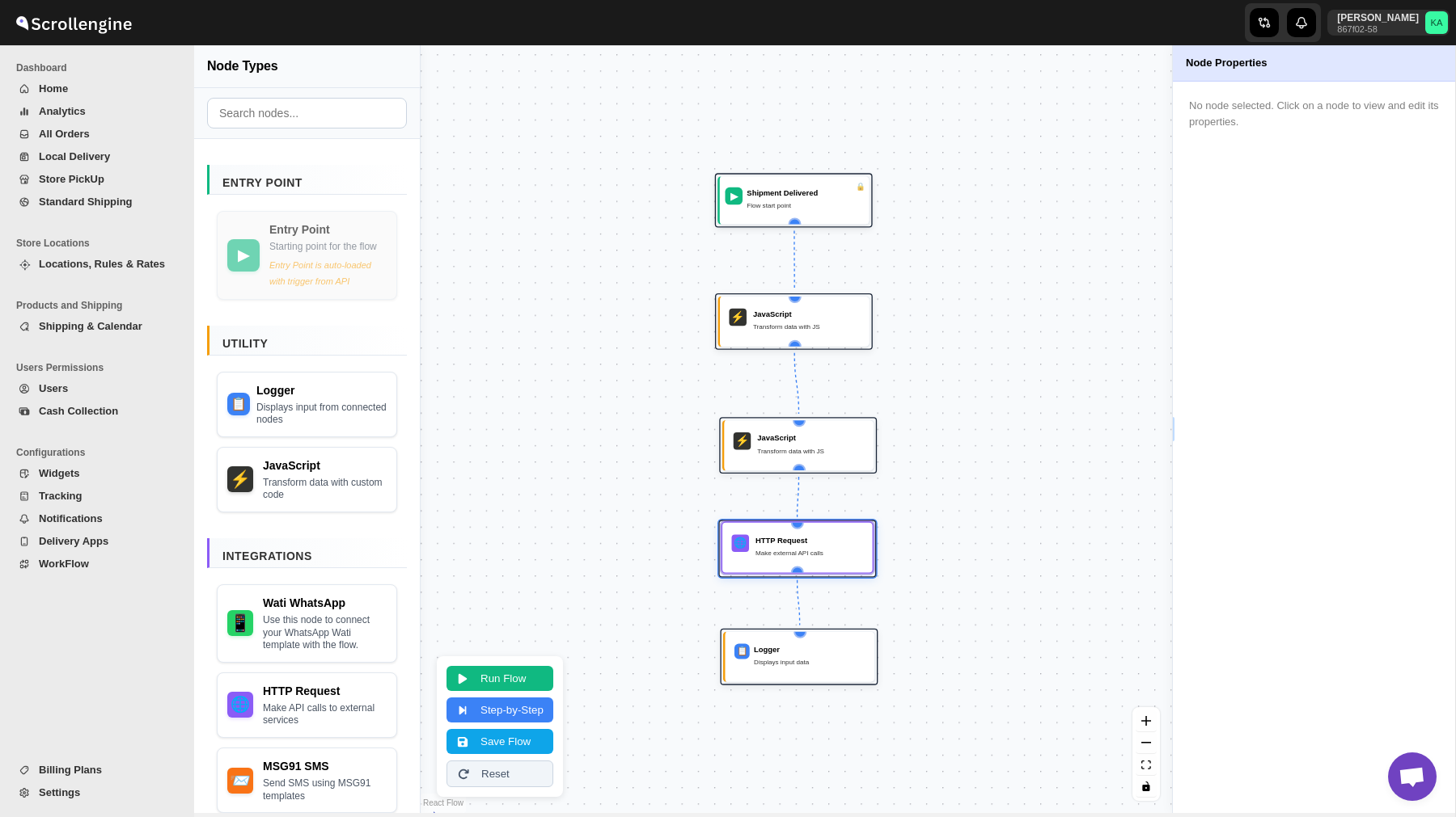
click at [764, 540] on div "HTTP Request" at bounding box center [809, 540] width 108 height 11
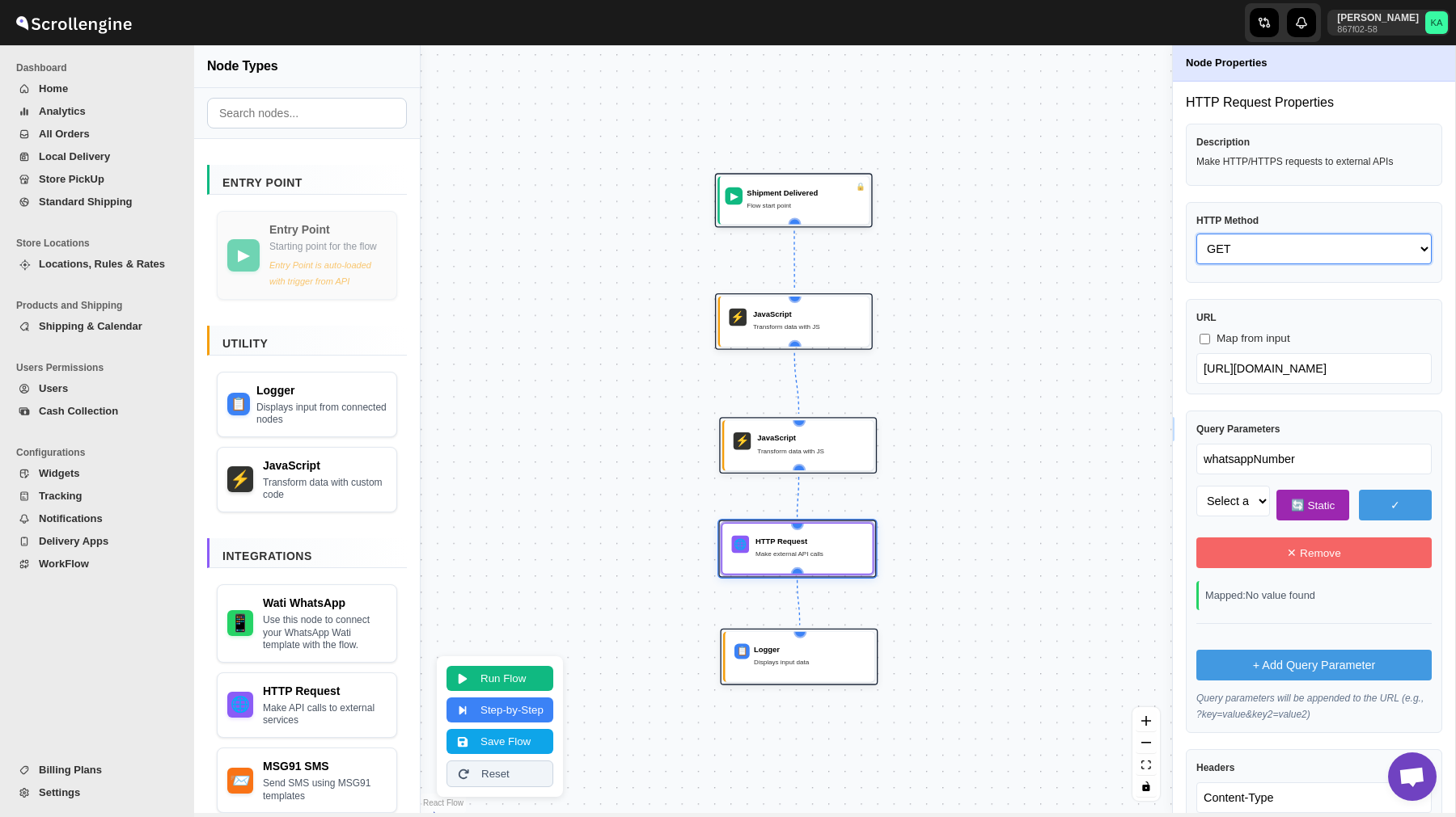
click at [1250, 236] on select "GET POST PUT PATCH DELETE HEAD OPTIONS" at bounding box center [1314, 249] width 236 height 31
click at [1196, 234] on select "GET POST PUT PATCH DELETE HEAD OPTIONS" at bounding box center [1314, 249] width 236 height 31
select select "POST"
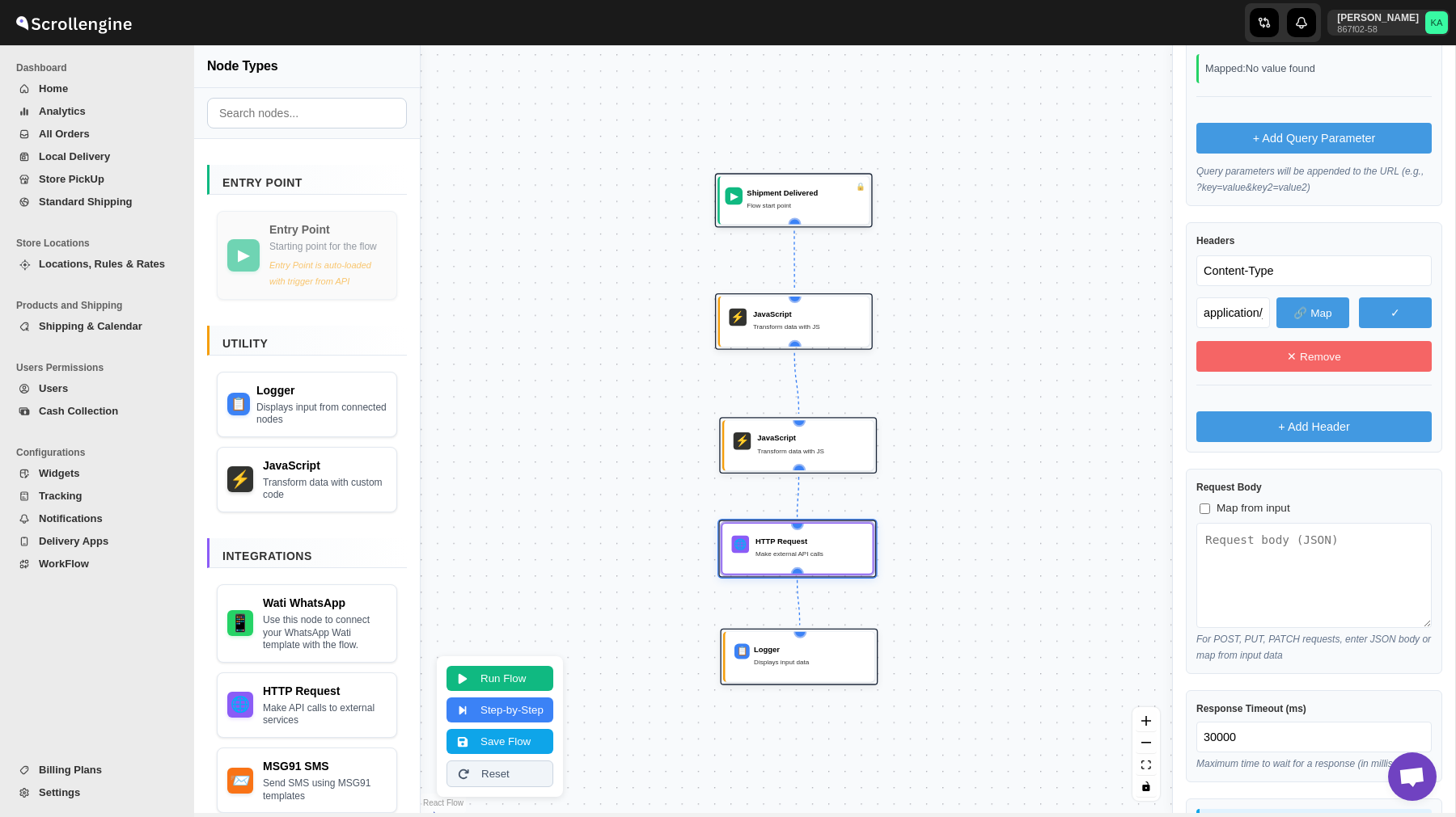
scroll to position [535, 0]
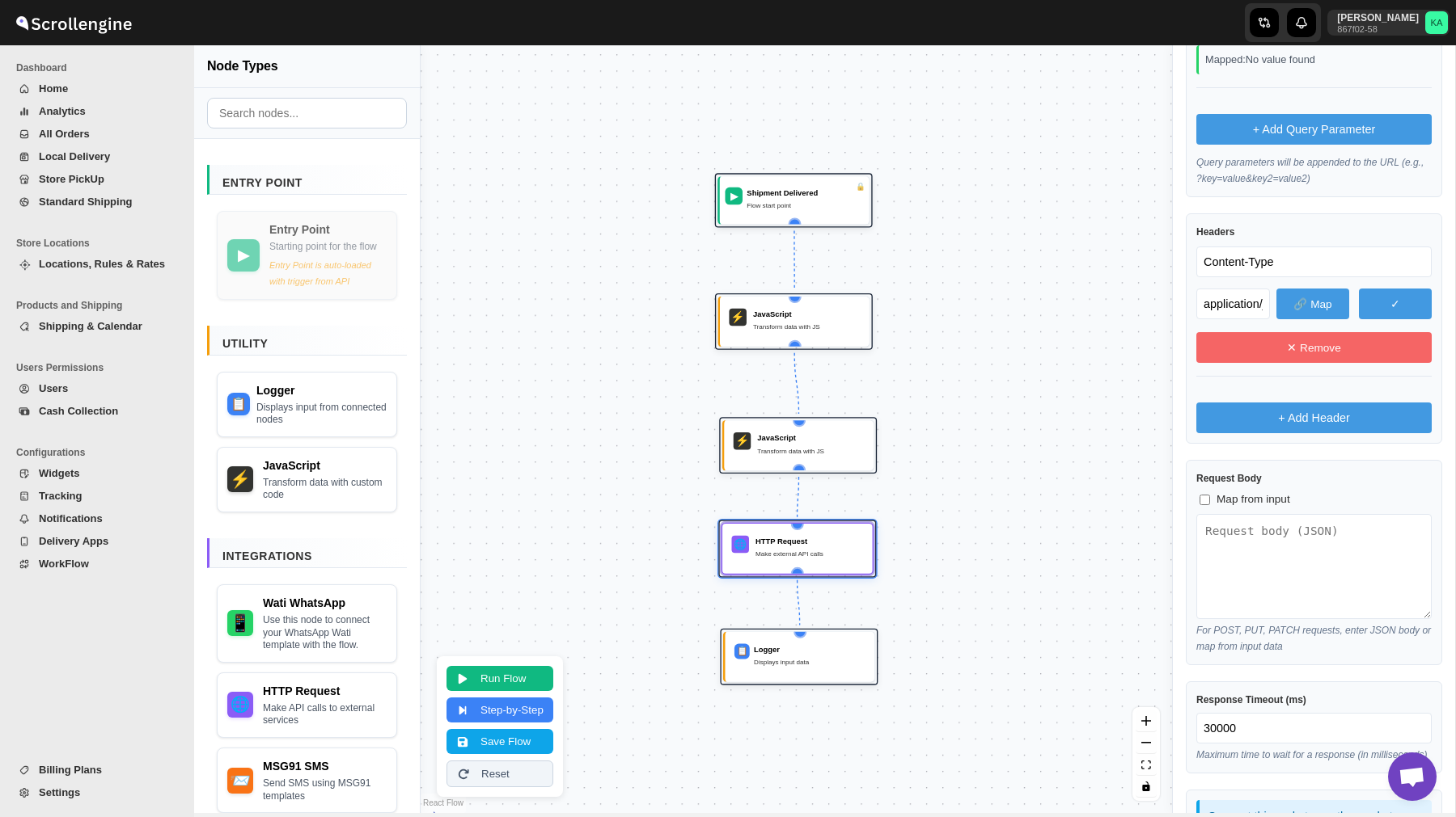
click at [1250, 505] on span "Map from input" at bounding box center [1253, 499] width 74 height 16
click at [1209, 505] on input "Map from input" at bounding box center [1204, 500] width 11 height 11
checkbox input "true"
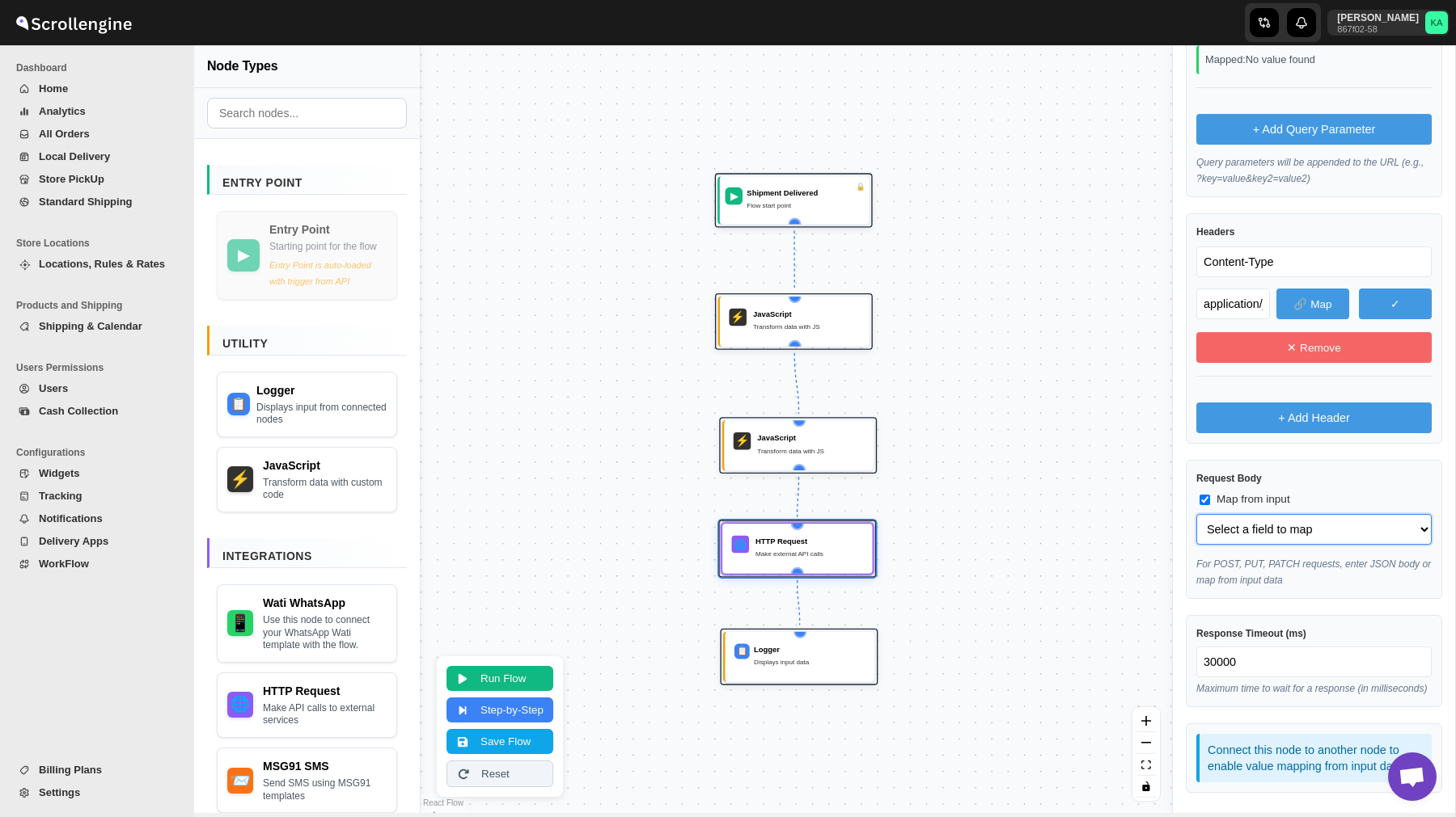
click at [1260, 535] on select "Select a field to map" at bounding box center [1314, 529] width 236 height 31
click at [512, 672] on button "Run Flow" at bounding box center [500, 677] width 107 height 25
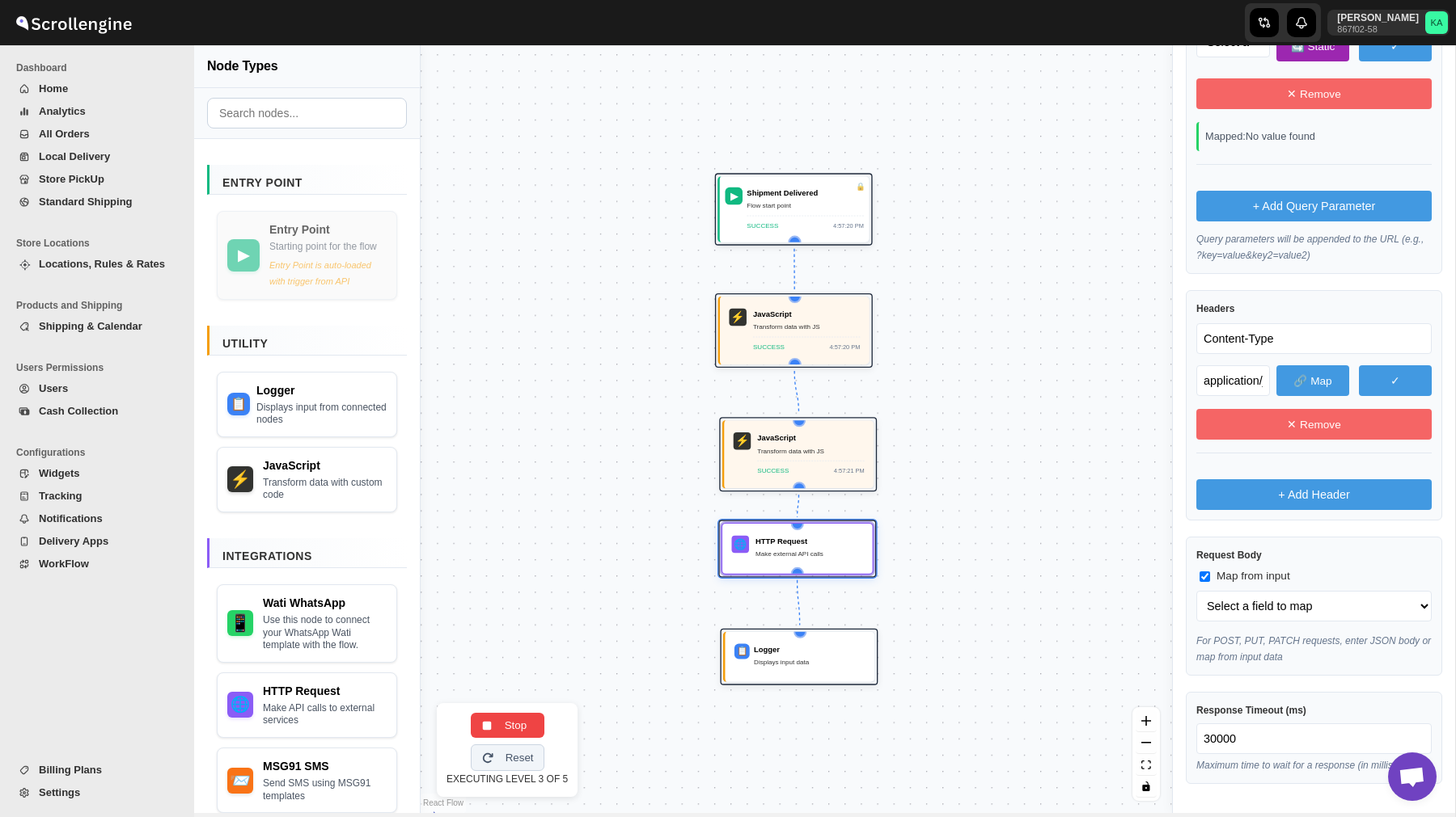
select select "phone_no"
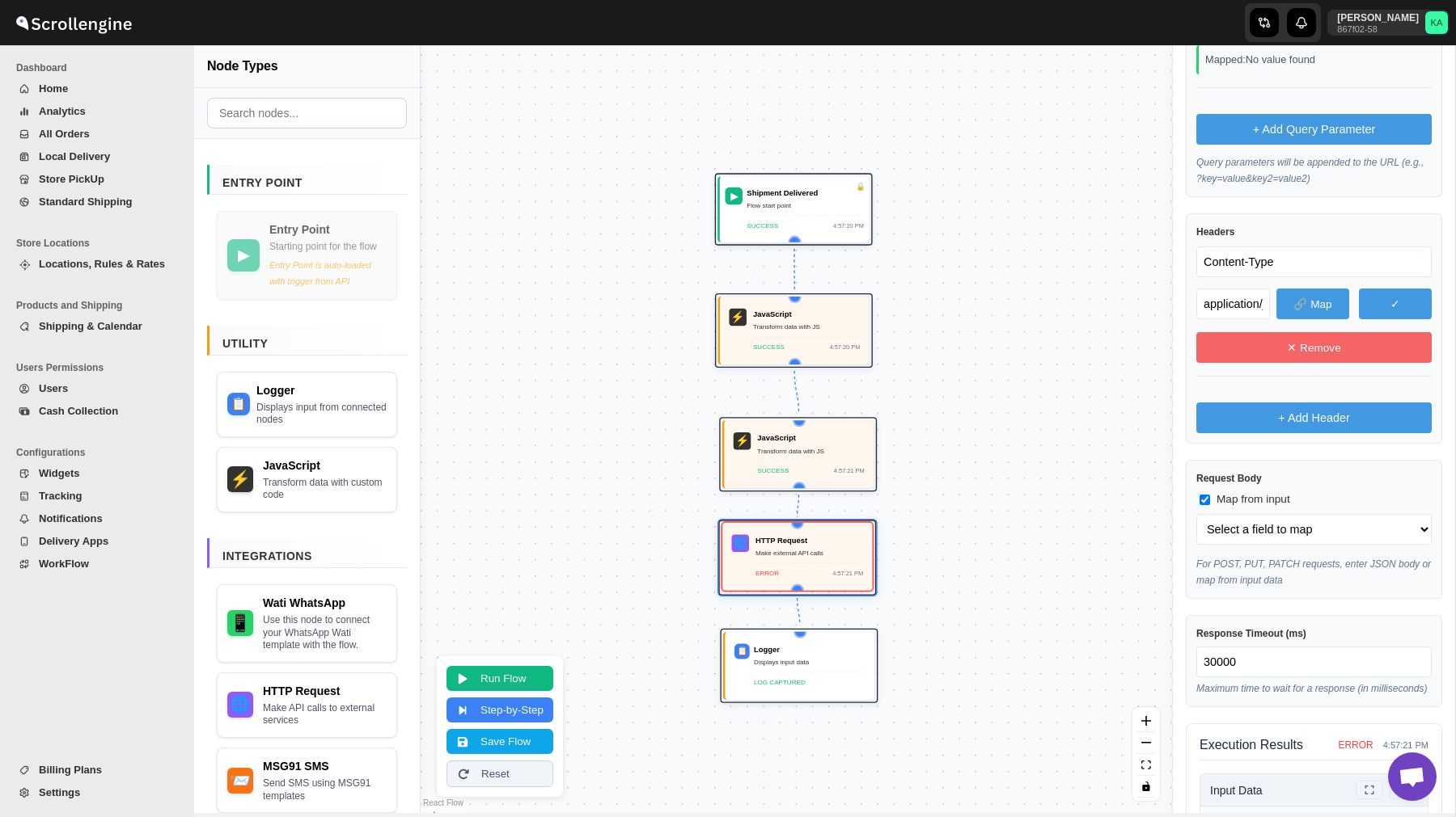
click at [795, 566] on div "ERROR 4:57:21 PM" at bounding box center [809, 570] width 108 height 15
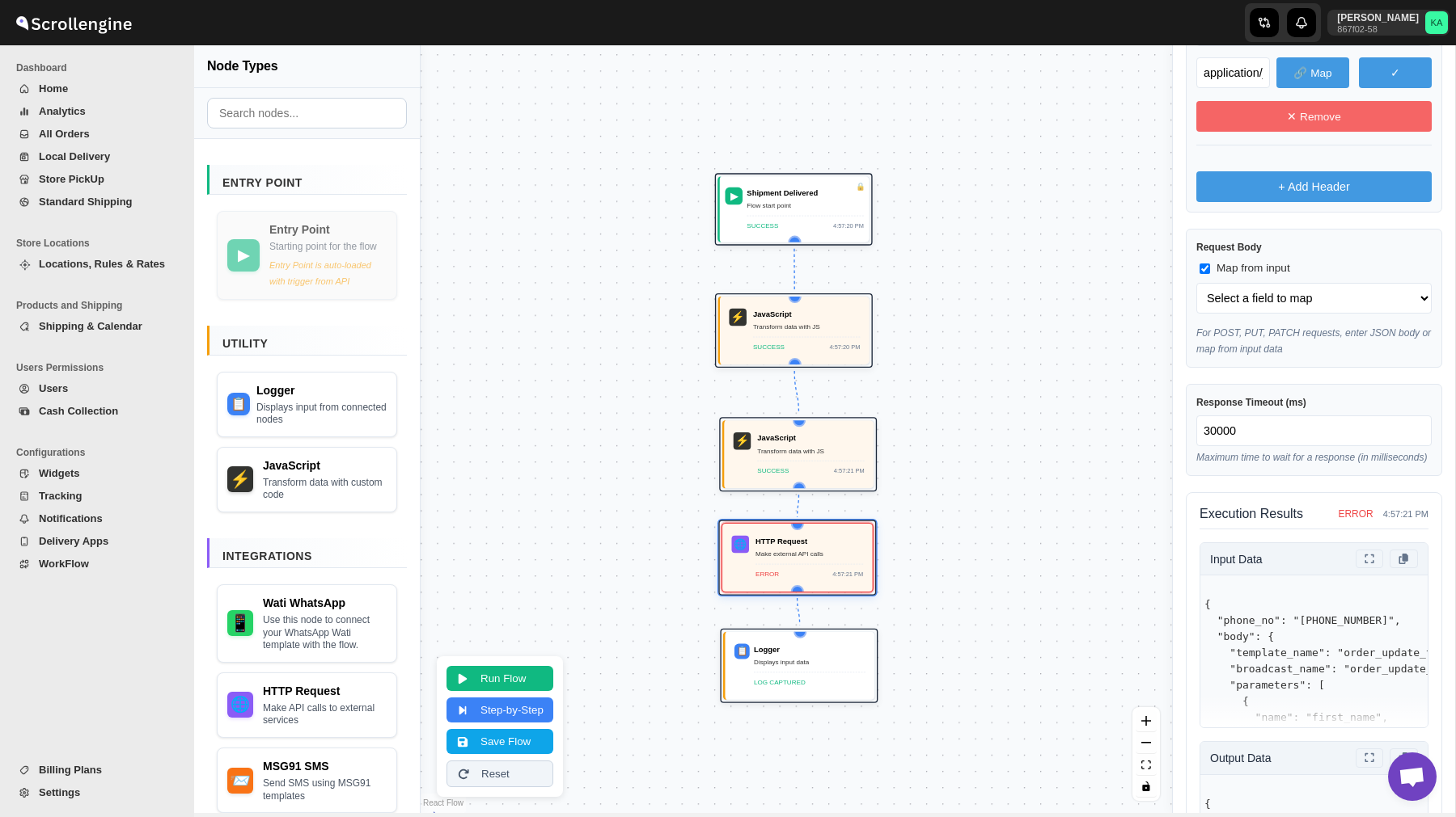
scroll to position [746, 0]
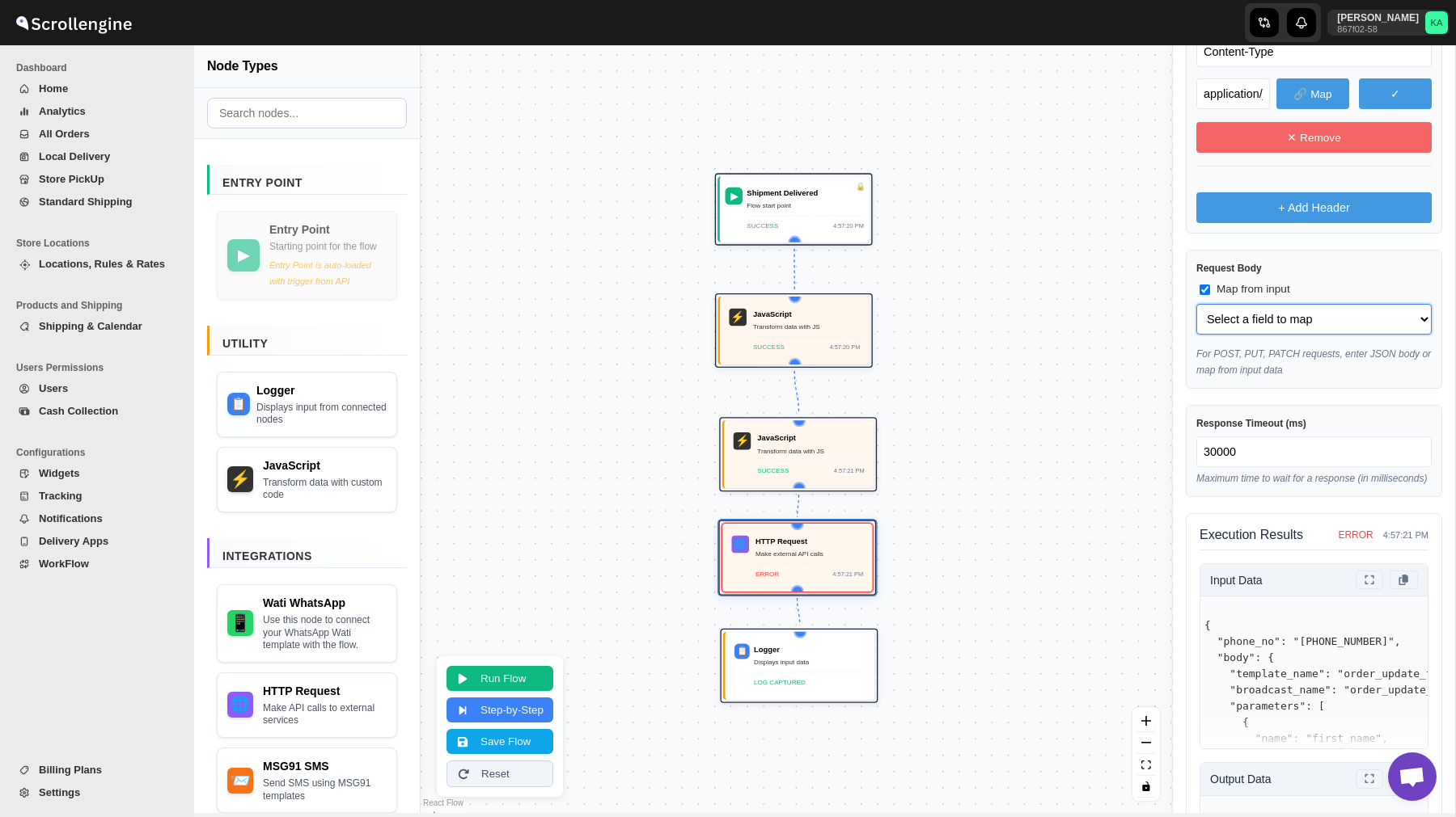
click at [1272, 312] on select "Select a field to map phone_no (string) body (object) body.template_name (strin…" at bounding box center [1314, 319] width 236 height 31
select select "body"
click at [1196, 304] on select "Select a field to map phone_no (string) body (object) body.template_name (strin…" at bounding box center [1314, 319] width 236 height 31
select select "body"
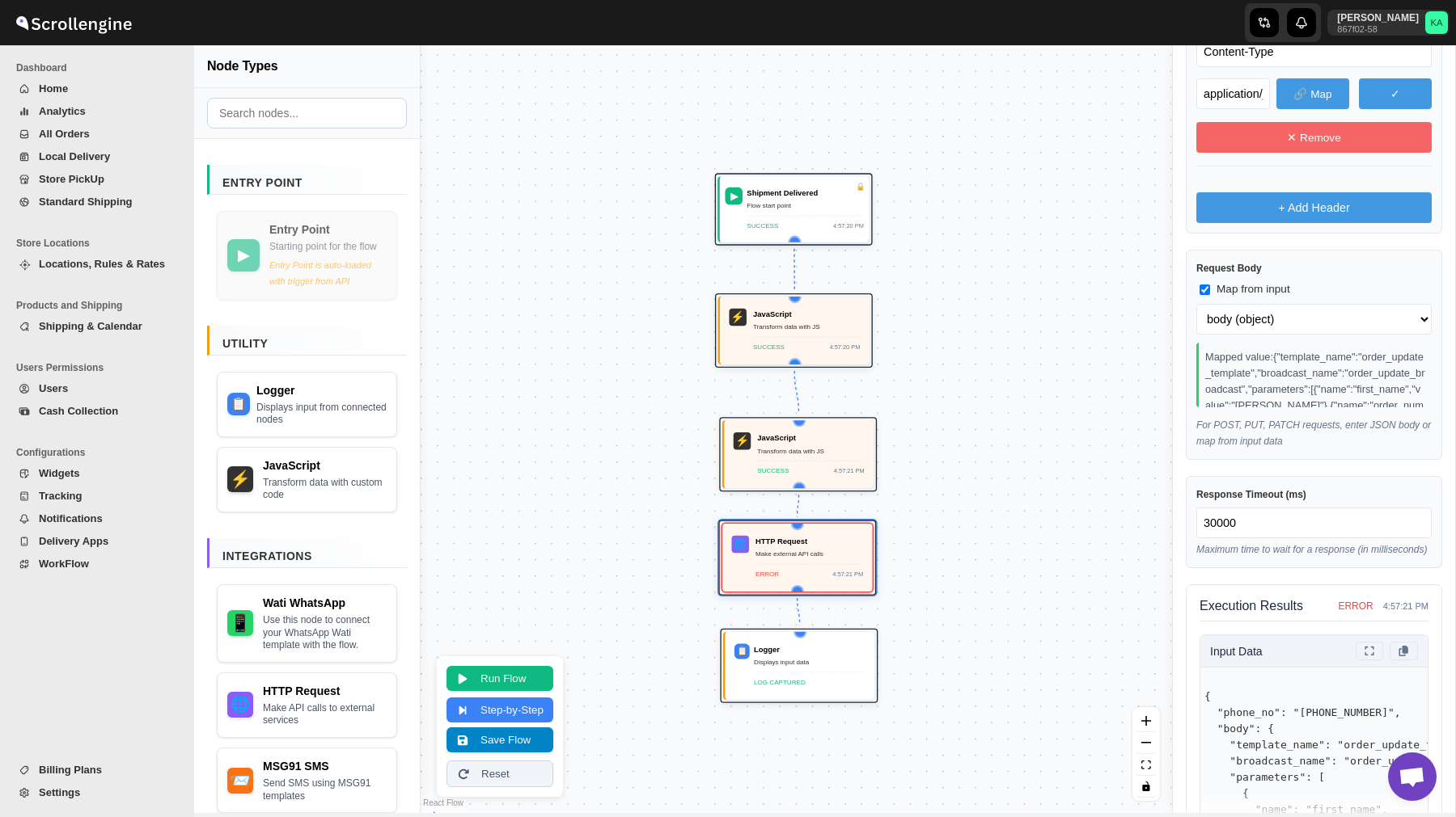
click at [481, 738] on button "Save Flow" at bounding box center [500, 740] width 107 height 25
click at [101, 561] on span "WorkFlow" at bounding box center [105, 564] width 135 height 16
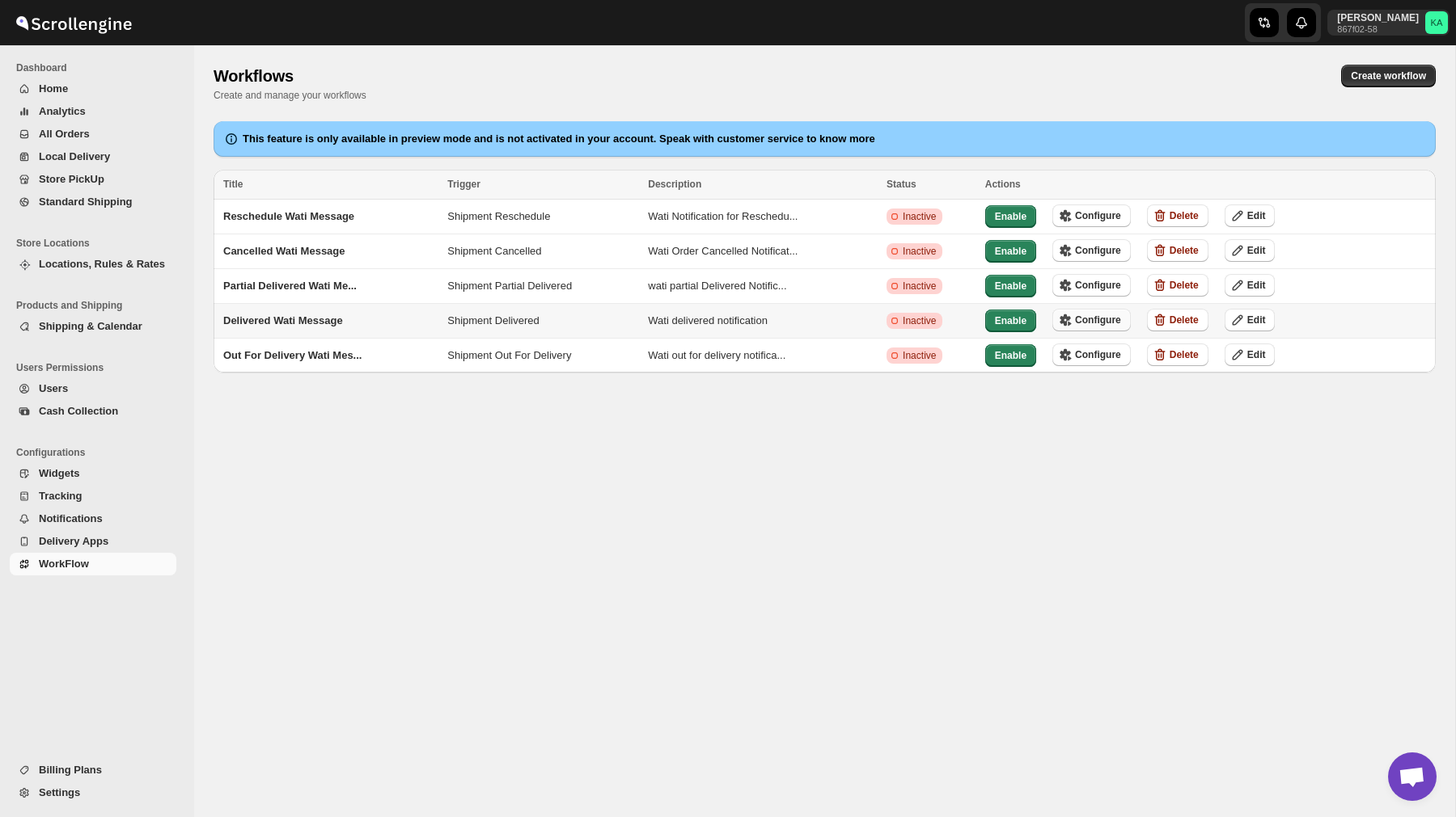
click at [1118, 309] on button "Configure" at bounding box center [1092, 320] width 79 height 23
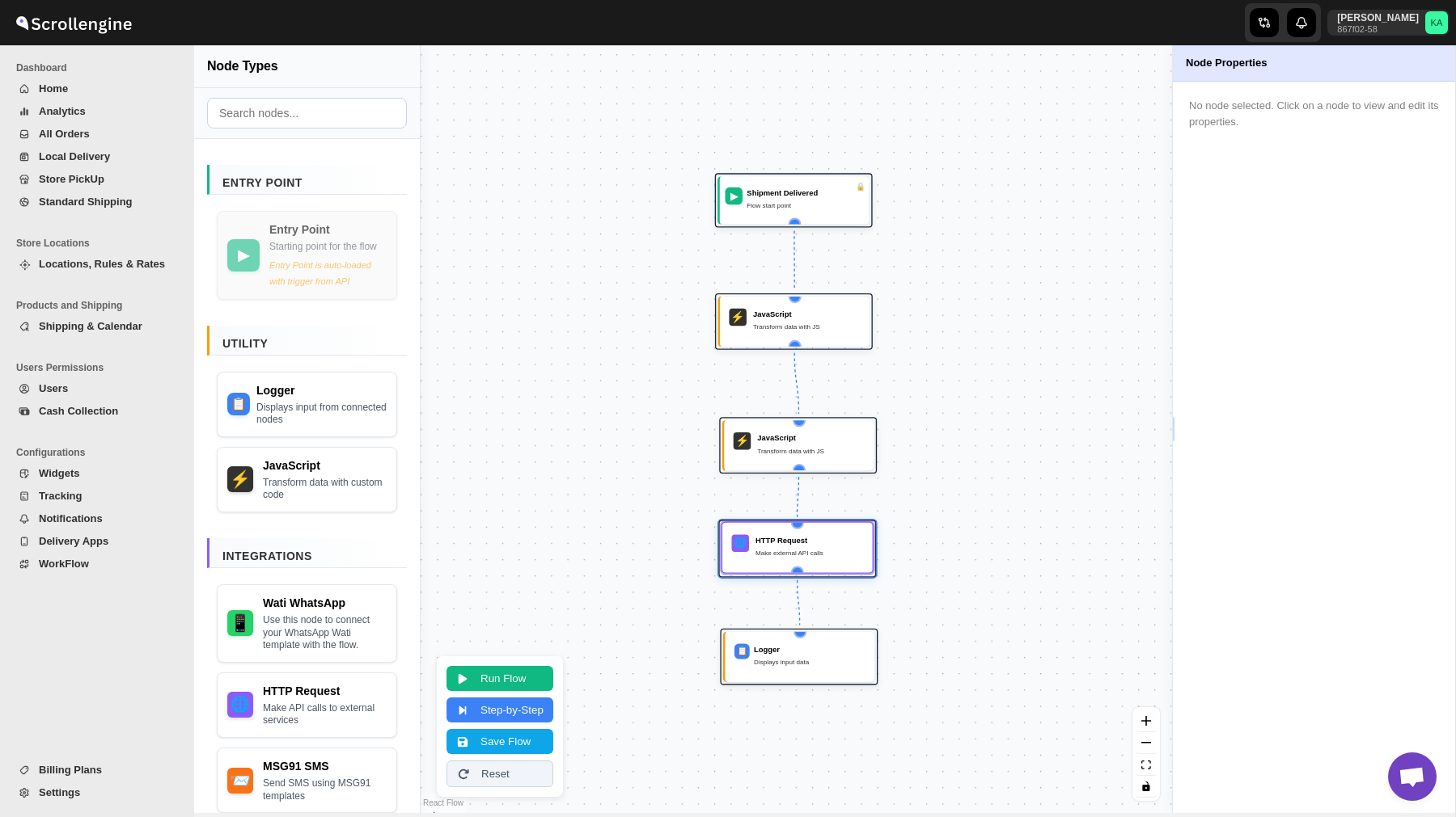
click at [775, 561] on div "HTTP Request Make external API calls" at bounding box center [809, 547] width 108 height 26
click at [522, 677] on button "Run Flow" at bounding box center [500, 677] width 107 height 25
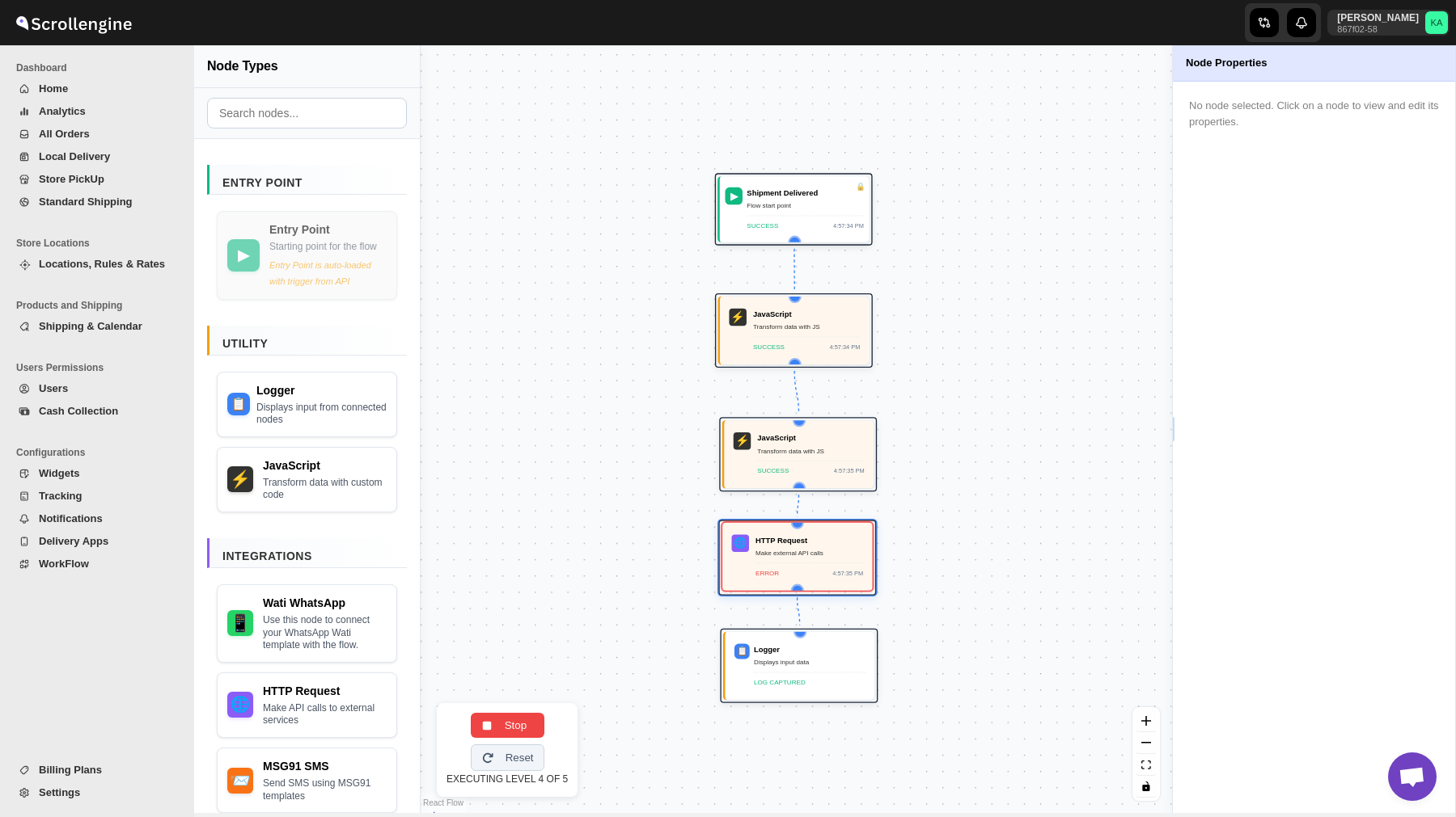
click at [795, 549] on div "Make external API calls" at bounding box center [809, 553] width 108 height 11
select select "POST"
select select "phone_no"
select select "body"
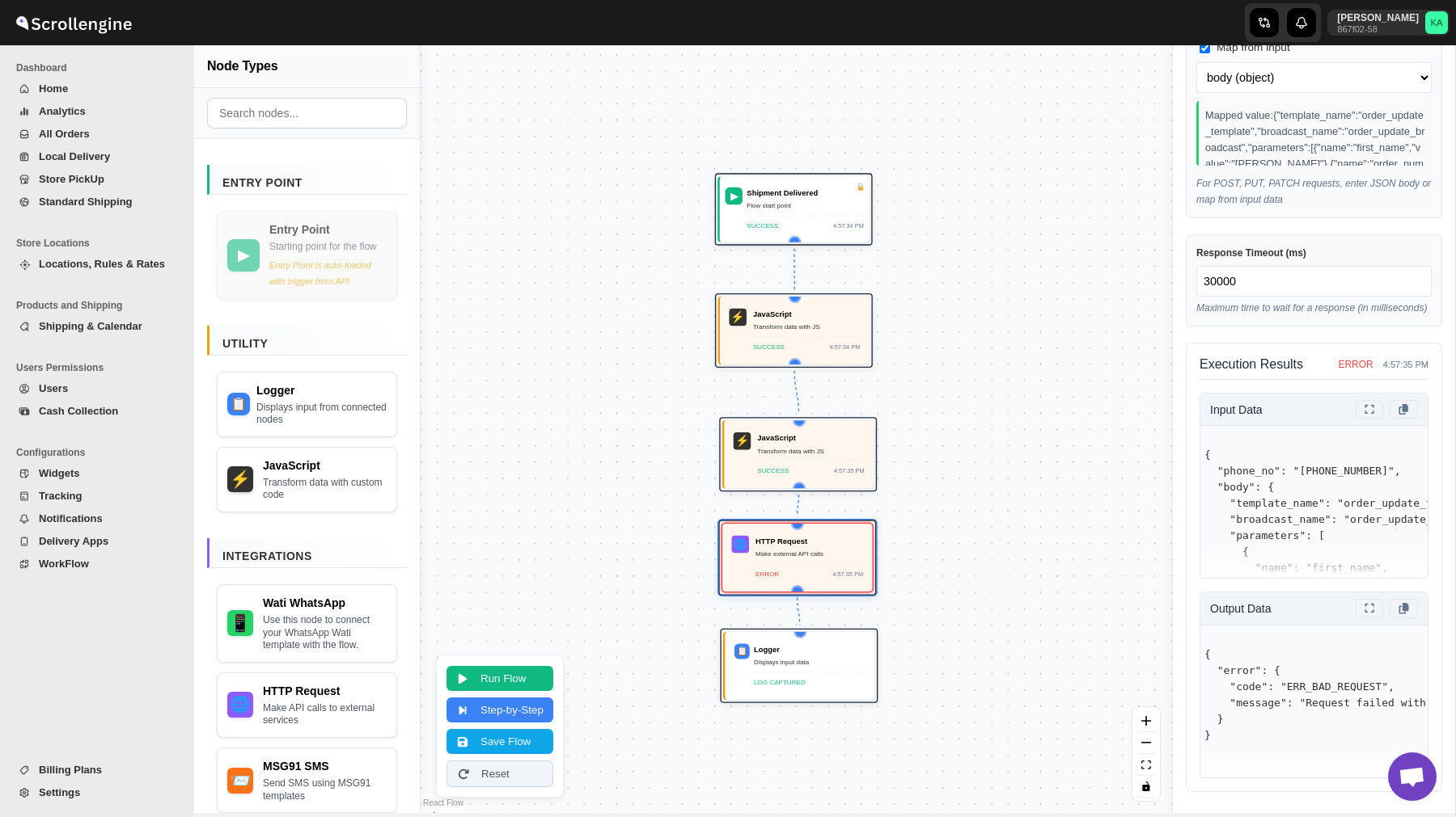
scroll to position [1003, 0]
click at [81, 561] on span "WorkFlow" at bounding box center [64, 564] width 50 height 13
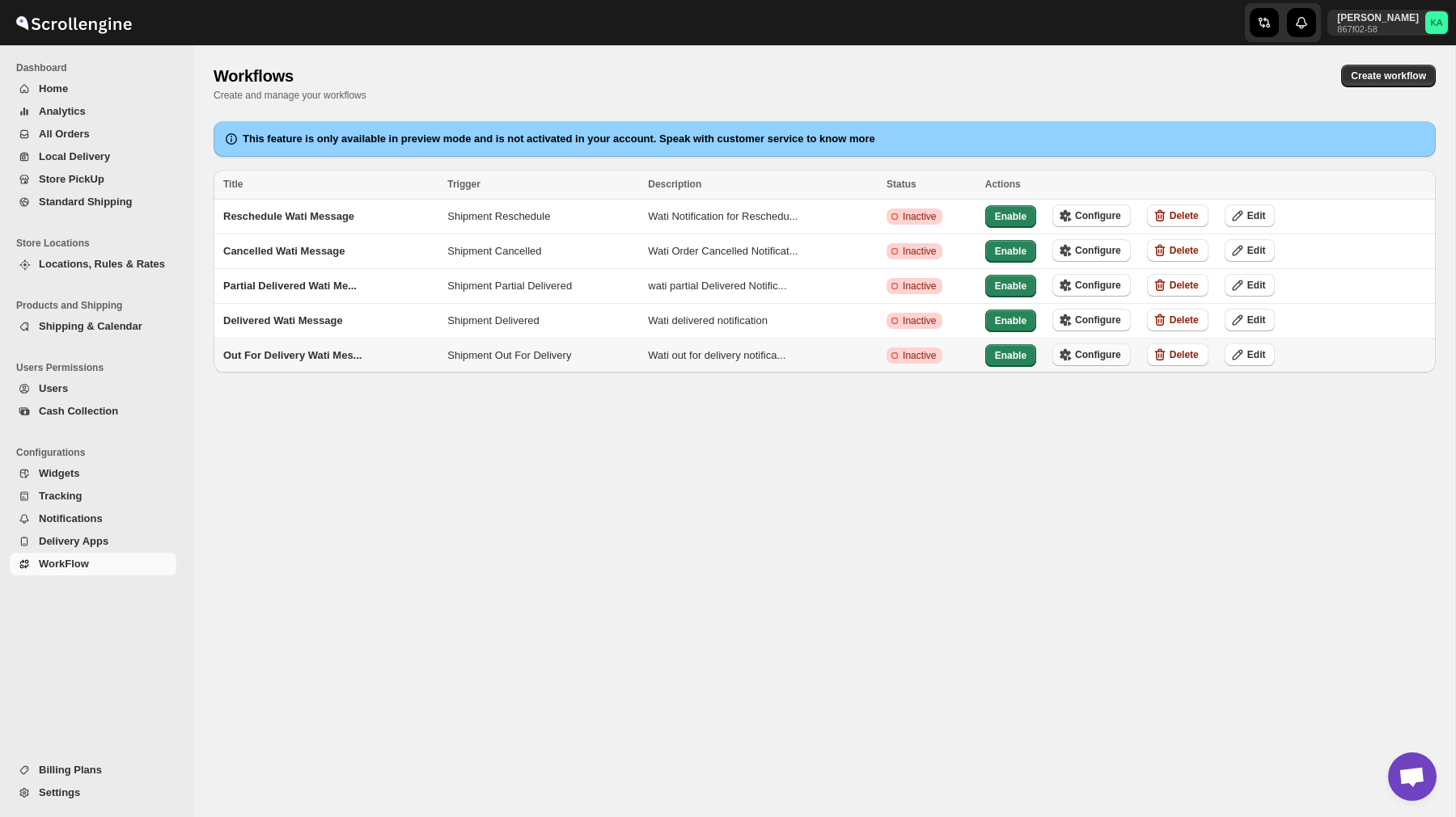
click at [1117, 352] on span "Configure" at bounding box center [1097, 354] width 46 height 13
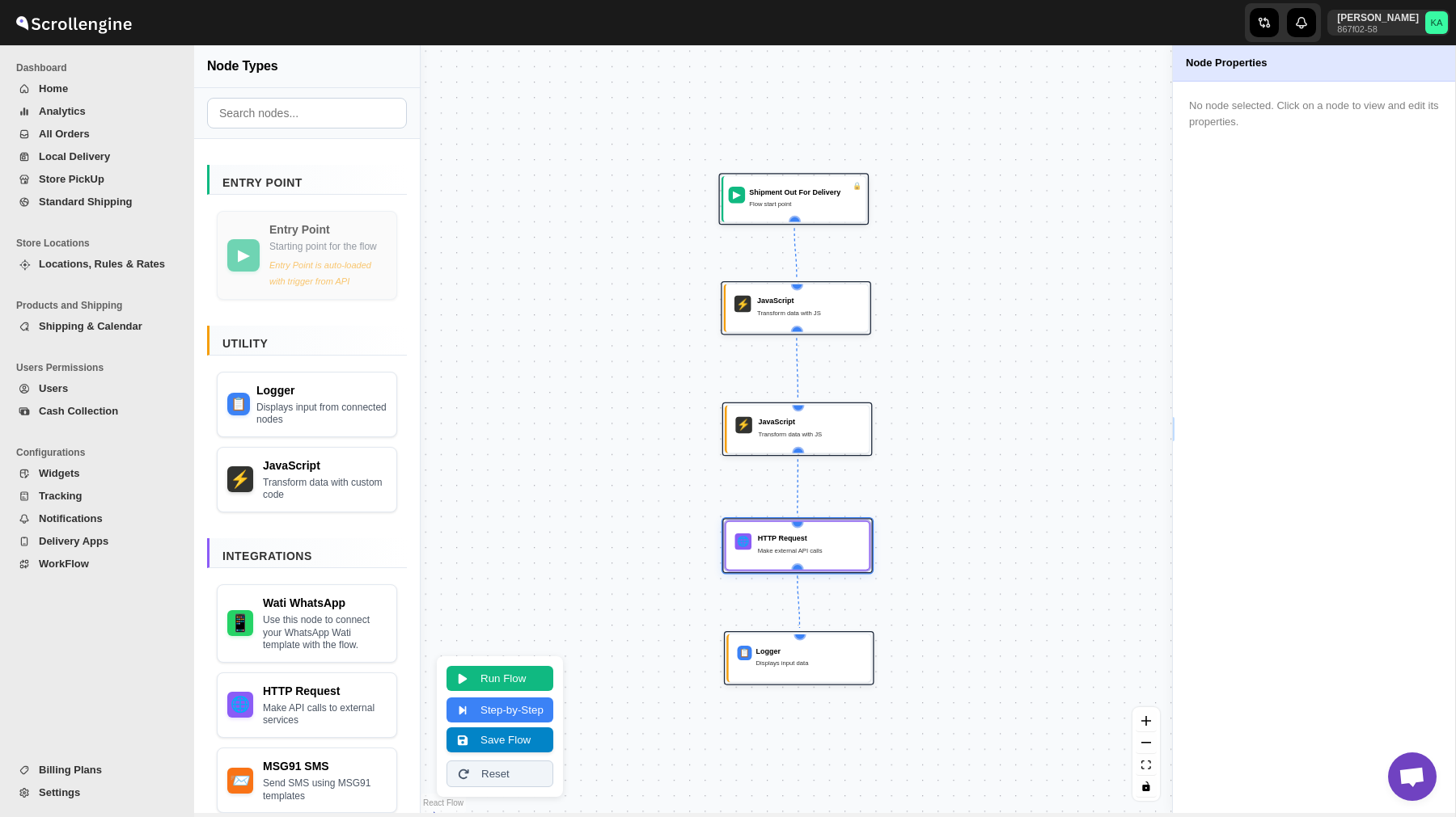
click at [524, 738] on button "Save Flow" at bounding box center [500, 740] width 107 height 25
click at [518, 672] on button "Run Flow" at bounding box center [500, 677] width 107 height 25
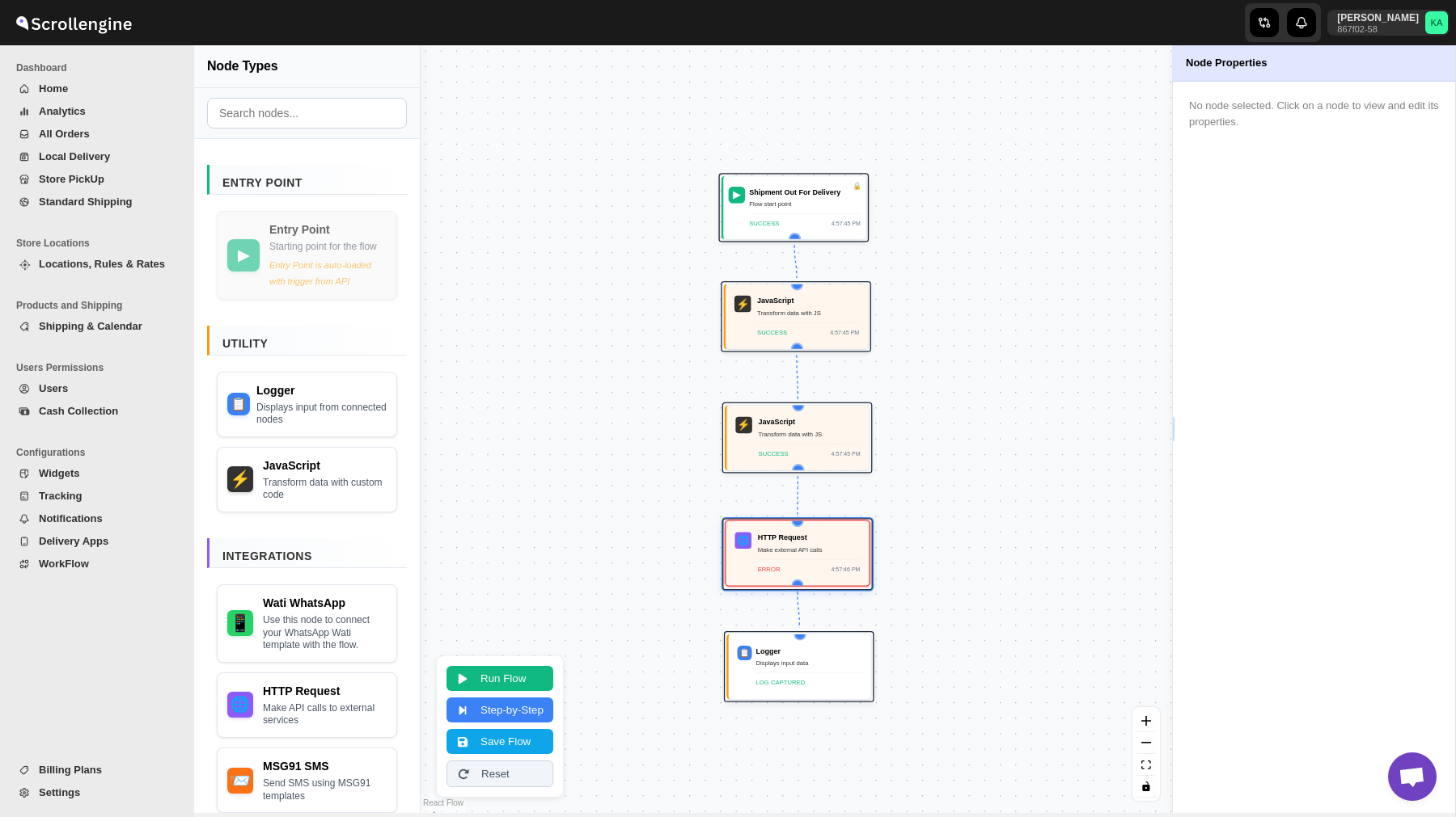
click at [829, 549] on div "Make external API calls" at bounding box center [809, 550] width 103 height 11
select select "POST"
select select "phone_no"
select select "body"
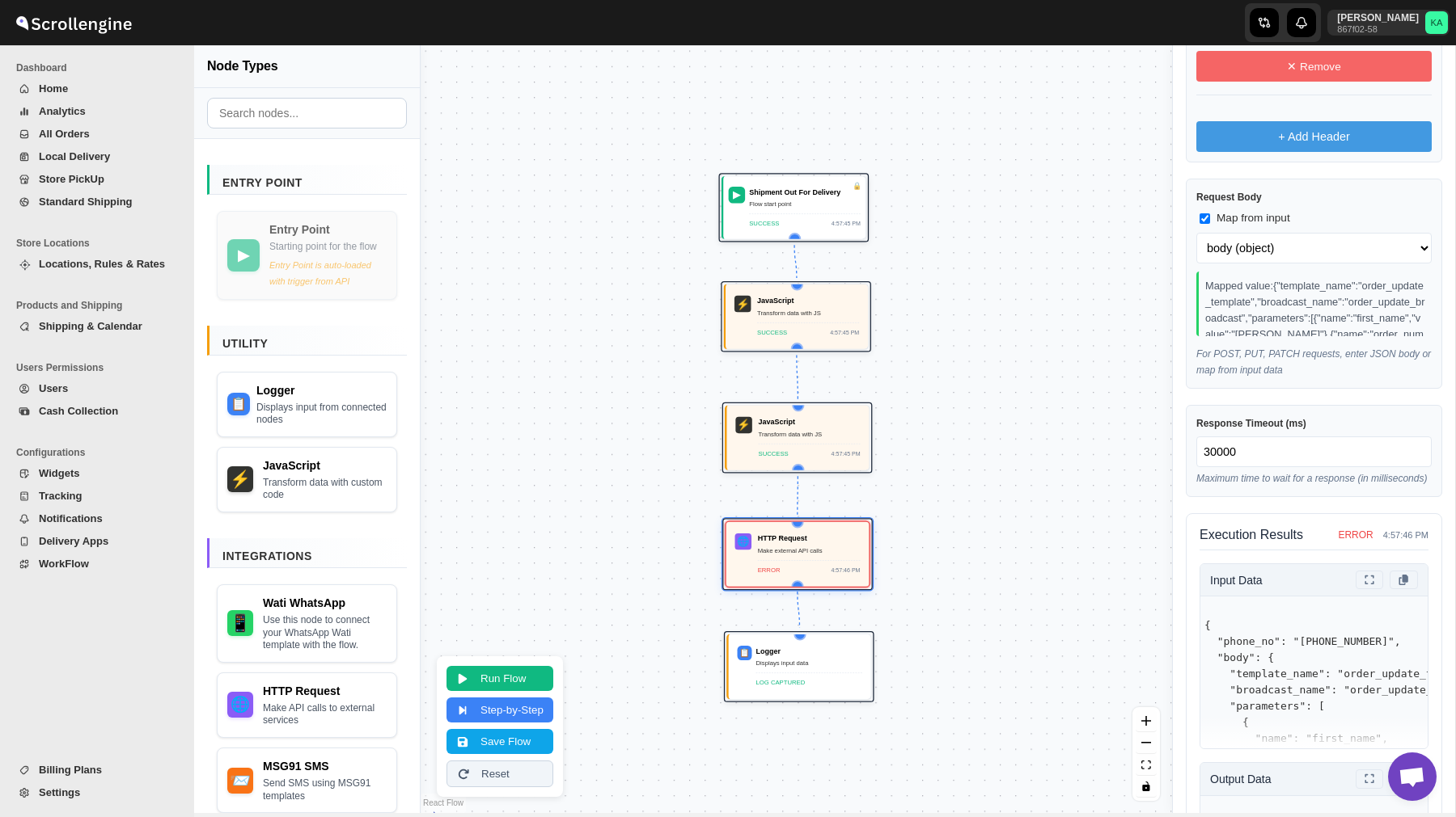
scroll to position [804, 0]
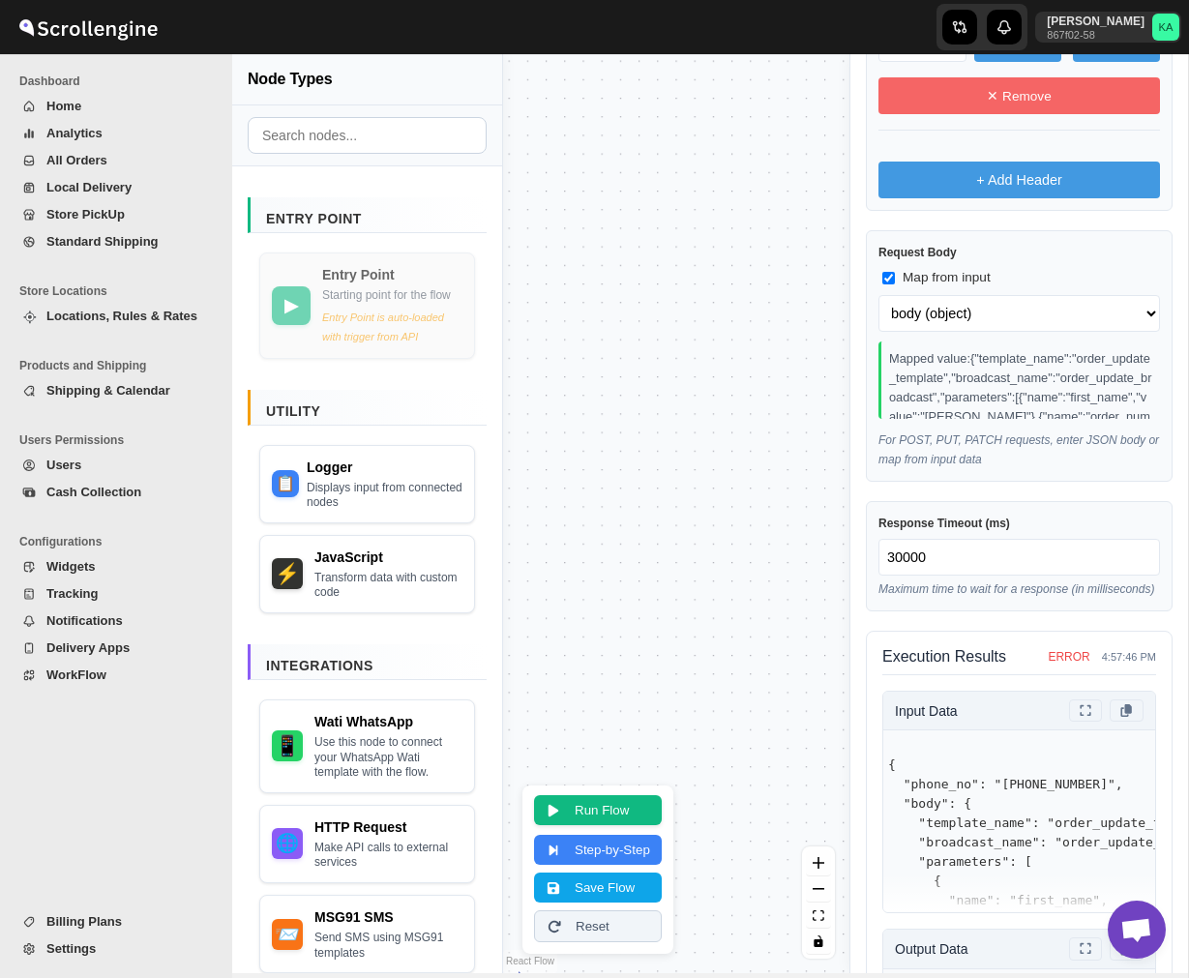
click at [620, 799] on button "Run Flow" at bounding box center [598, 810] width 128 height 30
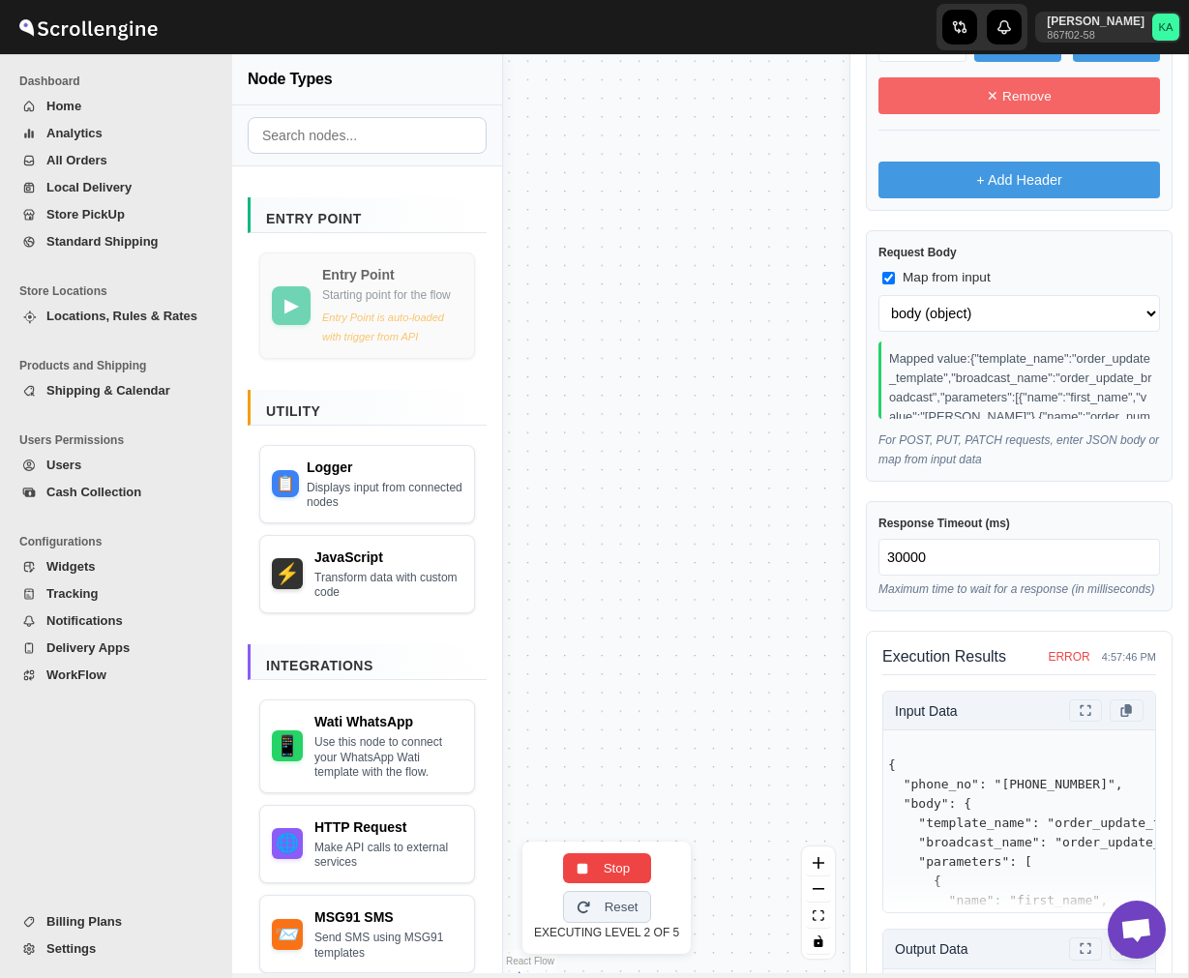
select select
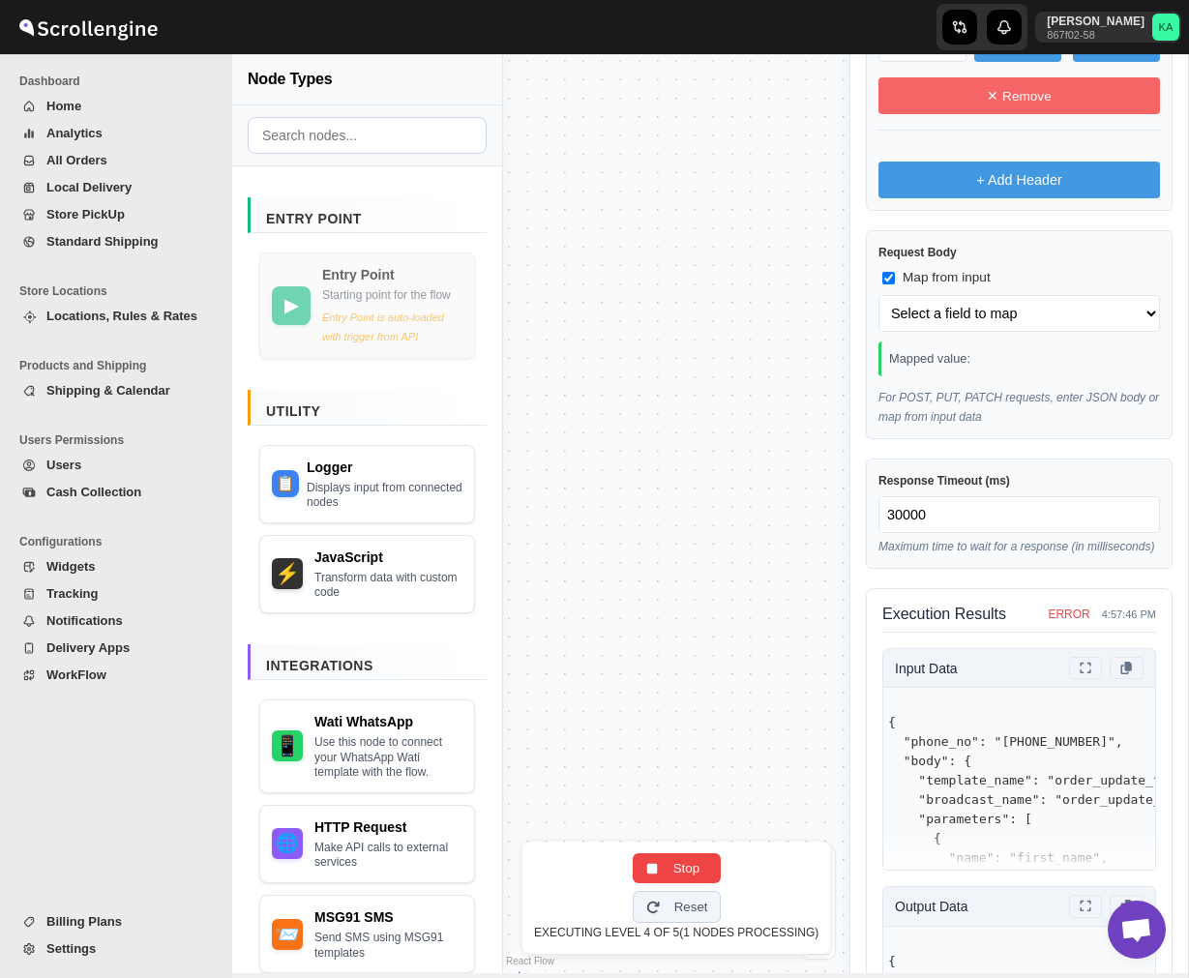
select select "phone_no"
select select "body"
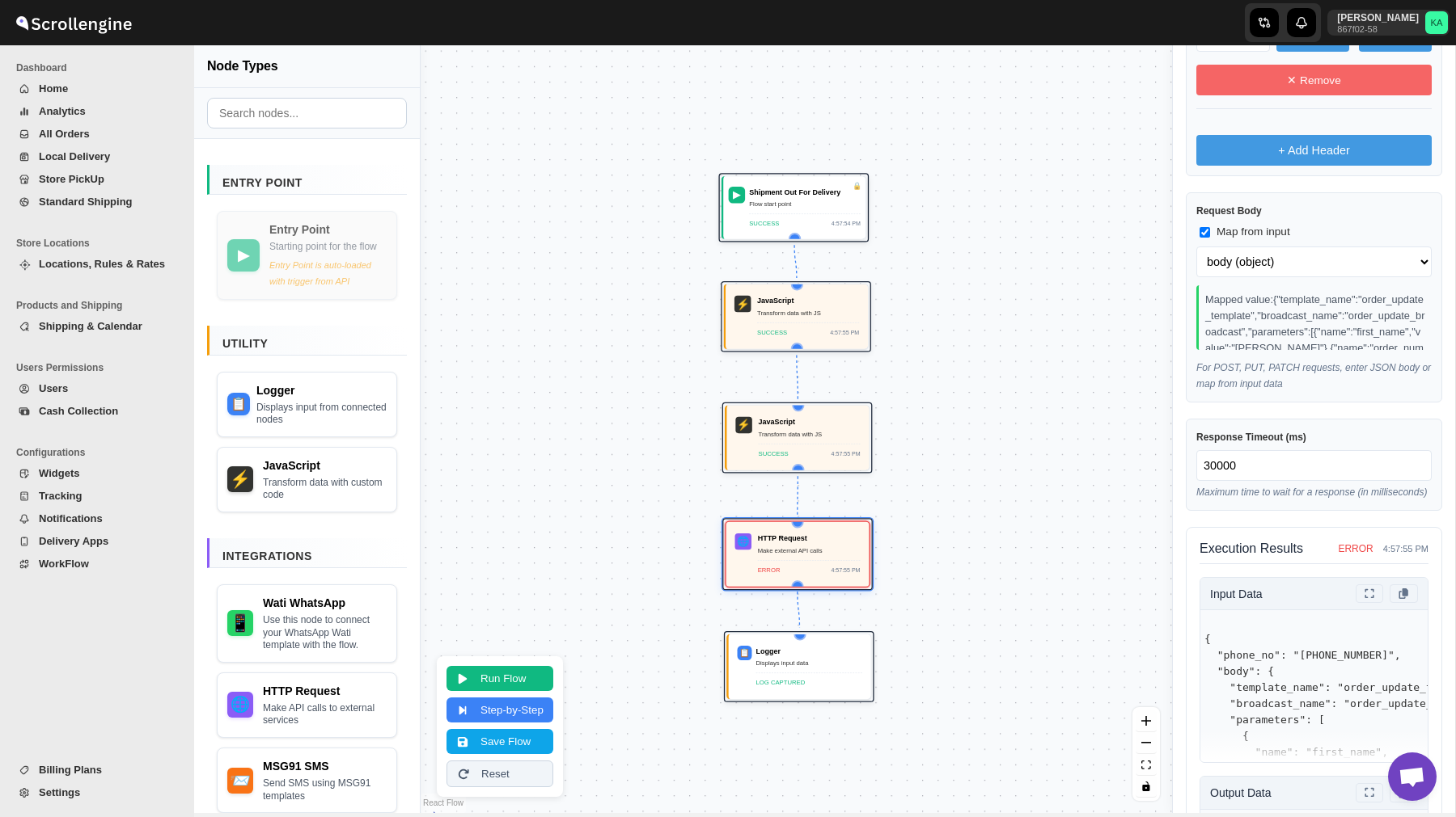
click at [84, 563] on span "WorkFlow" at bounding box center [64, 564] width 50 height 13
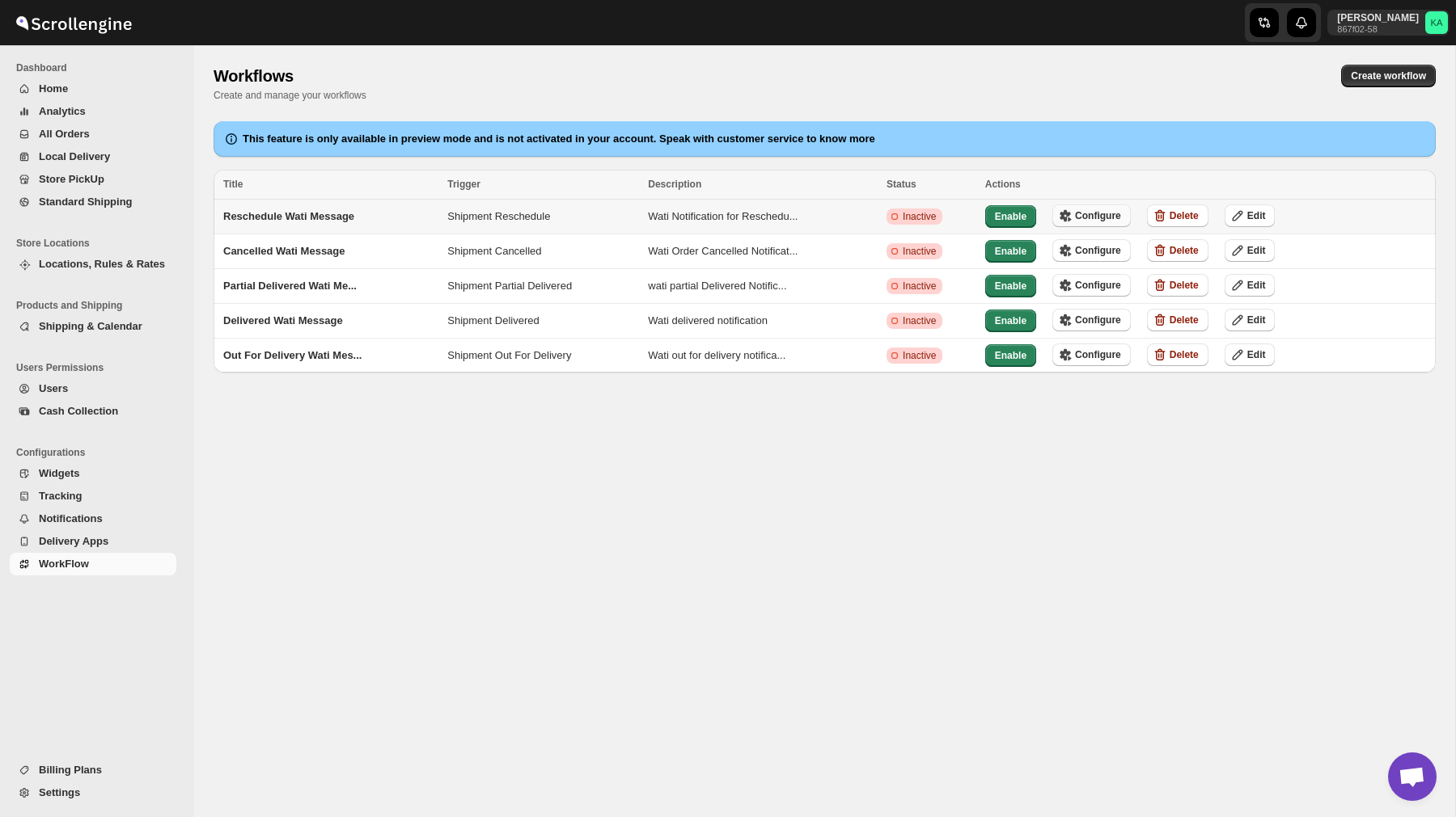
click at [1092, 211] on span "Configure" at bounding box center [1097, 216] width 46 height 13
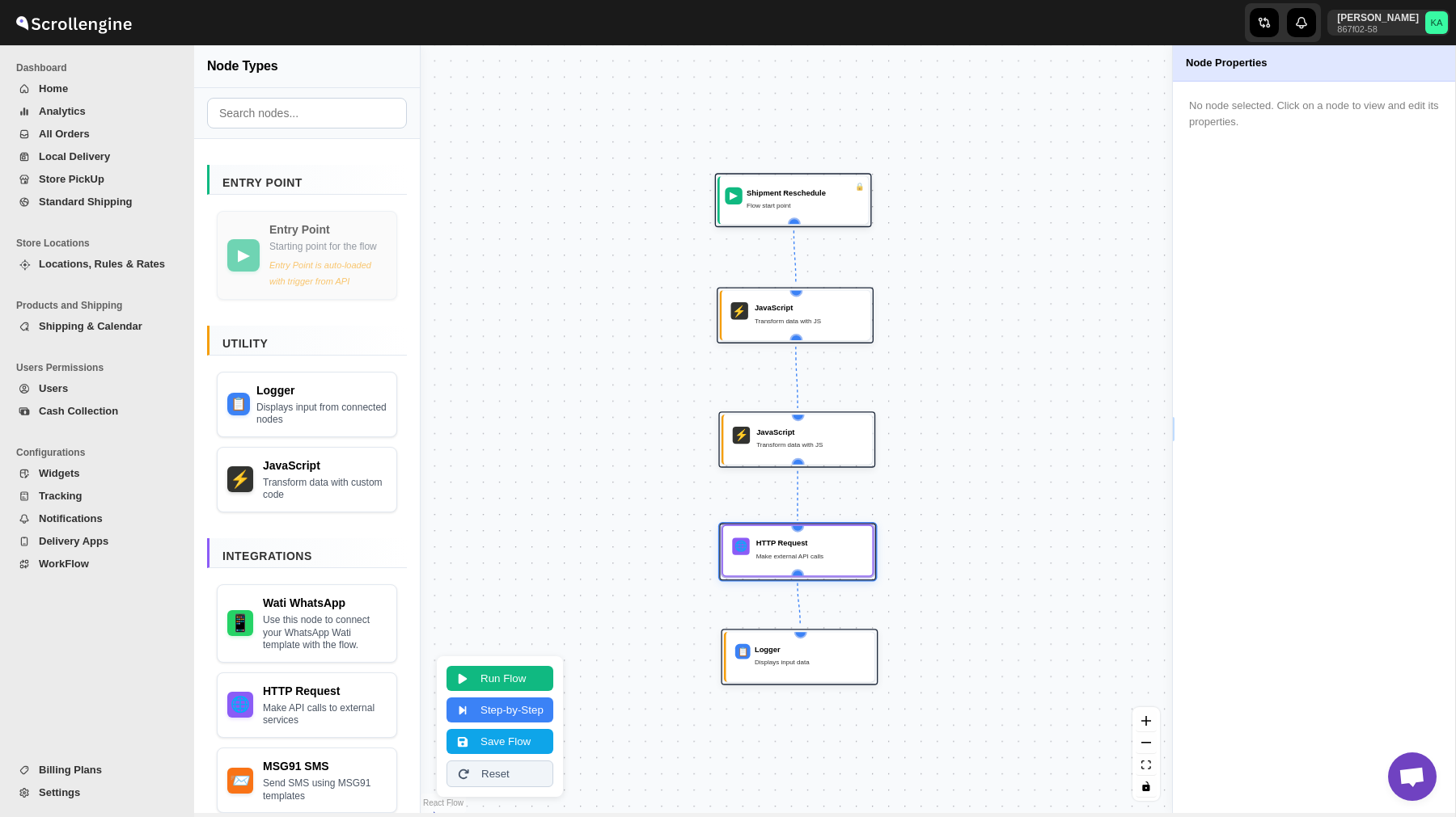
click at [765, 546] on div "HTTP Request" at bounding box center [810, 542] width 107 height 11
select select "POST"
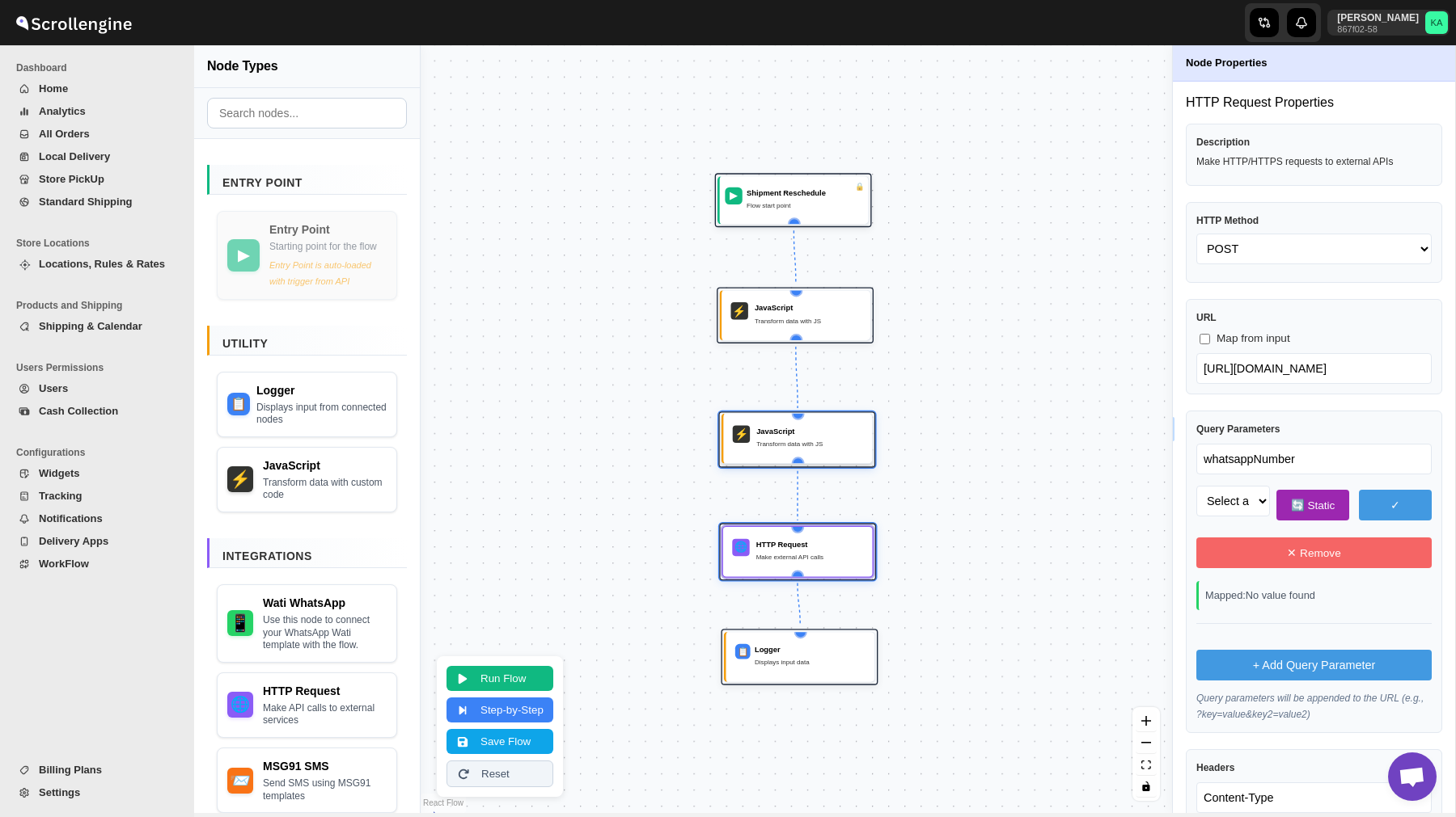
click at [804, 419] on div "⚡ JavaScript Transform data with JS" at bounding box center [797, 438] width 151 height 51
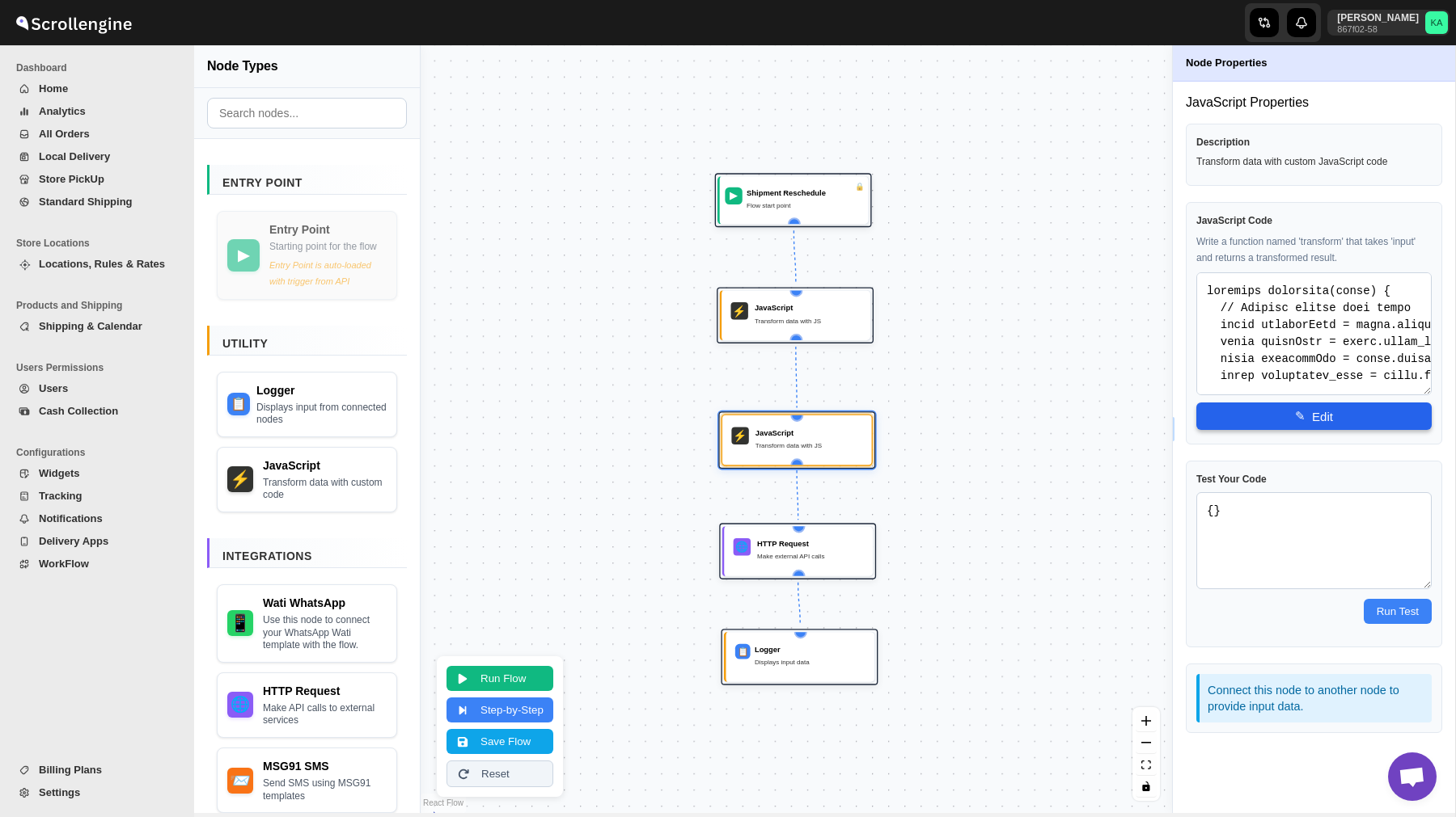
click at [1306, 416] on button "✎ Edit" at bounding box center [1314, 416] width 236 height 28
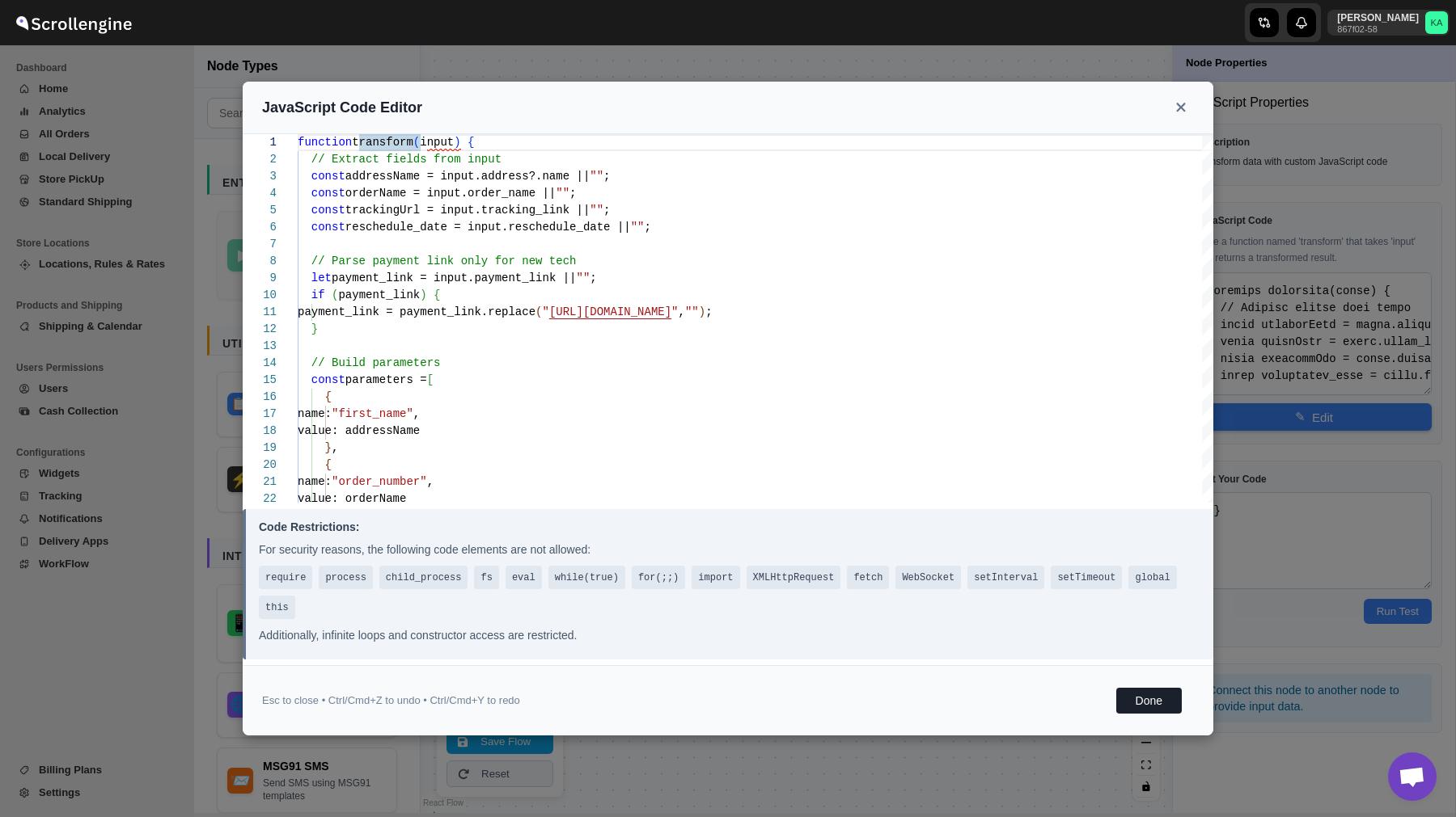
type textarea "function transform(input) { // Extract fields from input const addressName = in…"
click at [1184, 104] on icon at bounding box center [1180, 107] width 9 height 9
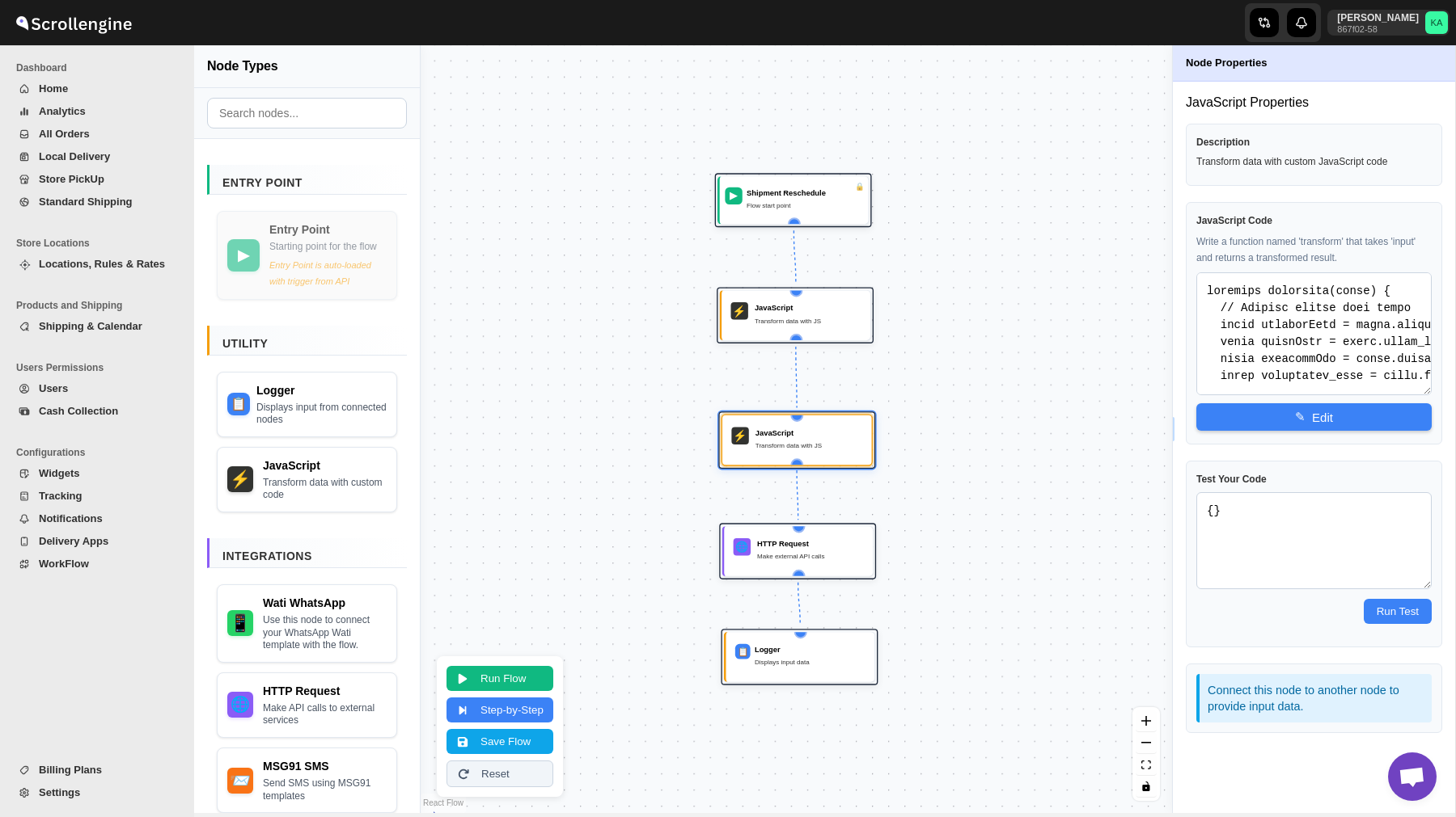
click at [56, 568] on span "WorkFlow" at bounding box center [64, 564] width 50 height 13
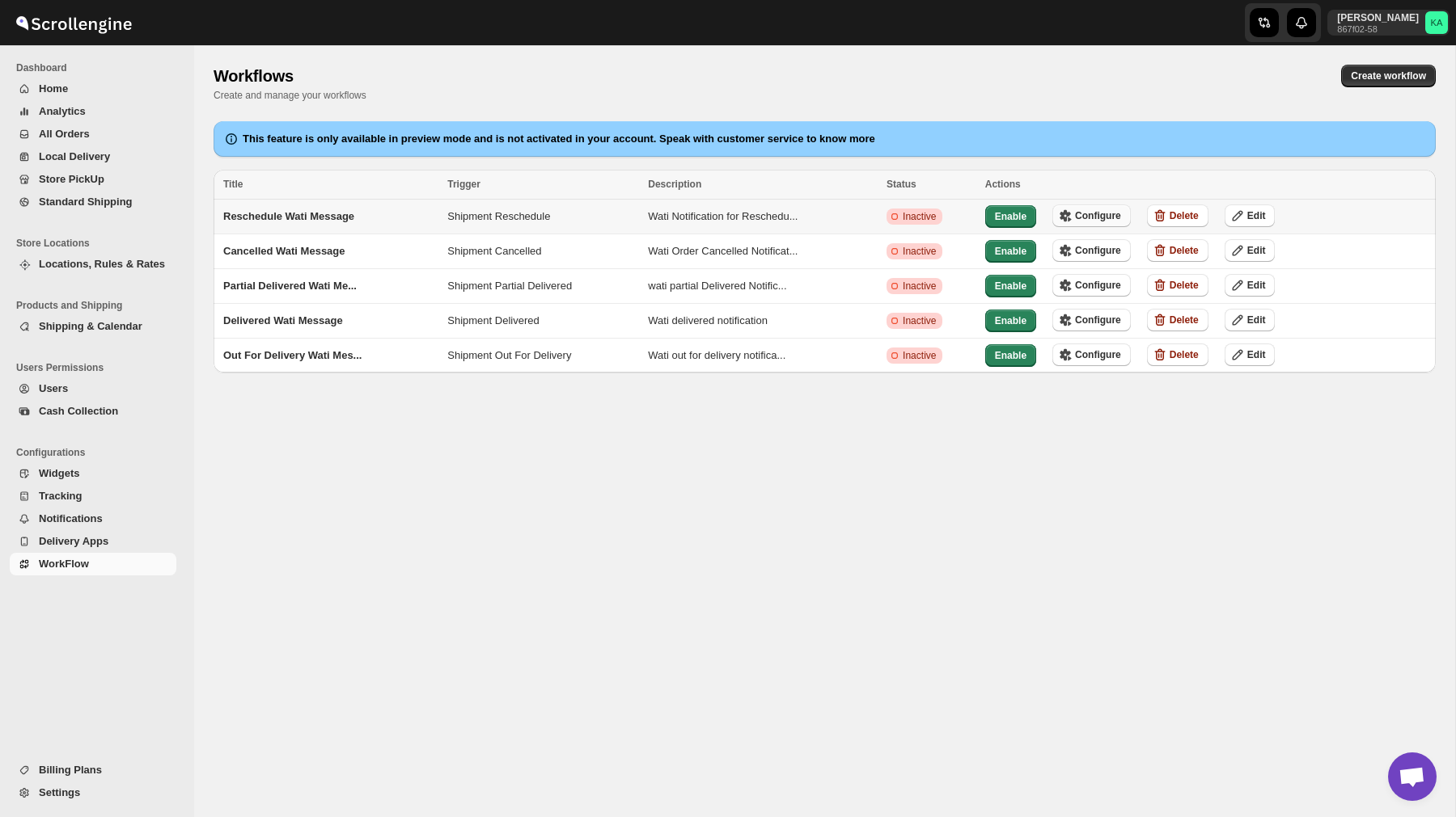
click at [1090, 212] on span "Configure" at bounding box center [1097, 216] width 46 height 13
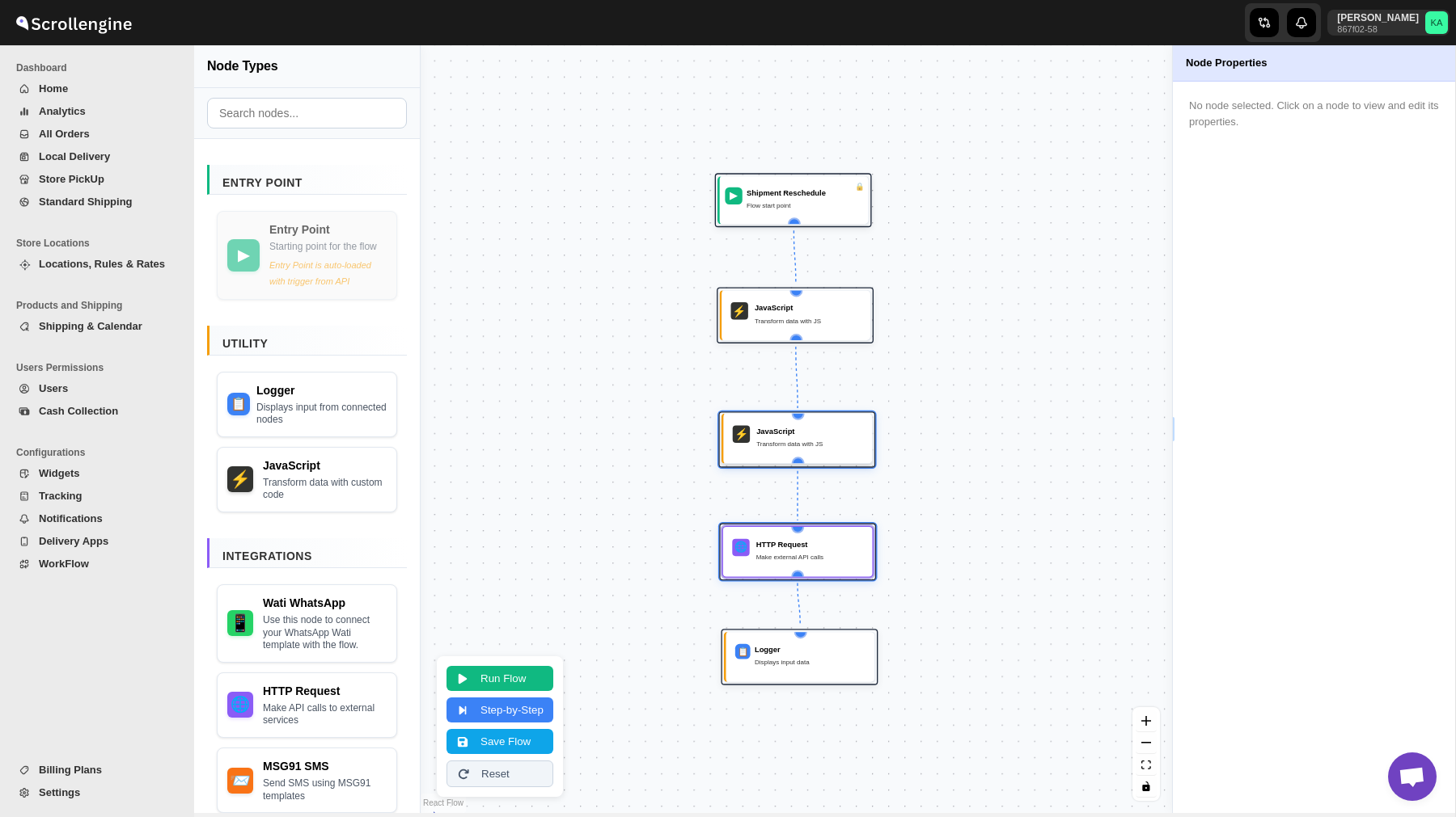
click at [802, 439] on div "Transform data with JS" at bounding box center [810, 444] width 107 height 11
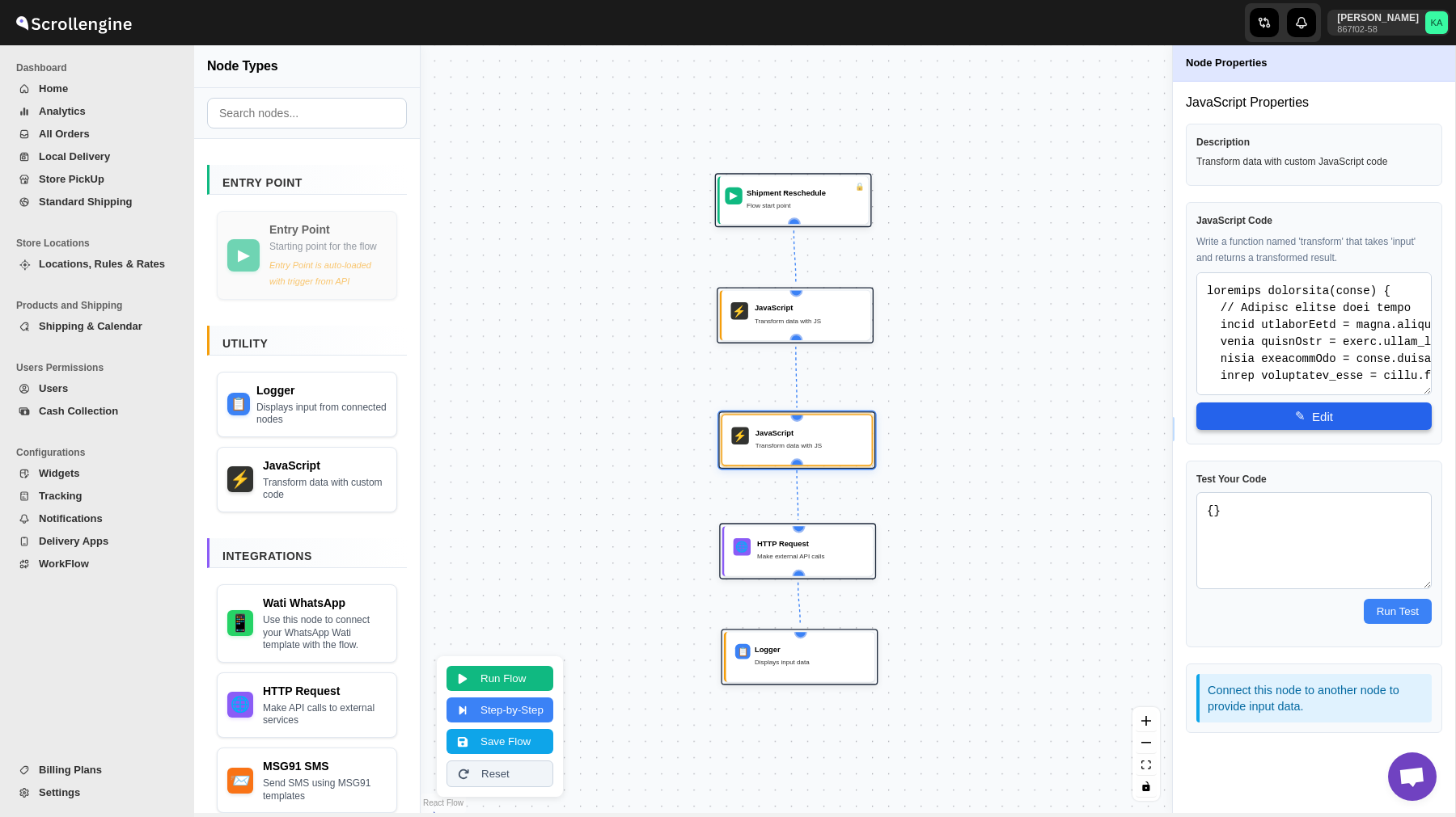
click at [1295, 419] on span "✎" at bounding box center [1300, 416] width 11 height 14
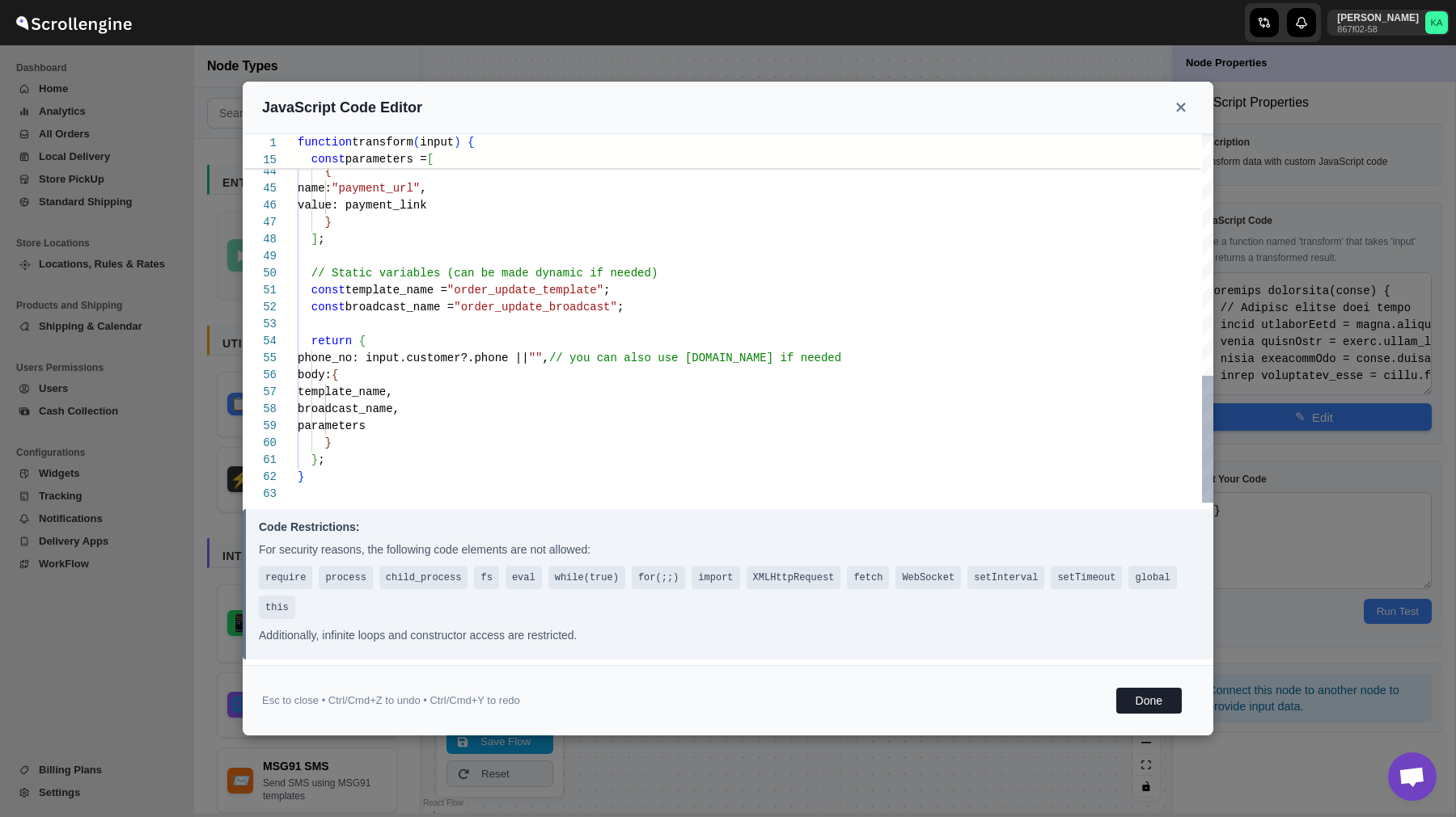
type textarea "const template_name = "reschaualed_2"; const broadcast_name = "order_update_bro…"
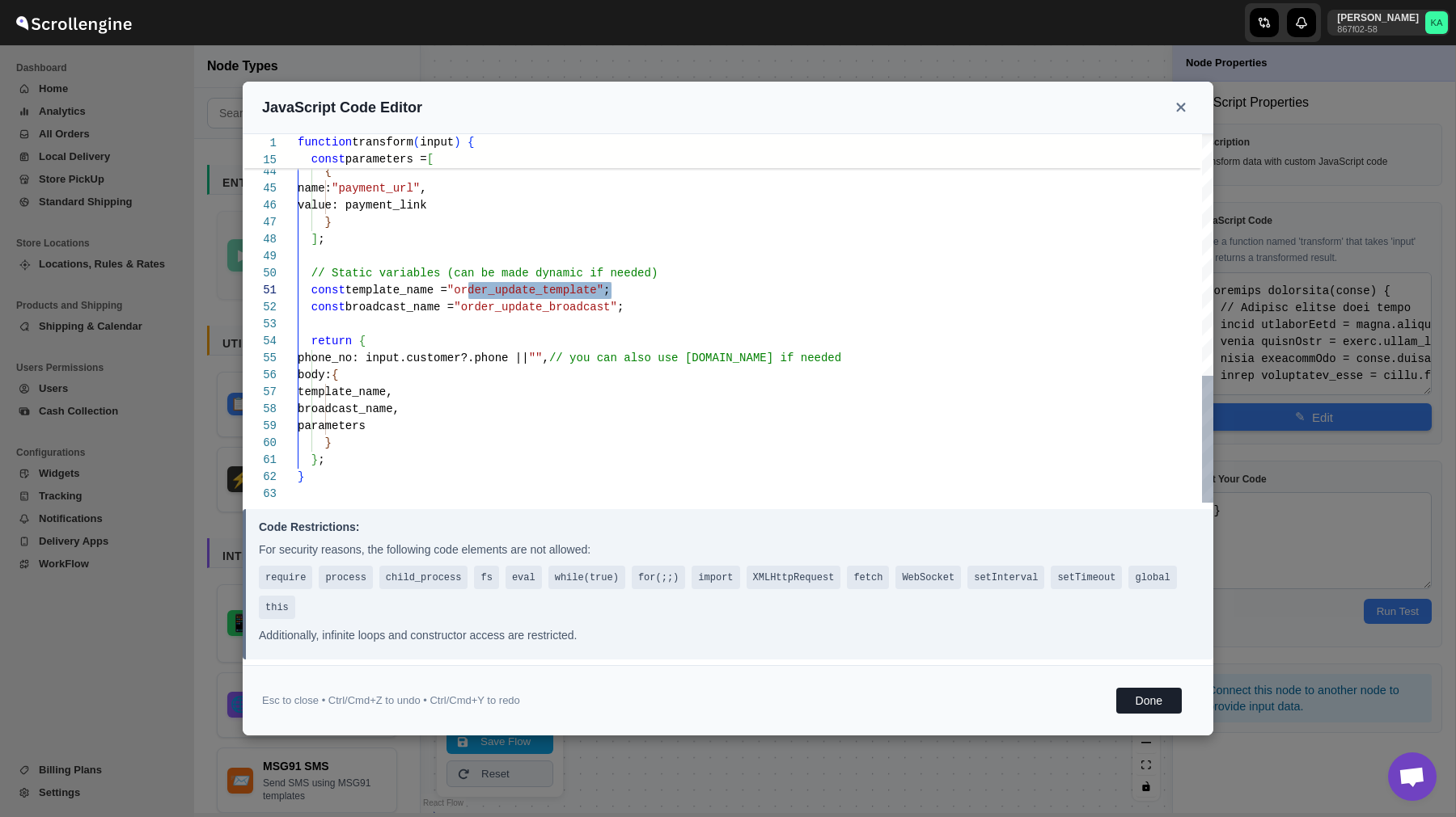
type textarea "function transform(input) { // Extract fields from input const addressName = in…"
type textarea "const template_name = "reschaualed_2"; const broadcast_name = "r"; return { pho…"
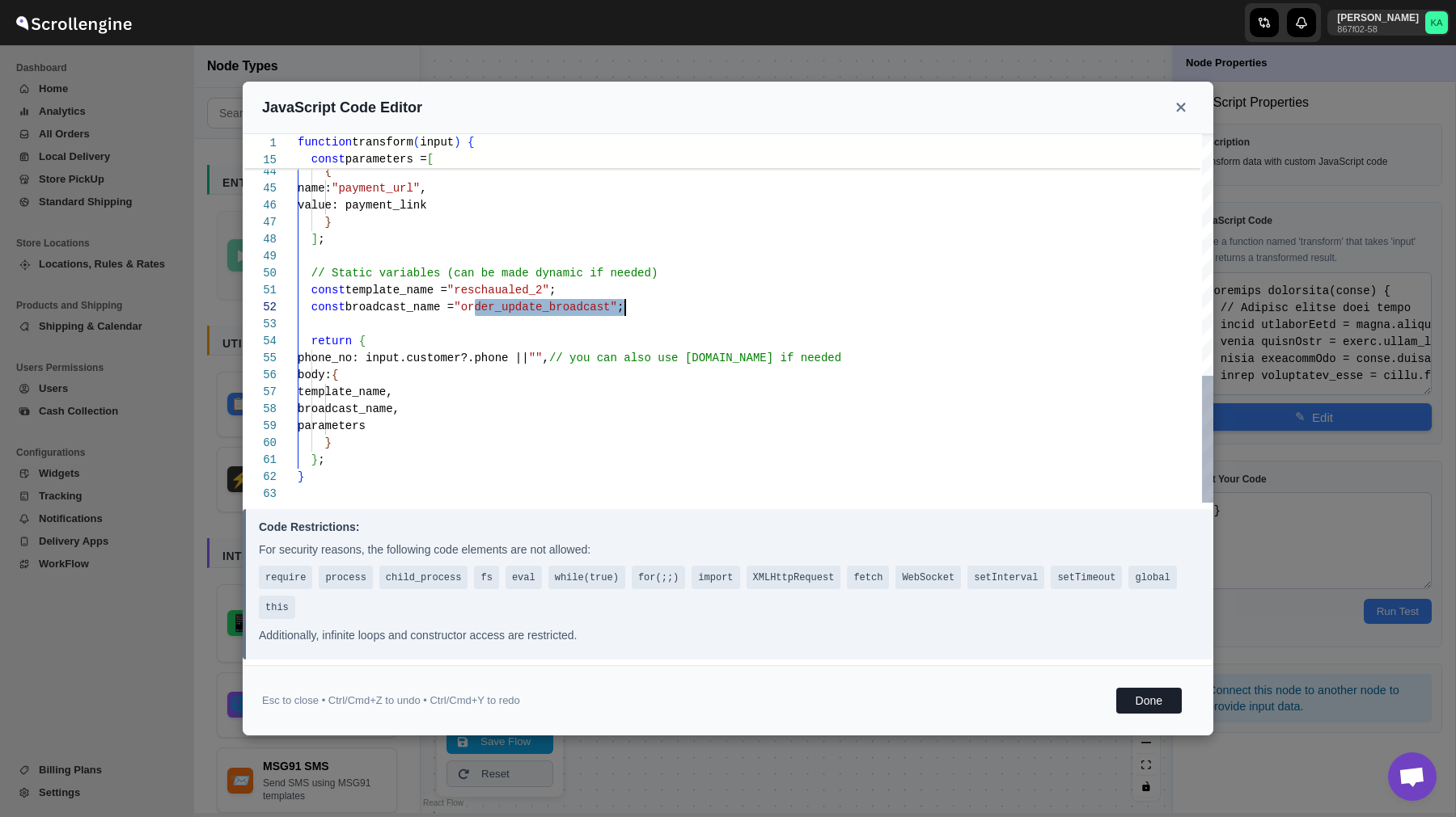
type textarea "function transform(input) { // Extract fields from input const addressName = in…"
type textarea "const template_name = "reschaualed_2"; const broadcast_name = "re"; return { ph…"
type textarea "function transform(input) { // Extract fields from input const addressName = in…"
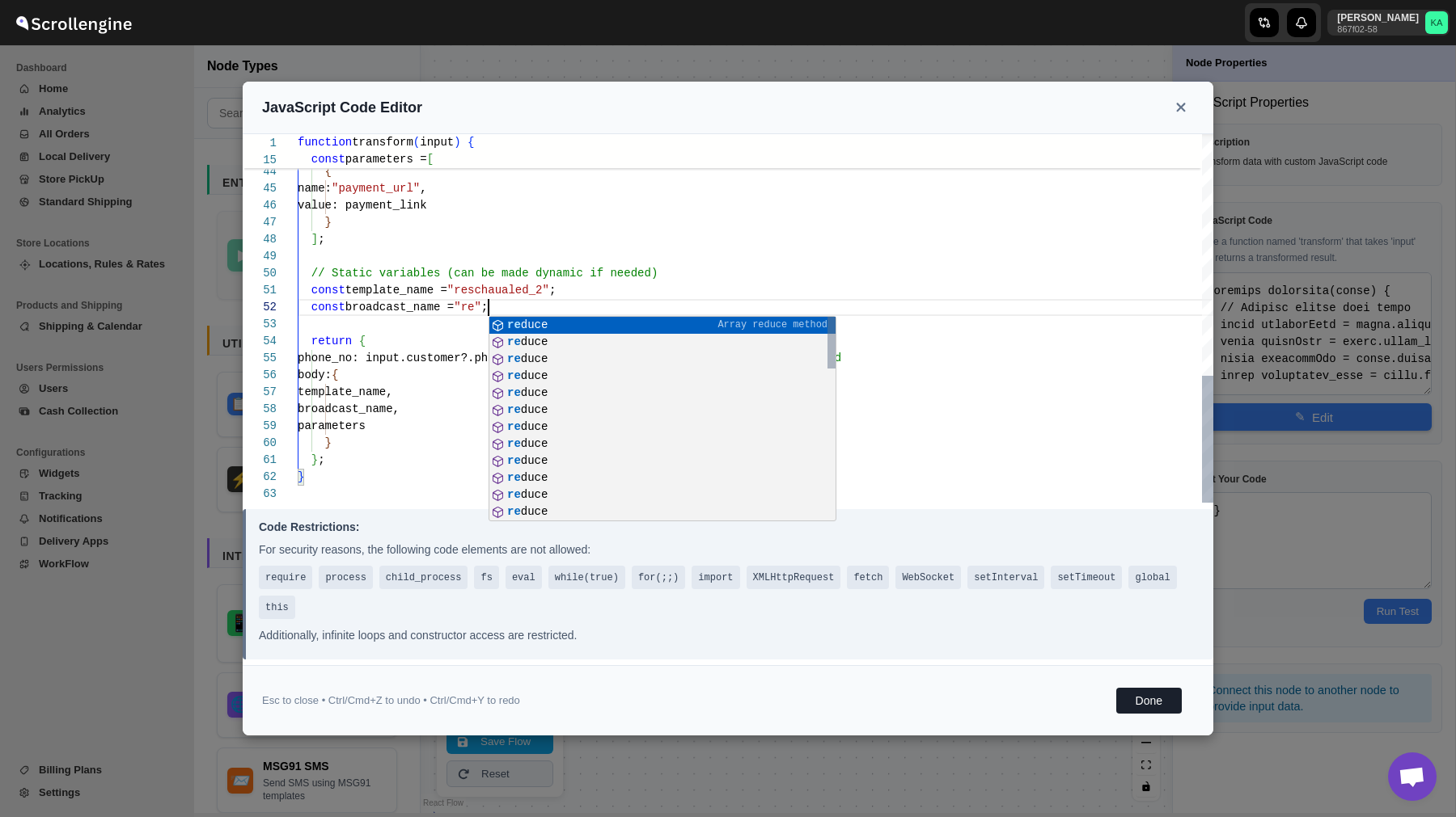
type textarea "const template_name = "reschaualed_2"; const broadcast_name = "red"; return { p…"
type textarea "function transform(input) { // Extract fields from input const addressName = in…"
type textarea "const template_name = "reschaualed_2"; const broadcast_name = "re"; return { ph…"
type textarea "function transform(input) { // Extract fields from input const addressName = in…"
type textarea "const template_name = "reschaualed_2"; const broadcast_name = "res"; return { p…"
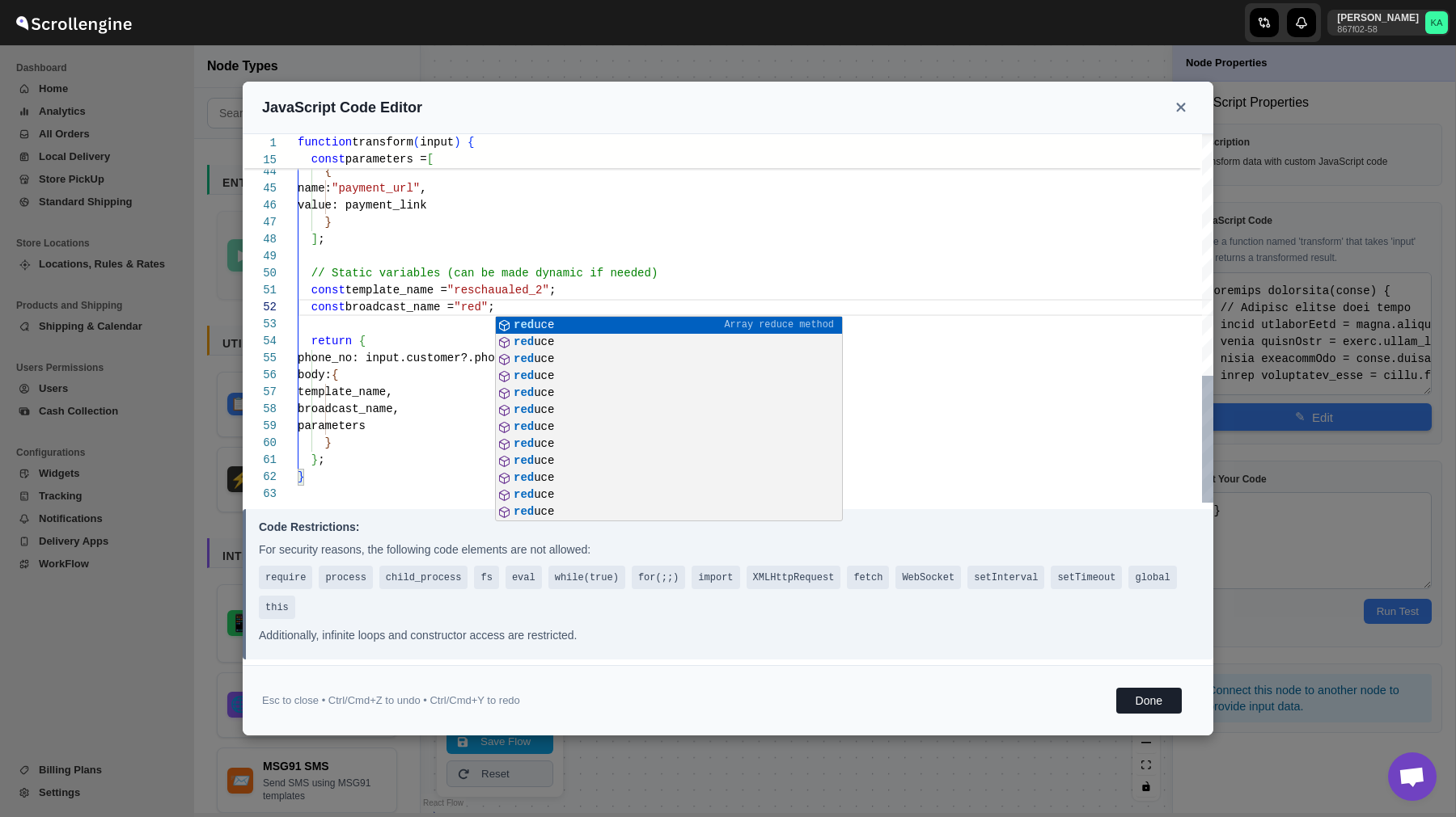
type textarea "function transform(input) { // Extract fields from input const addressName = in…"
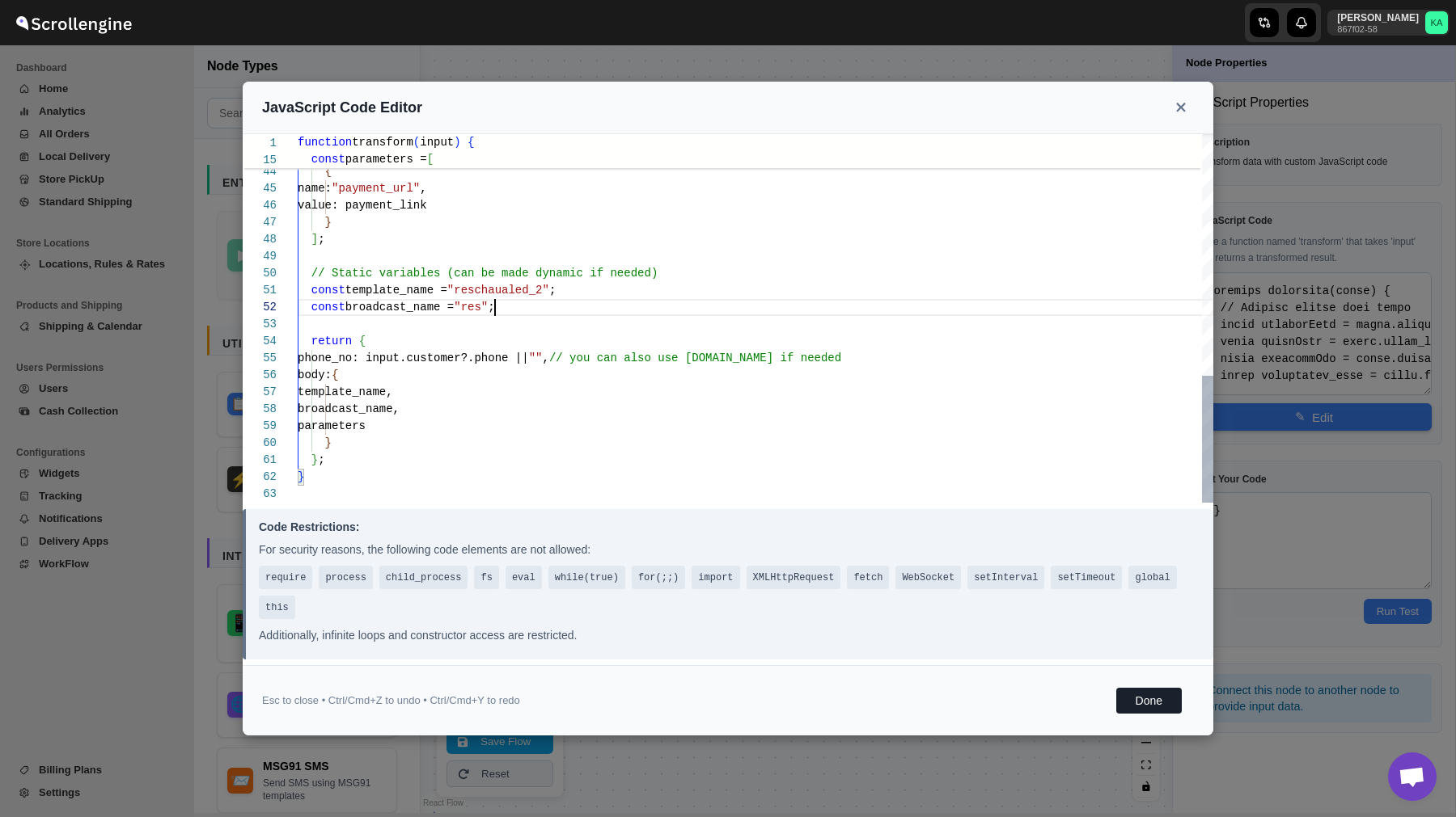
type textarea "const template_name = "reschaualed_2"; const broadcast_name = "resc"; return { …"
type textarea "function transform(input) { // Extract fields from input const addressName = in…"
type textarea "const template_name = "reschaualed_2"; const broadcast_name = "res"; return { p…"
type textarea "function transform(input) { // Extract fields from input const addressName = in…"
type textarea "const template_name = "reschaualed_2"; const broadcast_name = "resc"; return { …"
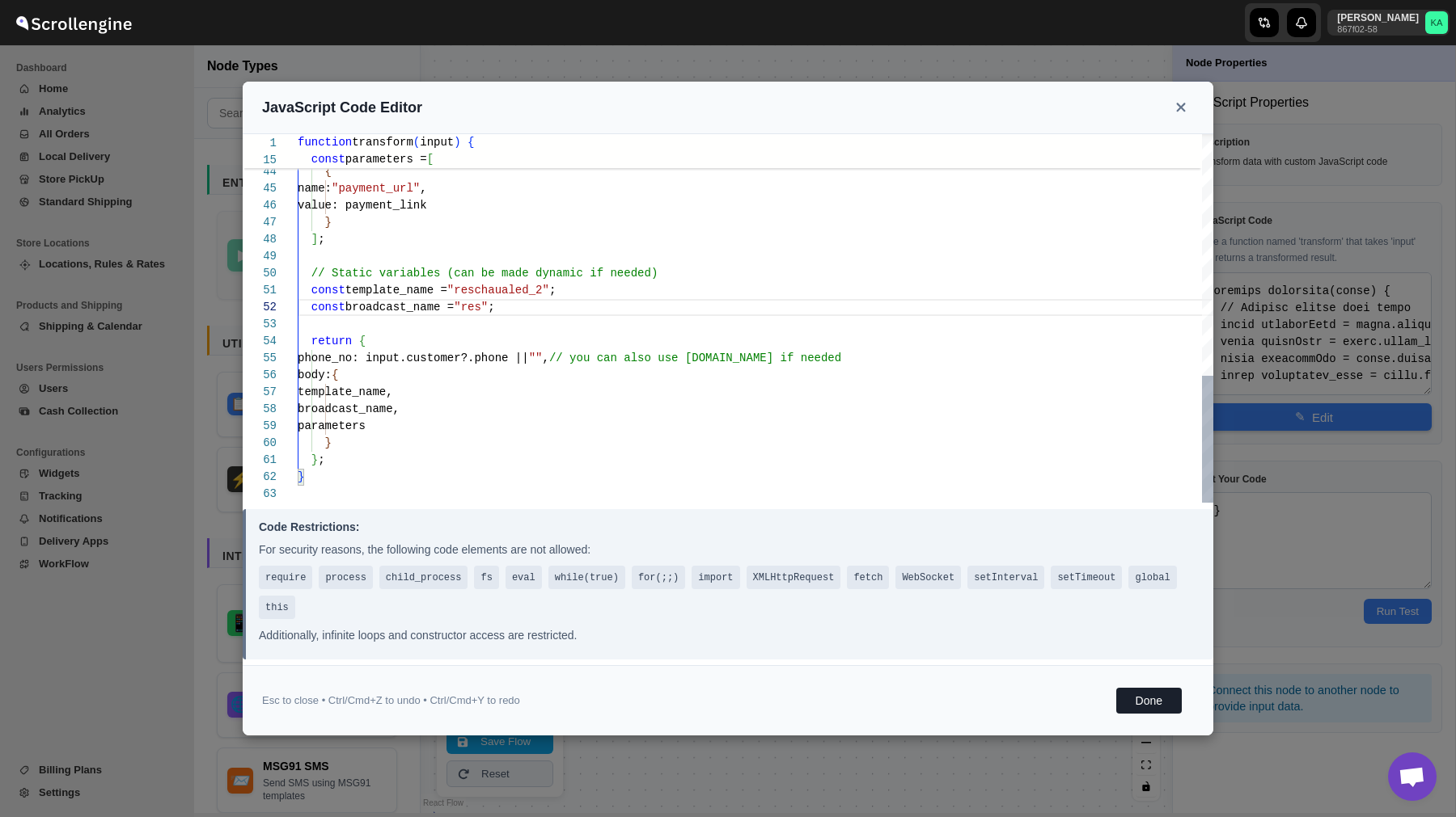
type textarea "function transform(input) { // Extract fields from input const addressName = in…"
type textarea "const template_name = "reschaualed_2"; const broadcast_name = "resch"; return {…"
type textarea "function transform(input) { // Extract fields from input const addressName = in…"
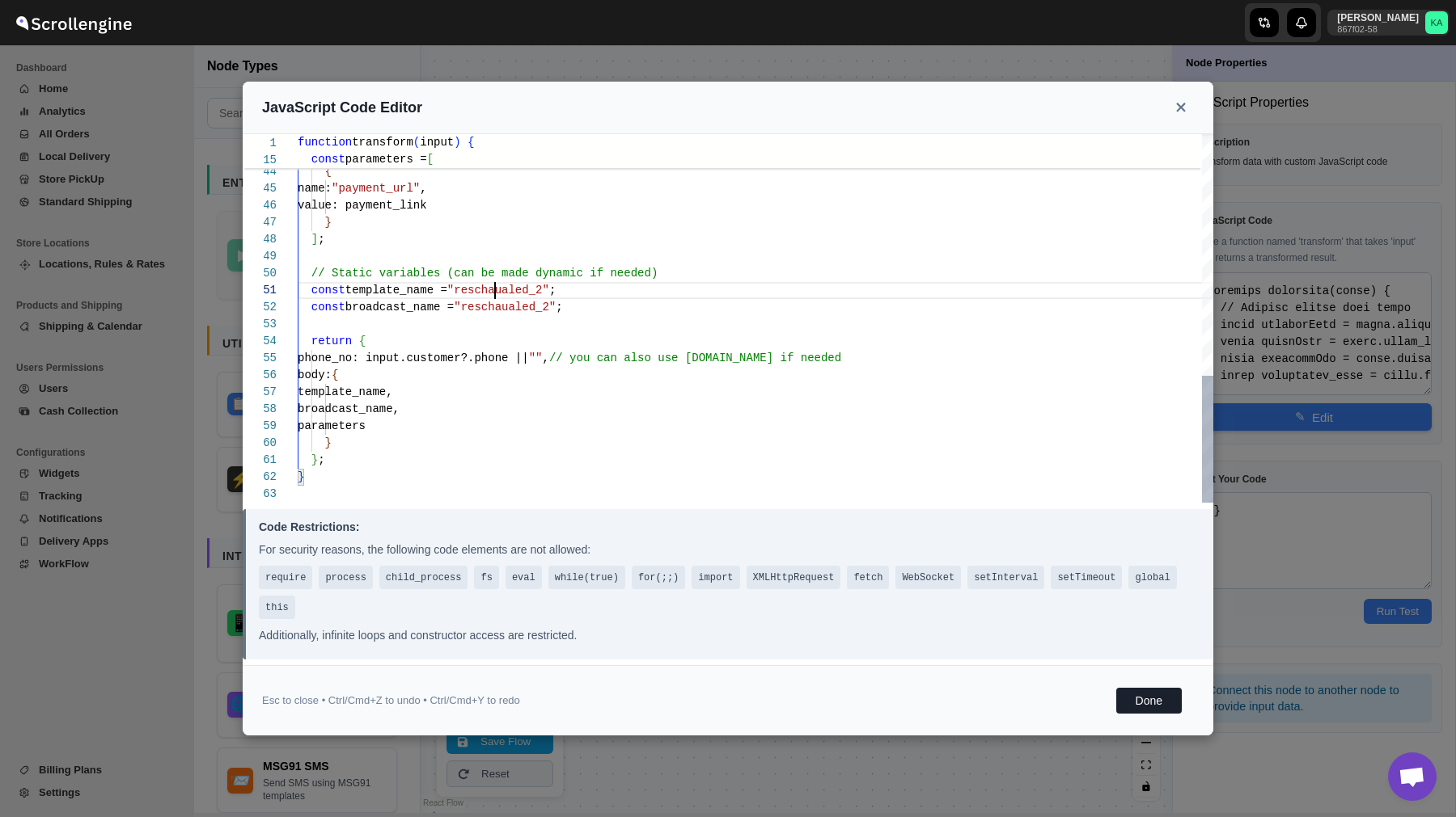
click at [1144, 701] on button "Done" at bounding box center [1148, 700] width 65 height 26
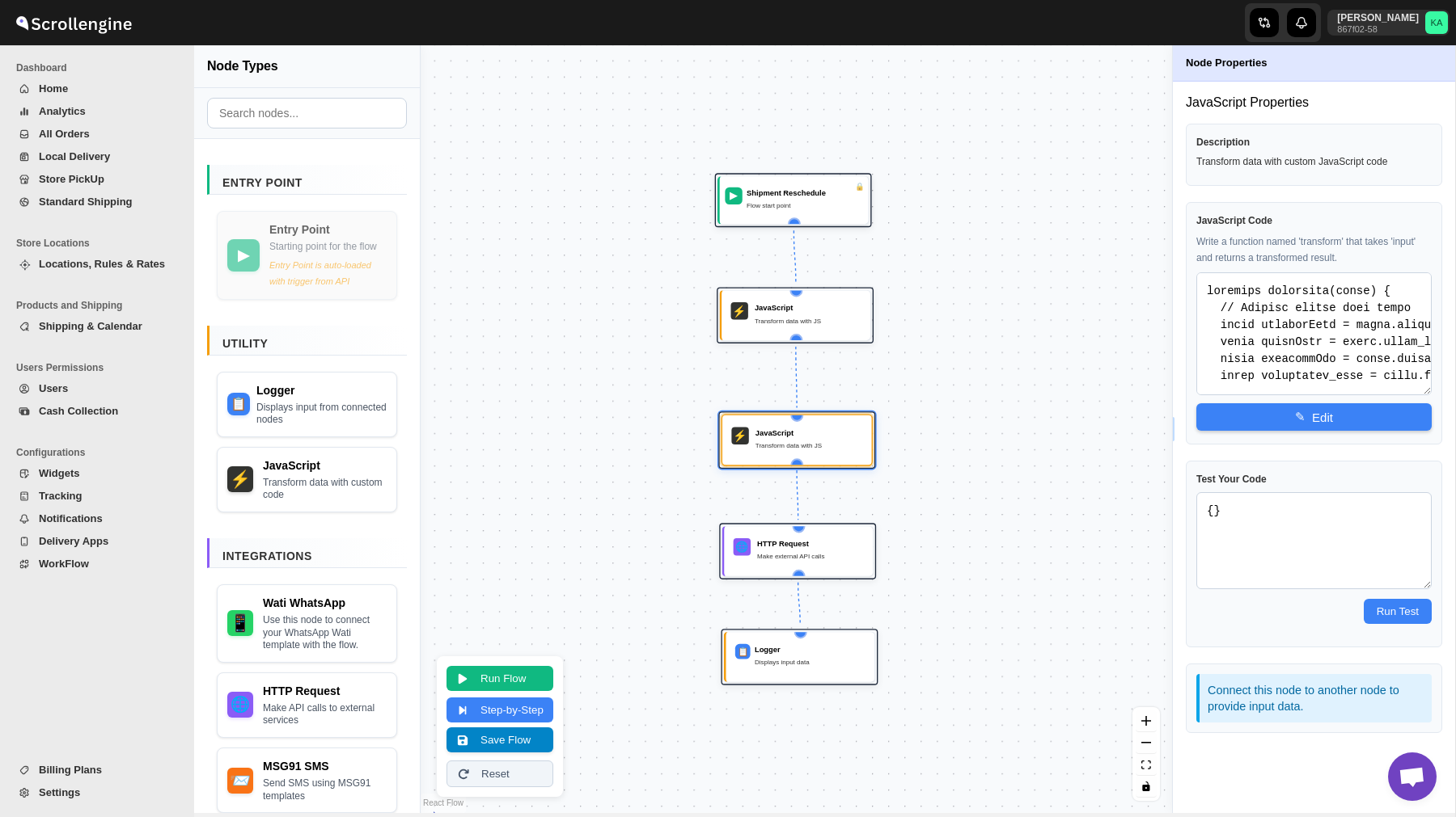
click at [501, 738] on button "Save Flow" at bounding box center [500, 740] width 107 height 25
click at [52, 569] on span "WorkFlow" at bounding box center [64, 564] width 50 height 13
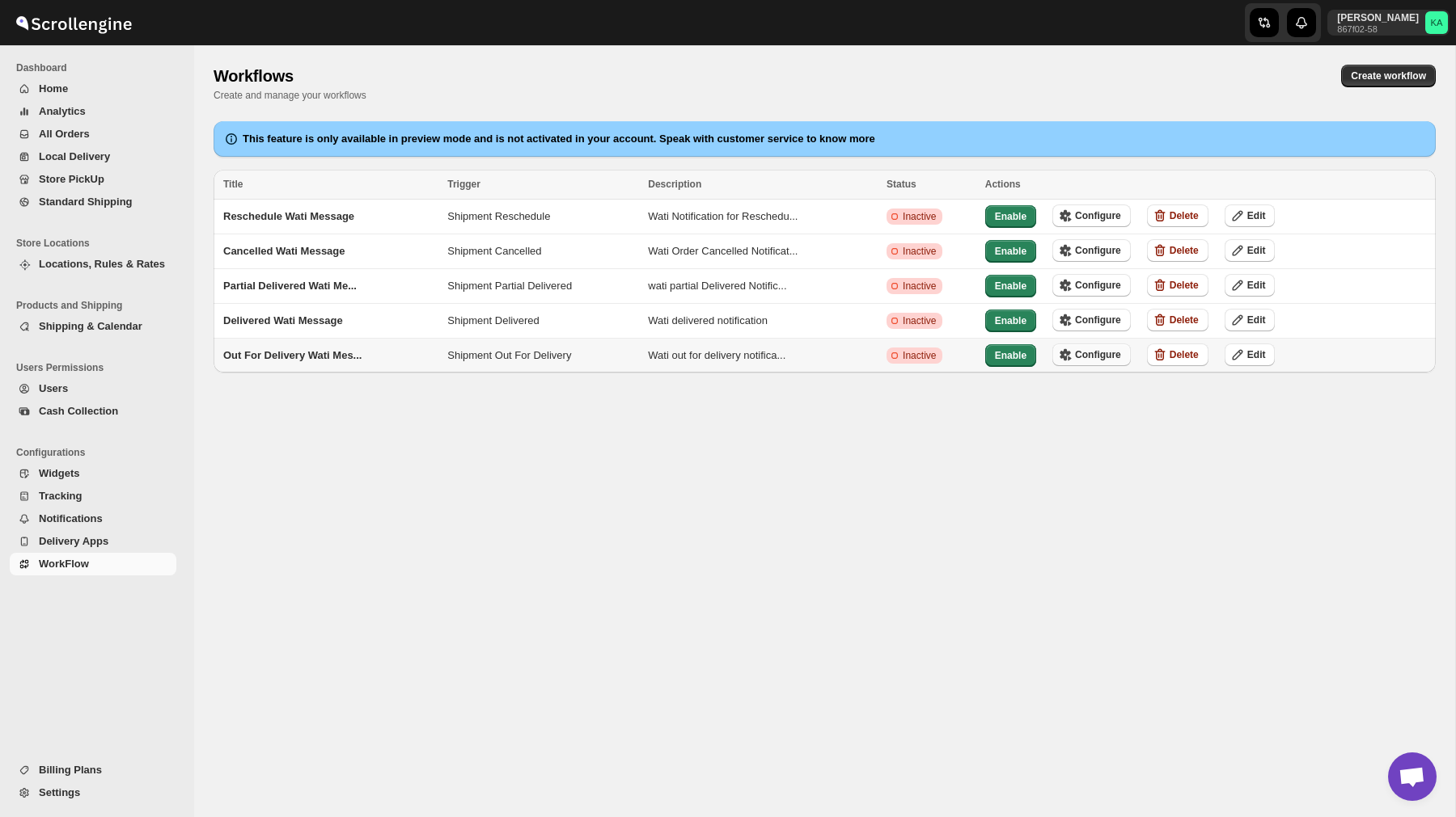
click at [1094, 348] on span "Configure" at bounding box center [1097, 354] width 46 height 13
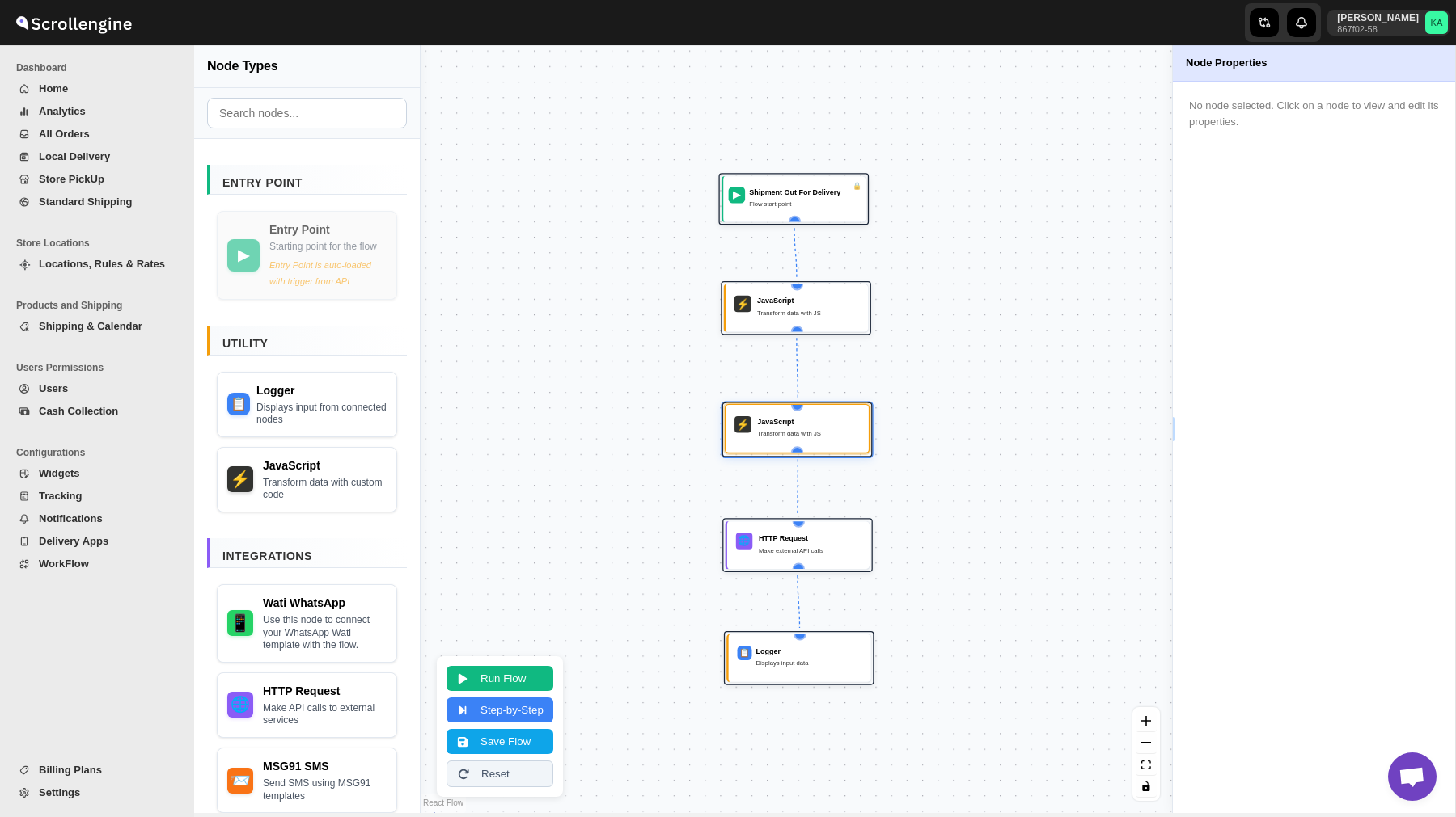
click at [840, 436] on div "Transform data with JS" at bounding box center [808, 434] width 103 height 11
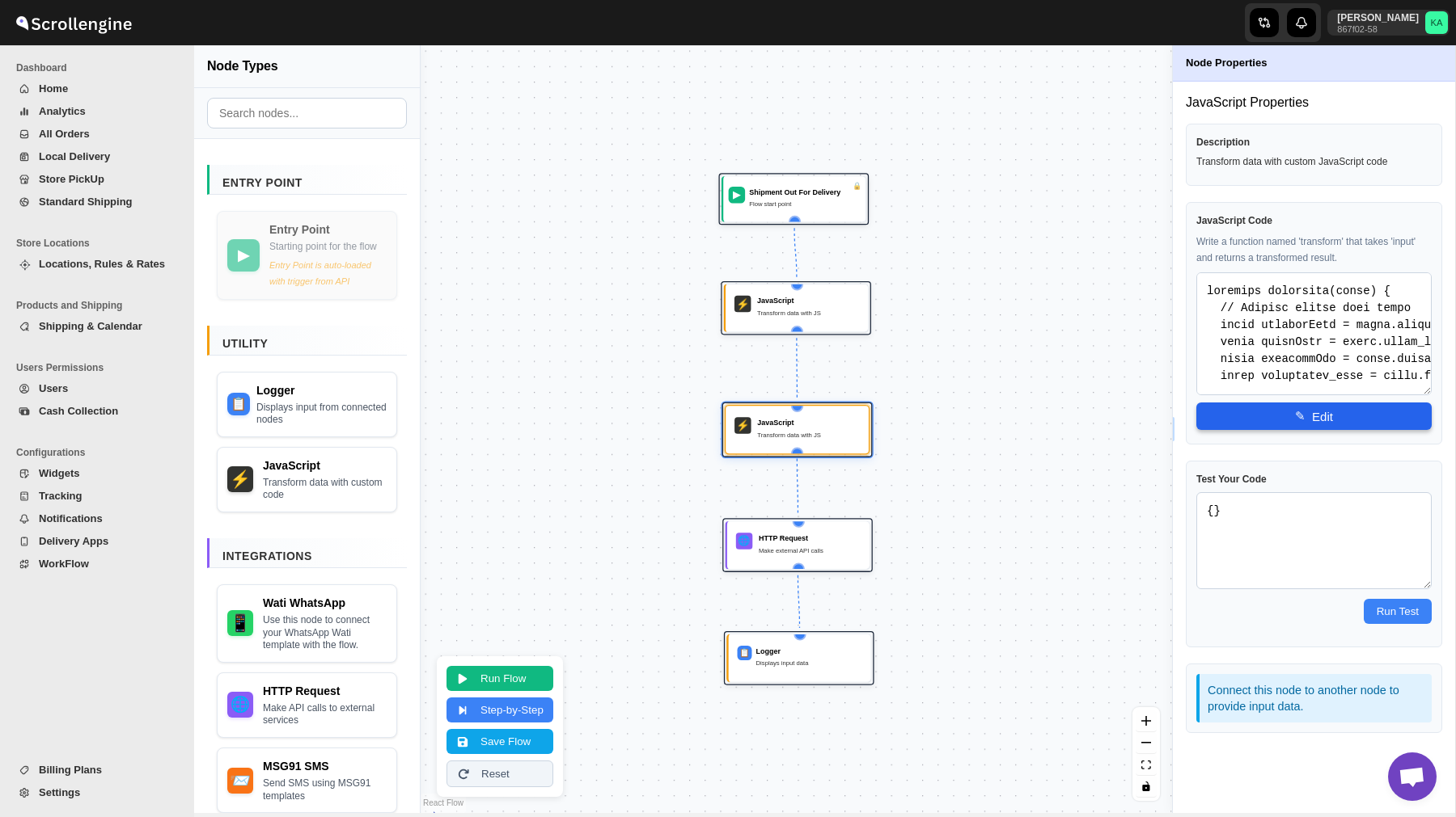
click at [1358, 413] on button "✎ Edit" at bounding box center [1314, 416] width 236 height 28
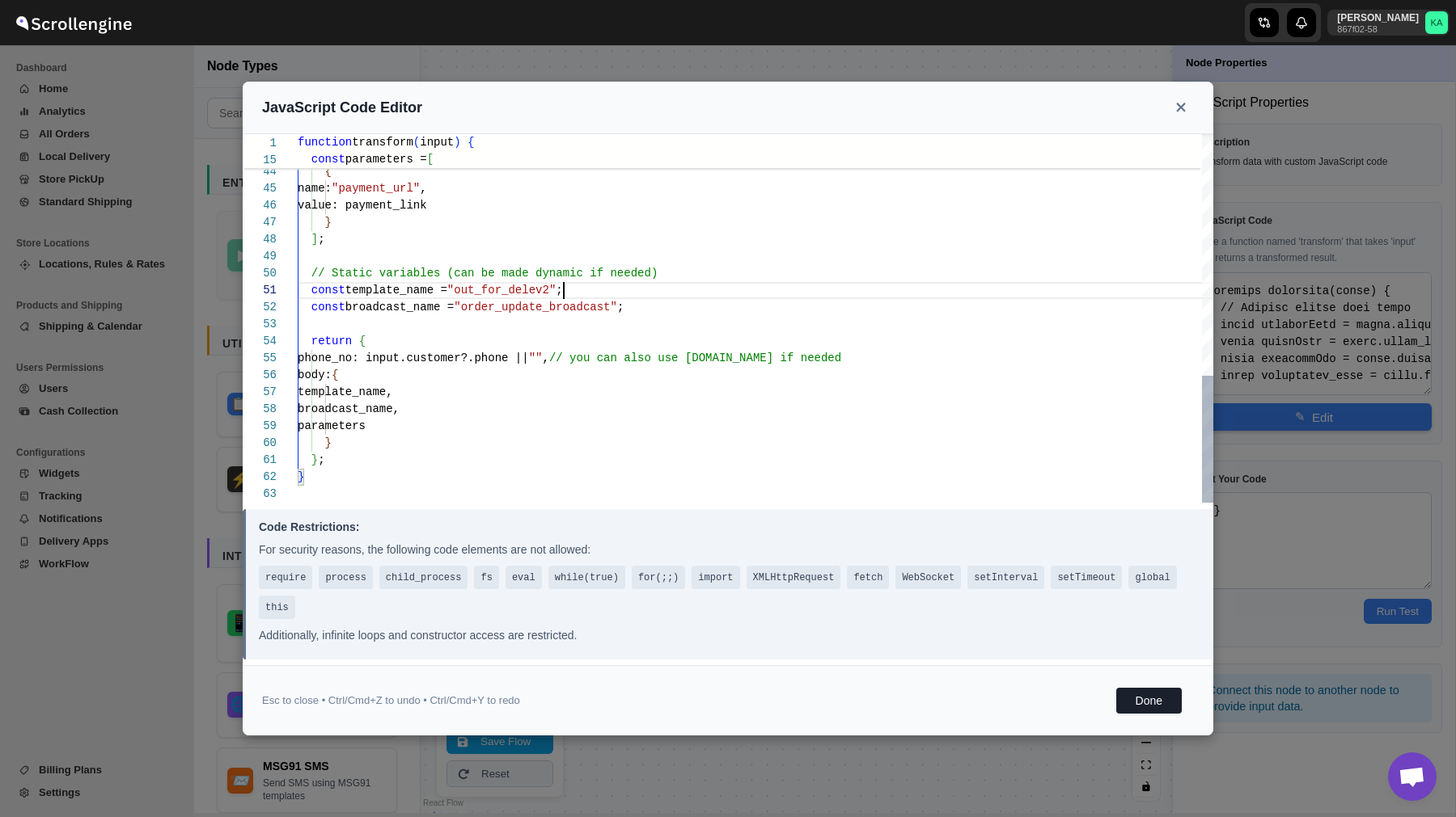
click at [1148, 705] on button "Done" at bounding box center [1148, 700] width 65 height 26
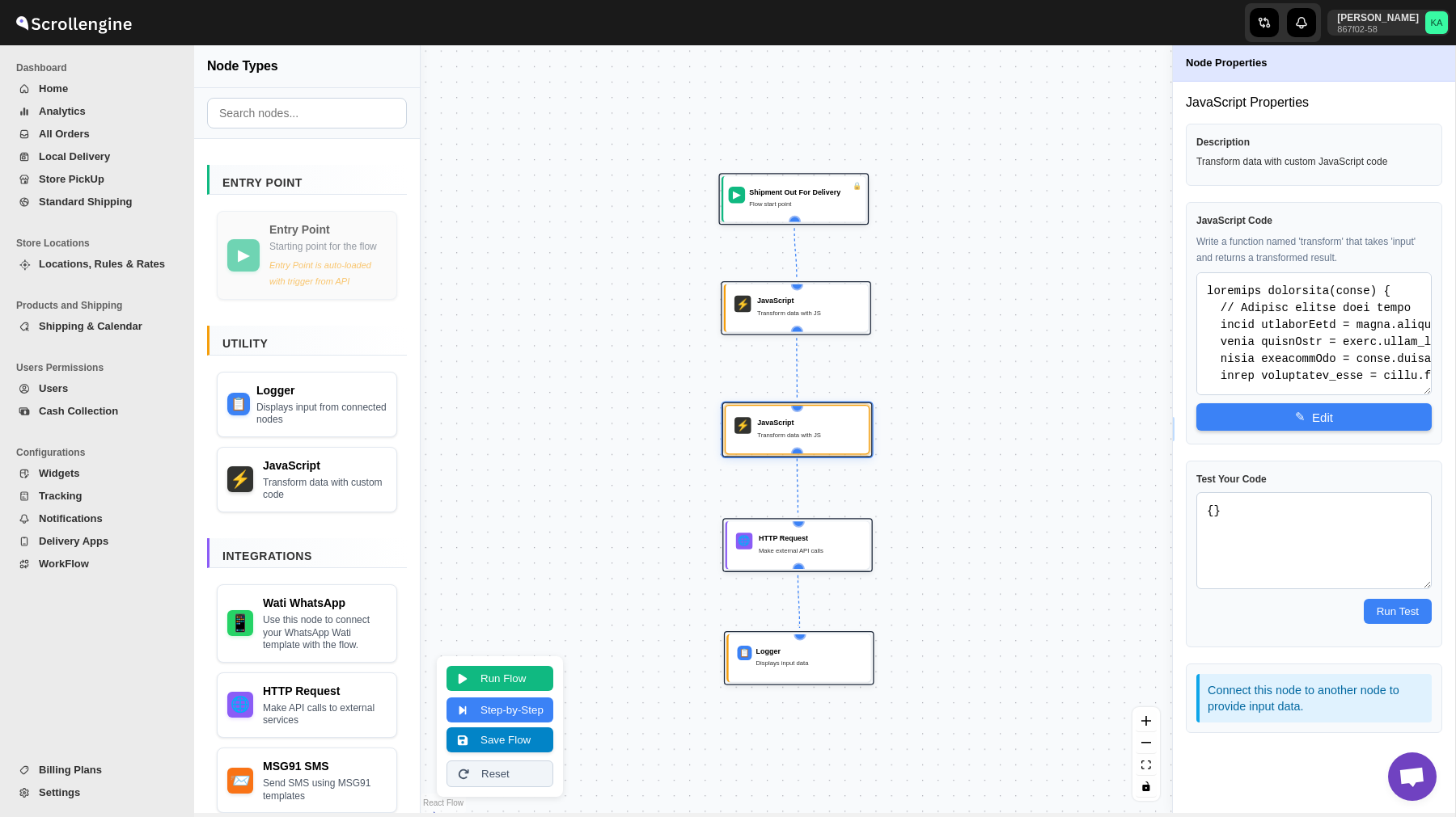
click at [524, 743] on button "Save Flow" at bounding box center [500, 740] width 107 height 25
click at [88, 564] on span "WorkFlow" at bounding box center [105, 564] width 135 height 16
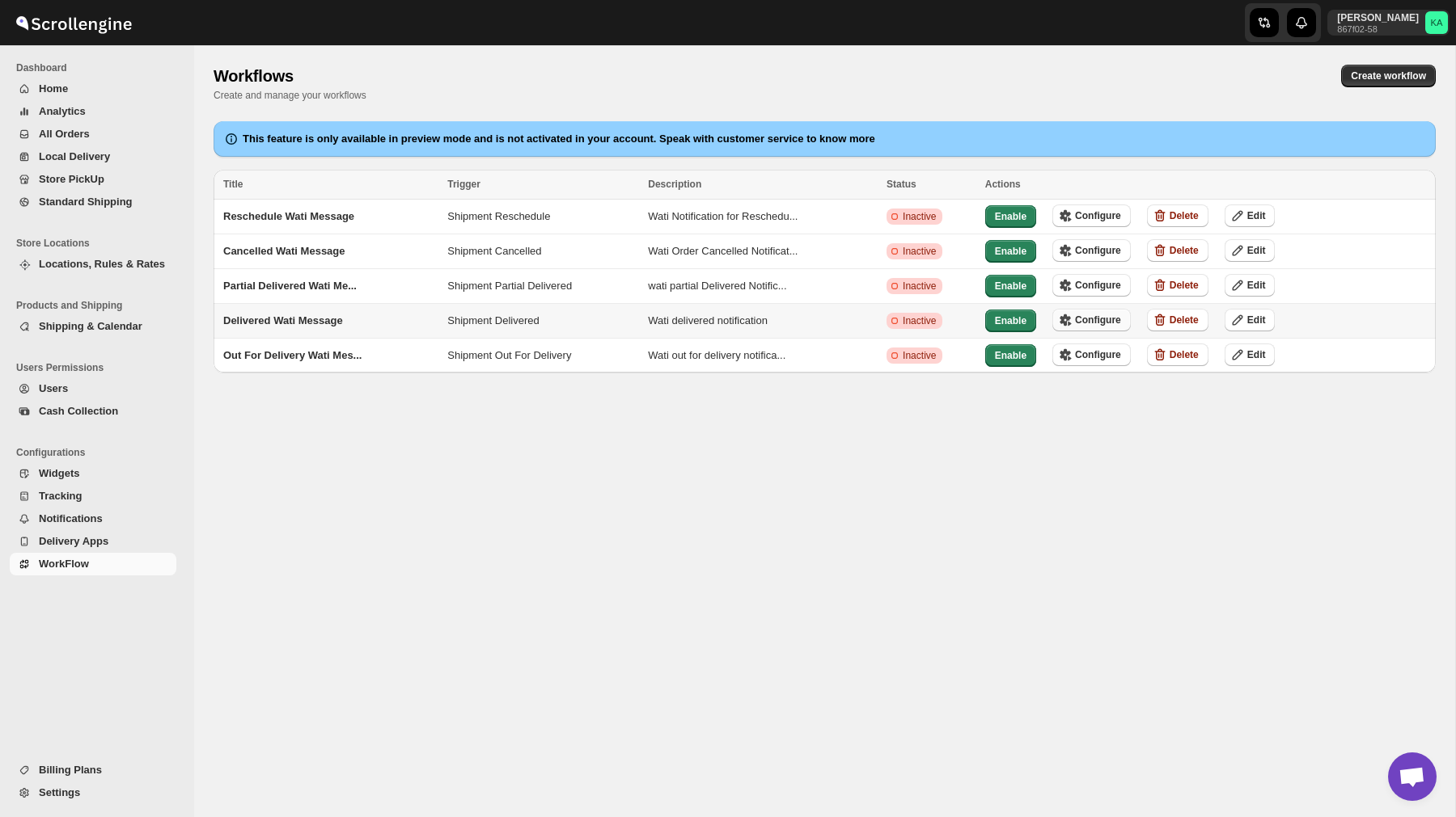
click at [1112, 317] on span "Configure" at bounding box center [1097, 319] width 46 height 13
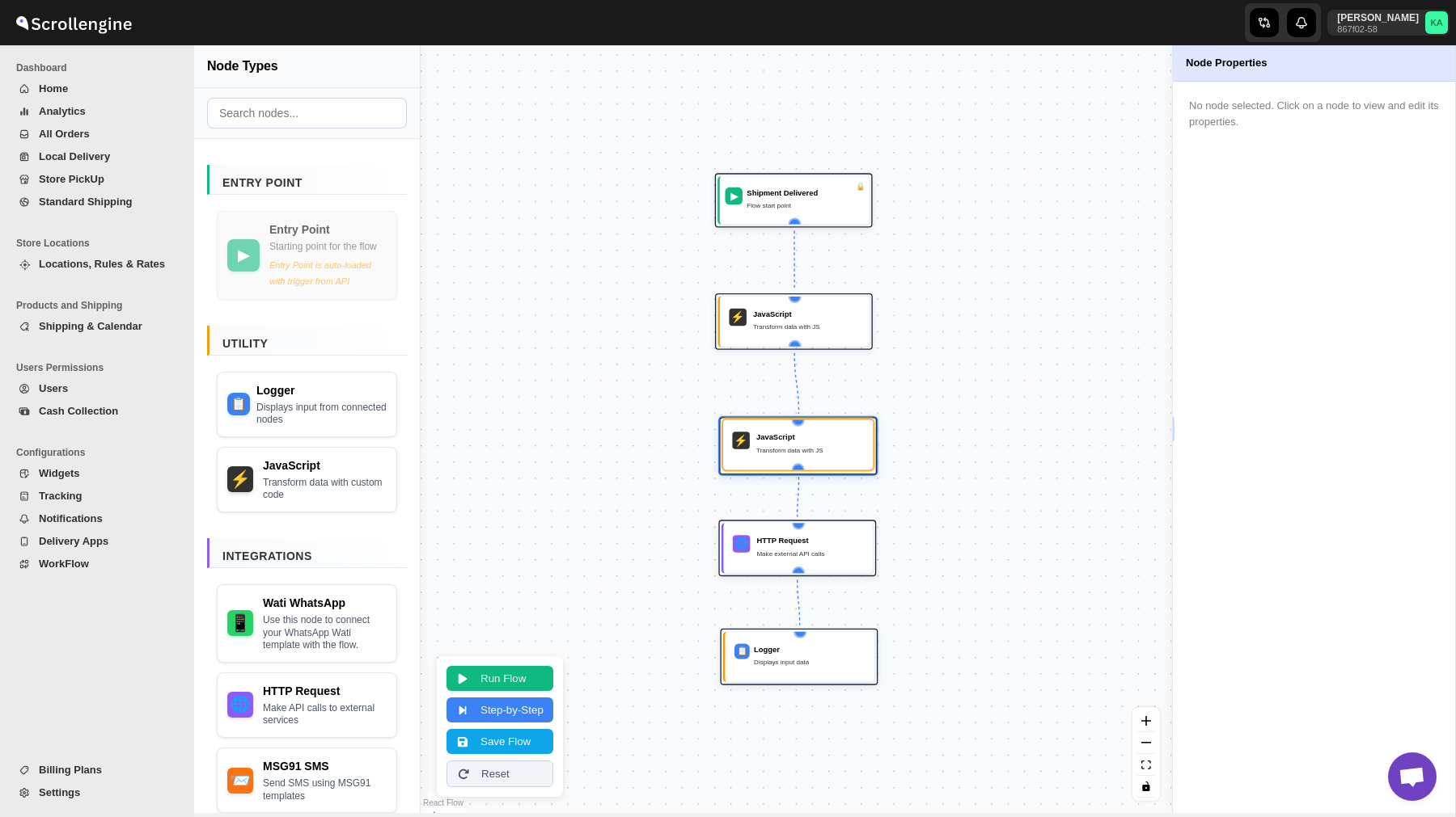
click at [792, 449] on div "Transform data with JS" at bounding box center [810, 449] width 108 height 11
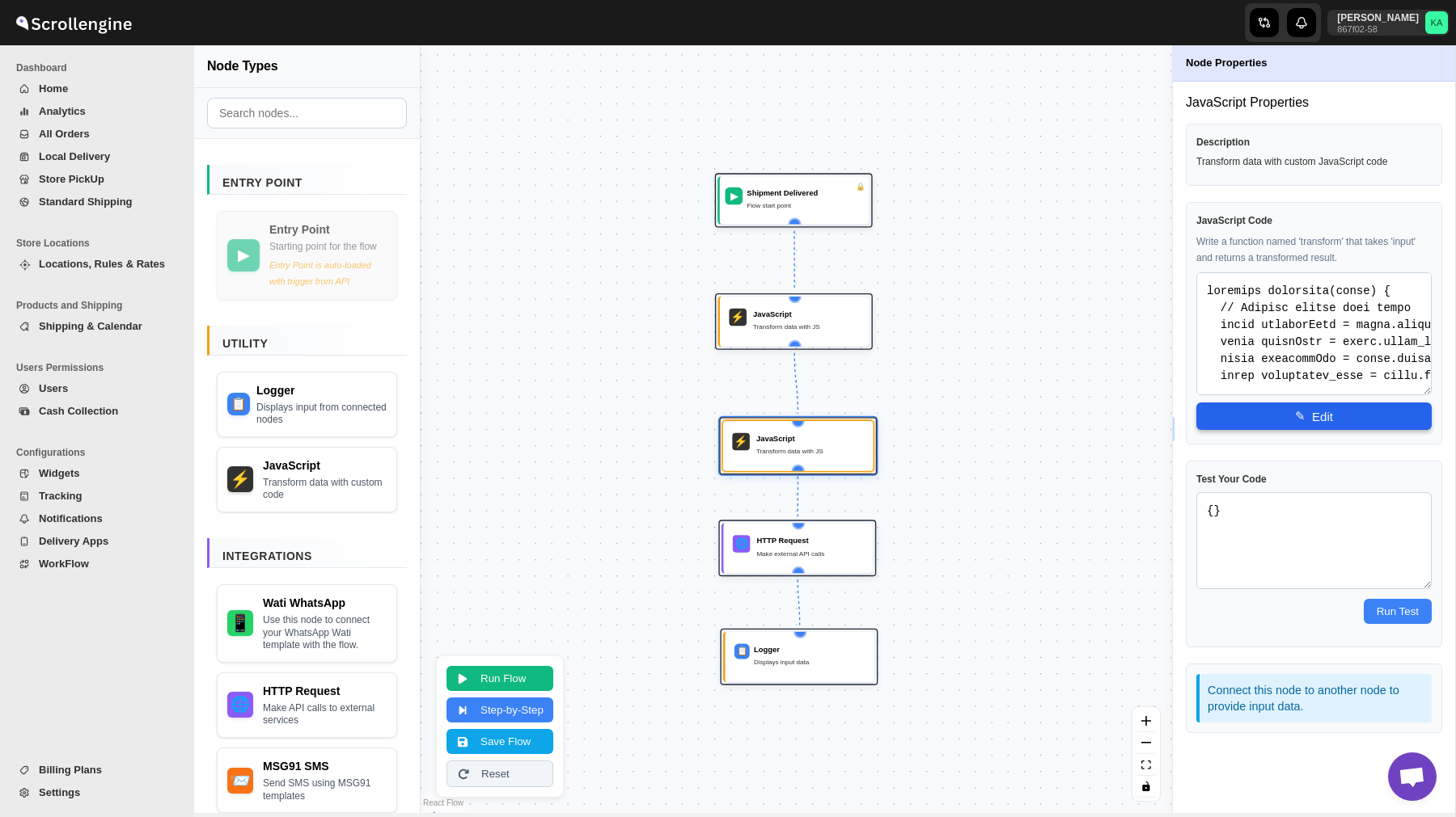
click at [1299, 416] on span "✎" at bounding box center [1300, 416] width 11 height 14
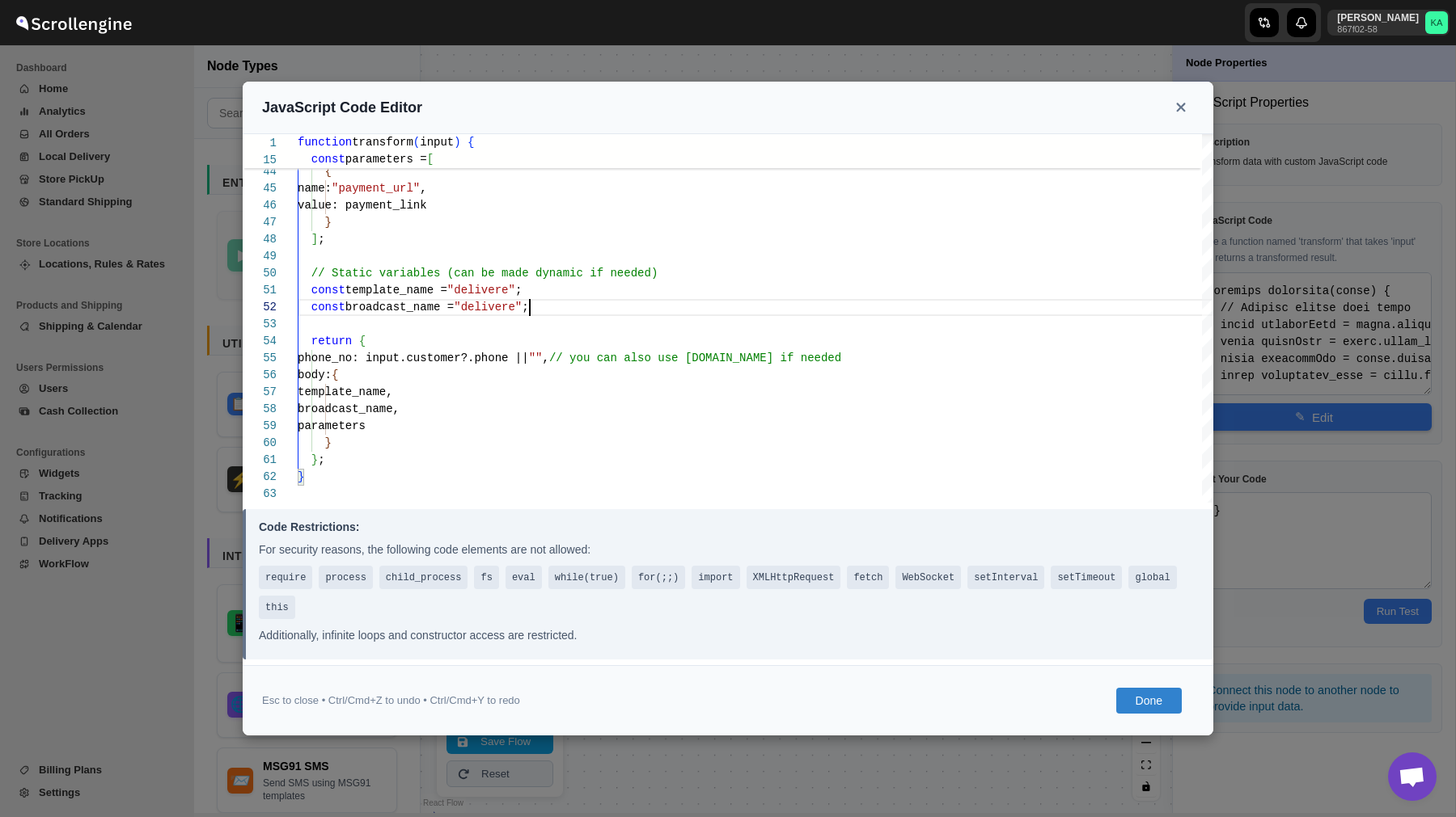
click at [1148, 703] on button "Done" at bounding box center [1148, 700] width 65 height 26
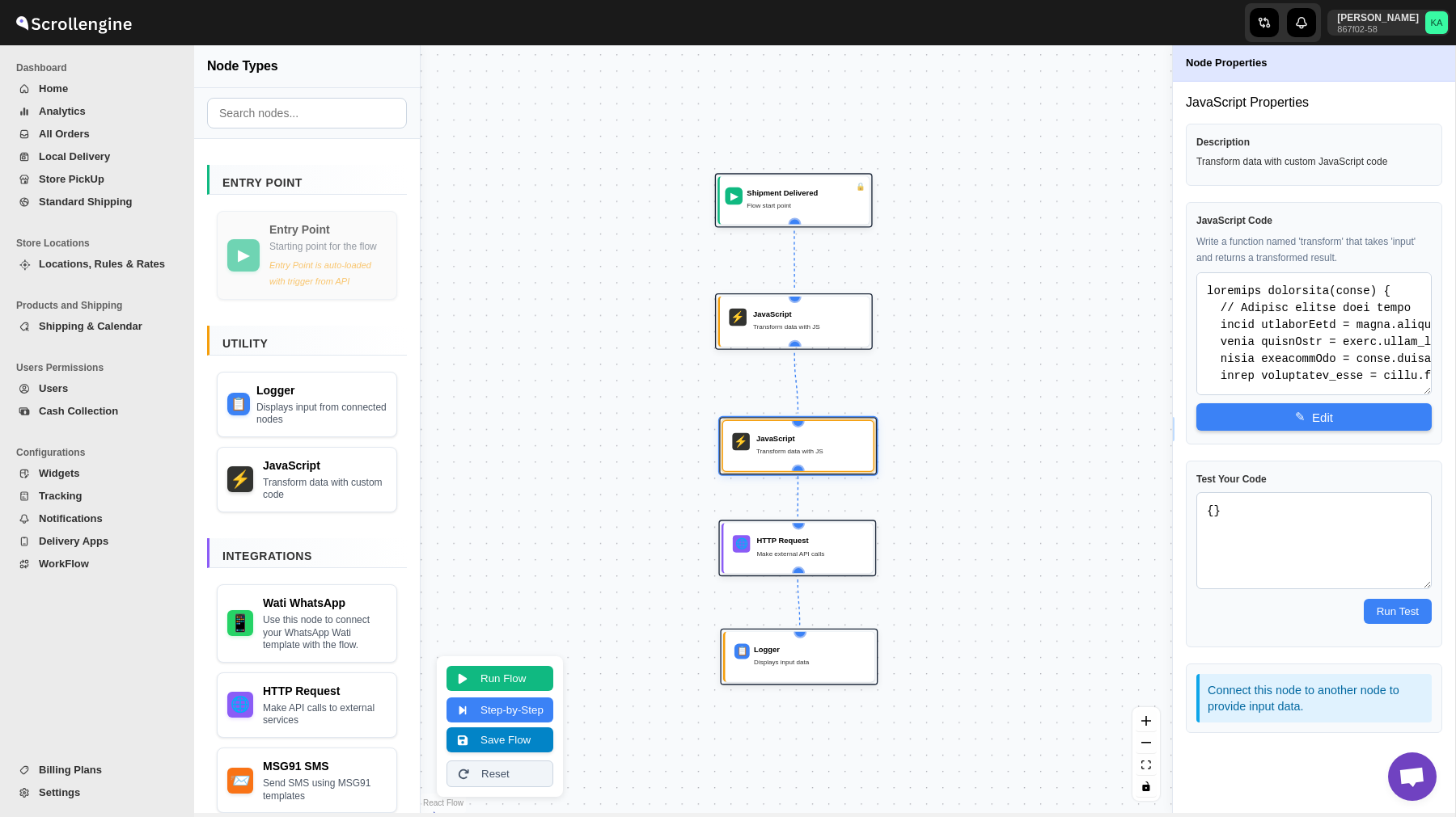
click at [497, 745] on button "Save Flow" at bounding box center [500, 740] width 107 height 25
click at [66, 566] on span "WorkFlow" at bounding box center [64, 564] width 50 height 13
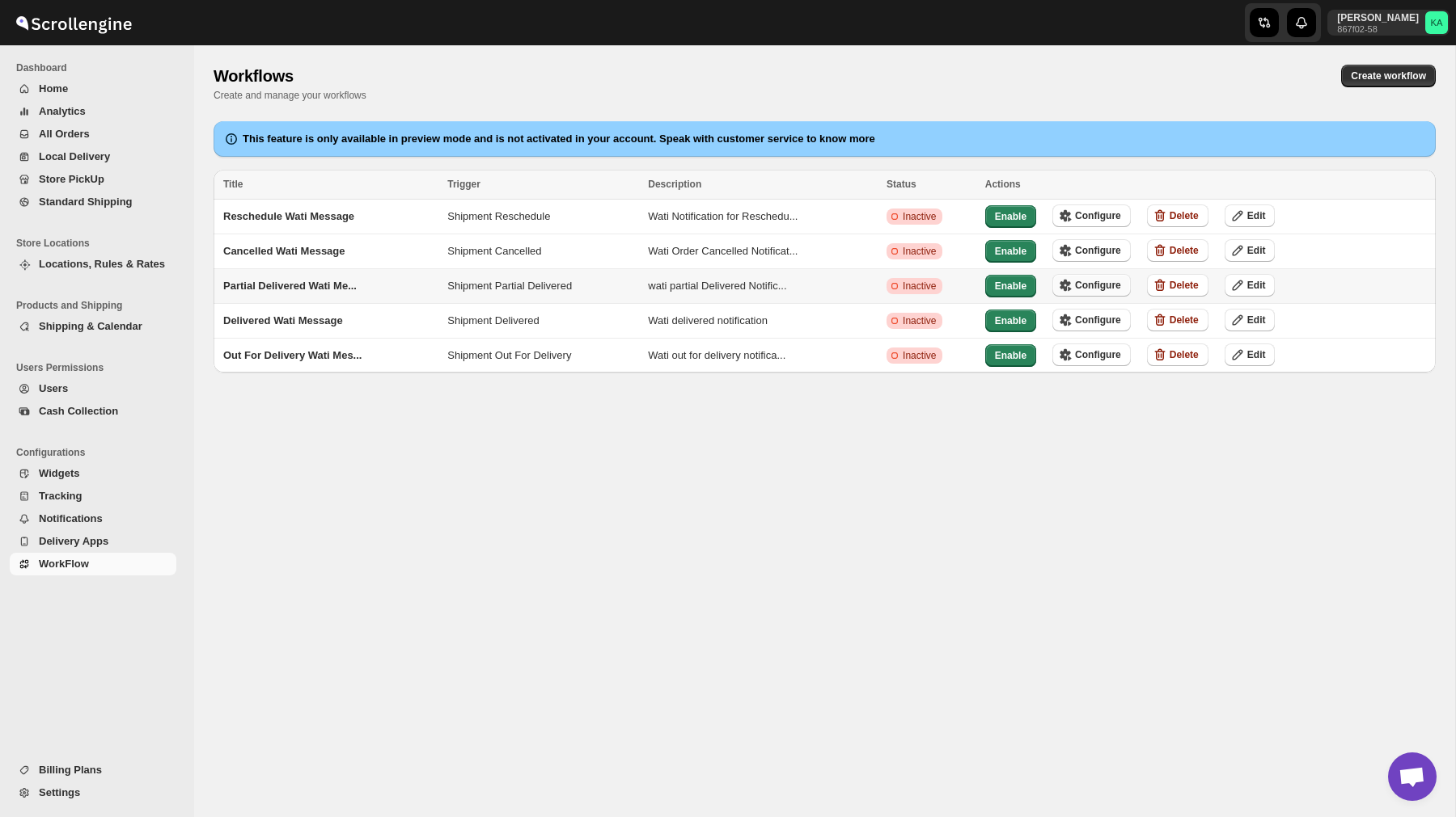
click at [1107, 284] on span "Configure" at bounding box center [1097, 285] width 46 height 13
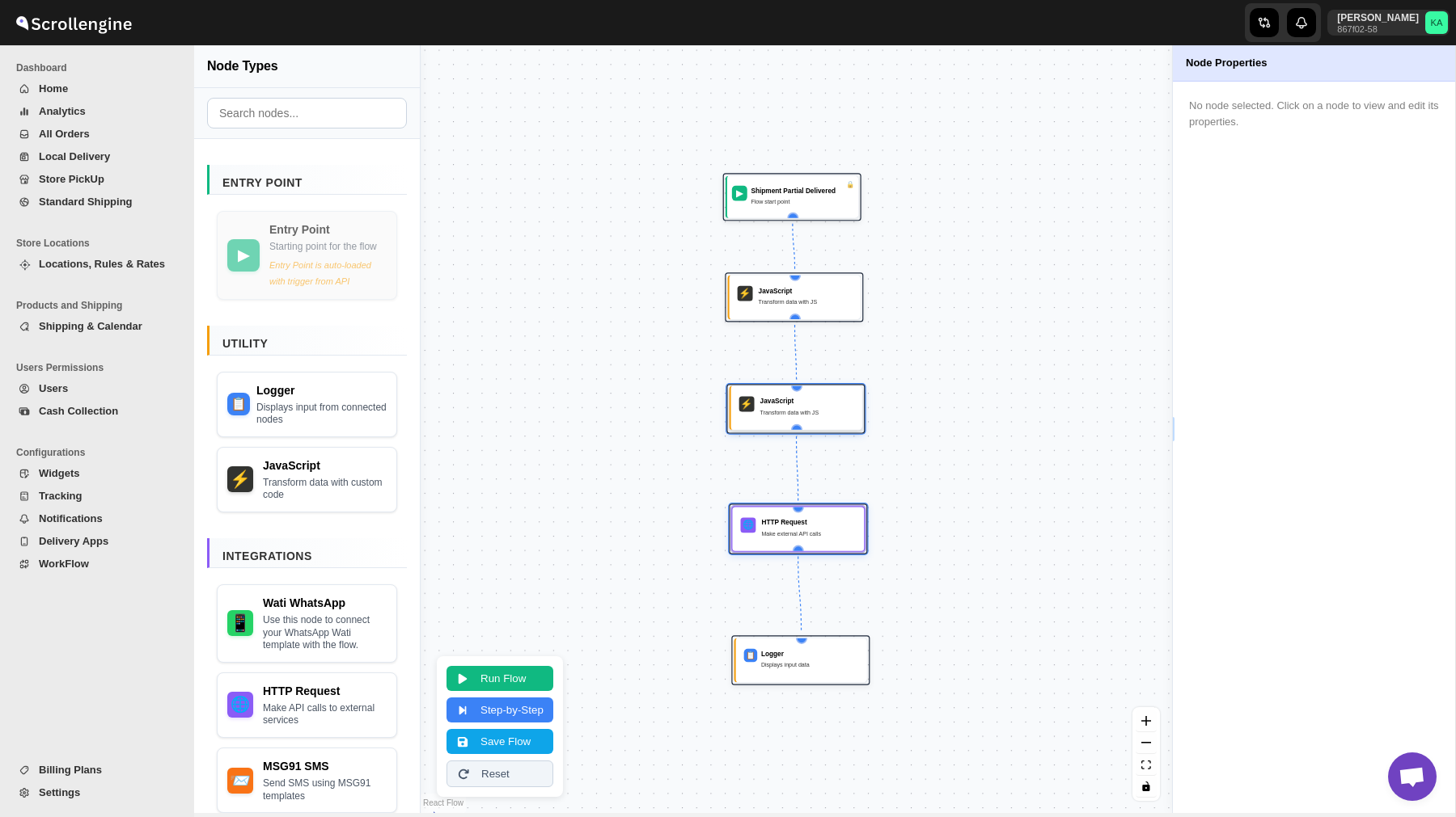
click at [797, 419] on div "JavaScript Transform data with JS" at bounding box center [807, 408] width 94 height 23
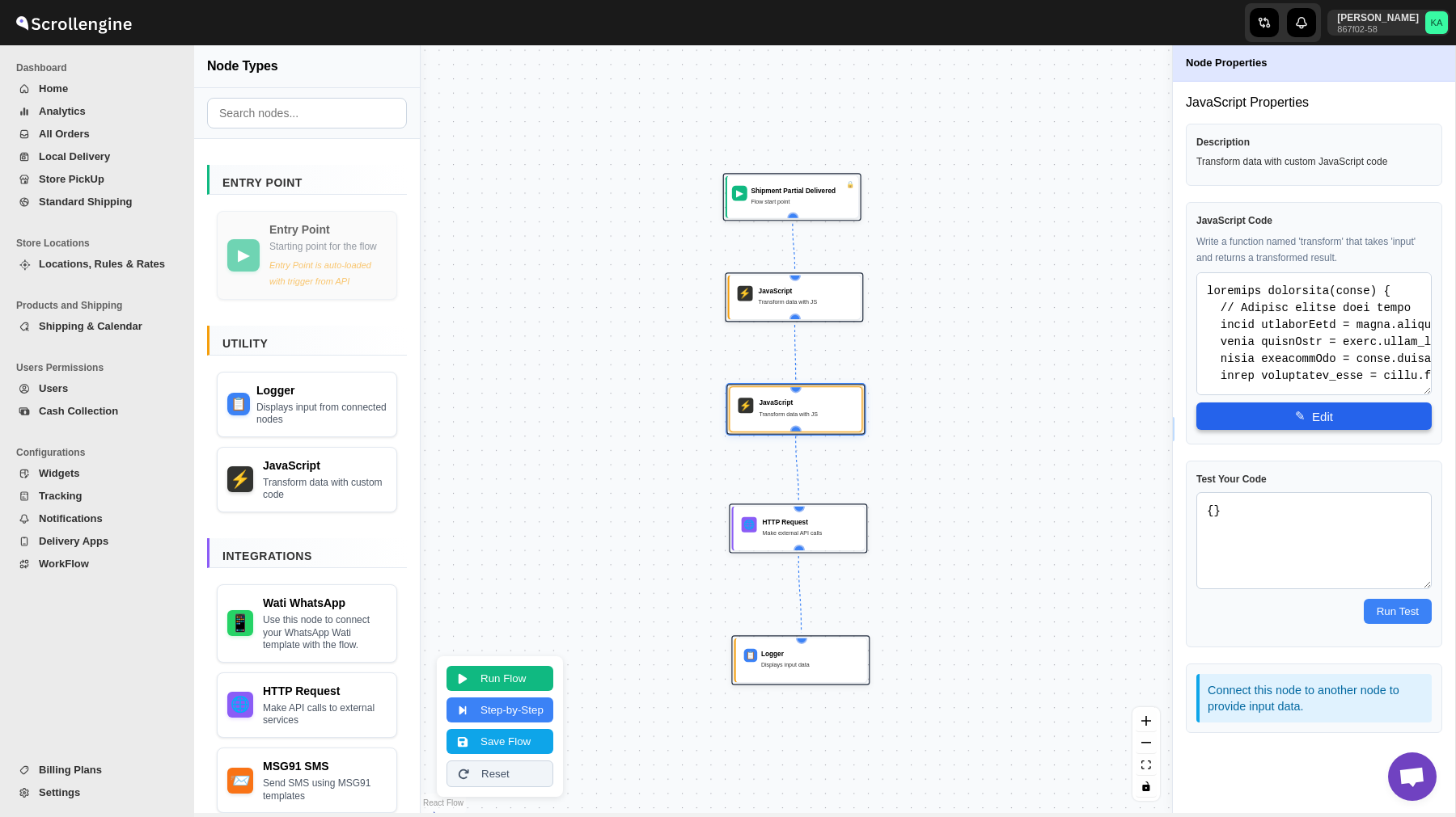
click at [1284, 419] on button "✎ Edit" at bounding box center [1314, 416] width 236 height 28
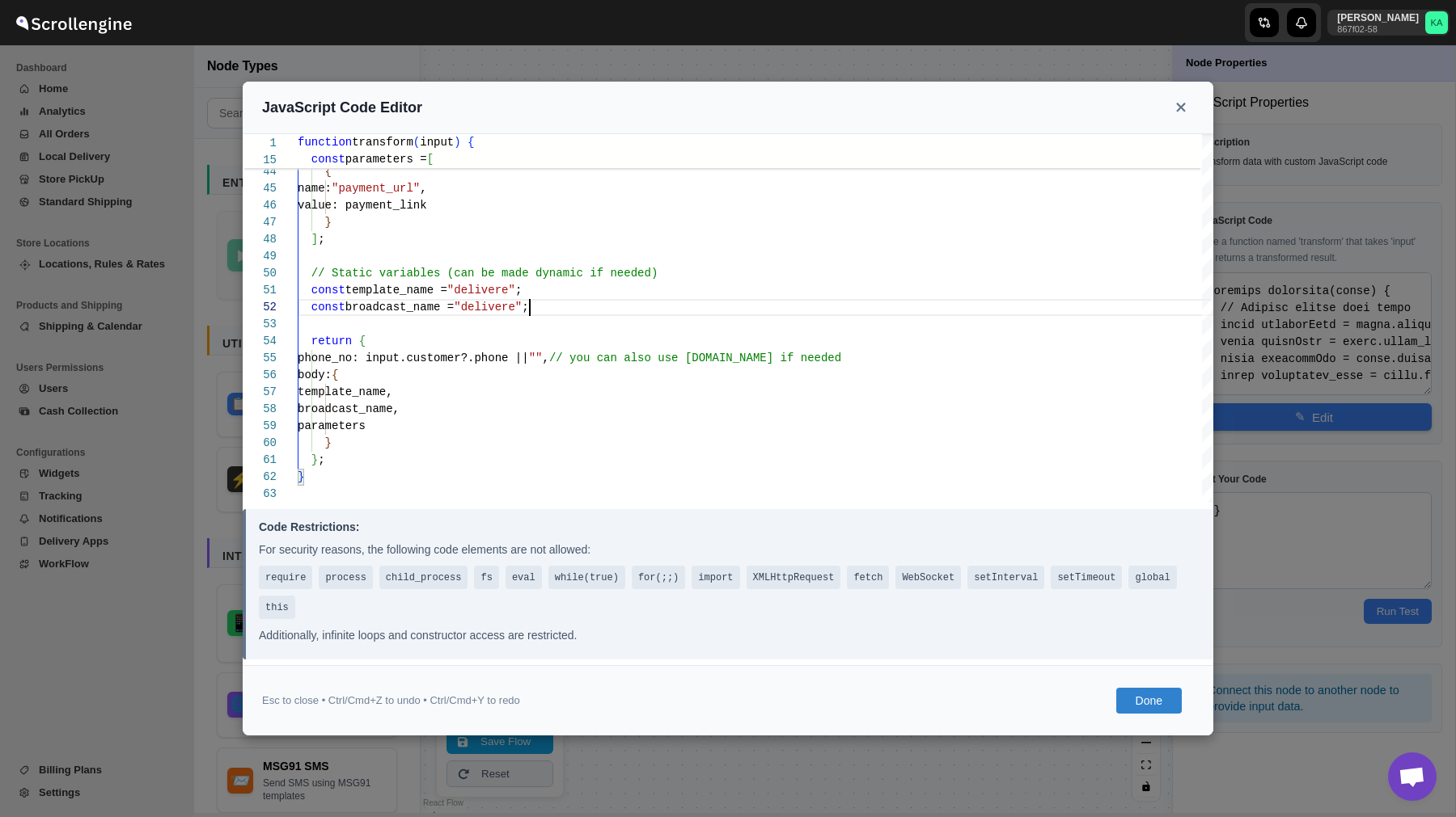
click at [1144, 701] on button "Done" at bounding box center [1148, 700] width 65 height 26
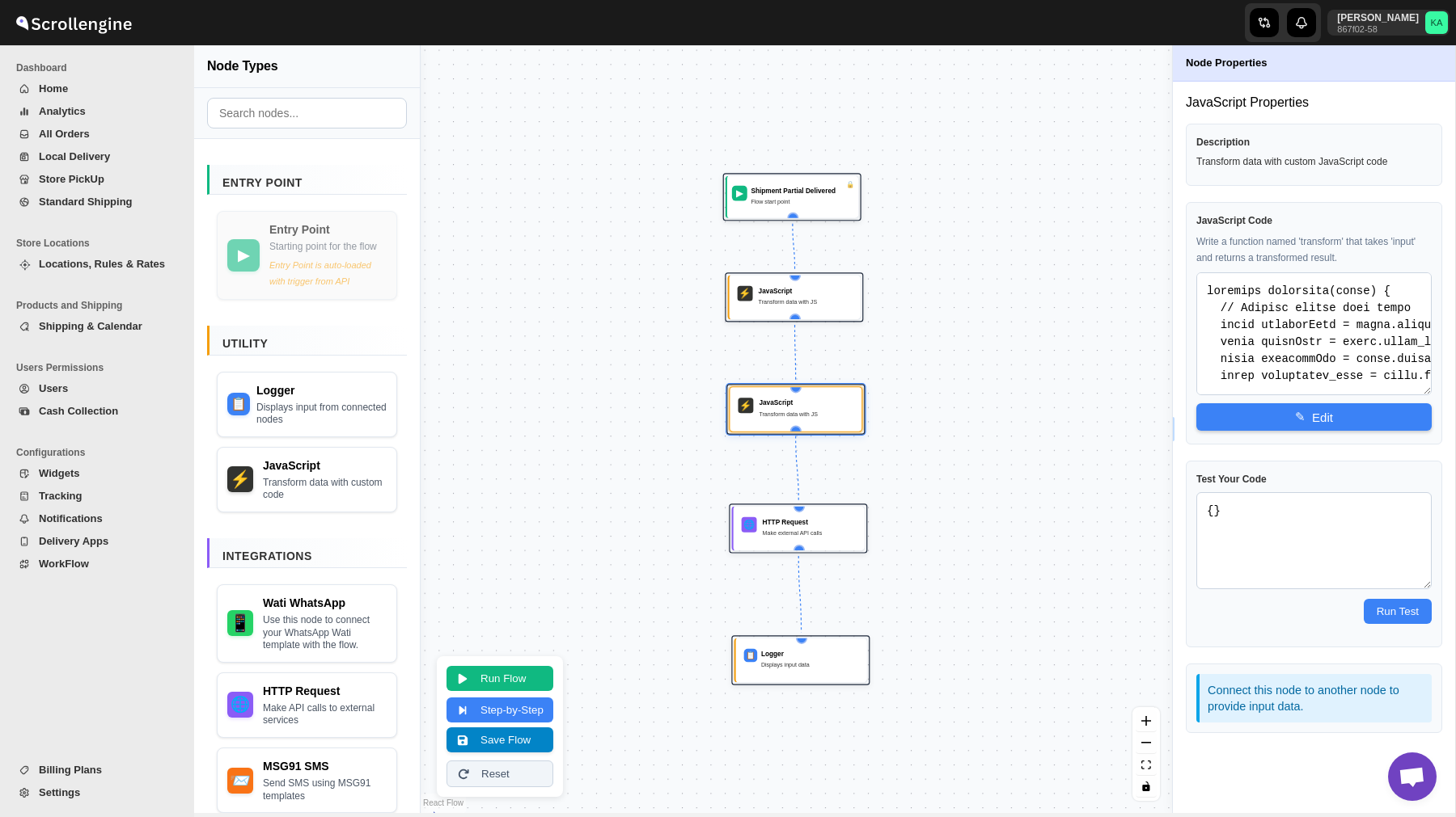
click at [523, 743] on button "Save Flow" at bounding box center [500, 740] width 107 height 25
click at [87, 564] on span "WorkFlow" at bounding box center [64, 564] width 50 height 13
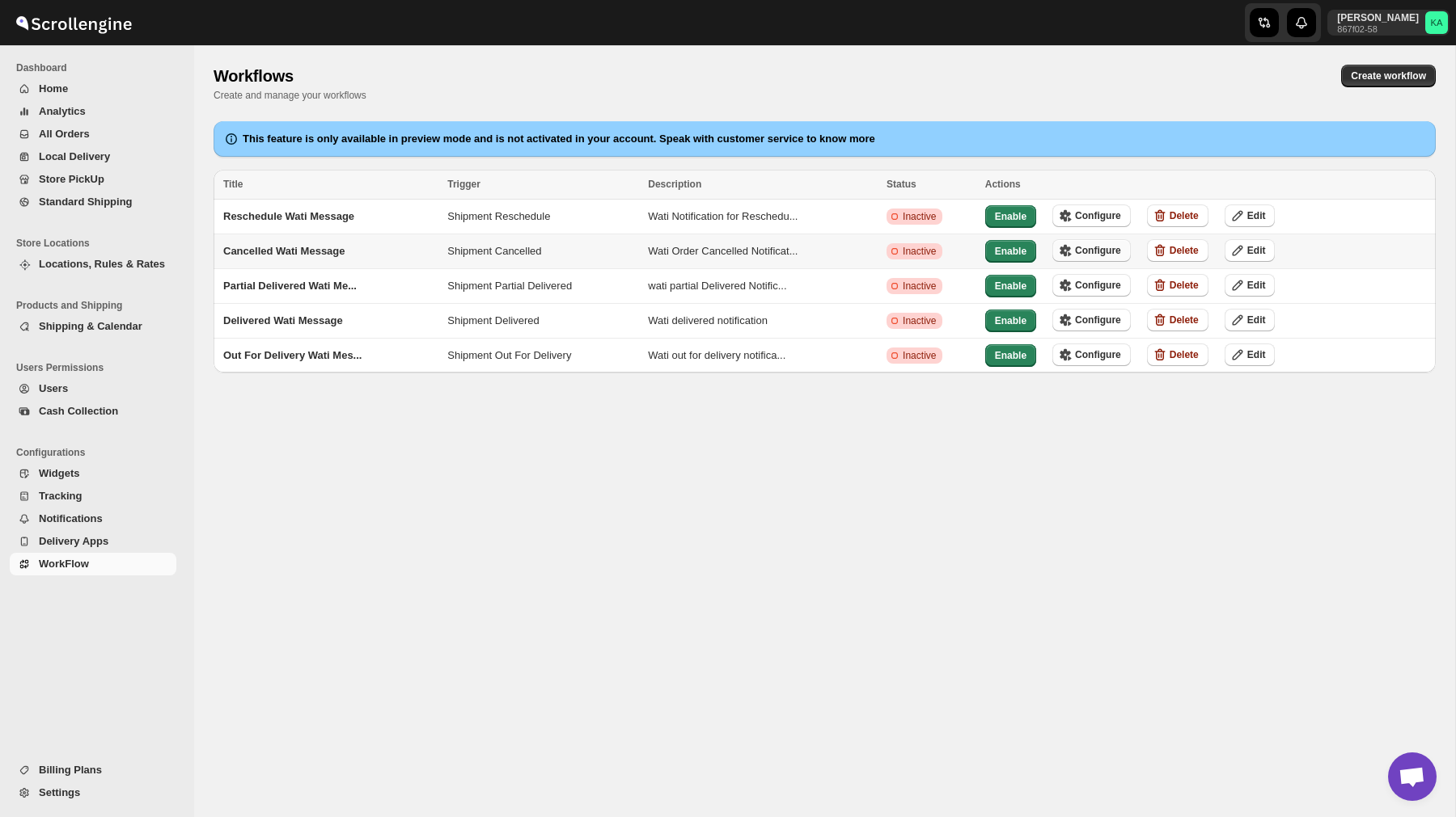
click at [1107, 248] on span "Configure" at bounding box center [1097, 250] width 46 height 13
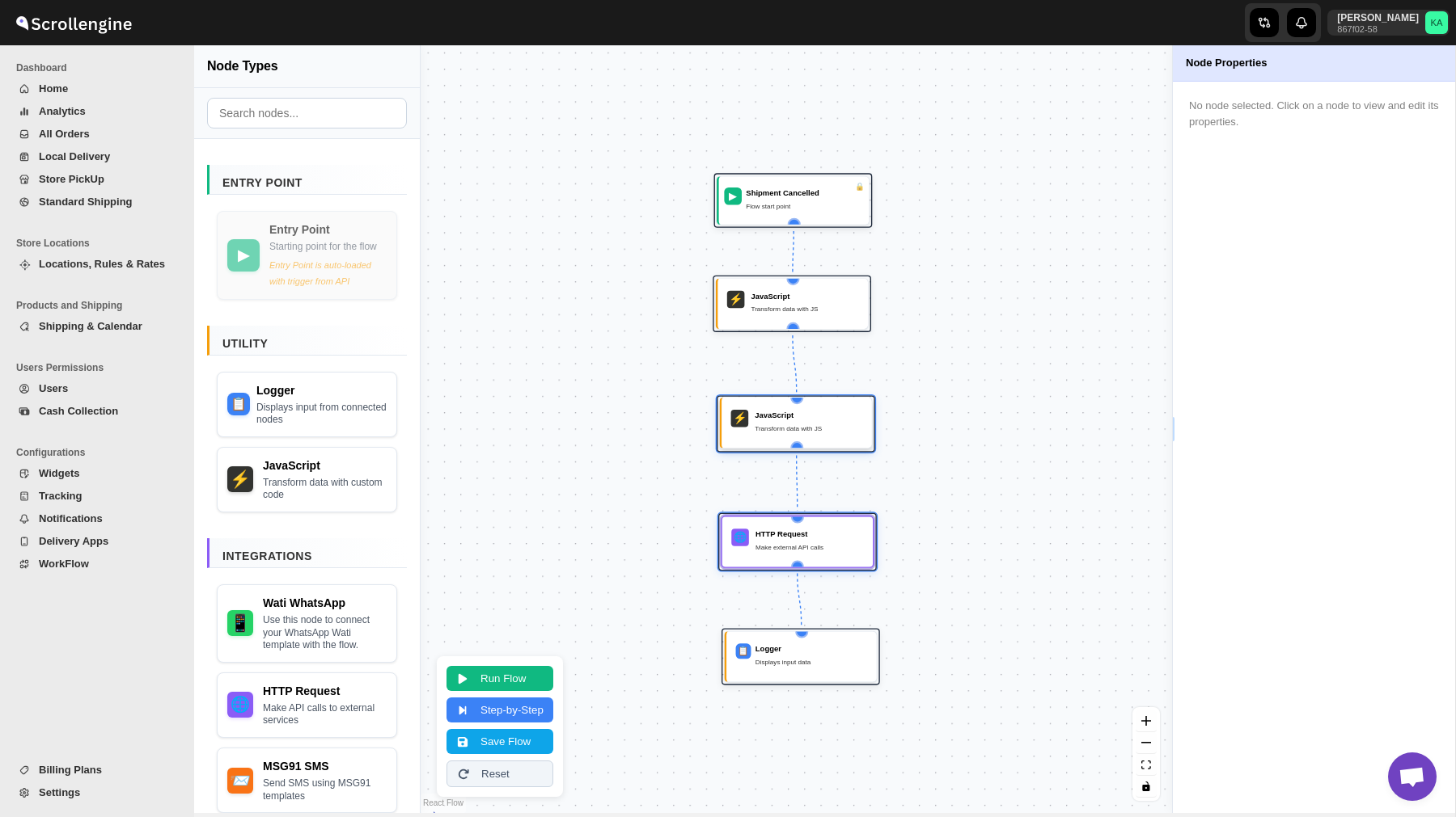
click at [797, 420] on div "JavaScript Transform data with JS" at bounding box center [808, 423] width 108 height 26
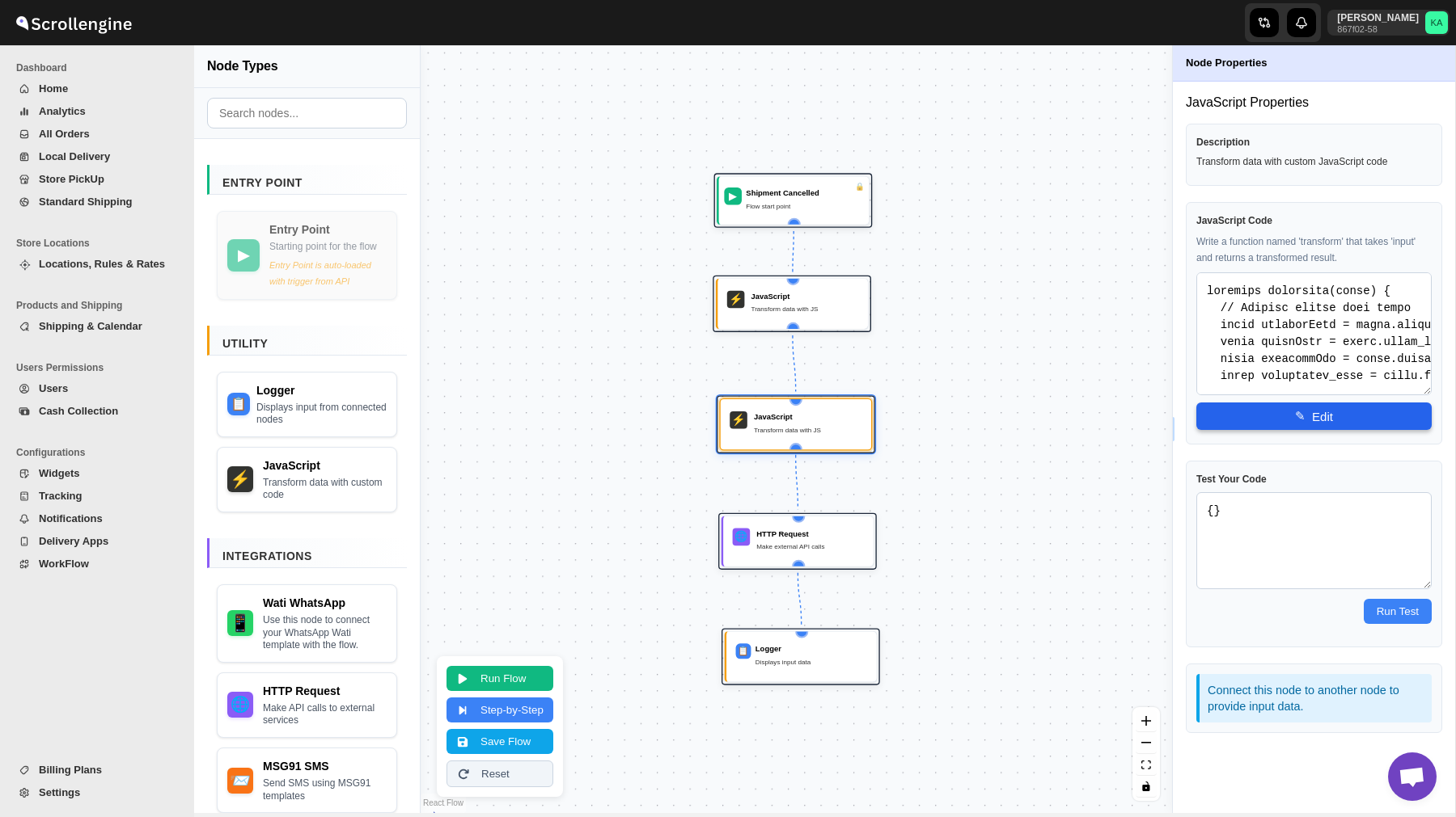
click at [1322, 413] on button "✎ Edit" at bounding box center [1314, 416] width 236 height 28
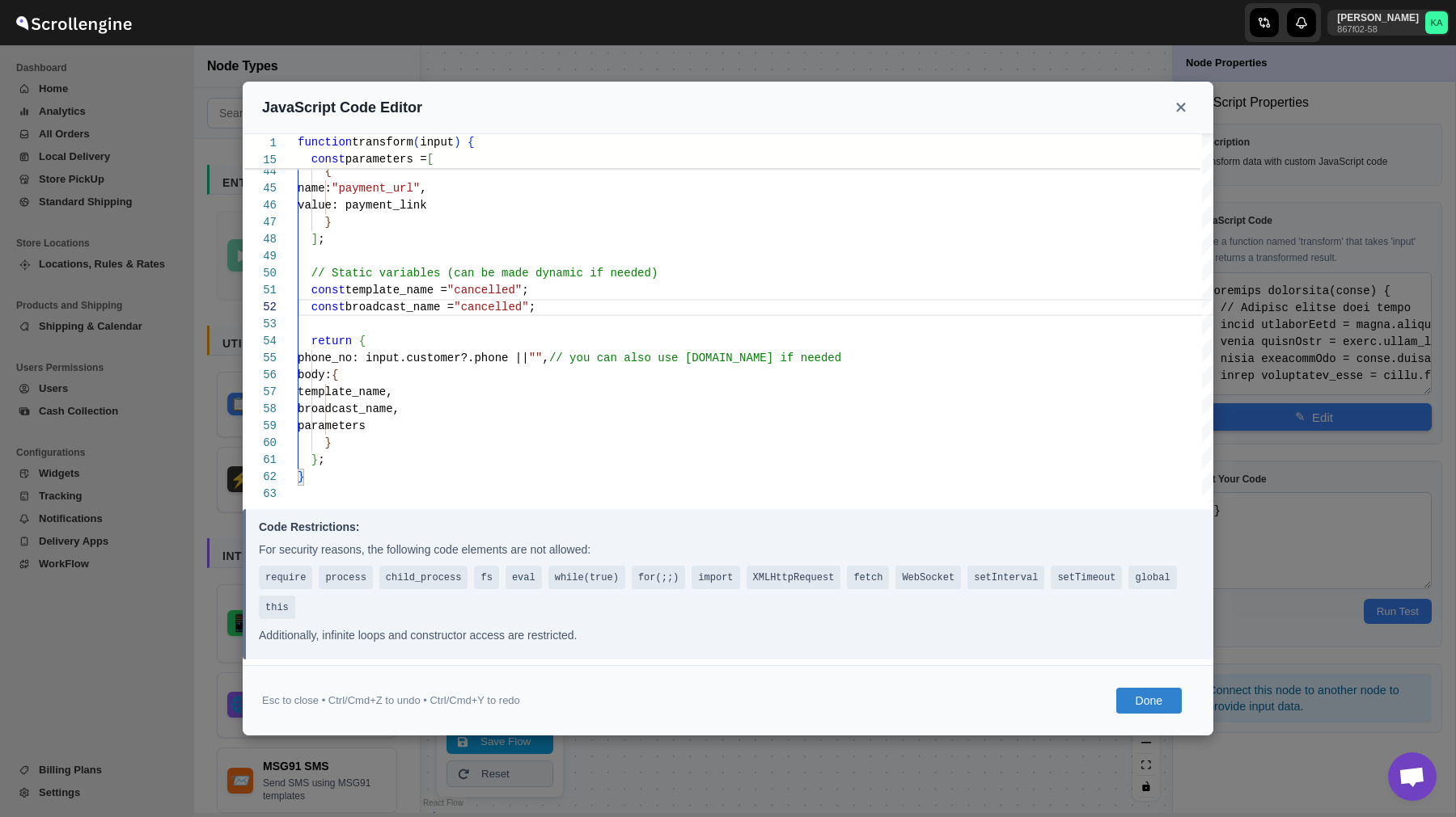
click at [1147, 696] on button "Done" at bounding box center [1148, 700] width 65 height 26
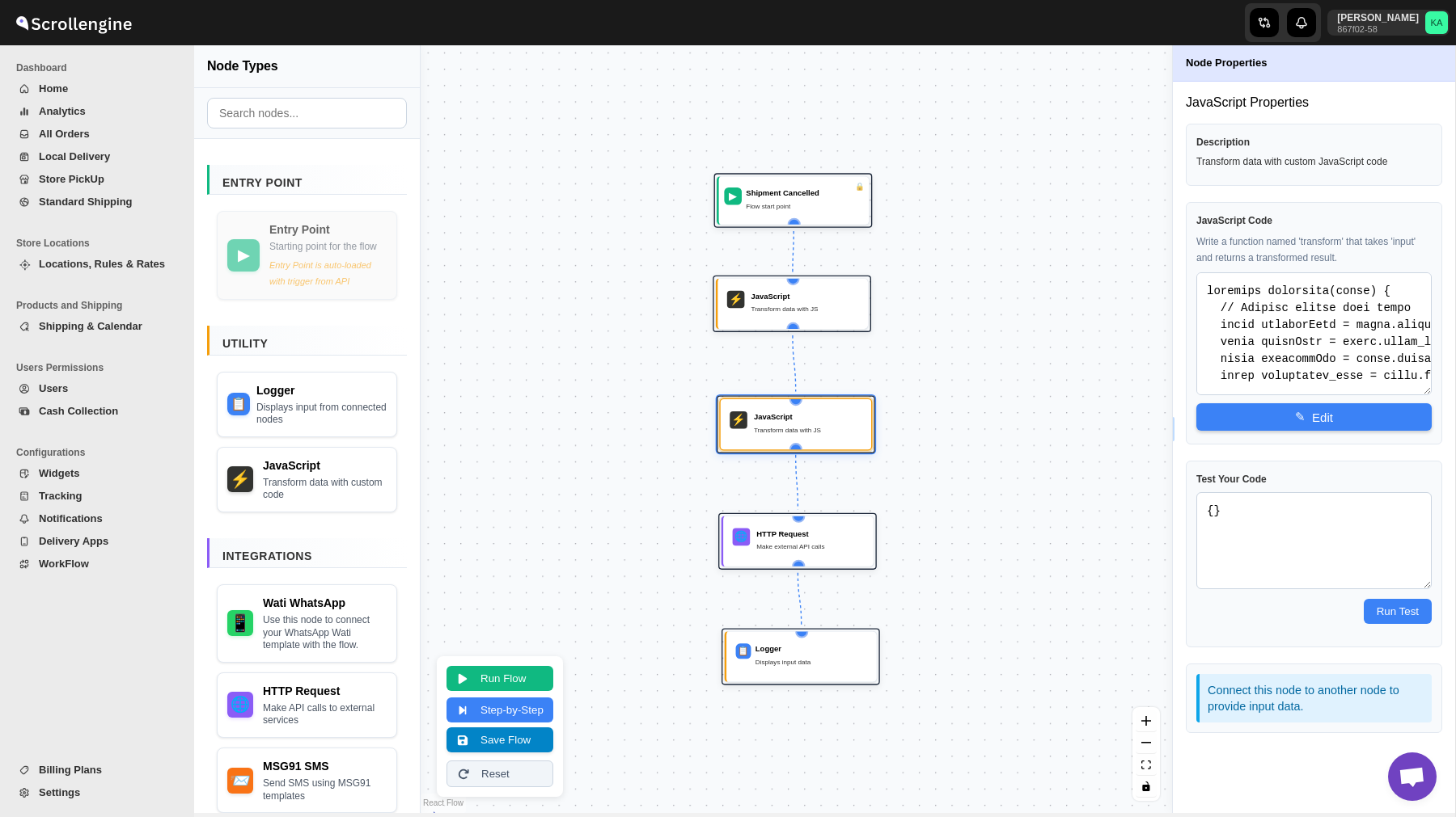
click at [511, 743] on button "Save Flow" at bounding box center [500, 740] width 107 height 25
click at [470, 677] on button "Run Flow" at bounding box center [500, 677] width 107 height 25
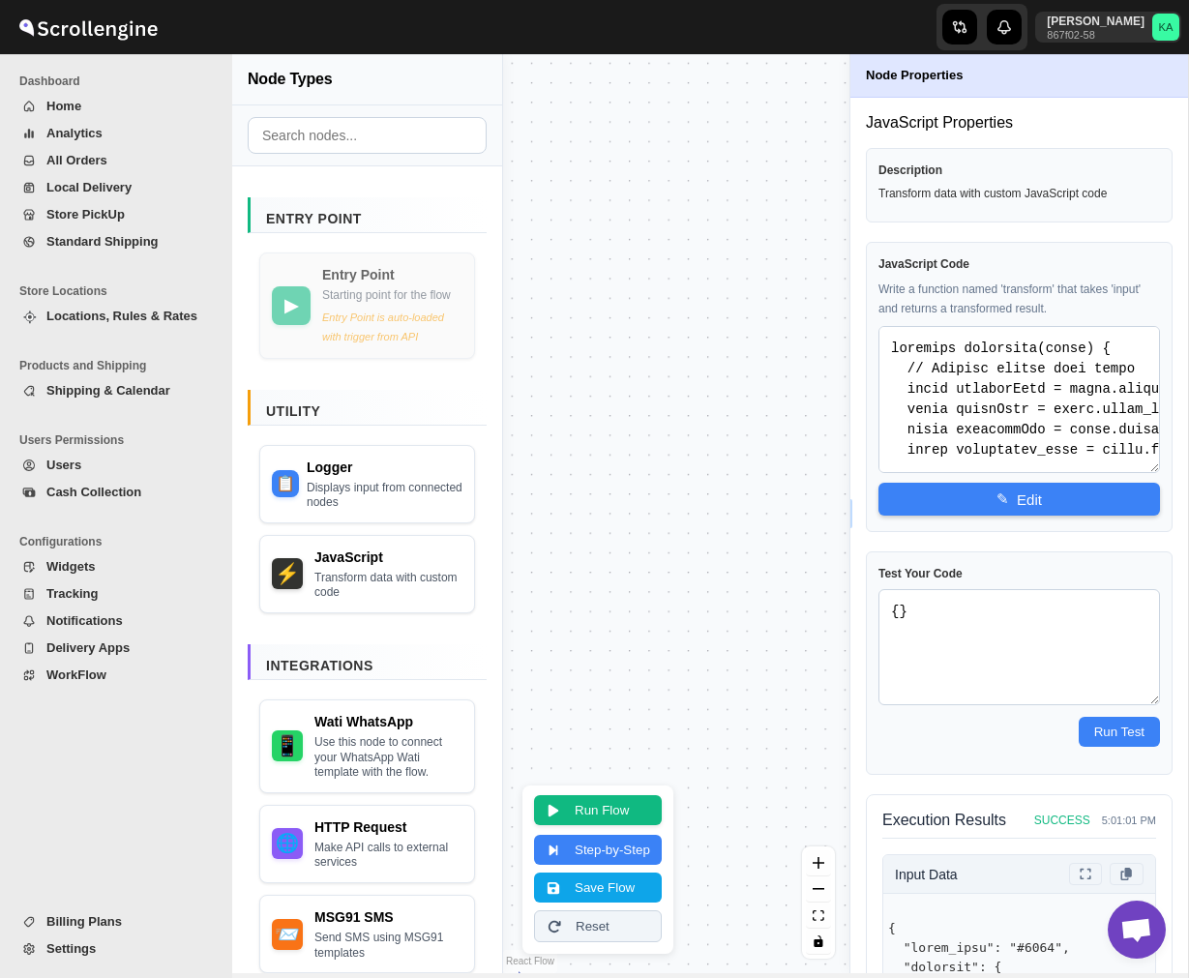
click at [638, 804] on button "Run Flow" at bounding box center [598, 810] width 128 height 30
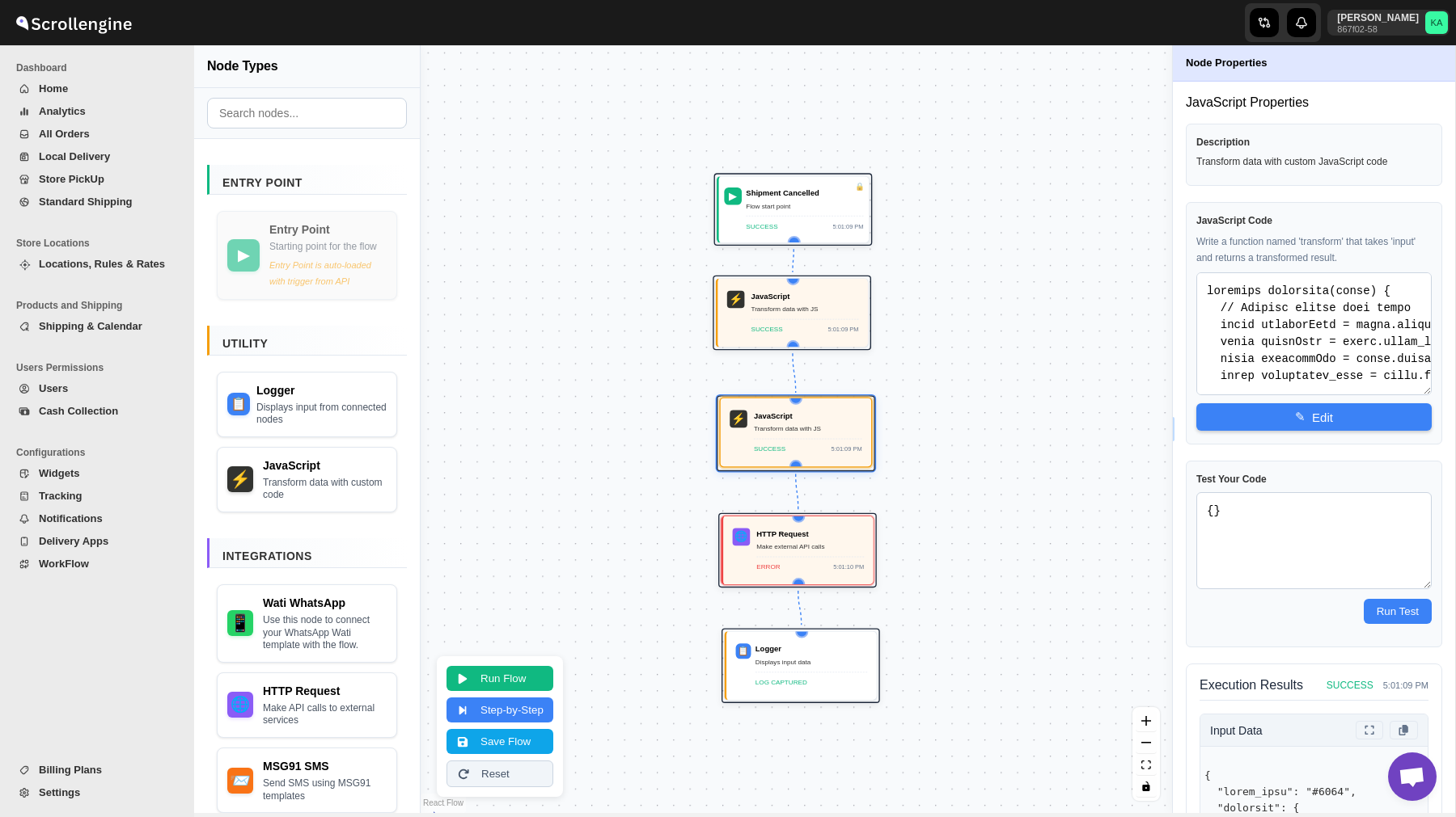
click at [817, 434] on div "Transform data with JS" at bounding box center [808, 429] width 109 height 11
click at [1297, 415] on span "✎" at bounding box center [1300, 416] width 11 height 14
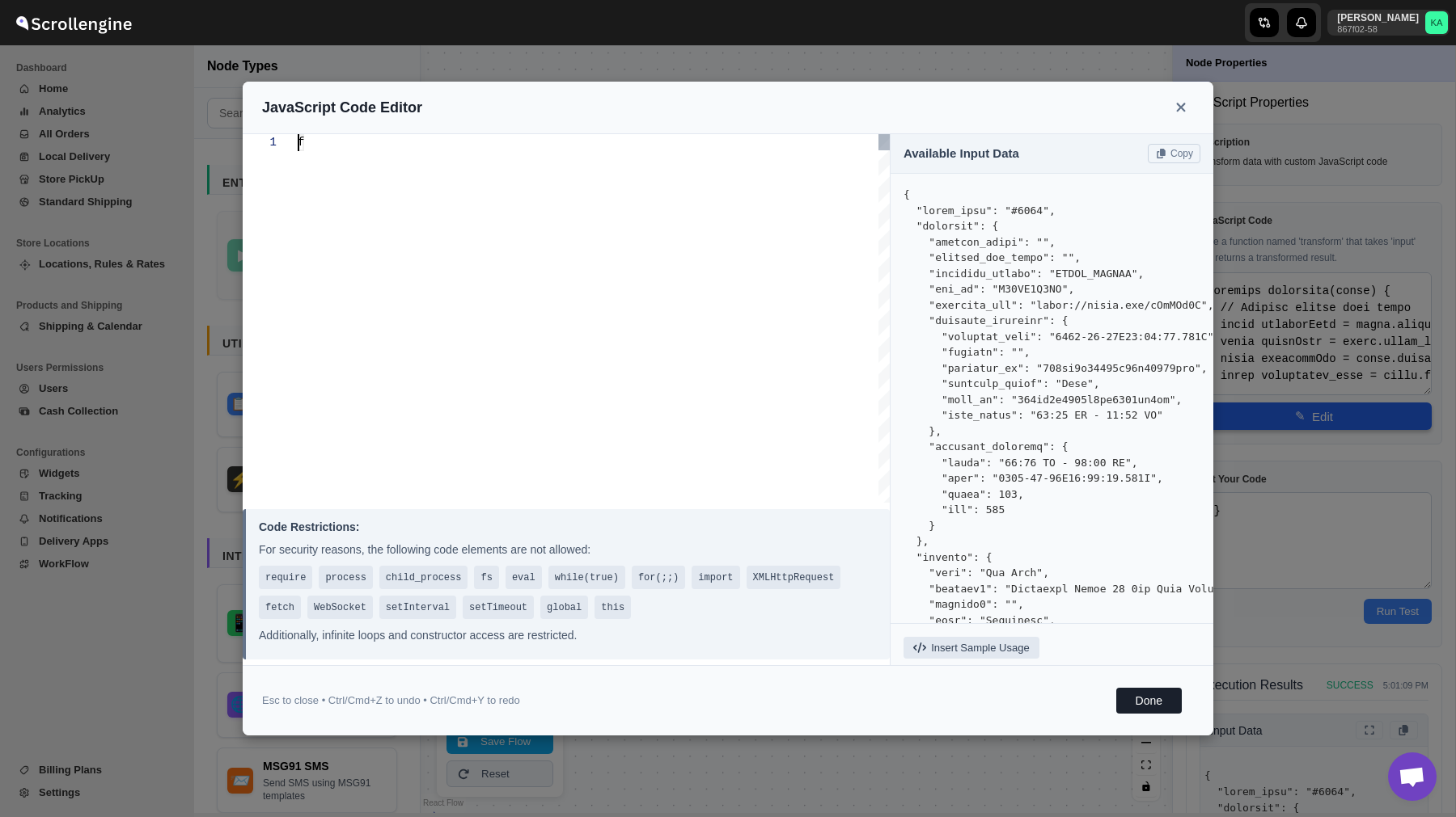
scroll to position [0, 0]
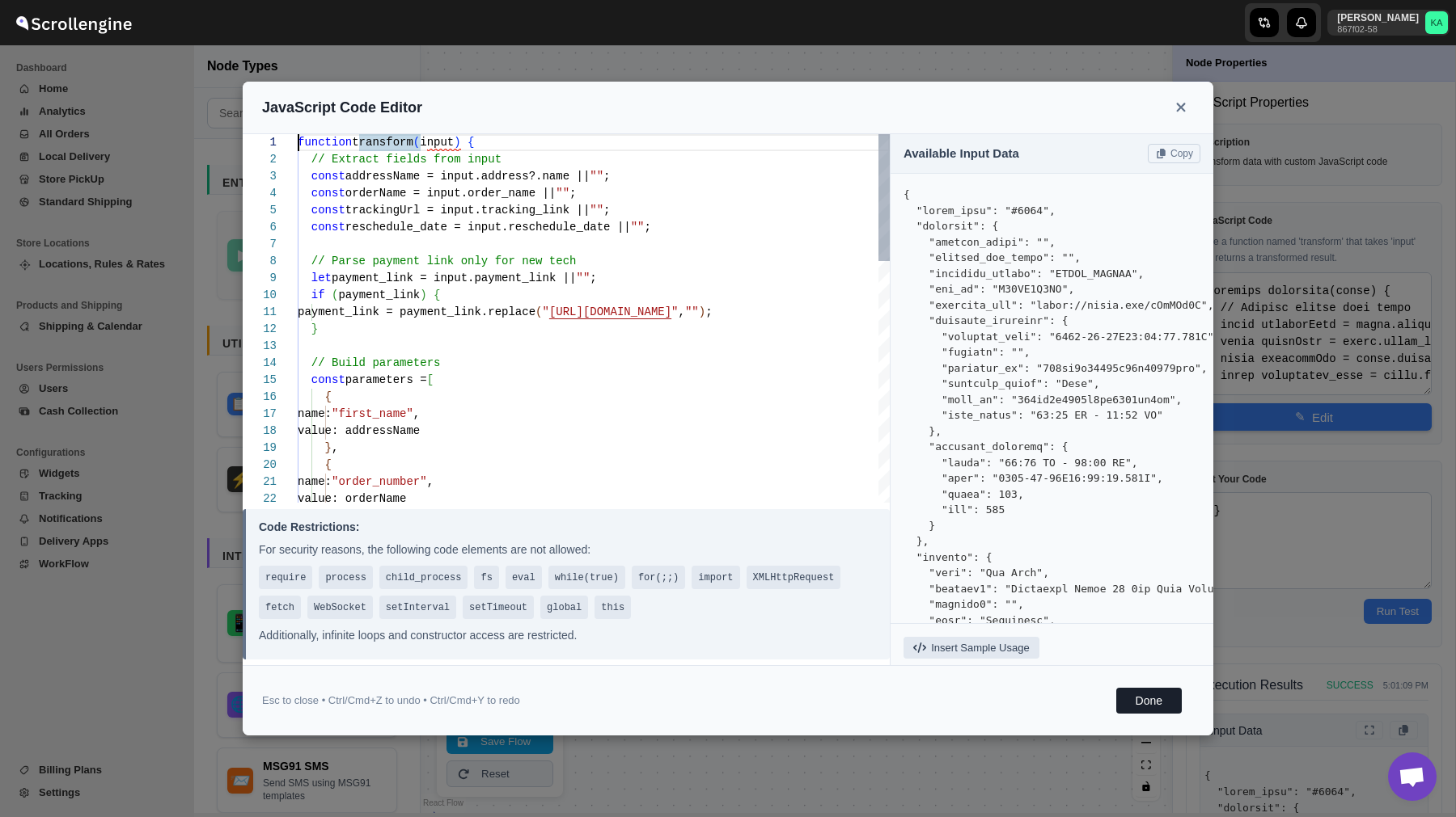
click at [373, 309] on div "function transform ( input ) { // Extract fields from input const addressName =…" at bounding box center [593, 669] width 592 height 1069
click at [401, 211] on div "value: orderName name: "order_number" , { } , value: addressName name: "first_n…" at bounding box center [593, 669] width 592 height 1069
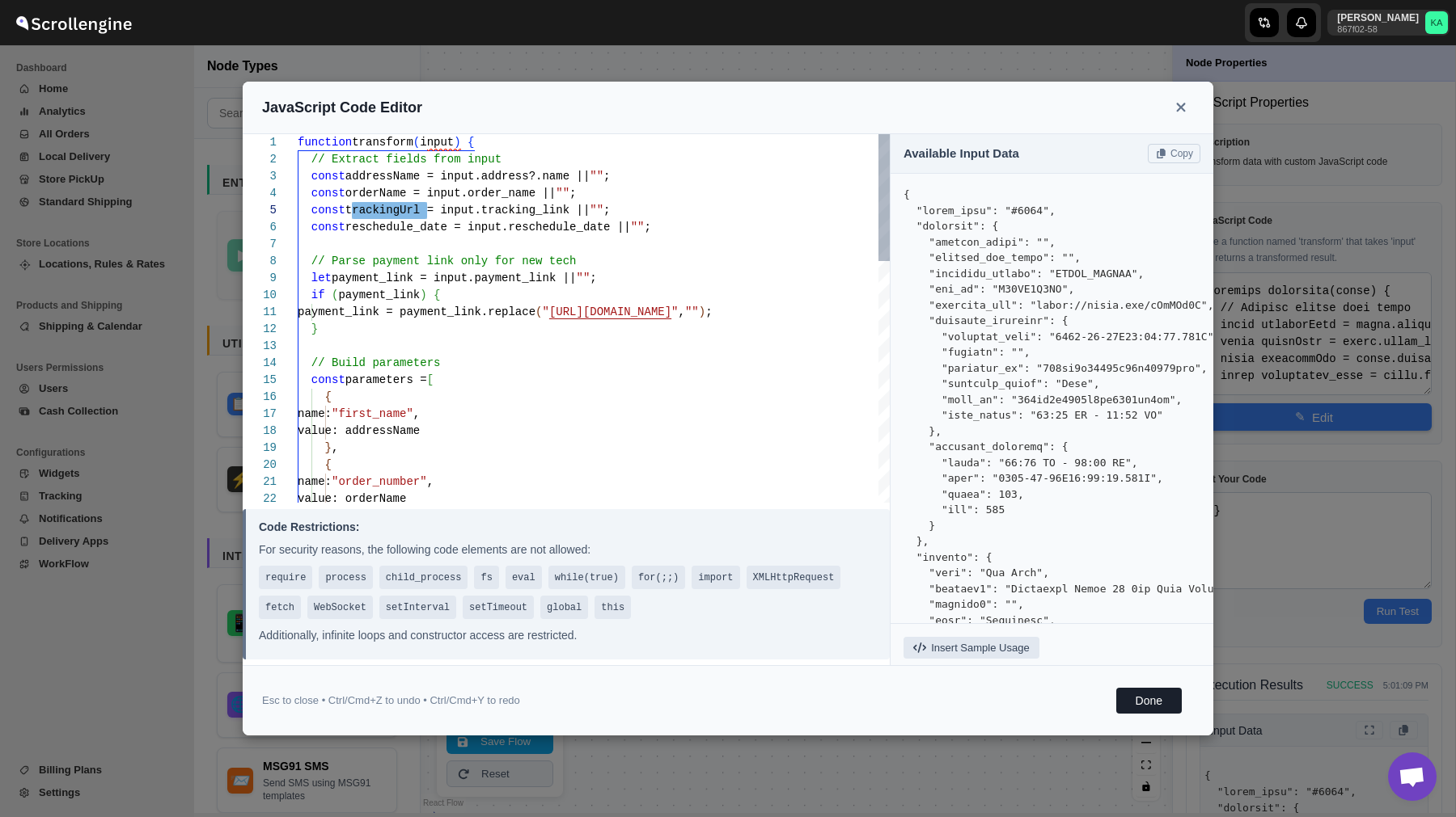
click at [578, 211] on div "value: orderName name: "order_number" , { } , value: addressName name: "first_n…" at bounding box center [593, 669] width 592 height 1069
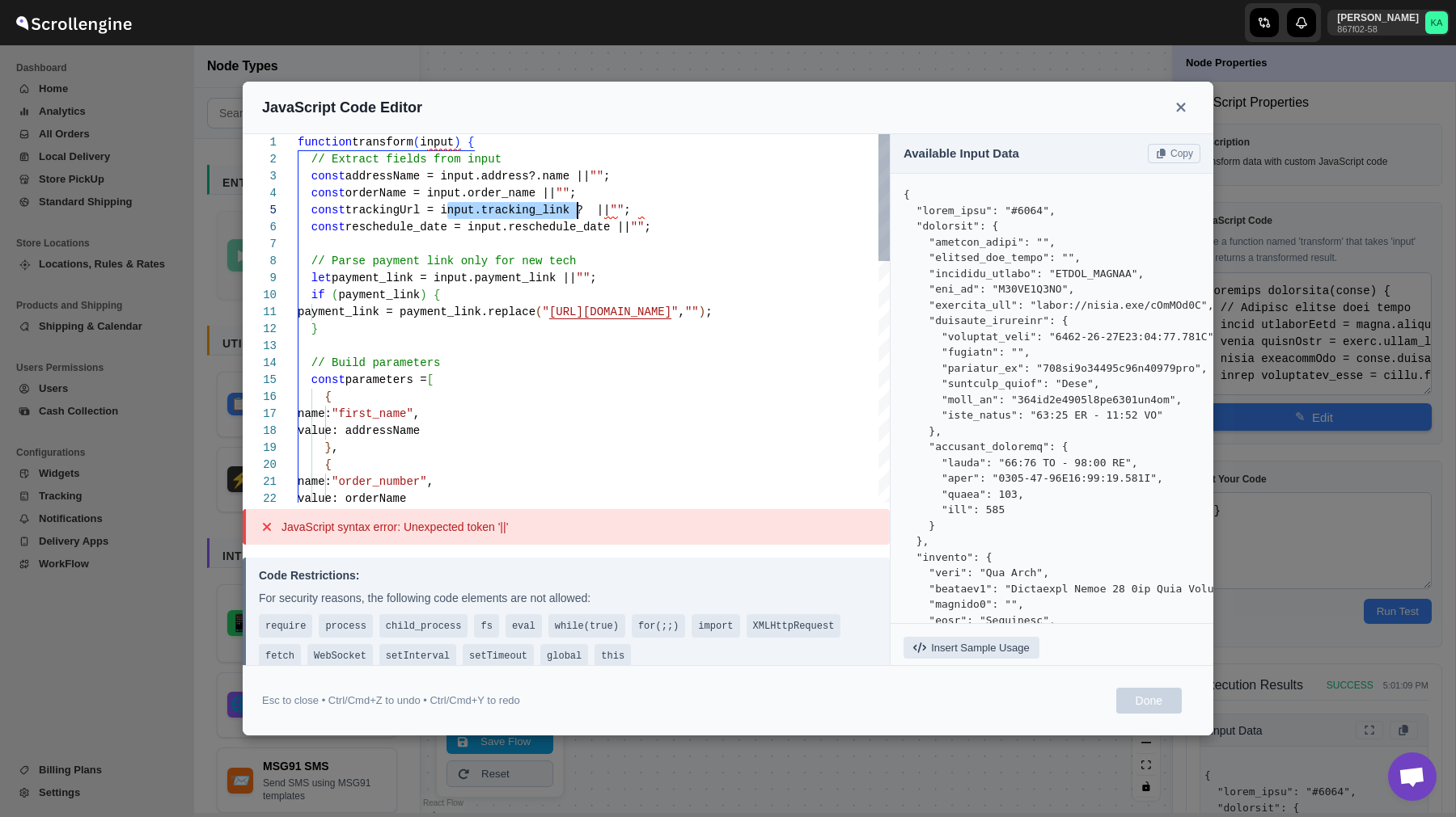
drag, startPoint x: 447, startPoint y: 210, endPoint x: 578, endPoint y: 207, distance: 131.0
click at [578, 207] on div "value: orderName name: "order_number" , { } , value: addressName name: "first_n…" at bounding box center [593, 669] width 592 height 1069
click at [598, 210] on div "value: orderName name: "order_number" , { } , value: addressName name: "first_n…" at bounding box center [593, 669] width 592 height 1069
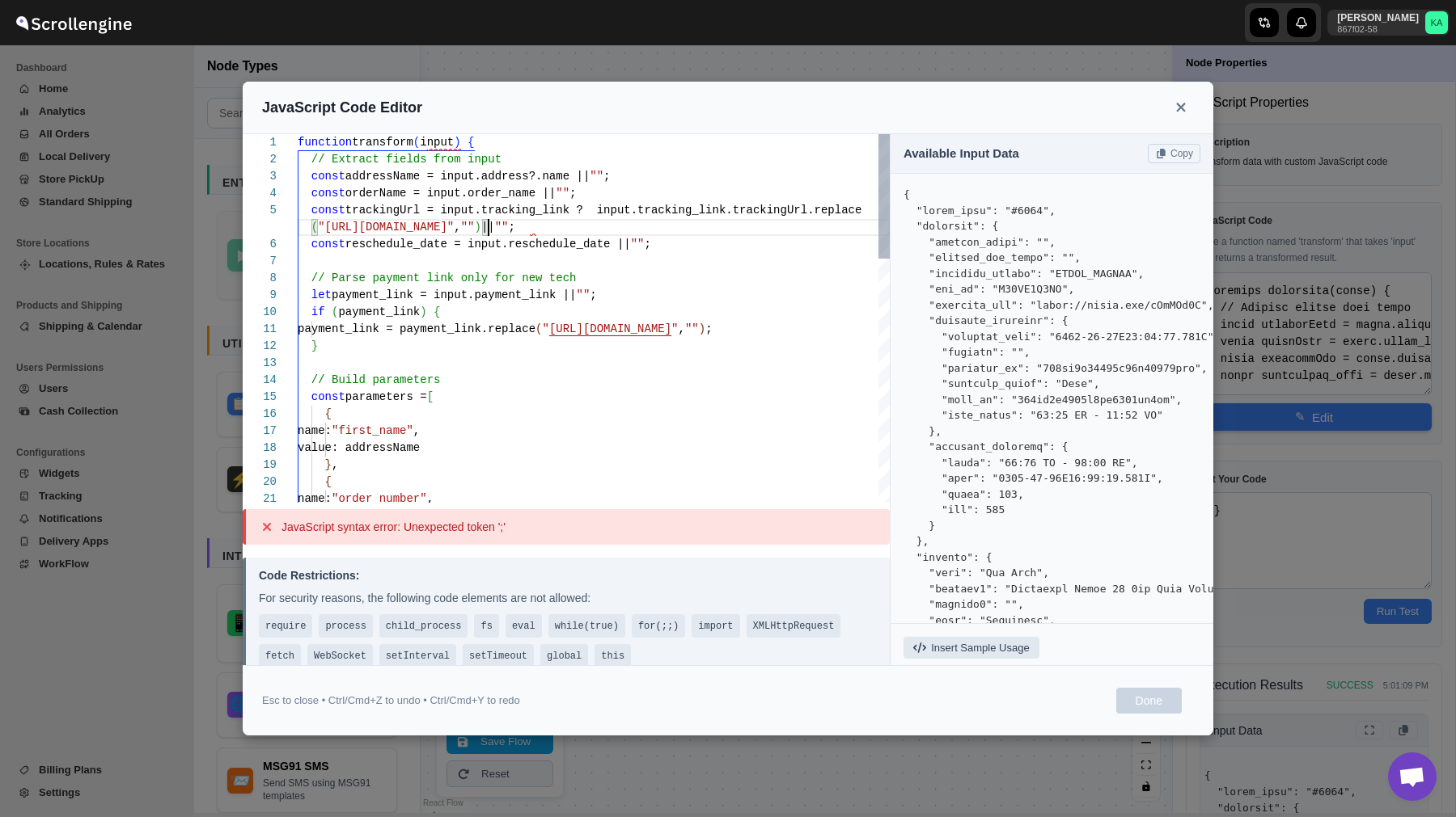
click at [818, 211] on div "name: "order_number" , { } , value: addressName name: "first_name" , { const pa…" at bounding box center [593, 677] width 592 height 1086
click at [807, 211] on div "name: "order_number" , { } , value: addressName name: "first_name" , { const pa…" at bounding box center [593, 677] width 592 height 1086
click at [440, 230] on div "name: "order_number" , { } , value: addressName name: "first_name" , { const pa…" at bounding box center [593, 677] width 592 height 1086
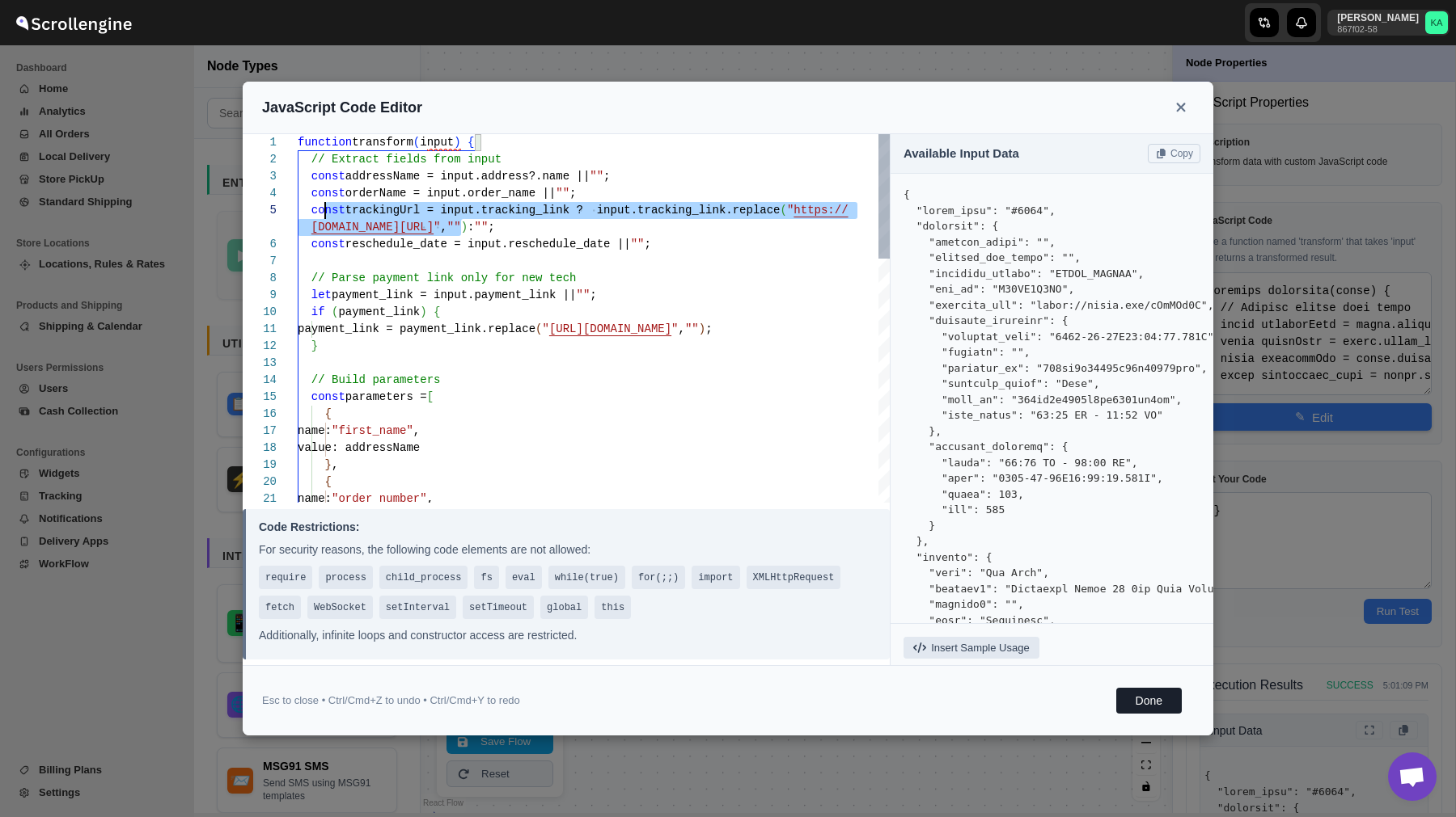
scroll to position [68, 0]
drag, startPoint x: 486, startPoint y: 227, endPoint x: 303, endPoint y: 212, distance: 183.6
click at [303, 212] on div "name: "order_number" , { } , value: addressName name: "first_name" , { const pa…" at bounding box center [593, 677] width 592 height 1086
click at [1151, 703] on button "Done" at bounding box center [1148, 700] width 65 height 26
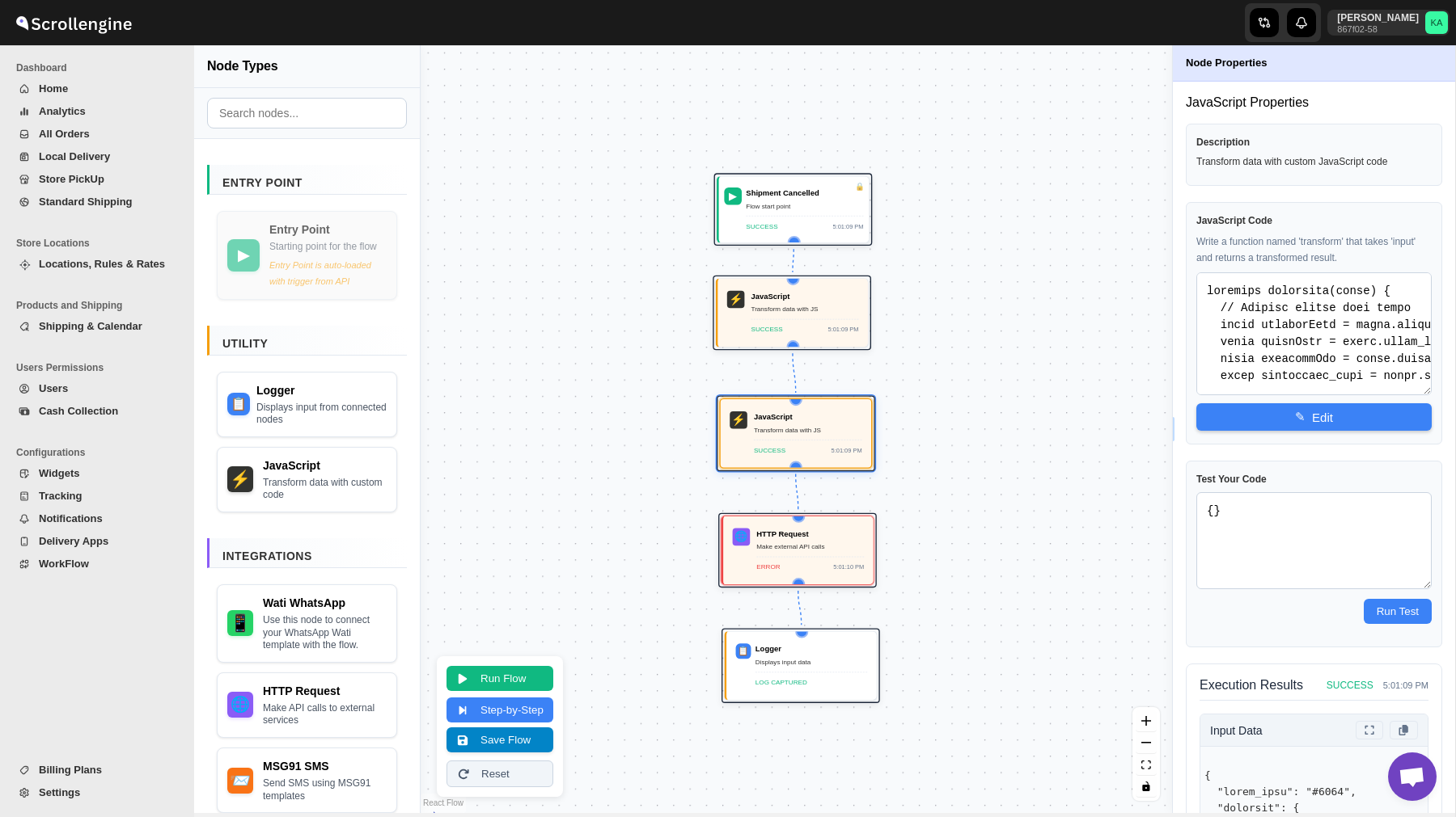
click at [549, 739] on button "Save Flow" at bounding box center [500, 740] width 107 height 25
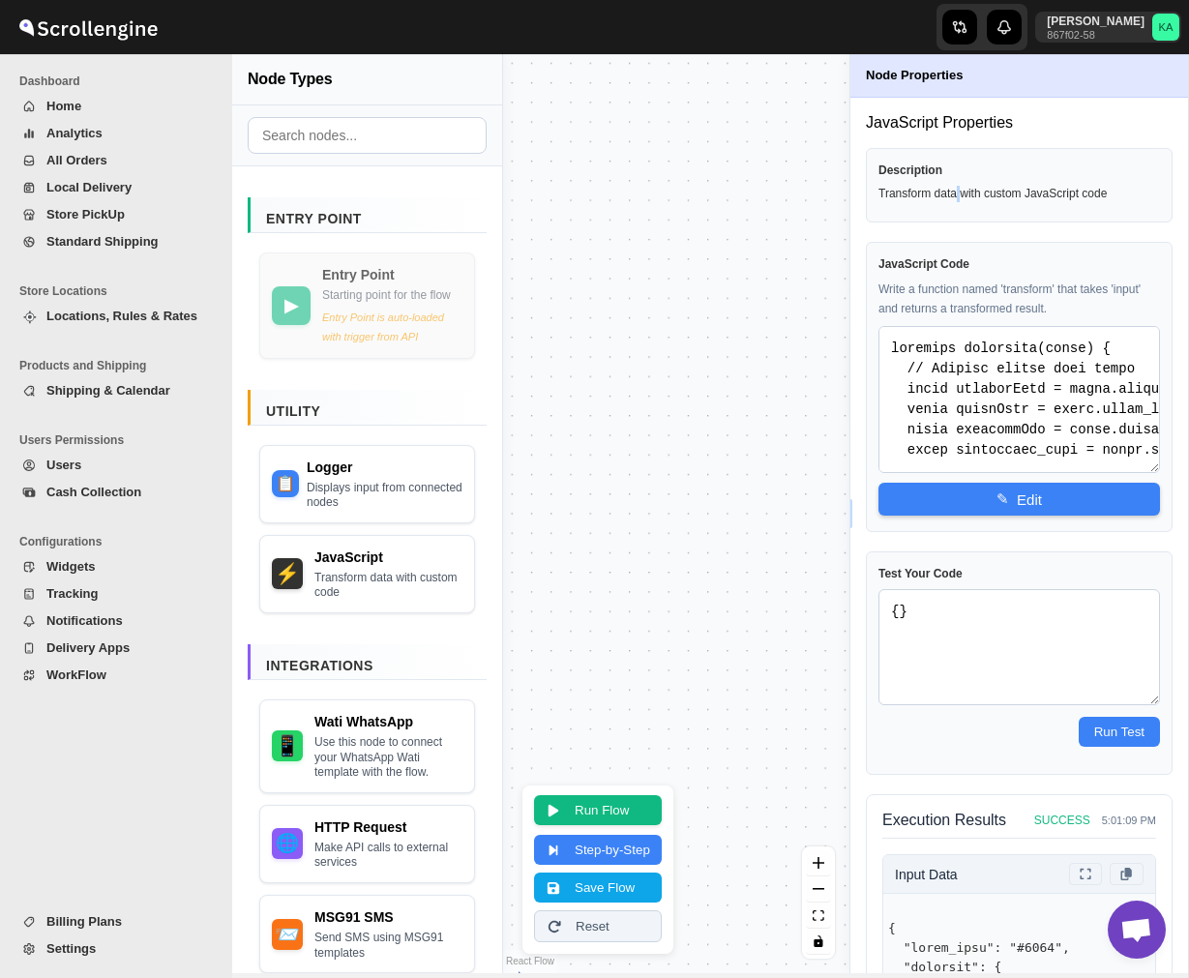
click at [592, 812] on button "Run Flow" at bounding box center [598, 810] width 128 height 30
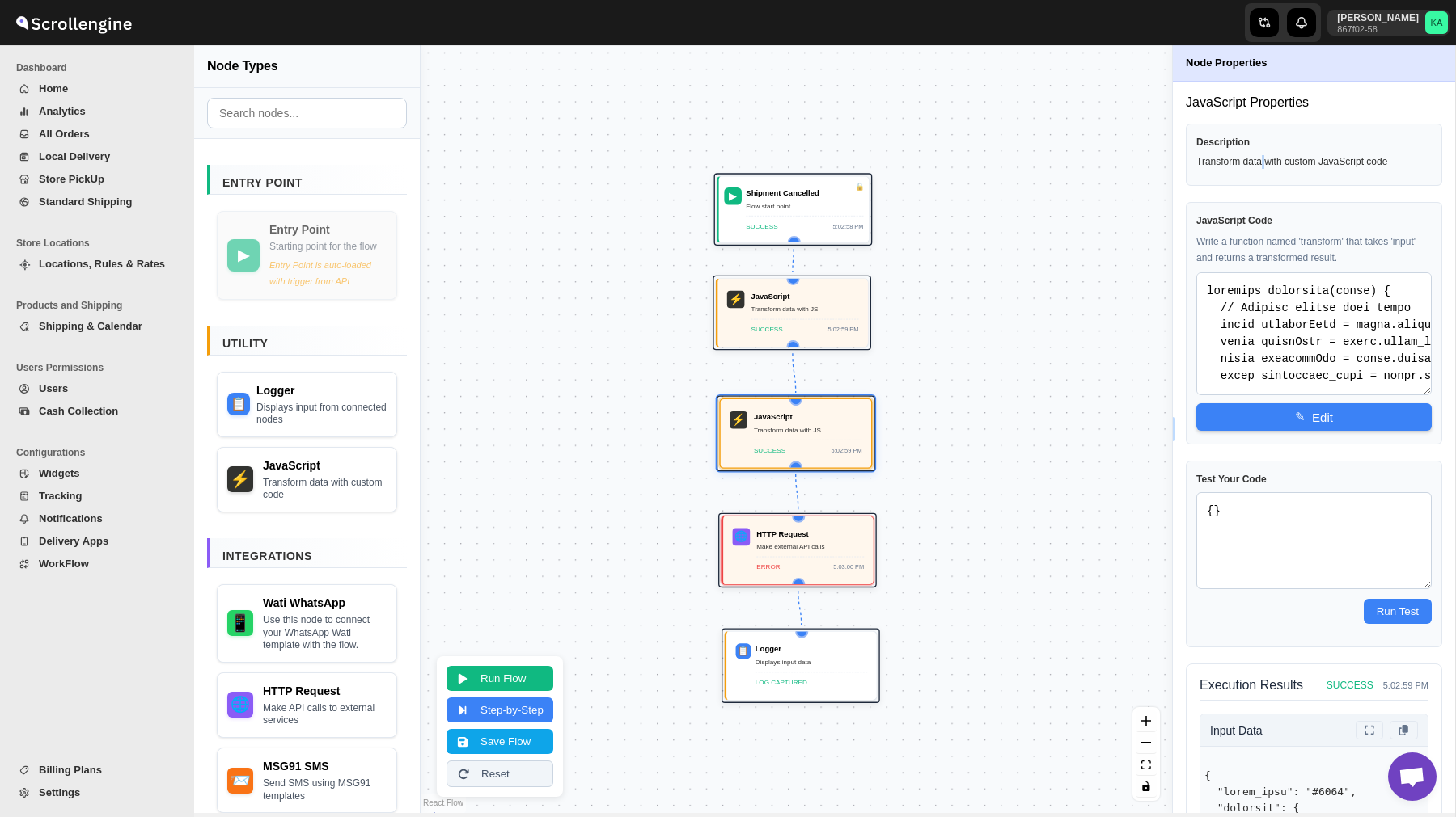
click at [59, 568] on span "WorkFlow" at bounding box center [64, 564] width 50 height 13
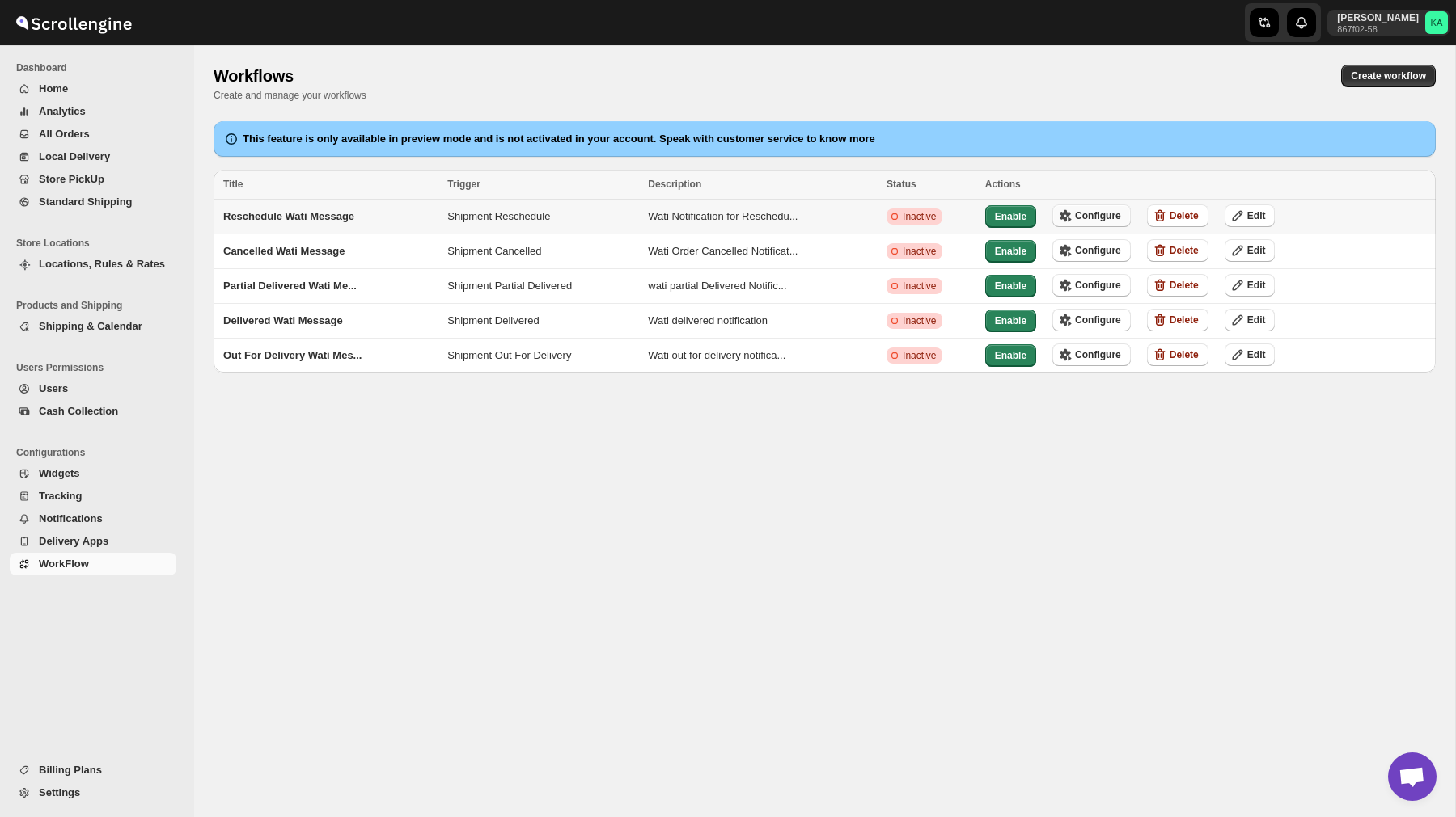
click at [1100, 216] on span "Configure" at bounding box center [1097, 216] width 46 height 13
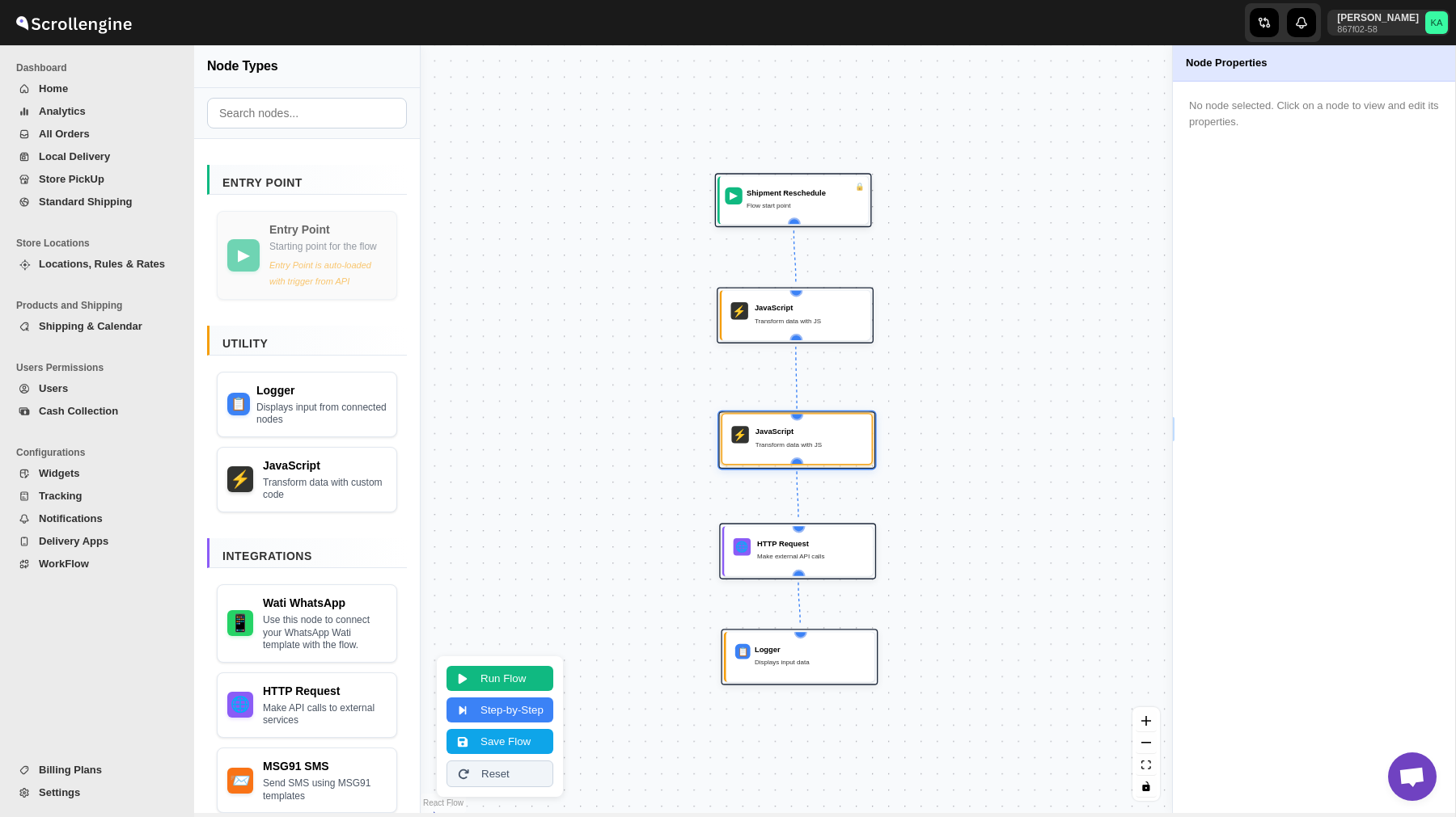
click at [835, 439] on div "Transform data with JS" at bounding box center [809, 444] width 107 height 11
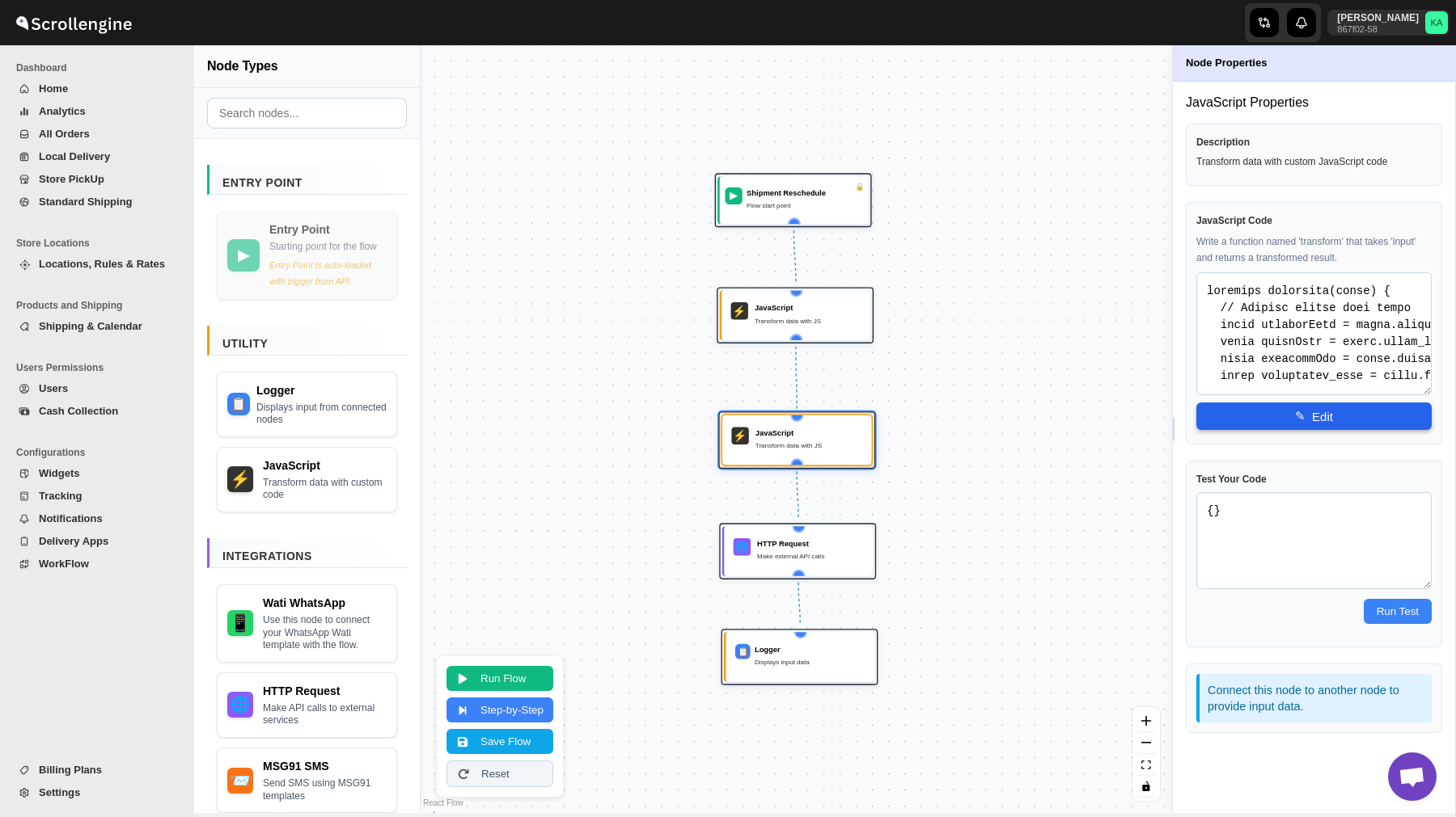
click at [1270, 407] on button "✎ Edit" at bounding box center [1314, 416] width 236 height 28
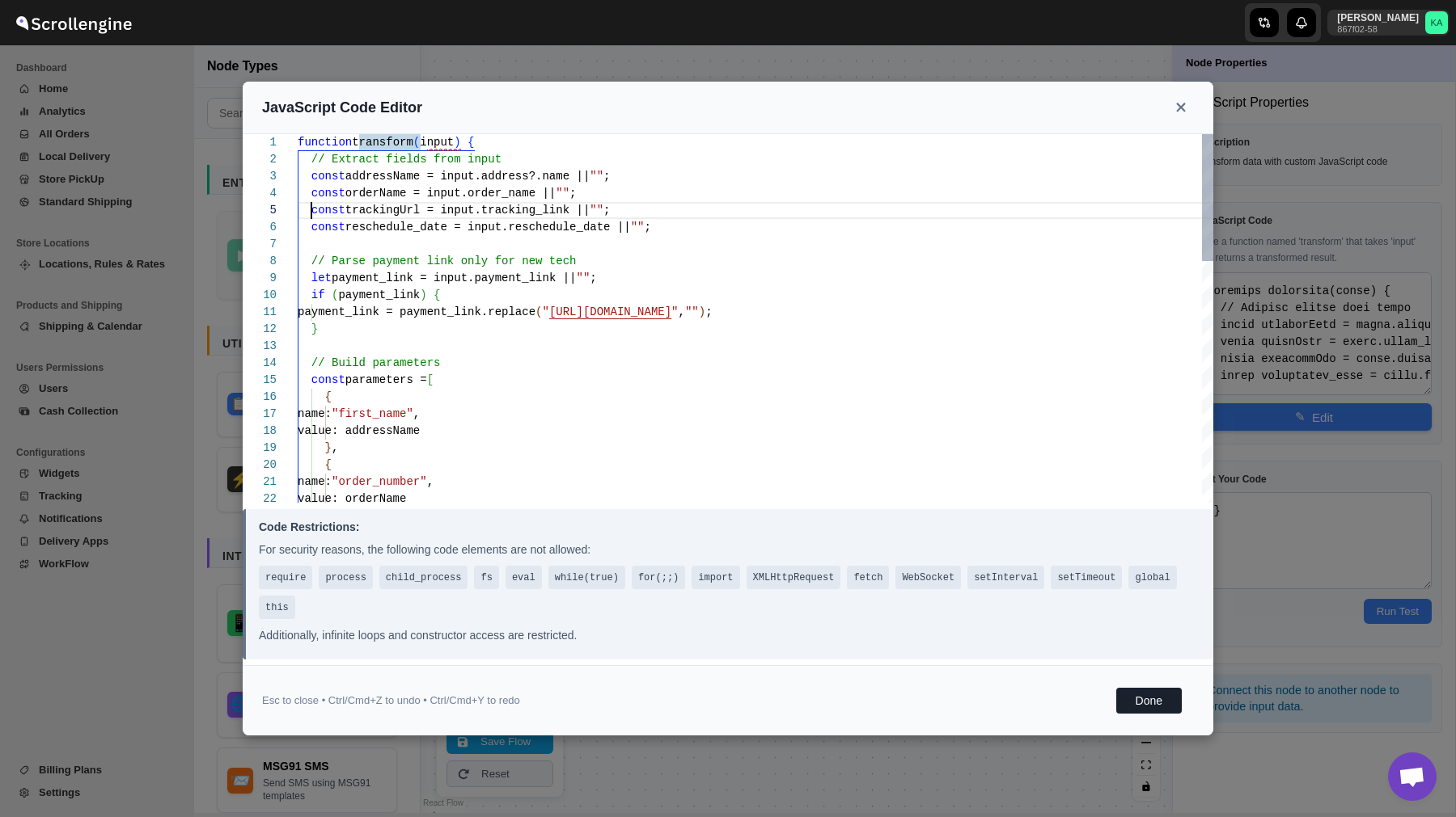
scroll to position [68, 0]
drag, startPoint x: 312, startPoint y: 210, endPoint x: 672, endPoint y: 206, distance: 360.0
click at [672, 206] on div "function transform ( input ) { // Extract fields from input const addressName =…" at bounding box center [755, 669] width 915 height 1069
click at [319, 211] on div "function transform ( input ) { // Extract fields from input const addressName =…" at bounding box center [755, 669] width 915 height 1069
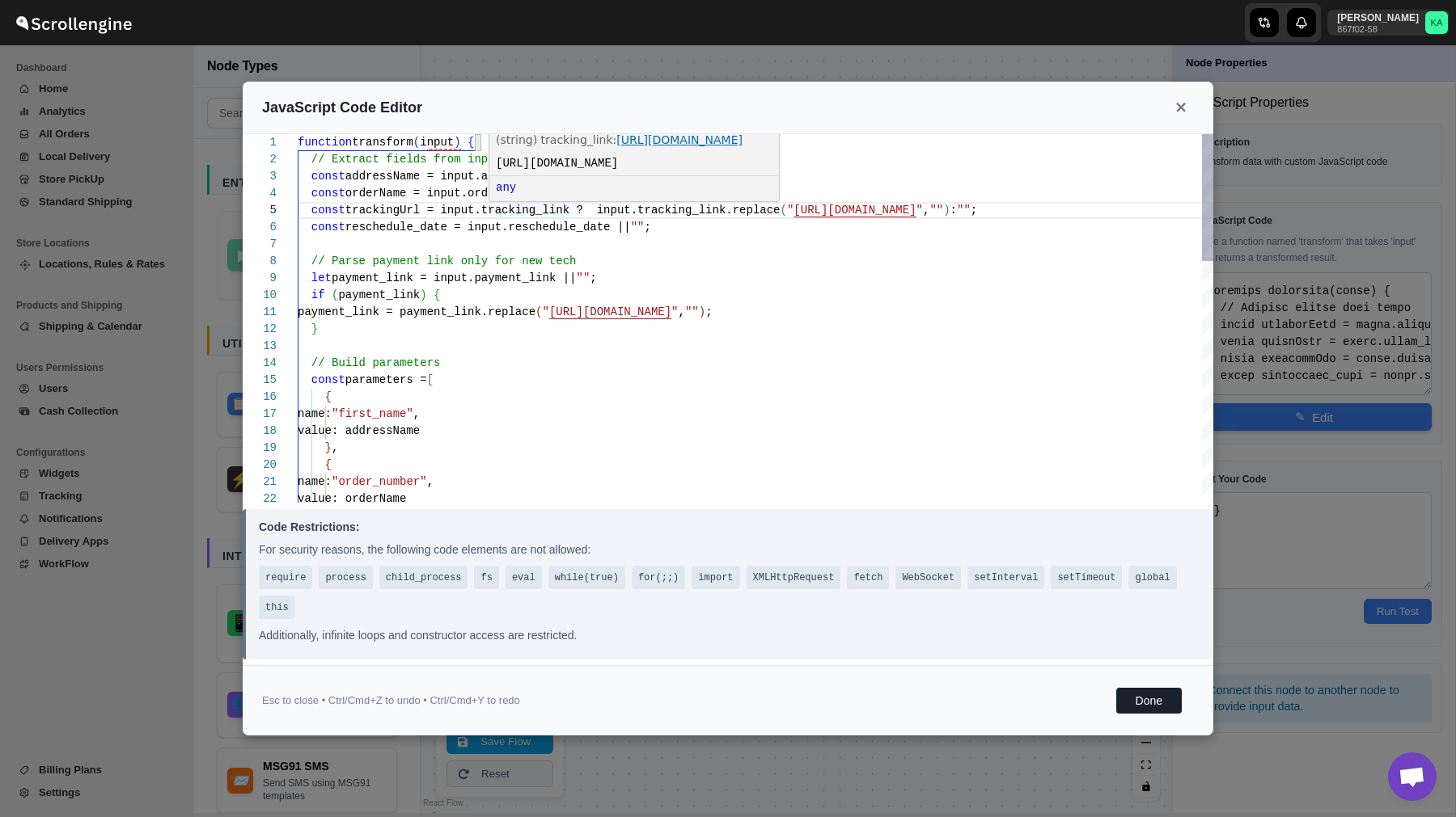
click at [542, 216] on div "function transform ( input ) { // Extract fields from input const addressName =…" at bounding box center [755, 669] width 915 height 1069
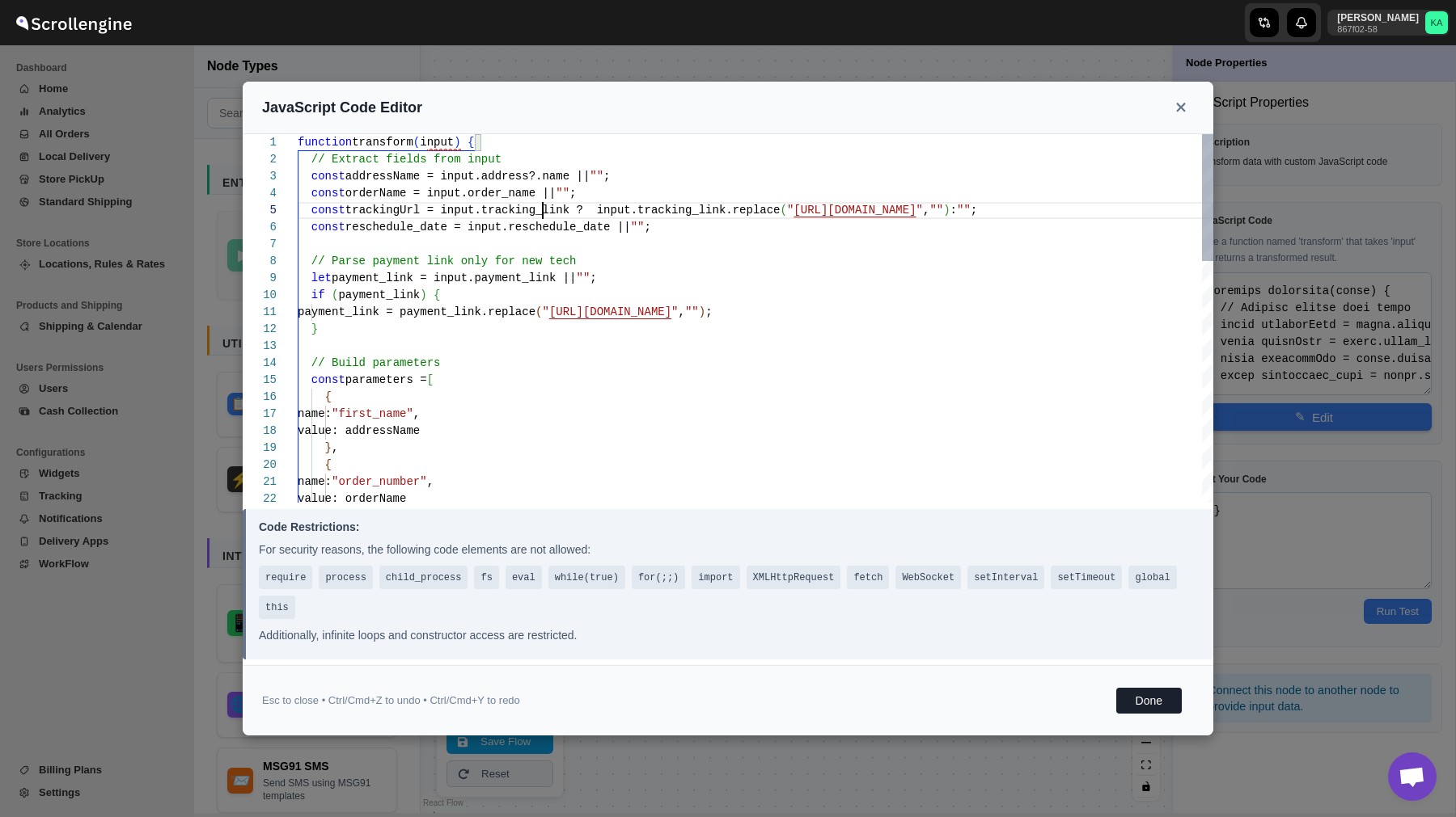
click at [542, 216] on div "function transform ( input ) { // Extract fields from input const addressName =…" at bounding box center [755, 669] width 915 height 1069
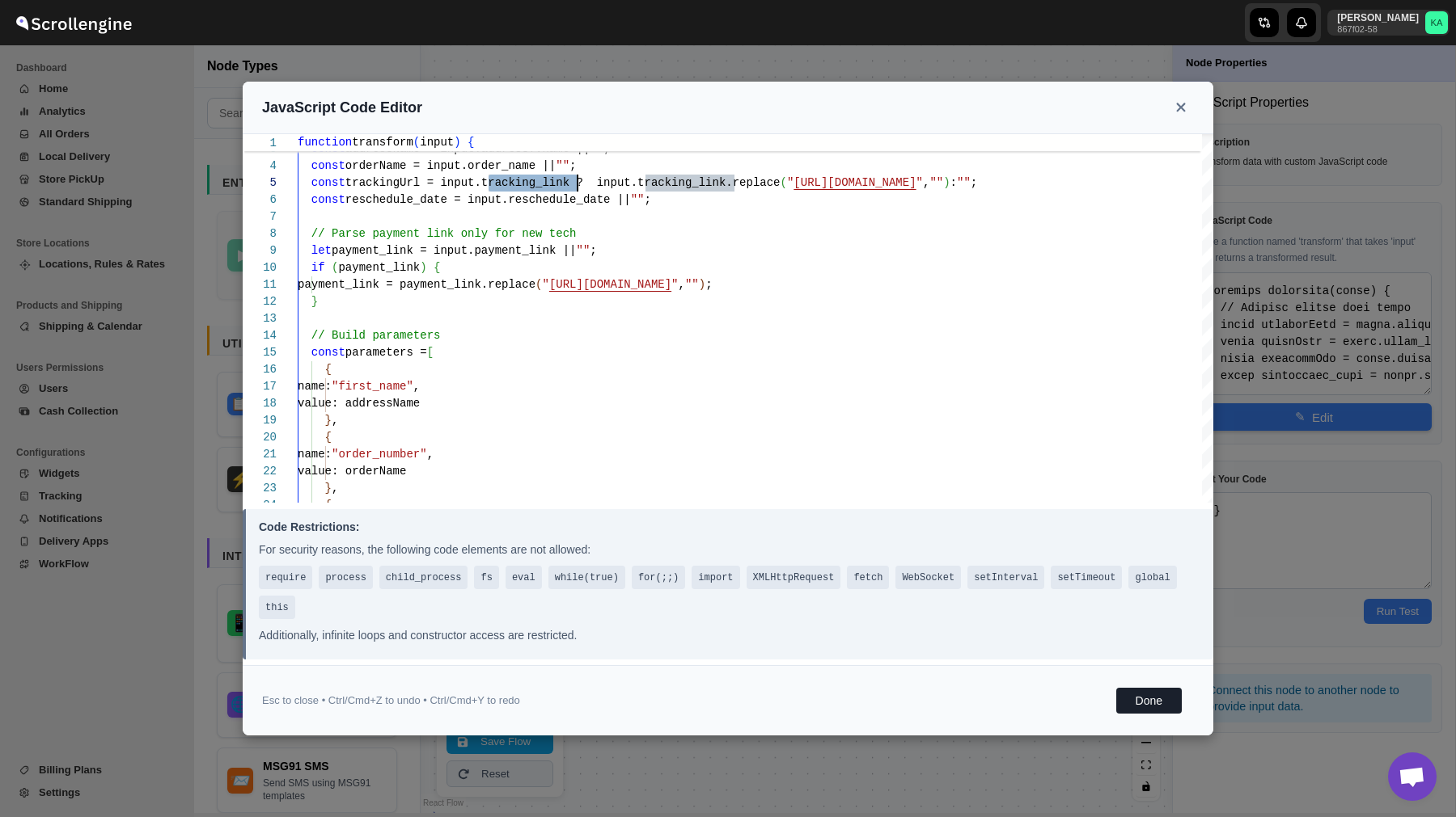
click at [1168, 713] on div "Esc to close • Ctrl/Cmd+Z to undo • Ctrl/Cmd+Y to redo Done" at bounding box center [727, 700] width 970 height 70
click at [1158, 703] on button "Done" at bounding box center [1148, 700] width 65 height 26
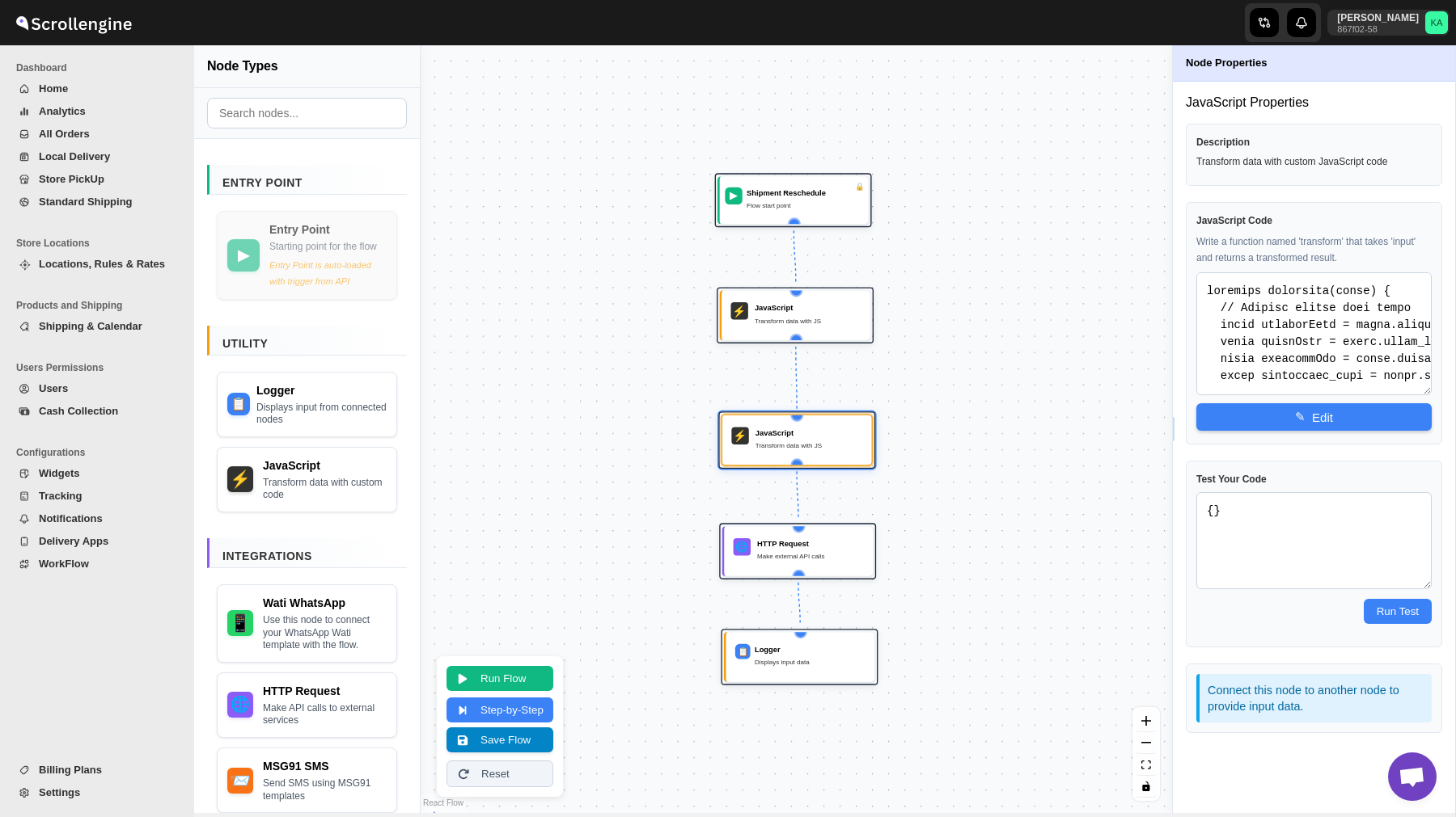
click at [513, 741] on button "Save Flow" at bounding box center [500, 740] width 107 height 25
click at [109, 564] on span "WorkFlow" at bounding box center [105, 564] width 135 height 16
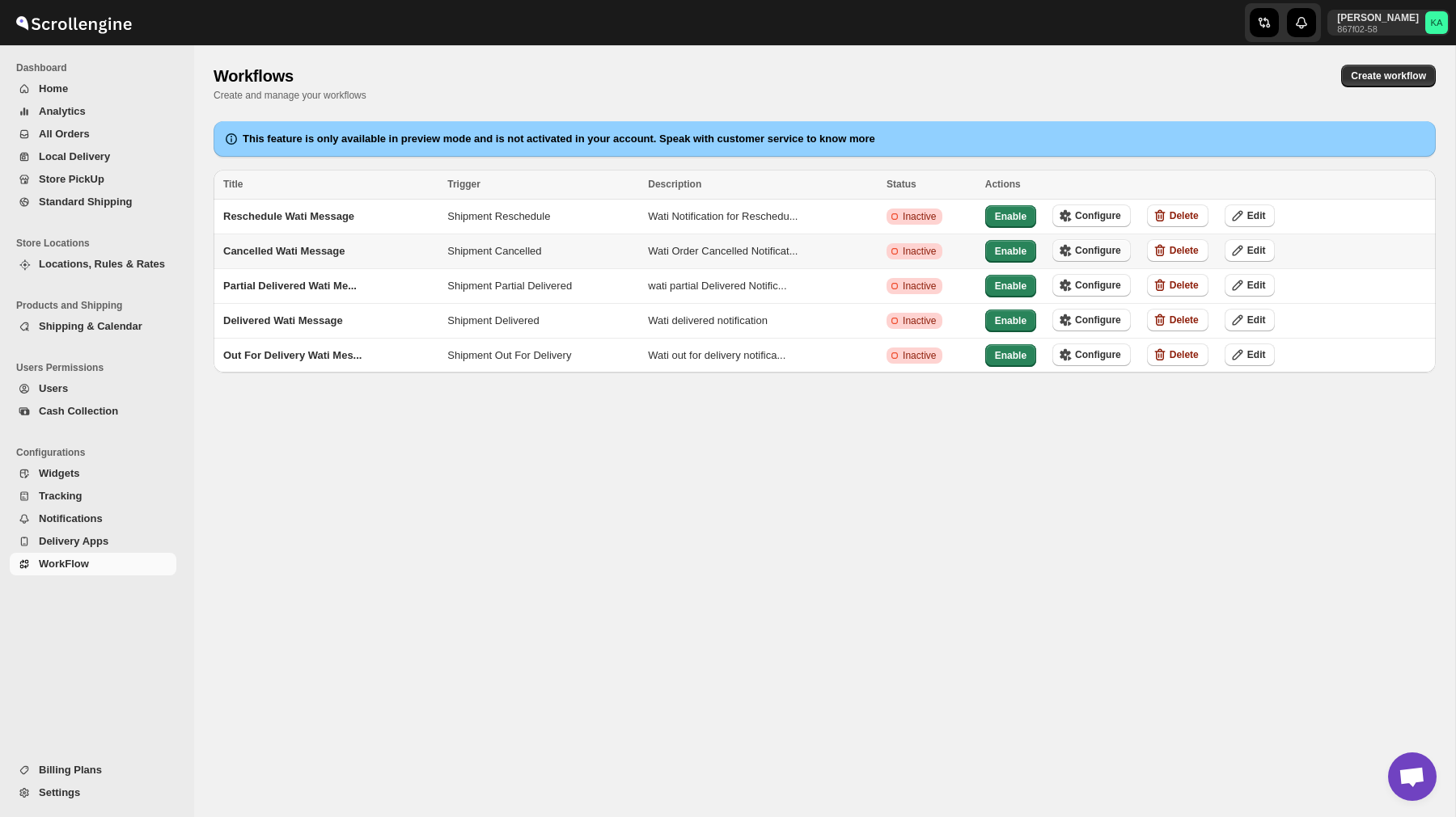
click at [1102, 257] on button "Configure" at bounding box center [1092, 250] width 79 height 23
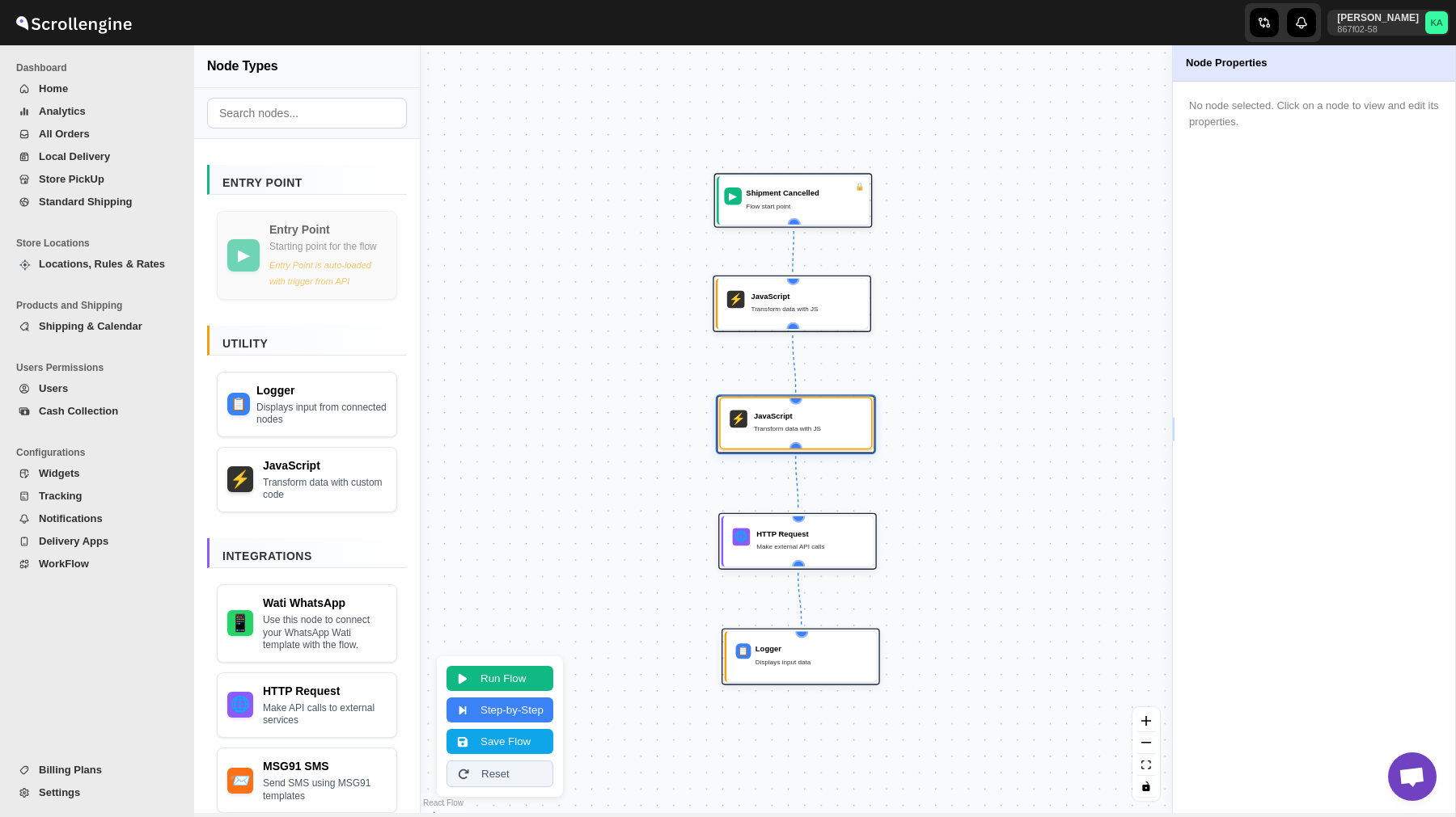
click at [806, 441] on div "⚡ JavaScript Transform data with JS" at bounding box center [796, 424] width 137 height 38
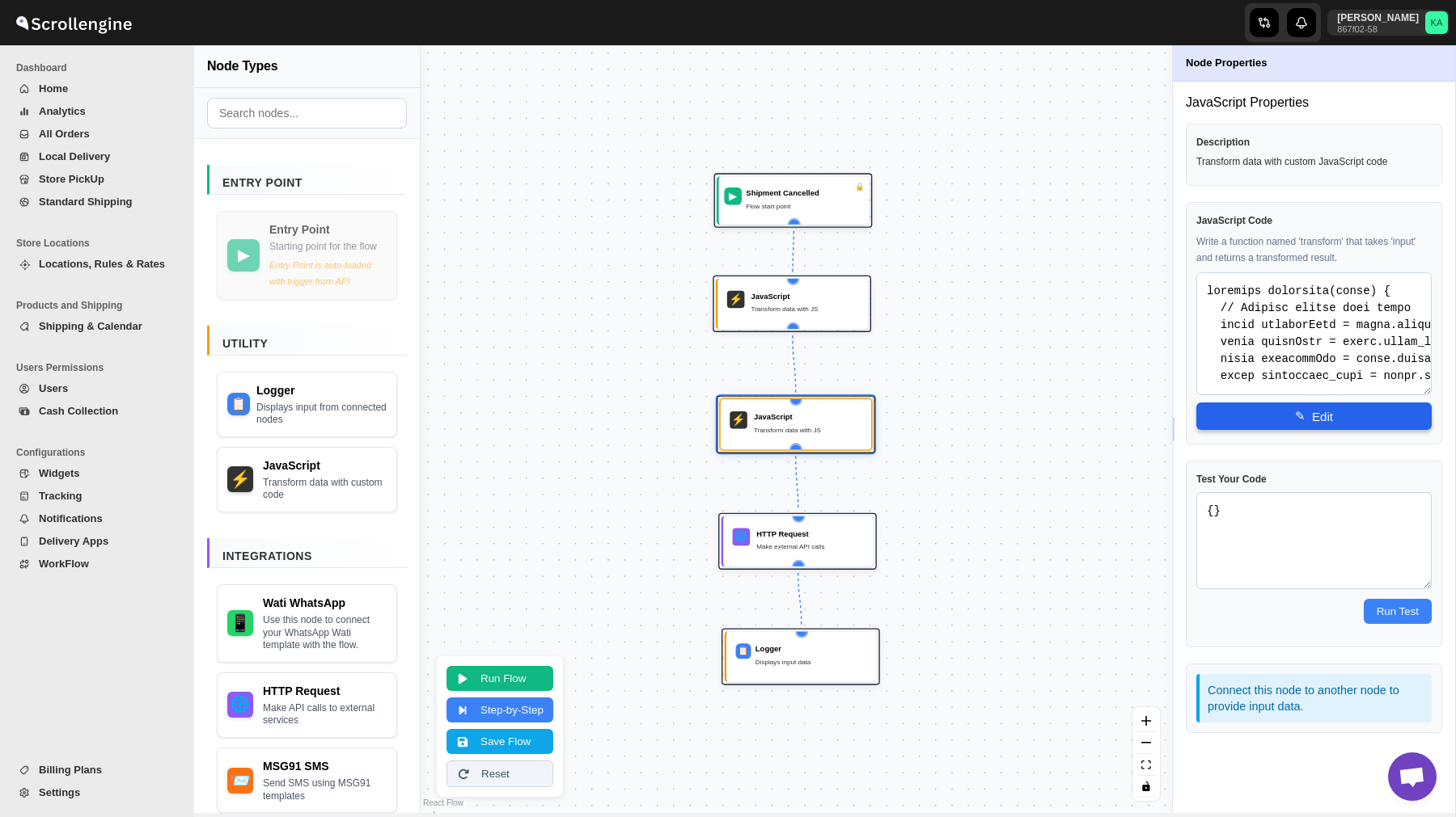
click at [1347, 403] on button "✎ Edit" at bounding box center [1314, 416] width 236 height 28
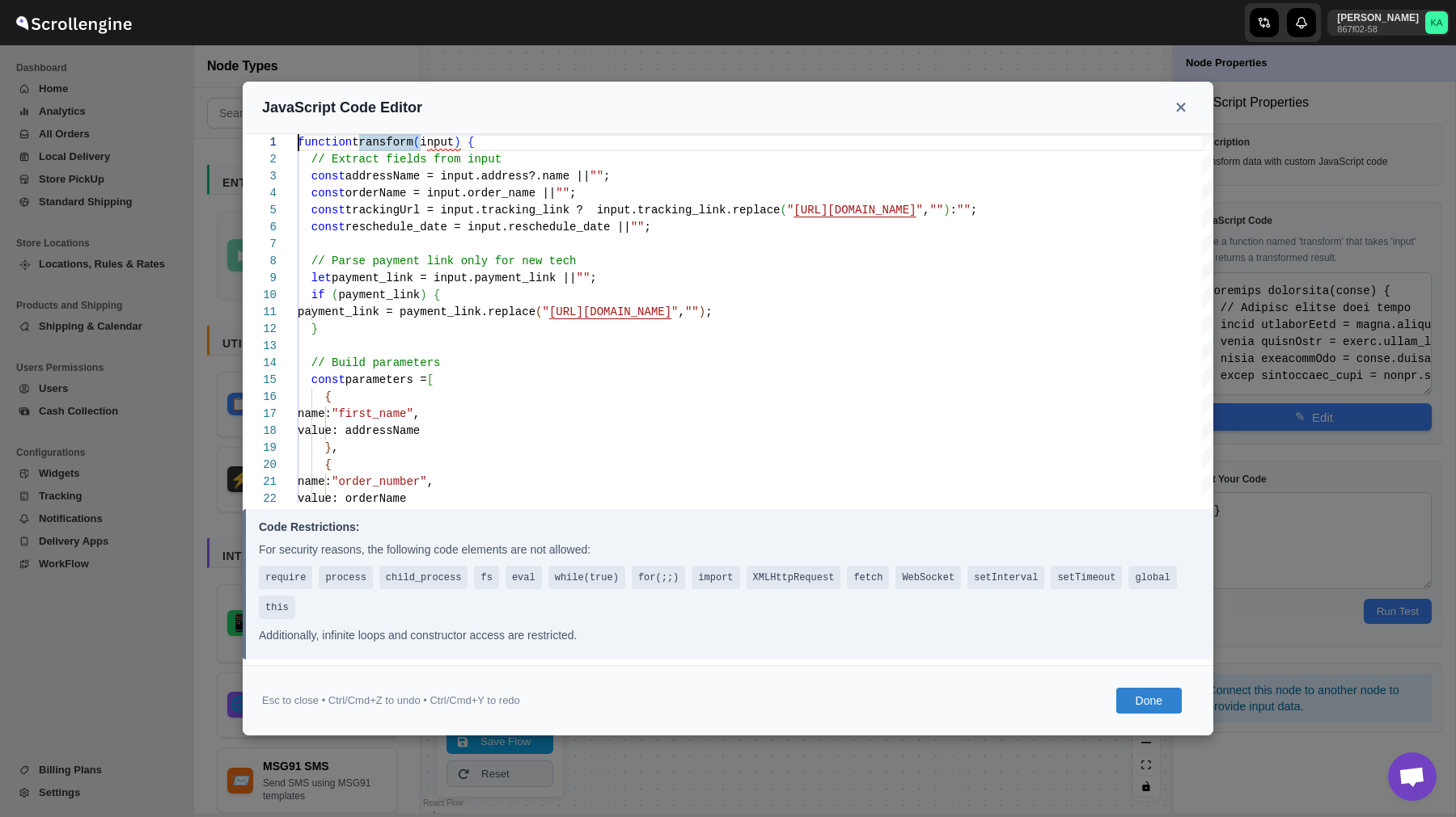
click at [1141, 691] on button "Done" at bounding box center [1148, 700] width 65 height 26
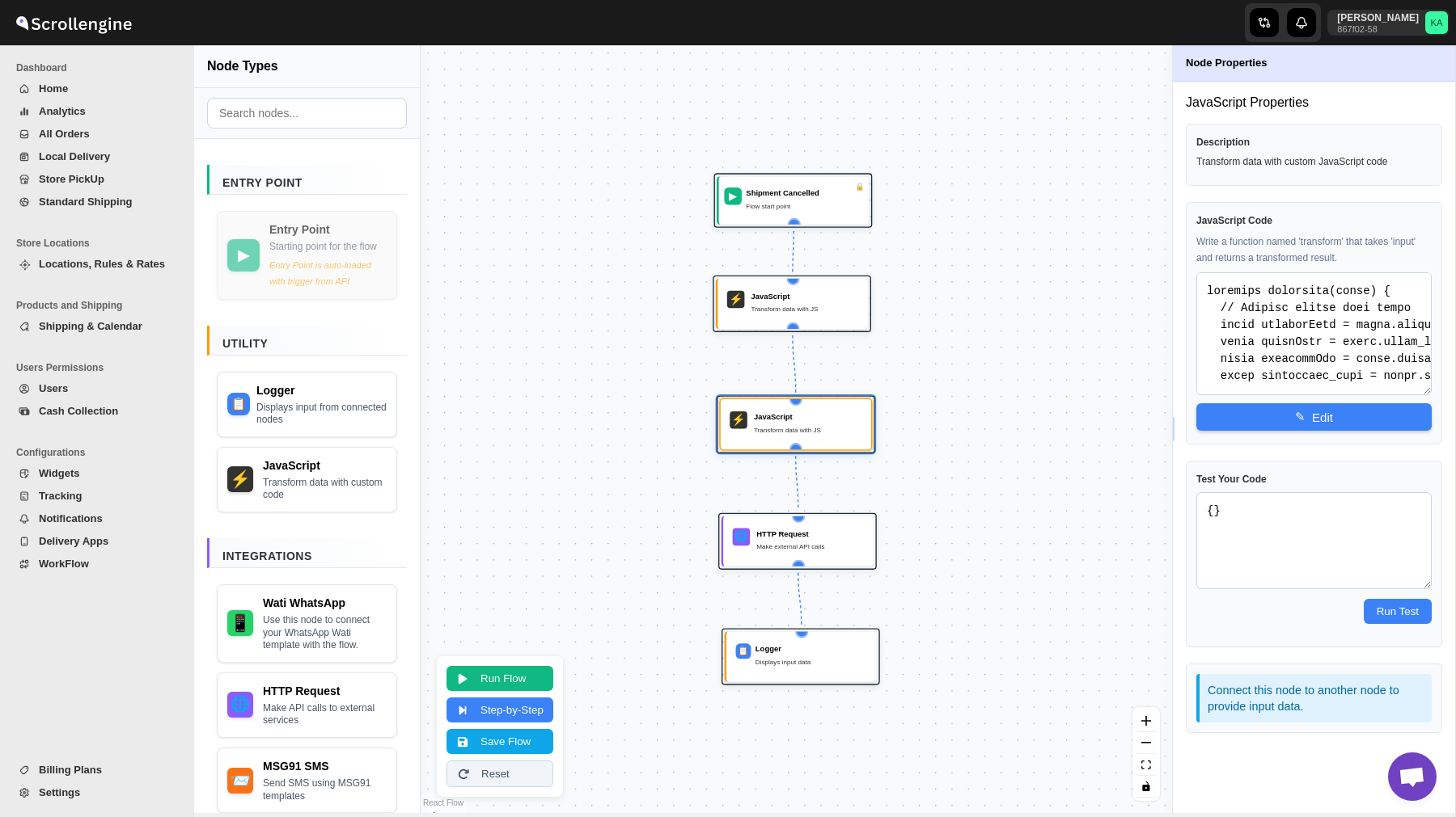
click at [81, 561] on span "WorkFlow" at bounding box center [64, 564] width 50 height 13
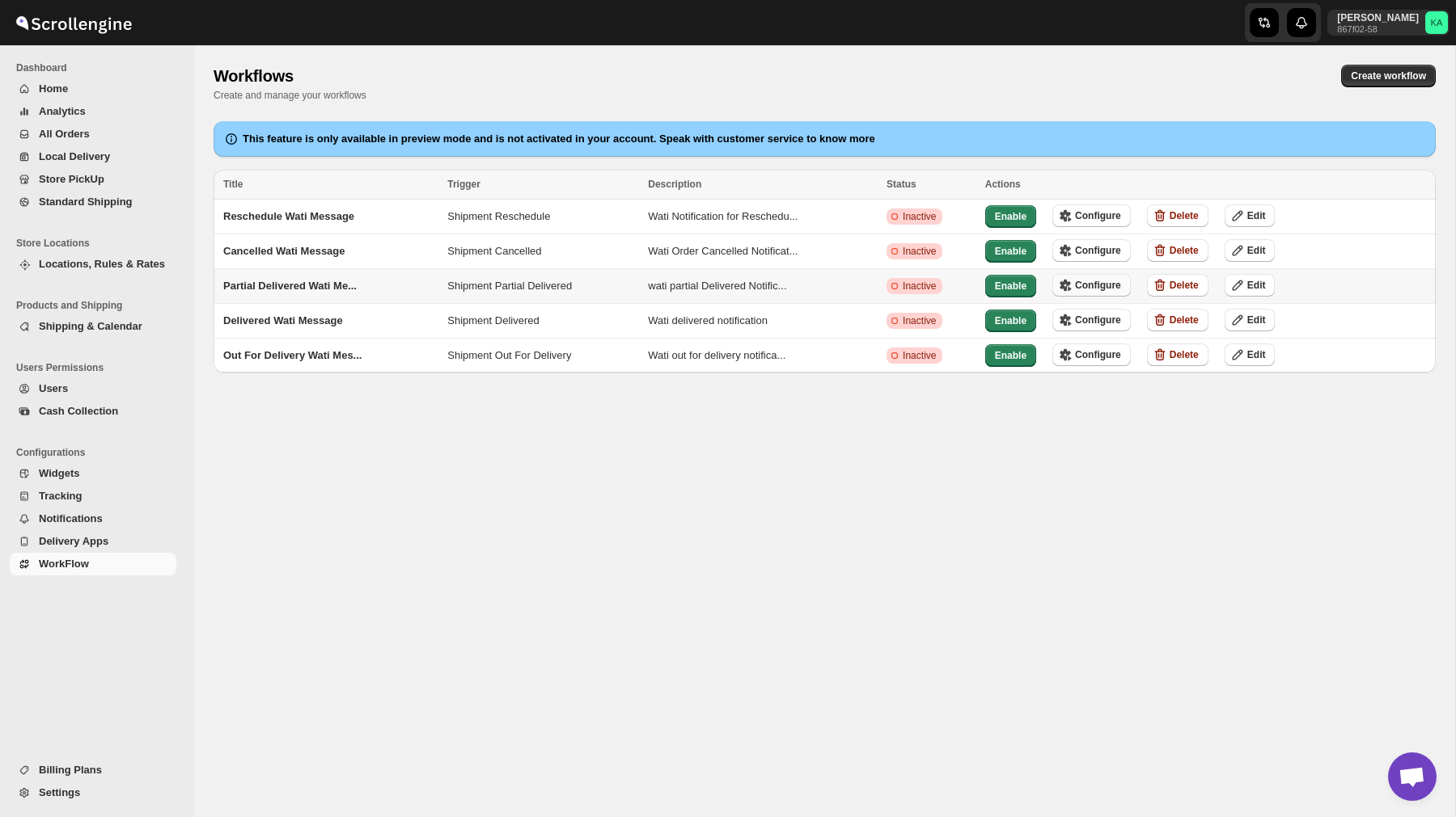
click at [1109, 286] on span "Configure" at bounding box center [1097, 285] width 46 height 13
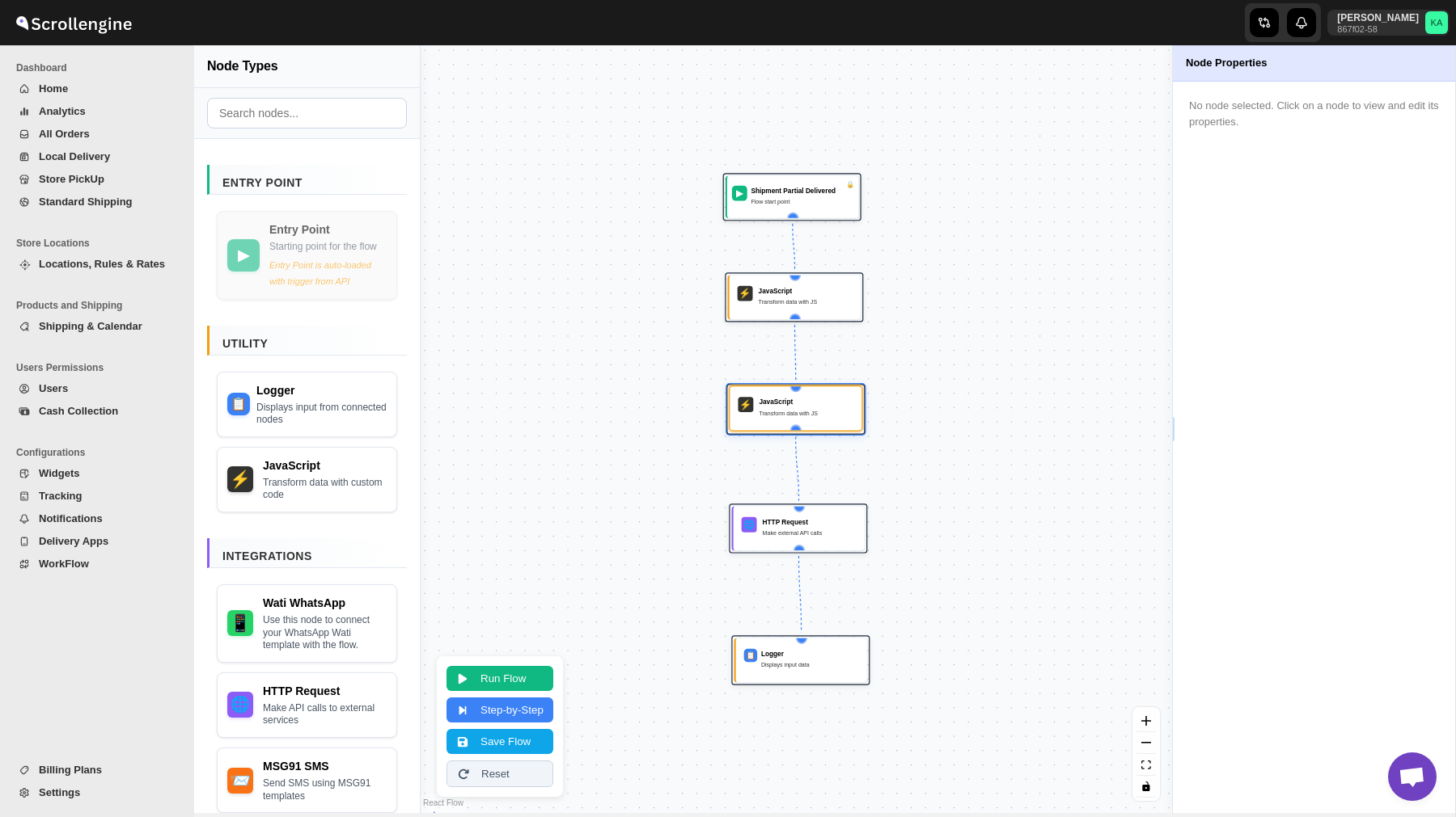
click at [768, 411] on div "Transform data with JS" at bounding box center [806, 414] width 94 height 10
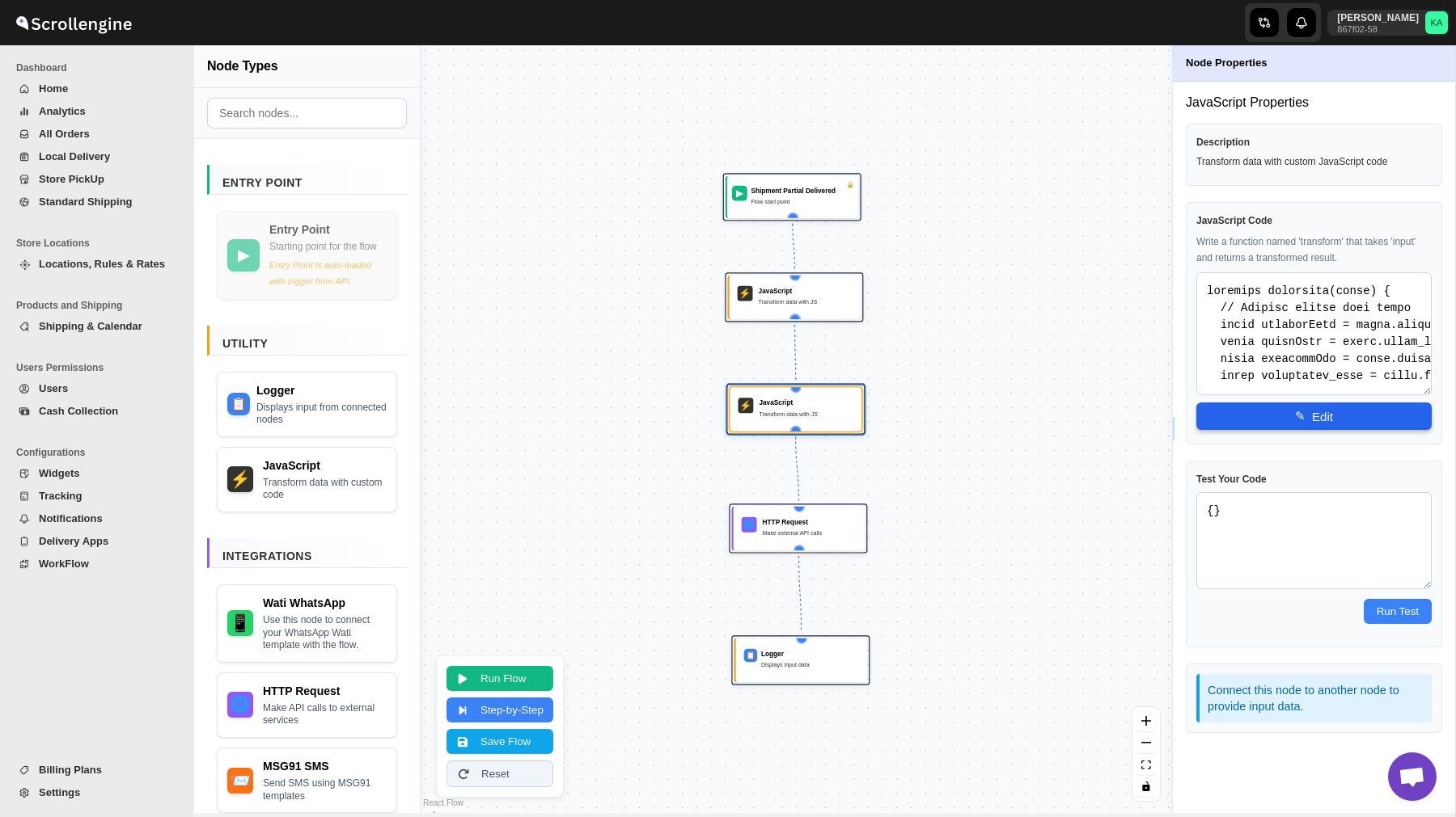
click at [1321, 417] on button "✎ Edit" at bounding box center [1314, 416] width 236 height 28
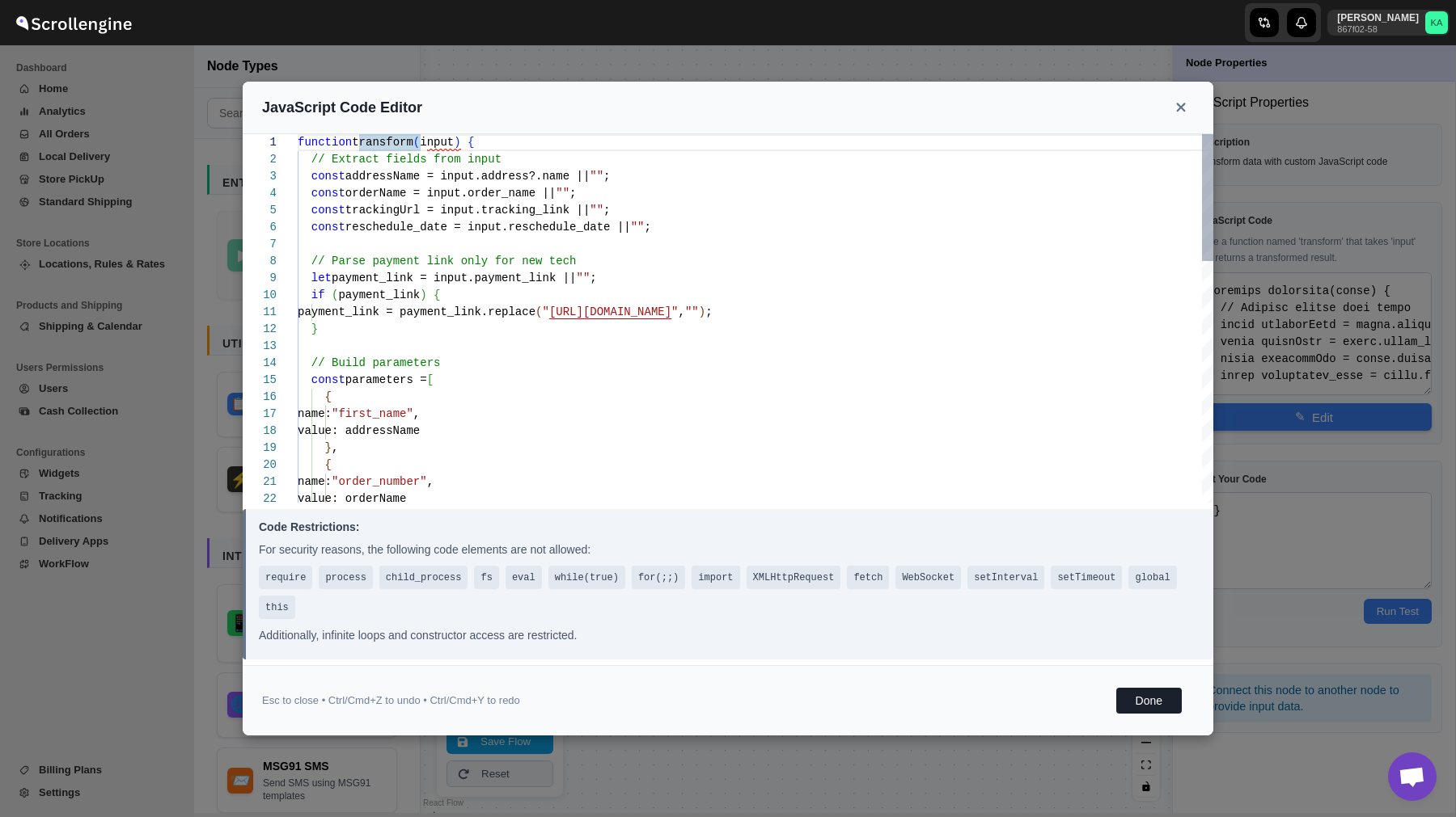
scroll to position [68, 0]
drag, startPoint x: 312, startPoint y: 208, endPoint x: 687, endPoint y: 208, distance: 375.0
click at [687, 208] on div "function transform ( input ) { // Extract fields from input const addressName =…" at bounding box center [755, 669] width 915 height 1069
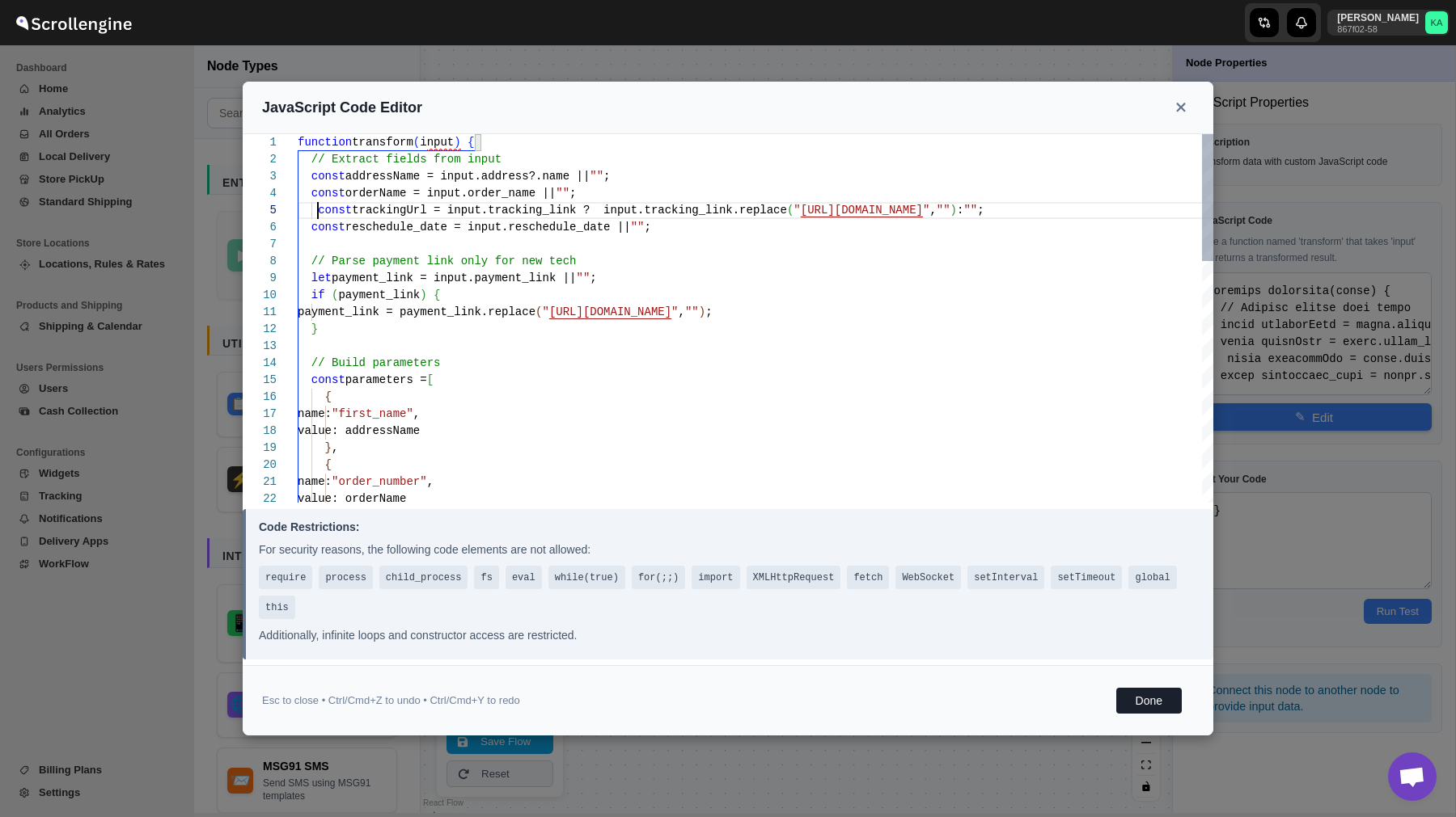
click at [317, 209] on div "function transform ( input ) { // Extract fields from input const addressName =…" at bounding box center [755, 669] width 915 height 1069
click at [1159, 706] on button "Done" at bounding box center [1148, 700] width 65 height 26
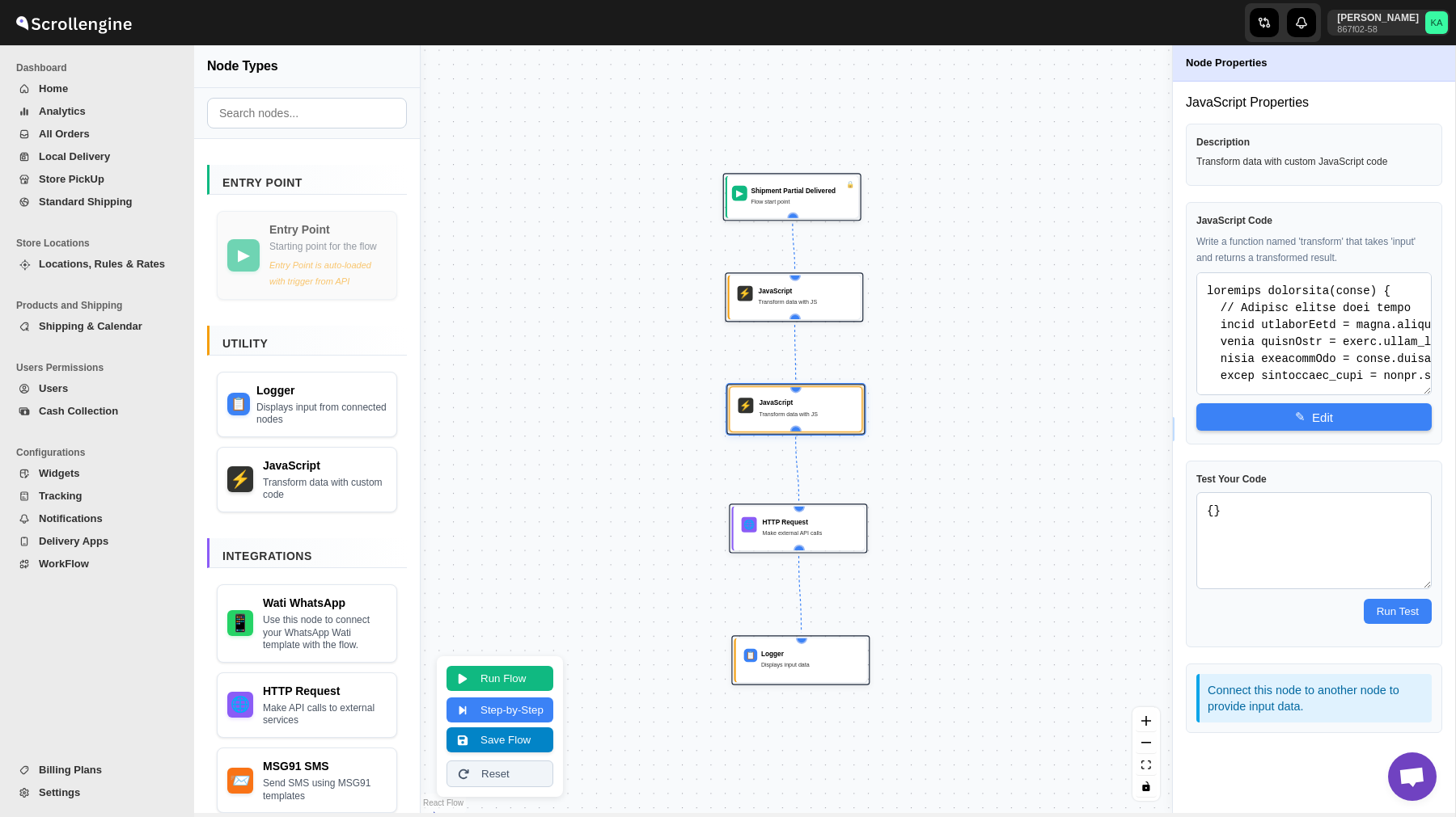
click at [490, 745] on button "Save Flow" at bounding box center [500, 740] width 107 height 25
click at [94, 568] on span "WorkFlow" at bounding box center [105, 564] width 135 height 16
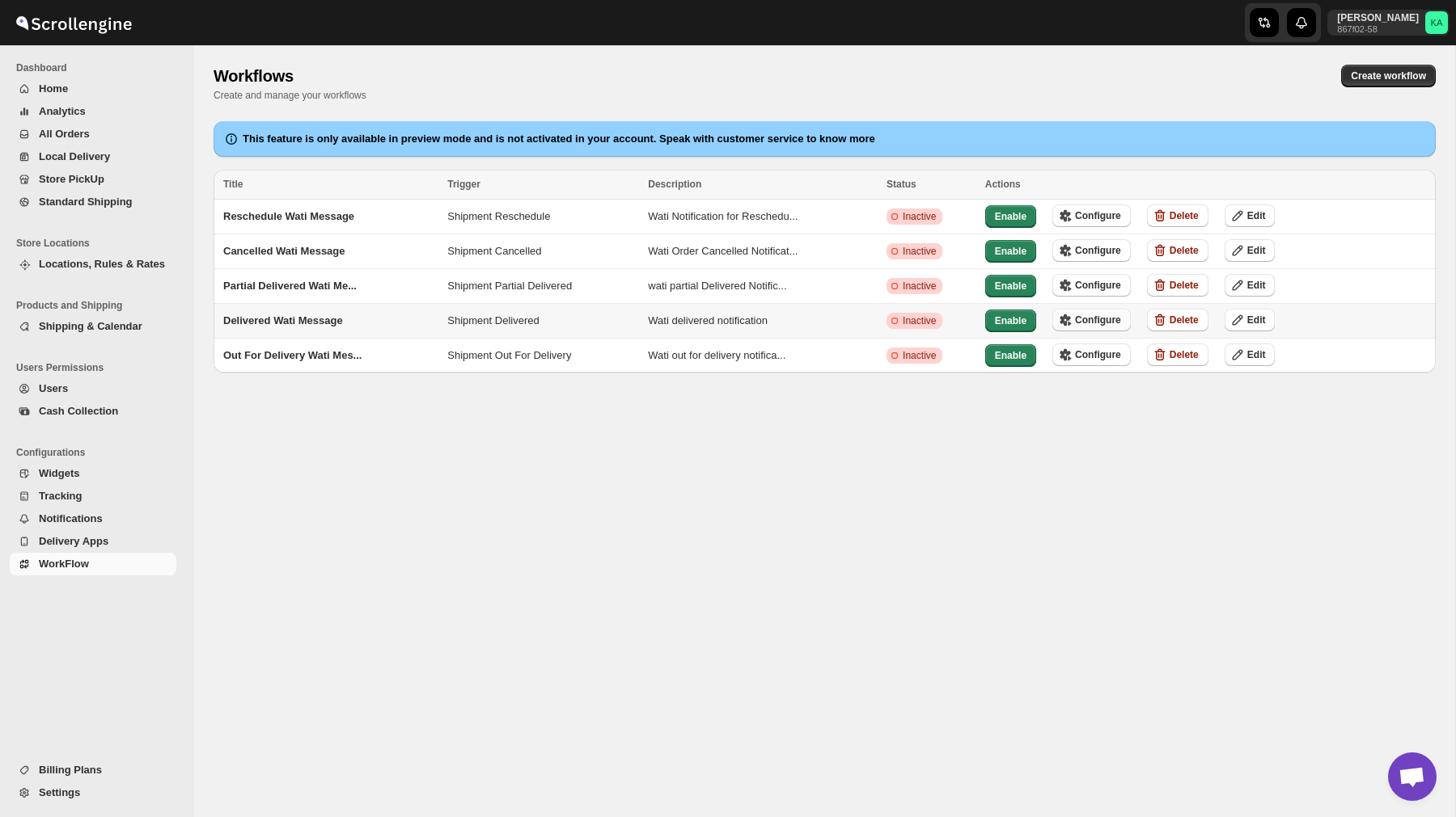
click at [1102, 311] on button "Configure" at bounding box center [1092, 320] width 79 height 23
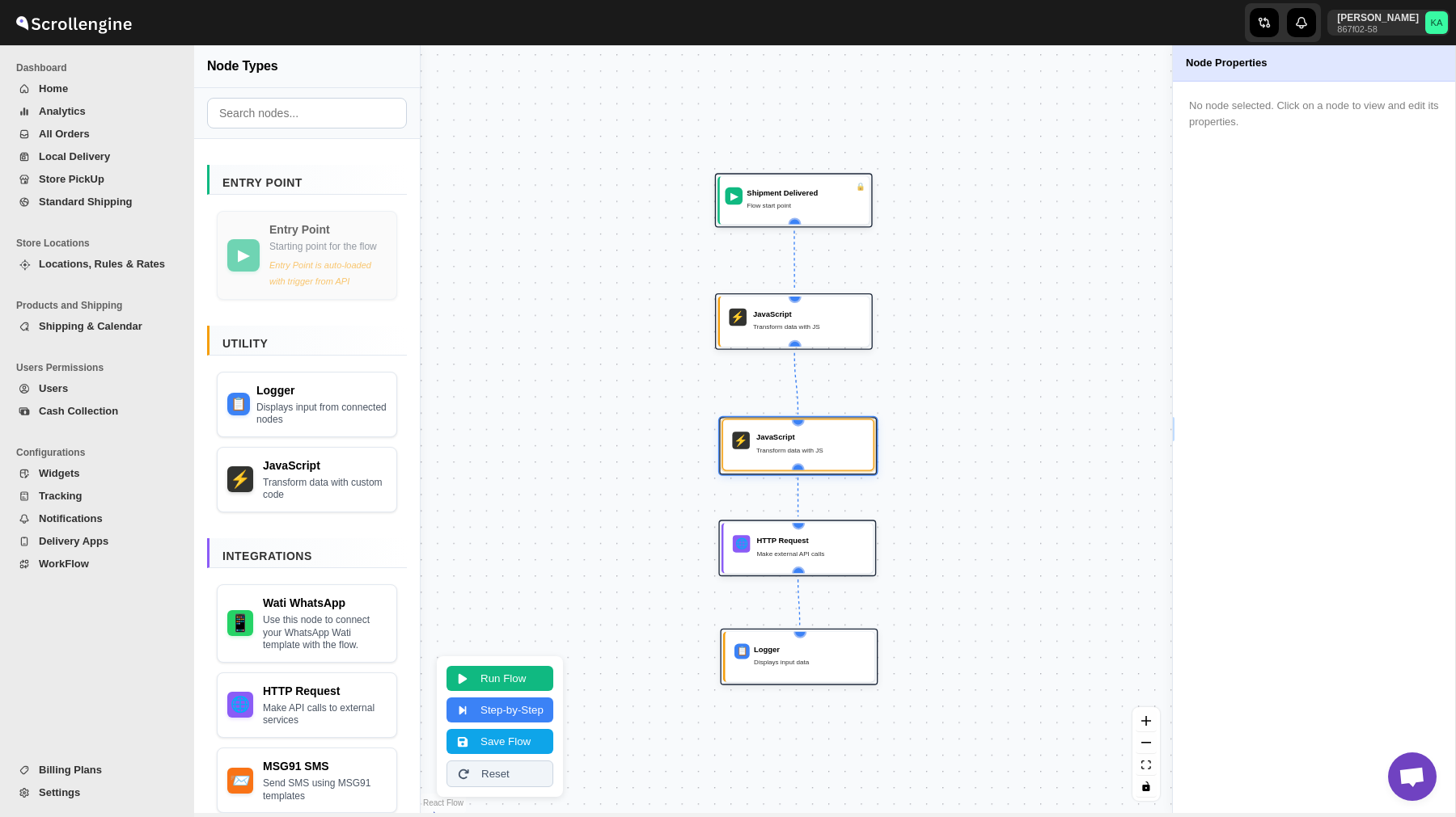
click at [782, 439] on div "JavaScript" at bounding box center [810, 437] width 108 height 11
click at [846, 430] on div "⚡ JavaScript Transform data with JS" at bounding box center [798, 445] width 137 height 38
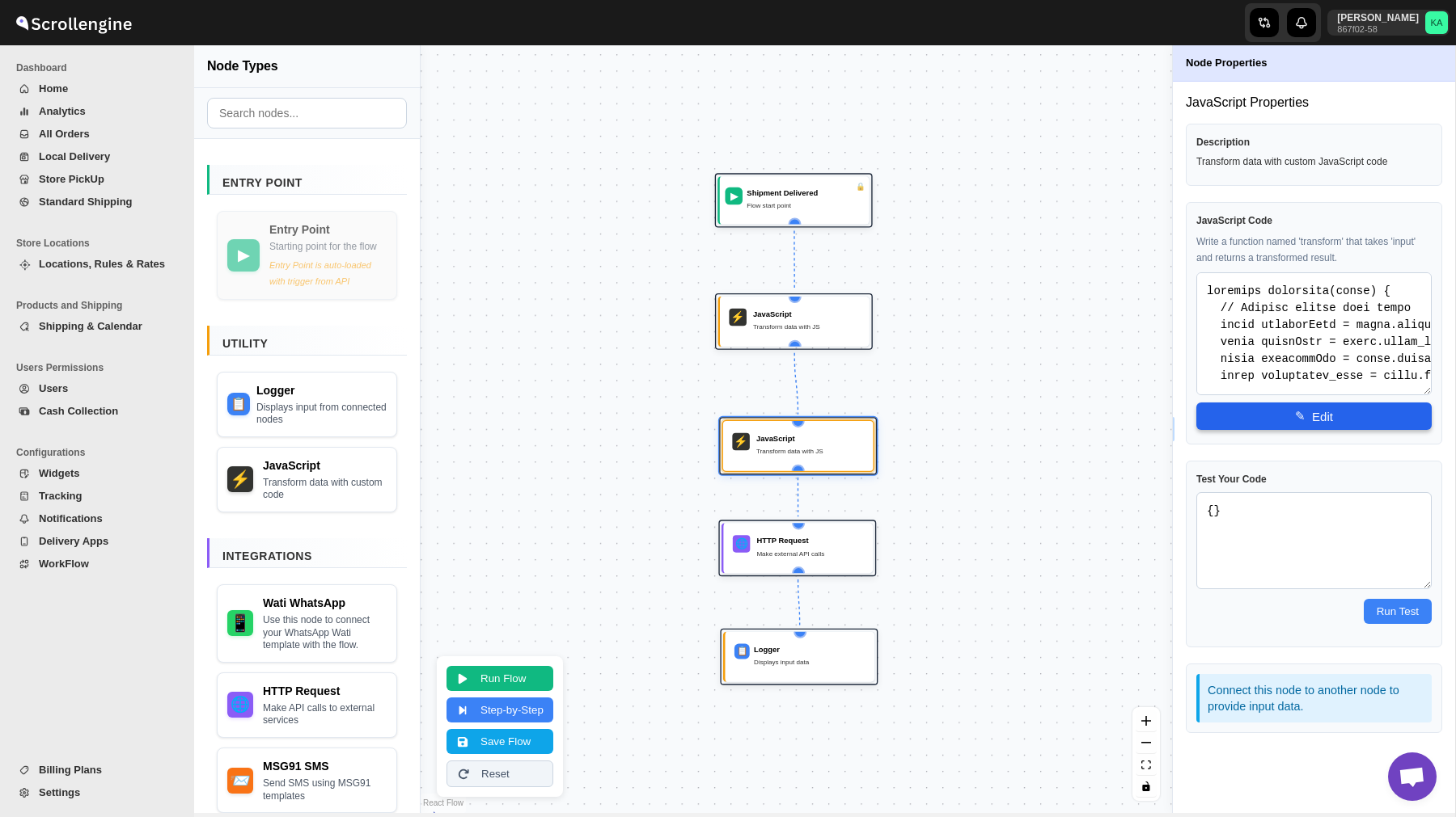
click at [1326, 419] on button "✎ Edit" at bounding box center [1314, 416] width 236 height 28
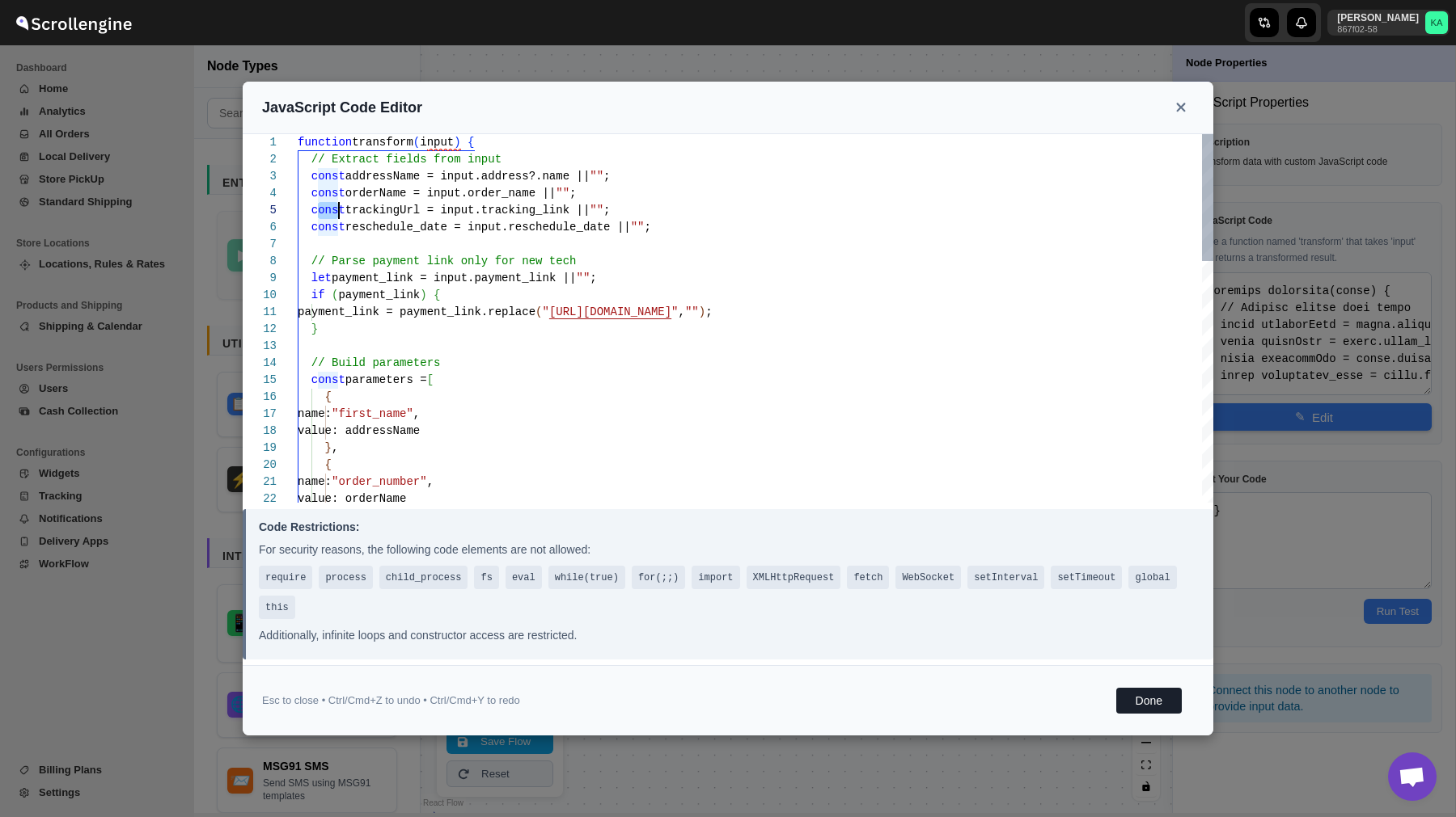
scroll to position [51, 0]
drag, startPoint x: 313, startPoint y: 211, endPoint x: 820, endPoint y: 187, distance: 507.6
click at [820, 187] on div "function transform ( input ) { // Extract fields from input const addressName =…" at bounding box center [755, 669] width 915 height 1069
click at [638, 214] on div "function transform ( input ) { // Extract fields from input const addressName =…" at bounding box center [755, 669] width 915 height 1069
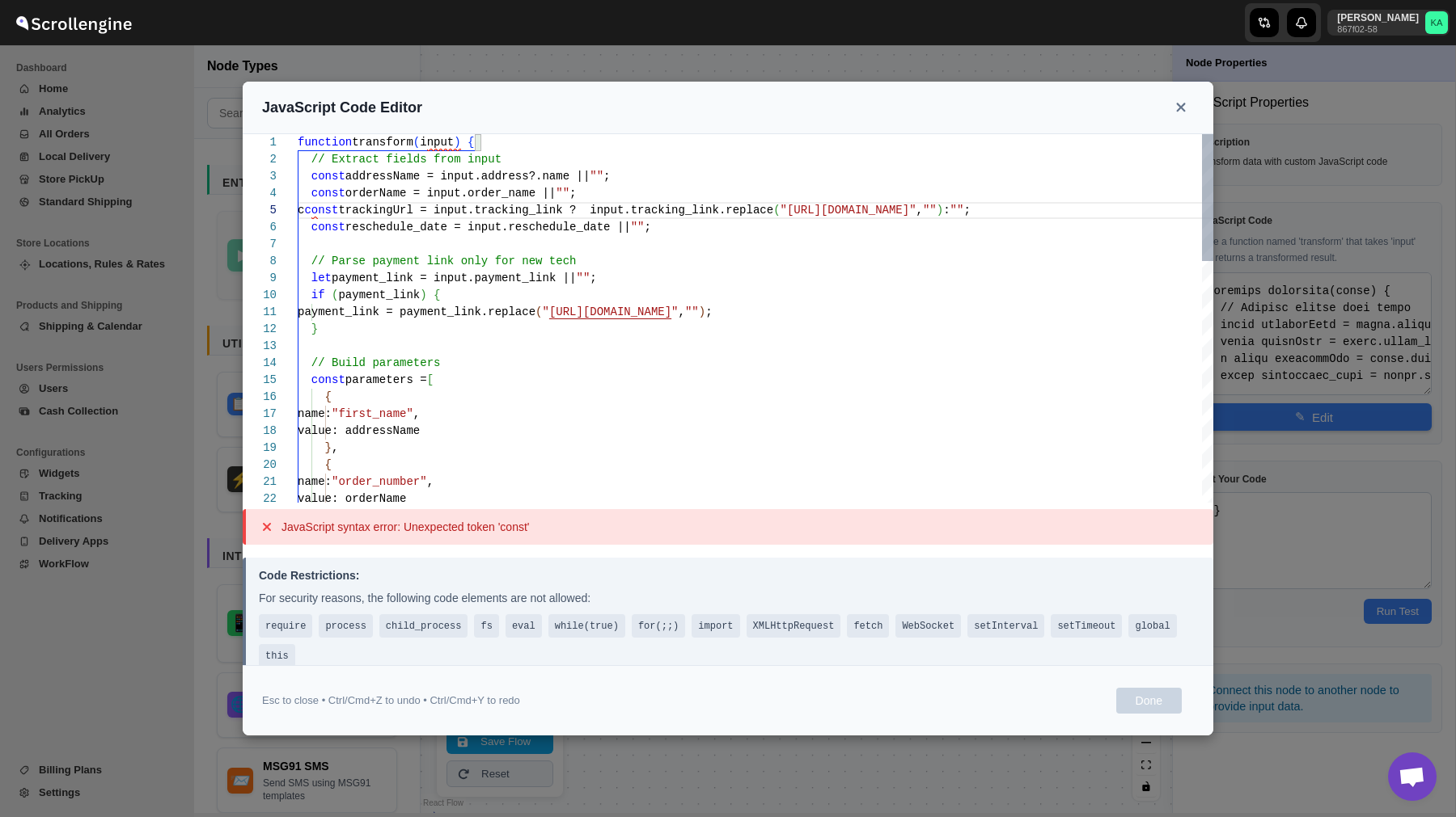
click at [328, 211] on div "function transform ( input ) { // Extract fields from input const addressName =…" at bounding box center [755, 669] width 915 height 1069
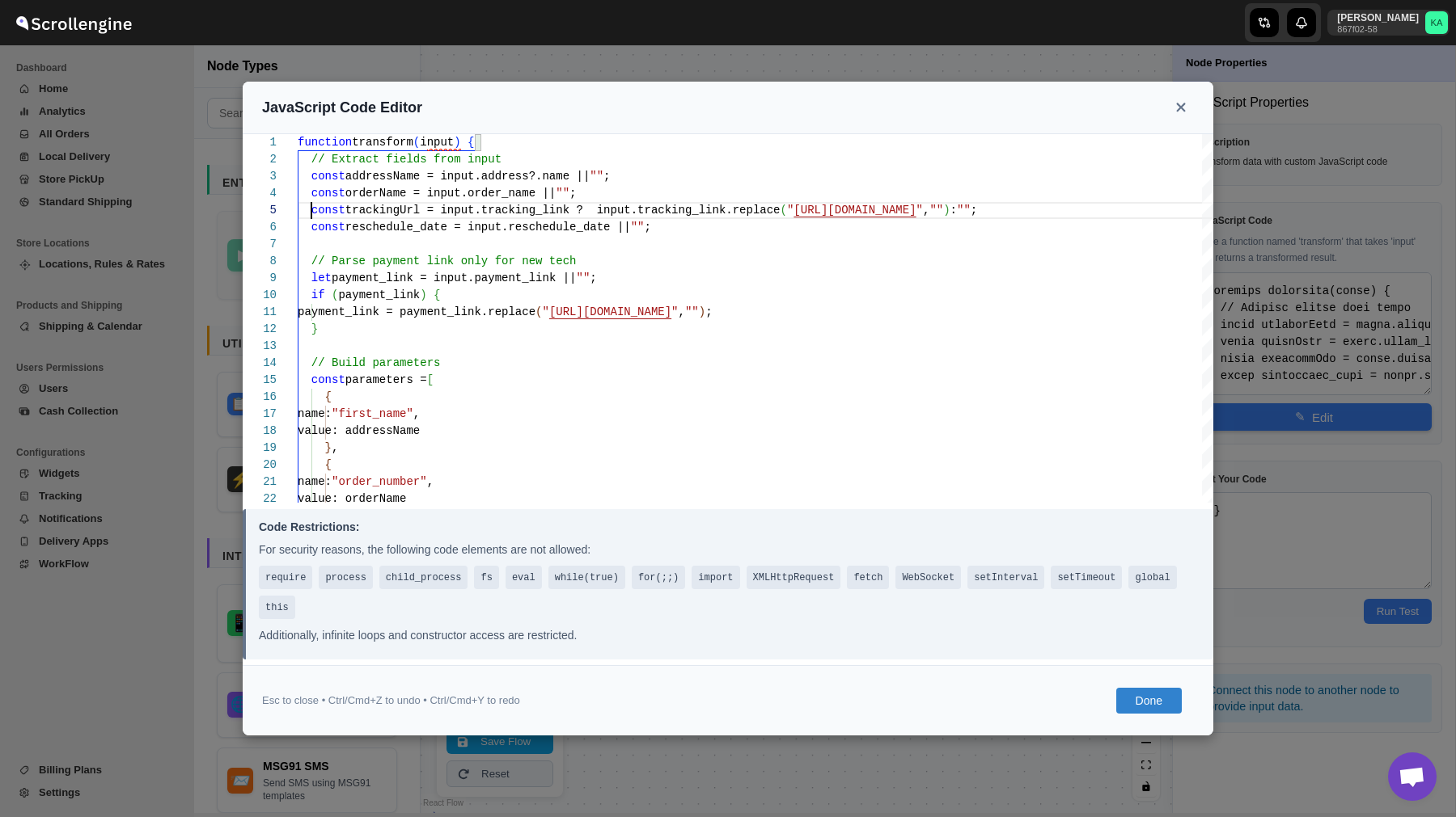
click at [1158, 698] on button "Done" at bounding box center [1148, 700] width 65 height 26
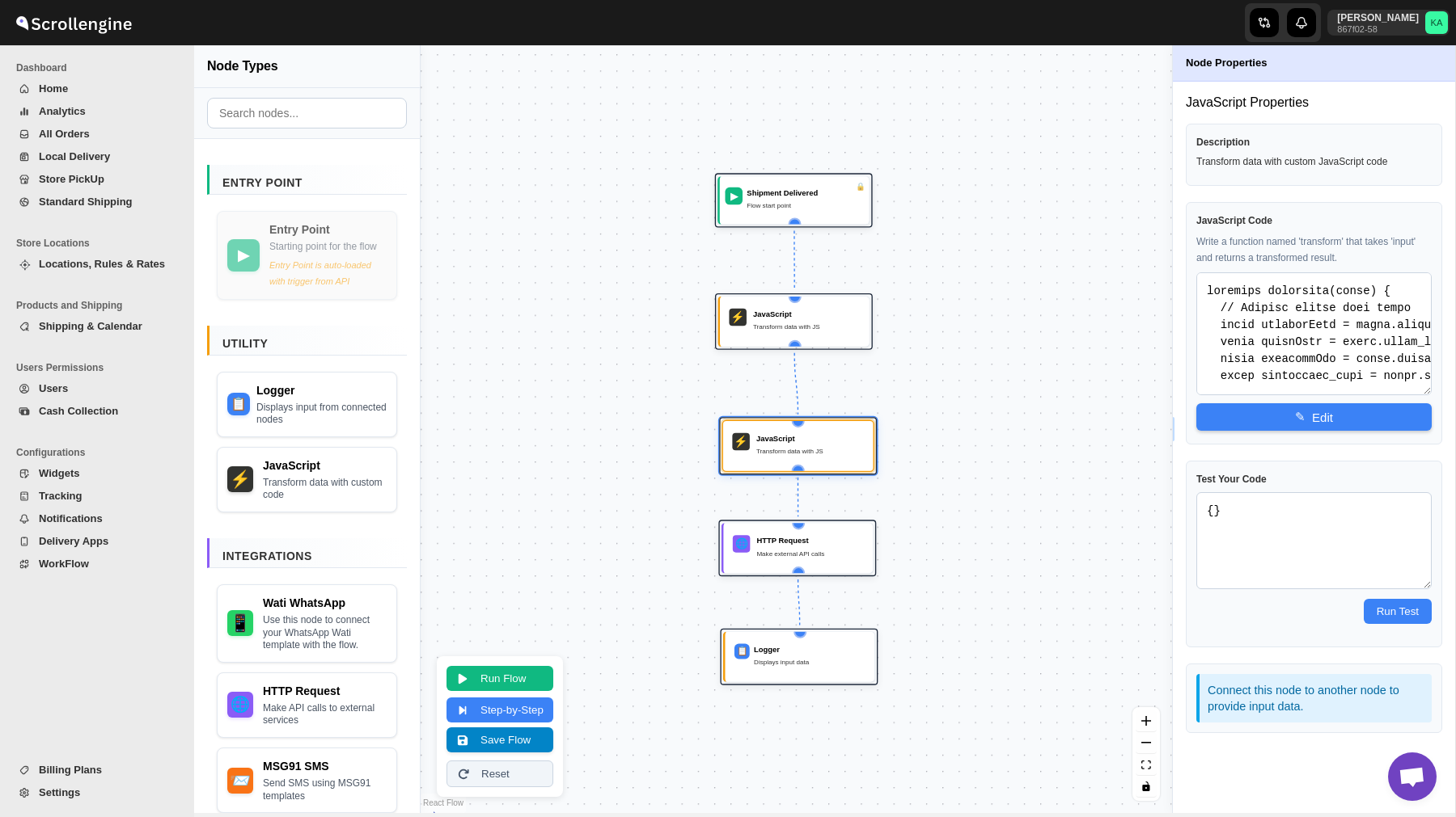
click at [519, 739] on button "Save Flow" at bounding box center [500, 740] width 107 height 25
click at [79, 565] on span "WorkFlow" at bounding box center [64, 564] width 50 height 13
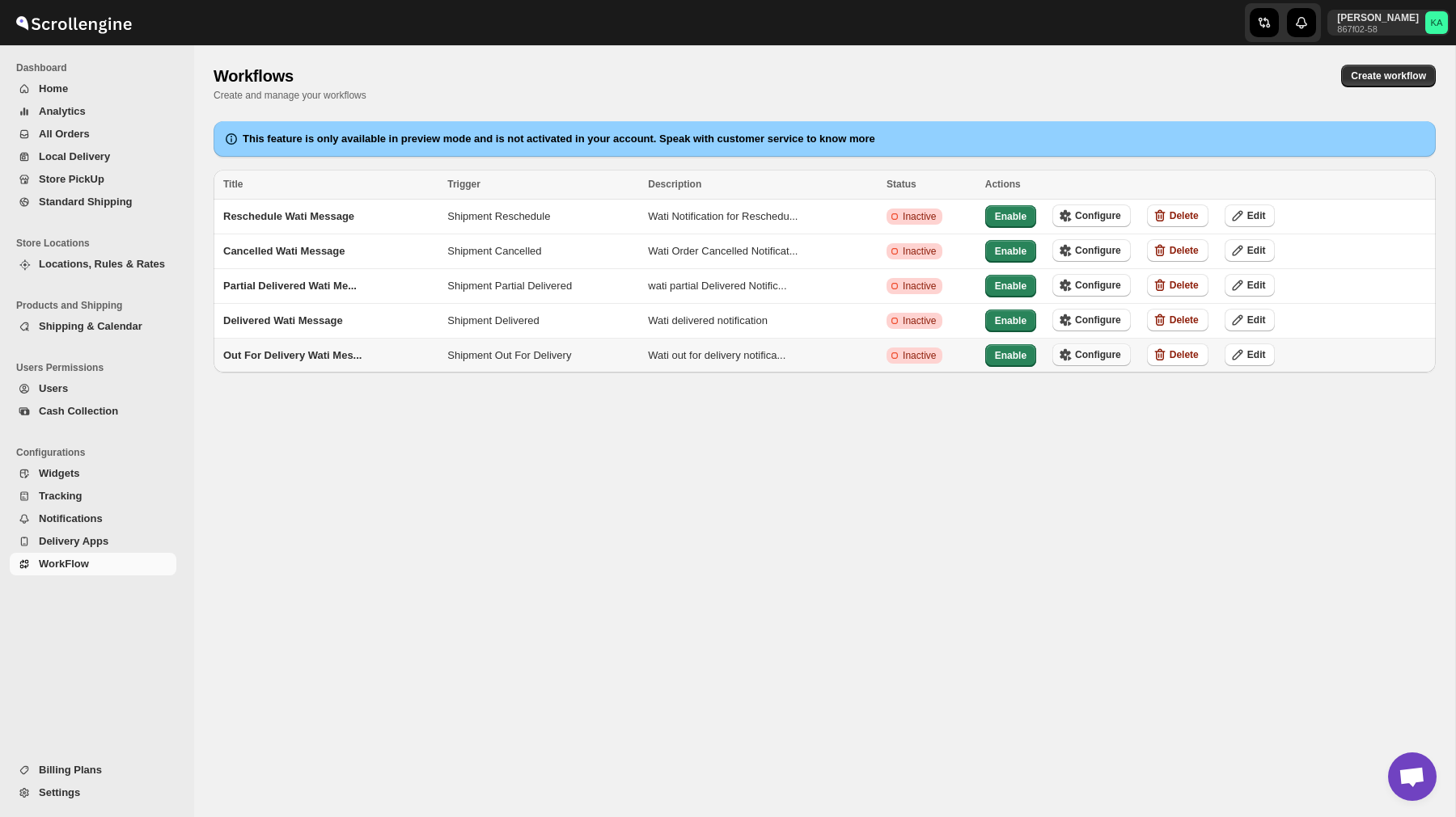
click at [1100, 348] on span "Configure" at bounding box center [1097, 354] width 46 height 13
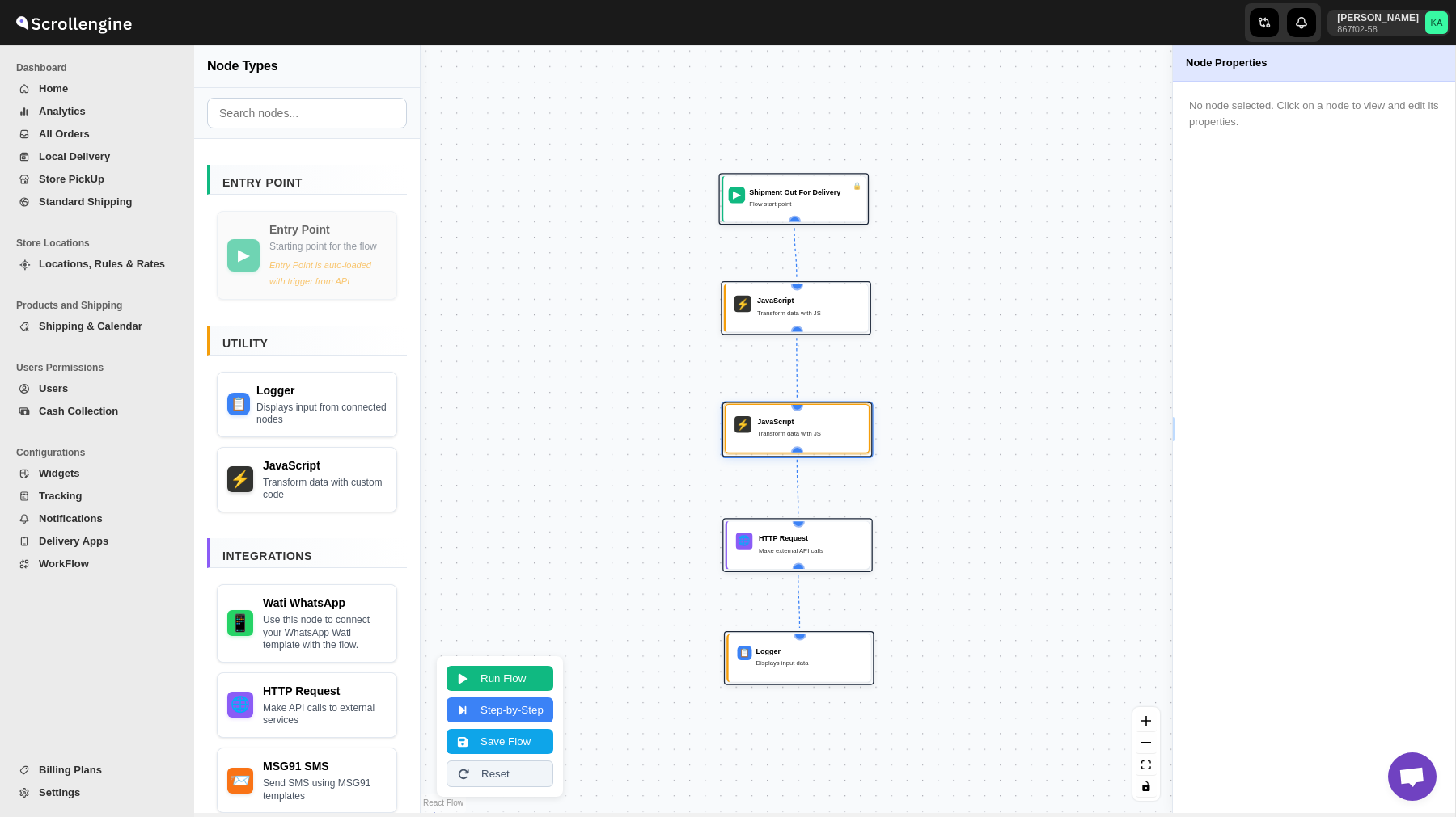
click at [799, 439] on div "Transform data with JS" at bounding box center [808, 434] width 103 height 11
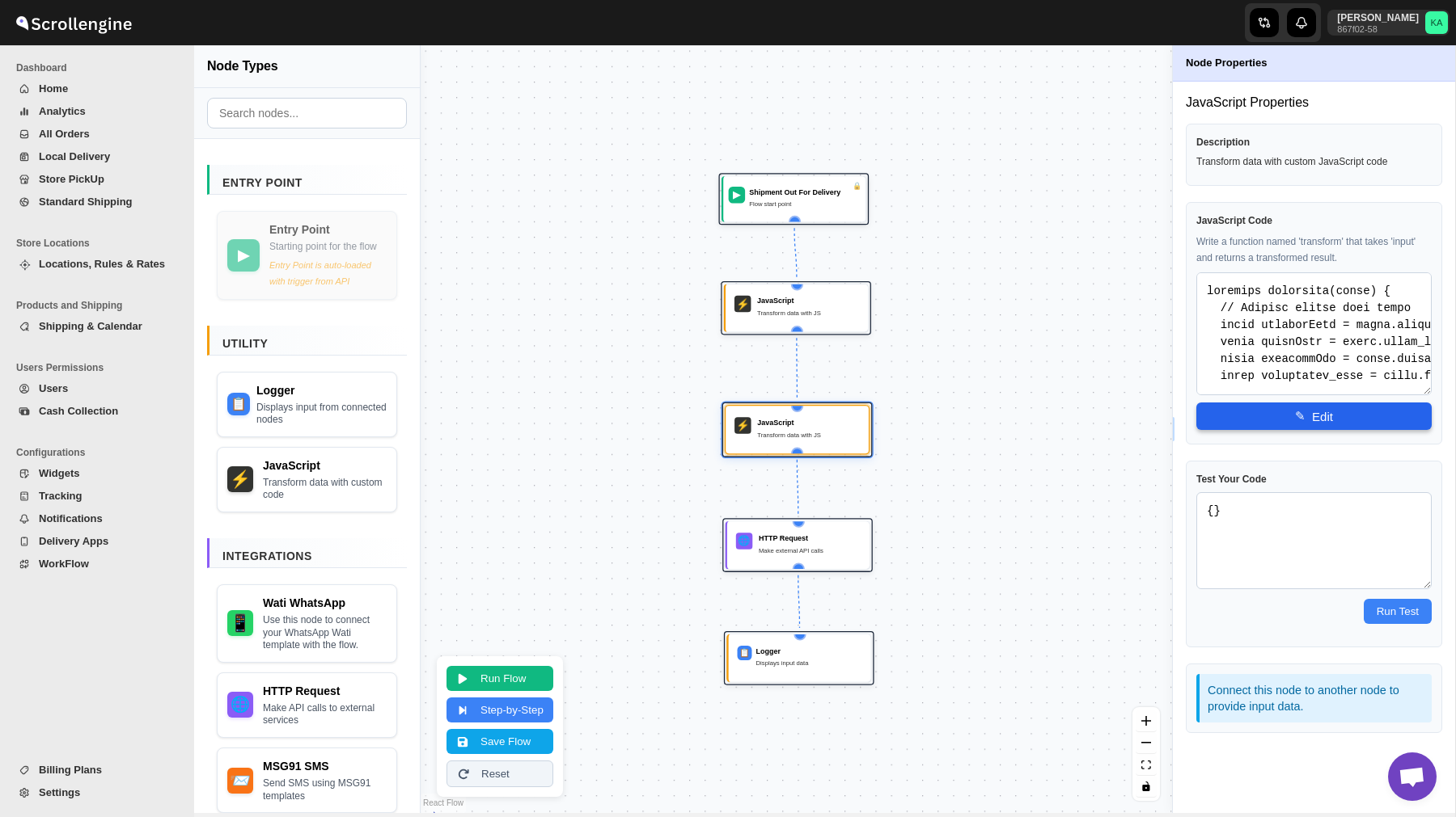
click at [1307, 411] on button "✎ Edit" at bounding box center [1314, 416] width 236 height 28
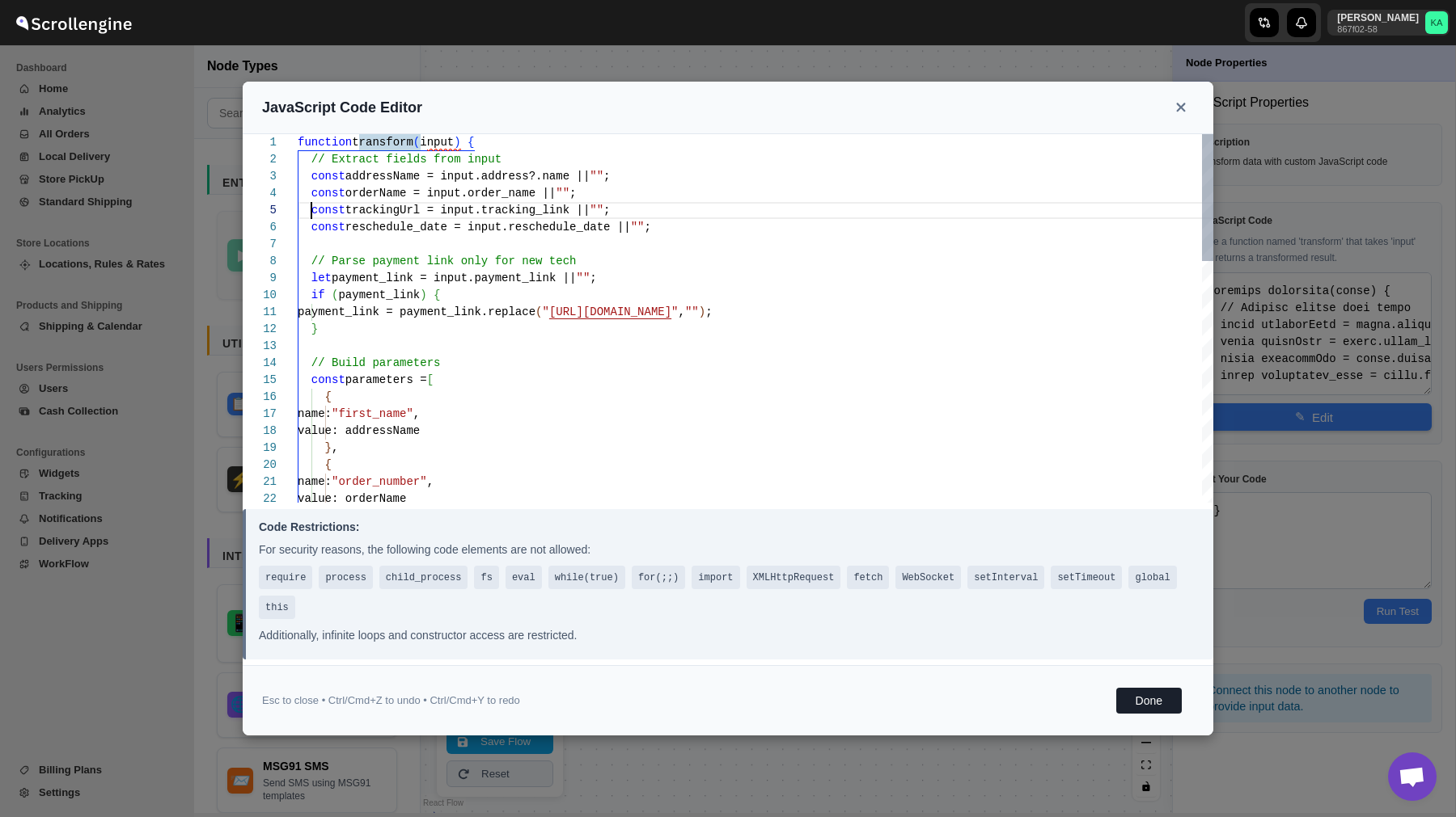
scroll to position [51, 0]
drag, startPoint x: 309, startPoint y: 211, endPoint x: 781, endPoint y: 194, distance: 472.3
click at [781, 194] on div "function transform ( input ) { // Extract fields from input const addressName =…" at bounding box center [755, 669] width 915 height 1069
click at [630, 209] on div "function transform ( input ) { // Extract fields from input const addressName =…" at bounding box center [755, 669] width 915 height 1069
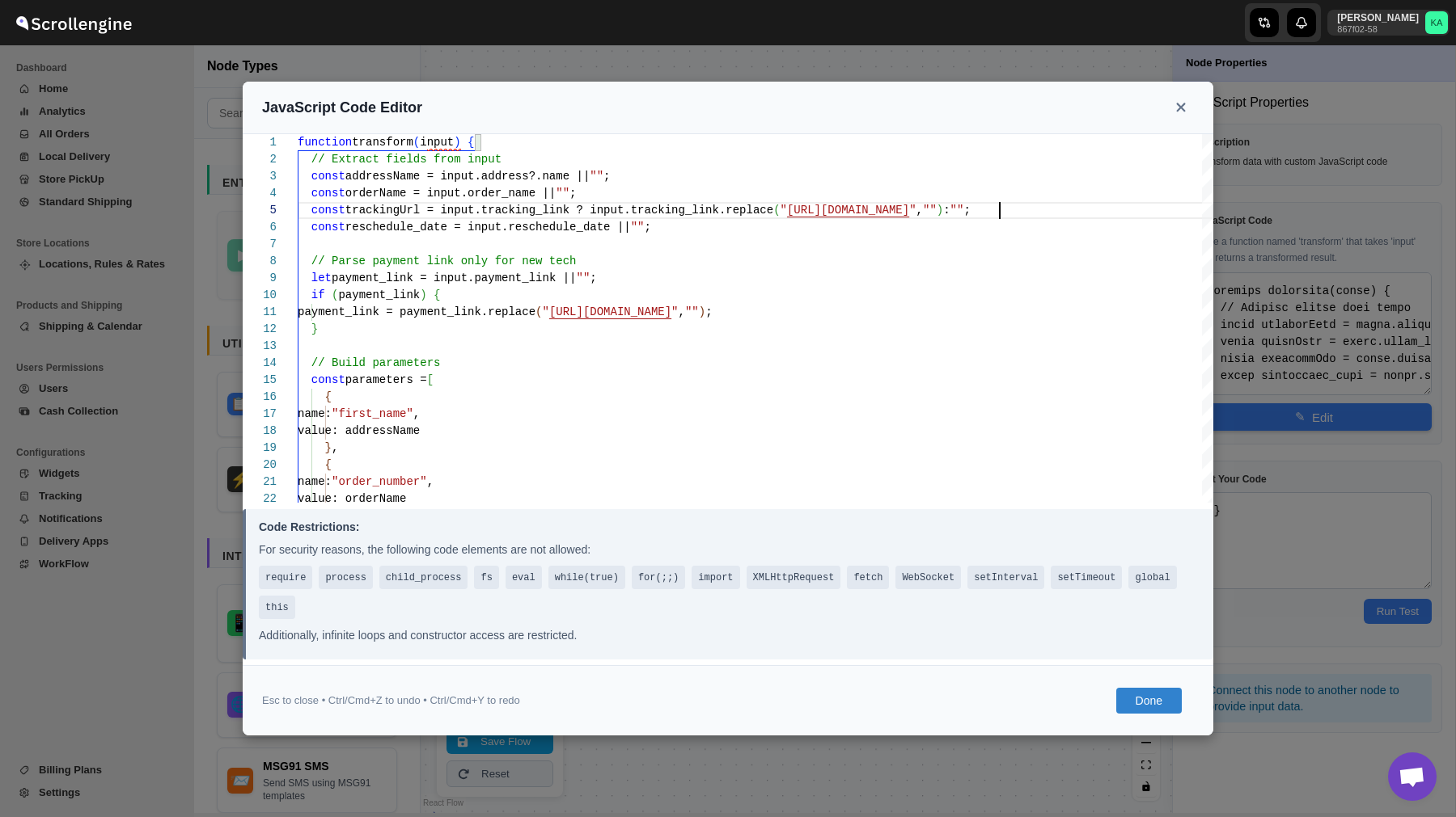
click at [1153, 702] on button "Done" at bounding box center [1148, 700] width 65 height 26
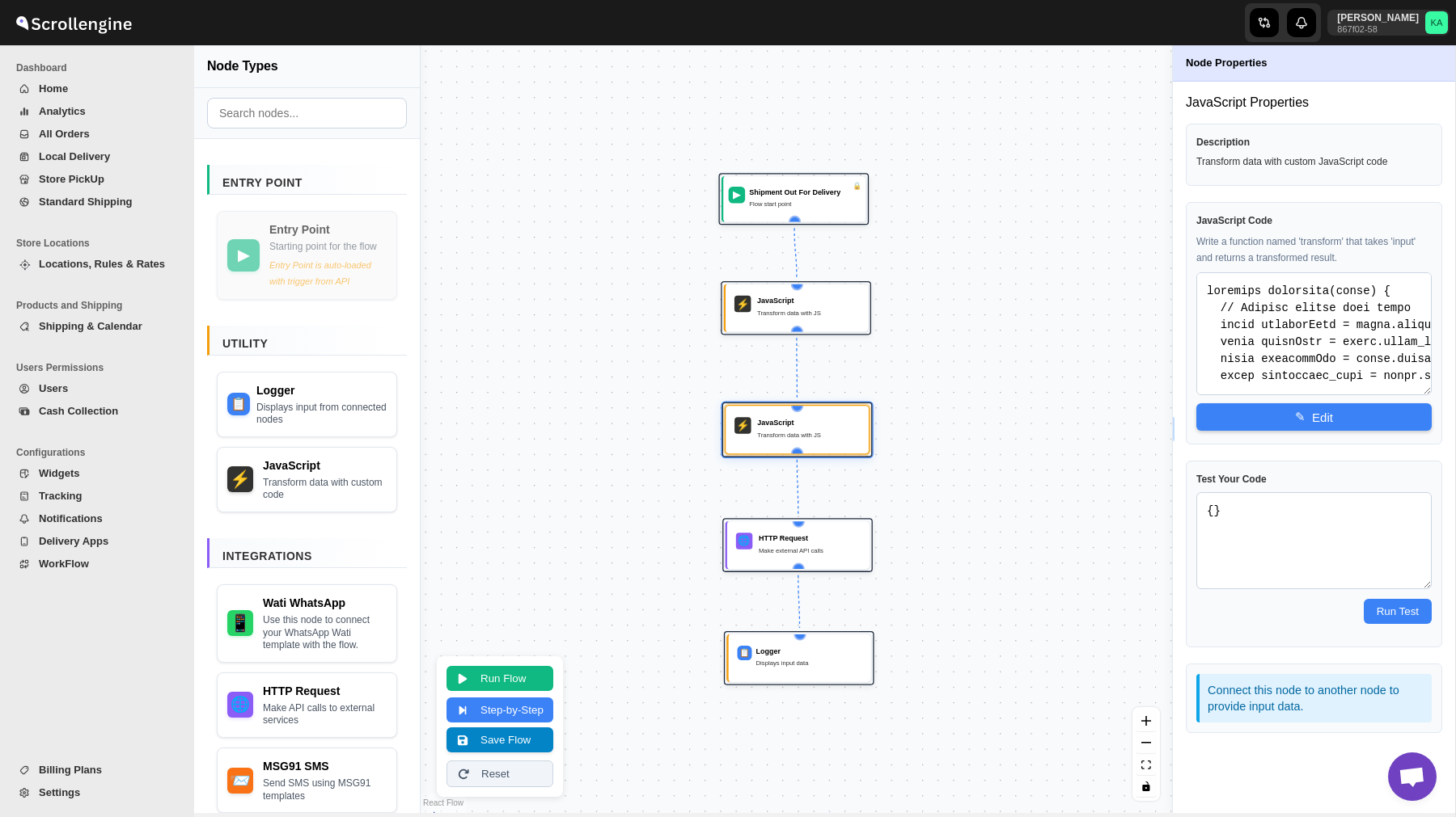
click at [498, 740] on button "Save Flow" at bounding box center [500, 740] width 107 height 25
click at [499, 741] on button "Save Flow" at bounding box center [500, 740] width 107 height 25
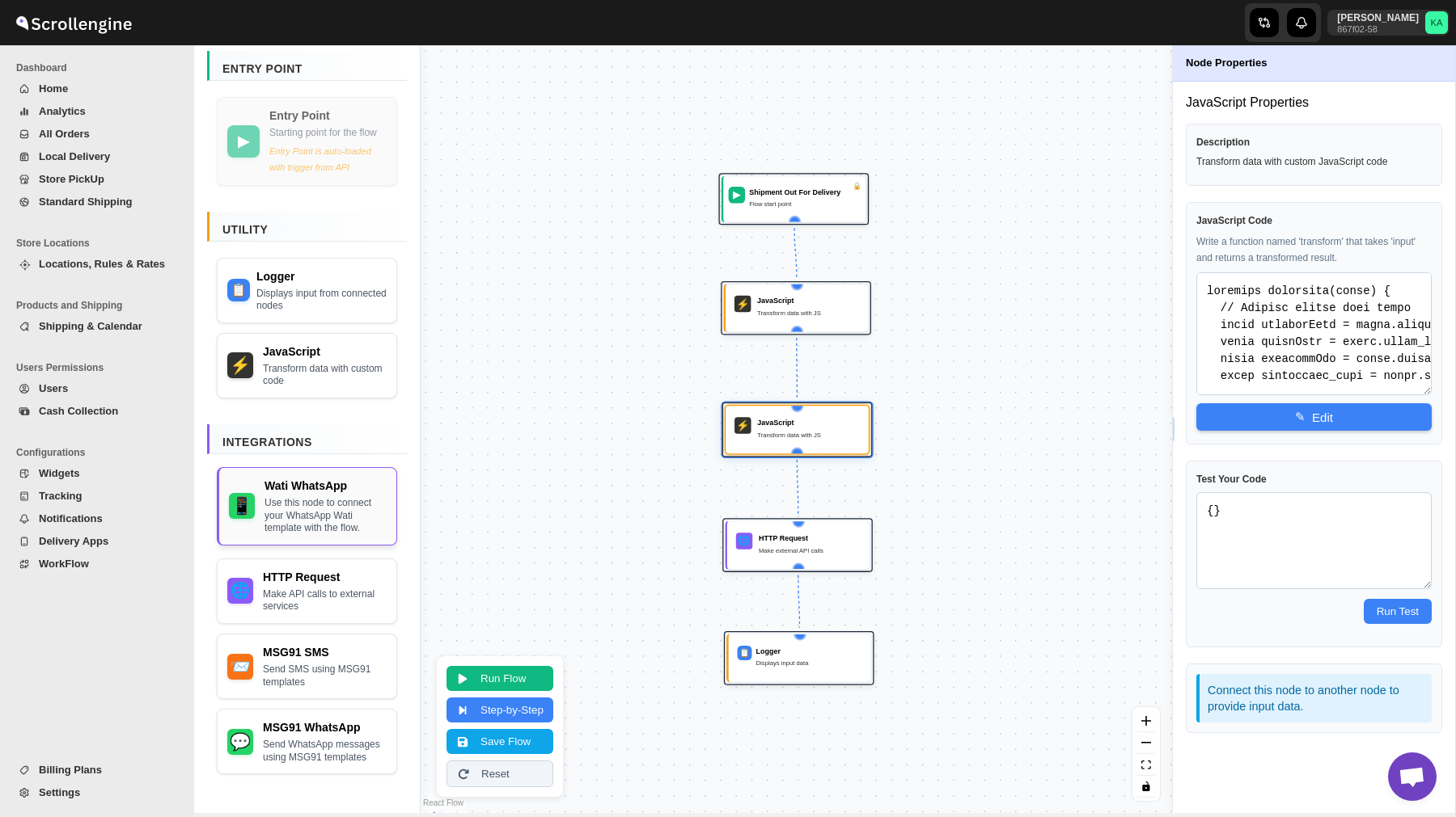
scroll to position [0, 0]
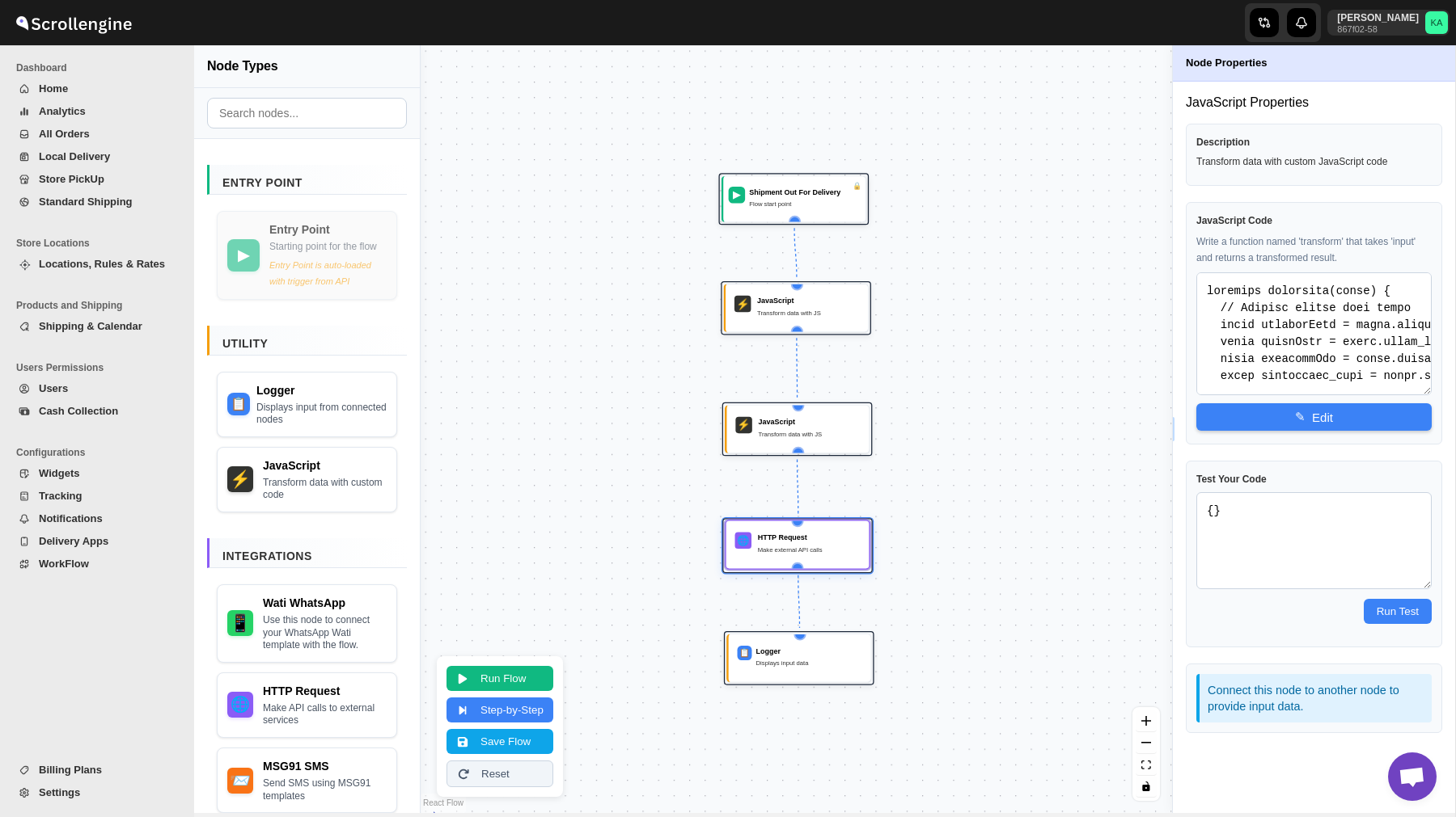
click at [802, 550] on div "Make external API calls" at bounding box center [809, 550] width 103 height 11
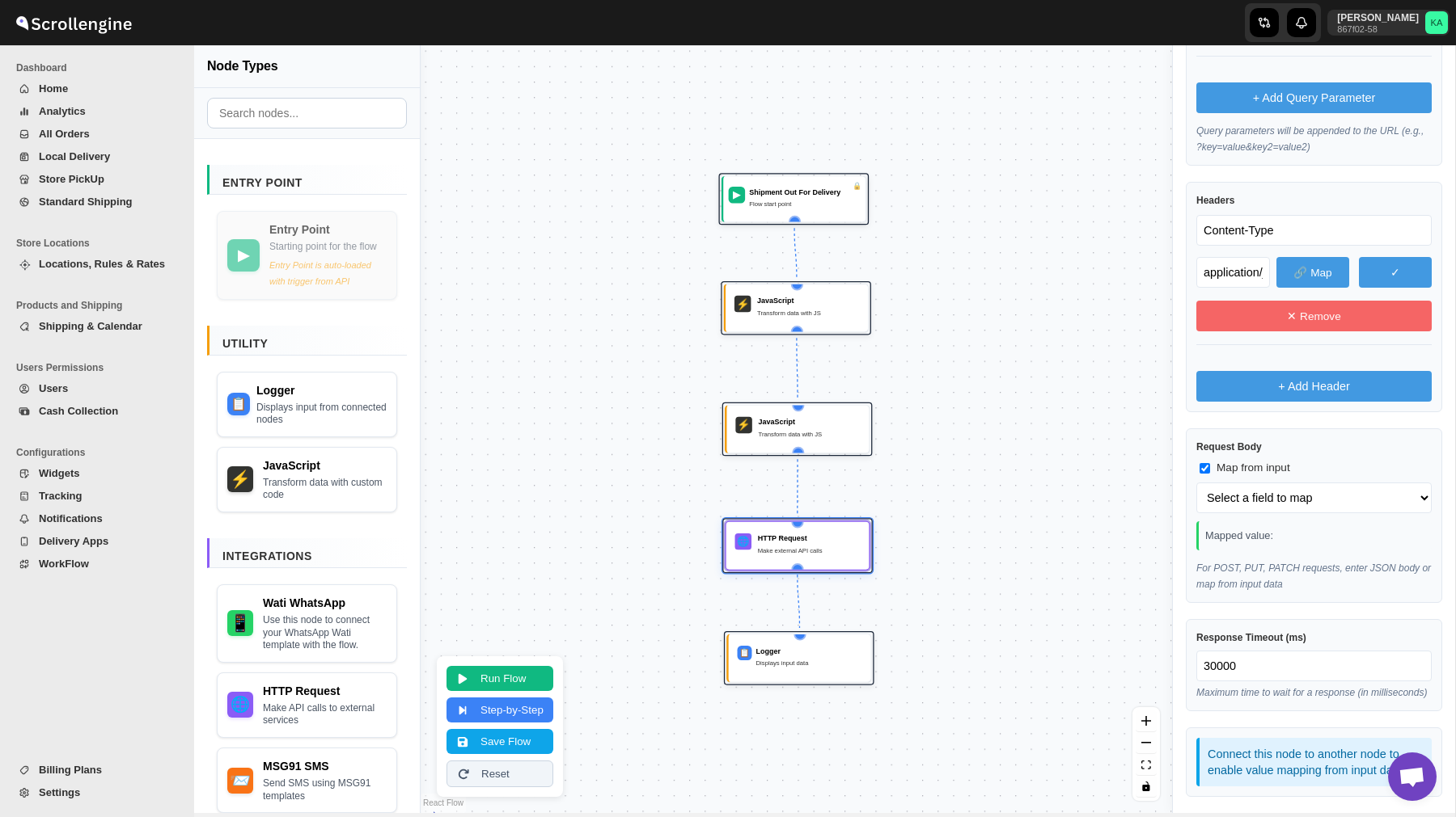
scroll to position [596, 0]
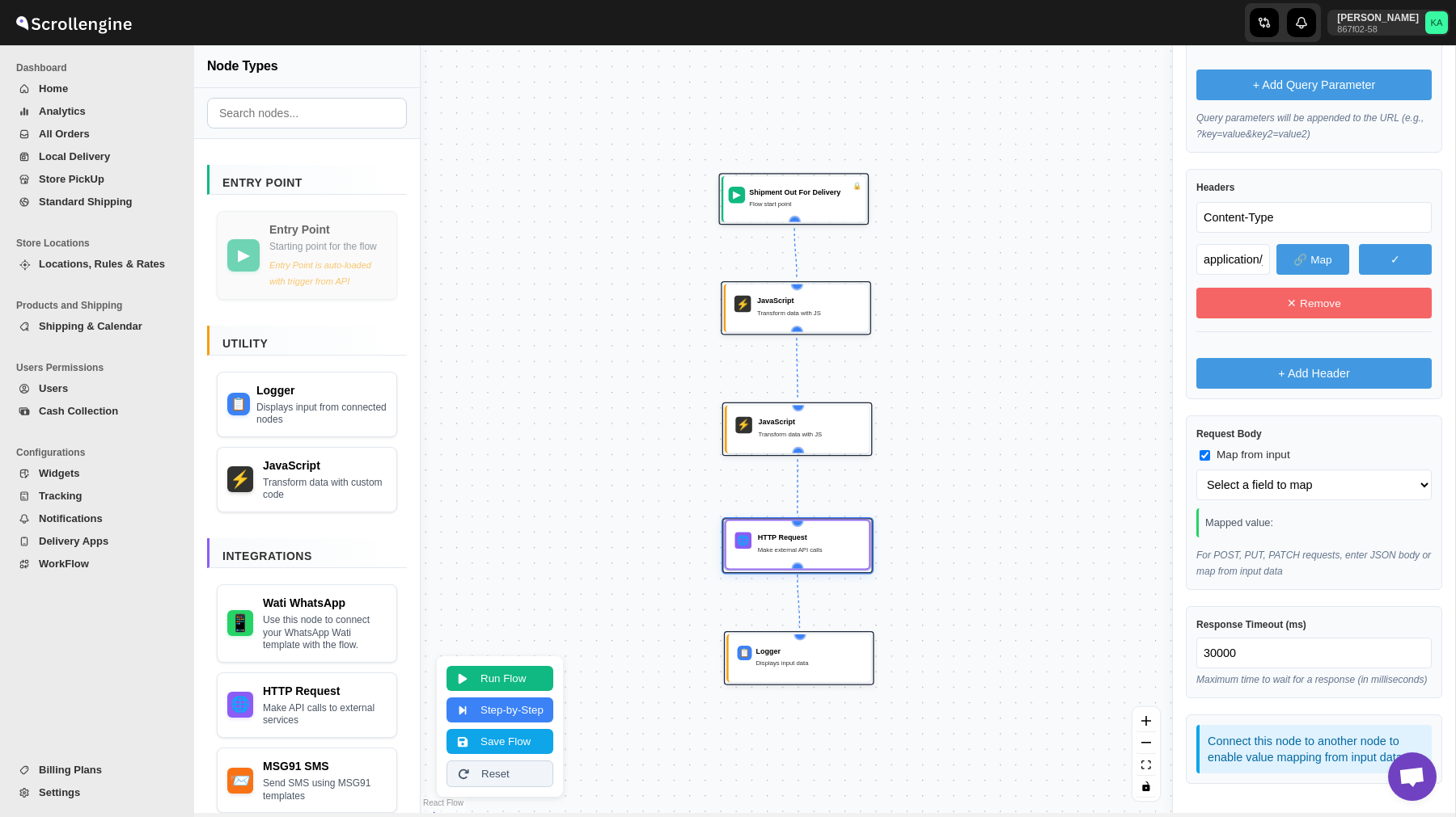
click at [823, 554] on div "Make external API calls" at bounding box center [809, 550] width 103 height 11
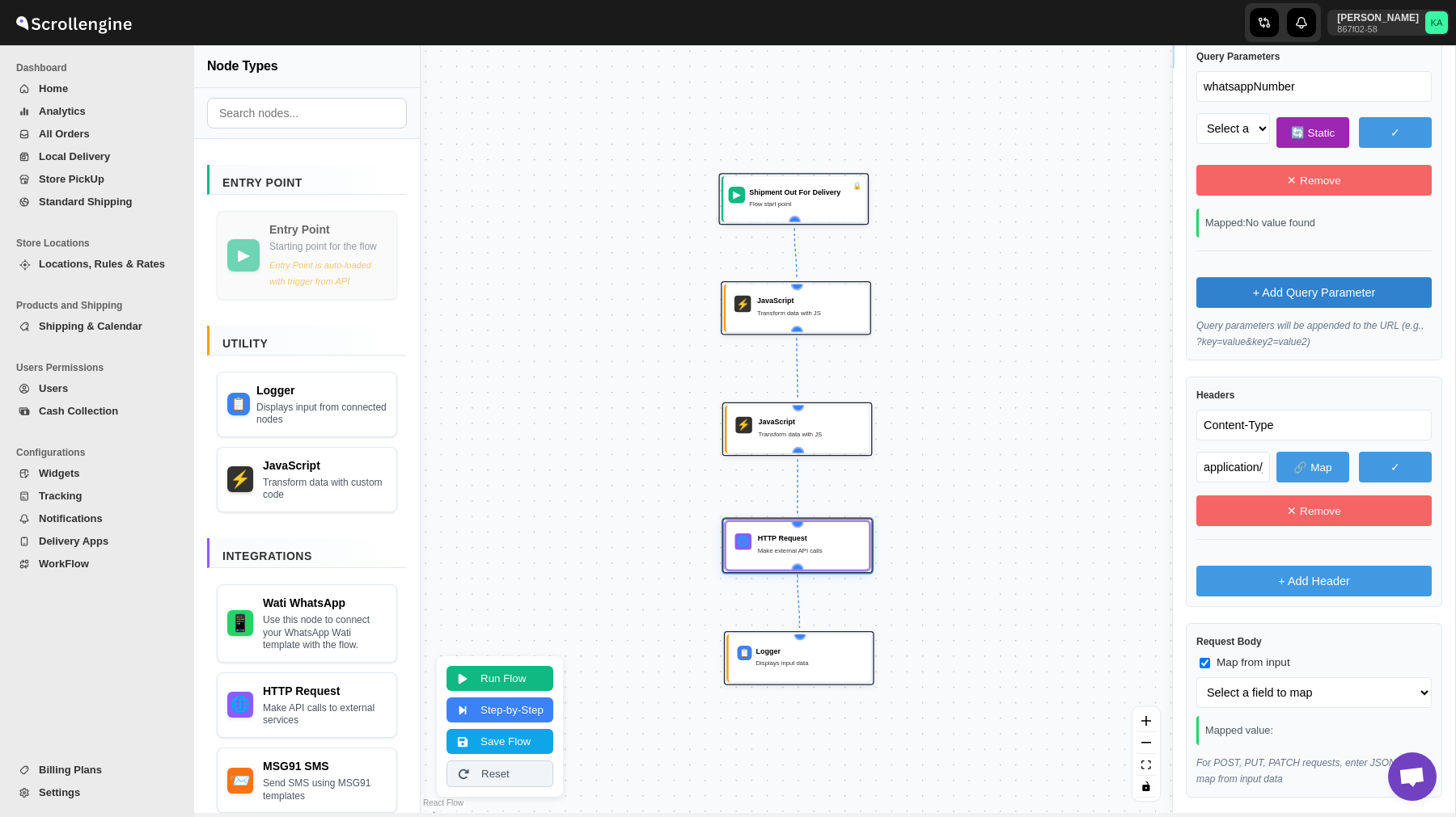
scroll to position [378, 0]
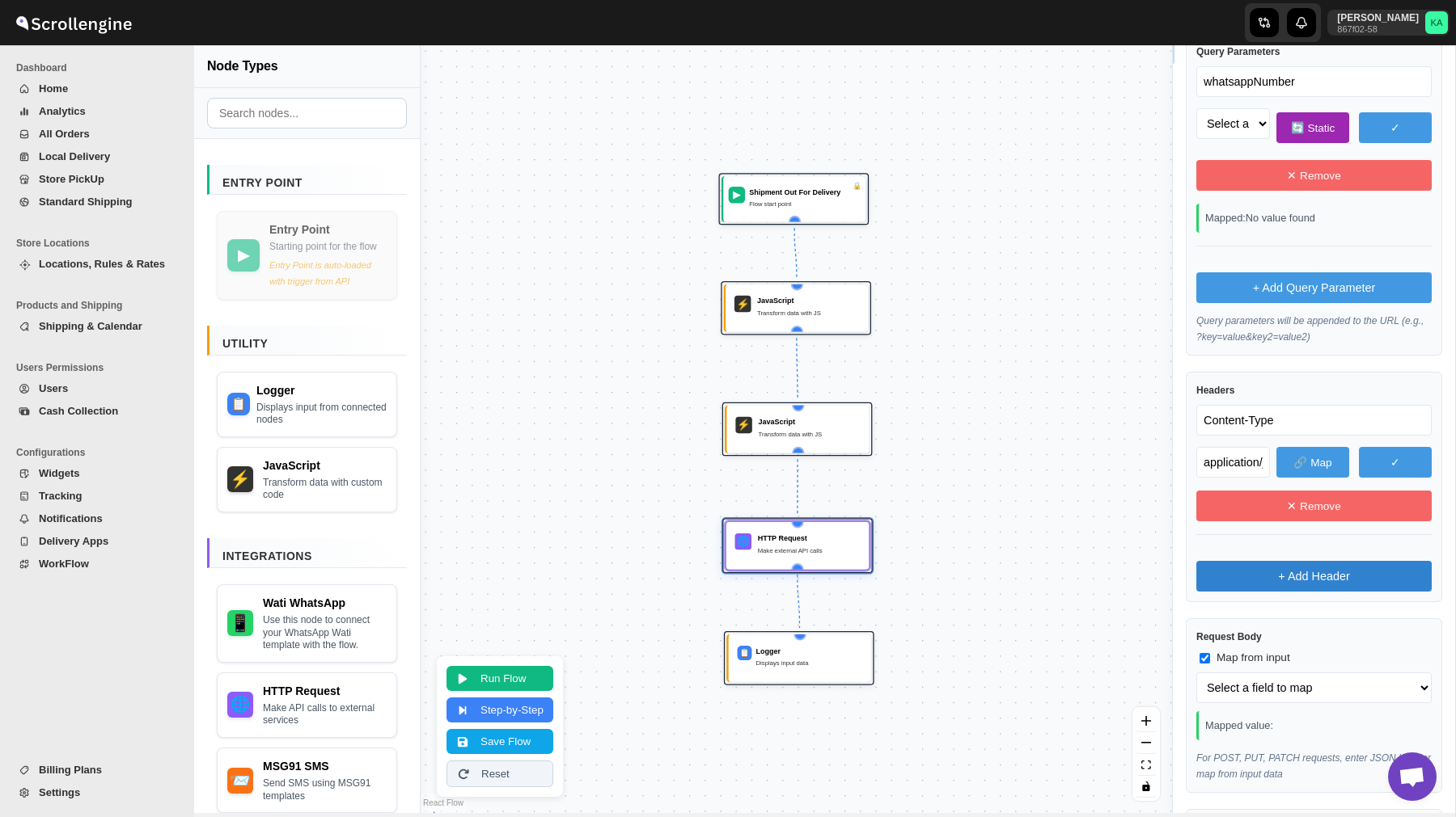
click at [1310, 582] on button "+ Add Header" at bounding box center [1314, 576] width 236 height 31
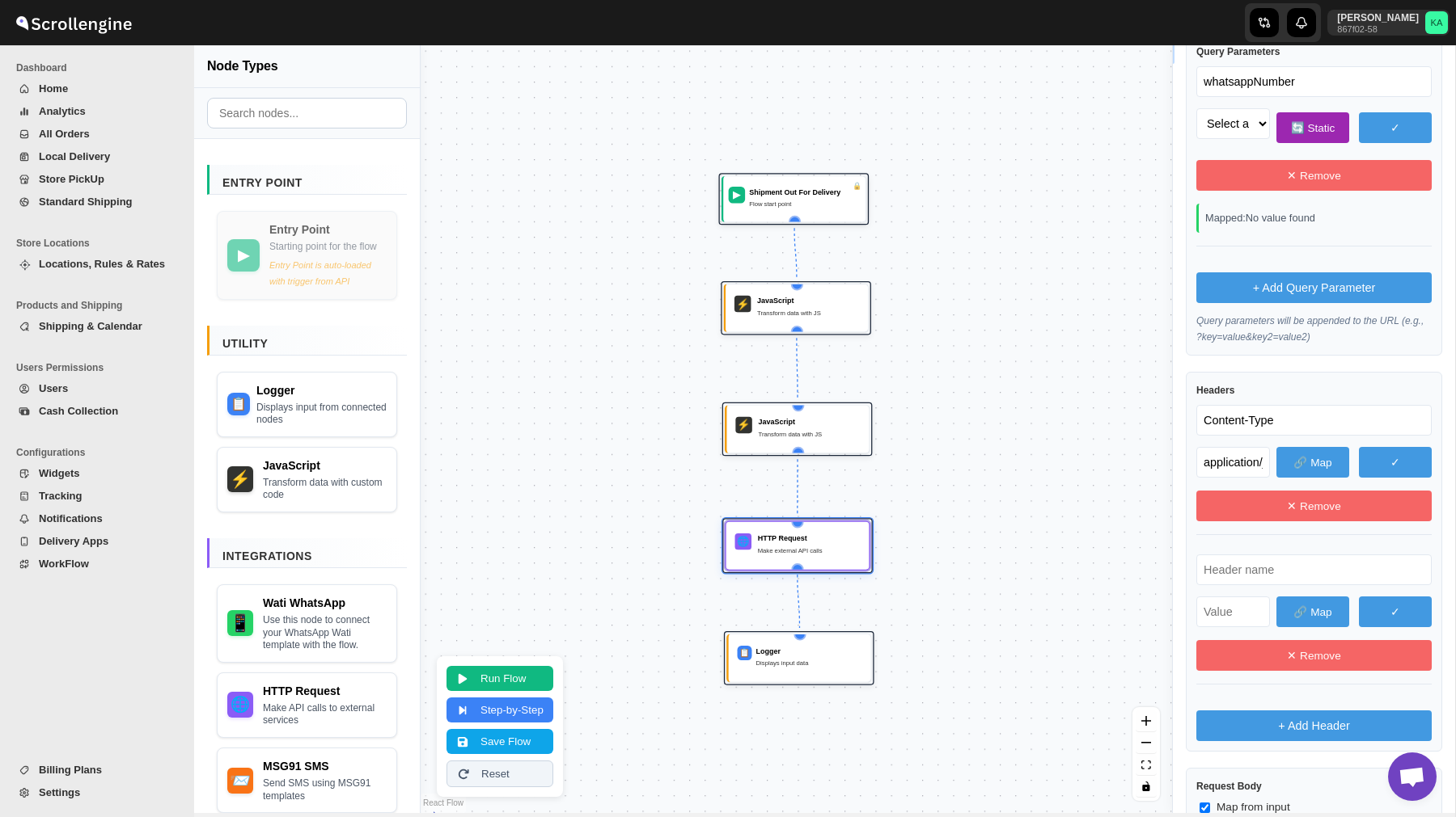
click at [1251, 576] on input "text" at bounding box center [1314, 570] width 236 height 31
paste input "text"
click at [1233, 616] on input "text" at bounding box center [1233, 611] width 74 height 31
paste input "text"
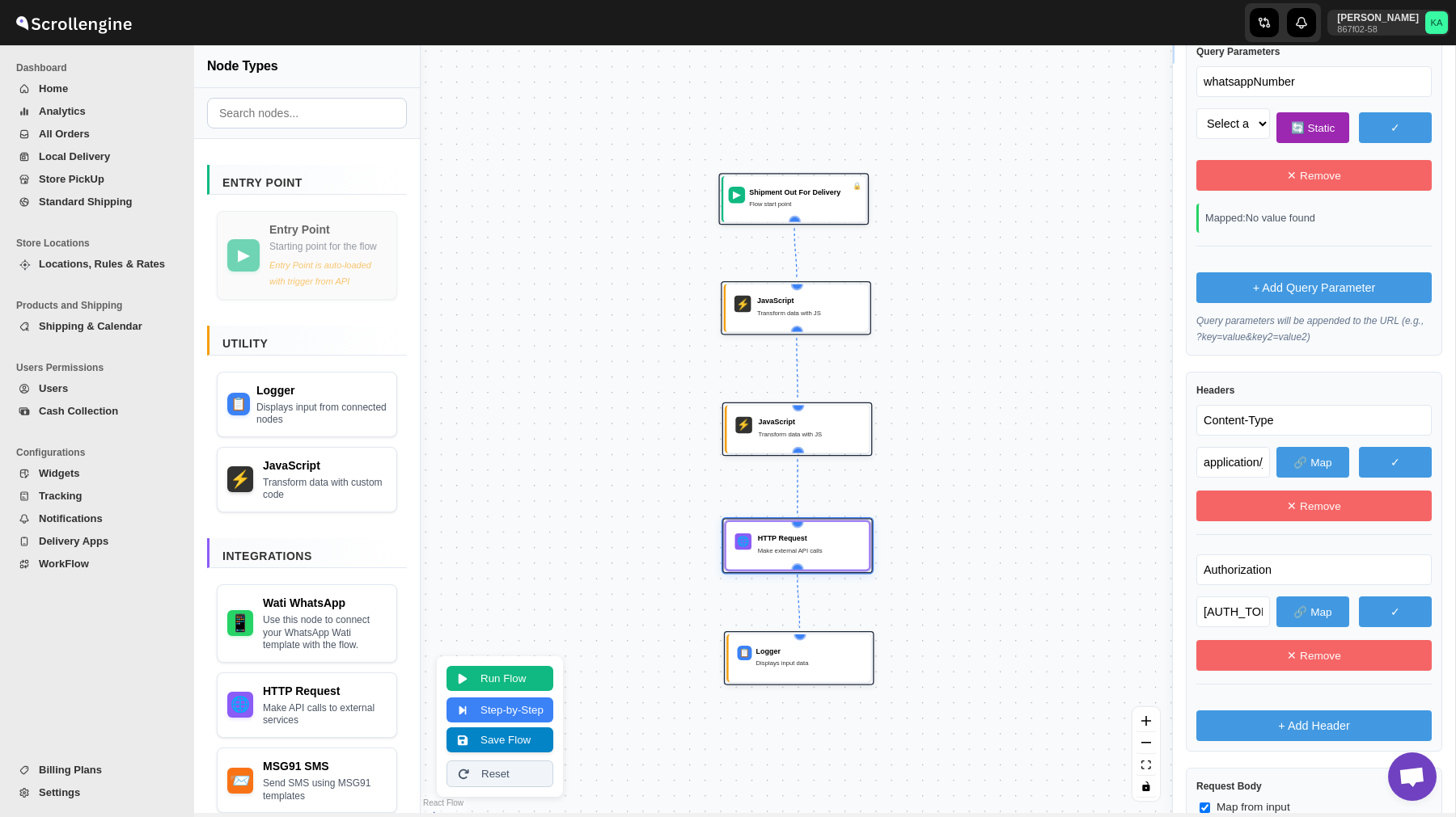
click at [506, 746] on button "Save Flow" at bounding box center [500, 740] width 107 height 25
click at [64, 557] on span "WorkFlow" at bounding box center [105, 564] width 135 height 16
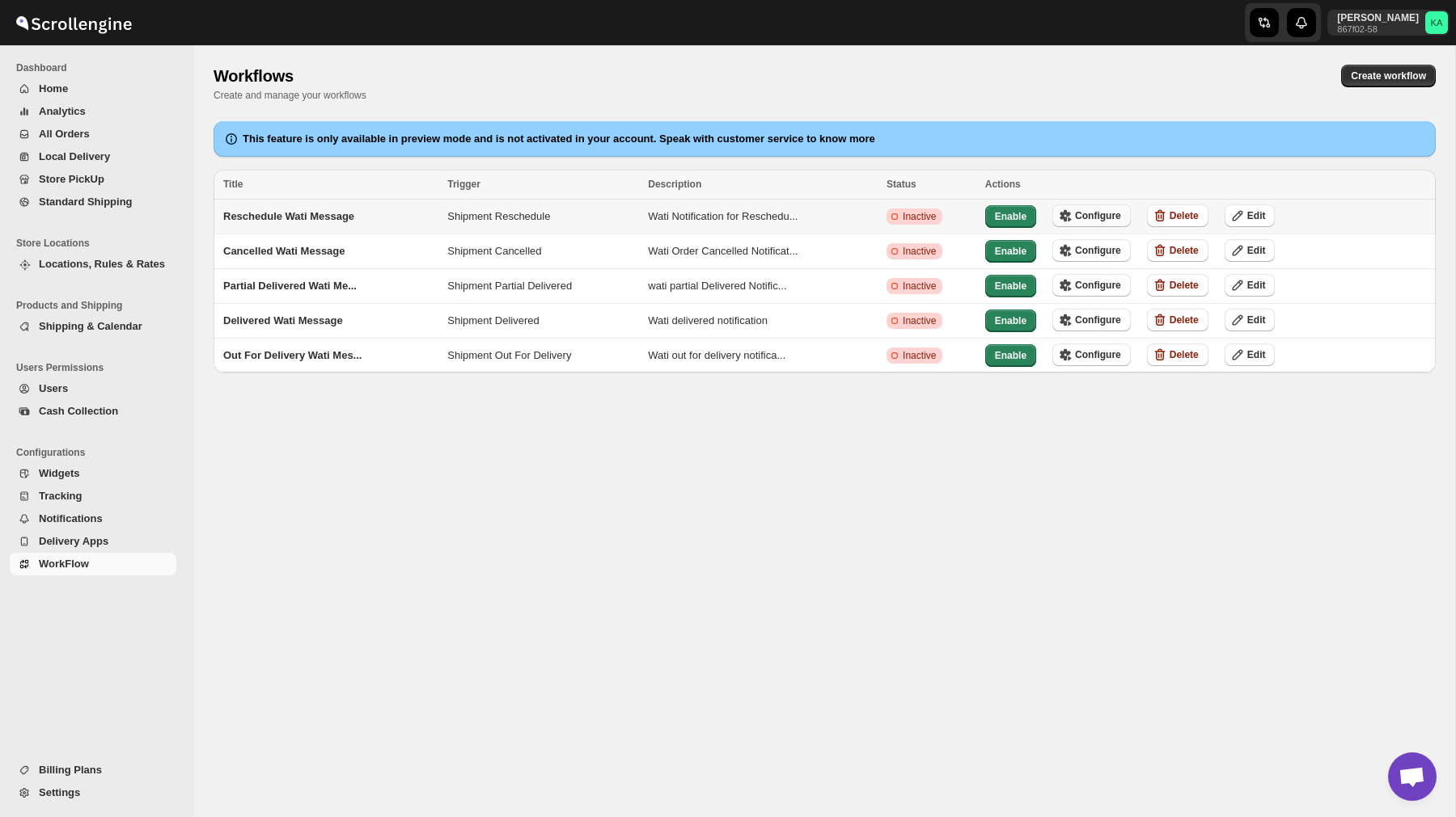
click at [1097, 217] on span "Configure" at bounding box center [1097, 216] width 46 height 13
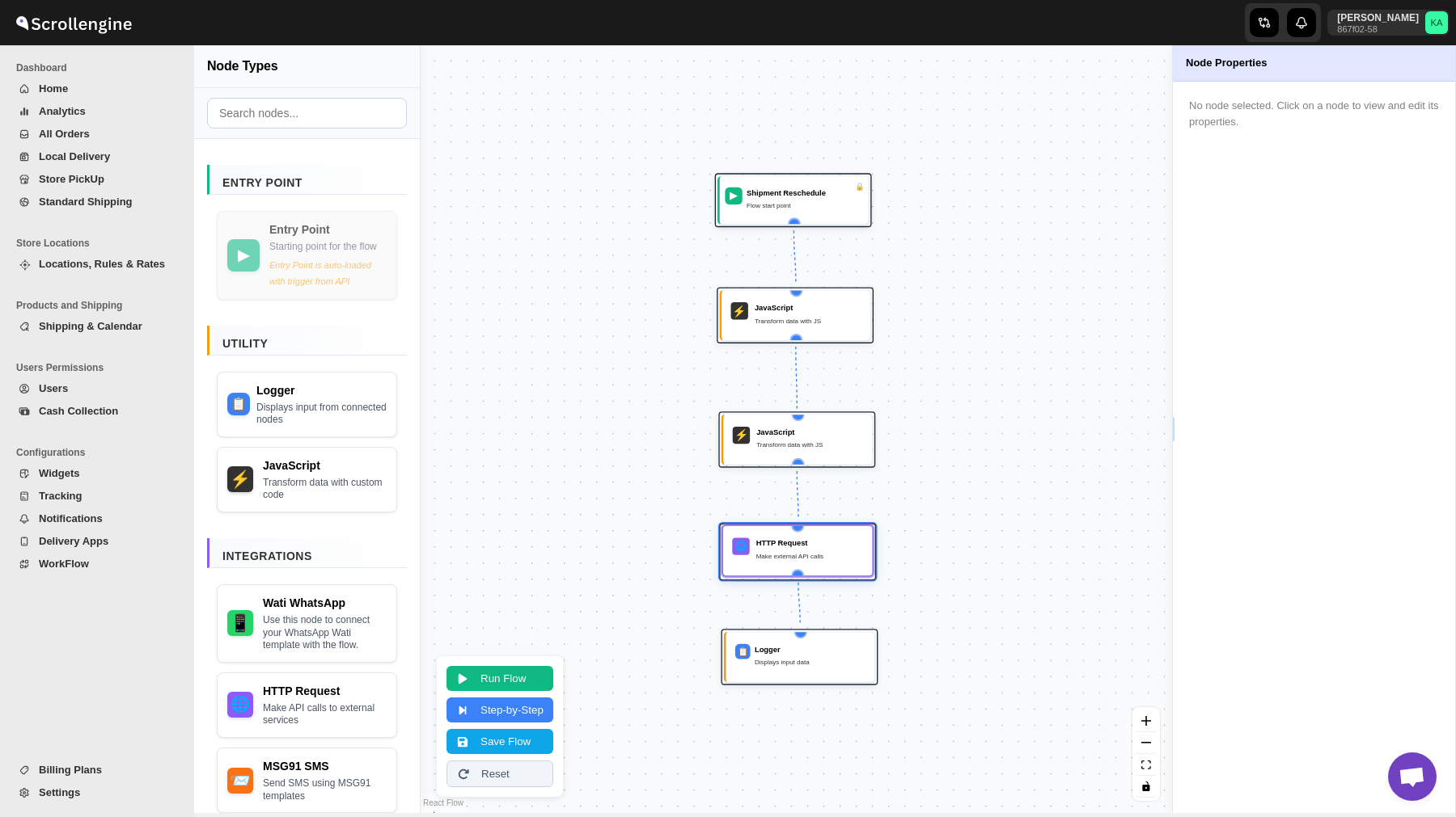
click at [806, 552] on div "Make external API calls" at bounding box center [810, 556] width 107 height 11
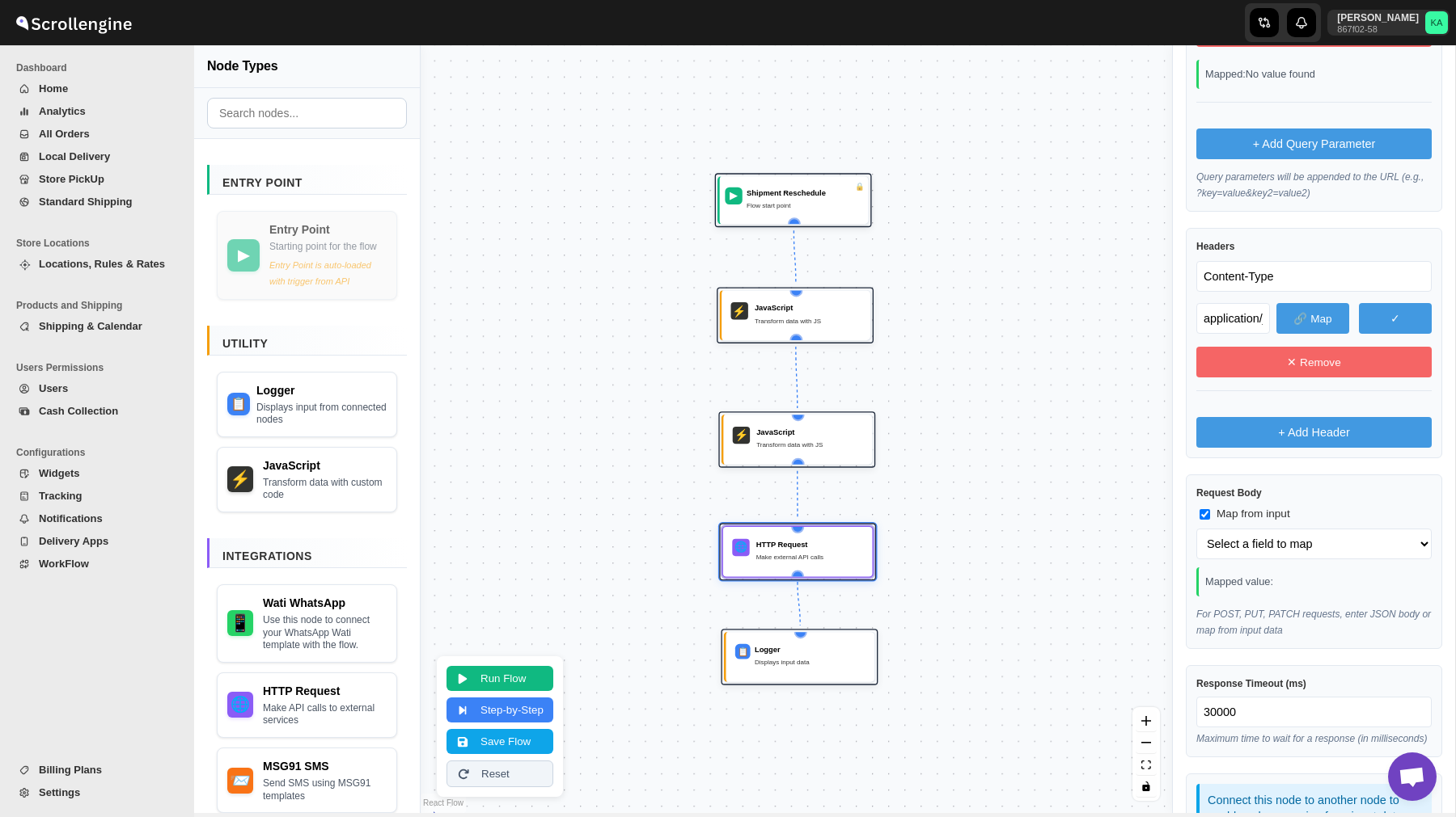
scroll to position [485, 0]
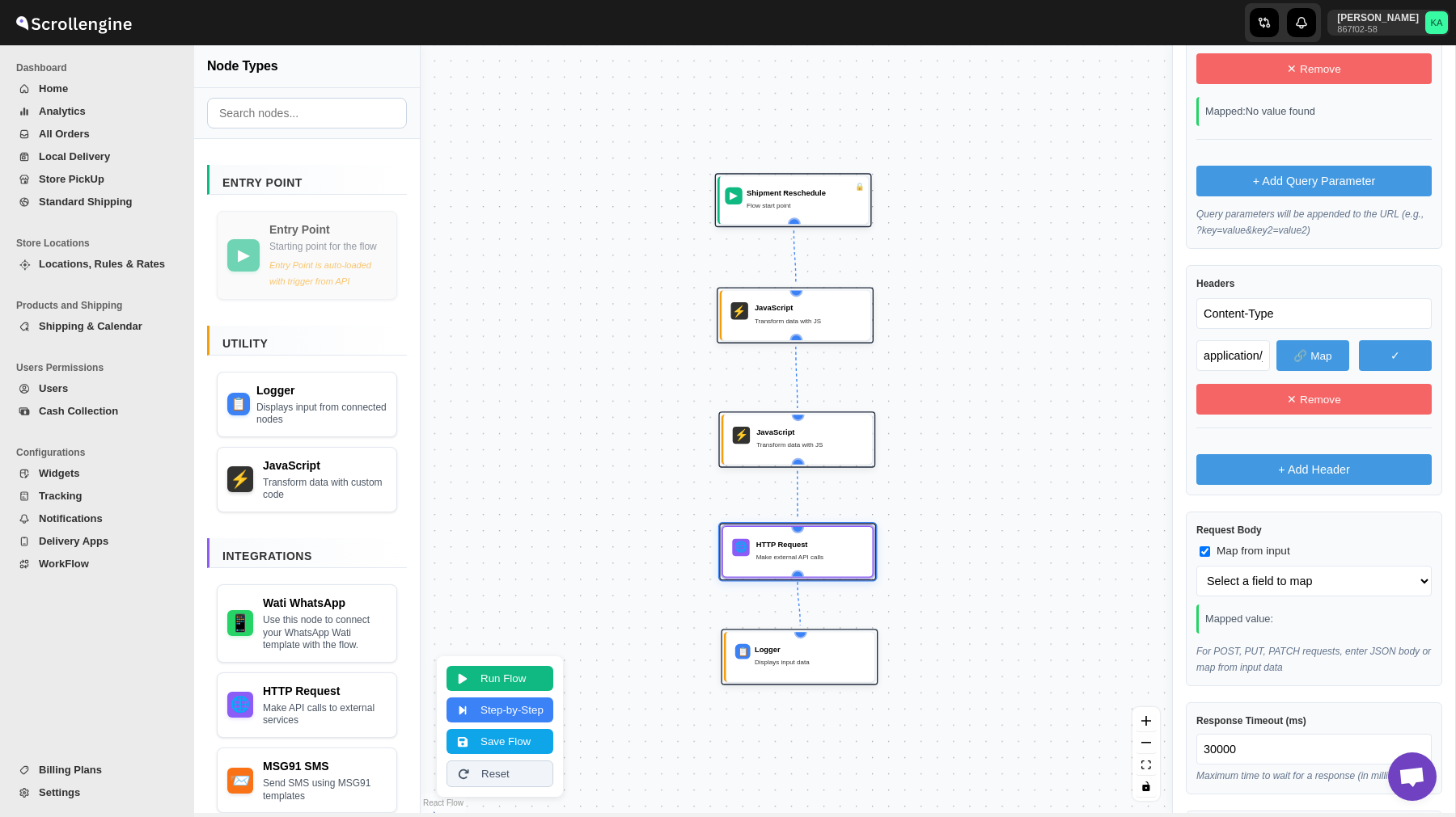
click at [1289, 449] on div "Content-Type application/json 🔗 Map ✓ ✕ Remove + Add Header" at bounding box center [1314, 392] width 236 height 187
click at [1289, 461] on button "+ Add Header" at bounding box center [1314, 469] width 236 height 31
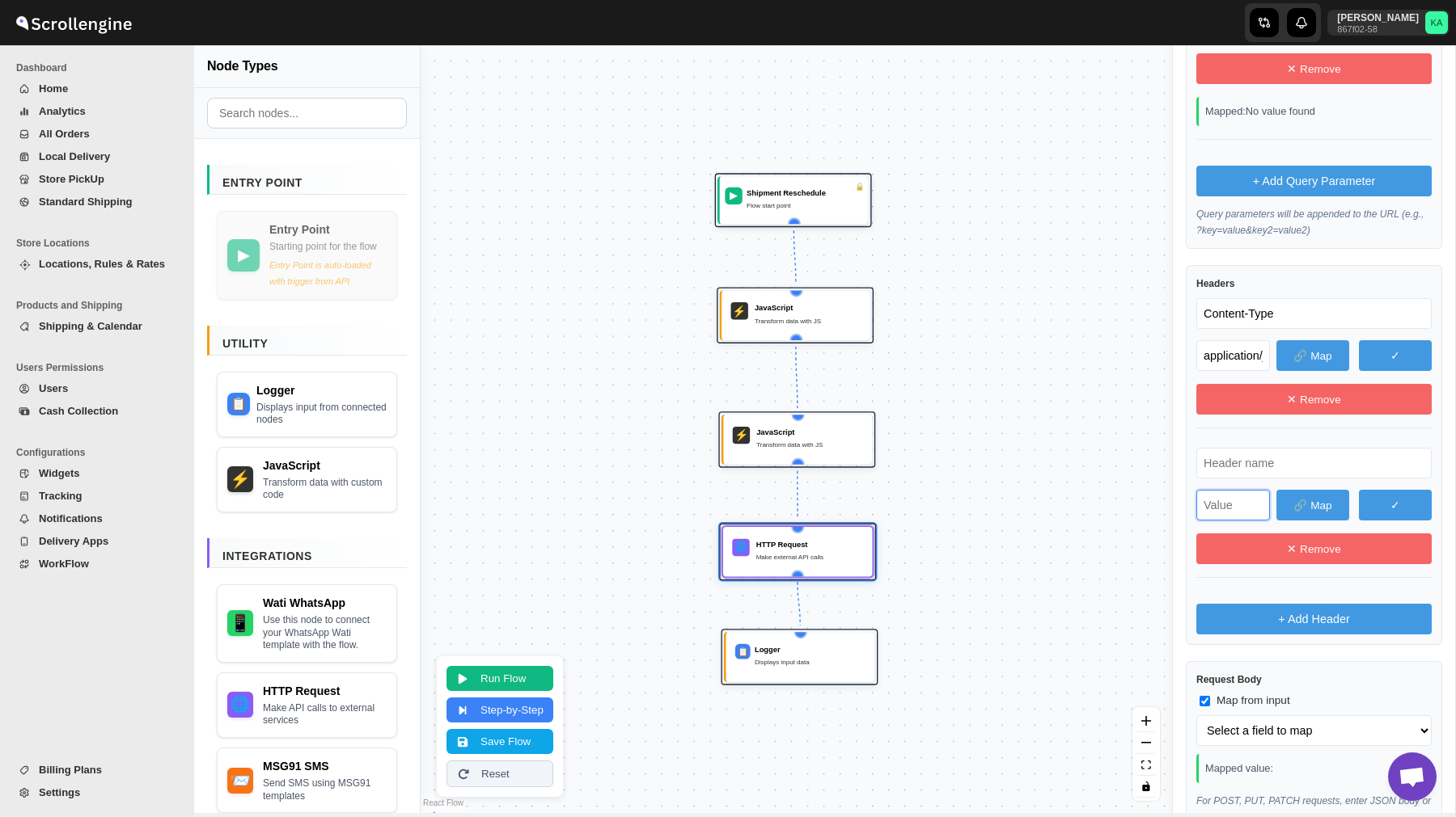
click at [1226, 510] on input "text" at bounding box center [1233, 505] width 74 height 31
paste input "text"
click at [1230, 465] on input "text" at bounding box center [1314, 463] width 236 height 31
paste input "text"
click at [507, 745] on button "Save Flow" at bounding box center [500, 740] width 107 height 25
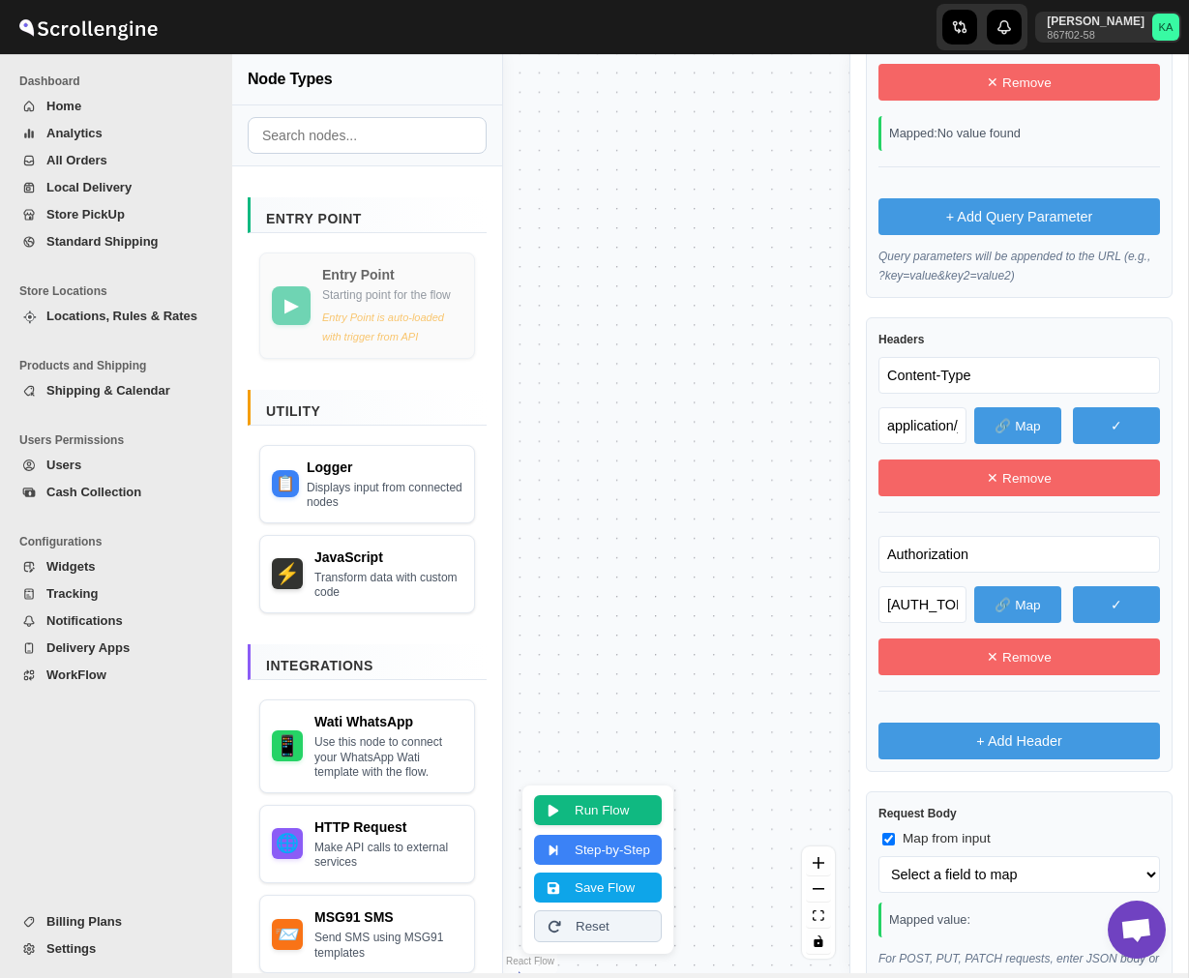
click at [611, 802] on button "Run Flow" at bounding box center [598, 810] width 128 height 30
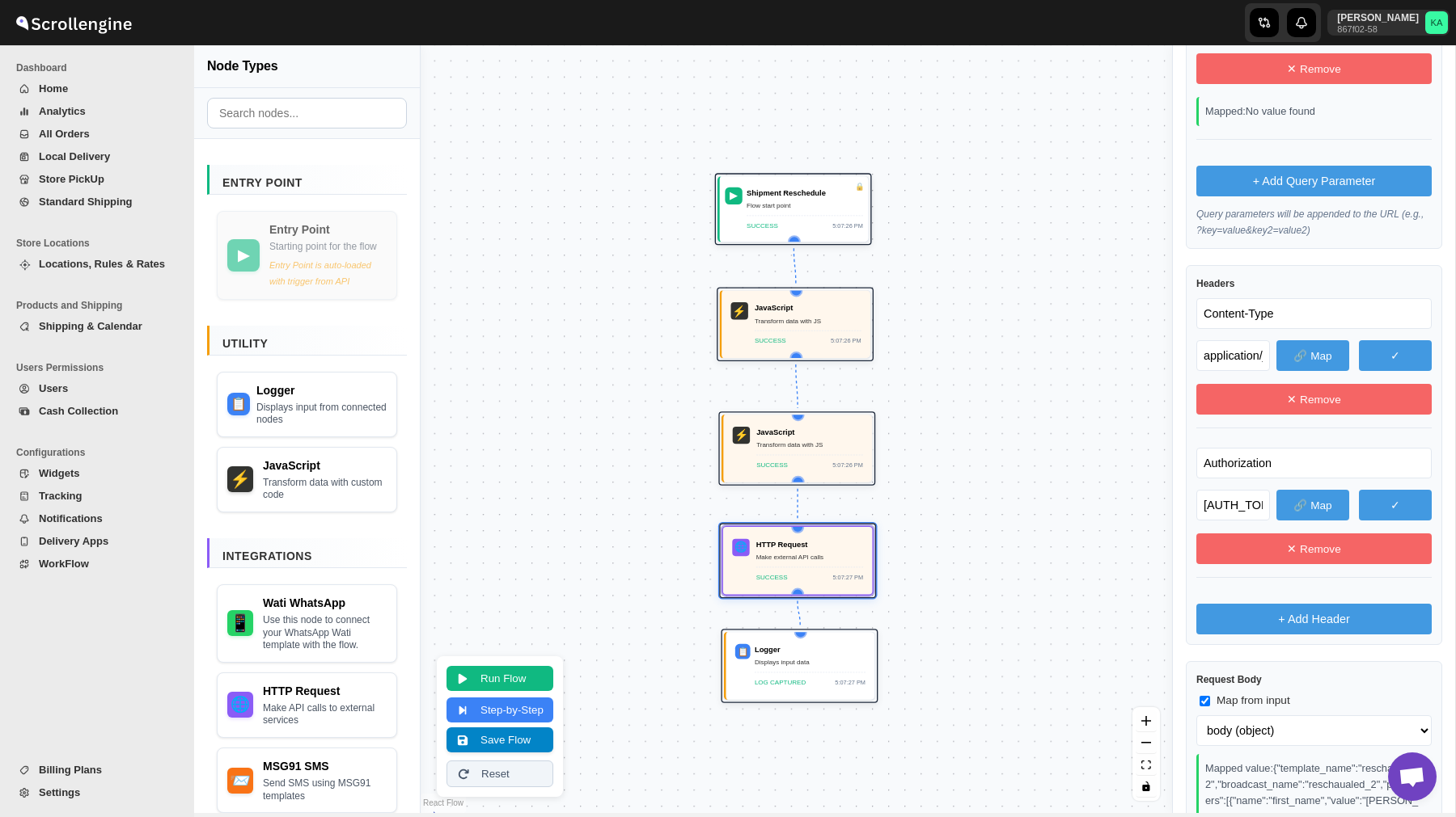
click at [502, 748] on button "Save Flow" at bounding box center [500, 740] width 107 height 25
click at [47, 556] on span "WorkFlow" at bounding box center [105, 564] width 135 height 16
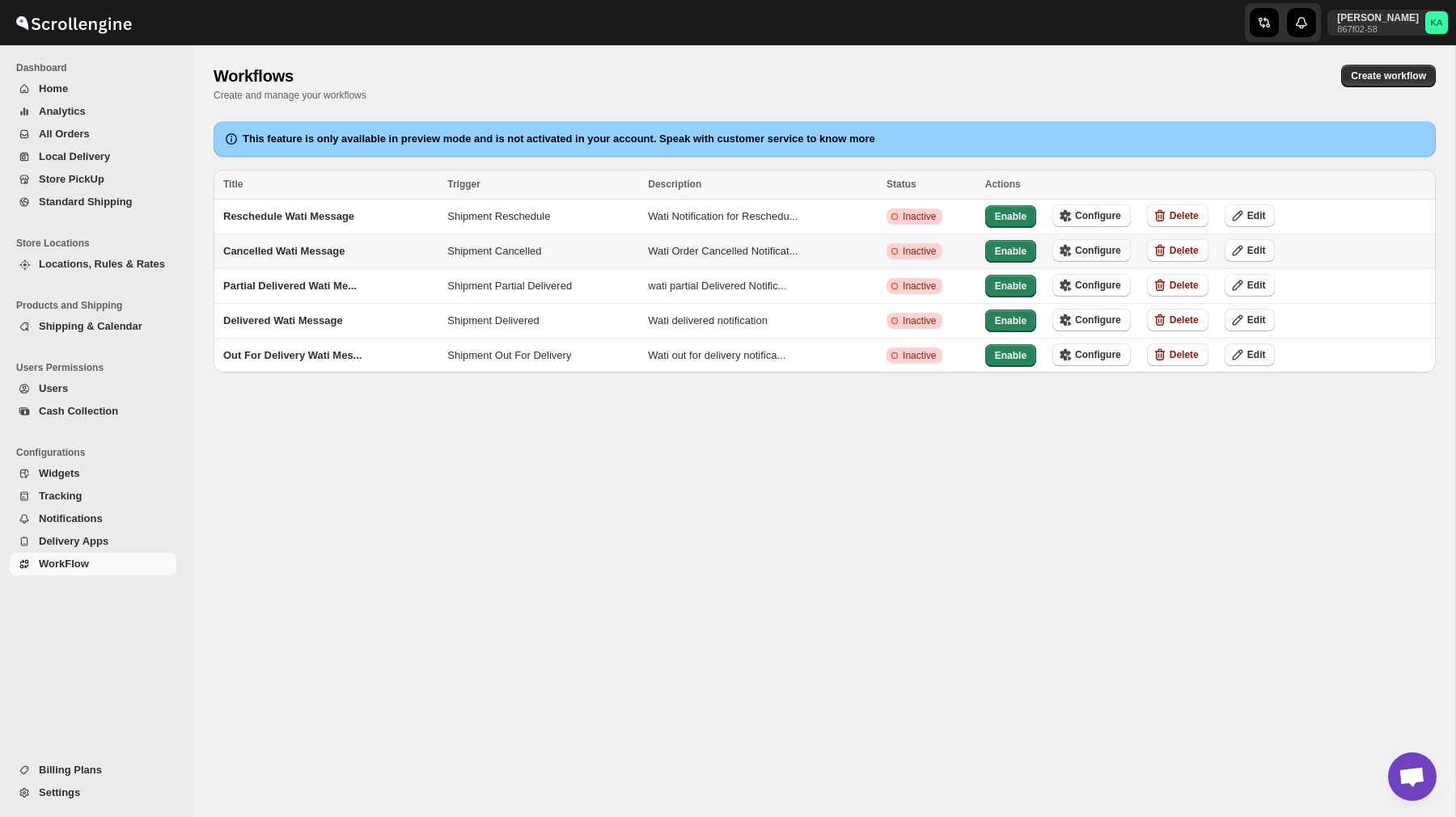
click at [1097, 251] on span "Configure" at bounding box center [1097, 250] width 46 height 13
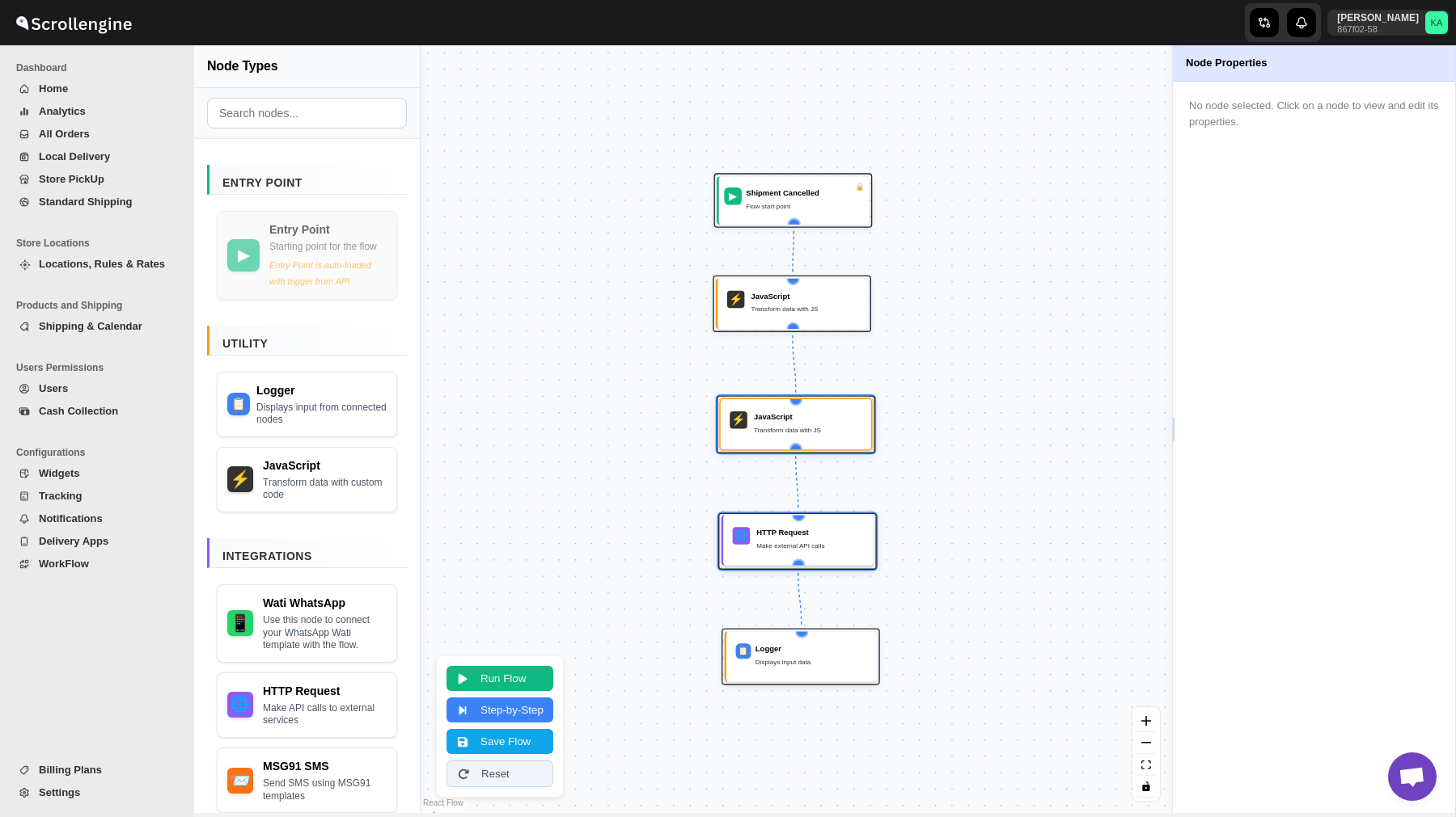
click at [761, 533] on div "HTTP Request" at bounding box center [810, 532] width 108 height 11
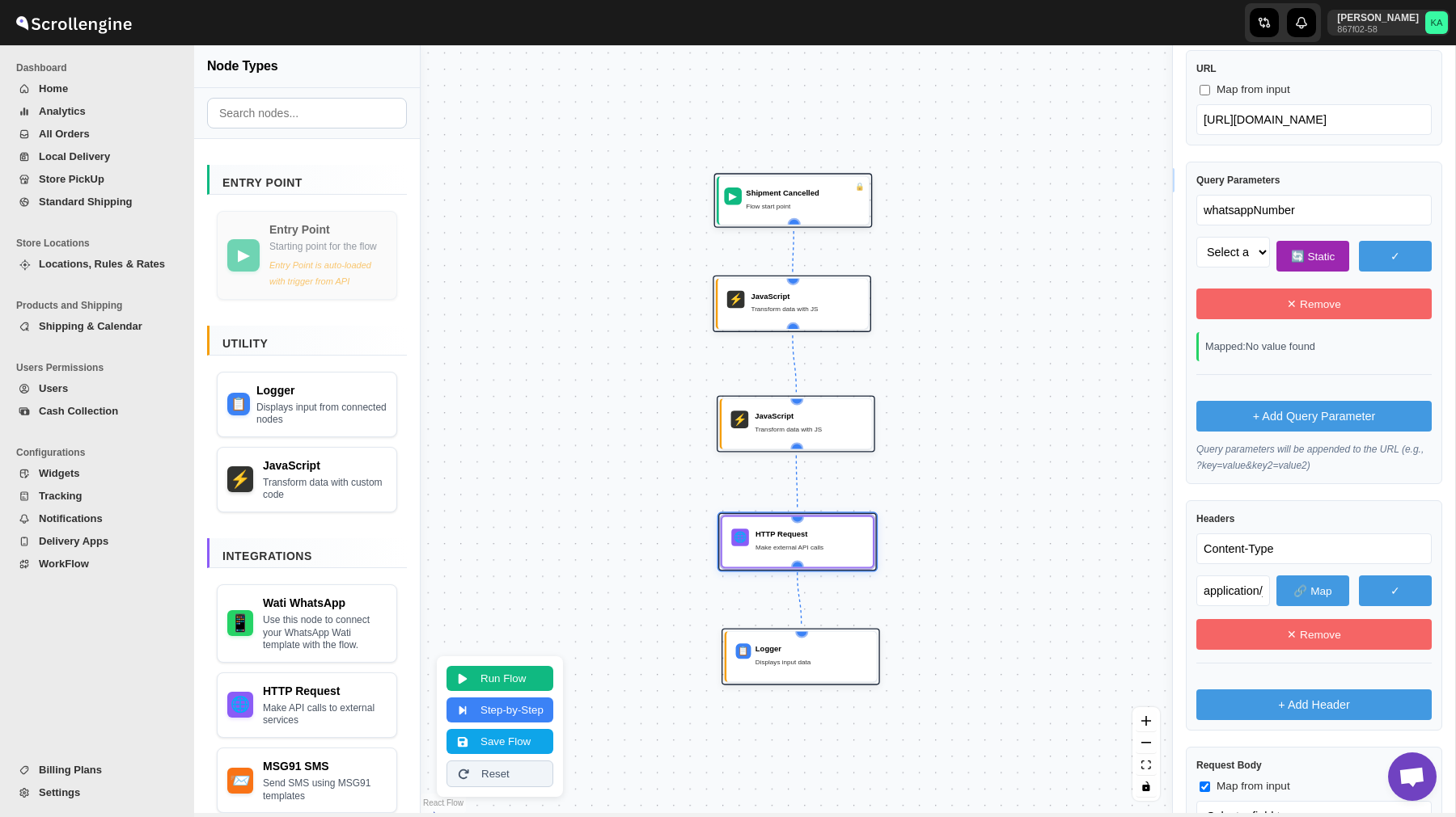
scroll to position [509, 0]
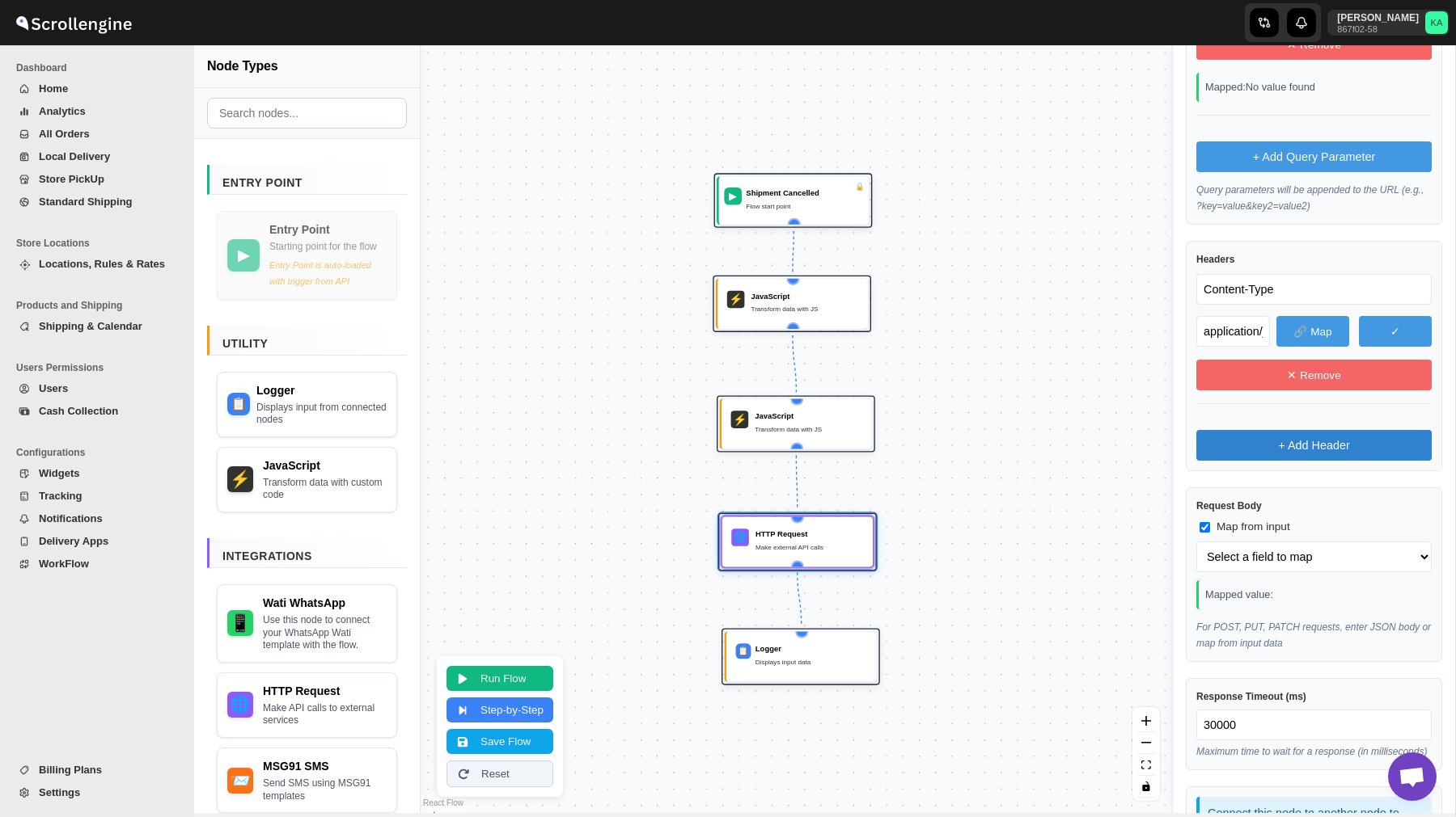
click at [1260, 430] on button "+ Add Header" at bounding box center [1314, 445] width 236 height 31
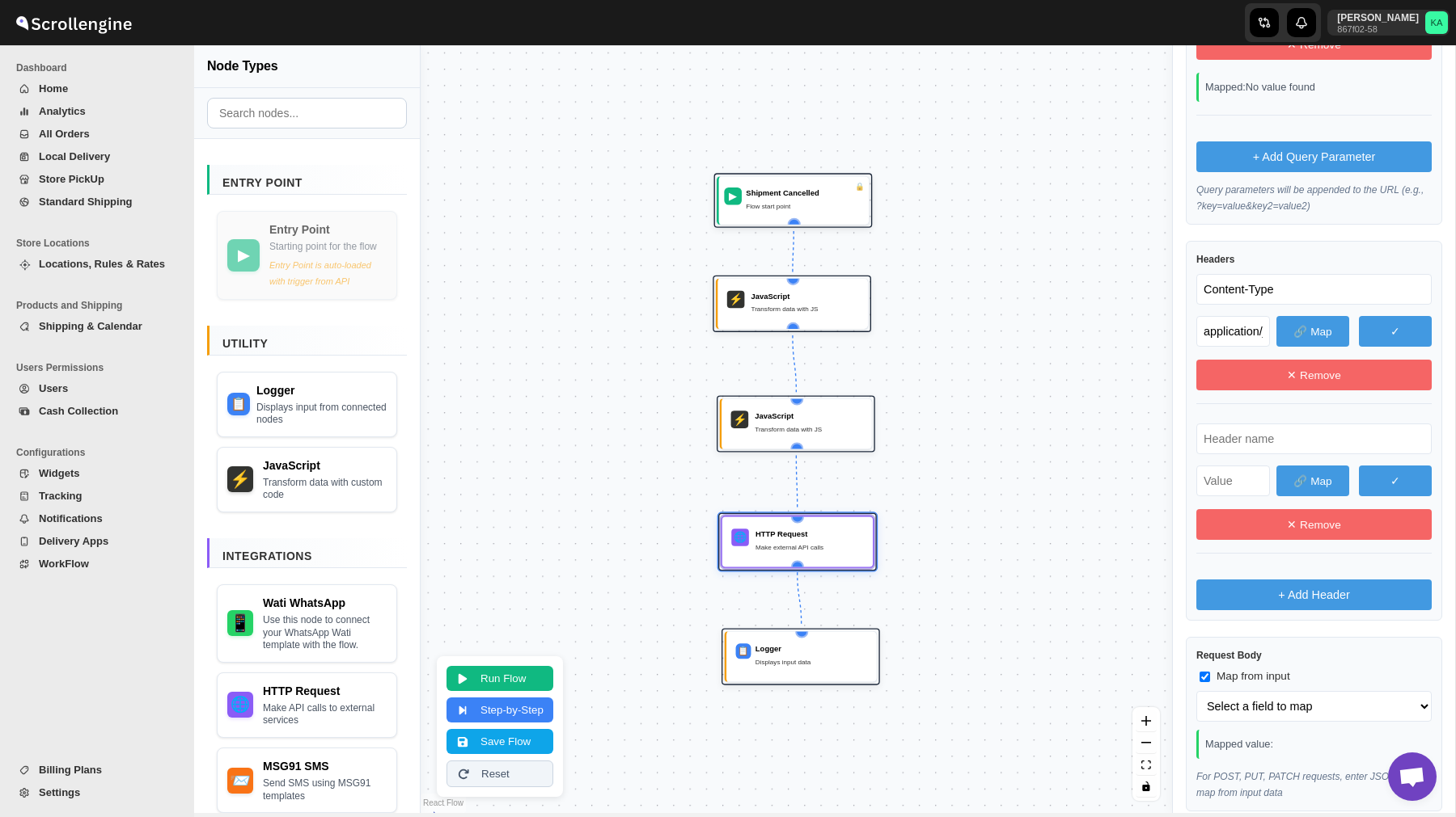
click at [1245, 436] on input "text" at bounding box center [1314, 439] width 236 height 31
paste input "text"
click at [1230, 469] on input "text" at bounding box center [1233, 480] width 74 height 31
paste input "text"
click at [527, 736] on button "Save Flow" at bounding box center [500, 740] width 107 height 25
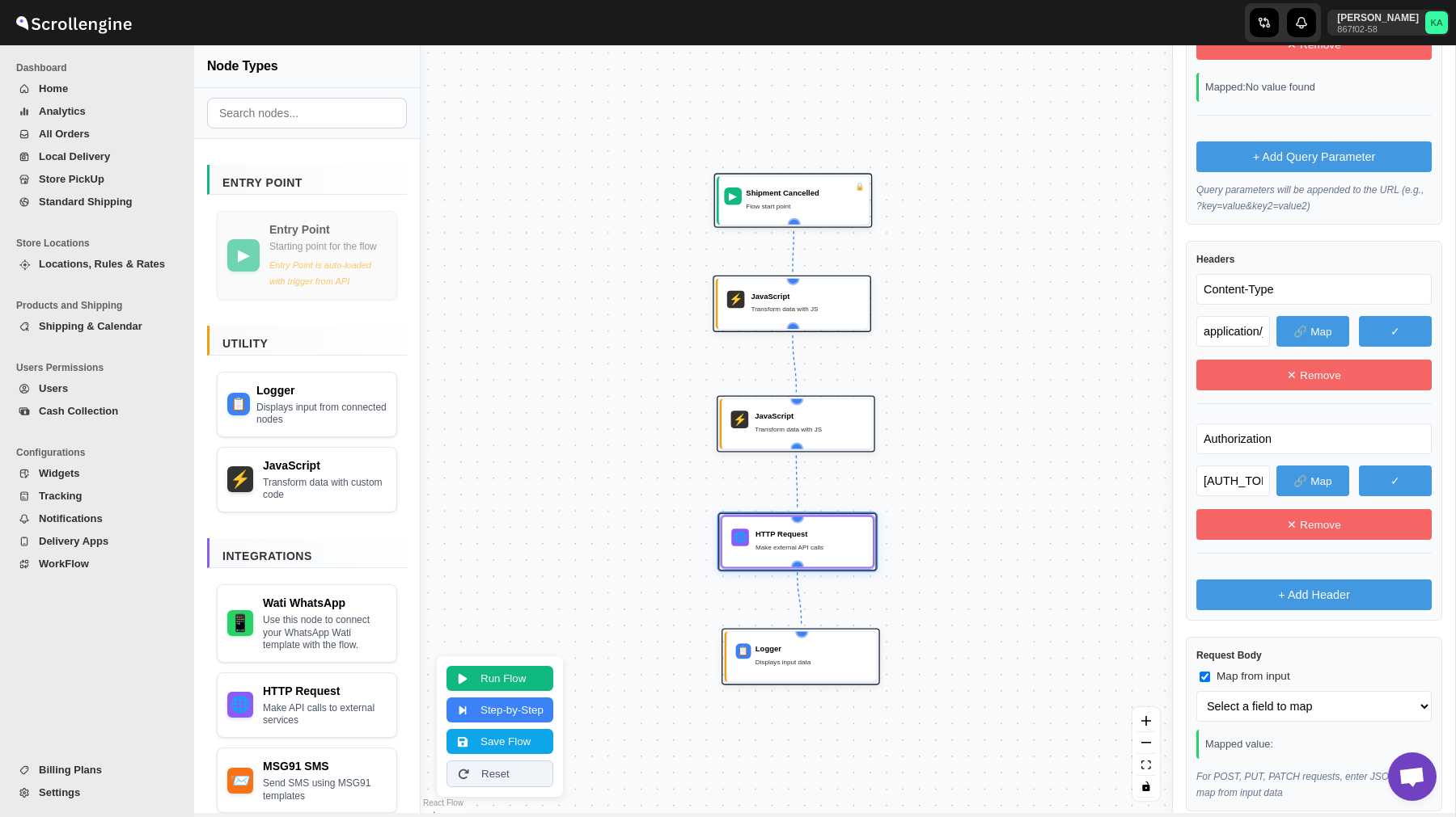
click at [73, 565] on span "WorkFlow" at bounding box center [64, 564] width 50 height 13
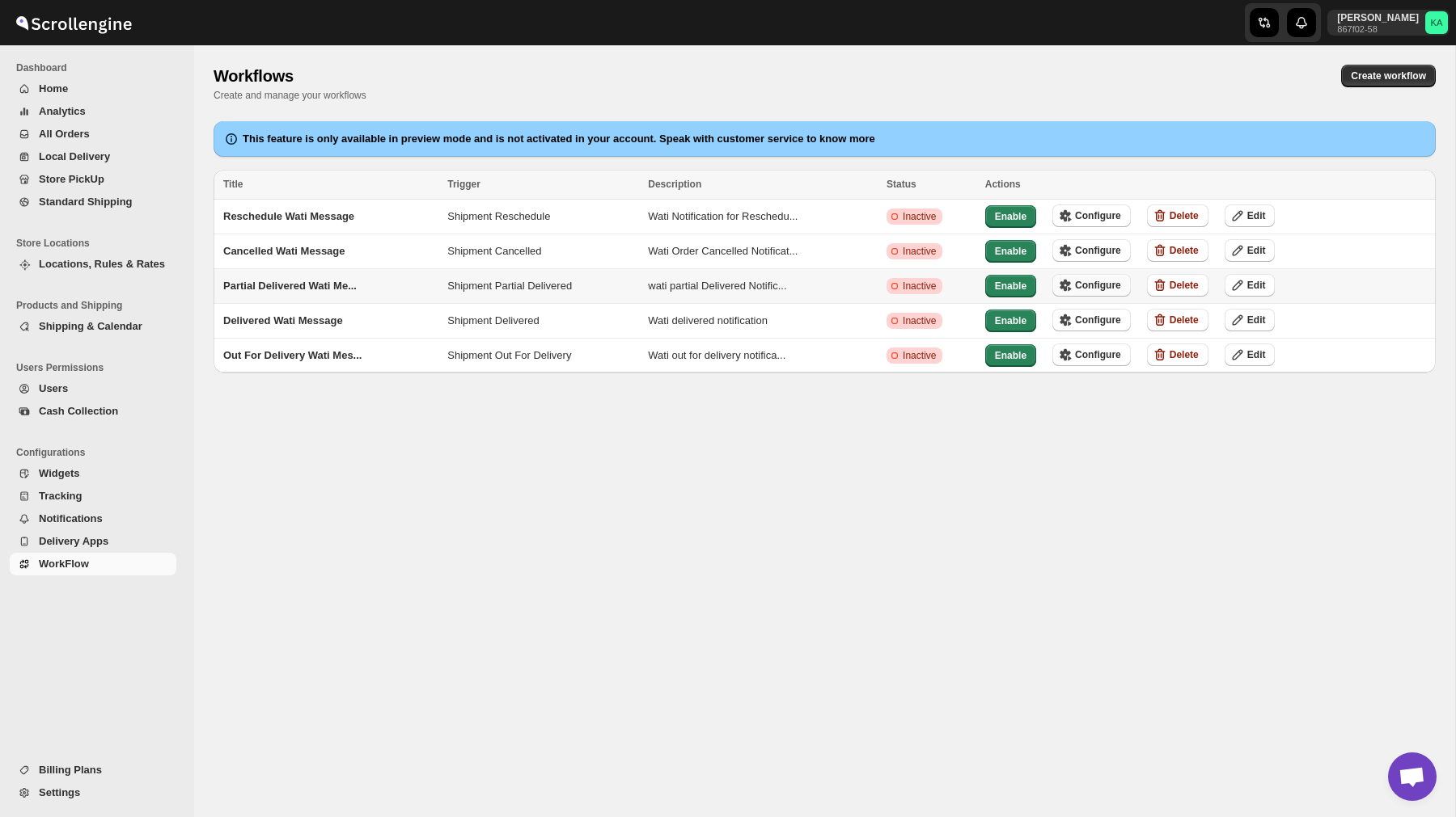
click at [1117, 284] on span "Configure" at bounding box center [1097, 285] width 46 height 13
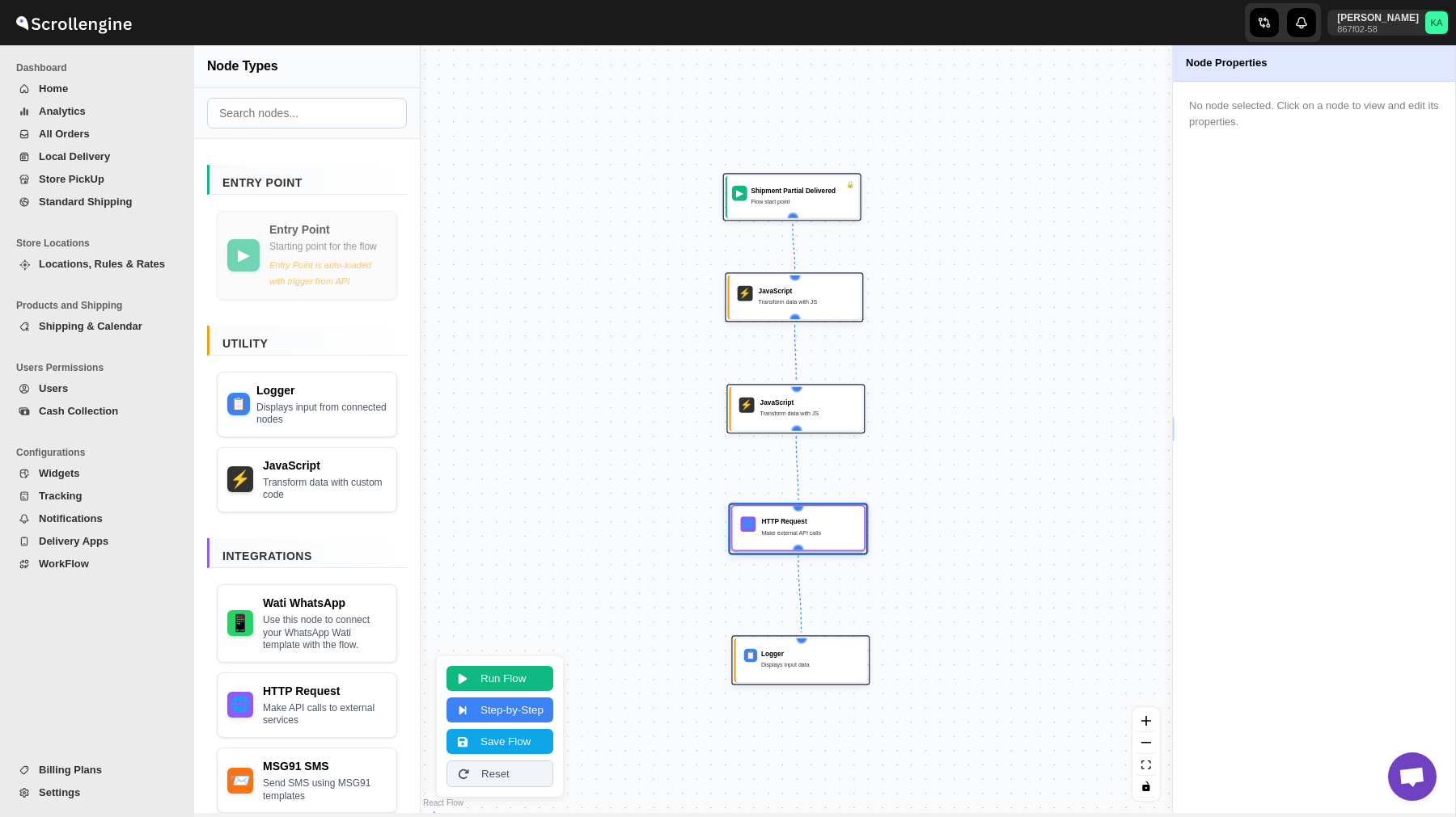
click at [801, 520] on div "HTTP Request" at bounding box center [807, 521] width 94 height 10
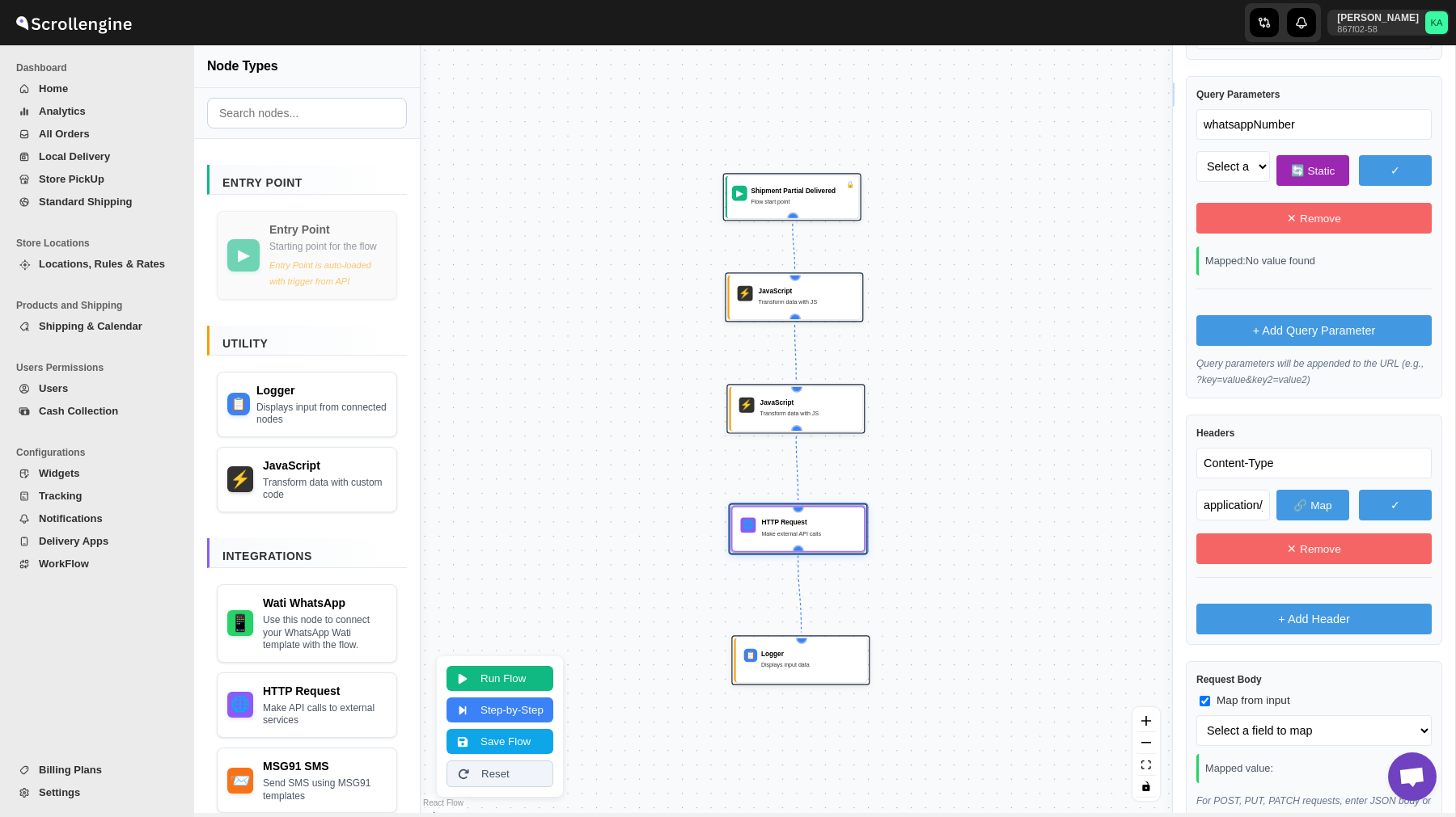
scroll to position [596, 0]
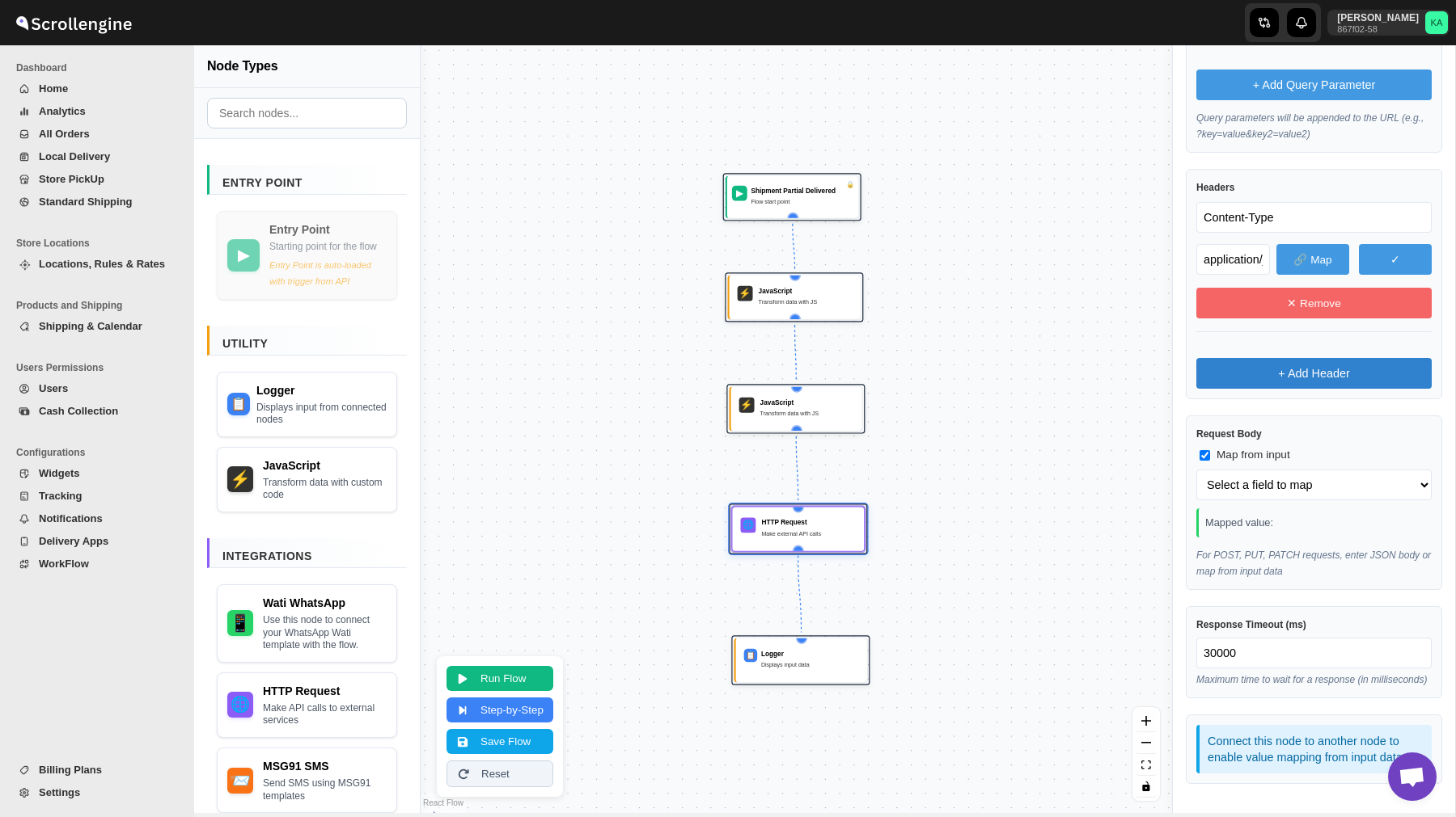
click at [1263, 362] on button "+ Add Header" at bounding box center [1314, 373] width 236 height 31
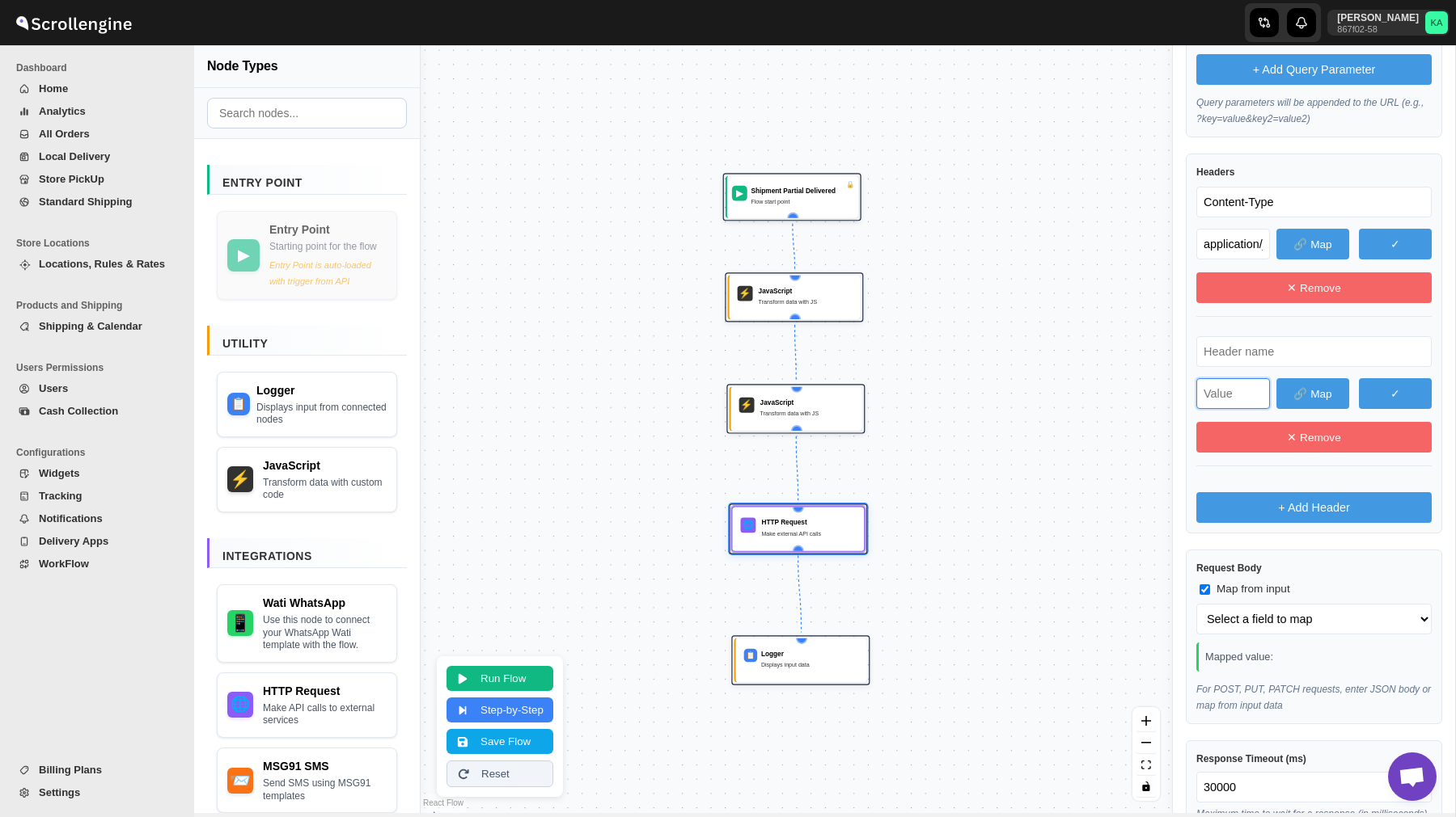
click at [1242, 386] on input "text" at bounding box center [1233, 393] width 74 height 31
paste input "text"
click at [1234, 356] on input "text" at bounding box center [1314, 352] width 236 height 31
paste input "text"
click at [511, 737] on button "Save Flow" at bounding box center [500, 740] width 107 height 25
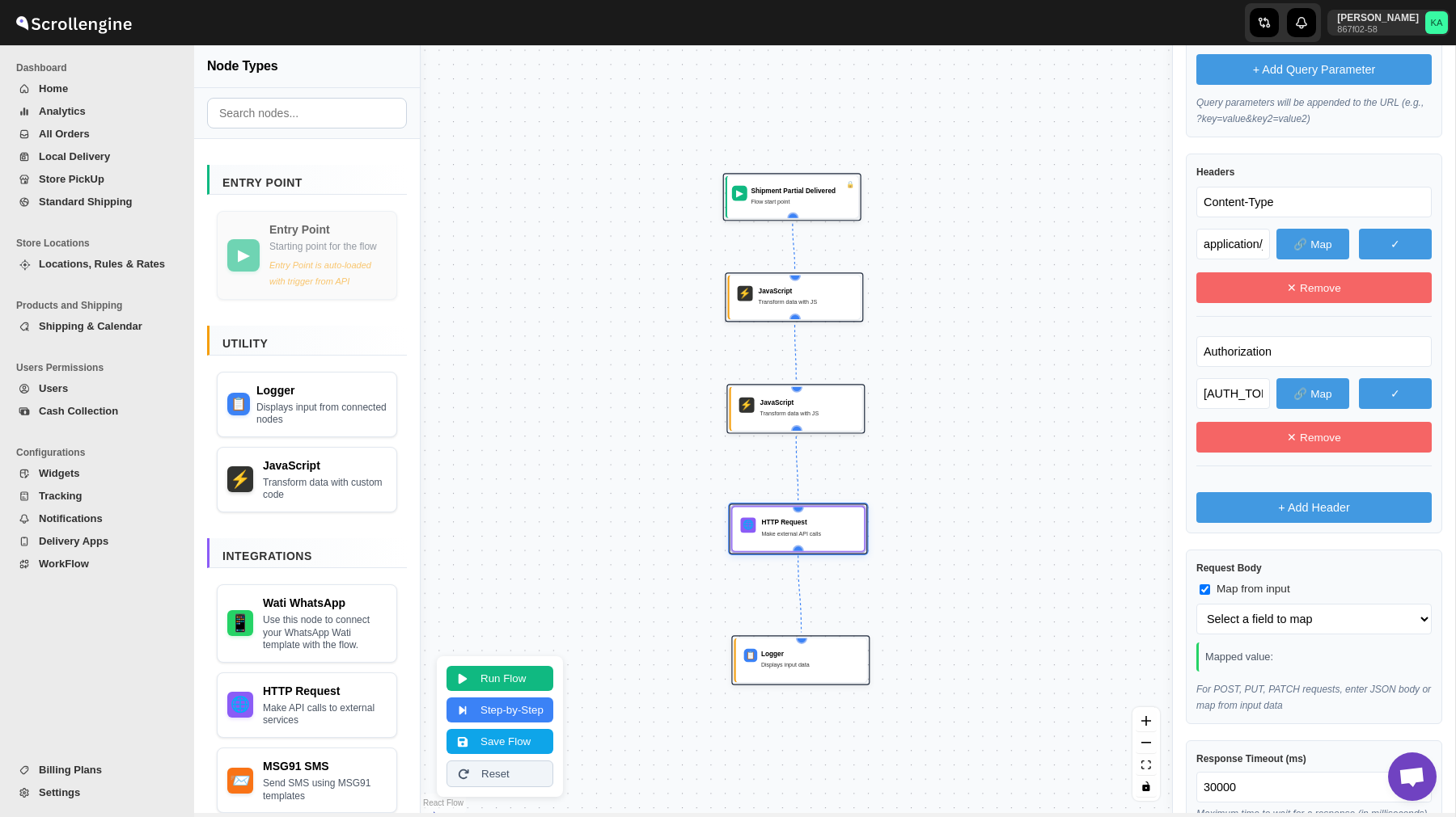
click at [87, 569] on span "WorkFlow" at bounding box center [64, 564] width 50 height 13
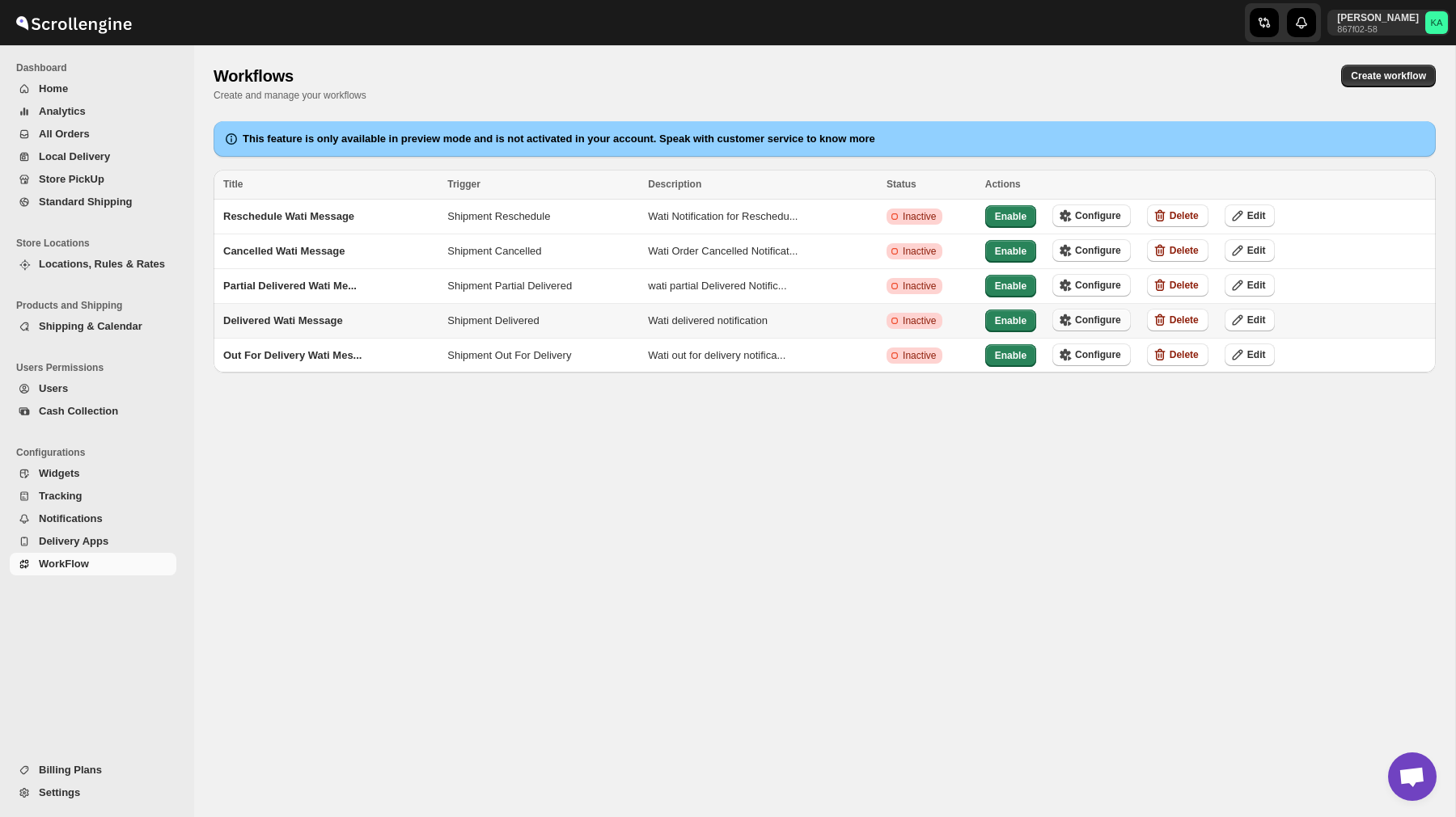
click at [1115, 319] on span "Configure" at bounding box center [1097, 319] width 46 height 13
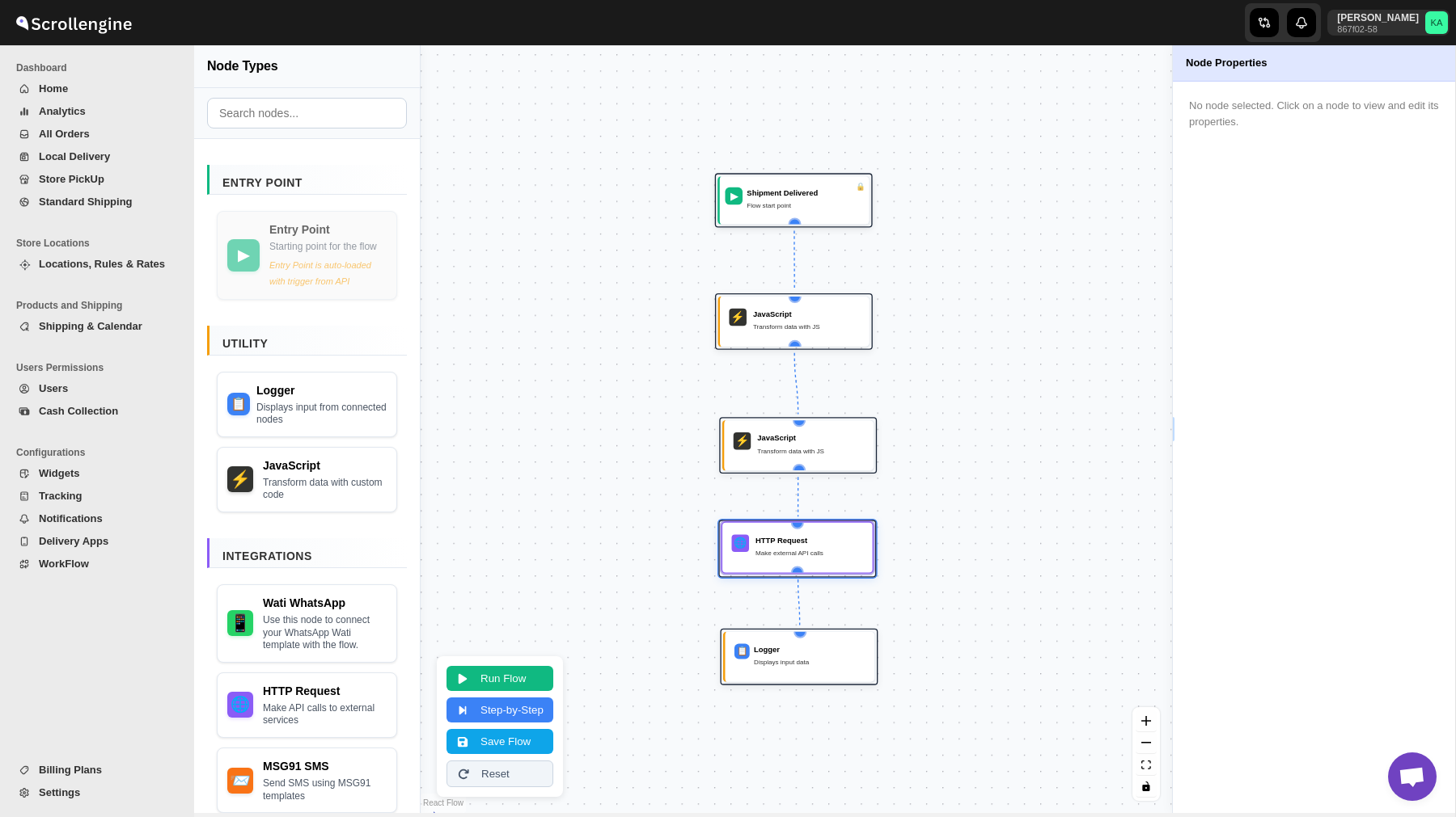
click at [806, 570] on div "🌐 HTTP Request Make external API calls" at bounding box center [797, 547] width 152 height 53
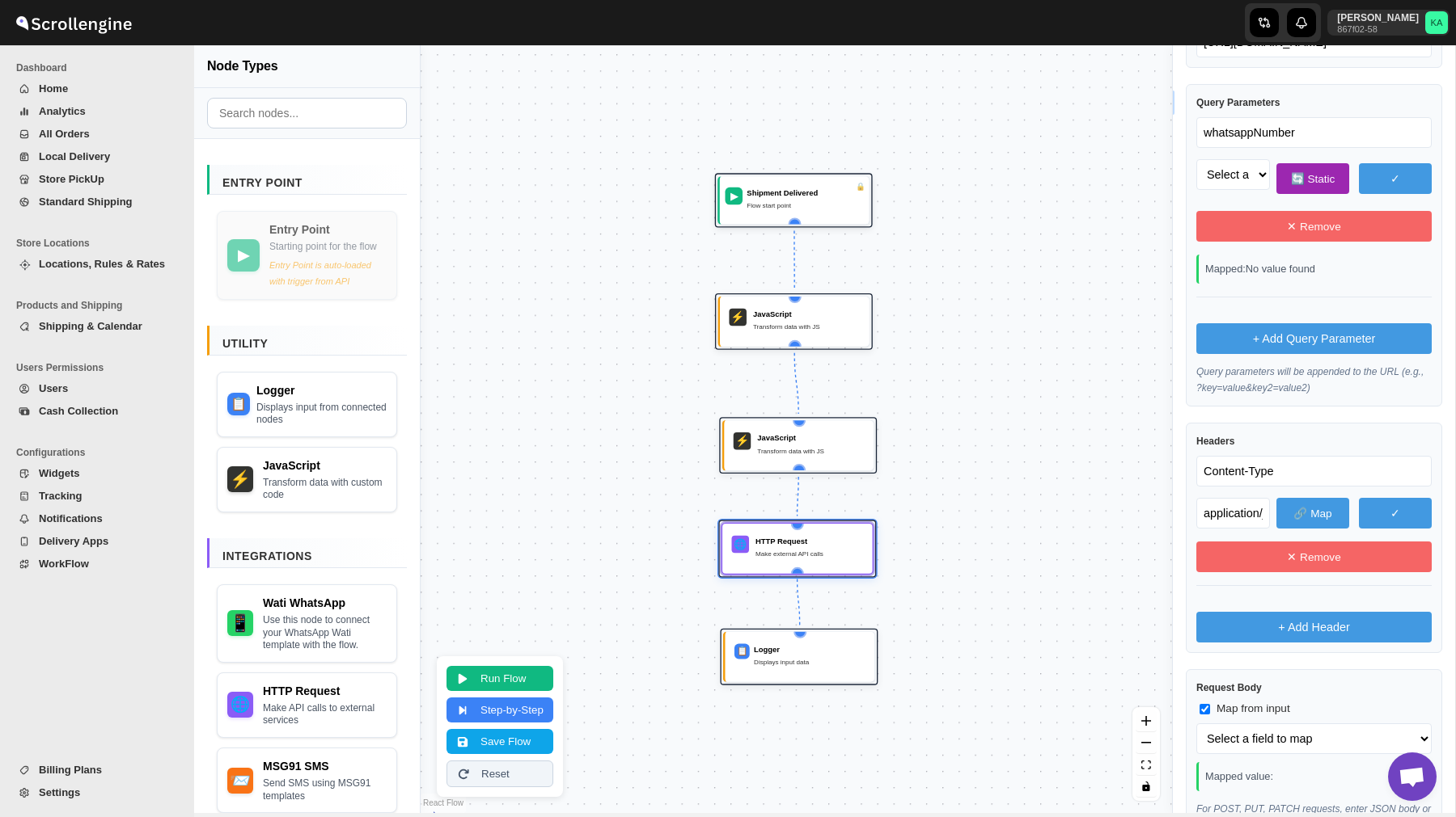
scroll to position [424, 0]
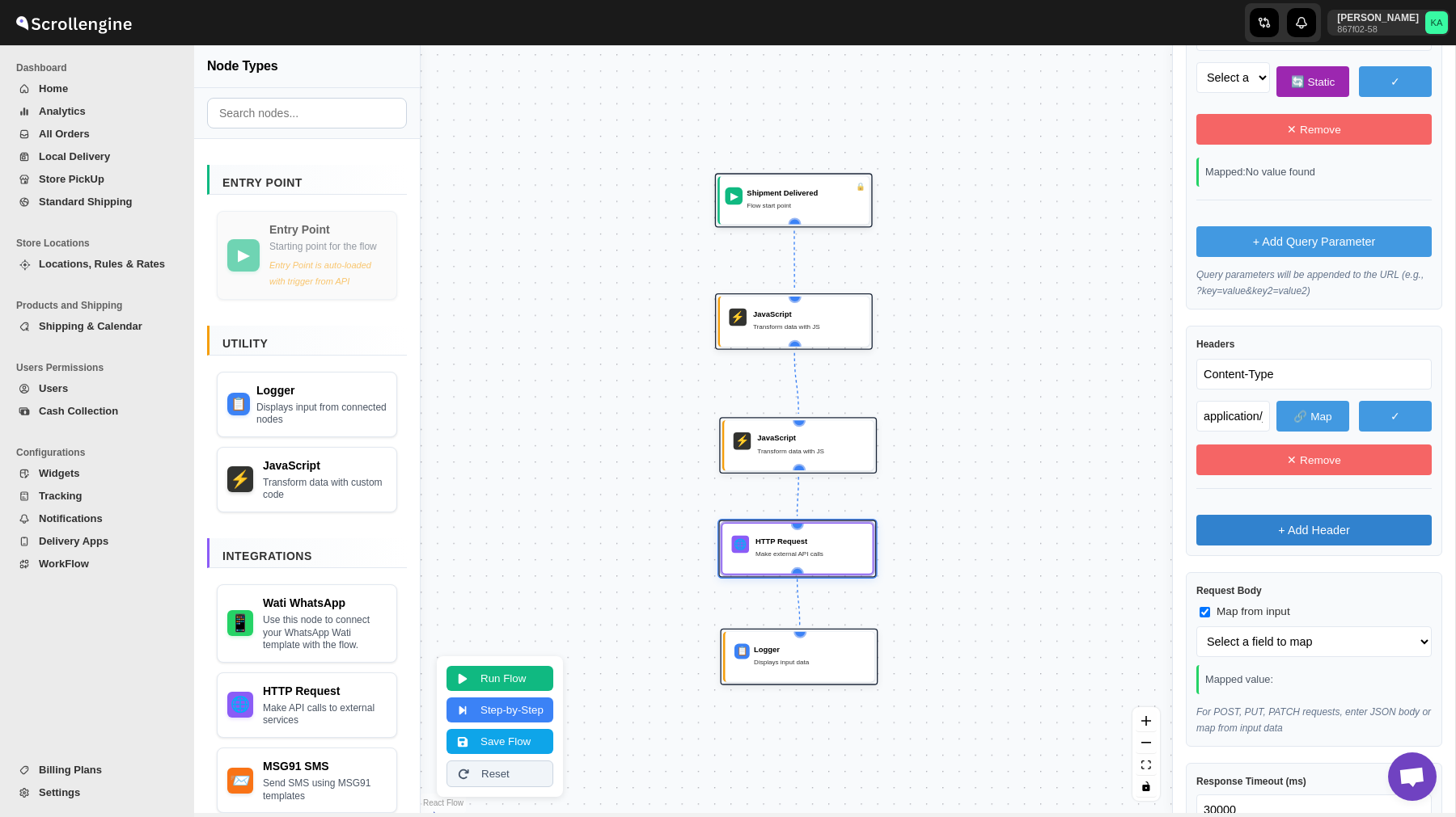
click at [1278, 528] on button "+ Add Header" at bounding box center [1314, 530] width 236 height 31
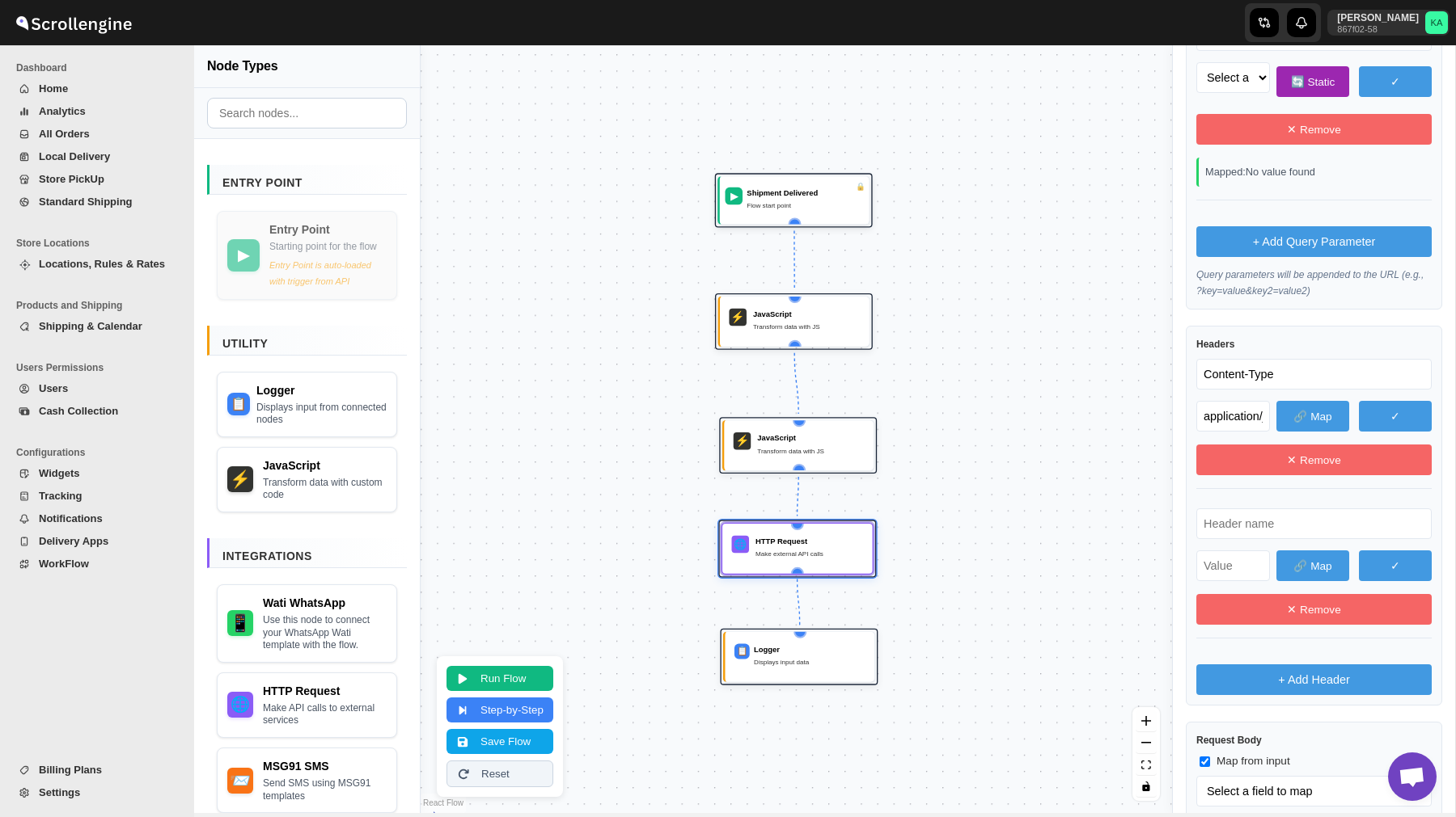
click at [1263, 529] on input "text" at bounding box center [1314, 524] width 236 height 31
paste input "text"
click at [1234, 556] on input "text" at bounding box center [1233, 566] width 74 height 31
paste input "text"
click at [519, 741] on button "Save Flow" at bounding box center [500, 740] width 107 height 25
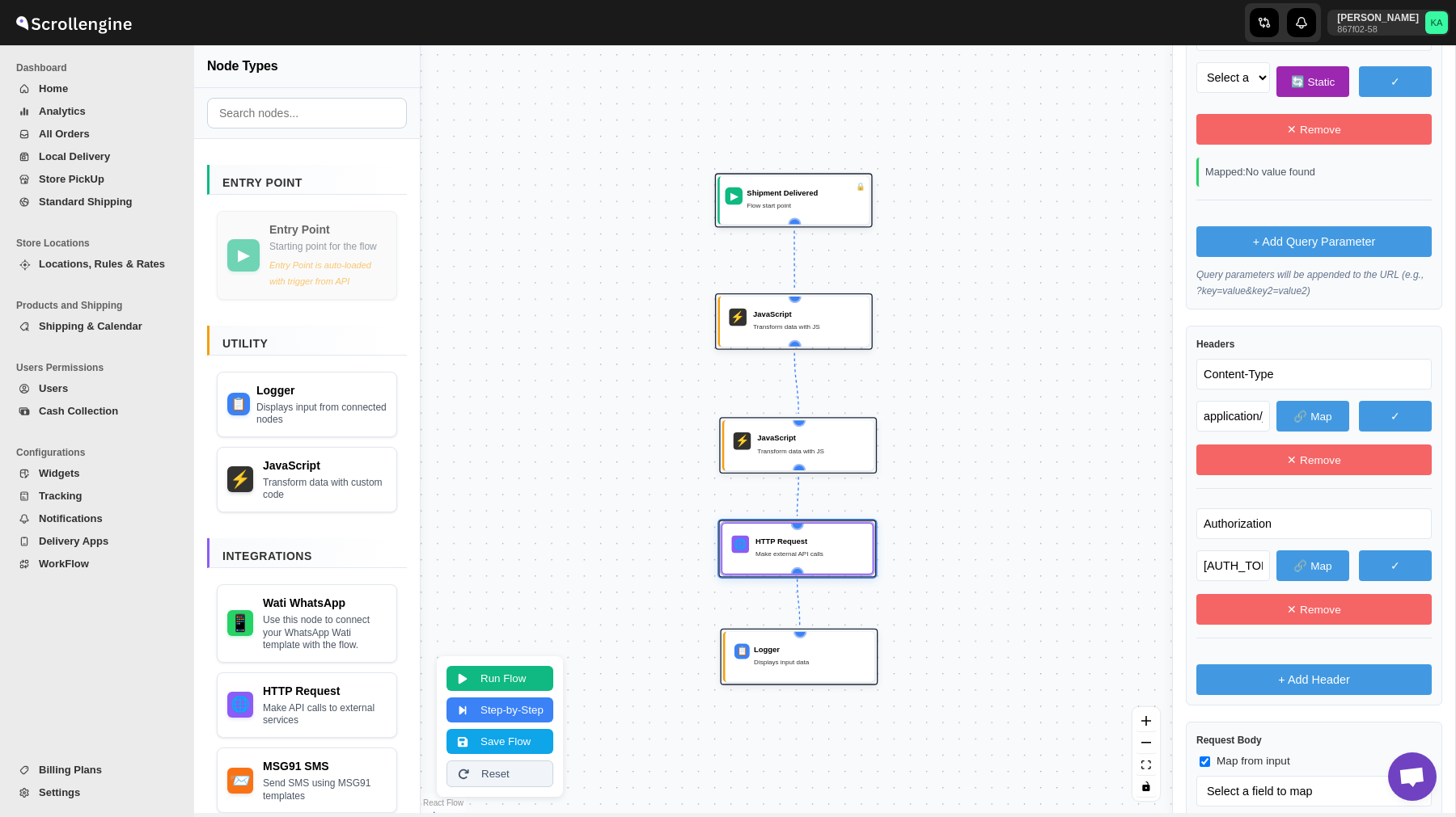
click at [65, 564] on span "WorkFlow" at bounding box center [64, 564] width 50 height 13
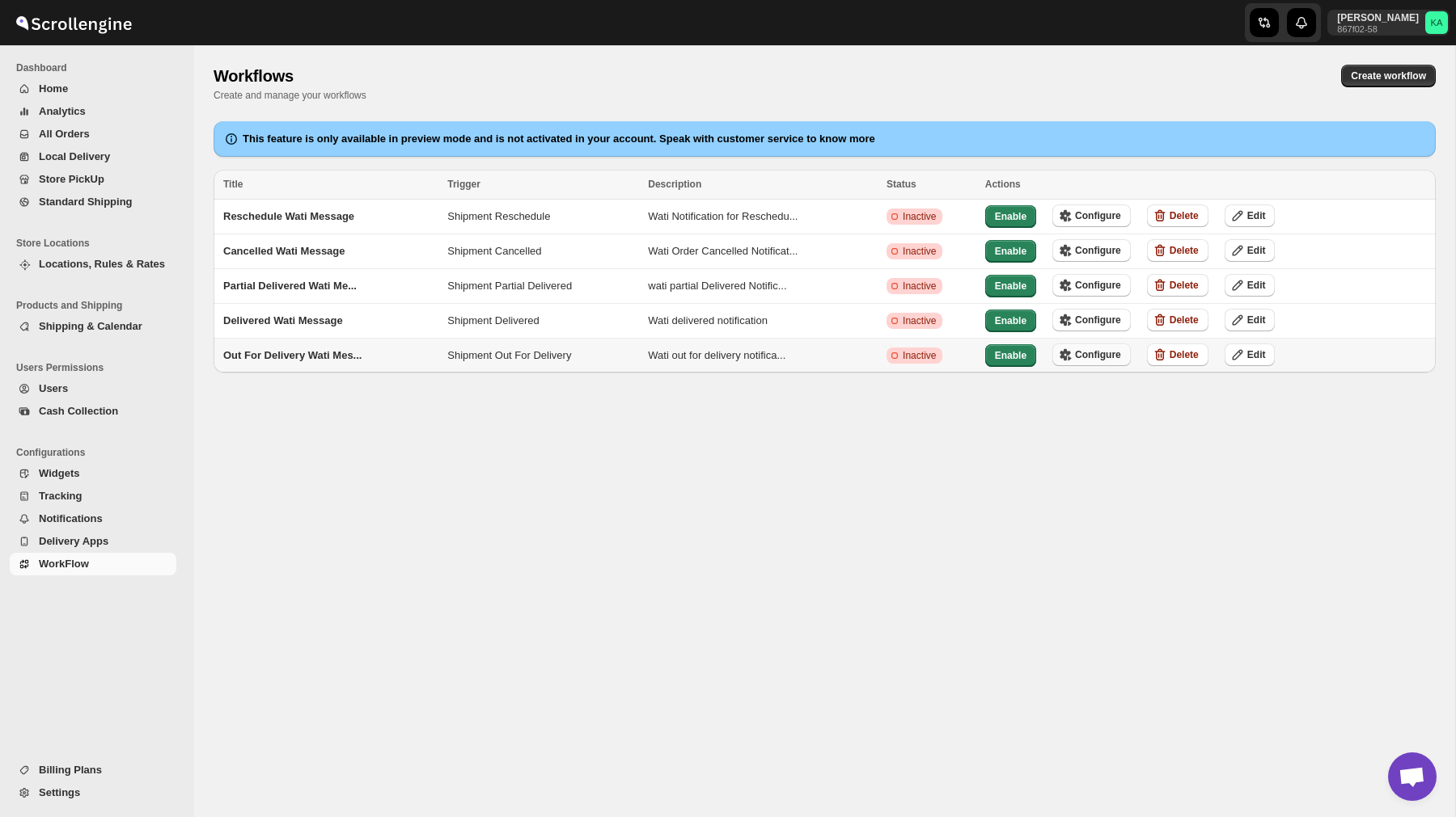
click at [1089, 348] on span "Configure" at bounding box center [1097, 354] width 46 height 13
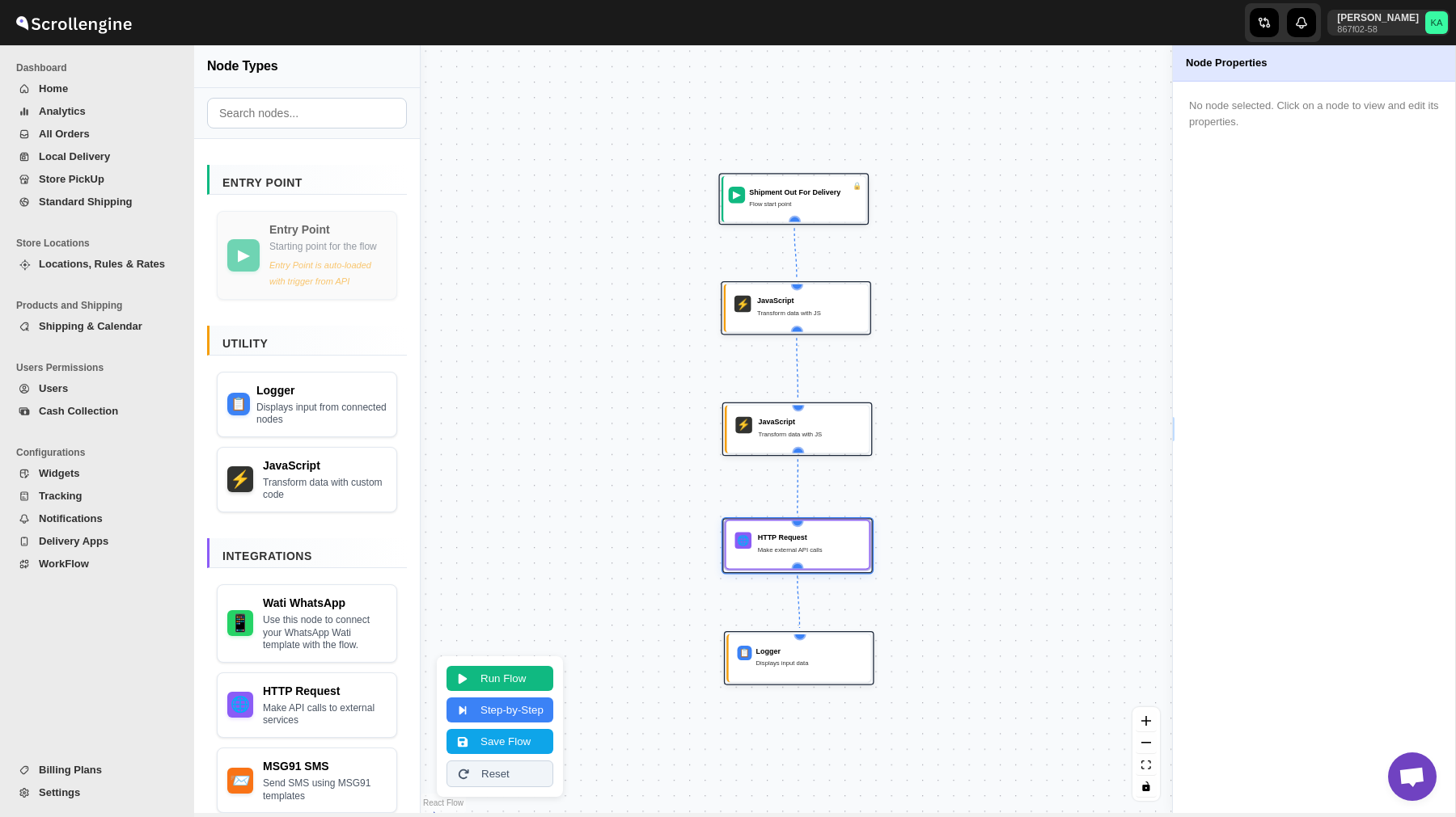
click at [774, 542] on div "HTTP Request Make external API calls" at bounding box center [809, 546] width 103 height 25
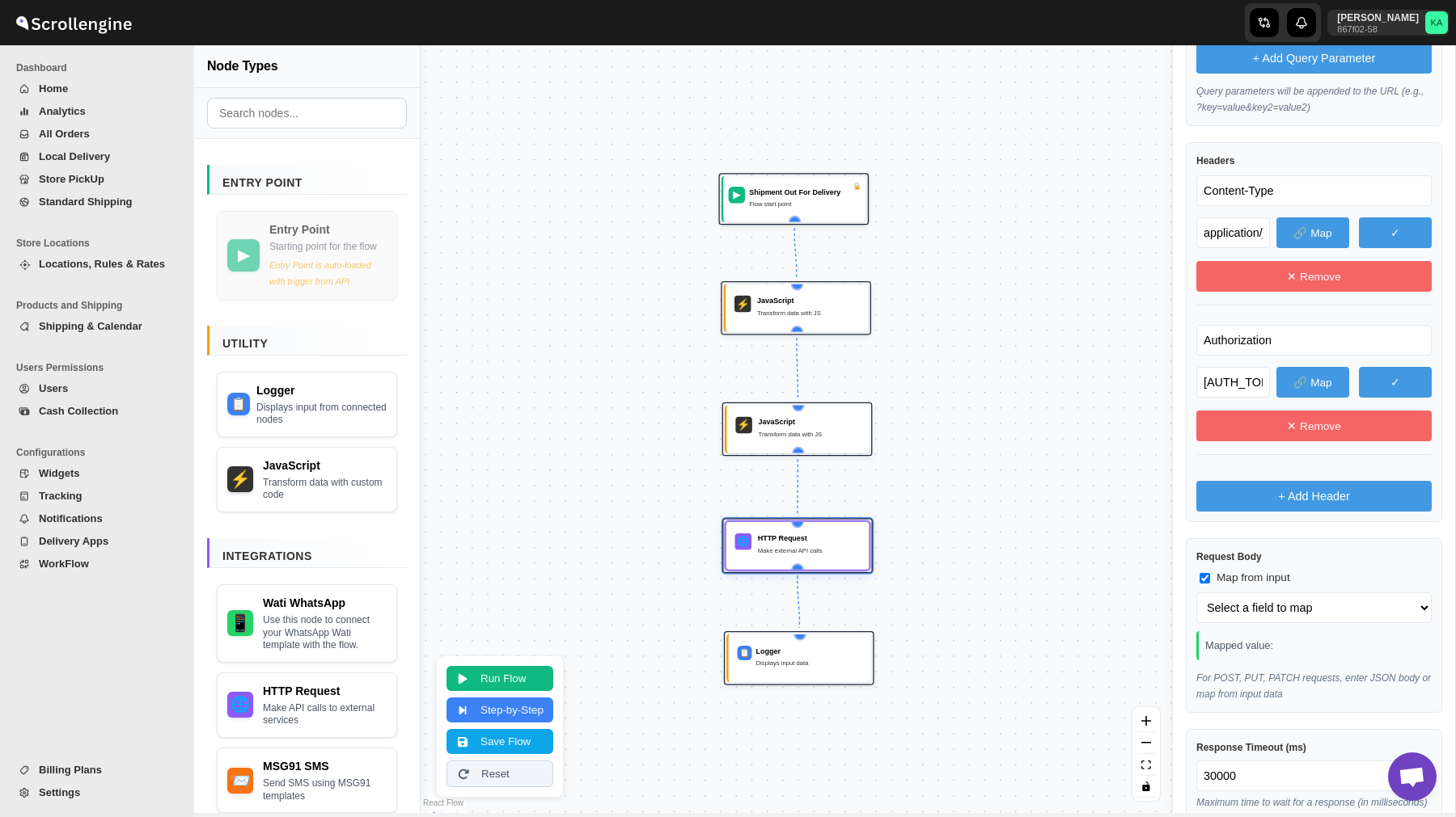
scroll to position [745, 0]
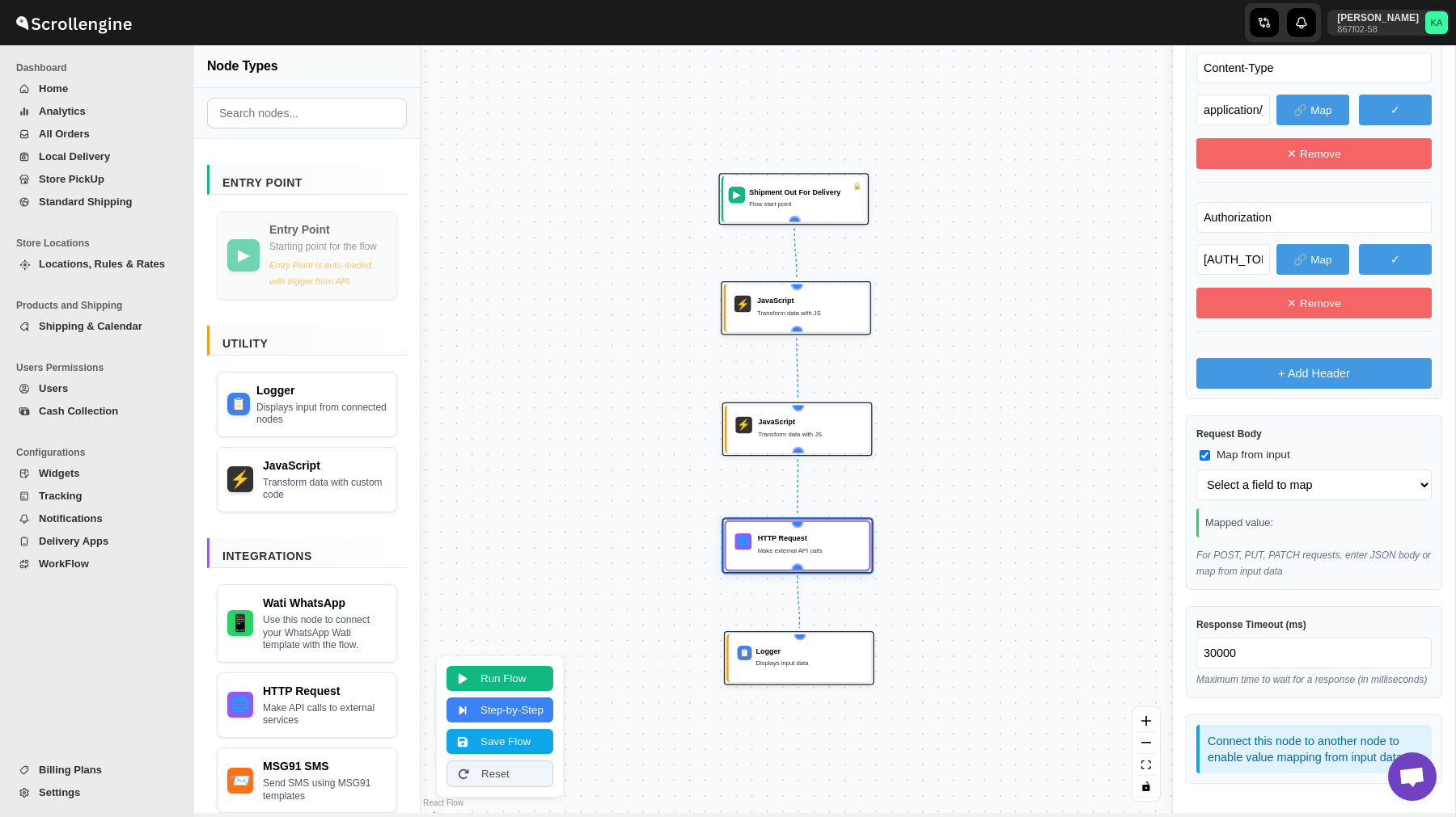
click at [97, 562] on span "WorkFlow" at bounding box center [105, 564] width 135 height 16
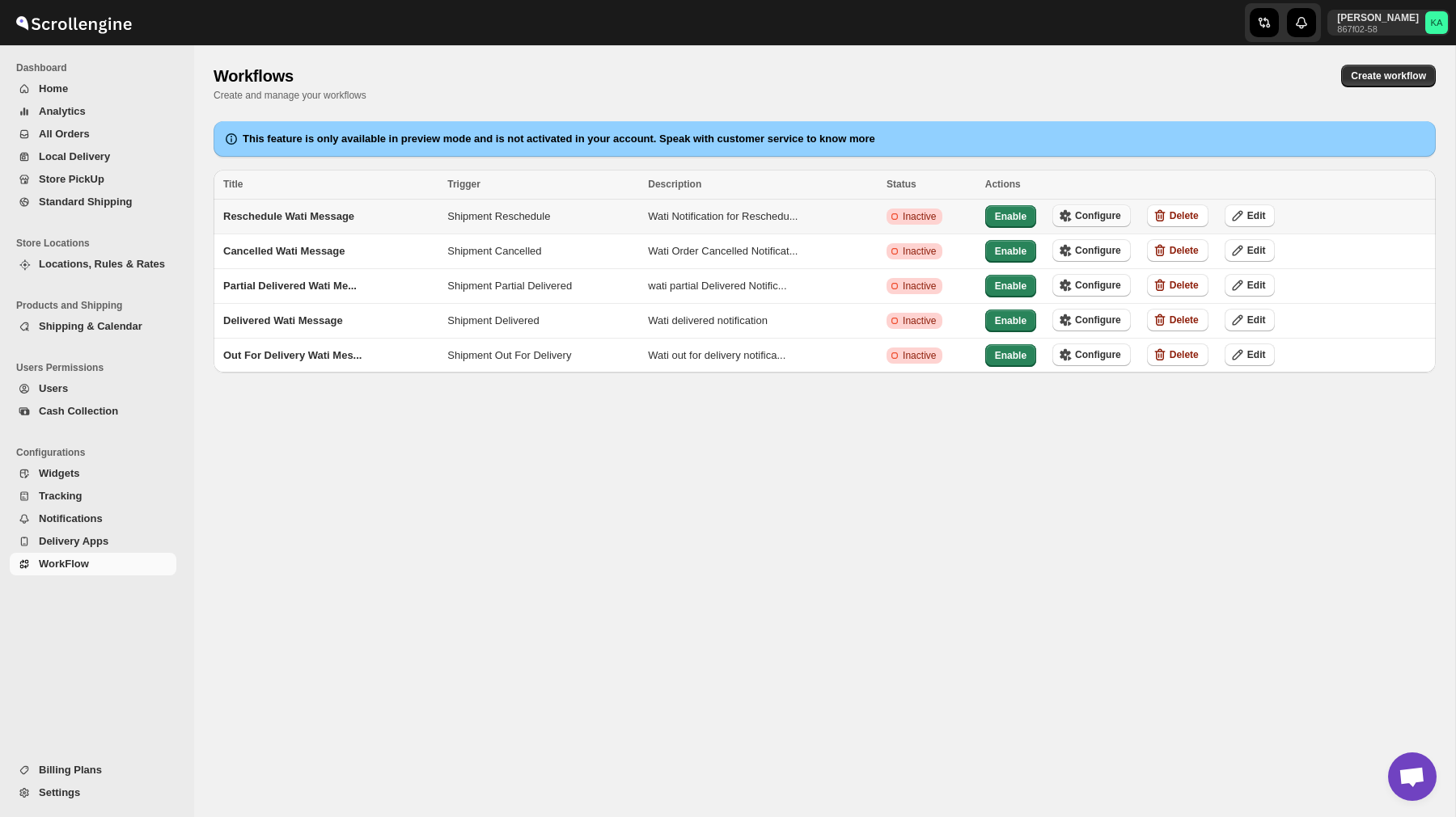
click at [1102, 214] on span "Configure" at bounding box center [1097, 216] width 46 height 13
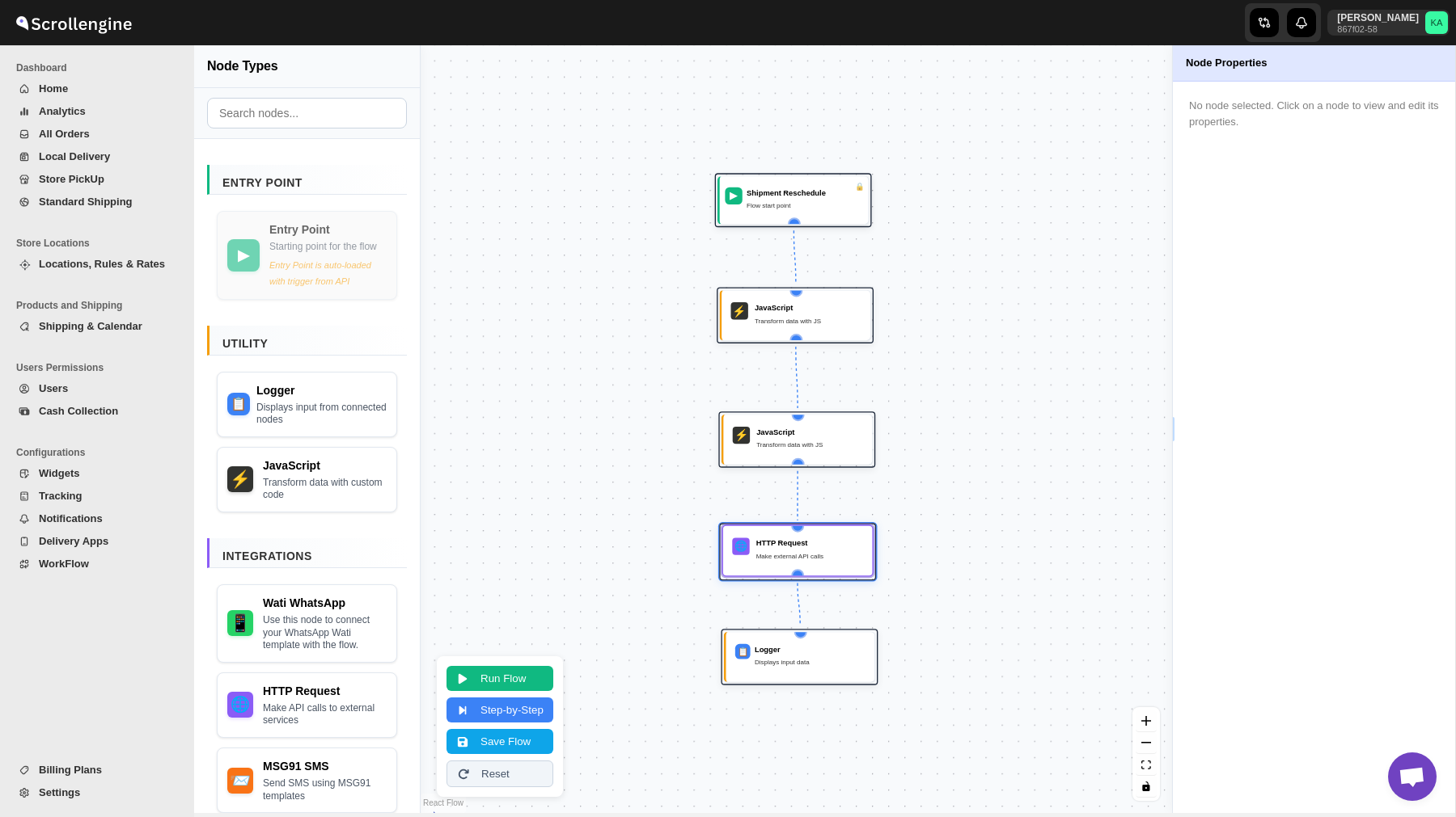
click at [821, 553] on div "Make external API calls" at bounding box center [810, 556] width 107 height 11
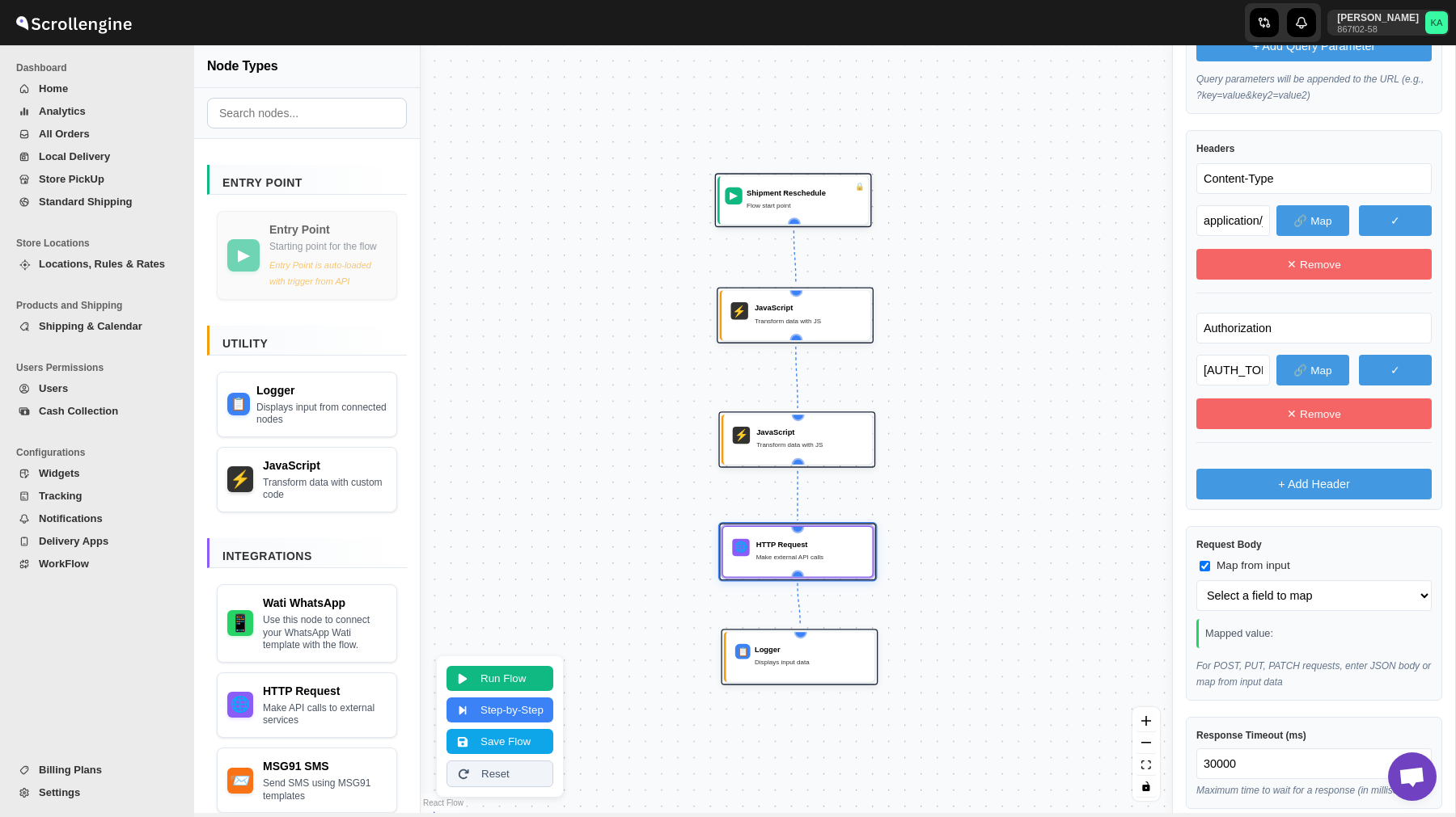
scroll to position [632, 0]
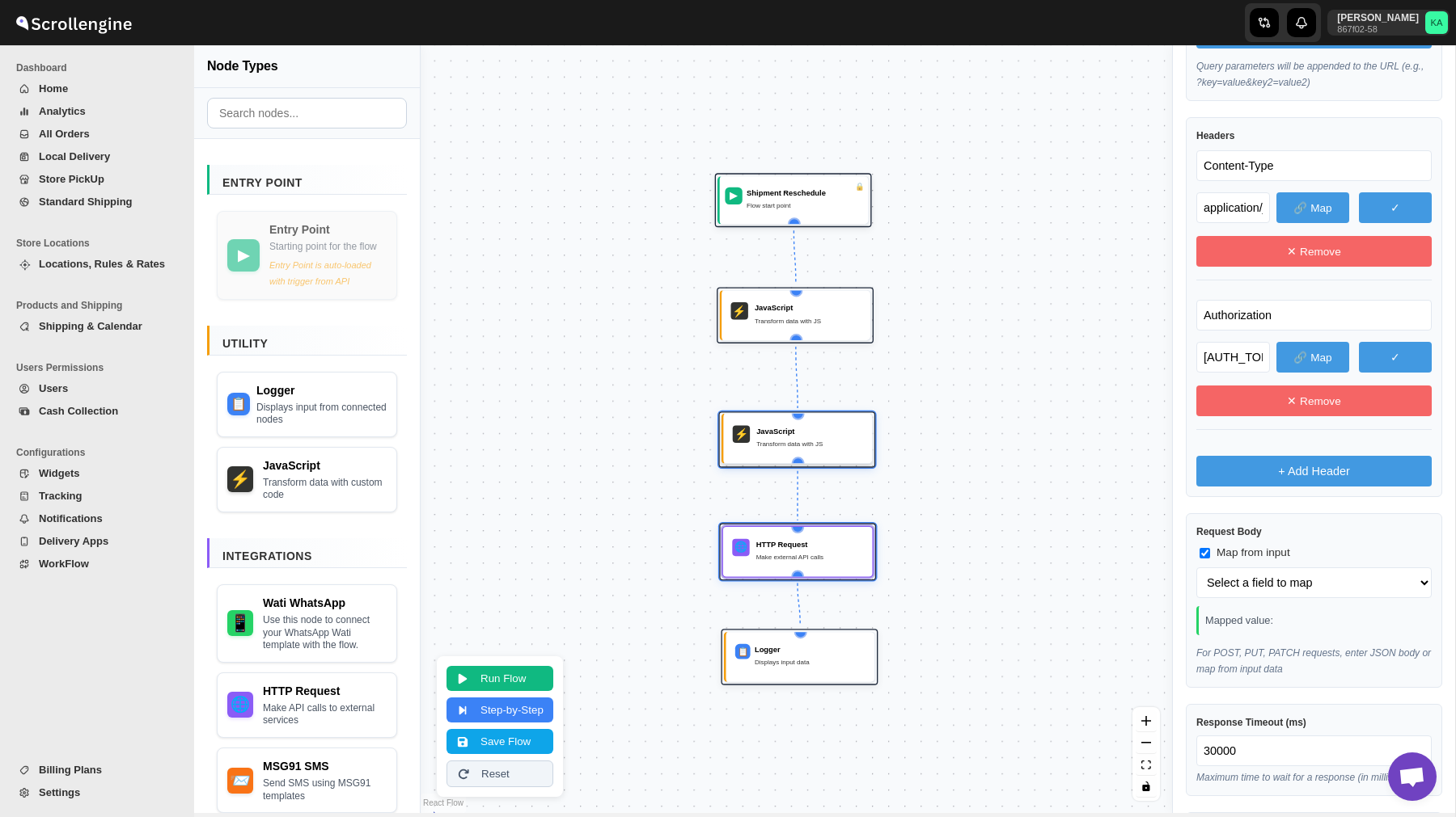
click at [791, 444] on div "Transform data with JS" at bounding box center [810, 444] width 107 height 11
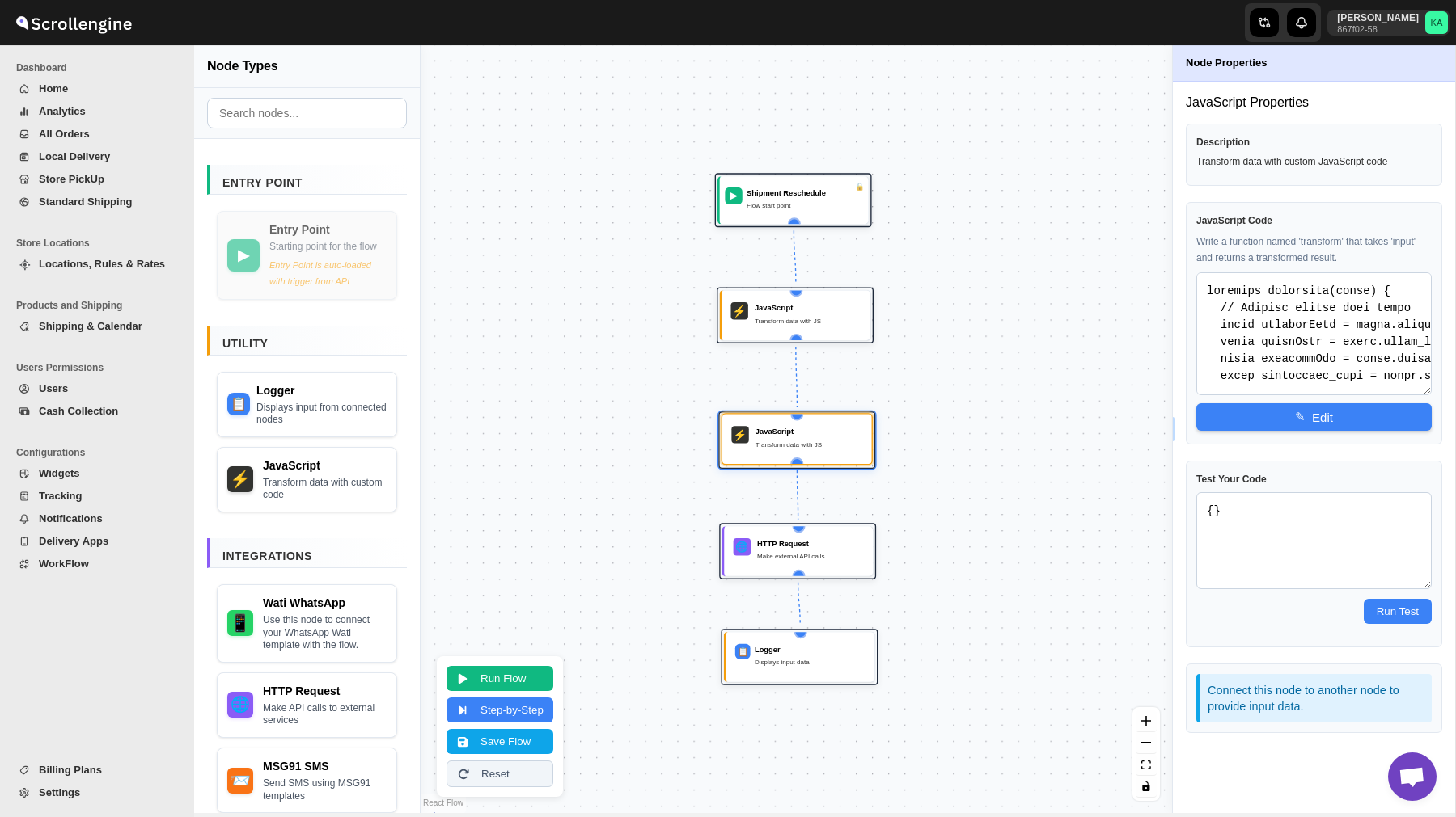
scroll to position [0, 0]
click at [786, 325] on div "JavaScript Transform data with JS" at bounding box center [808, 314] width 107 height 26
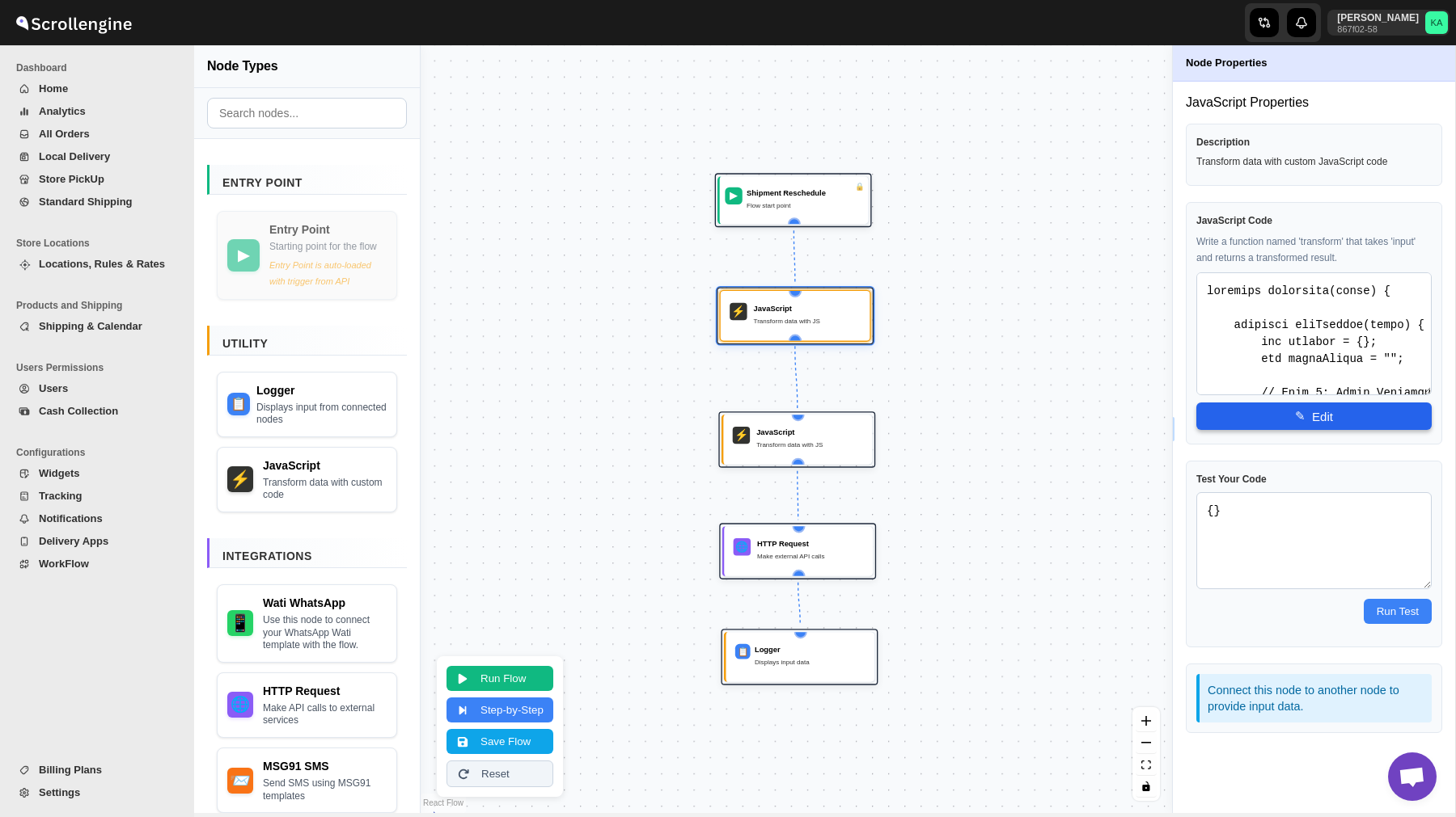
click at [1290, 420] on button "✎ Edit" at bounding box center [1314, 416] width 236 height 28
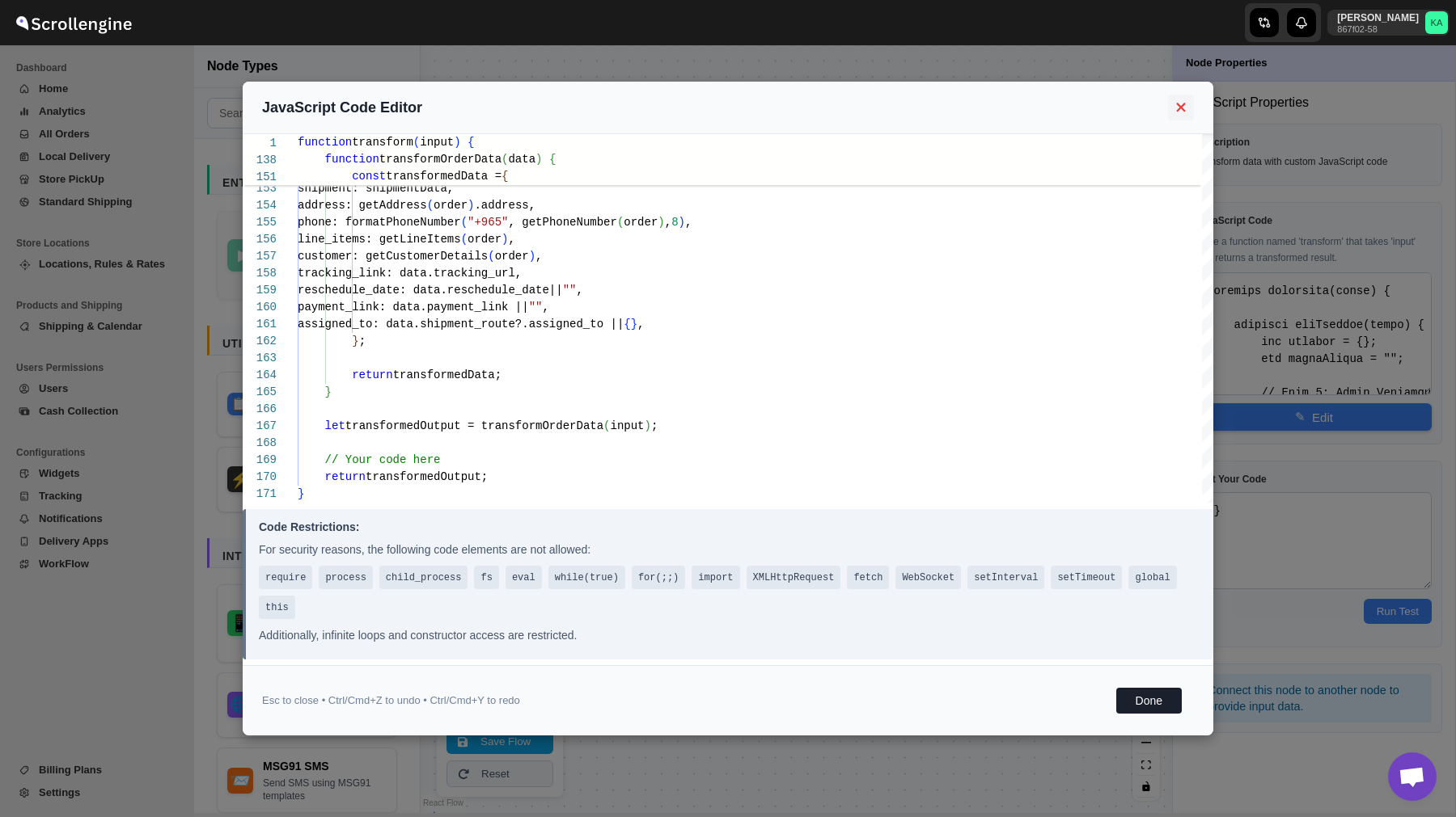
click at [1183, 103] on icon at bounding box center [1181, 107] width 18 height 14
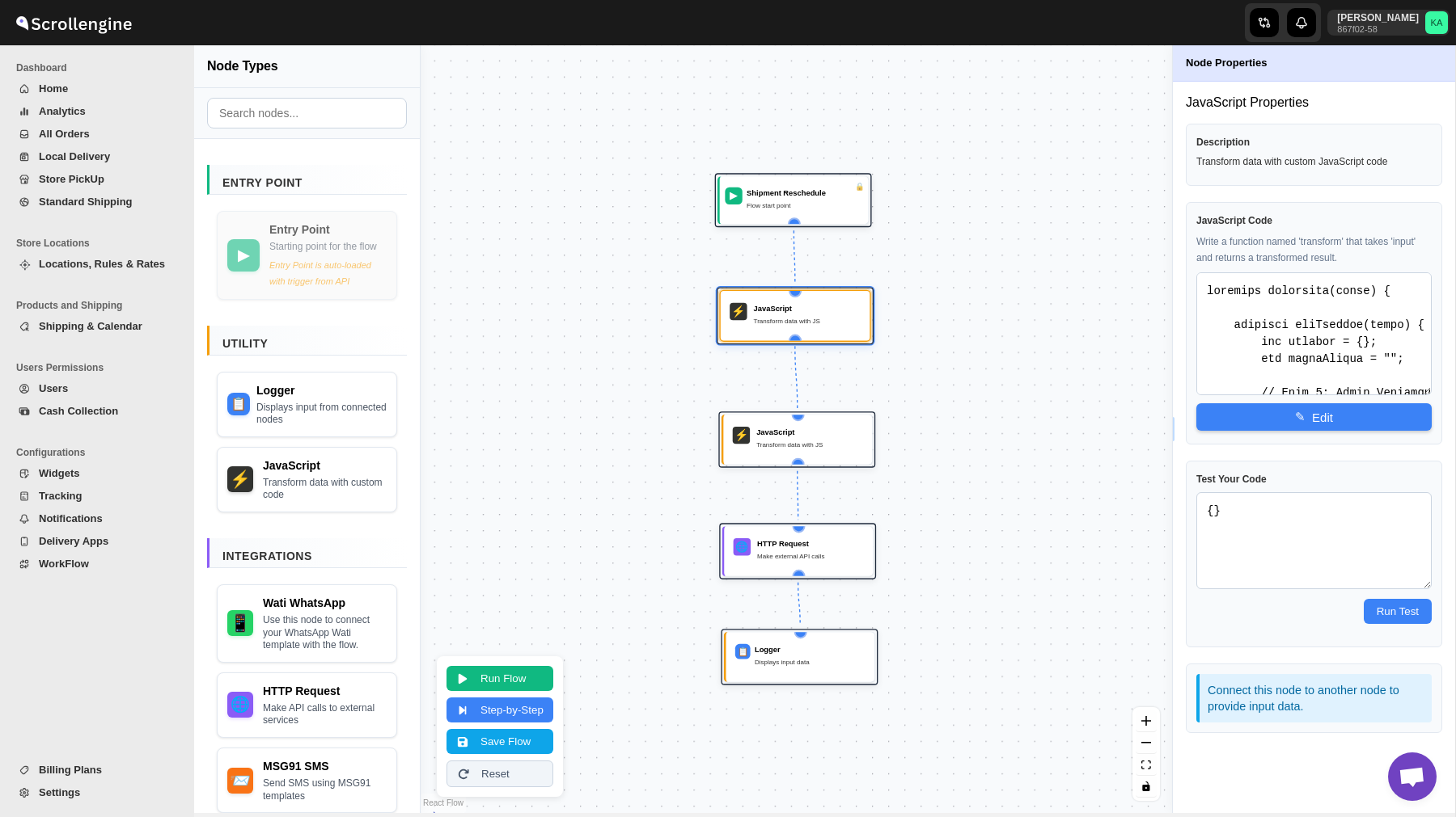
click at [59, 561] on span "WorkFlow" at bounding box center [64, 564] width 50 height 13
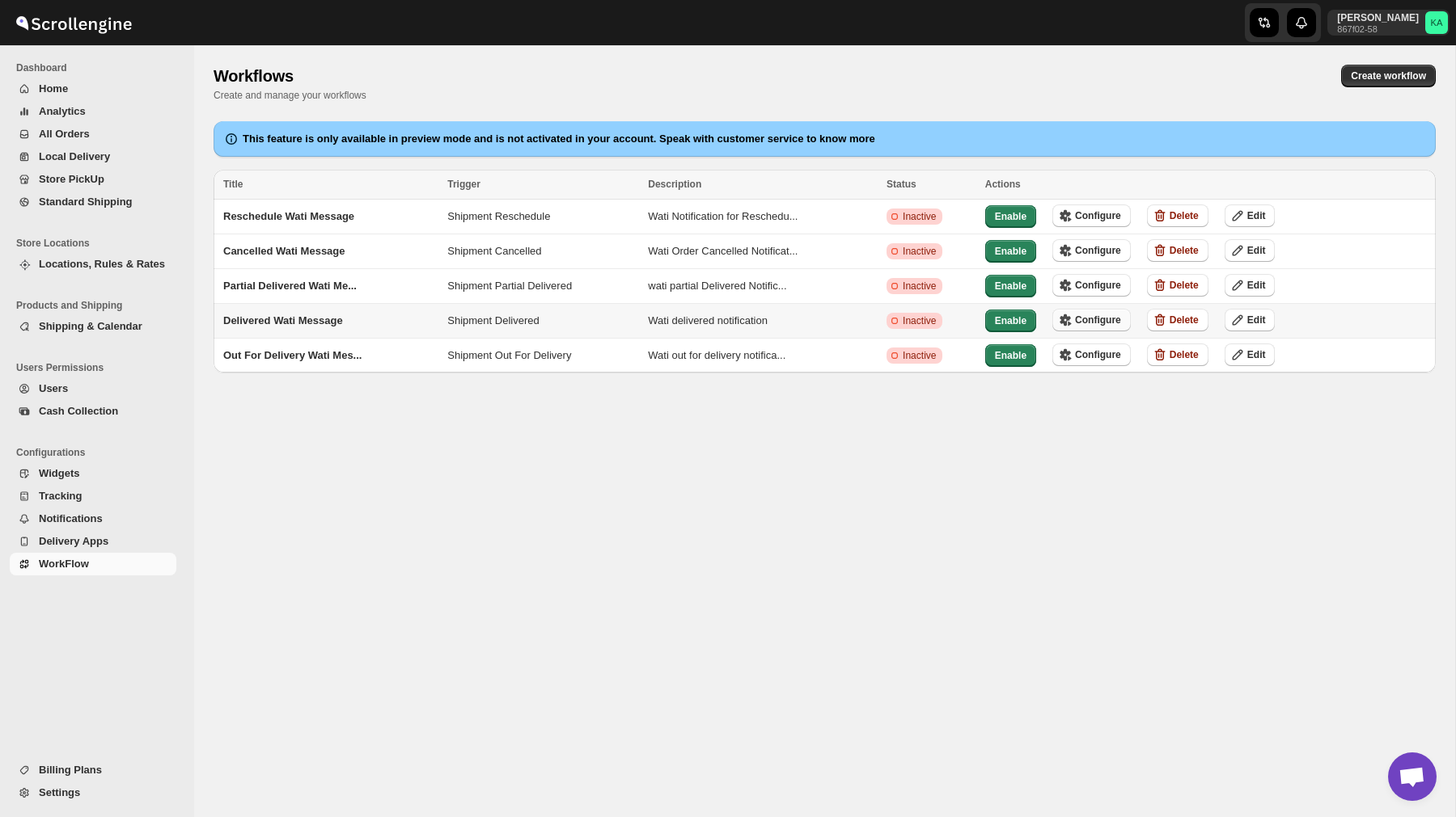
click at [1113, 309] on button "Configure" at bounding box center [1092, 320] width 79 height 23
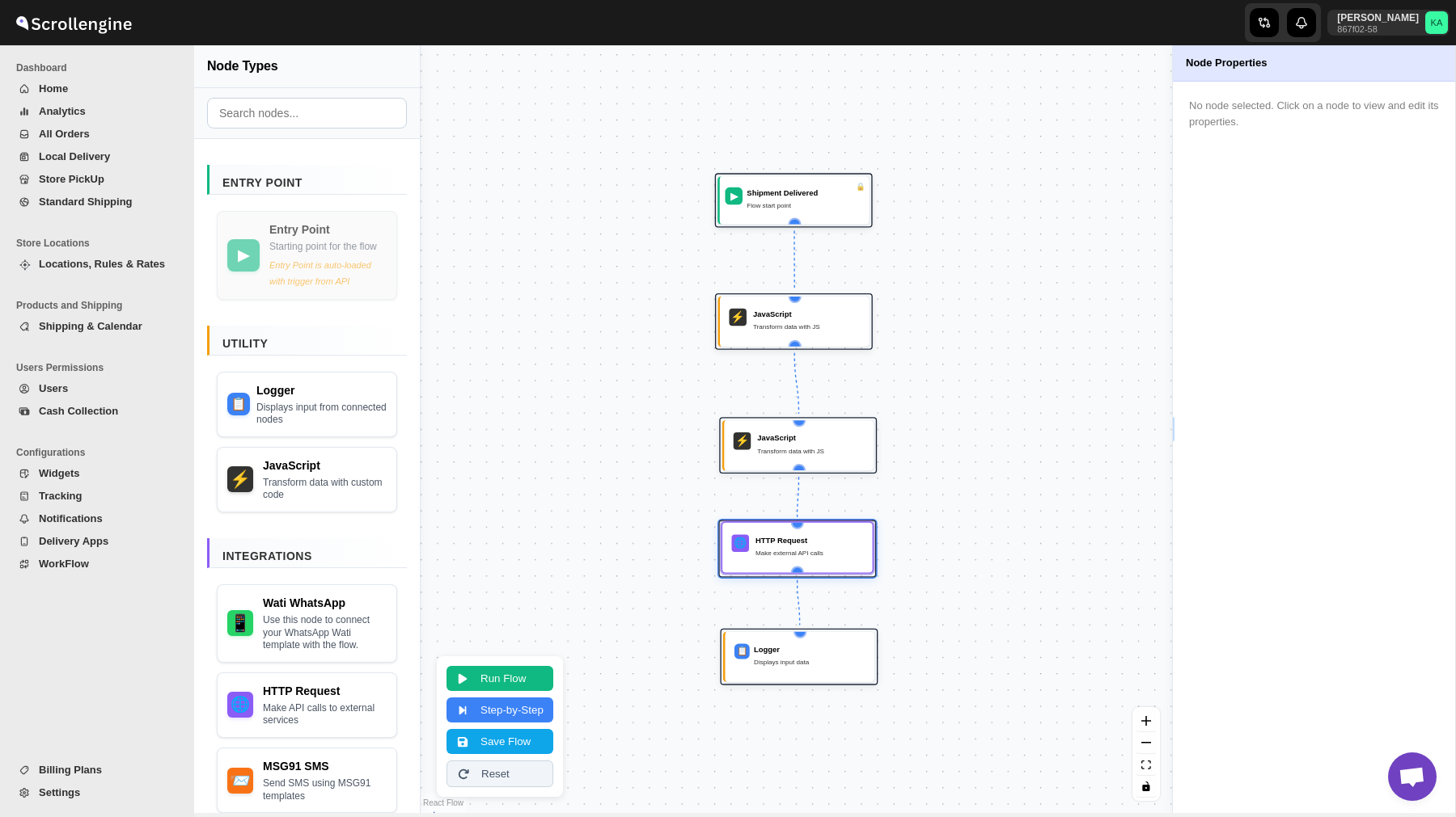
click at [816, 562] on div "🌐 HTTP Request Make external API calls" at bounding box center [797, 548] width 137 height 38
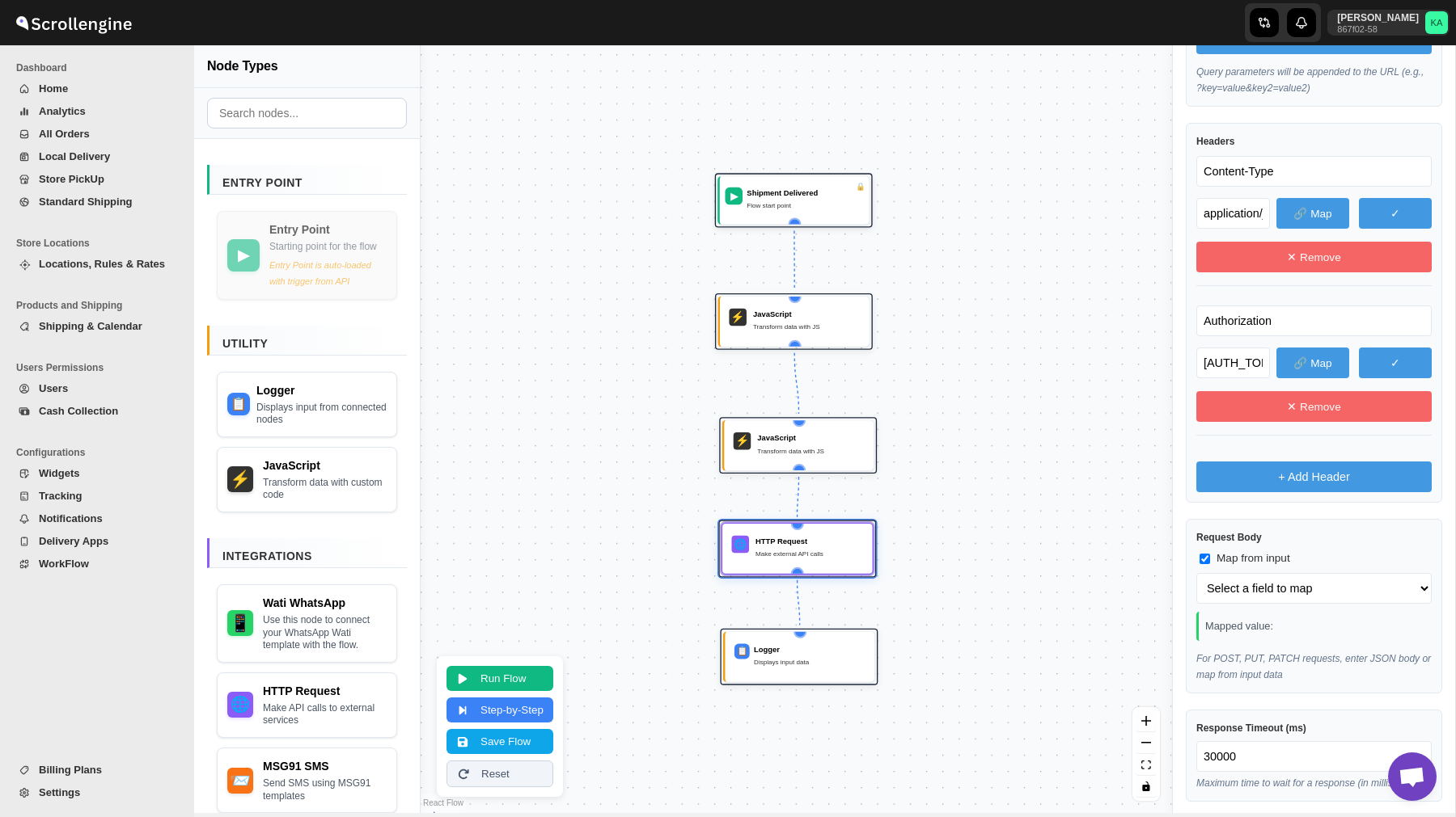
scroll to position [745, 0]
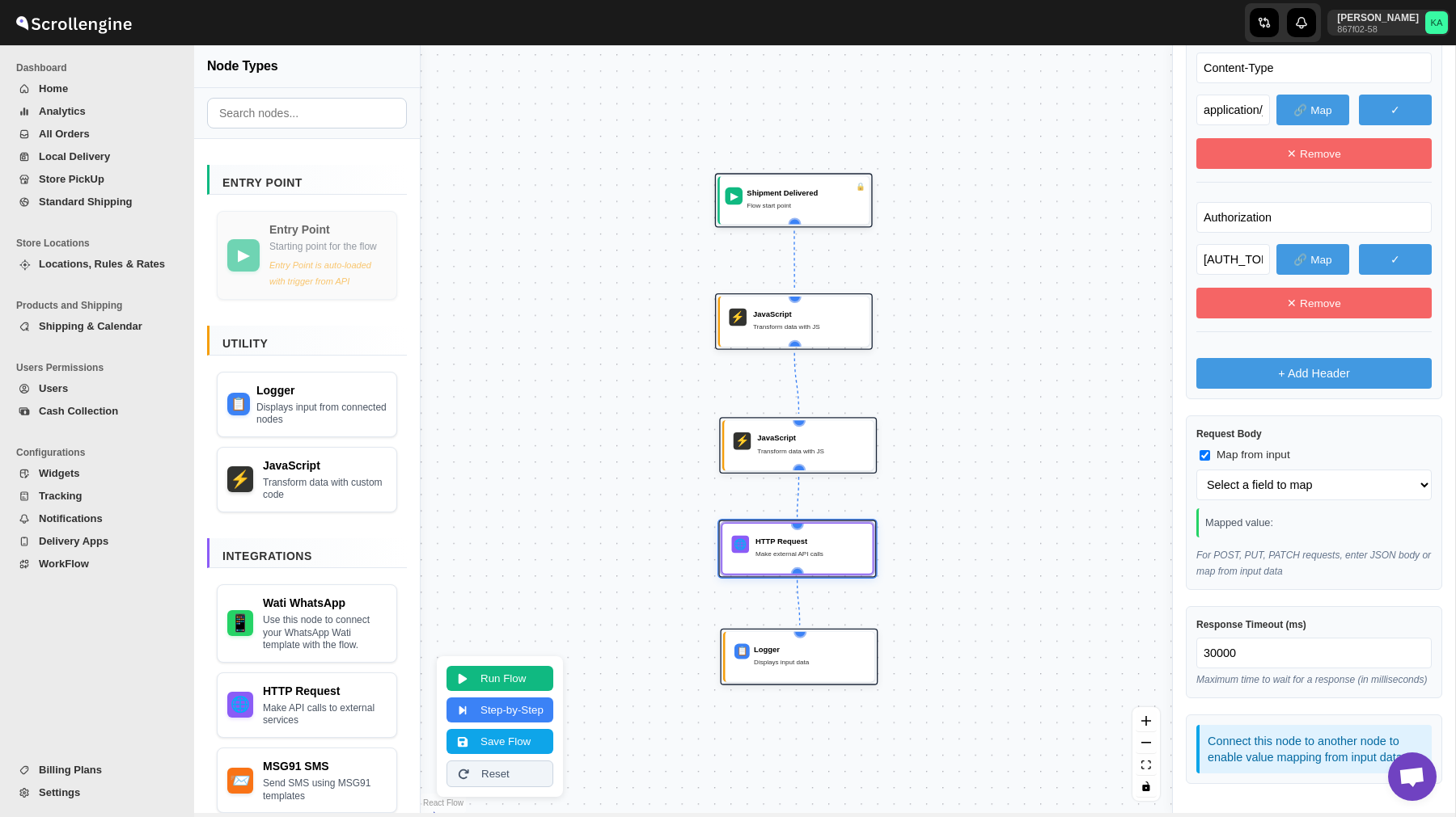
click at [91, 565] on span "WorkFlow" at bounding box center [105, 564] width 135 height 16
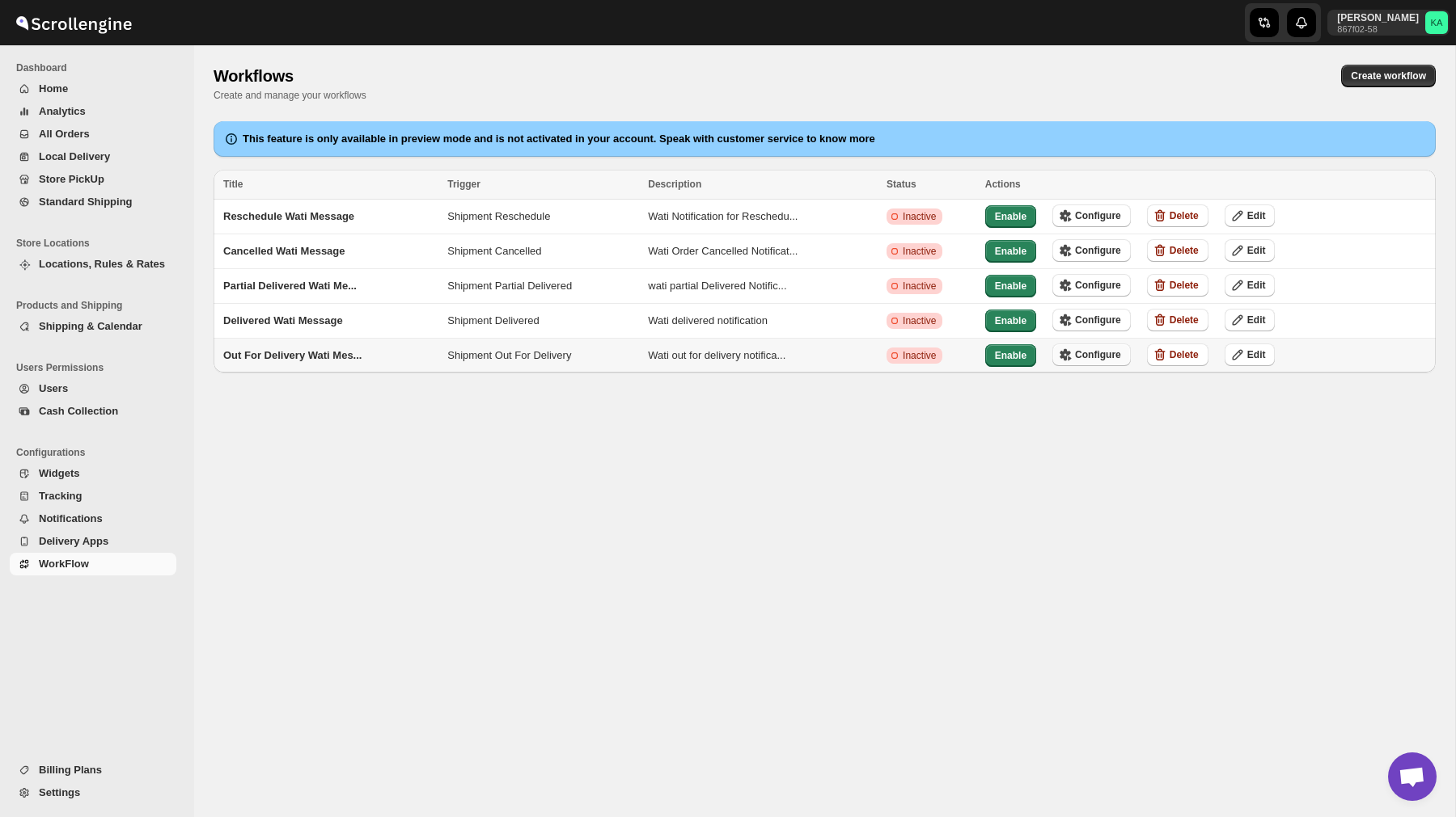
click at [1116, 353] on span "Configure" at bounding box center [1097, 354] width 46 height 13
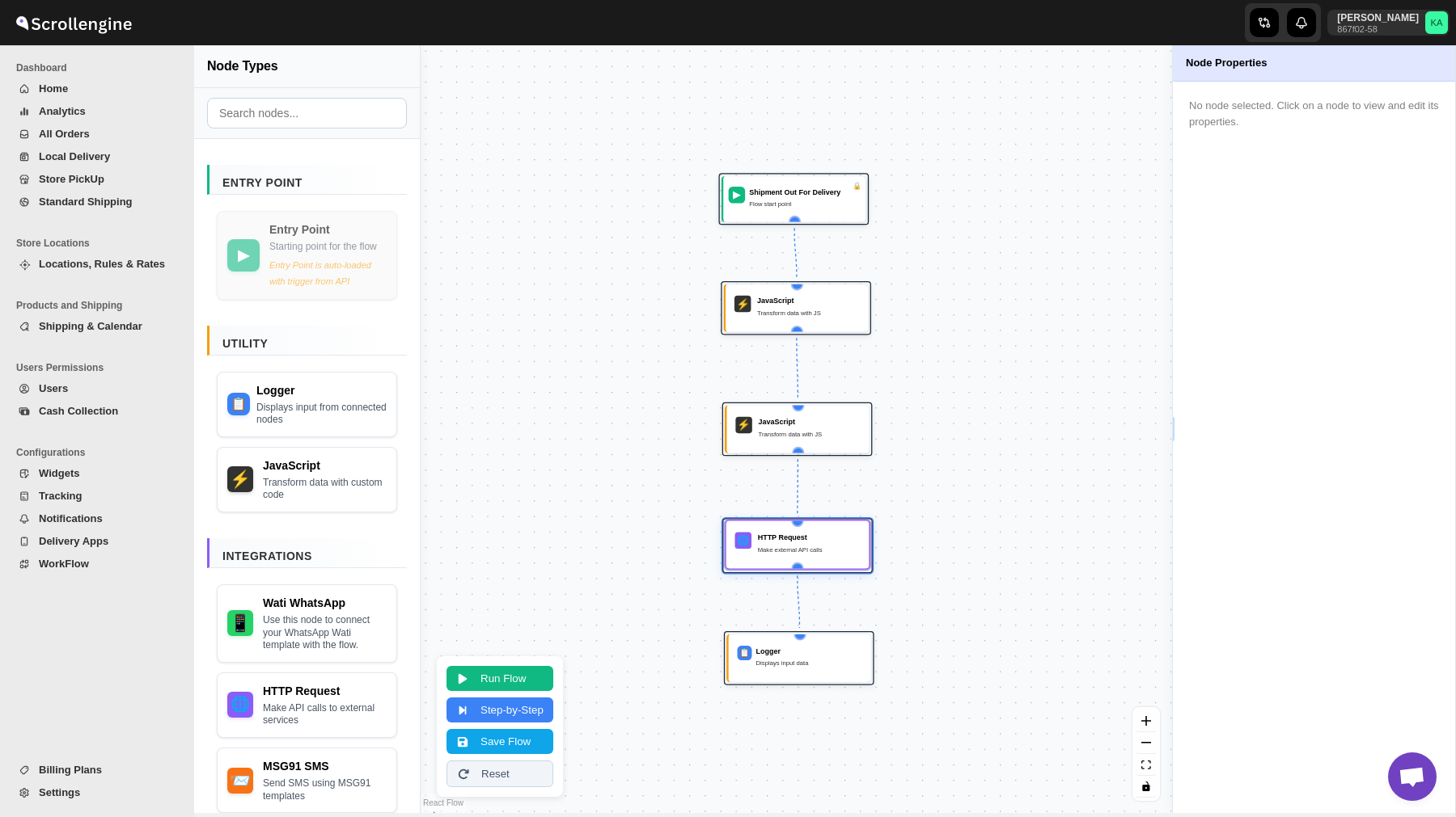
click at [827, 550] on div "Make external API calls" at bounding box center [809, 550] width 103 height 11
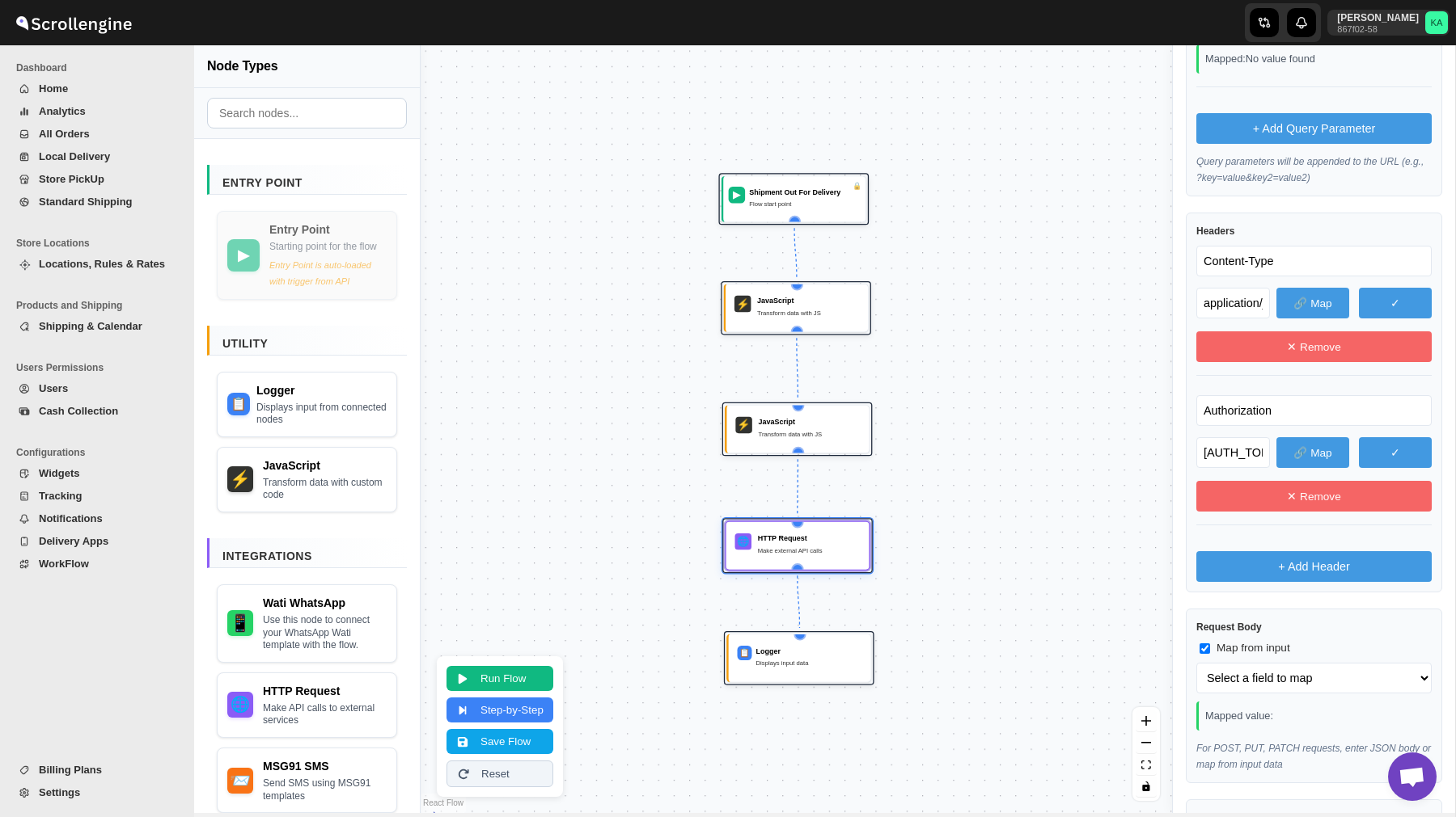
scroll to position [745, 0]
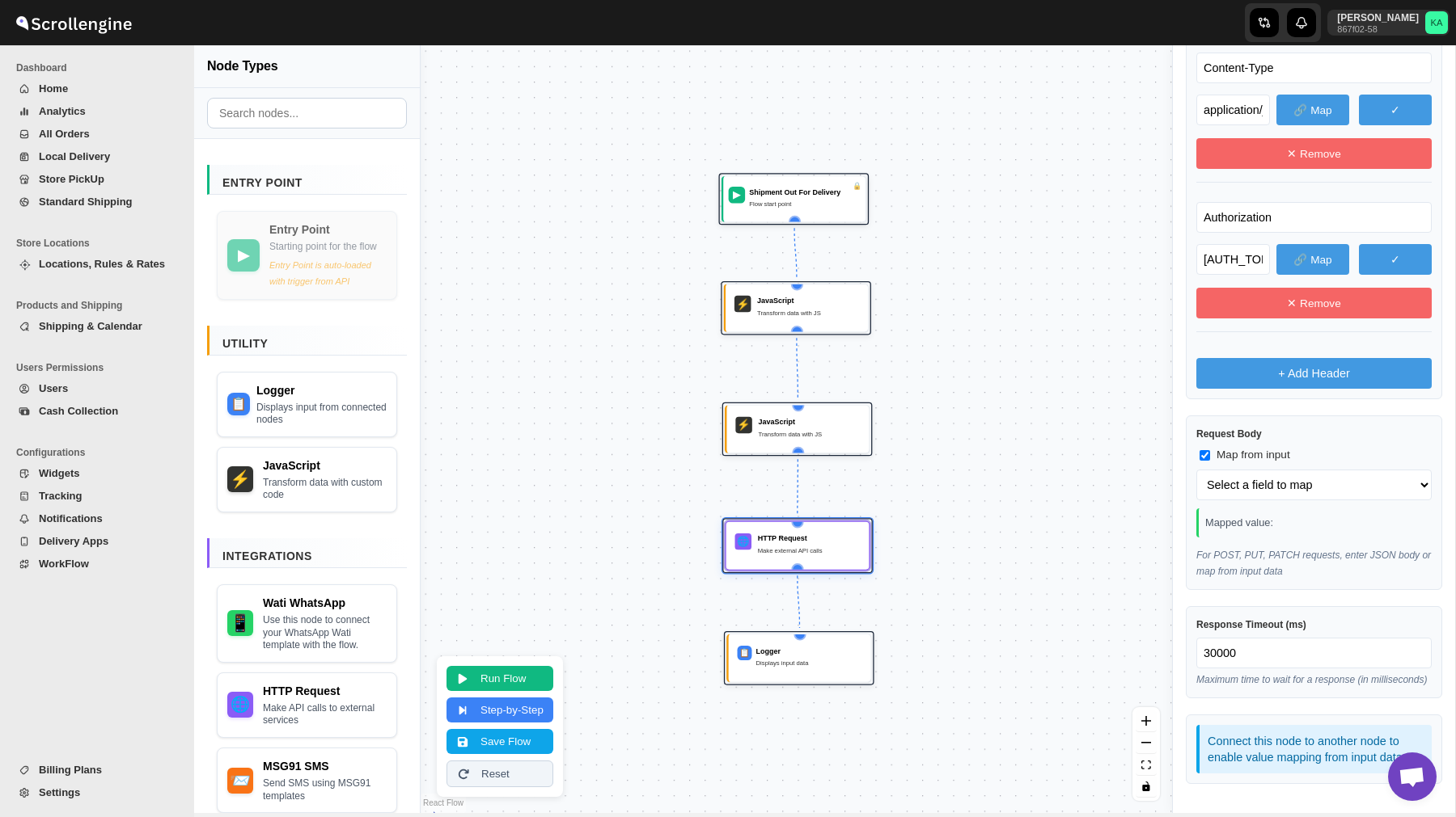
click at [99, 574] on button "WorkFlow" at bounding box center [93, 564] width 166 height 23
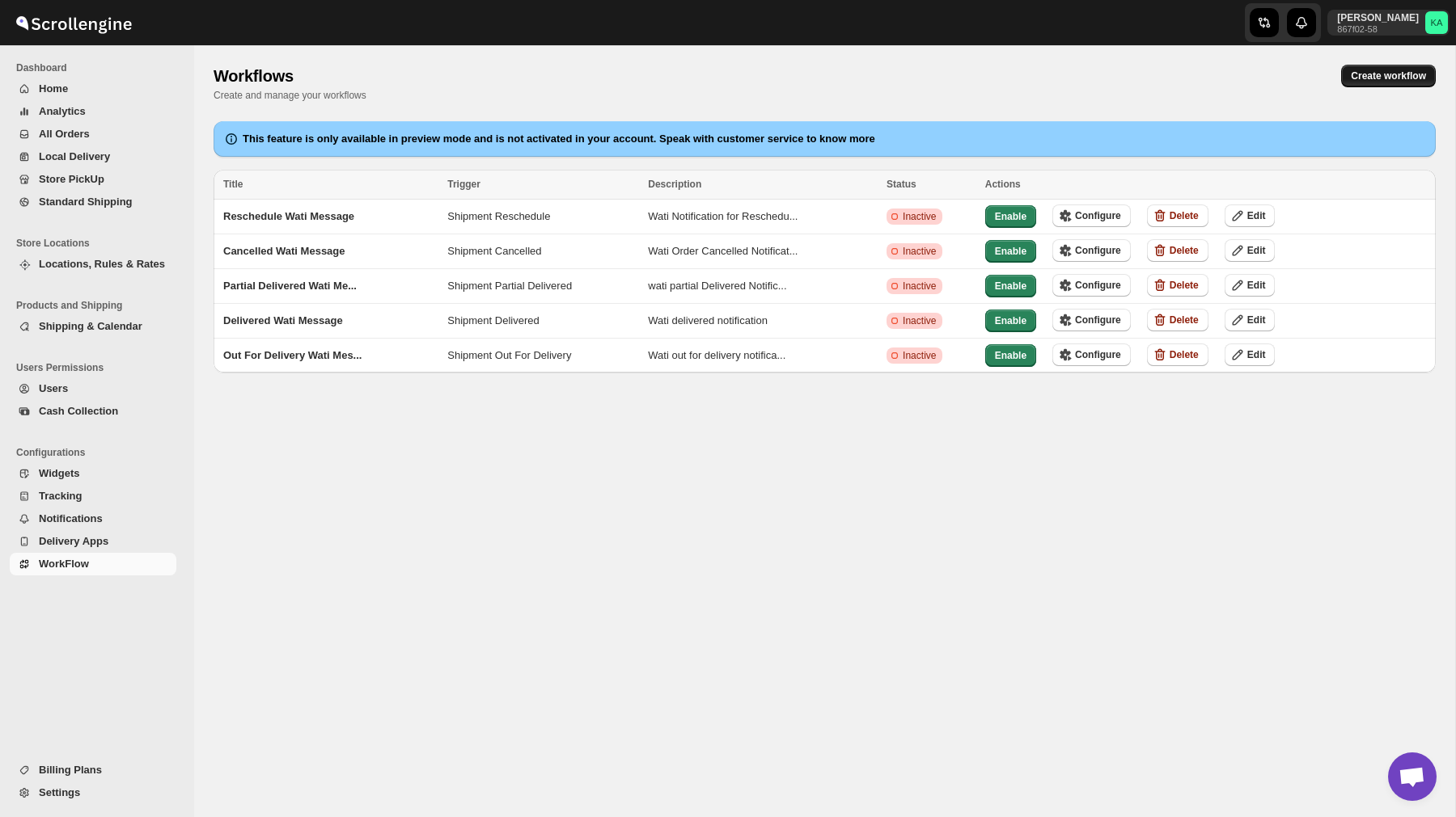
click at [1382, 72] on span "Create workflow" at bounding box center [1388, 75] width 75 height 13
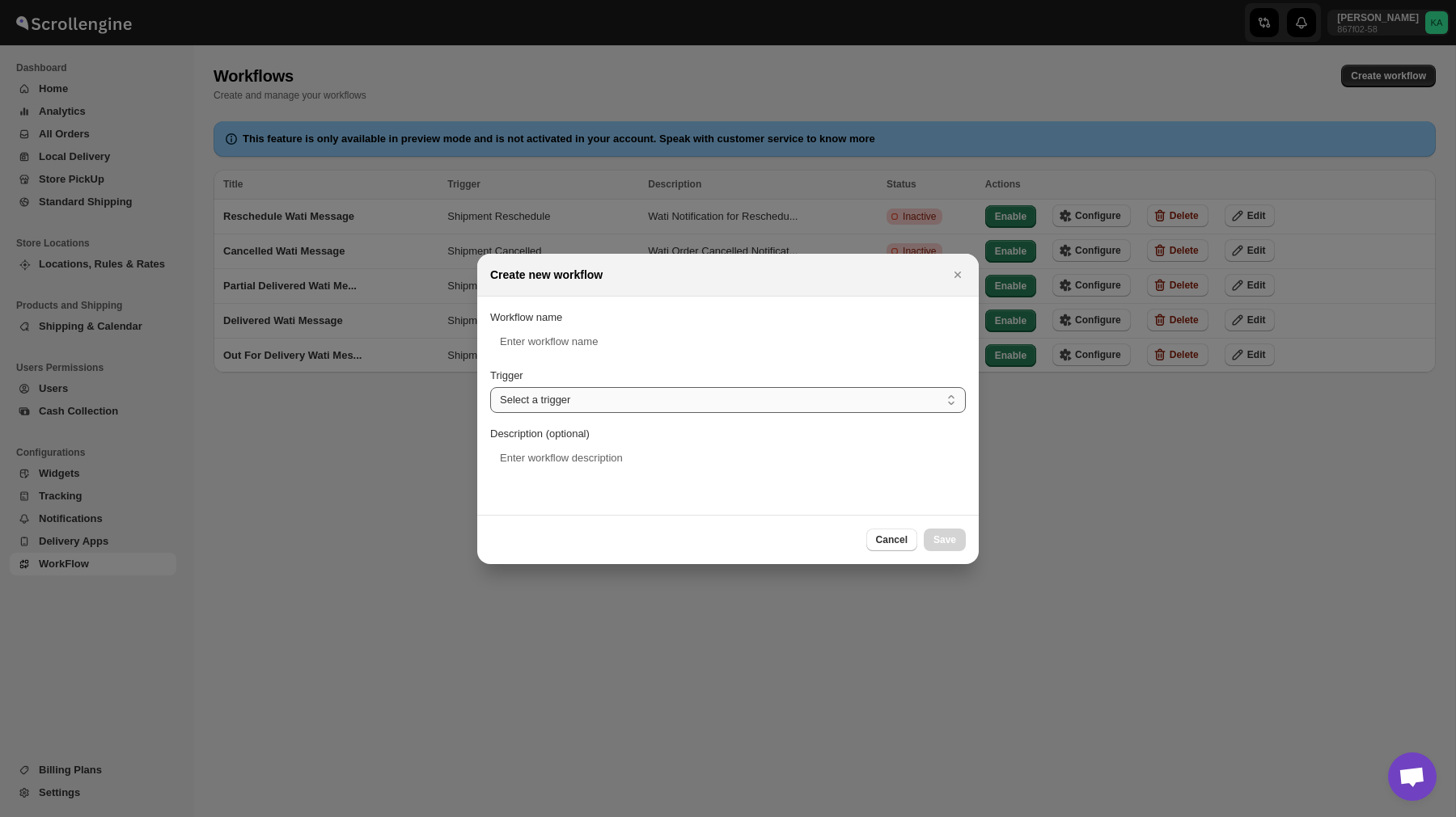
click at [675, 392] on select "Select a trigger Route Created Route Live Route Completed Shipment Created Ship…" at bounding box center [727, 399] width 476 height 26
click at [959, 273] on icon "Close" at bounding box center [957, 274] width 16 height 16
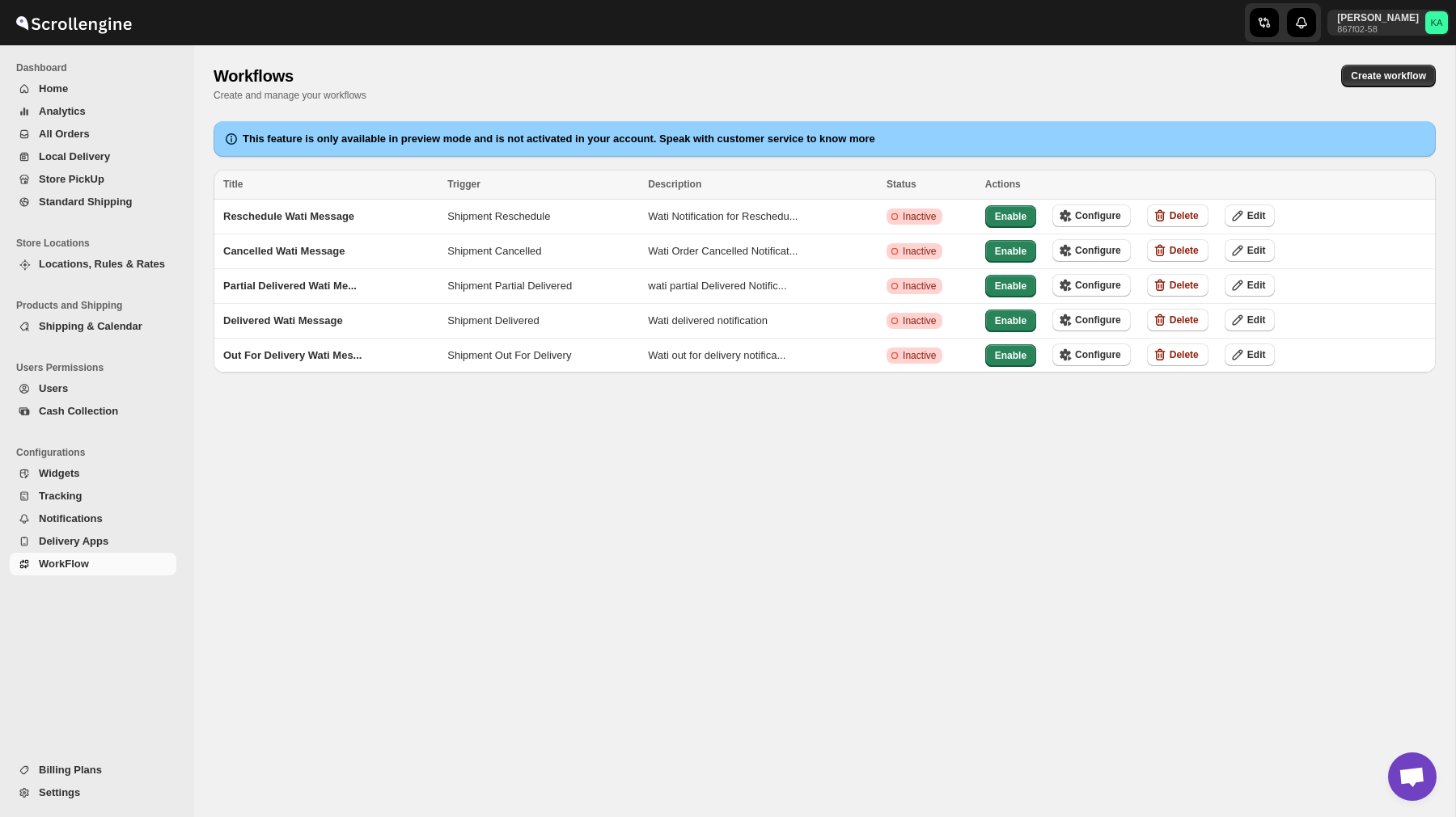
click at [969, 582] on div "Workflows. This page is ready Workflows Create and manage your workflows Create…" at bounding box center [824, 431] width 1260 height 772
click at [1097, 70] on div "Create workflow" at bounding box center [1147, 75] width 578 height 23
click at [69, 798] on span "Settings" at bounding box center [59, 792] width 41 height 13
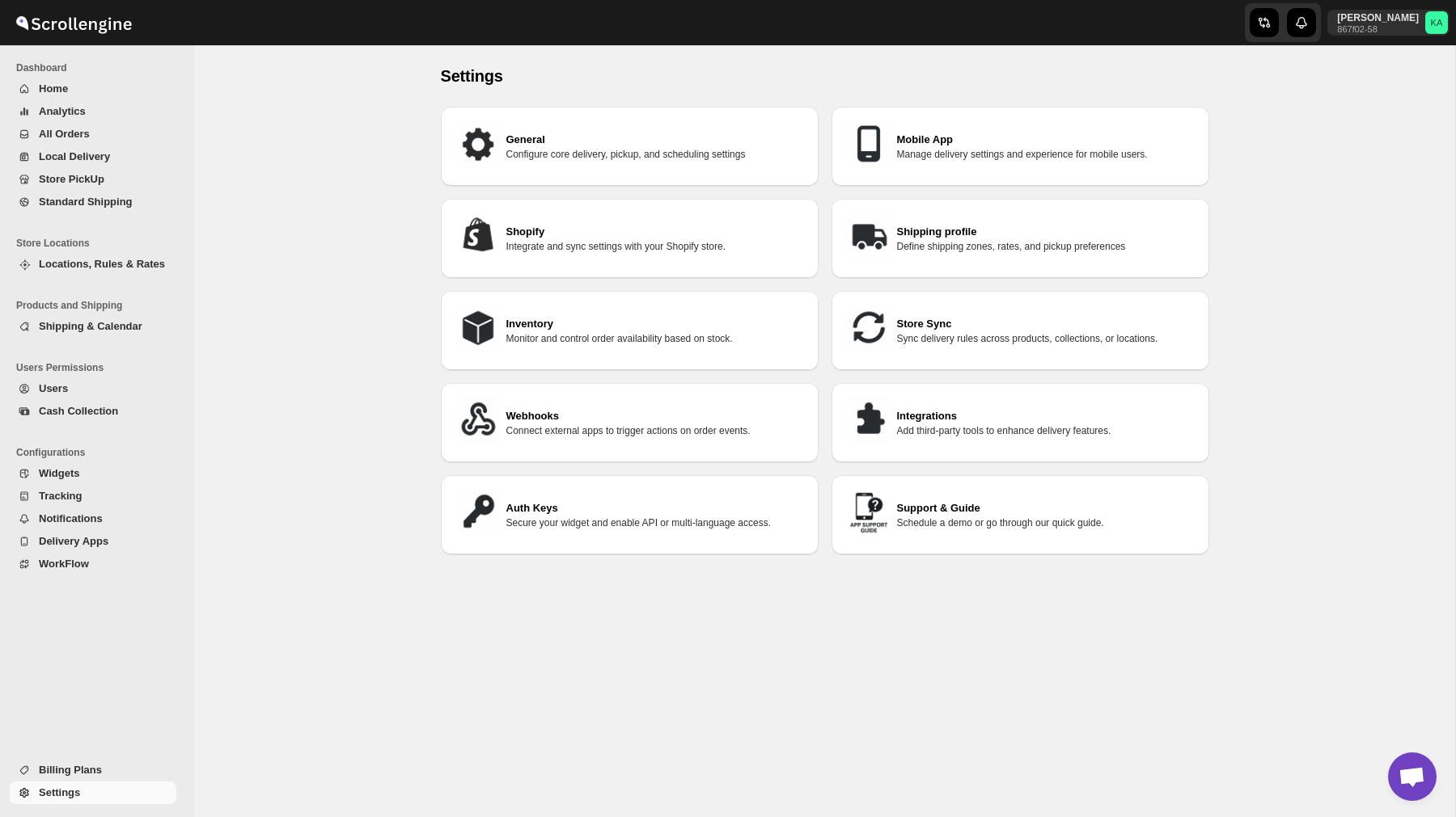
click at [673, 408] on h3 "Webhooks" at bounding box center [656, 416] width 299 height 16
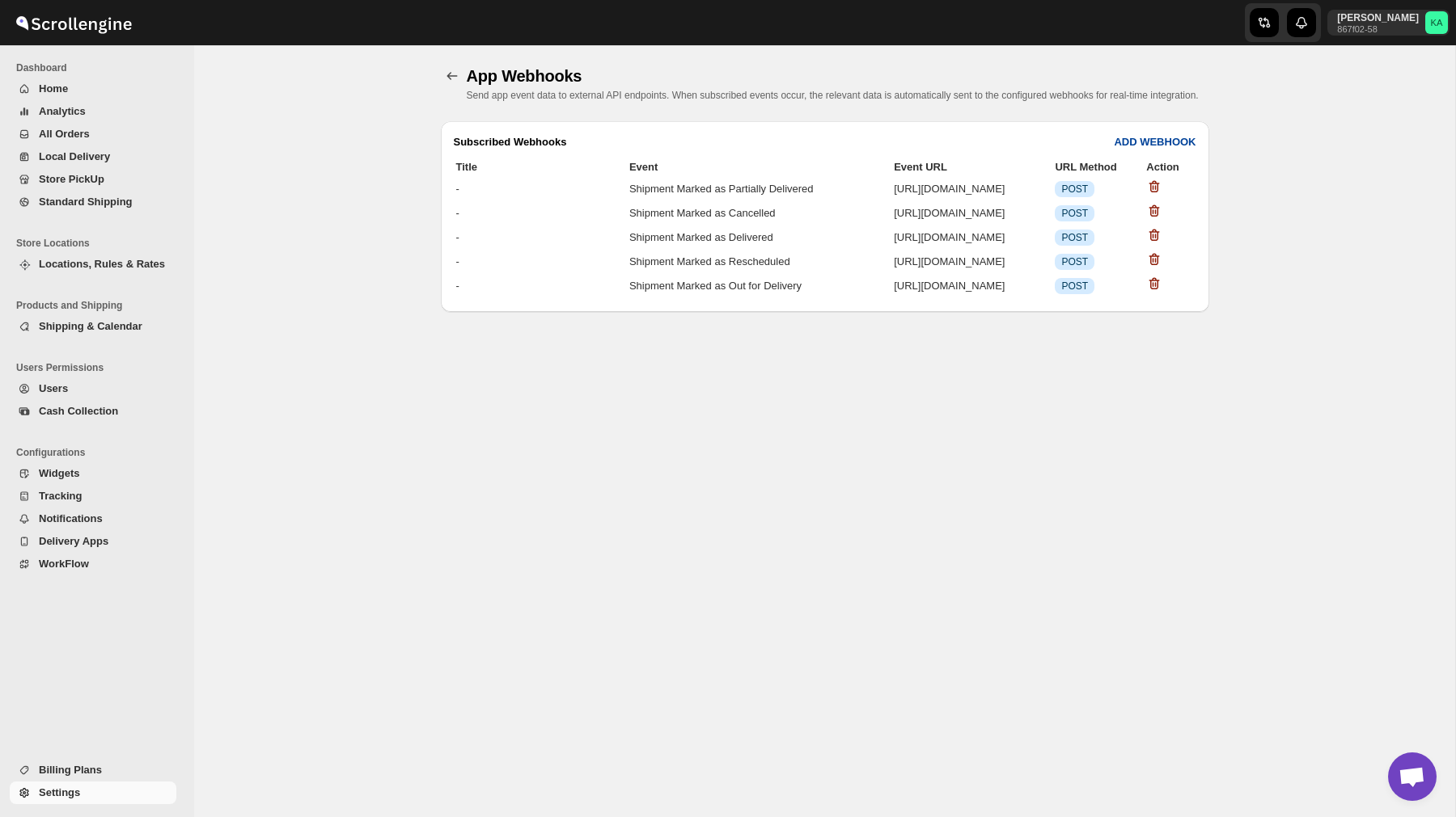
click at [1144, 144] on button "ADD WEBHOOK" at bounding box center [1154, 142] width 101 height 26
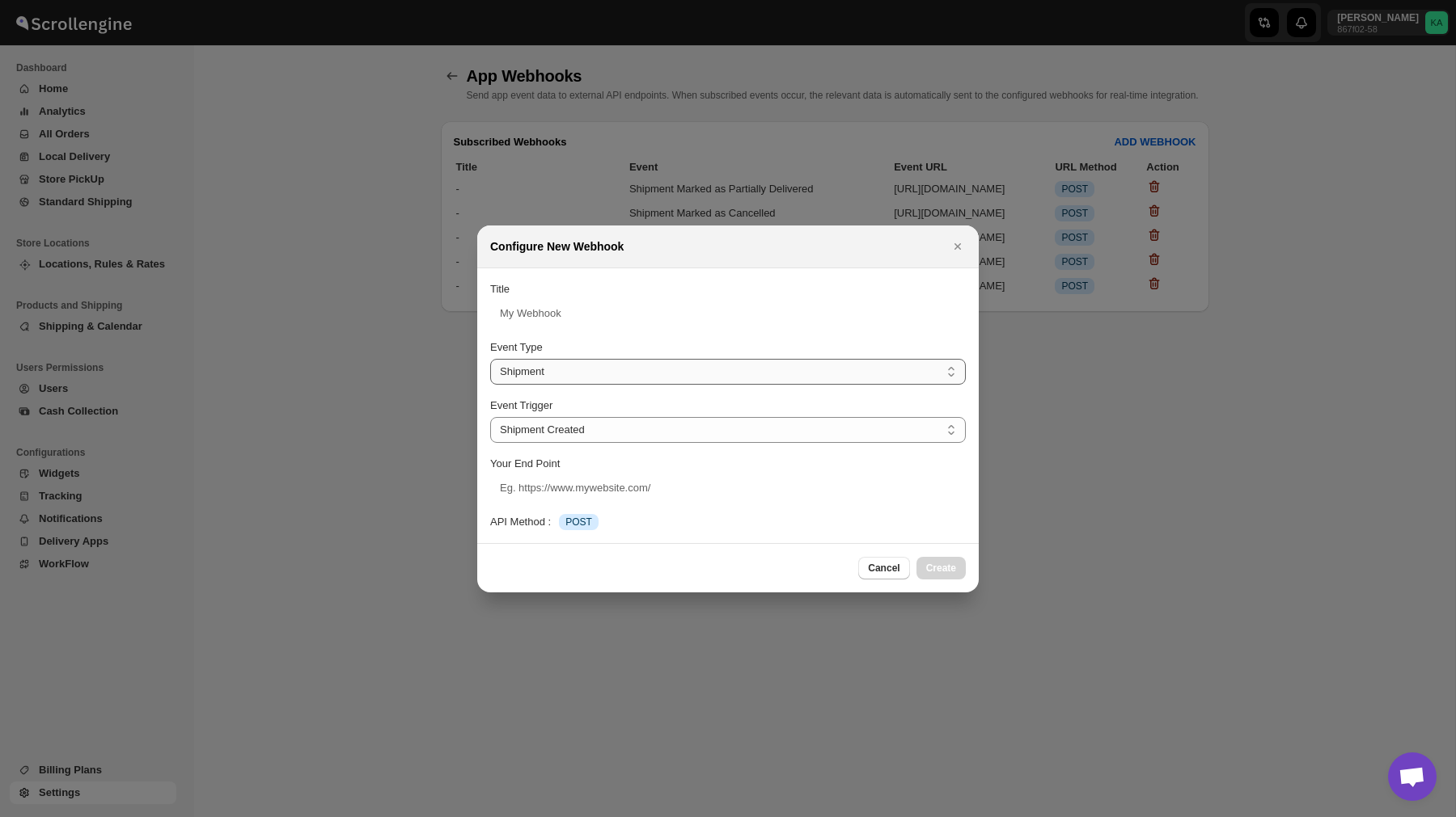
click at [647, 374] on select "Shipment Route" at bounding box center [727, 372] width 476 height 26
click at [490, 359] on select "Shipment Route" at bounding box center [727, 372] width 476 height 26
click at [626, 431] on select "Shipment Created Shipment Marked as Picked Up Shipment Marked as Out for Delive…" at bounding box center [727, 429] width 476 height 26
click at [959, 242] on icon "Close" at bounding box center [957, 246] width 16 height 16
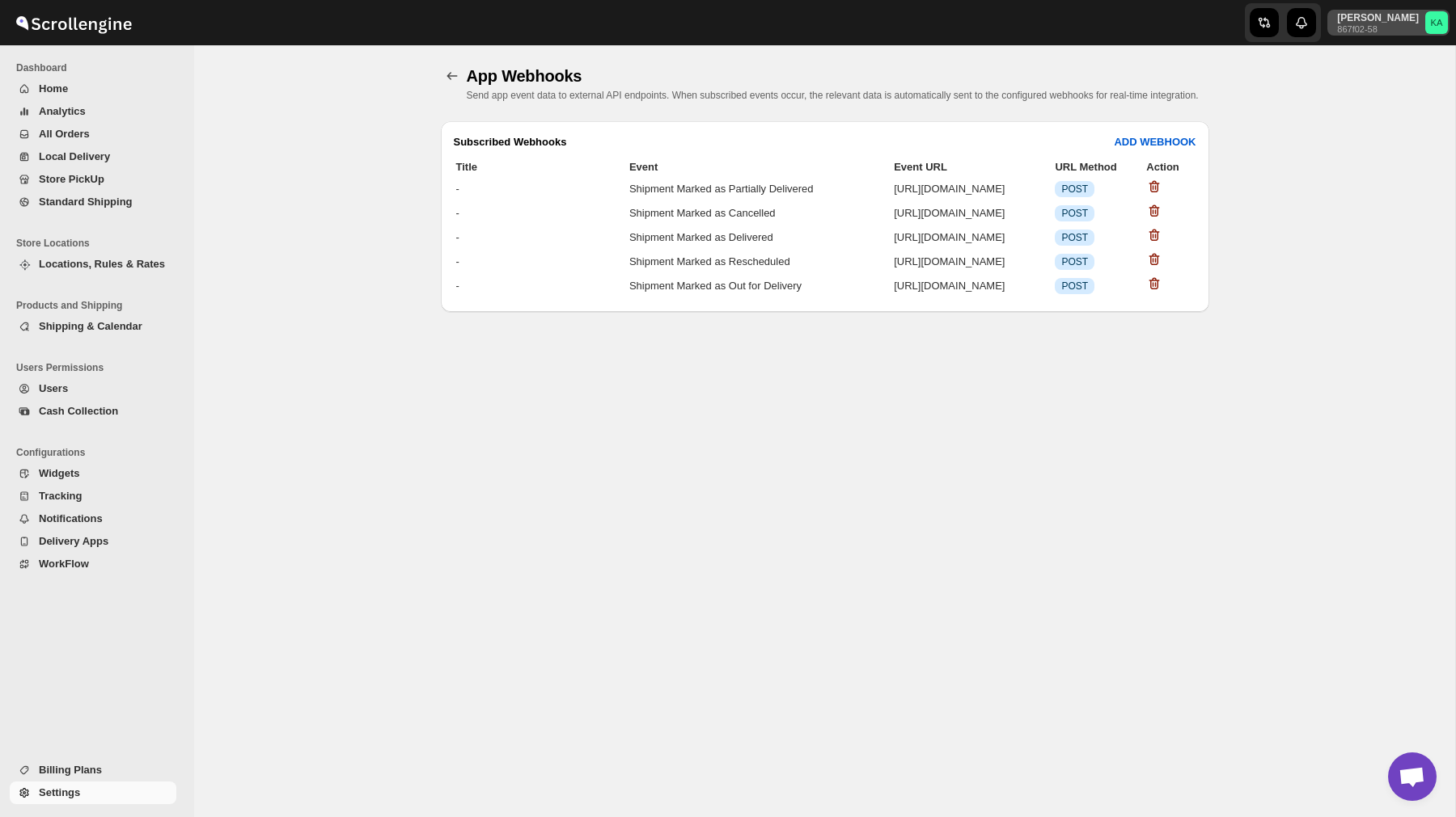
click at [1381, 13] on p "khaled alrashidi" at bounding box center [1377, 18] width 82 height 13
click at [1376, 180] on span "Logout" at bounding box center [1391, 177] width 33 height 13
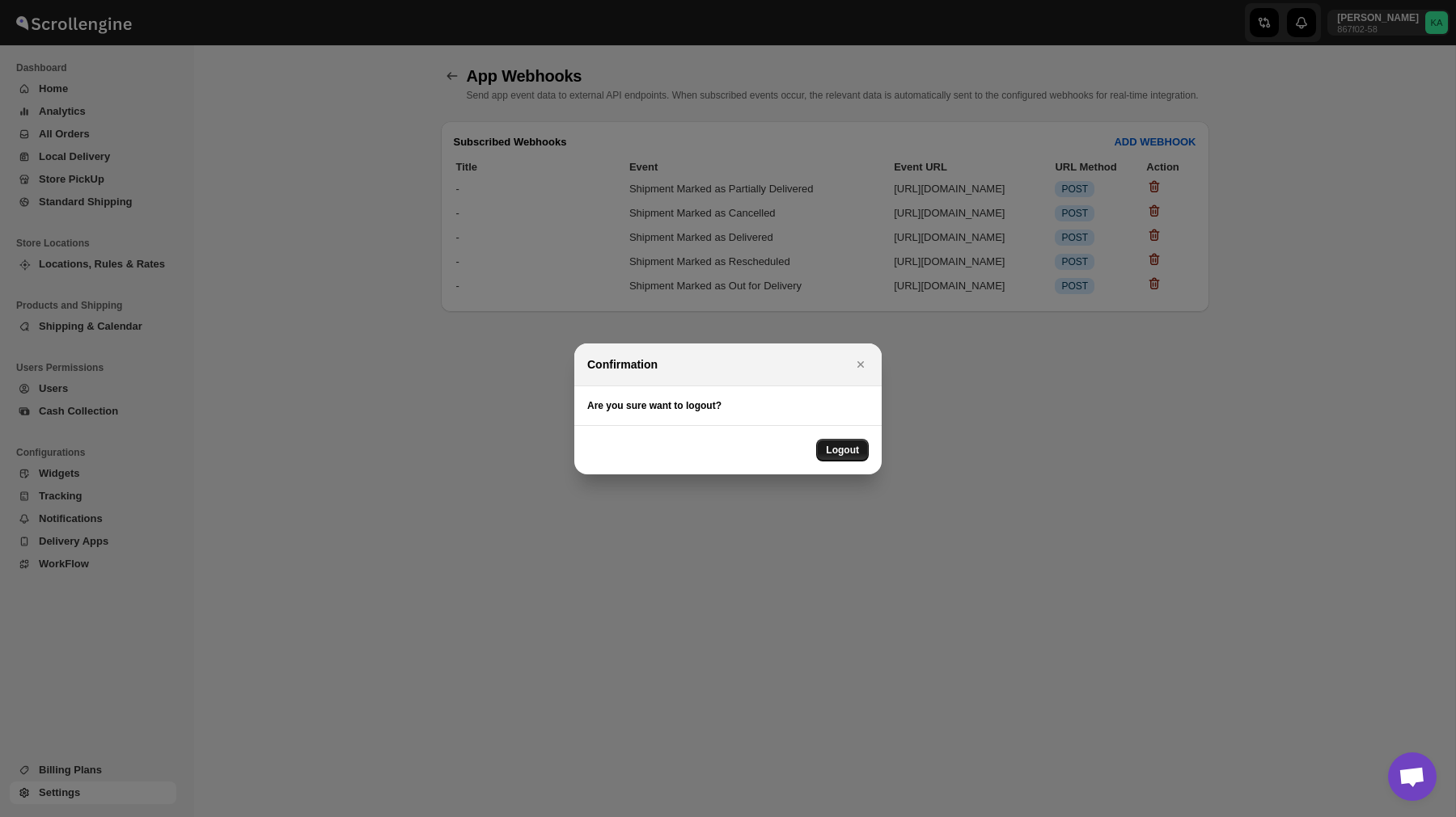
click at [837, 455] on span "Logout" at bounding box center [843, 449] width 33 height 13
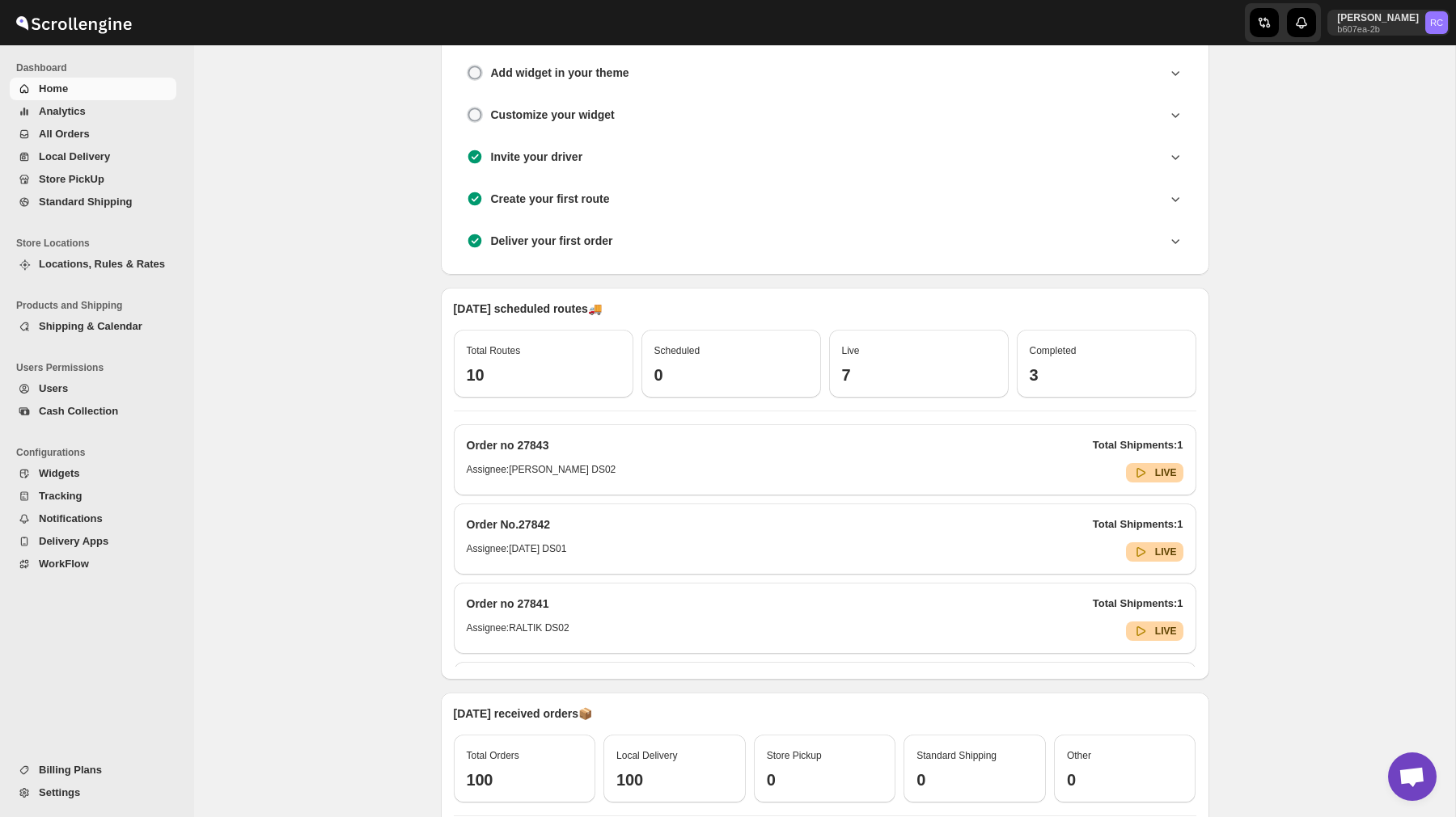
scroll to position [520, 0]
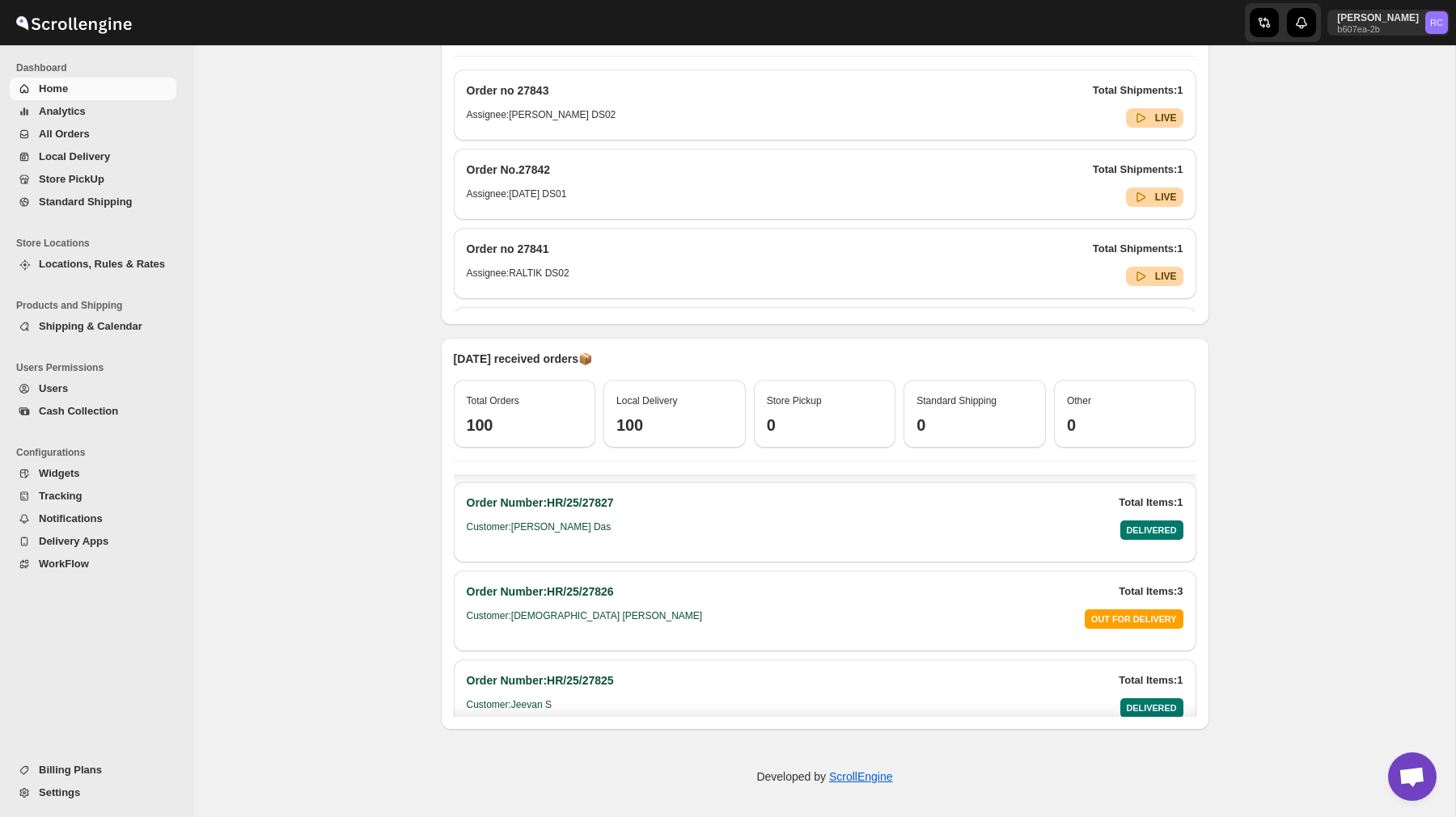
click at [68, 791] on span "Settings" at bounding box center [59, 792] width 41 height 13
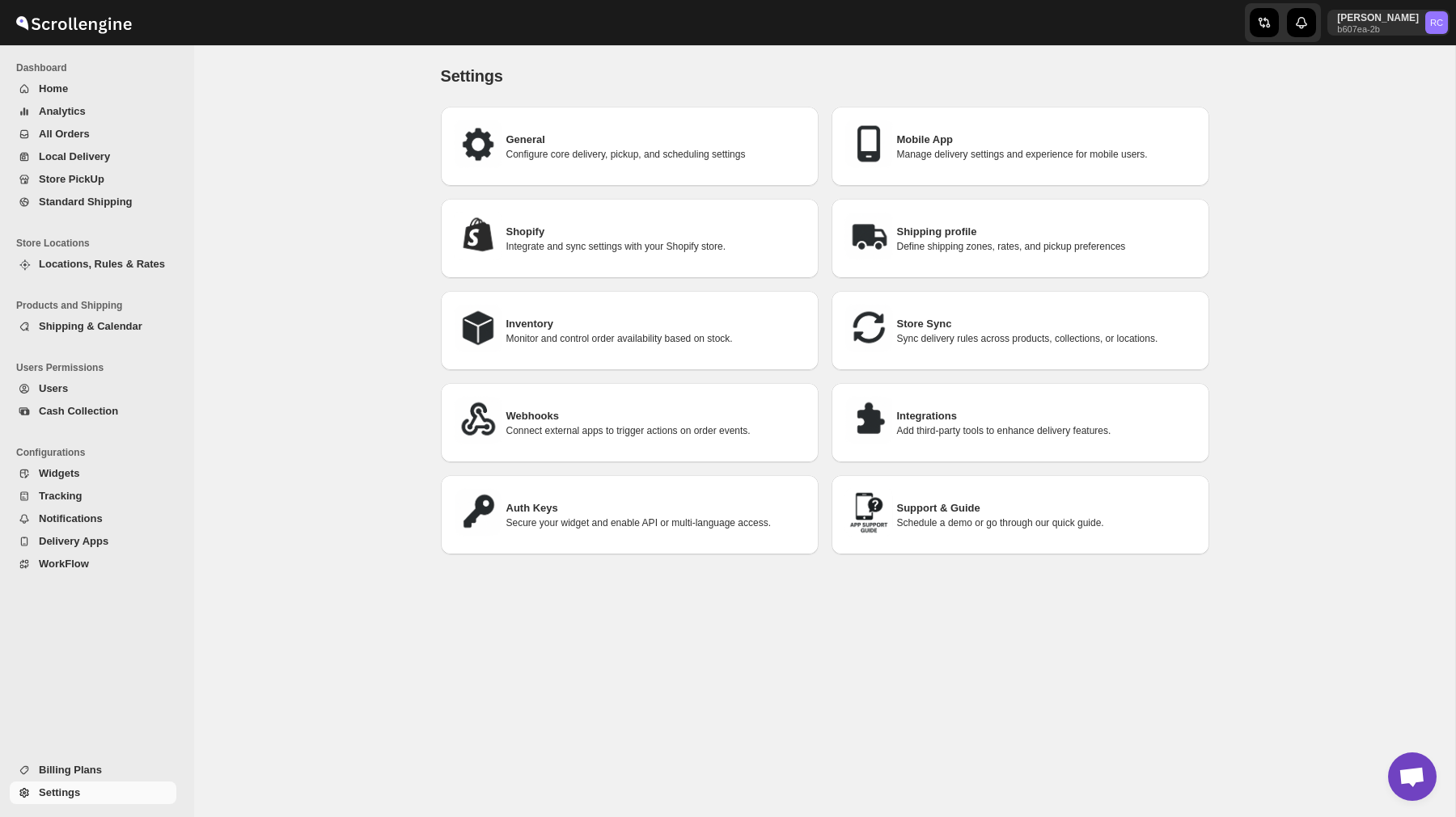
click at [916, 411] on h3 "Integrations" at bounding box center [1046, 416] width 299 height 16
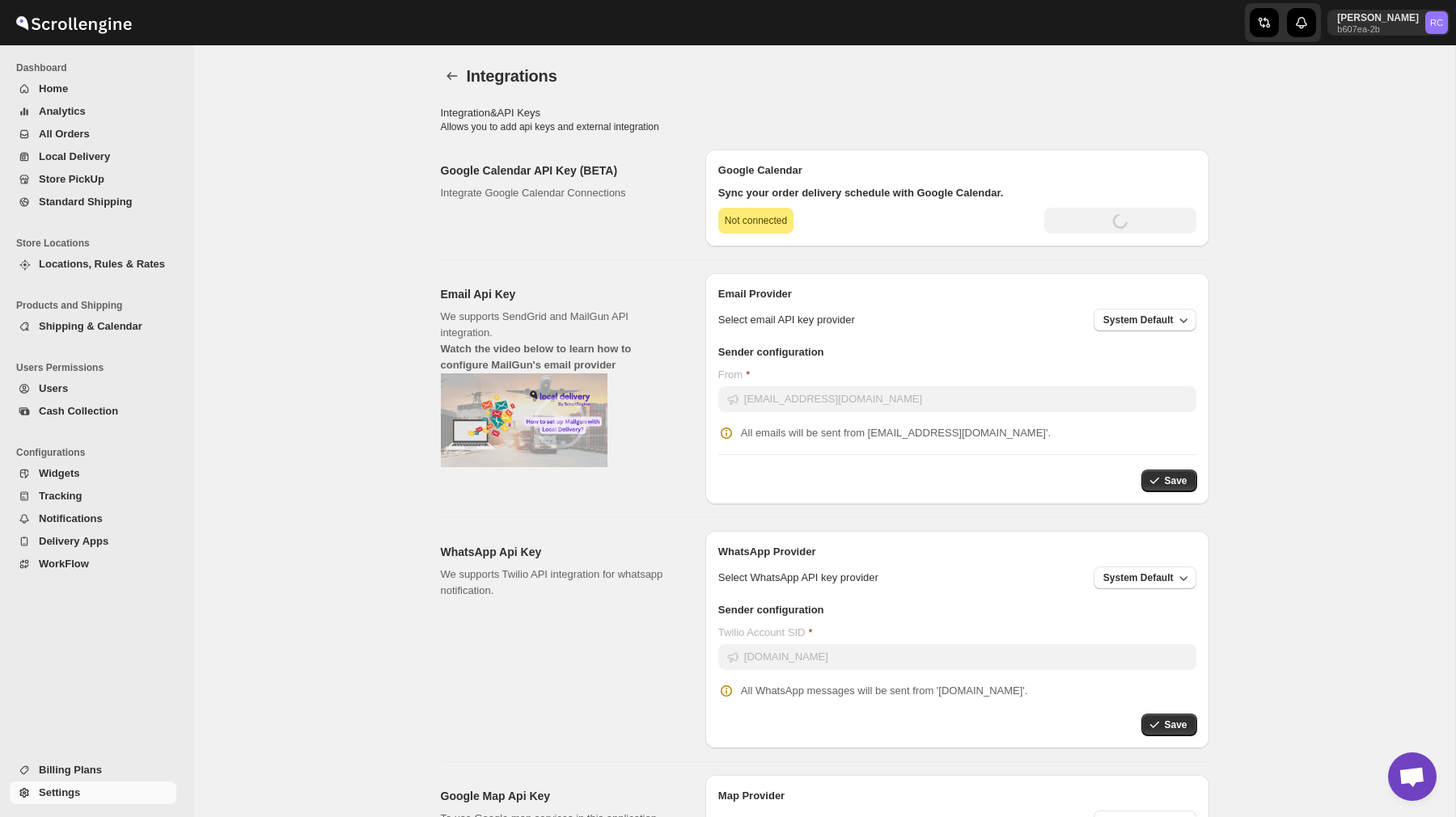
type input "AIzaSyCODbjfy5M_e2IhK7nF3oNv3lU4mLjPYIU"
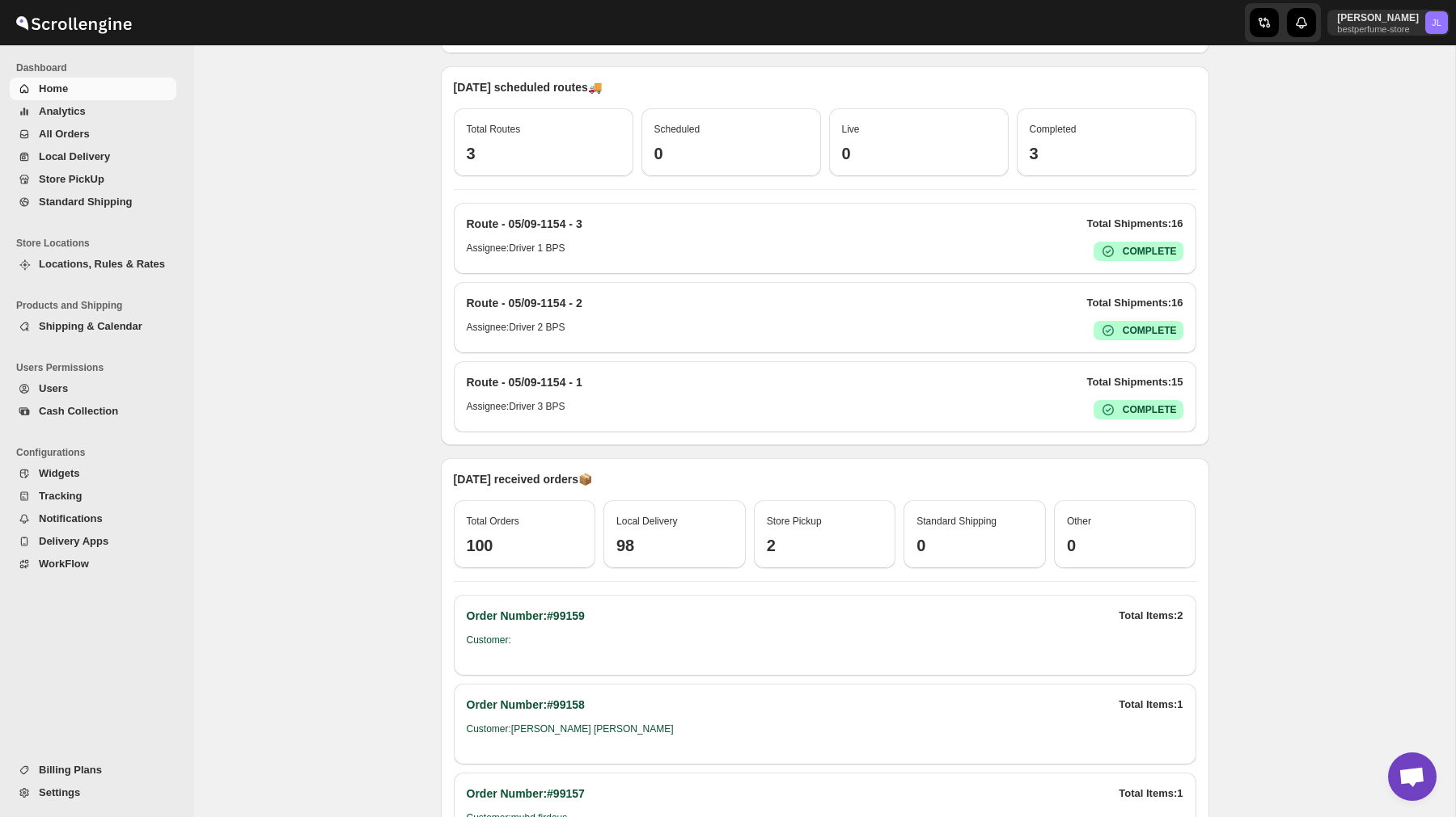
scroll to position [435, 0]
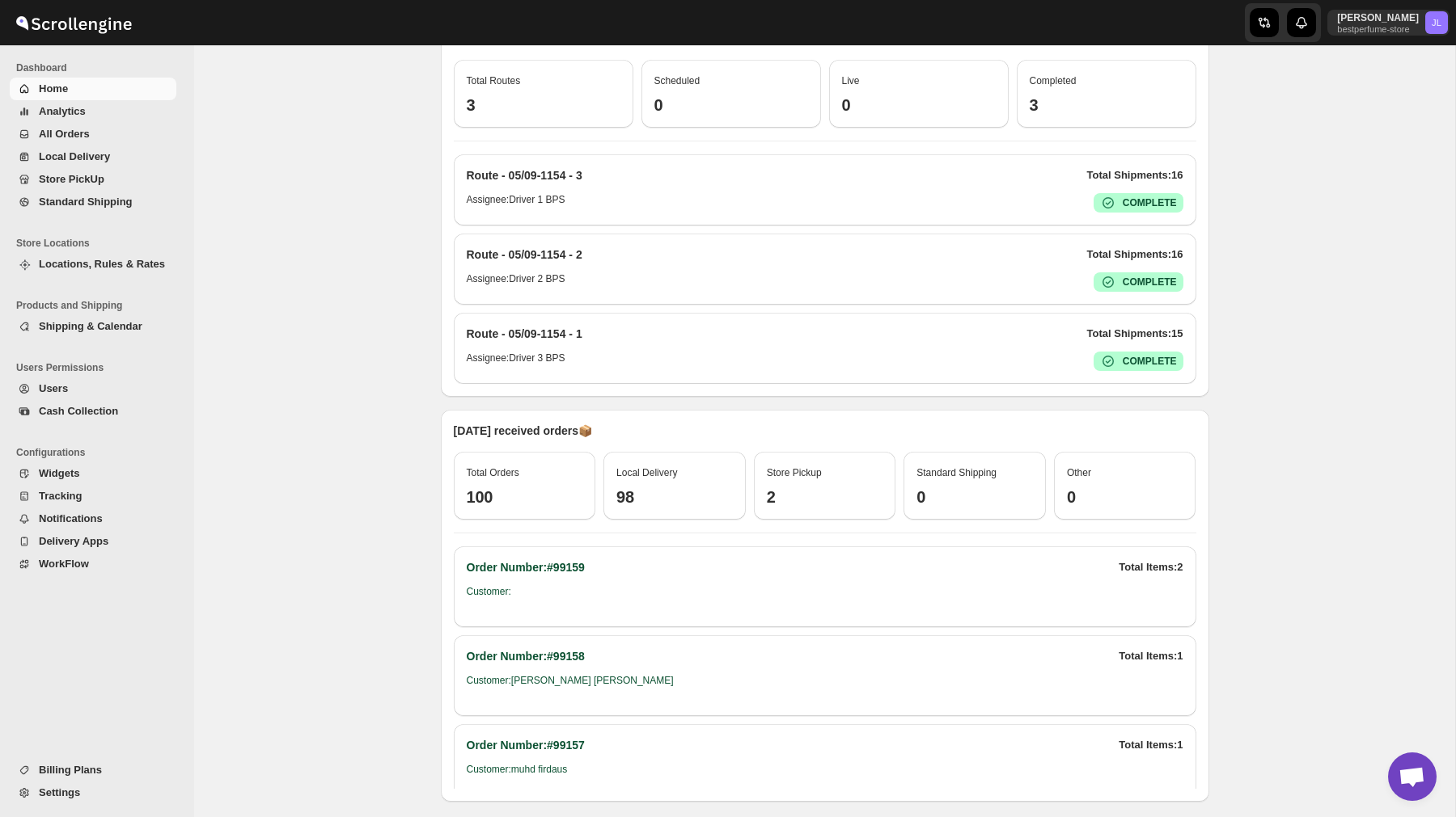
click at [67, 114] on span "Analytics" at bounding box center [62, 111] width 47 height 13
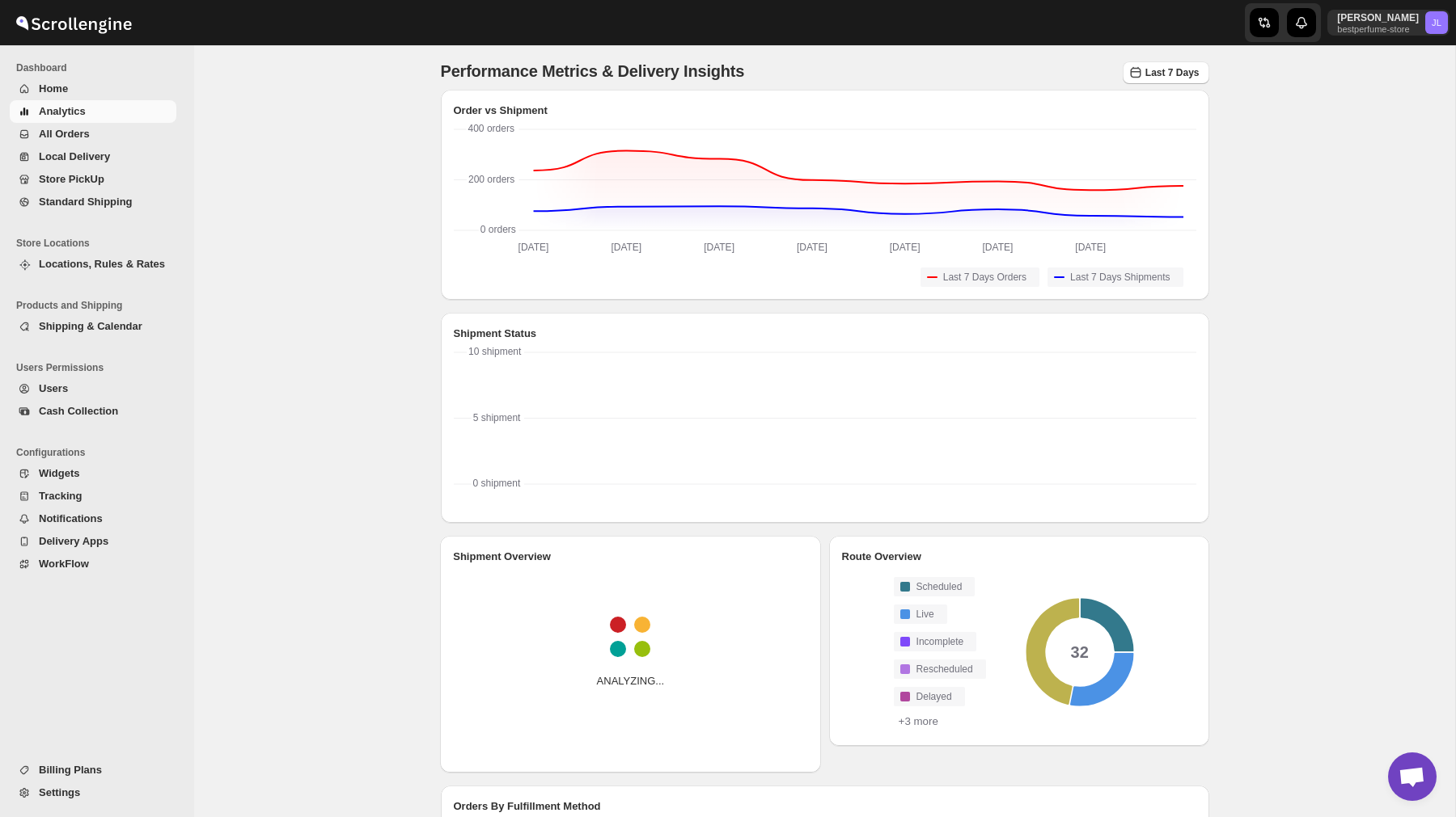
click at [84, 139] on span "All Orders" at bounding box center [64, 134] width 51 height 13
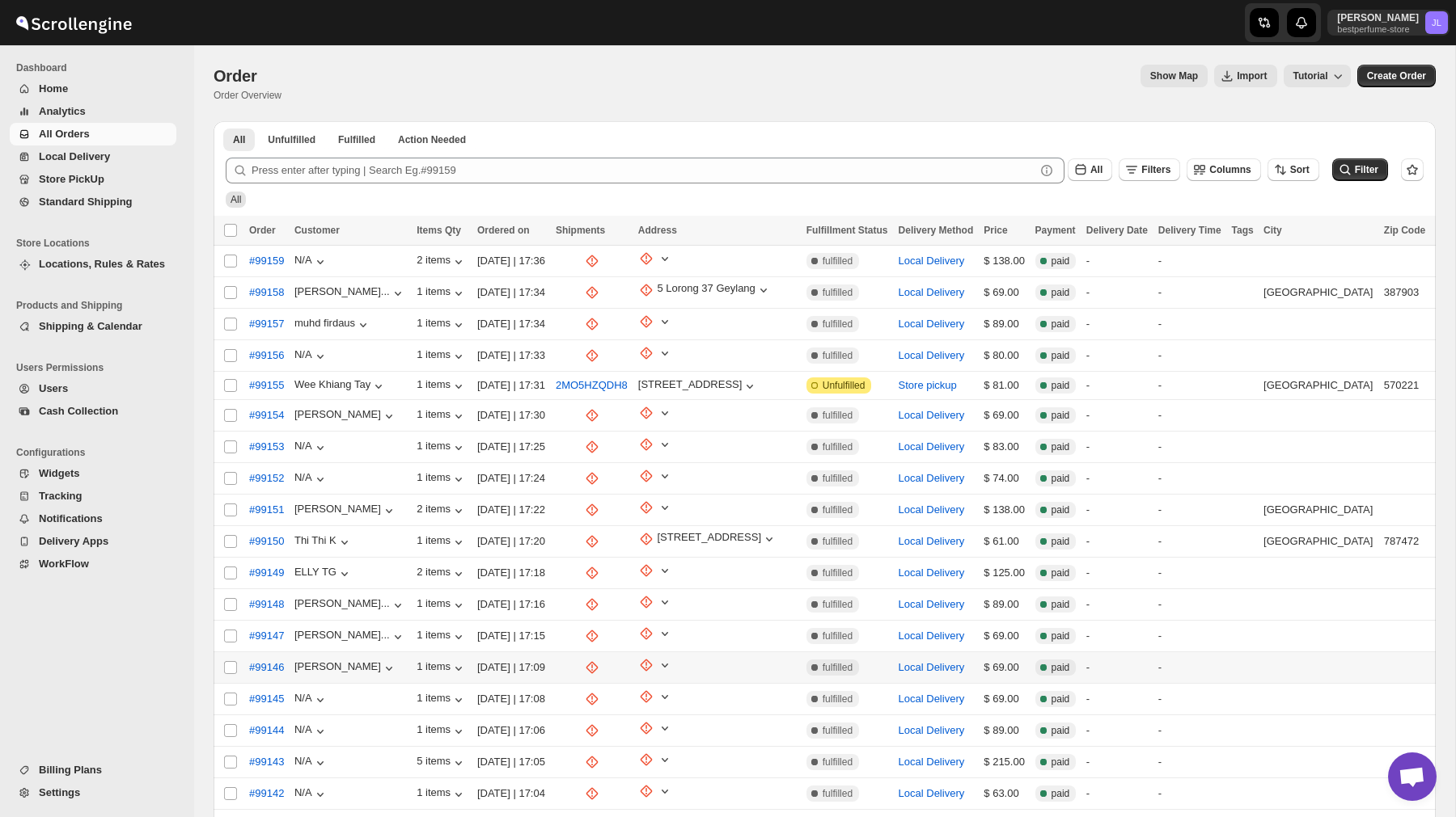
scroll to position [174, 0]
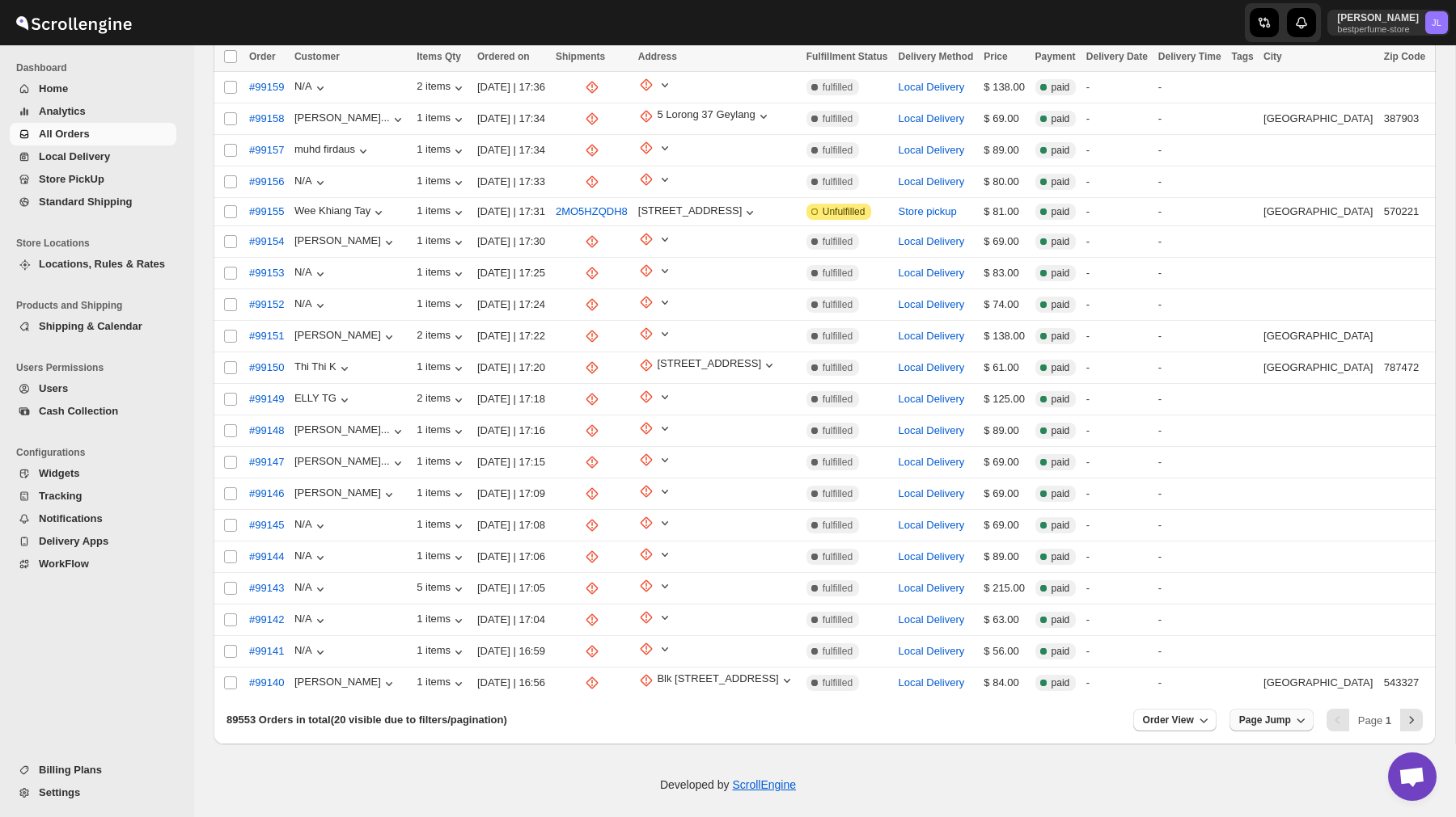
click at [1293, 712] on icon "button" at bounding box center [1300, 719] width 16 height 16
click at [1277, 362] on button "Page 2" at bounding box center [1270, 363] width 66 height 26
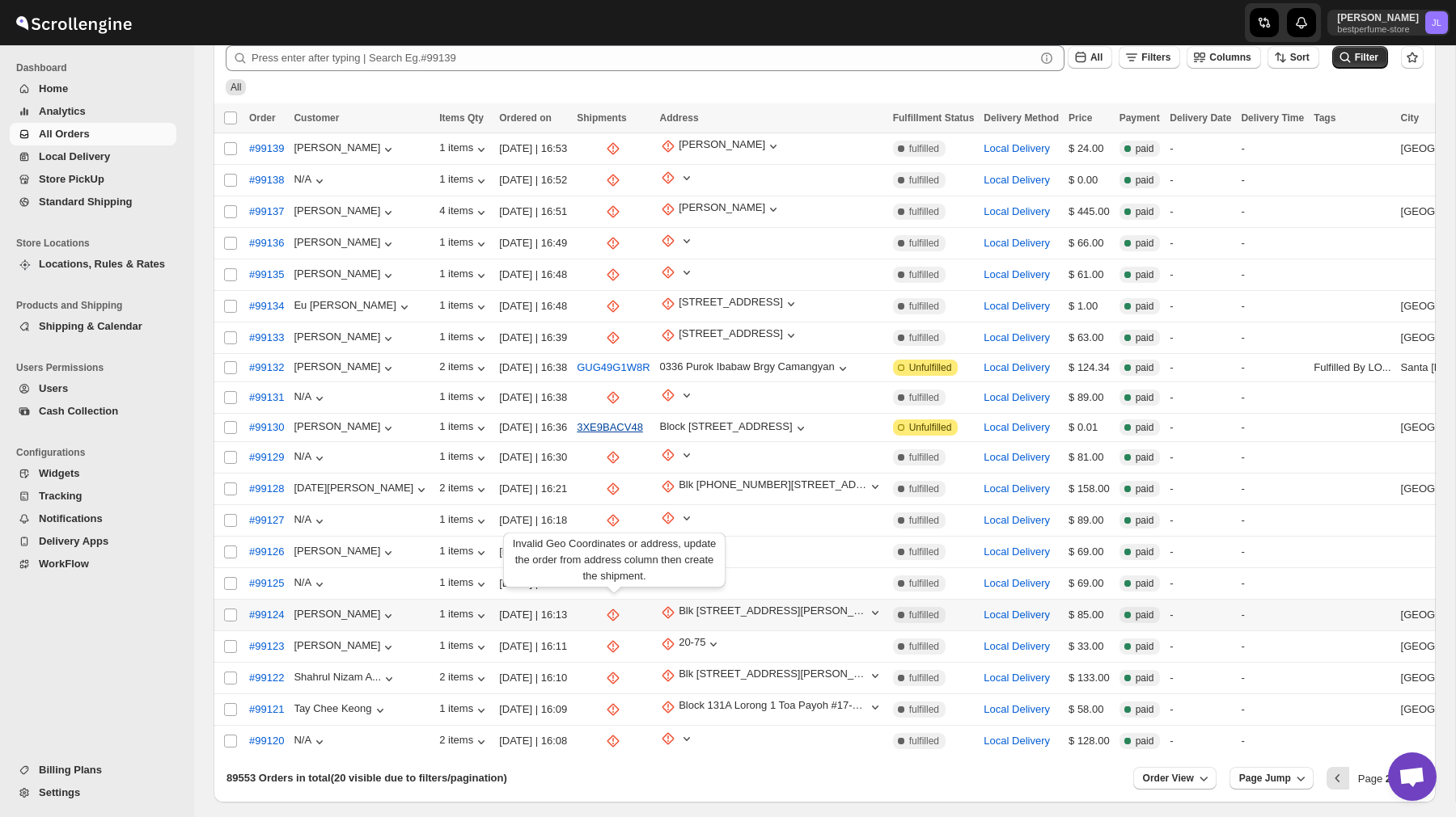
scroll to position [171, 0]
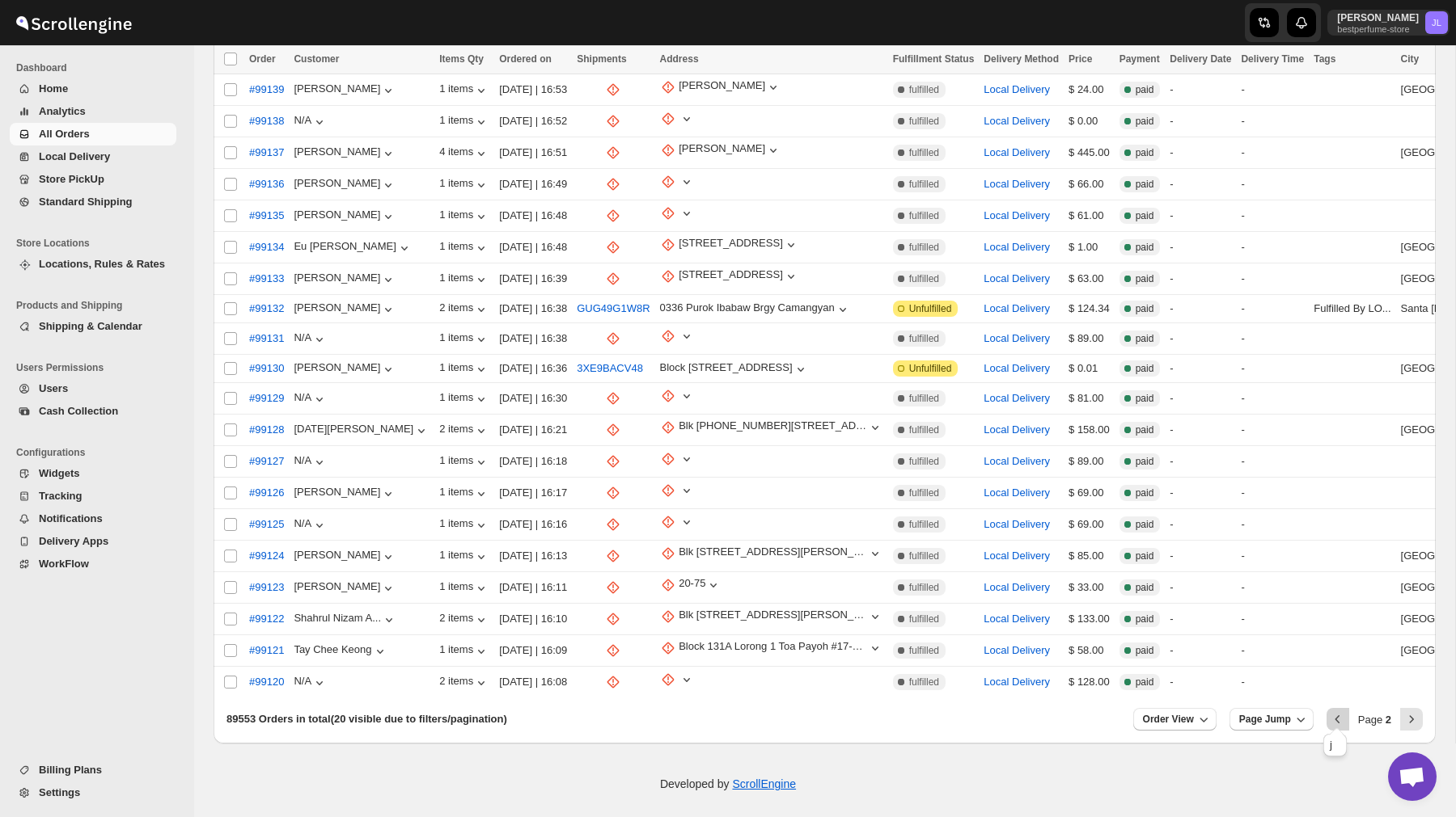
click at [1341, 717] on icon "Previous" at bounding box center [1337, 718] width 16 height 16
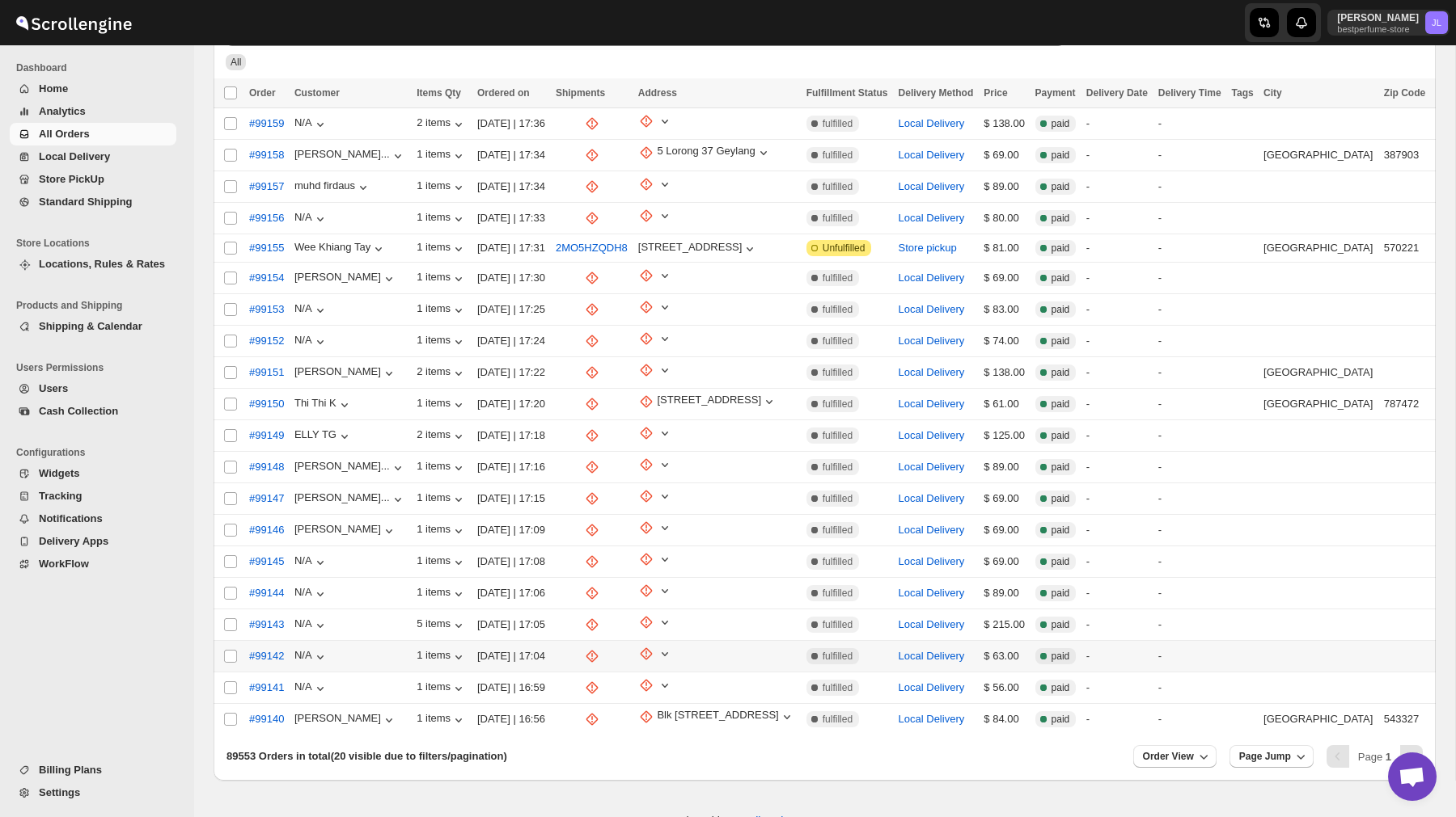
scroll to position [174, 0]
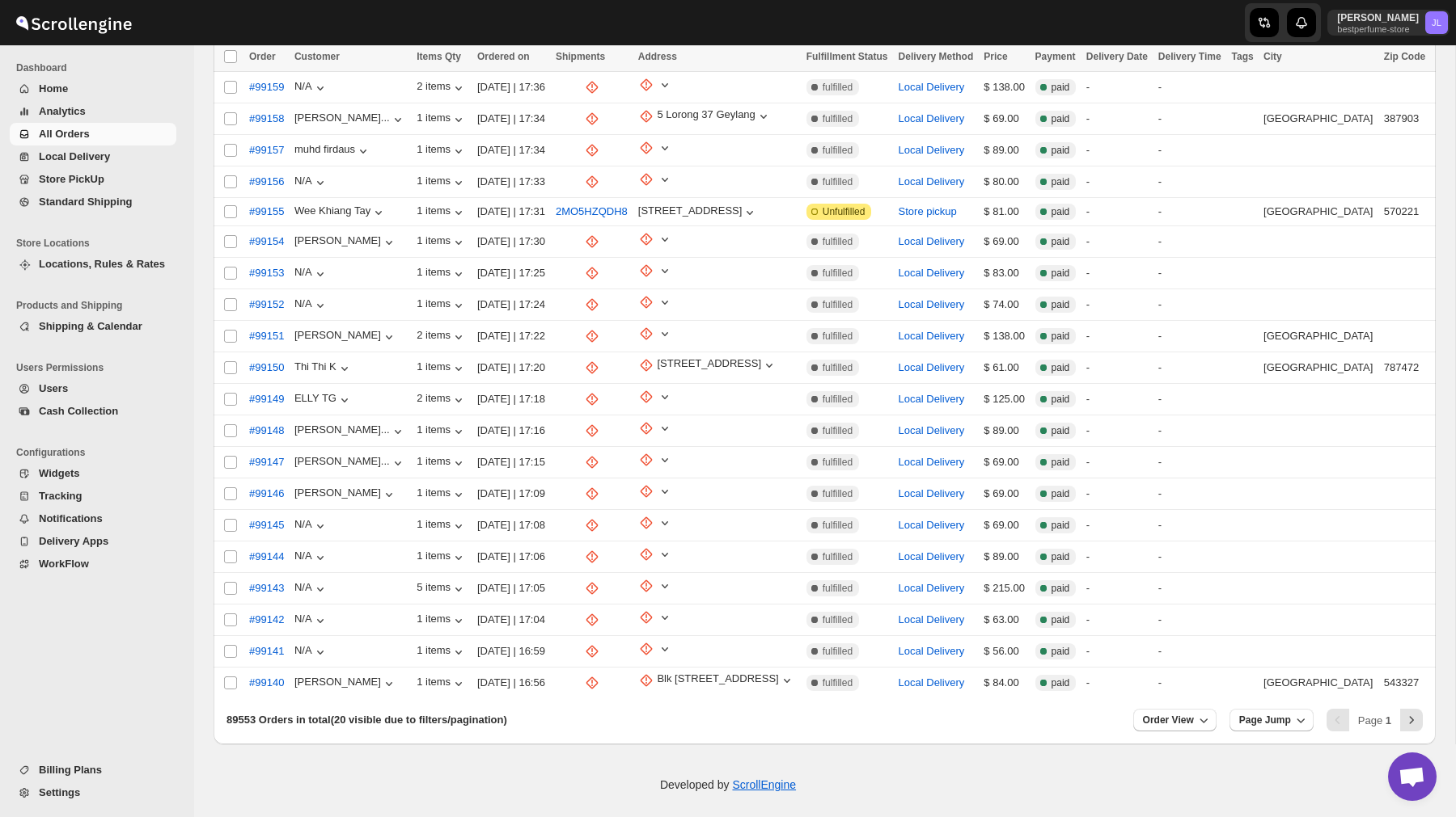
click at [1330, 709] on div "Pagination" at bounding box center [1337, 720] width 23 height 23
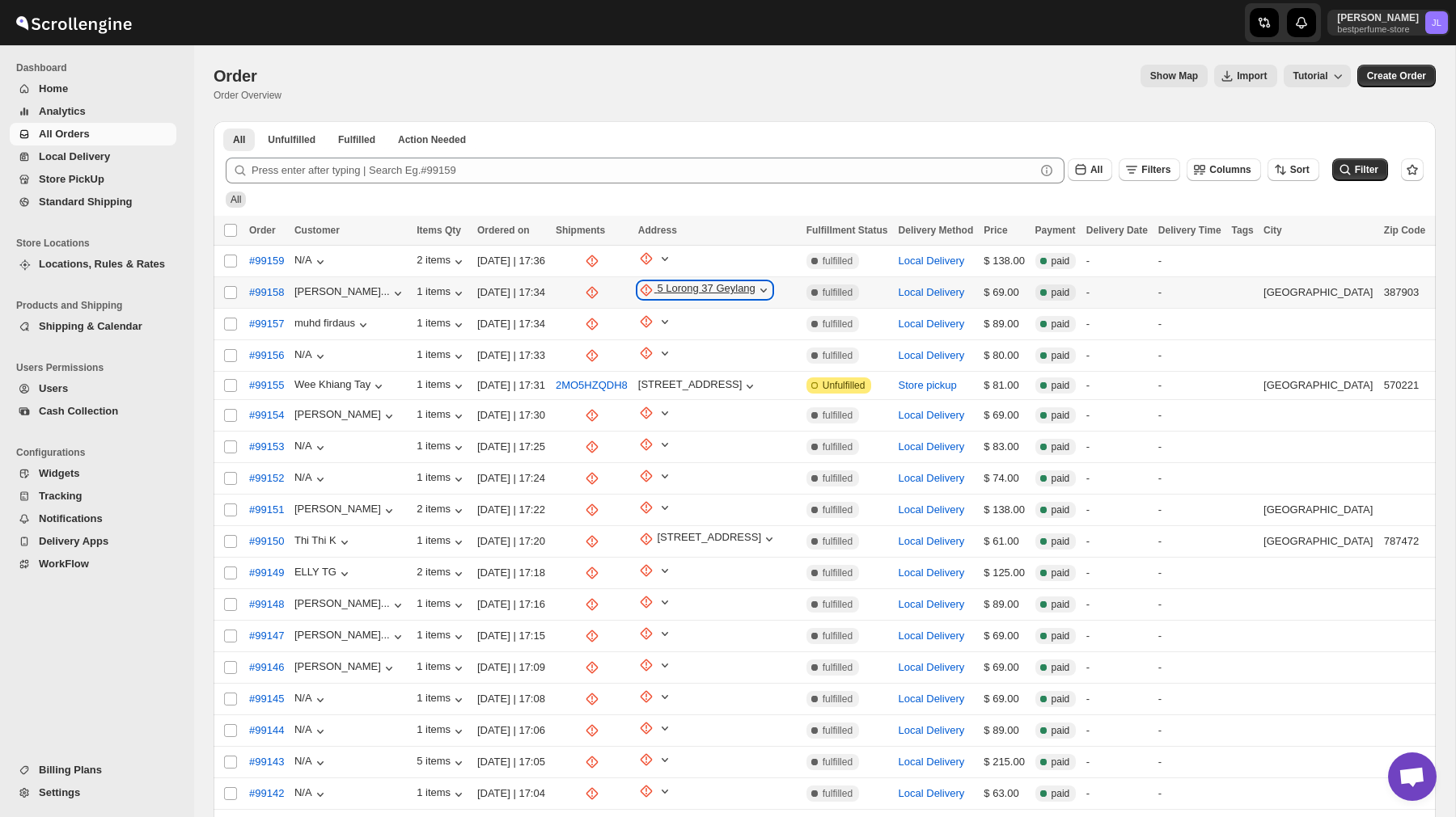
click at [755, 287] on div "5 Lorong 37 Geylang" at bounding box center [705, 290] width 98 height 16
click at [769, 196] on div "All" at bounding box center [821, 192] width 1204 height 31
click at [739, 287] on div "5 Lorong 37 Geylang" at bounding box center [705, 290] width 98 height 16
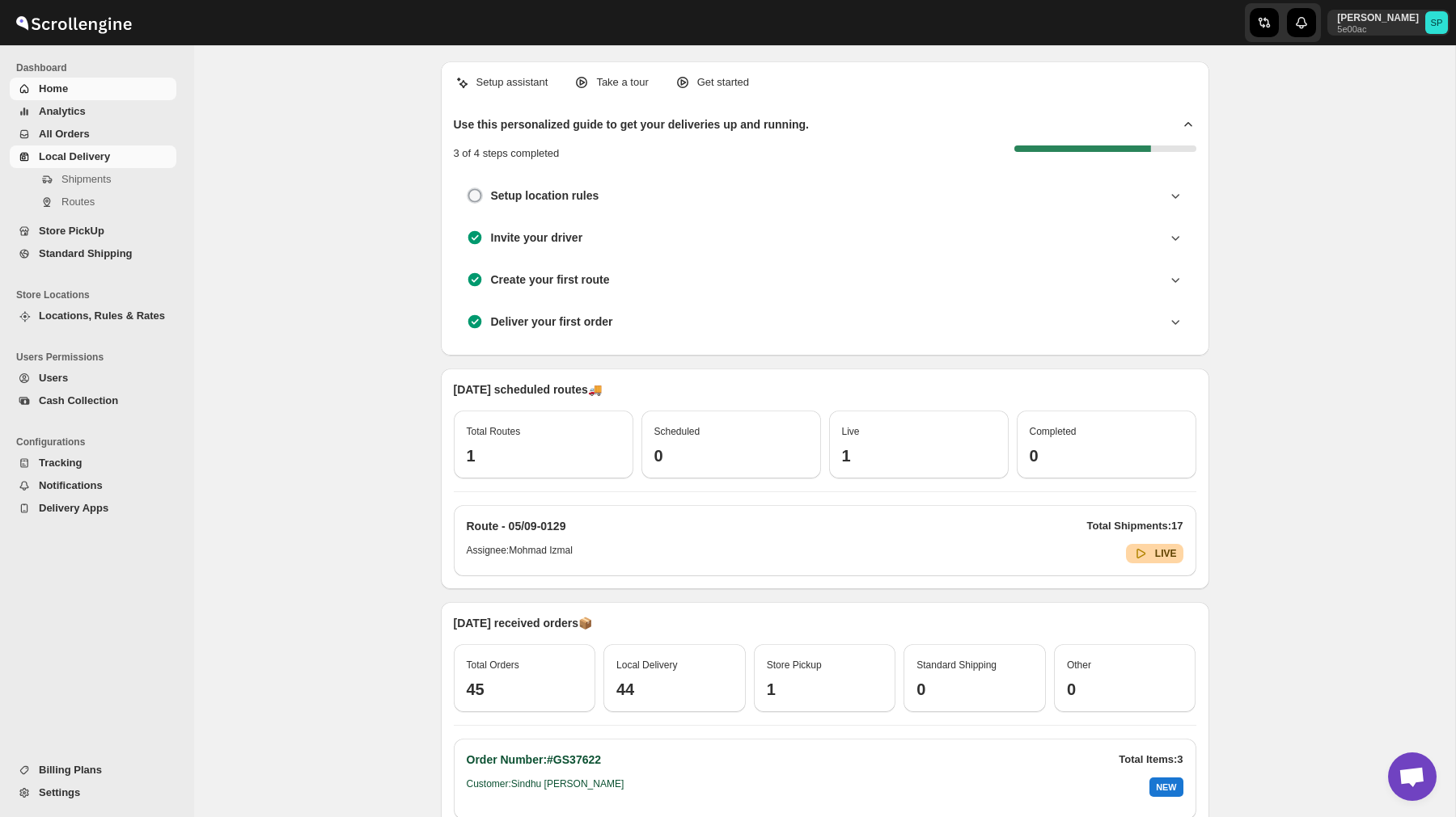
click at [81, 147] on link "Local Delivery" at bounding box center [93, 156] width 166 height 23
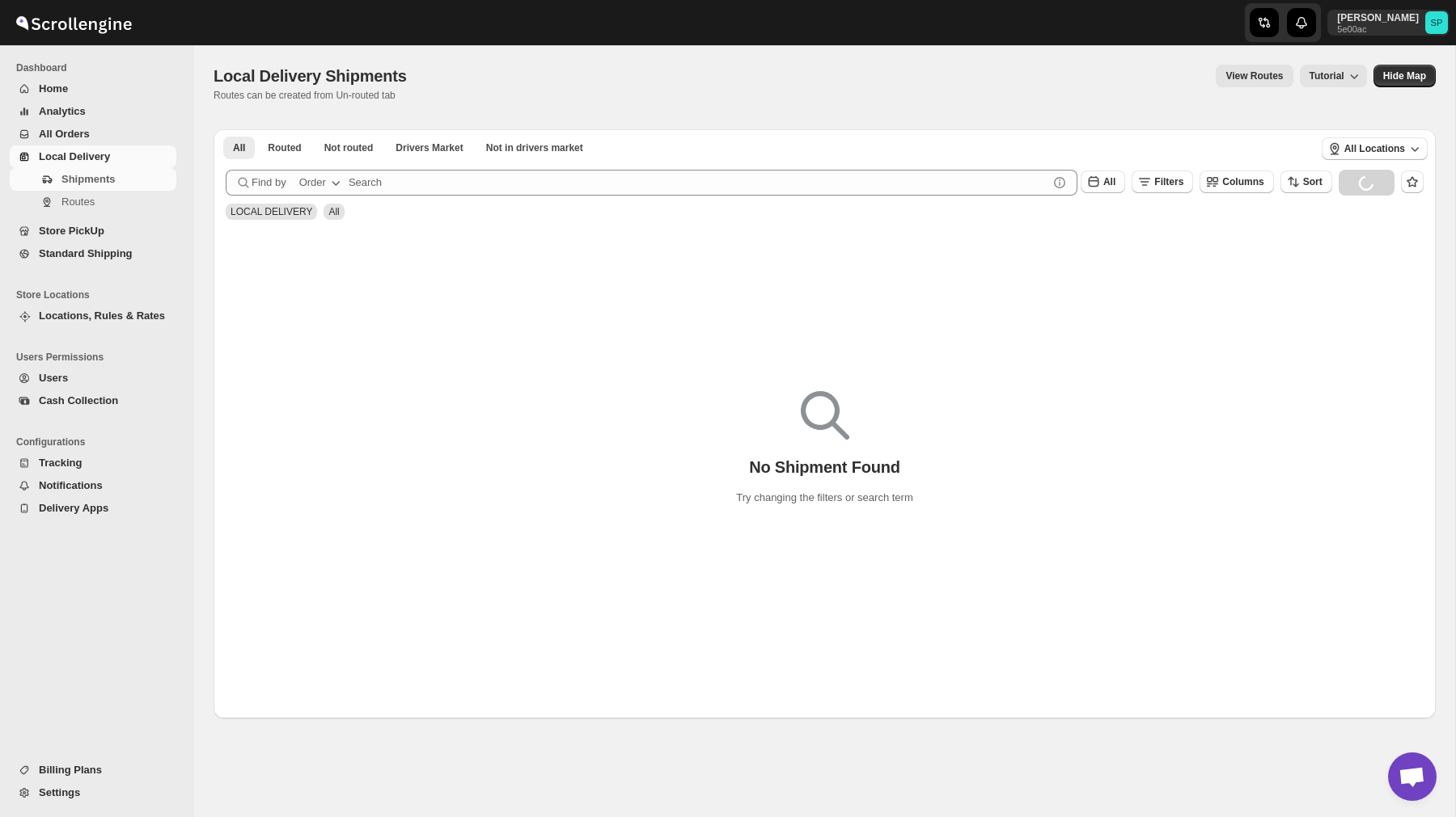
click at [84, 141] on span "All Orders" at bounding box center [105, 134] width 135 height 16
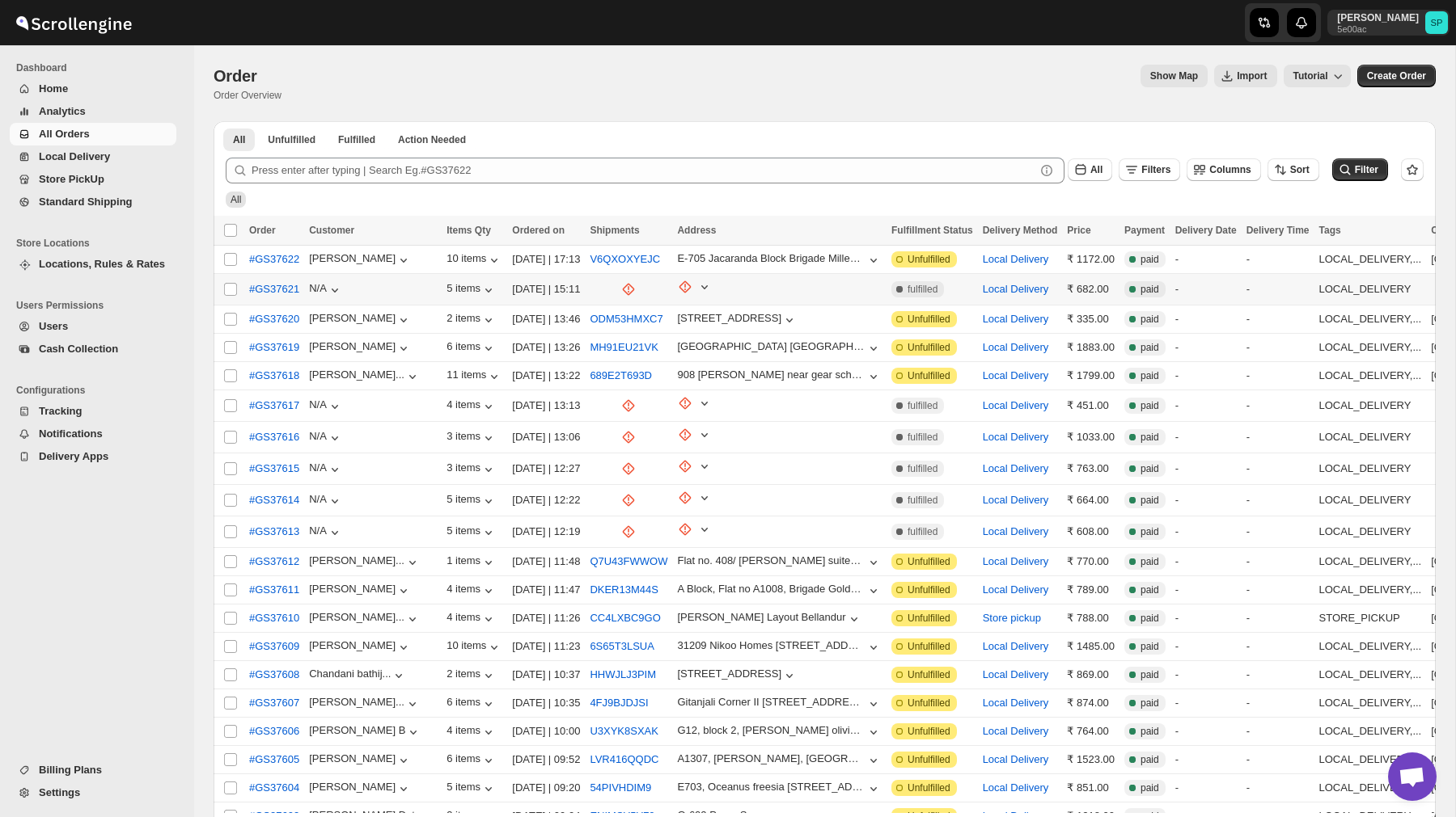
click at [415, 294] on div "N/A" at bounding box center [373, 289] width 128 height 18
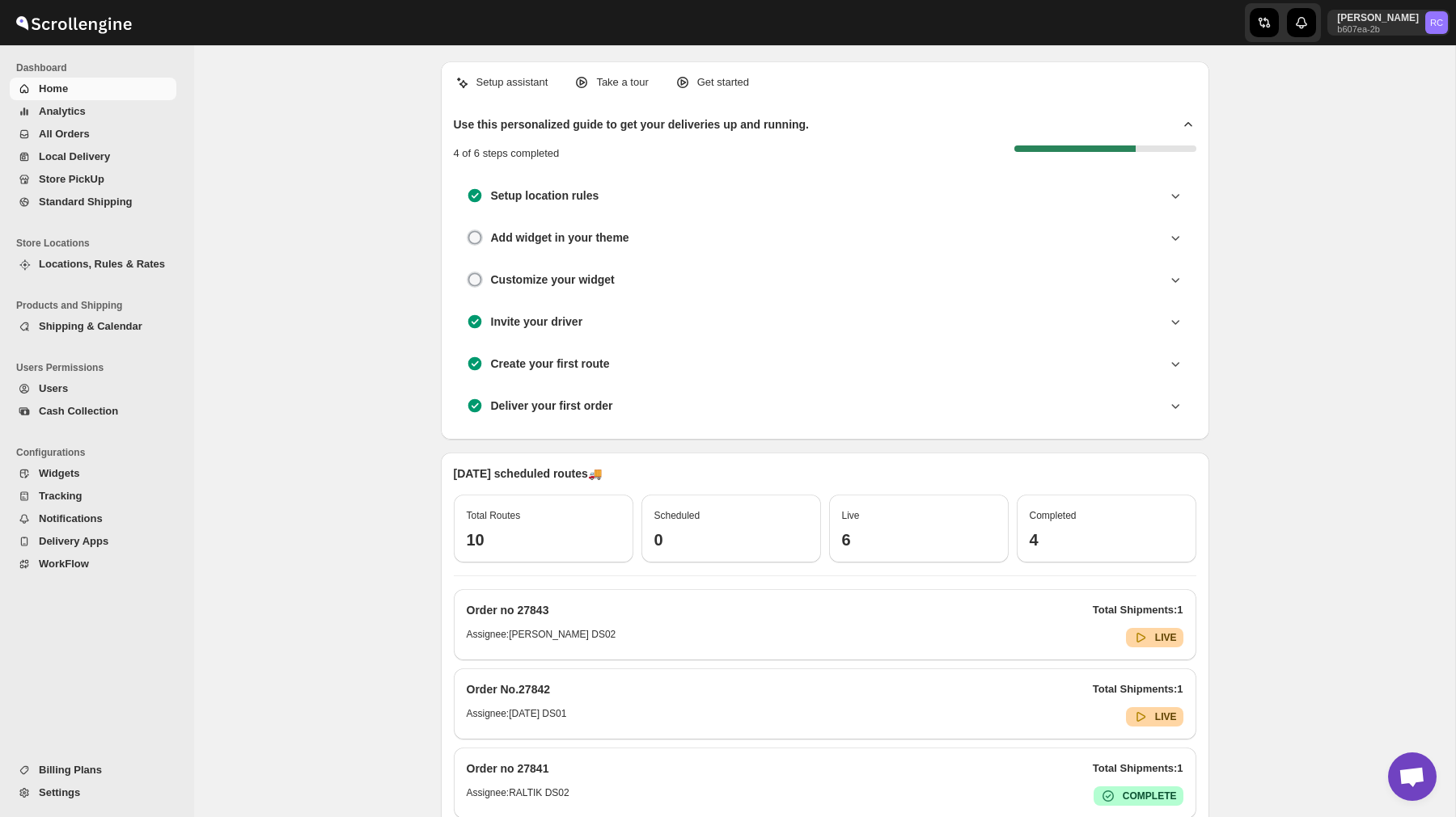
click at [71, 133] on span "All Orders" at bounding box center [64, 134] width 51 height 13
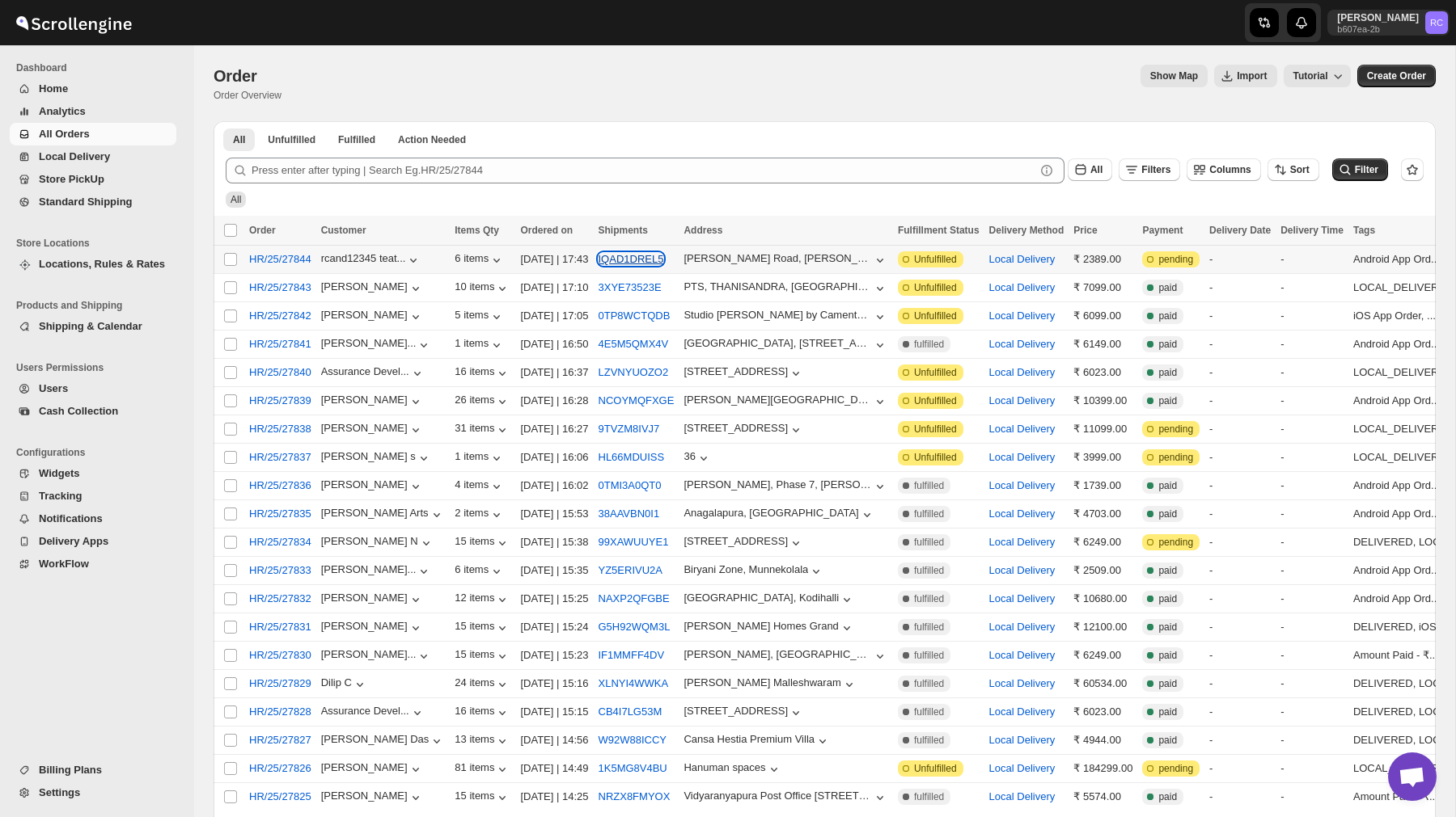
click at [652, 257] on button "IQAD1DREL5" at bounding box center [631, 259] width 65 height 13
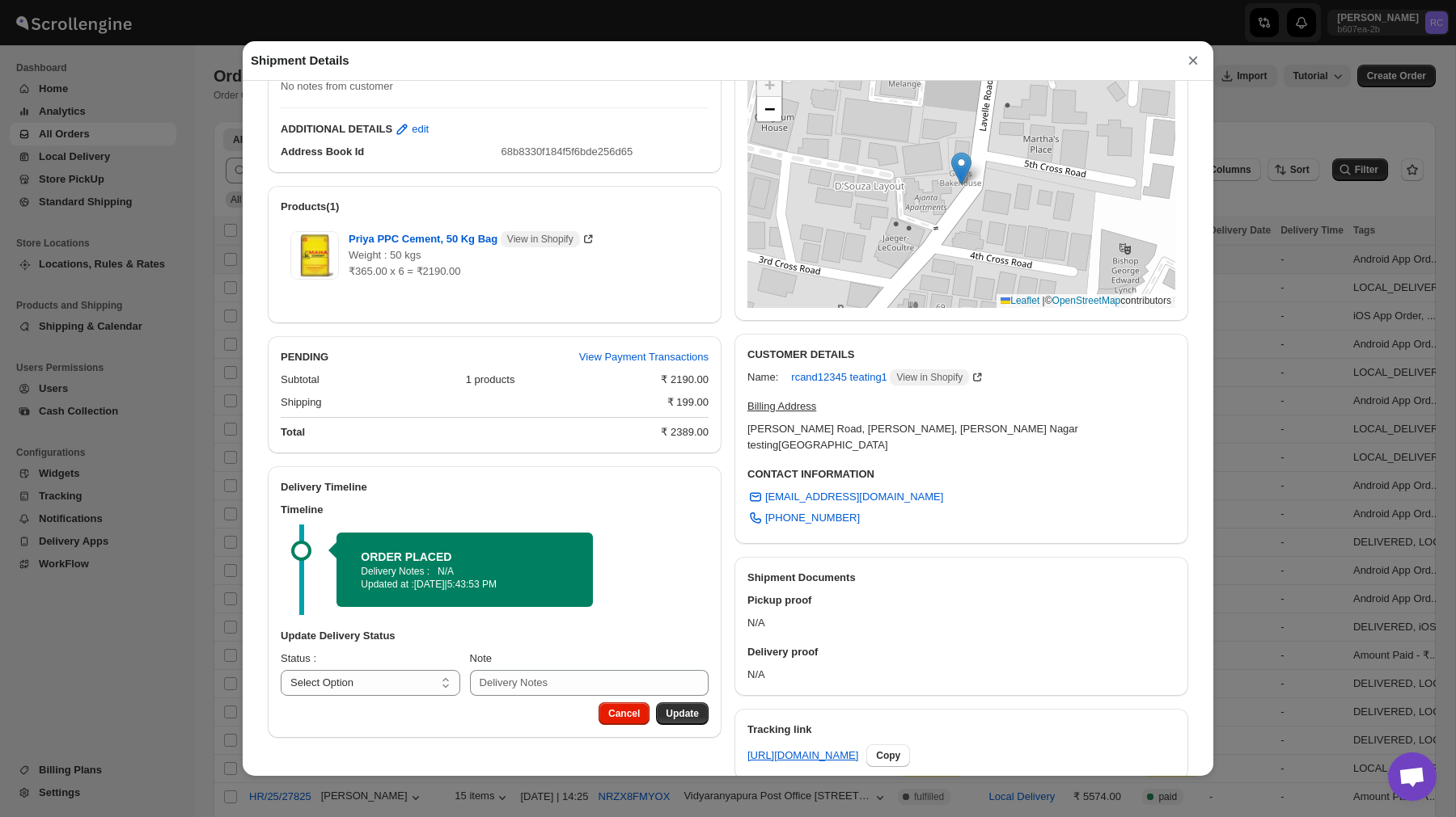
scroll to position [343, 0]
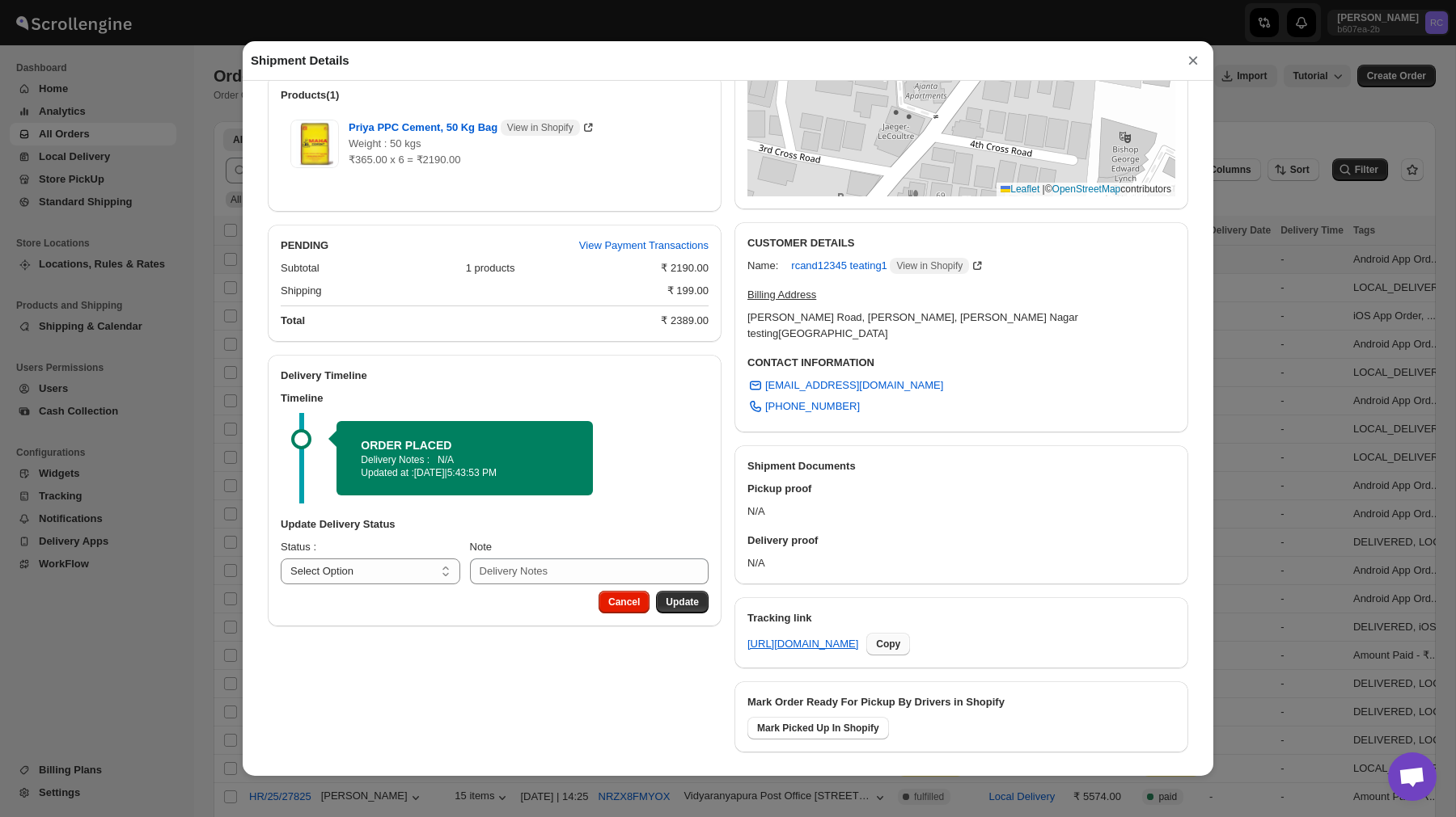
click at [900, 637] on span "Copy" at bounding box center [888, 643] width 24 height 13
click at [1190, 69] on button "×" at bounding box center [1193, 60] width 24 height 23
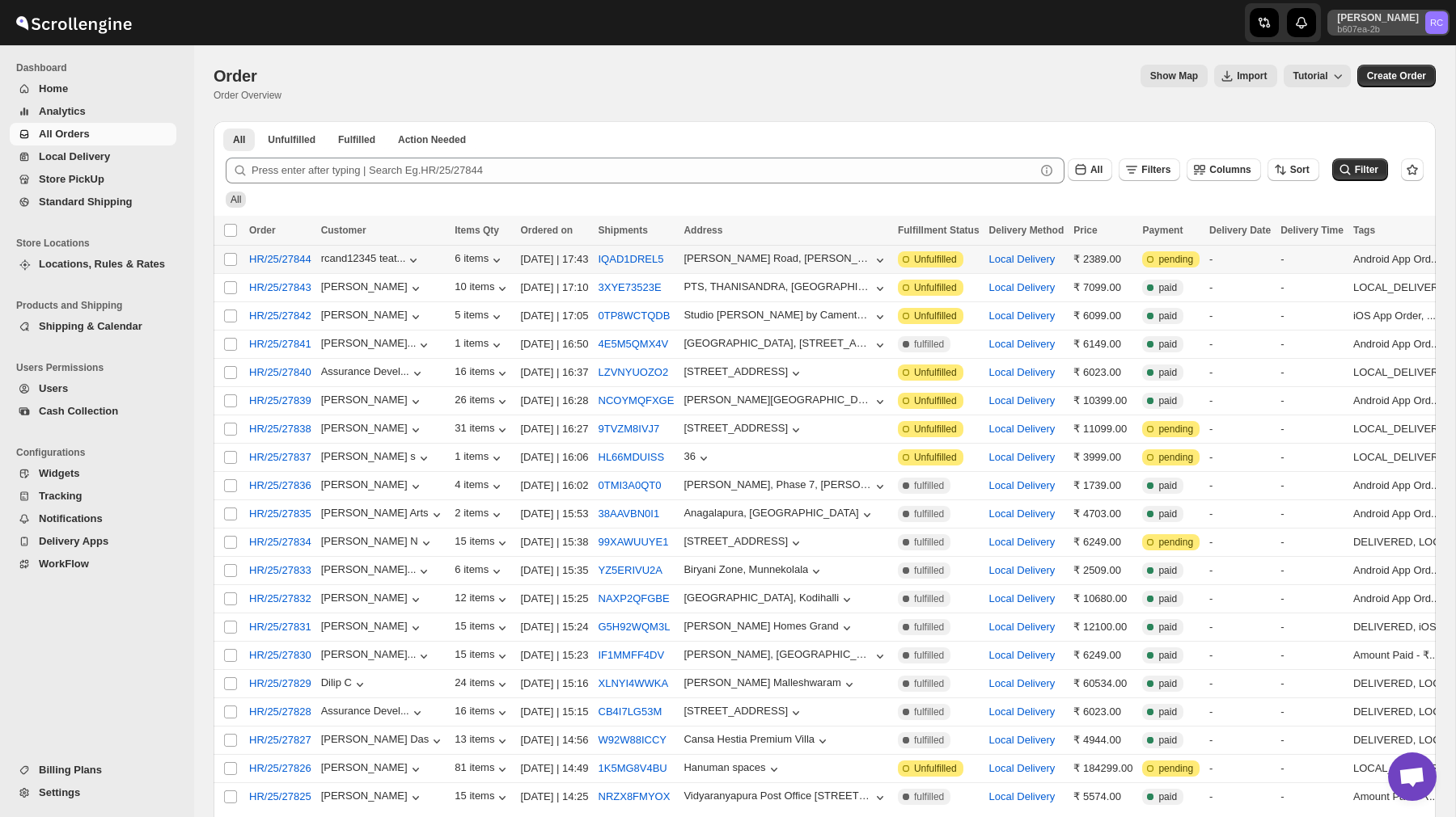
click at [1392, 31] on p "b607ea-2b" at bounding box center [1377, 29] width 82 height 10
click at [1369, 175] on div "Logout" at bounding box center [1397, 177] width 86 height 16
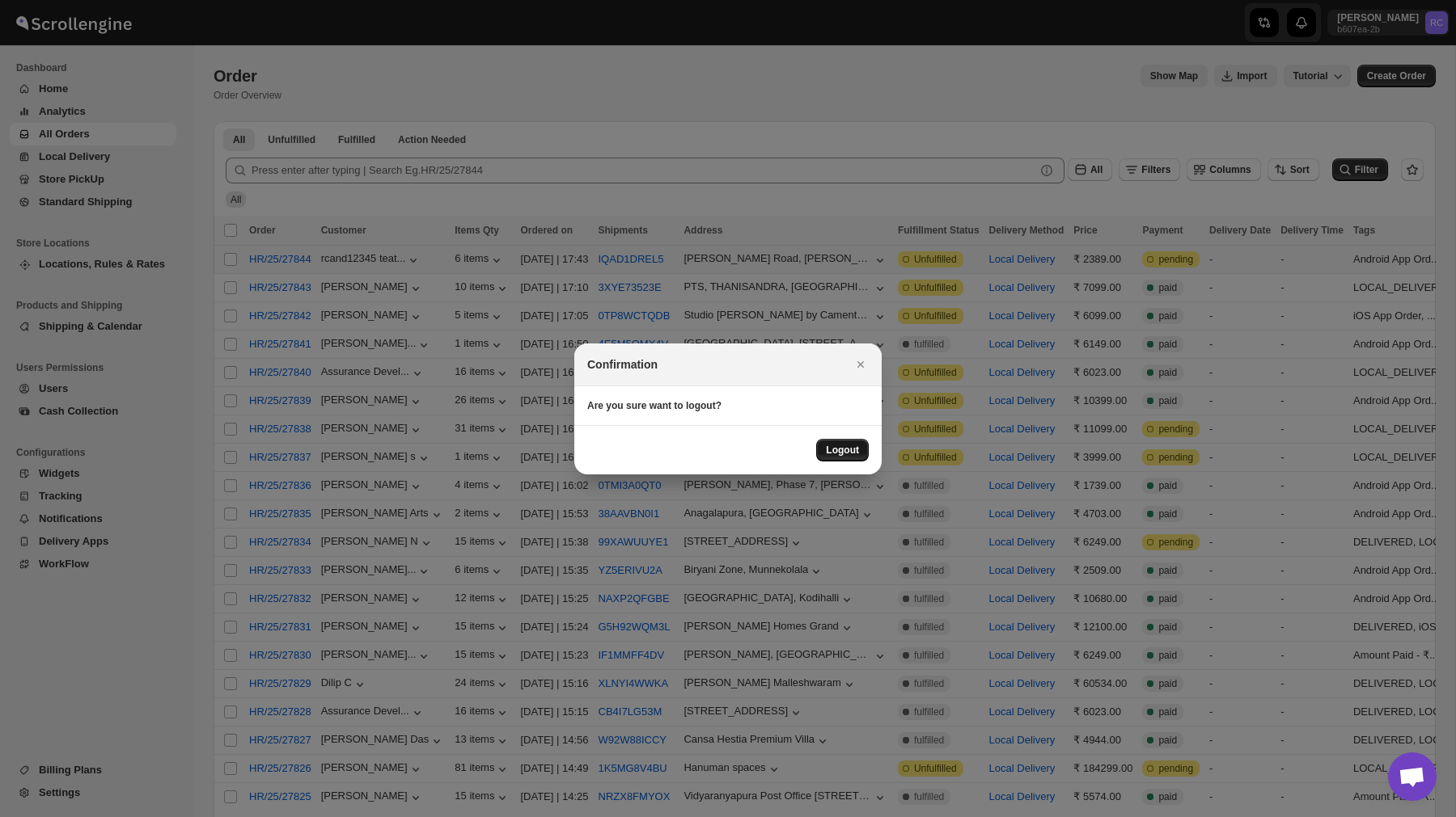
click at [854, 450] on span "Logout" at bounding box center [843, 449] width 33 height 13
